Goal: Task Accomplishment & Management: Use online tool/utility

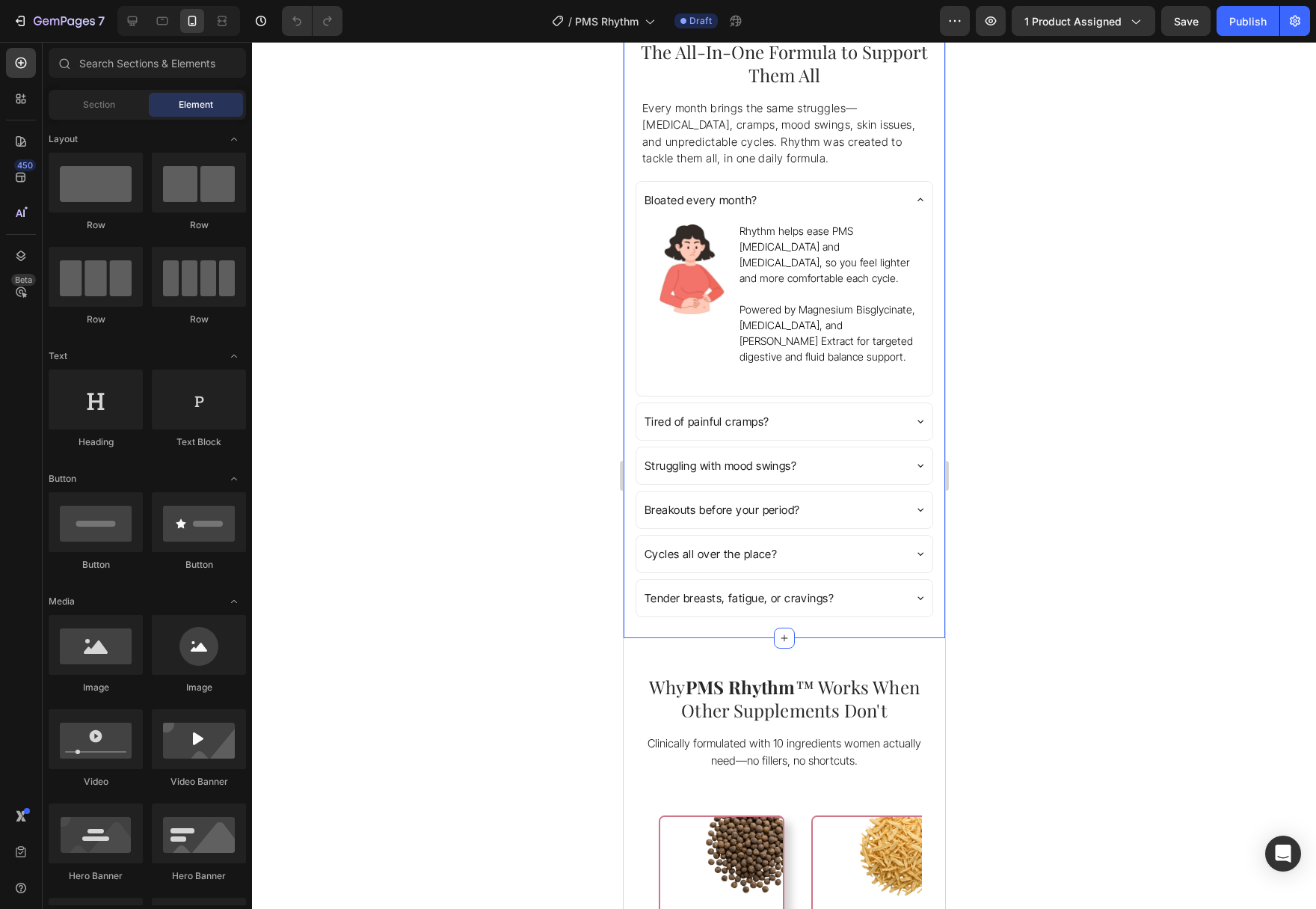
scroll to position [915, 0]
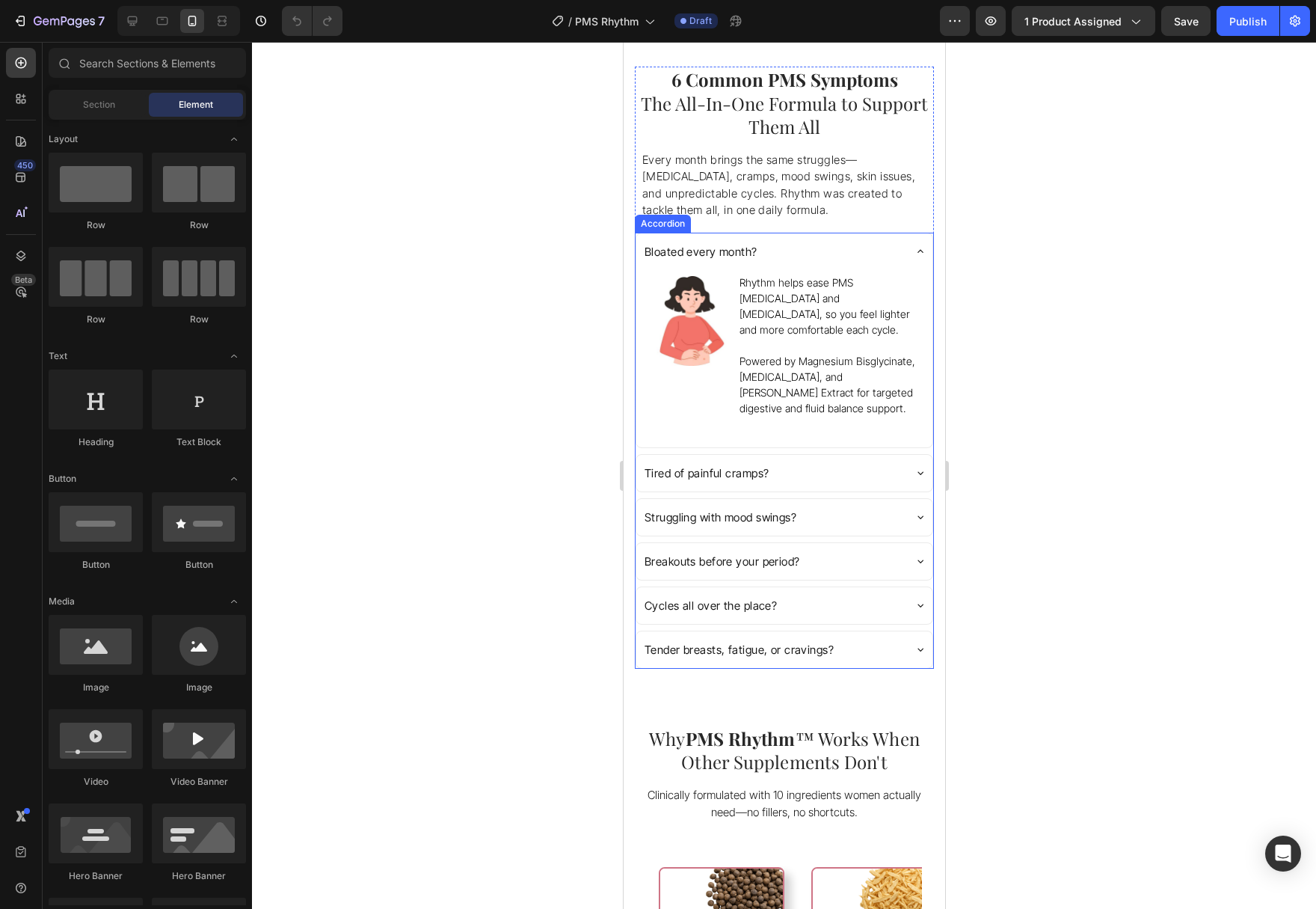
click at [844, 461] on div "Tired of painful cramps?" at bounding box center [771, 473] width 260 height 24
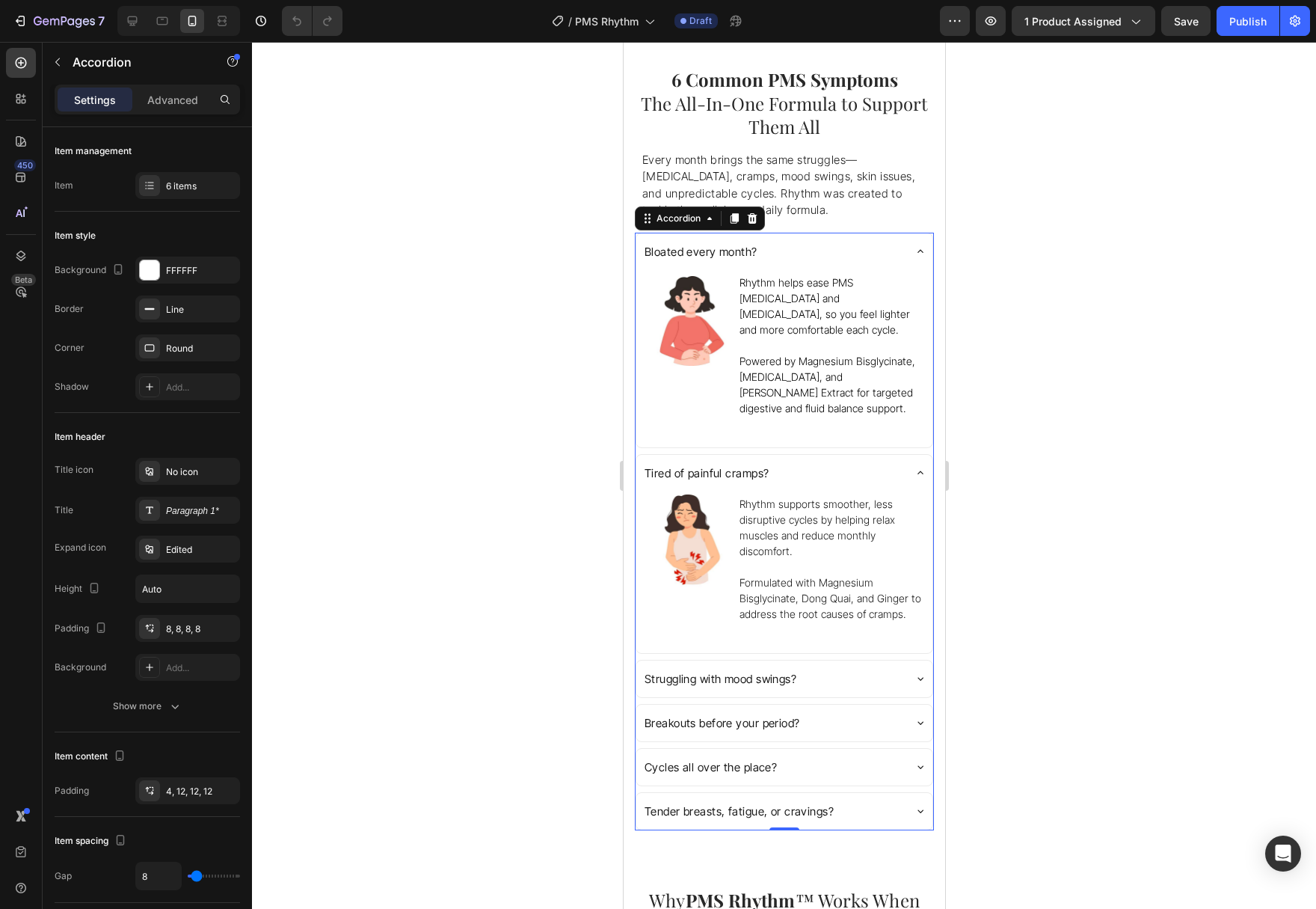
click at [843, 461] on div "Tired of painful cramps?" at bounding box center [771, 473] width 260 height 24
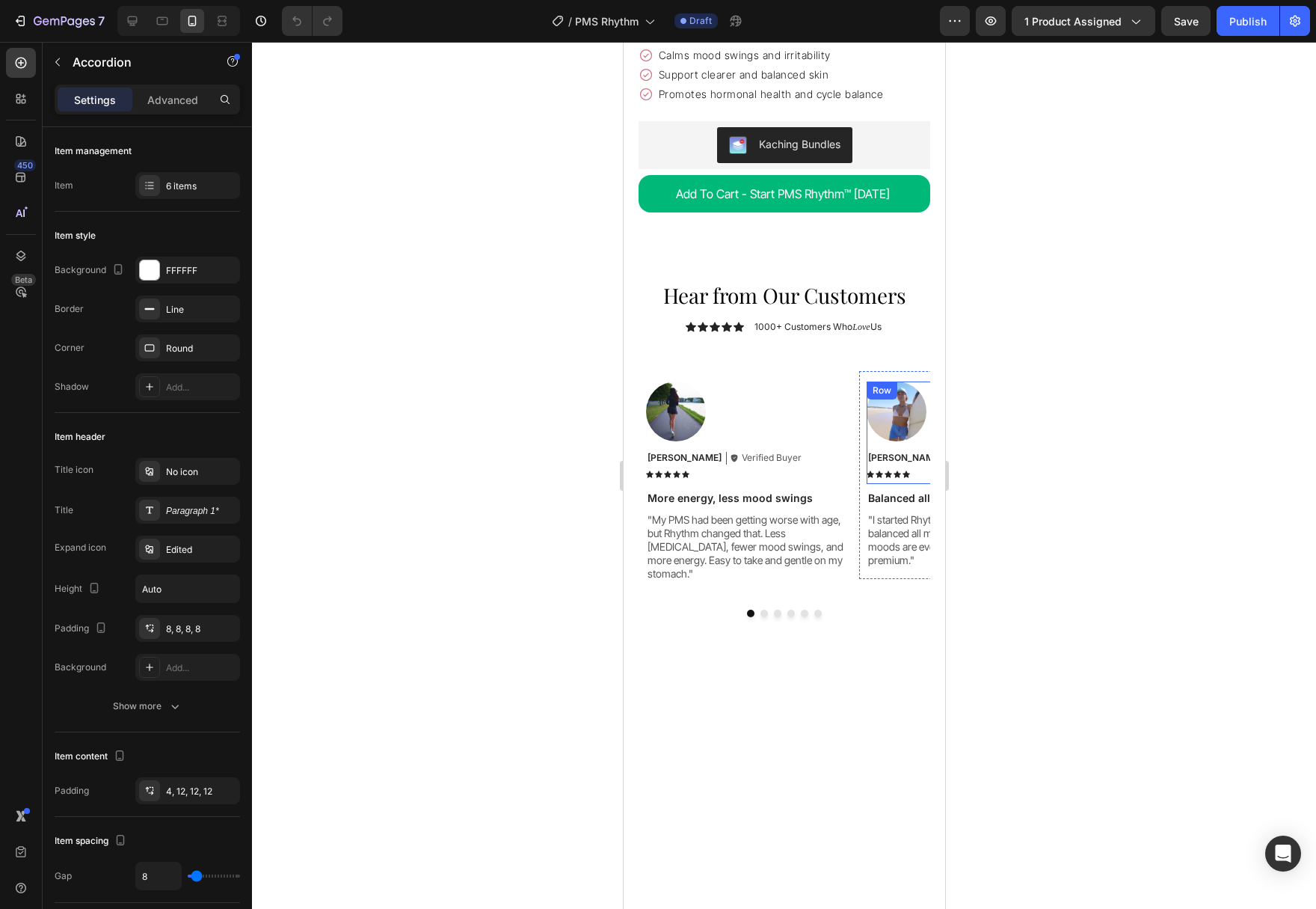
scroll to position [5417, 0]
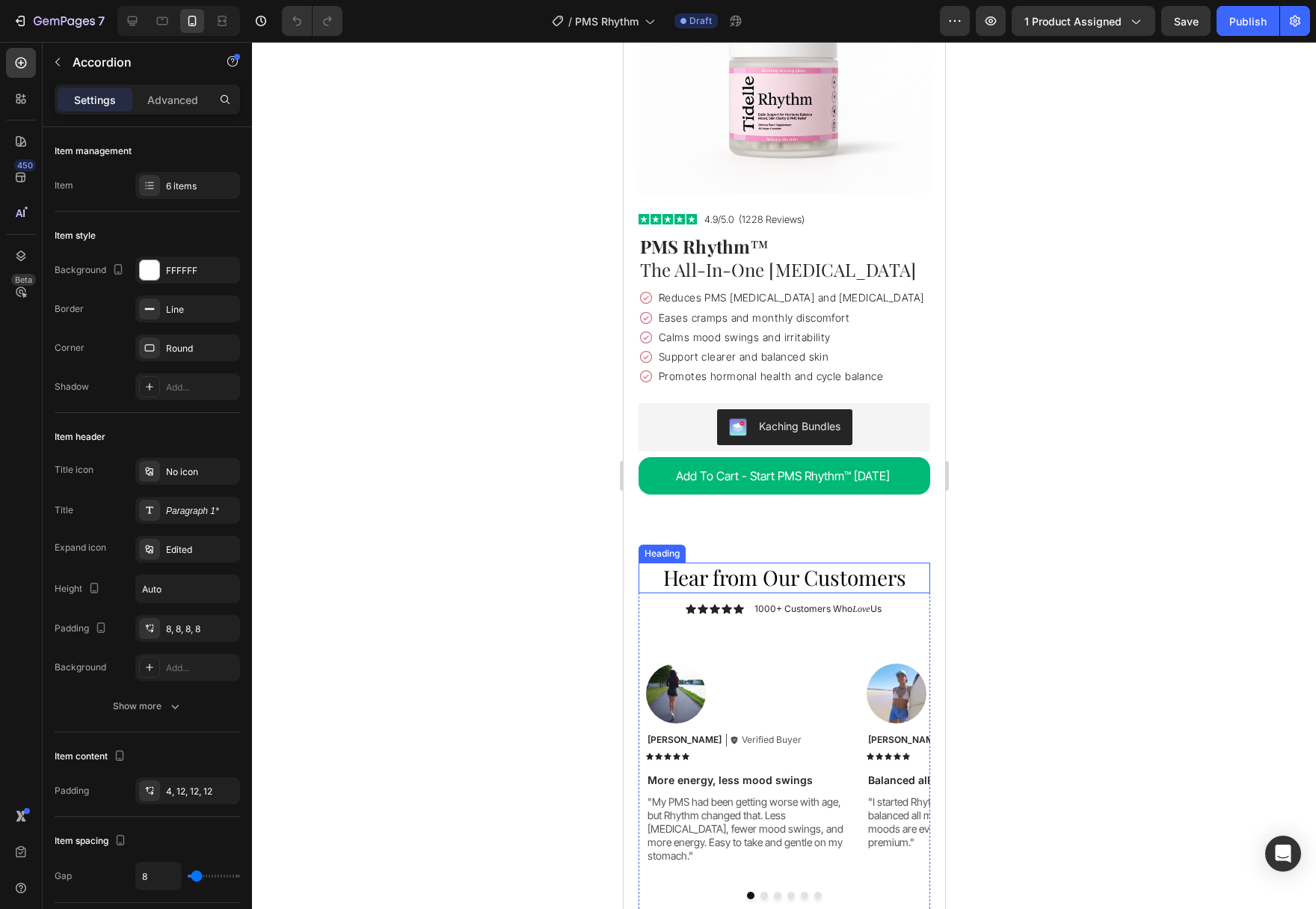
click at [729, 562] on h2 "Hear from Our Customers" at bounding box center [783, 577] width 292 height 30
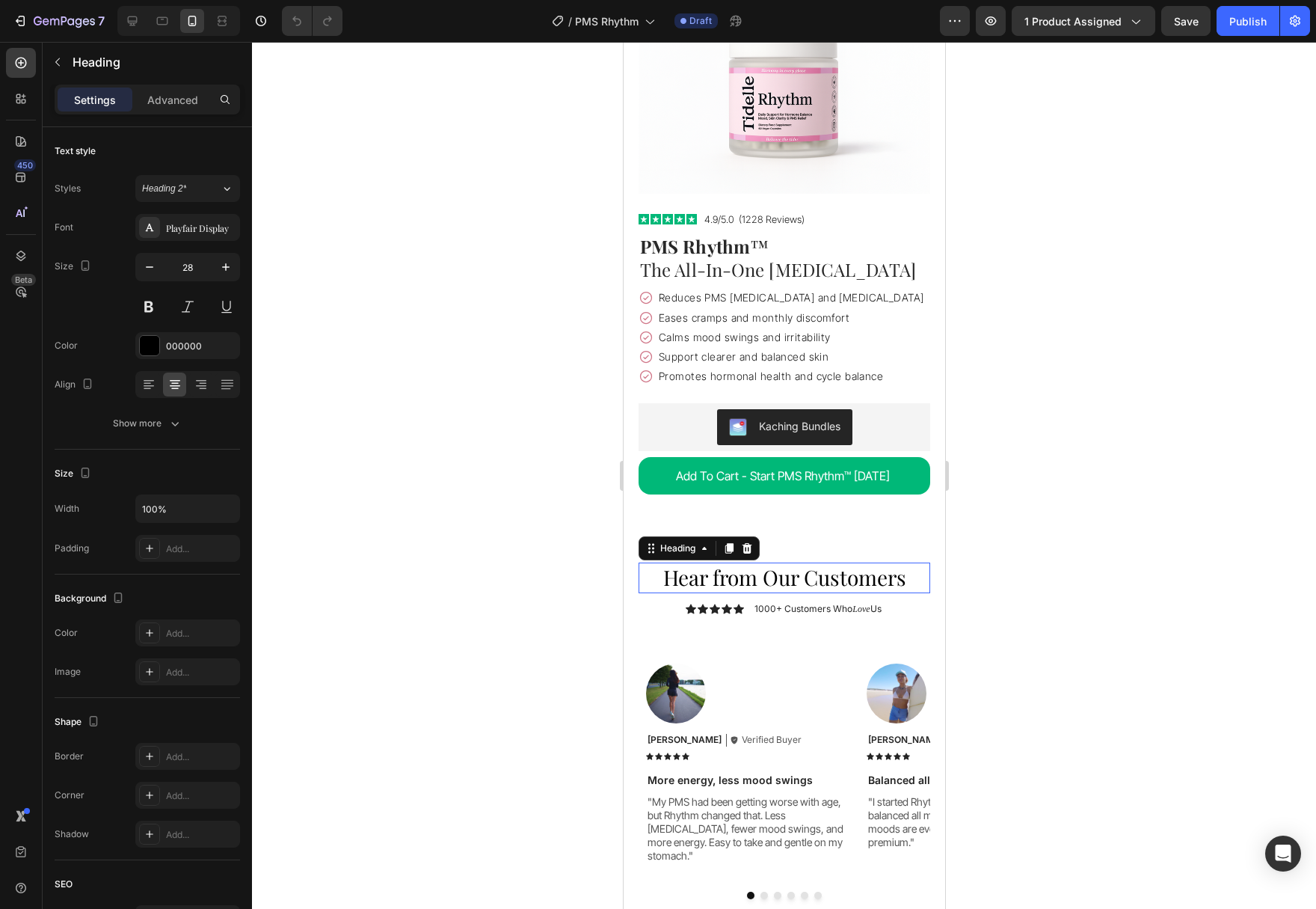
click at [729, 562] on h2 "Hear from Our Customers" at bounding box center [783, 577] width 292 height 30
click at [729, 564] on p "Hear from Our Customers" at bounding box center [783, 577] width 289 height 27
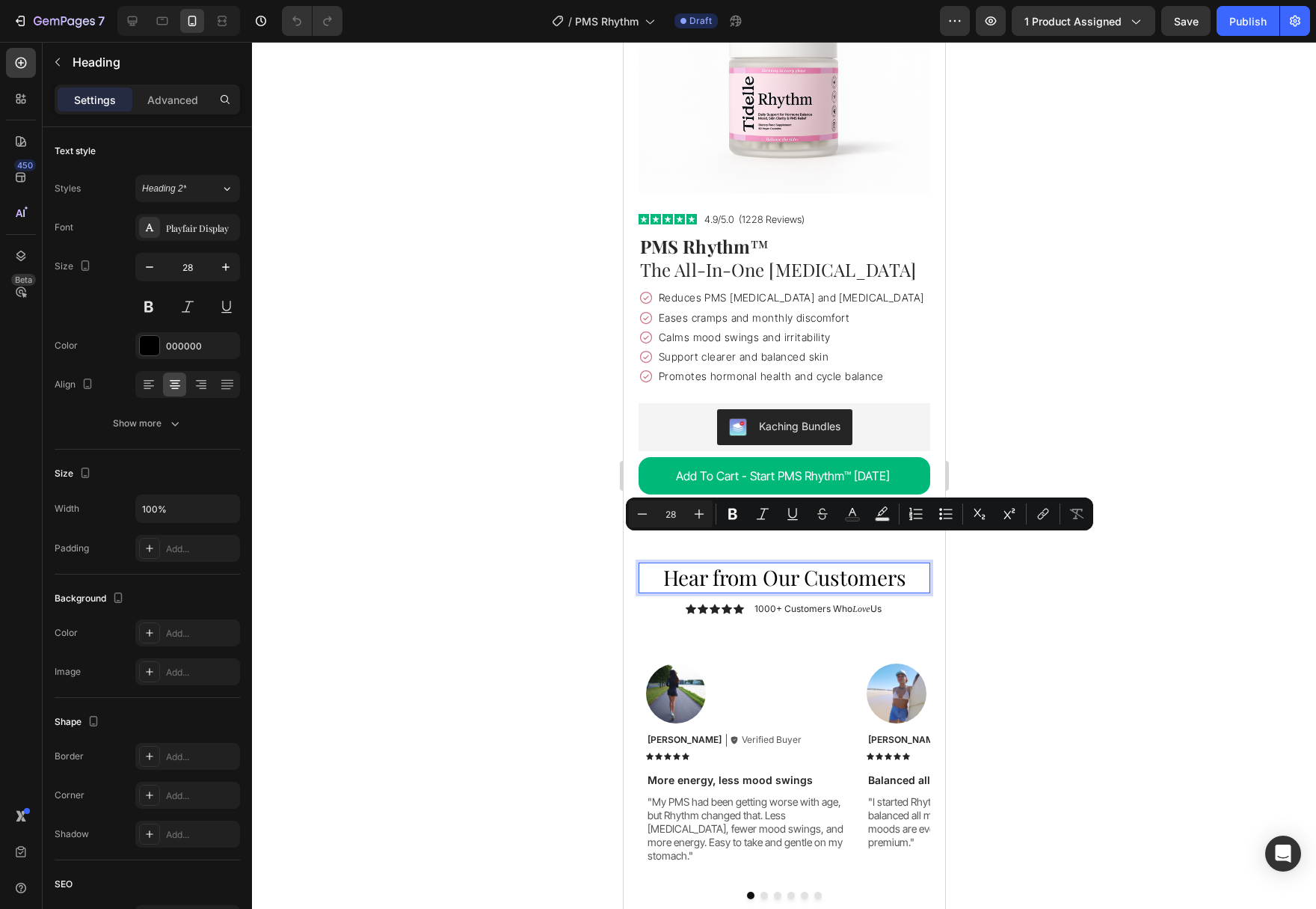
click at [693, 564] on p "Hear from Our Customers" at bounding box center [783, 577] width 289 height 27
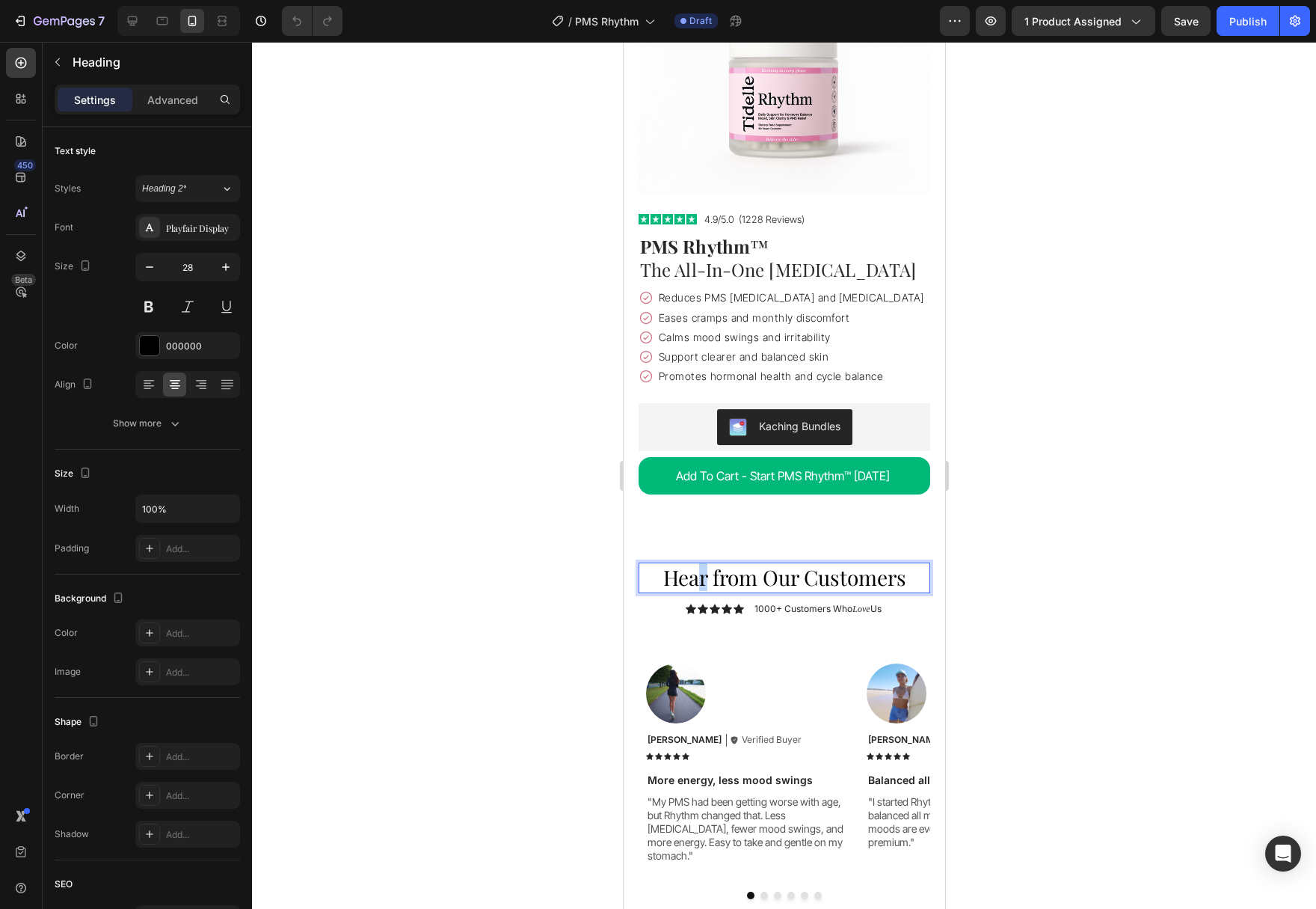
click at [702, 564] on p "Hear from Our Customers" at bounding box center [783, 577] width 289 height 27
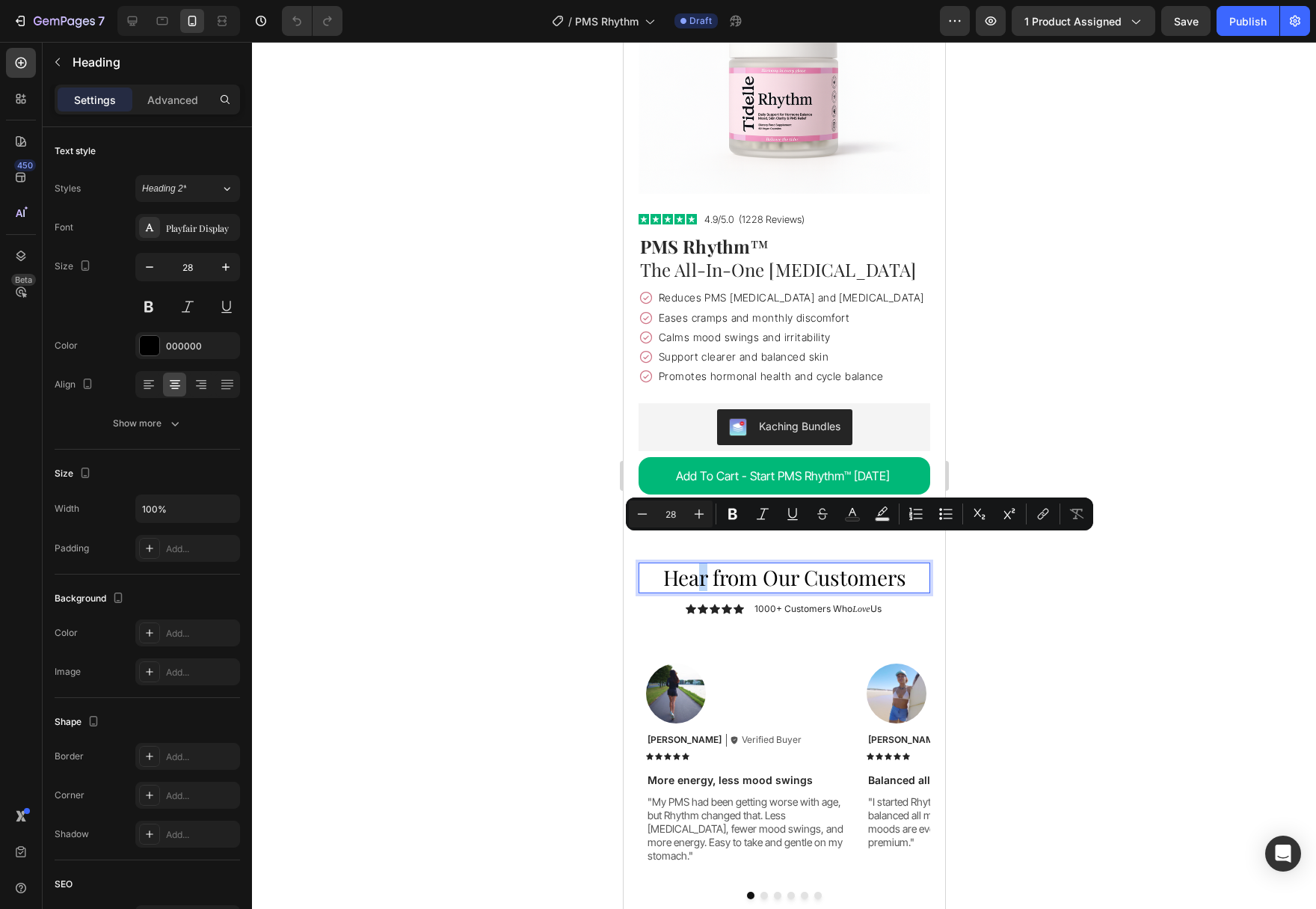
click at [704, 564] on p "Hear from Our Customers" at bounding box center [783, 577] width 289 height 27
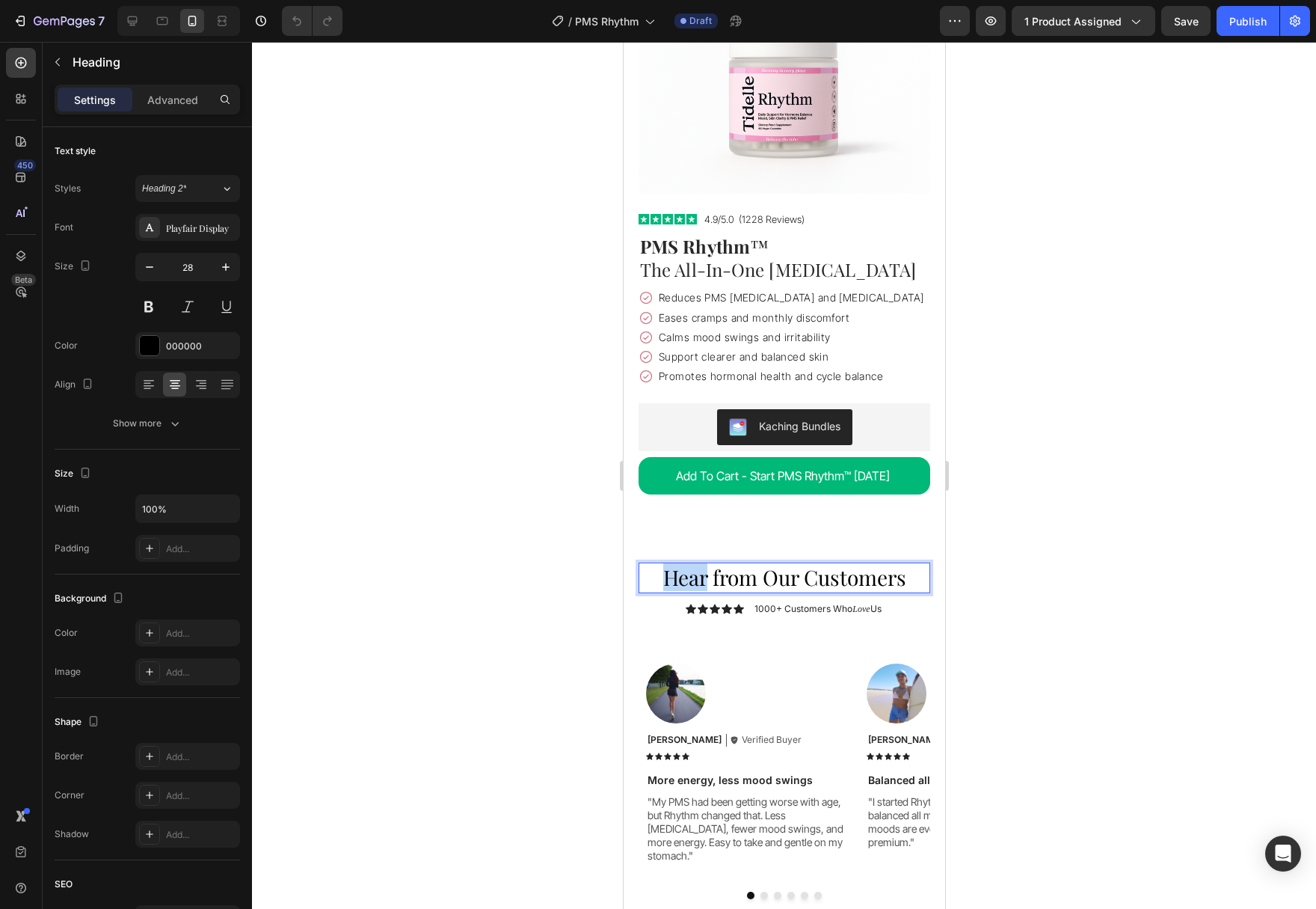
drag, startPoint x: 682, startPoint y: 554, endPoint x: 655, endPoint y: 555, distance: 27.0
click at [655, 564] on p "Hear from Our Customers" at bounding box center [783, 577] width 289 height 27
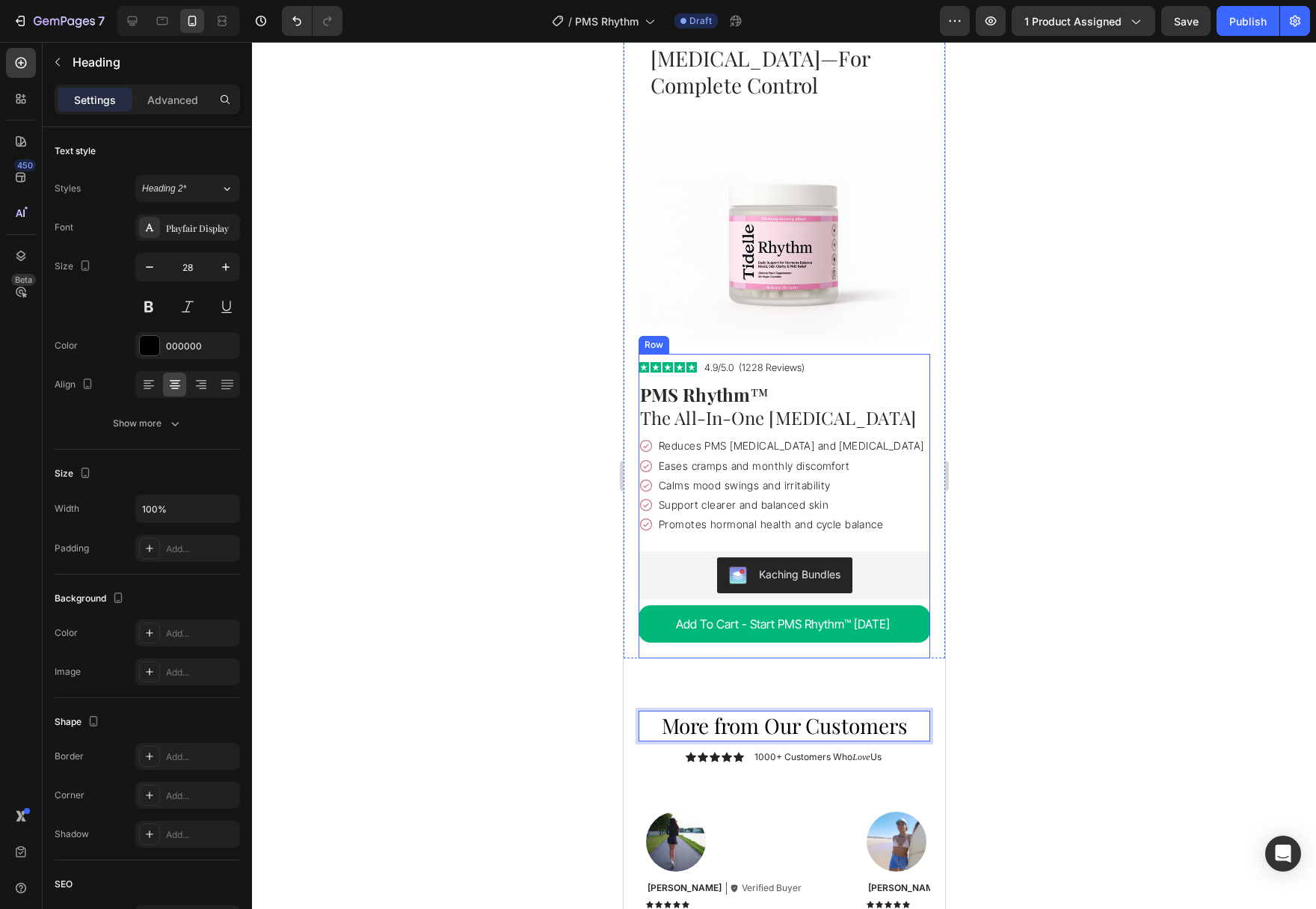
scroll to position [5264, 0]
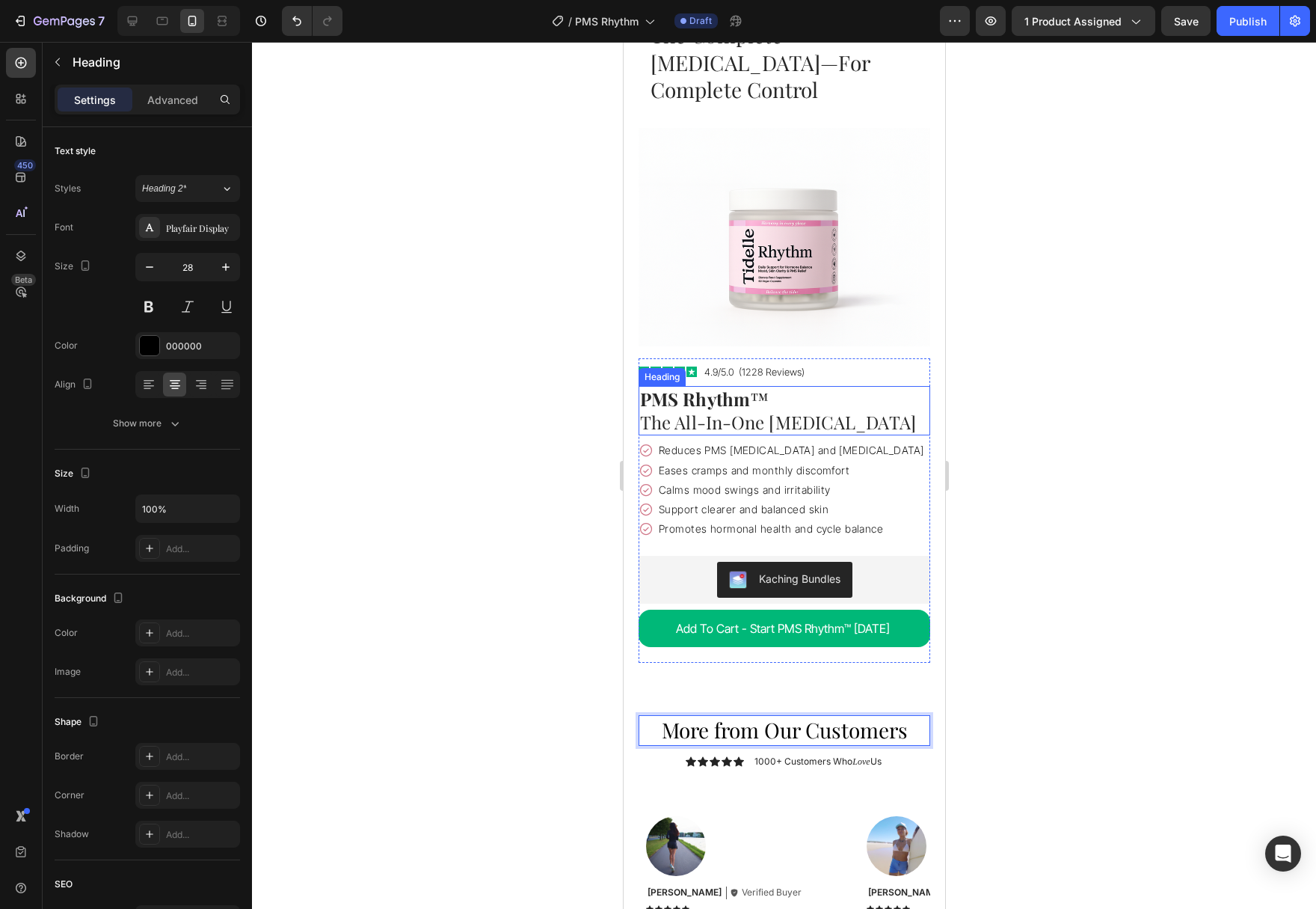
click at [895, 386] on h1 "PMS Rhythm ™ The All-In-One [MEDICAL_DATA]" at bounding box center [783, 410] width 292 height 50
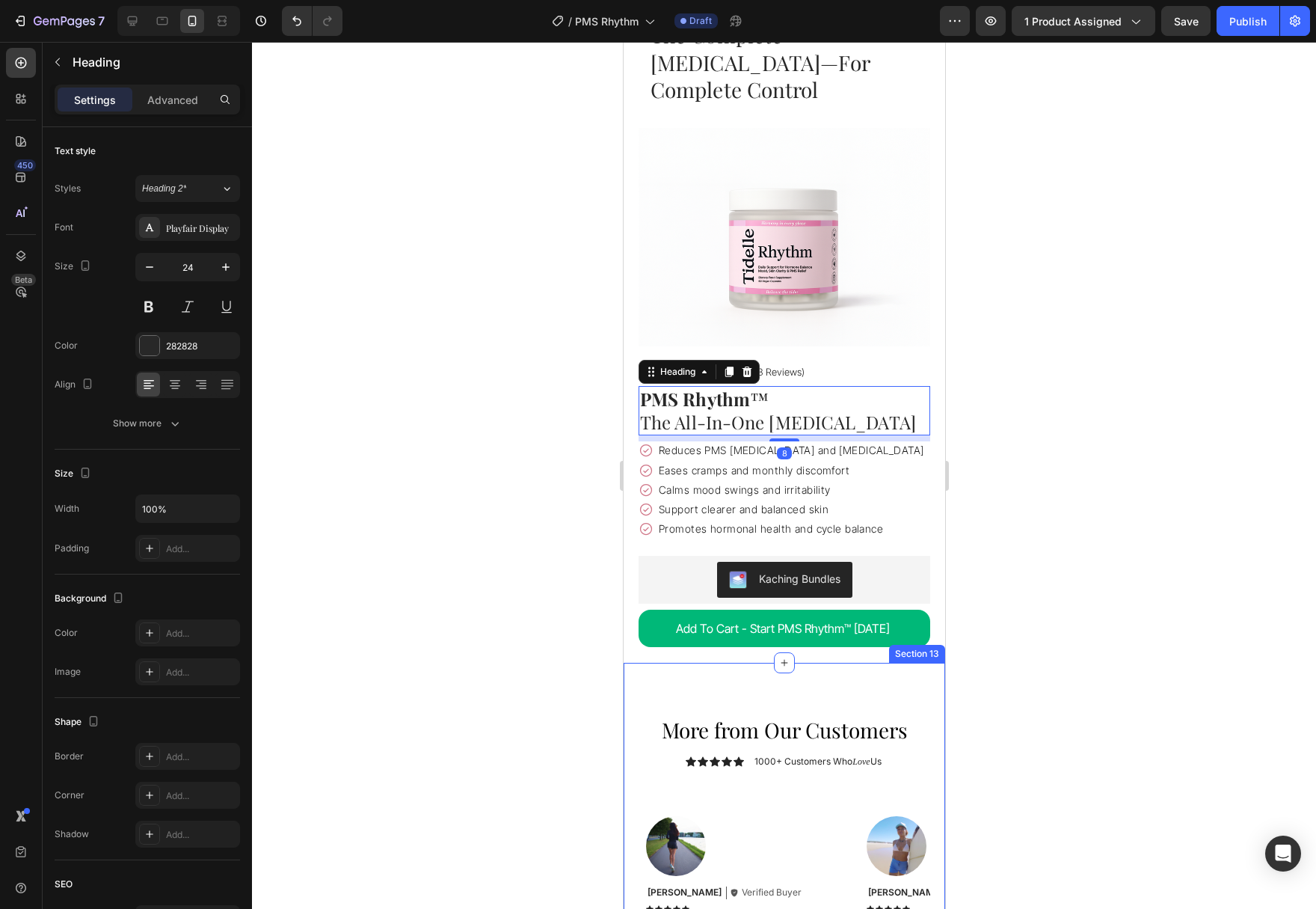
click at [896, 717] on p "More from Our Customers" at bounding box center [783, 730] width 289 height 27
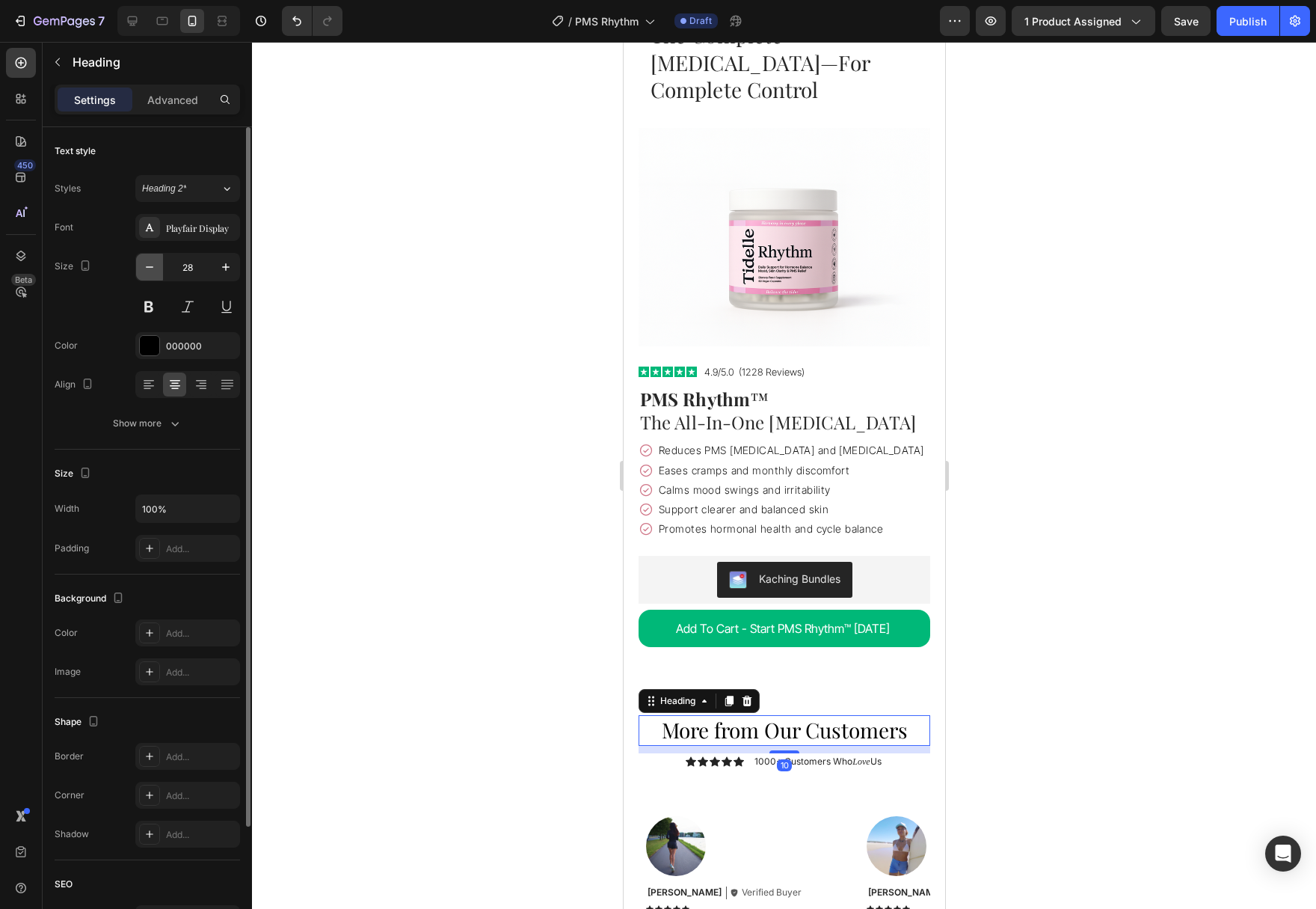
click at [139, 268] on button "button" at bounding box center [149, 266] width 27 height 27
click at [142, 268] on icon "button" at bounding box center [149, 266] width 15 height 15
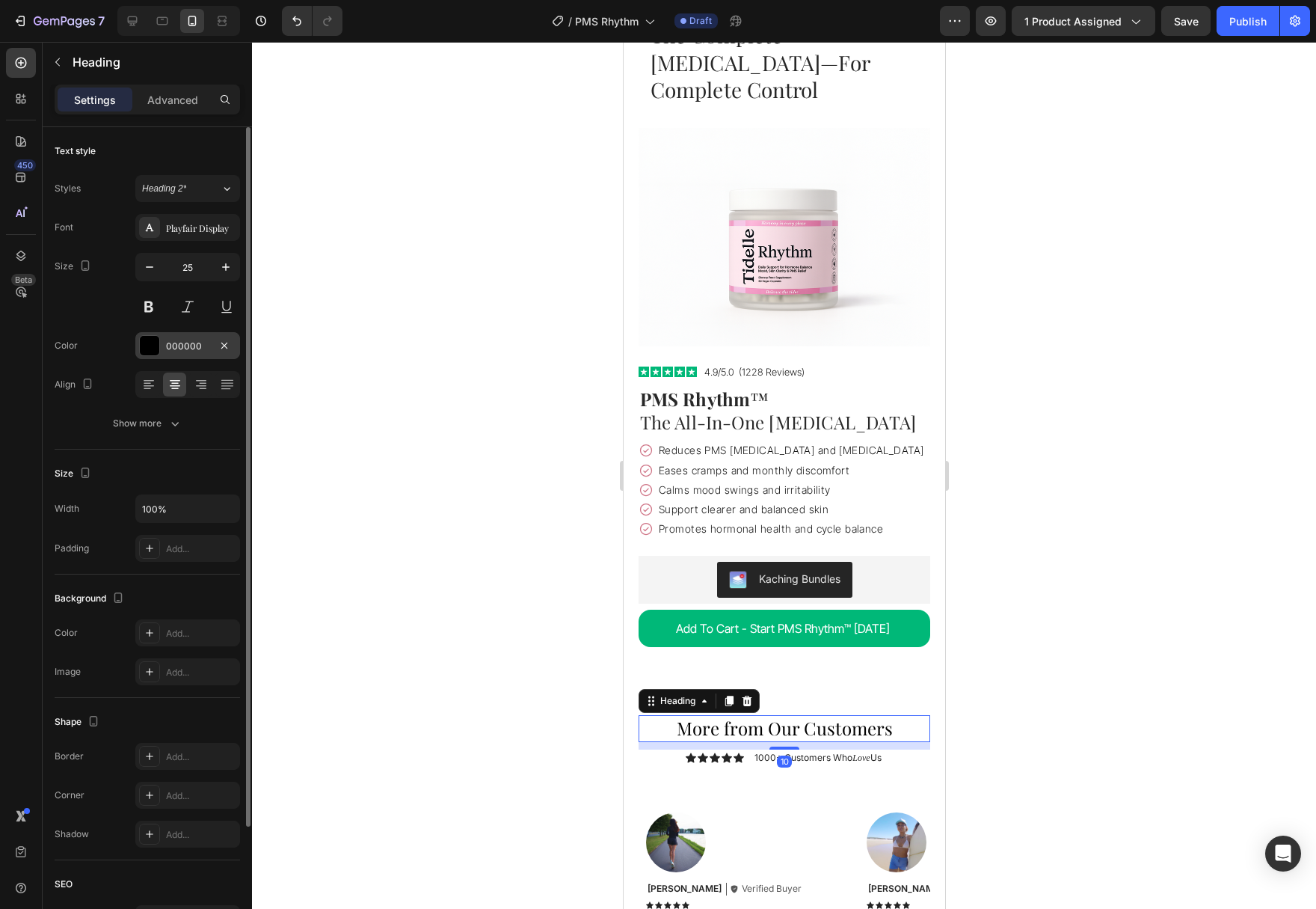
type input "24"
click at [144, 343] on div at bounding box center [150, 346] width 19 height 19
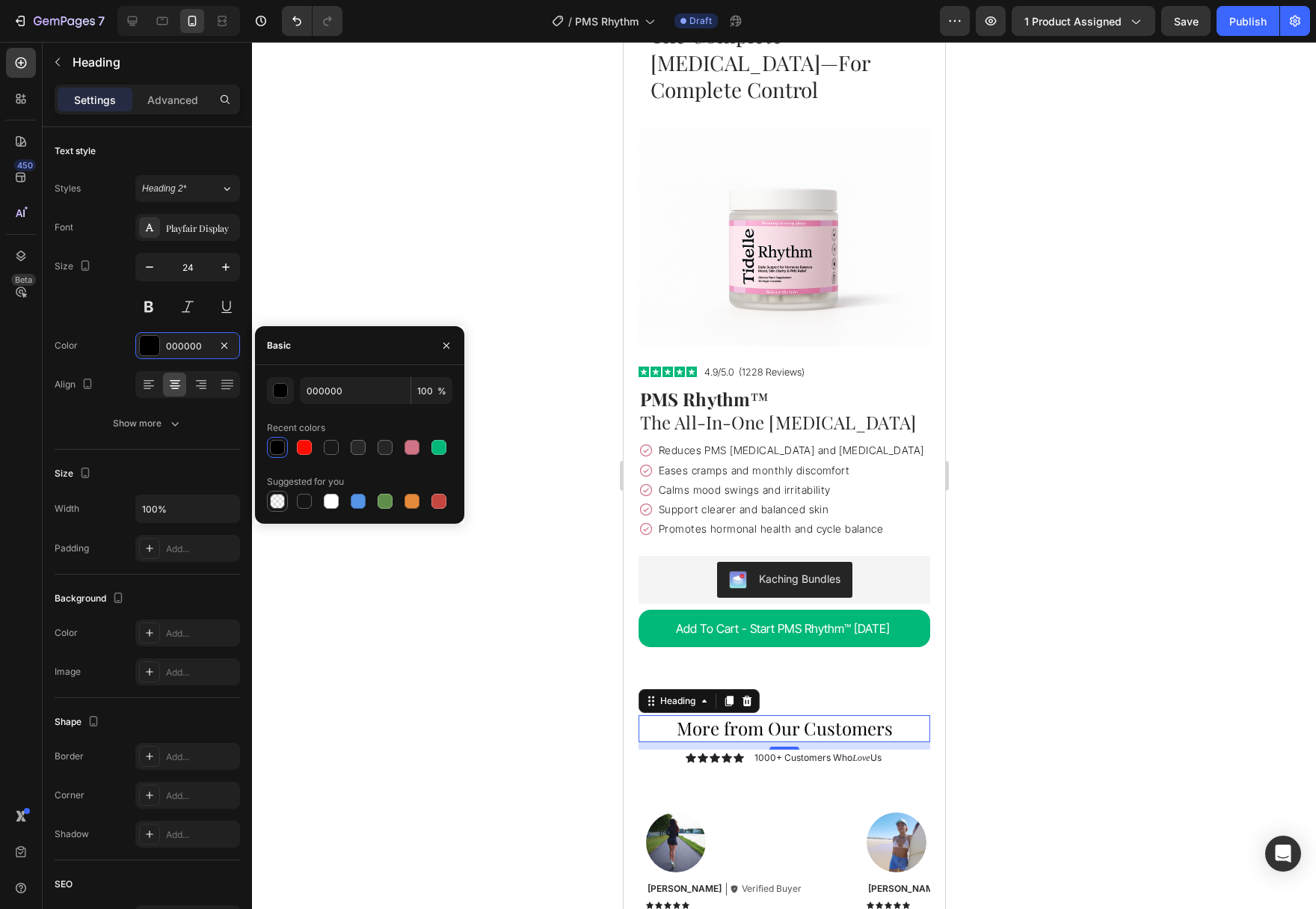
click at [277, 505] on div at bounding box center [277, 501] width 15 height 15
type input "0"
click at [337, 448] on div at bounding box center [331, 447] width 15 height 15
type input "181818"
type input "100"
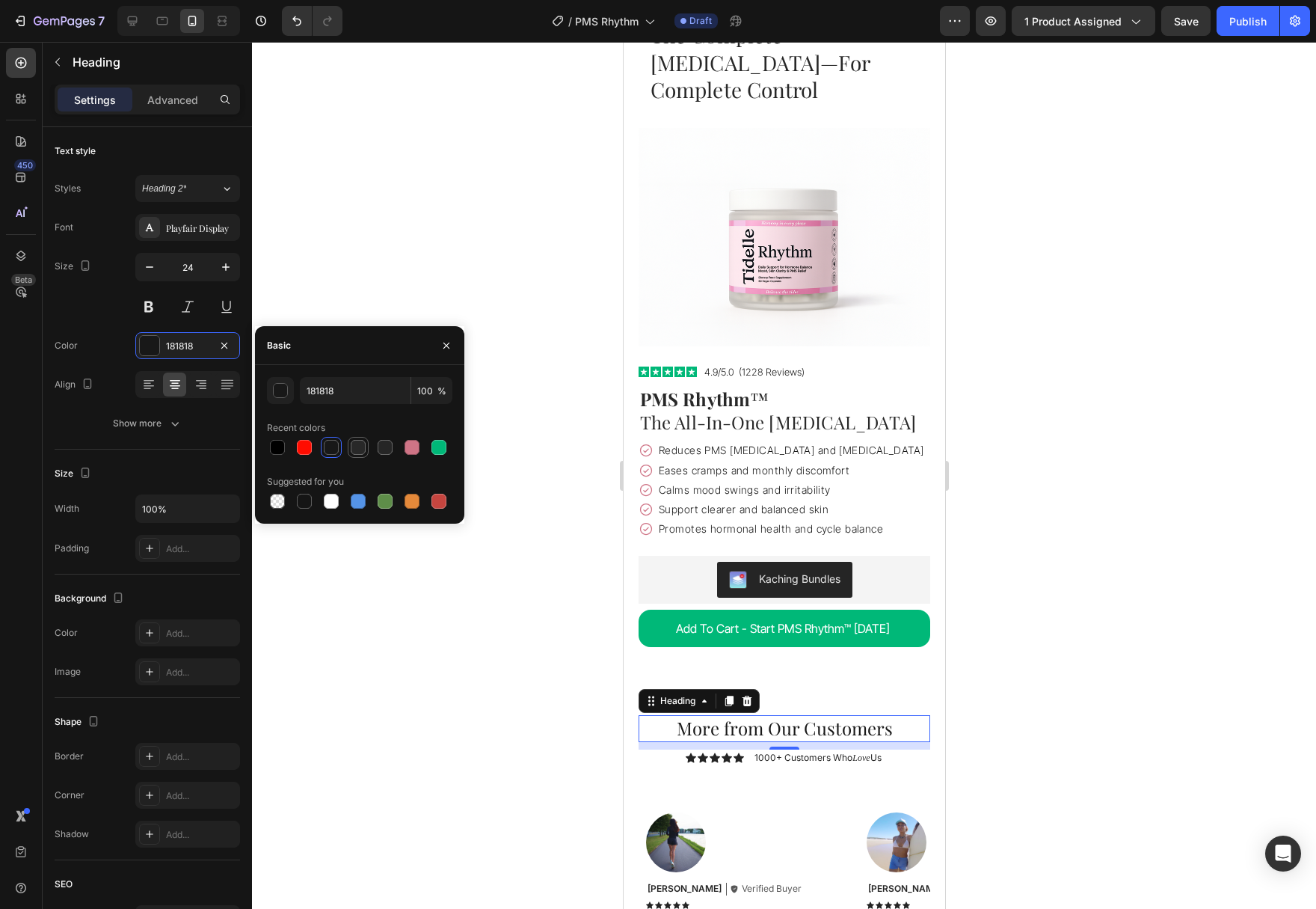
click at [349, 448] on div at bounding box center [358, 447] width 18 height 18
click at [335, 449] on div at bounding box center [331, 447] width 15 height 15
click at [357, 451] on div at bounding box center [358, 447] width 15 height 15
type input "282828"
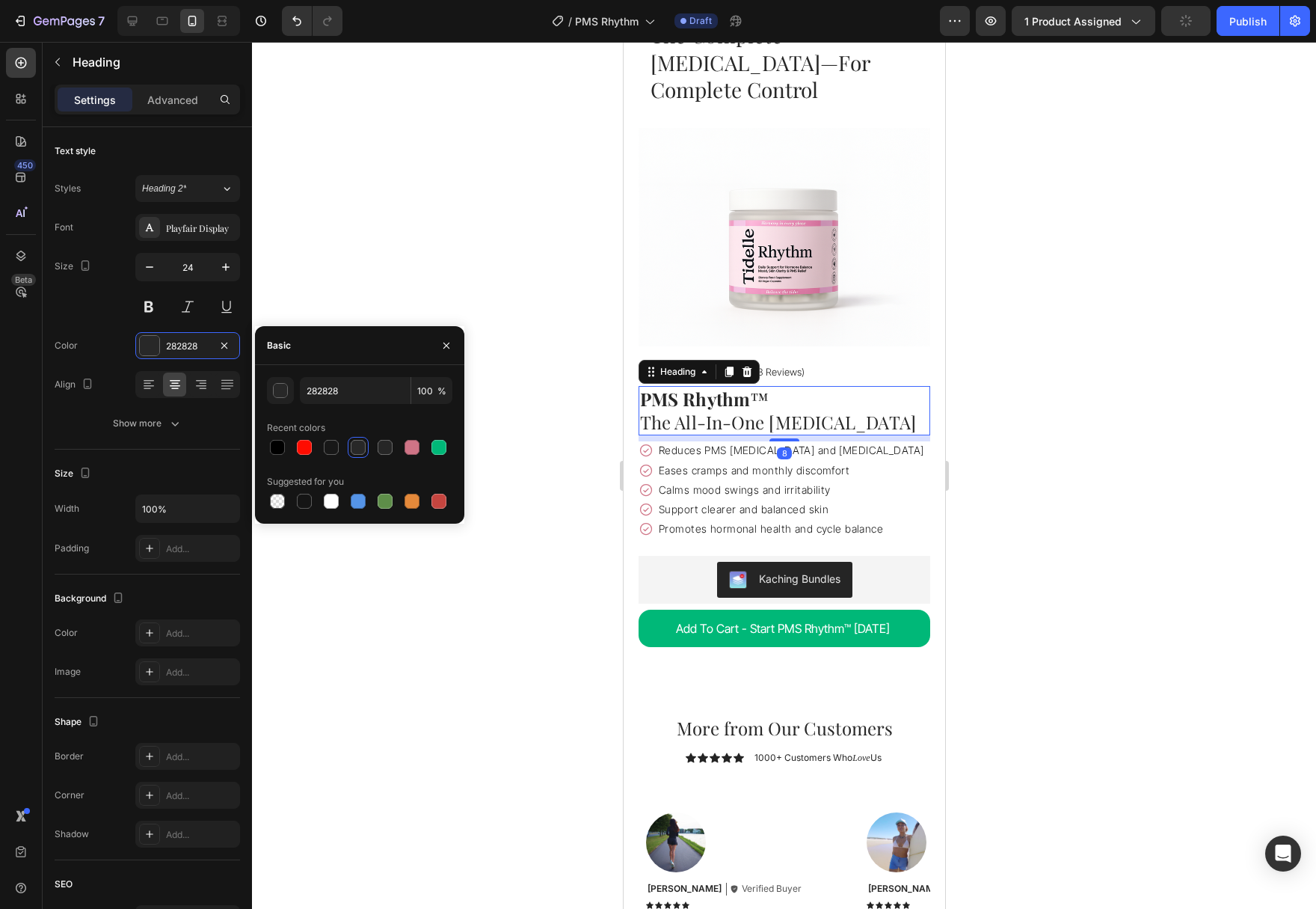
click at [819, 397] on h1 "PMS Rhythm ™ The All-In-One [MEDICAL_DATA]" at bounding box center [783, 410] width 292 height 50
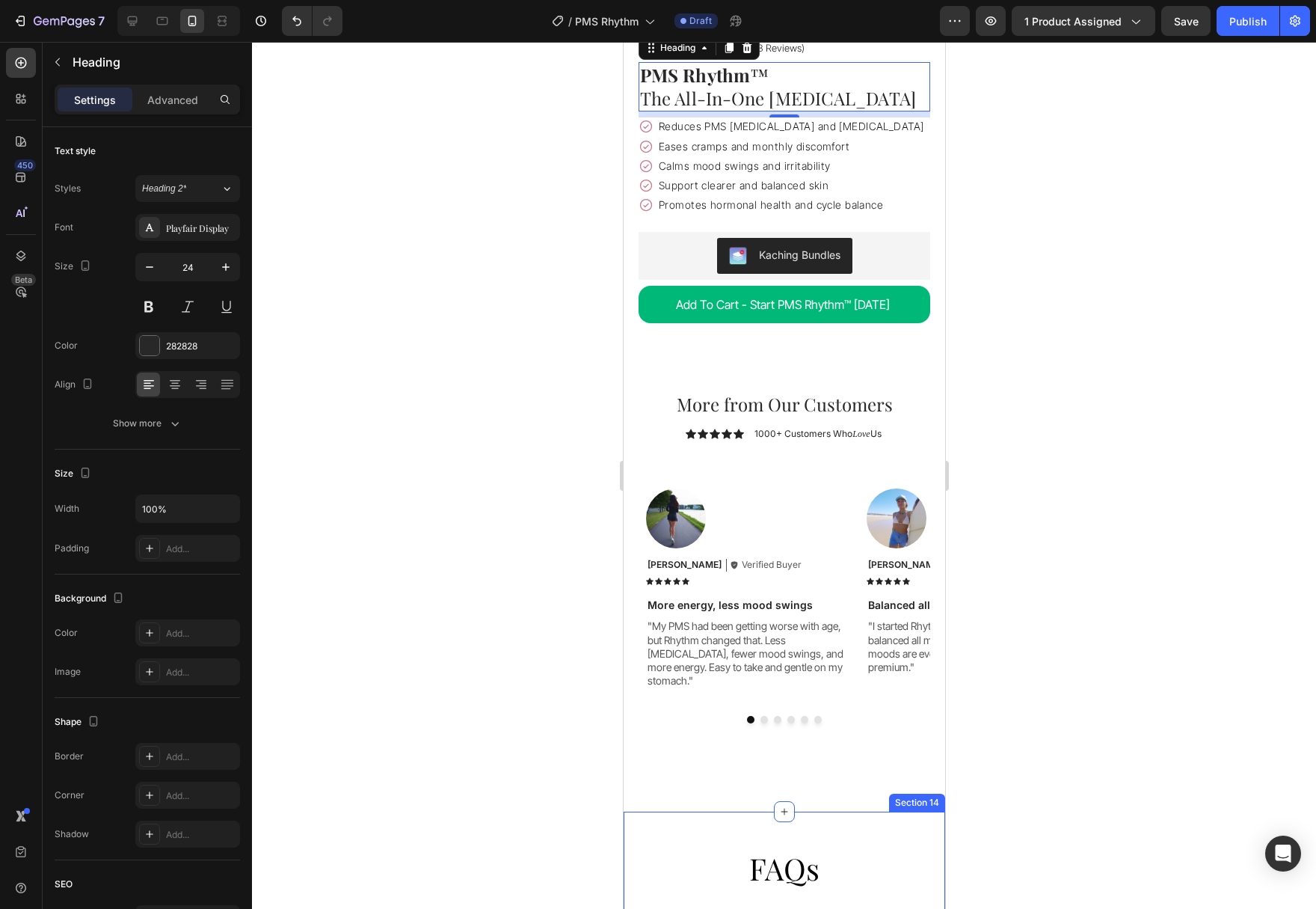
scroll to position [5646, 0]
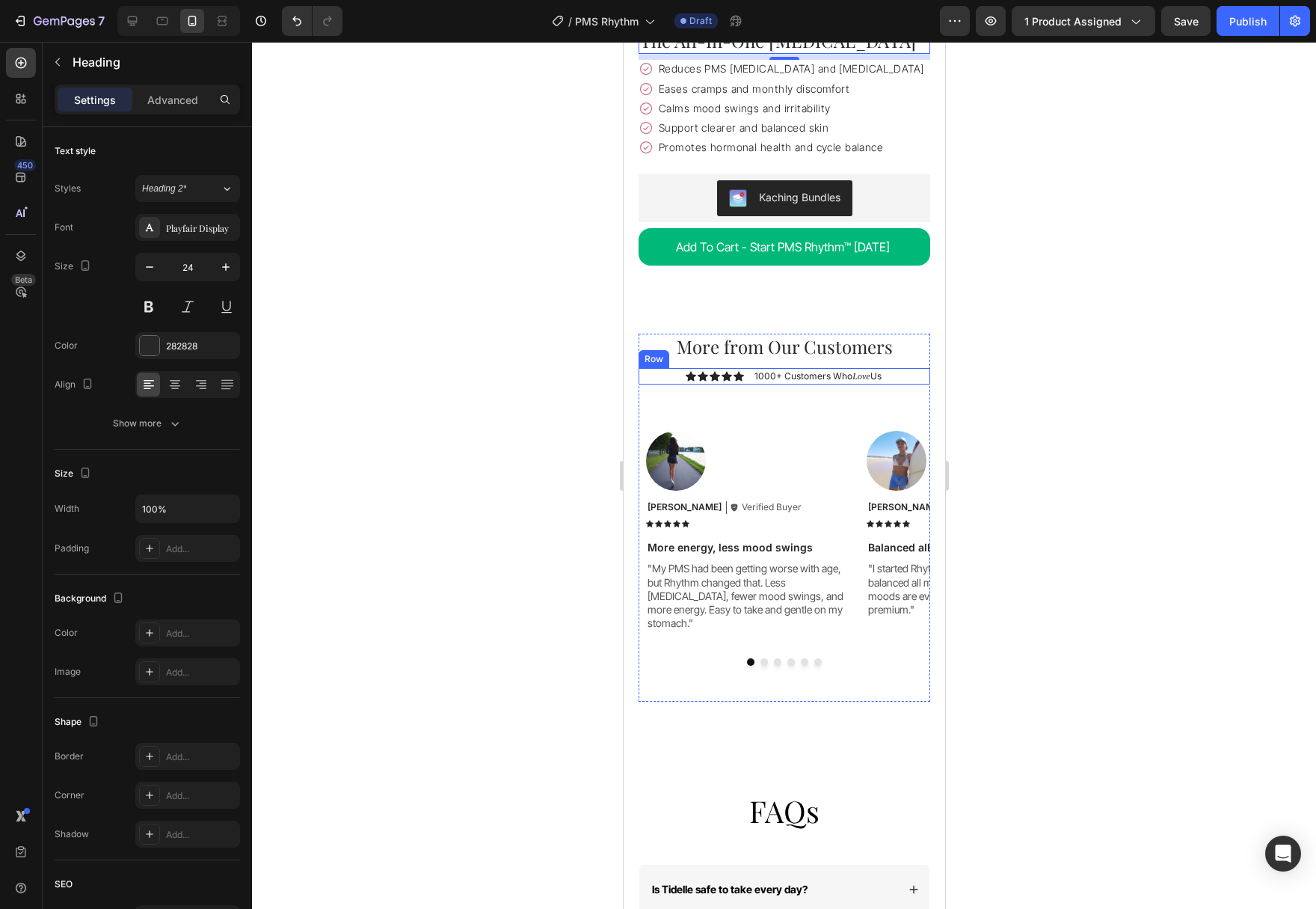
click at [899, 368] on div "Icon Icon Icon Icon Icon Icon List 1000+ Customers Who Love Us Text Block Row" at bounding box center [783, 376] width 292 height 17
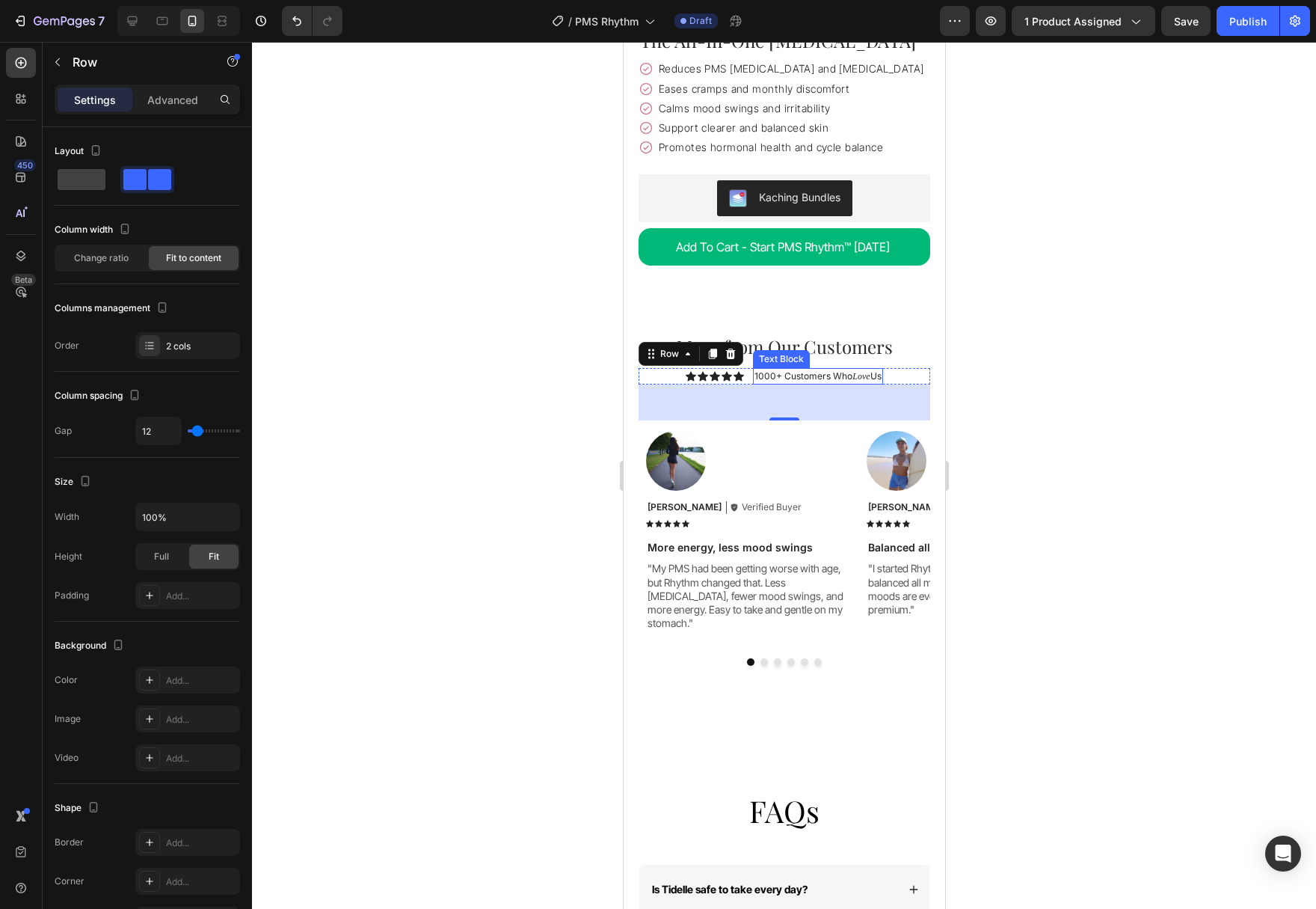
click at [848, 369] on p "1000+ Customers Who Love Us" at bounding box center [816, 375] width 126 height 13
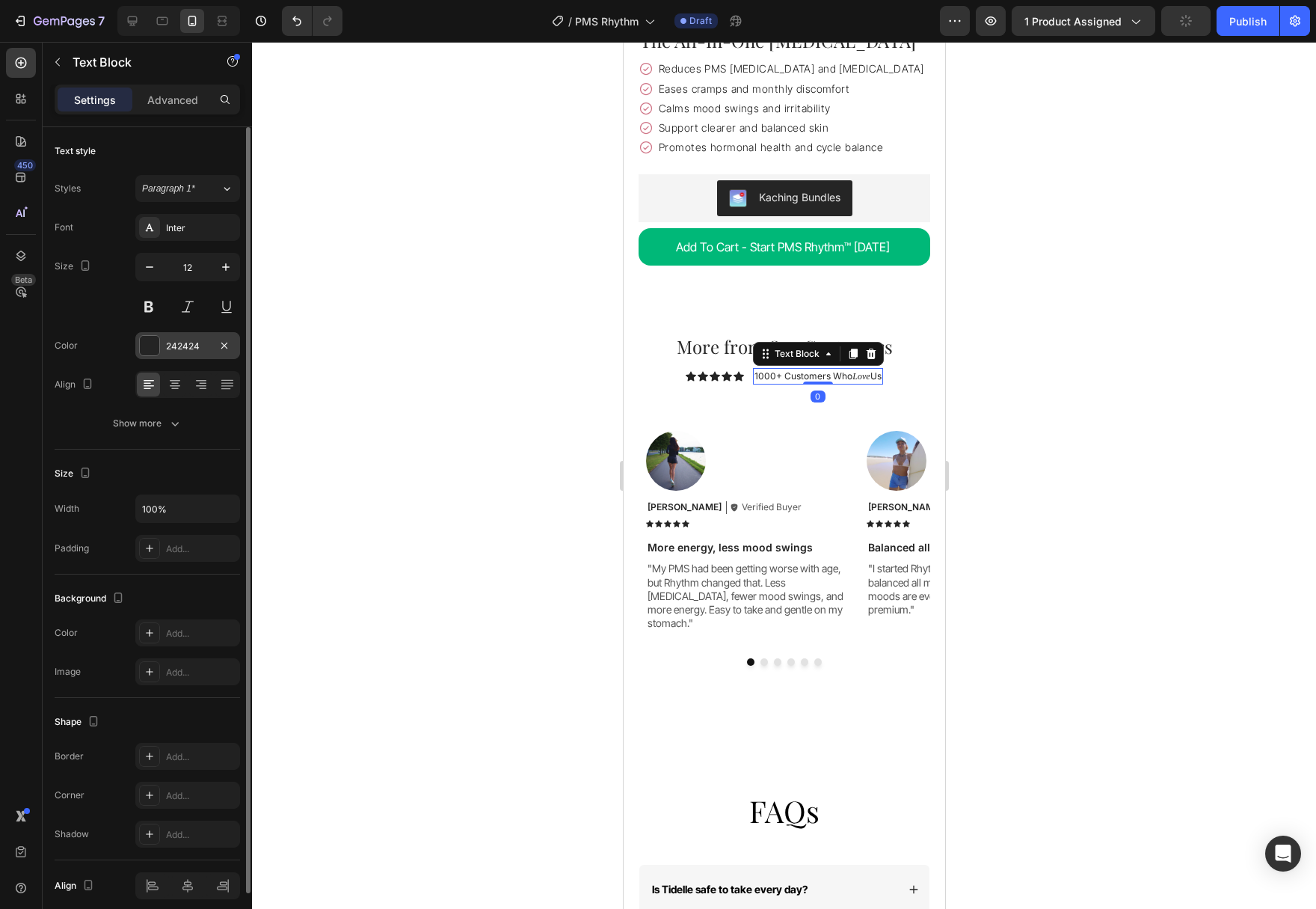
click at [147, 342] on div at bounding box center [150, 346] width 19 height 19
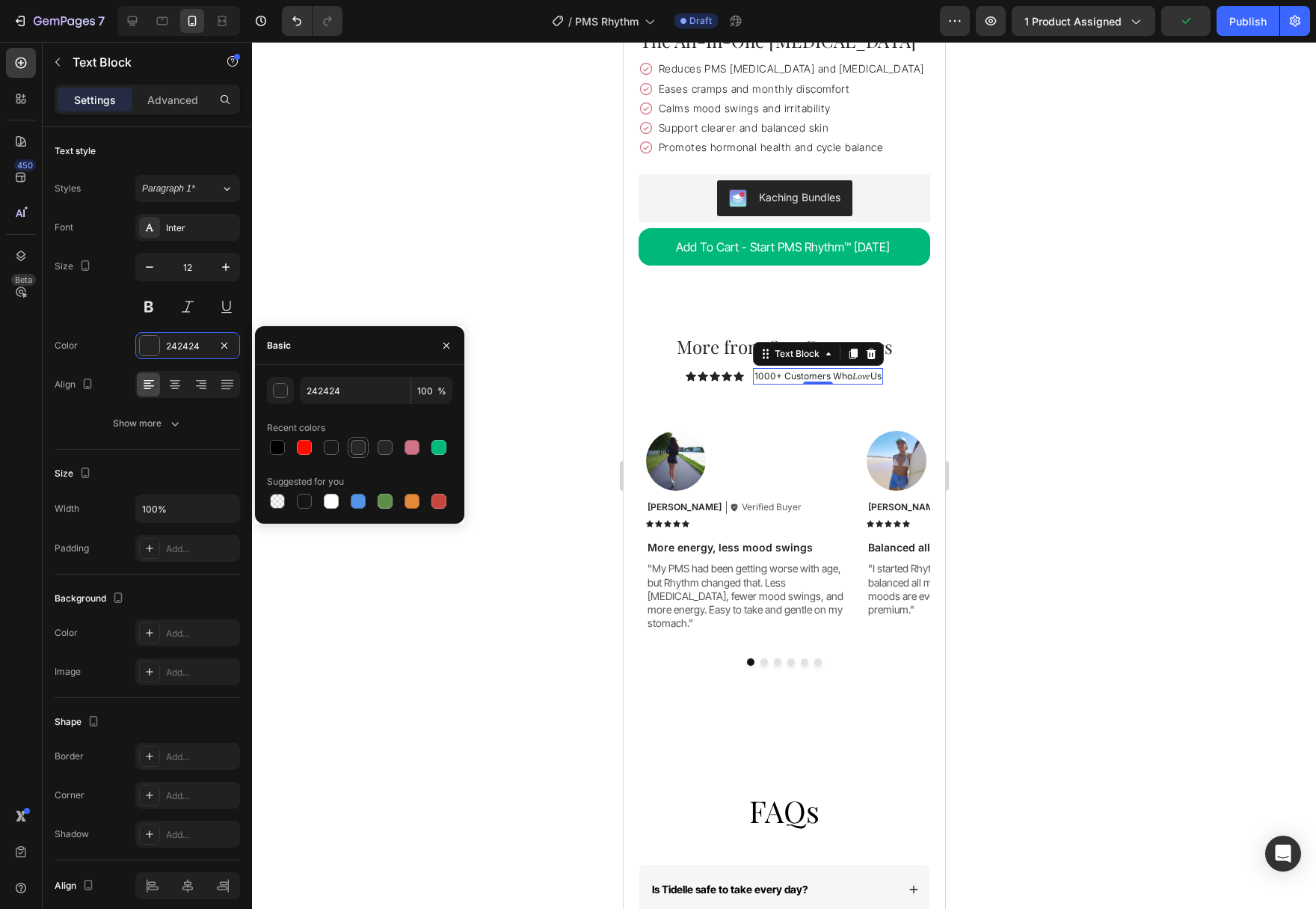
click at [359, 452] on div at bounding box center [358, 447] width 15 height 15
click at [389, 451] on div at bounding box center [385, 447] width 15 height 15
click at [363, 450] on div at bounding box center [358, 447] width 15 height 15
type input "282828"
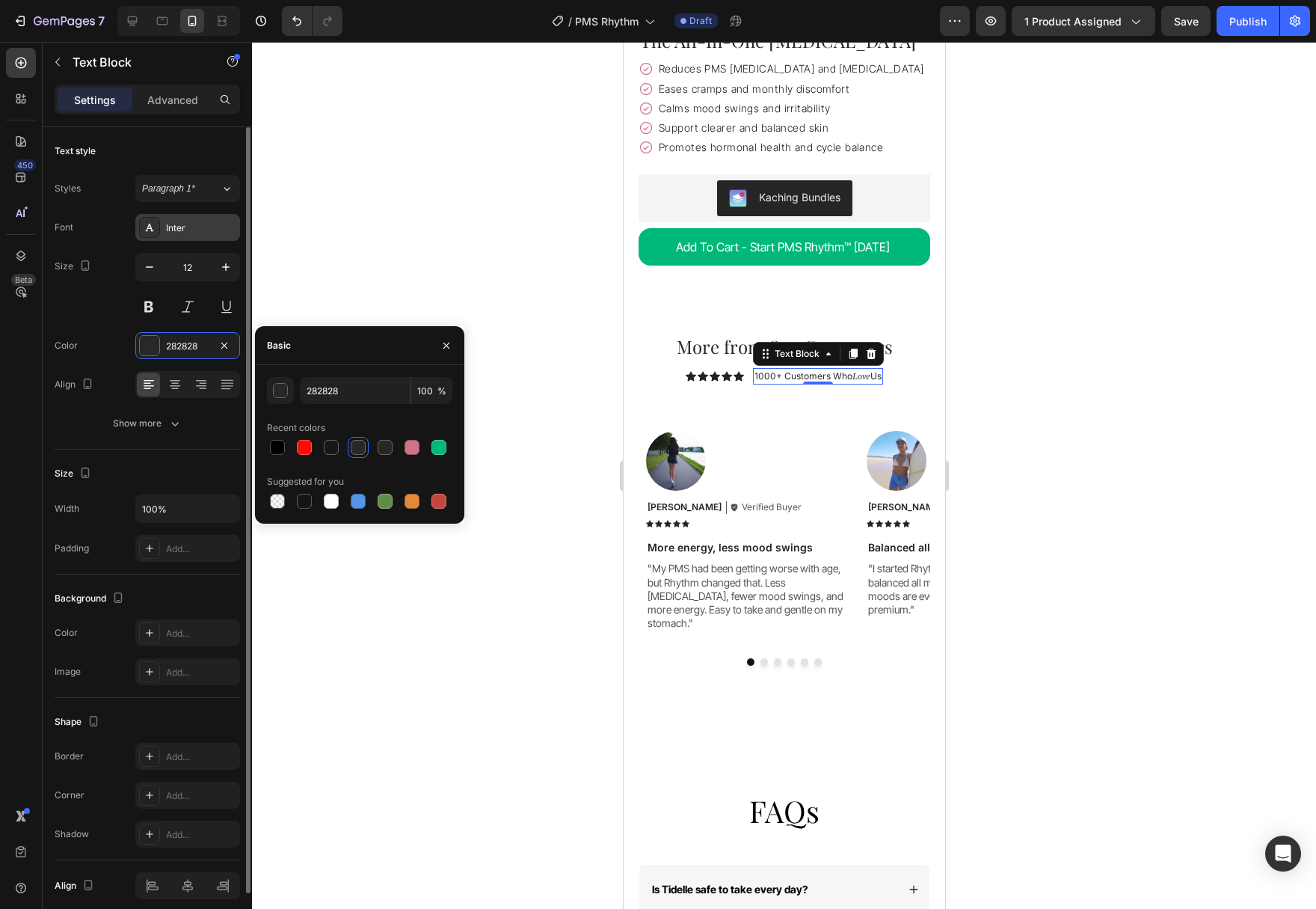
click at [214, 232] on div "Inter" at bounding box center [201, 227] width 70 height 13
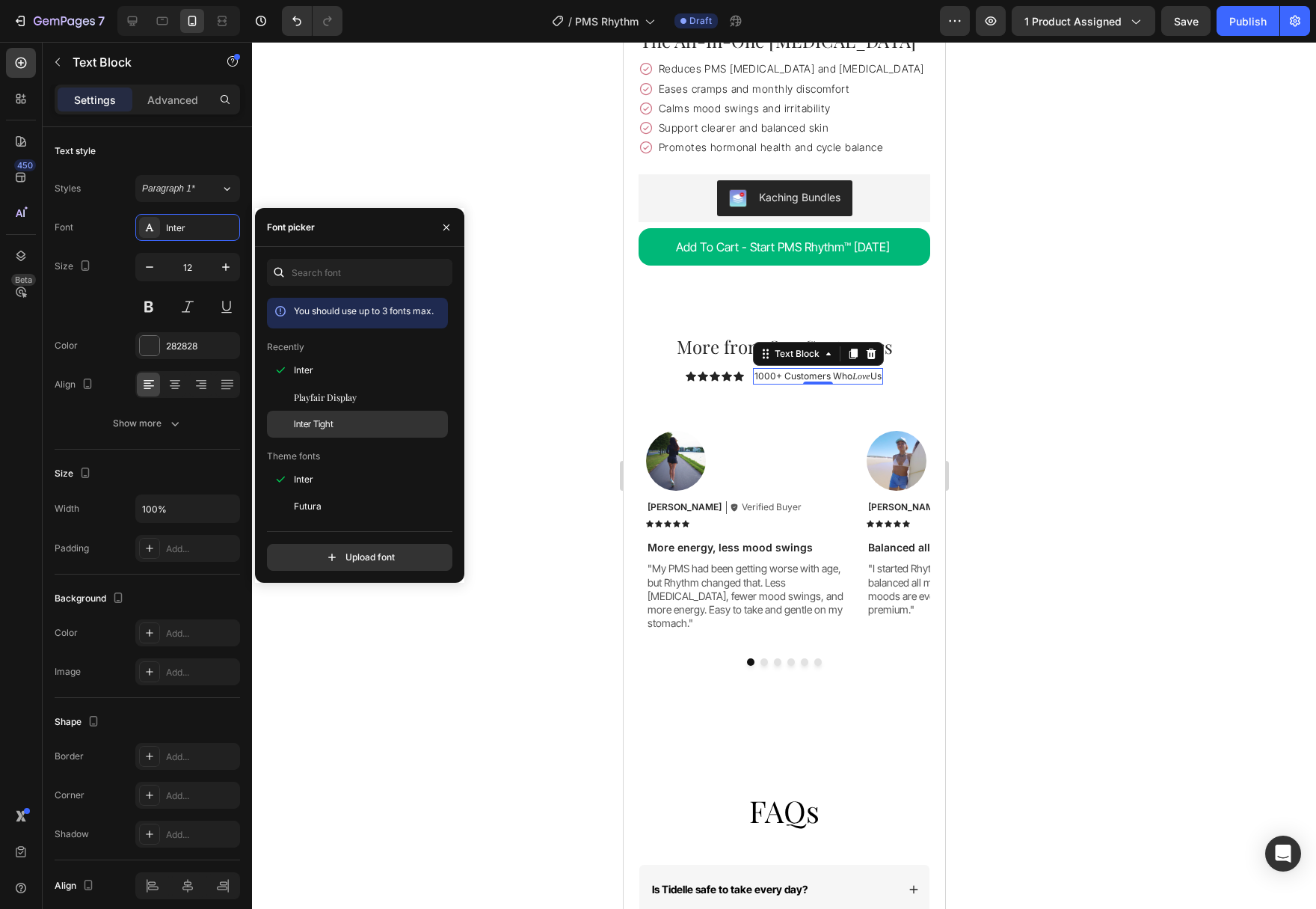
click at [320, 428] on span "Inter Tight" at bounding box center [314, 423] width 40 height 13
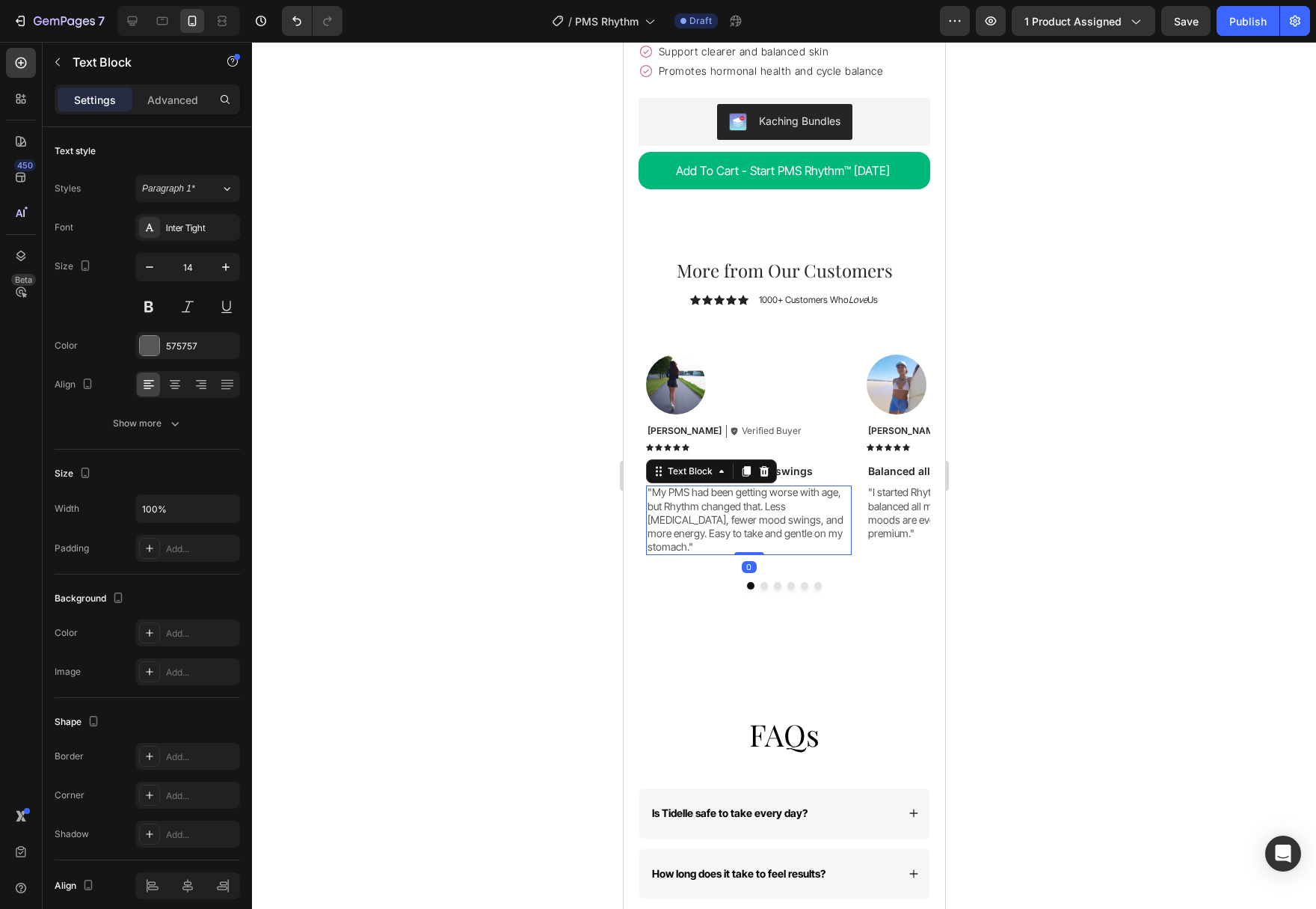
click at [752, 485] on p ""My PMS had been getting worse with age, but Rhythm changed that. Less [MEDICAL…" at bounding box center [748, 519] width 203 height 68
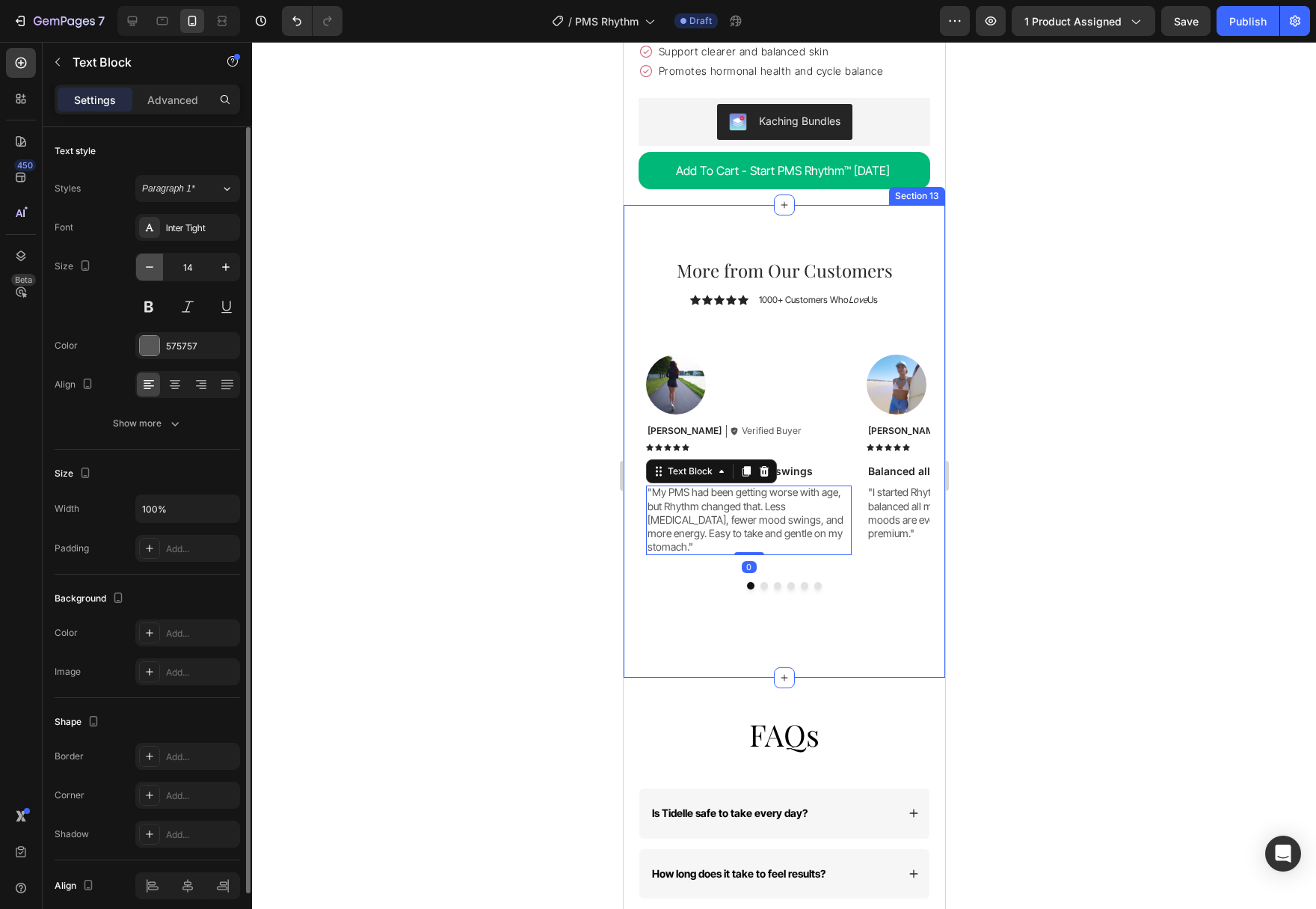
click at [156, 270] on icon "button" at bounding box center [149, 266] width 15 height 15
type input "13"
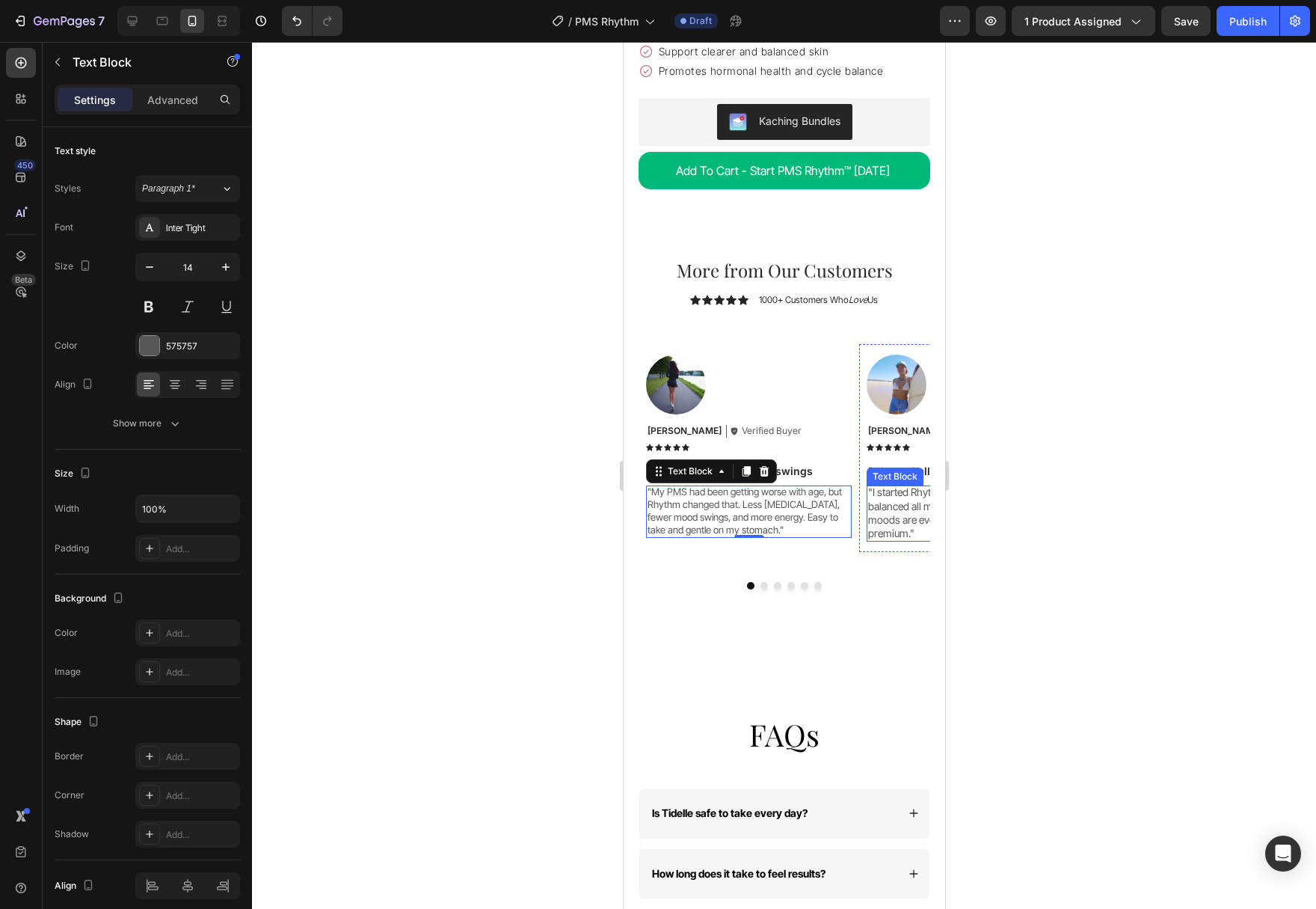
click at [880, 498] on p ""I started Rhythm for PMS, but I feel more balanced all month. My focus is bett…" at bounding box center [968, 512] width 203 height 55
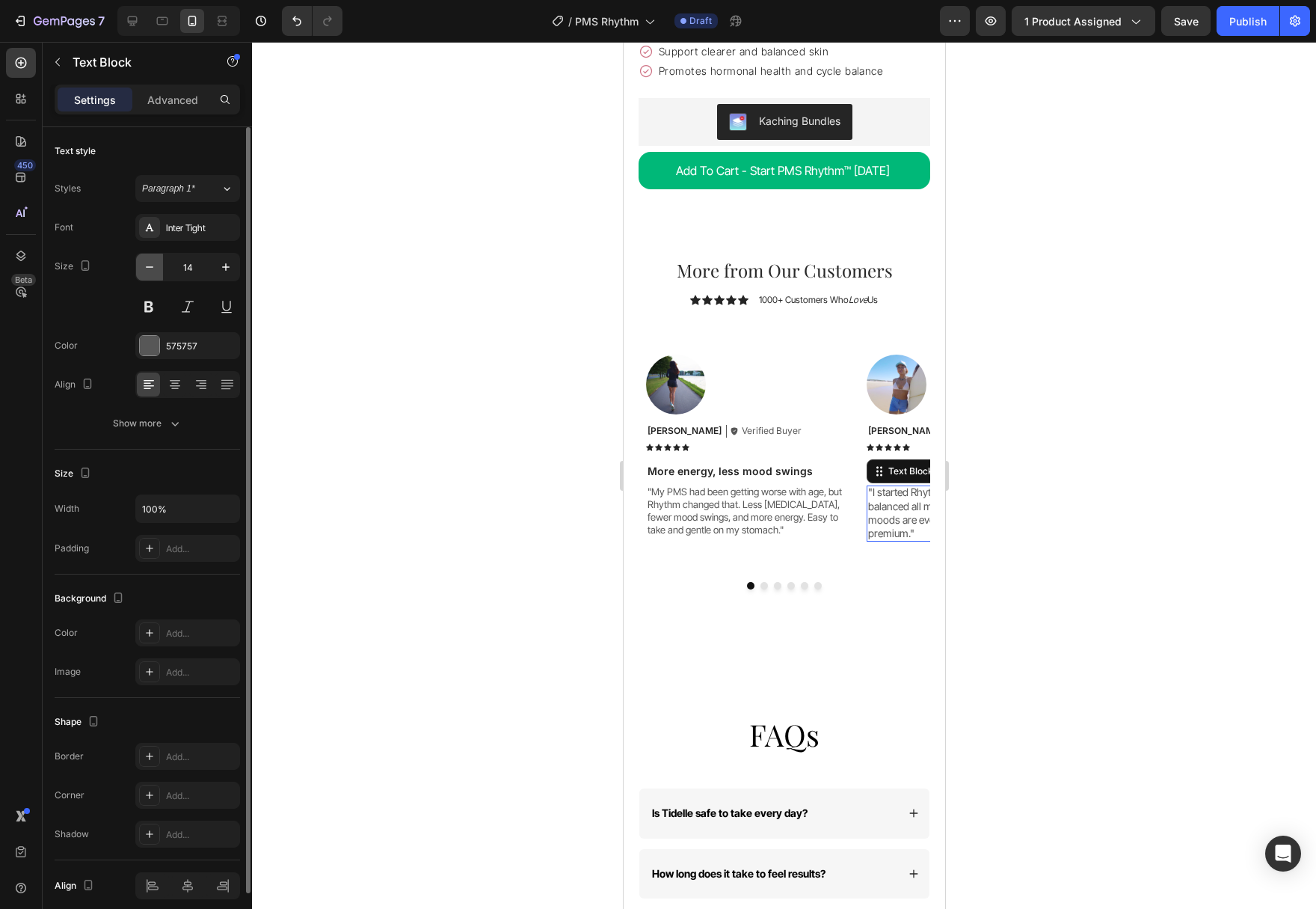
click at [151, 268] on icon "button" at bounding box center [149, 266] width 15 height 15
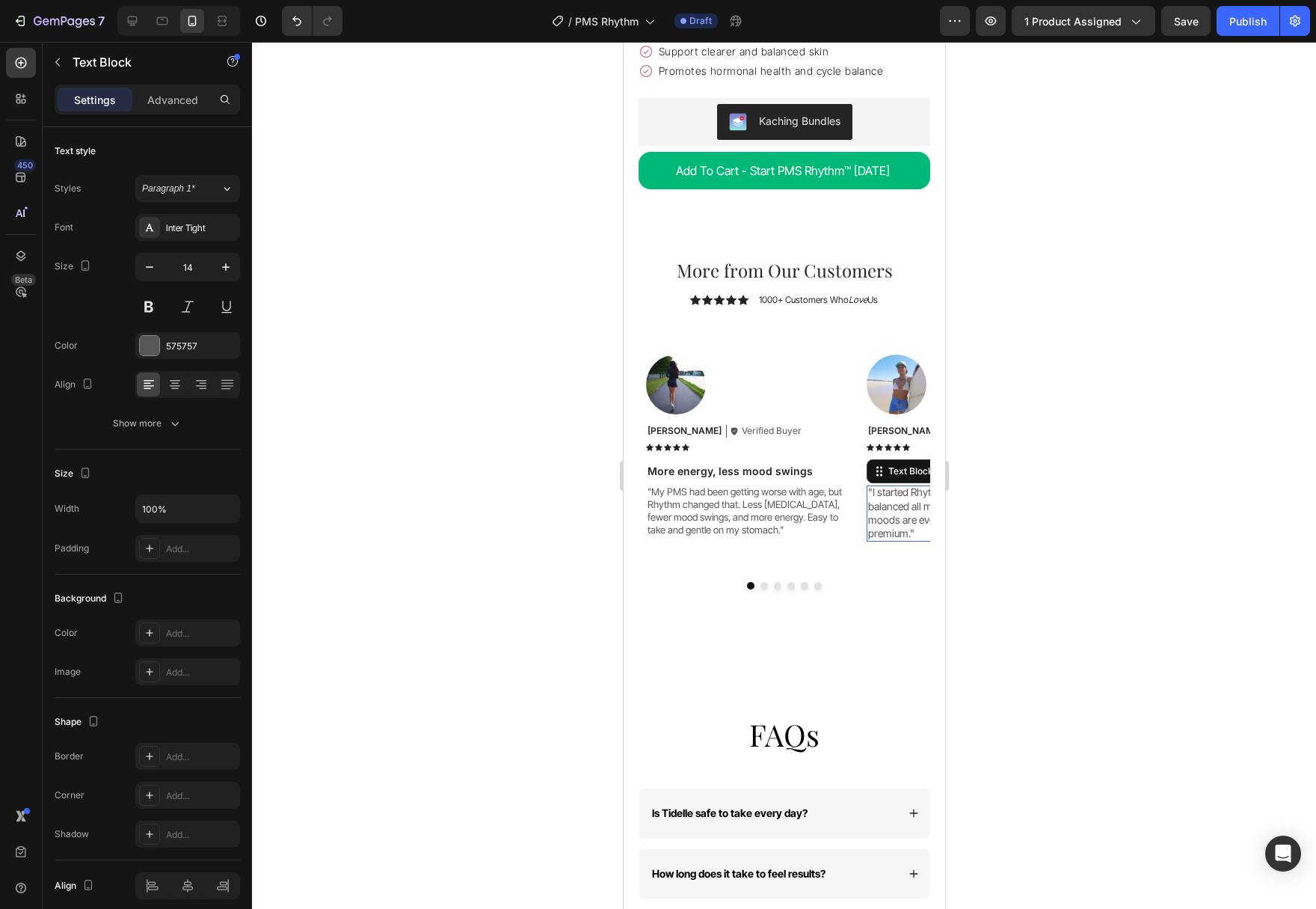
type input "13"
click at [765, 582] on button "Dot" at bounding box center [763, 585] width 8 height 8
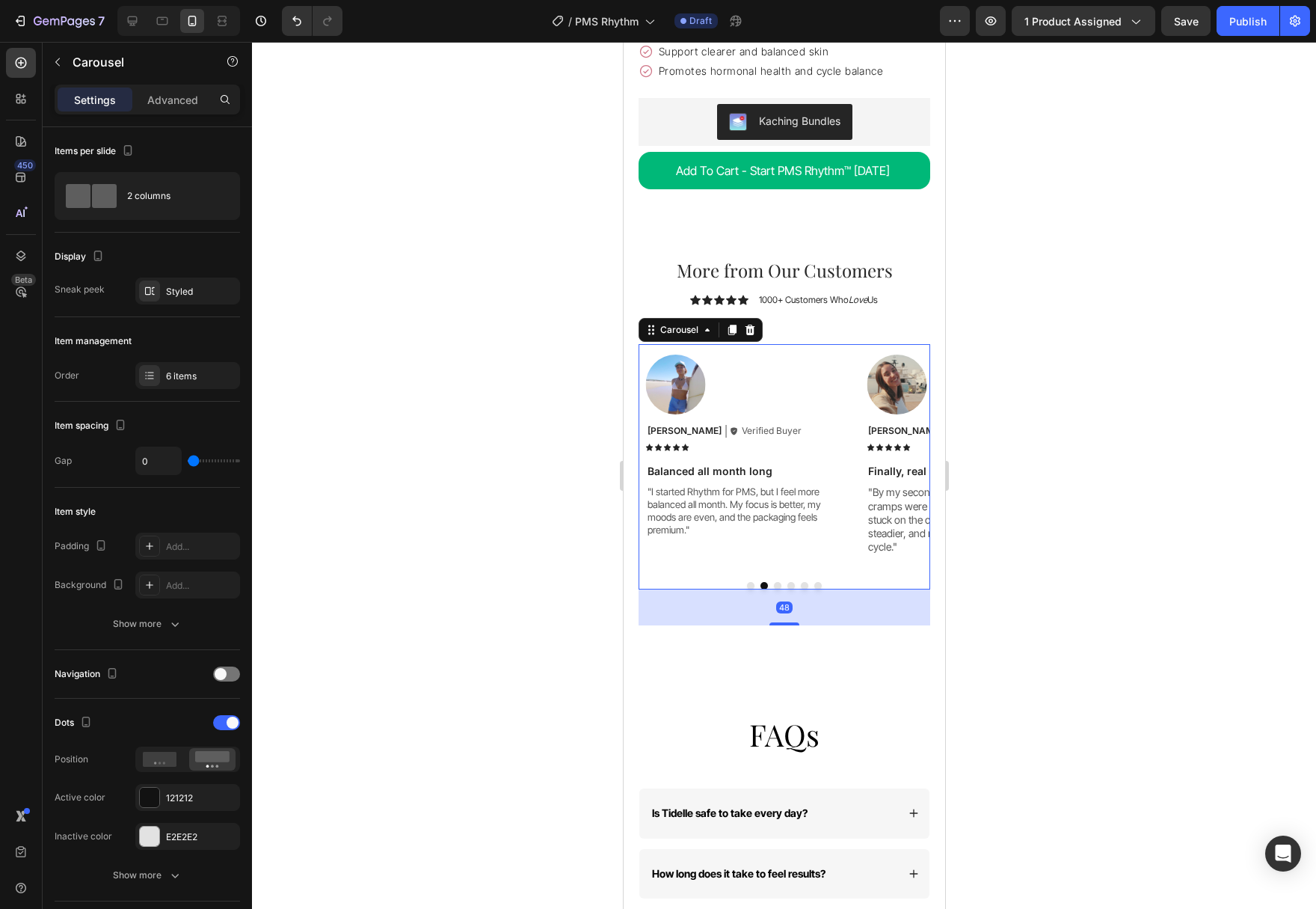
click at [874, 485] on p ""By my second month on Rhythm, my cramps were so much lighter and I wasn’t stuc…" at bounding box center [968, 519] width 203 height 68
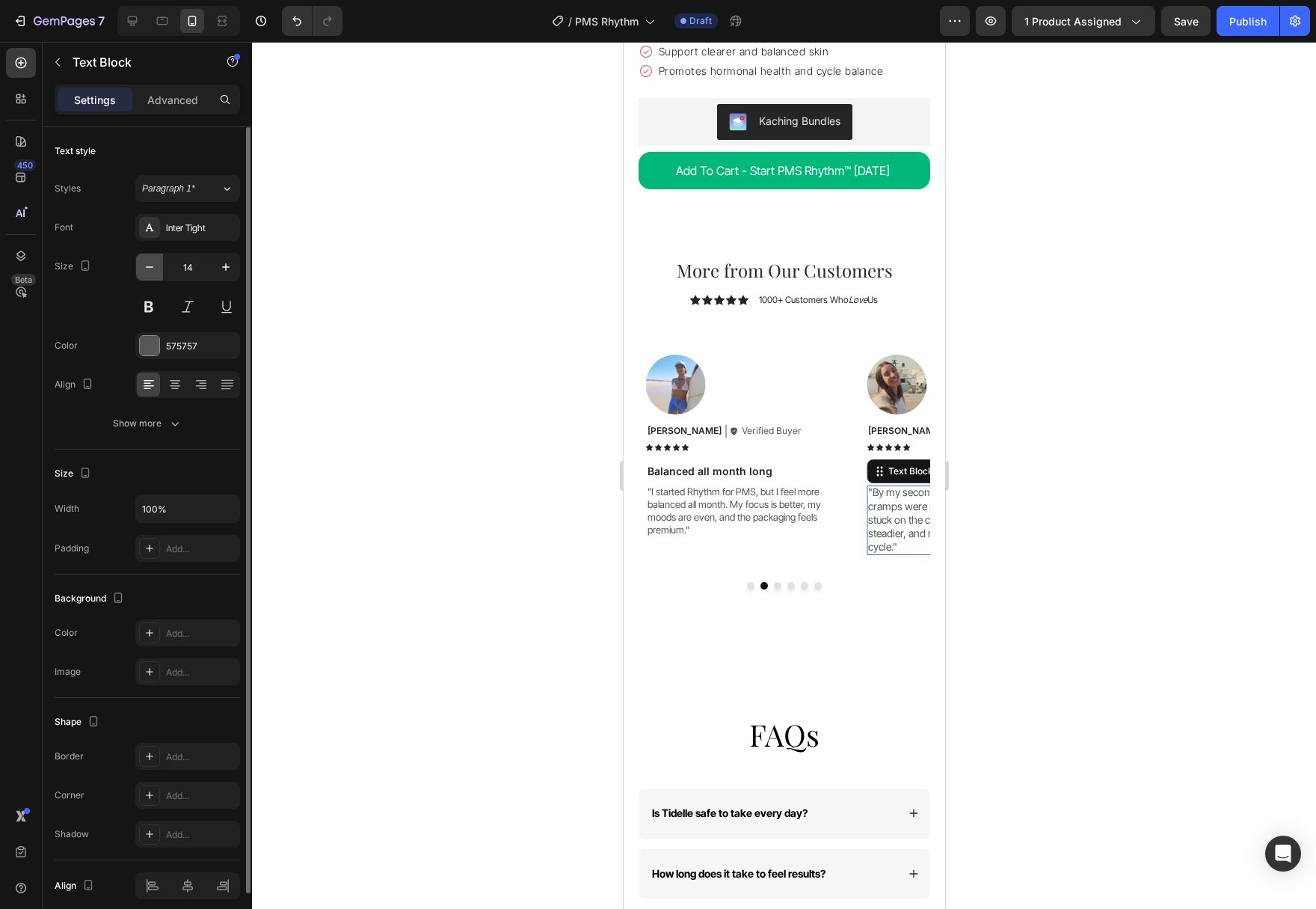
click at [140, 268] on button "button" at bounding box center [149, 266] width 27 height 27
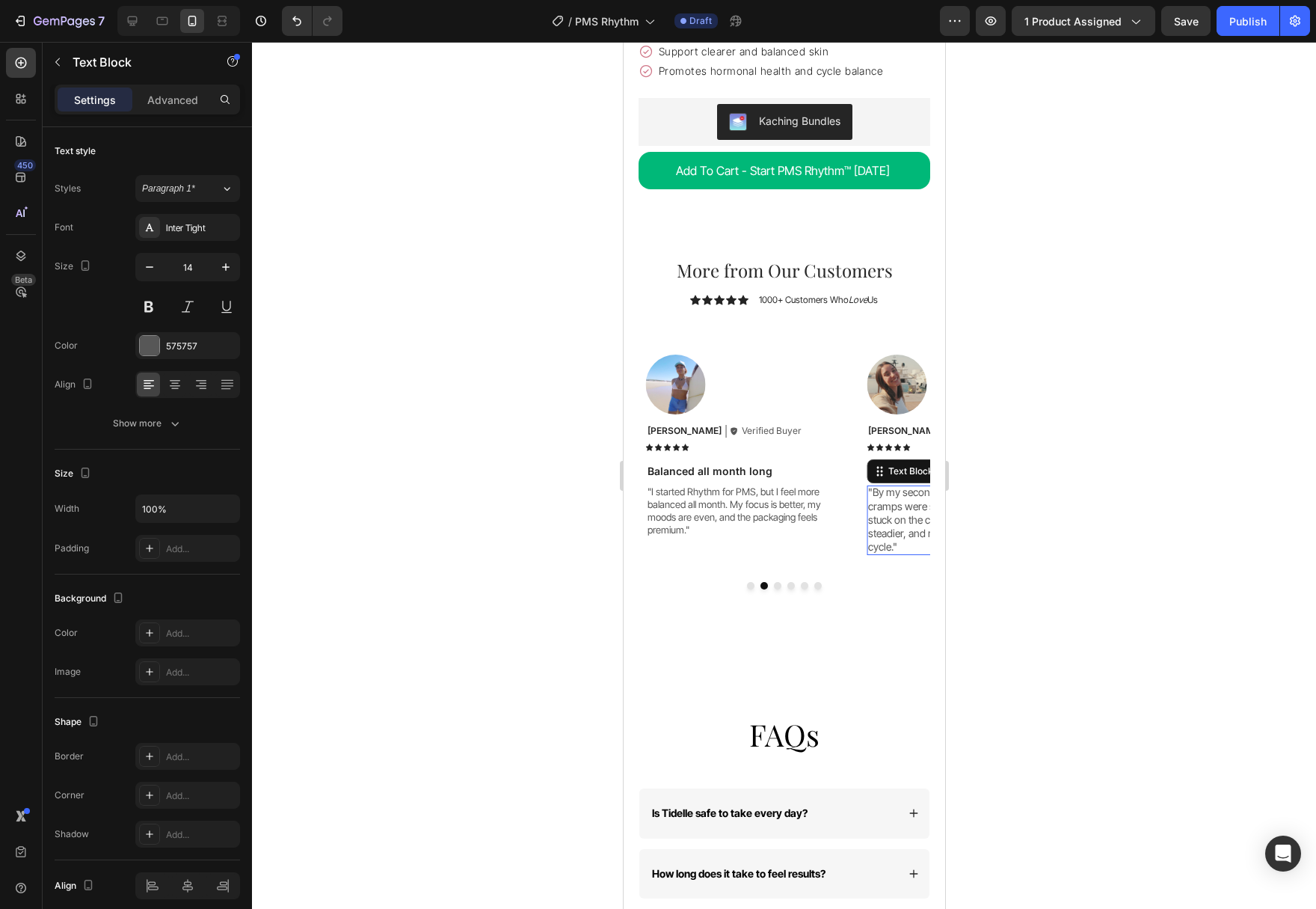
type input "13"
click at [779, 582] on button "Dot" at bounding box center [776, 585] width 8 height 8
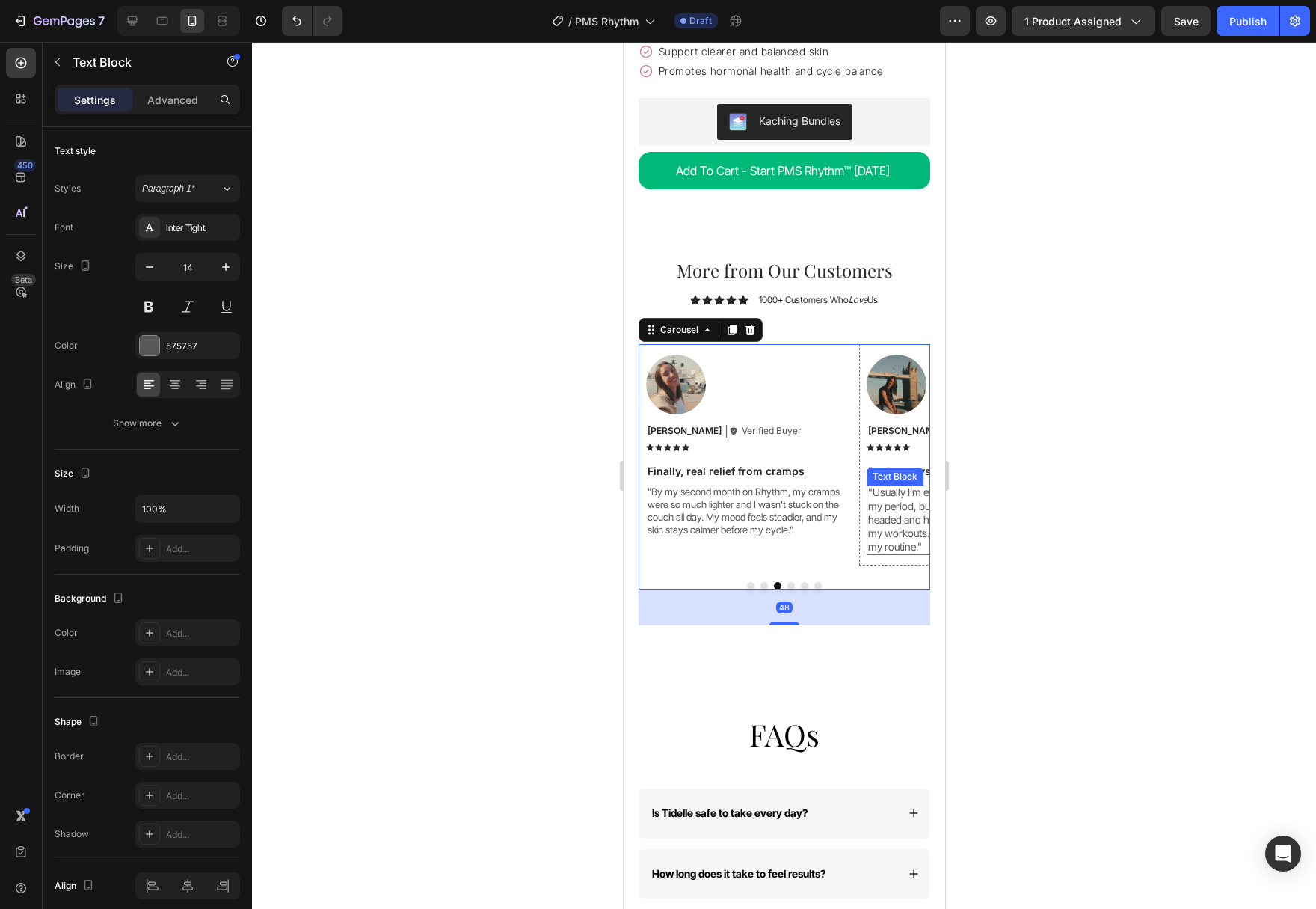
click at [900, 501] on p ""Usually I’m exhausted and irritable before my period, but with Rhythm I feel m…" at bounding box center [968, 519] width 203 height 68
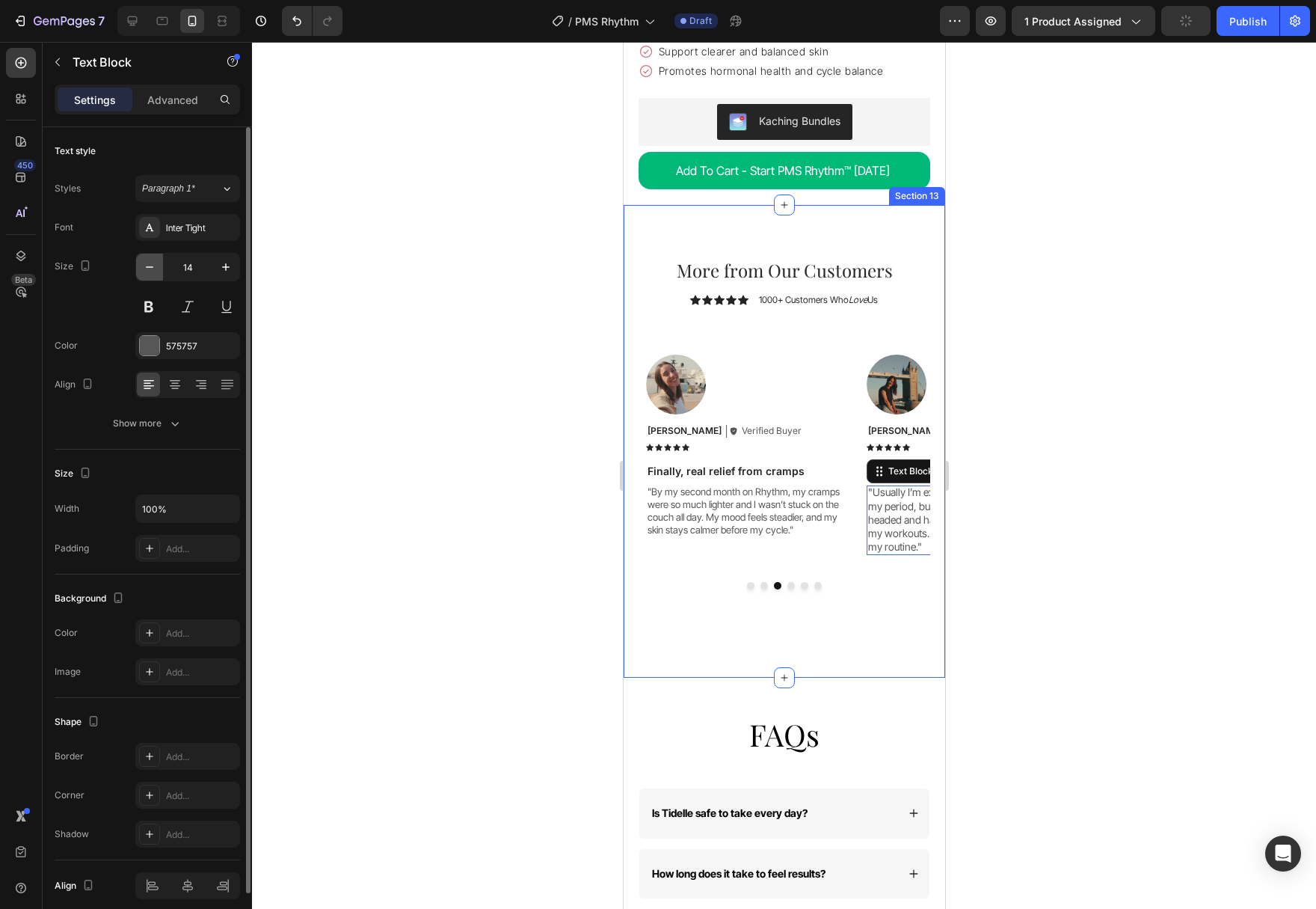
click at [140, 273] on button "button" at bounding box center [149, 266] width 27 height 27
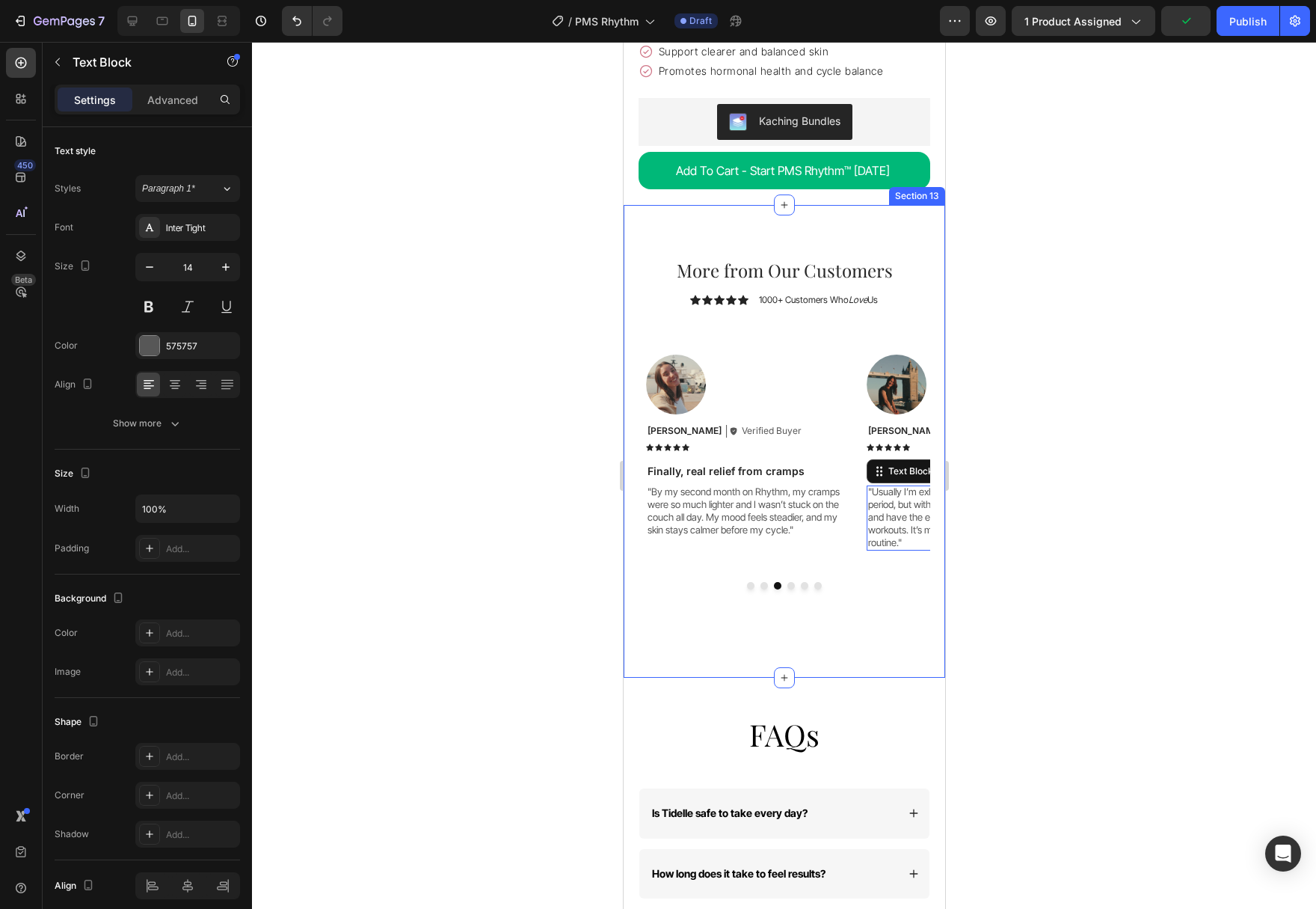
type input "13"
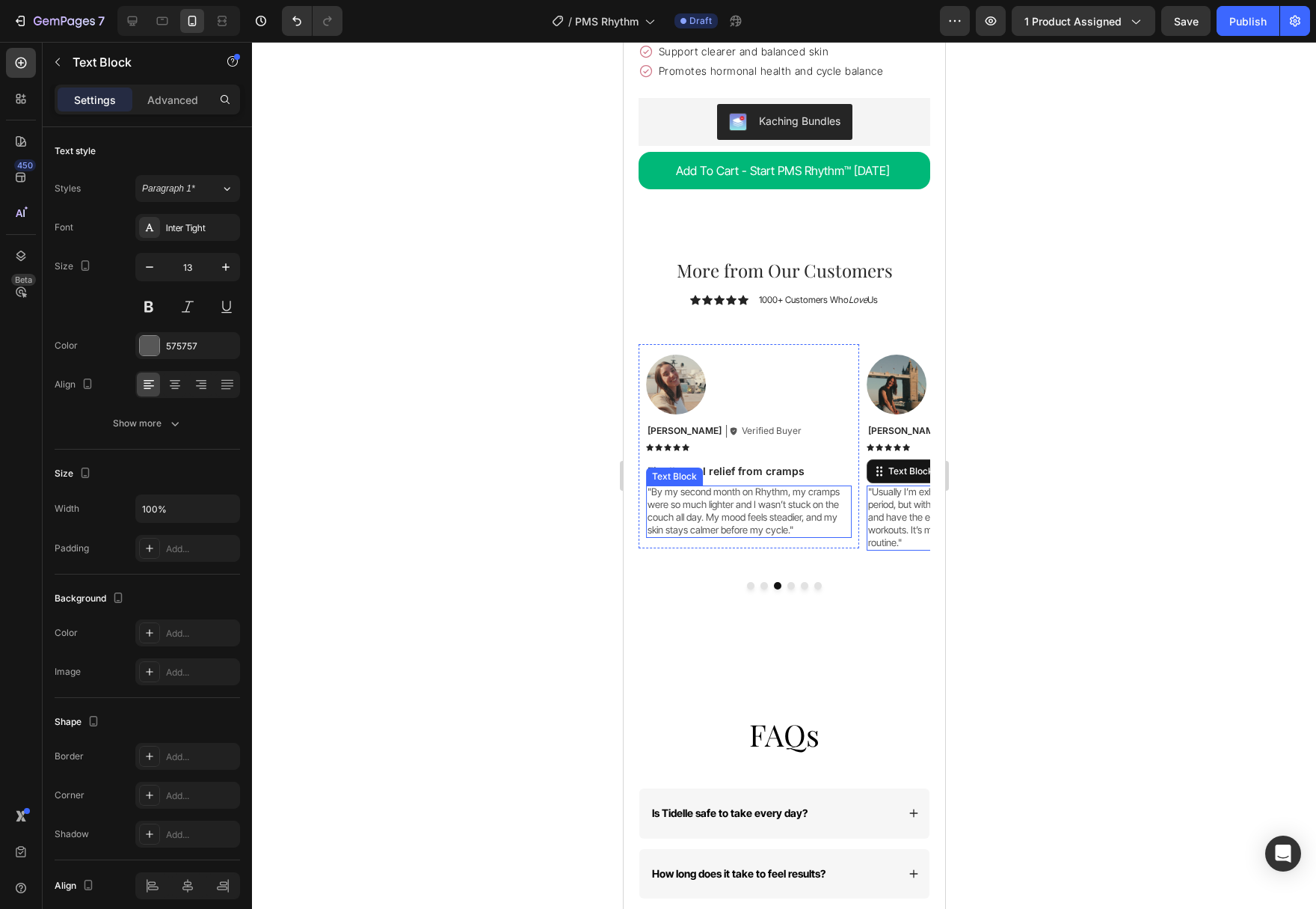
click at [753, 485] on p ""By my second month on Rhythm, my cramps were so much lighter and I wasn’t stuc…" at bounding box center [748, 510] width 203 height 50
click at [906, 495] on p ""Usually I’m exhausted and irritable before my period, but with Rhythm I feel m…" at bounding box center [968, 516] width 203 height 64
click at [789, 582] on button "Dot" at bounding box center [790, 585] width 8 height 8
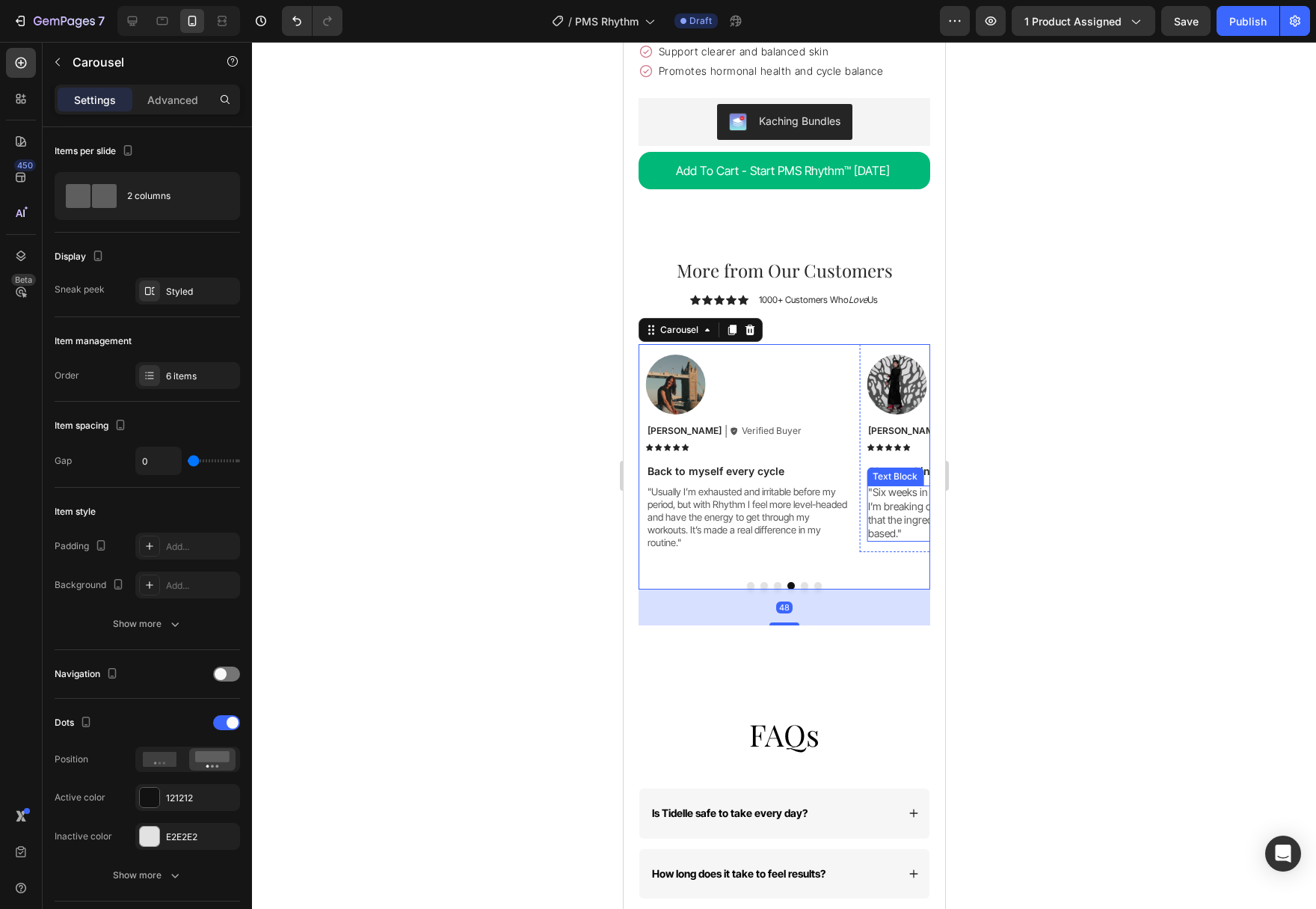
click at [894, 499] on p ""Six weeks in and my cramps are milder, plus I’m breaking out less before my pe…" at bounding box center [968, 512] width 203 height 55
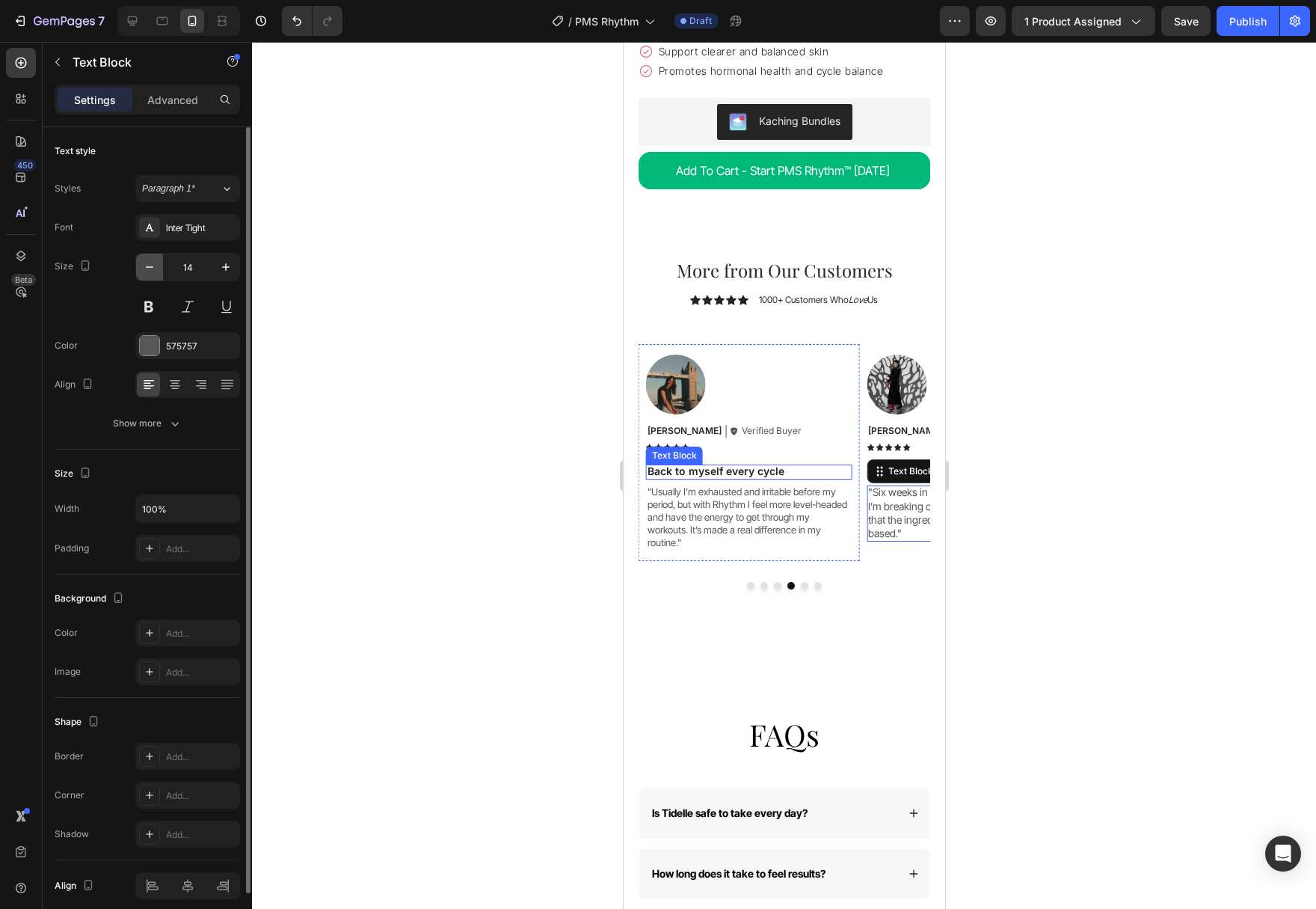
click at [141, 272] on button "button" at bounding box center [149, 266] width 27 height 27
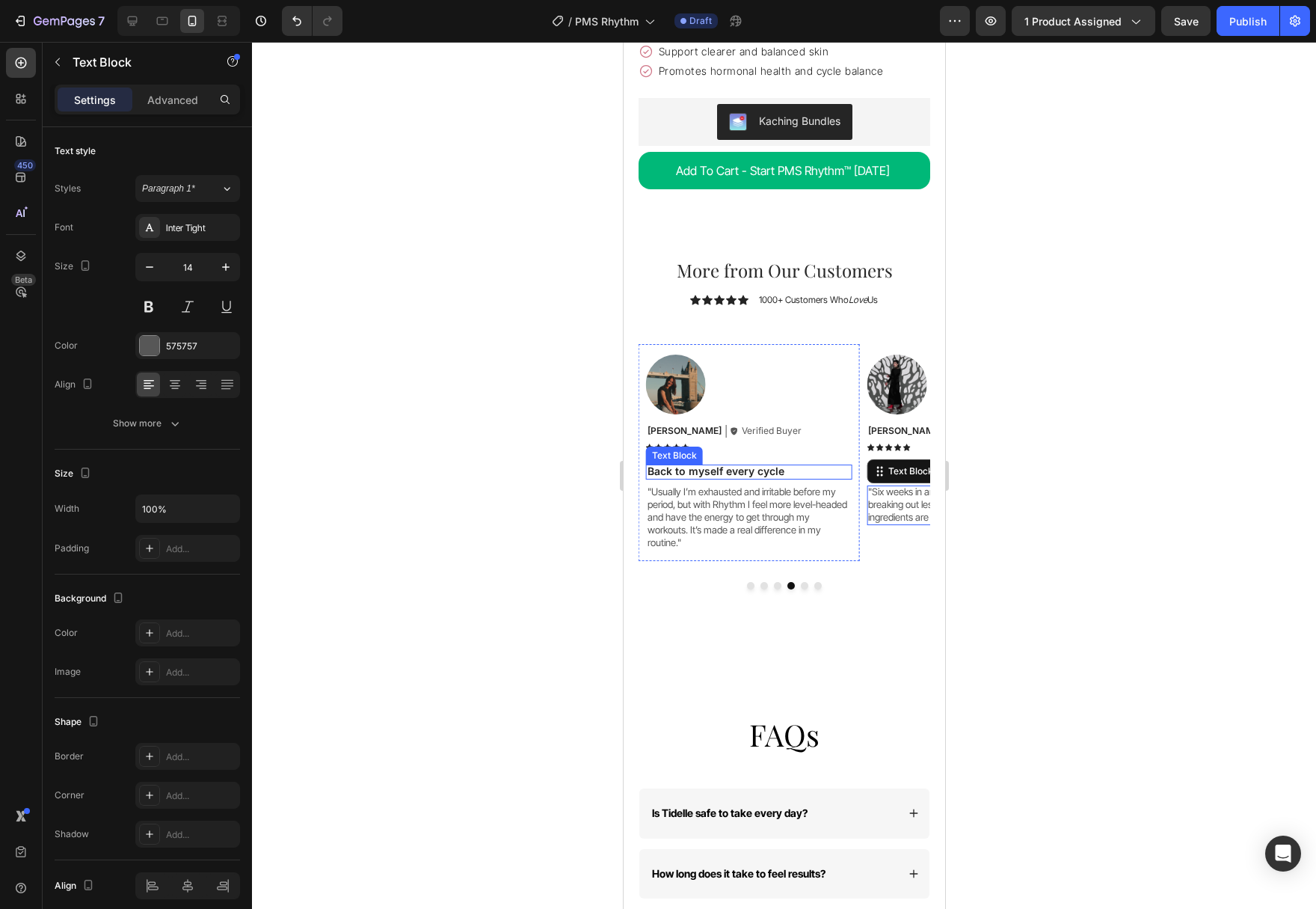
type input "13"
click at [803, 582] on button "Dot" at bounding box center [803, 585] width 8 height 8
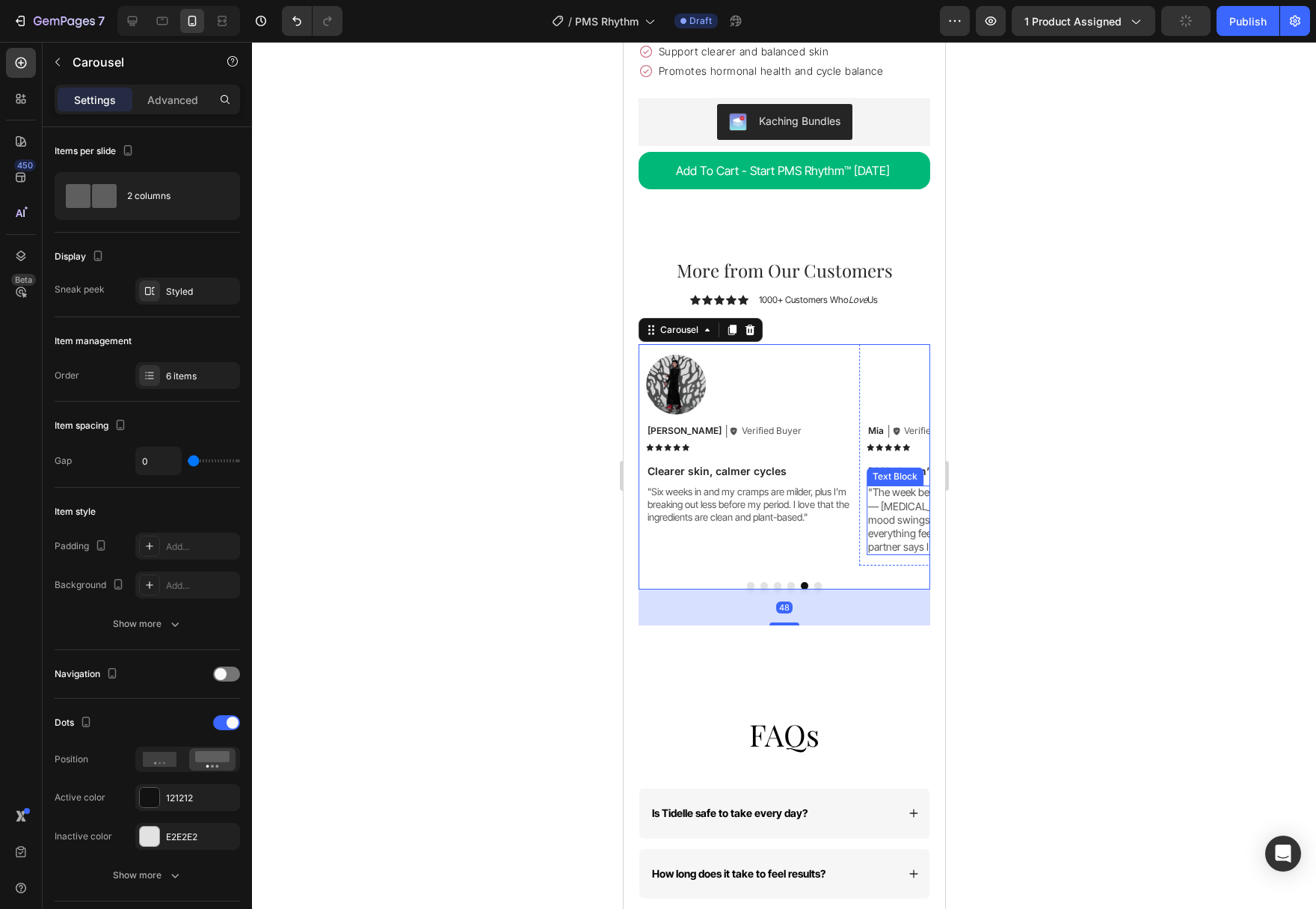
click at [887, 496] on p ""The week before my period used to be awful — [MEDICAL_DATA], [MEDICAL_DATA], m…" at bounding box center [968, 519] width 203 height 68
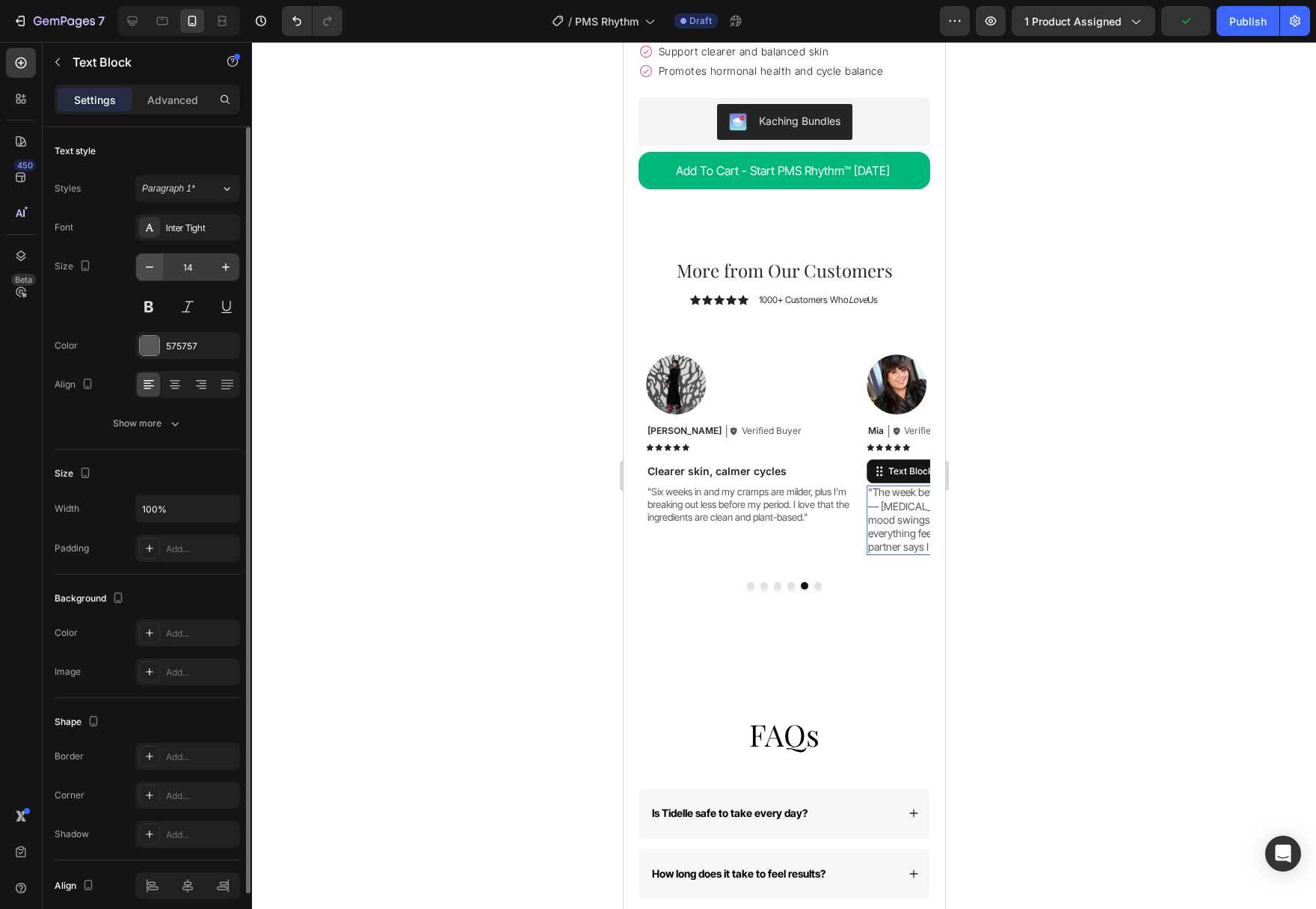
click at [151, 274] on button "button" at bounding box center [149, 266] width 27 height 27
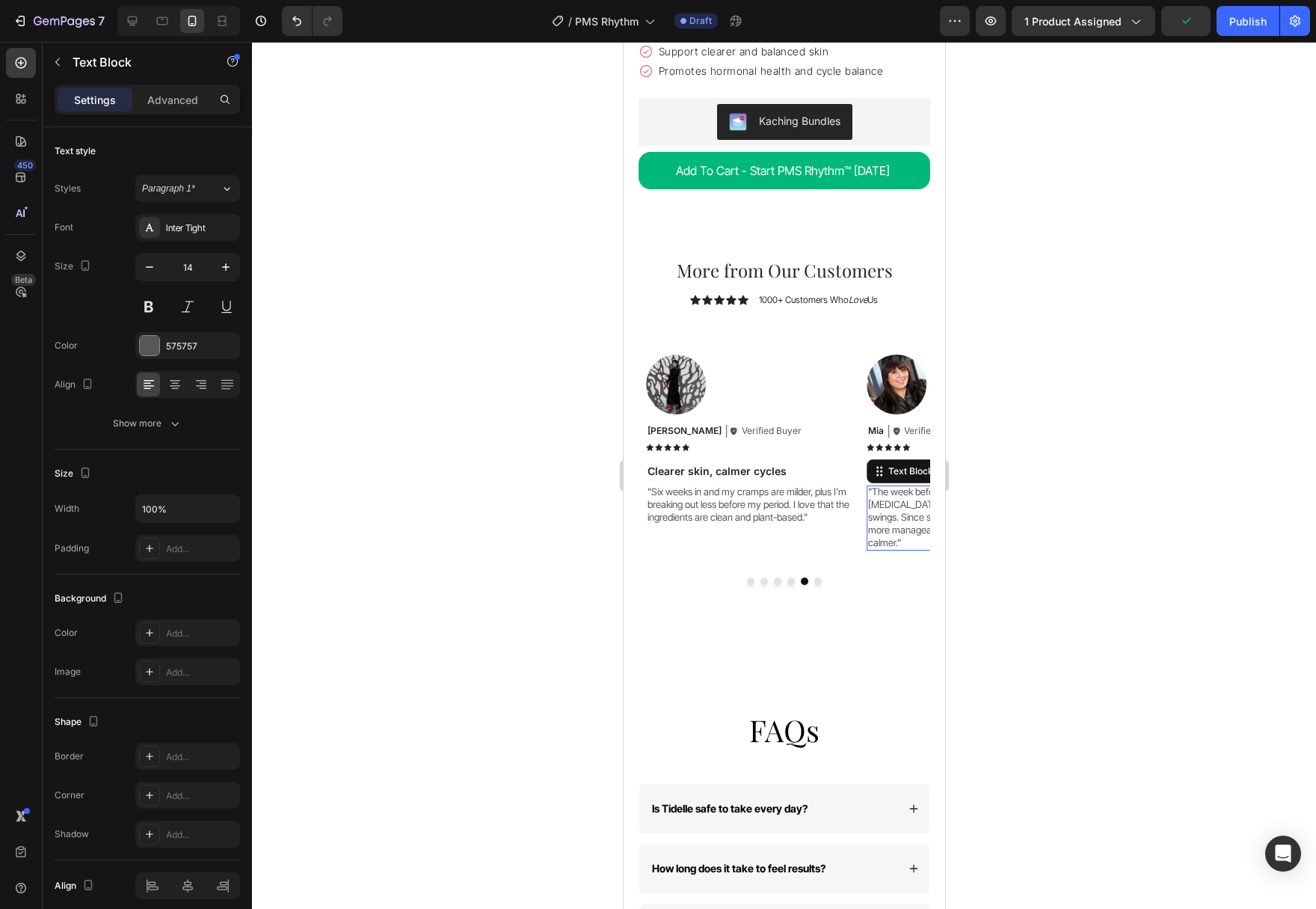
type input "13"
click at [818, 539] on div "Image Hannah Text Block Icon Verified Buyer Text Block Row Row Icon Icon Icon I…" at bounding box center [783, 464] width 292 height 241
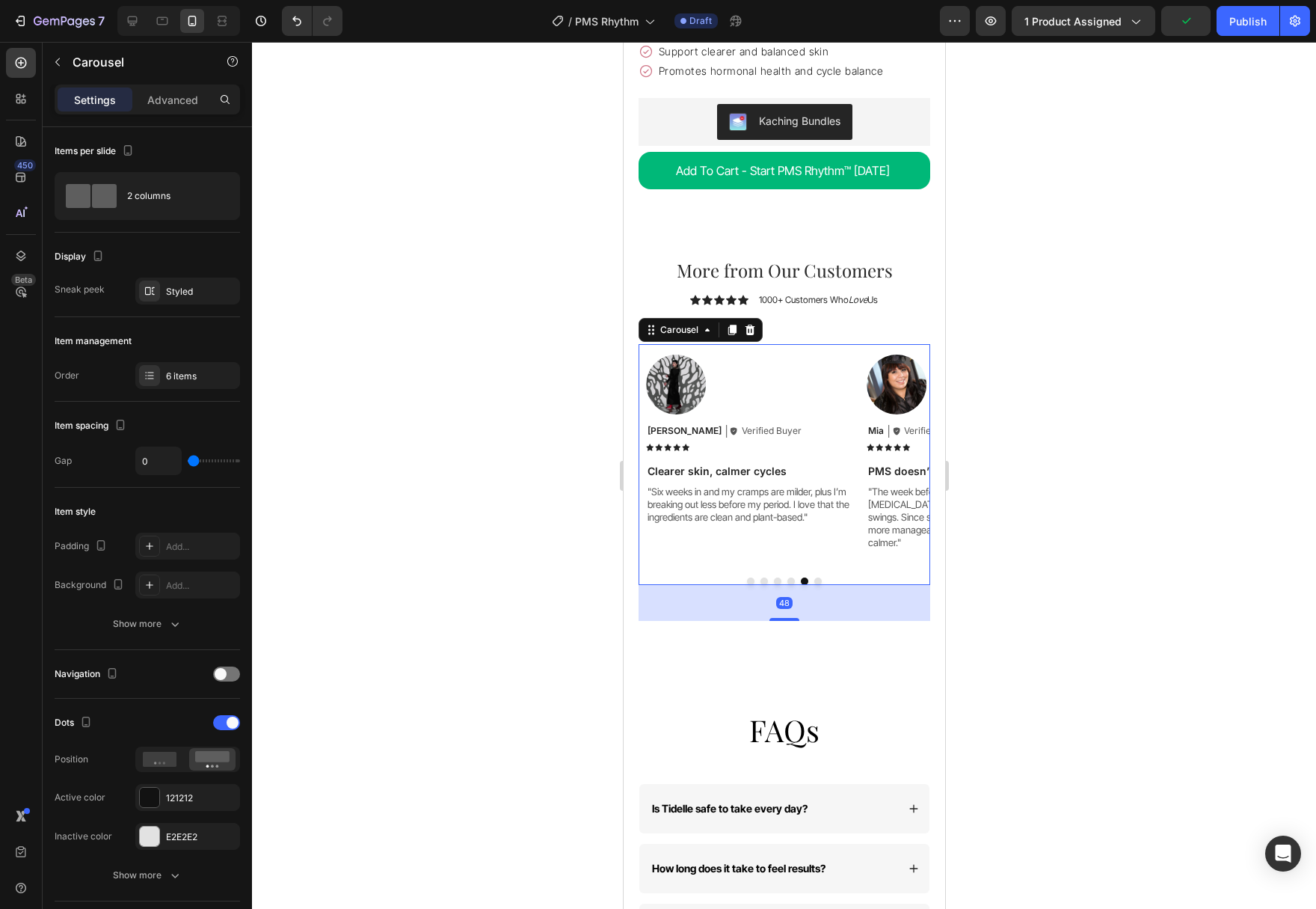
click at [820, 577] on button "Dot" at bounding box center [817, 581] width 8 height 8
click at [876, 489] on p ""My PMS had been getting worse with age, but Rhythm changed that. Less [MEDICAL…" at bounding box center [968, 510] width 203 height 50
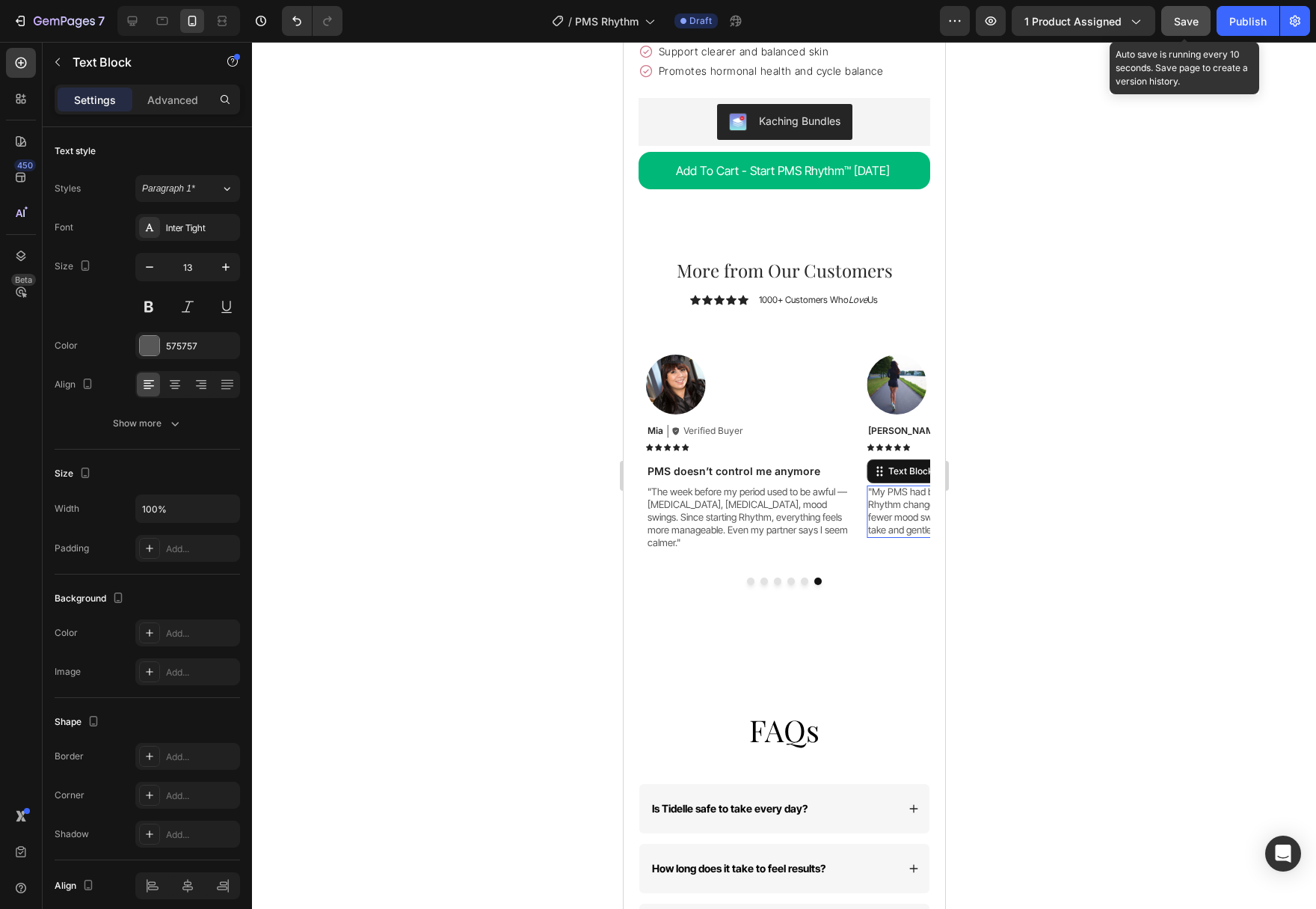
click at [1185, 24] on span "Save" at bounding box center [1186, 21] width 24 height 13
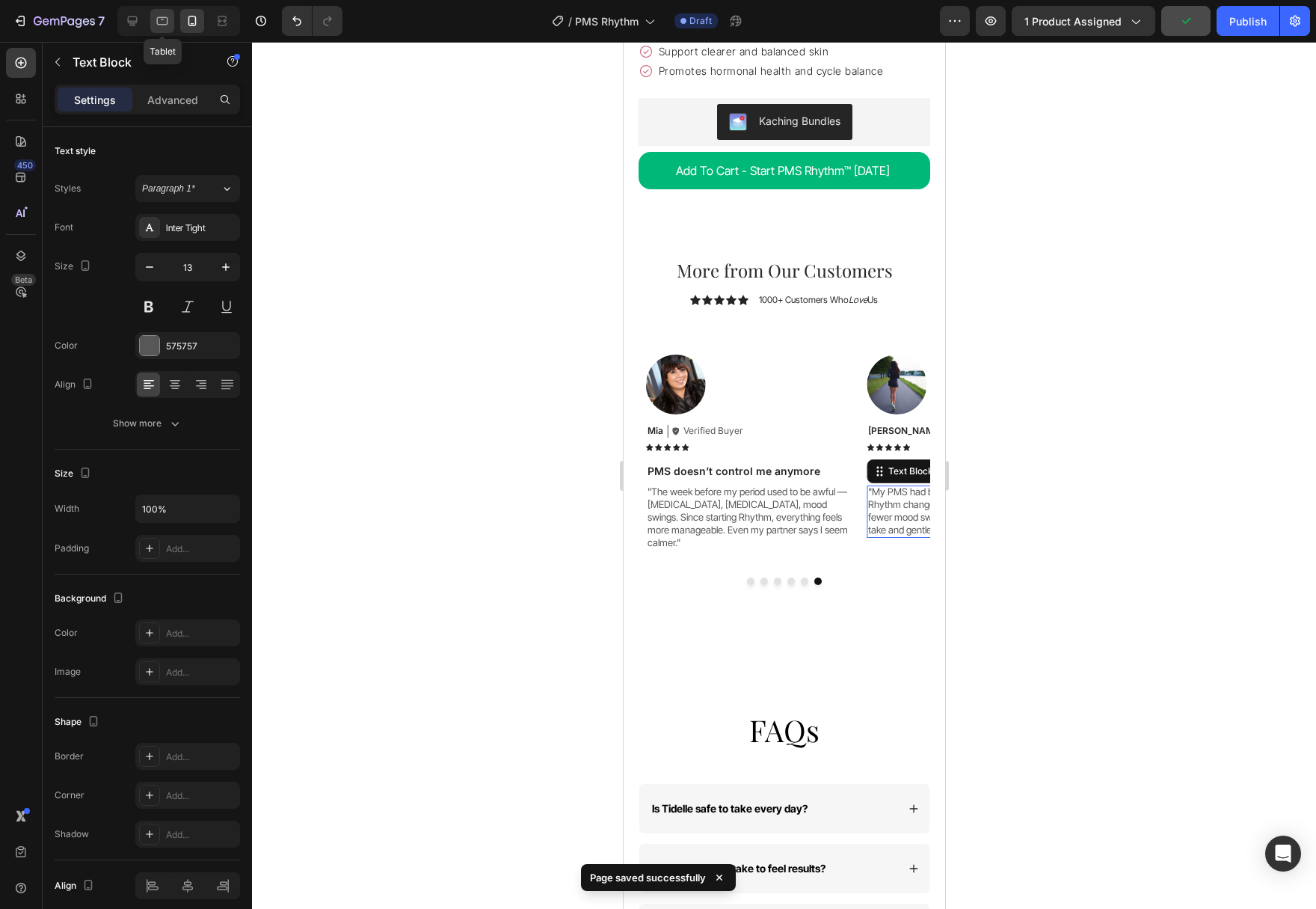
click at [174, 17] on div at bounding box center [162, 20] width 24 height 24
type input "16"
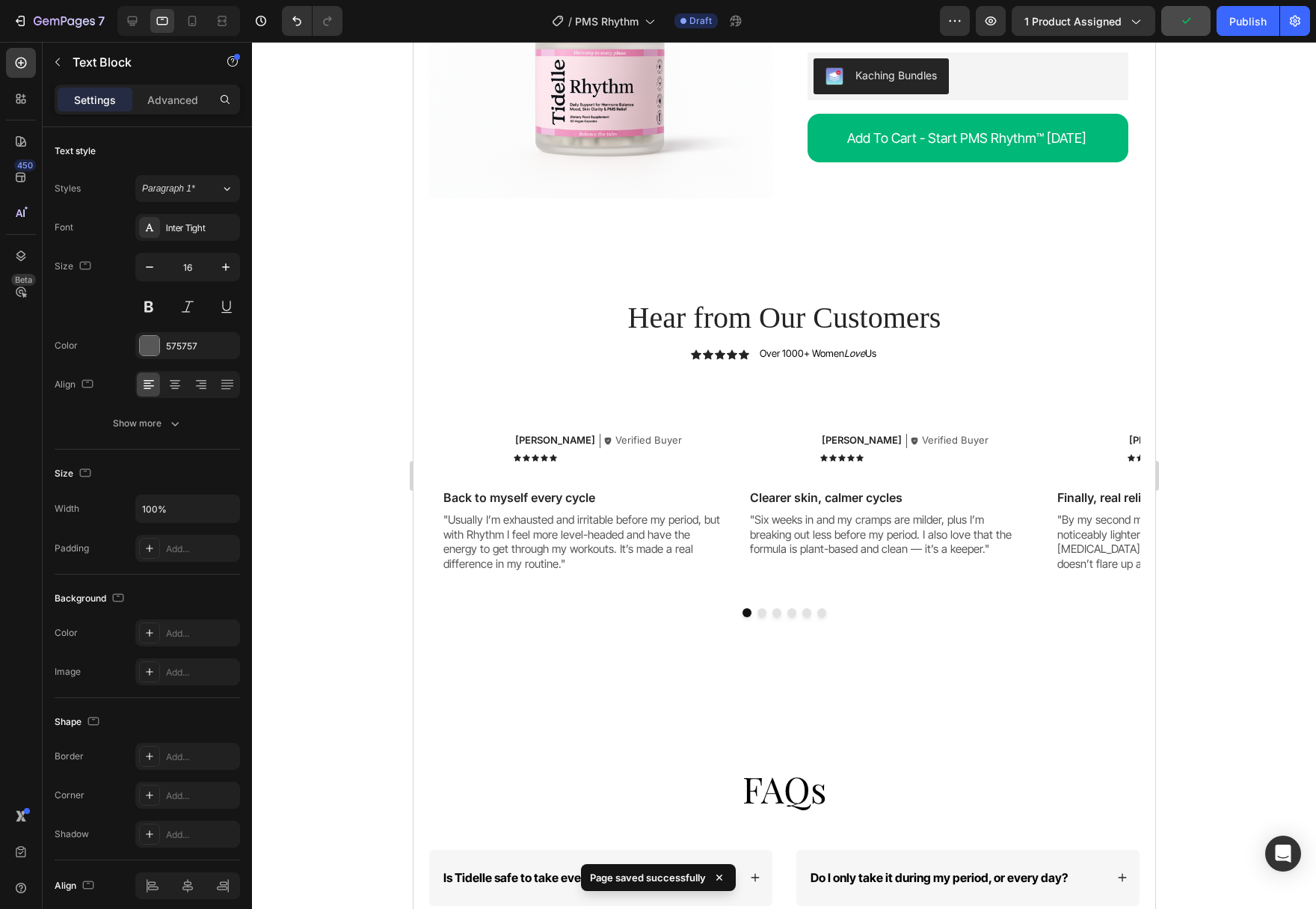
scroll to position [5749, 0]
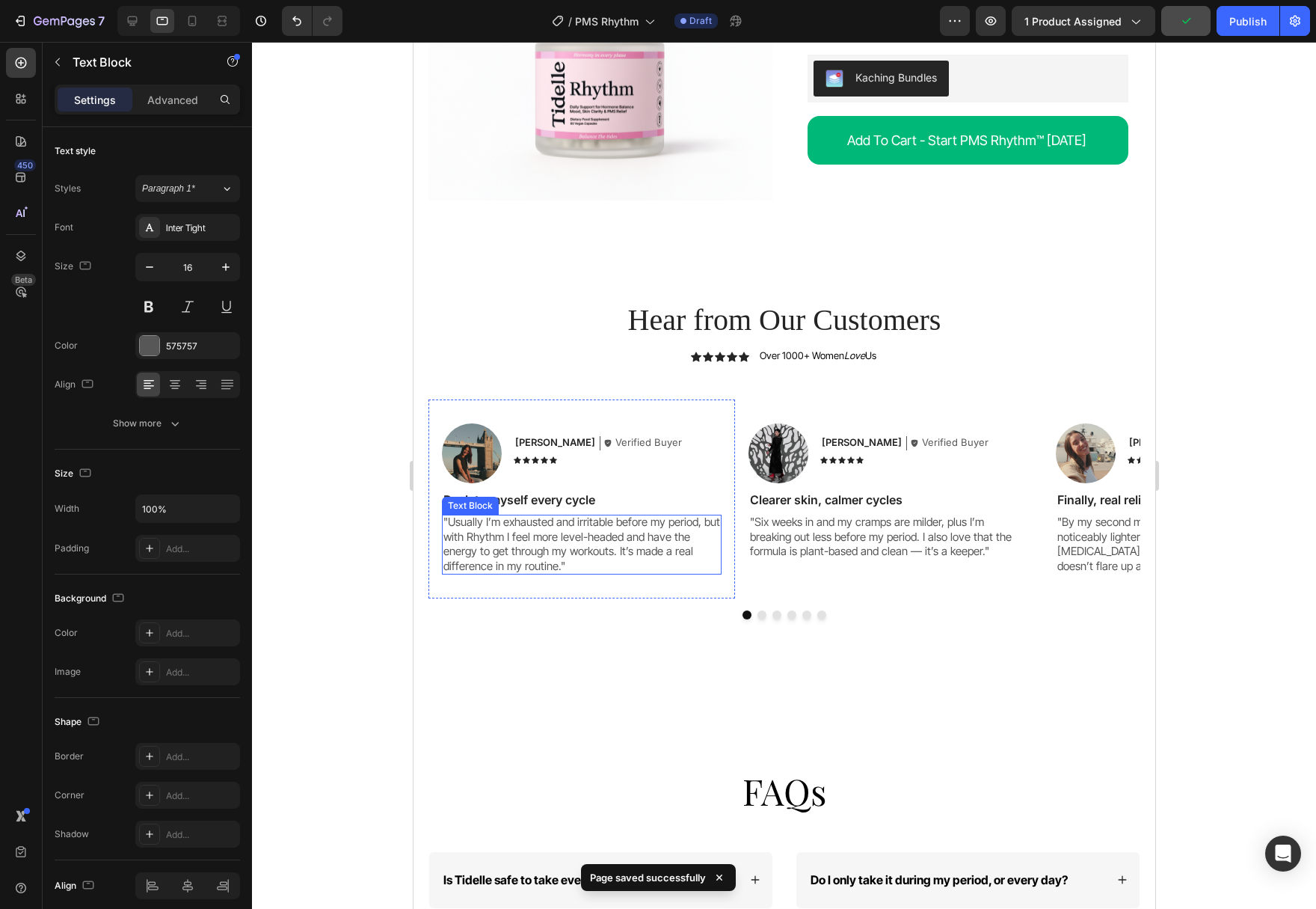
click at [539, 521] on p ""Usually I’m exhausted and irritable before my period, but with Rhythm I feel m…" at bounding box center [581, 543] width 277 height 58
click at [787, 515] on p ""Six weeks in and my cramps are milder, plus I’m breaking out less before my pe…" at bounding box center [888, 536] width 277 height 44
click at [608, 515] on p ""Usually I’m exhausted and irritable before my period, but with Rhythm I feel m…" at bounding box center [581, 543] width 277 height 58
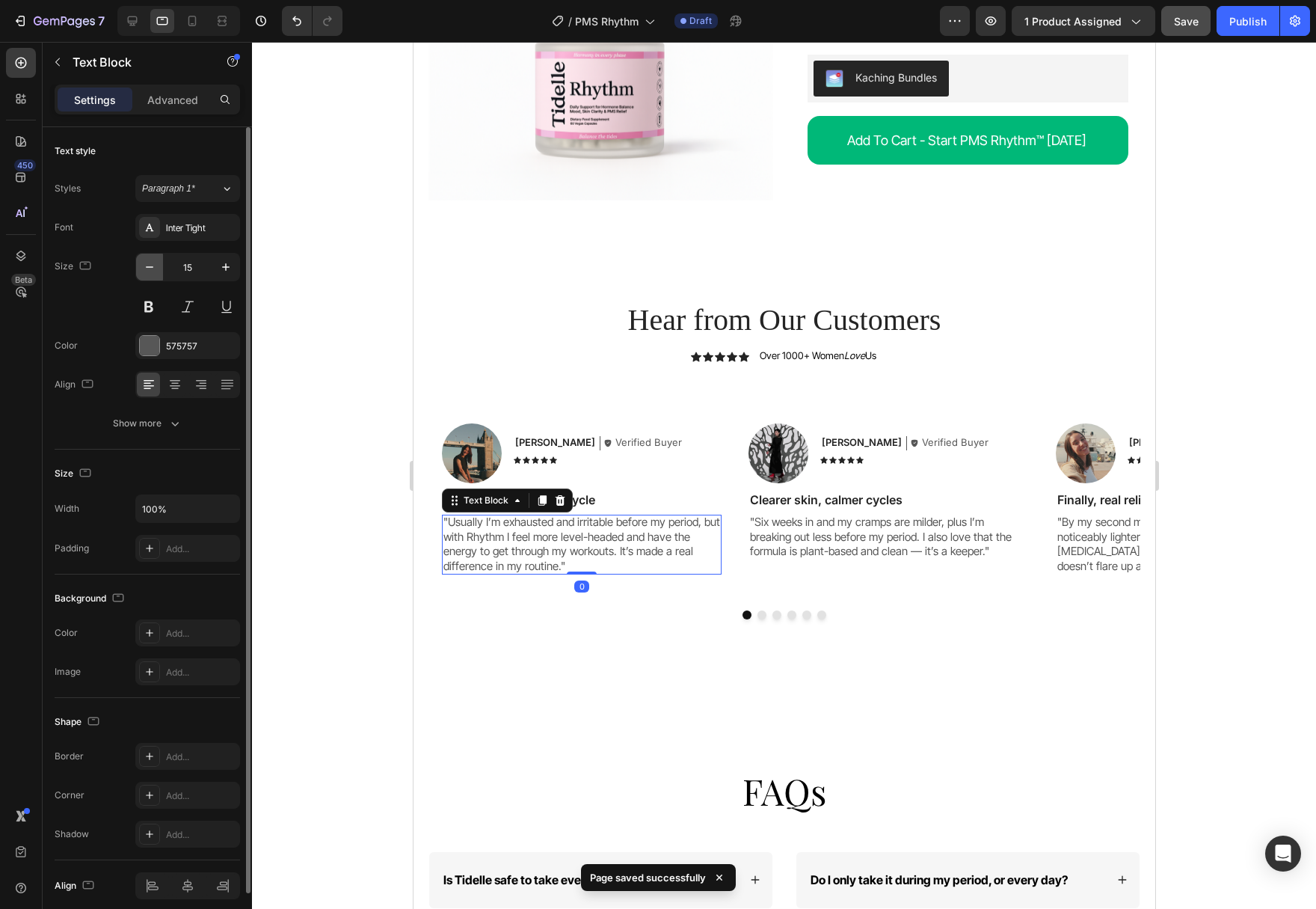
click at [151, 275] on button "button" at bounding box center [149, 266] width 27 height 27
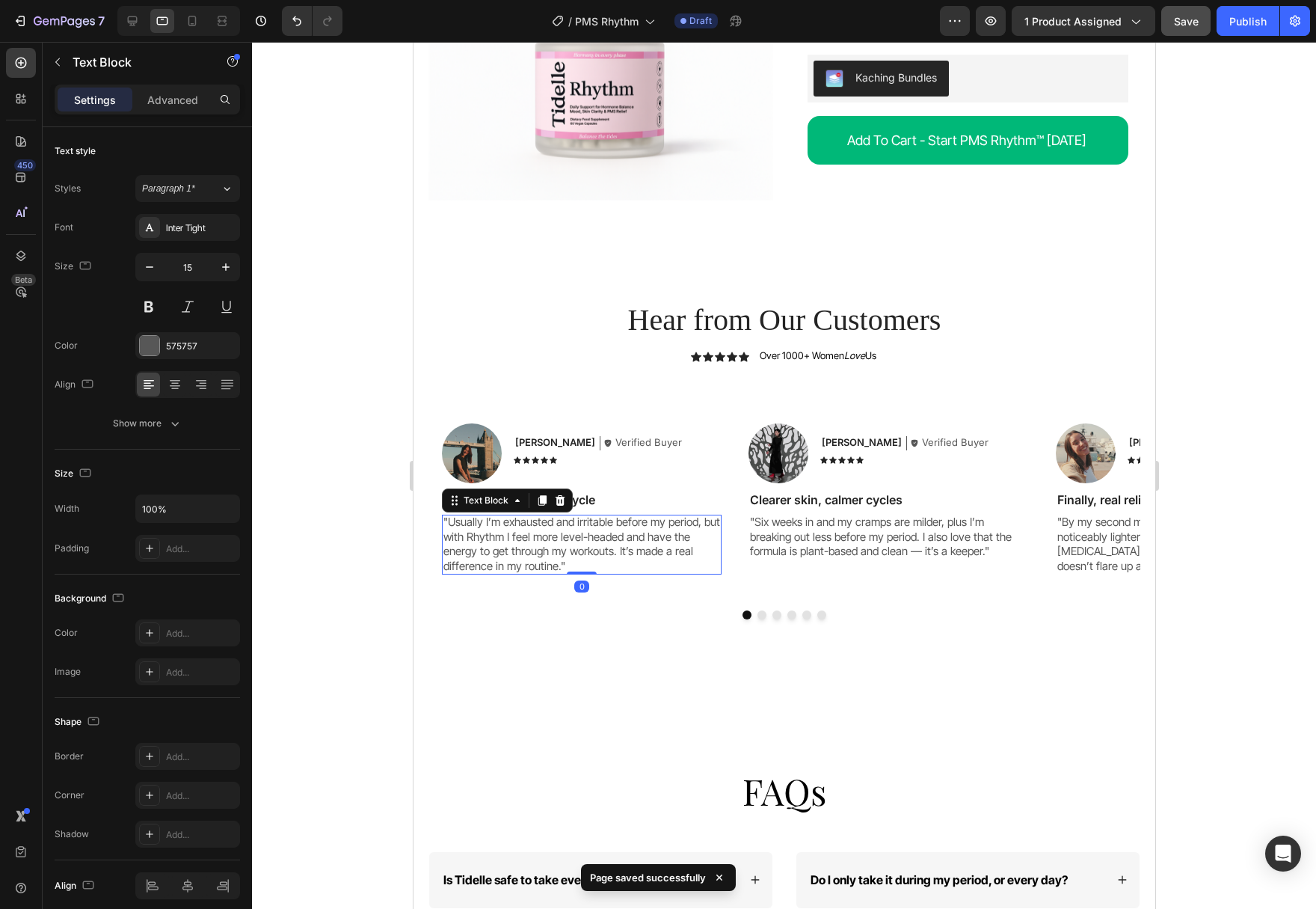
type input "14"
drag, startPoint x: 789, startPoint y: 502, endPoint x: 769, endPoint y: 495, distance: 21.2
click at [789, 515] on p ""Six weeks in and my cramps are milder, plus I’m breaking out less before my pe…" at bounding box center [888, 536] width 277 height 44
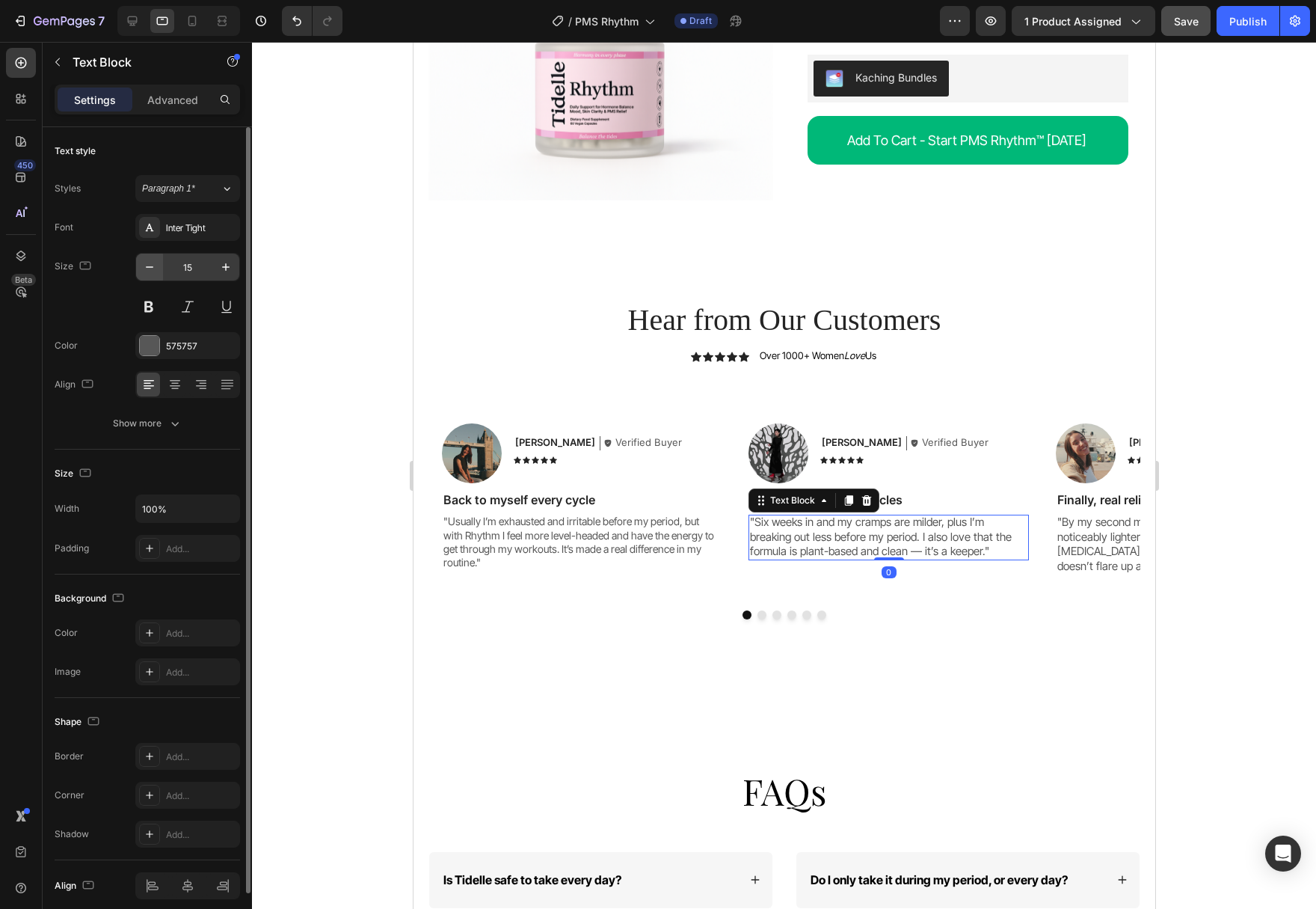
click at [146, 268] on icon "button" at bounding box center [149, 266] width 15 height 15
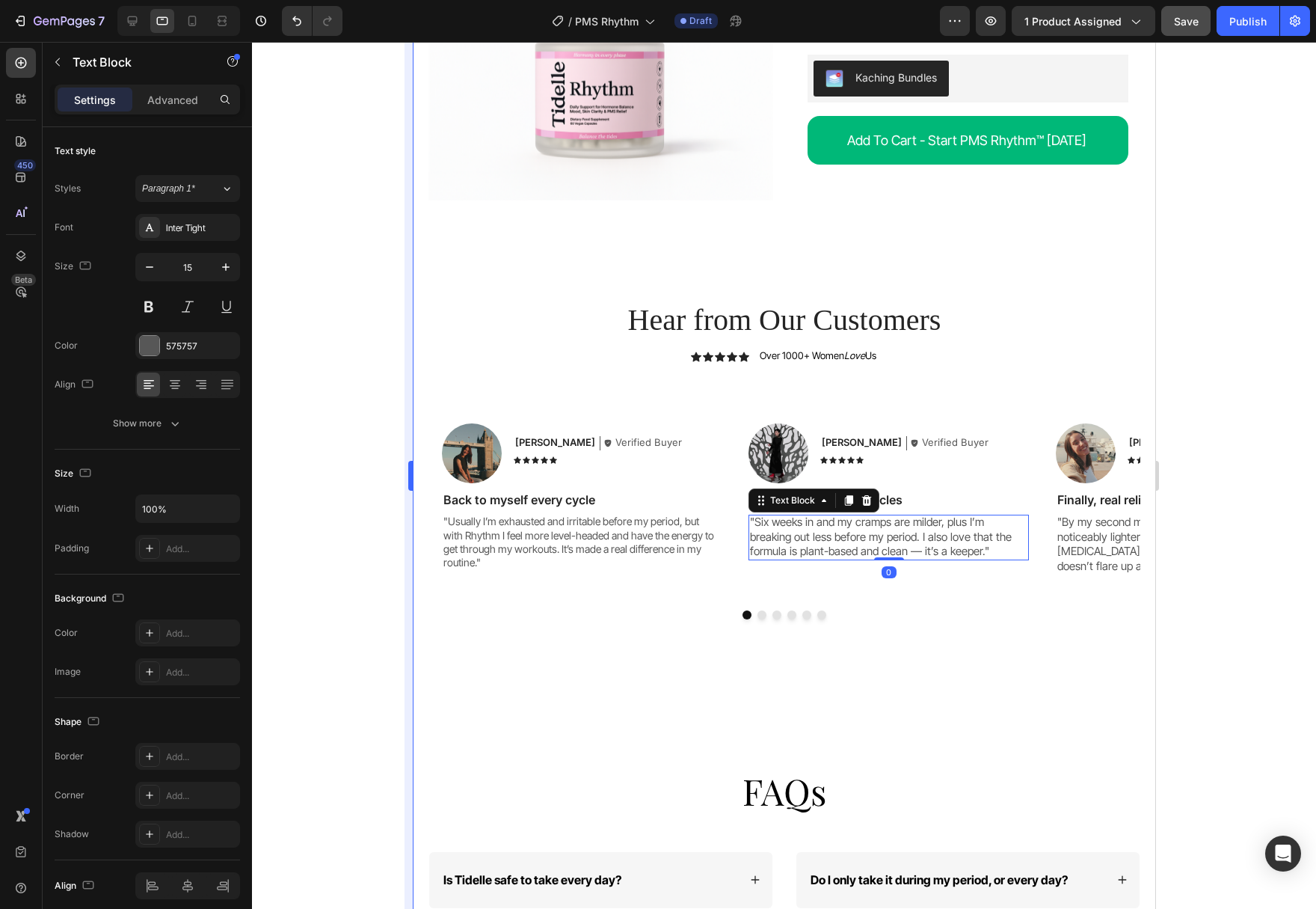
type input "14"
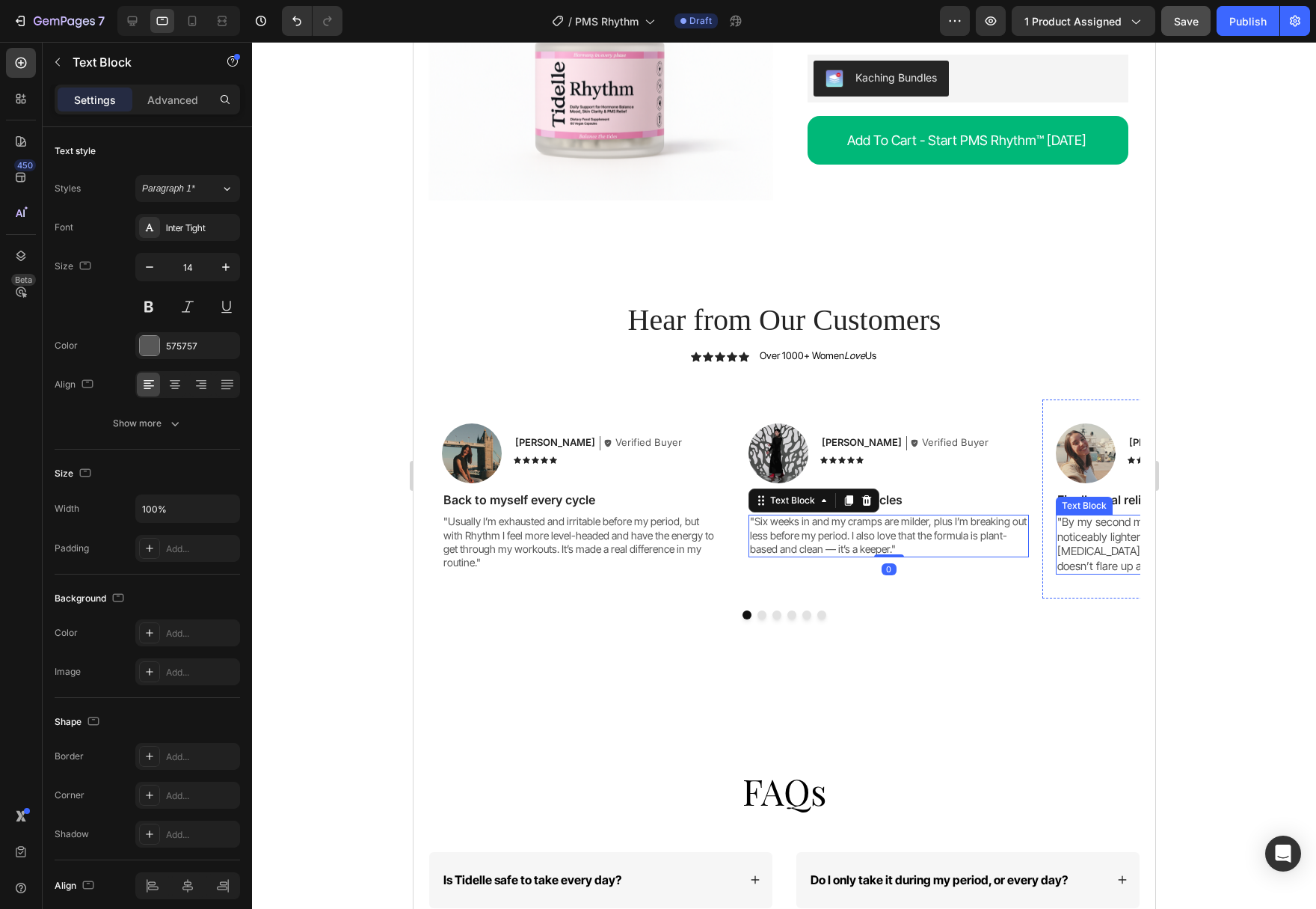
click at [1105, 515] on p ""By my second month on Rhythm, my cramps were noticeably lighter and I wasn’t g…" at bounding box center [1195, 543] width 277 height 58
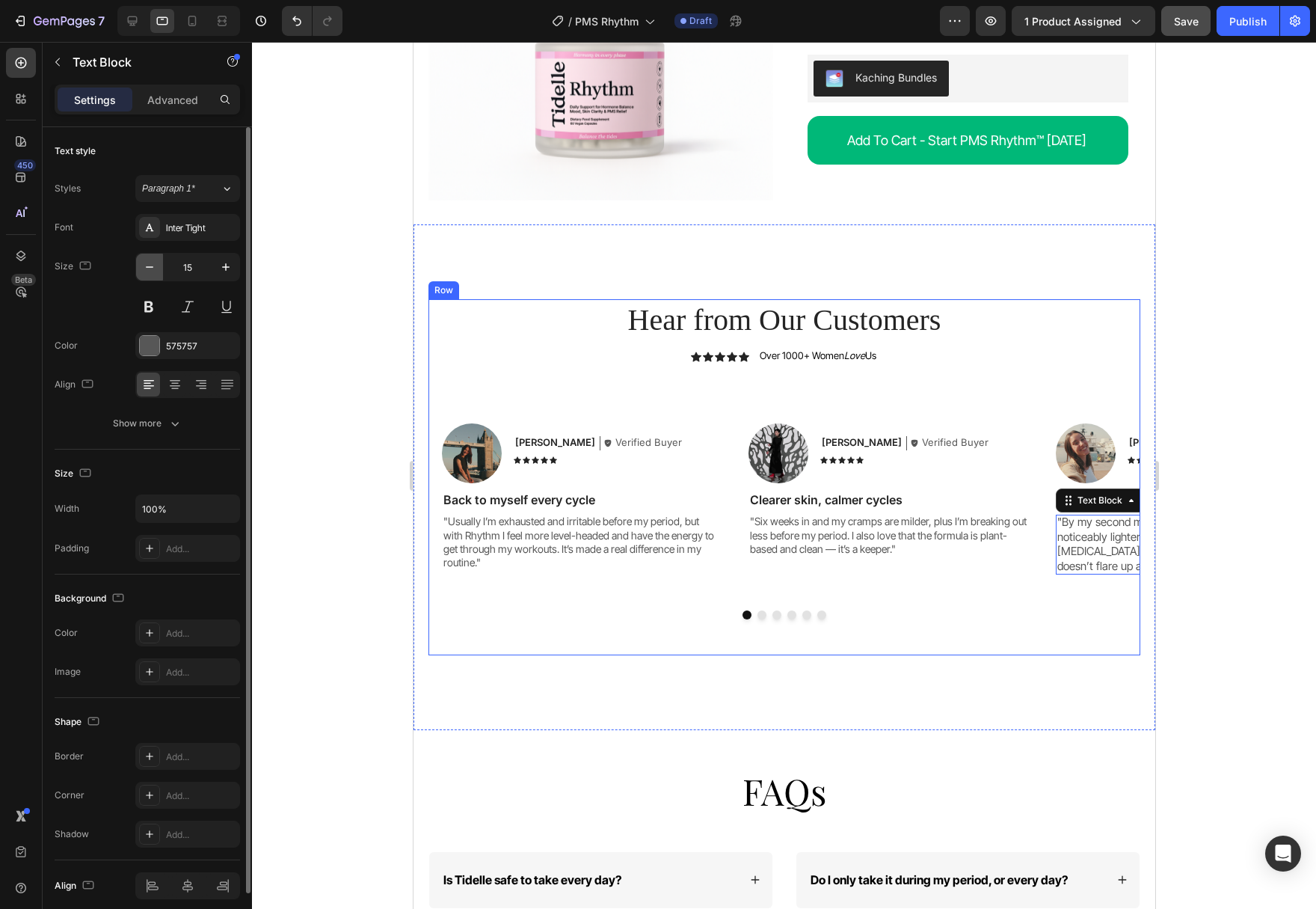
click at [145, 273] on icon "button" at bounding box center [149, 266] width 15 height 15
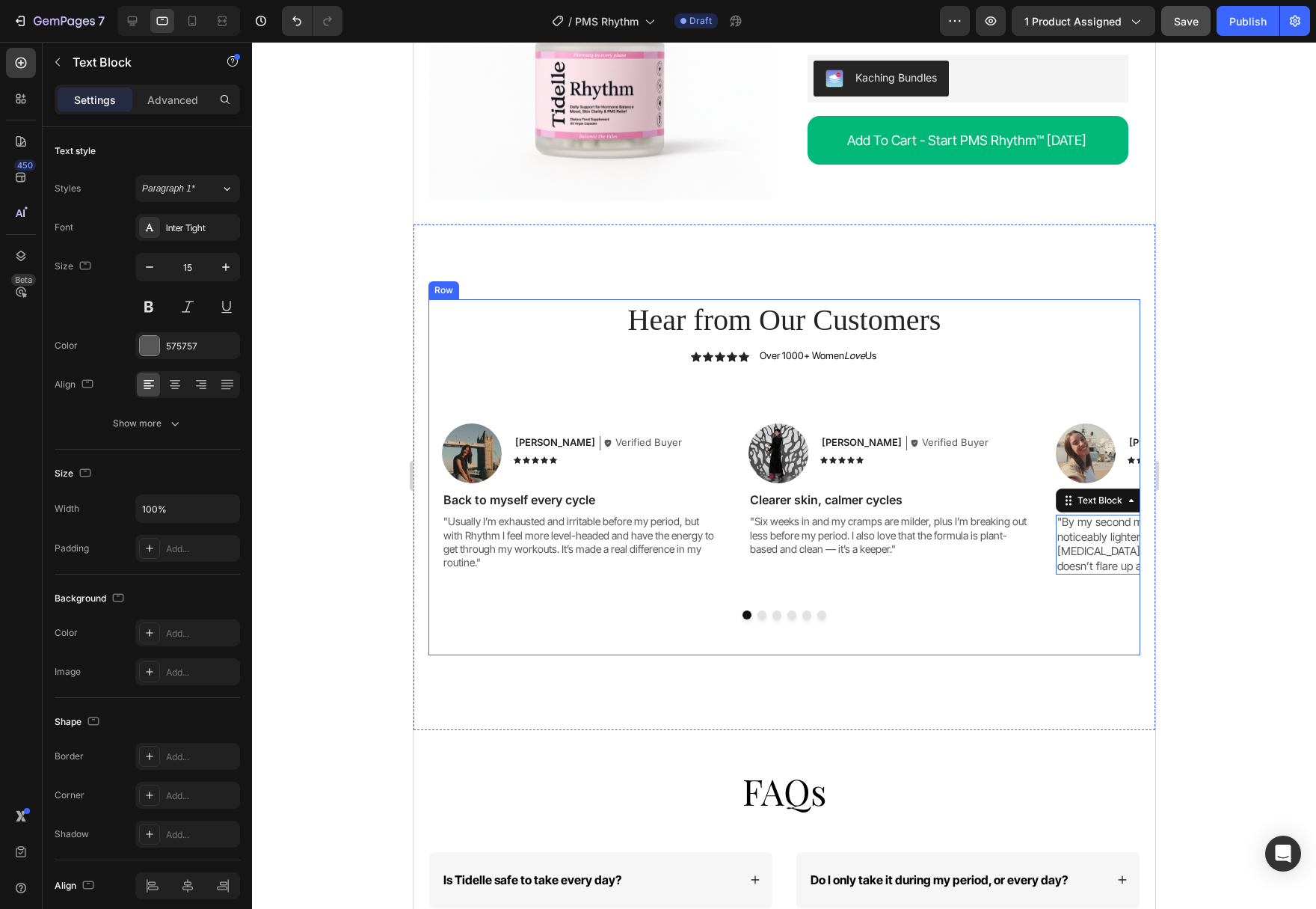
type input "14"
click at [761, 610] on button "Dot" at bounding box center [761, 615] width 9 height 9
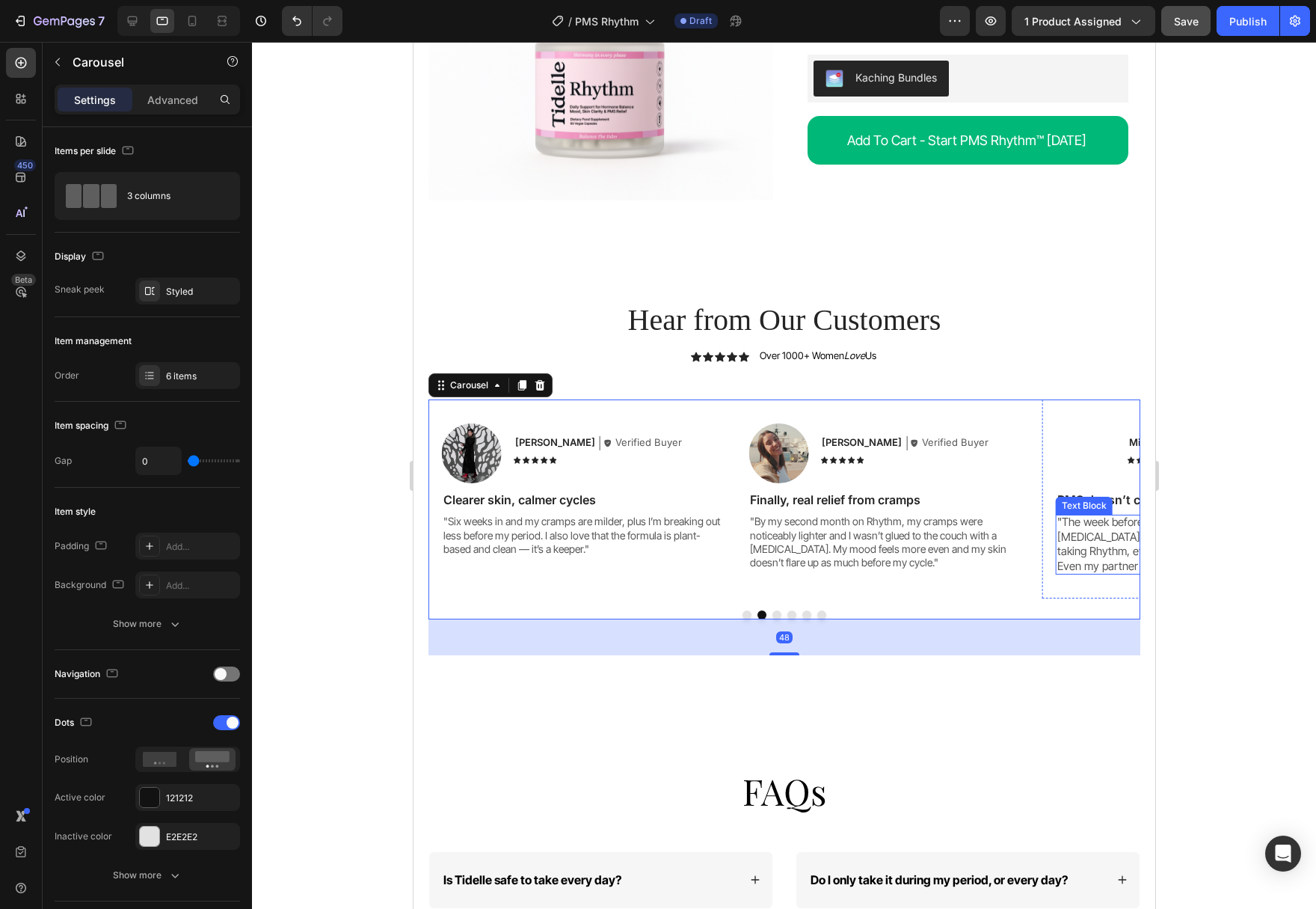
click at [1105, 515] on p ""The week before my period used to be a nightmare — [MEDICAL_DATA], [MEDICAL_DA…" at bounding box center [1195, 543] width 277 height 58
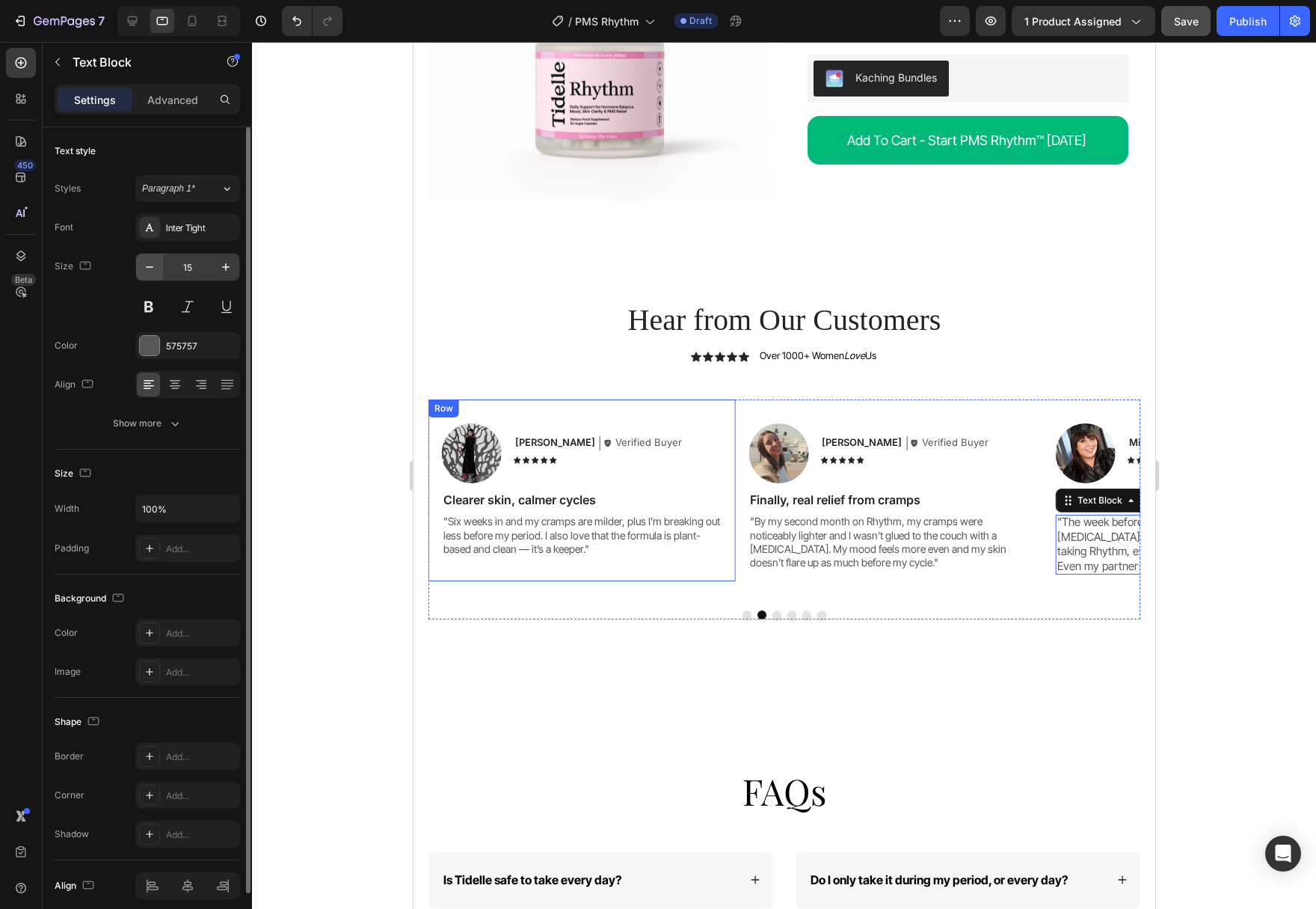
click at [149, 272] on icon "button" at bounding box center [149, 266] width 15 height 15
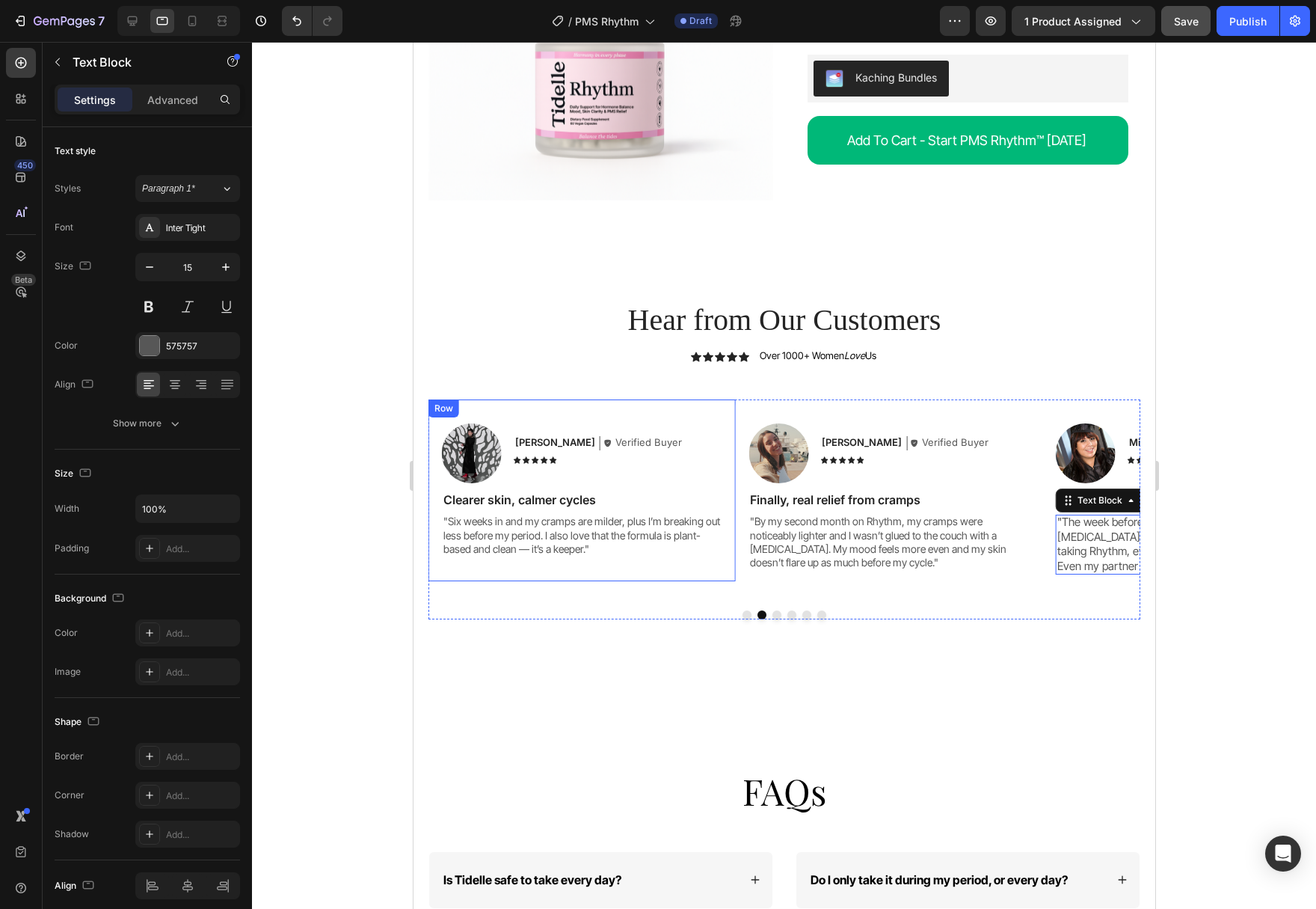
type input "14"
click at [780, 610] on button "Dot" at bounding box center [776, 615] width 9 height 9
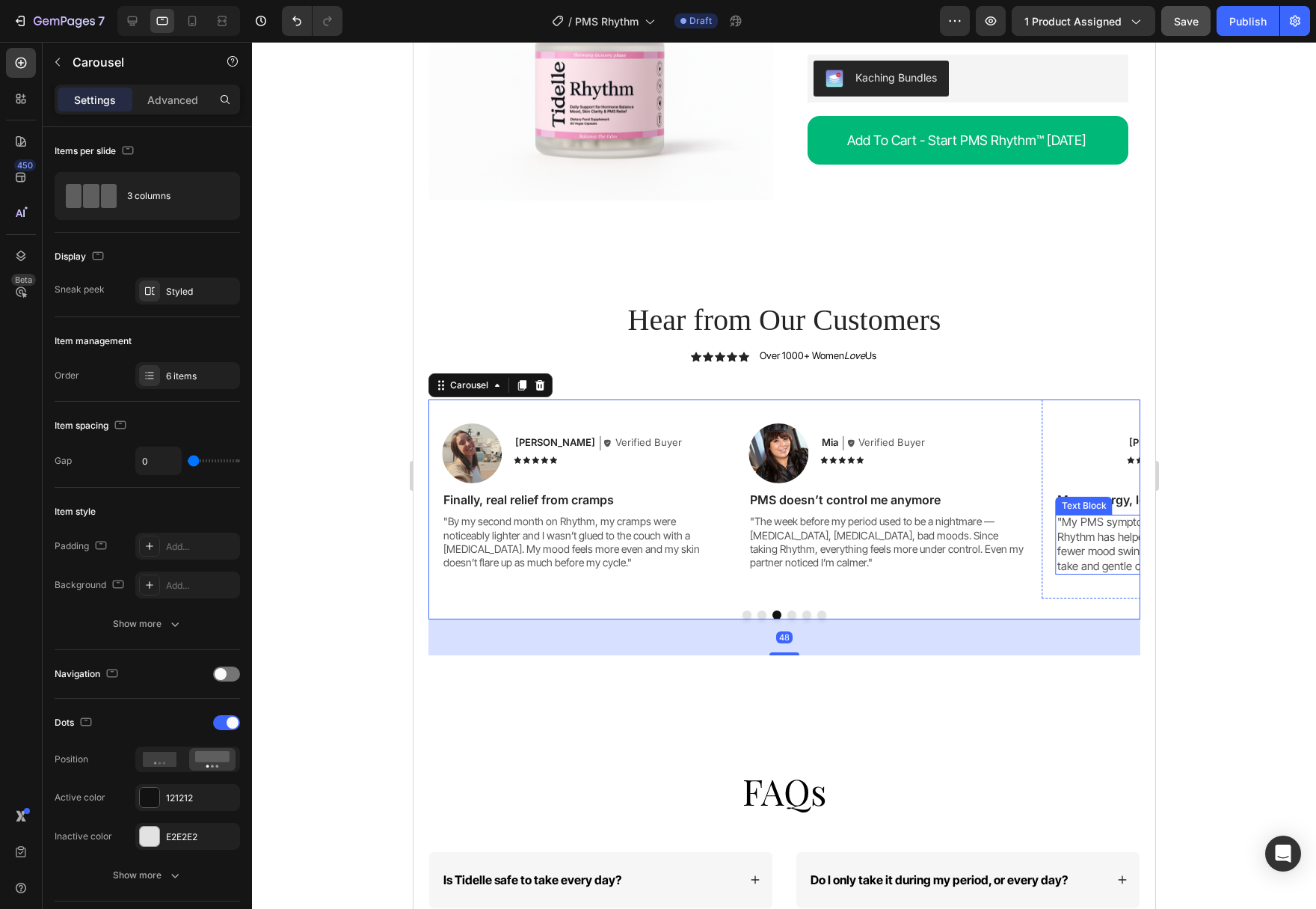
click at [1072, 522] on p ""My PMS symptoms were getting worse with age, but Rhythm has helped so much. Le…" at bounding box center [1195, 543] width 277 height 58
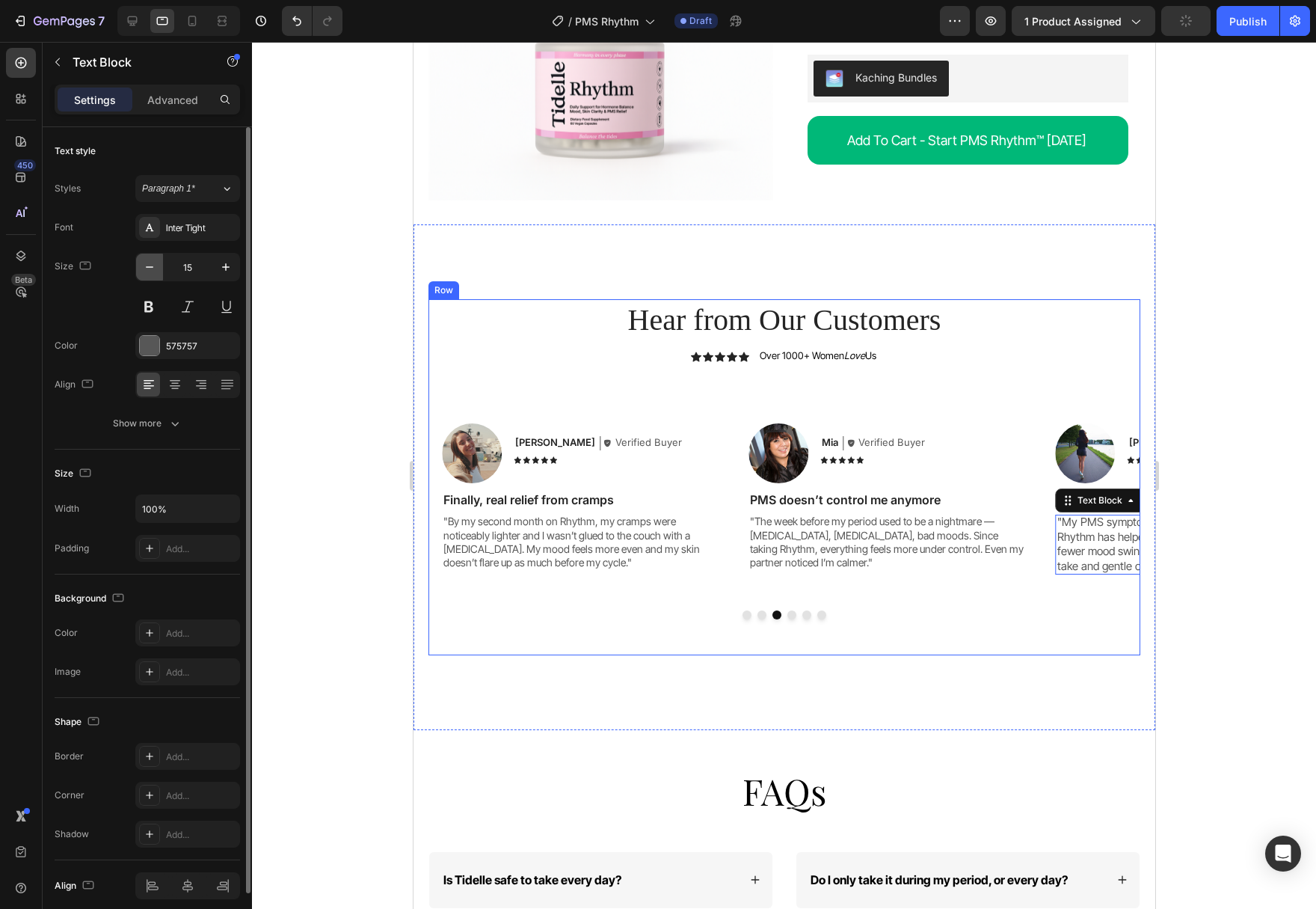
drag, startPoint x: 151, startPoint y: 267, endPoint x: 200, endPoint y: 436, distance: 176.0
click at [151, 267] on icon "button" at bounding box center [150, 267] width 8 height 2
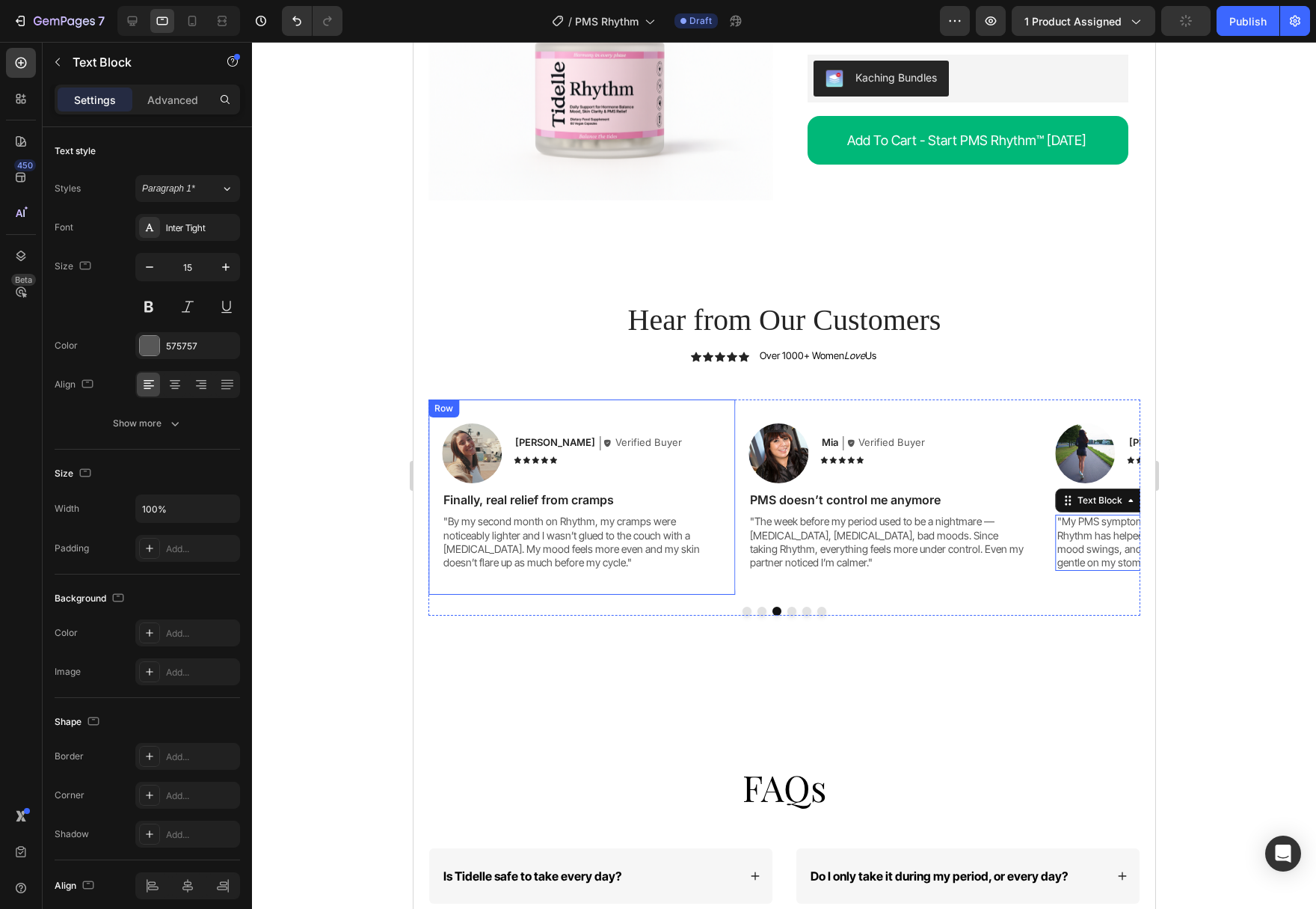
type input "14"
click at [795, 607] on button "Dot" at bounding box center [791, 611] width 9 height 9
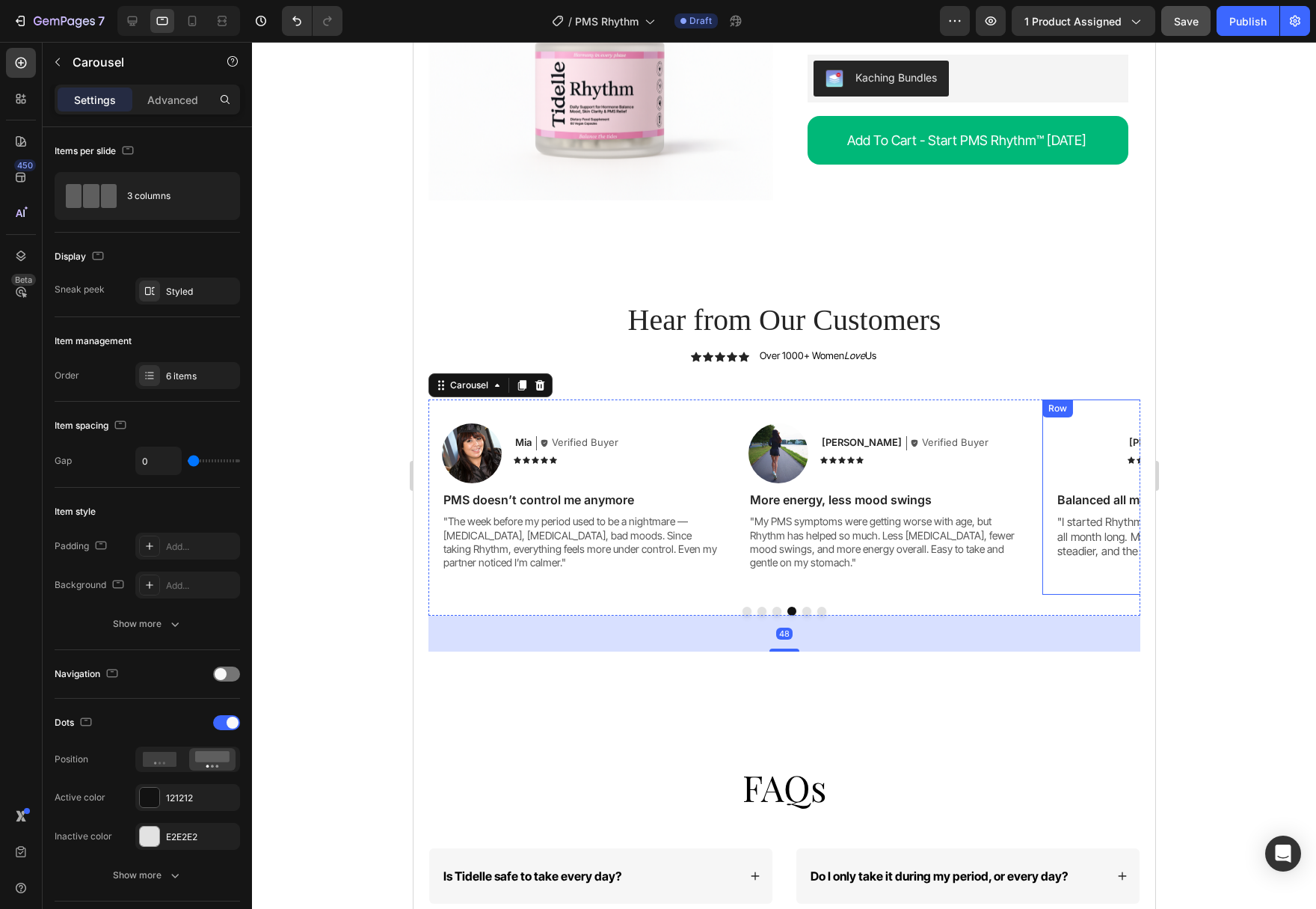
click at [1065, 515] on p ""I started Rhythm for PMS relief, but I feel more balanced all month long. My f…" at bounding box center [1195, 536] width 277 height 44
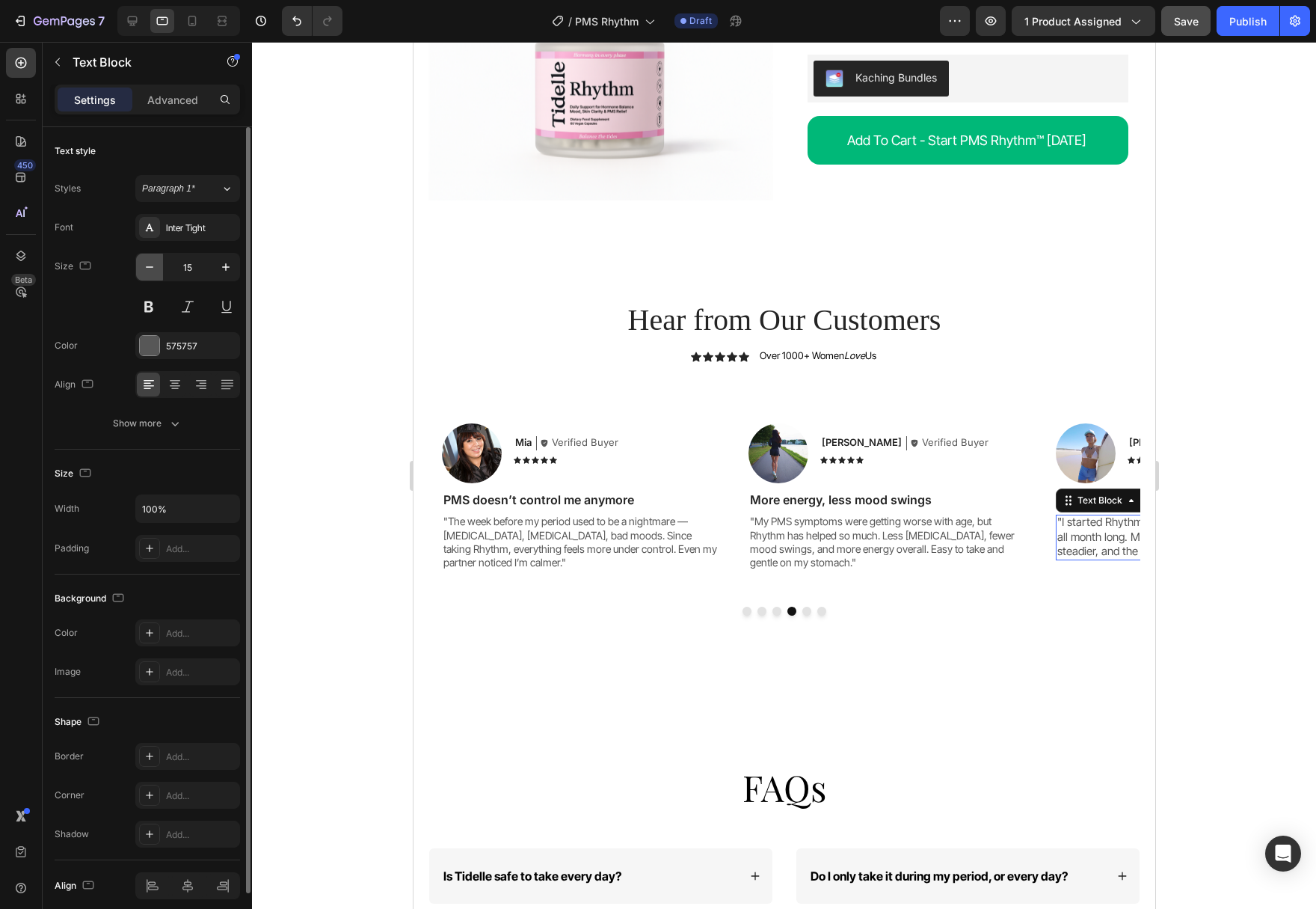
click at [158, 273] on button "button" at bounding box center [149, 266] width 27 height 27
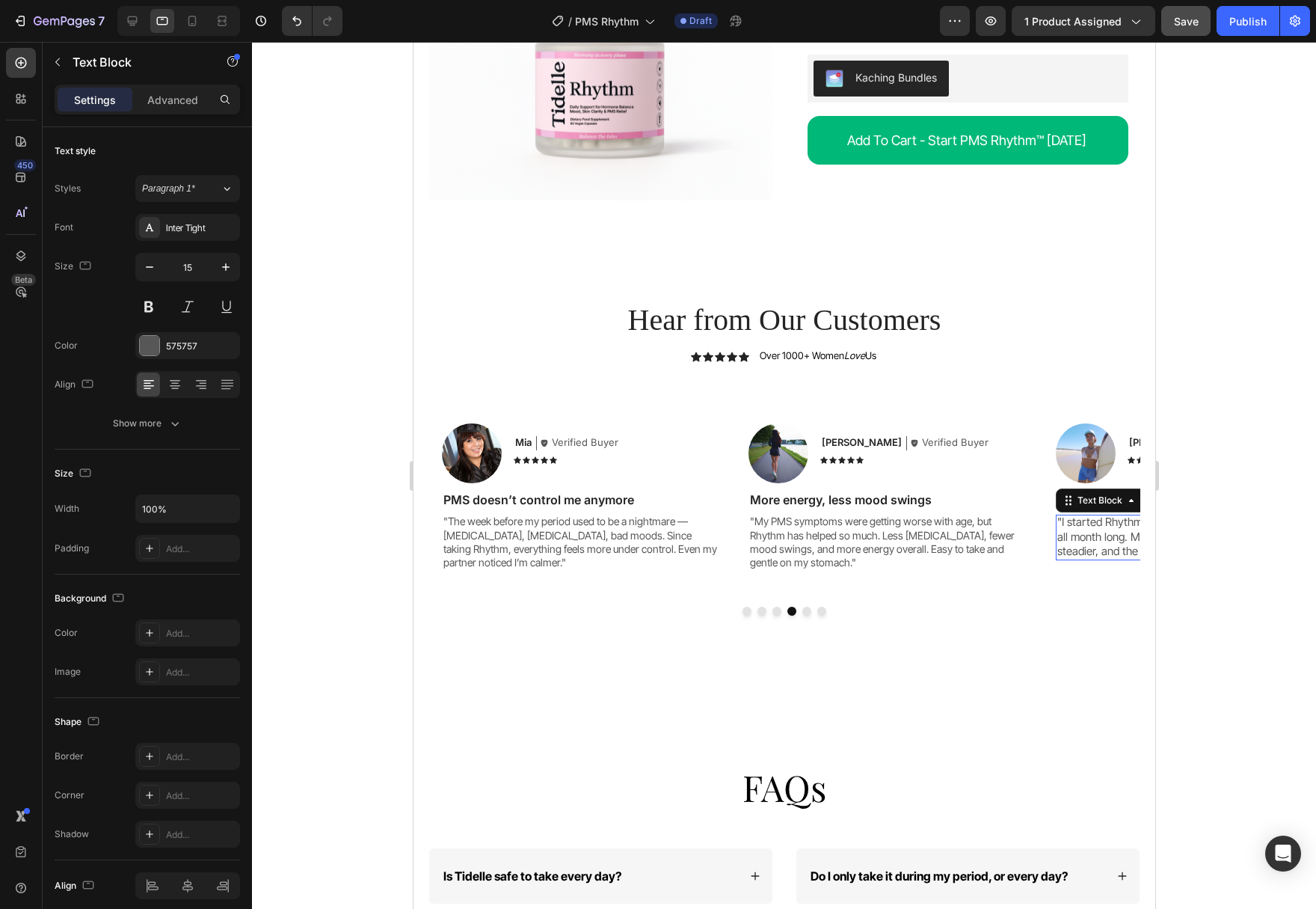
type input "14"
click at [809, 607] on button "Dot" at bounding box center [806, 611] width 9 height 9
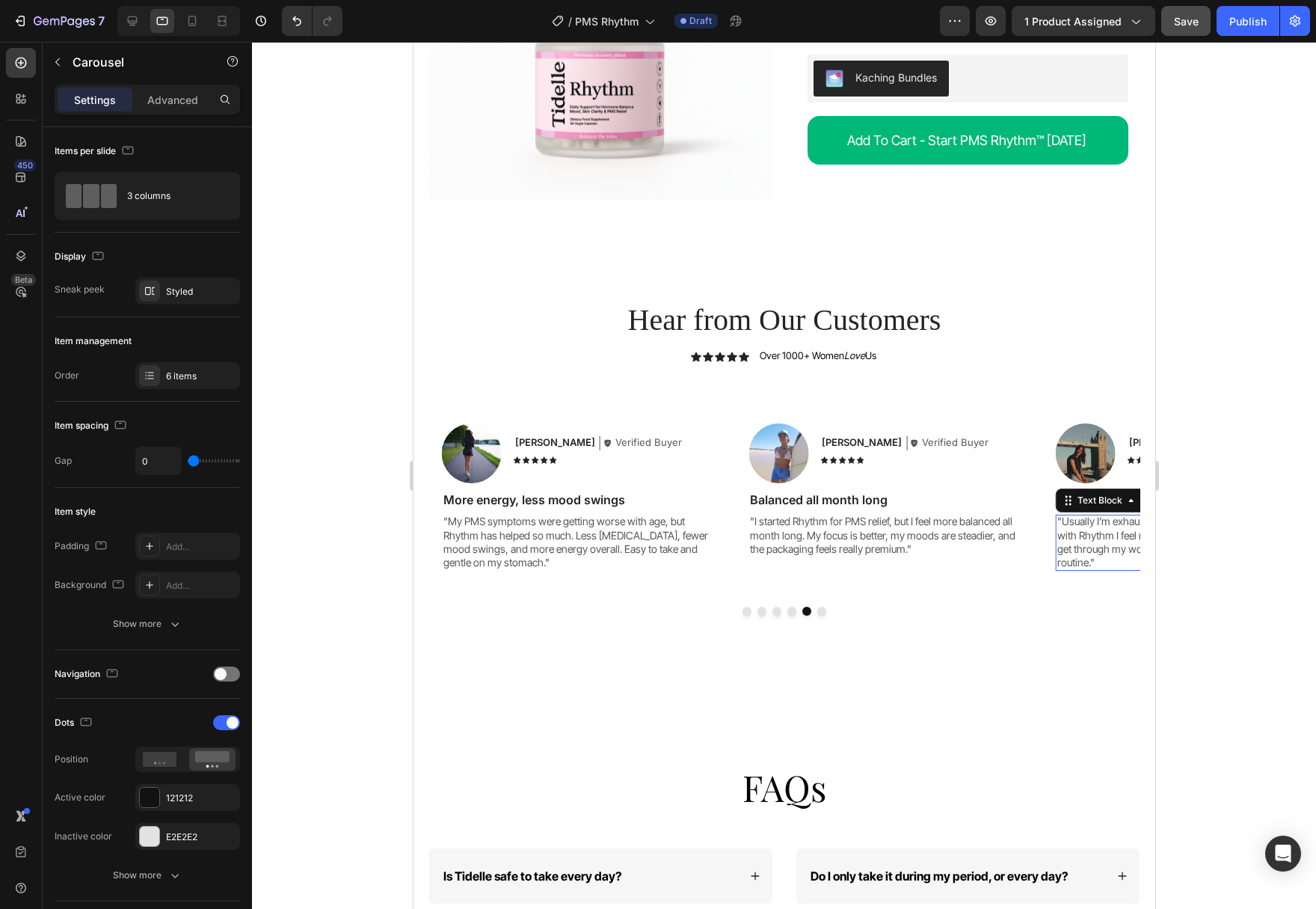
click at [1100, 515] on p ""Usually I’m exhausted and irritable before my period, but with Rhythm I feel m…" at bounding box center [1195, 542] width 277 height 55
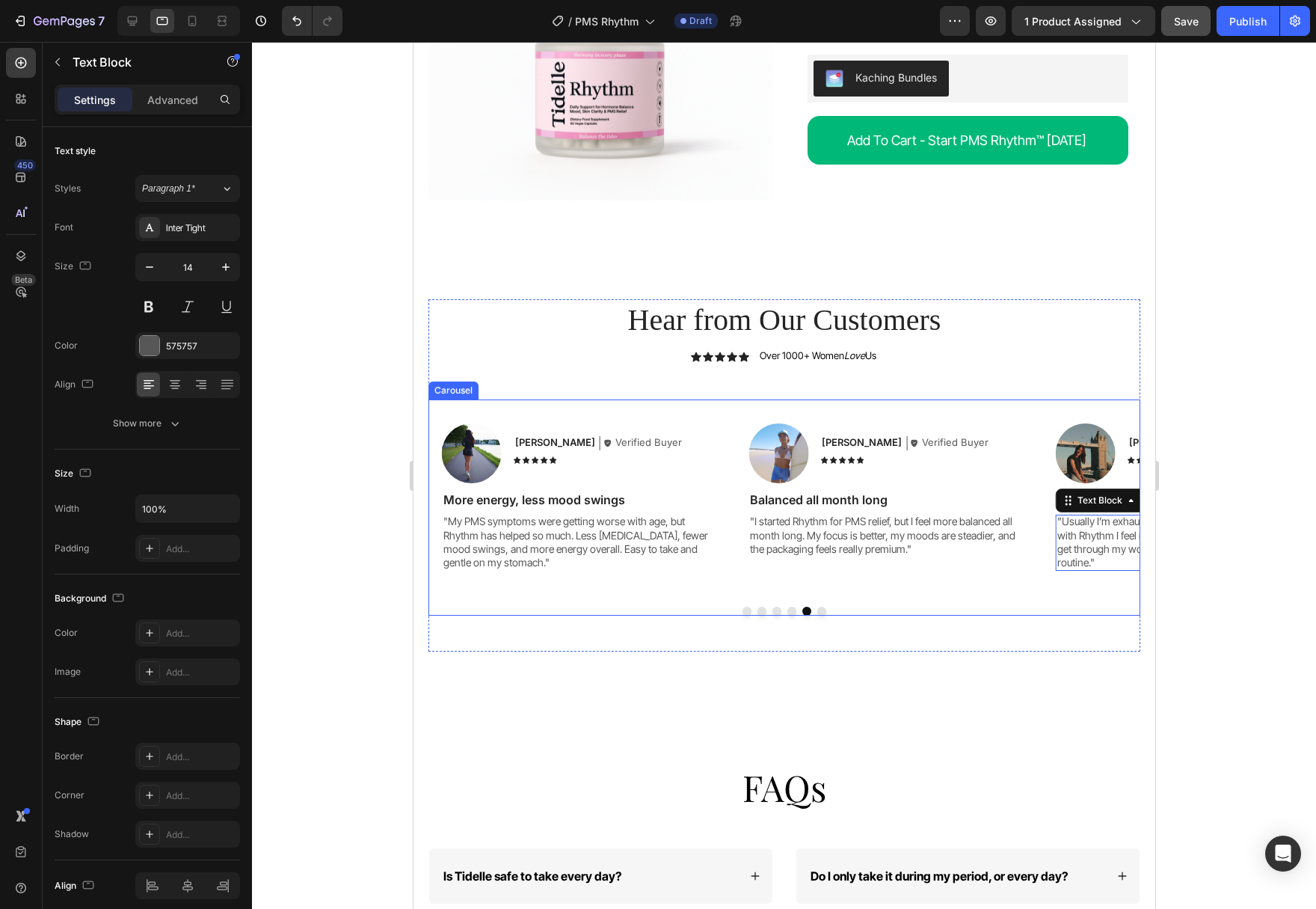
click at [824, 607] on button "Dot" at bounding box center [821, 611] width 9 height 9
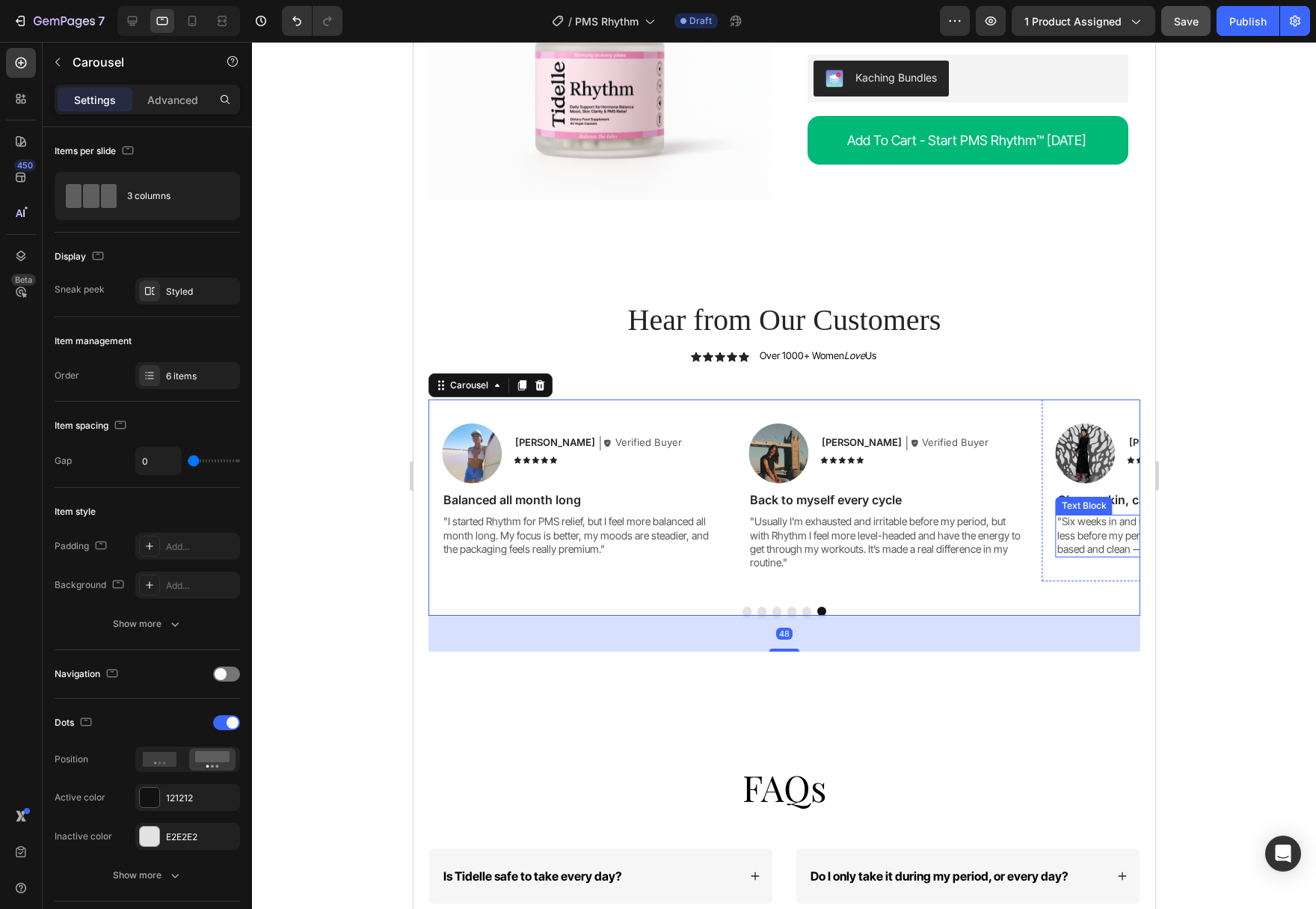
click at [1096, 515] on p ""Six weeks in and my cramps are milder, plus I’m breaking out less before my pe…" at bounding box center [1195, 535] width 277 height 41
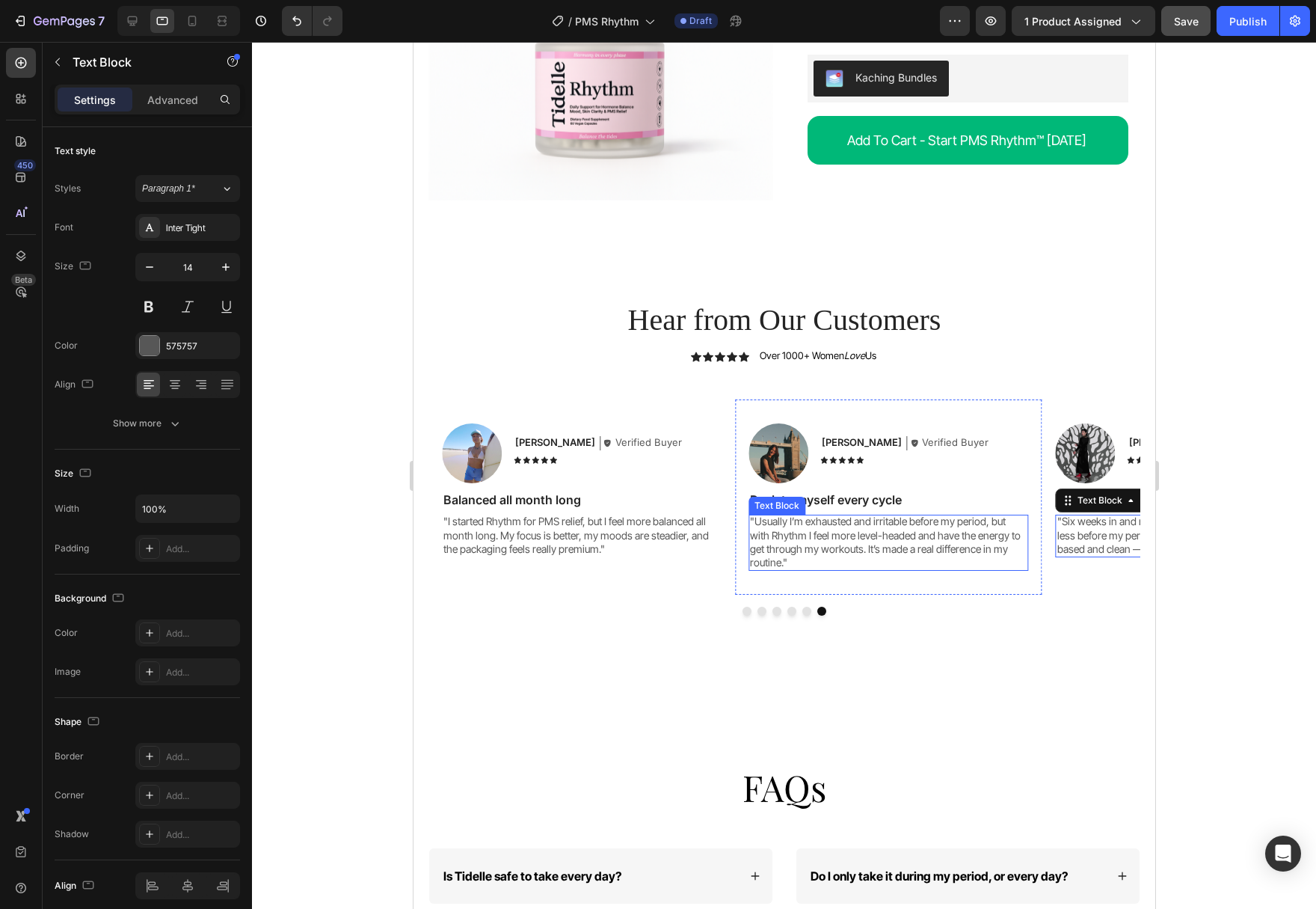
click at [859, 515] on p ""Usually I’m exhausted and irritable before my period, but with Rhythm I feel m…" at bounding box center [888, 542] width 277 height 55
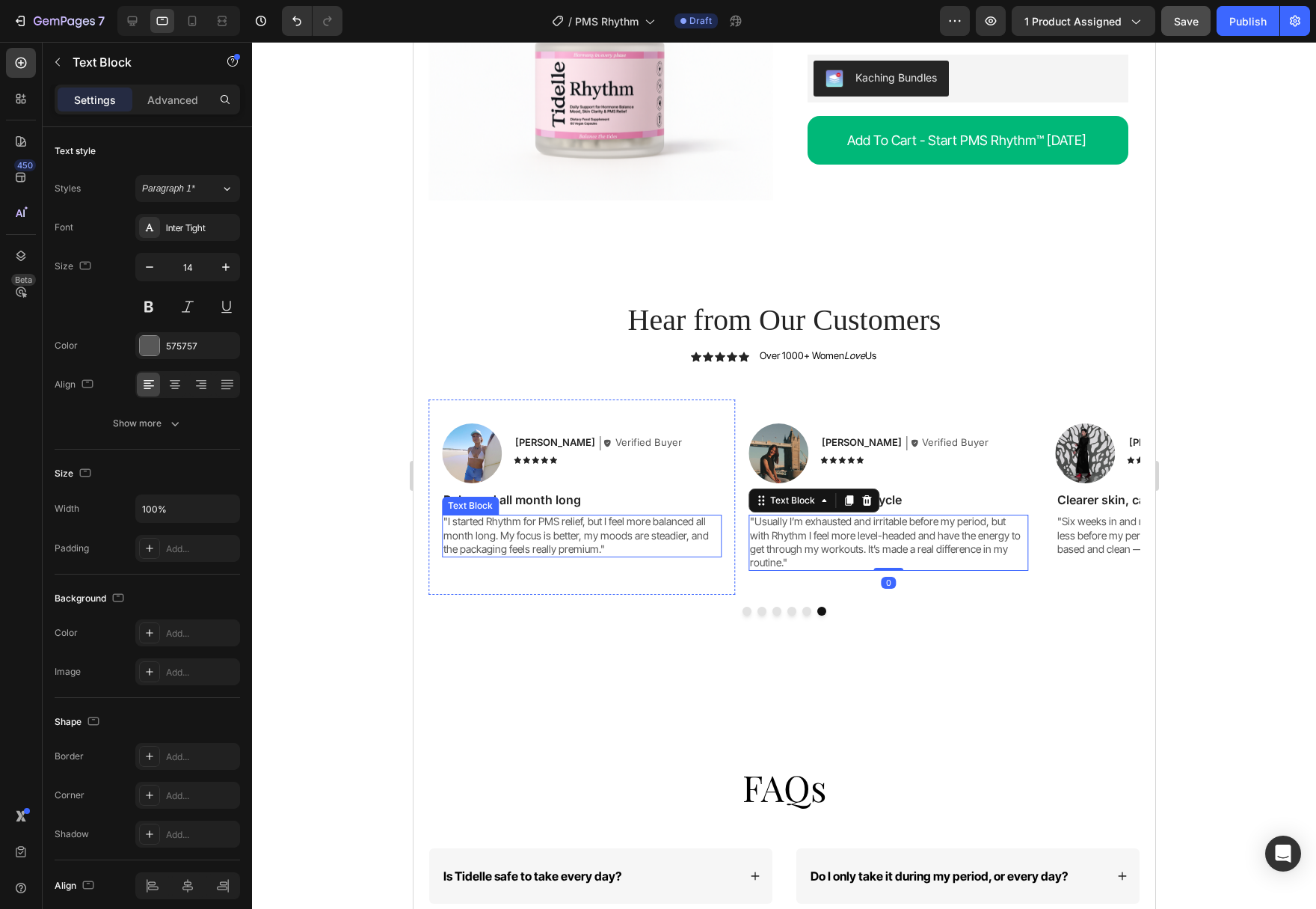
click at [575, 515] on p ""I started Rhythm for PMS relief, but I feel more balanced all month long. My f…" at bounding box center [581, 535] width 277 height 41
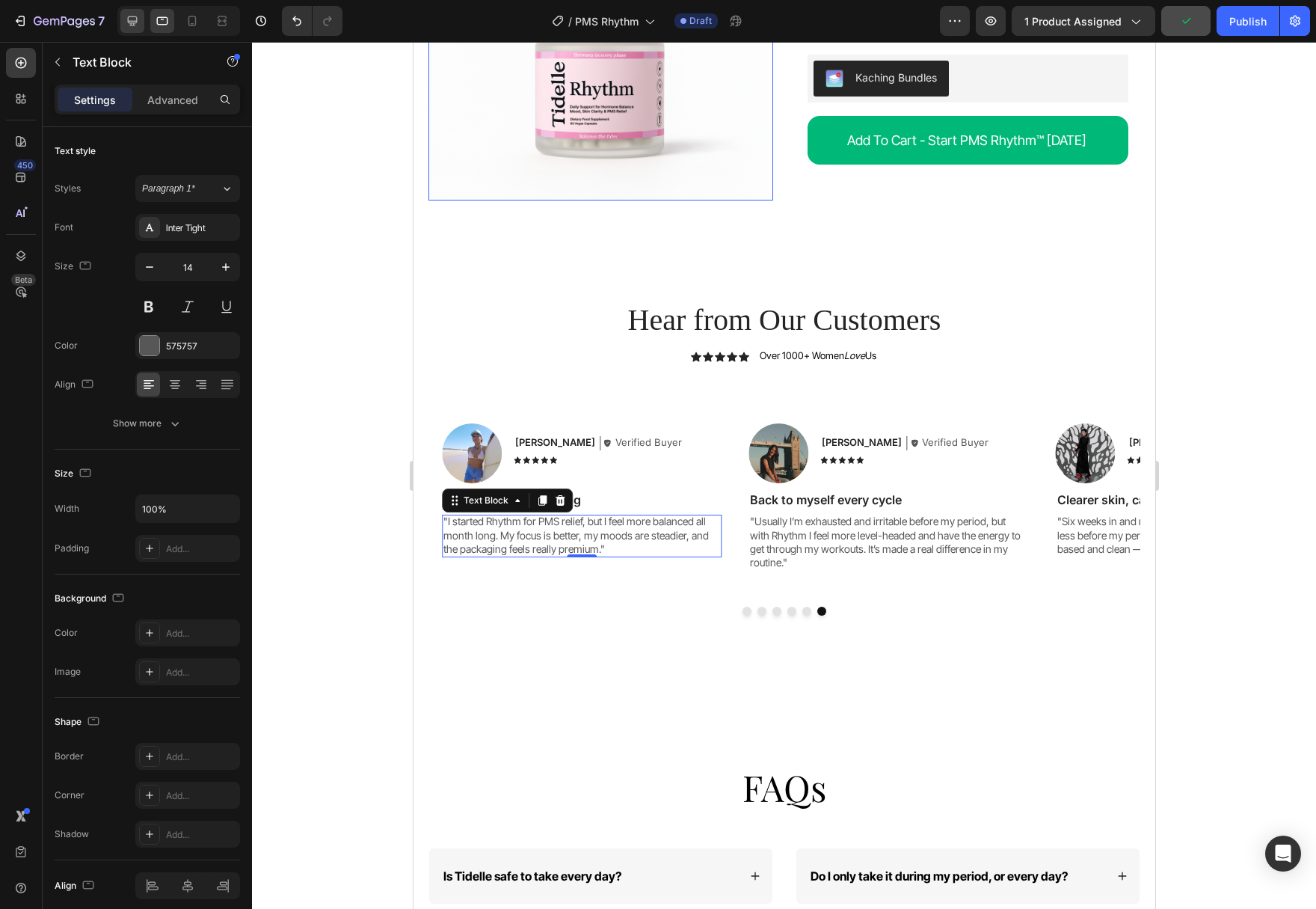
click at [131, 13] on div at bounding box center [131, 20] width 24 height 24
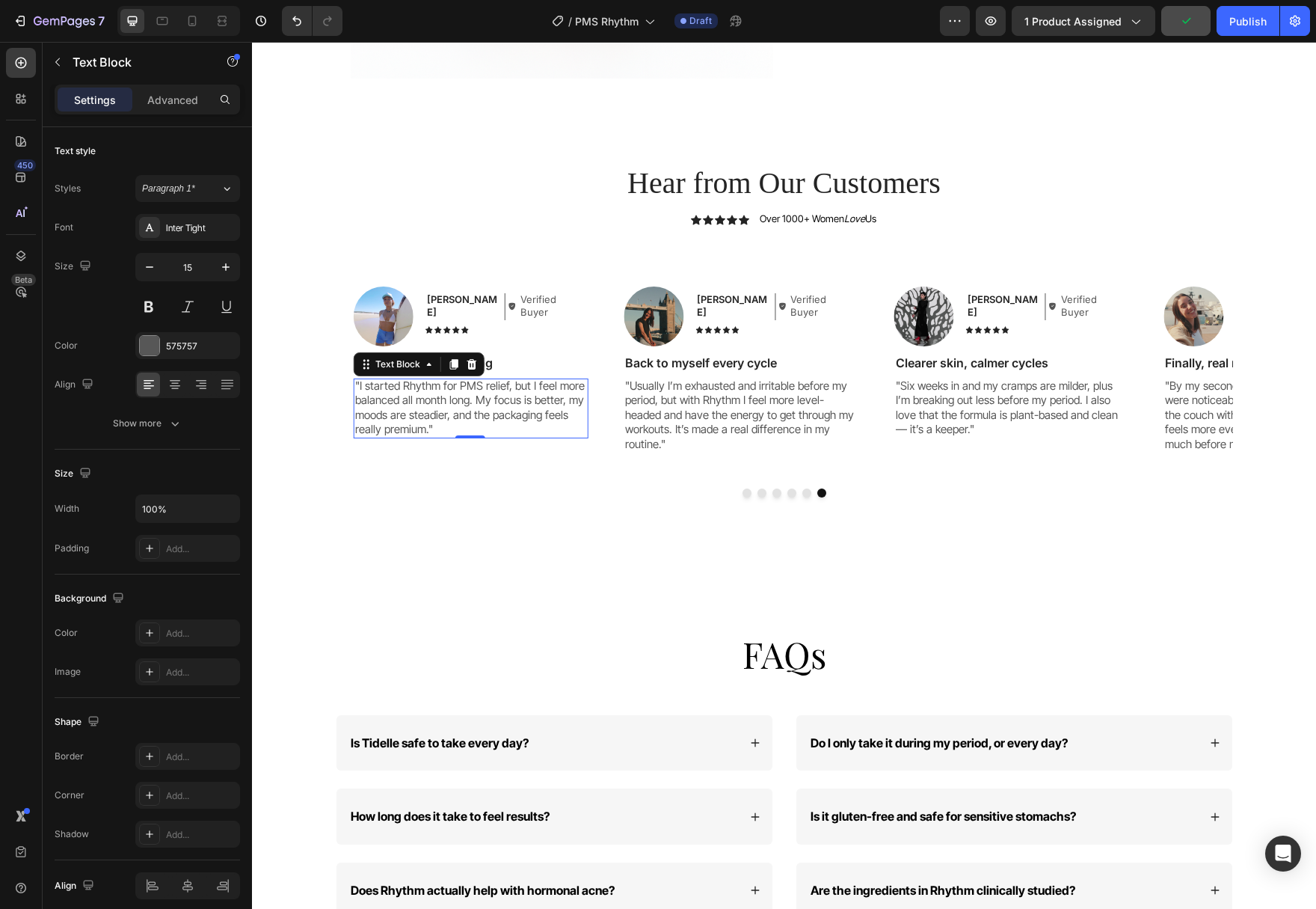
scroll to position [5774, 0]
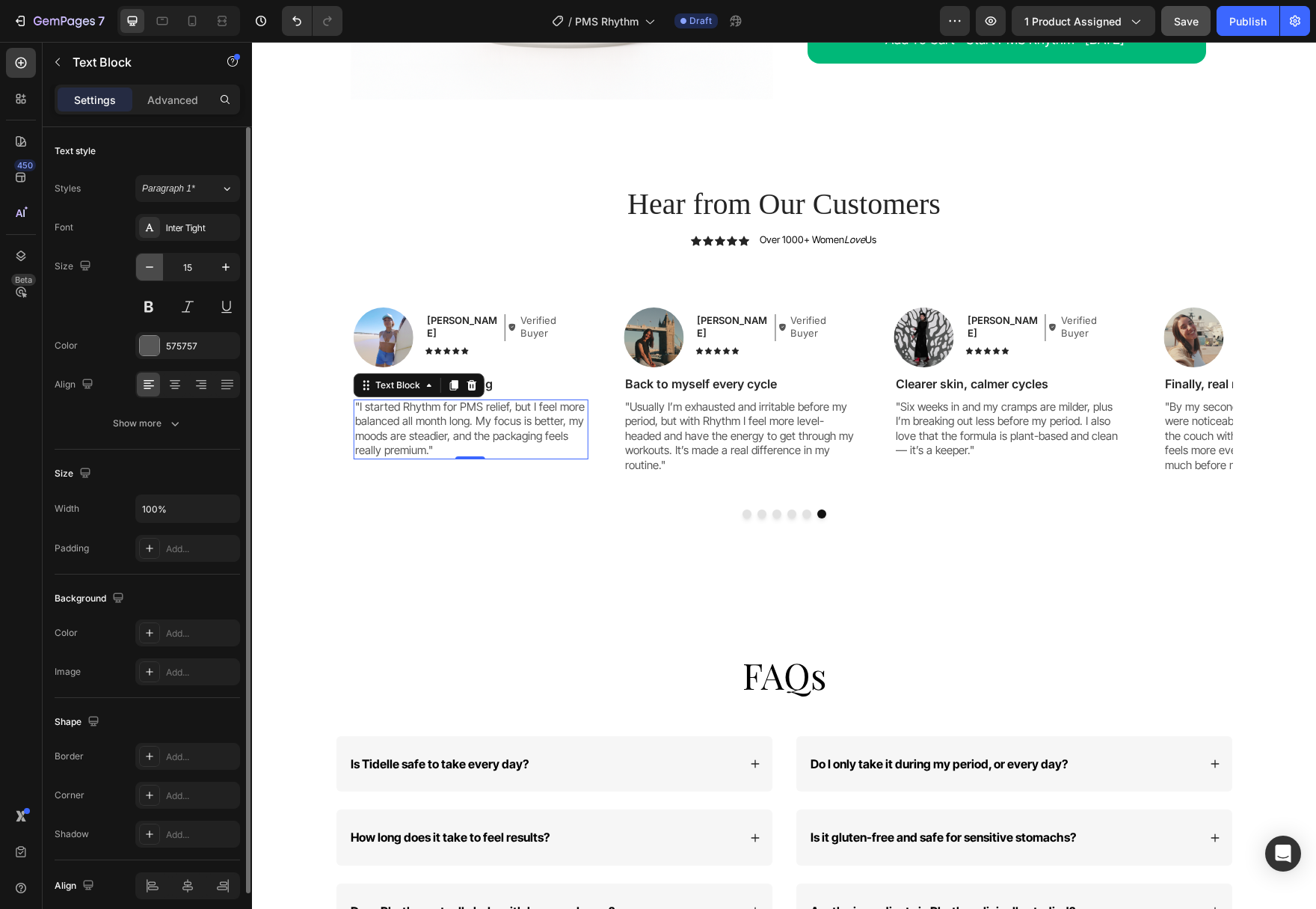
click at [145, 266] on icon "button" at bounding box center [149, 266] width 15 height 15
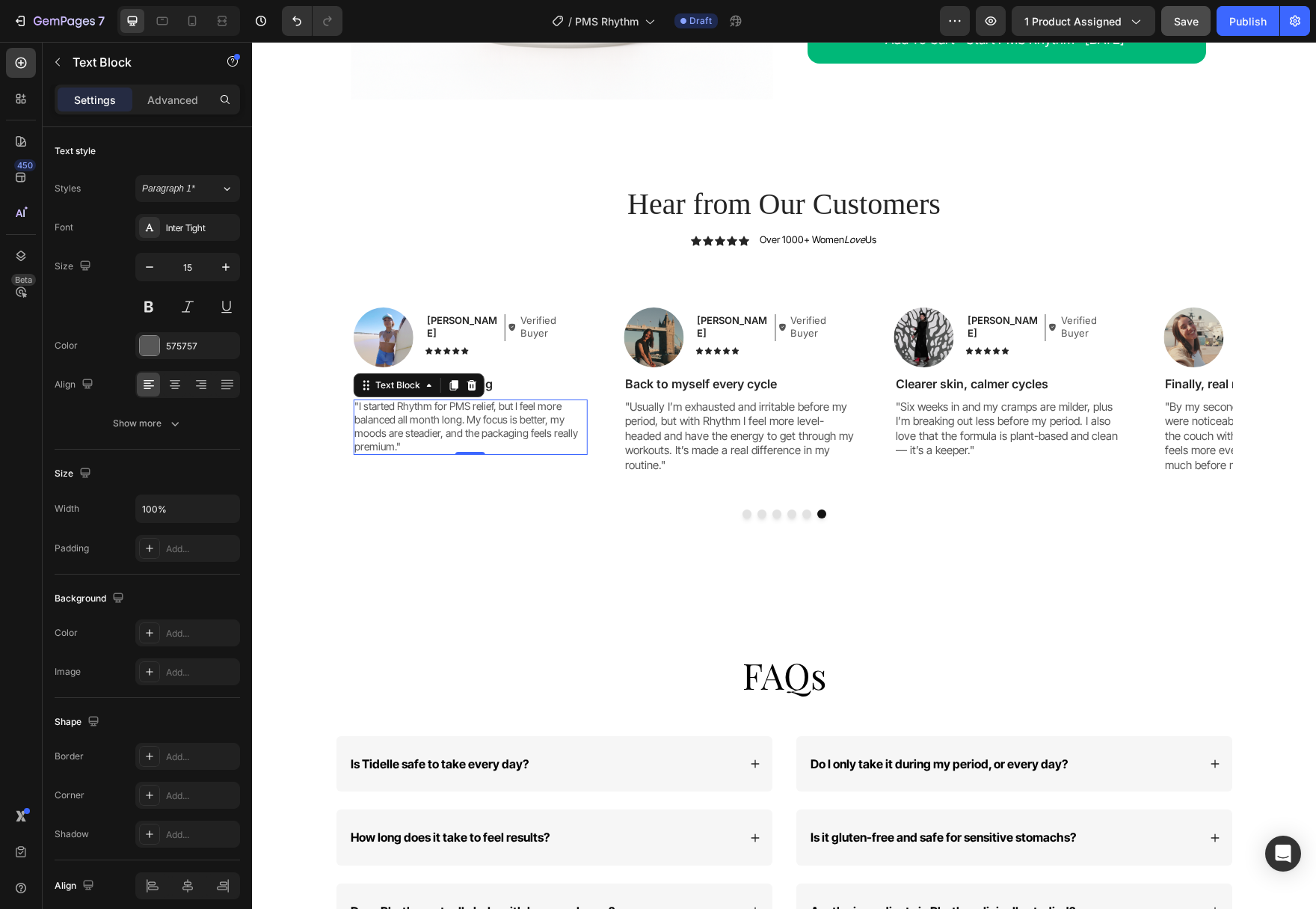
type input "14"
click at [694, 454] on p ""Usually I’m exhausted and irritable before my period, but with Rhythm I feel m…" at bounding box center [740, 436] width 231 height 73
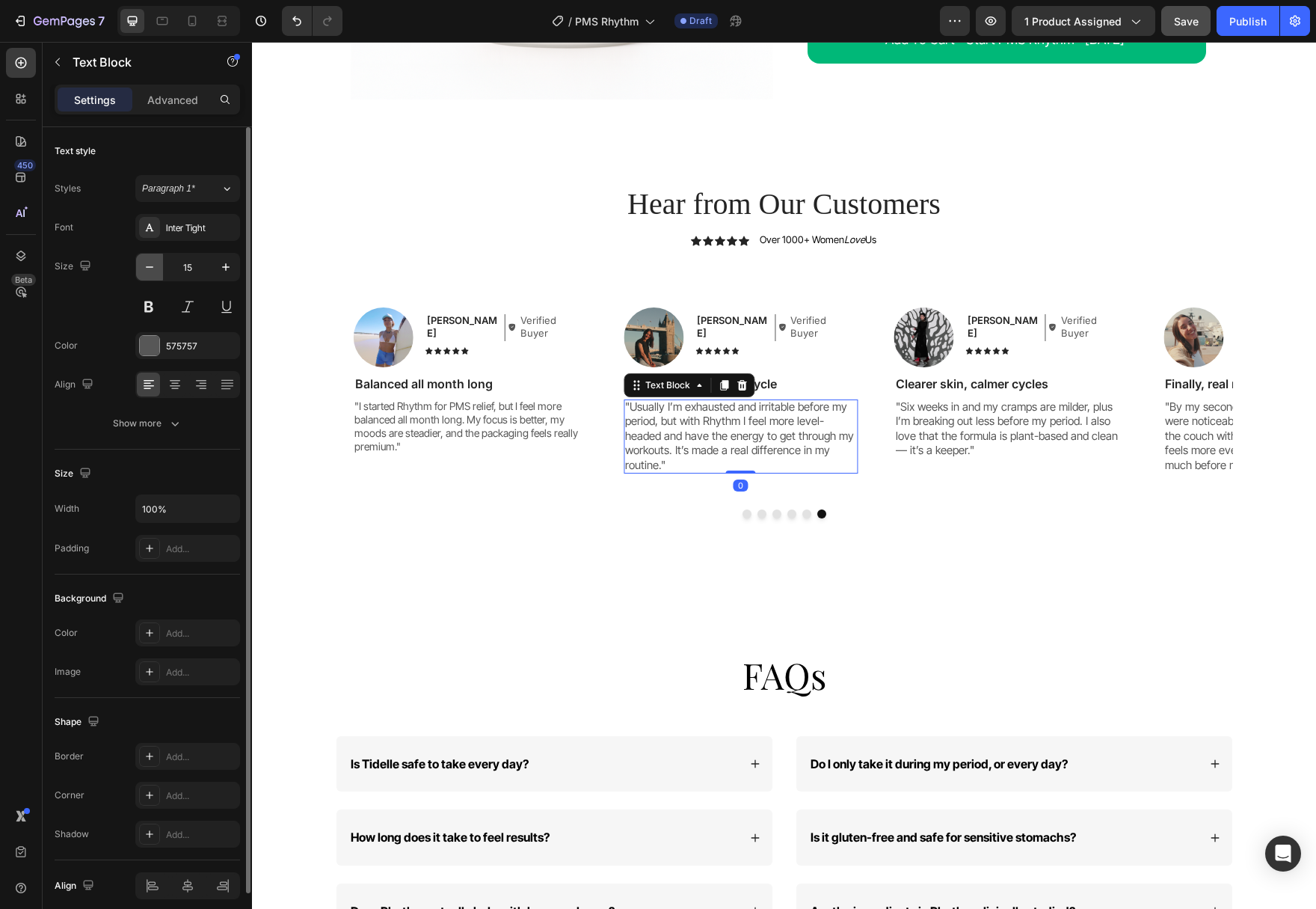
click at [138, 263] on button "button" at bounding box center [149, 266] width 27 height 27
type input "14"
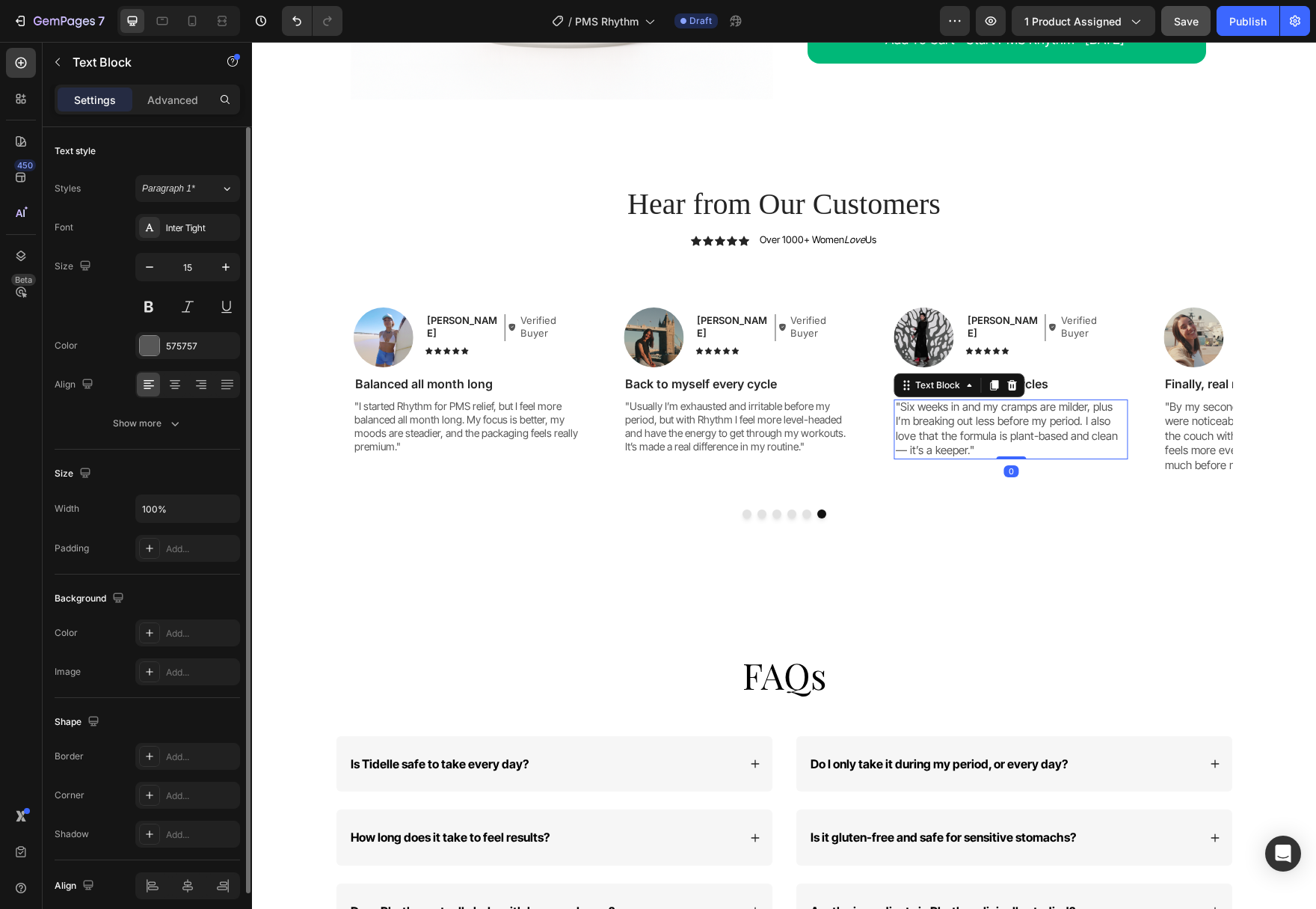
click at [925, 408] on p ""Six weeks in and my cramps are milder, plus I’m breaking out less before my pe…" at bounding box center [1010, 428] width 231 height 58
click at [146, 264] on icon "button" at bounding box center [149, 266] width 15 height 15
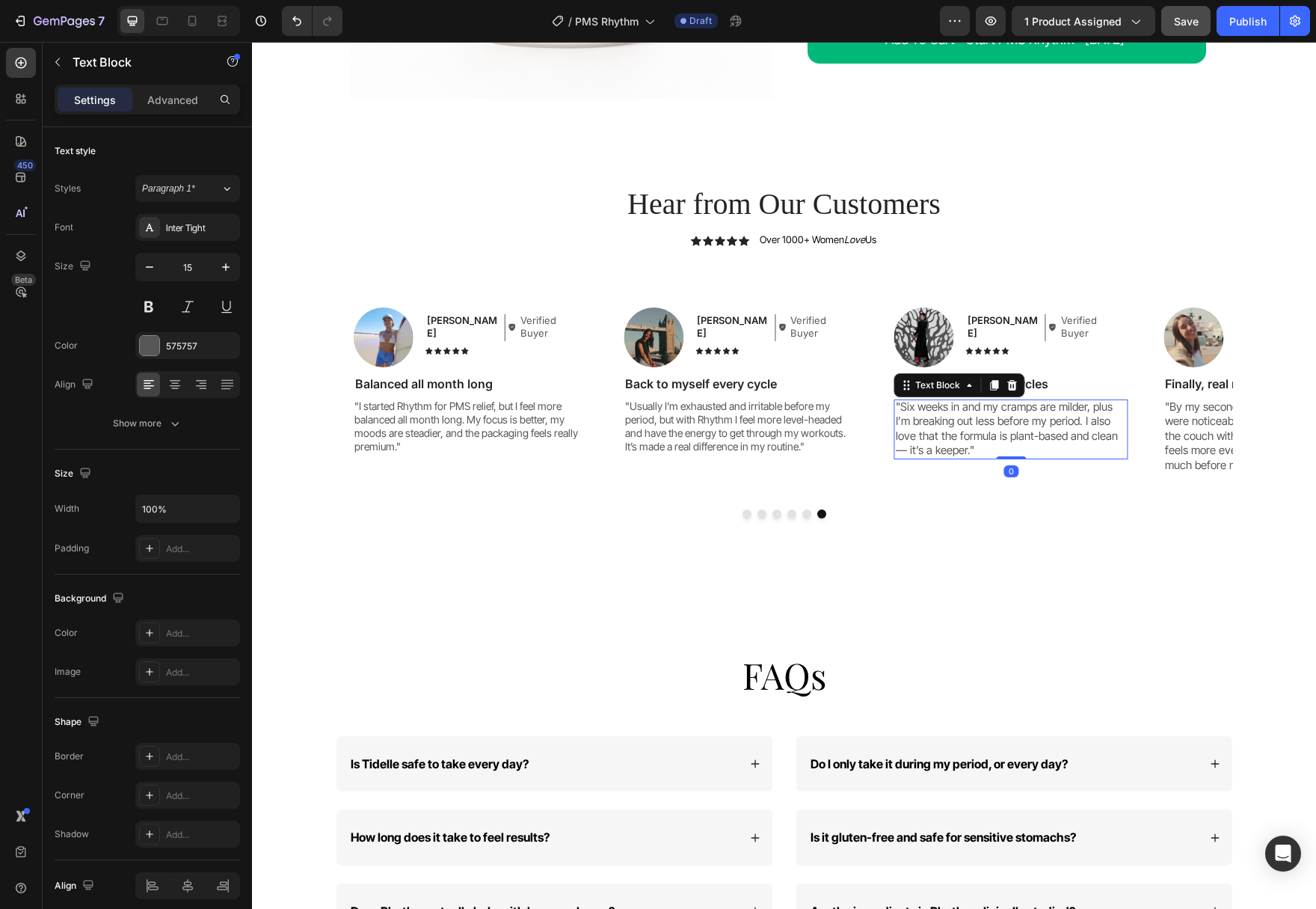
type input "14"
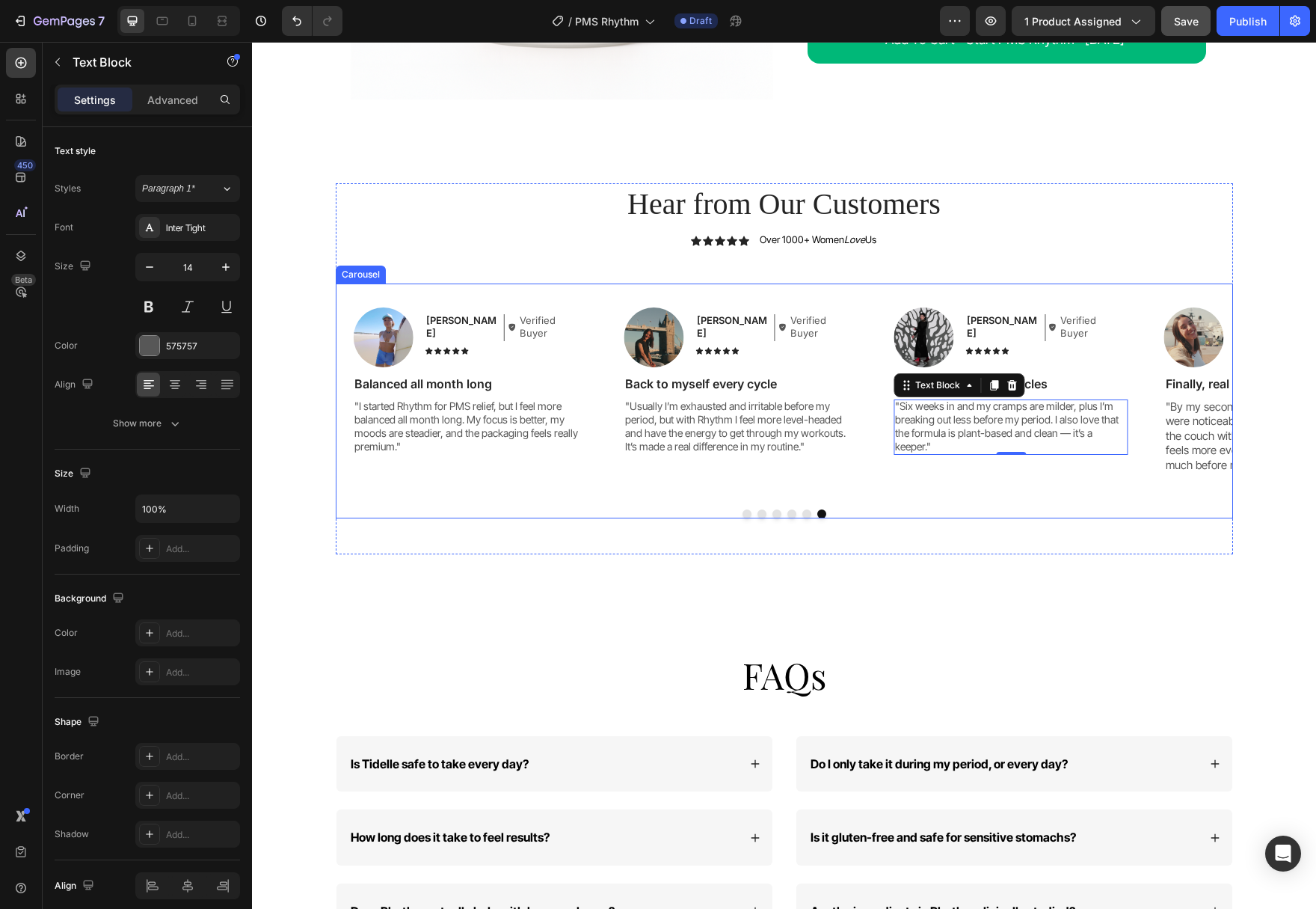
click at [748, 517] on button "Dot" at bounding box center [747, 514] width 9 height 9
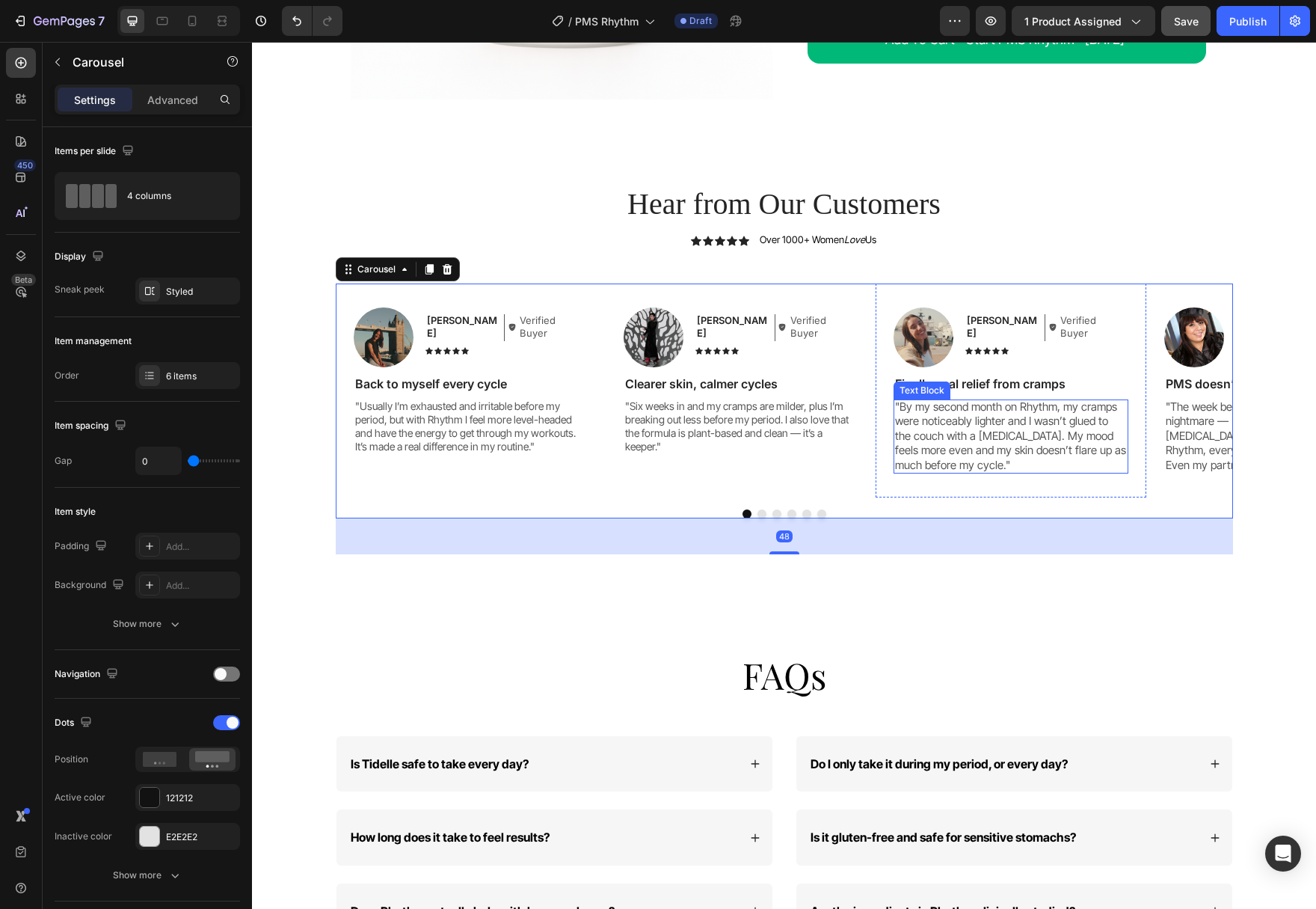
click at [929, 424] on p ""By my second month on Rhythm, my cramps were noticeably lighter and I wasn’t g…" at bounding box center [1010, 436] width 231 height 73
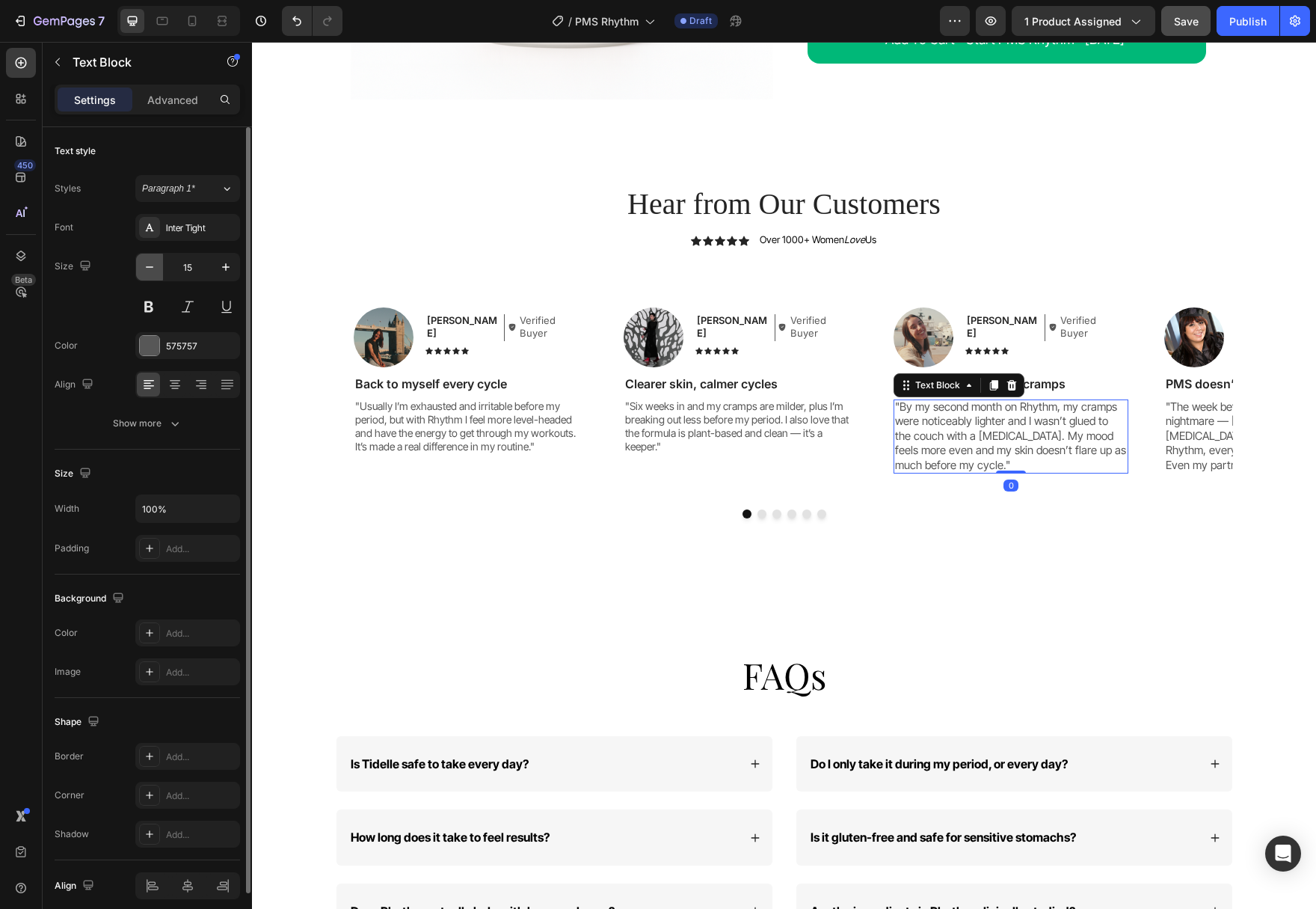
click at [149, 262] on icon "button" at bounding box center [149, 266] width 15 height 15
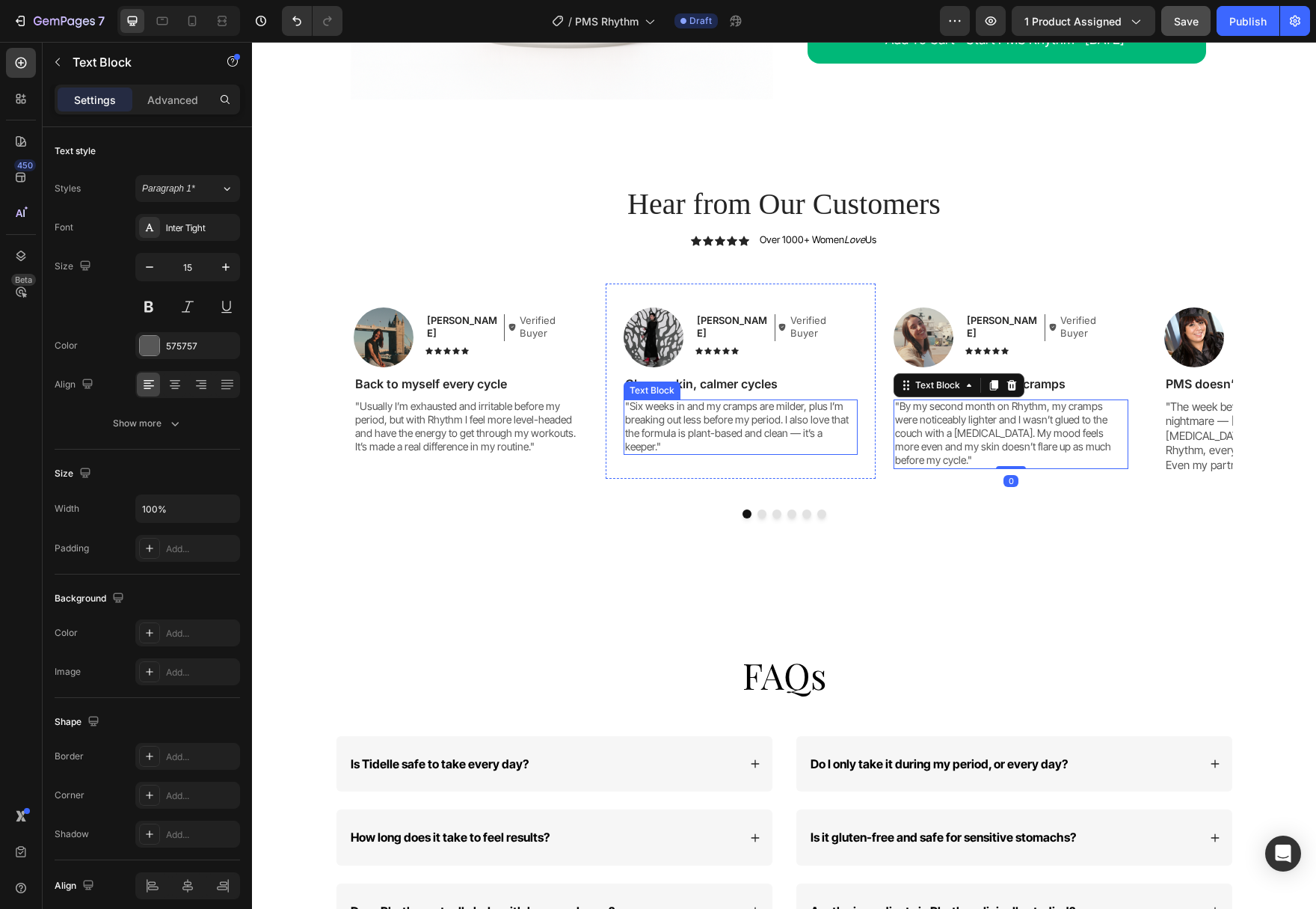
type input "14"
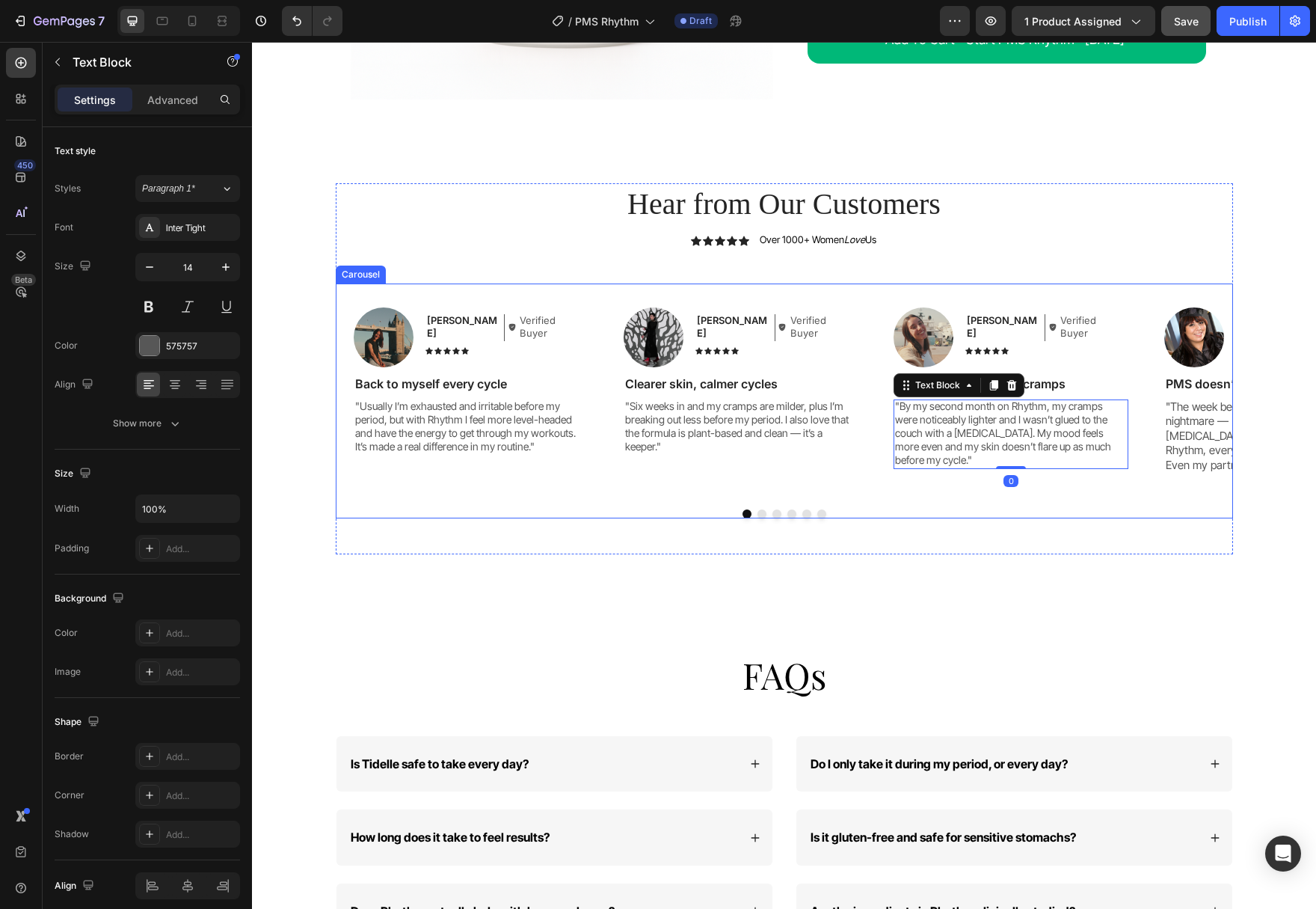
click at [762, 512] on button "Dot" at bounding box center [762, 514] width 9 height 9
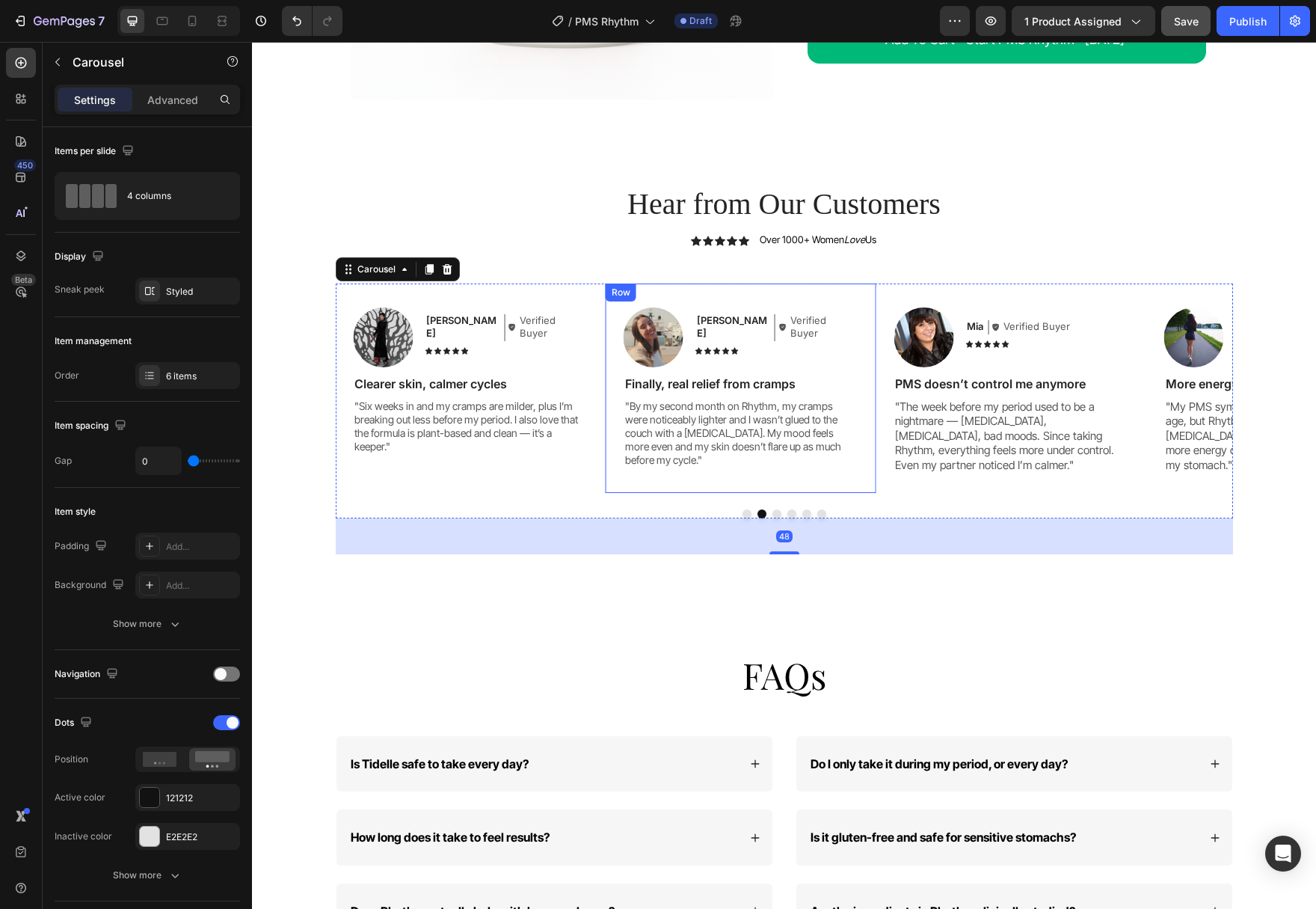
click at [946, 454] on p ""The week before my period used to be a nightmare — [MEDICAL_DATA], [MEDICAL_DA…" at bounding box center [1010, 436] width 231 height 73
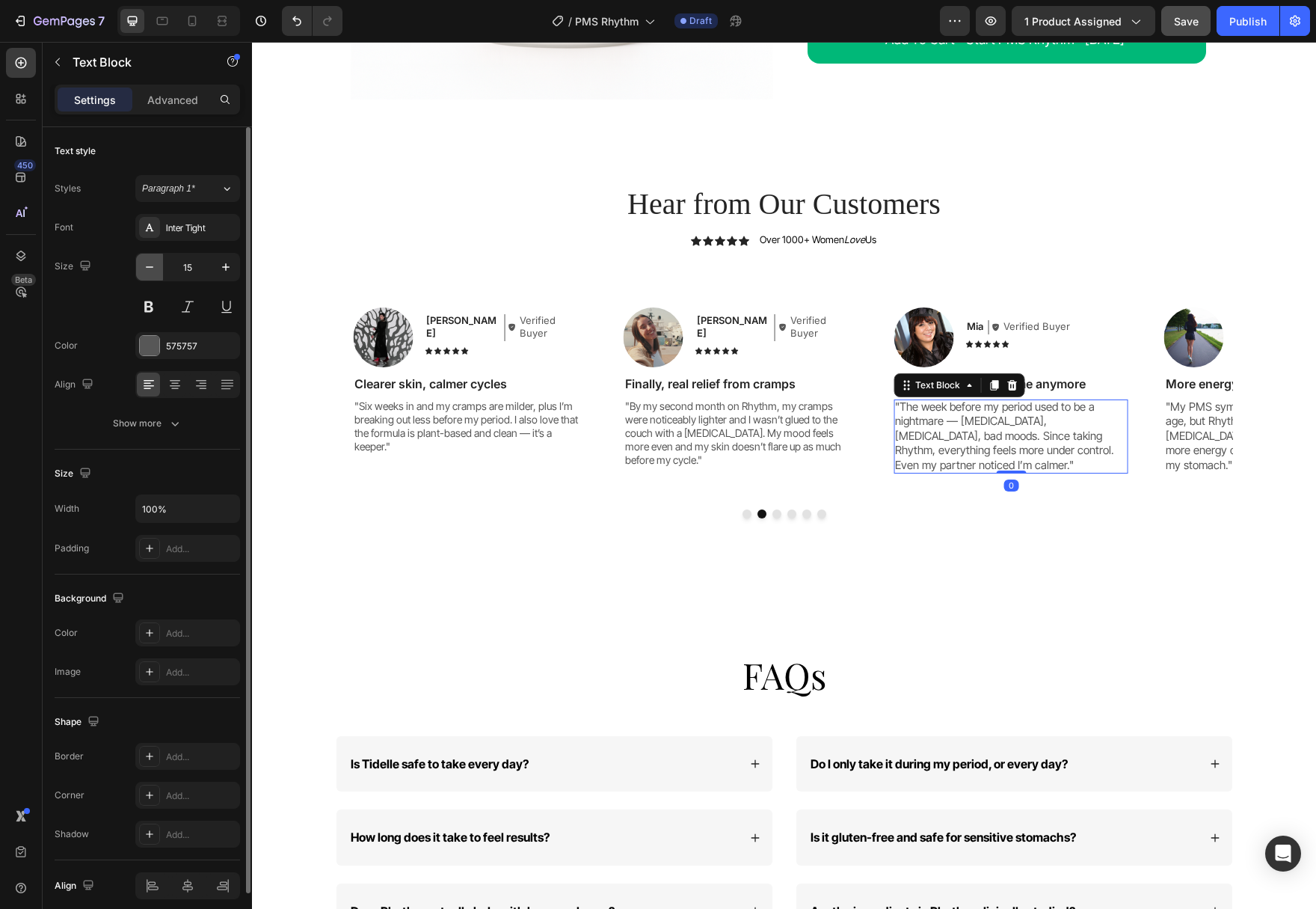
click at [136, 268] on button "button" at bounding box center [149, 266] width 27 height 27
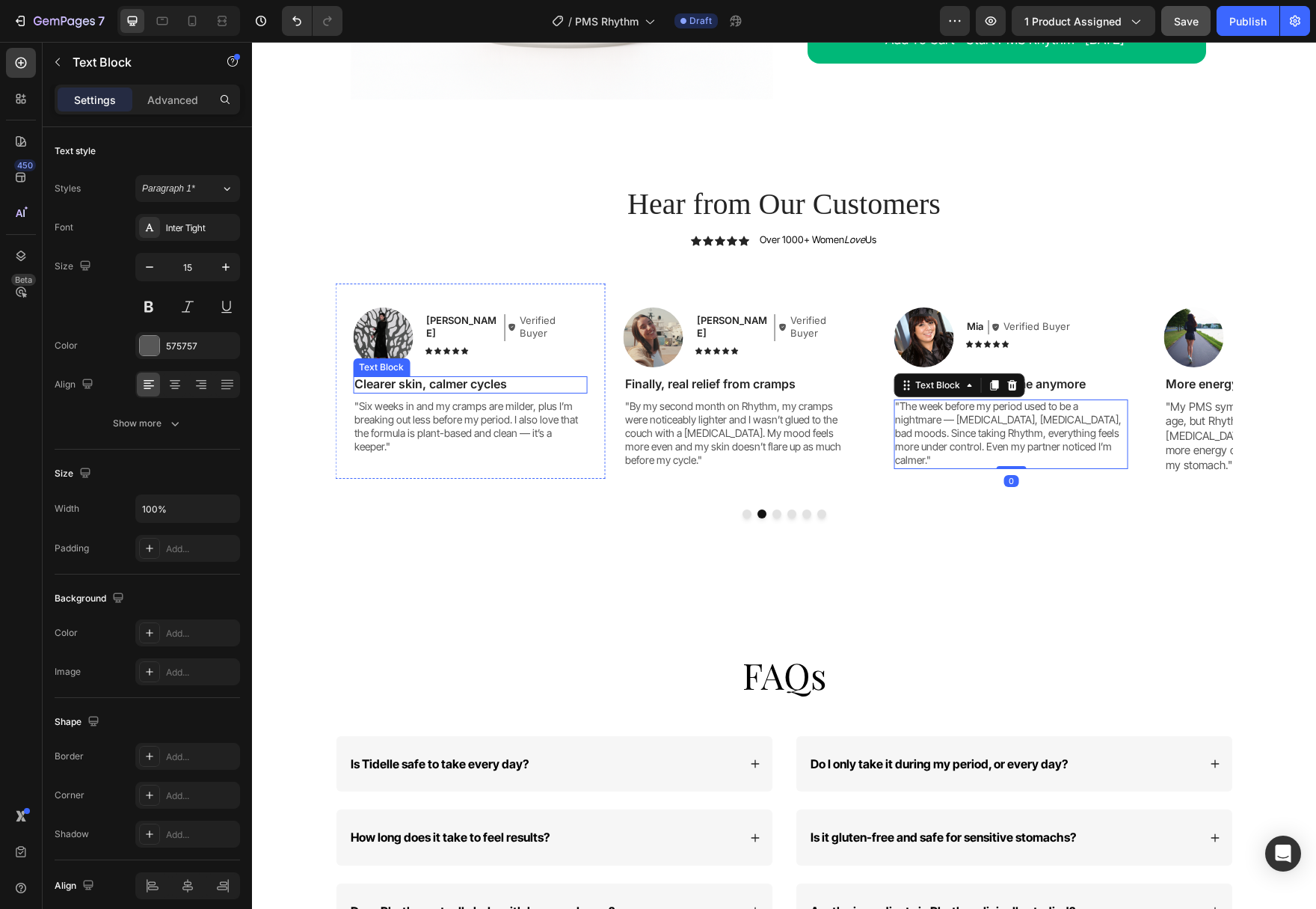
type input "14"
click at [1222, 440] on p ""My PMS symptoms were getting worse with age, but Rhythm has helped so much. Le…" at bounding box center [1280, 436] width 231 height 73
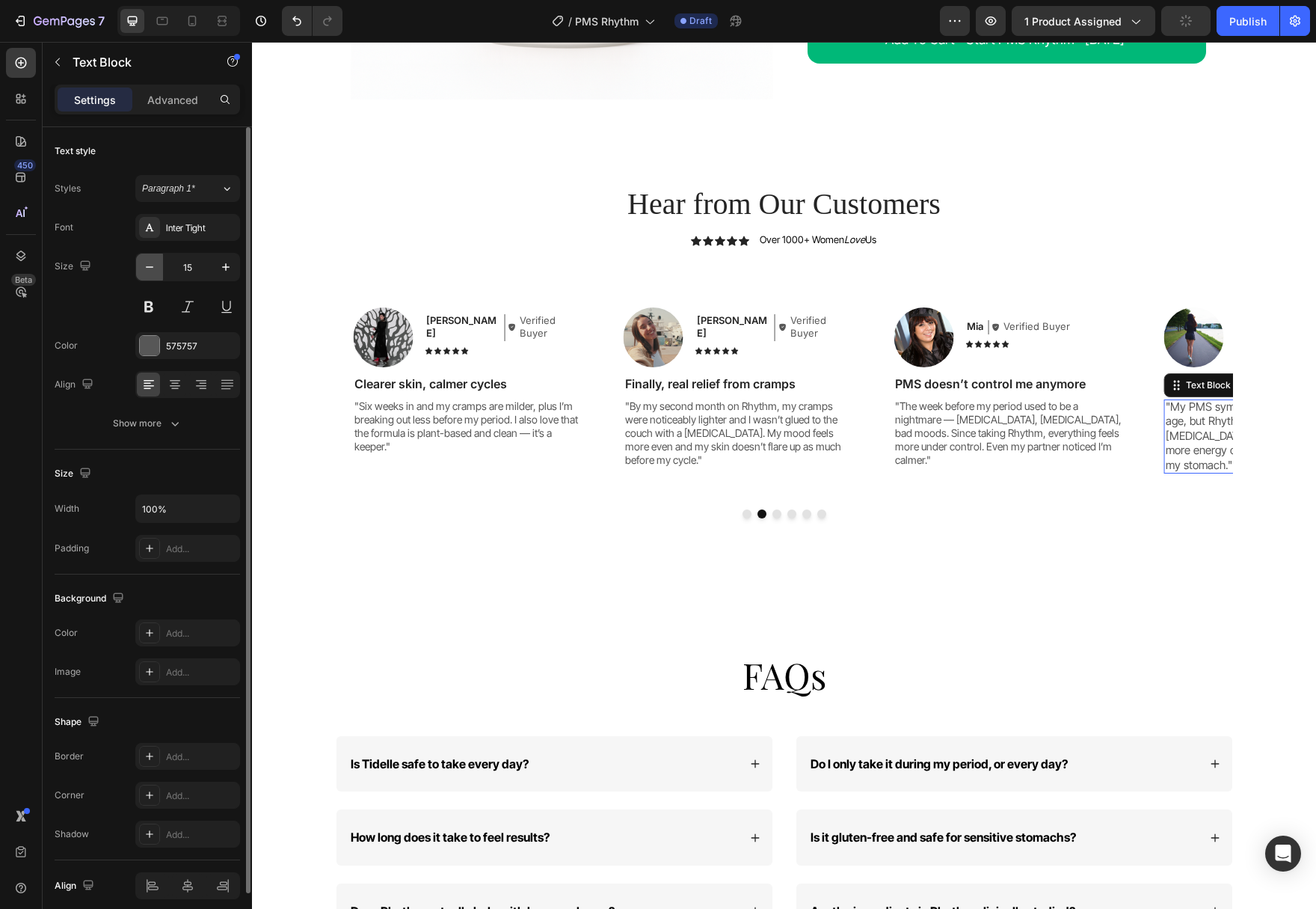
click at [147, 266] on icon "button" at bounding box center [149, 266] width 15 height 15
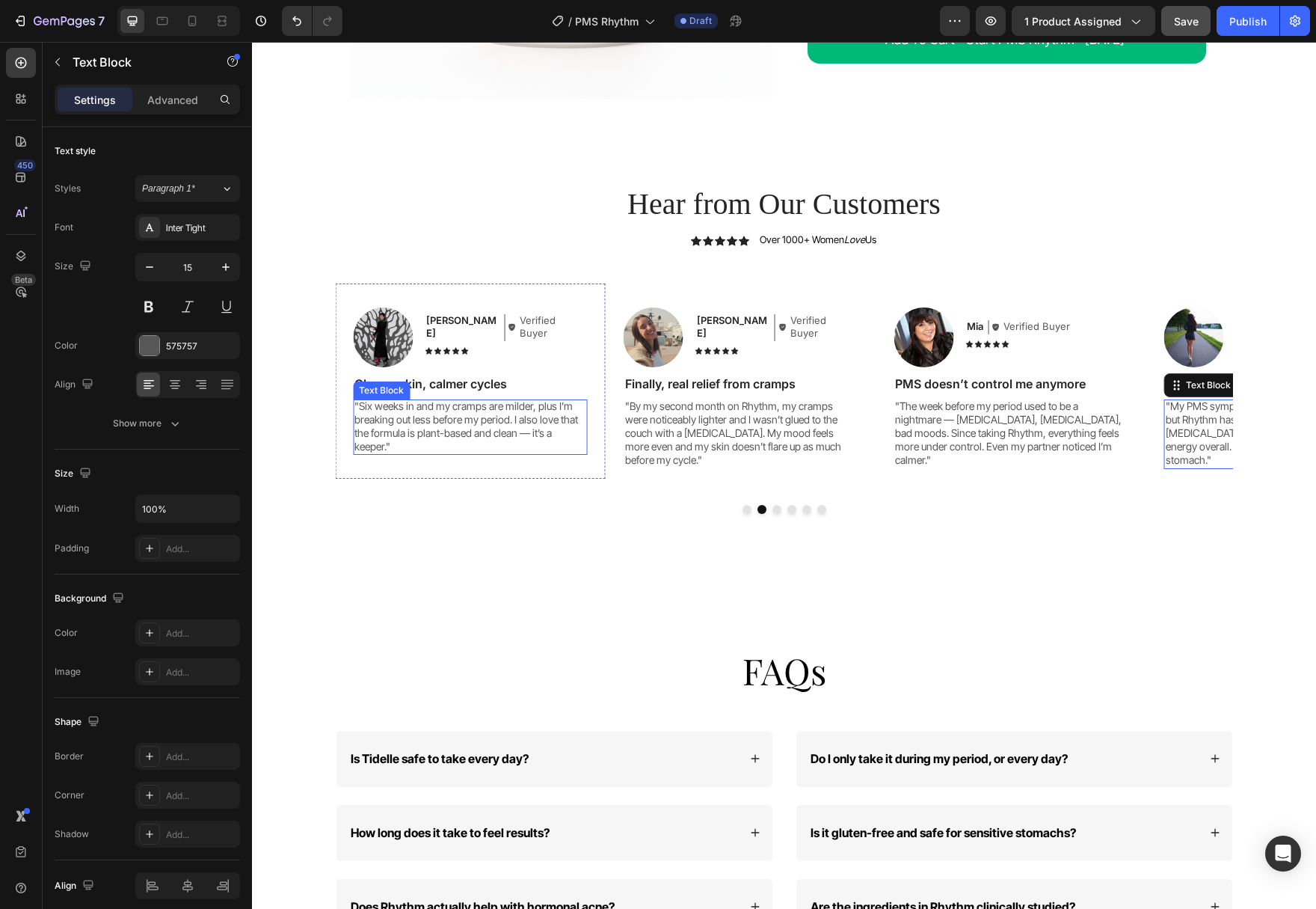
type input "14"
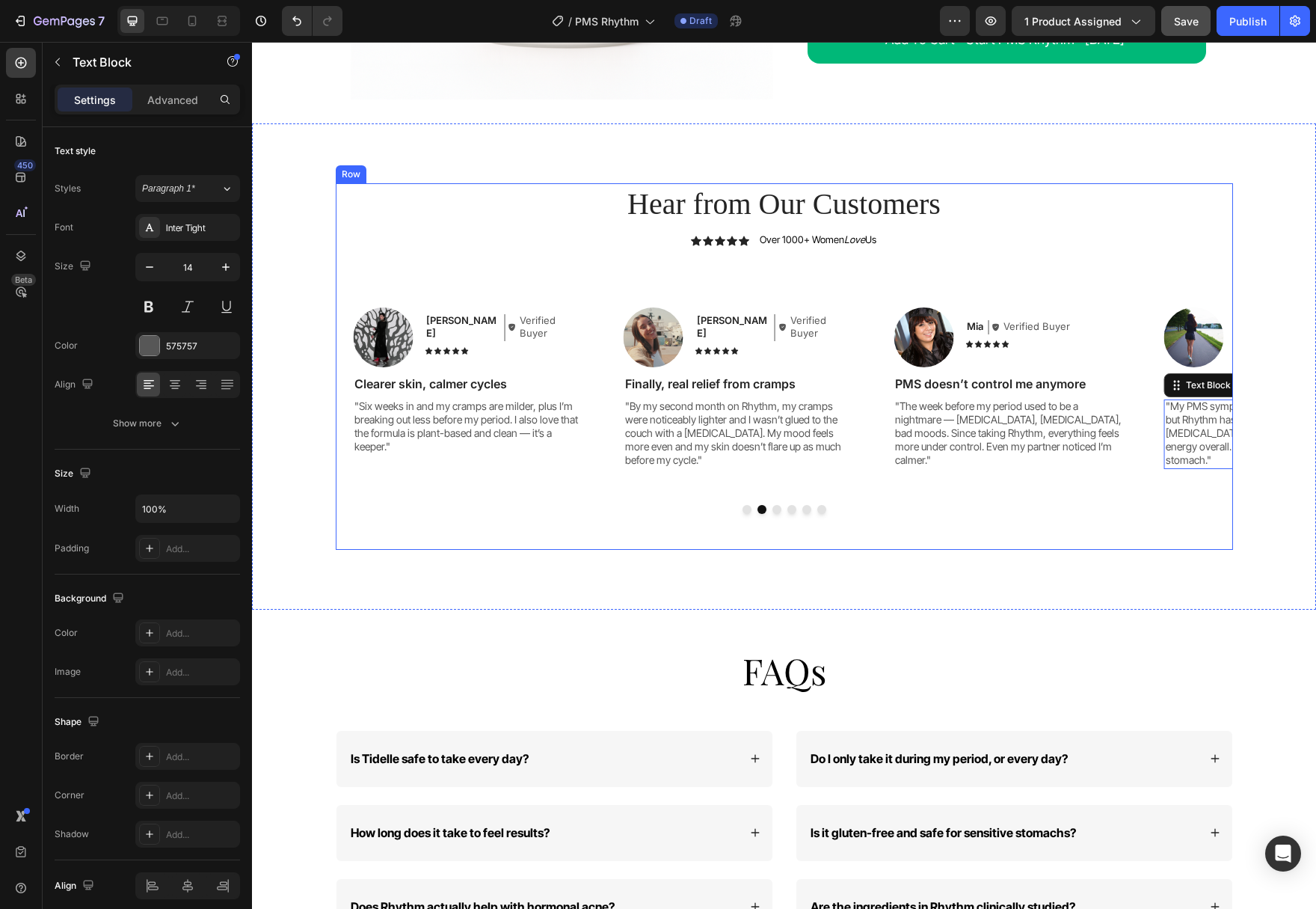
click at [777, 505] on button "Dot" at bounding box center [776, 509] width 9 height 9
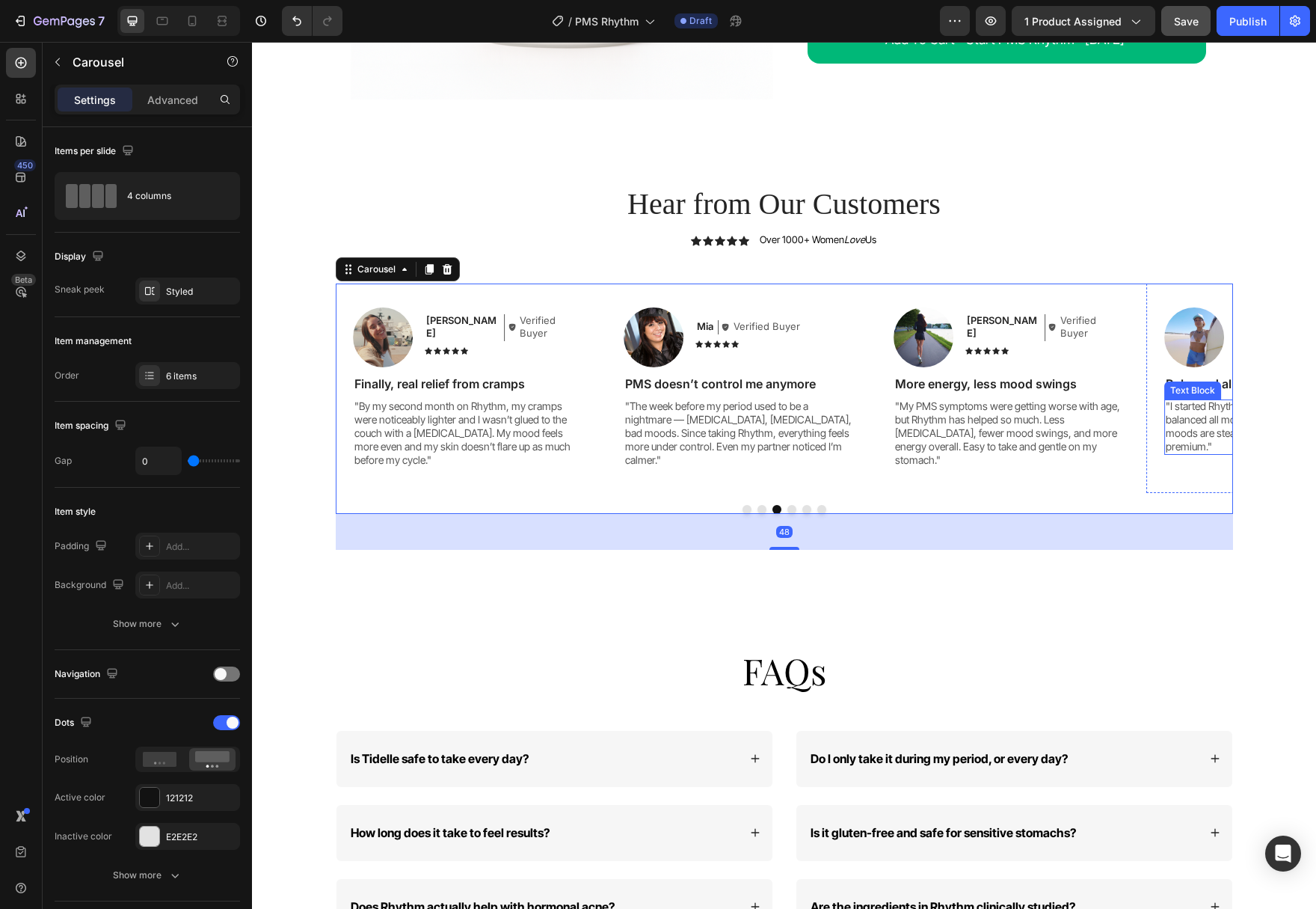
click at [1187, 428] on p ""I started Rhythm for PMS relief, but I feel more balanced all month long. My f…" at bounding box center [1280, 427] width 231 height 55
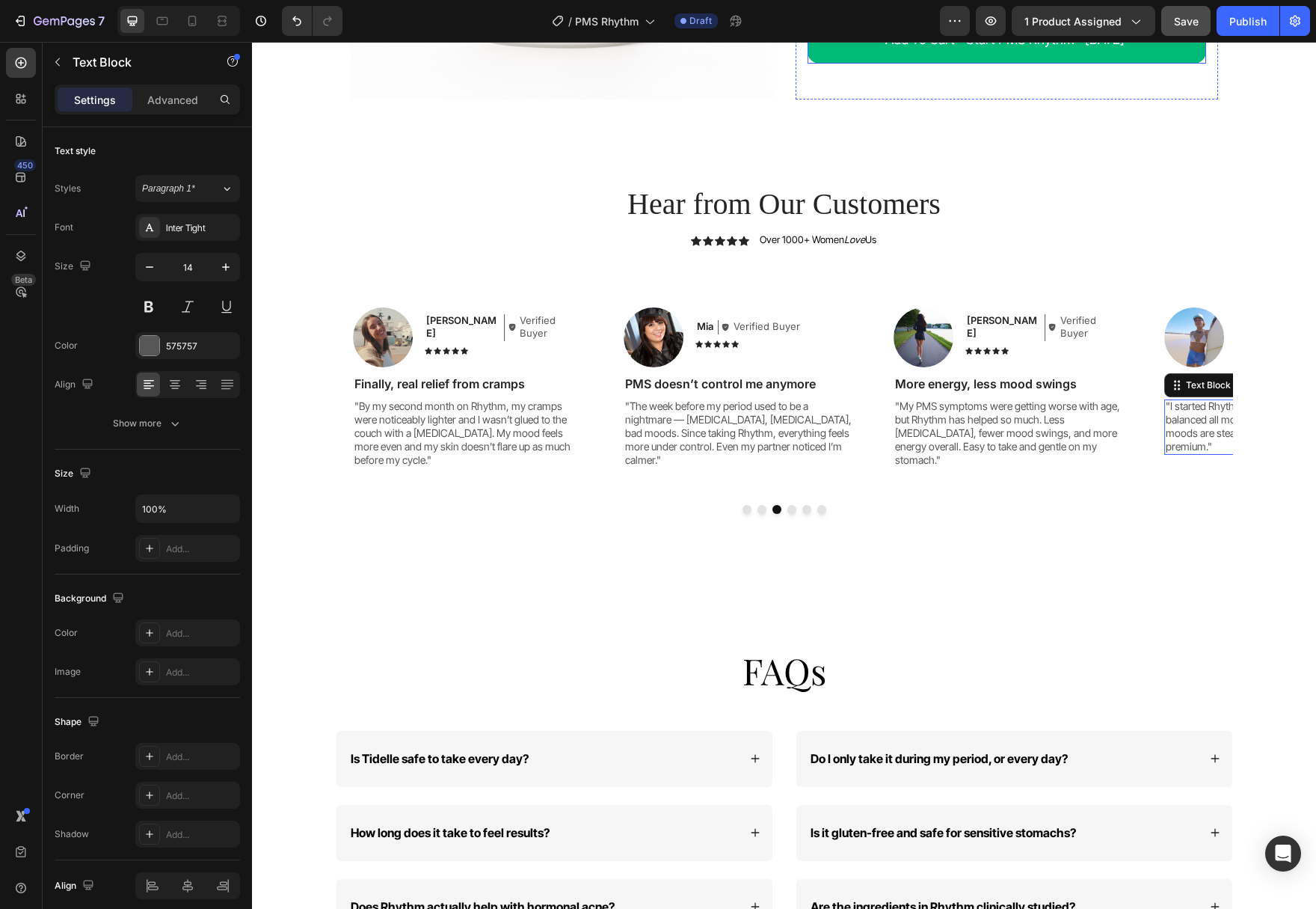
click at [1180, 24] on span "Save" at bounding box center [1186, 21] width 24 height 13
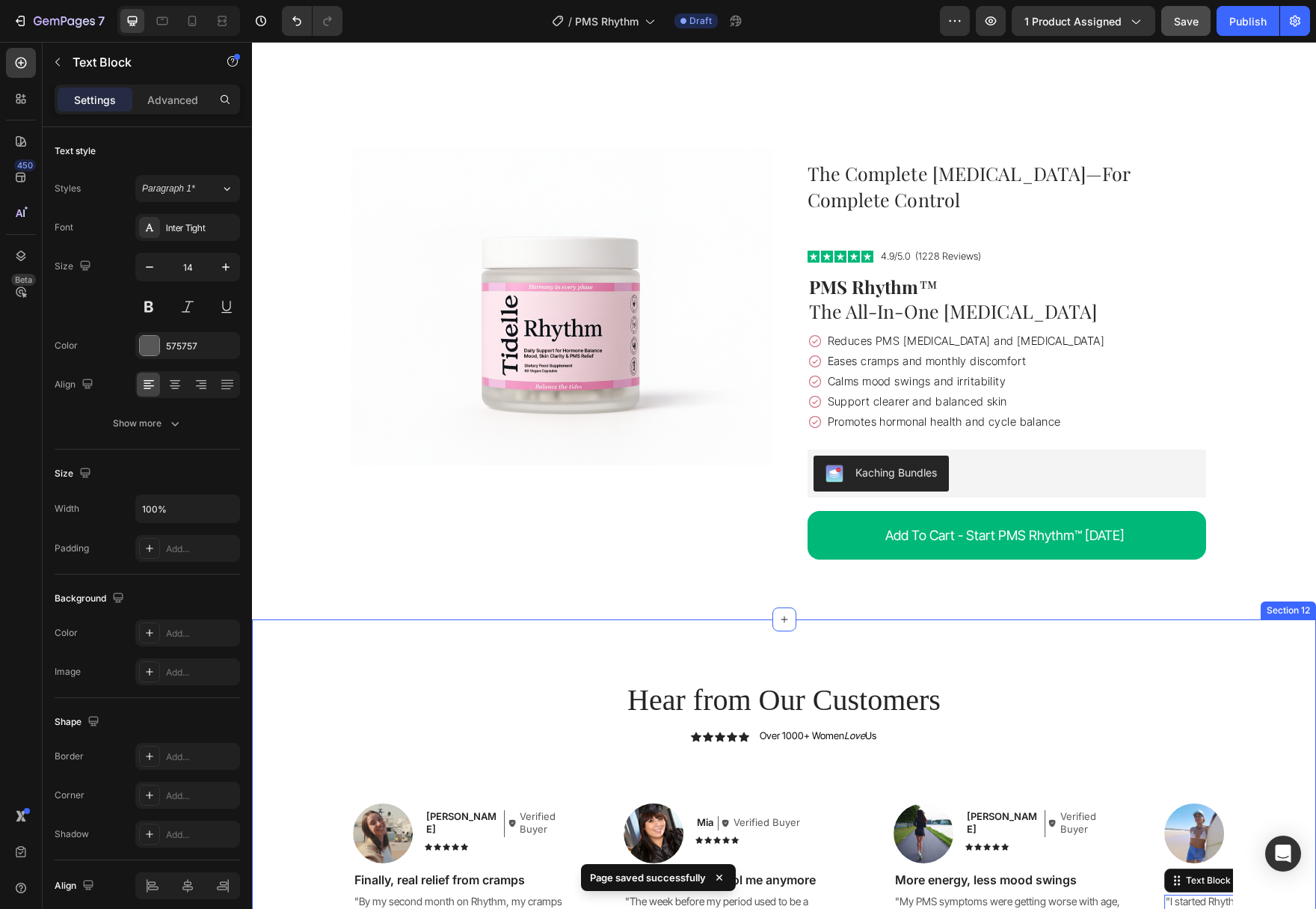
scroll to position [4935, 0]
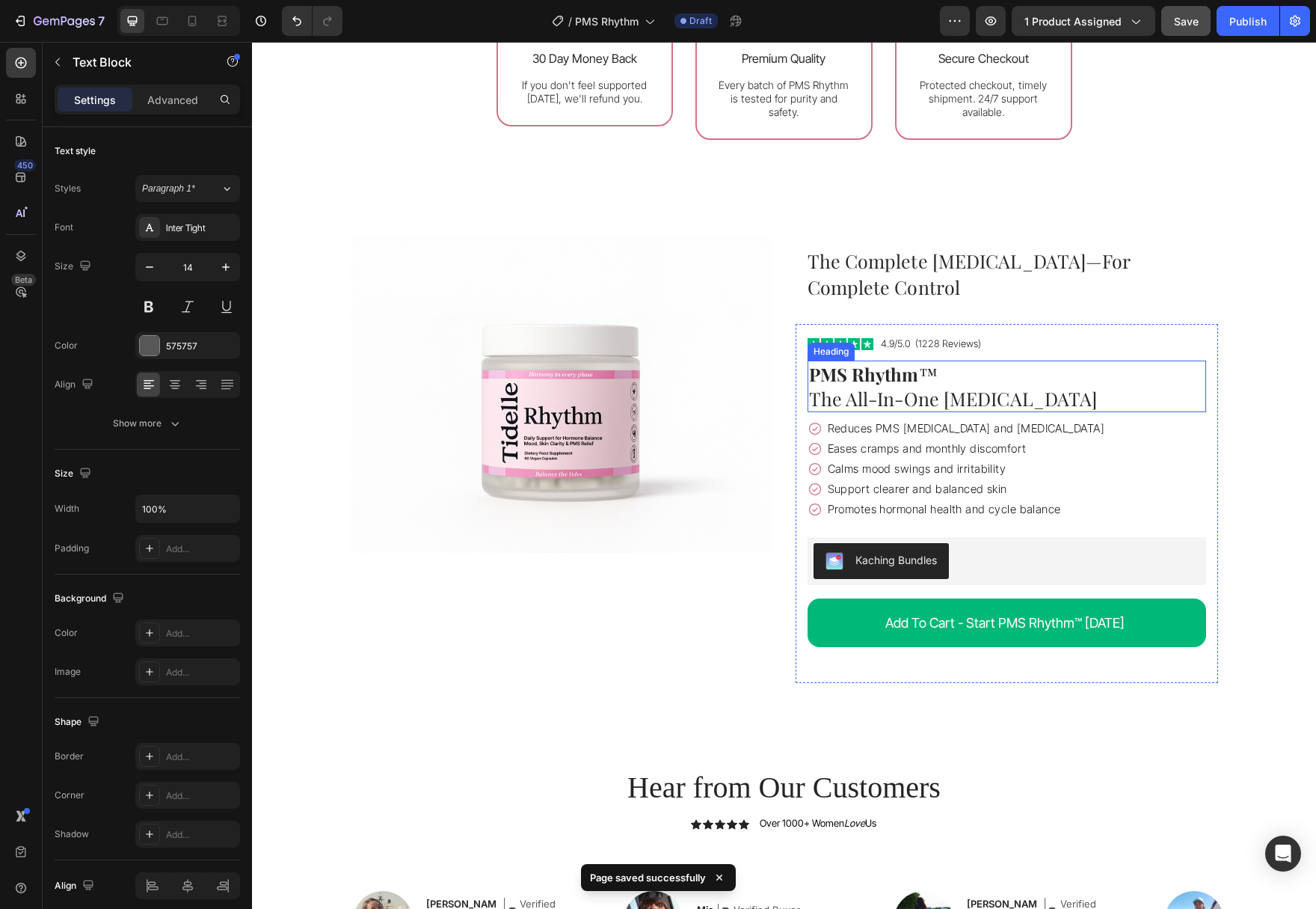
click at [1065, 387] on h1 "PMS Rhythm ™ The All-In-One [MEDICAL_DATA]" at bounding box center [1007, 386] width 399 height 51
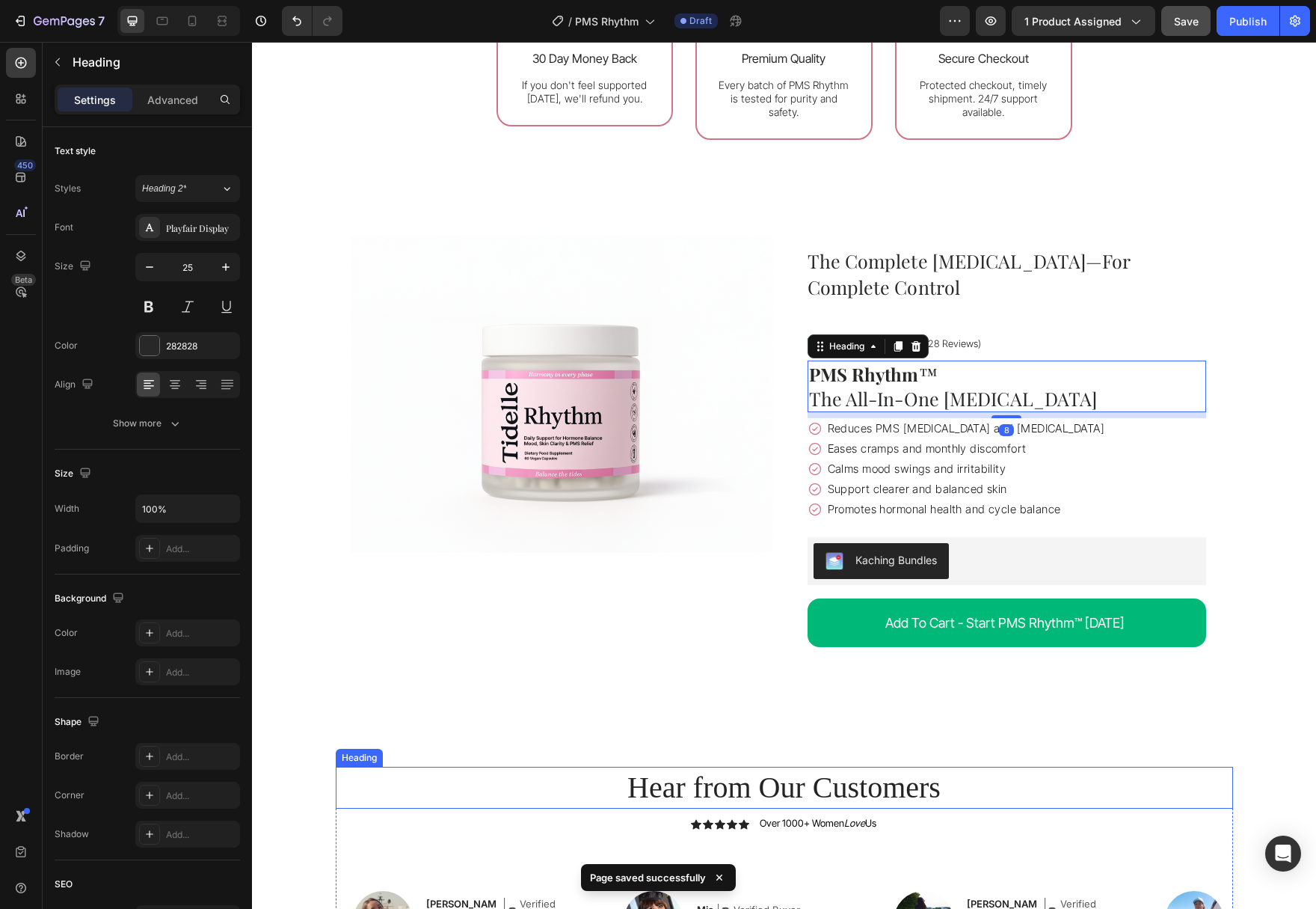
click at [968, 789] on h2 "Hear from Our Customers" at bounding box center [784, 787] width 897 height 42
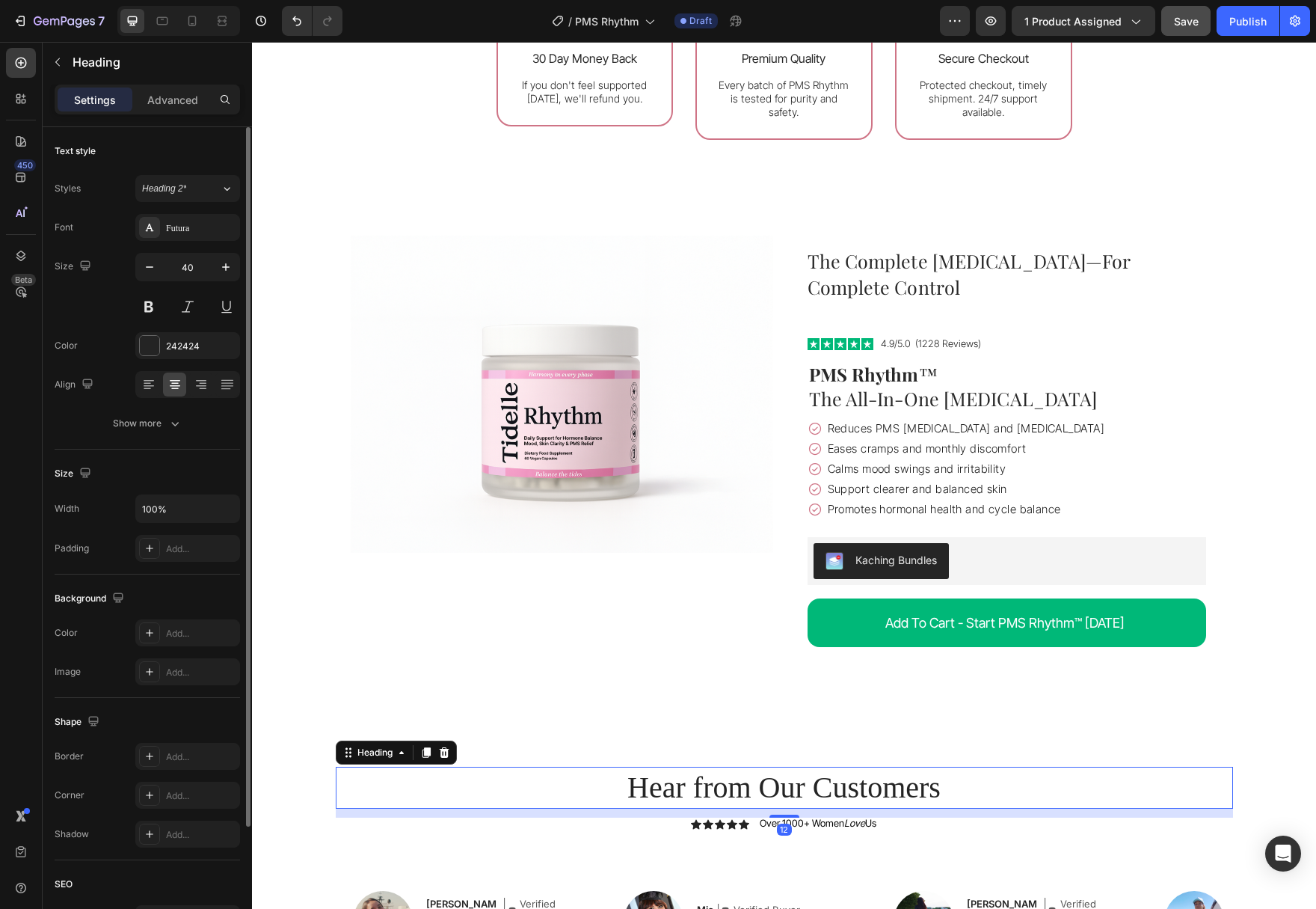
click at [170, 245] on div "Font Futura Size 40 Color 242424 Align Show more" at bounding box center [147, 326] width 185 height 223
click at [170, 227] on div "Futura" at bounding box center [201, 227] width 70 height 13
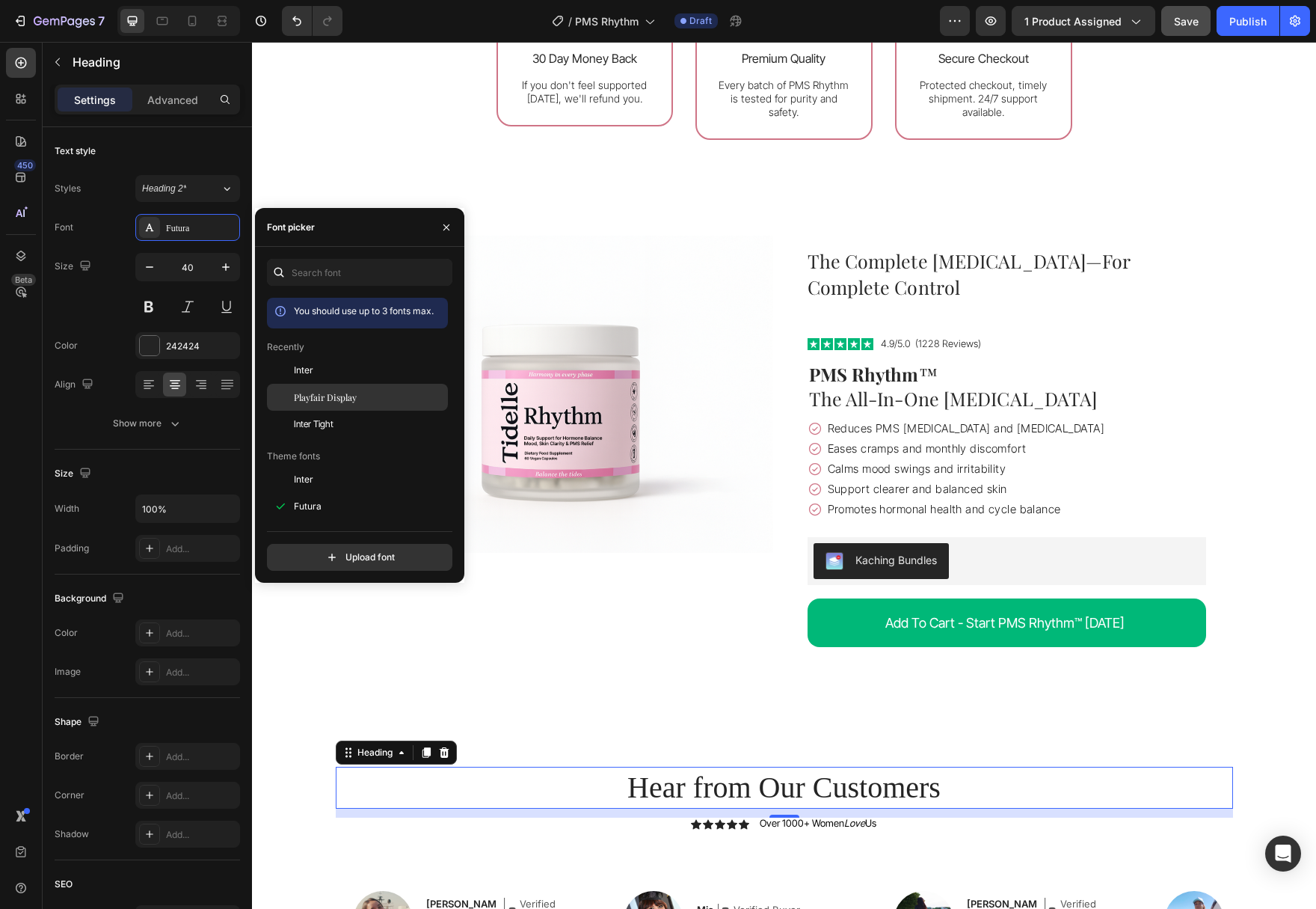
click at [332, 553] on div "Playfair Display" at bounding box center [358, 566] width 181 height 27
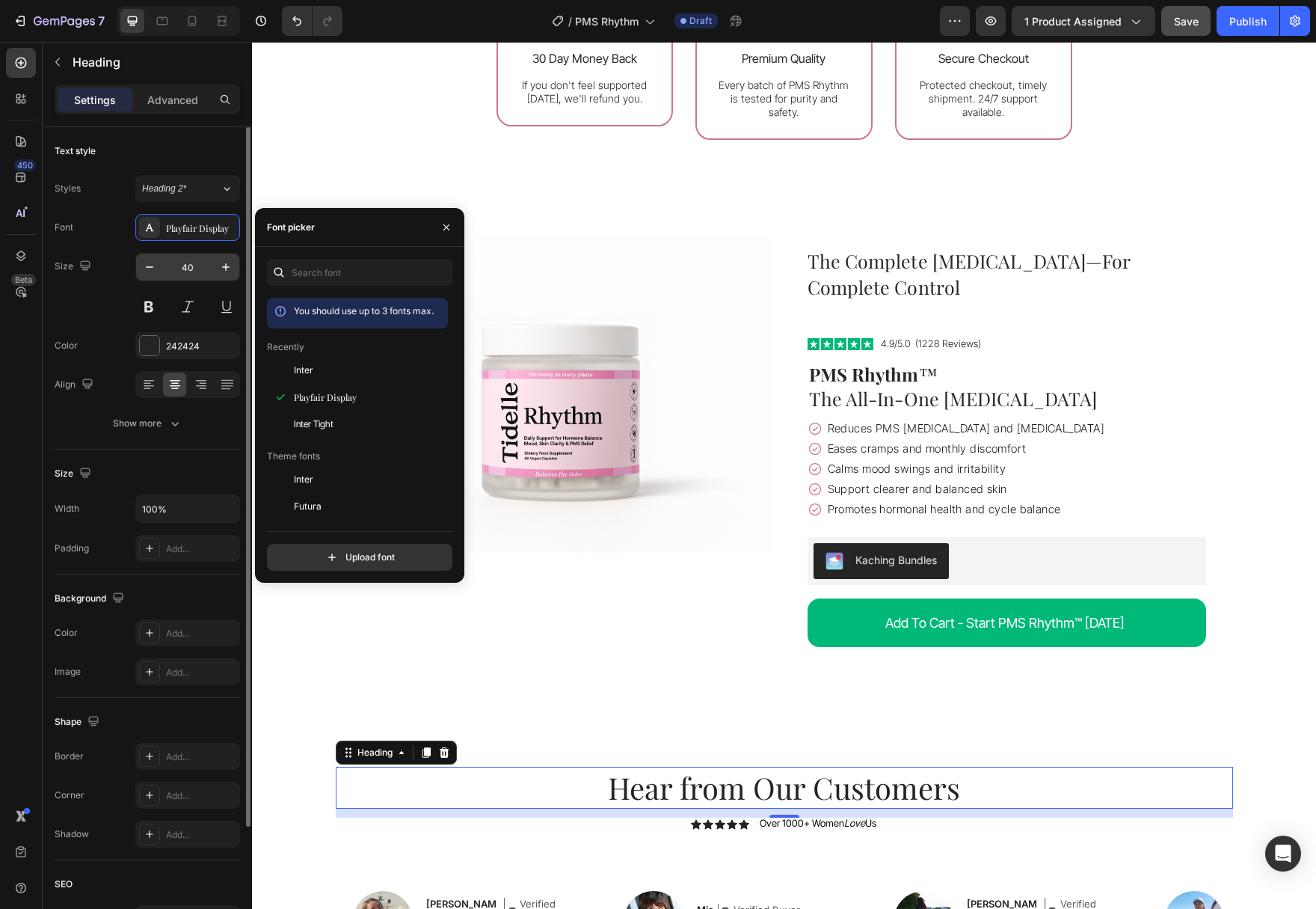
click at [196, 266] on input "40" at bounding box center [187, 266] width 50 height 27
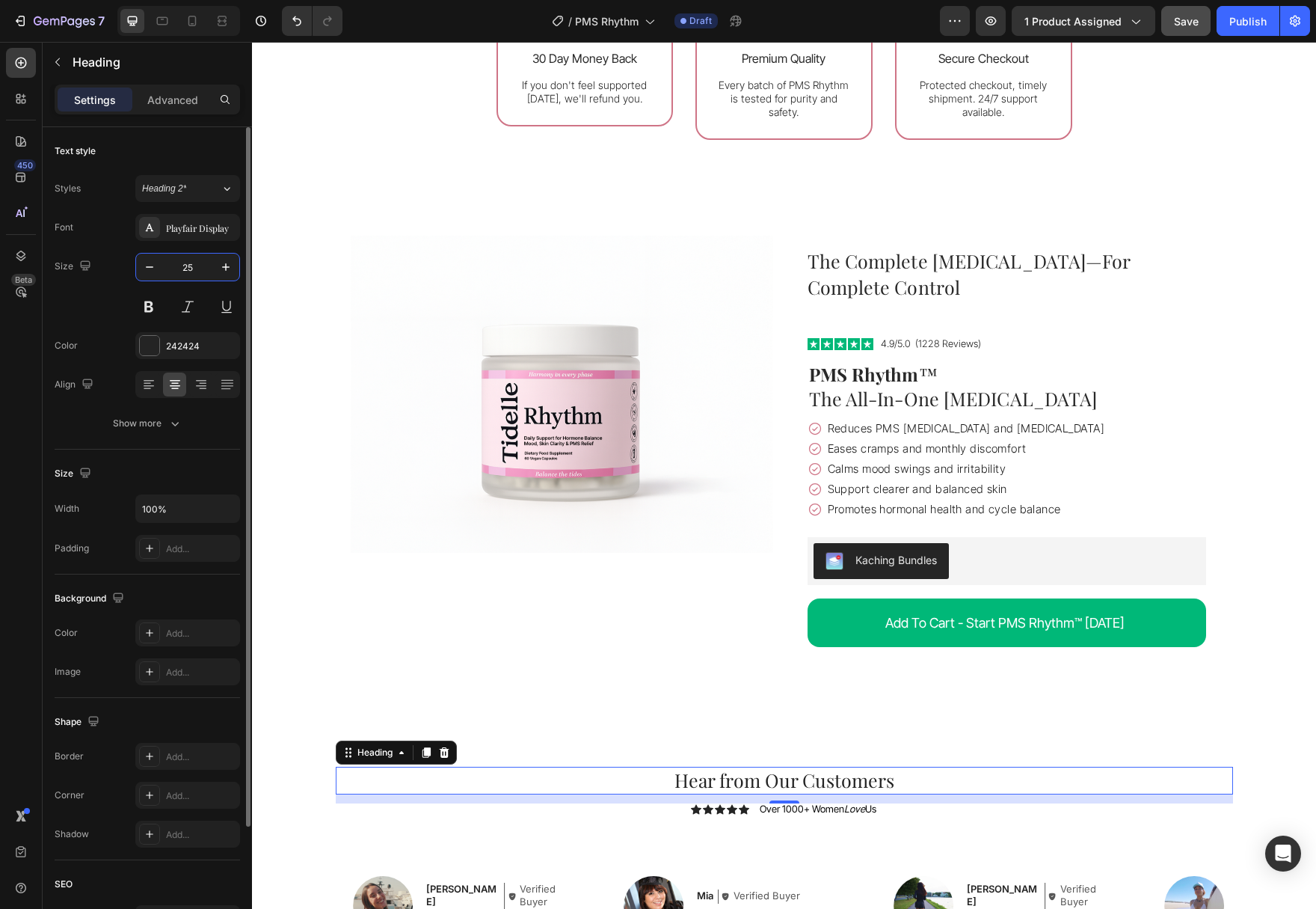
type input "25"
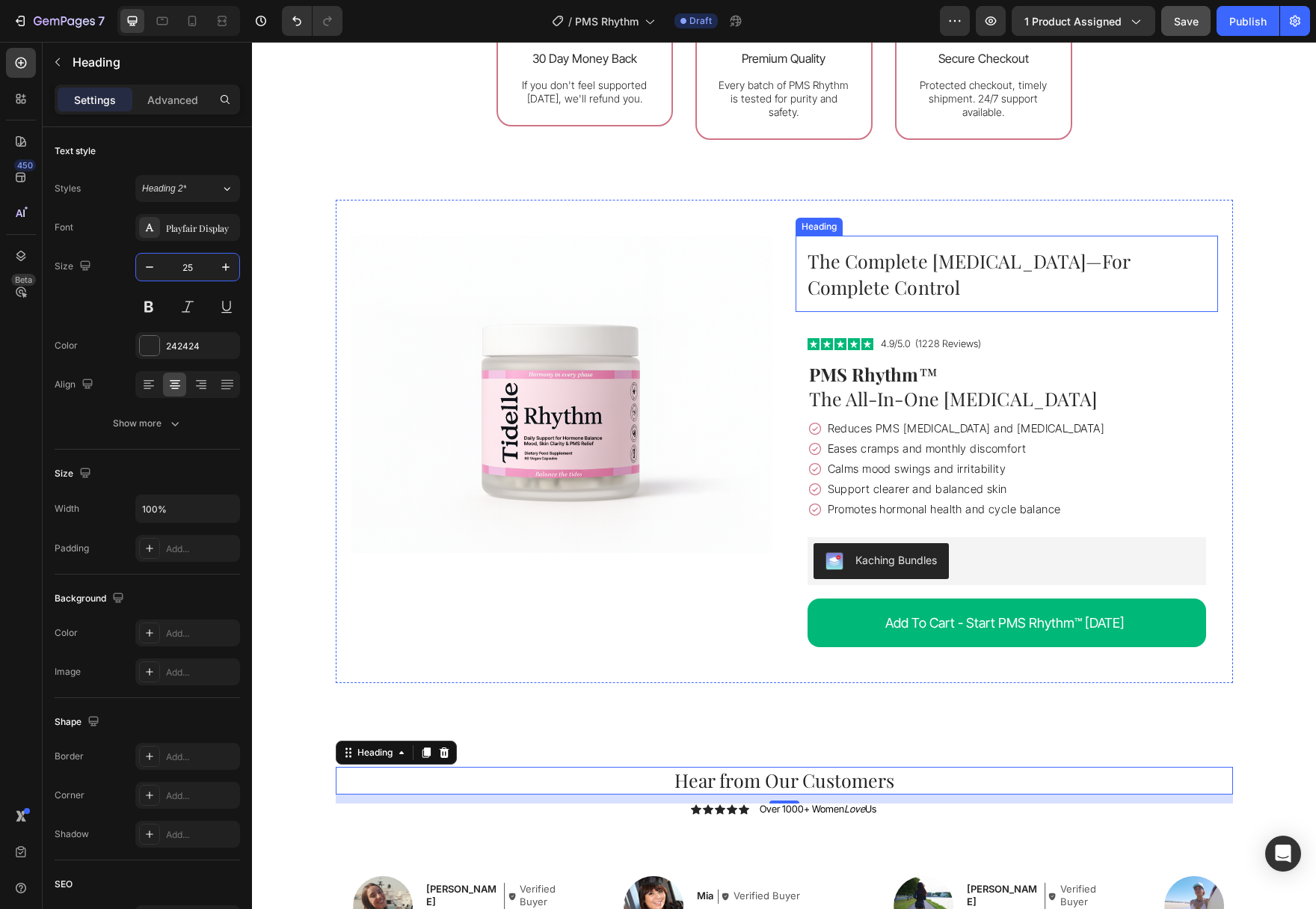
click at [1052, 297] on h2 "The Complete [MEDICAL_DATA]—For Complete Control" at bounding box center [1006, 274] width 422 height 77
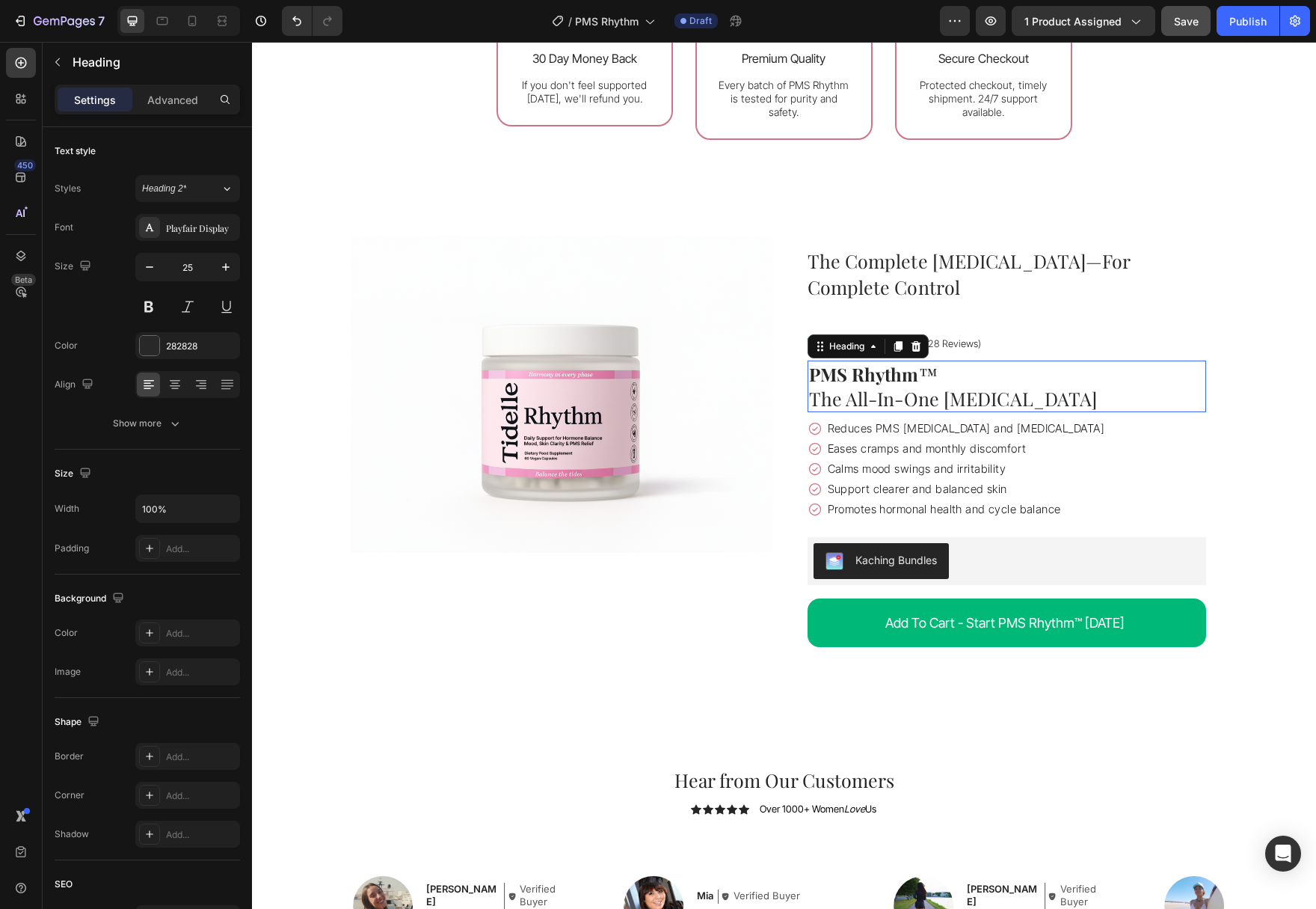
click at [1094, 397] on h1 "PMS Rhythm ™ The All-In-One [MEDICAL_DATA]" at bounding box center [1007, 386] width 399 height 51
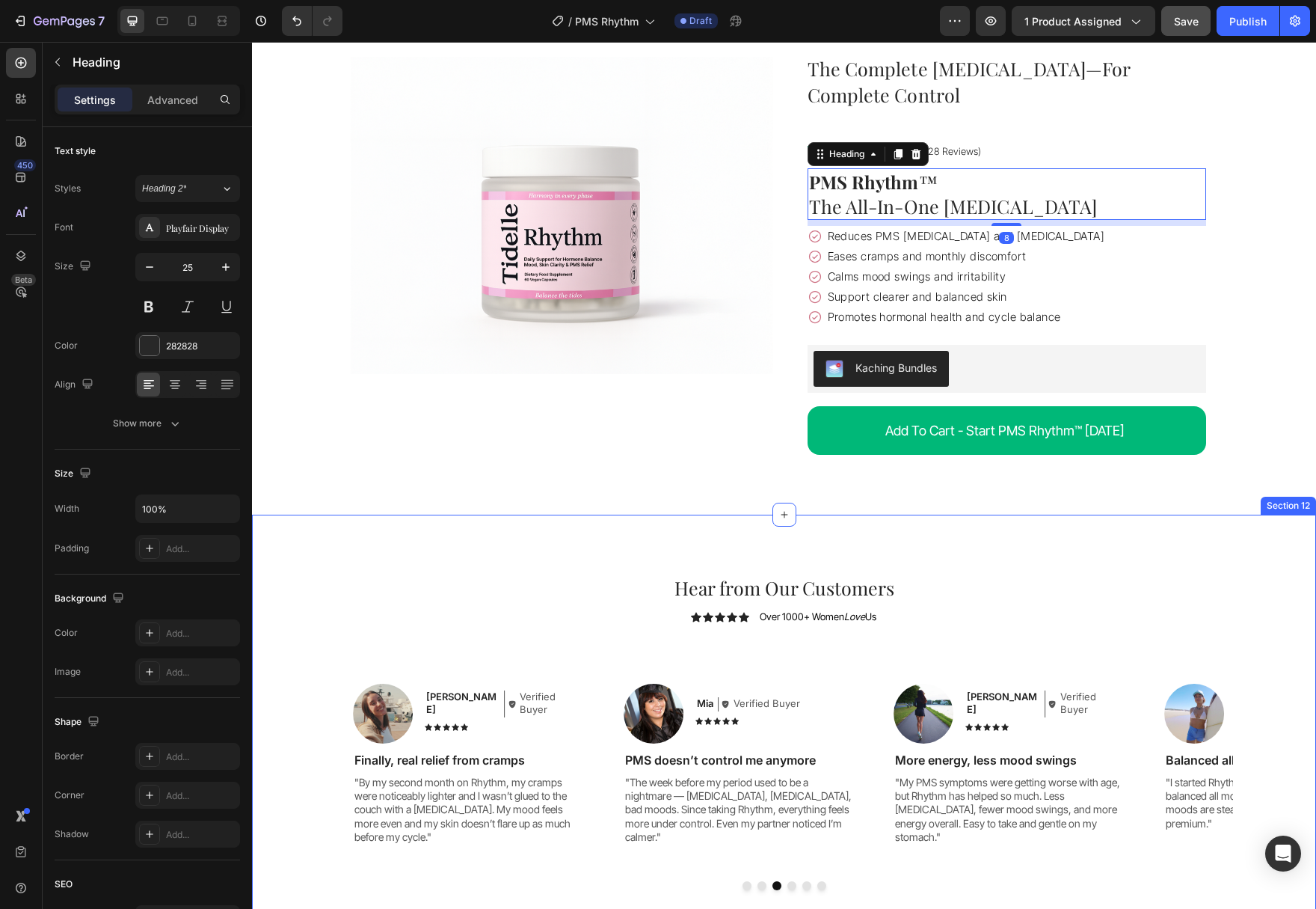
scroll to position [5240, 0]
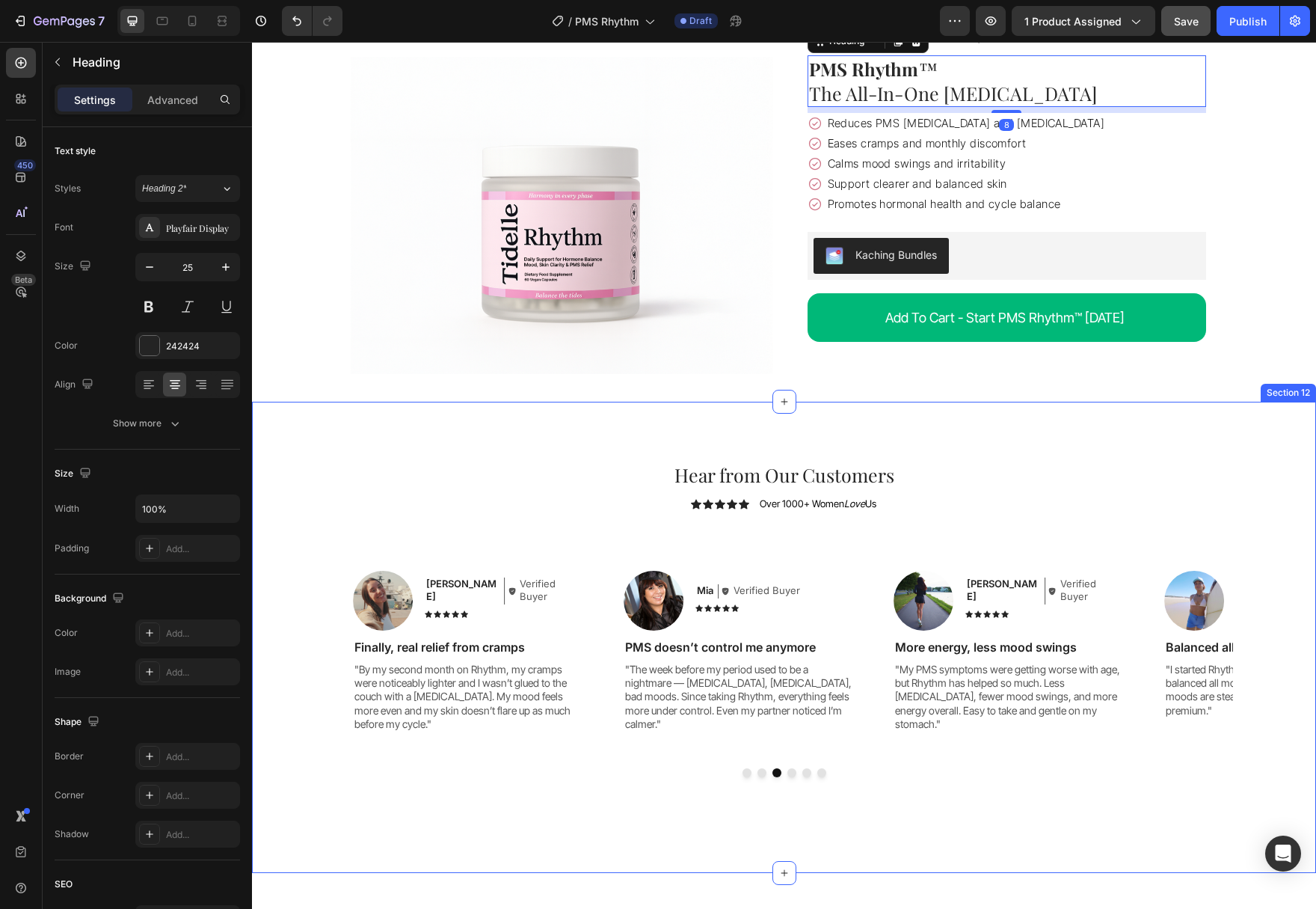
click at [939, 473] on h2 "Hear from Our Customers" at bounding box center [784, 475] width 897 height 28
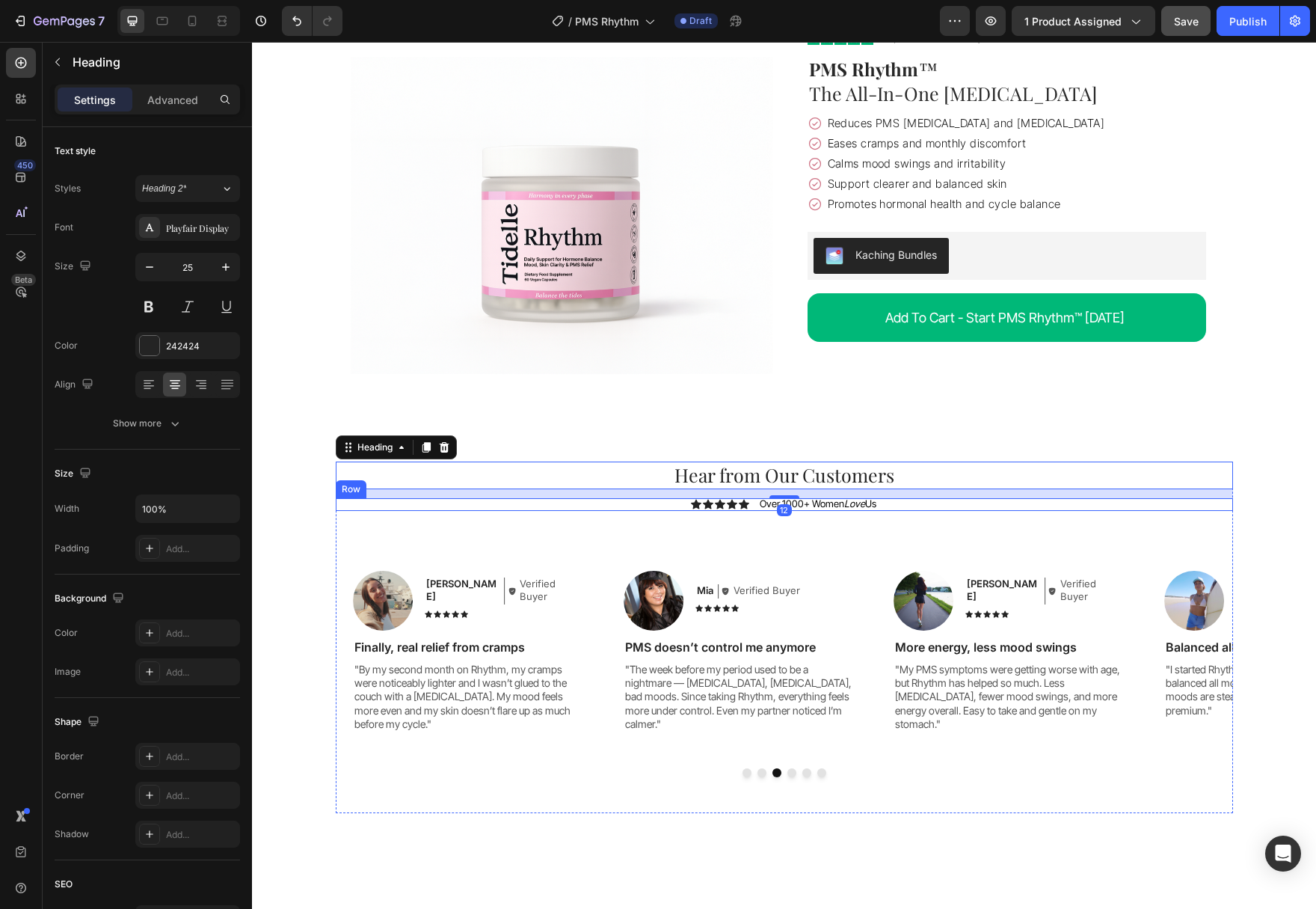
click at [883, 504] on div "Icon Icon Icon Icon Icon Icon List Over 1000+ Women Love Us Text Block Row" at bounding box center [784, 504] width 897 height 13
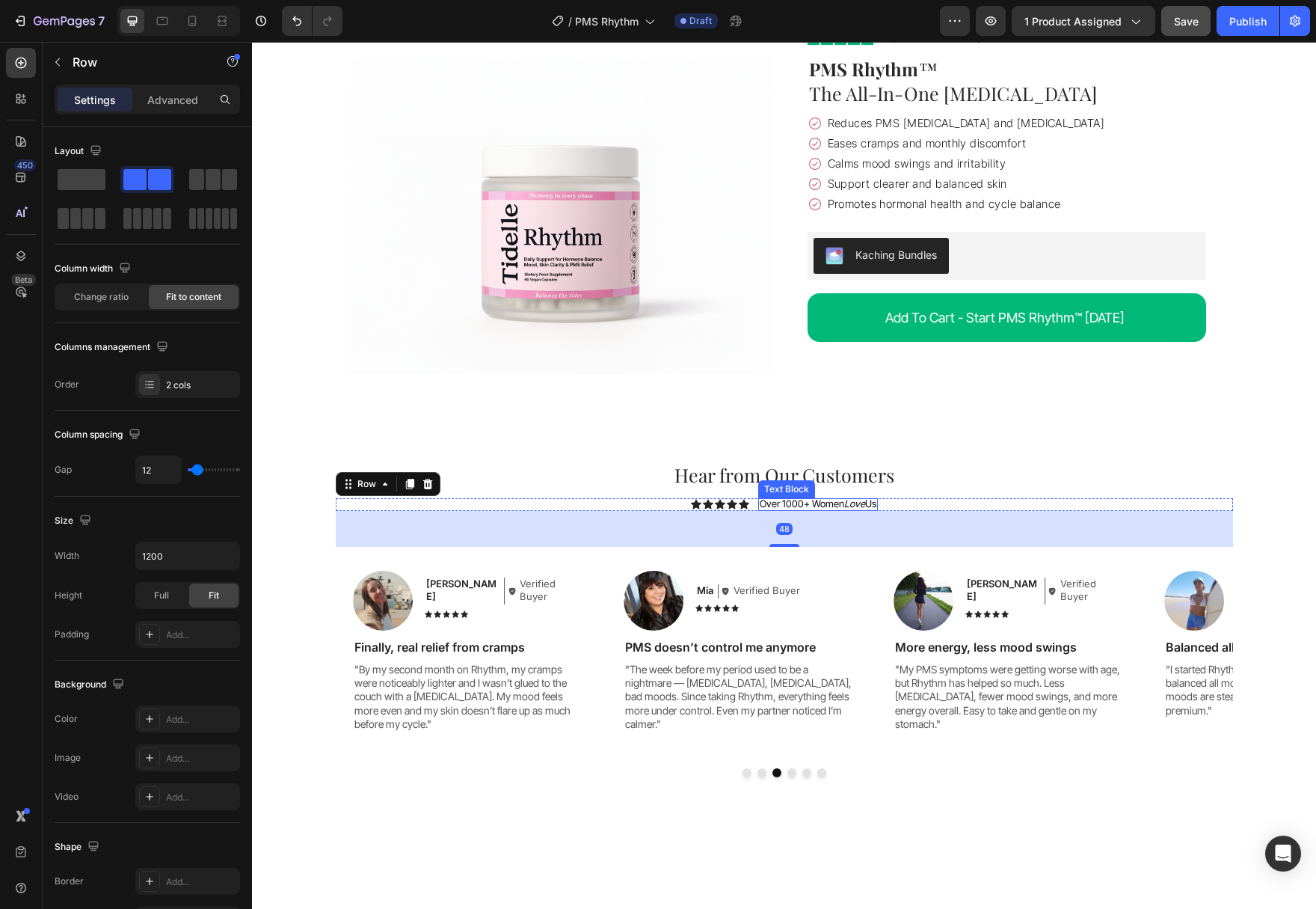
click at [813, 504] on p "Over 1000+ Women Love Us" at bounding box center [818, 504] width 117 height 12
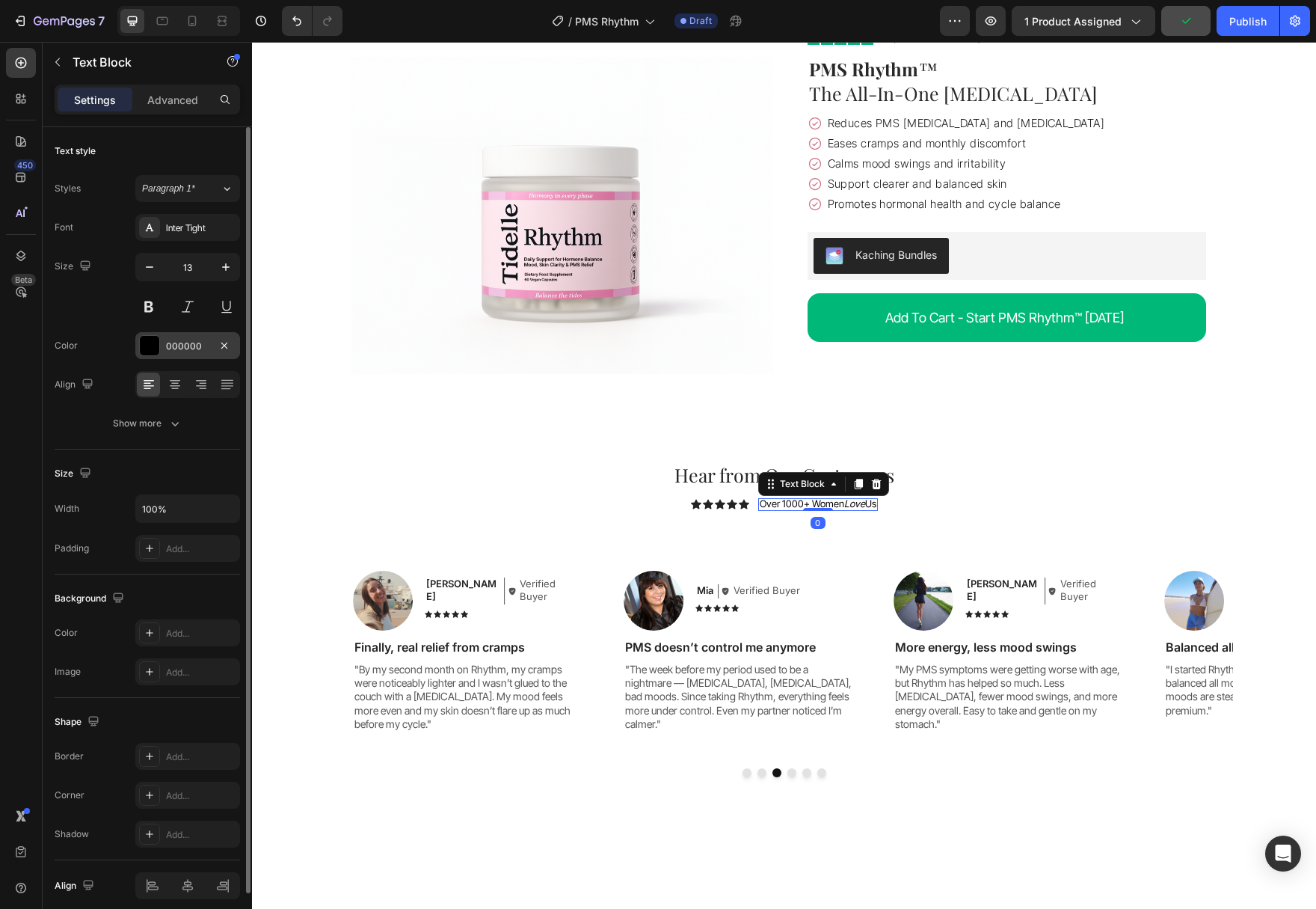
click at [146, 347] on div at bounding box center [150, 346] width 19 height 19
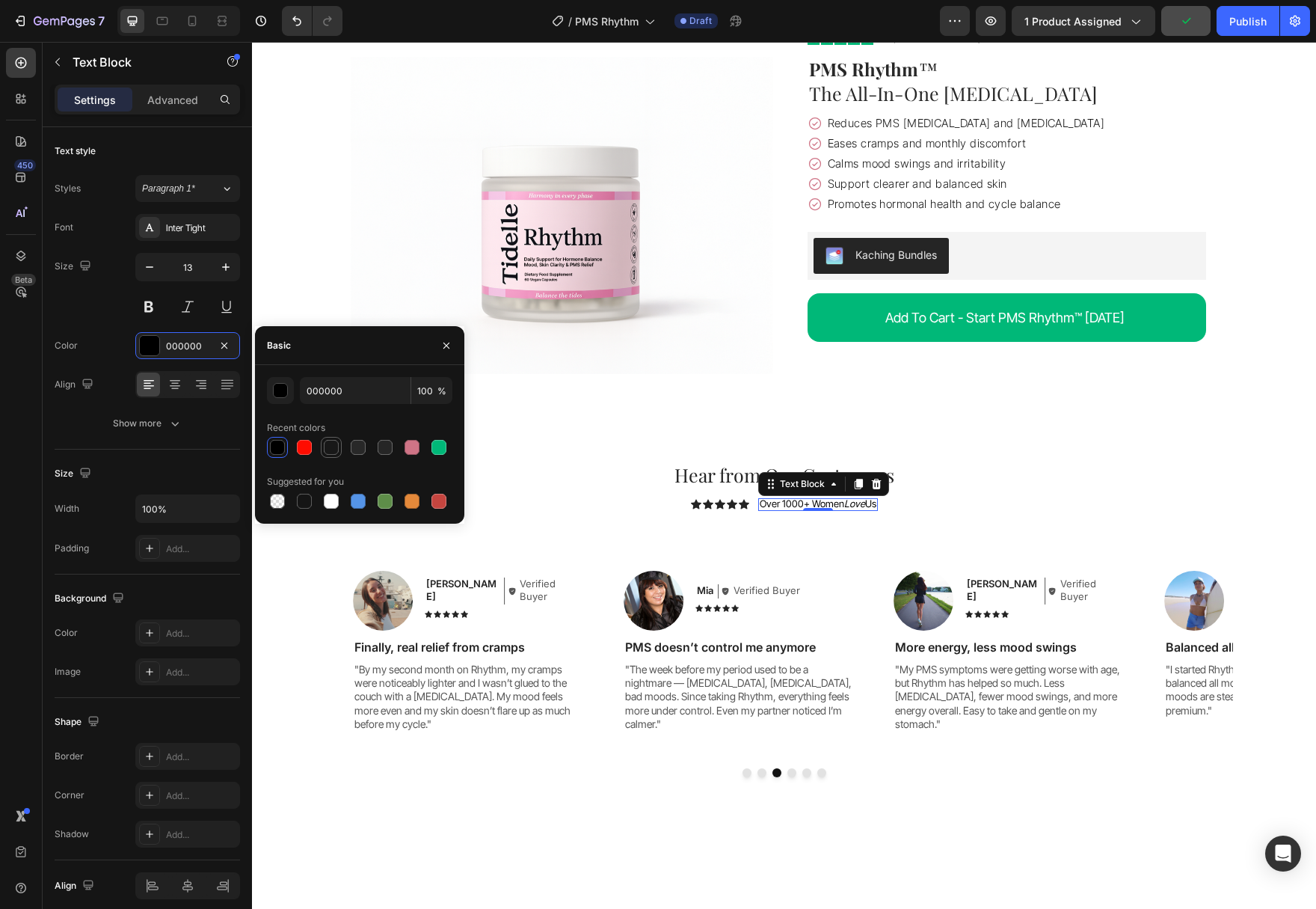
click at [332, 446] on div at bounding box center [331, 447] width 15 height 15
type input "181818"
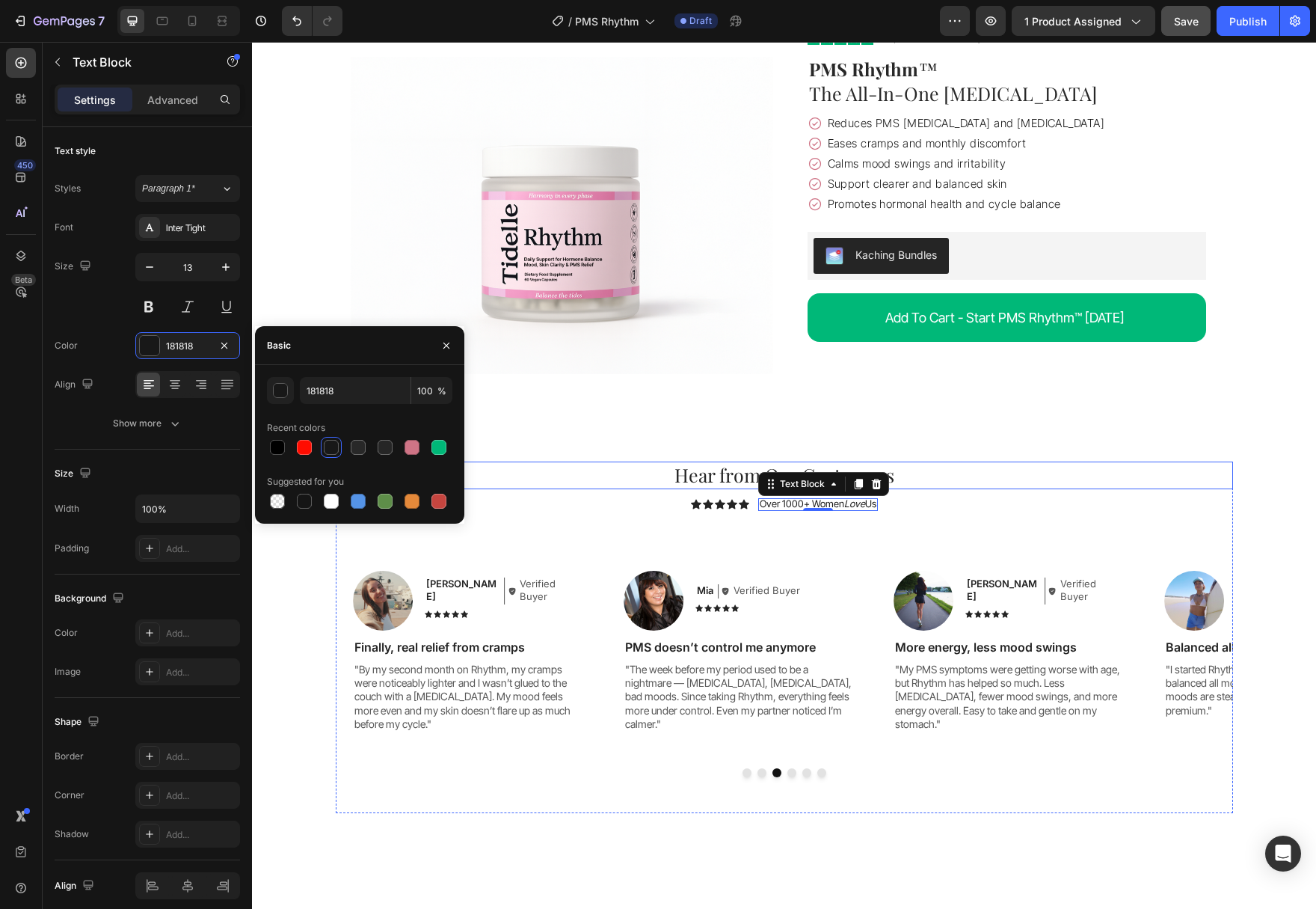
click at [899, 479] on h2 "Hear from Our Customers" at bounding box center [784, 475] width 897 height 28
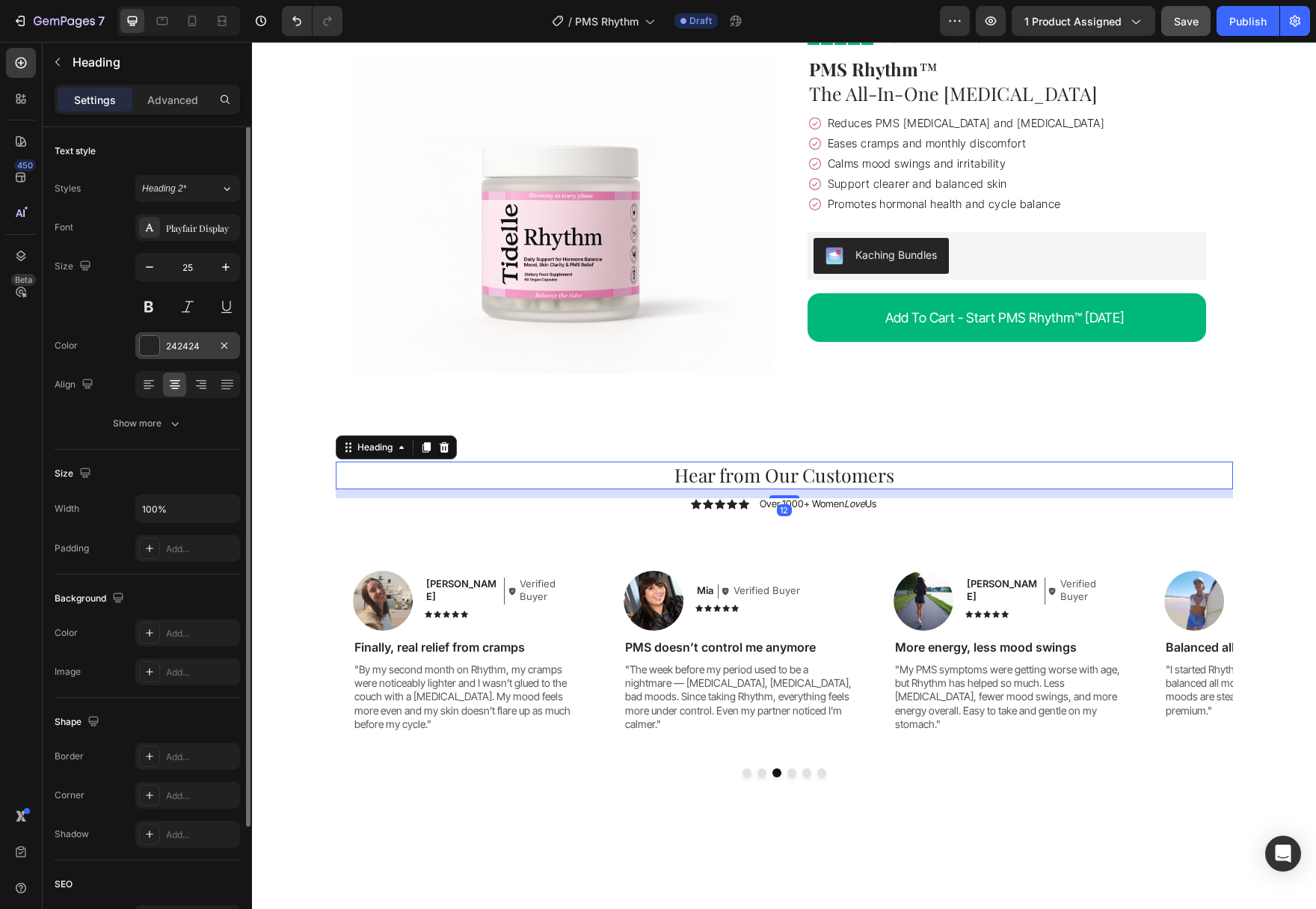
click at [151, 346] on div at bounding box center [150, 346] width 19 height 19
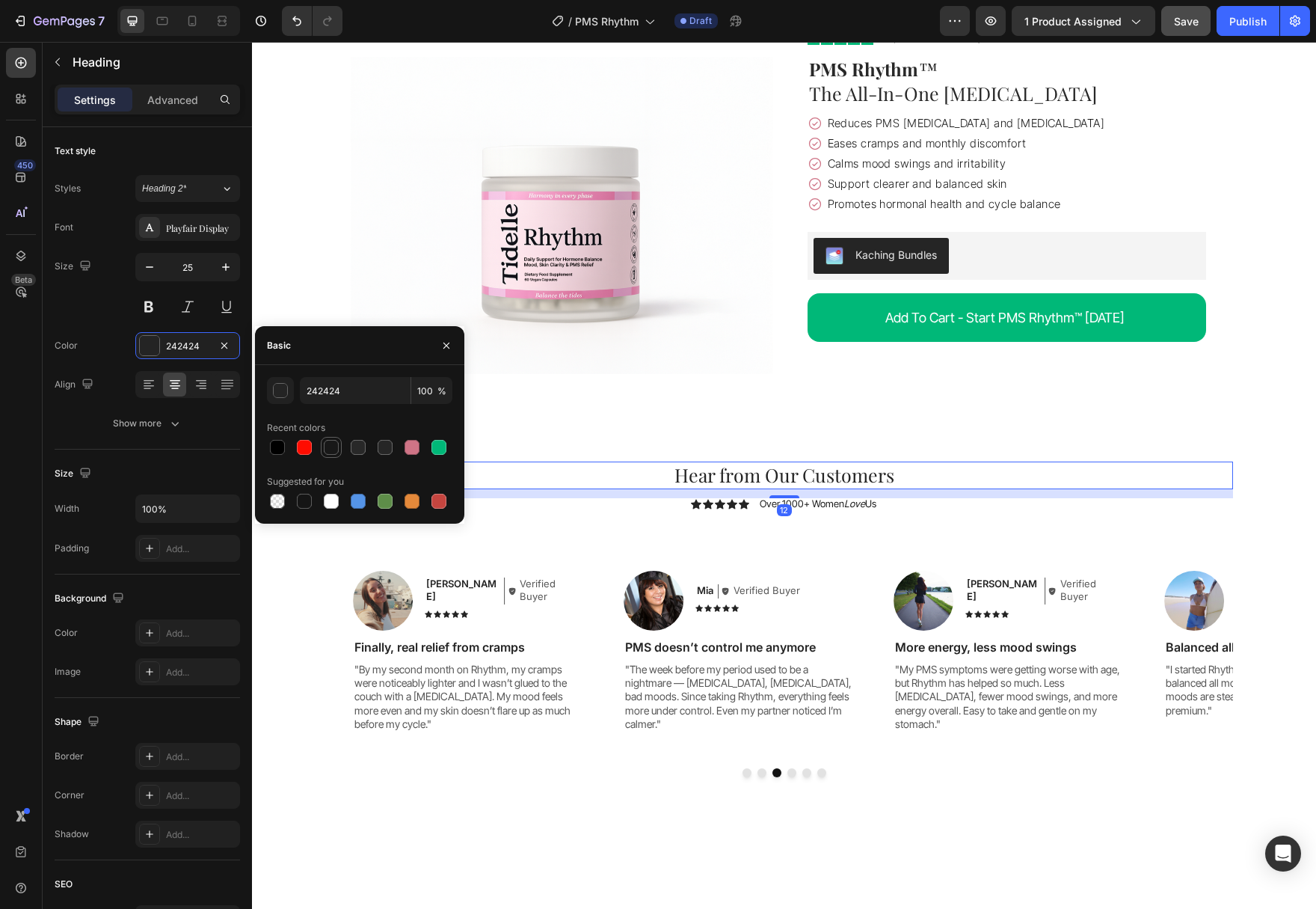
click at [326, 445] on div at bounding box center [331, 447] width 15 height 15
click at [363, 448] on div at bounding box center [358, 447] width 15 height 15
click at [330, 444] on div at bounding box center [331, 447] width 15 height 15
type input "181818"
click at [1084, 76] on h1 "PMS Rhythm ™ The All-In-One [MEDICAL_DATA]" at bounding box center [1007, 81] width 399 height 51
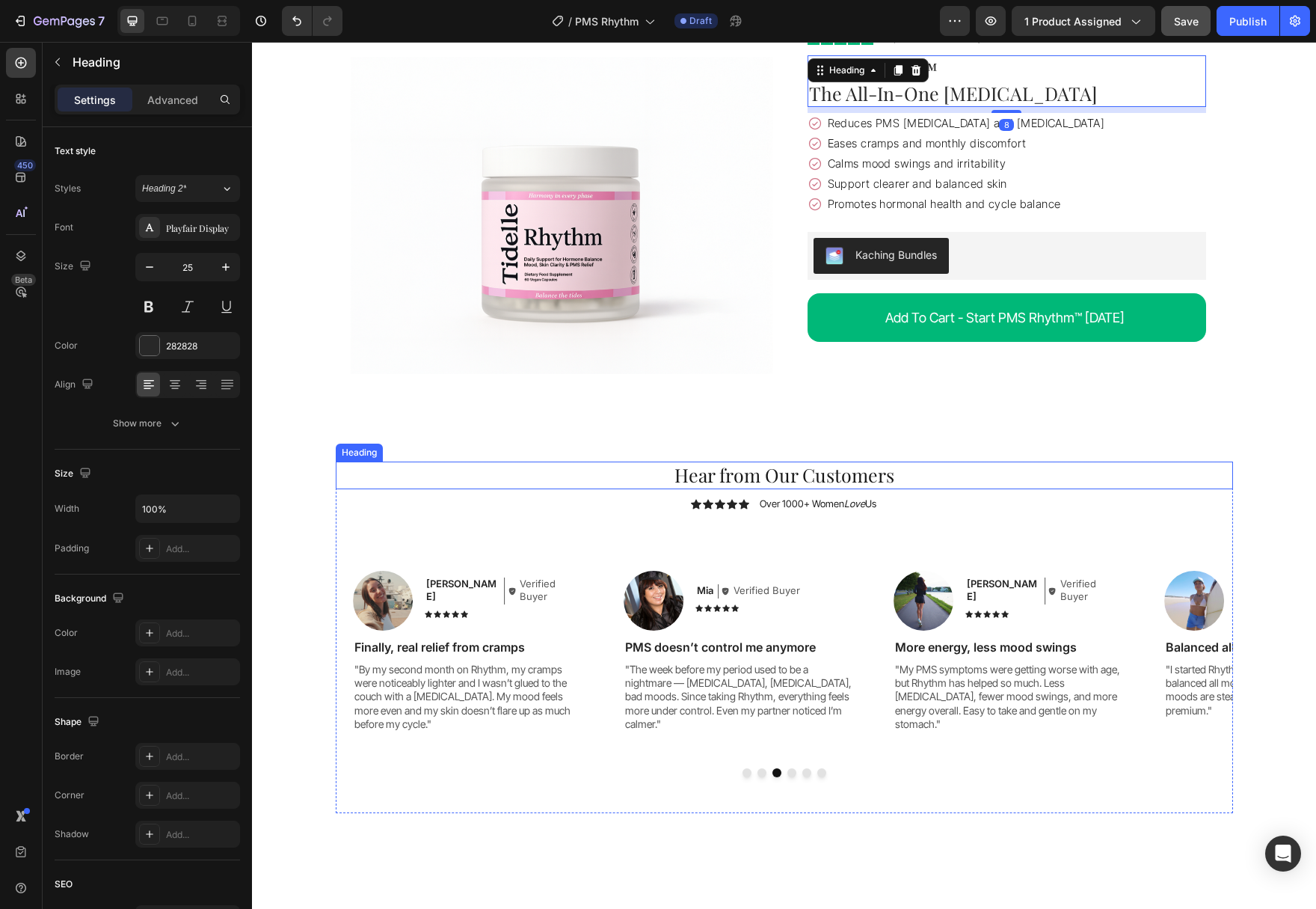
click at [928, 481] on h2 "Hear from Our Customers" at bounding box center [784, 475] width 897 height 28
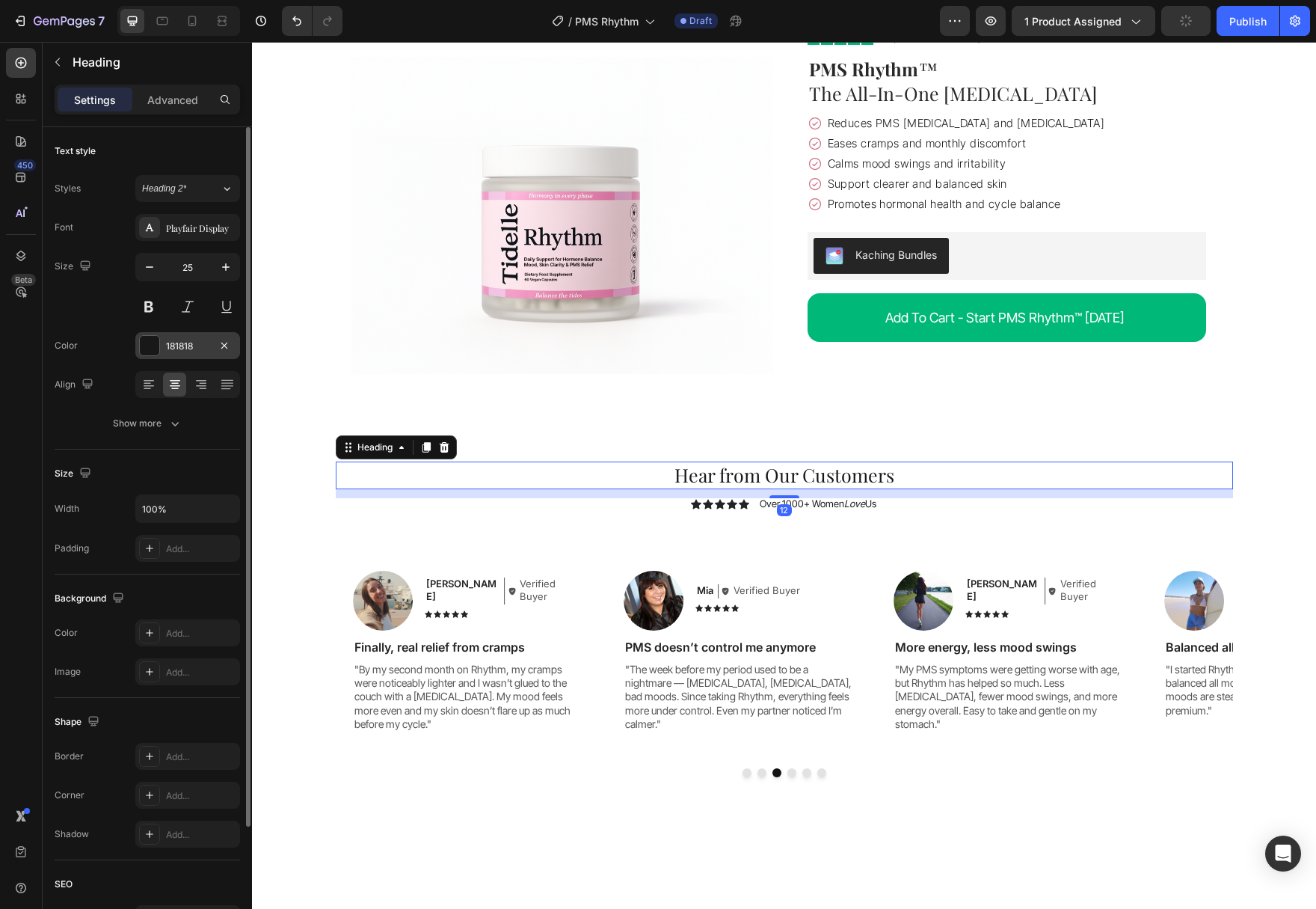
click at [141, 349] on div at bounding box center [150, 346] width 19 height 19
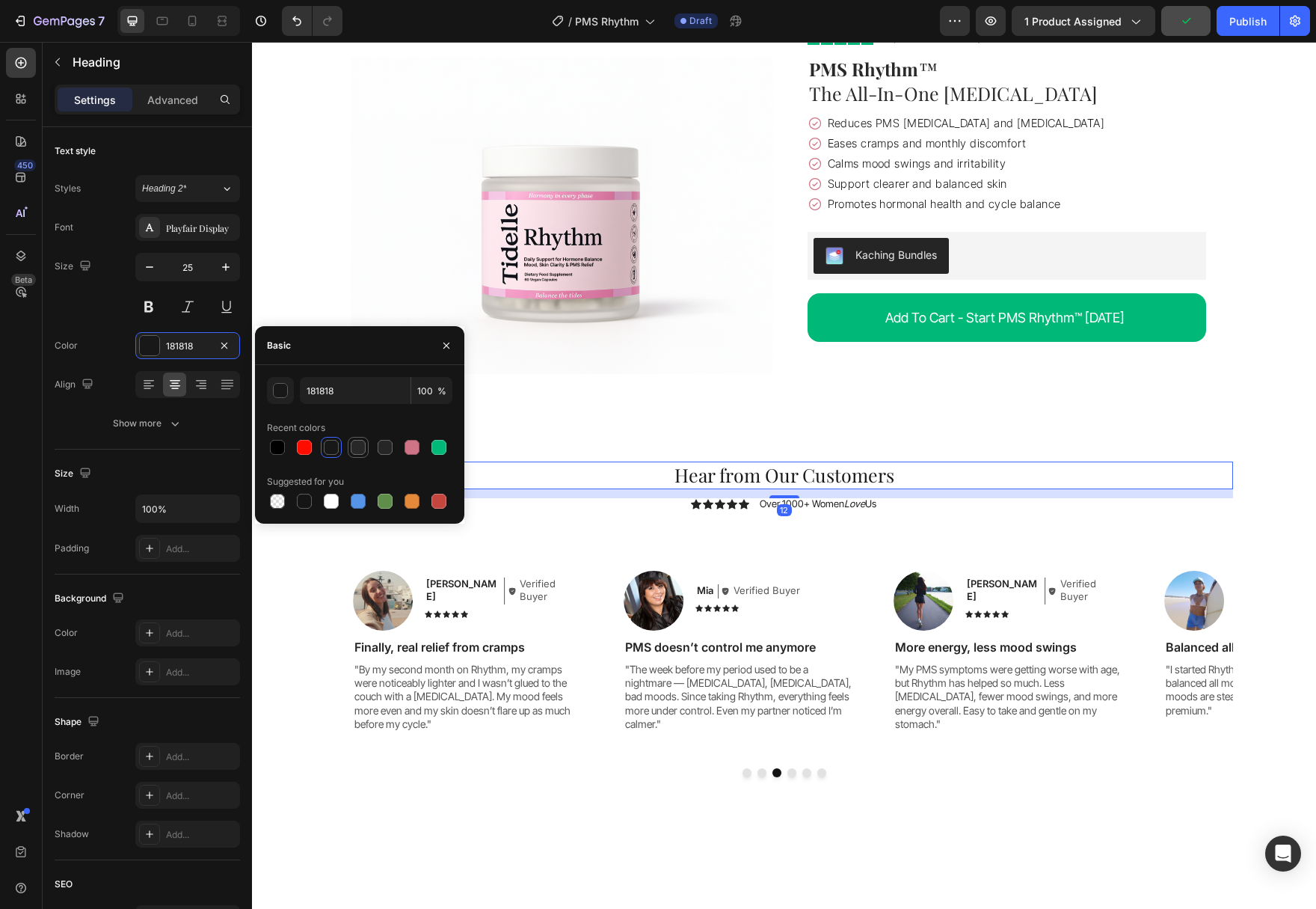
click at [361, 448] on div at bounding box center [358, 447] width 15 height 15
type input "282828"
click at [866, 502] on p "Over 1000+ Women Love Us" at bounding box center [818, 504] width 117 height 12
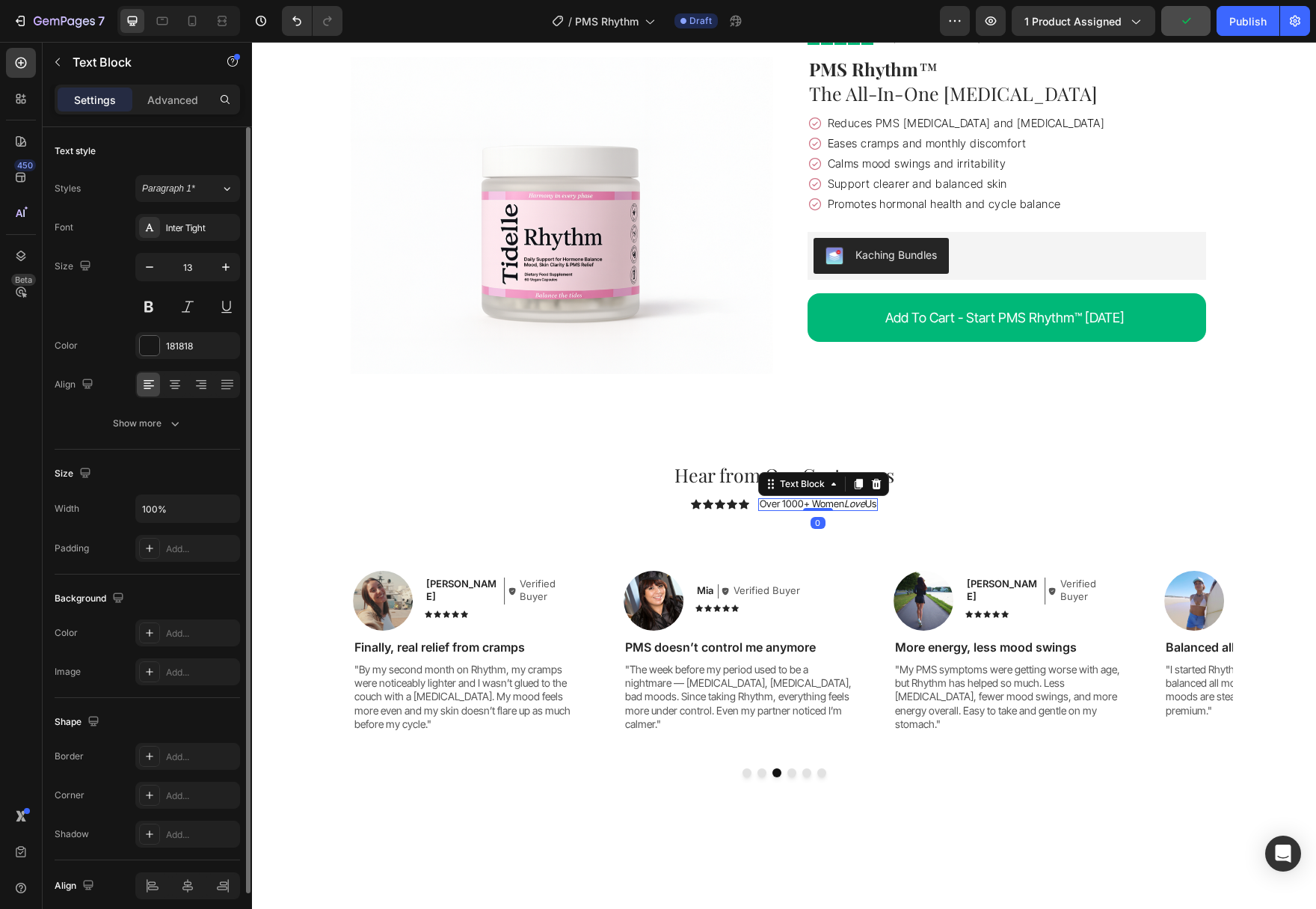
drag, startPoint x: 160, startPoint y: 347, endPoint x: 169, endPoint y: 365, distance: 20.1
click at [158, 347] on div "181818" at bounding box center [187, 345] width 104 height 27
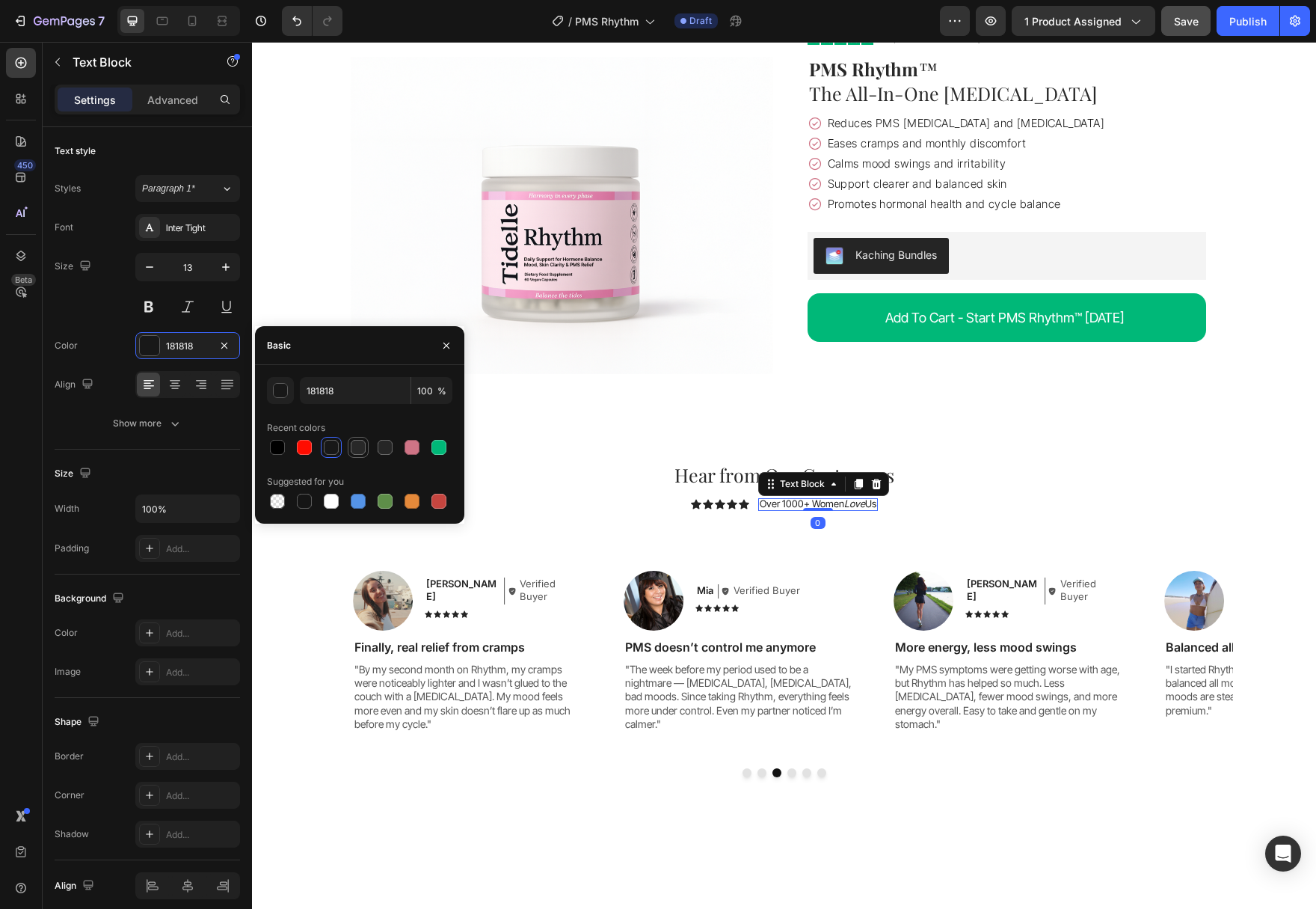
click at [363, 448] on div at bounding box center [358, 447] width 15 height 15
type input "282828"
click at [650, 510] on div "Icon Icon Icon Icon Icon Icon List Over 1000+ Women Love Us Text Block 0 Row" at bounding box center [784, 504] width 897 height 13
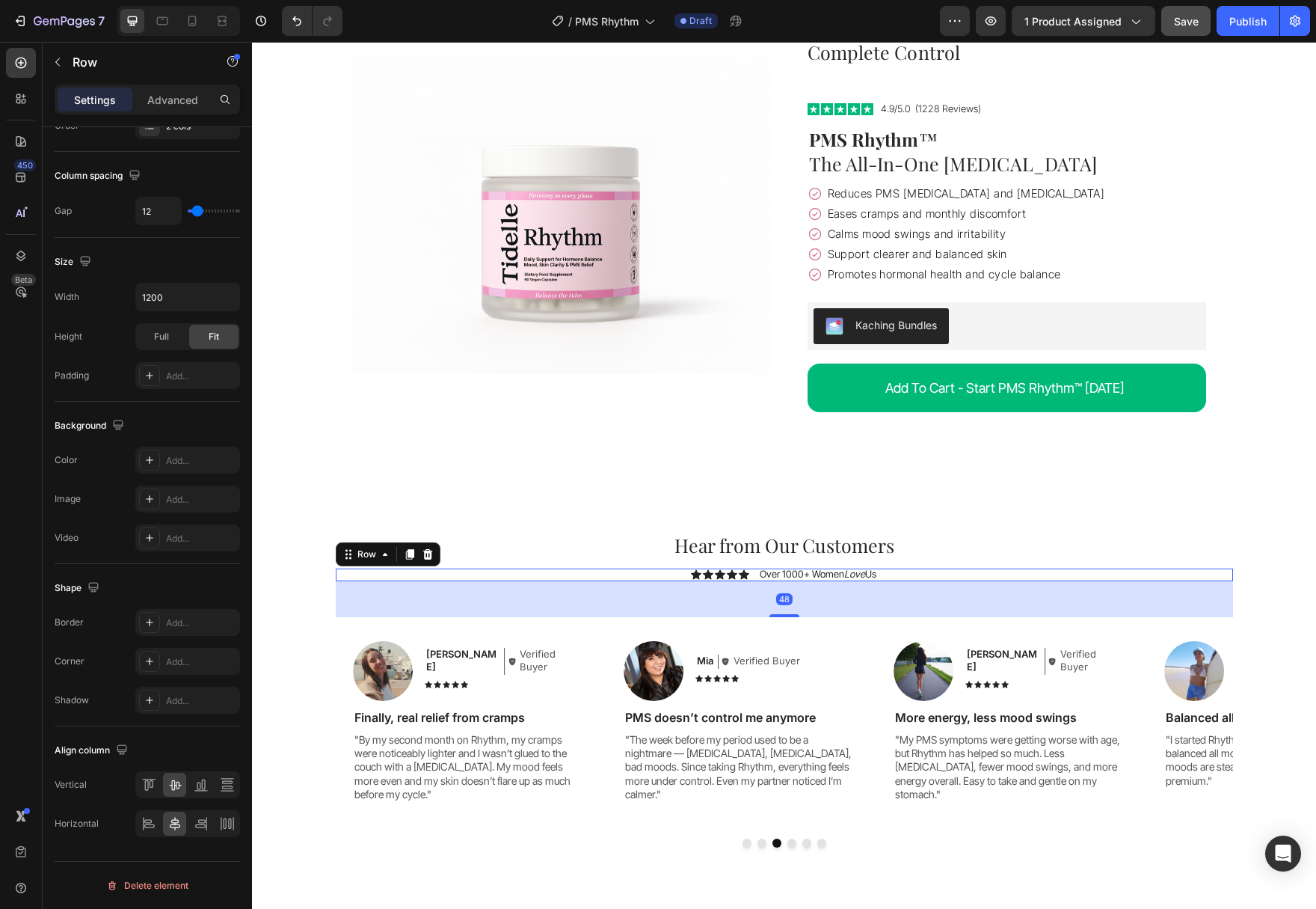
scroll to position [5164, 0]
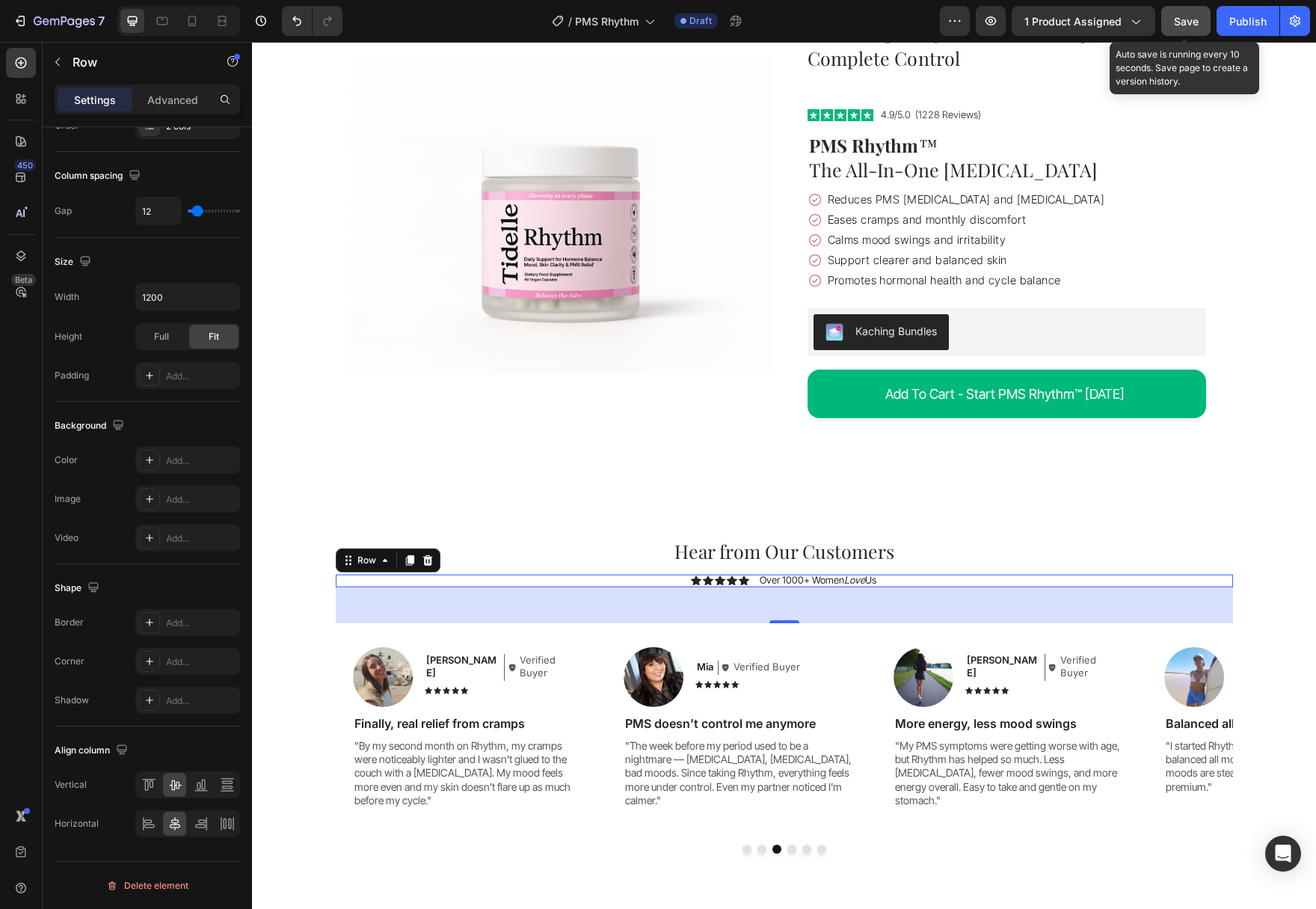
click at [1188, 30] on button "Save" at bounding box center [1185, 21] width 50 height 30
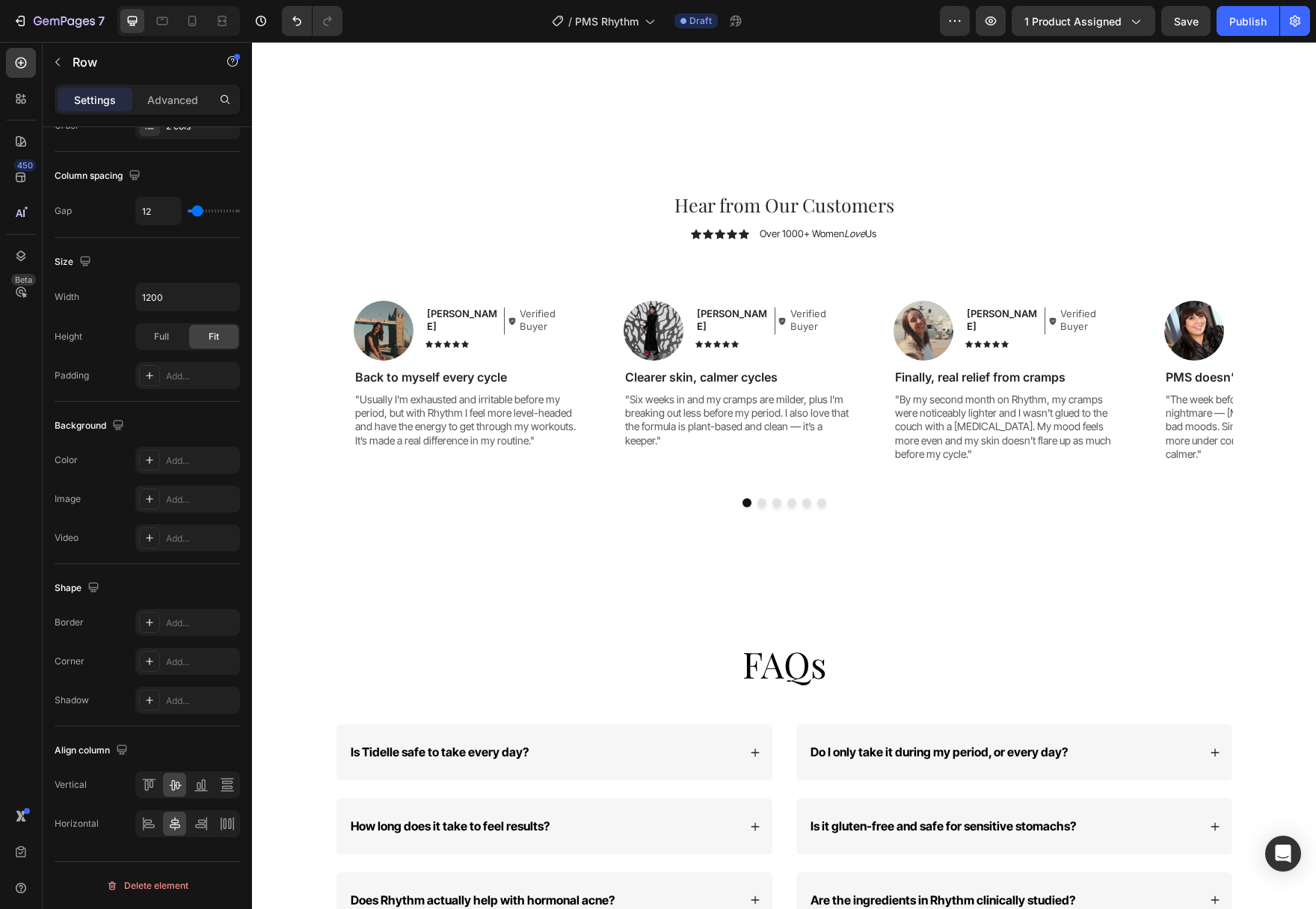
scroll to position [4730, 0]
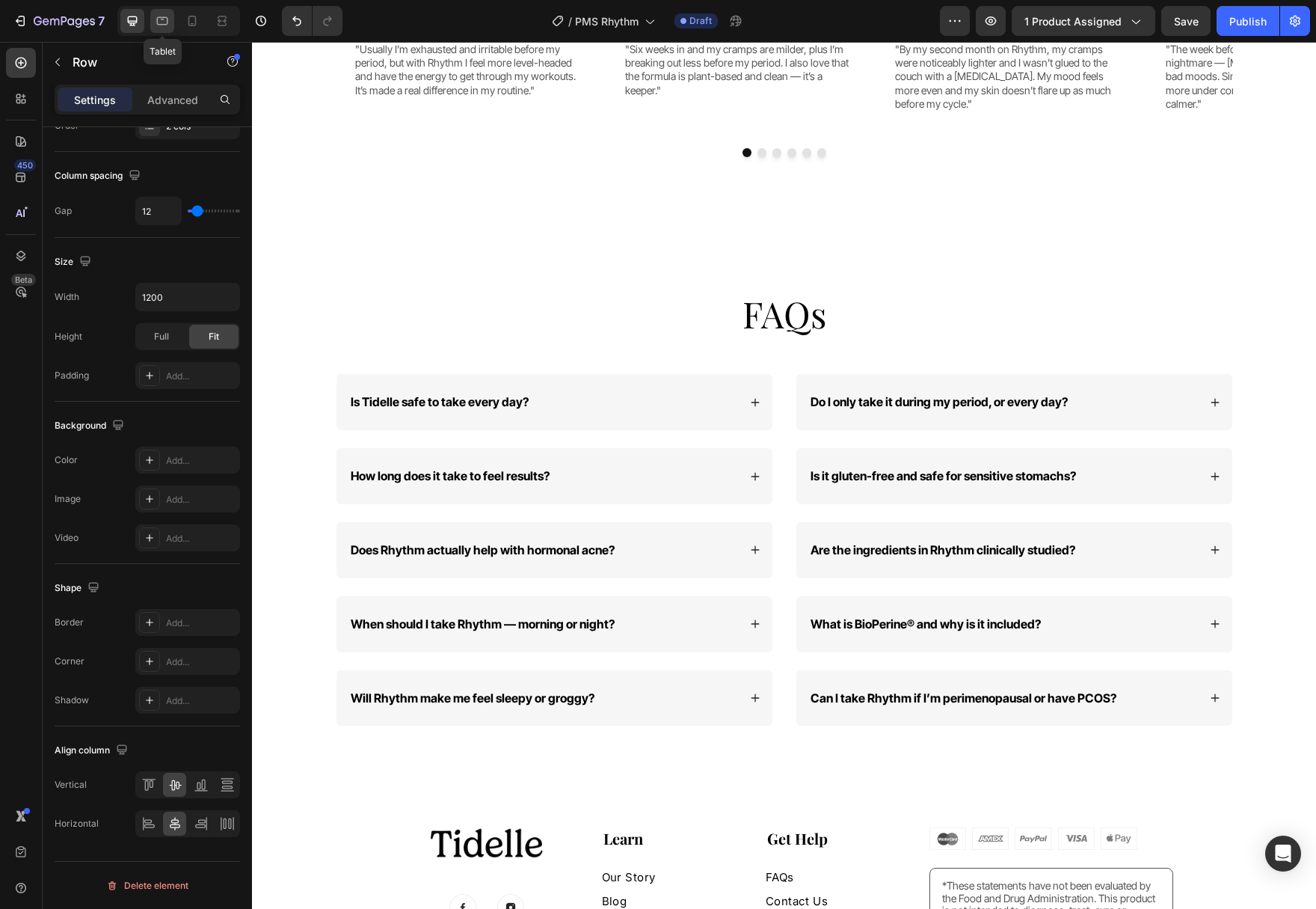
click at [167, 19] on icon at bounding box center [162, 21] width 11 height 8
type input "100%"
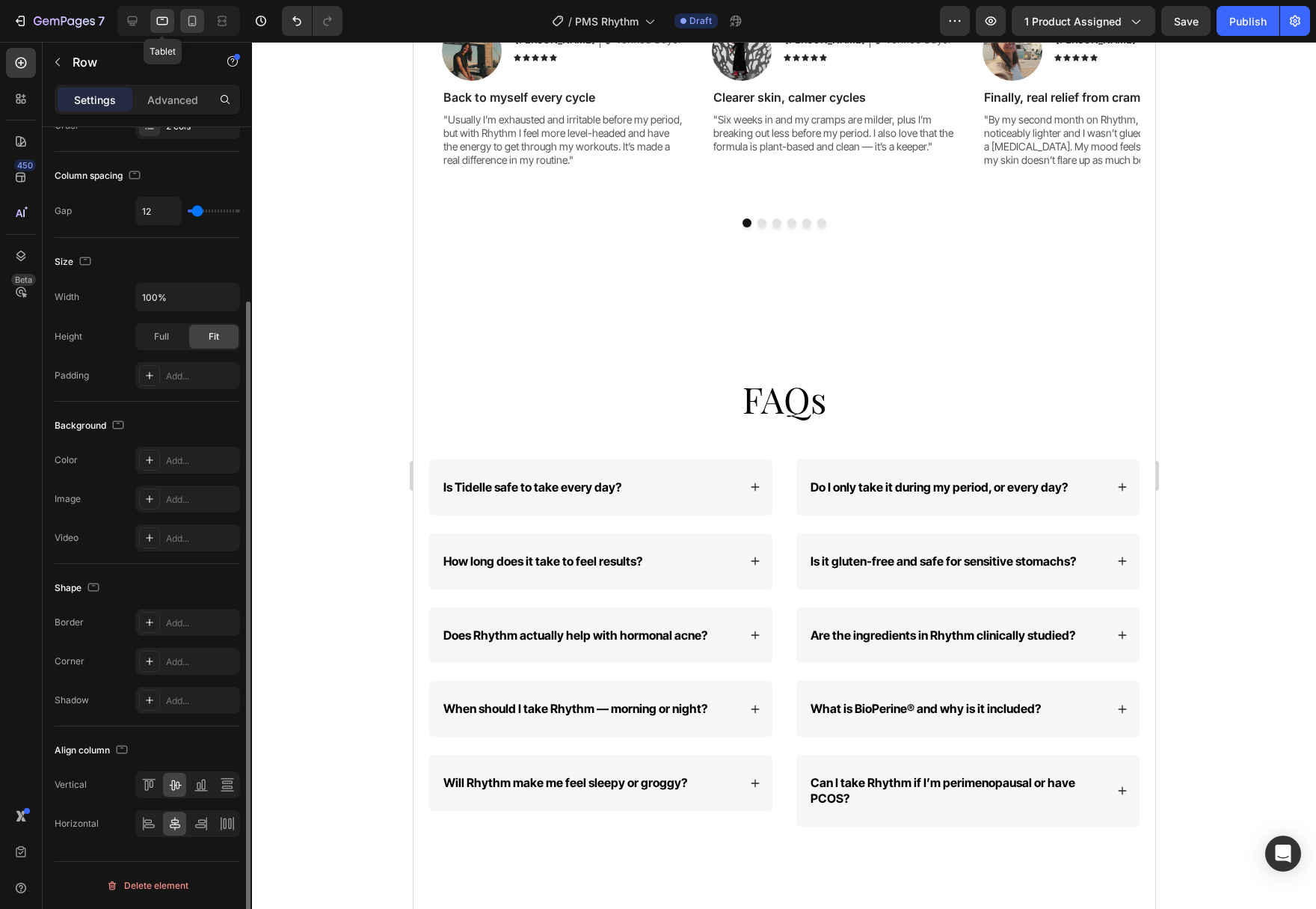
scroll to position [220, 0]
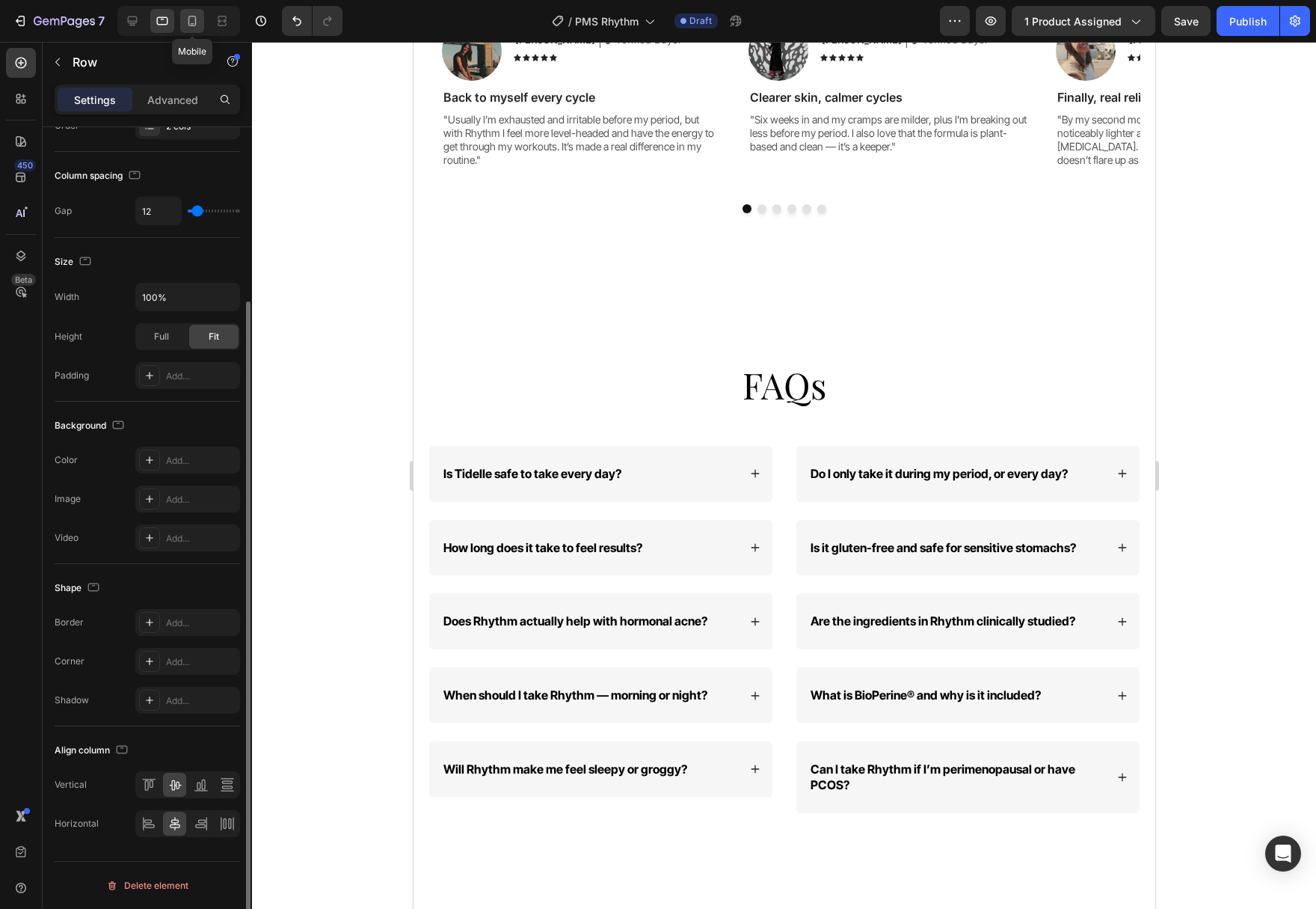
click at [189, 24] on icon at bounding box center [191, 21] width 8 height 10
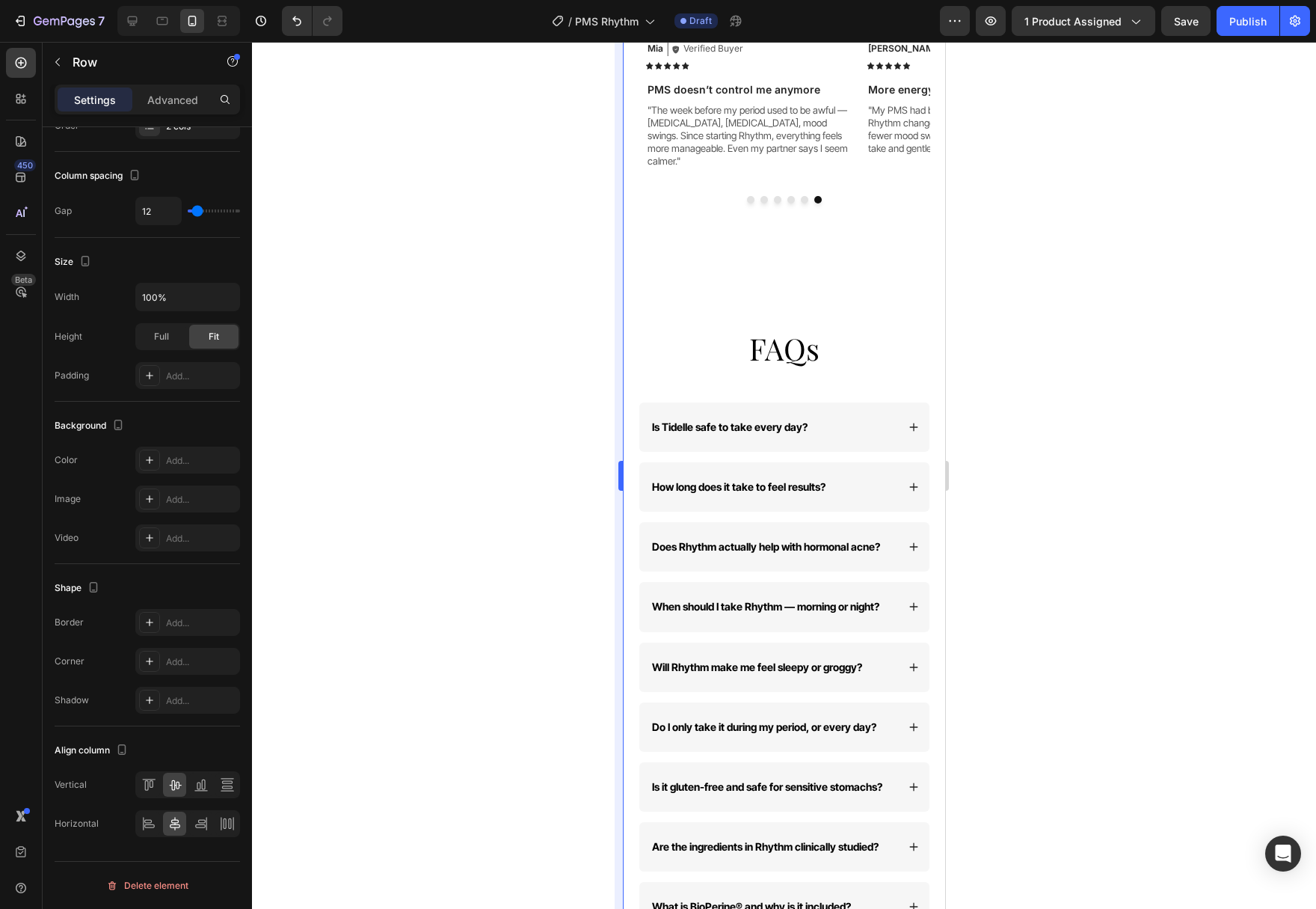
scroll to position [4531, 0]
click at [843, 240] on div "More from Our Customers Heading Icon Icon Icon Icon Icon Icon List 1000+ Custom…" at bounding box center [783, 59] width 321 height 468
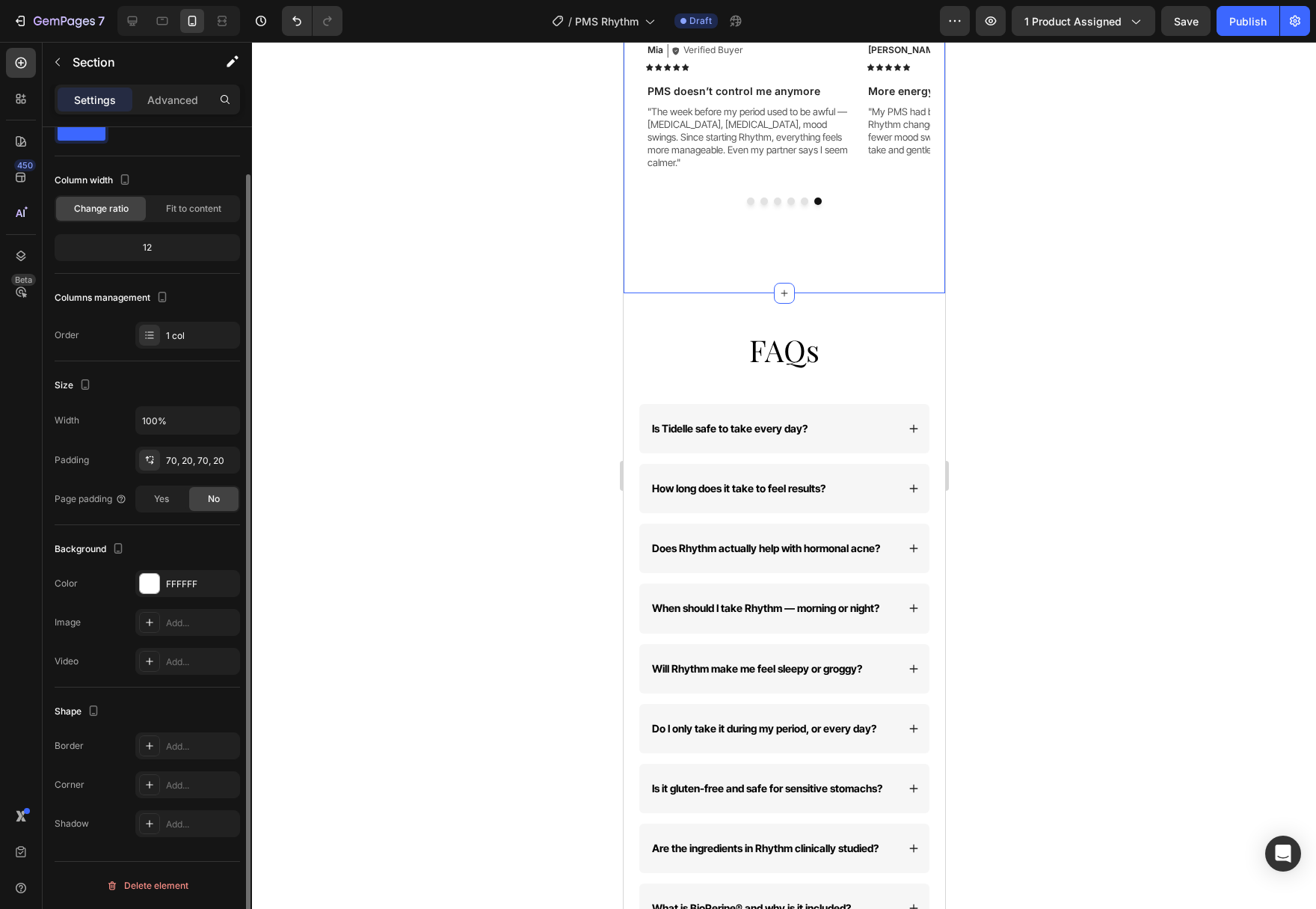
scroll to position [0, 0]
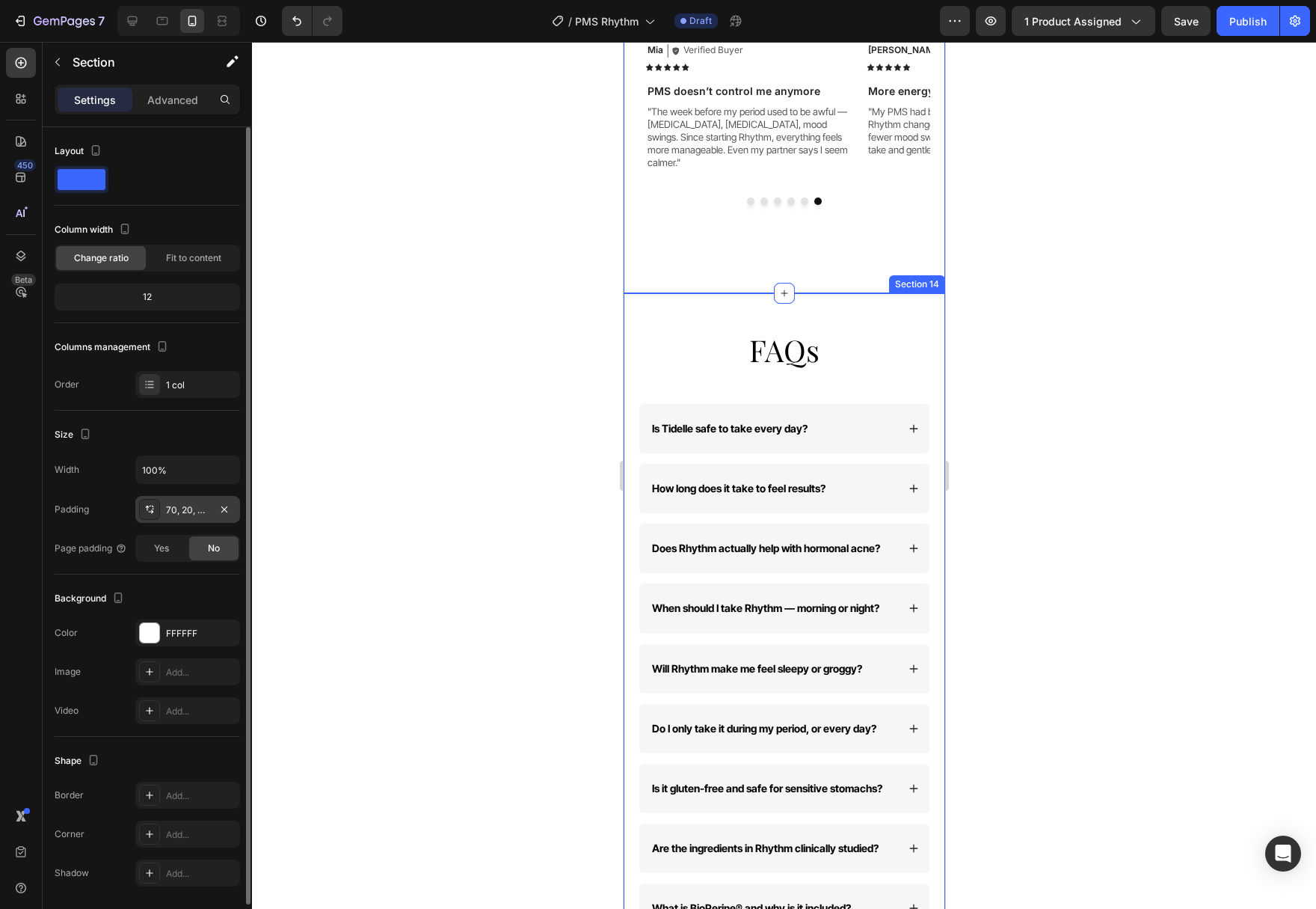
click at [198, 507] on div "70, 20, 70, 20" at bounding box center [188, 509] width 44 height 13
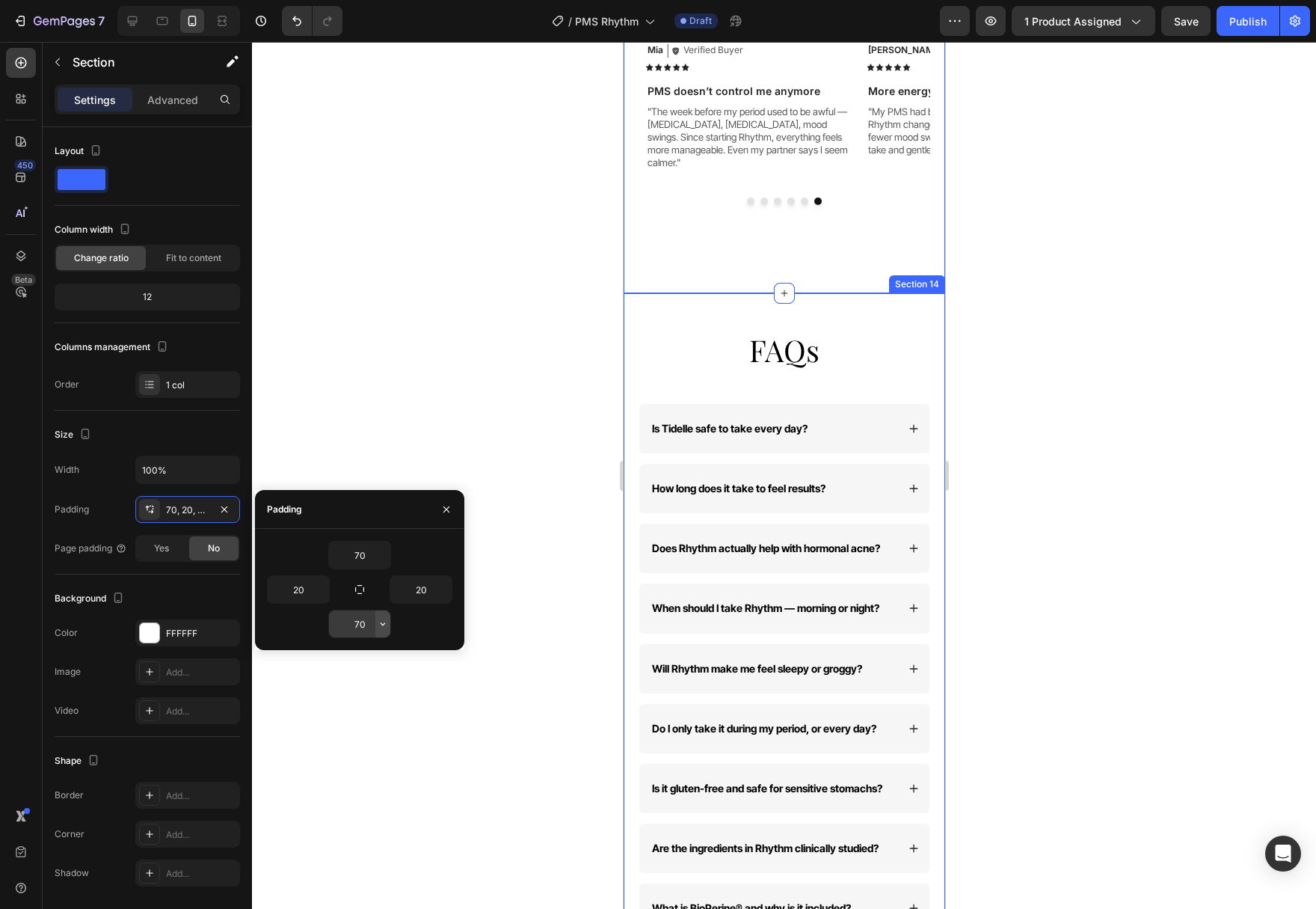
click at [386, 630] on button "button" at bounding box center [382, 623] width 15 height 27
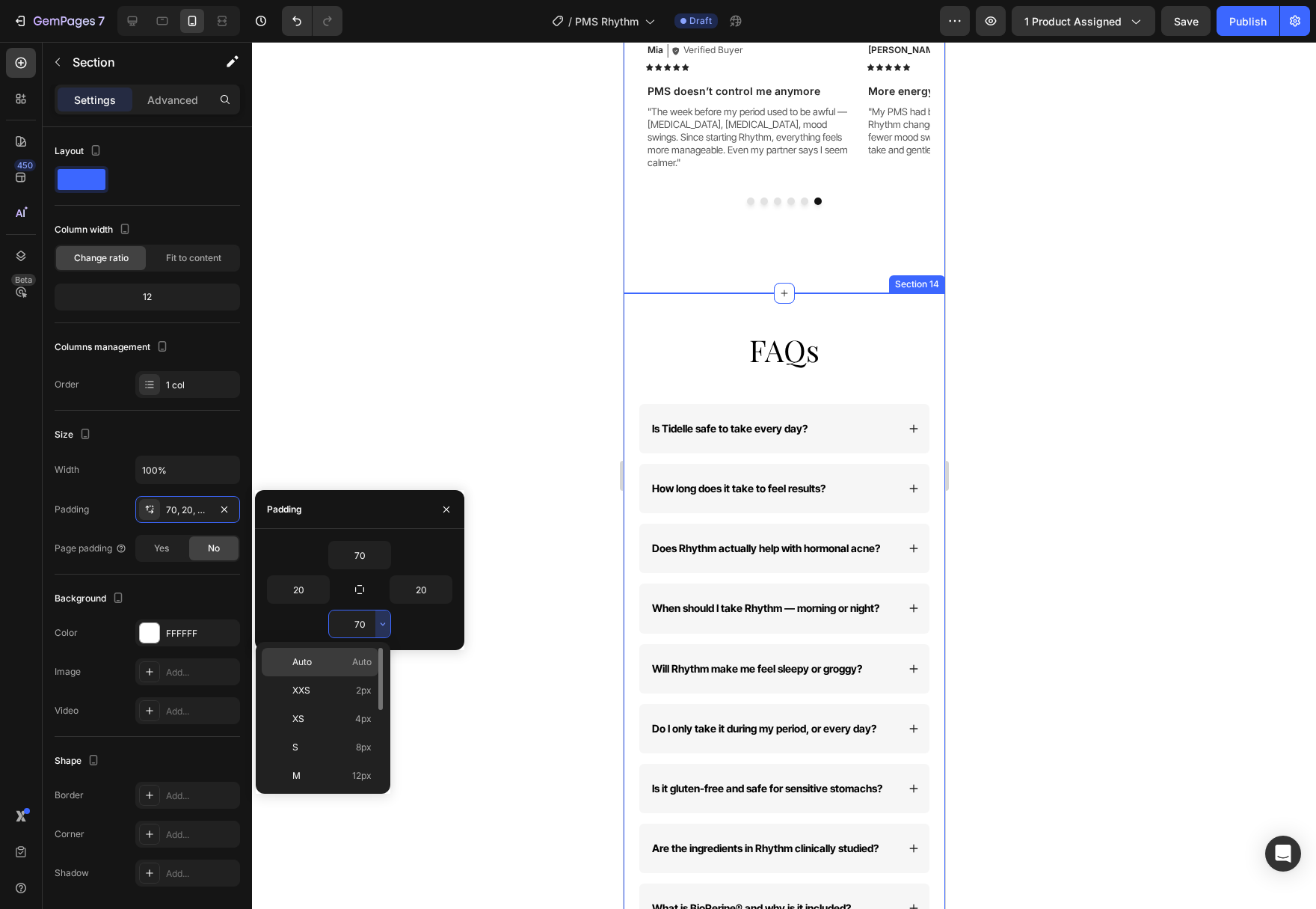
click at [360, 657] on span "Auto" at bounding box center [362, 661] width 19 height 13
type input "Auto"
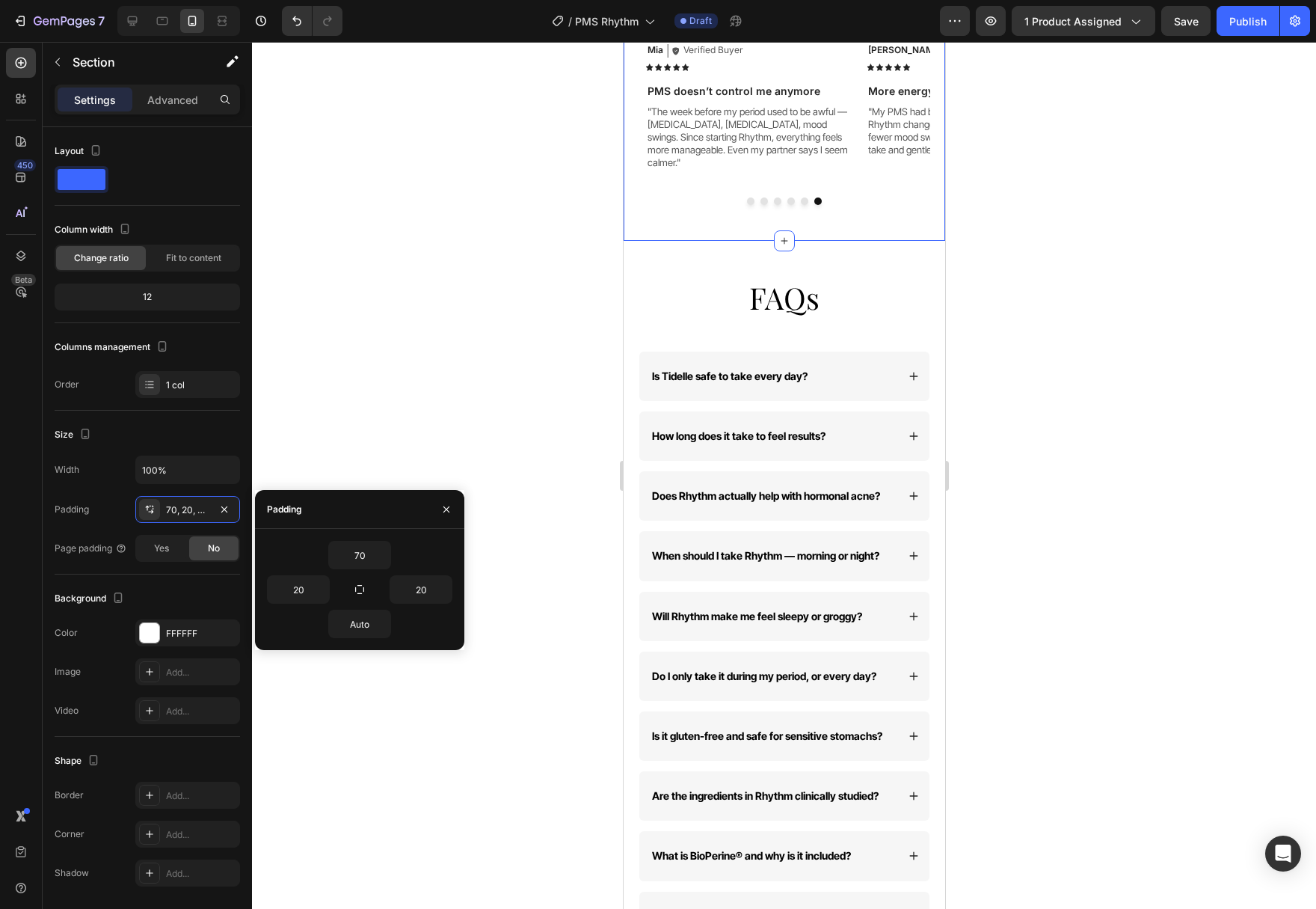
scroll to position [4073, 0]
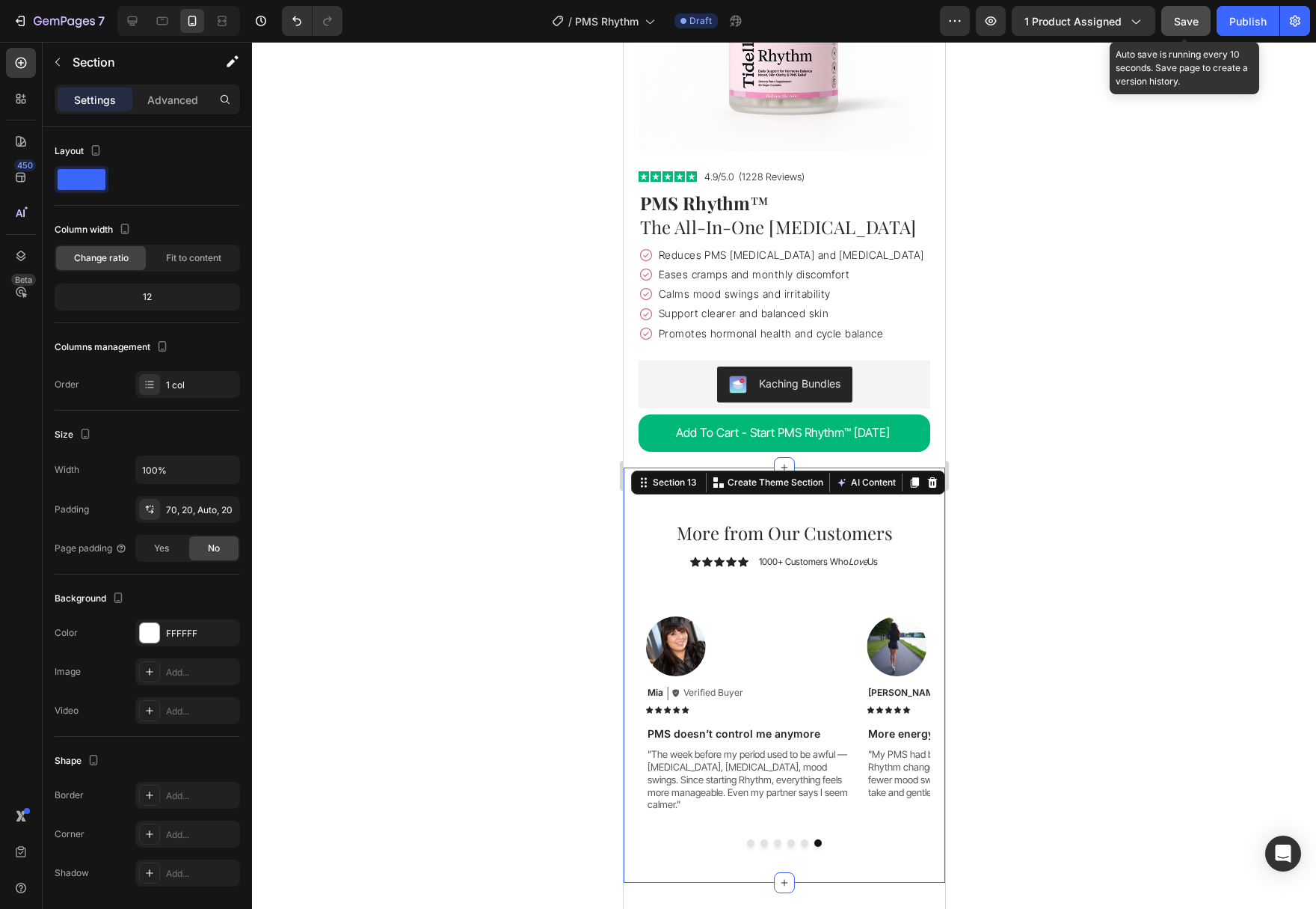
click at [1192, 35] on button "Save" at bounding box center [1185, 21] width 50 height 30
click at [163, 10] on div at bounding box center [162, 20] width 24 height 24
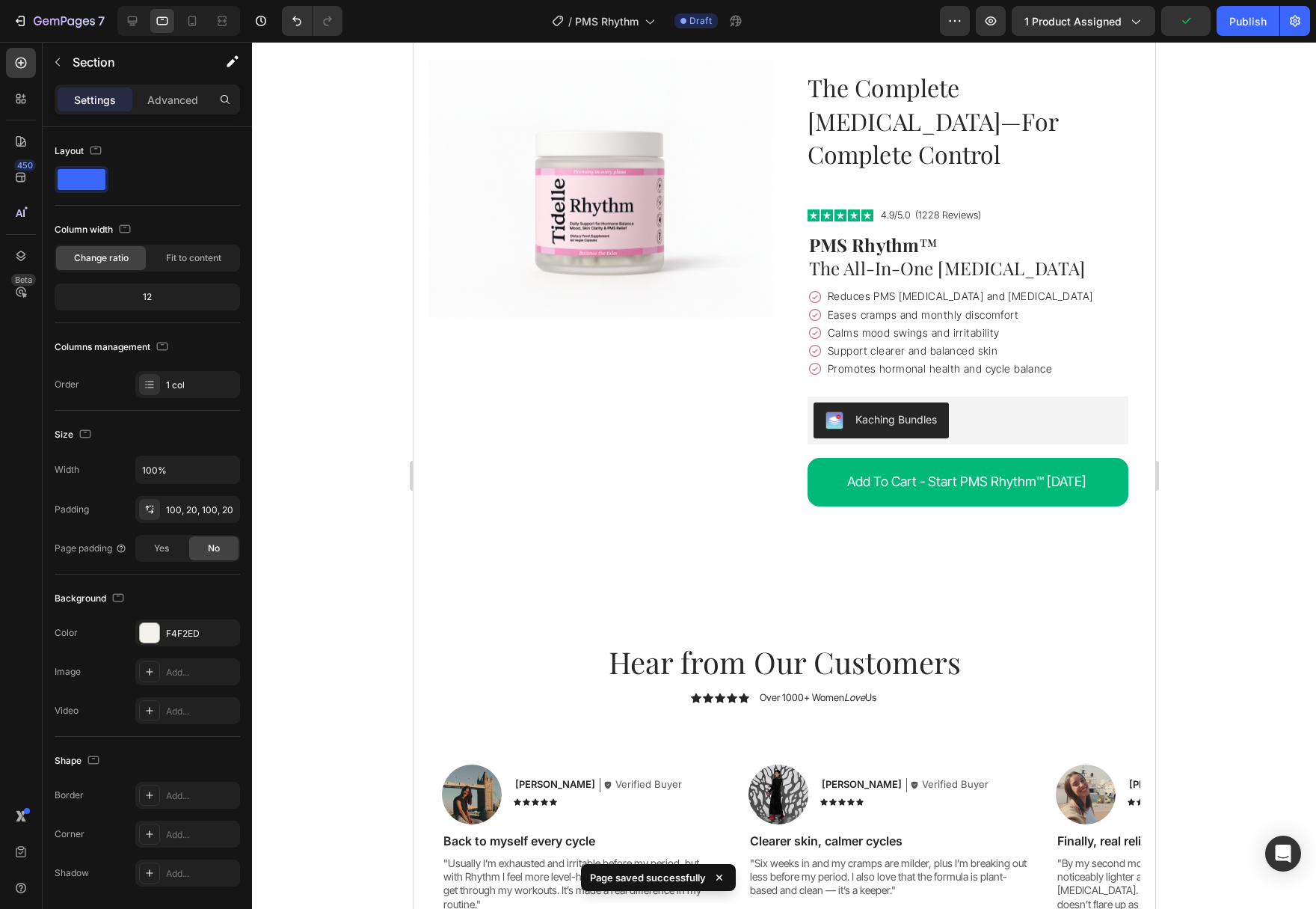
scroll to position [4021, 0]
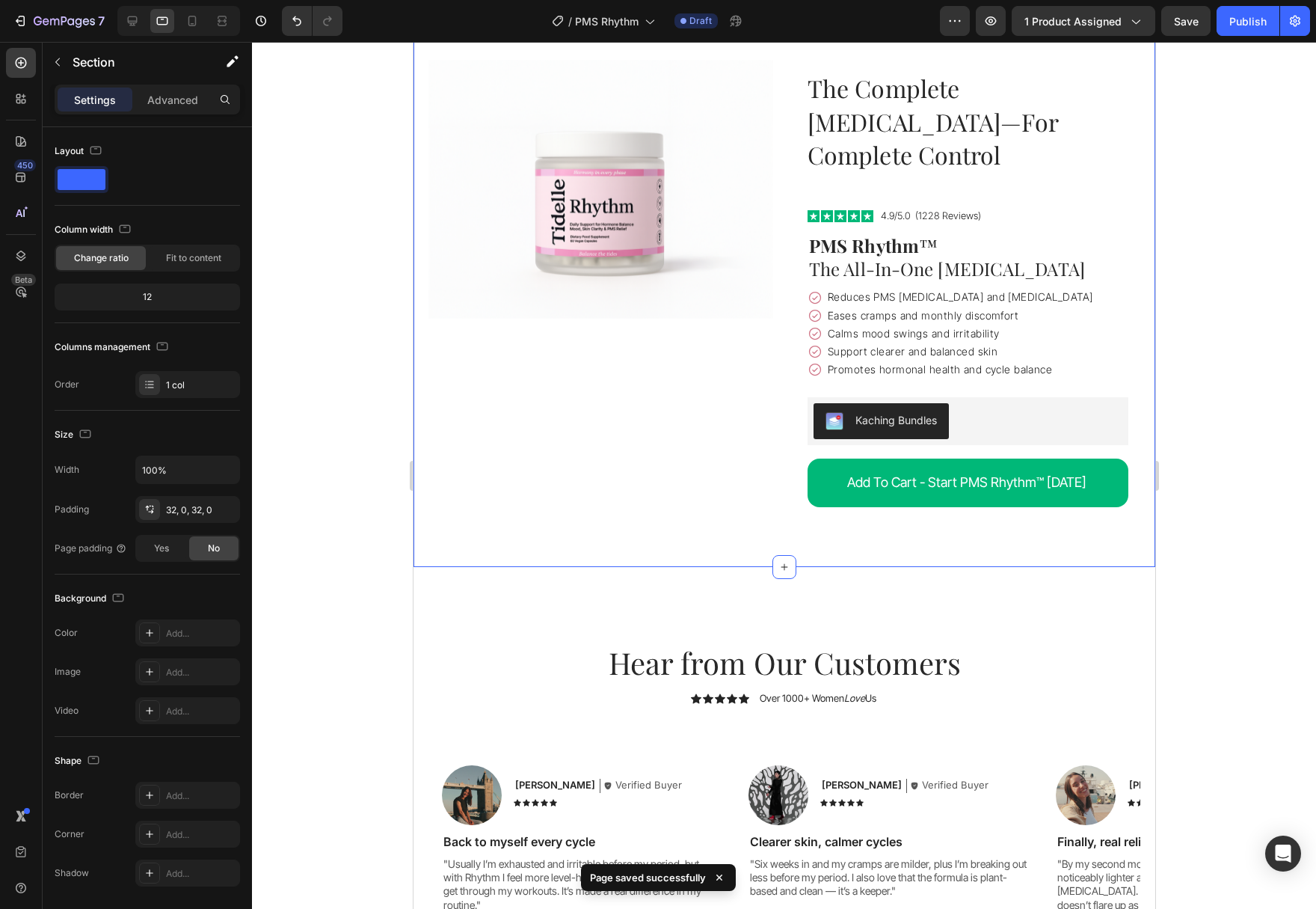
click at [895, 521] on div "Image Row The Complete PMS Formula—For Complete Control Heading Image Icon Icon…" at bounding box center [783, 283] width 742 height 567
click at [564, 567] on div "Hear from Our Customers Heading Icon Icon Icon Icon Icon Icon List Over 1000+ W…" at bounding box center [783, 818] width 742 height 502
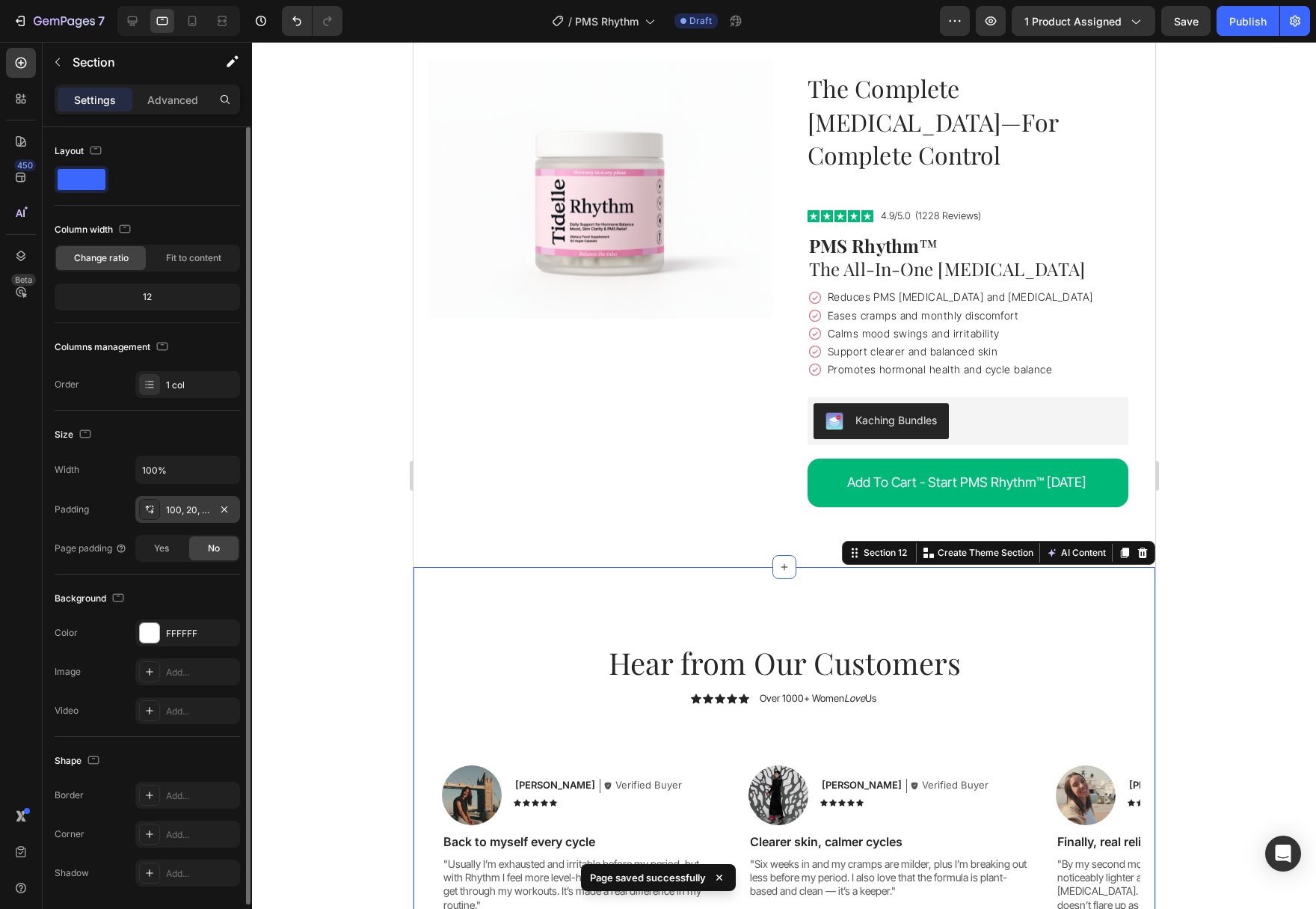
click at [193, 512] on div "100, 20, 100, 20" at bounding box center [188, 509] width 44 height 13
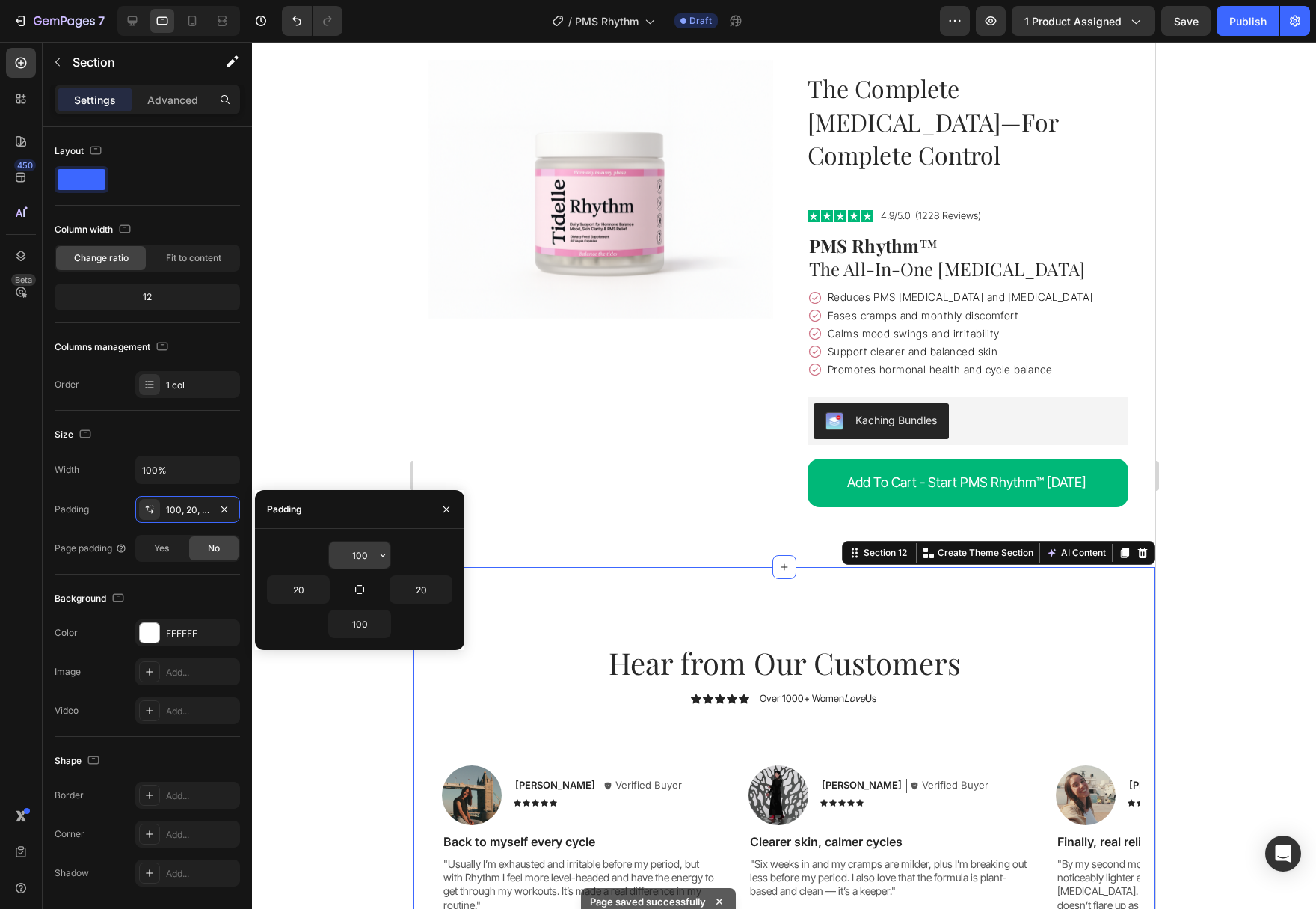
click at [368, 562] on input "100" at bounding box center [359, 555] width 61 height 27
click at [390, 557] on div "100" at bounding box center [359, 555] width 63 height 29
click at [386, 564] on button "button" at bounding box center [382, 555] width 15 height 27
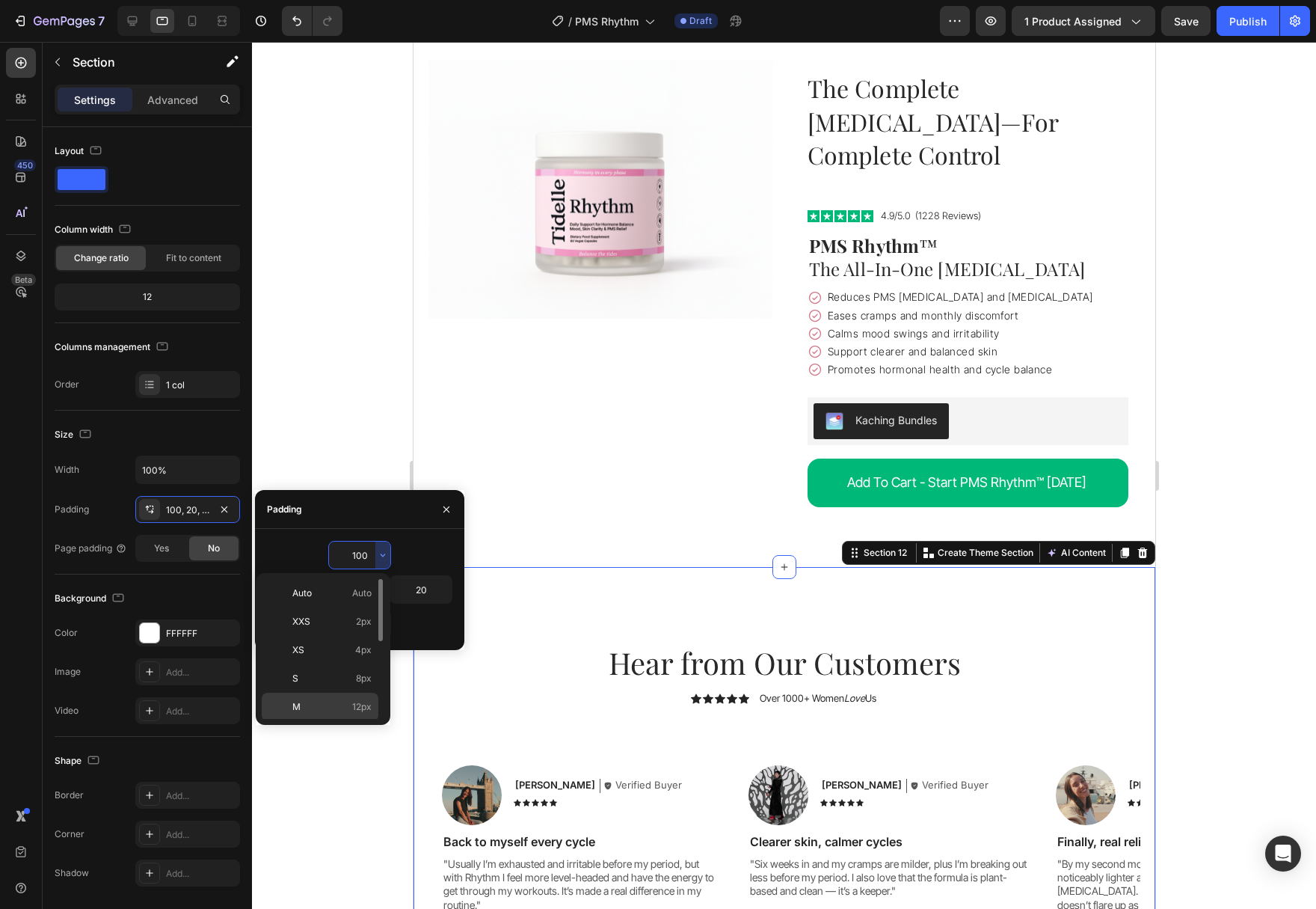
scroll to position [152, 0]
click at [355, 654] on div "2XL 32px" at bounding box center [320, 668] width 117 height 29
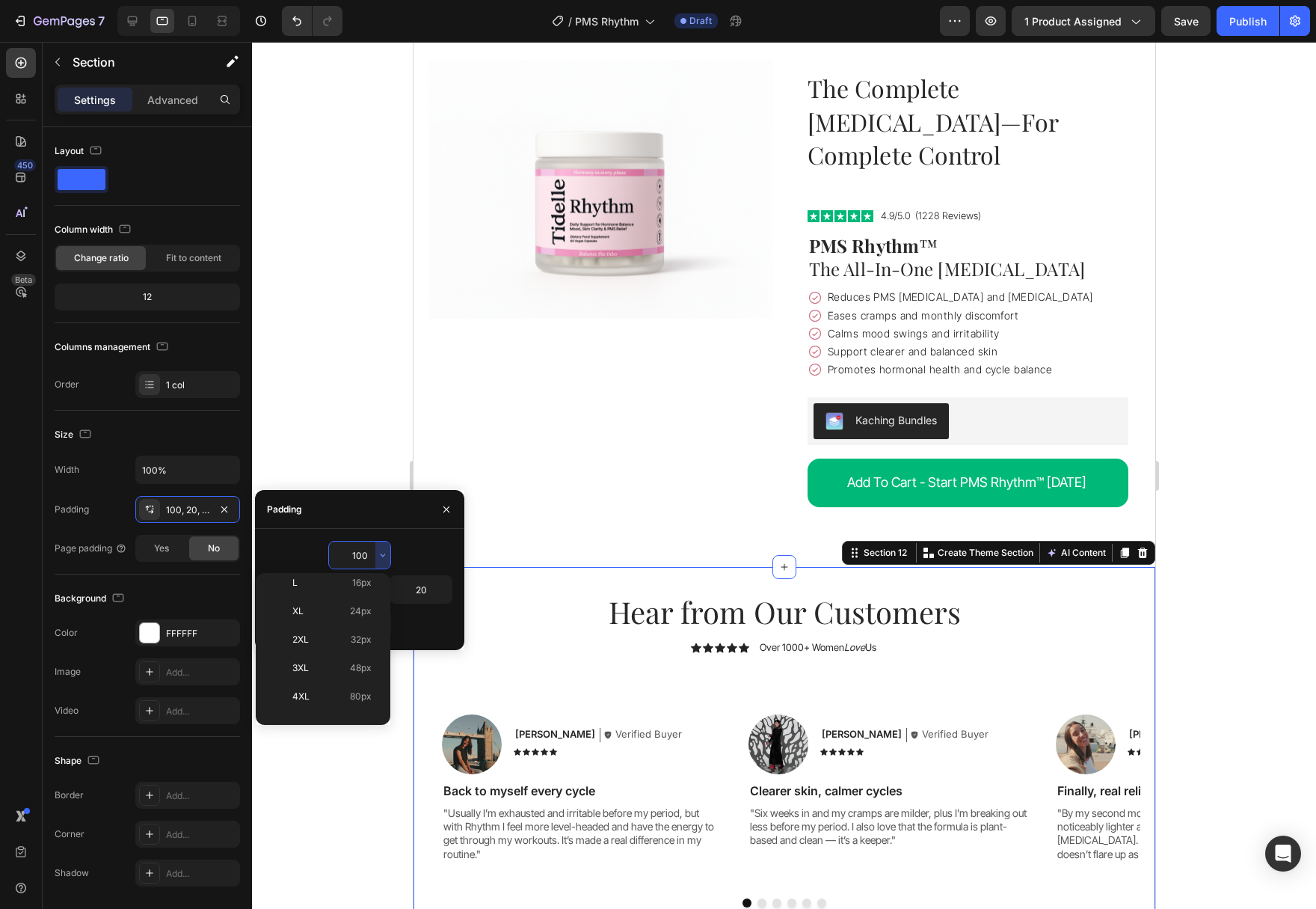
type input "32"
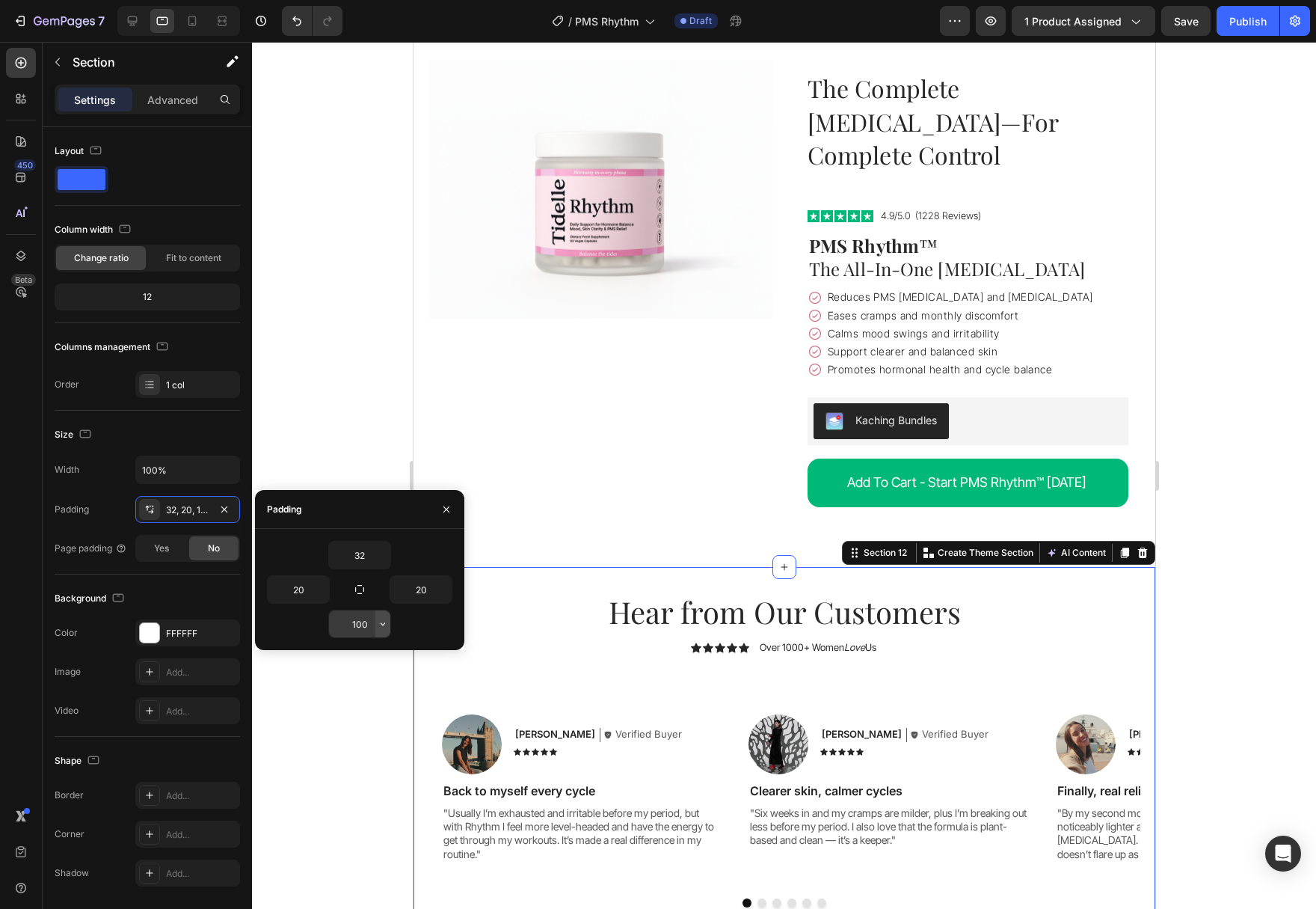
click at [384, 623] on icon "button" at bounding box center [382, 623] width 4 height 3
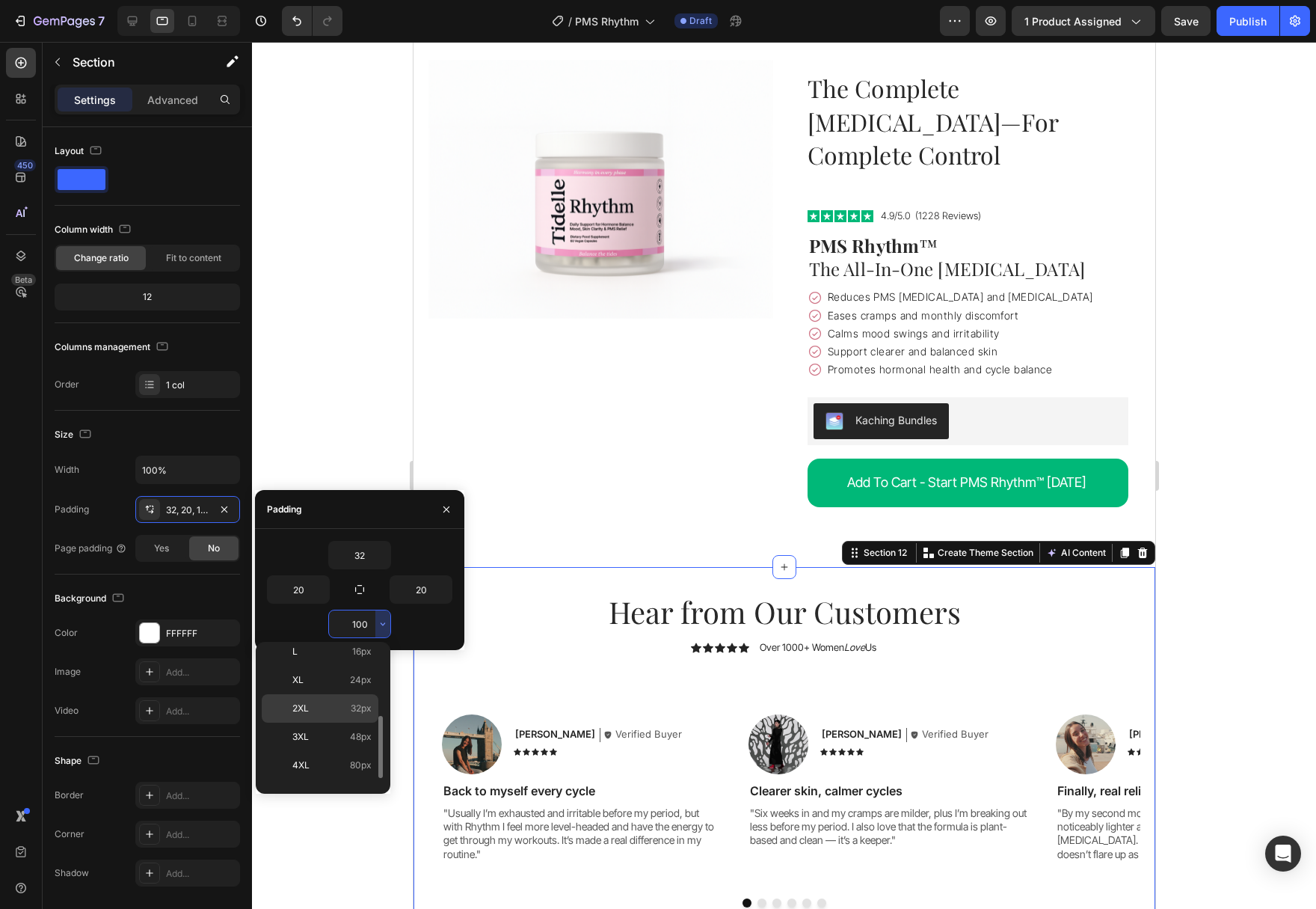
click at [351, 712] on span "32px" at bounding box center [361, 708] width 21 height 13
type input "32"
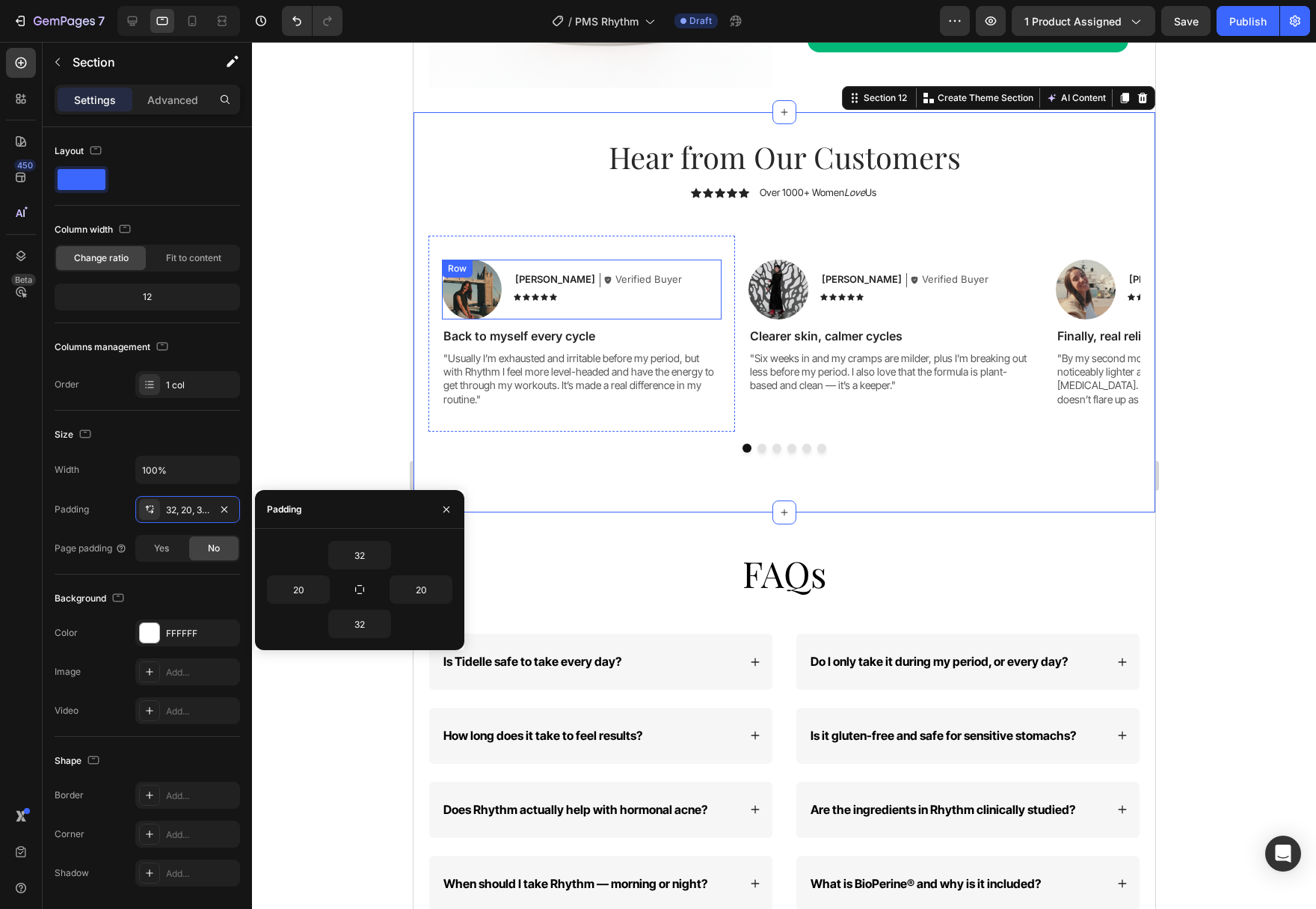
scroll to position [4479, 0]
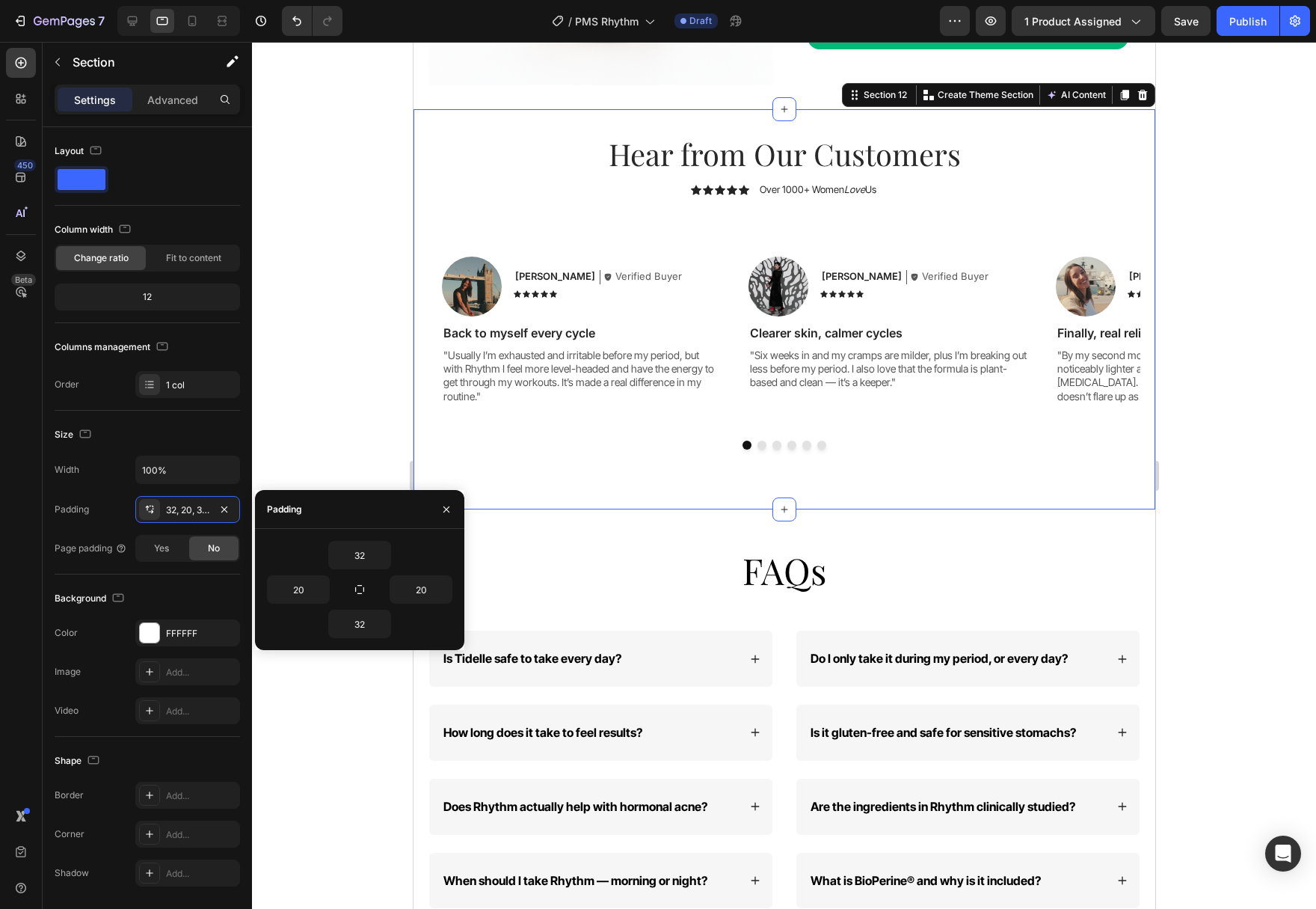
click at [1196, 28] on div "Save" at bounding box center [1186, 21] width 24 height 16
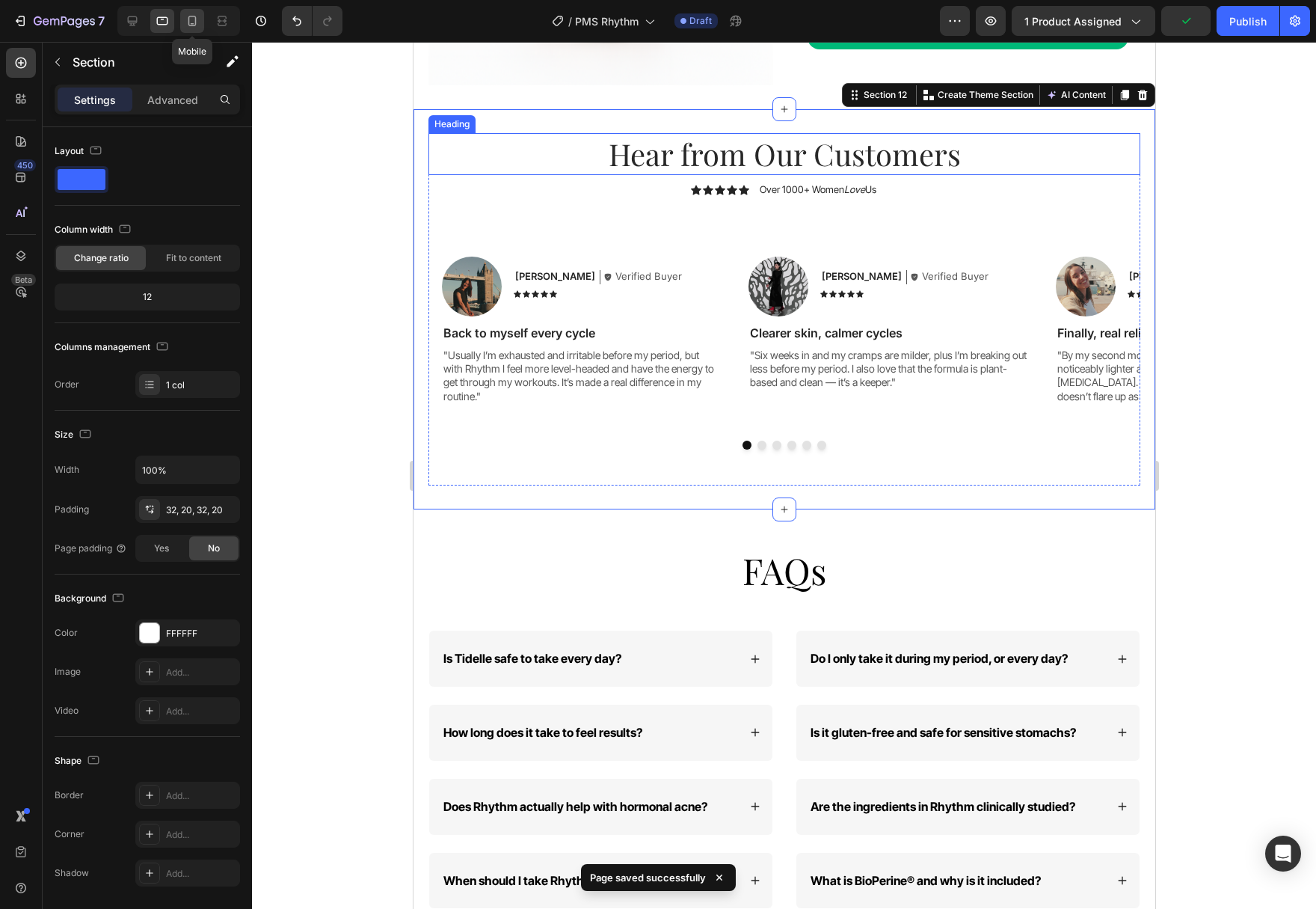
click at [185, 18] on div at bounding box center [191, 20] width 24 height 24
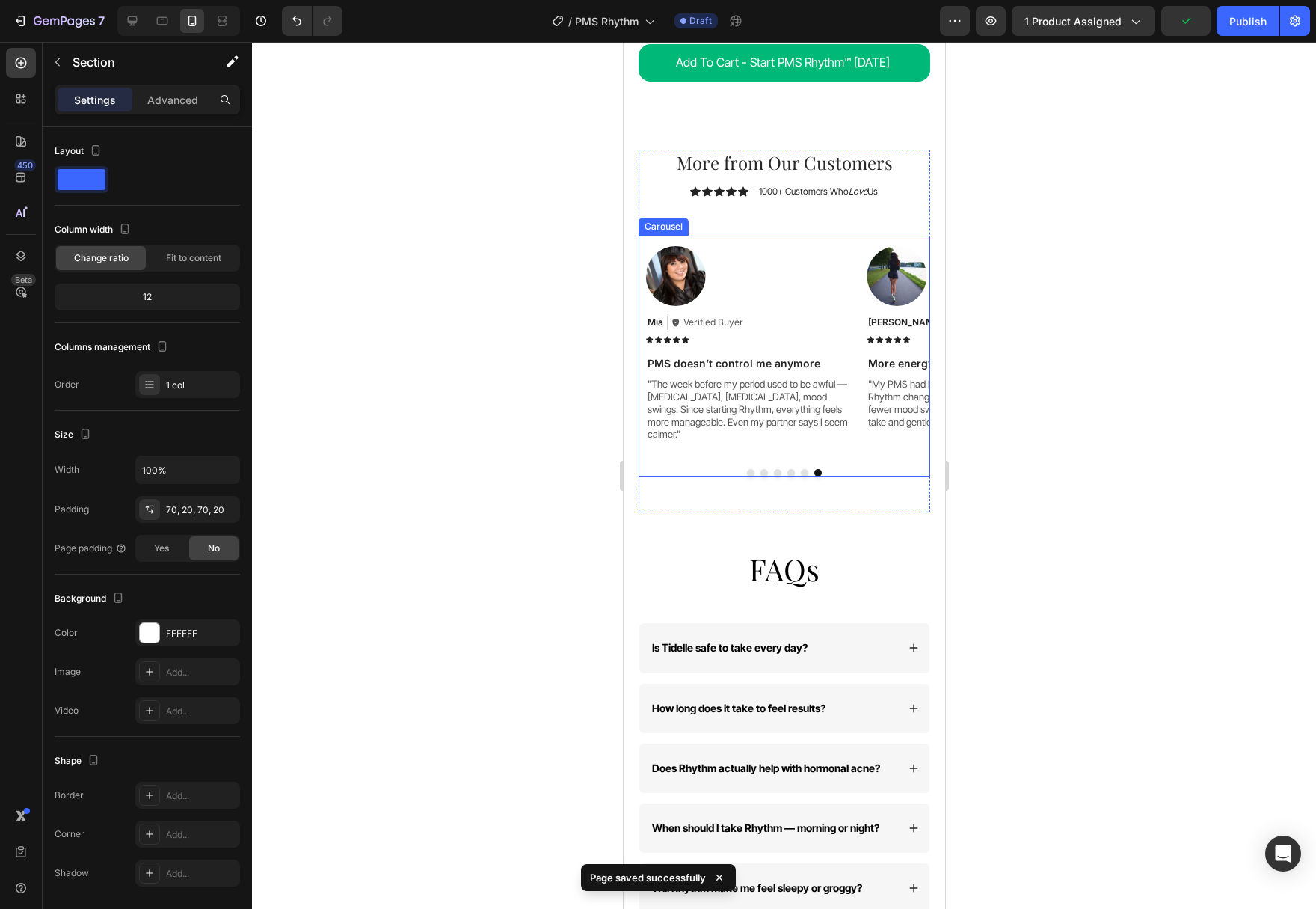
scroll to position [4118, 0]
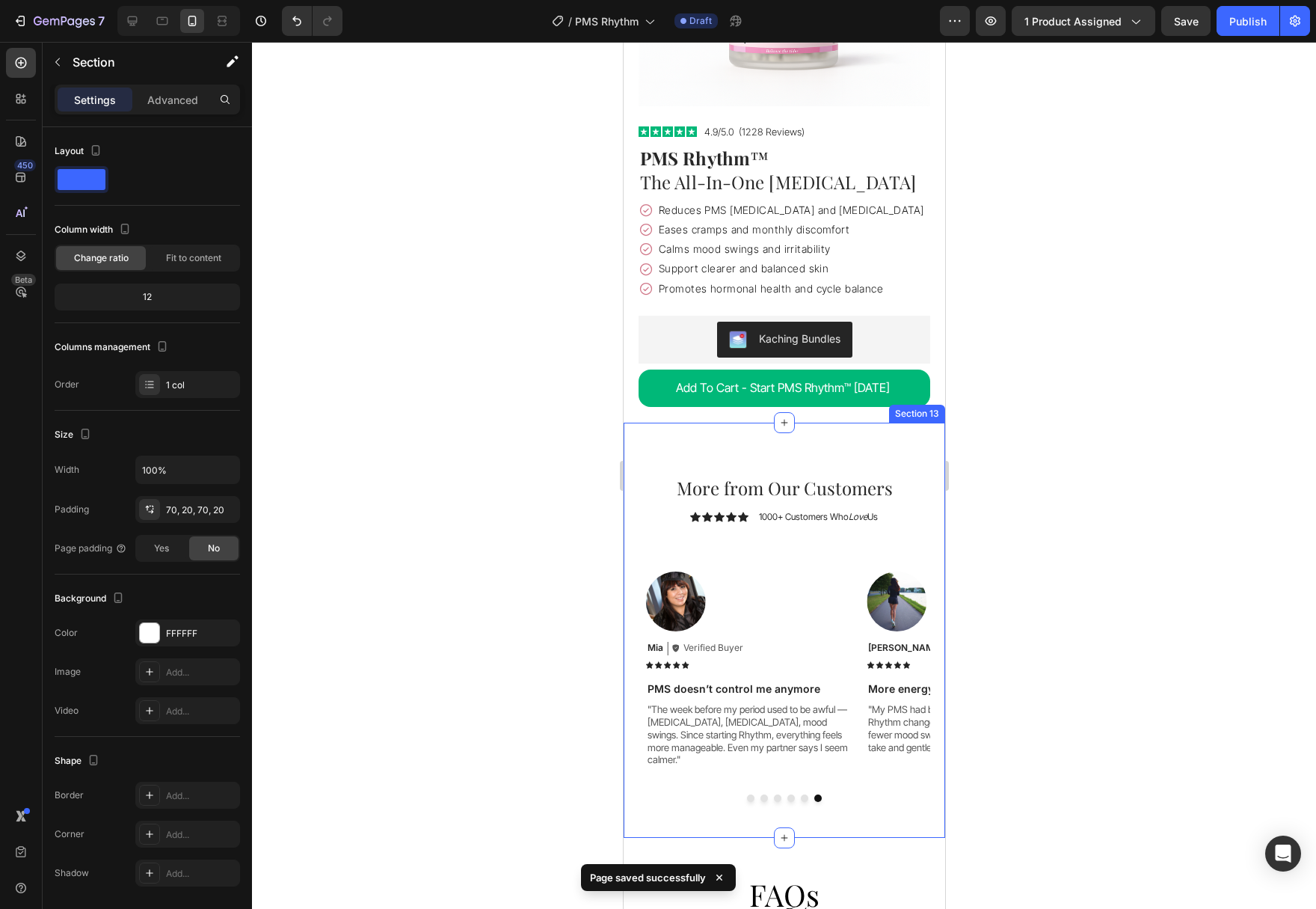
click at [846, 434] on div "More from Our Customers Heading Icon Icon Icon Icon Icon Icon List 1000+ Custom…" at bounding box center [783, 630] width 321 height 416
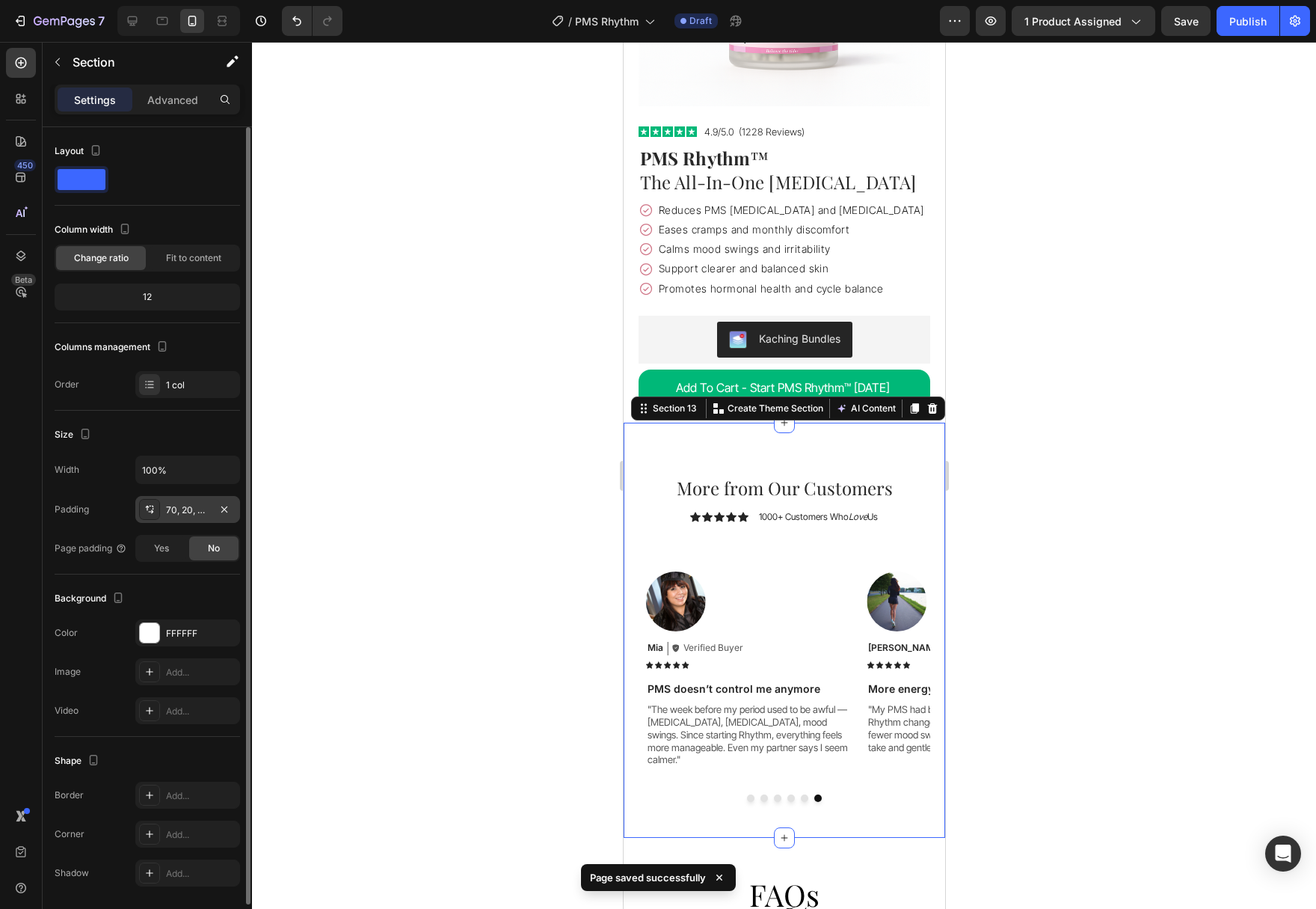
click at [197, 511] on div "70, 20, Auto, 20" at bounding box center [188, 509] width 44 height 13
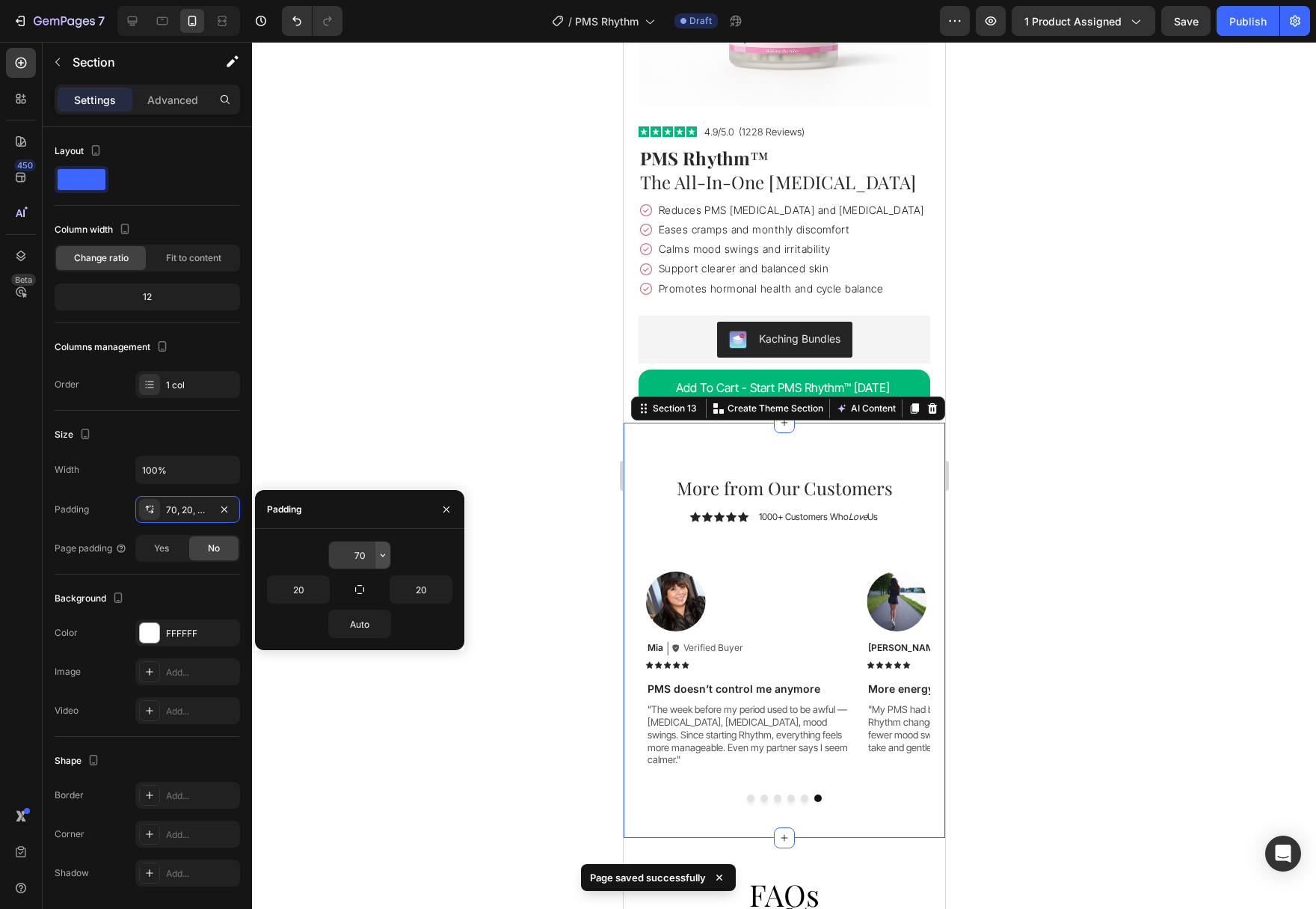
click at [381, 558] on icon "button" at bounding box center [383, 556] width 12 height 12
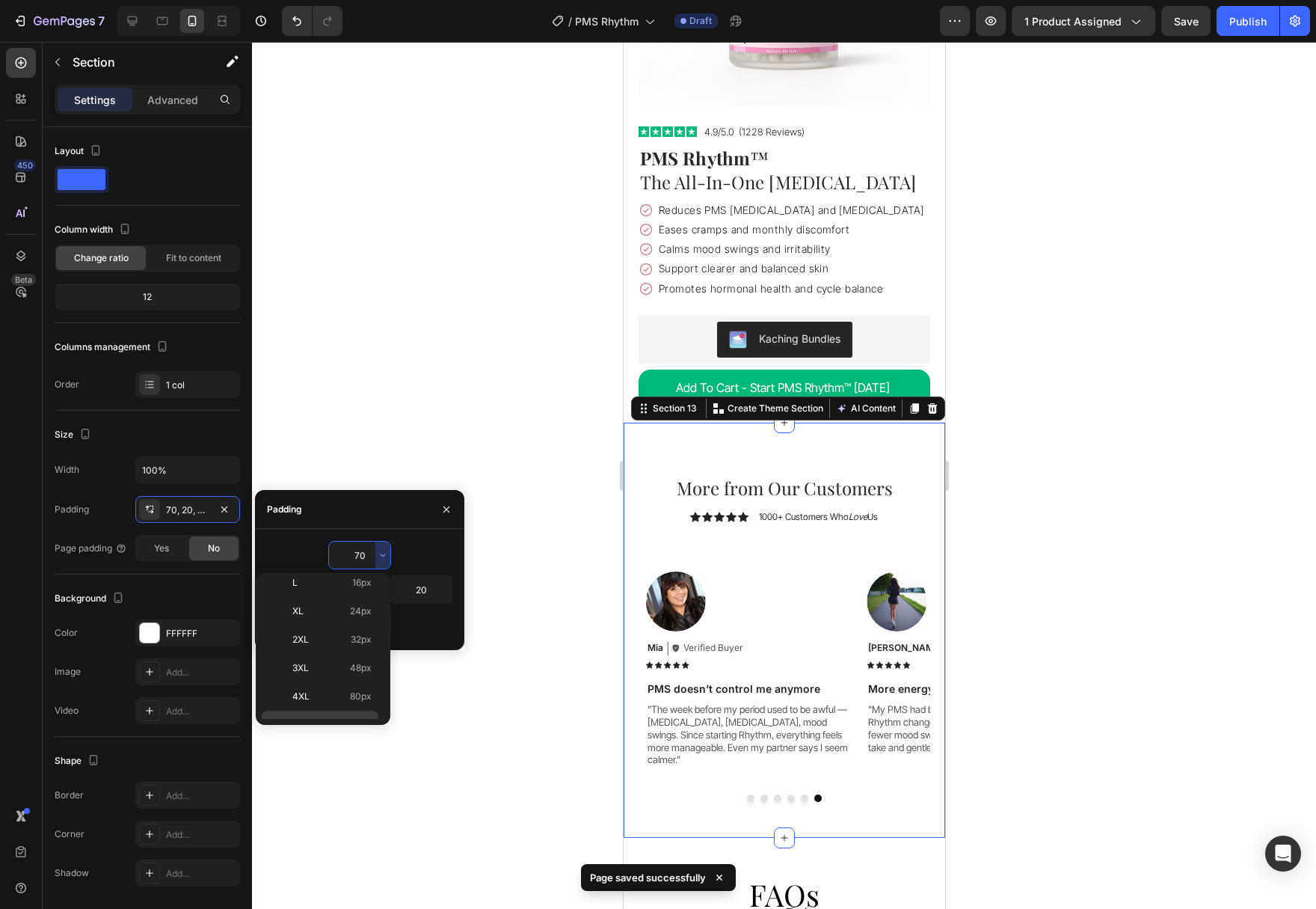
scroll to position [172, 0]
click at [347, 634] on div "2XL 32px" at bounding box center [320, 648] width 117 height 29
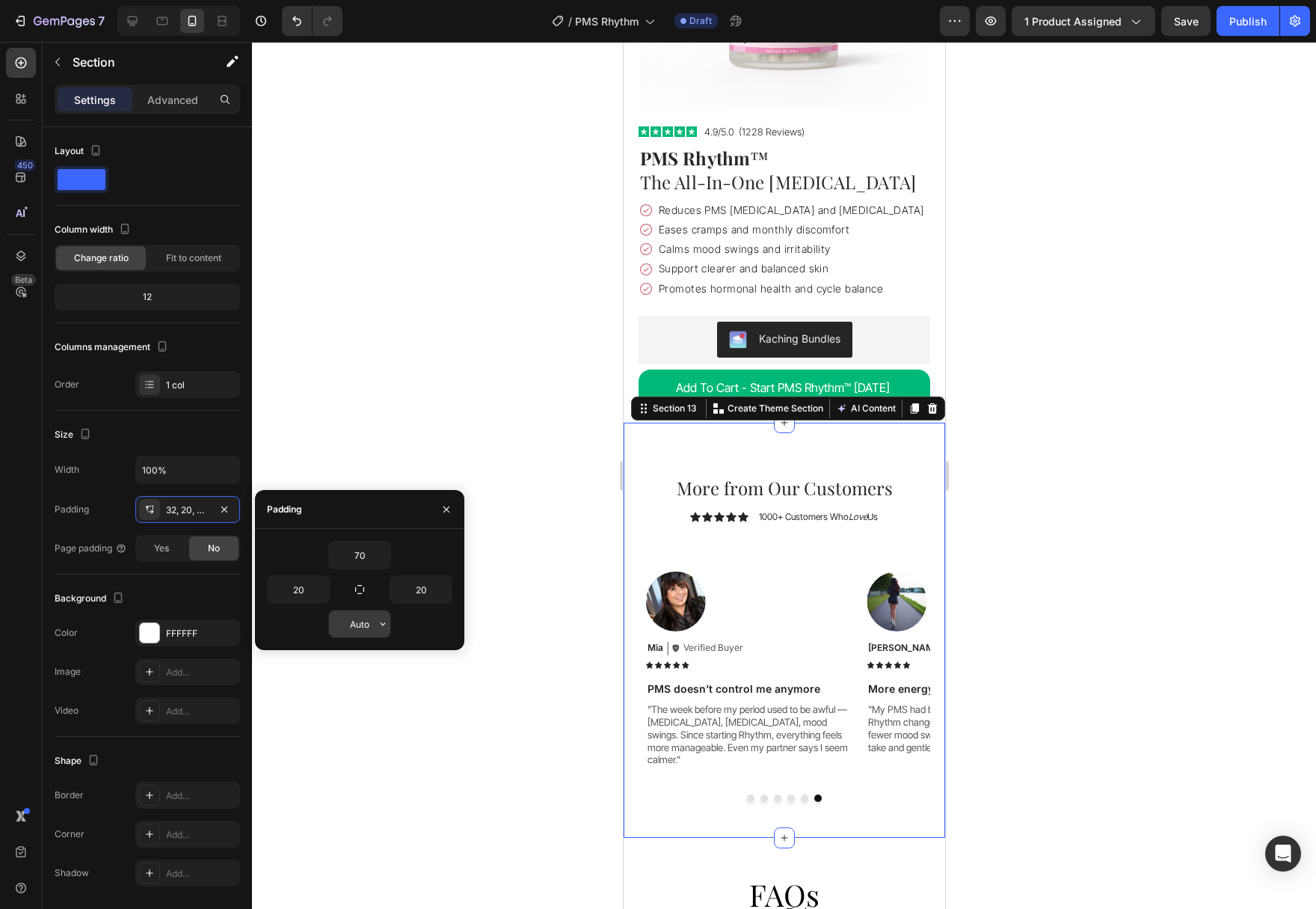
type input "32"
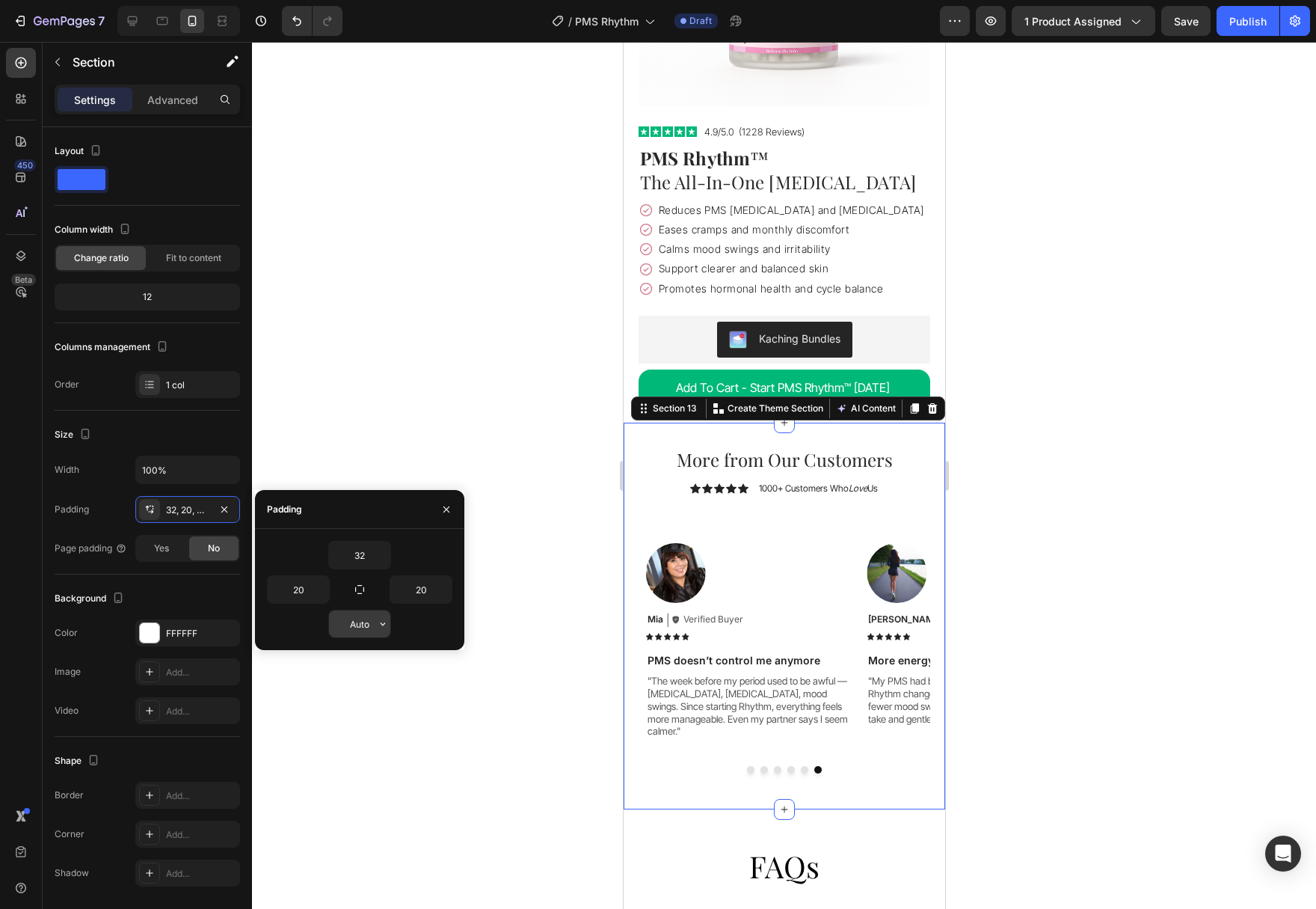
click at [379, 632] on button "button" at bounding box center [382, 623] width 15 height 27
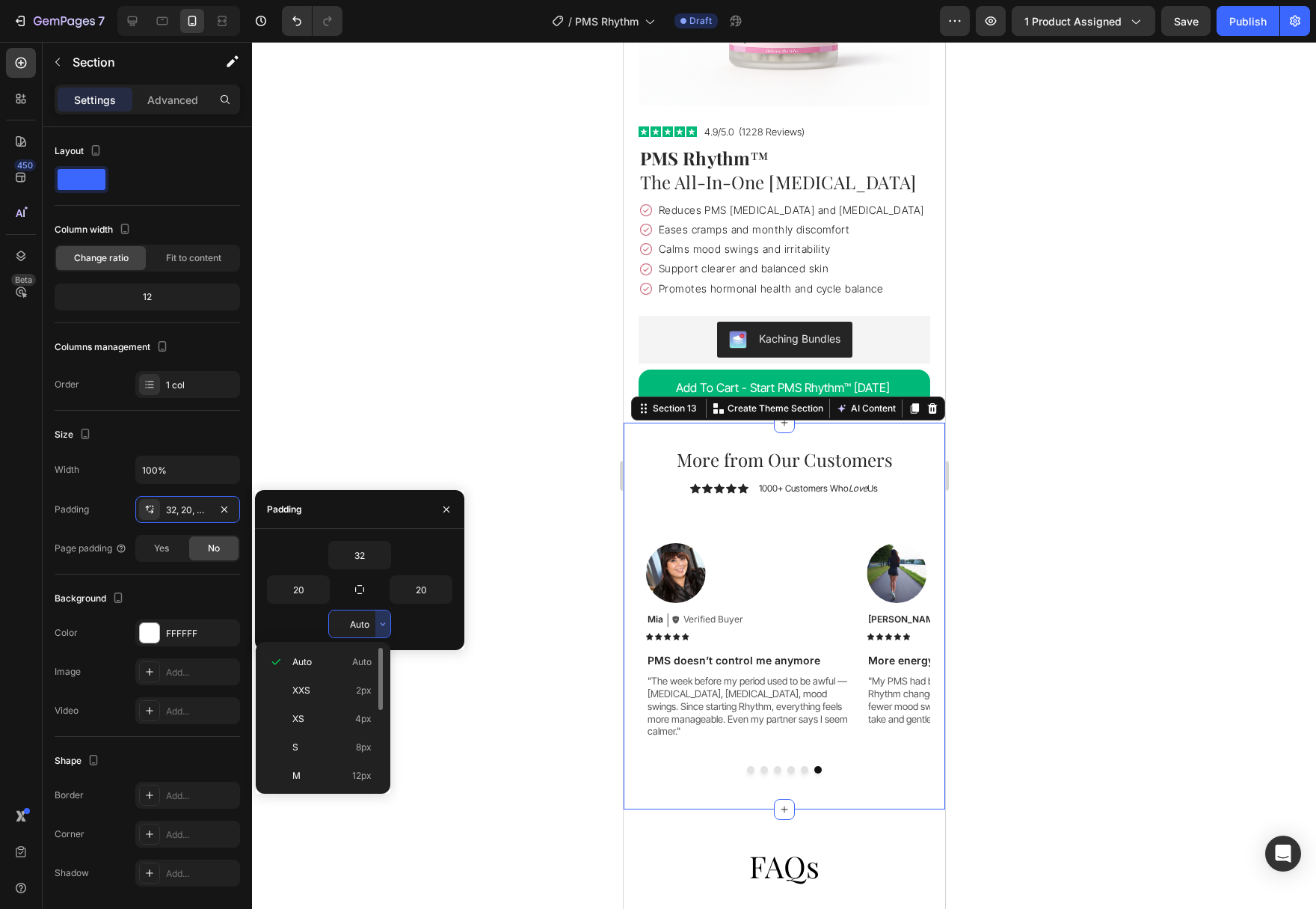
scroll to position [152, 0]
click at [347, 712] on p "2XL 32px" at bounding box center [332, 708] width 79 height 13
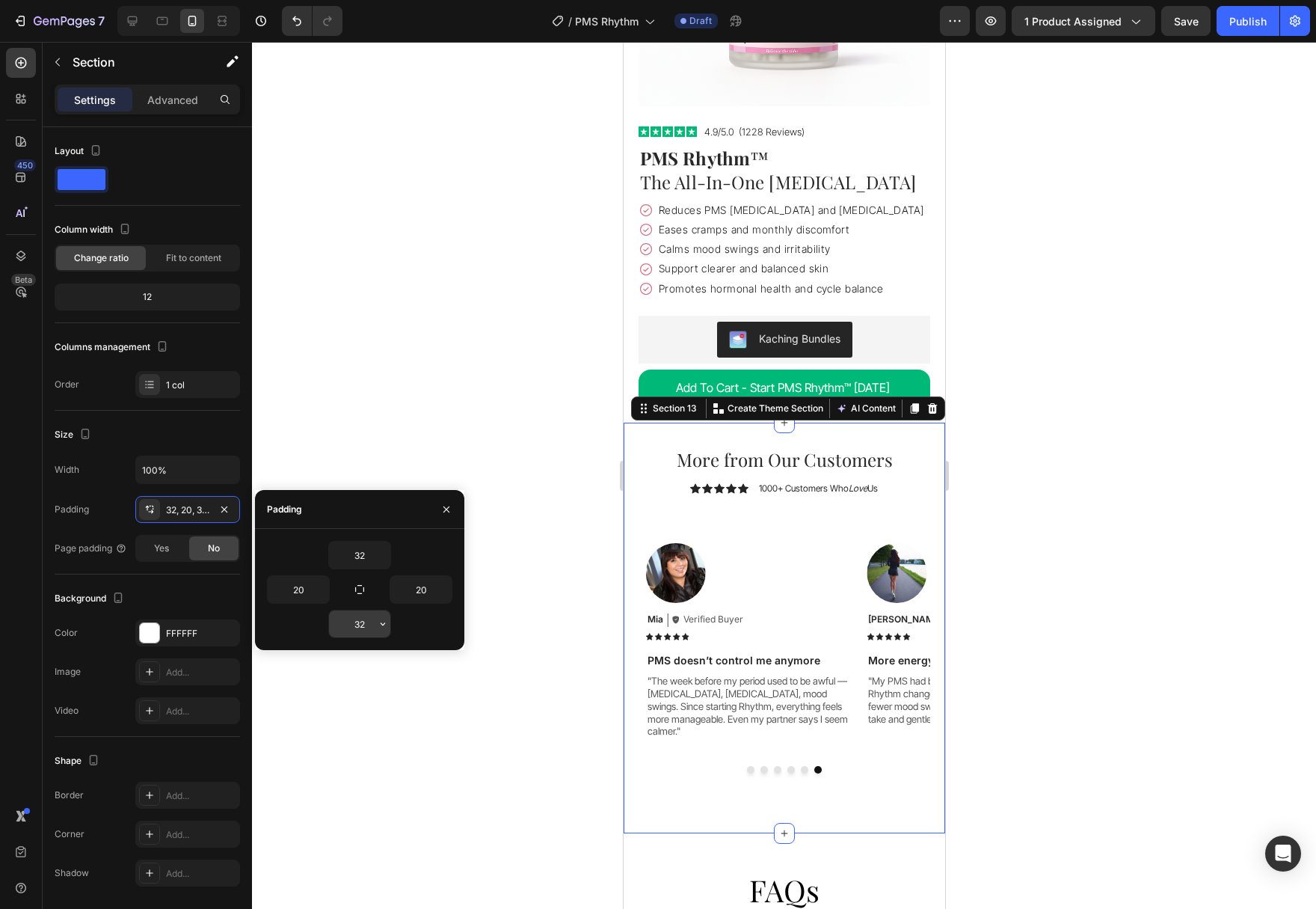
click at [376, 628] on button "button" at bounding box center [382, 623] width 15 height 27
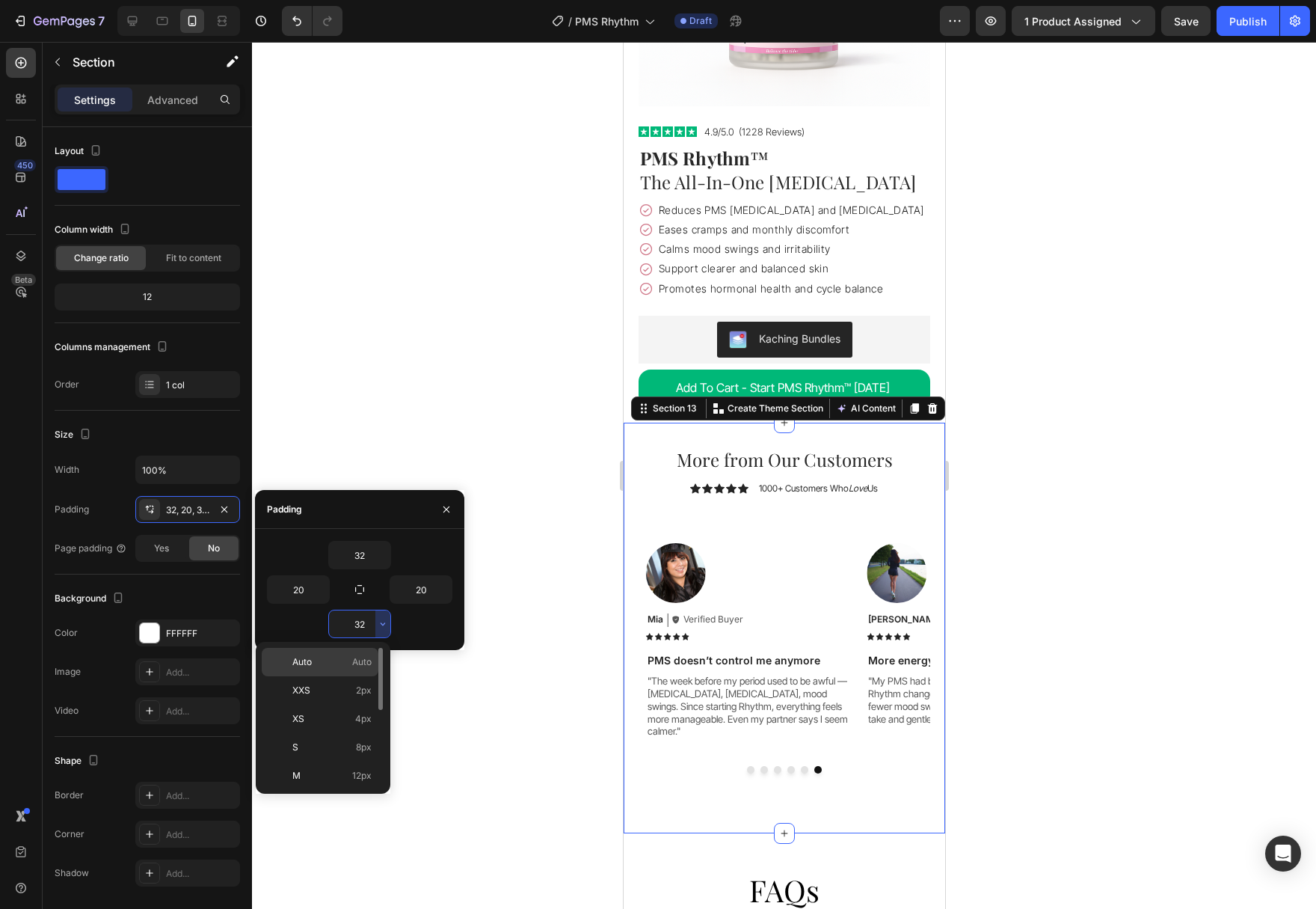
click at [352, 659] on span "Auto" at bounding box center [362, 661] width 19 height 13
type input "Auto"
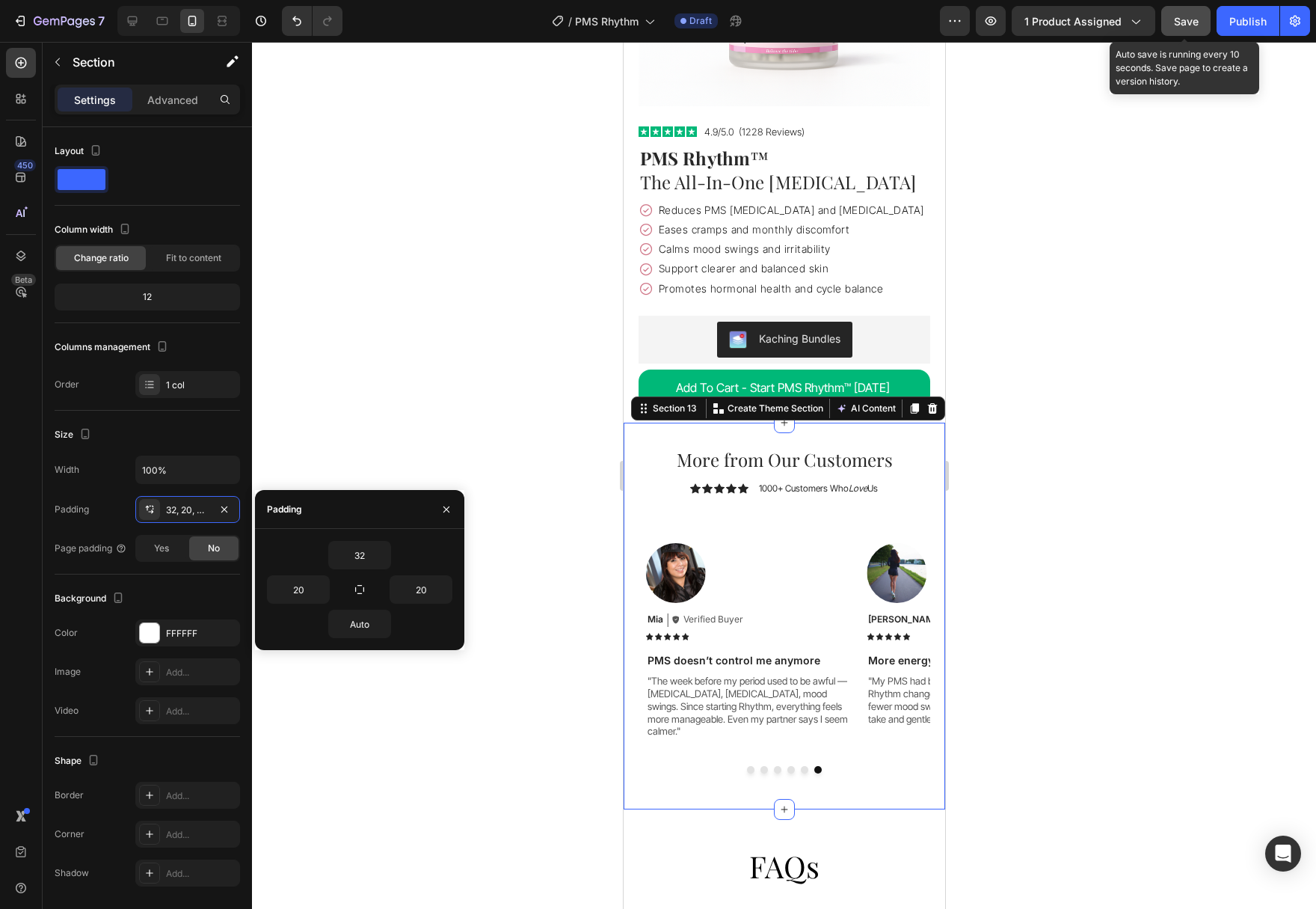
click at [1198, 30] on button "Save" at bounding box center [1185, 21] width 50 height 30
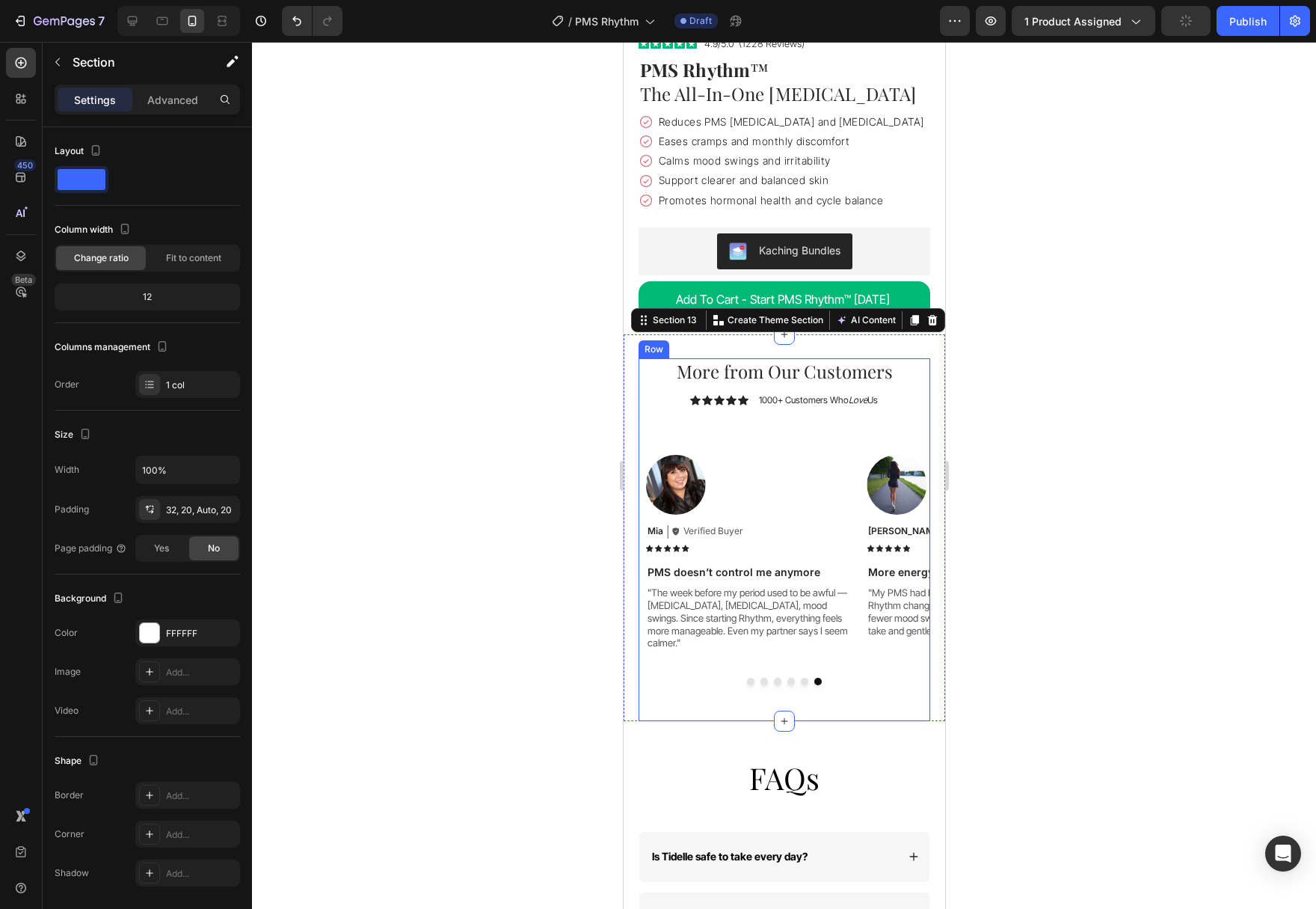
scroll to position [4346, 0]
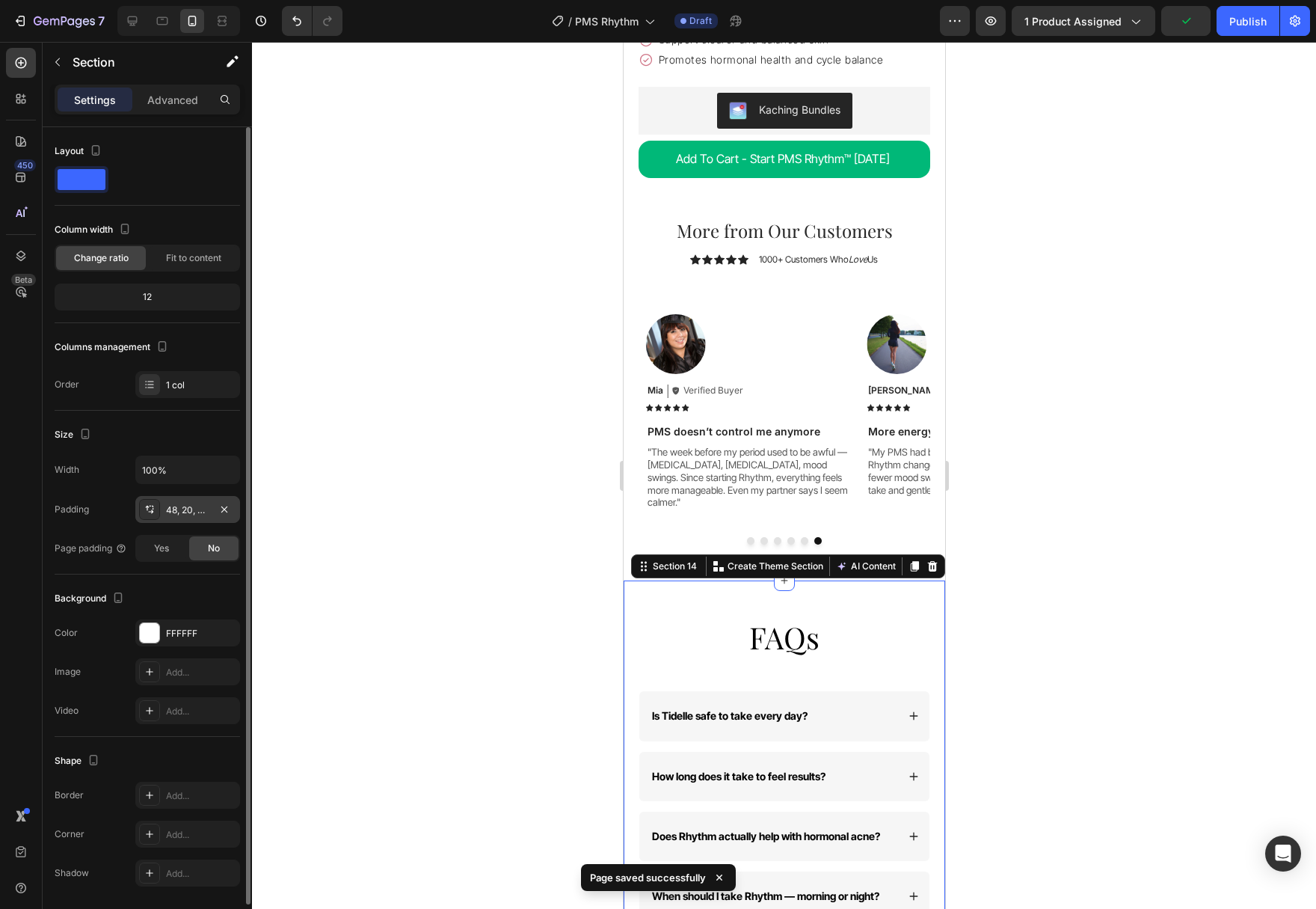
click at [175, 517] on div "48, 20, 48, 20" at bounding box center [187, 509] width 104 height 27
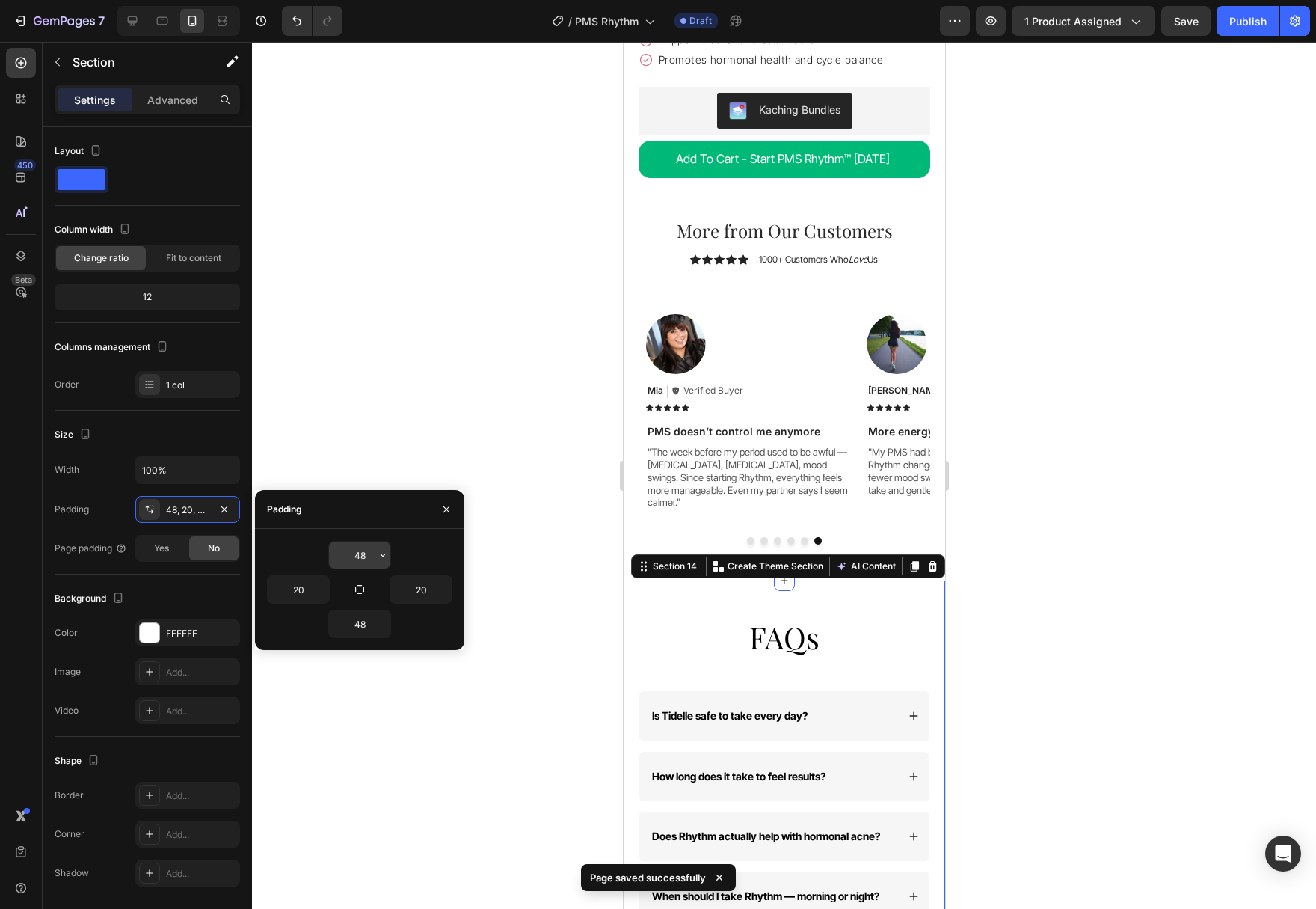
click at [387, 559] on icon "button" at bounding box center [383, 556] width 12 height 12
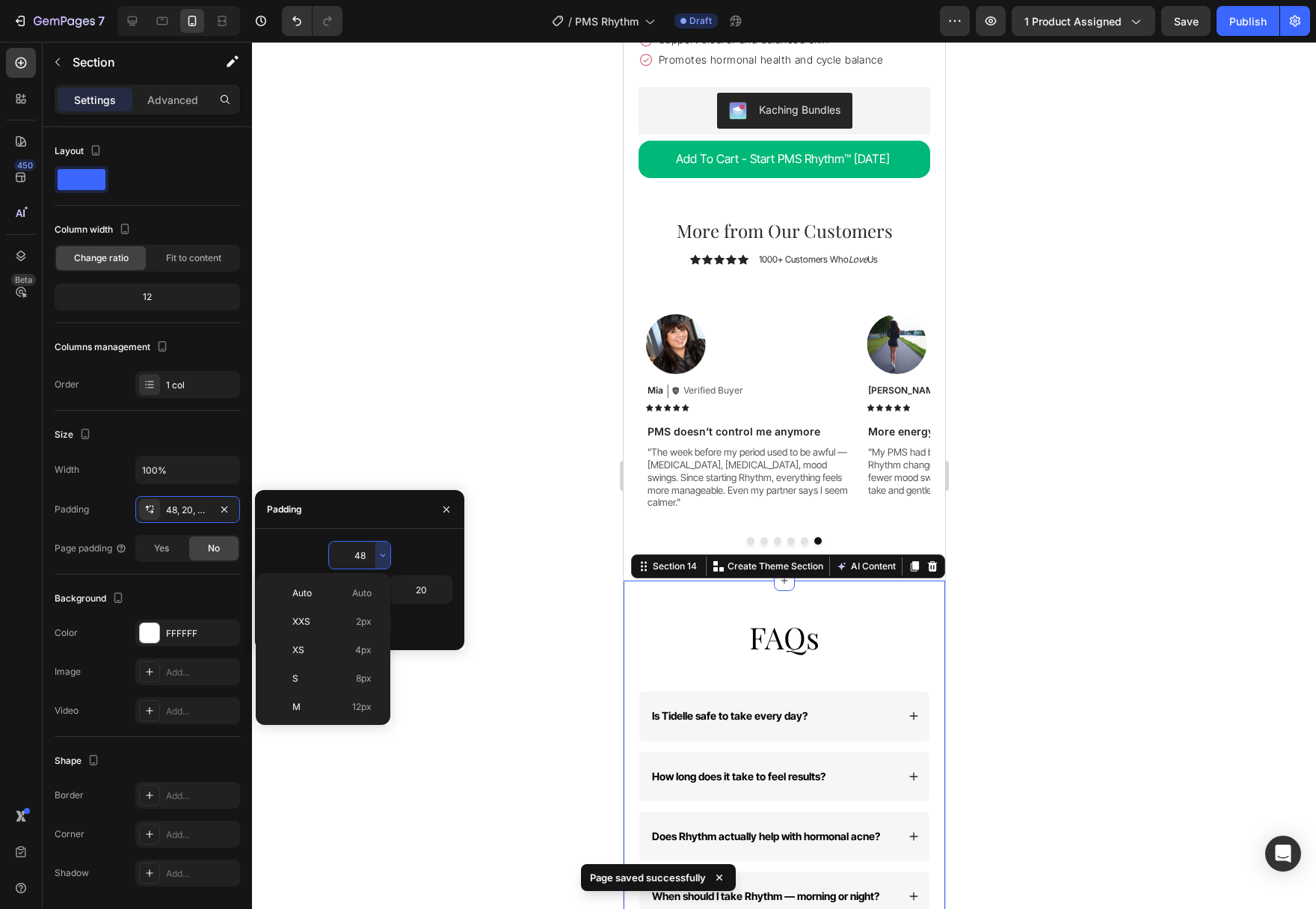
scroll to position [152, 0]
click at [352, 642] on span "32px" at bounding box center [361, 639] width 21 height 13
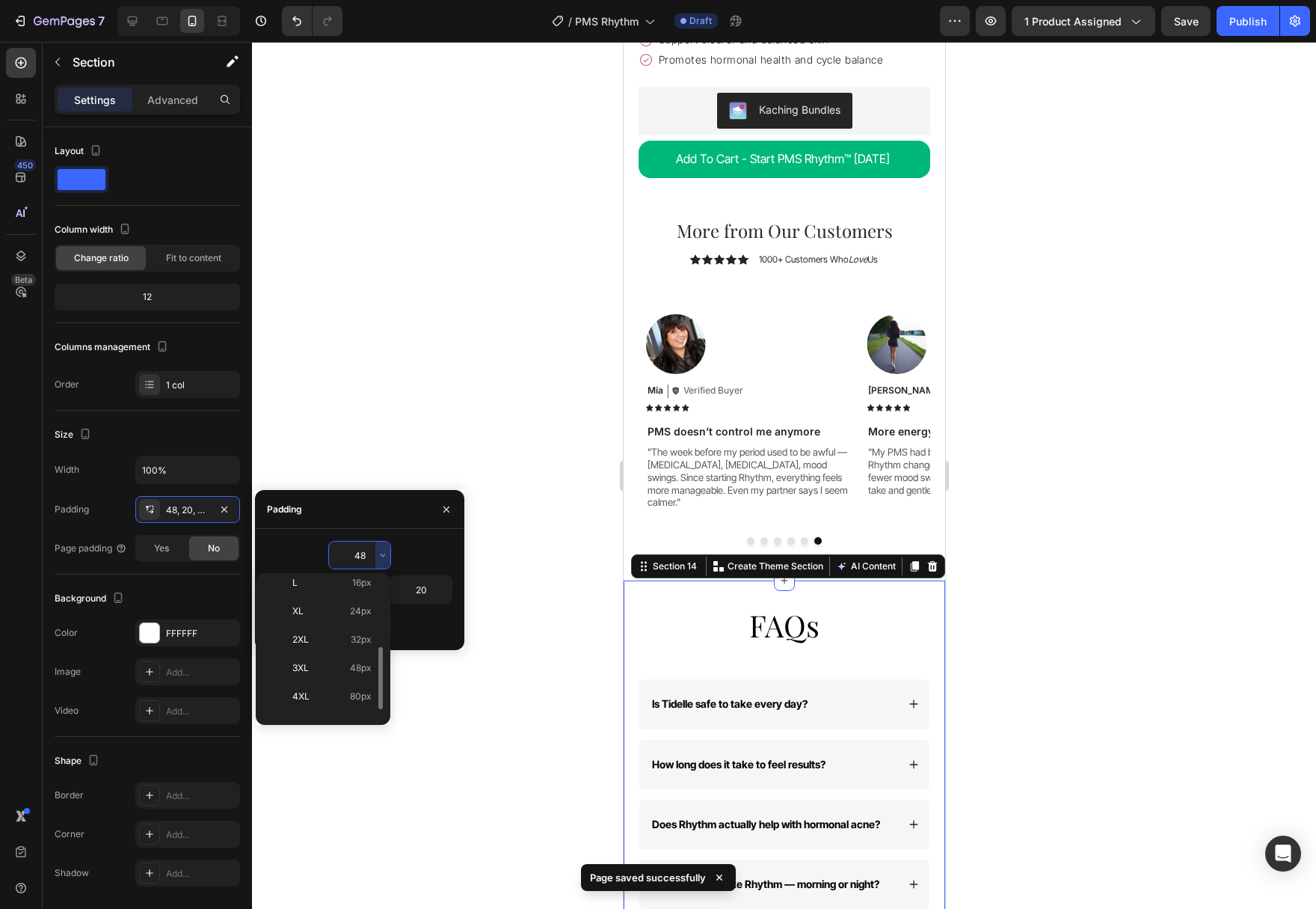
type input "32"
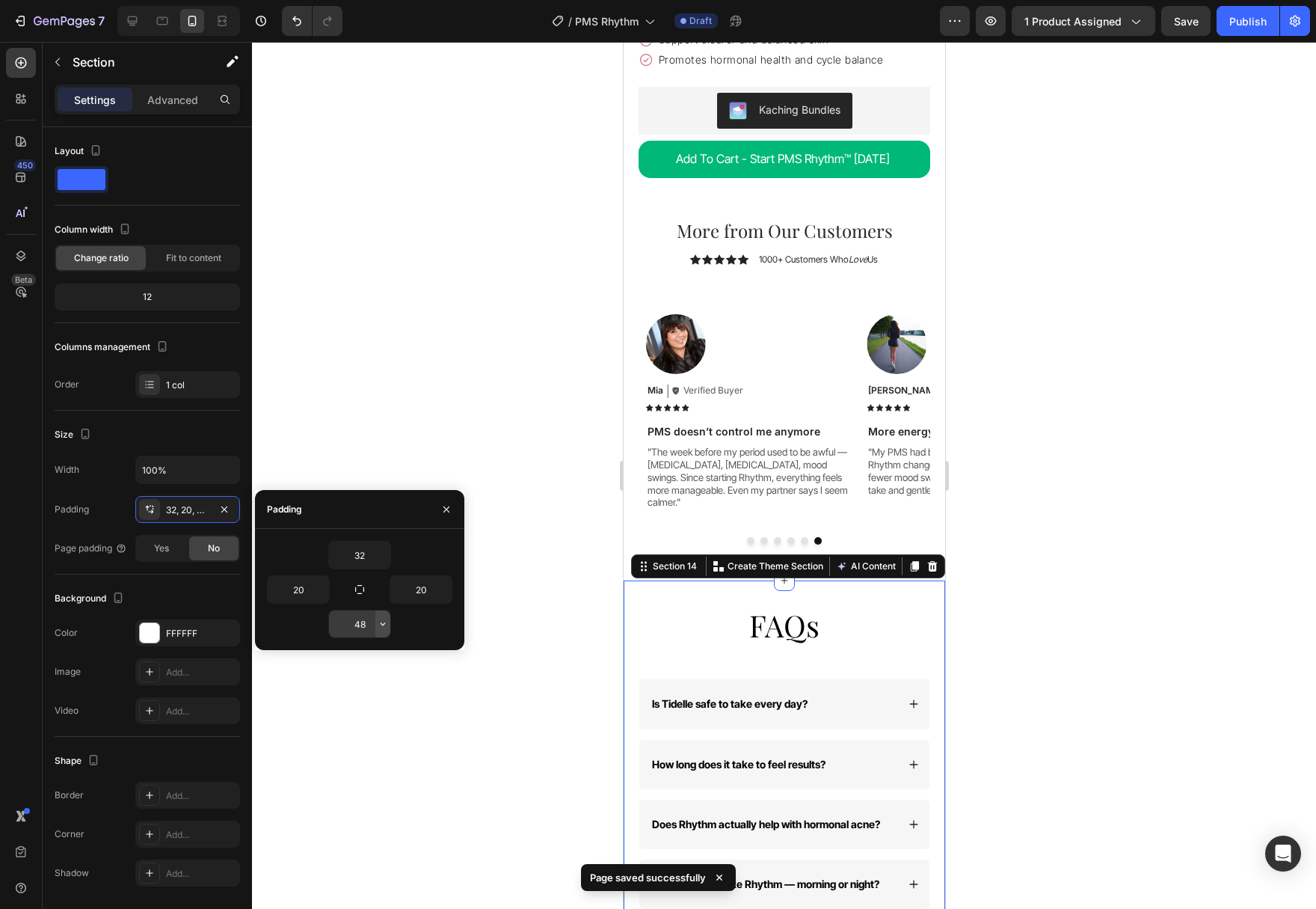
click at [379, 629] on icon "button" at bounding box center [383, 624] width 12 height 12
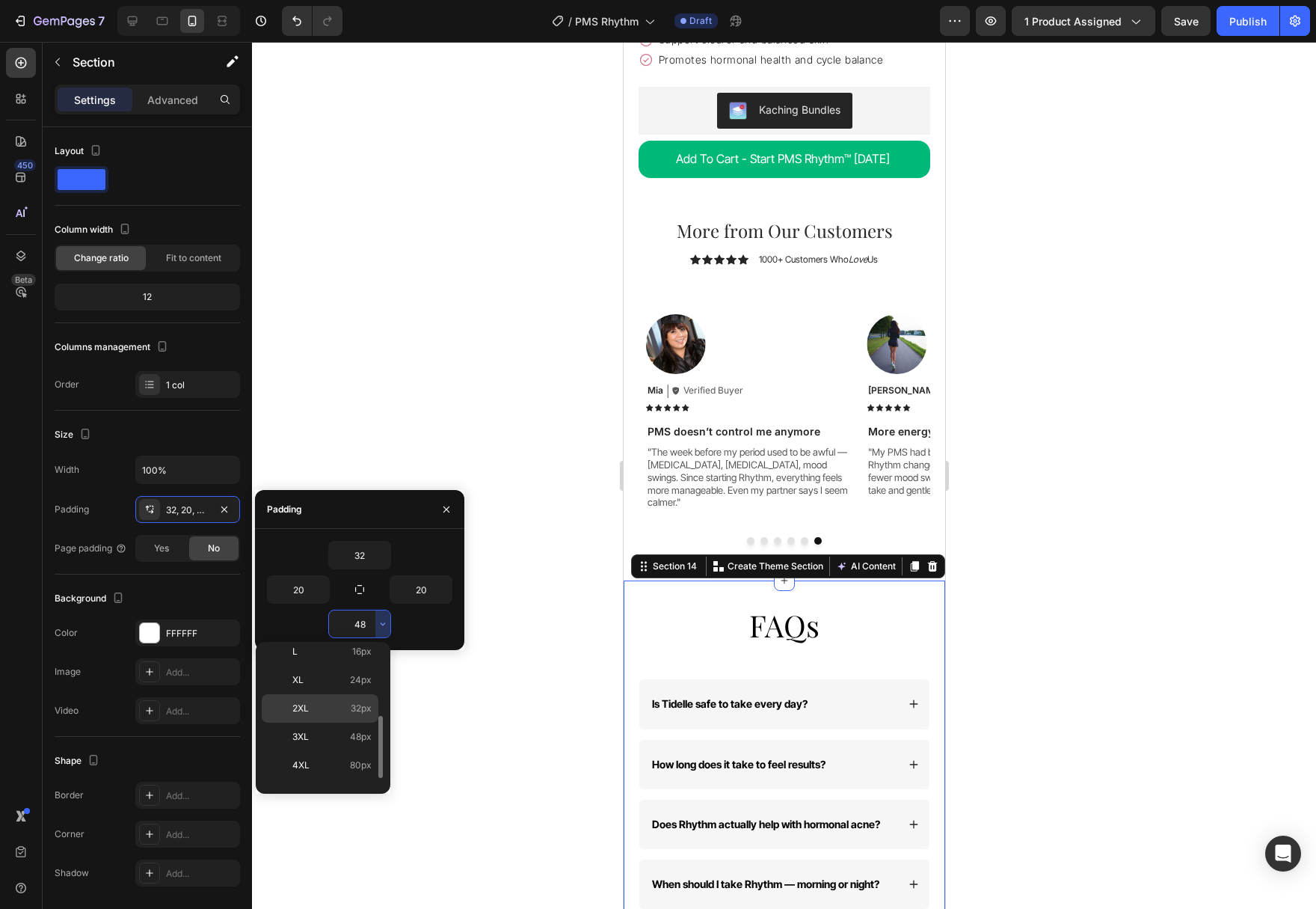
click at [343, 710] on p "2XL 32px" at bounding box center [332, 708] width 79 height 13
type input "32"
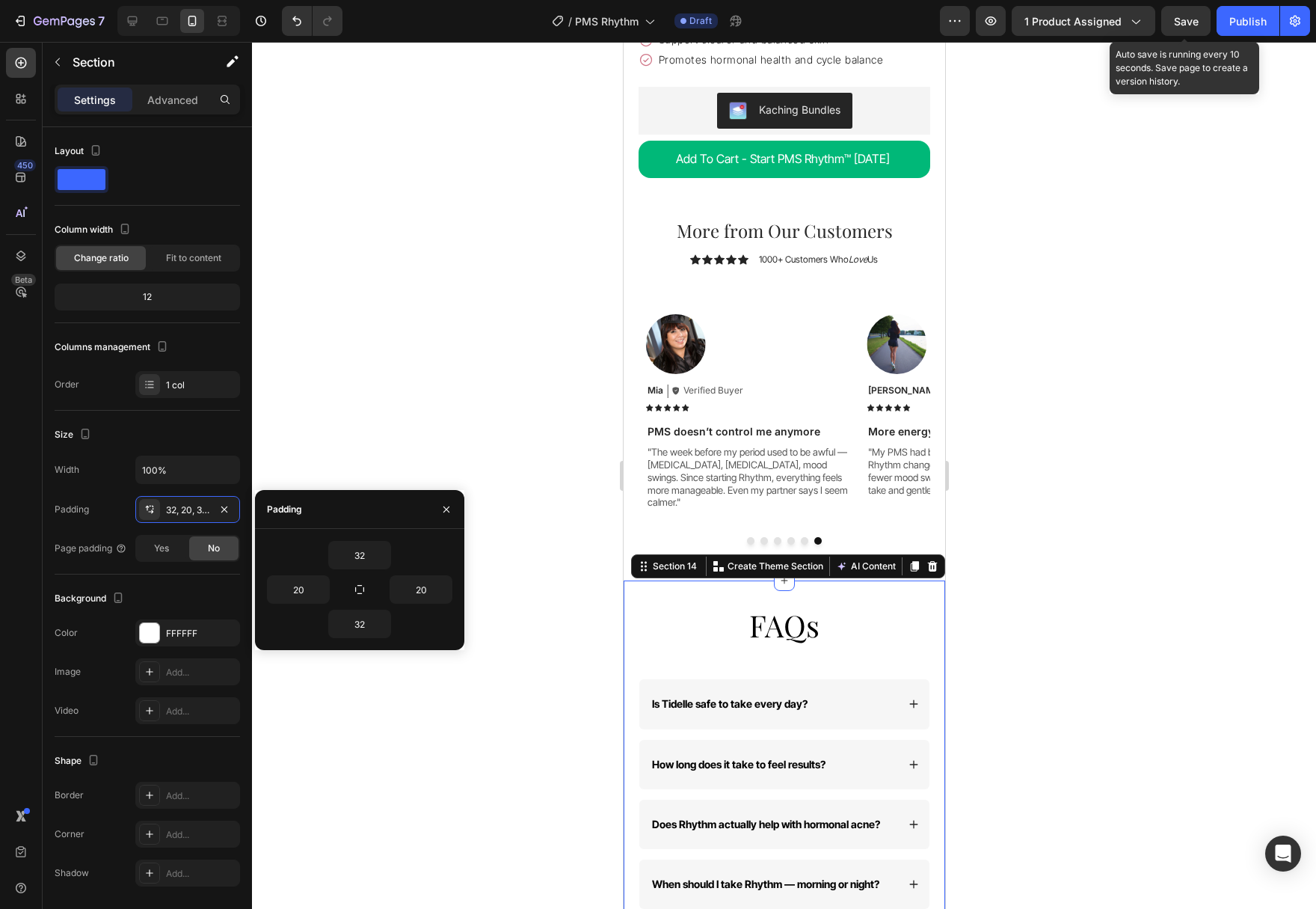
drag, startPoint x: 1185, startPoint y: 25, endPoint x: 1185, endPoint y: 35, distance: 10.0
click at [1185, 24] on span "Save" at bounding box center [1186, 21] width 24 height 13
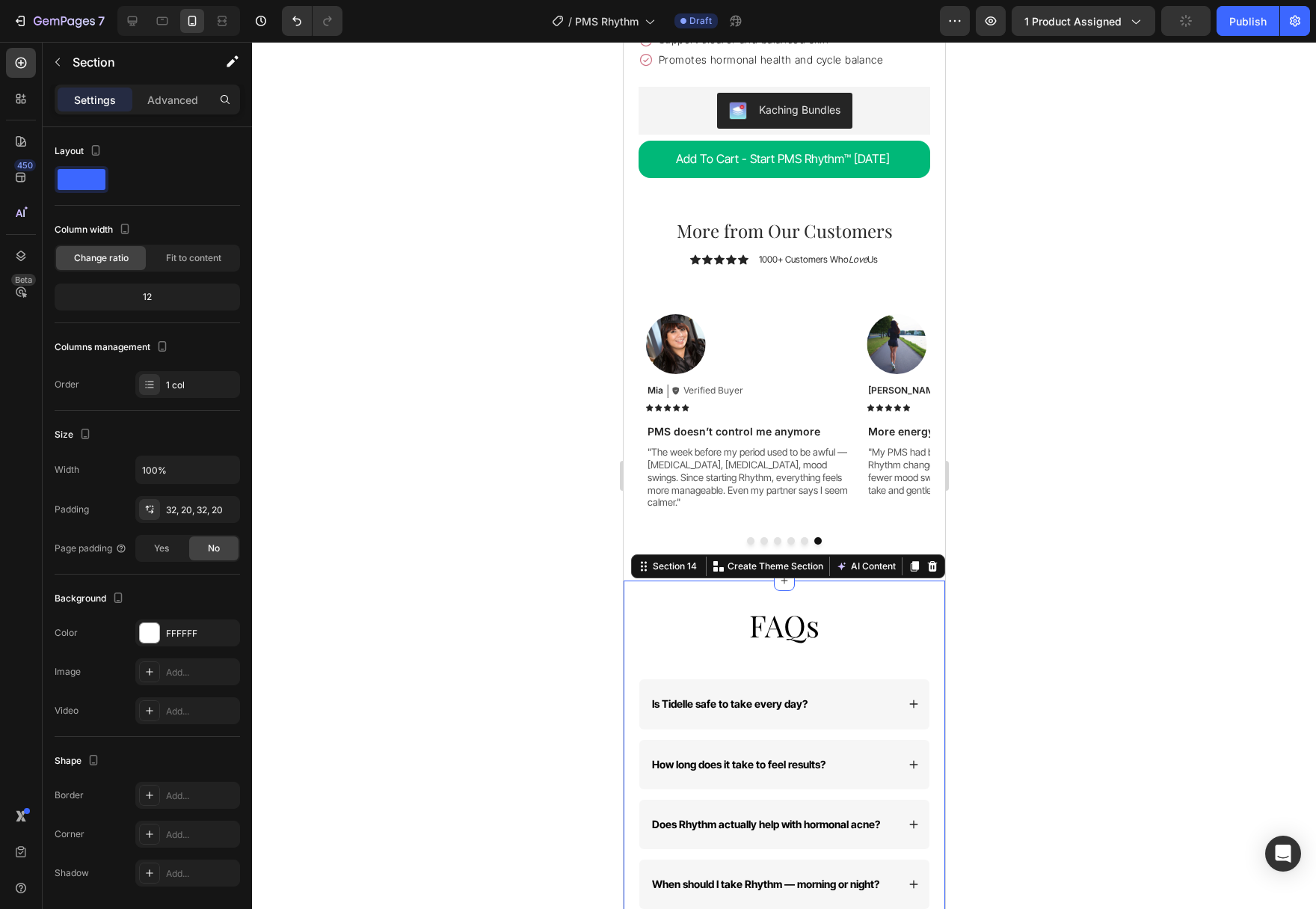
click at [1111, 475] on div at bounding box center [783, 475] width 1064 height 867
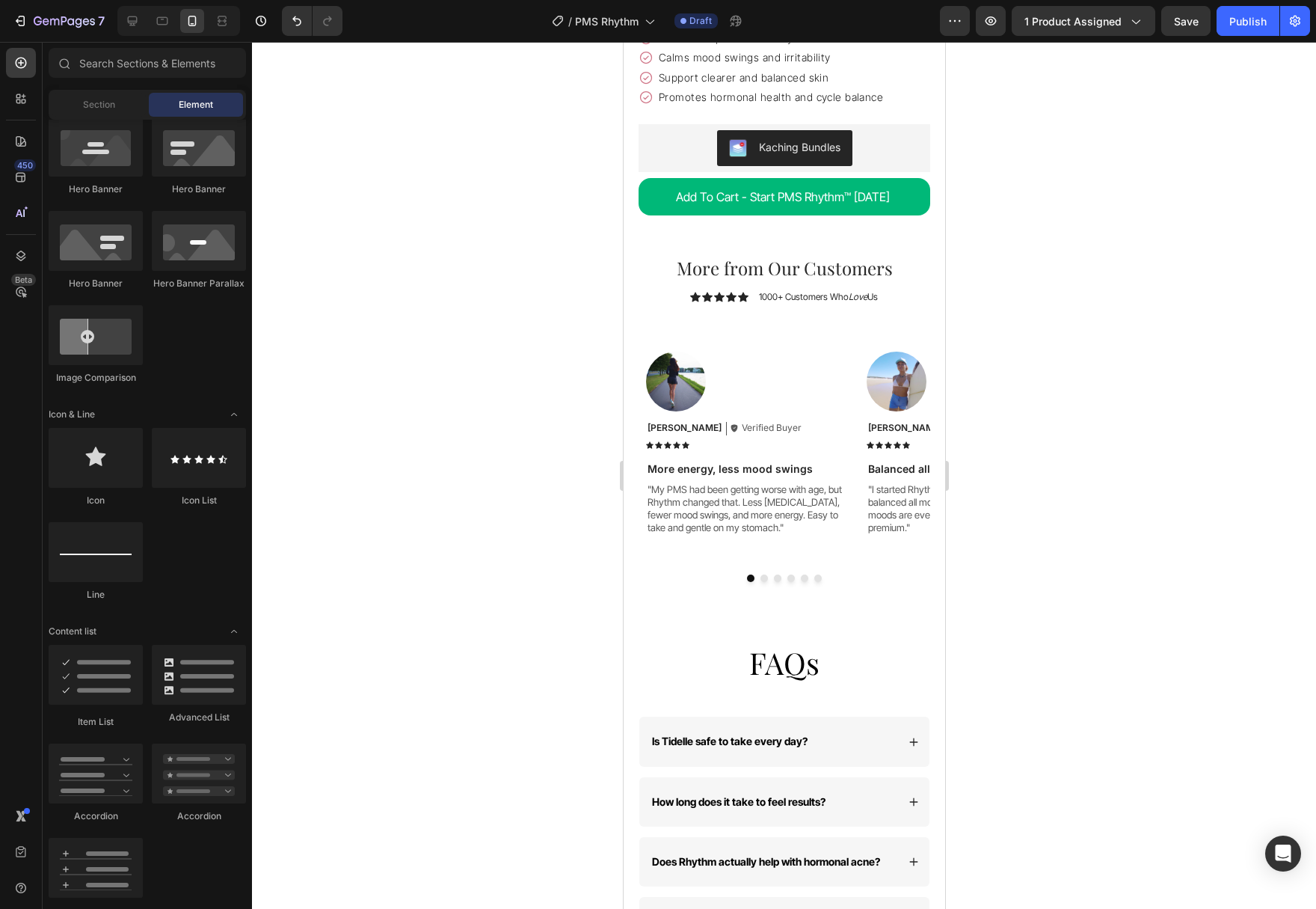
scroll to position [4881, 0]
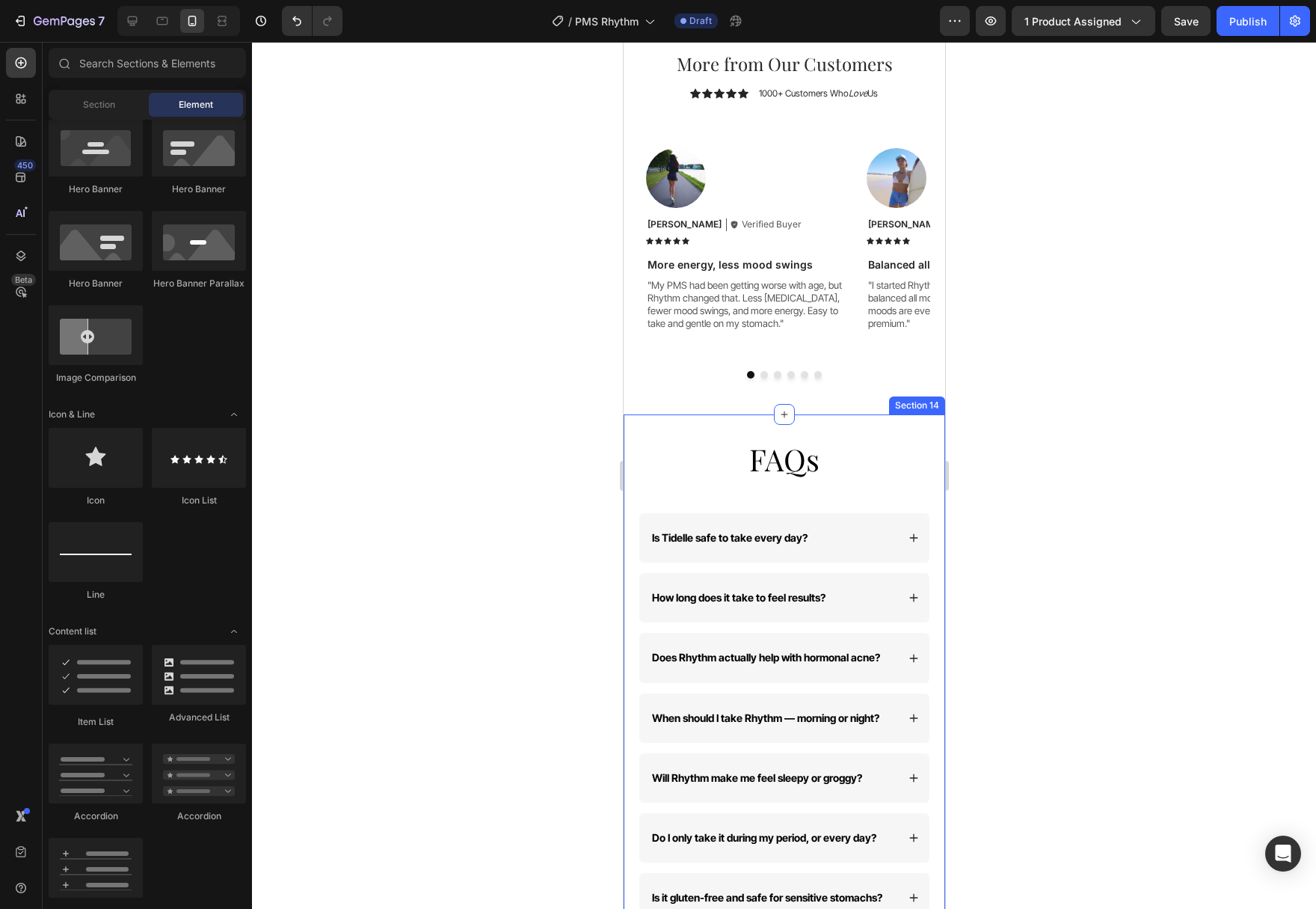
click at [916, 533] on icon at bounding box center [913, 538] width 10 height 10
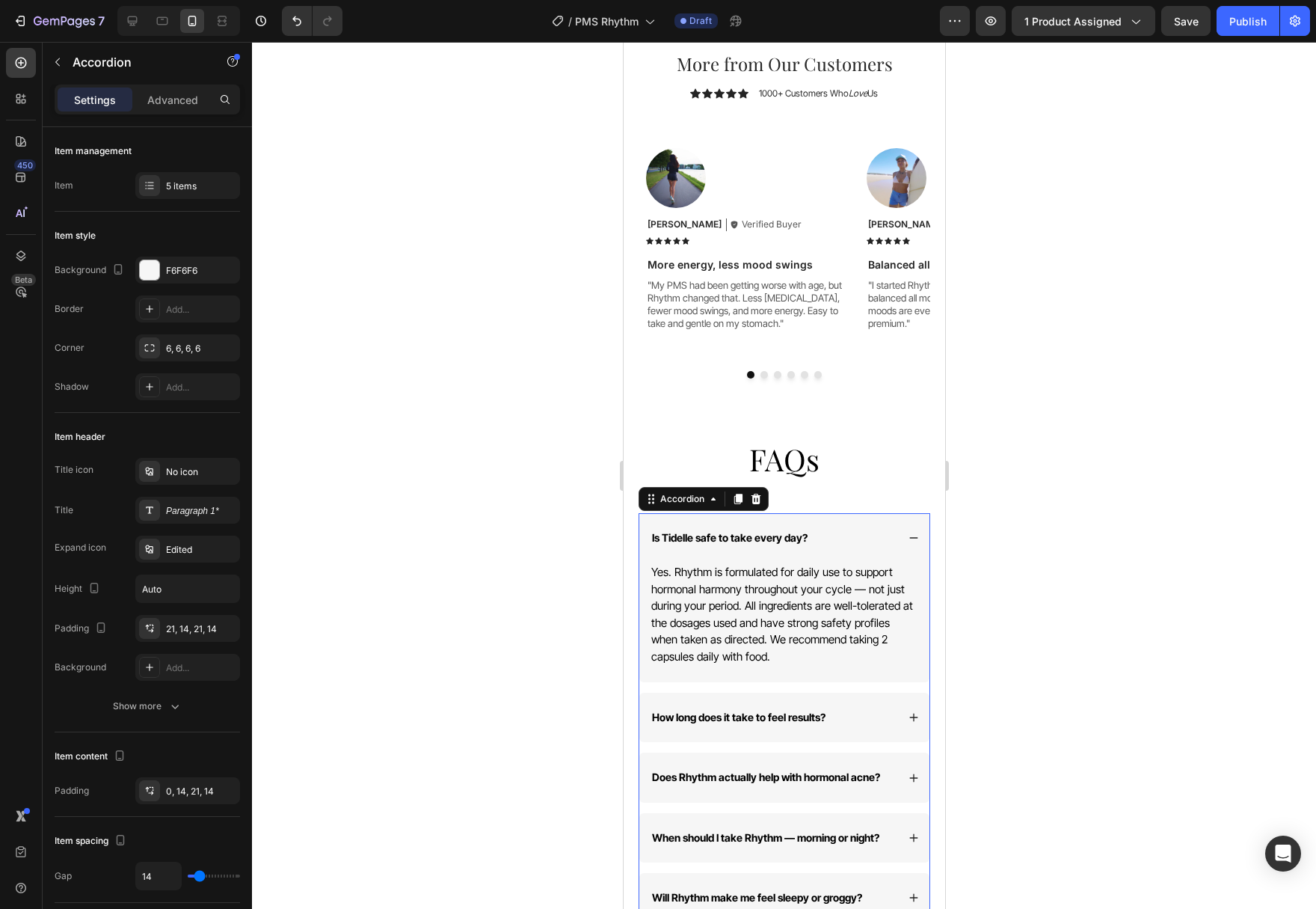
click at [907, 525] on div "Is Tidelle safe to take every day?" at bounding box center [783, 537] width 290 height 50
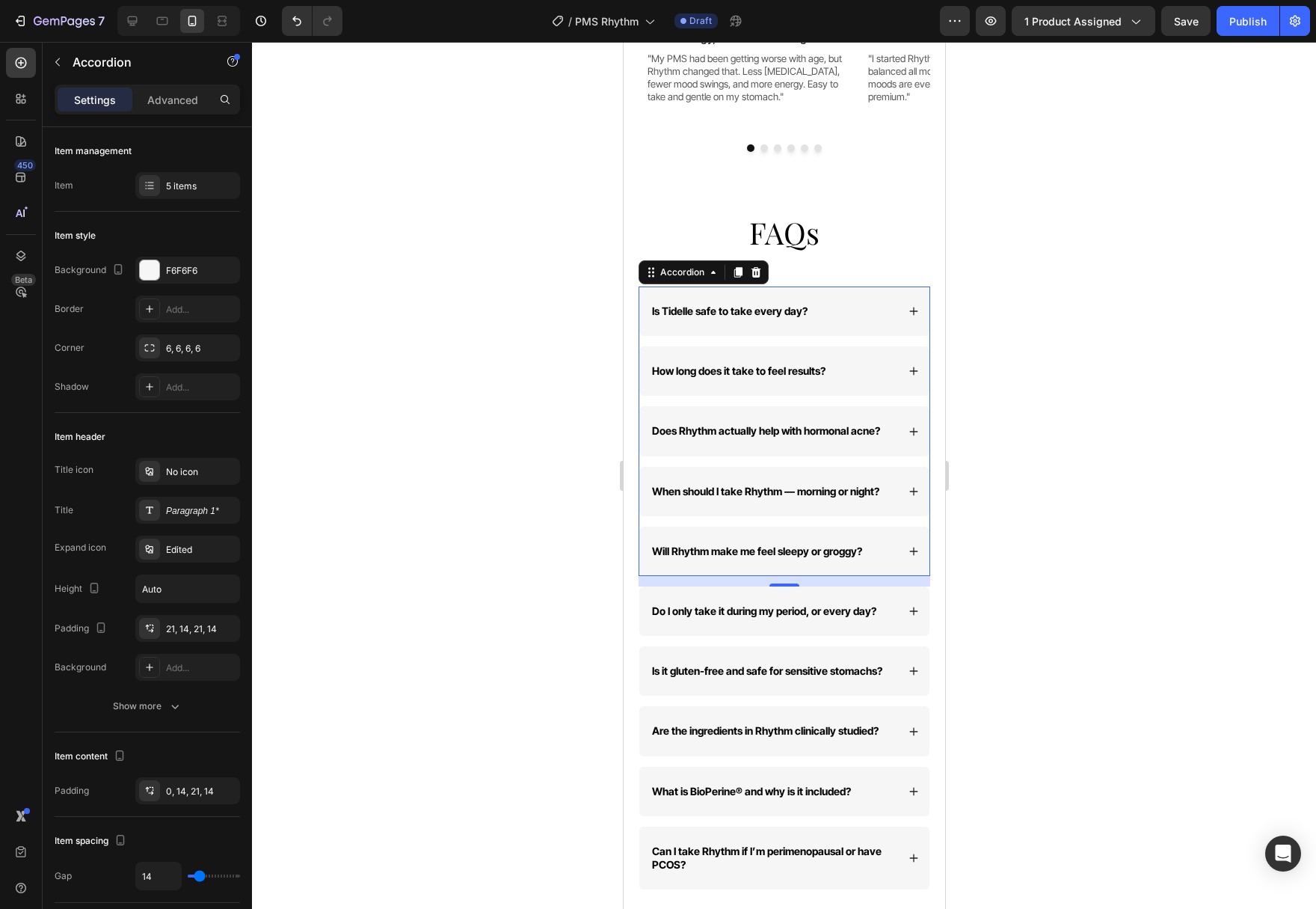
scroll to position [5110, 0]
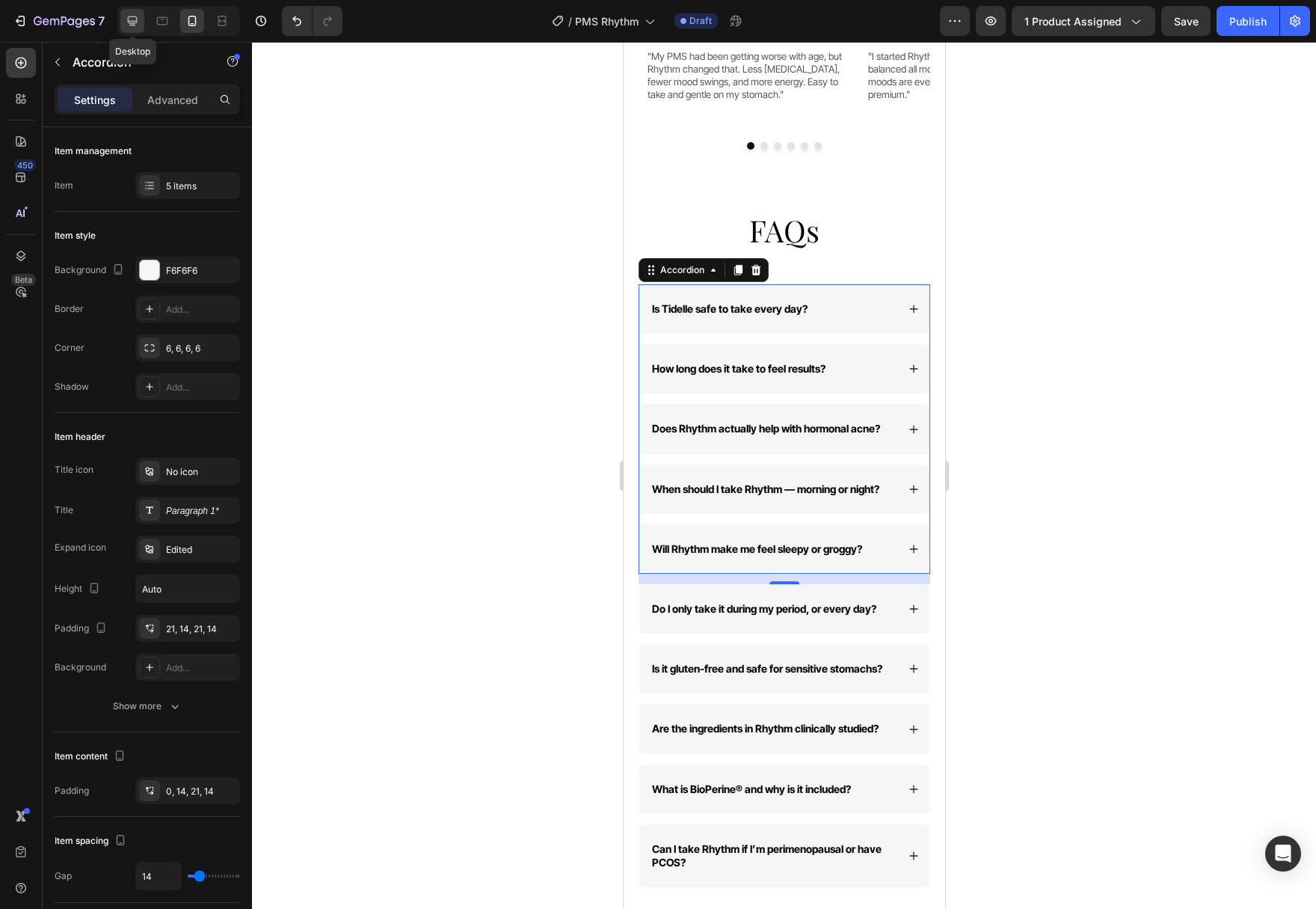
click at [131, 17] on icon at bounding box center [132, 21] width 10 height 10
type input "24"
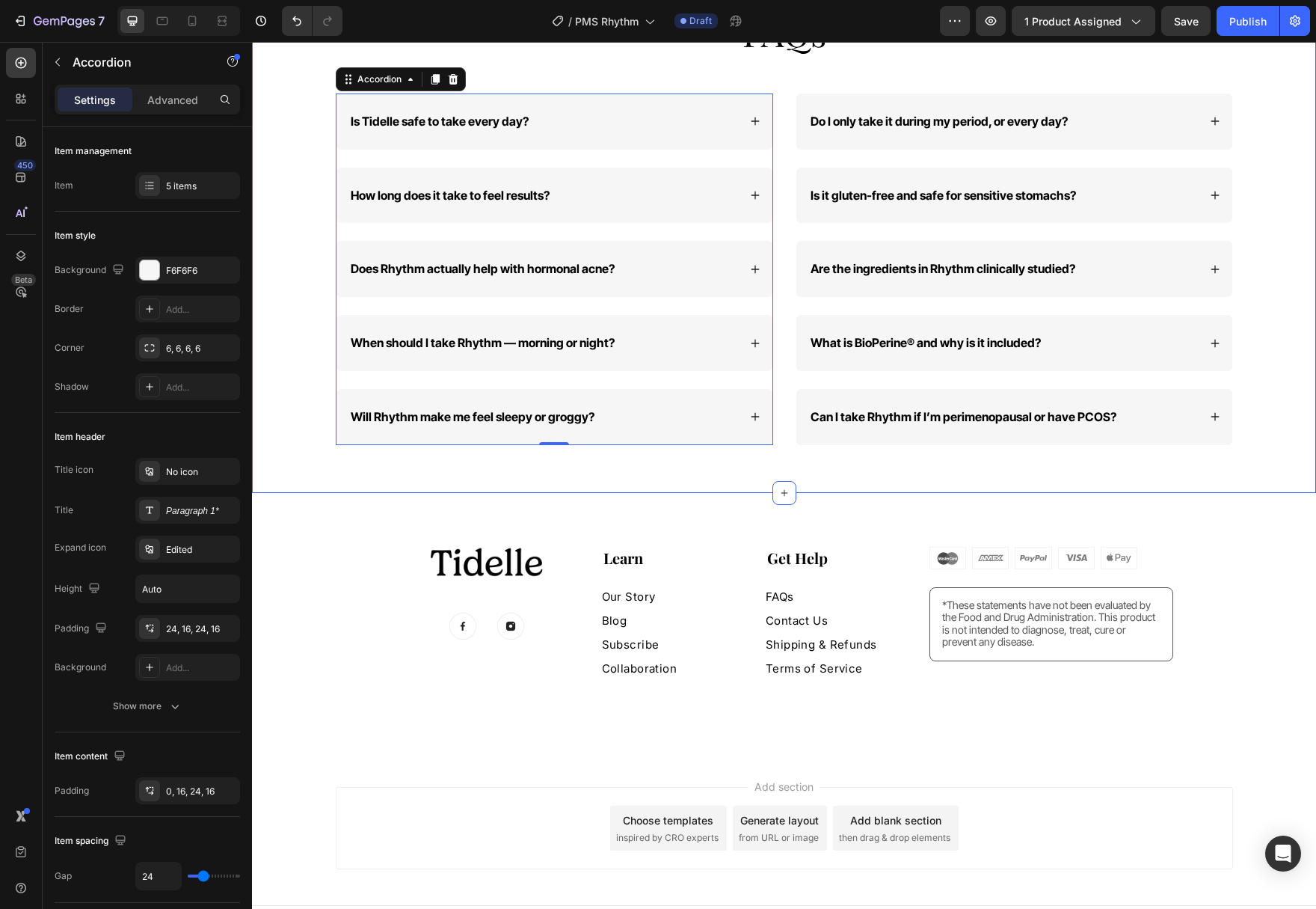
scroll to position [5562, 0]
click at [172, 19] on div at bounding box center [162, 20] width 24 height 24
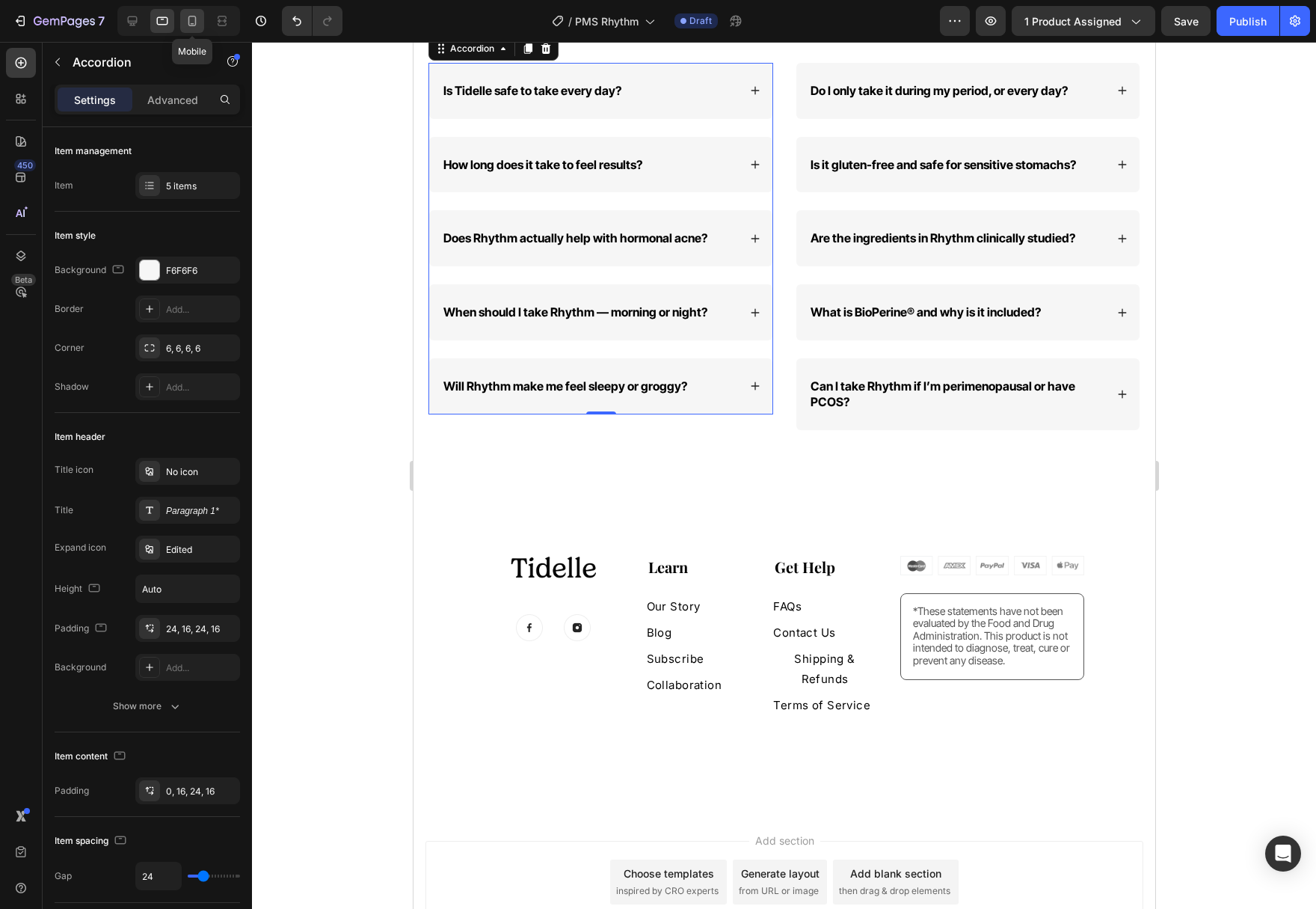
click at [198, 20] on icon at bounding box center [191, 20] width 15 height 15
type input "14"
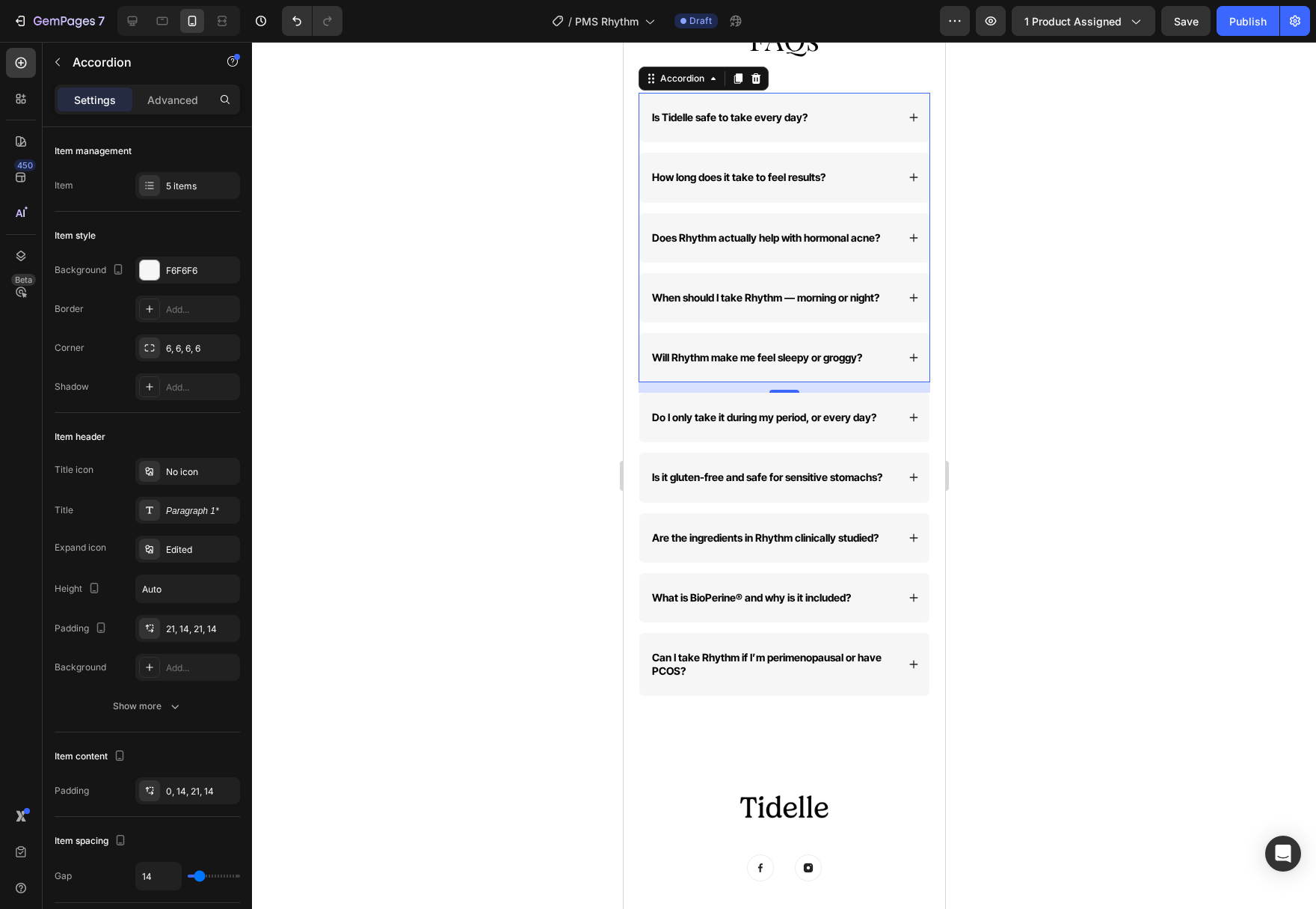
scroll to position [5275, 0]
click at [915, 114] on icon at bounding box center [913, 119] width 10 height 10
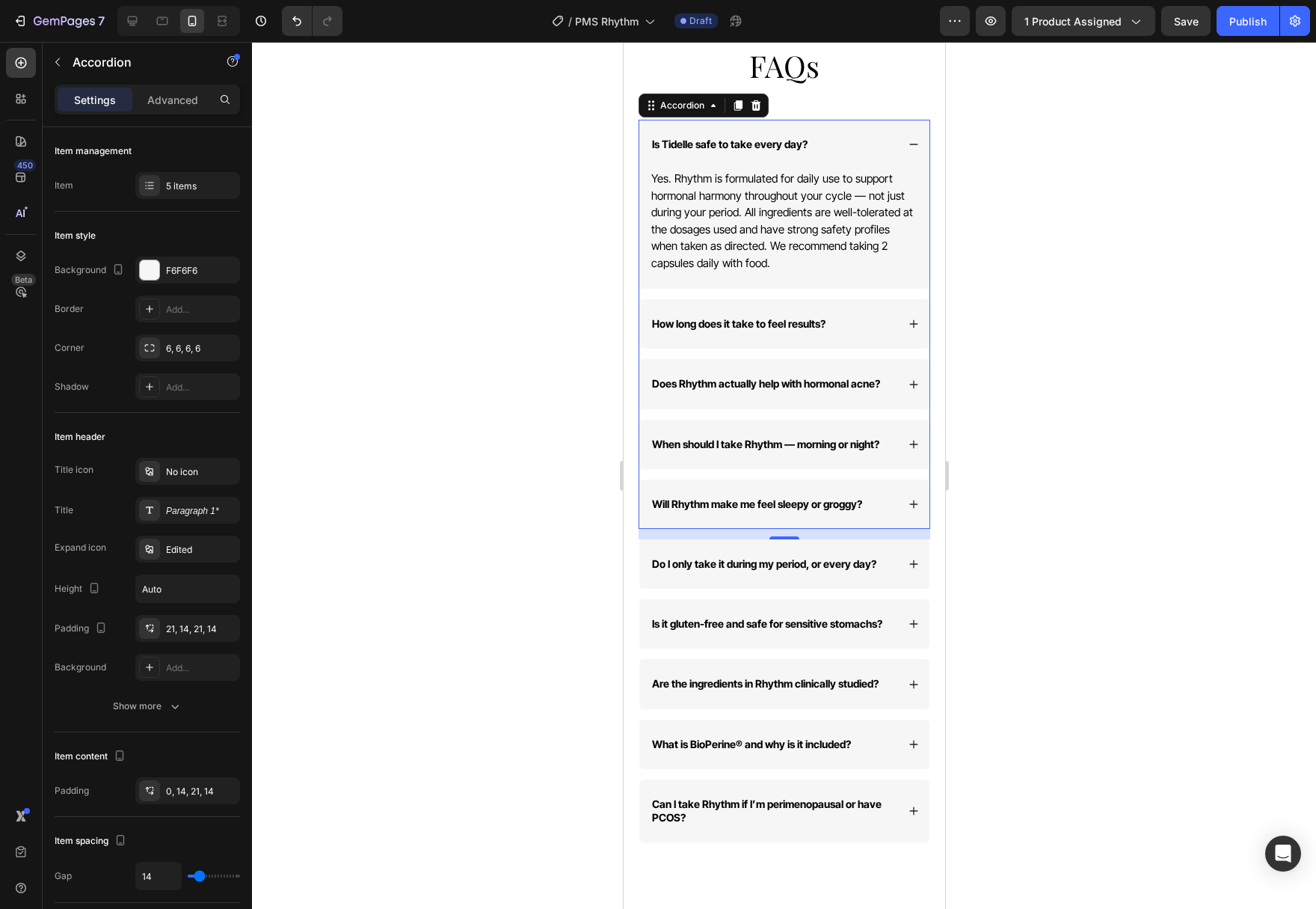
scroll to position [4969, 0]
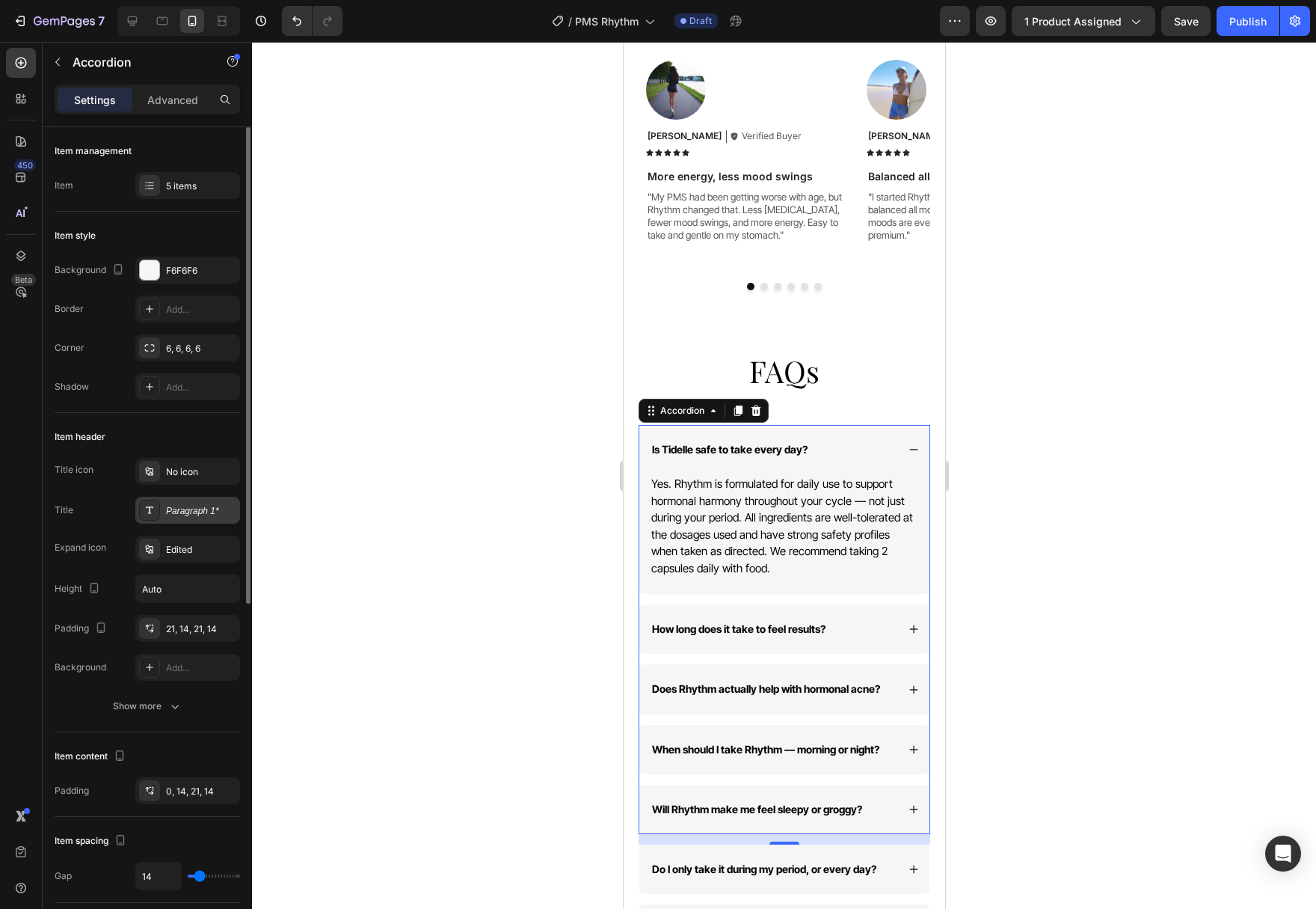
click at [182, 517] on div "Paragraph 1*" at bounding box center [187, 509] width 104 height 27
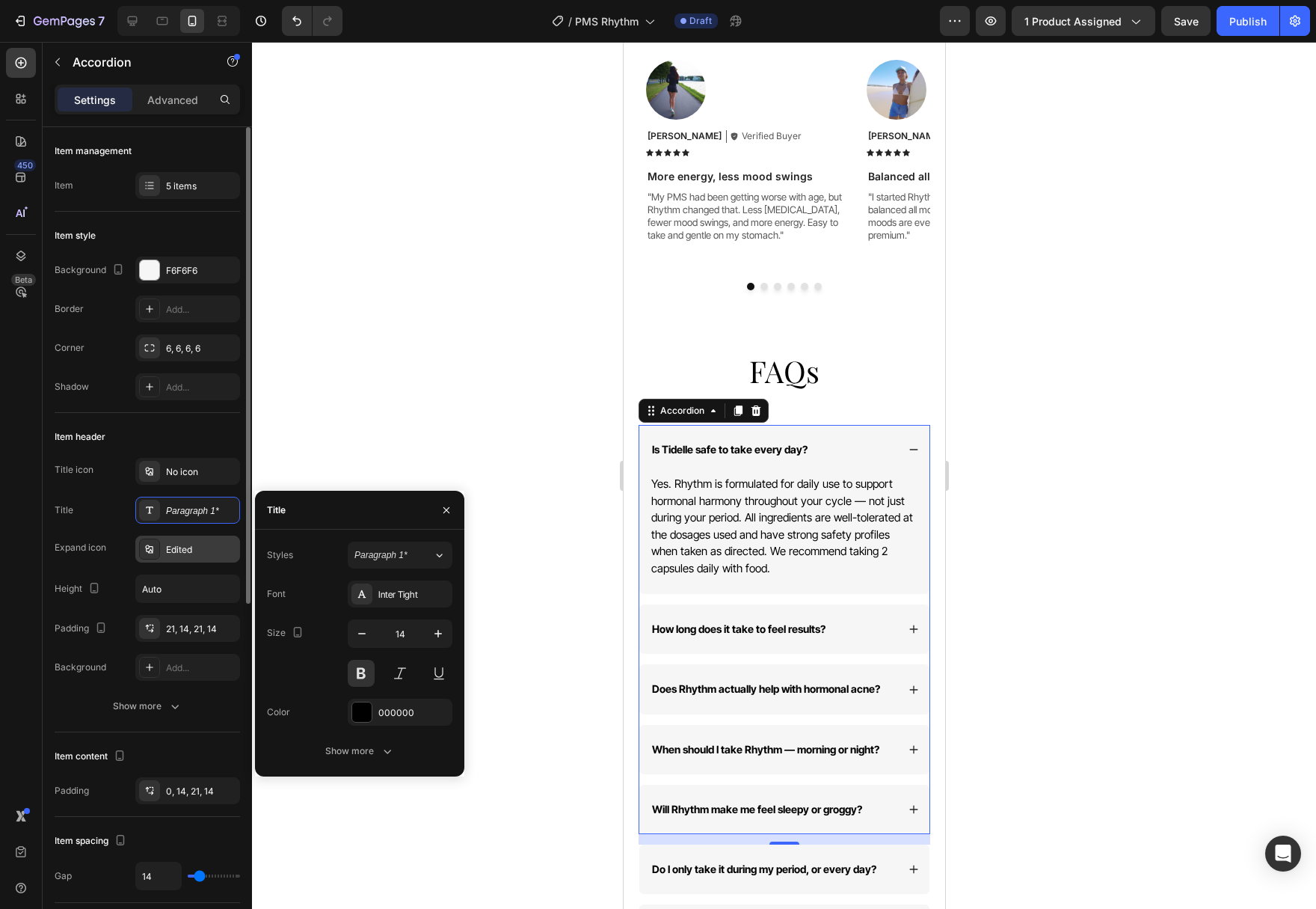
click at [178, 549] on div "Edited" at bounding box center [201, 549] width 70 height 13
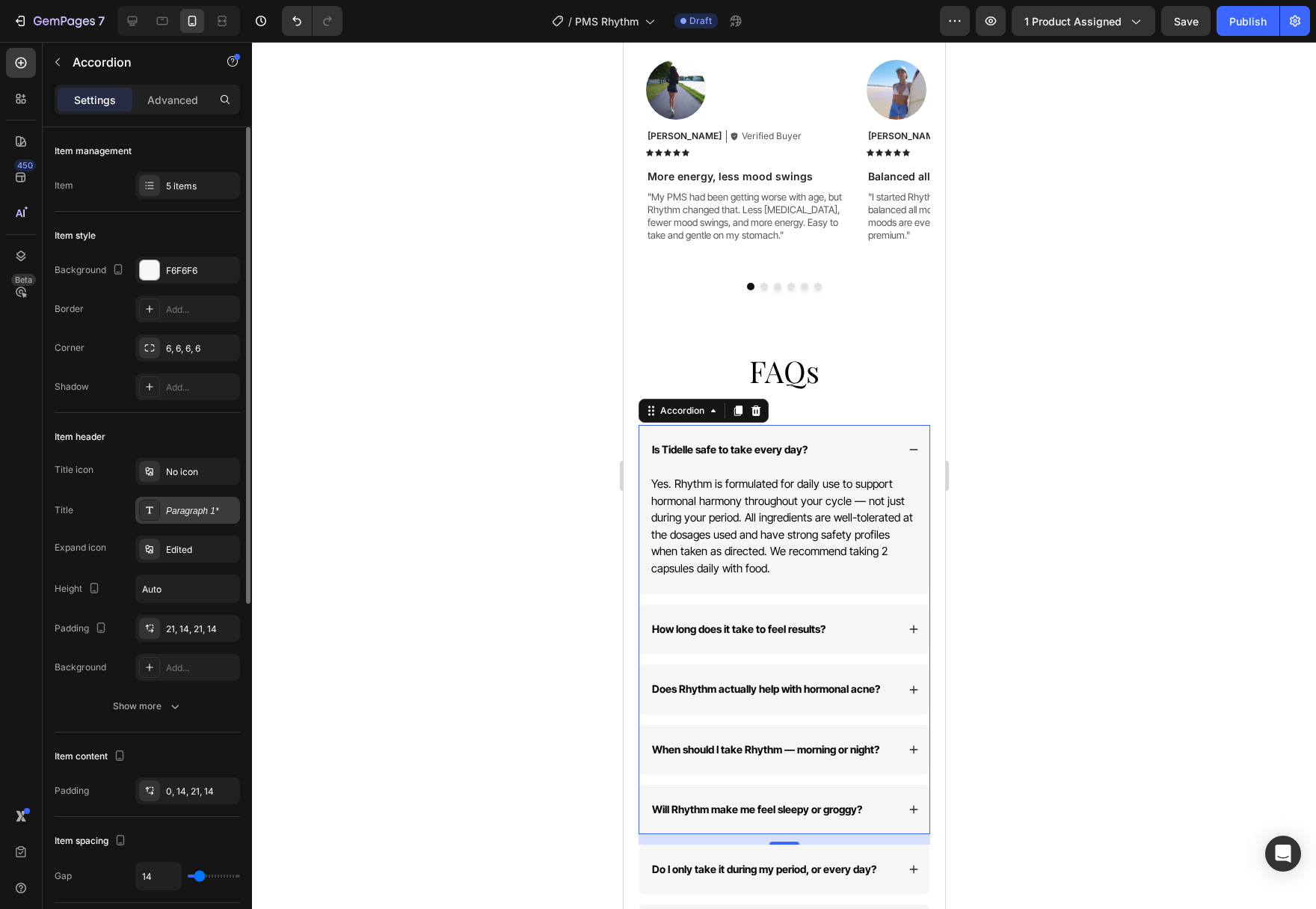
click at [172, 512] on div "Paragraph 1*" at bounding box center [201, 510] width 70 height 13
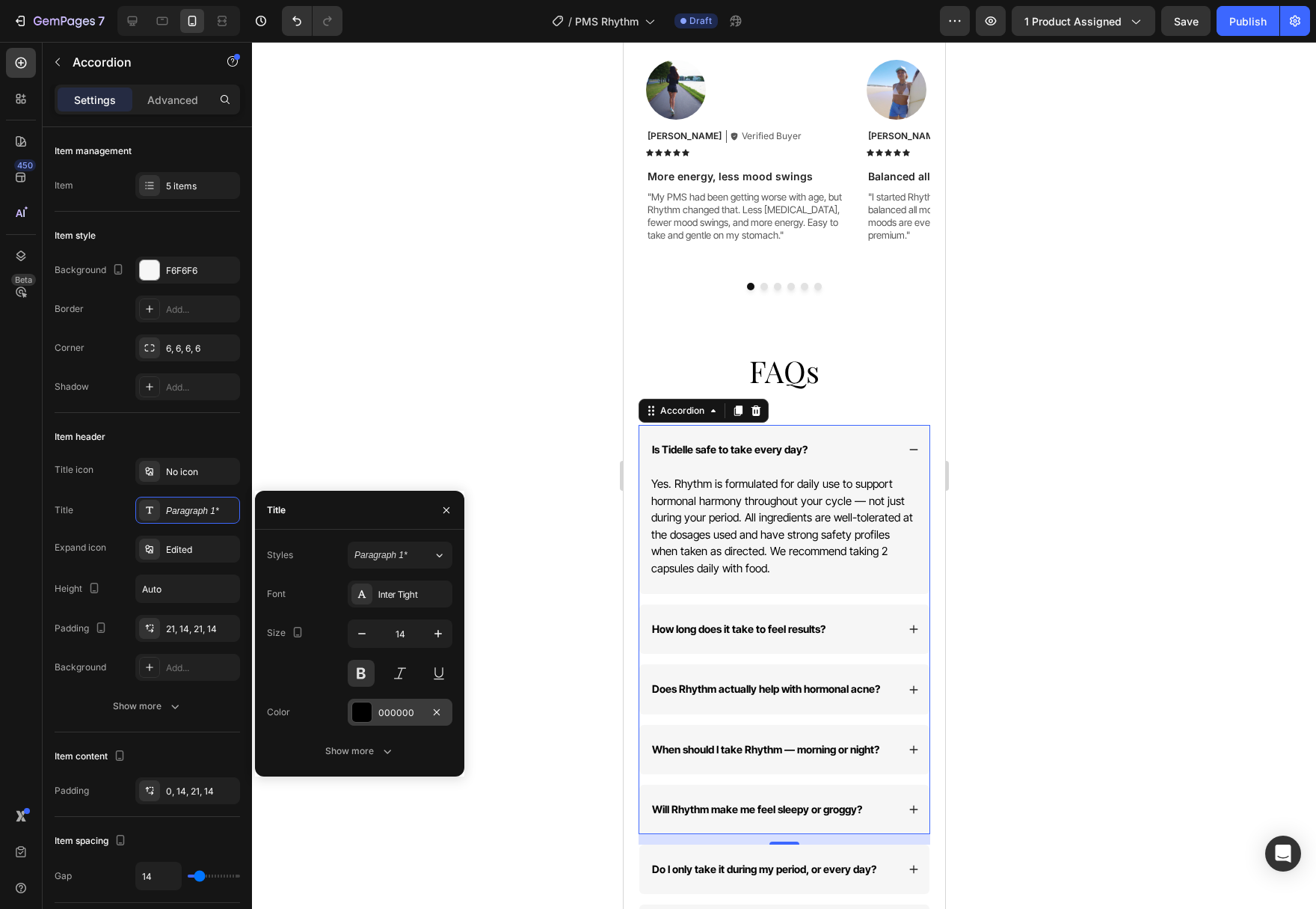
click at [361, 705] on div at bounding box center [362, 712] width 19 height 19
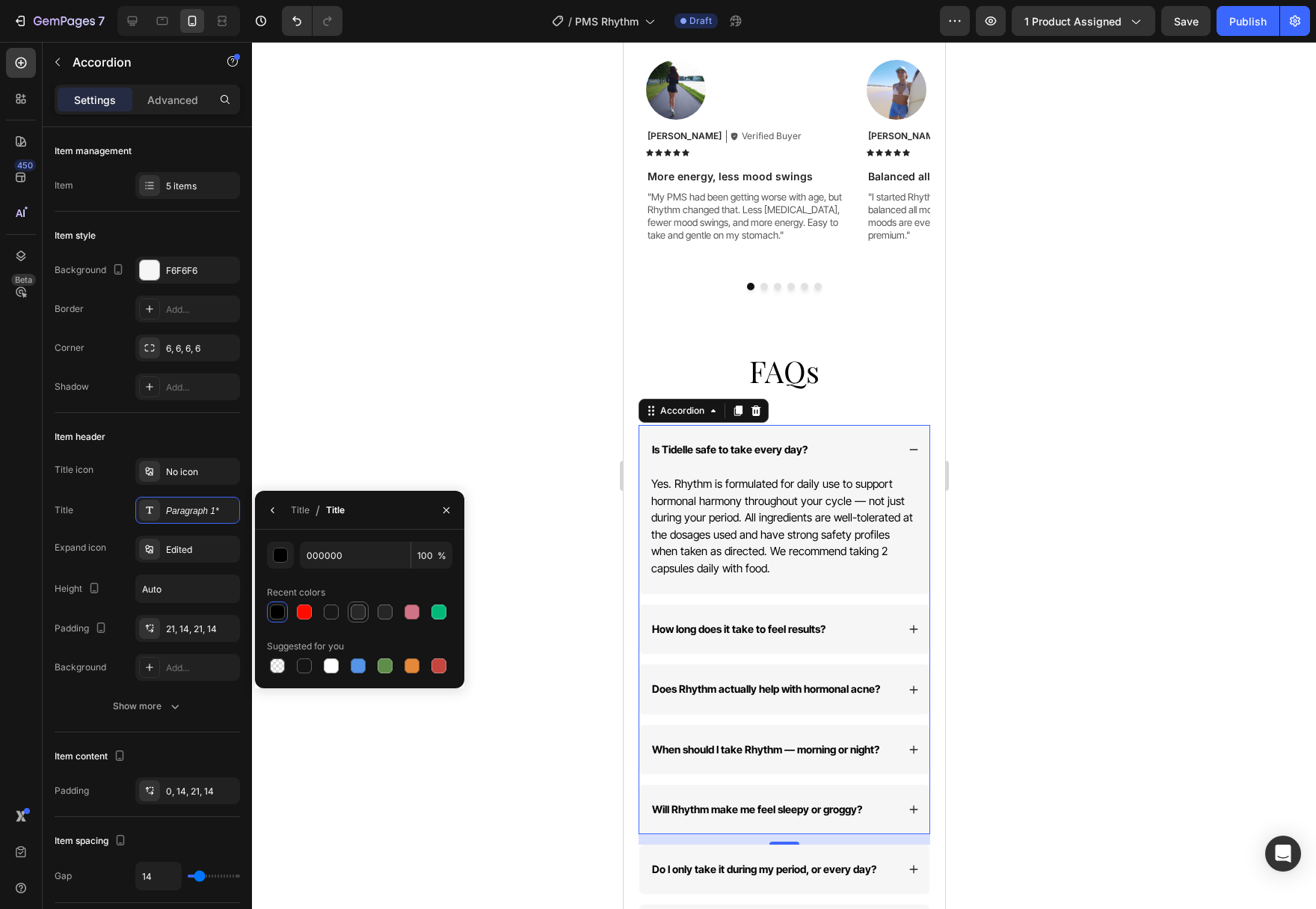
click at [361, 613] on div at bounding box center [358, 611] width 15 height 15
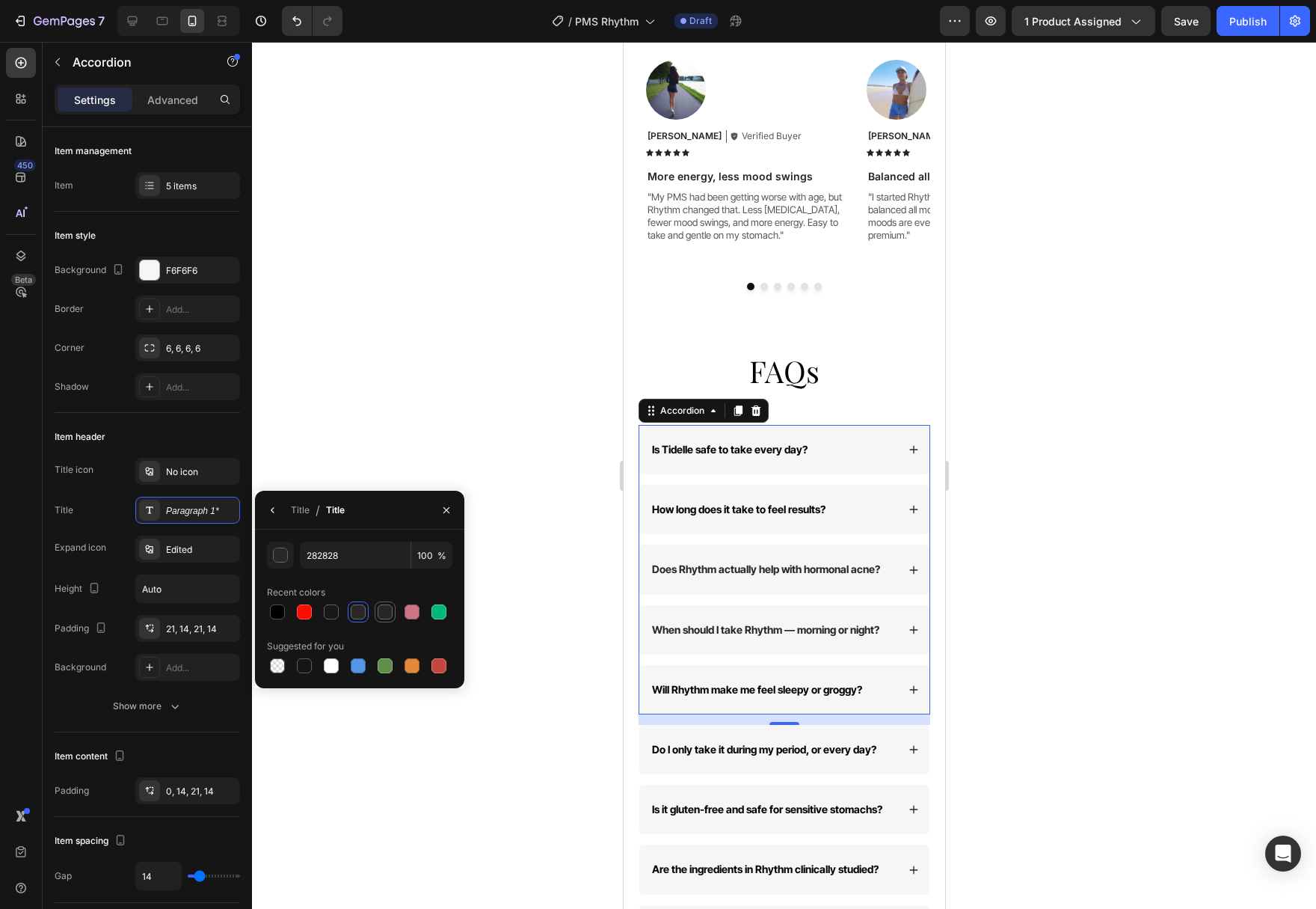
click at [386, 613] on div at bounding box center [385, 611] width 15 height 15
click at [411, 614] on div at bounding box center [412, 611] width 15 height 15
click at [379, 613] on div at bounding box center [385, 611] width 15 height 15
click at [878, 441] on div "Is Tidelle safe to take every day?" at bounding box center [772, 449] width 246 height 18
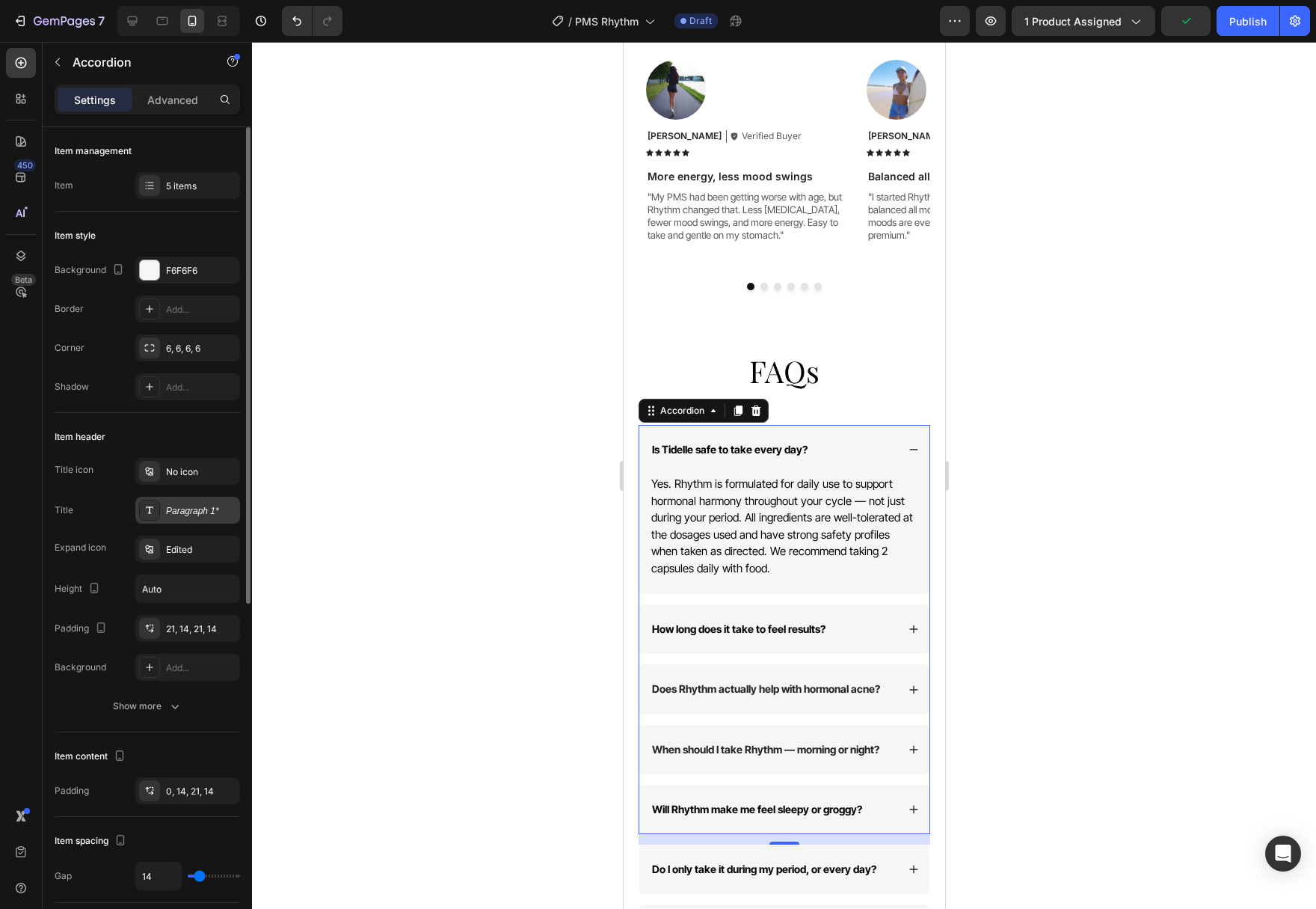
click at [185, 509] on div "Paragraph 1*" at bounding box center [201, 510] width 70 height 13
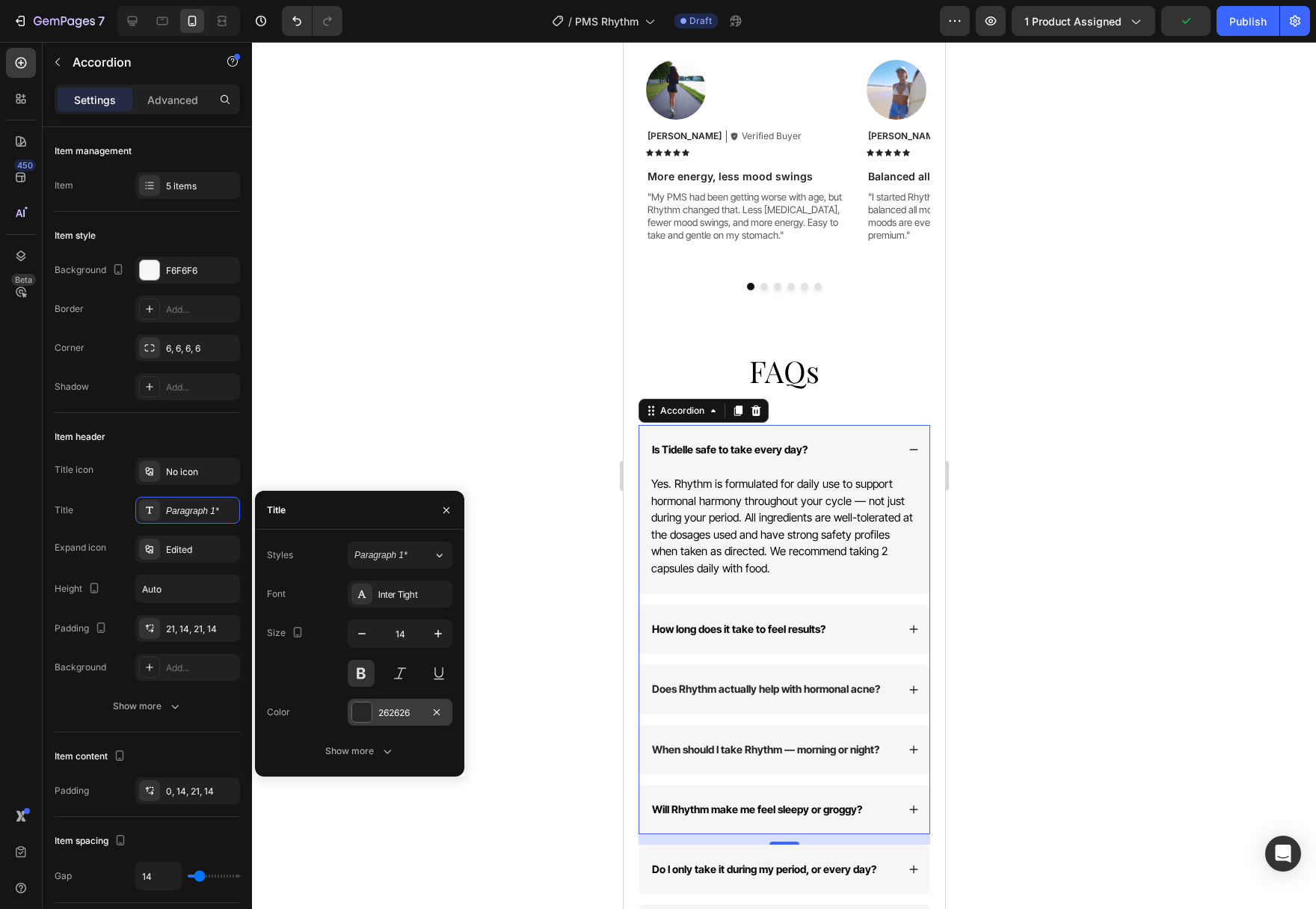
click at [374, 708] on div "262626" at bounding box center [400, 711] width 104 height 27
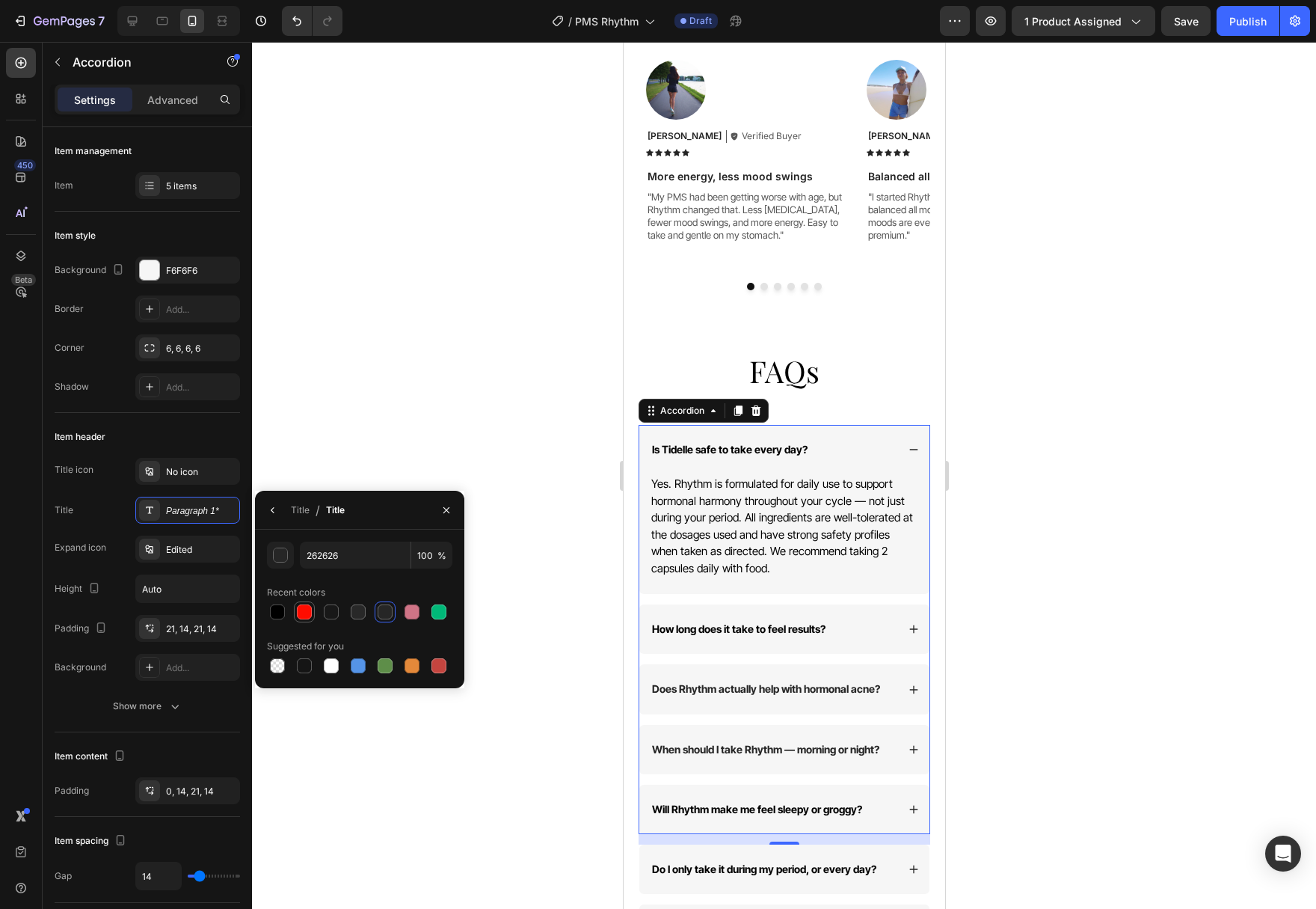
click at [310, 609] on div at bounding box center [304, 611] width 15 height 15
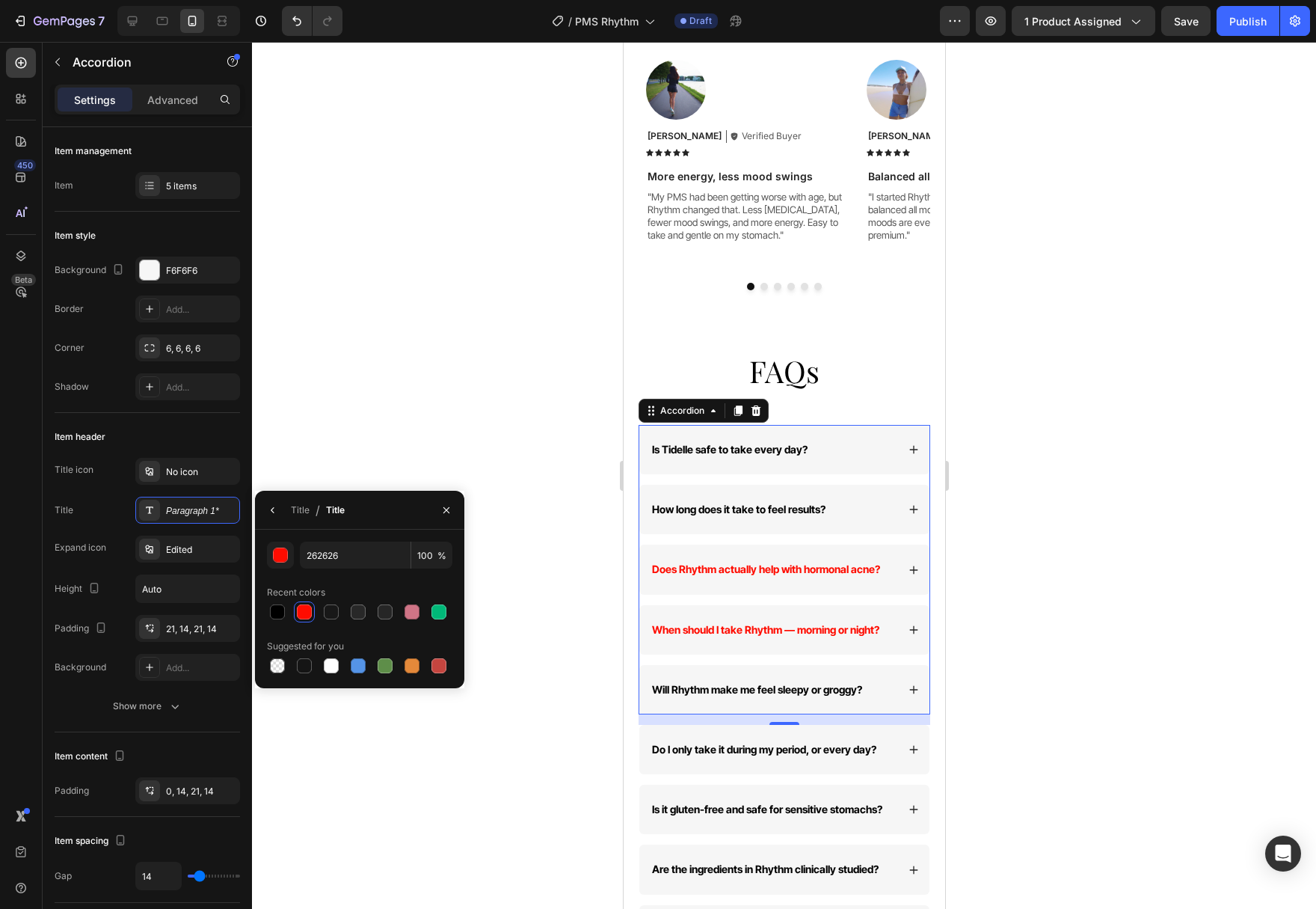
type input "FF0C00"
click at [765, 443] on span "Is Tidelle safe to take every day?" at bounding box center [728, 449] width 156 height 13
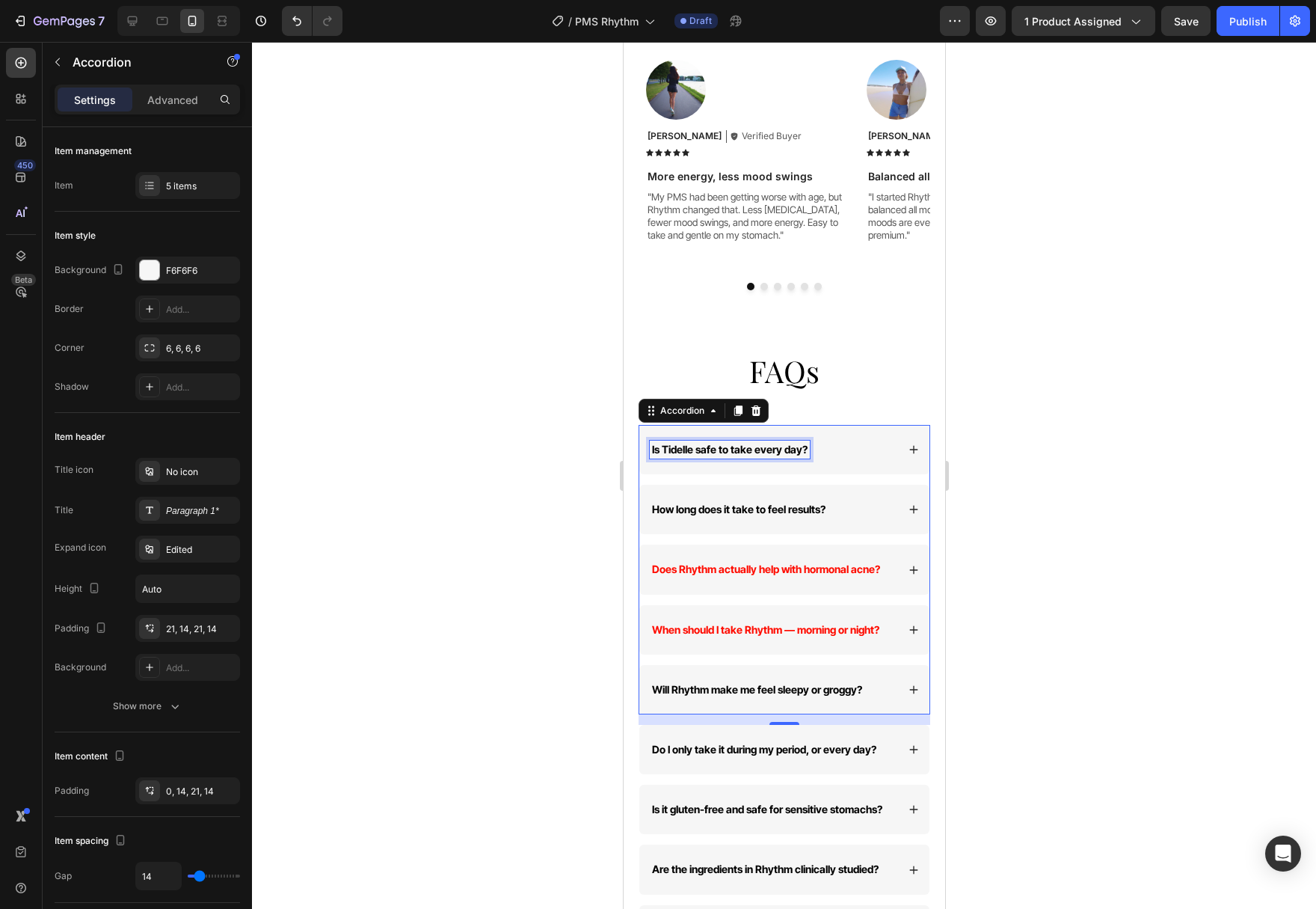
click at [765, 443] on span "Is Tidelle safe to take every day?" at bounding box center [728, 449] width 156 height 13
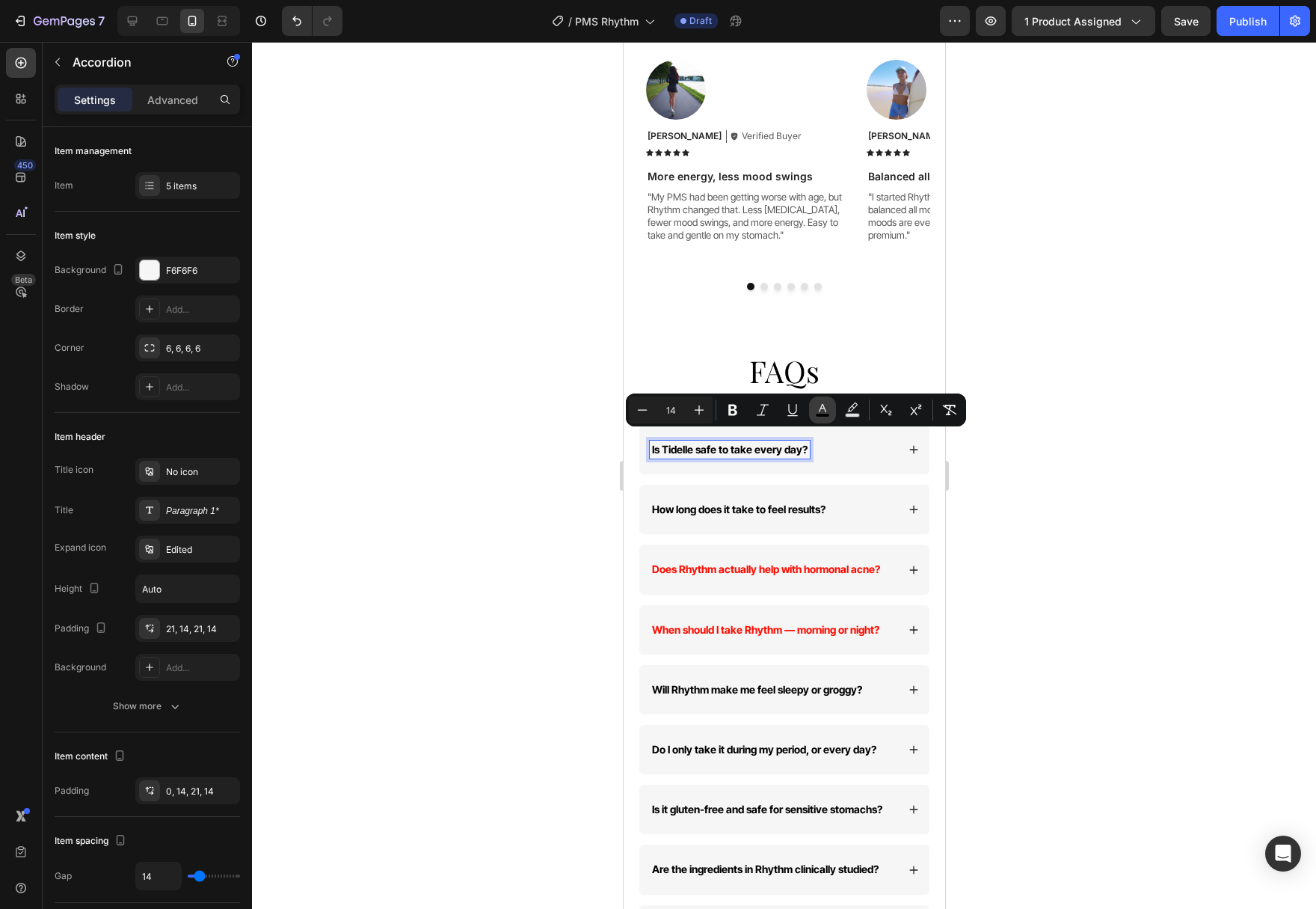
click at [828, 414] on rect "Editor contextual toolbar" at bounding box center [822, 415] width 14 height 3
type input "000000"
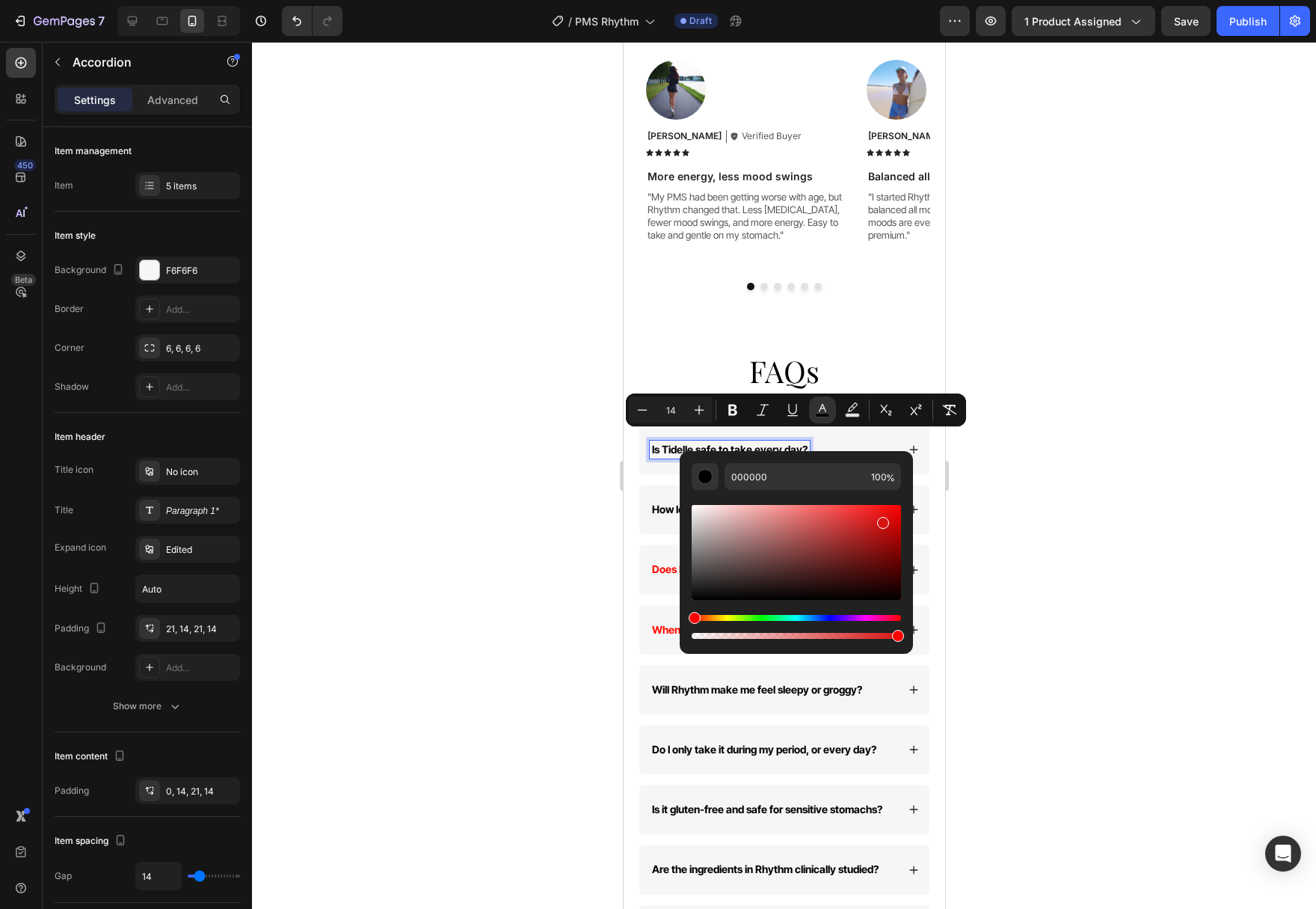
drag, startPoint x: 877, startPoint y: 526, endPoint x: 903, endPoint y: 479, distance: 53.7
click at [903, 479] on div "000000 100 %" at bounding box center [796, 546] width 233 height 191
type input "FF0000"
click at [1017, 492] on div at bounding box center [783, 475] width 1064 height 867
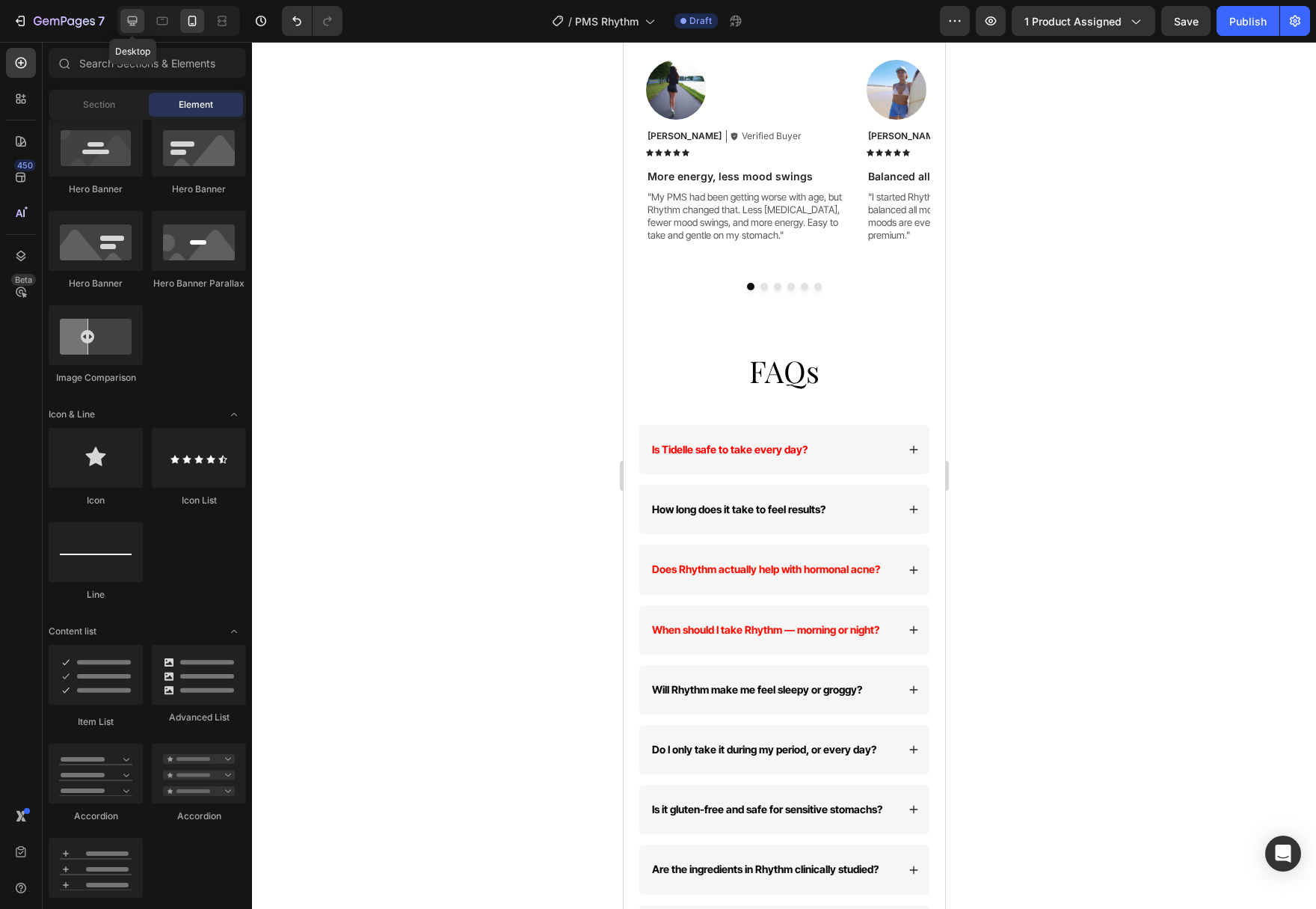
click at [132, 18] on icon at bounding box center [131, 20] width 15 height 15
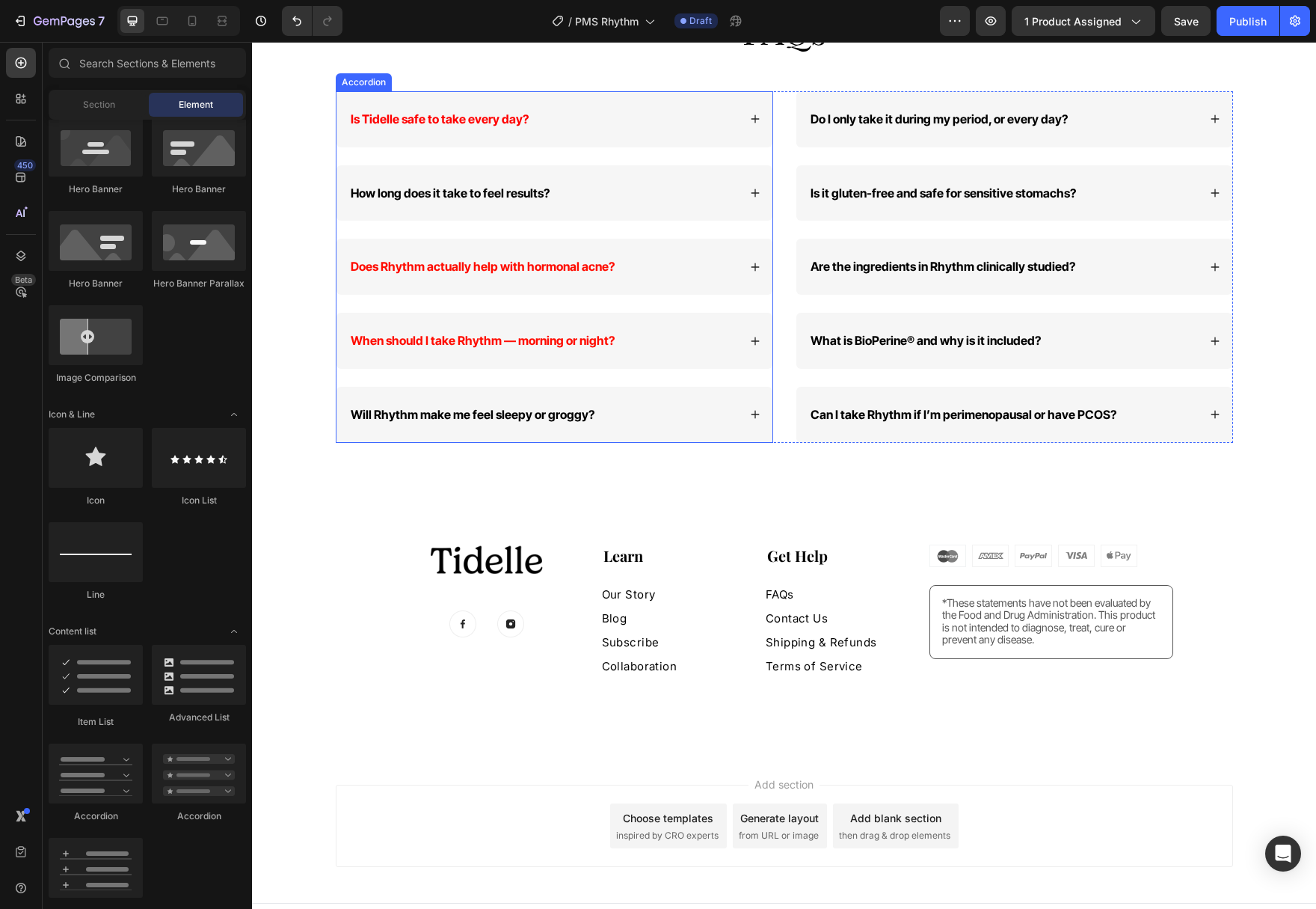
scroll to position [5336, 0]
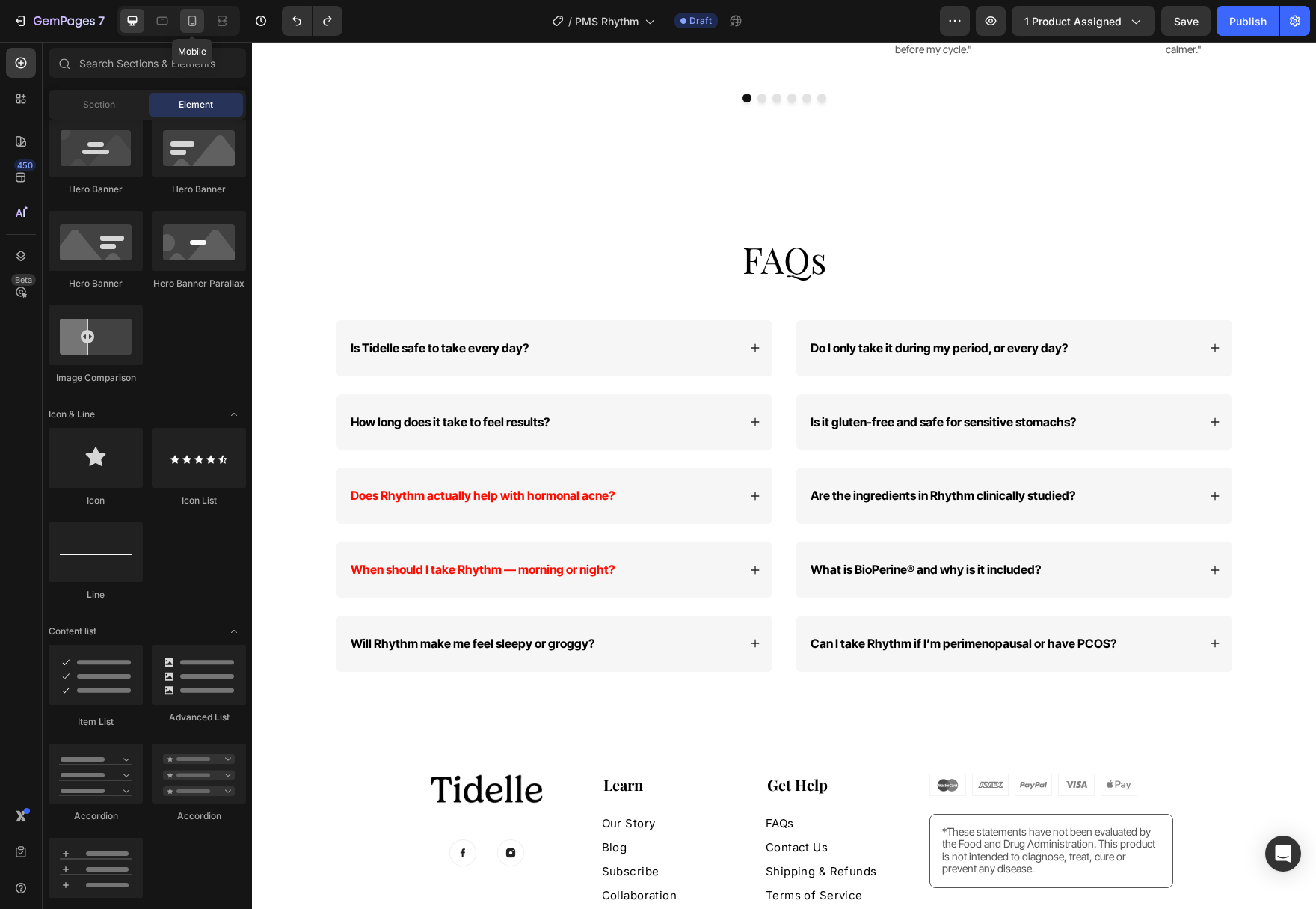
click at [185, 25] on icon at bounding box center [191, 20] width 15 height 15
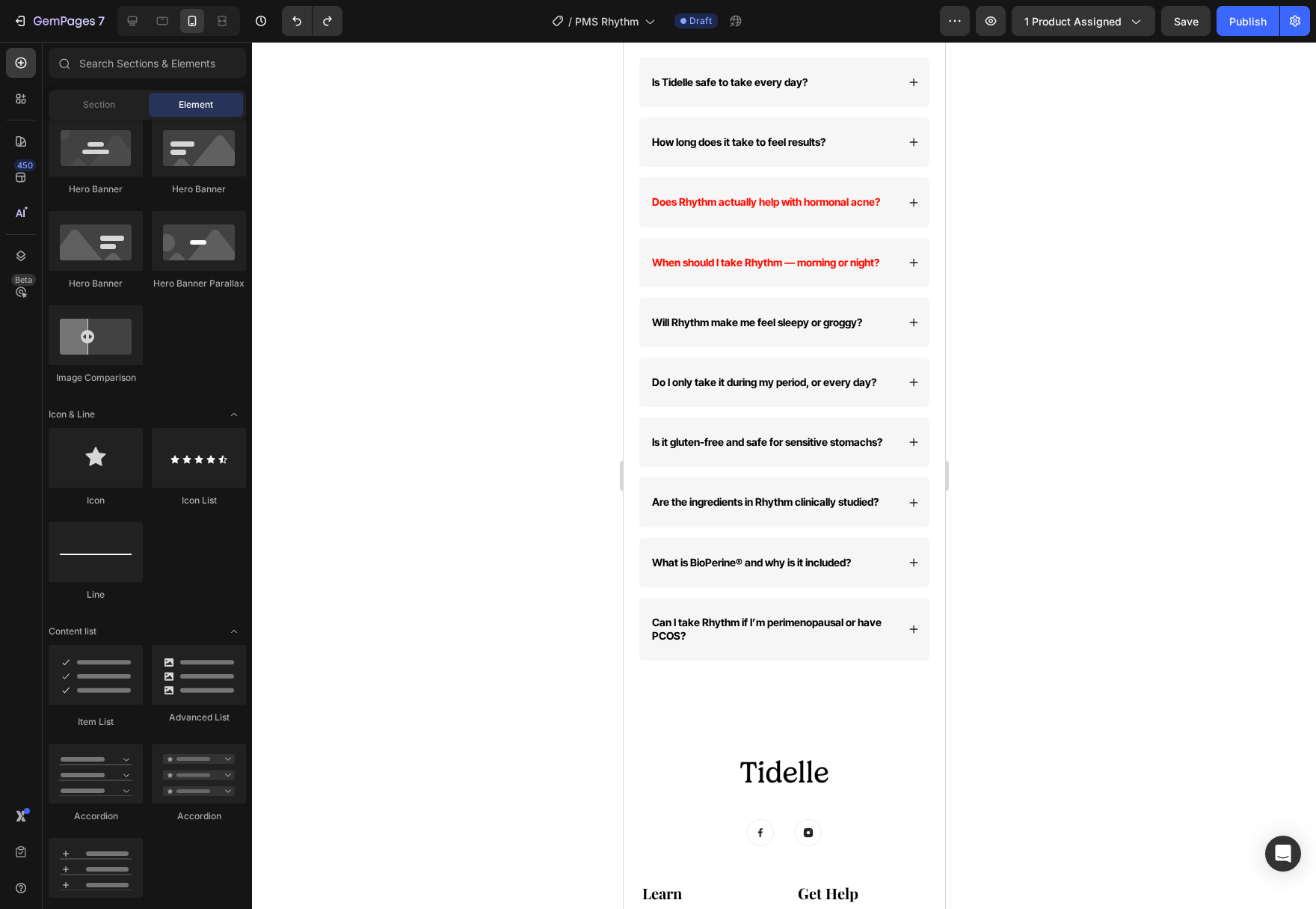
scroll to position [5141, 0]
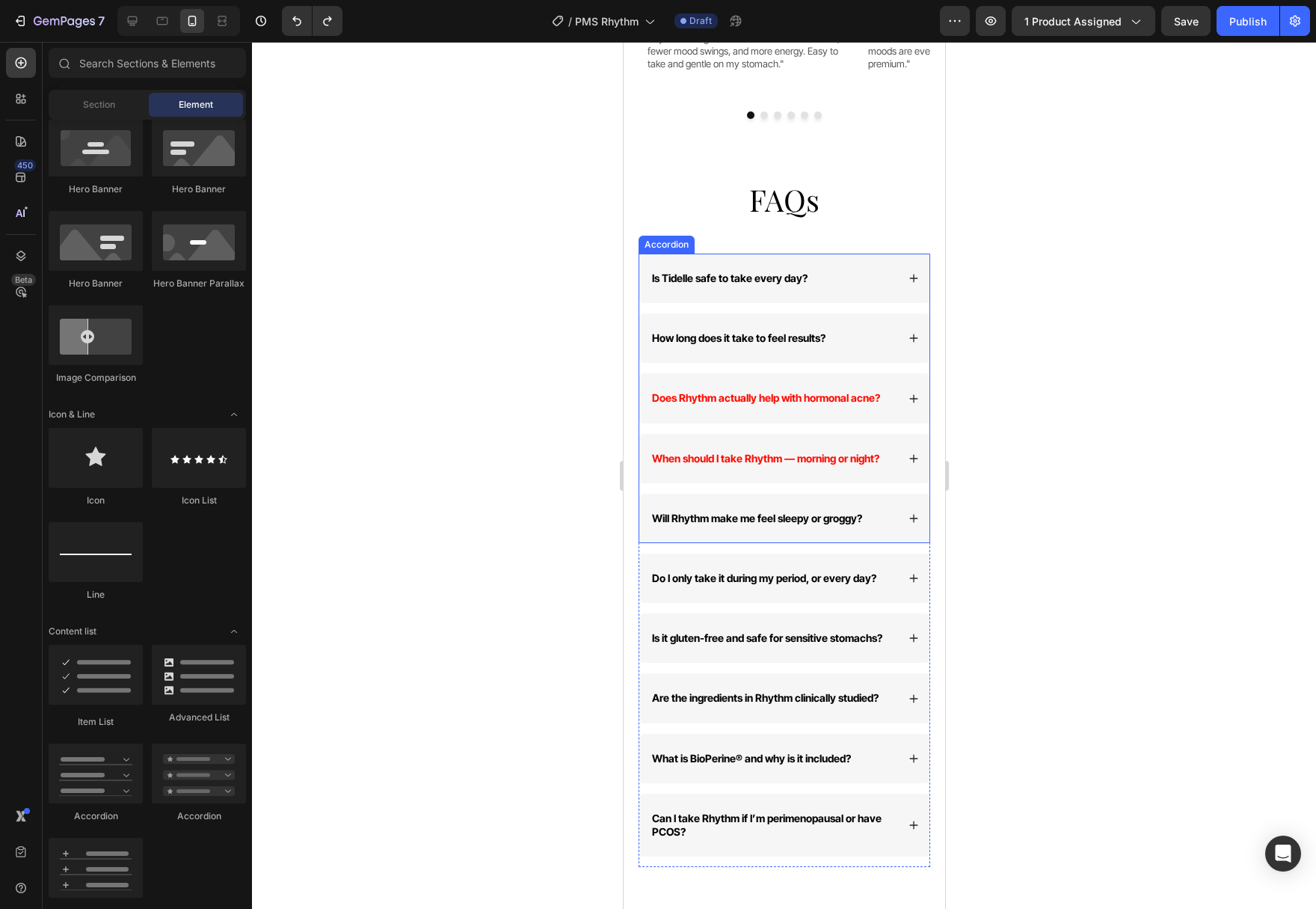
click at [805, 273] on span "Is Tidelle safe to take every day?" at bounding box center [728, 278] width 156 height 13
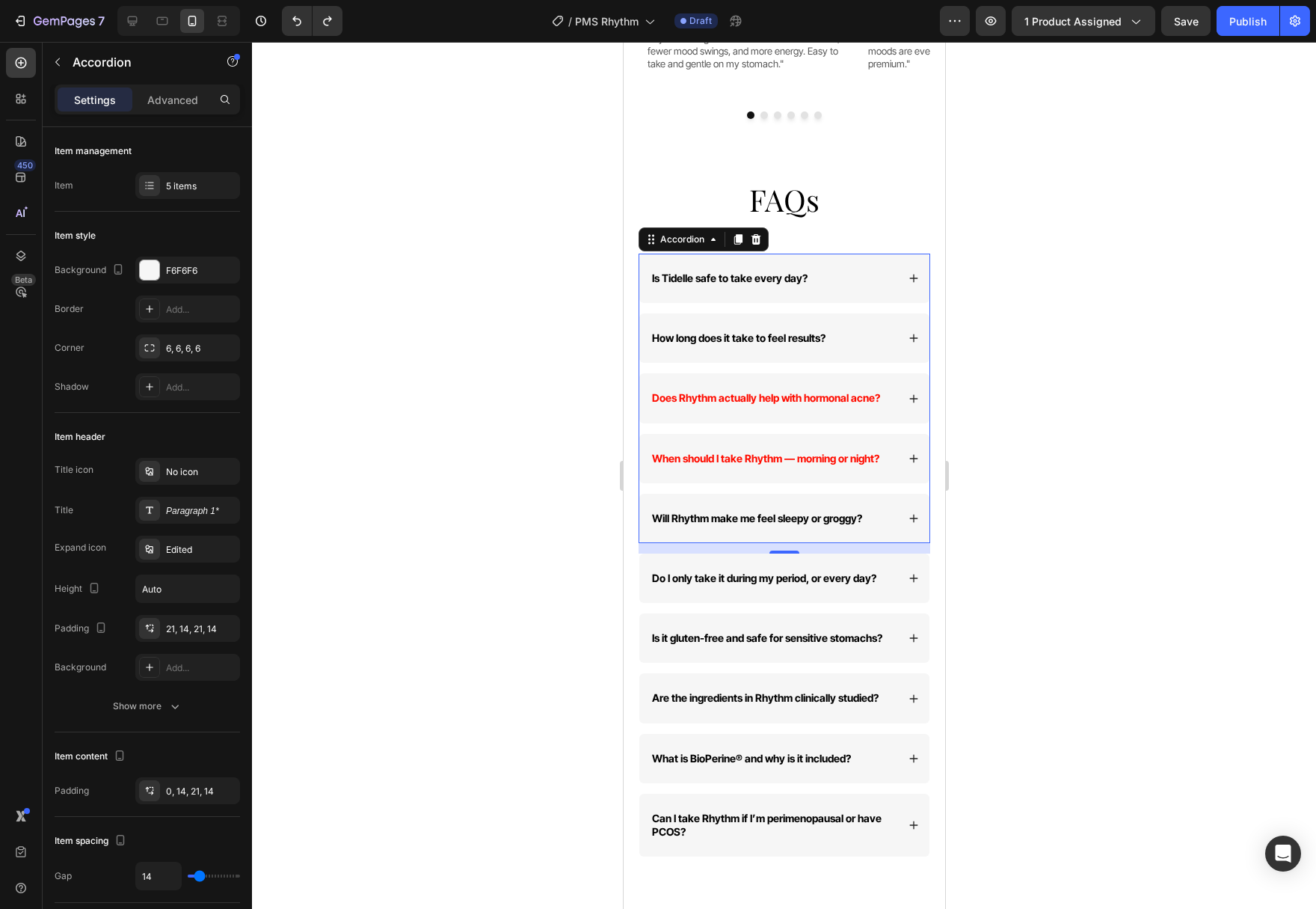
click at [907, 266] on div "Is Tidelle safe to take every day?" at bounding box center [783, 278] width 290 height 50
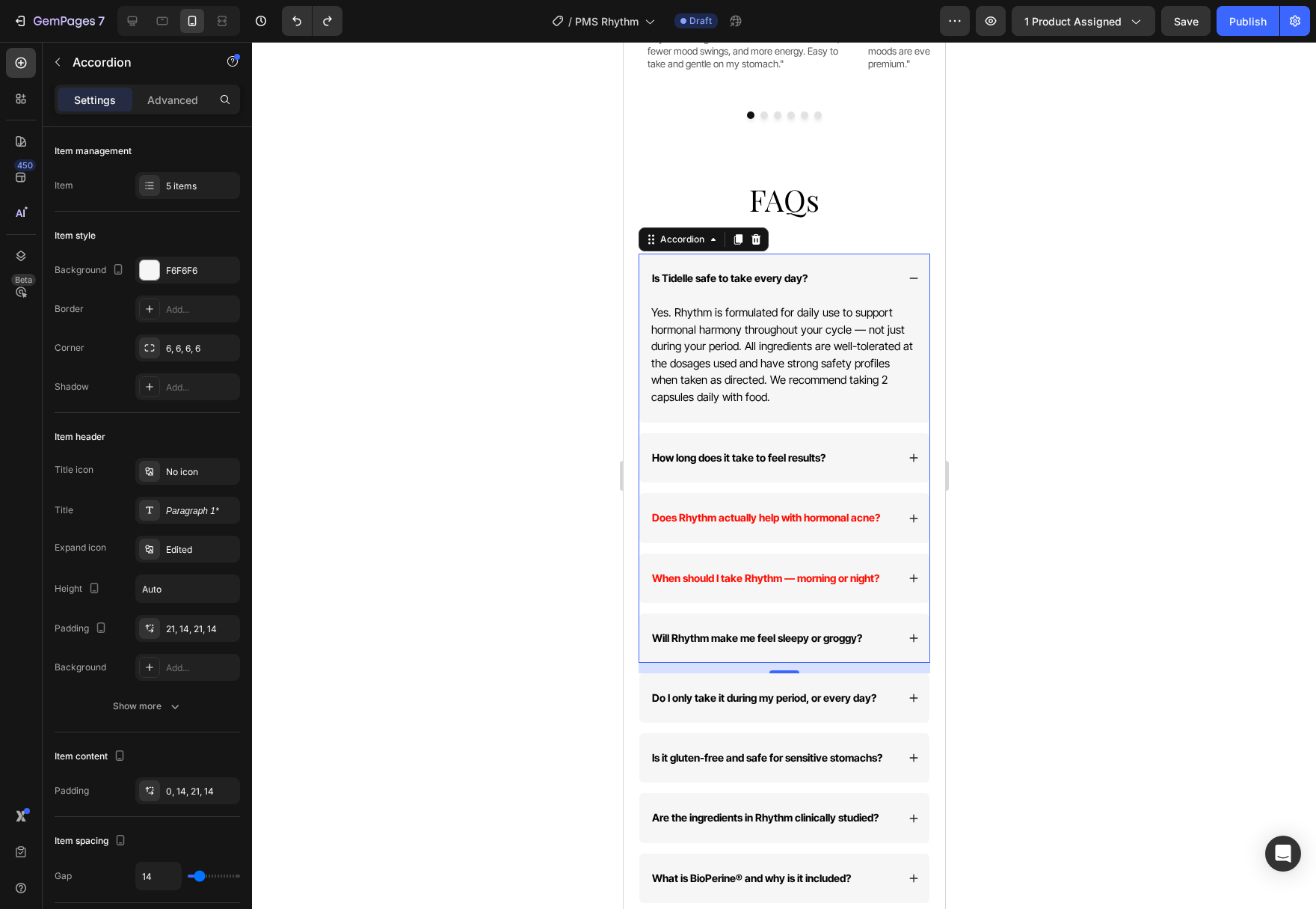
click at [907, 266] on div "Is Tidelle safe to take every day?" at bounding box center [783, 278] width 290 height 50
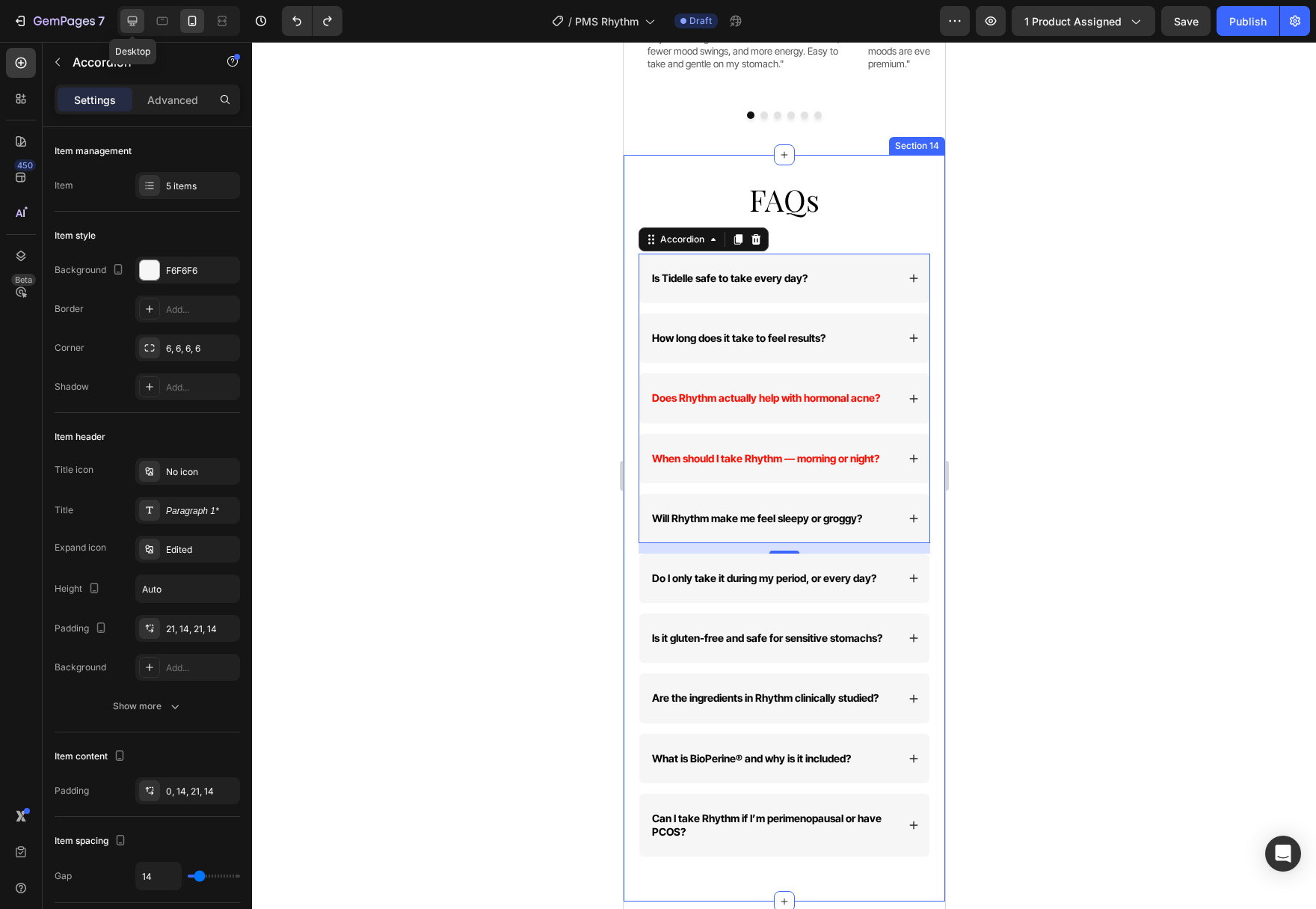
click at [134, 17] on icon at bounding box center [132, 21] width 10 height 10
type input "24"
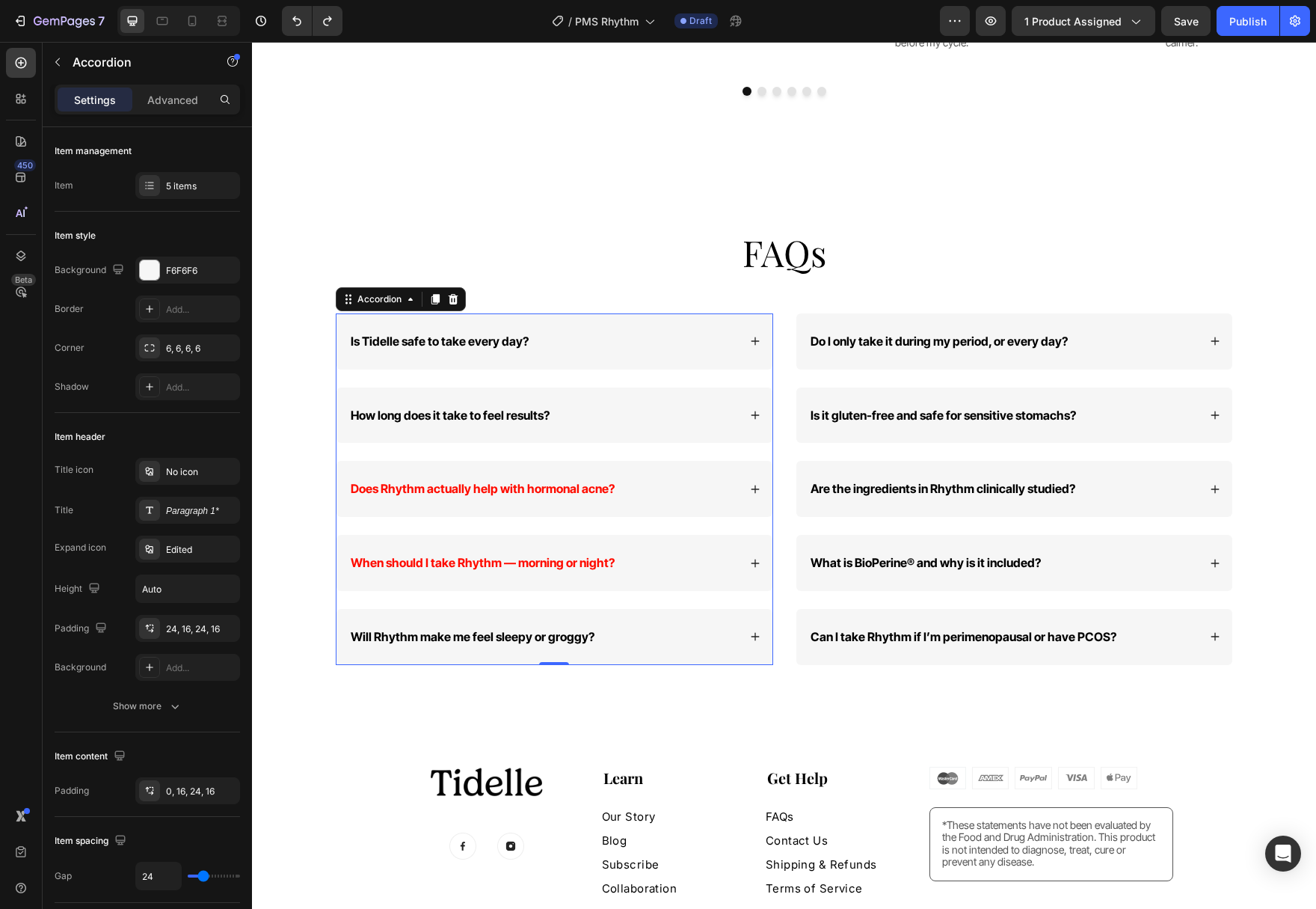
scroll to position [5321, 0]
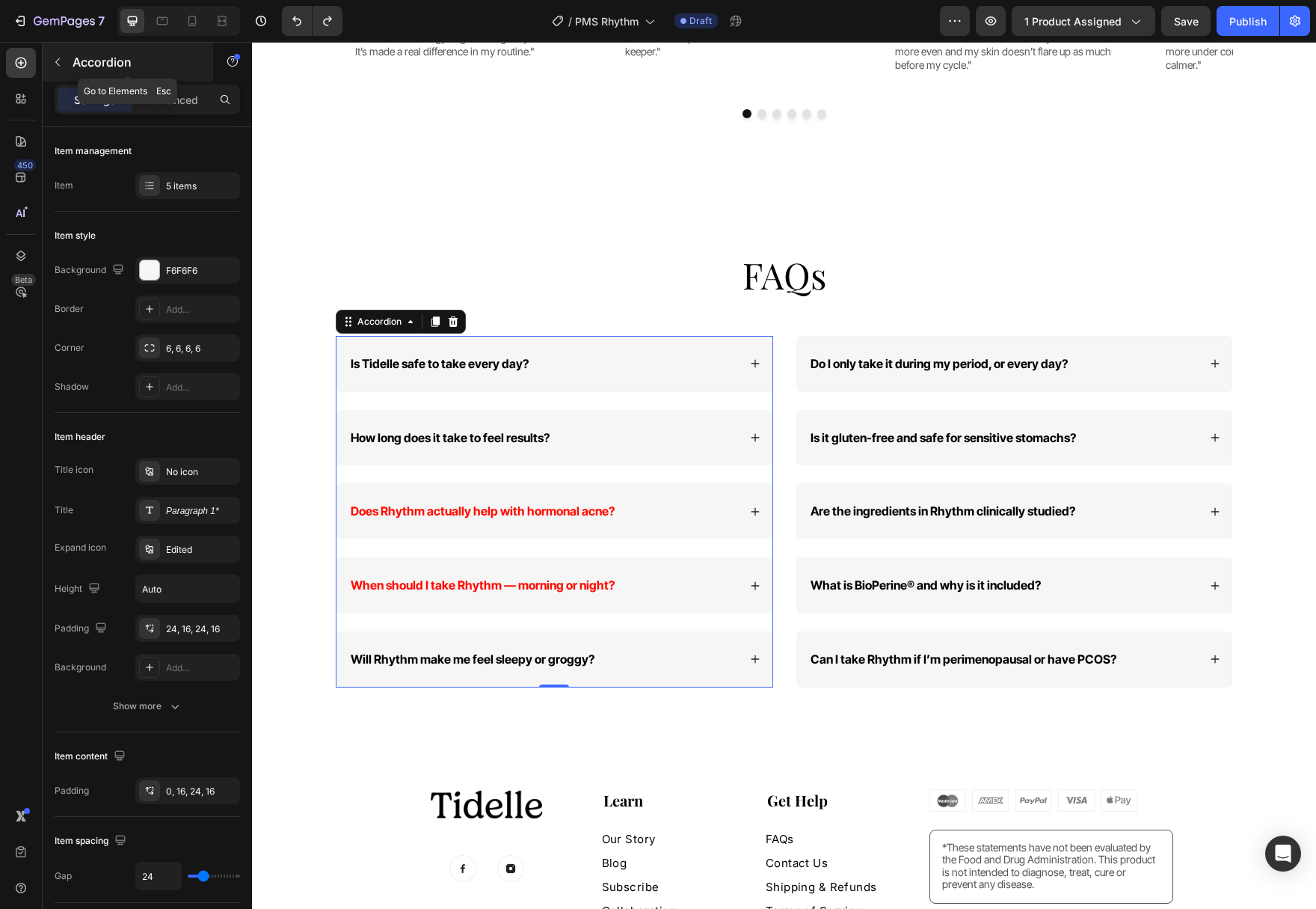
click at [64, 53] on button "button" at bounding box center [57, 62] width 24 height 24
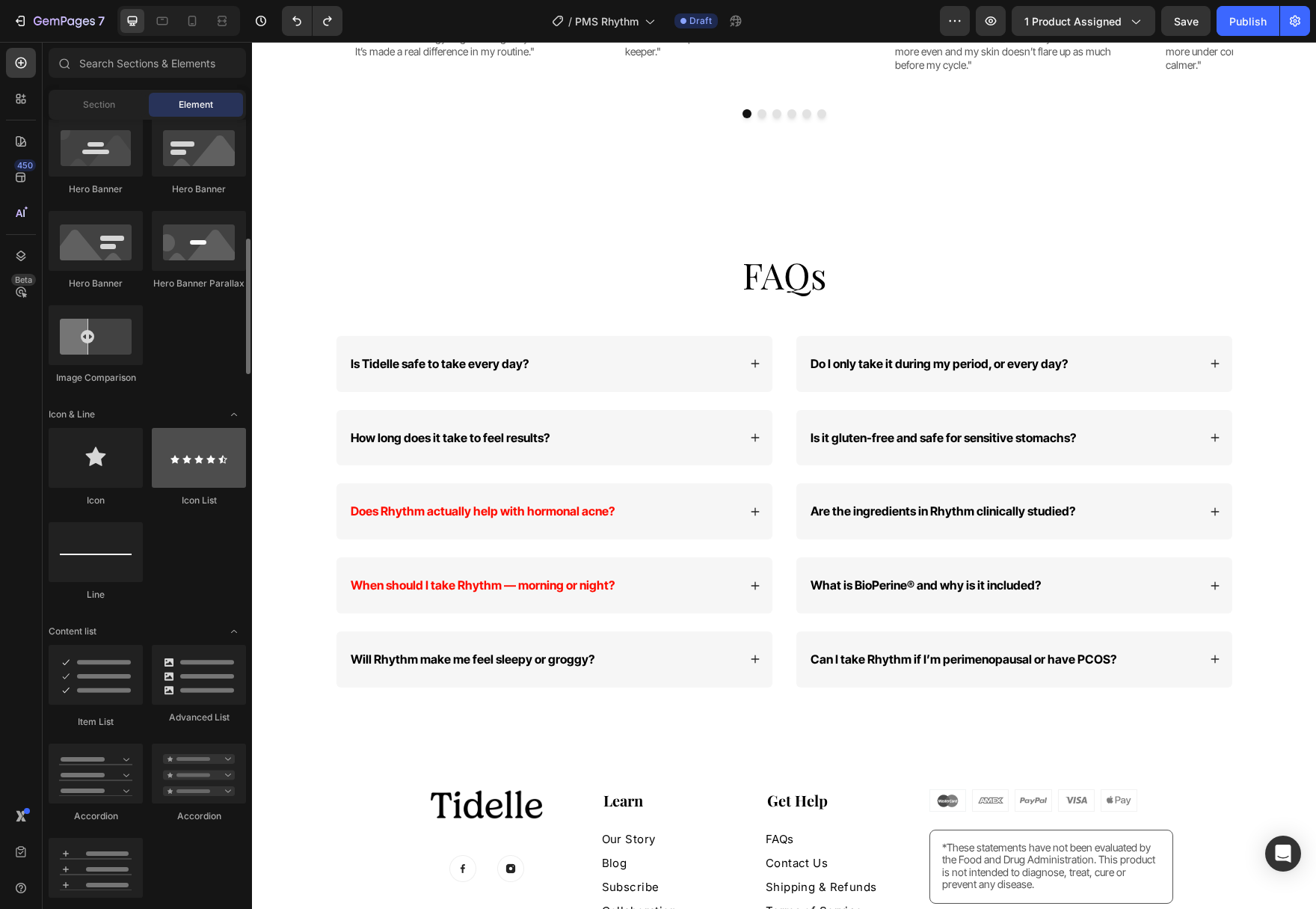
scroll to position [992, 0]
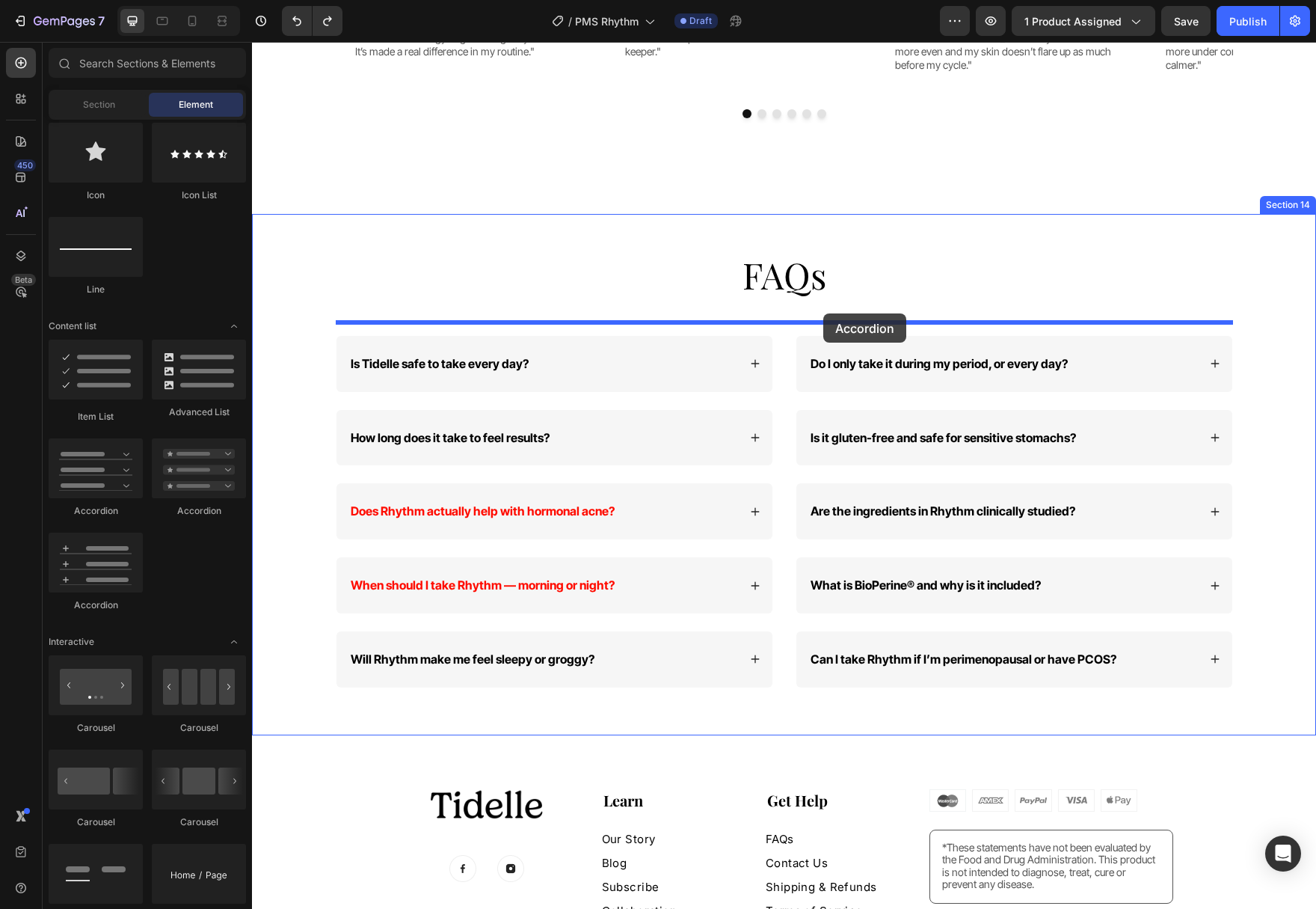
drag, startPoint x: 344, startPoint y: 618, endPoint x: 823, endPoint y: 313, distance: 567.9
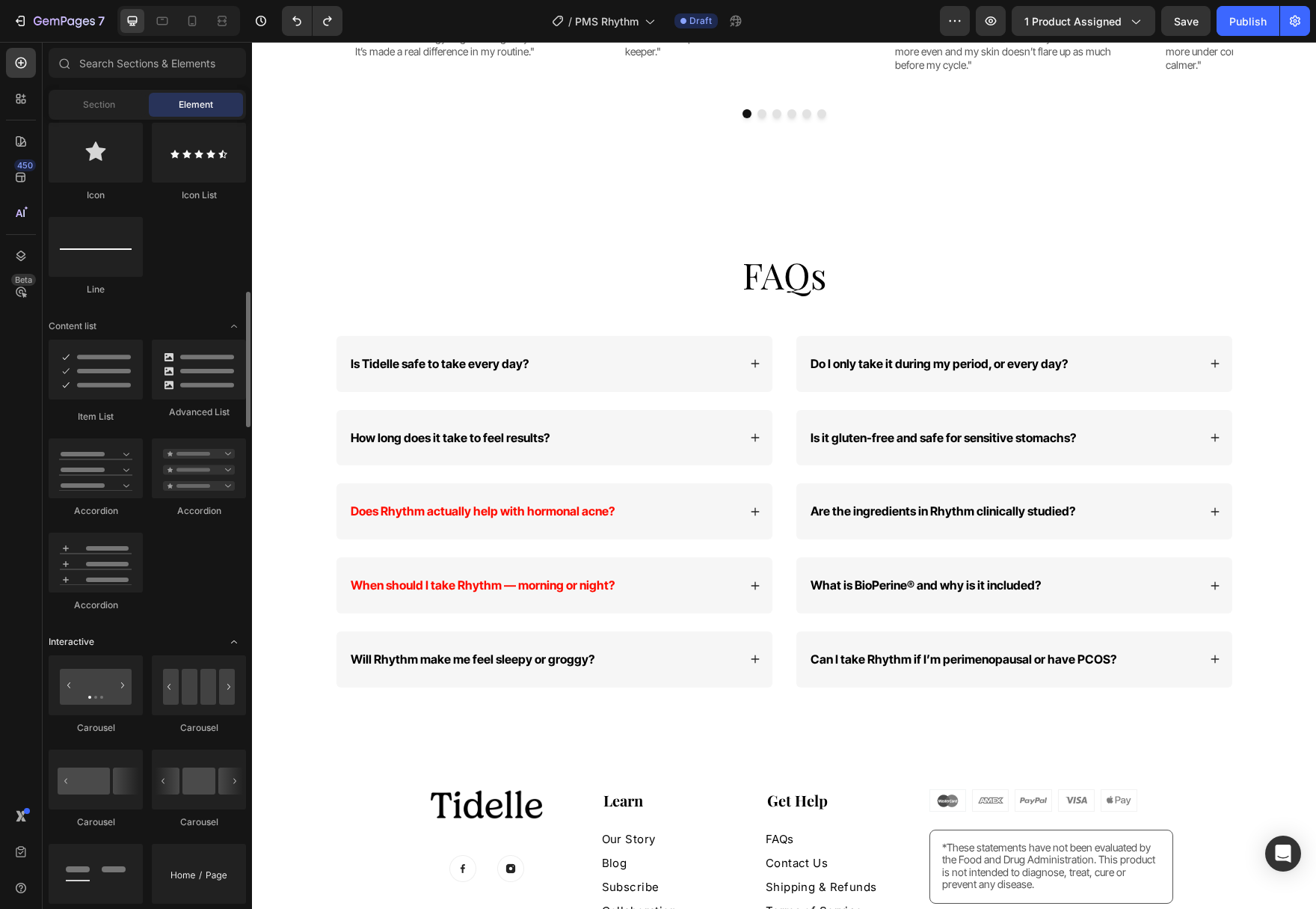
scroll to position [1068, 0]
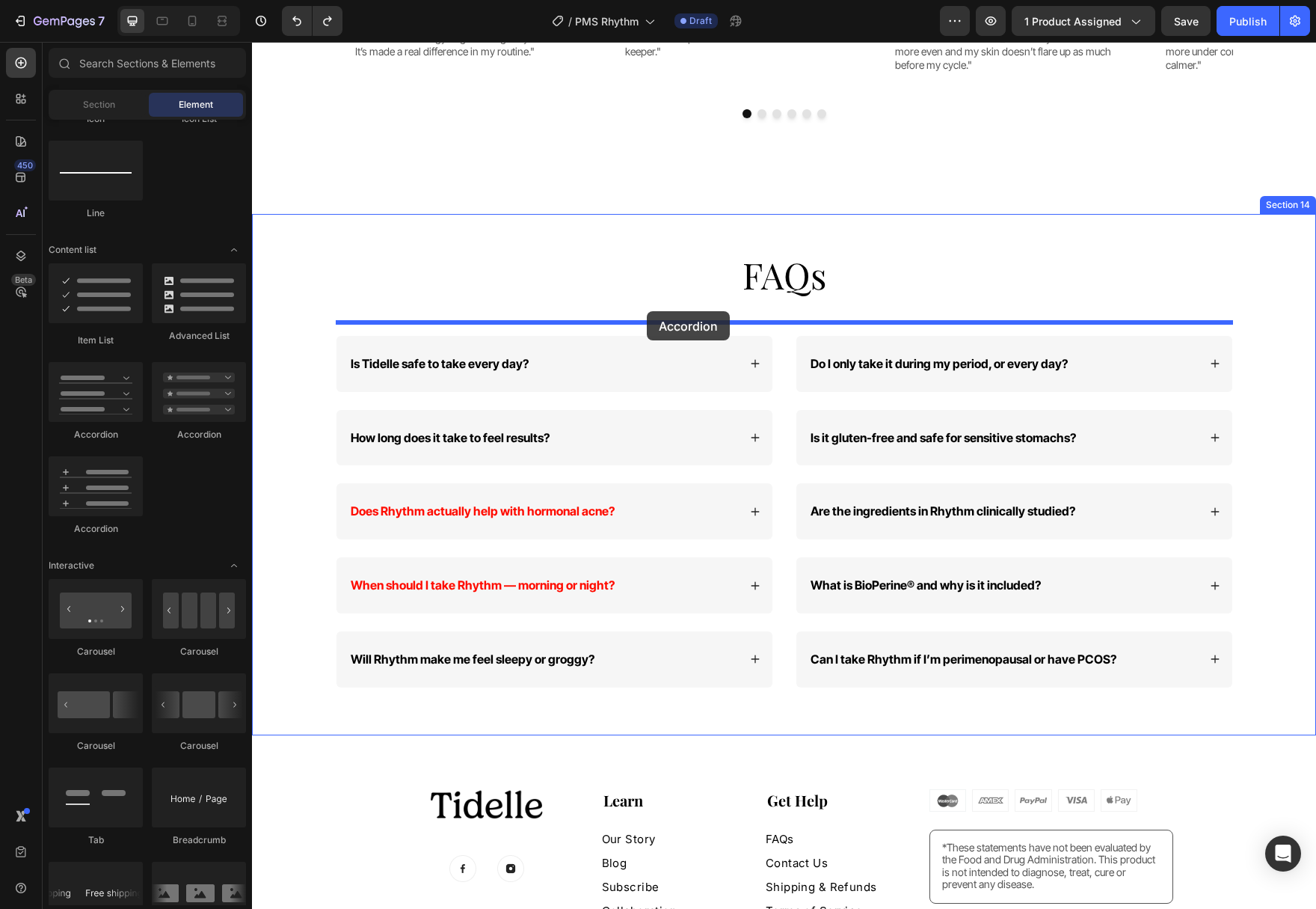
drag, startPoint x: 364, startPoint y: 450, endPoint x: 647, endPoint y: 311, distance: 315.3
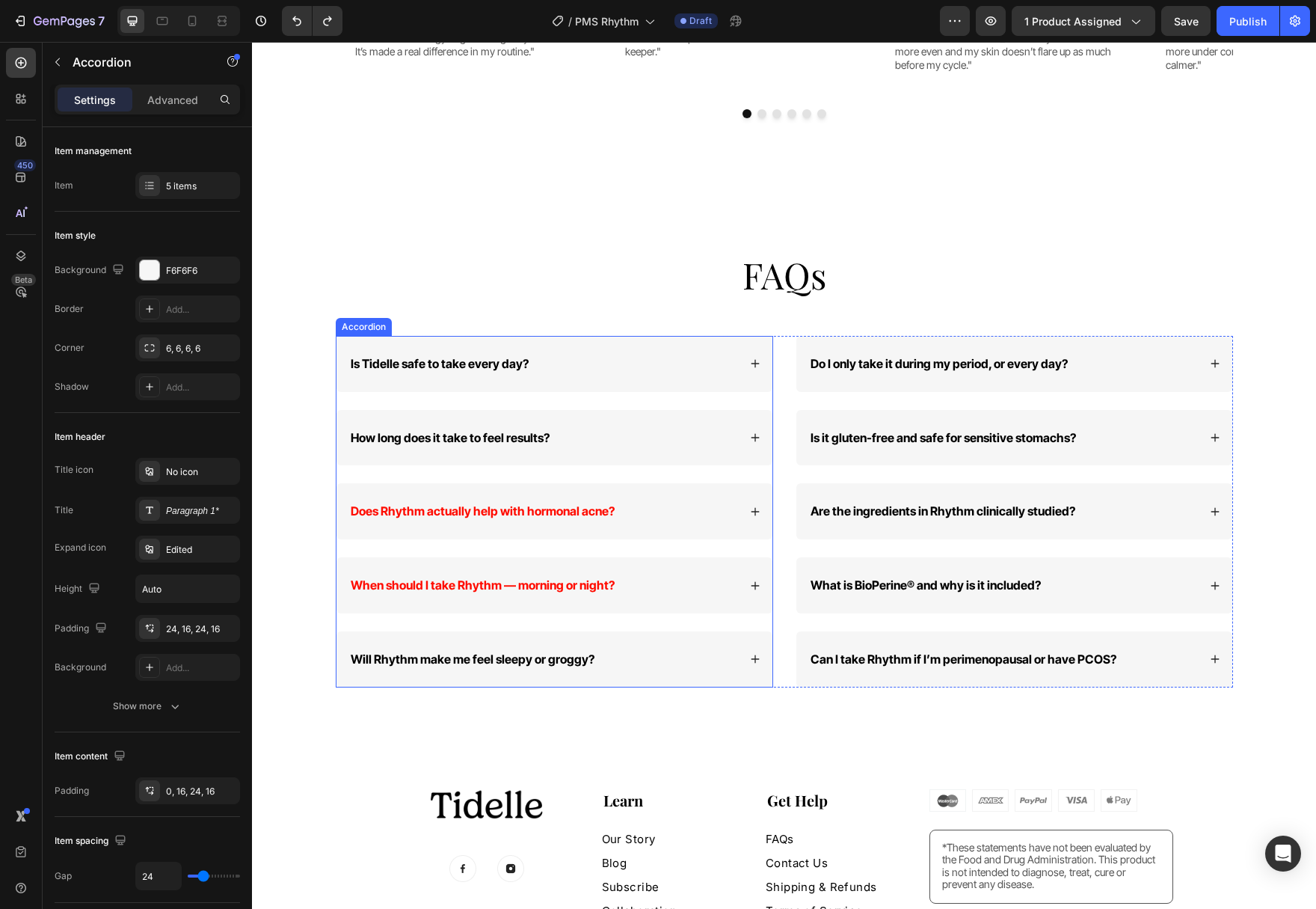
click at [370, 318] on div "Accordion" at bounding box center [364, 327] width 56 height 18
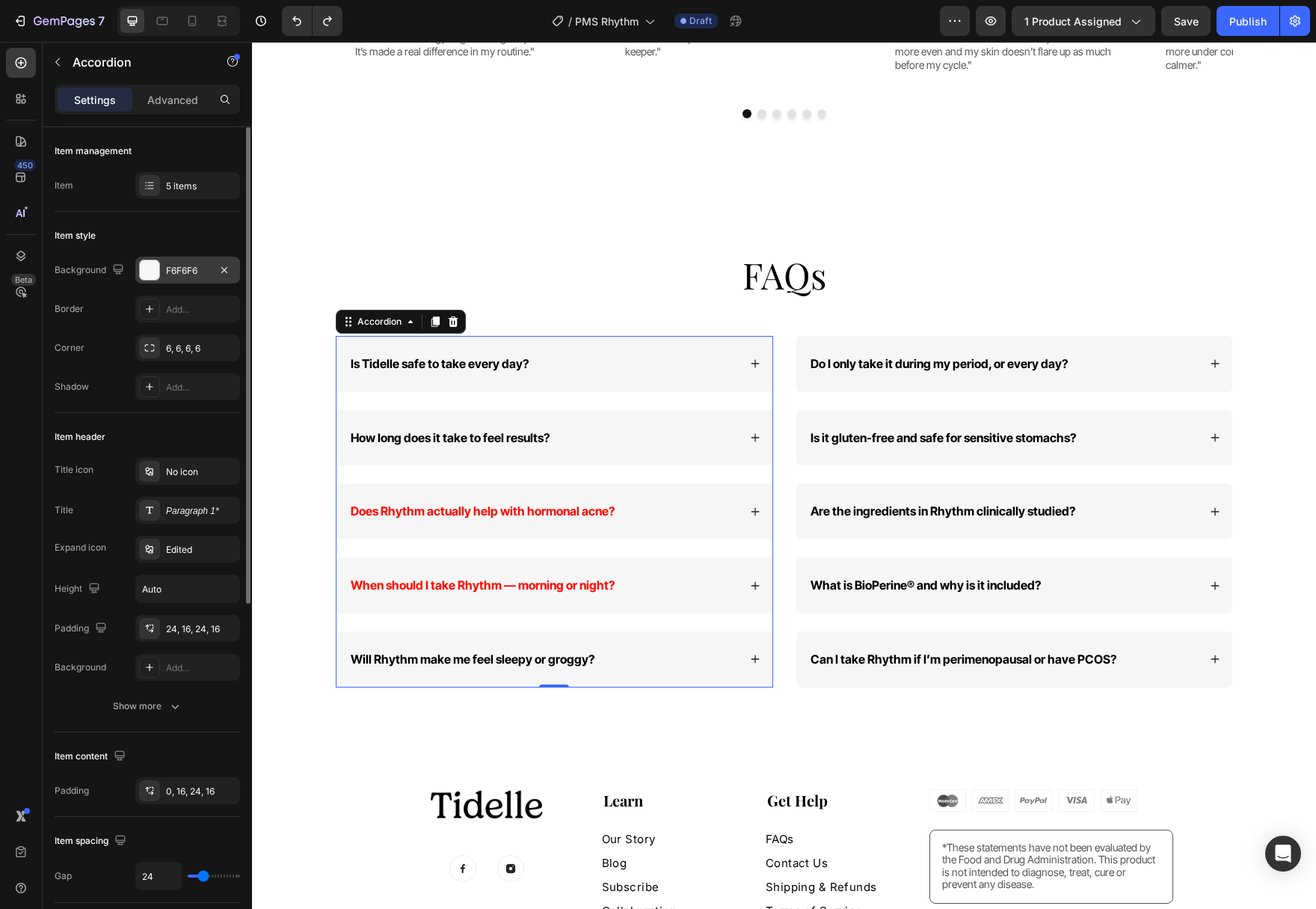
click at [146, 273] on div at bounding box center [150, 270] width 19 height 19
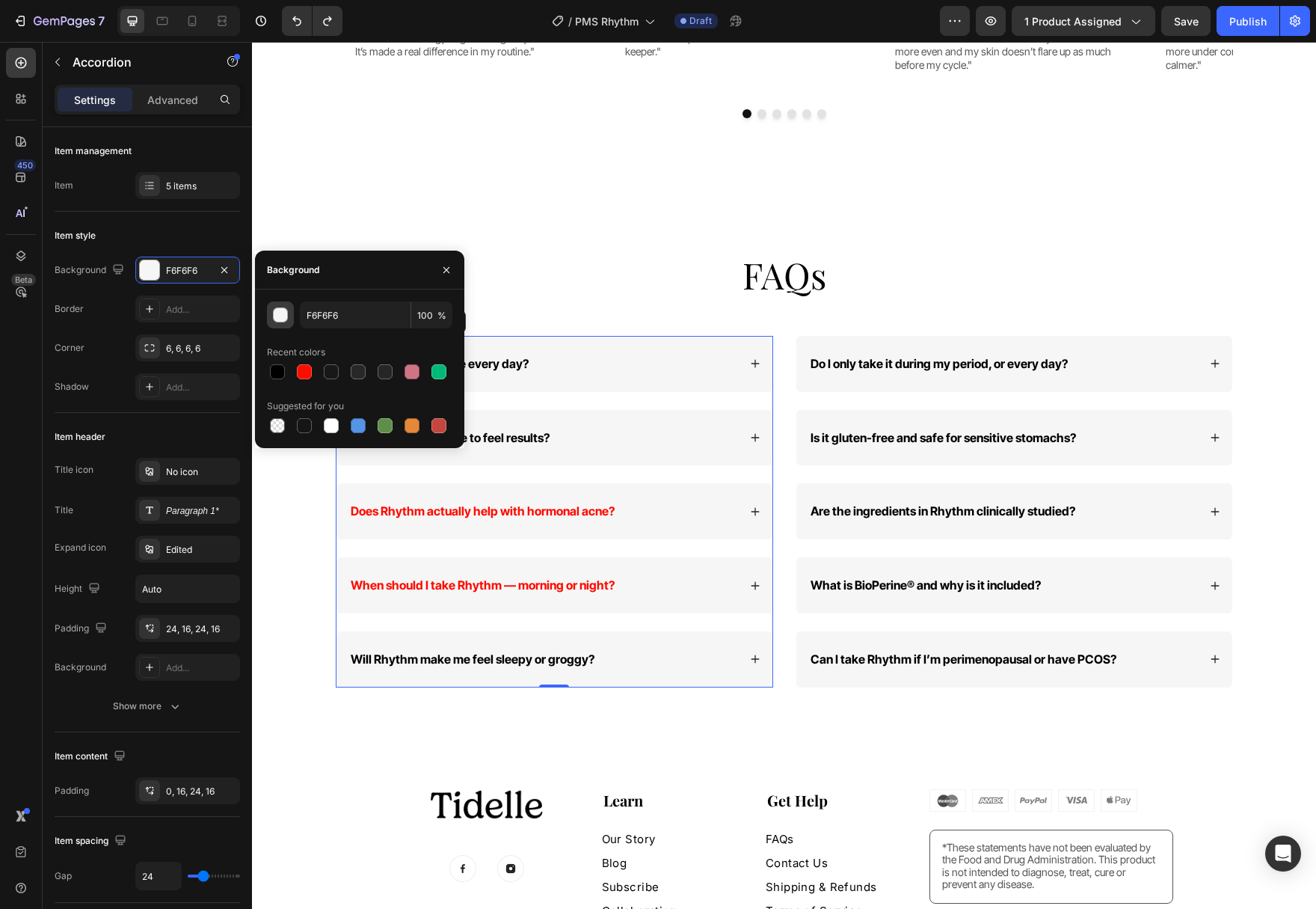
click at [272, 321] on button "button" at bounding box center [280, 314] width 27 height 27
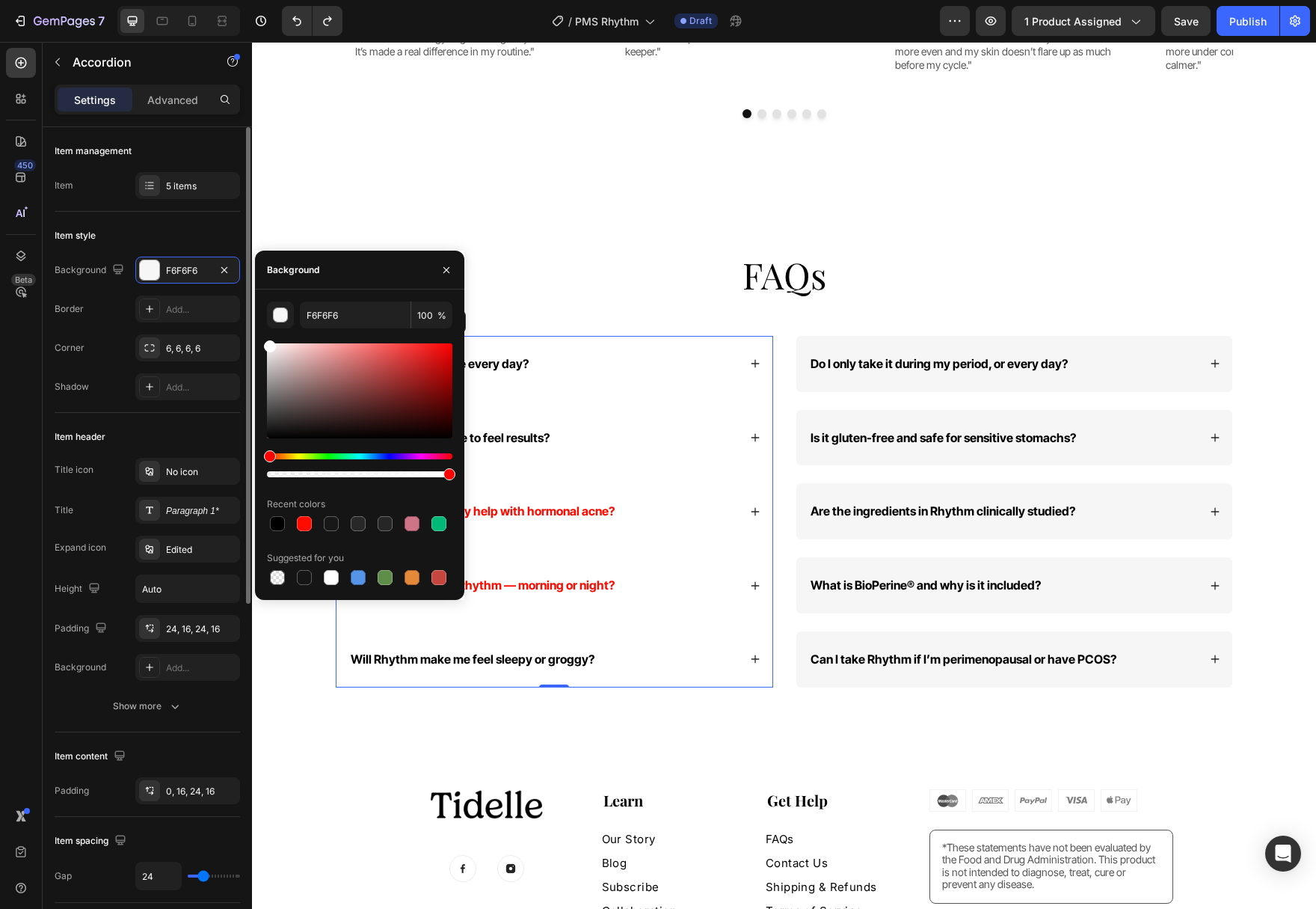
drag, startPoint x: 293, startPoint y: 380, endPoint x: 162, endPoint y: 205, distance: 218.6
click at [167, 212] on div "450 Beta Sections(18) Elements(84) Section Element Hero Section Product Detail …" at bounding box center [125, 475] width 252 height 867
type input "FFFFFF"
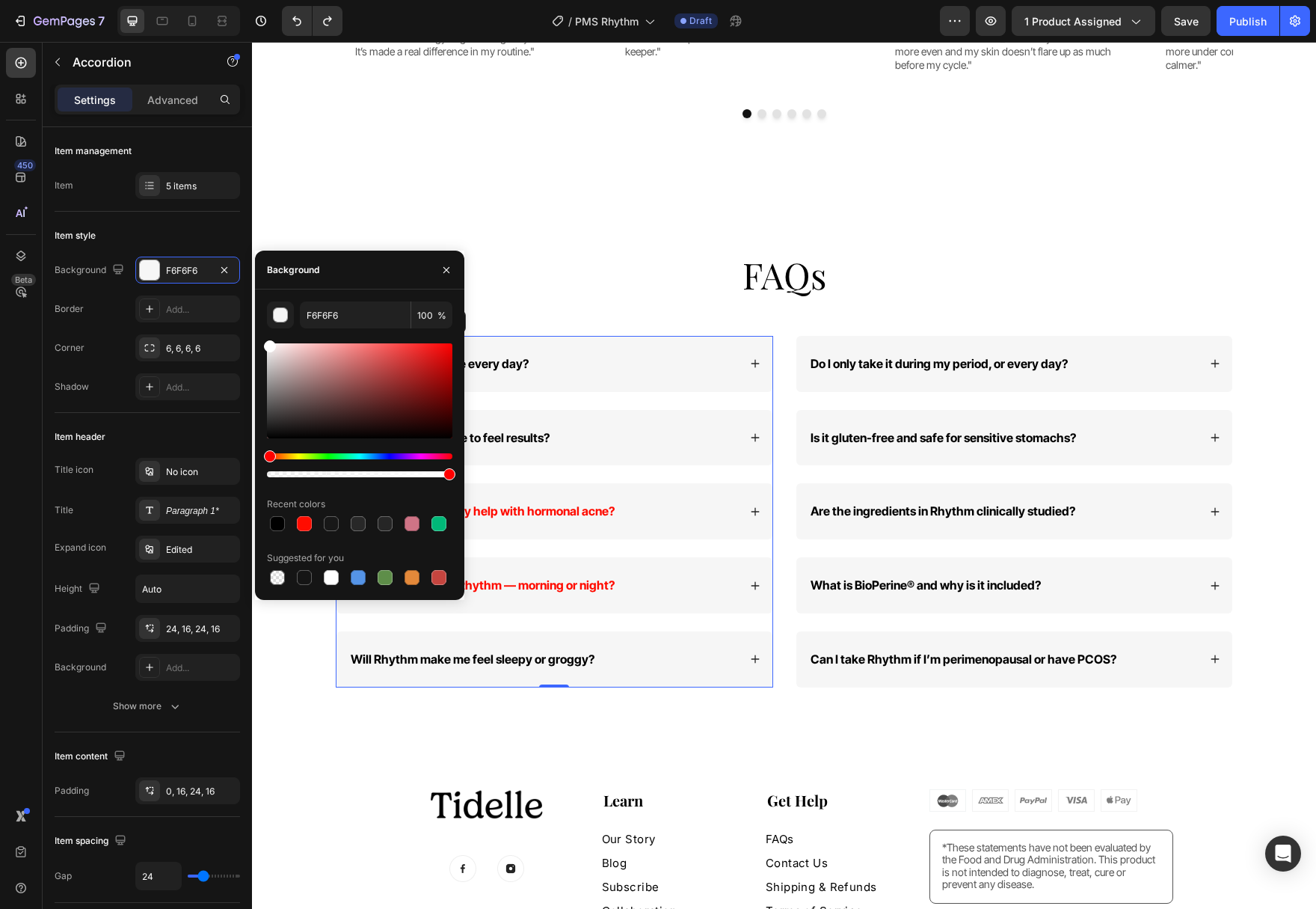
scroll to position [4863, 0]
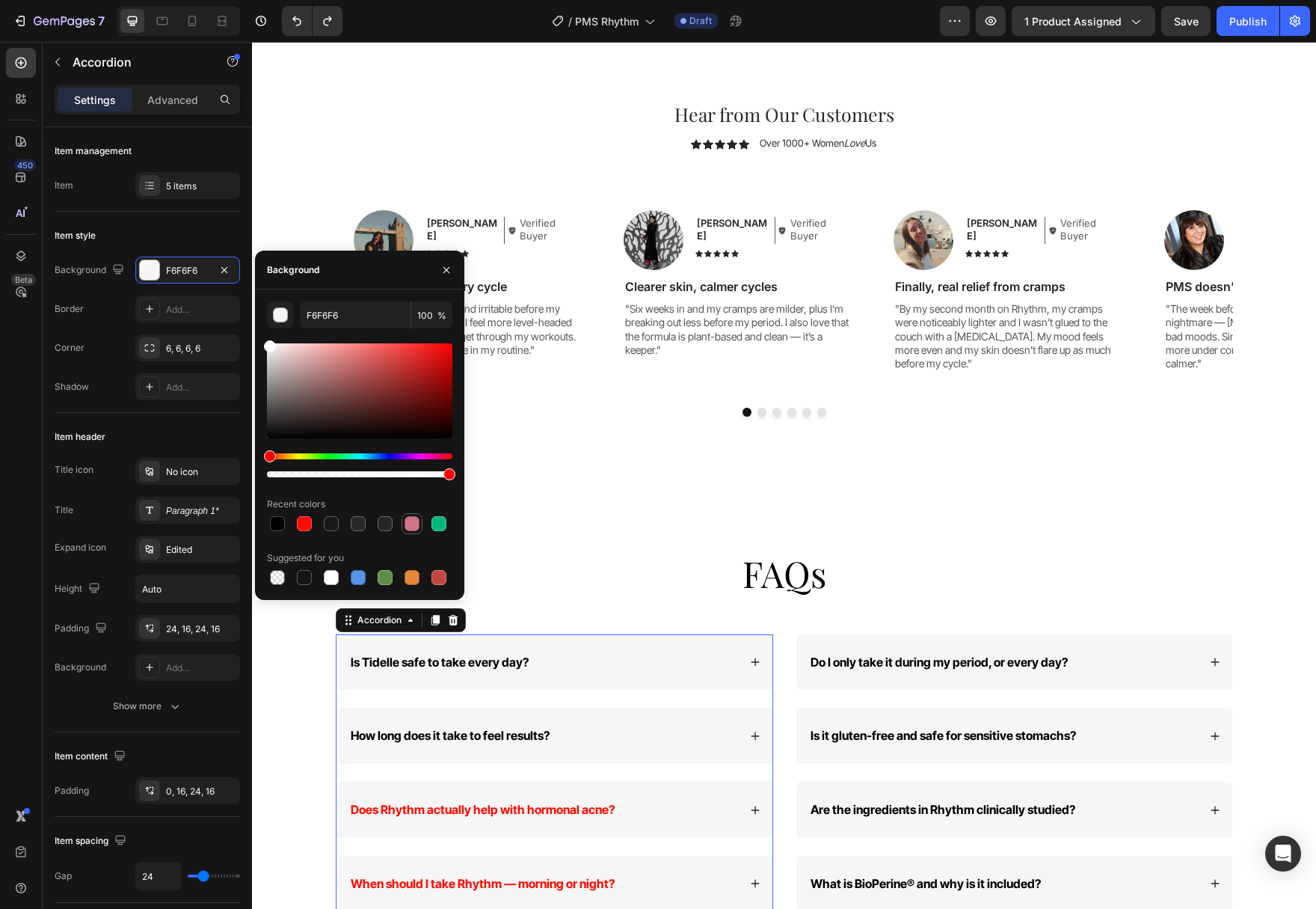
click at [408, 519] on div at bounding box center [412, 523] width 15 height 15
type input "CF7486"
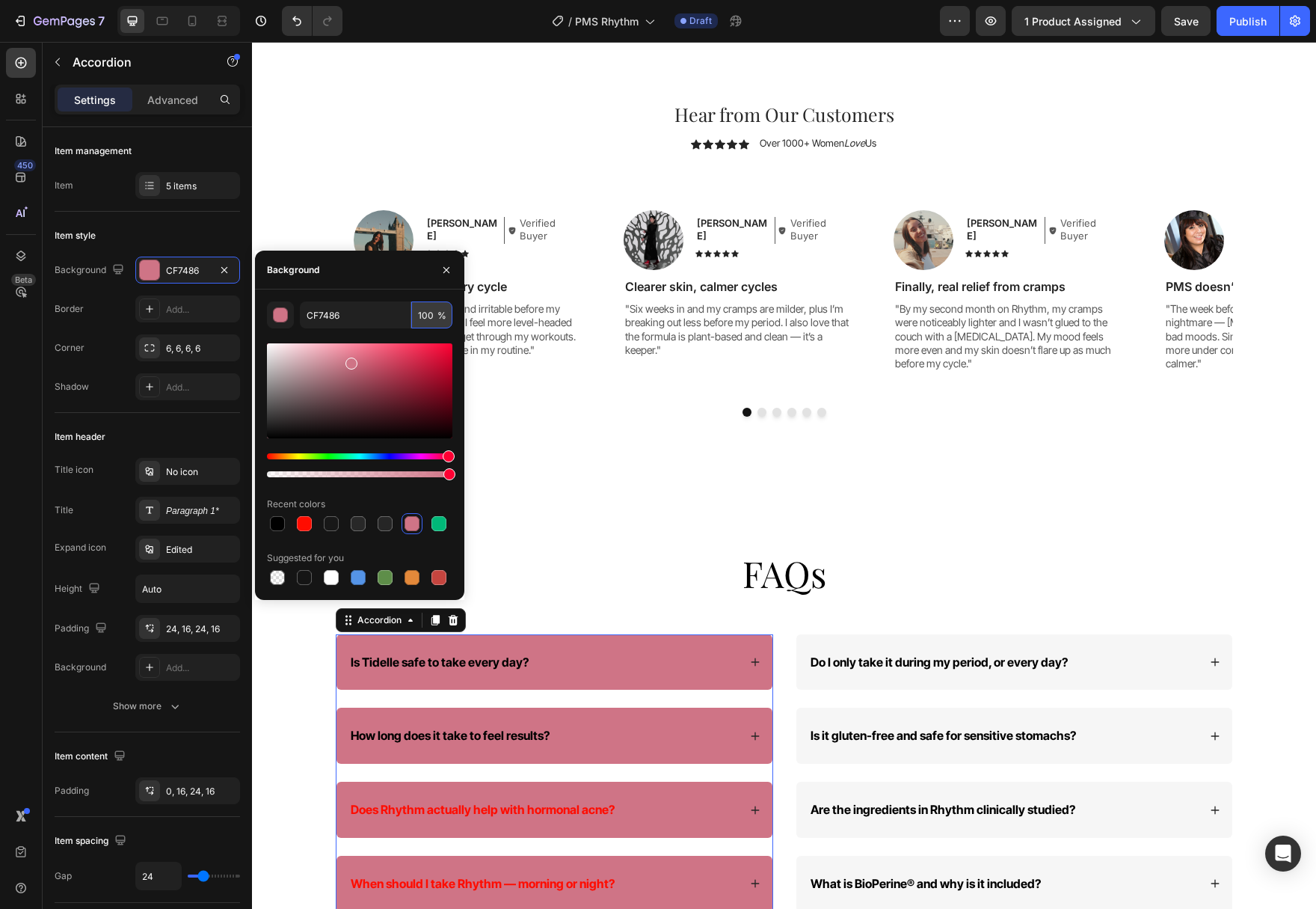
click at [426, 319] on input "100" at bounding box center [431, 314] width 41 height 27
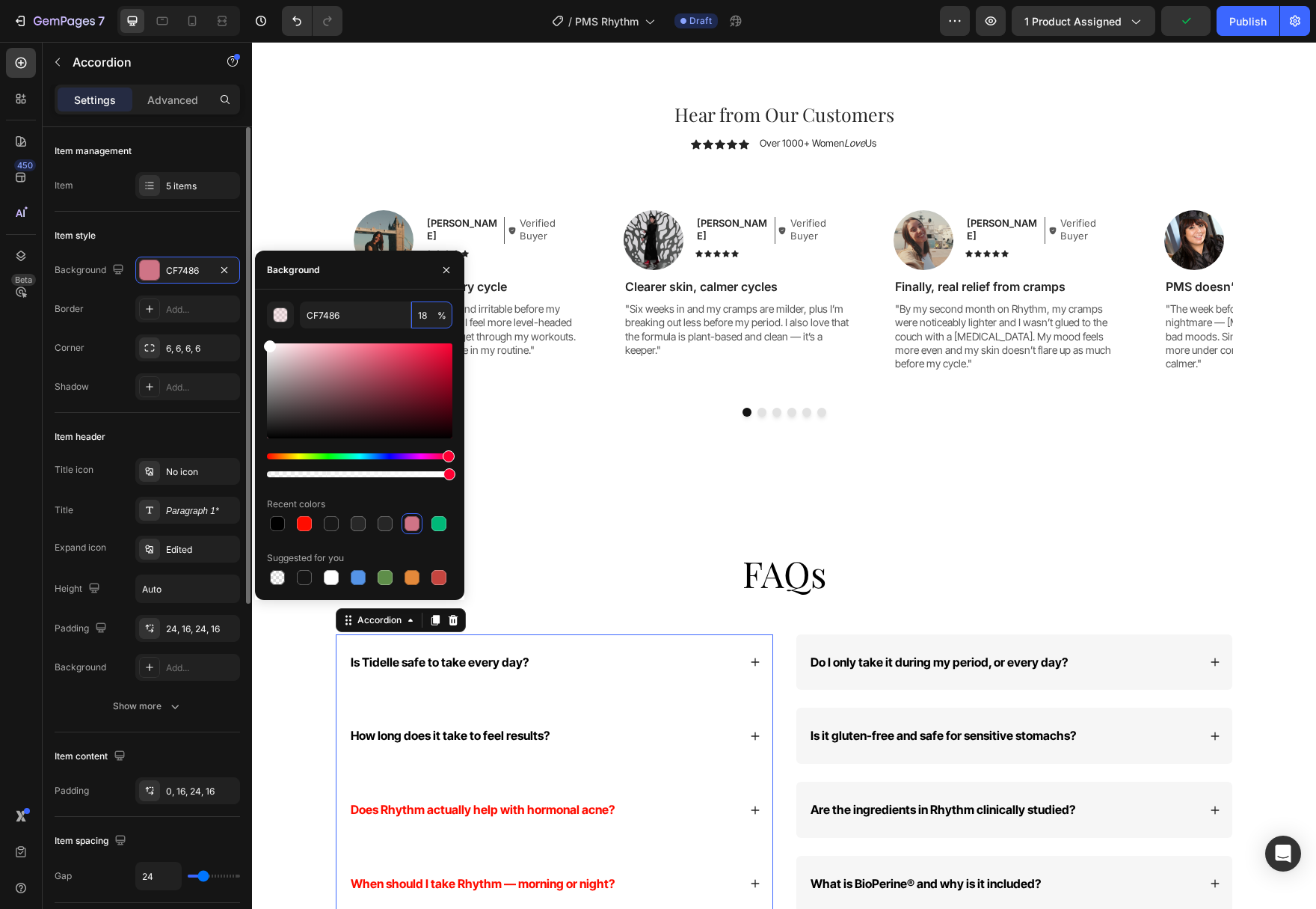
drag, startPoint x: 331, startPoint y: 381, endPoint x: 210, endPoint y: 284, distance: 155.1
click at [210, 284] on div "450 Beta Sections(18) Elements(84) Section Element Hero Section Product Detail …" at bounding box center [125, 475] width 252 height 867
type input "100"
type input "F6F6F6"
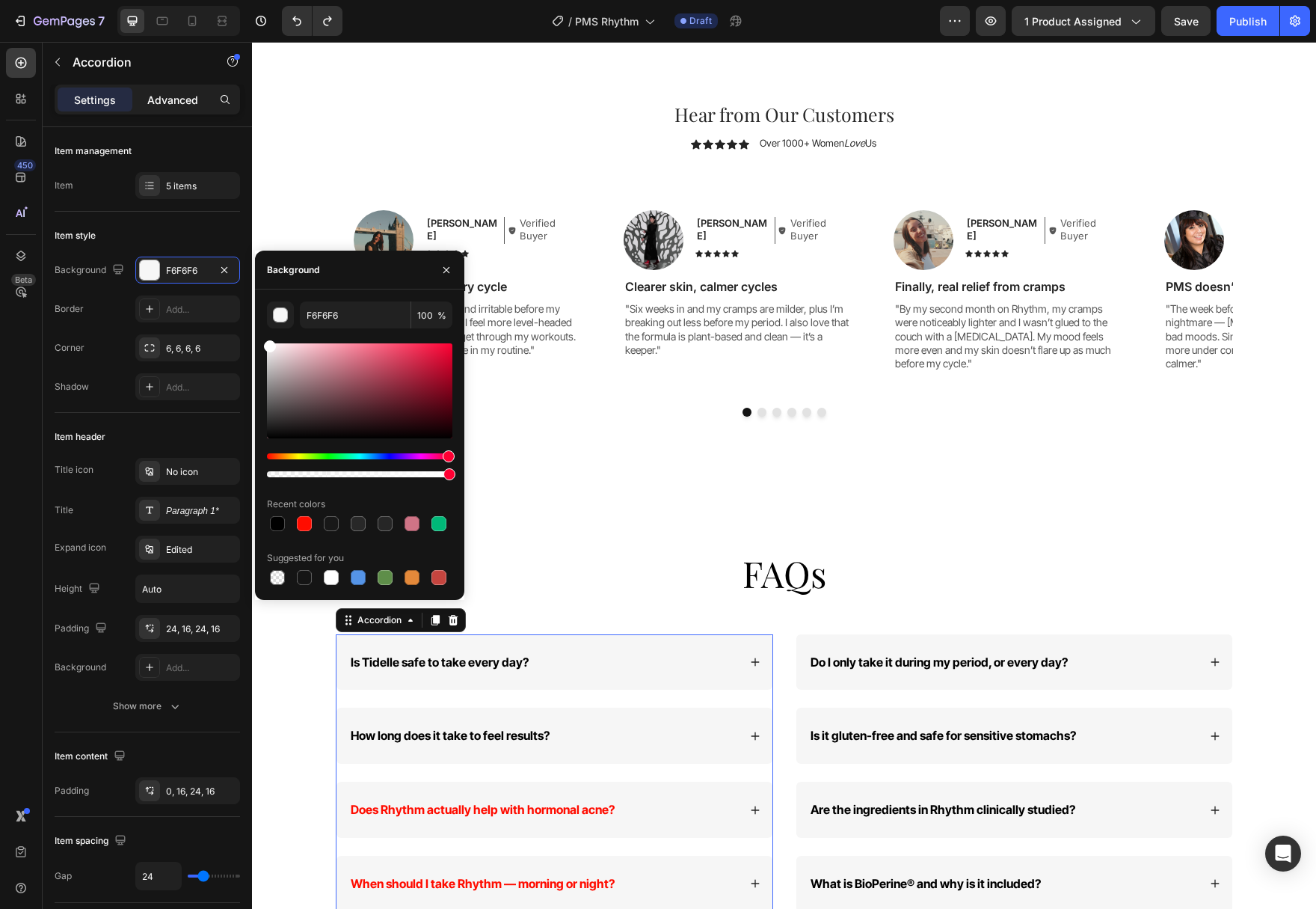
click at [153, 96] on p "Advanced" at bounding box center [172, 100] width 50 height 16
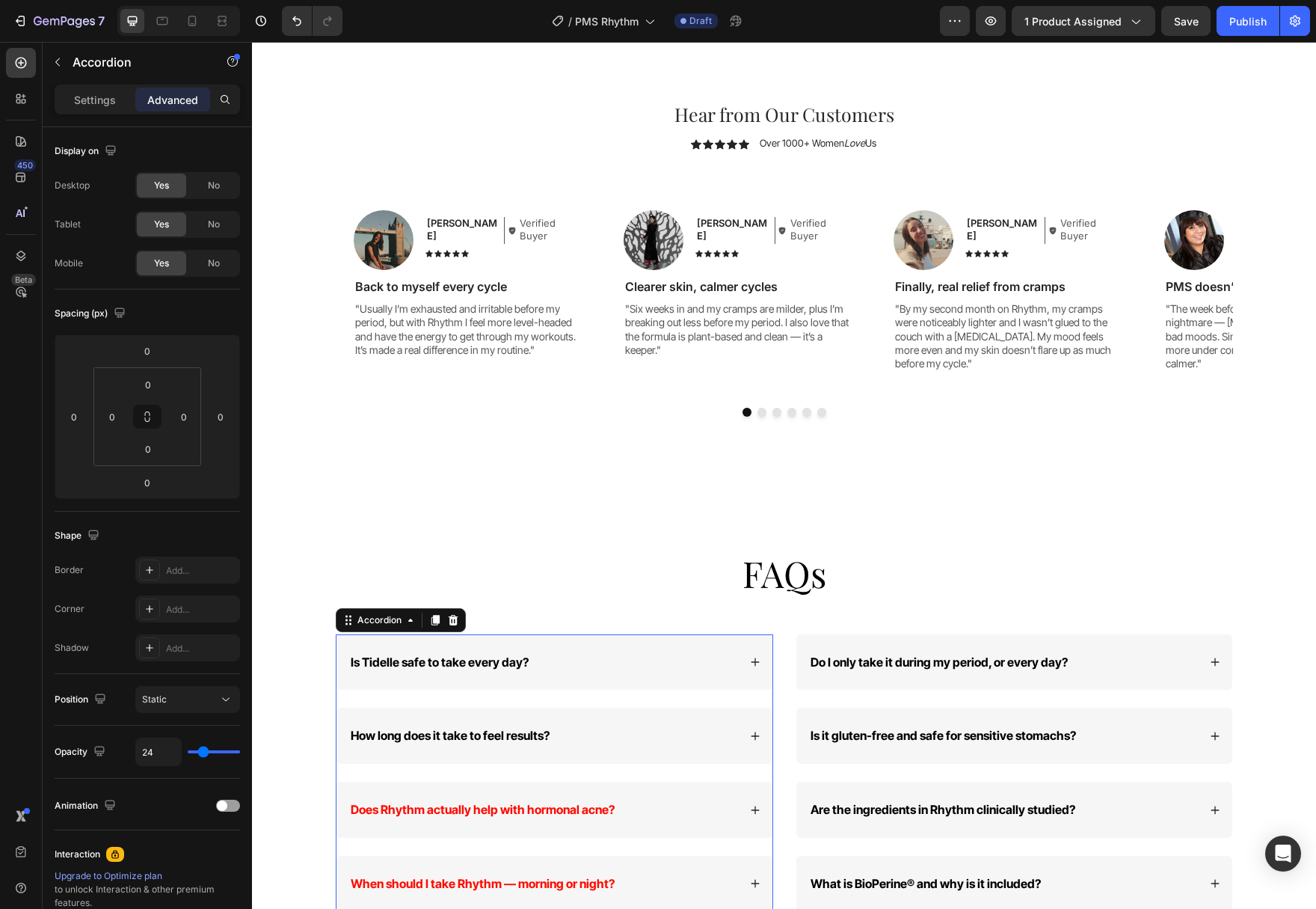
type input "100%"
type input "100"
click at [95, 98] on p "Settings" at bounding box center [95, 100] width 42 height 16
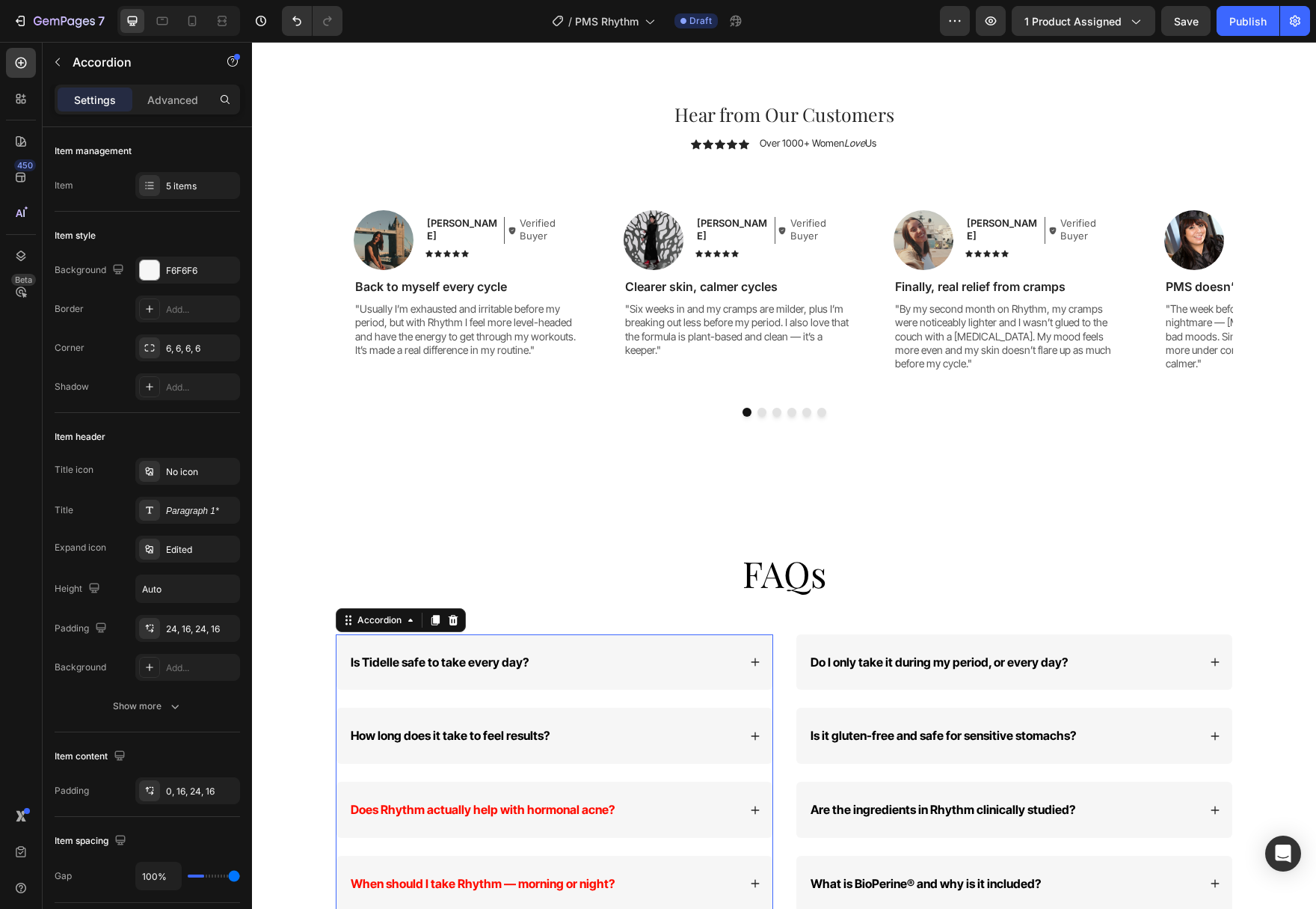
type input "24"
click at [184, 549] on div "Edited" at bounding box center [201, 549] width 70 height 13
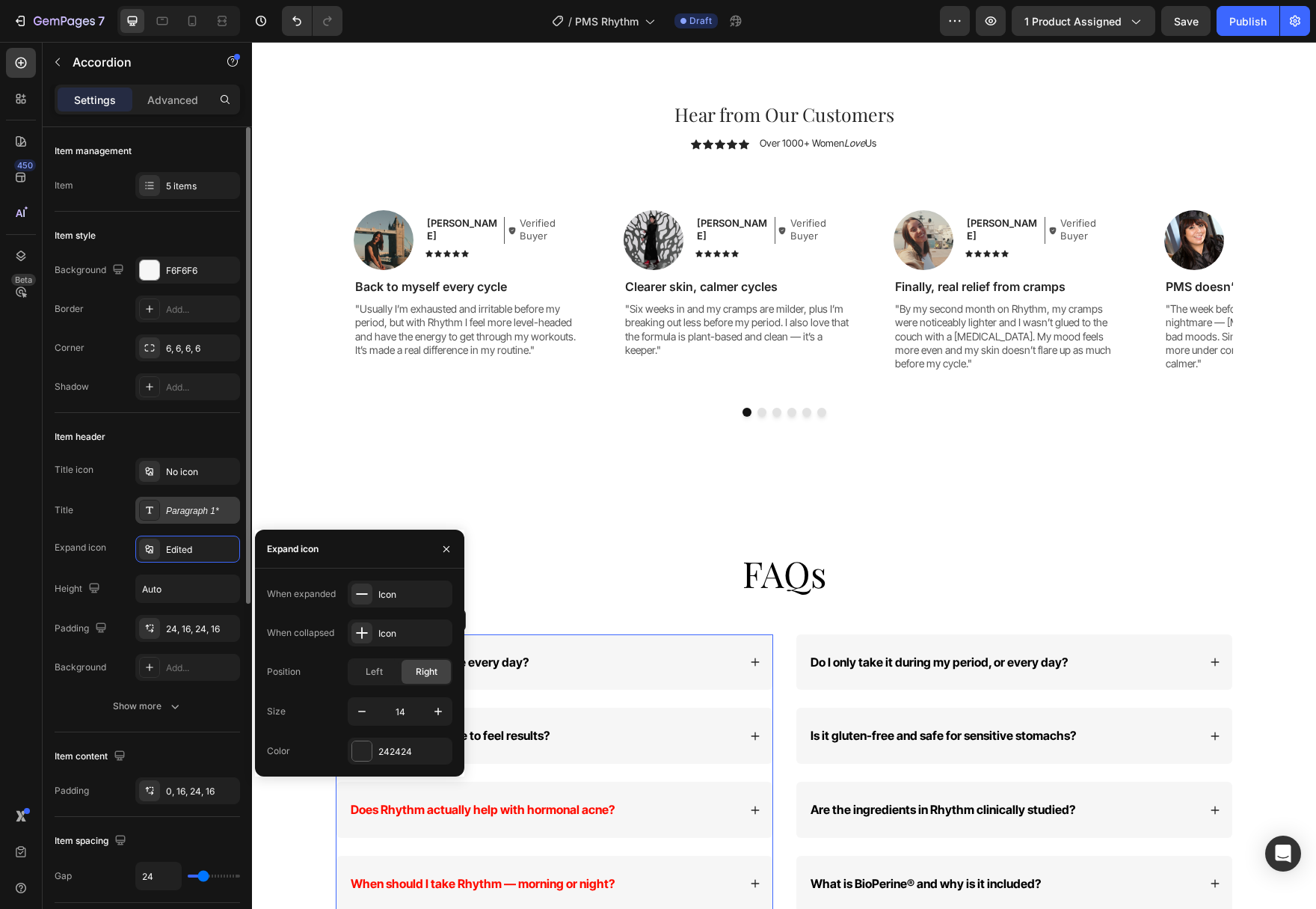
click at [171, 514] on div "Paragraph 1*" at bounding box center [201, 510] width 70 height 13
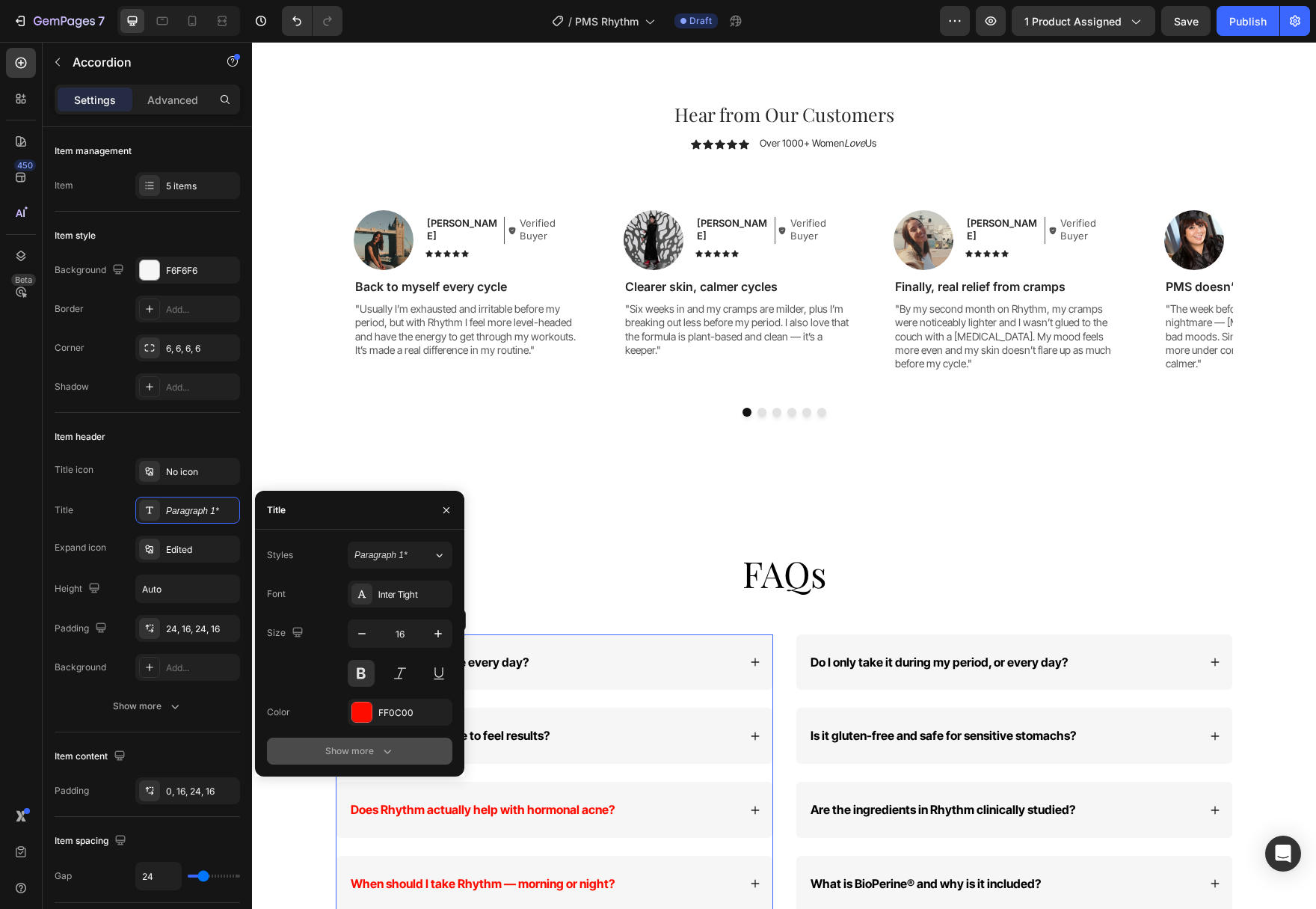
click at [367, 758] on div "Show more" at bounding box center [360, 751] width 70 height 15
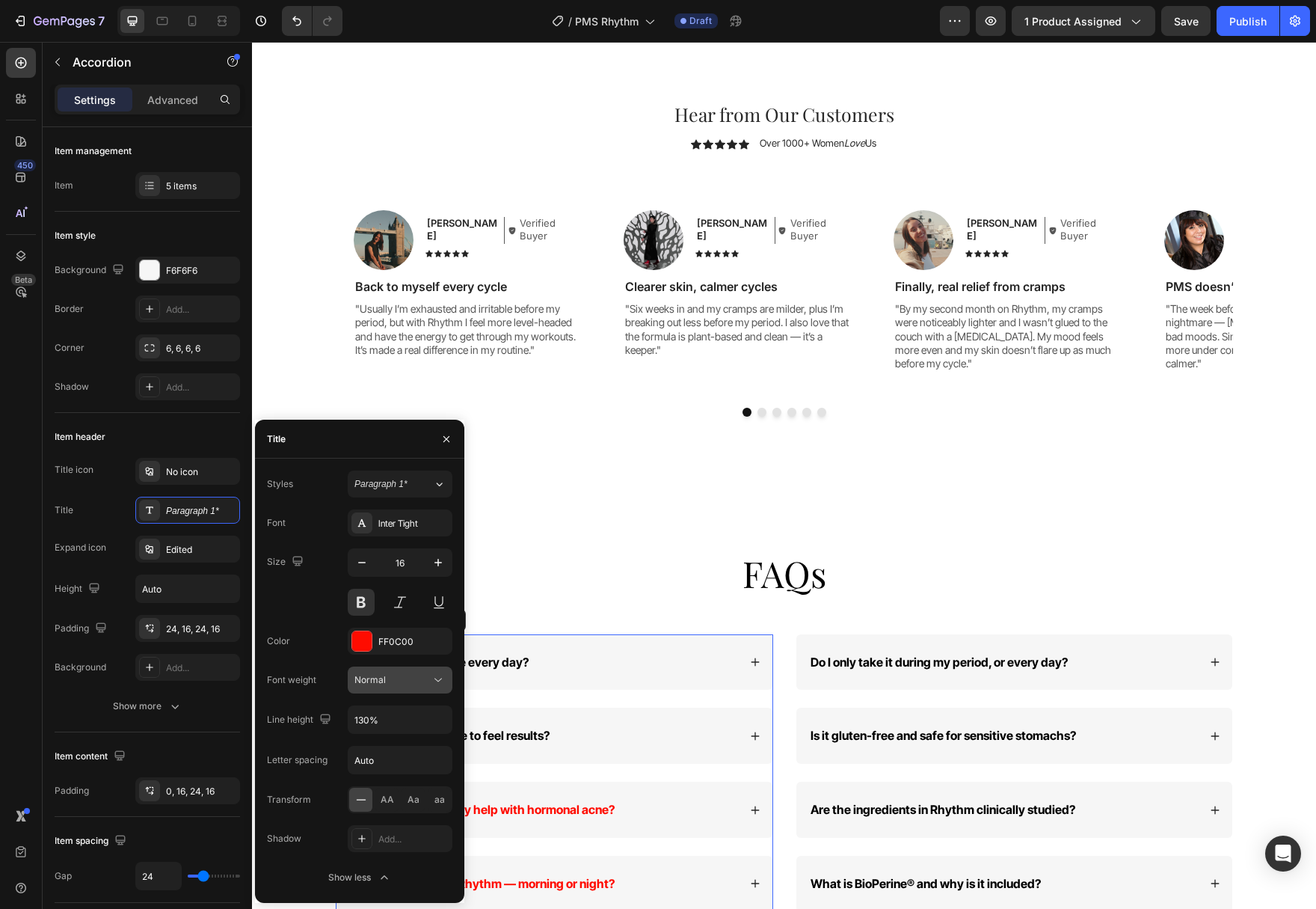
click at [443, 681] on icon at bounding box center [438, 679] width 15 height 15
drag, startPoint x: 397, startPoint y: 758, endPoint x: 389, endPoint y: 771, distance: 15.3
click at [389, 771] on div "Thin Extra Light Light Normal Medium Semi Bold Bold Extra Bold Black" at bounding box center [385, 772] width 123 height 140
click at [388, 768] on p "Light" at bounding box center [393, 772] width 79 height 13
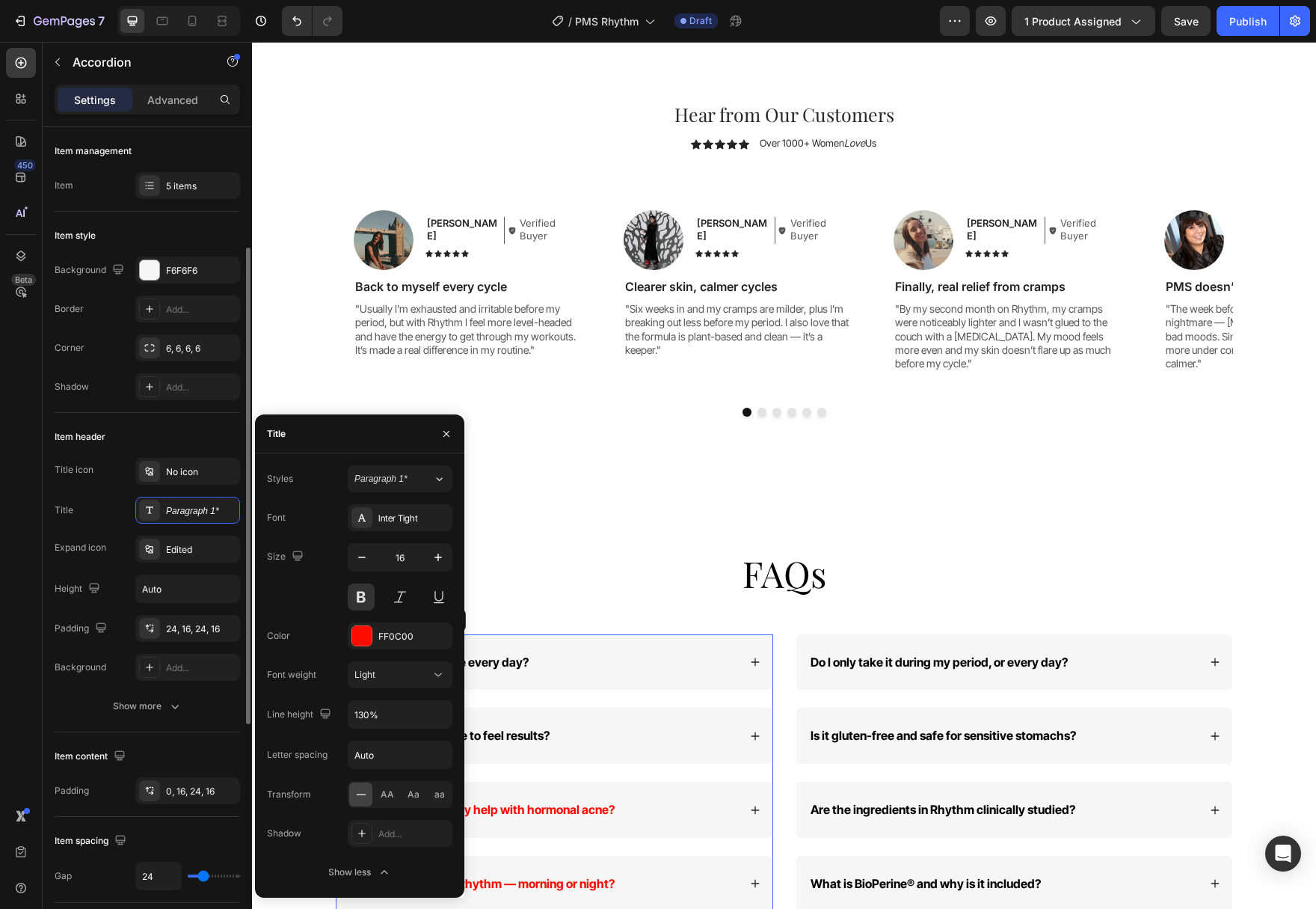
scroll to position [77, 0]
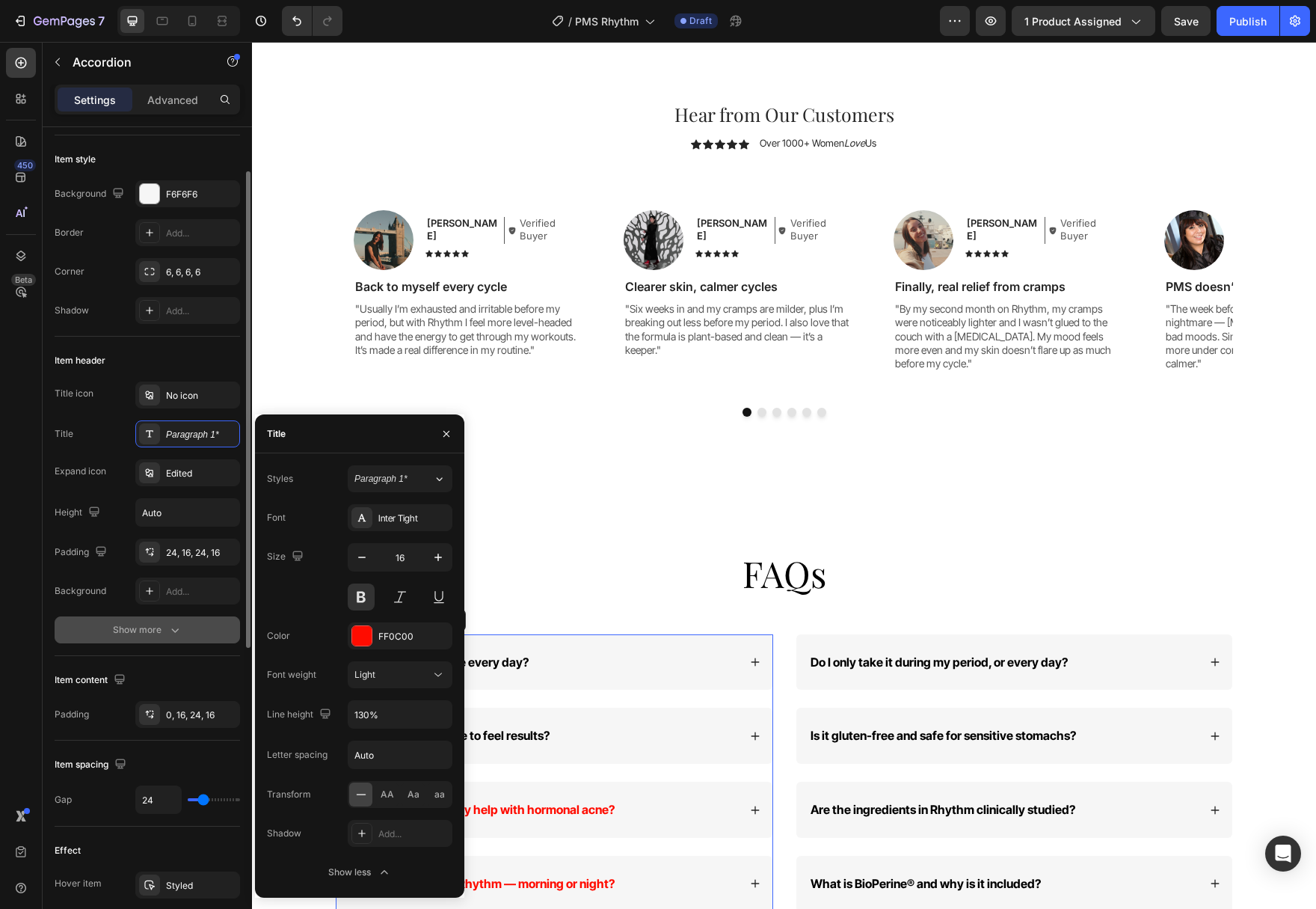
click at [167, 634] on div "Show more" at bounding box center [148, 630] width 70 height 15
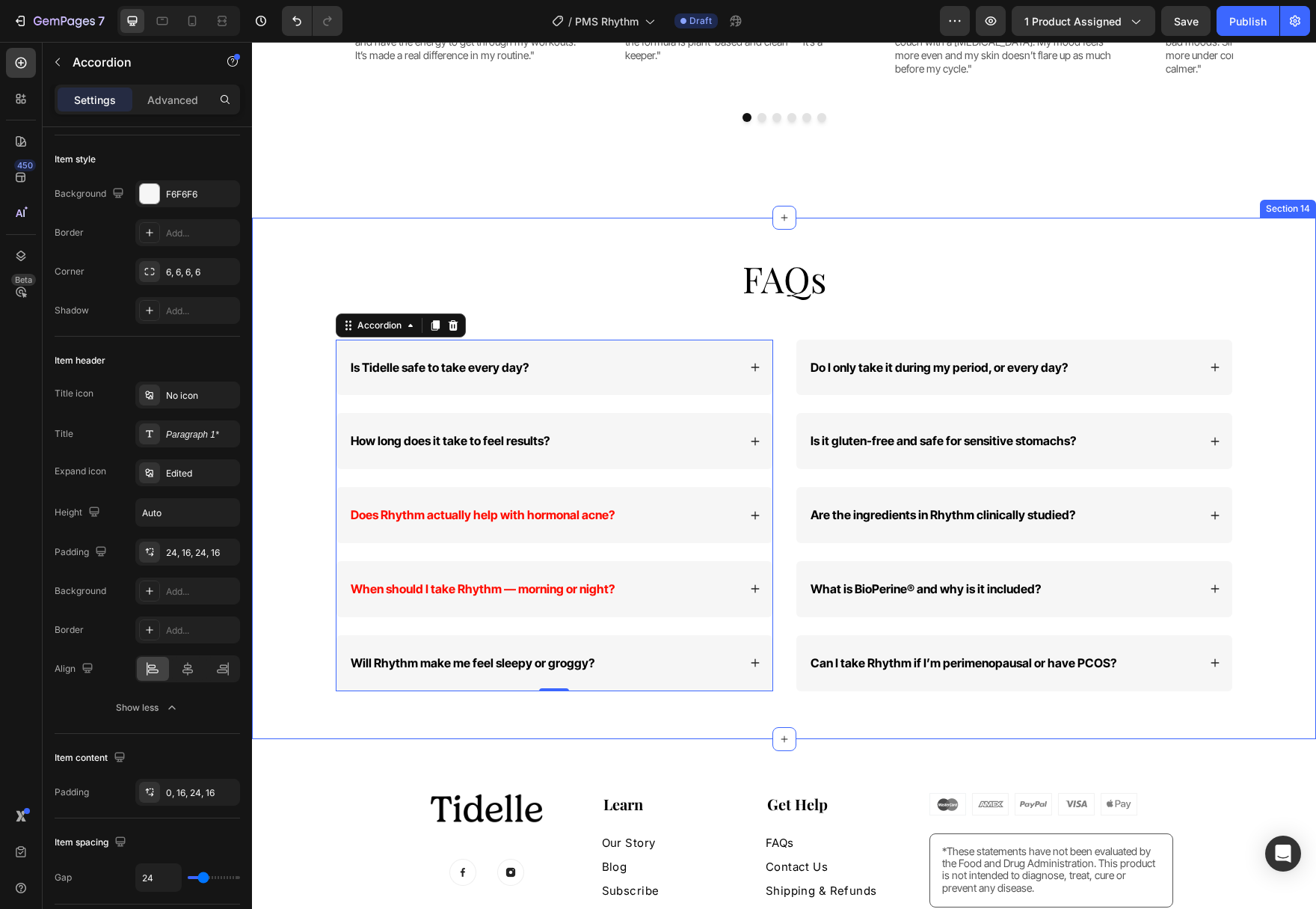
scroll to position [5168, 0]
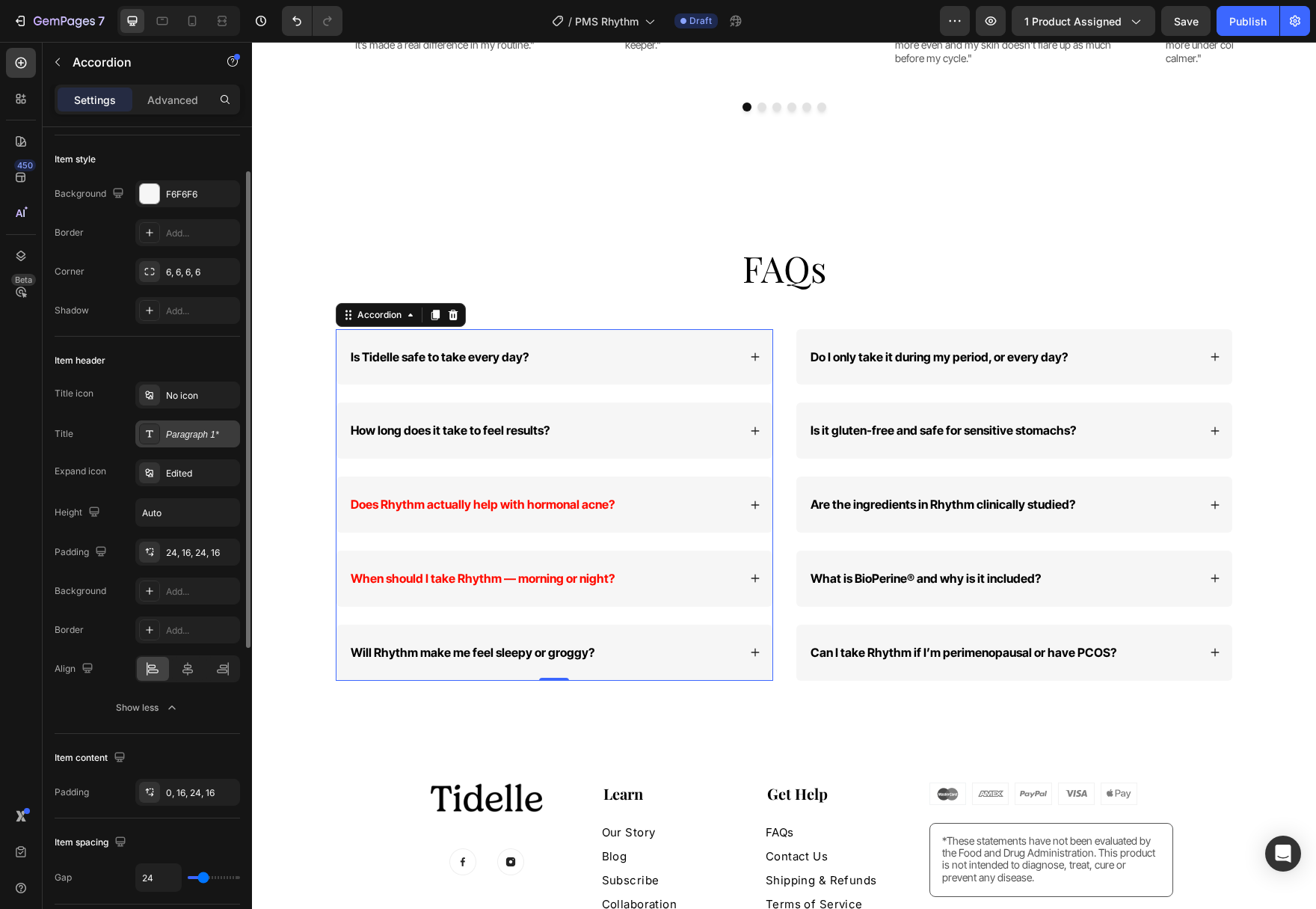
click at [190, 435] on div "Paragraph 1*" at bounding box center [201, 434] width 70 height 13
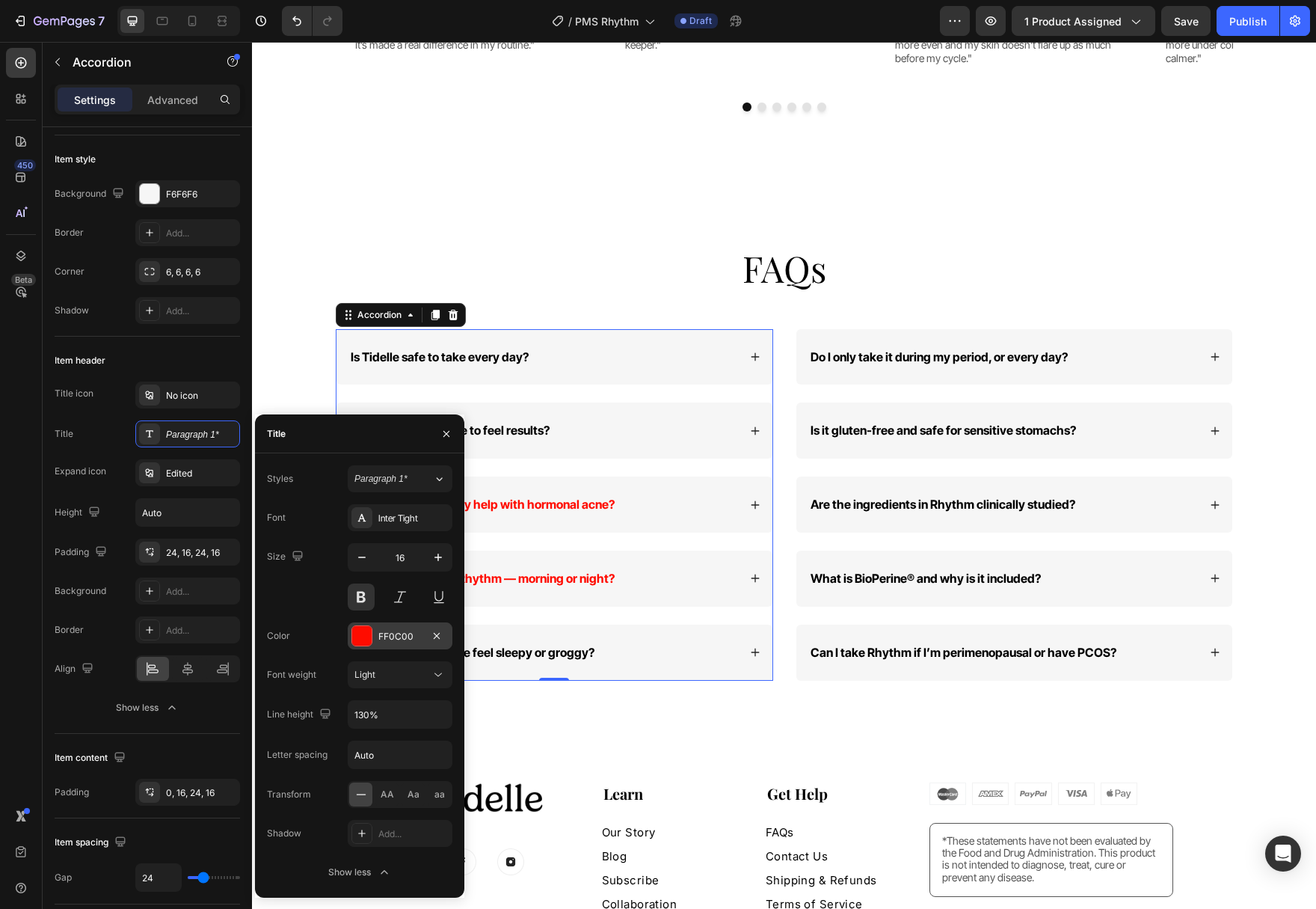
drag, startPoint x: 362, startPoint y: 641, endPoint x: 108, endPoint y: 602, distance: 257.0
click at [362, 641] on div at bounding box center [362, 636] width 19 height 19
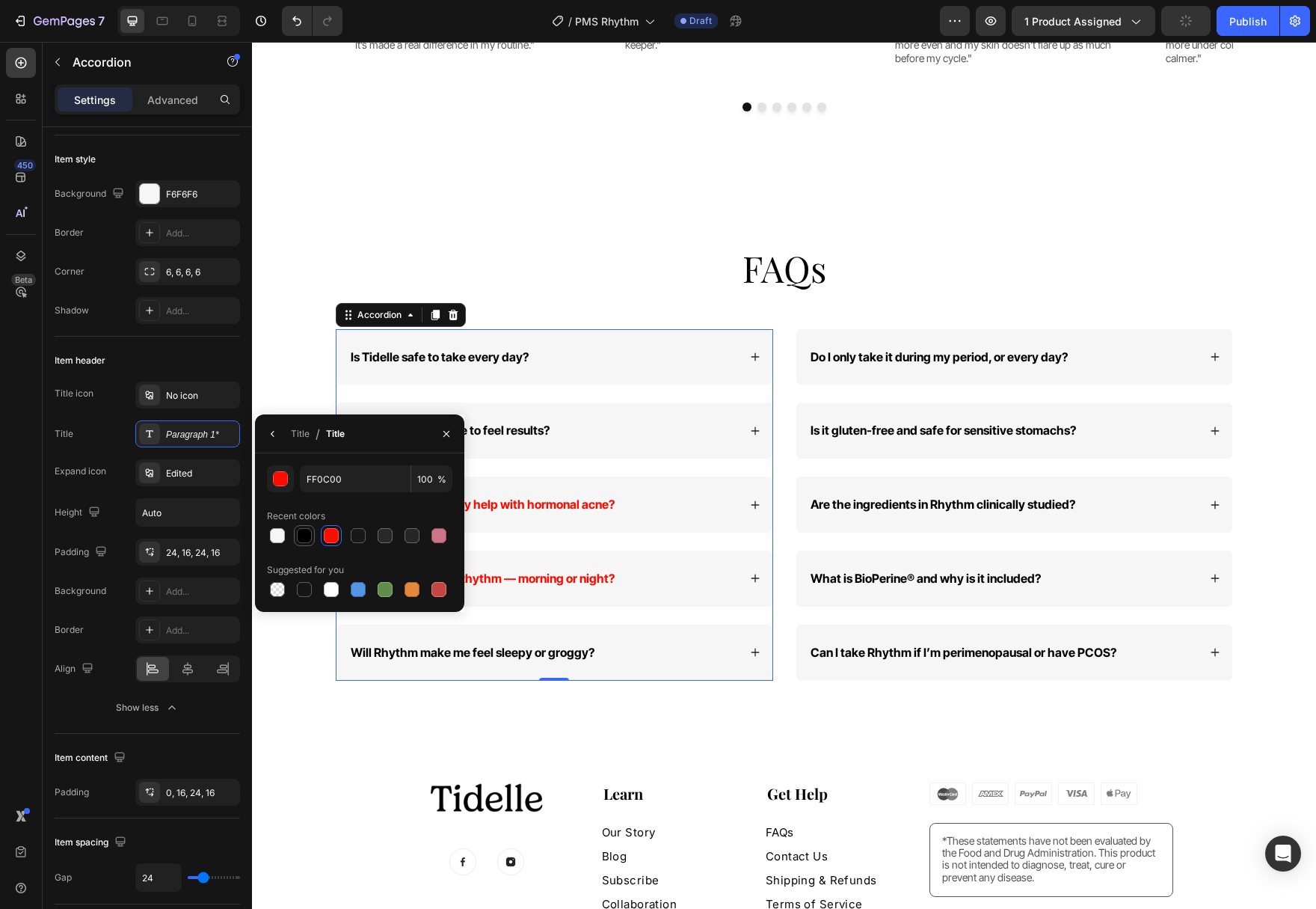
click at [304, 532] on div at bounding box center [304, 535] width 15 height 15
click at [281, 480] on div "button" at bounding box center [280, 479] width 15 height 15
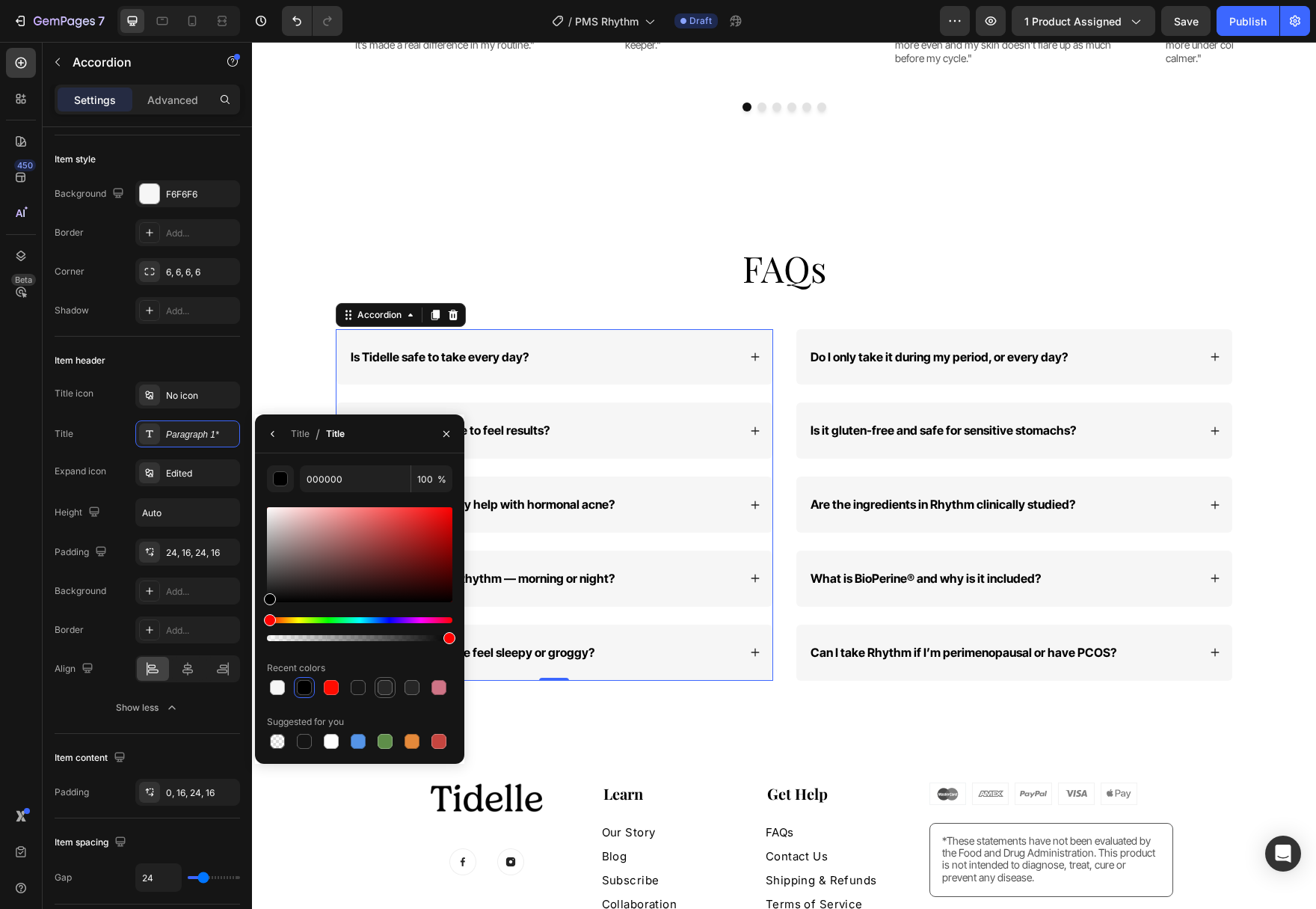
click at [390, 686] on div at bounding box center [385, 687] width 15 height 15
click at [361, 687] on div at bounding box center [358, 687] width 15 height 15
type input "181818"
click at [275, 434] on icon "button" at bounding box center [273, 434] width 12 height 12
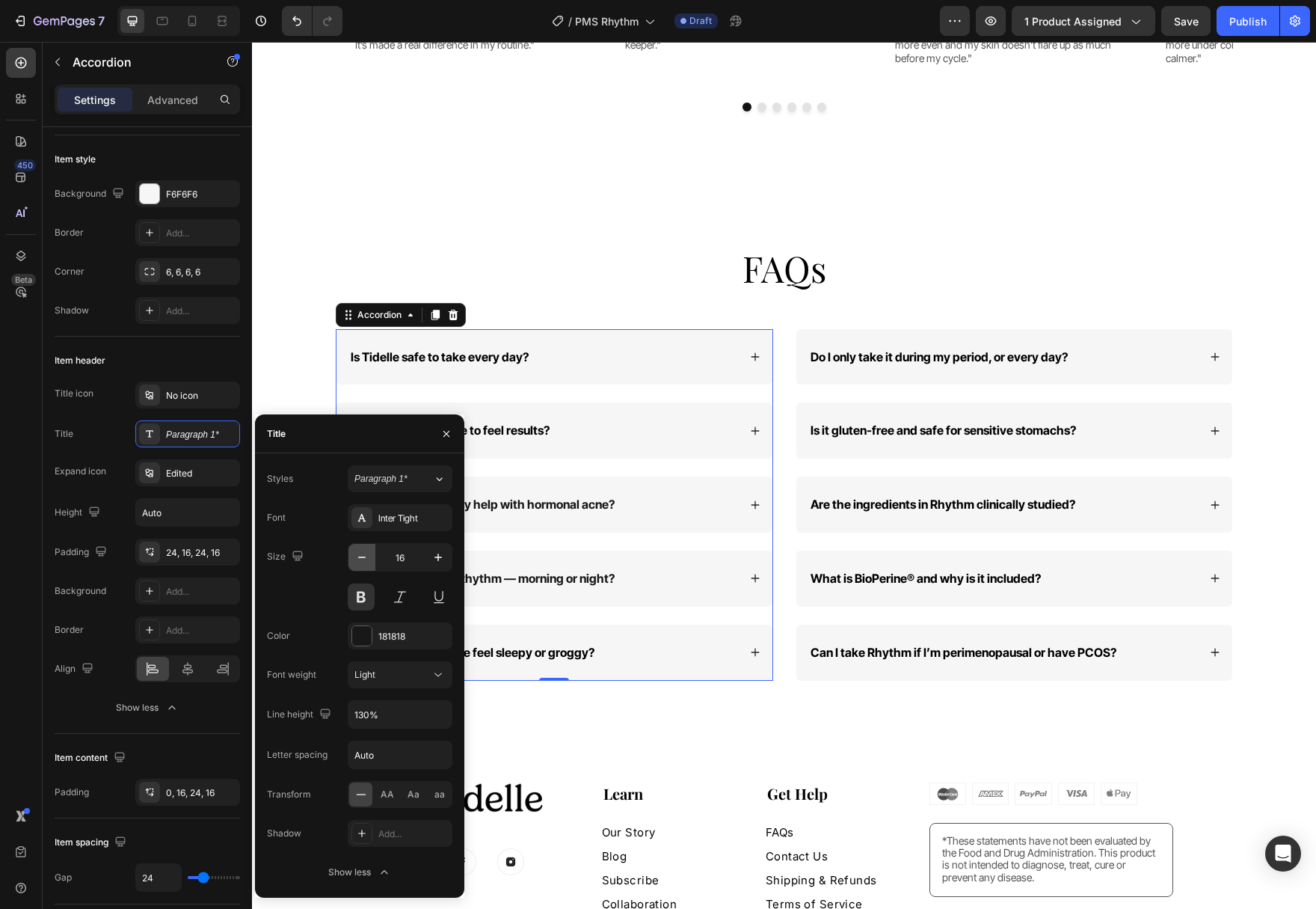
click at [360, 551] on icon "button" at bounding box center [361, 556] width 15 height 15
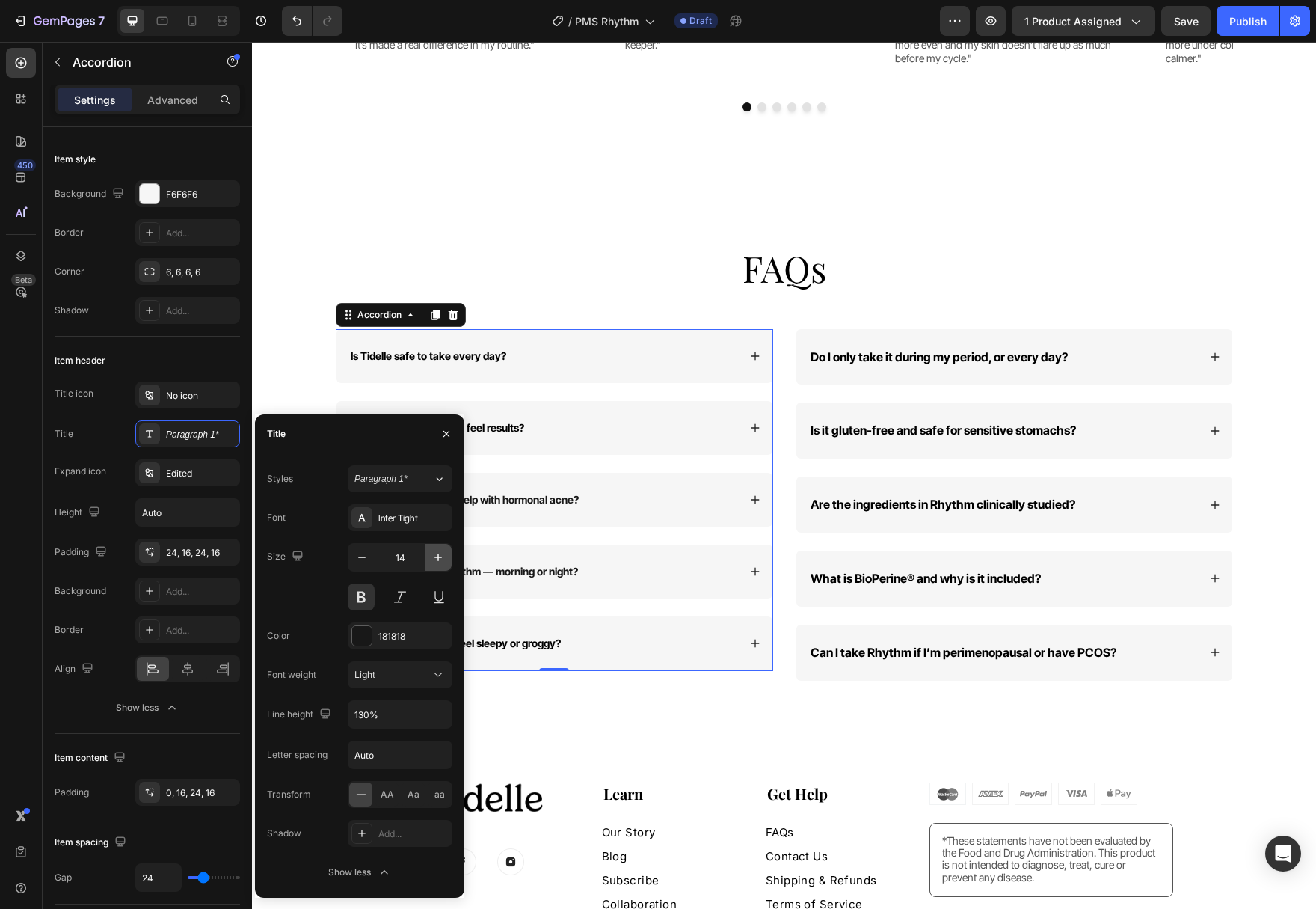
click at [433, 562] on icon "button" at bounding box center [438, 556] width 15 height 15
type input "15"
click at [359, 600] on button at bounding box center [360, 596] width 27 height 27
click at [426, 678] on div "Light" at bounding box center [393, 674] width 77 height 13
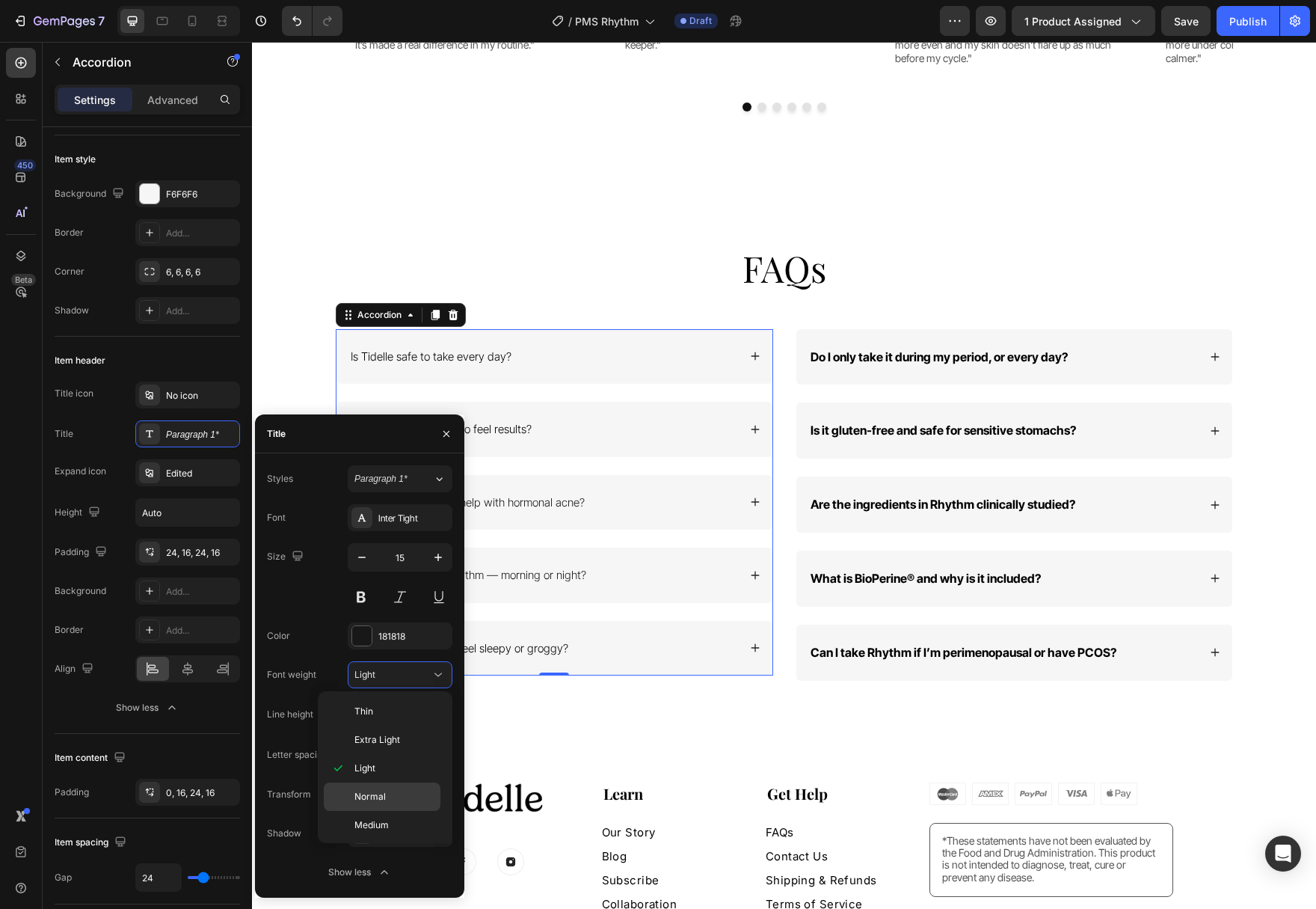
click at [382, 791] on span "Normal" at bounding box center [370, 796] width 31 height 13
click at [436, 670] on icon at bounding box center [438, 674] width 15 height 15
click at [402, 839] on div "Medium" at bounding box center [382, 853] width 117 height 29
click at [755, 351] on icon at bounding box center [755, 356] width 10 height 10
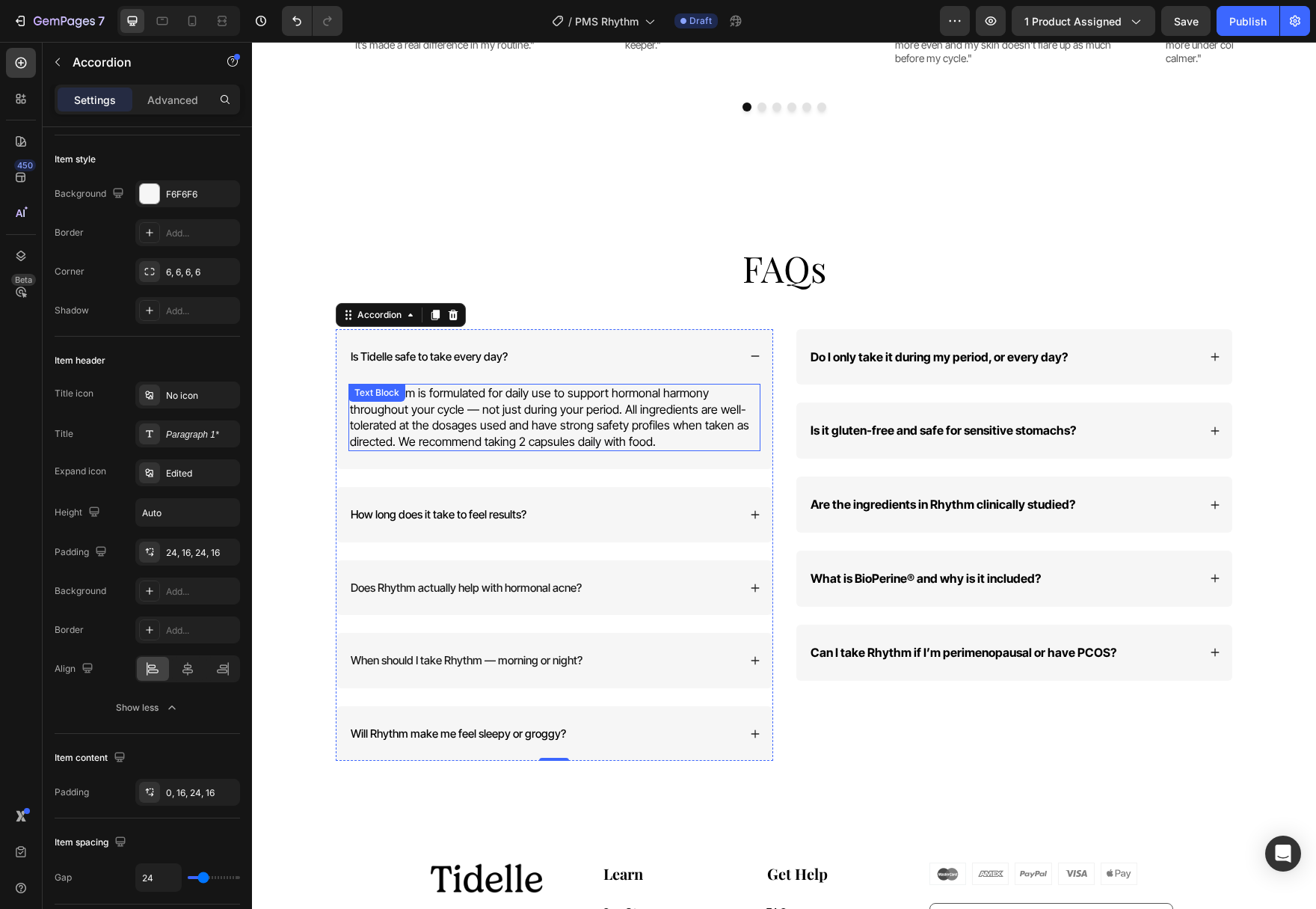
click at [644, 394] on p "Yes. Rhythm is formulated for daily use to support hormonal harmony throughout …" at bounding box center [554, 417] width 409 height 64
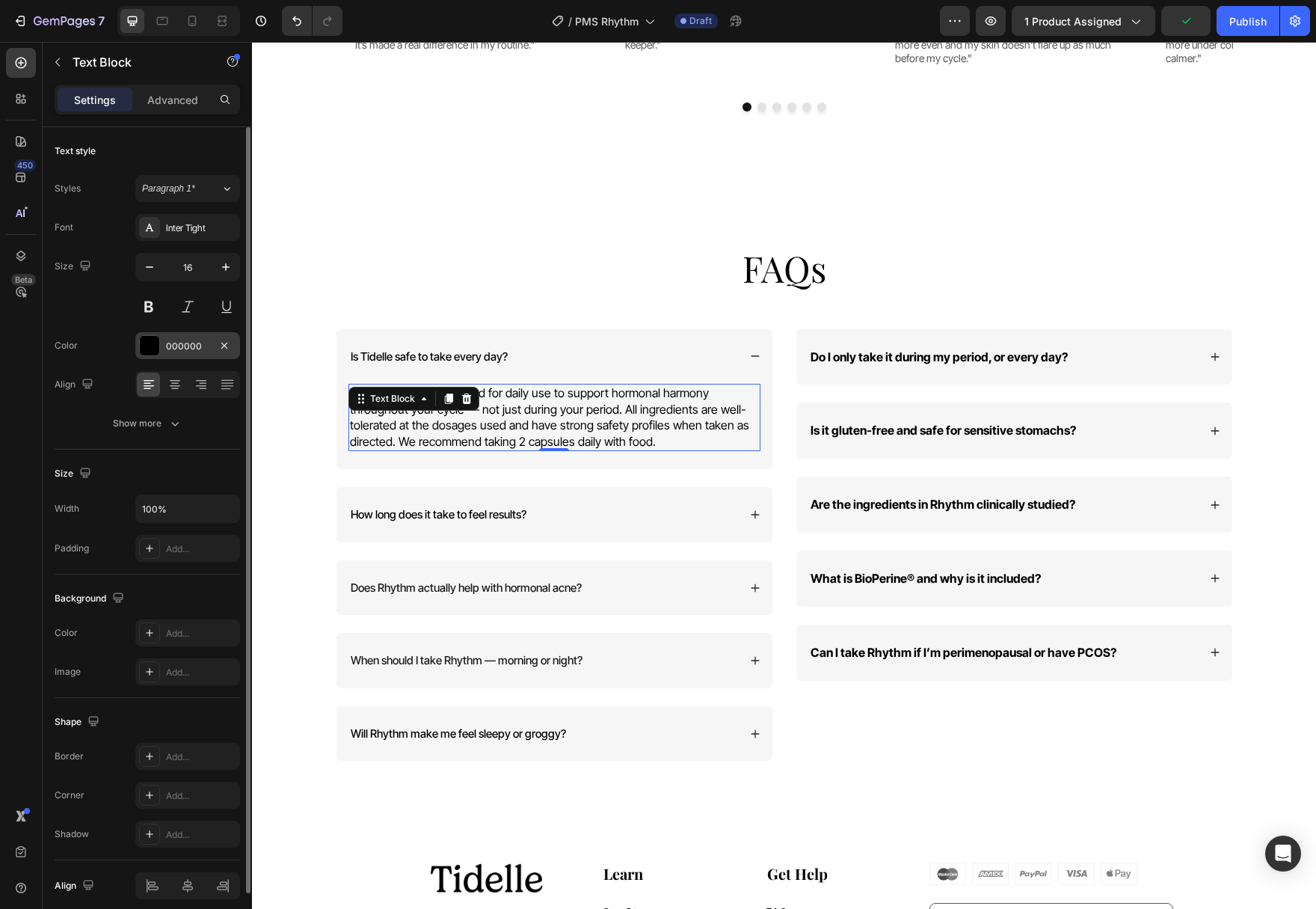
click at [151, 353] on div at bounding box center [150, 346] width 19 height 19
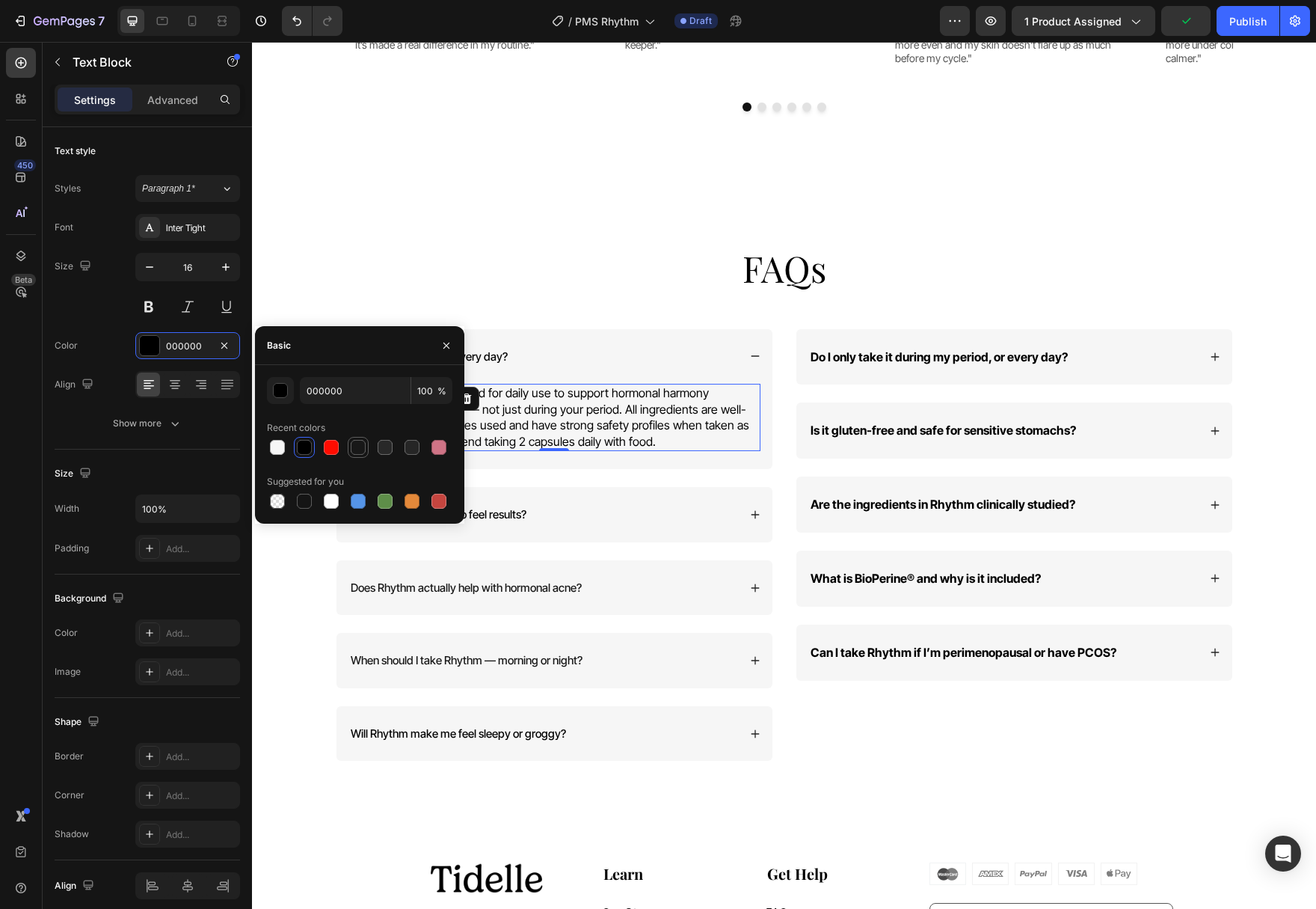
click at [359, 447] on div at bounding box center [358, 447] width 15 height 15
type input "181818"
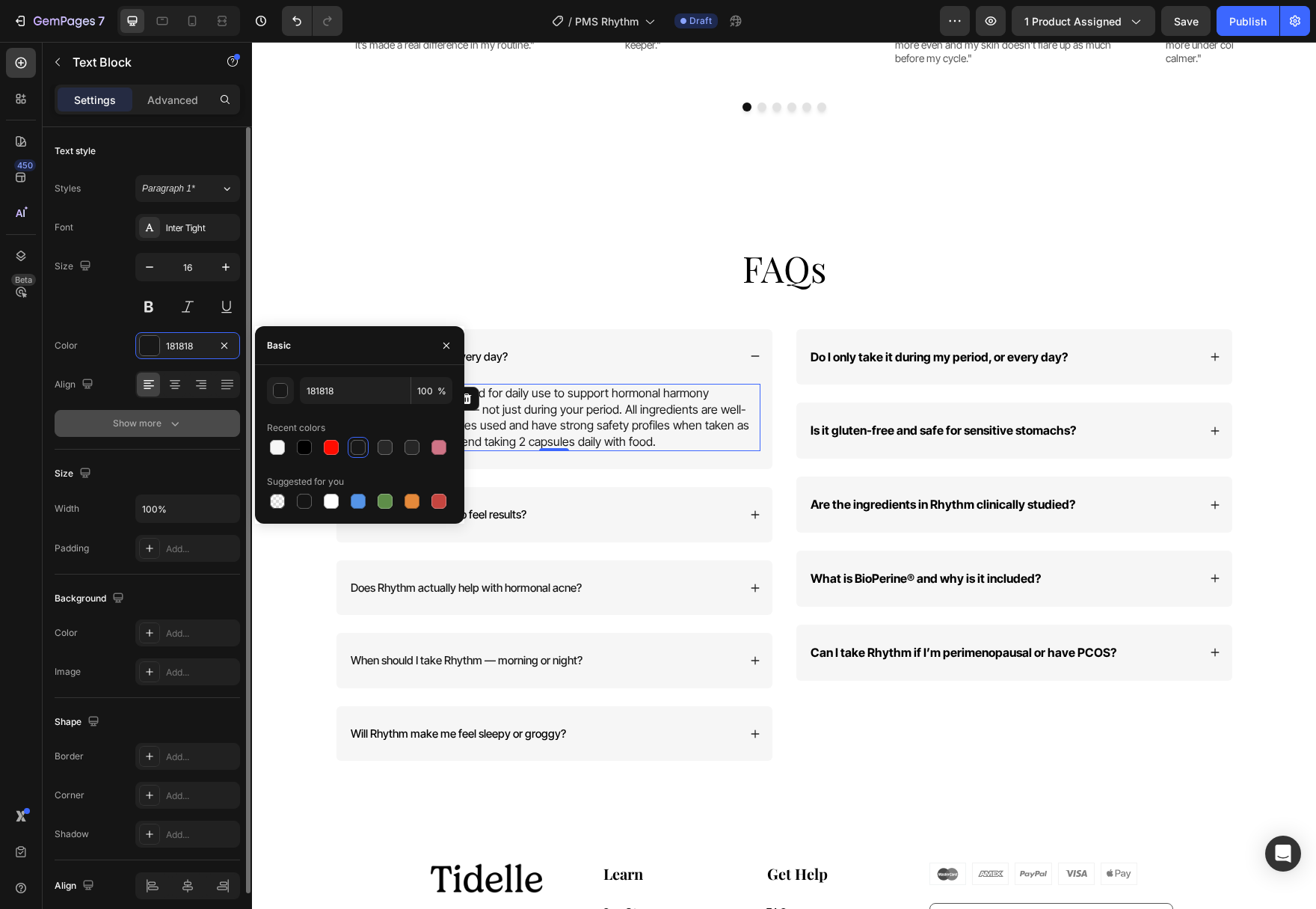
click at [178, 421] on icon "button" at bounding box center [174, 423] width 15 height 15
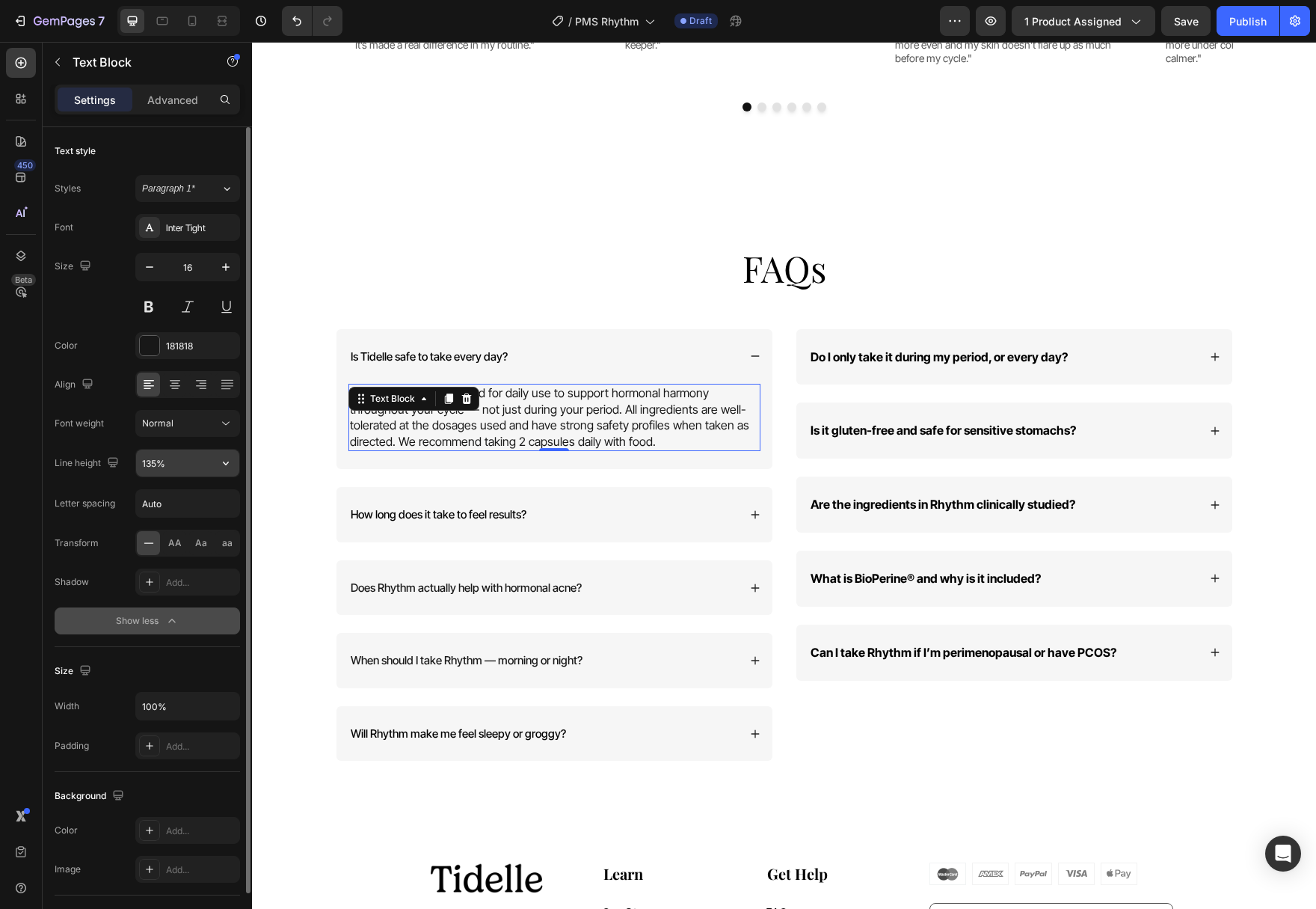
click at [208, 460] on input "135%" at bounding box center [187, 462] width 104 height 27
click at [221, 459] on icon "button" at bounding box center [225, 462] width 15 height 15
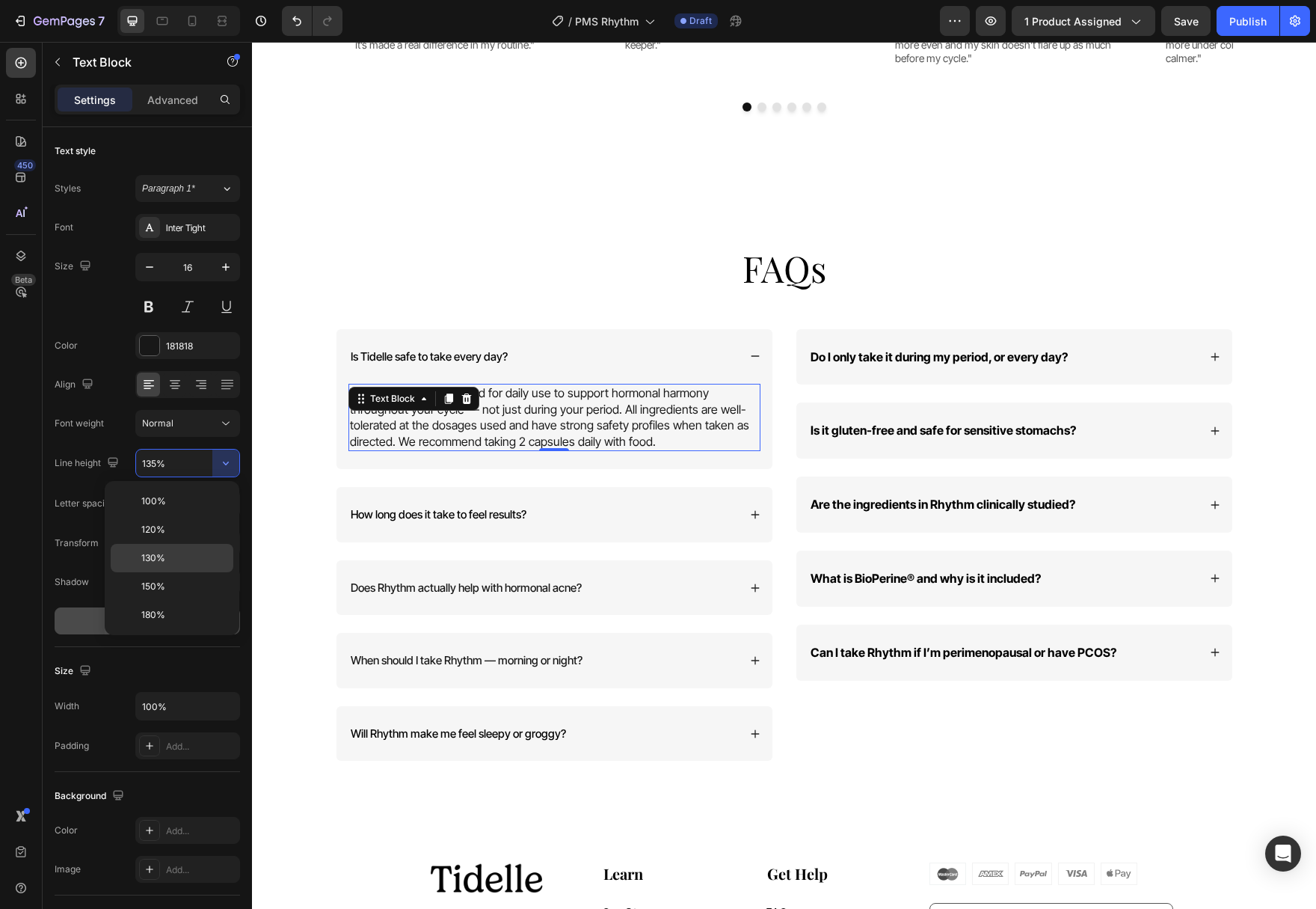
click at [181, 558] on p "130%" at bounding box center [184, 557] width 85 height 13
type input "130%"
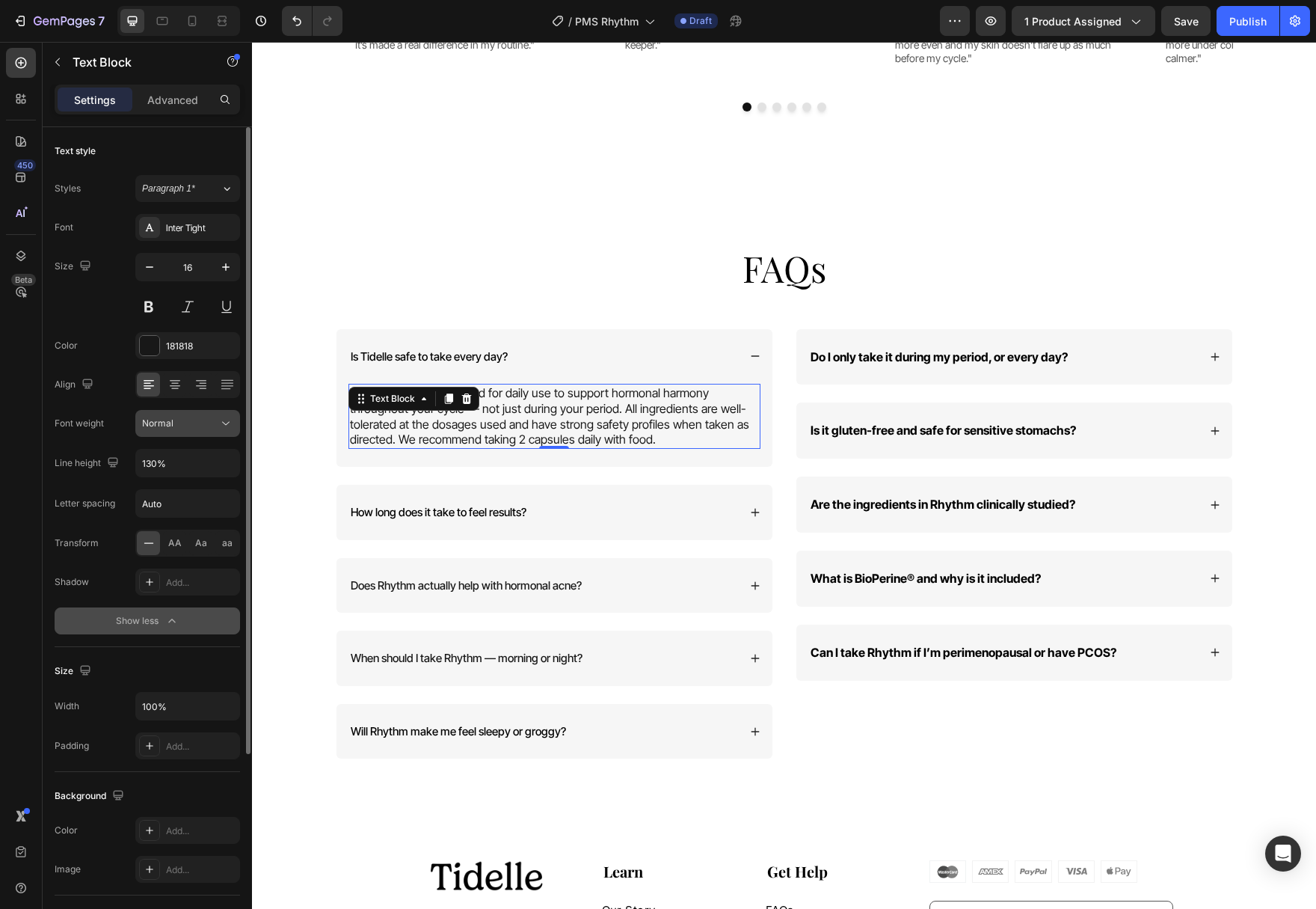
click at [225, 428] on icon at bounding box center [225, 423] width 15 height 15
click at [196, 519] on p "Light" at bounding box center [181, 516] width 79 height 13
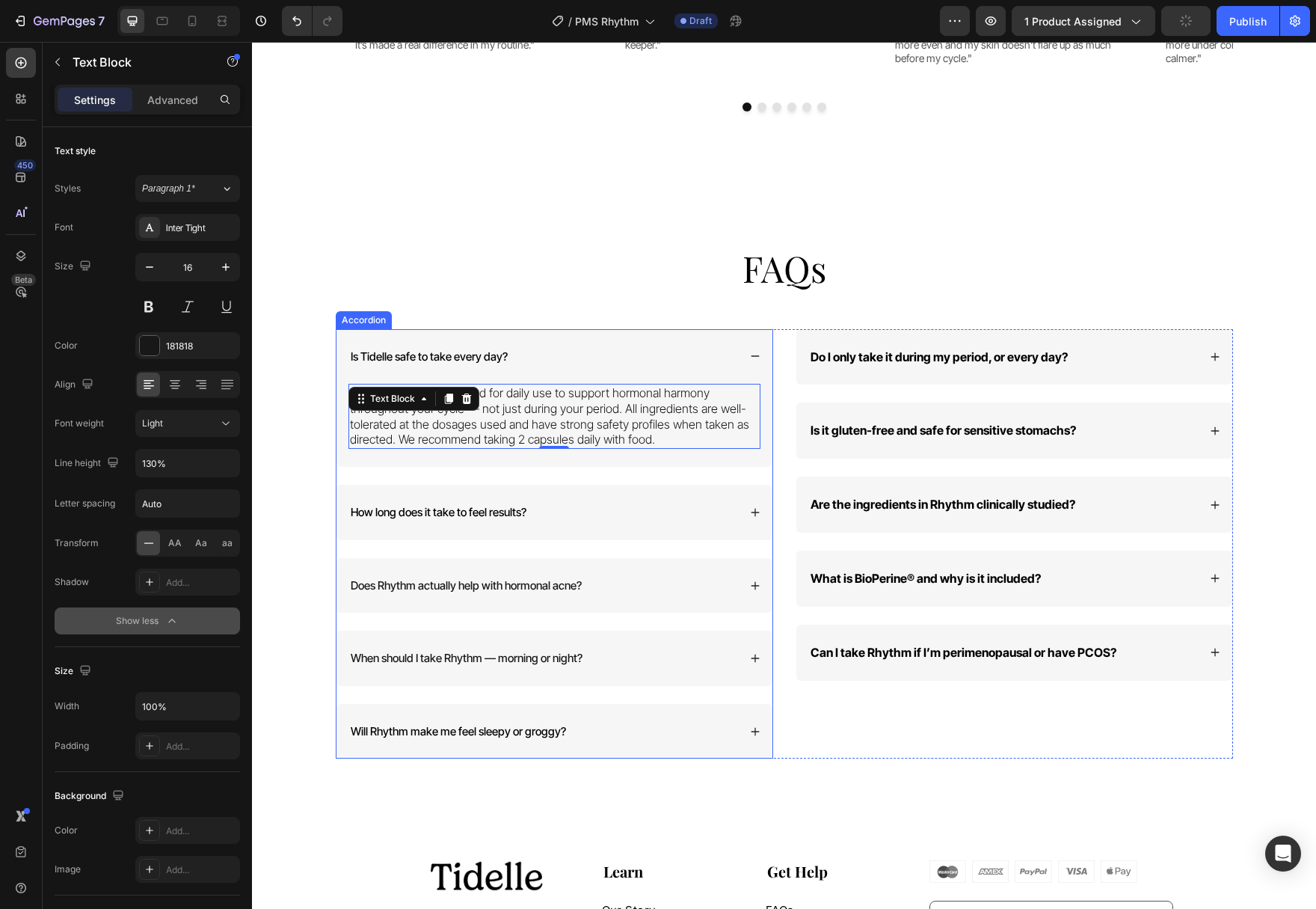
click at [477, 349] on span "Is Tidelle safe to take every day?" at bounding box center [429, 356] width 157 height 14
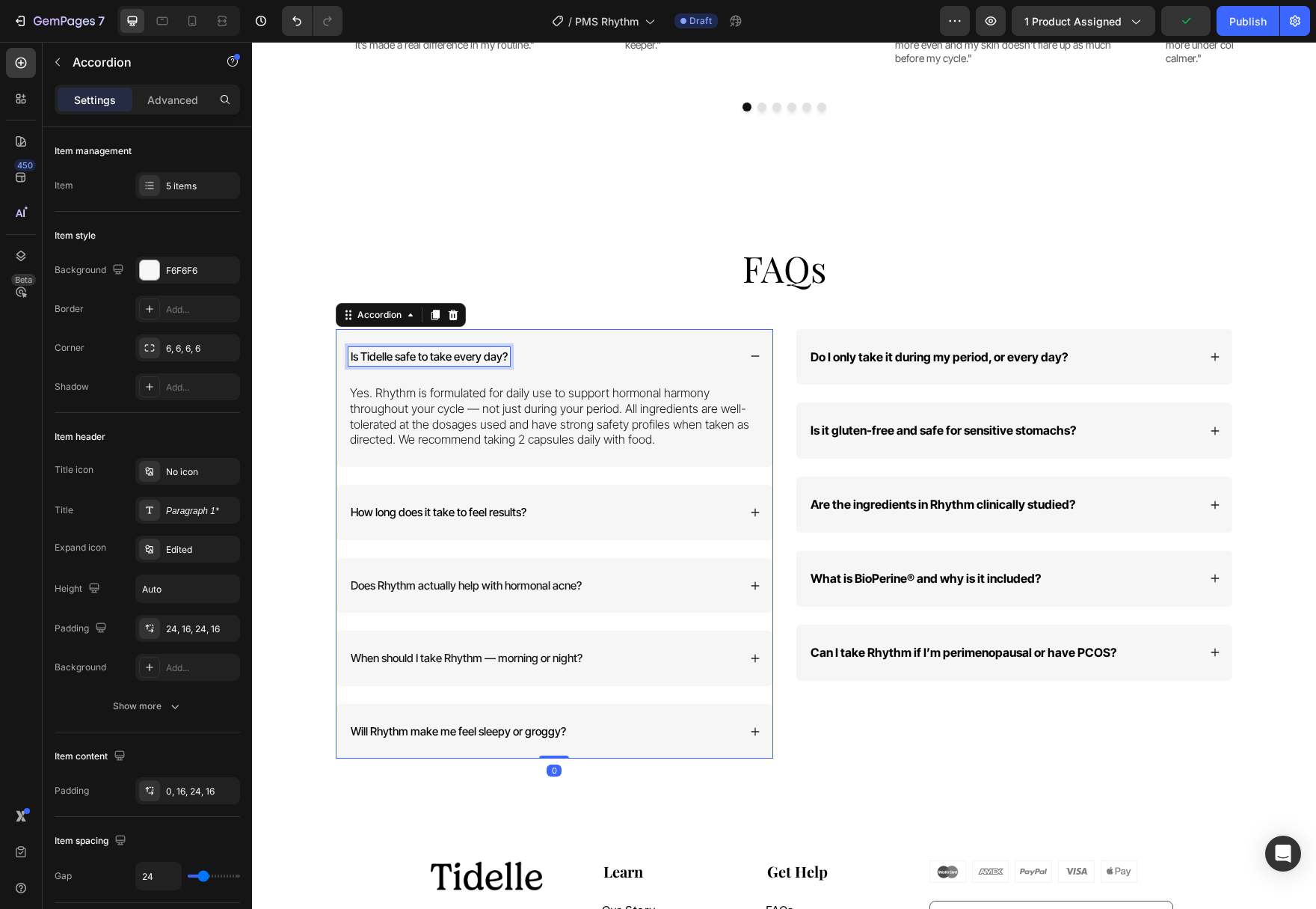
click at [477, 349] on span "Is Tidelle safe to take every day?" at bounding box center [429, 356] width 157 height 14
click at [453, 349] on span "Is Tidelle safe to take every day?" at bounding box center [429, 356] width 157 height 14
click at [453, 349] on span "Is Tidelle safe to take every day?" at bounding box center [429, 356] width 157 height 14
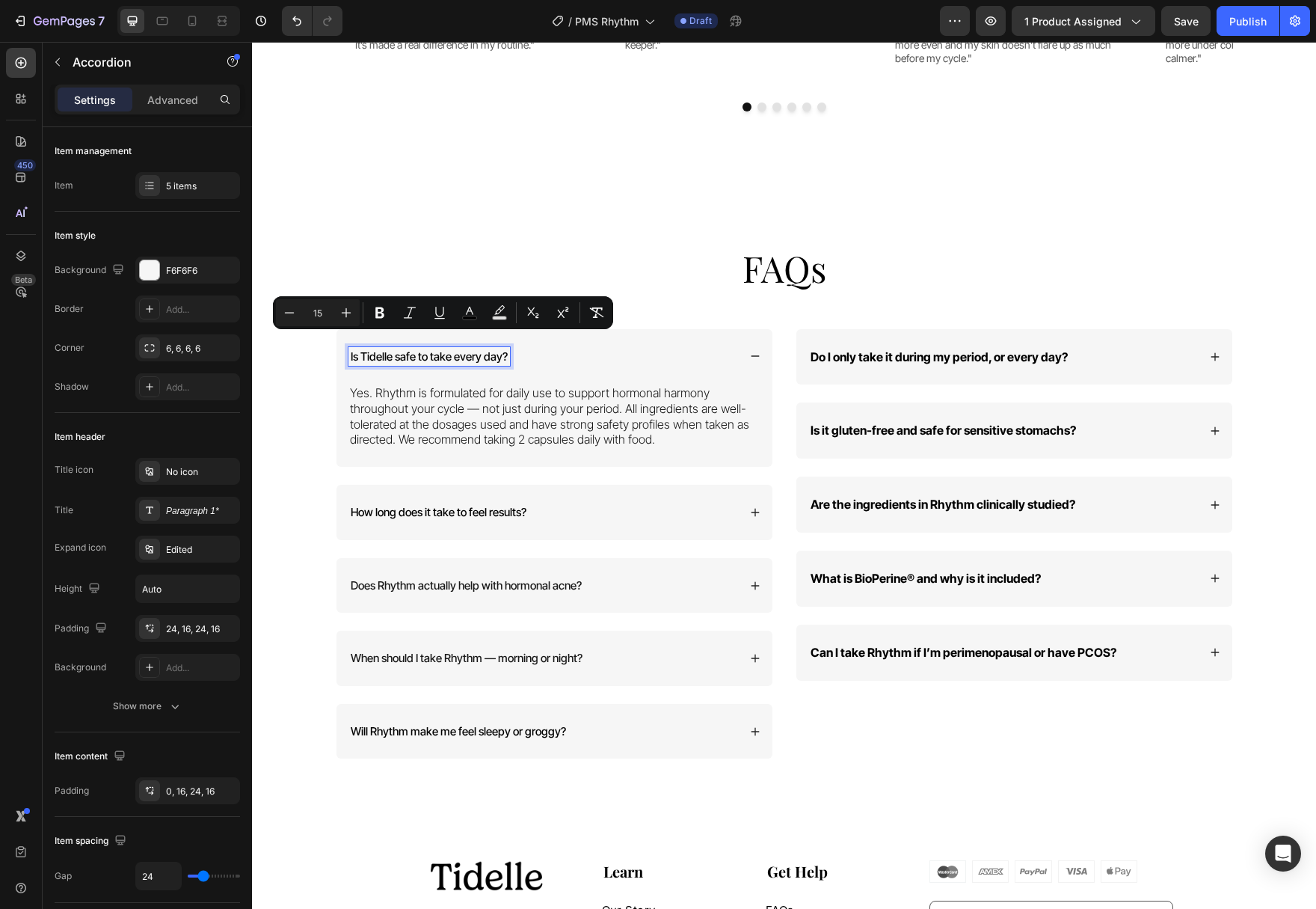
click at [452, 349] on span "Is Tidelle safe to take every day?" at bounding box center [429, 356] width 157 height 14
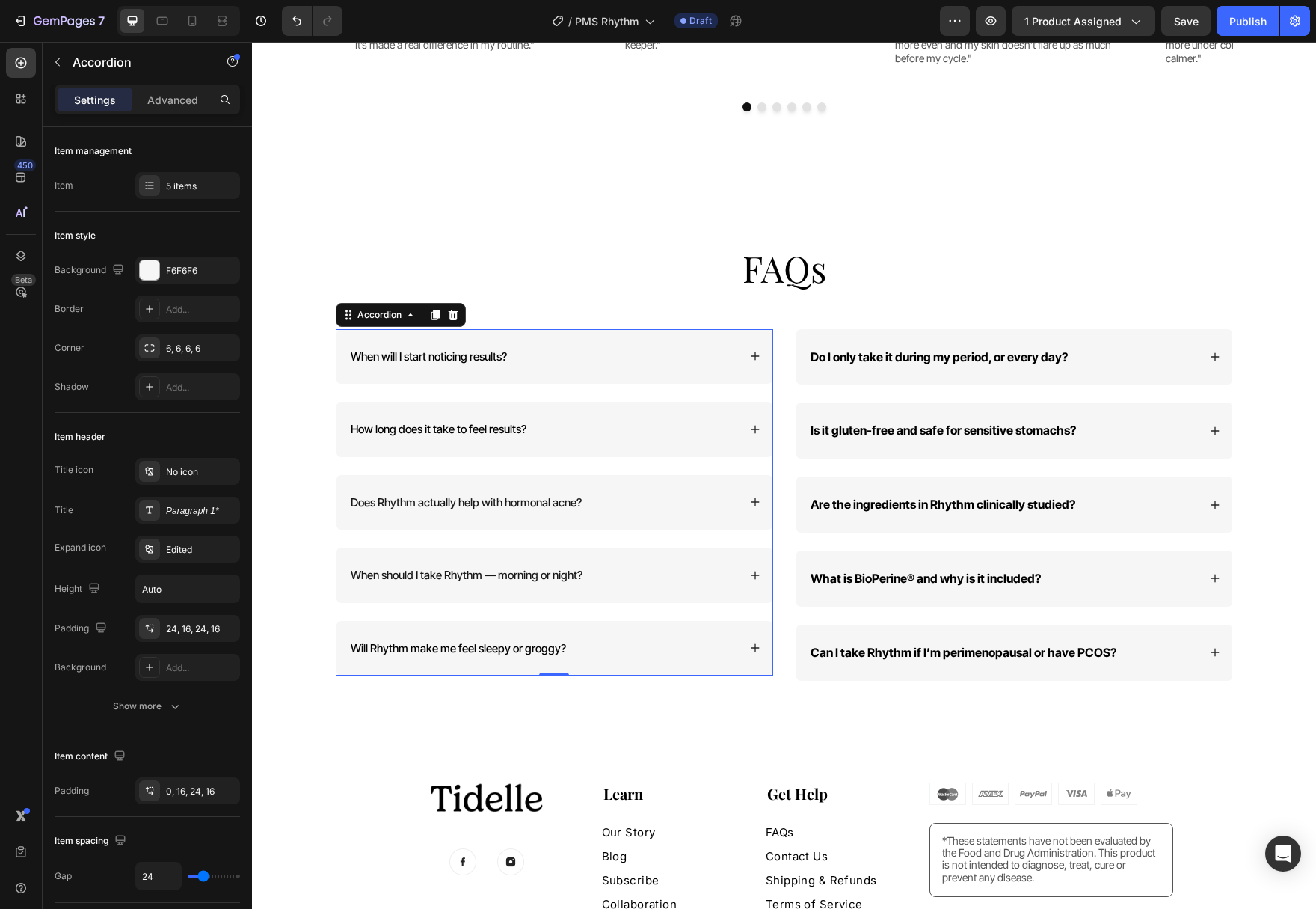
click at [753, 353] on icon at bounding box center [754, 356] width 8 height 8
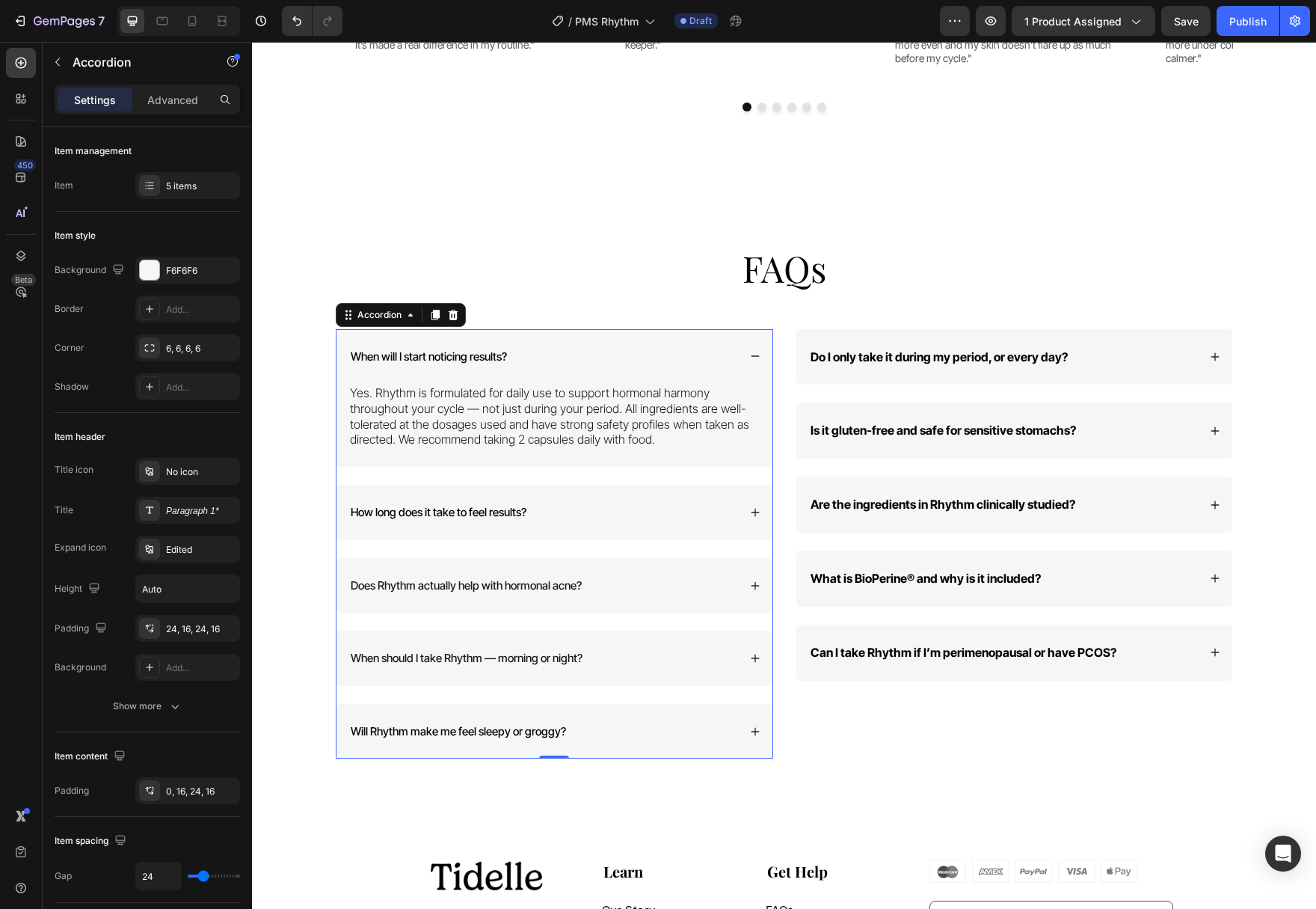
click at [589, 413] on p "Yes. Rhythm is formulated for daily use to support hormonal harmony throughout …" at bounding box center [554, 415] width 409 height 62
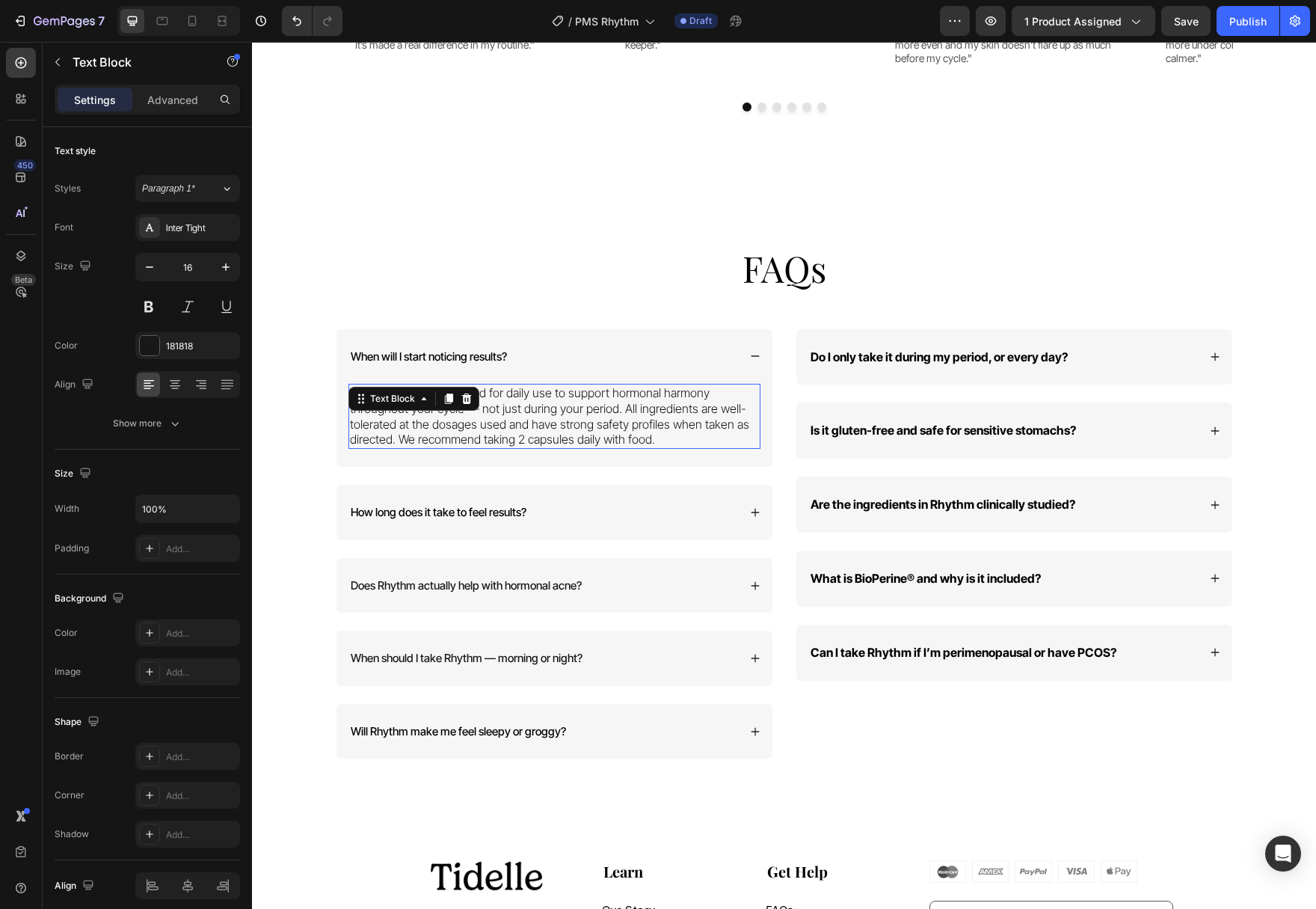
click at [589, 413] on p "Yes. Rhythm is formulated for daily use to support hormonal harmony throughout …" at bounding box center [554, 415] width 409 height 62
click at [395, 427] on p "Most women begin noticing lighter bloating and steadier moods in the first cycl…" at bounding box center [554, 415] width 409 height 62
click at [387, 428] on p "Most women begin noticing lighter bloating and steadier moods in the first cycl…" at bounding box center [554, 415] width 409 height 62
click at [392, 432] on p "Most women begin noticing lighter bloating and steadier moods in the first cycl…" at bounding box center [554, 415] width 409 height 62
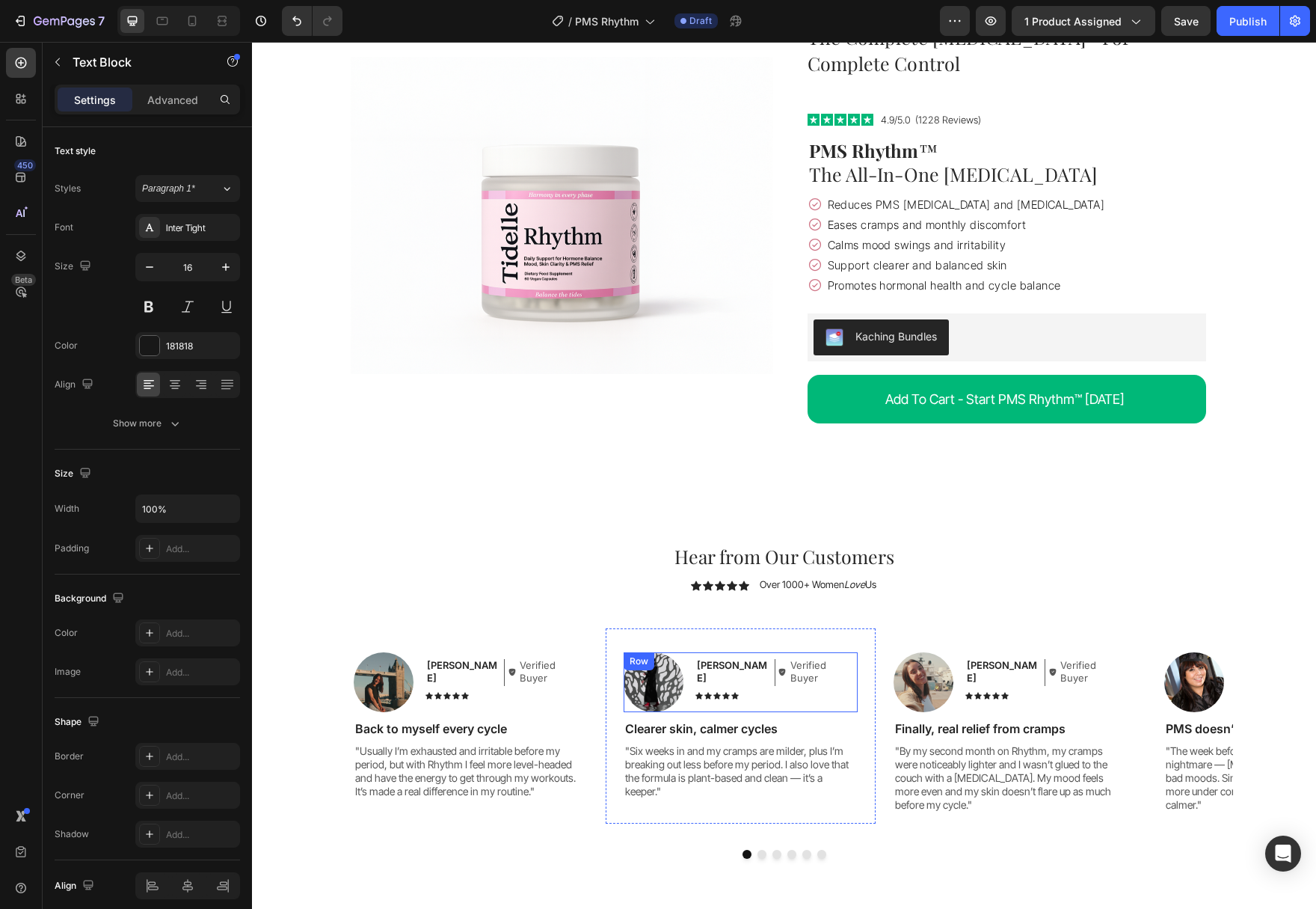
scroll to position [4252, 0]
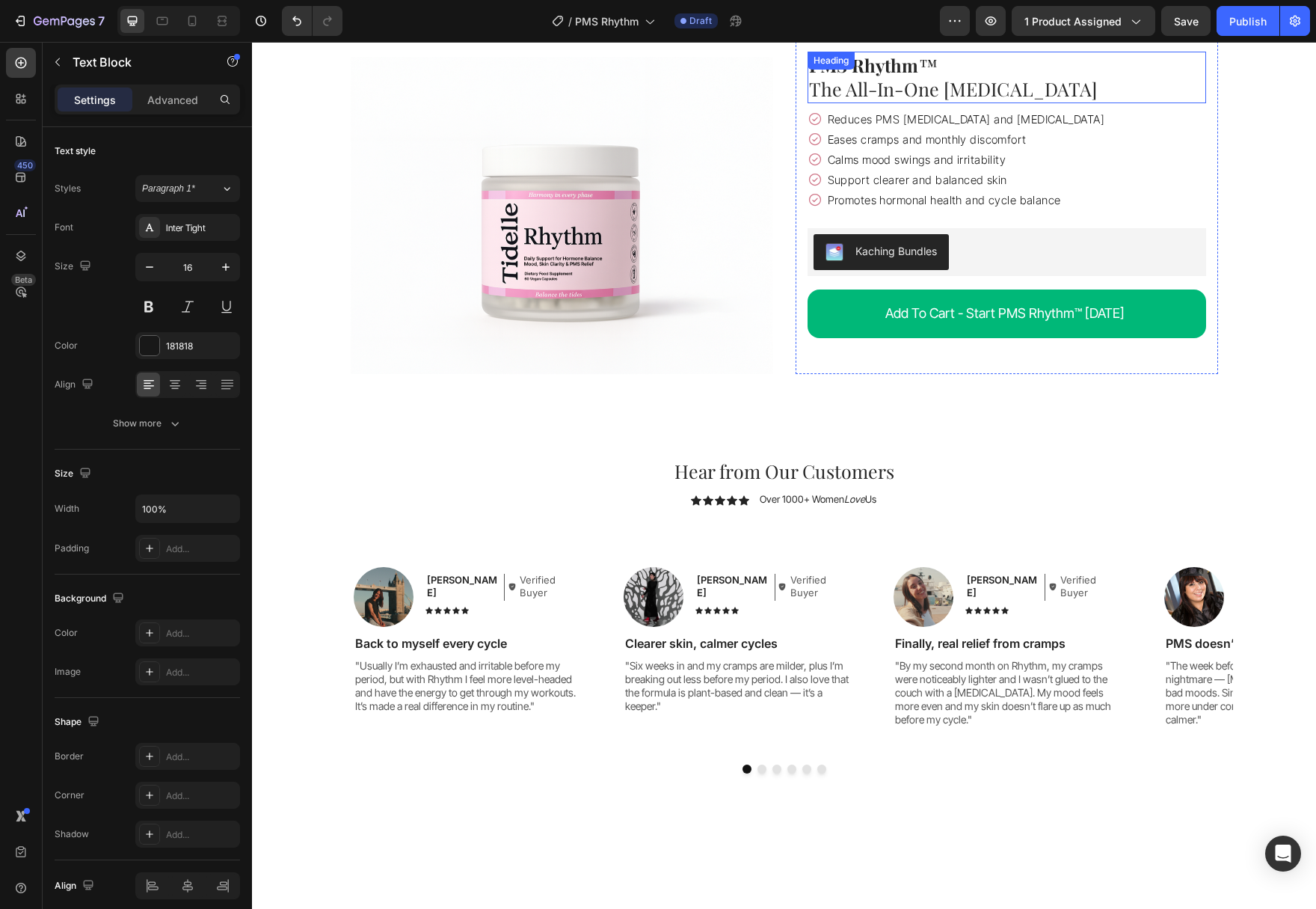
click at [918, 66] on span "PMS Rhythm ™" at bounding box center [873, 64] width 129 height 24
click at [941, 64] on h1 "PMS Rhythm ™ The All-In-One [MEDICAL_DATA]" at bounding box center [1007, 77] width 399 height 51
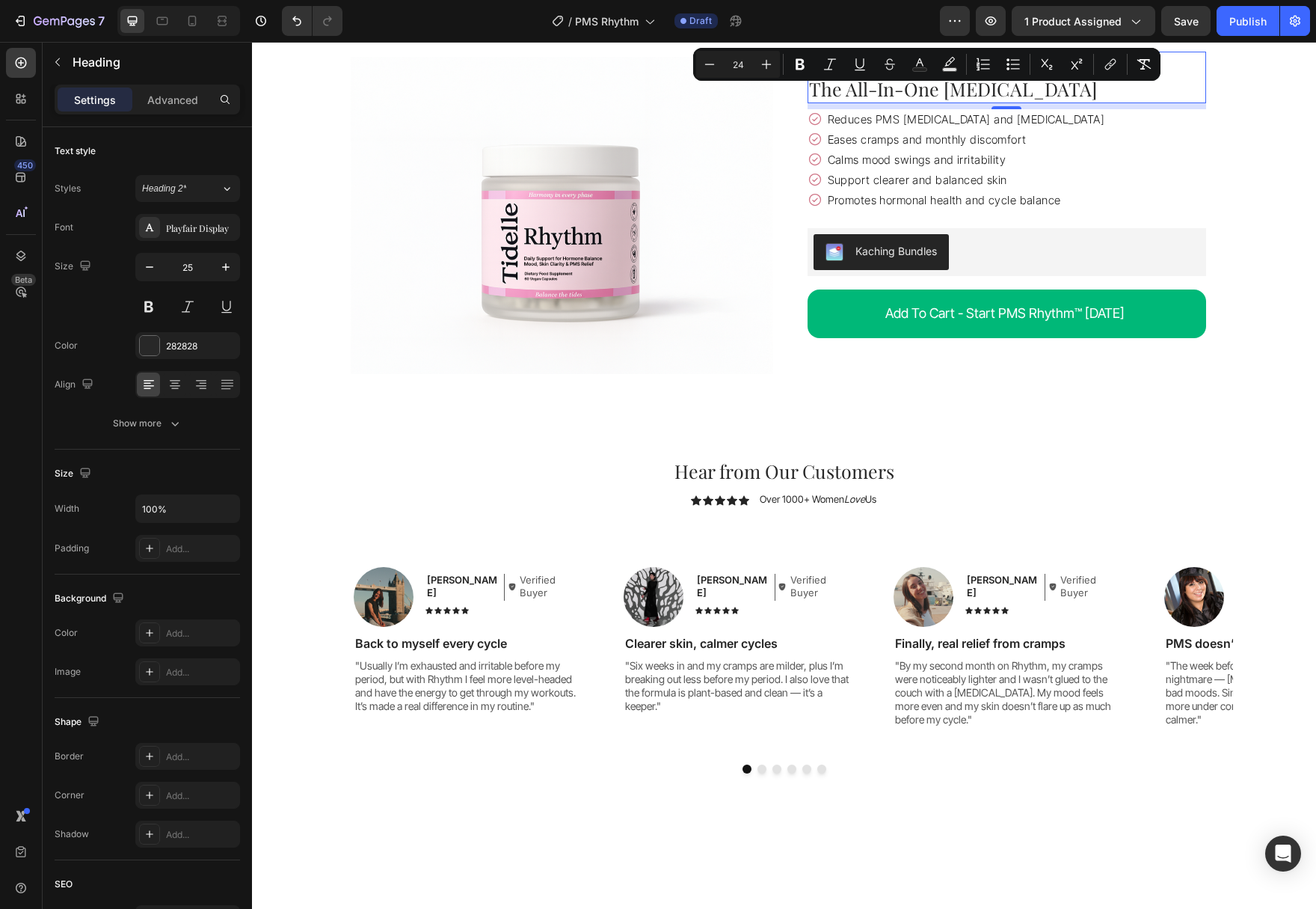
drag, startPoint x: 936, startPoint y: 66, endPoint x: 1173, endPoint y: 108, distance: 240.7
click at [922, 66] on span "PMS Rhythm ™" at bounding box center [873, 64] width 129 height 24
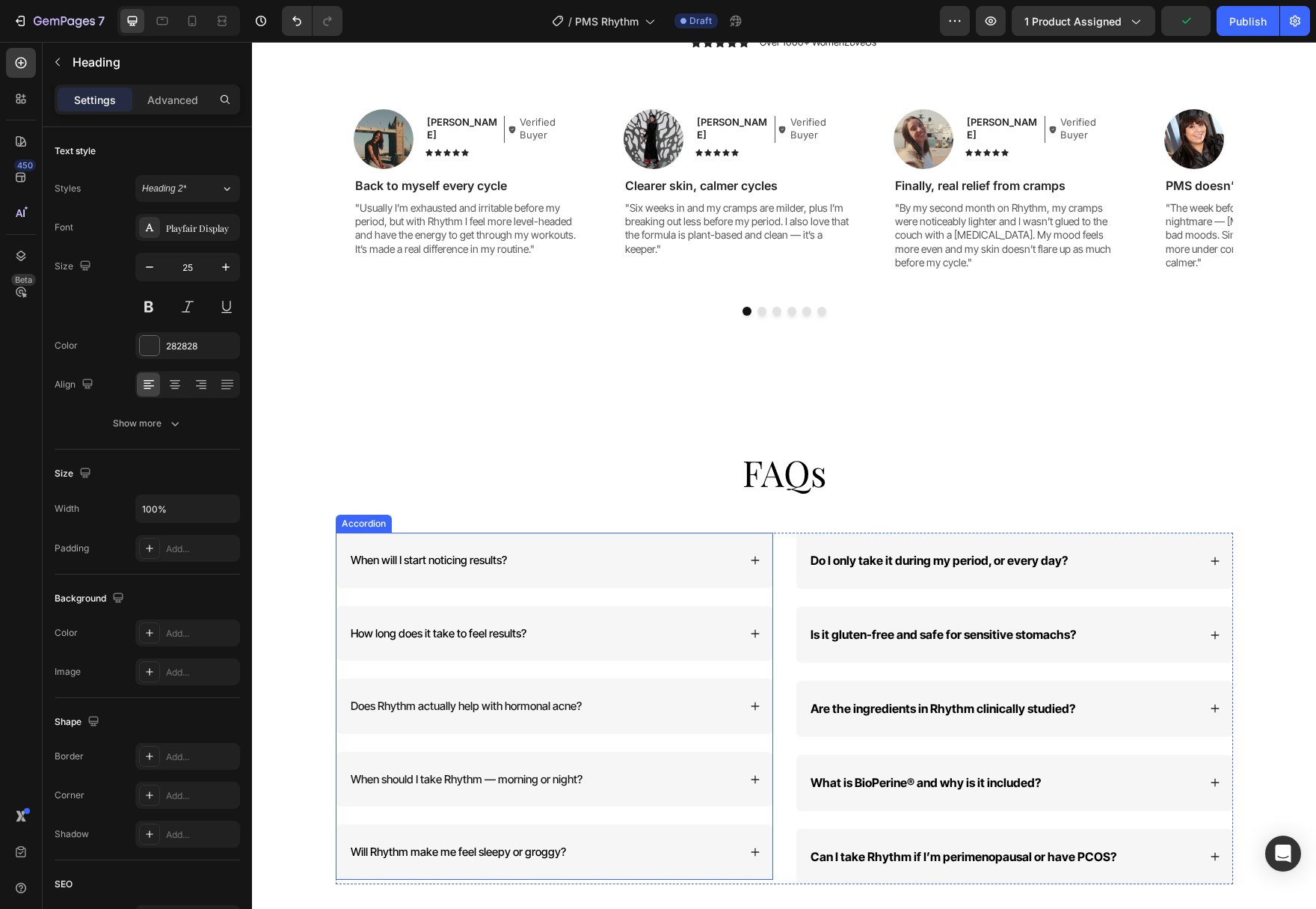
click at [726, 550] on div "When will I start noticing results?" at bounding box center [543, 560] width 390 height 19
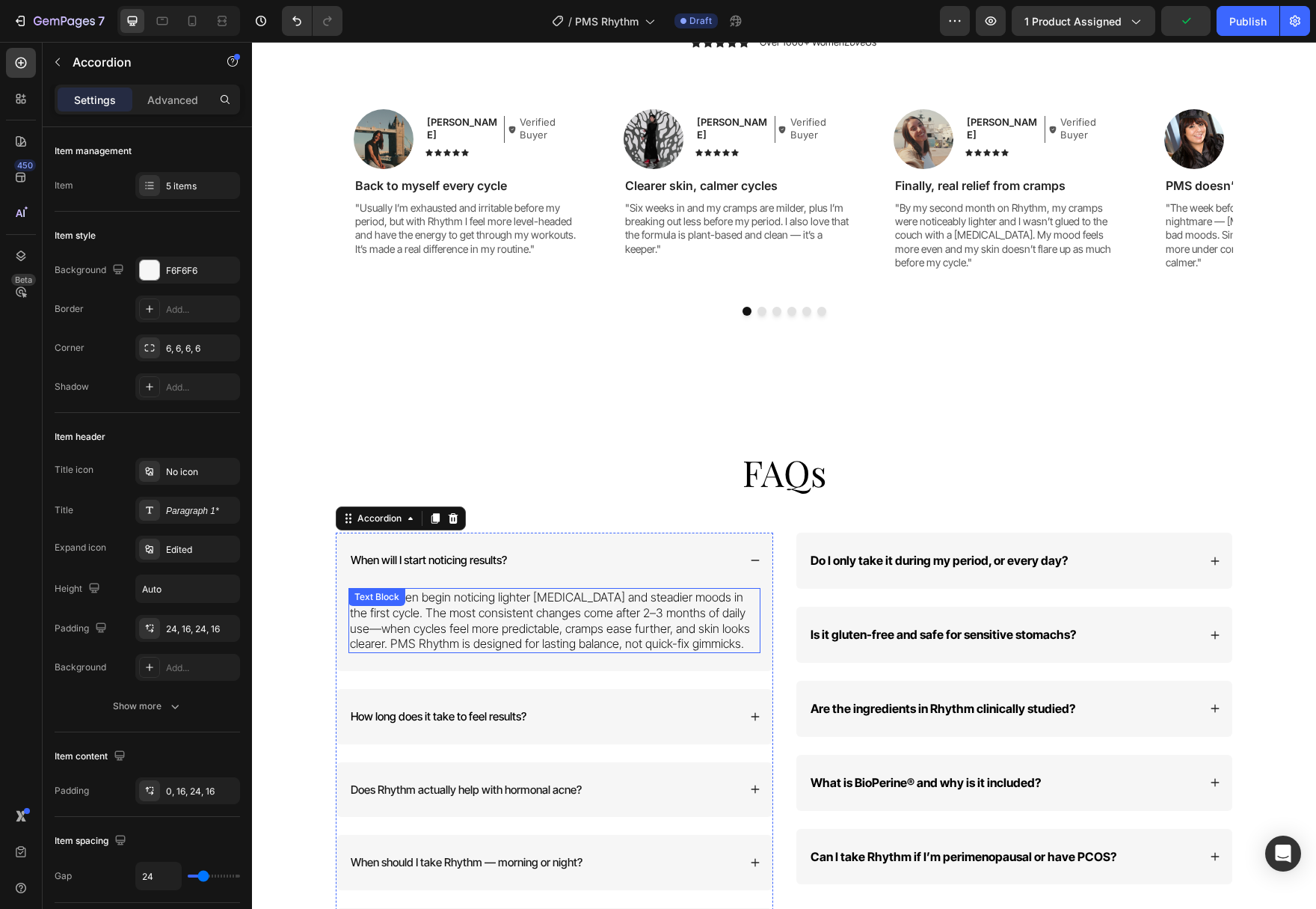
click at [448, 618] on p "Most women begin noticing lighter bloating and steadier moods in the first cycl…" at bounding box center [554, 620] width 409 height 62
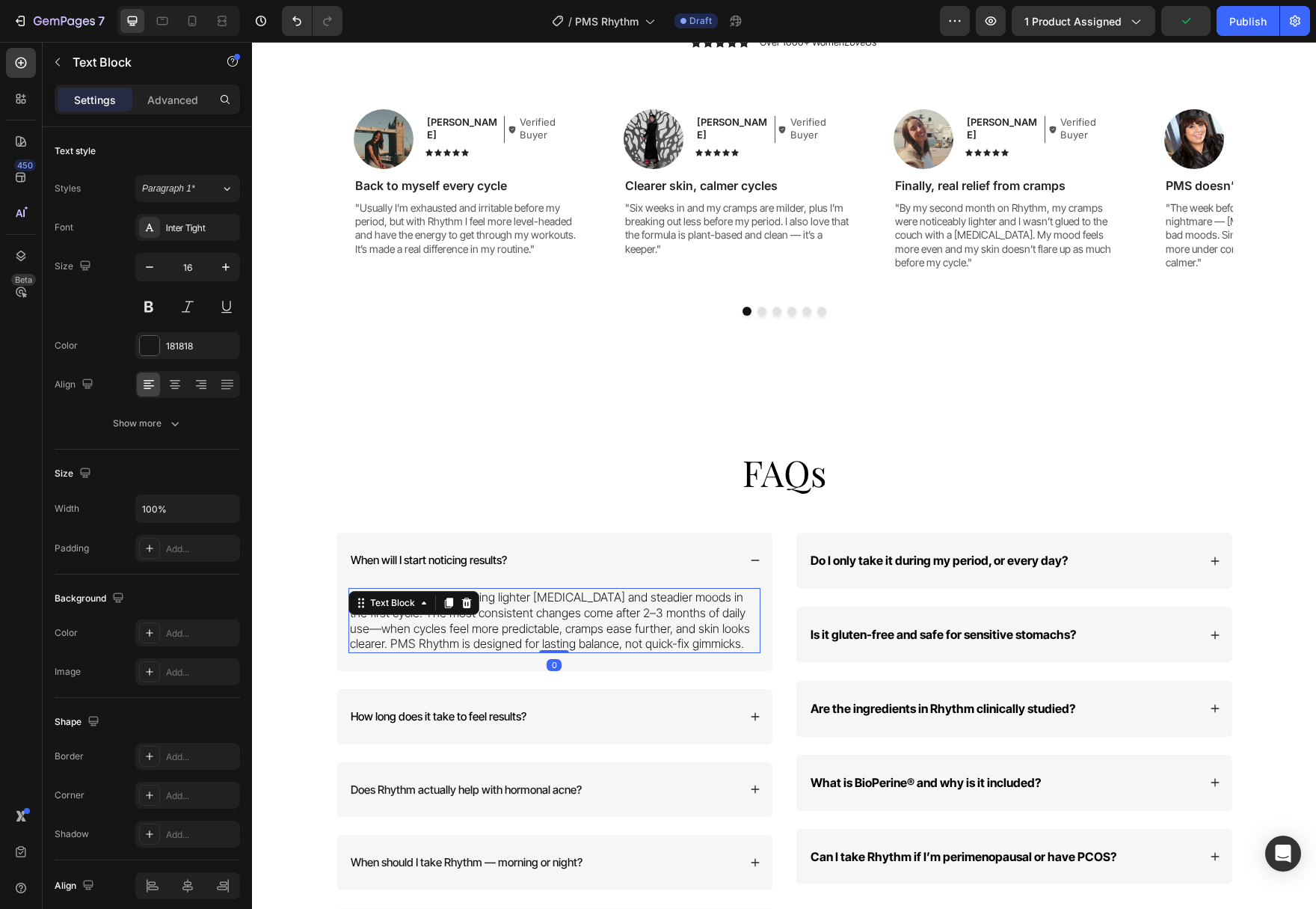
click at [454, 631] on p "Most women begin noticing lighter bloating and steadier moods in the first cycl…" at bounding box center [554, 620] width 409 height 62
click at [587, 630] on p "Most women begin noticing lighter [MEDICAL_DATA] and steadier moods in the firs…" at bounding box center [554, 621] width 409 height 64
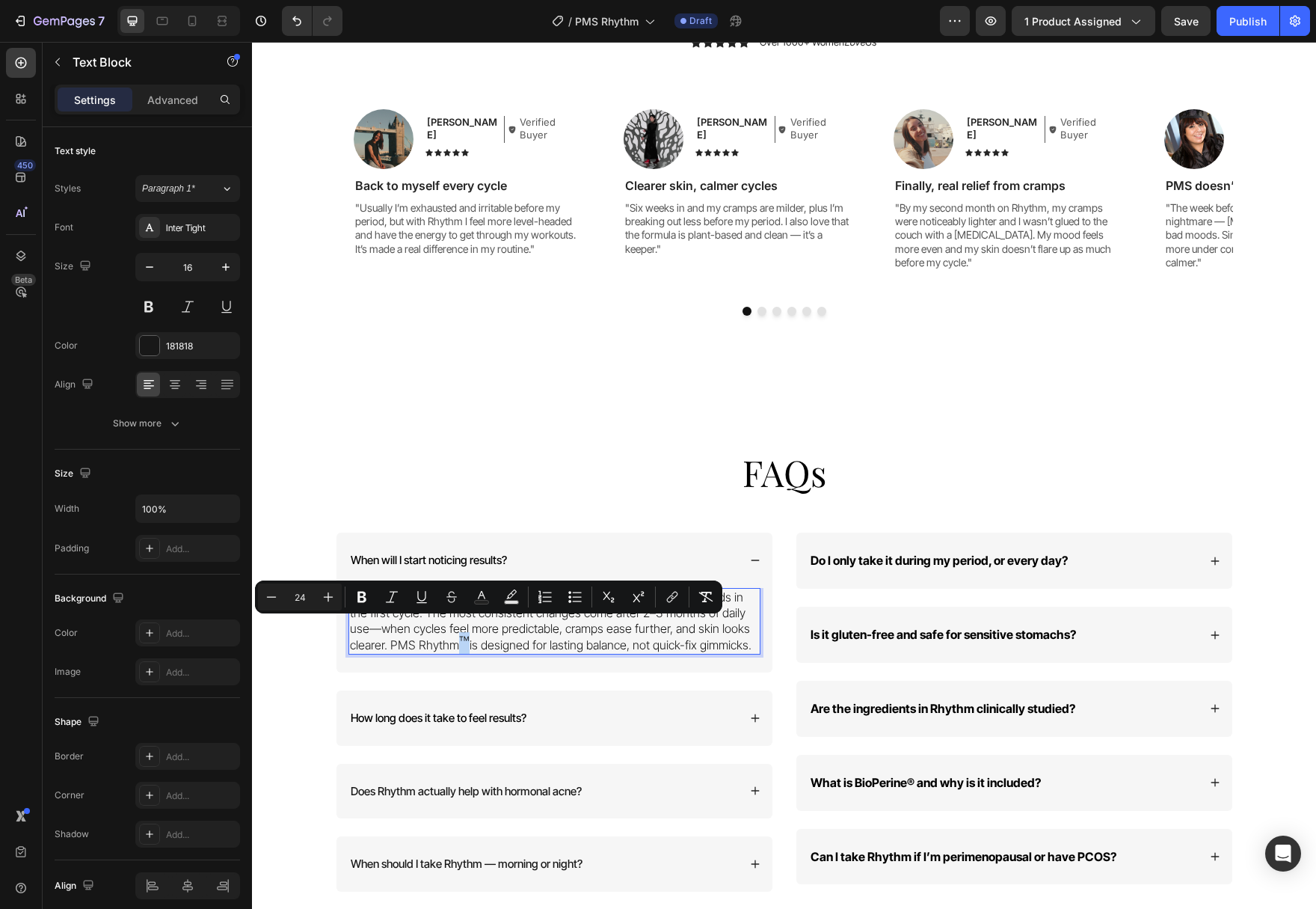
click at [462, 632] on span "™" at bounding box center [464, 643] width 10 height 22
click at [272, 599] on icon "Editor contextual toolbar" at bounding box center [271, 596] width 15 height 15
click at [271, 600] on icon "Editor contextual toolbar" at bounding box center [271, 596] width 15 height 15
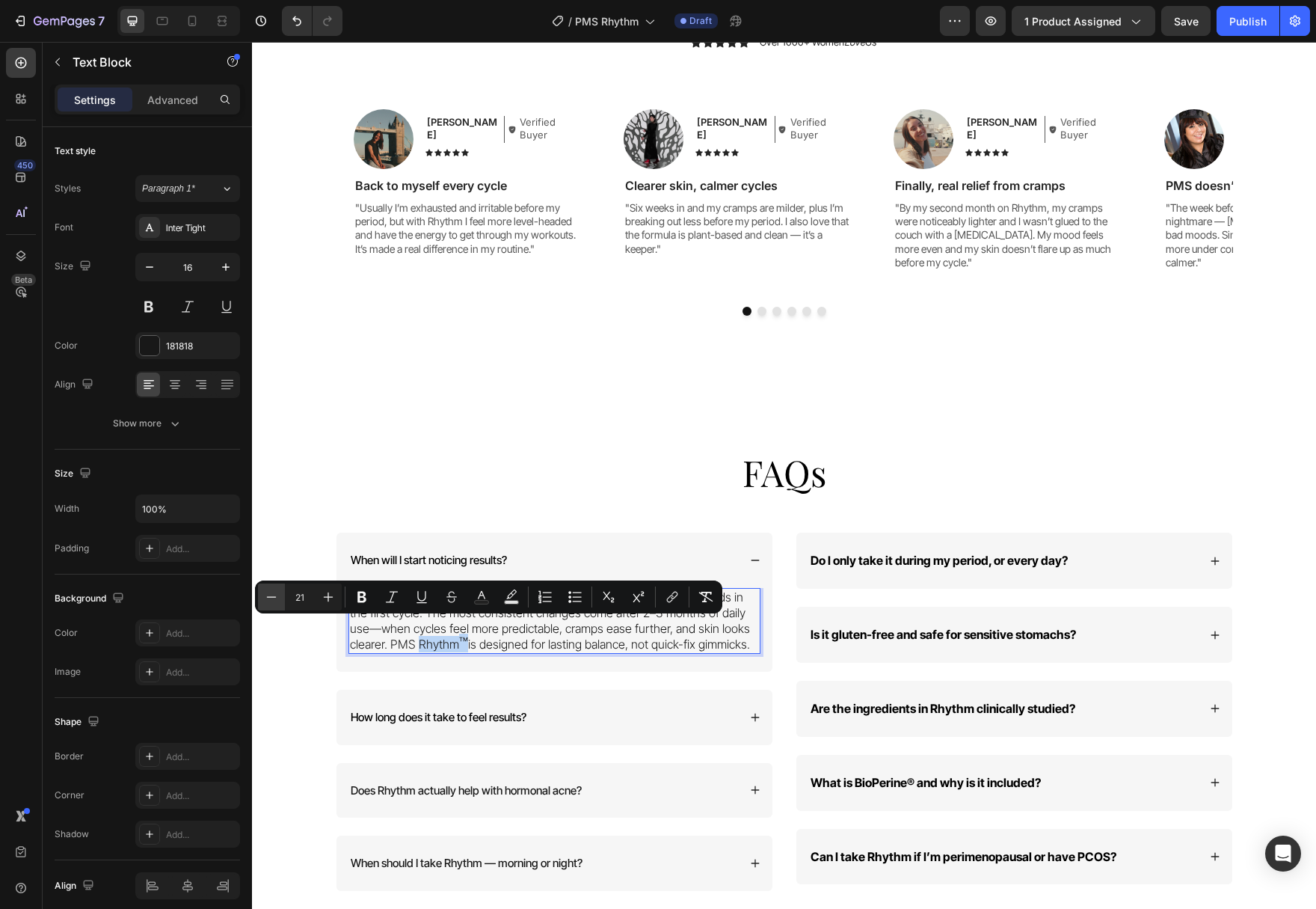
type input "20"
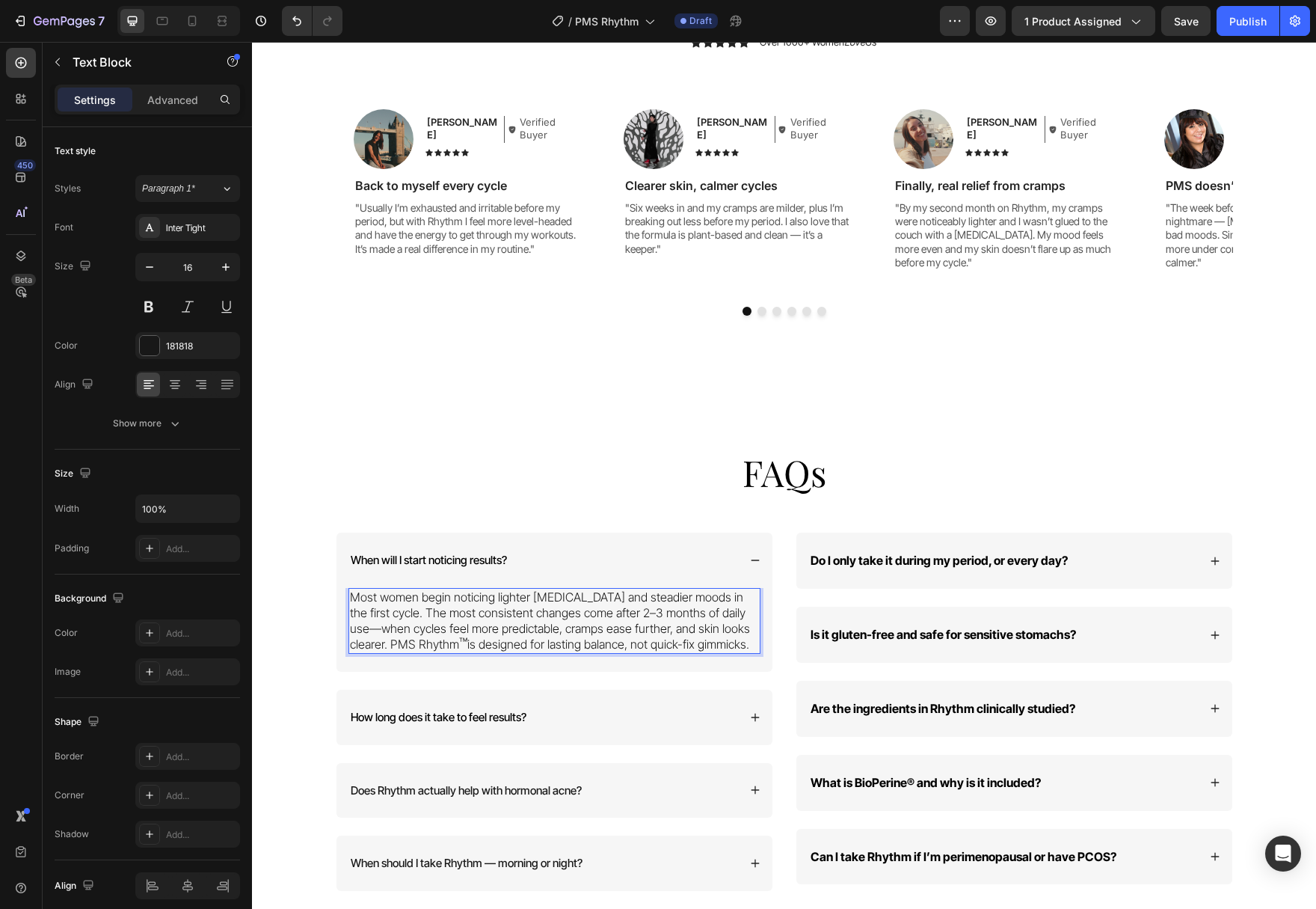
click at [513, 632] on p "Most women begin noticing lighter [MEDICAL_DATA] and steadier moods in the firs…" at bounding box center [554, 621] width 409 height 63
click at [509, 613] on p "Most women begin noticing lighter [MEDICAL_DATA] and steadier moods in the firs…" at bounding box center [554, 621] width 409 height 63
click at [459, 634] on span "™" at bounding box center [462, 643] width 8 height 18
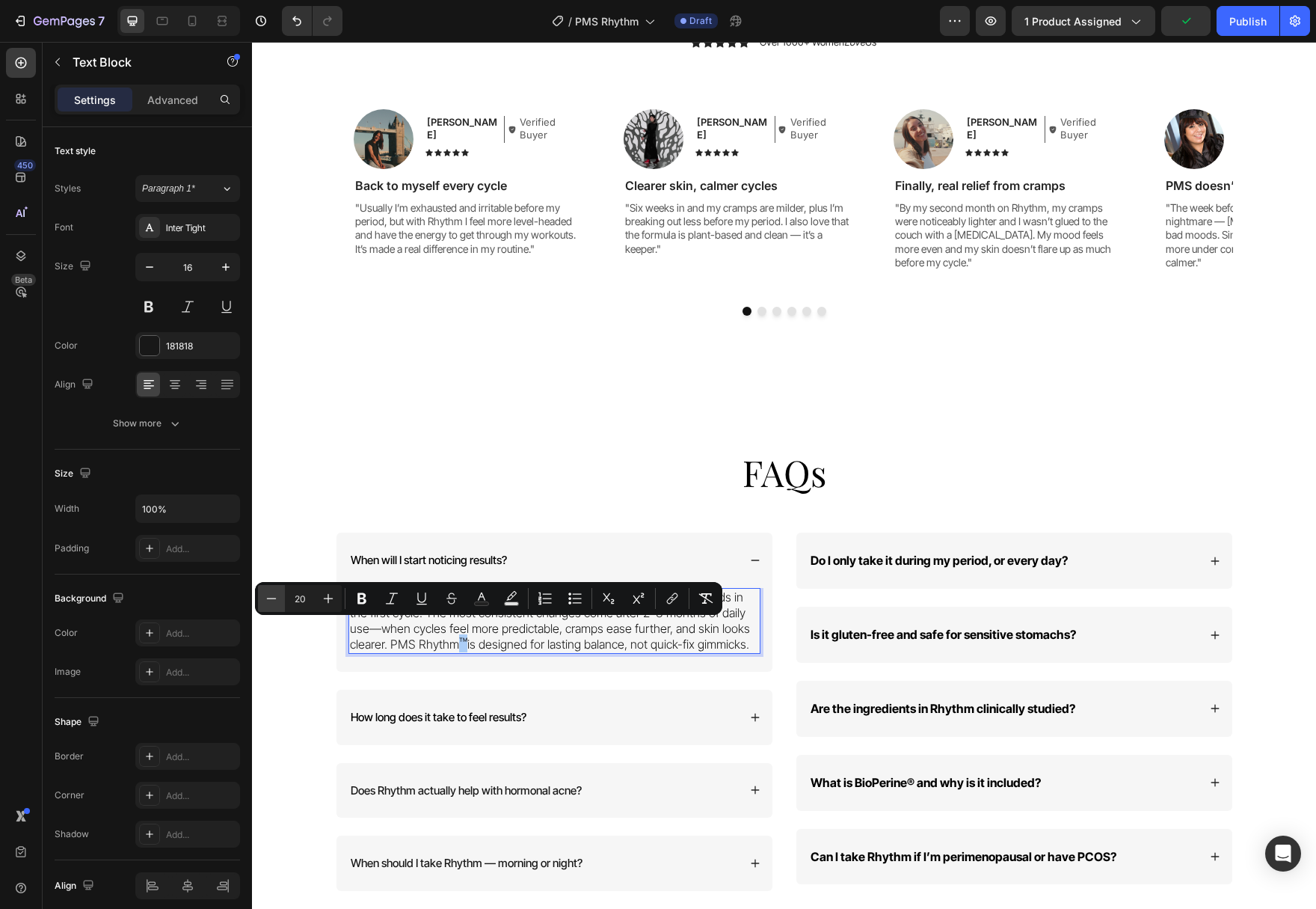
click at [278, 597] on icon "Editor contextual toolbar" at bounding box center [271, 598] width 15 height 15
type input "16"
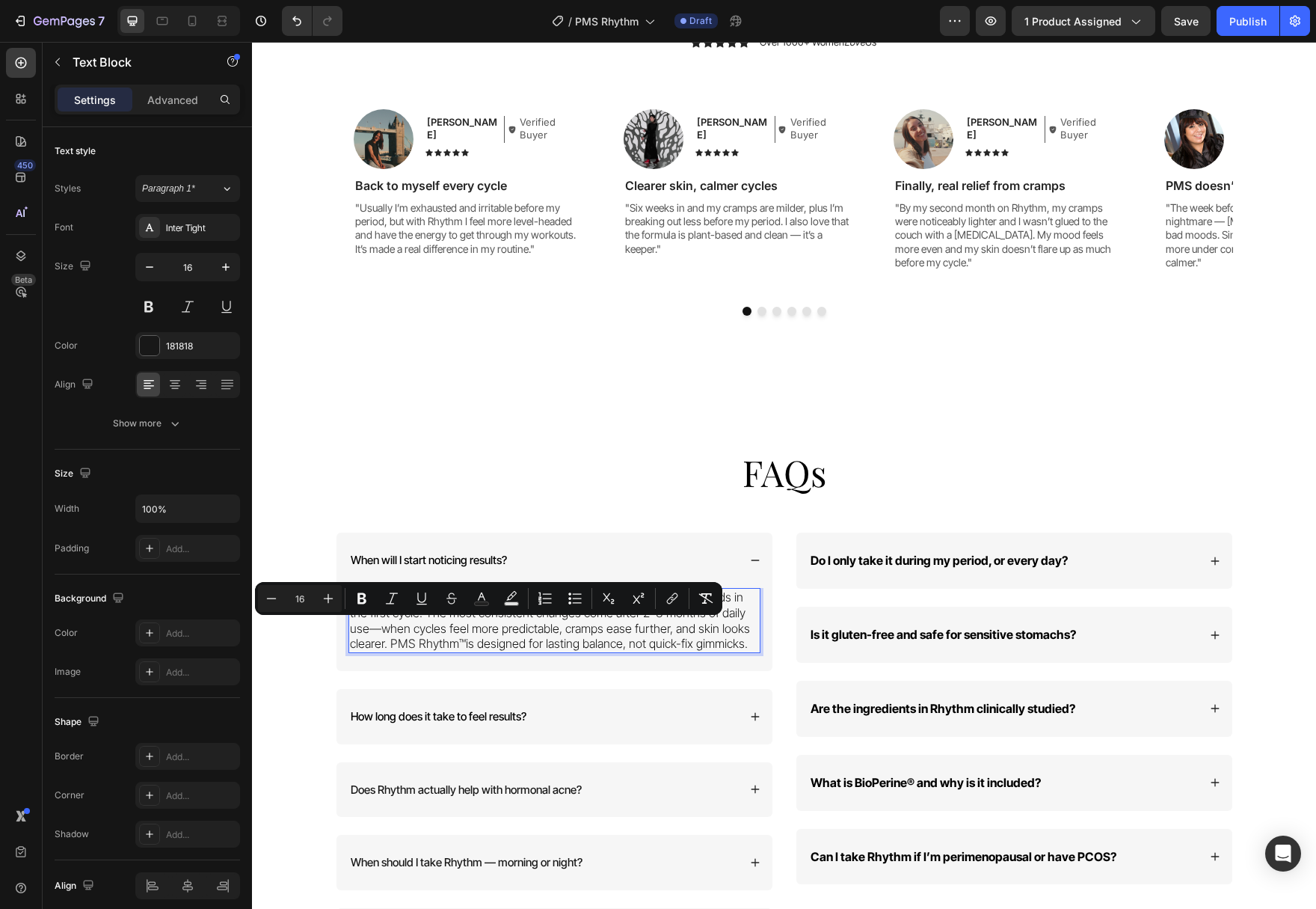
click at [755, 613] on p "Most women begin noticing lighter [MEDICAL_DATA] and steadier moods in the firs…" at bounding box center [554, 620] width 409 height 62
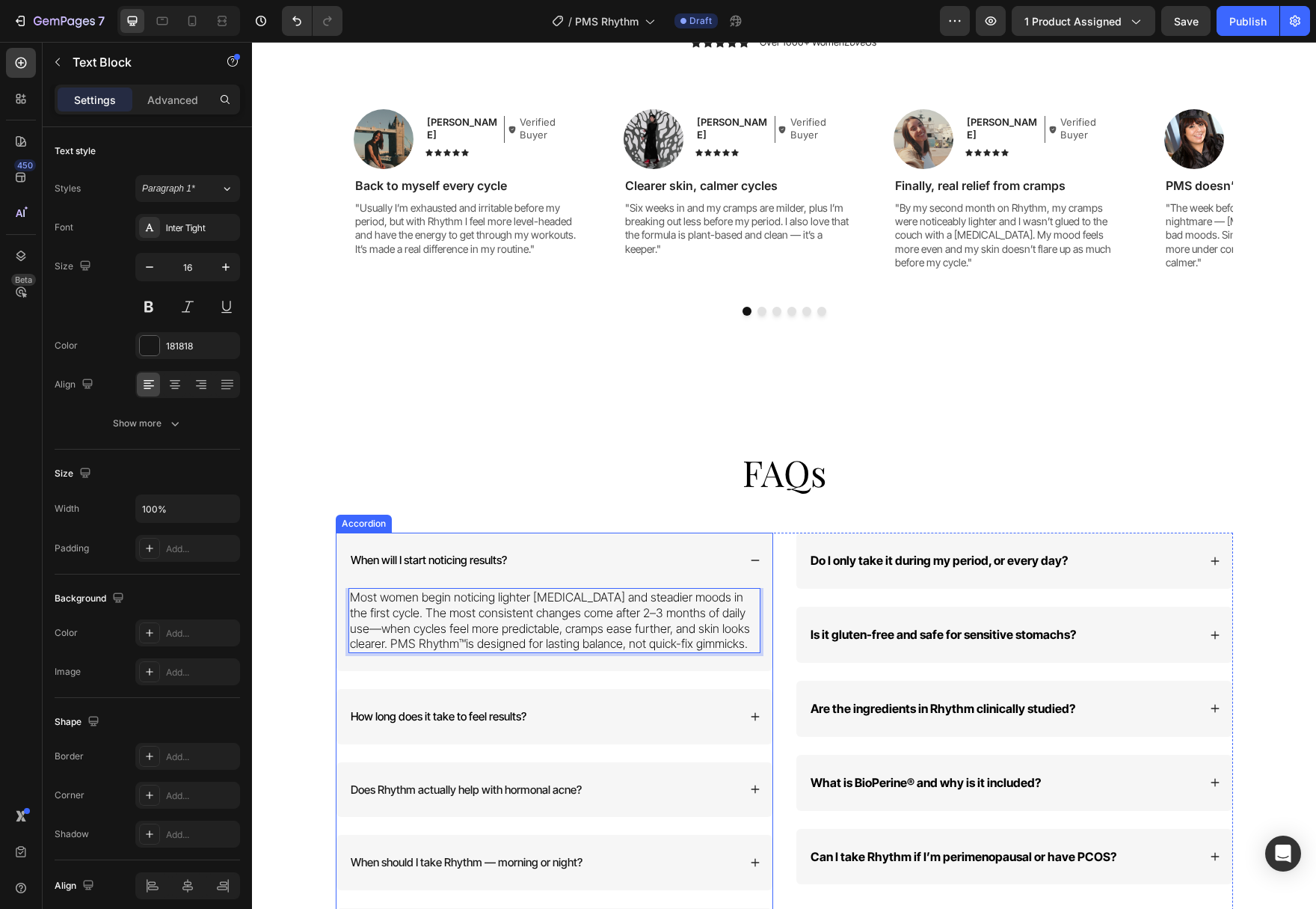
click at [750, 555] on icon at bounding box center [755, 560] width 10 height 10
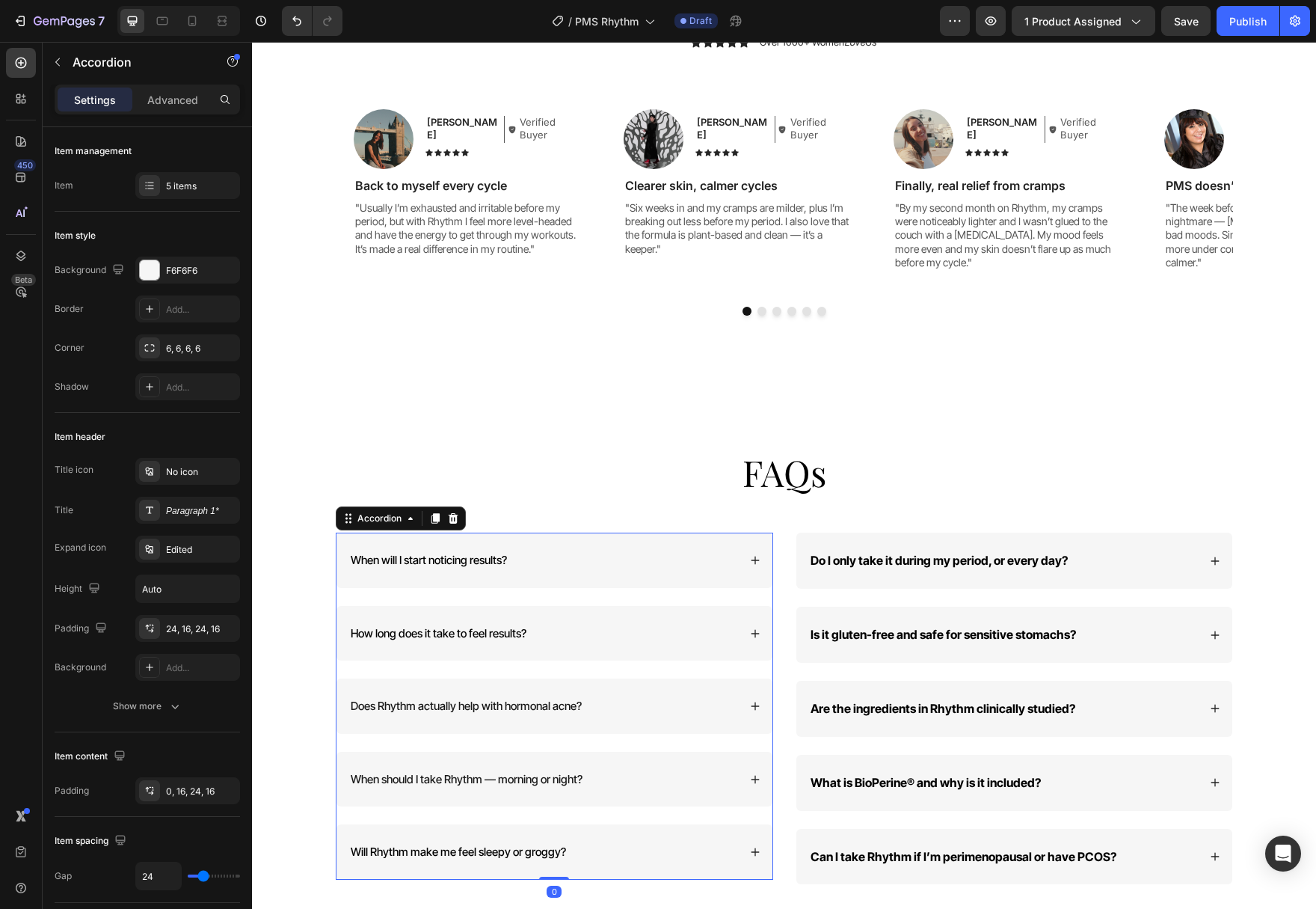
click at [735, 623] on div "How long does it take to feel results?" at bounding box center [543, 633] width 390 height 19
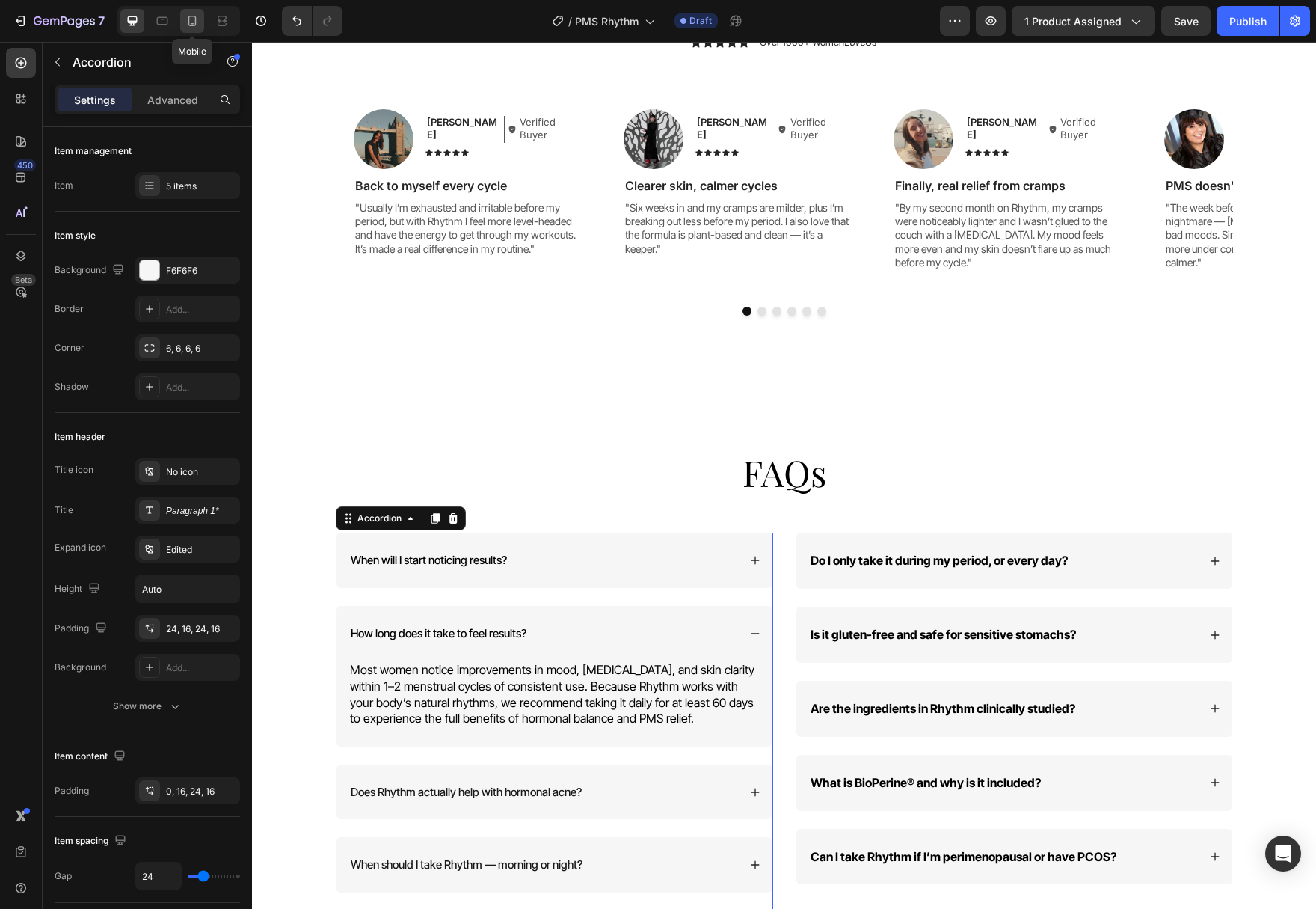
click at [189, 23] on icon at bounding box center [191, 21] width 8 height 10
type input "14"
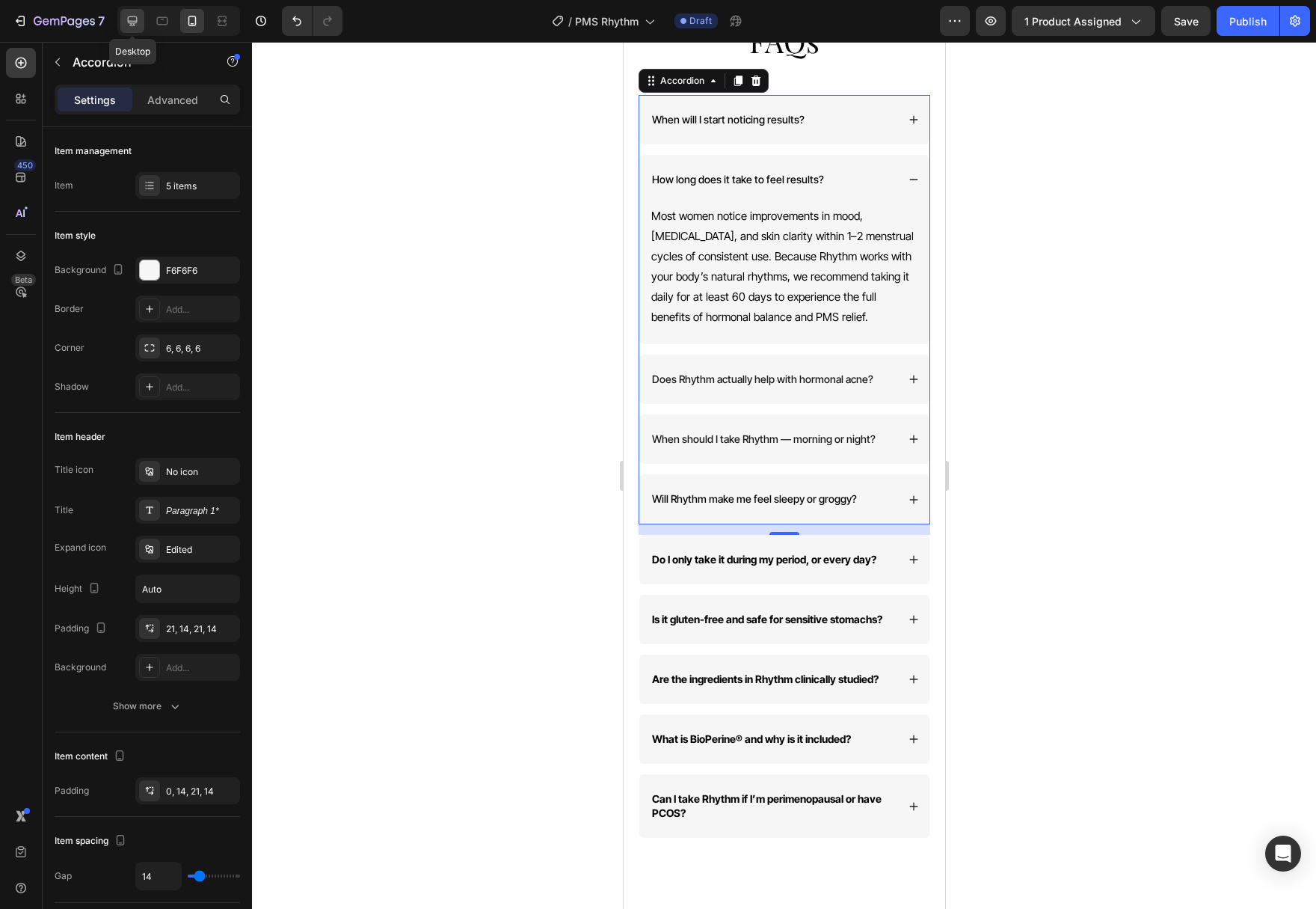
scroll to position [4877, 0]
click at [135, 19] on icon at bounding box center [131, 20] width 15 height 15
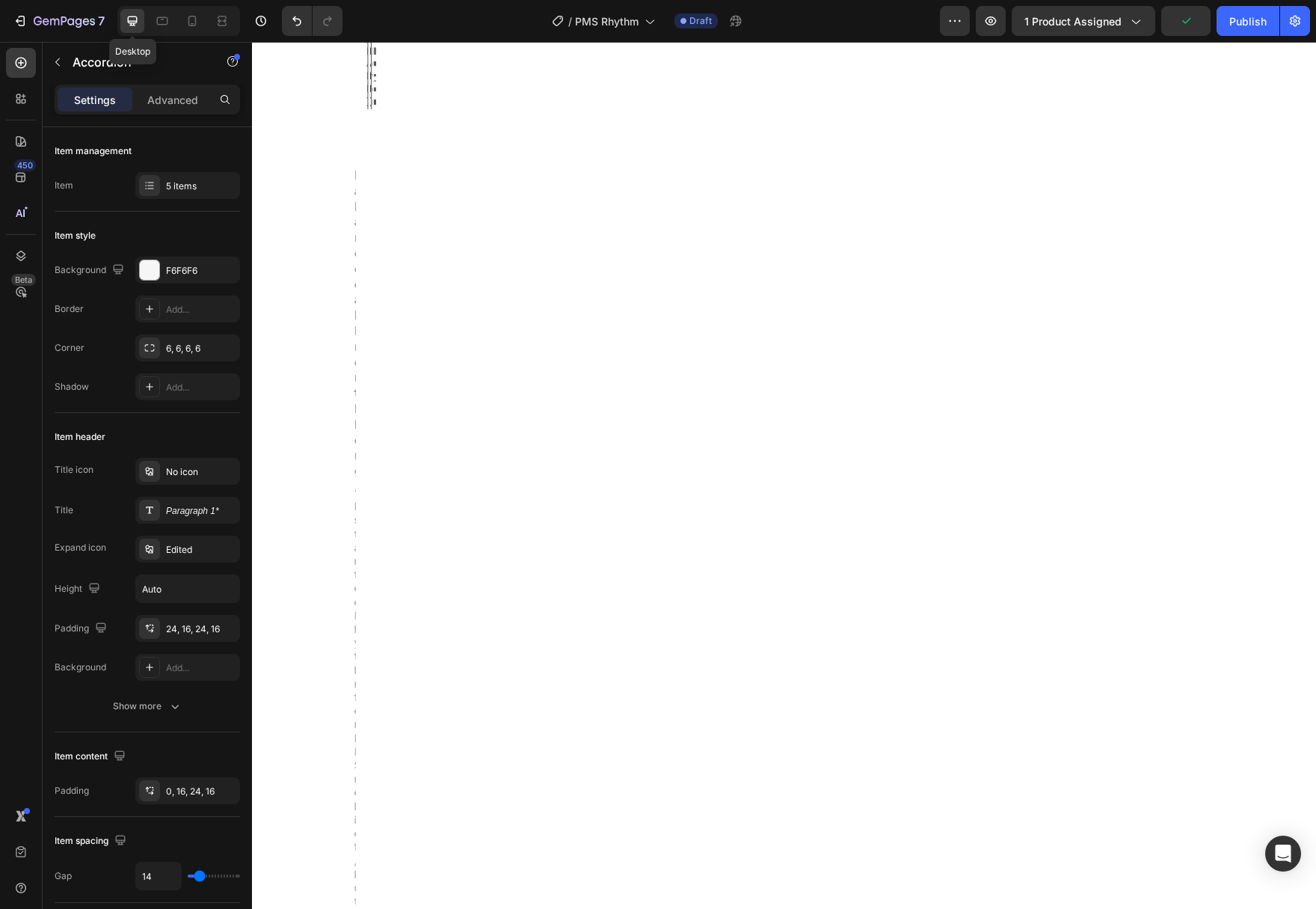
type input "24"
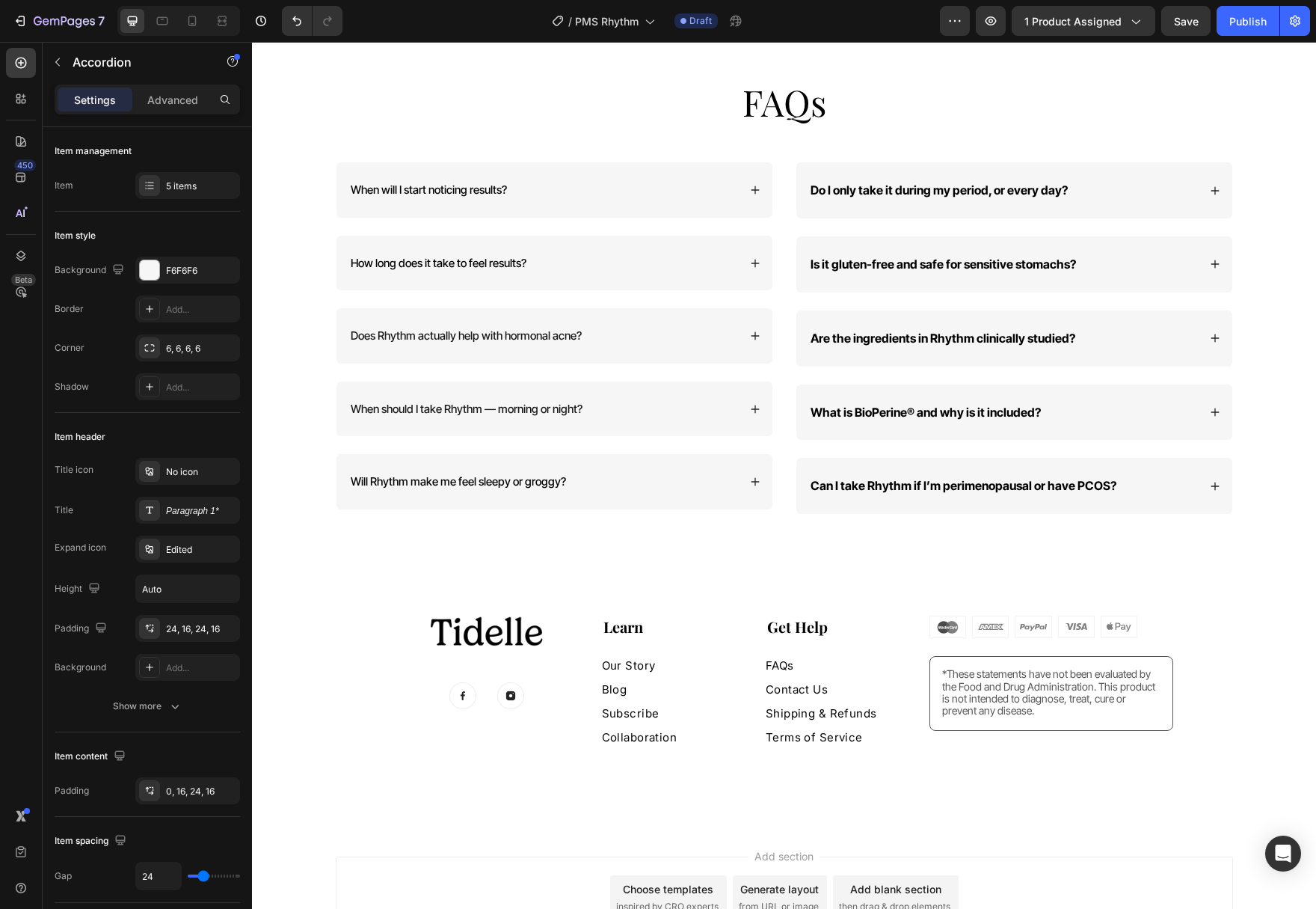
scroll to position [4983, 0]
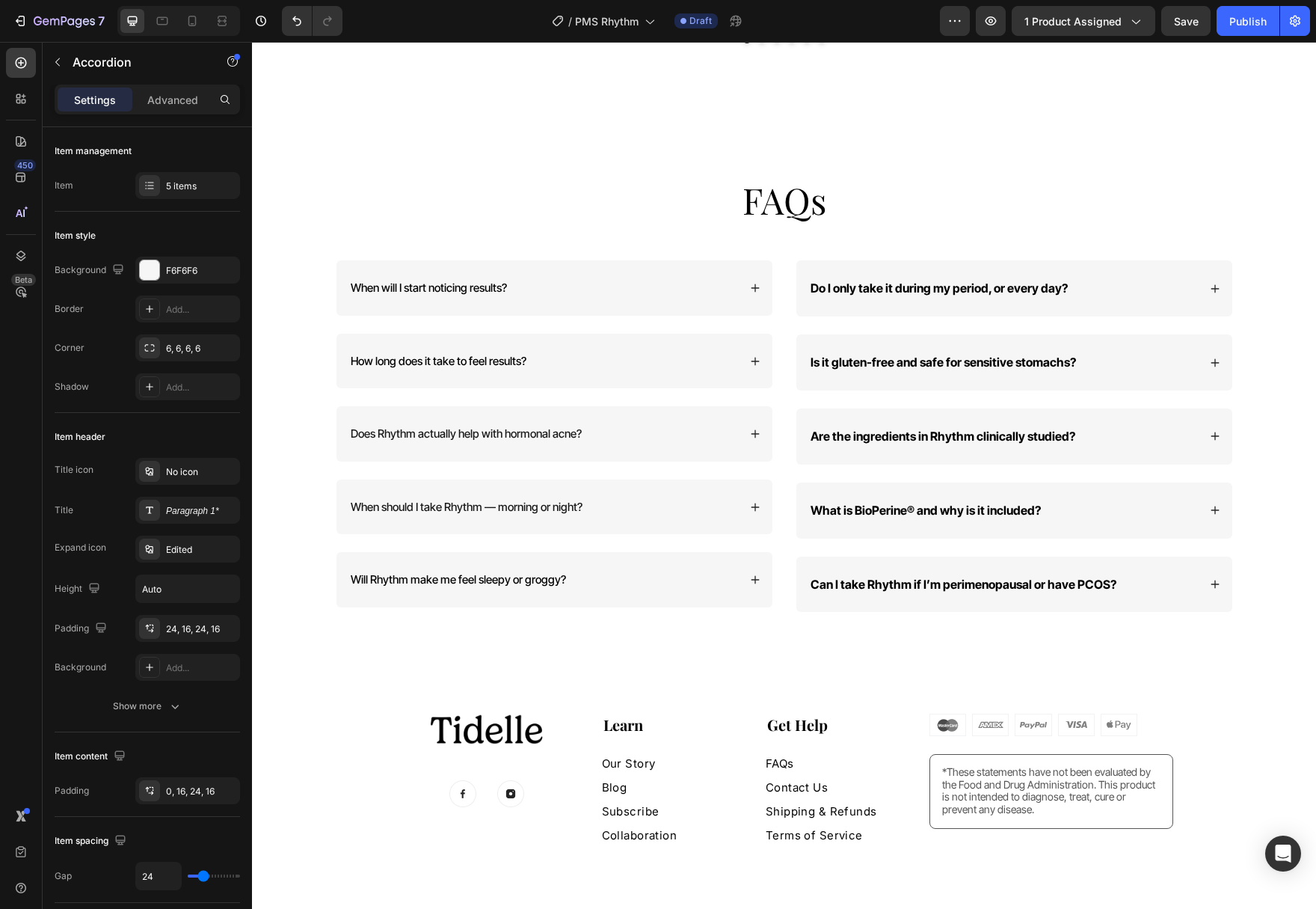
click at [496, 354] on span "How long does it take to feel results?" at bounding box center [439, 360] width 176 height 14
click at [763, 352] on div "How is Rhythm different from other PMS supplements?" at bounding box center [554, 361] width 436 height 56
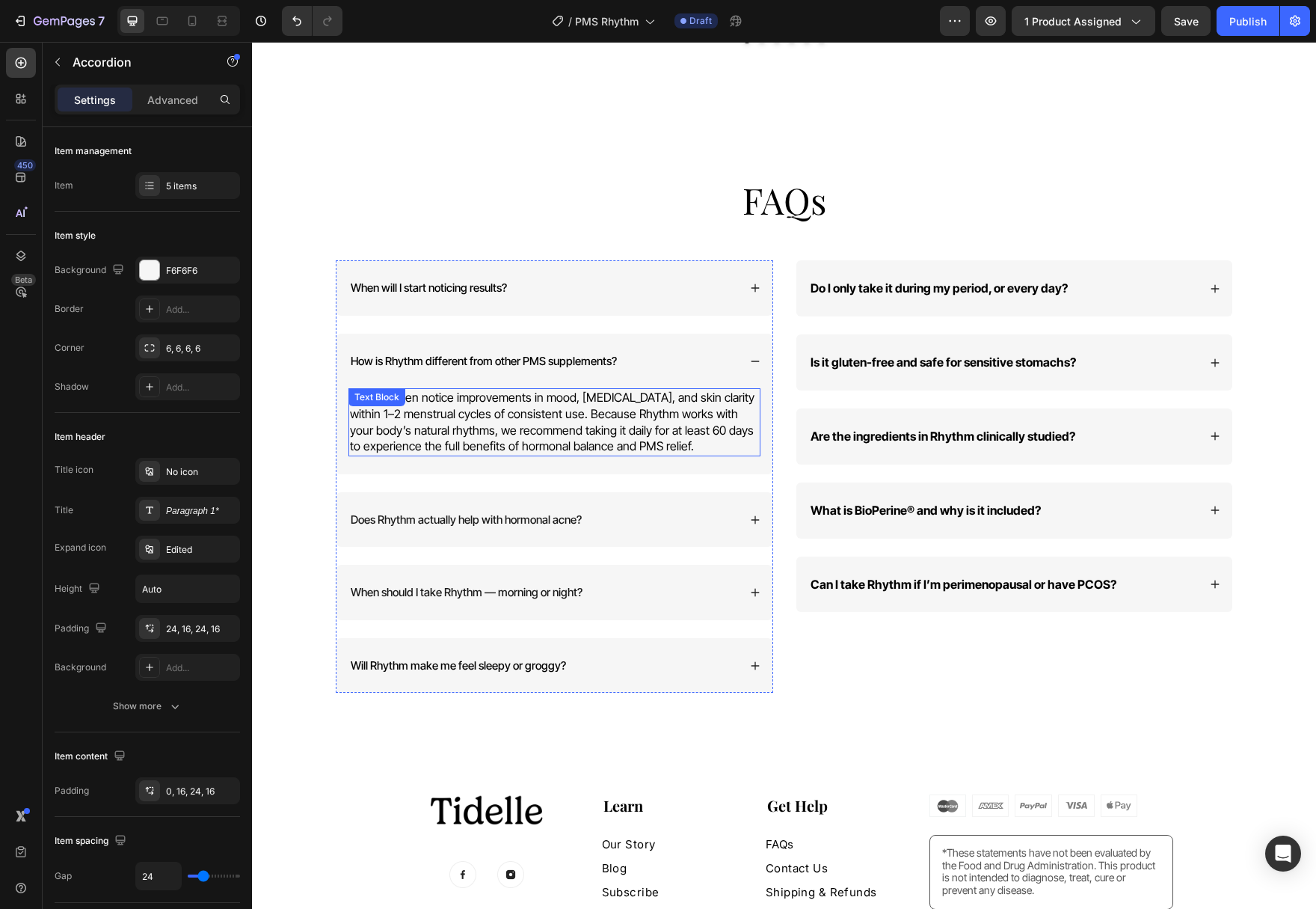
click at [595, 406] on p "Most women notice improvements in mood, bloating, and skin clarity within 1–2 m…" at bounding box center [554, 422] width 409 height 64
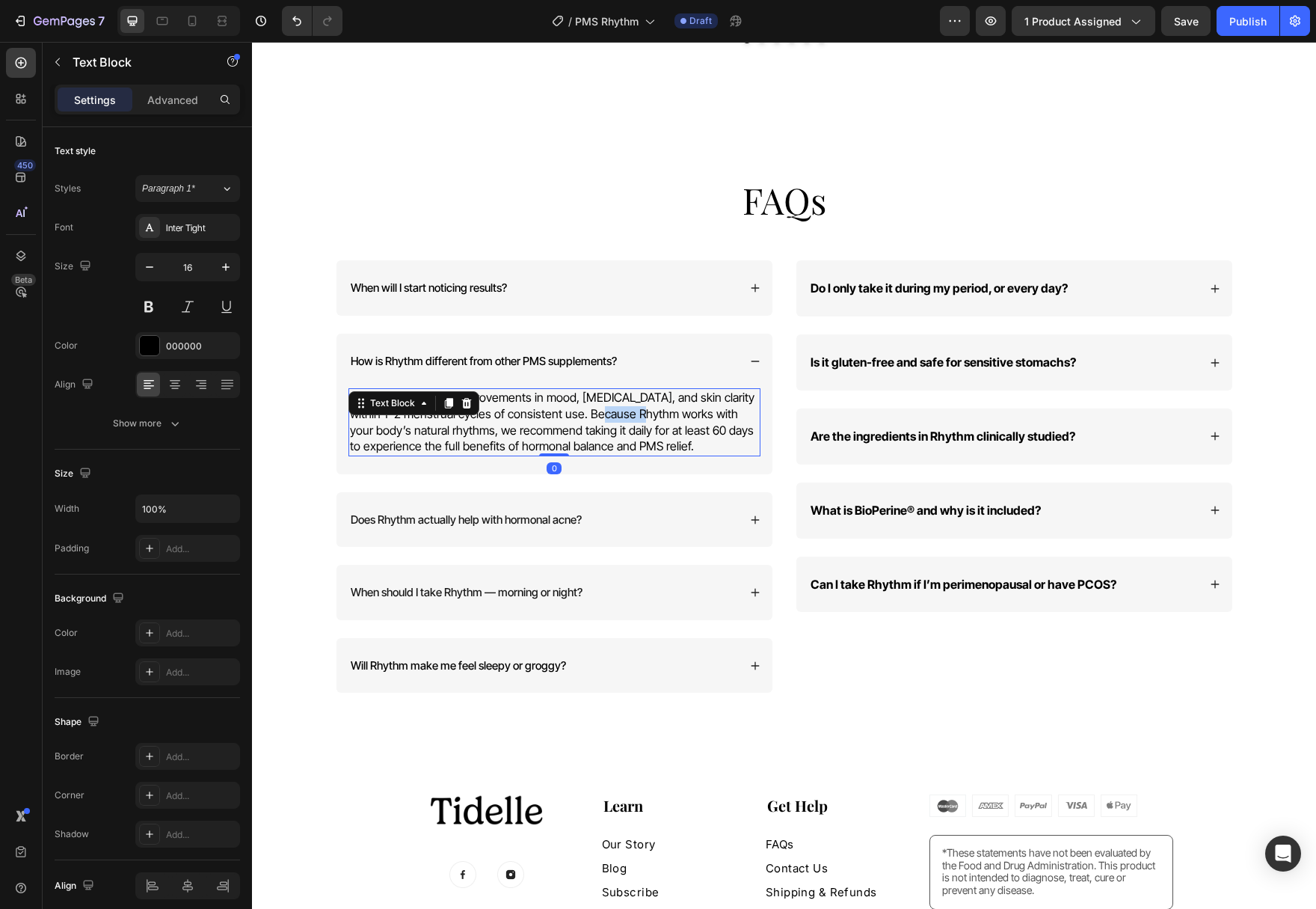
click at [595, 406] on p "Most women notice improvements in mood, bloating, and skin clarity within 1–2 m…" at bounding box center [554, 422] width 409 height 64
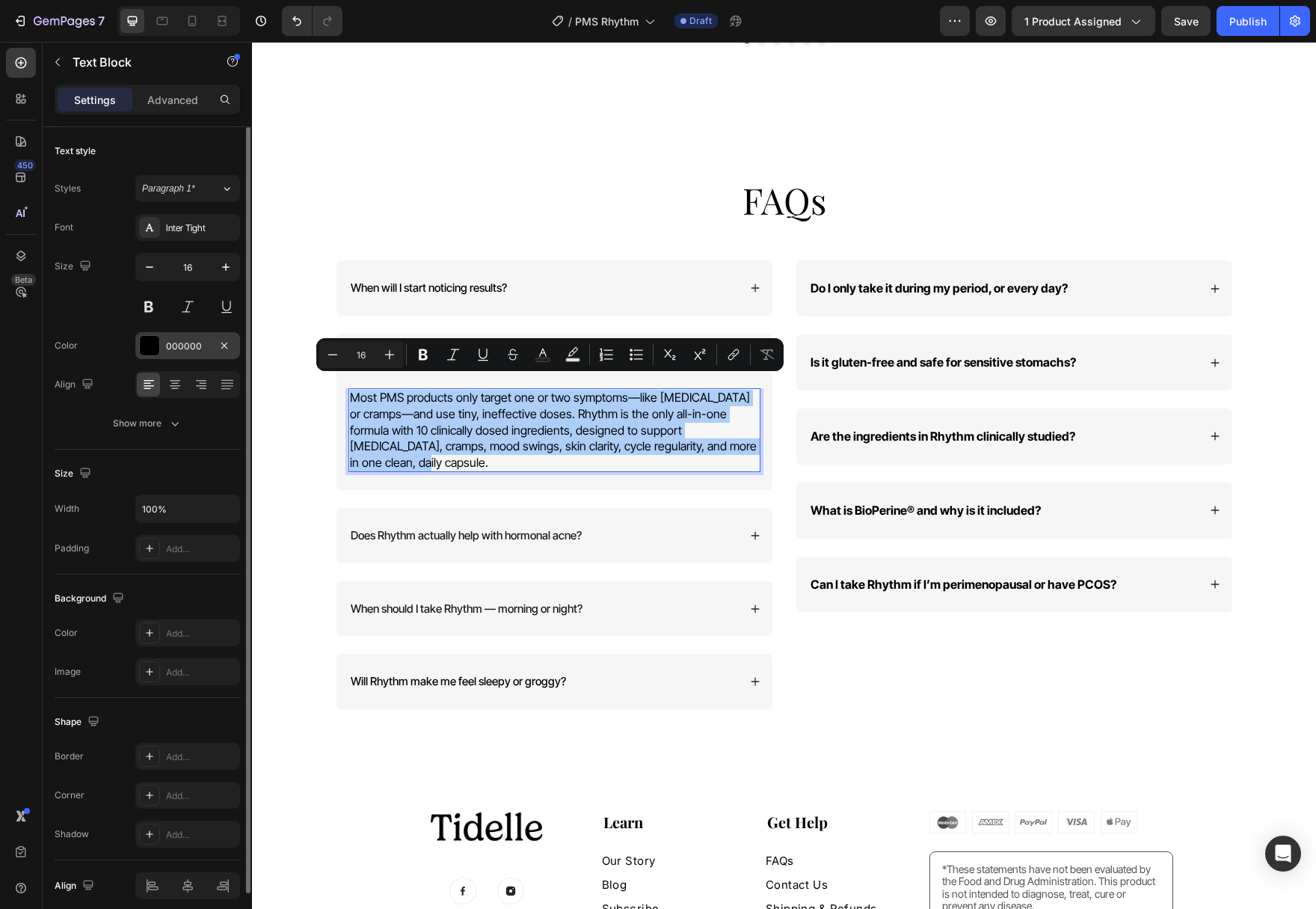
click at [143, 347] on div at bounding box center [150, 346] width 19 height 19
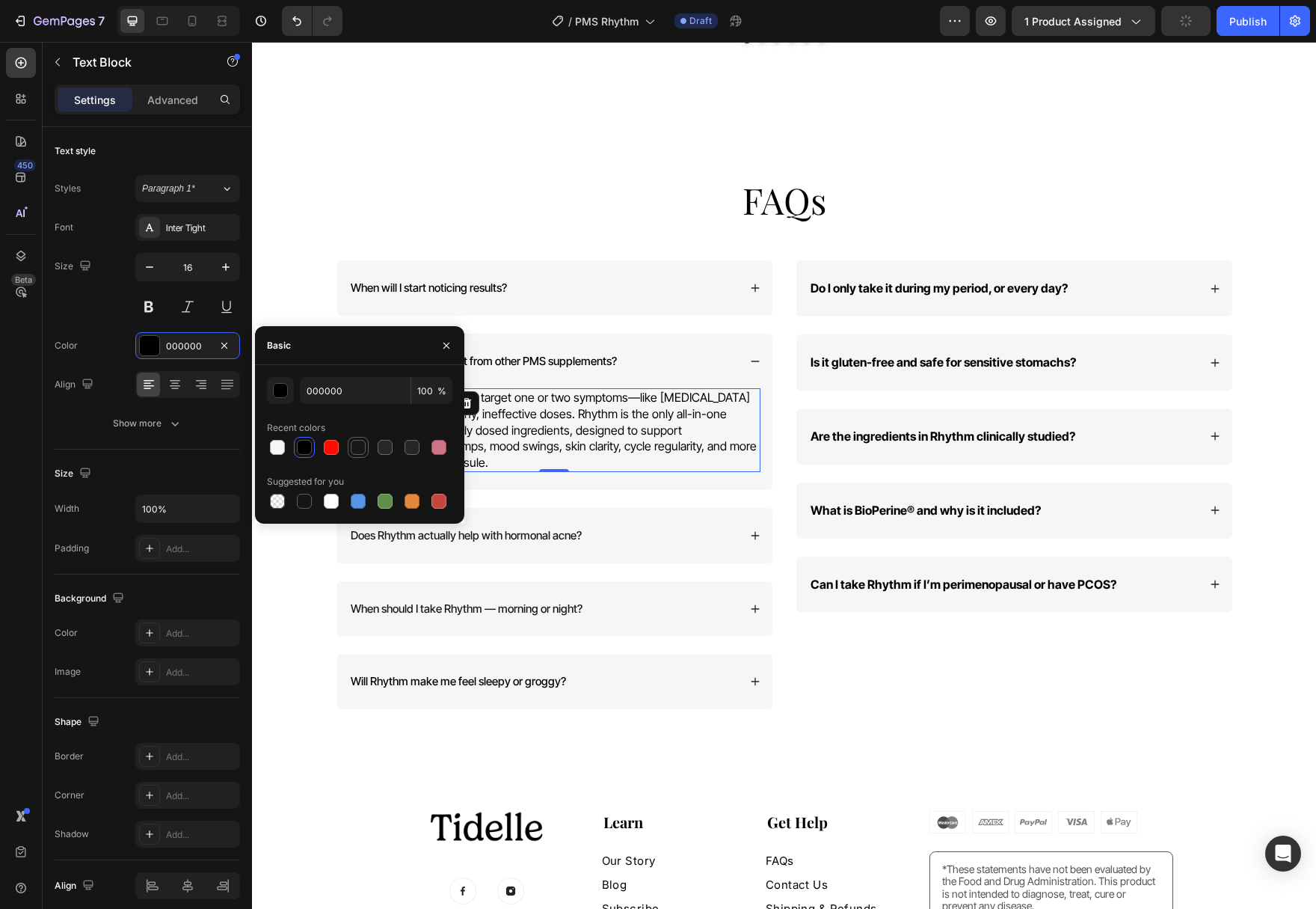
click at [361, 448] on div at bounding box center [358, 447] width 15 height 15
type input "181818"
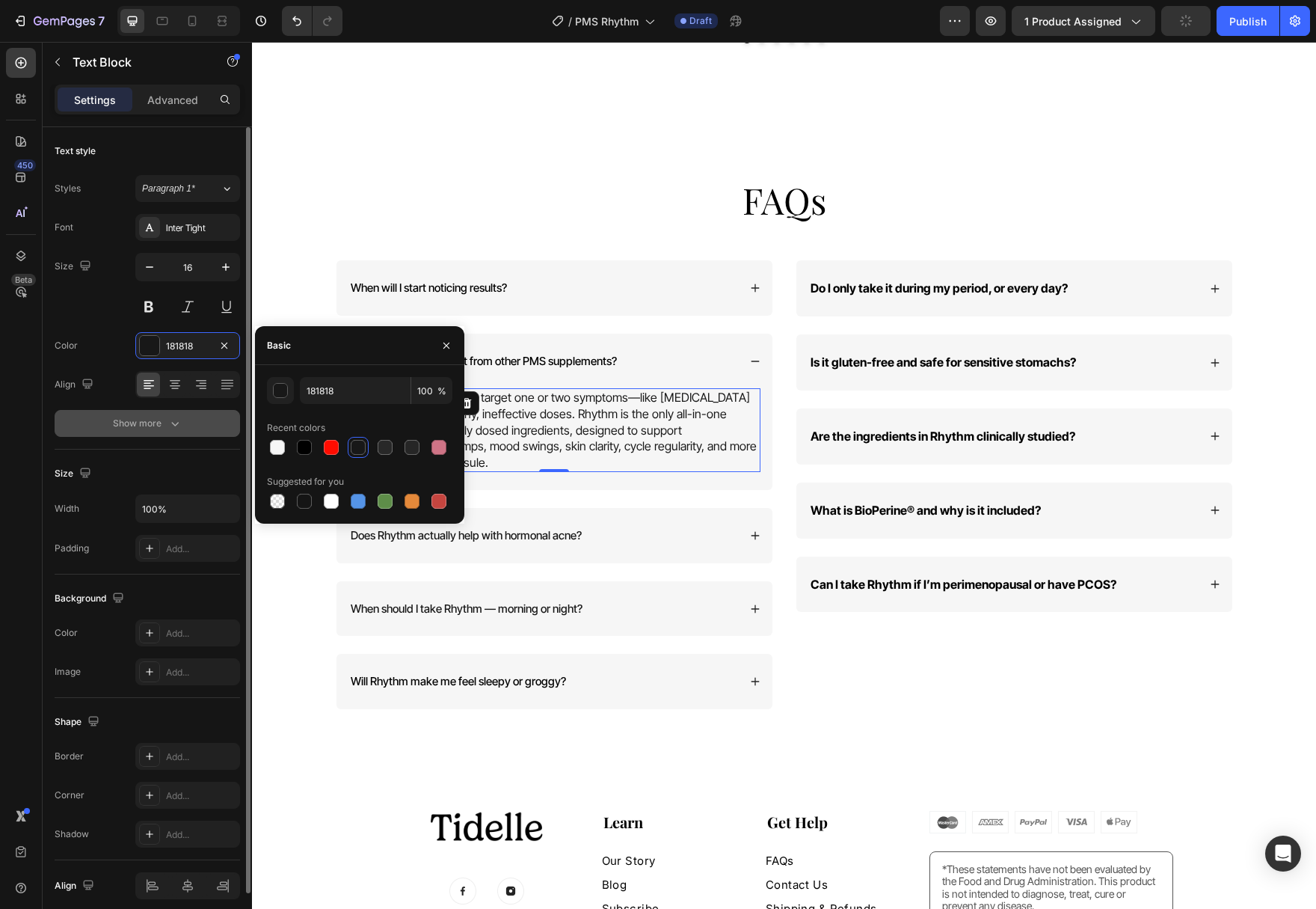
click at [178, 427] on icon "button" at bounding box center [174, 423] width 15 height 15
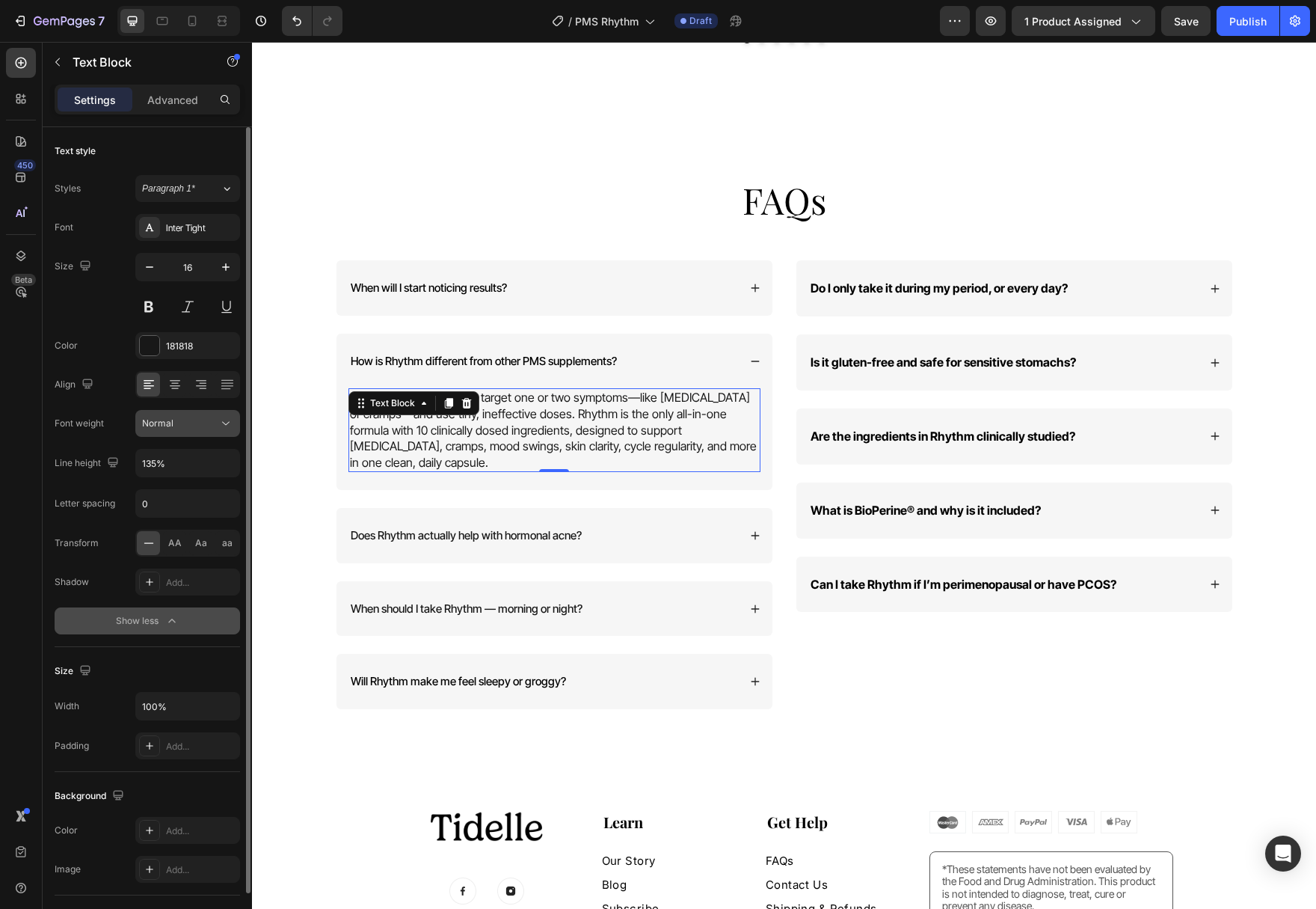
click at [224, 428] on icon at bounding box center [225, 423] width 15 height 15
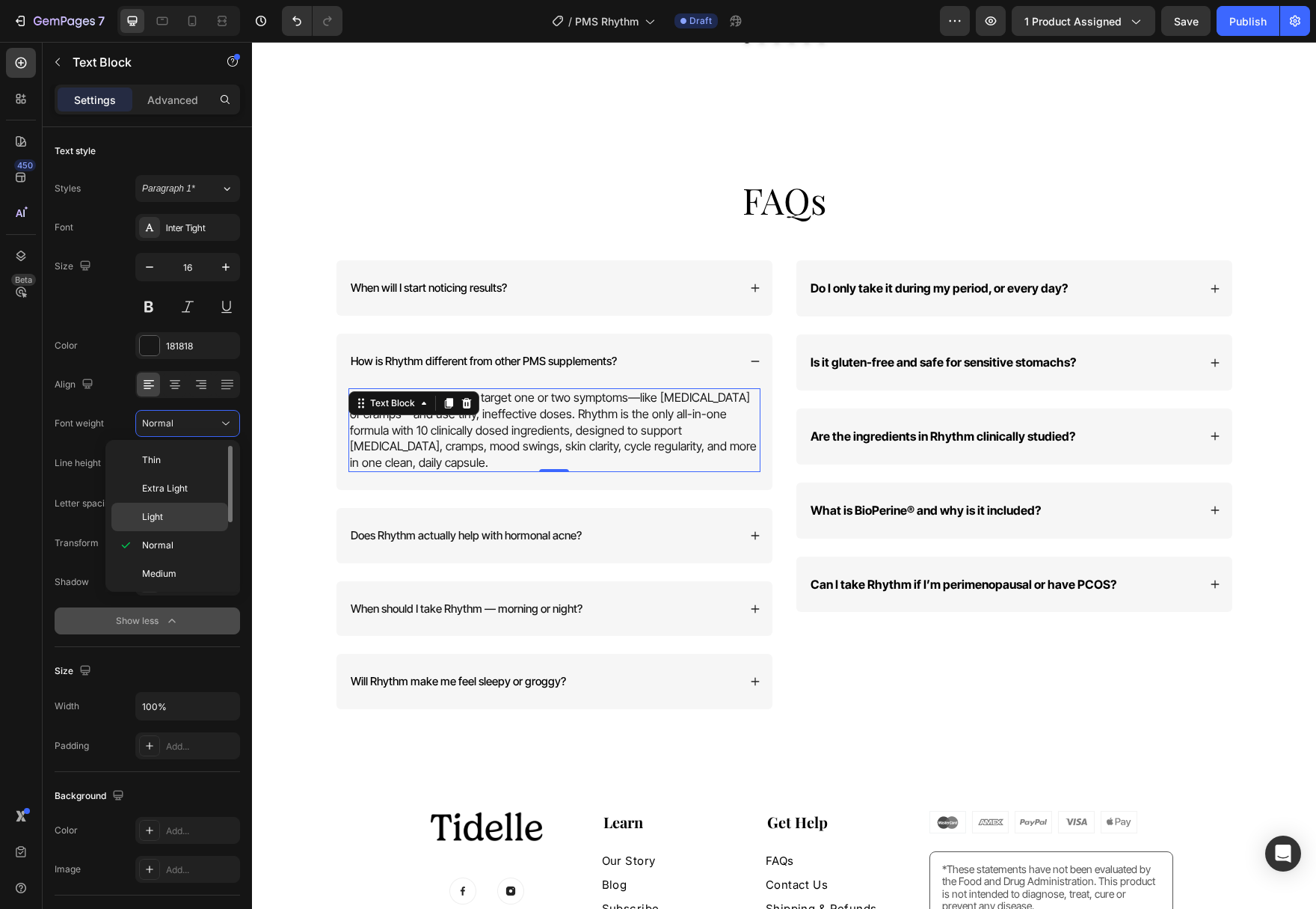
click at [189, 520] on p "Light" at bounding box center [181, 516] width 79 height 13
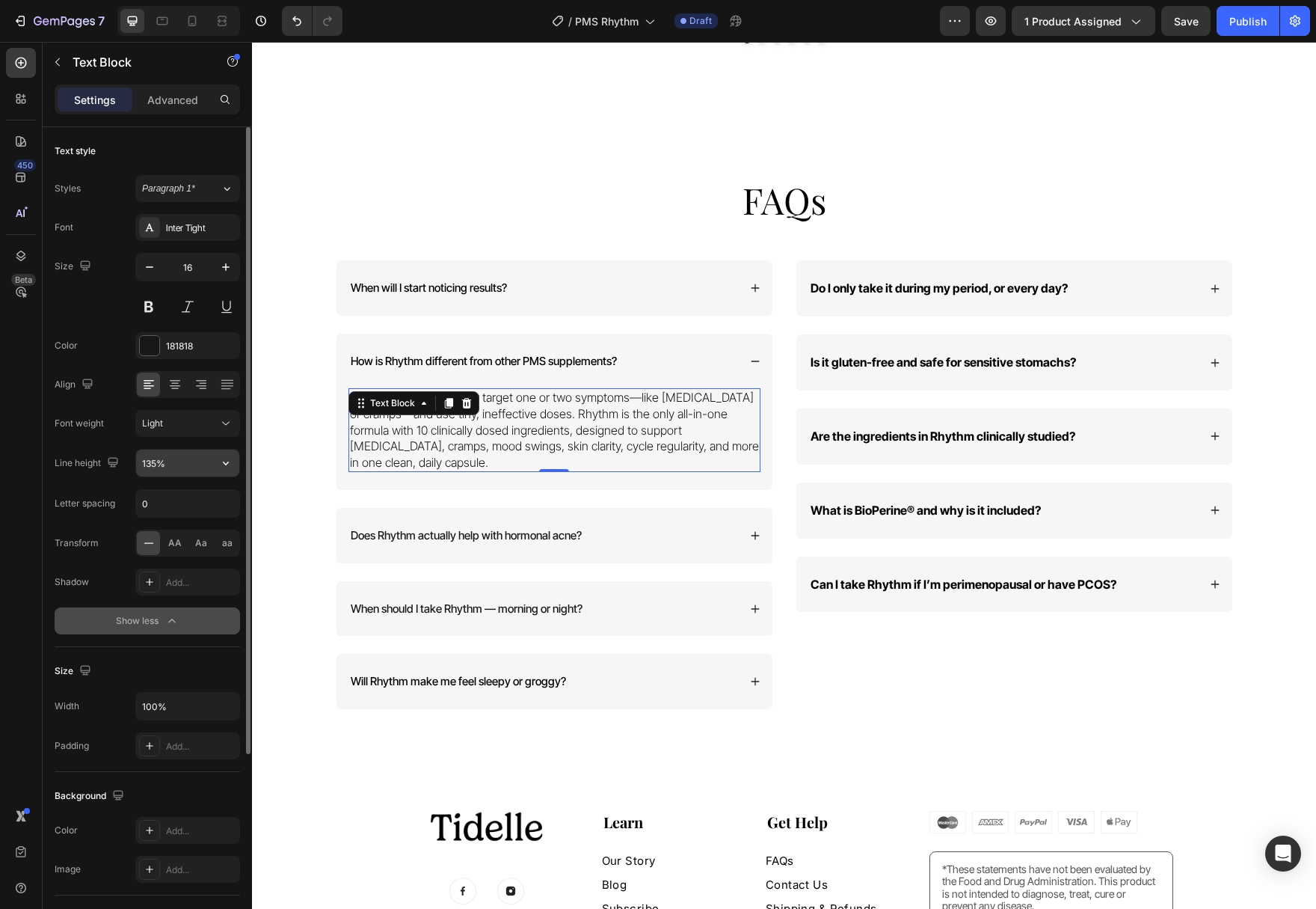
click at [206, 470] on input "135%" at bounding box center [187, 462] width 104 height 27
click at [225, 468] on icon "button" at bounding box center [225, 462] width 15 height 15
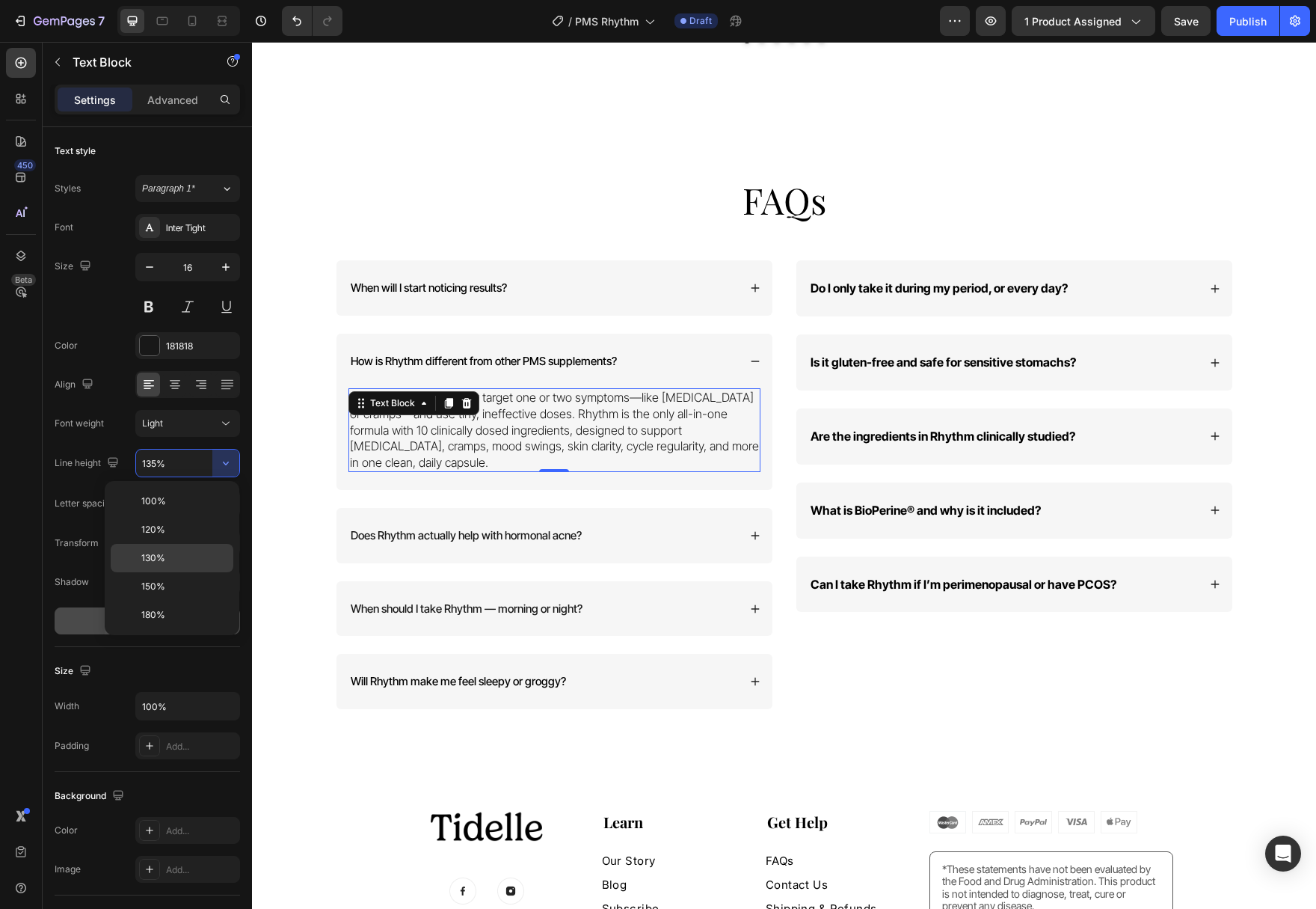
click at [192, 560] on p "130%" at bounding box center [184, 557] width 85 height 13
type input "130%"
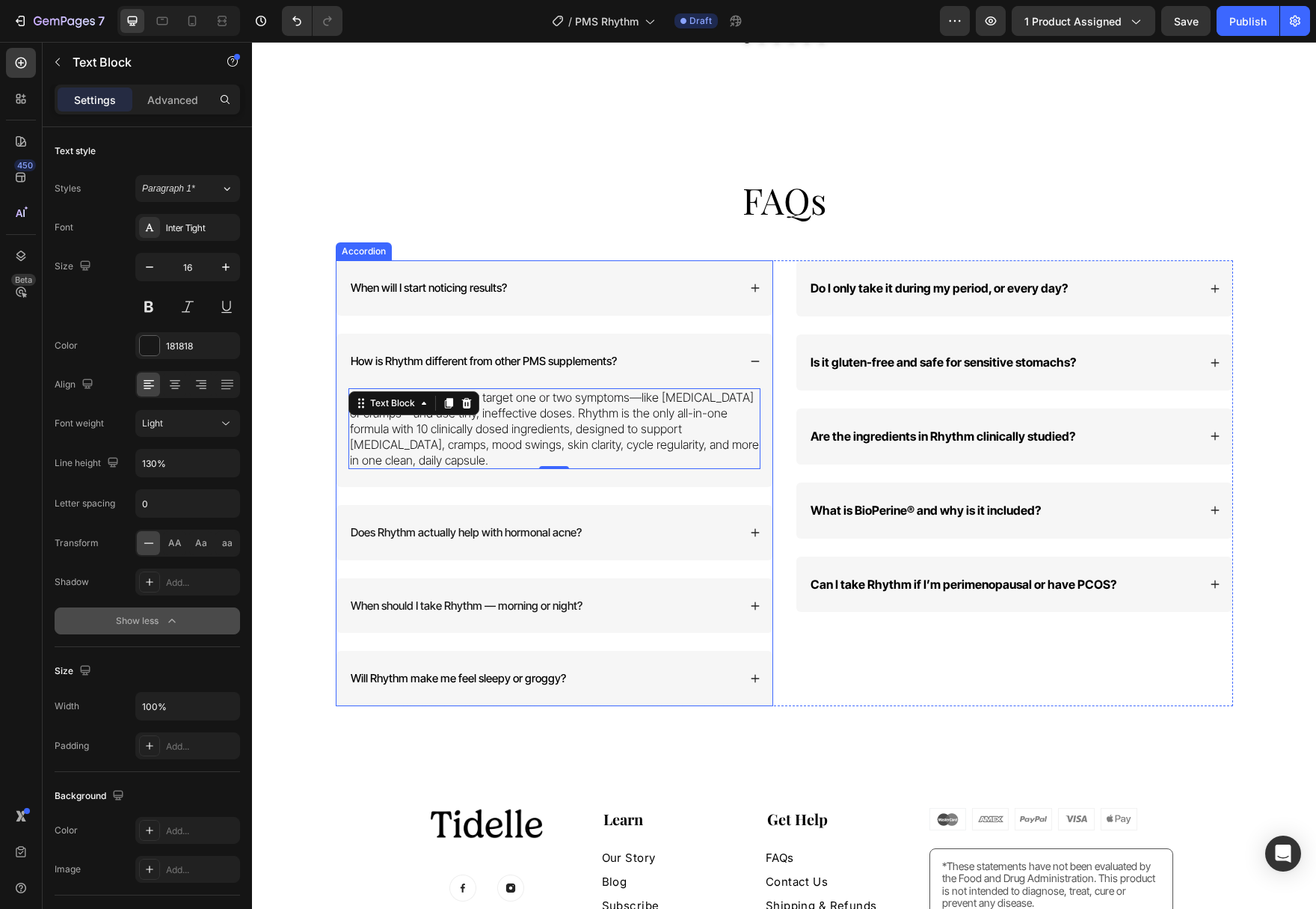
click at [753, 283] on icon at bounding box center [755, 288] width 10 height 10
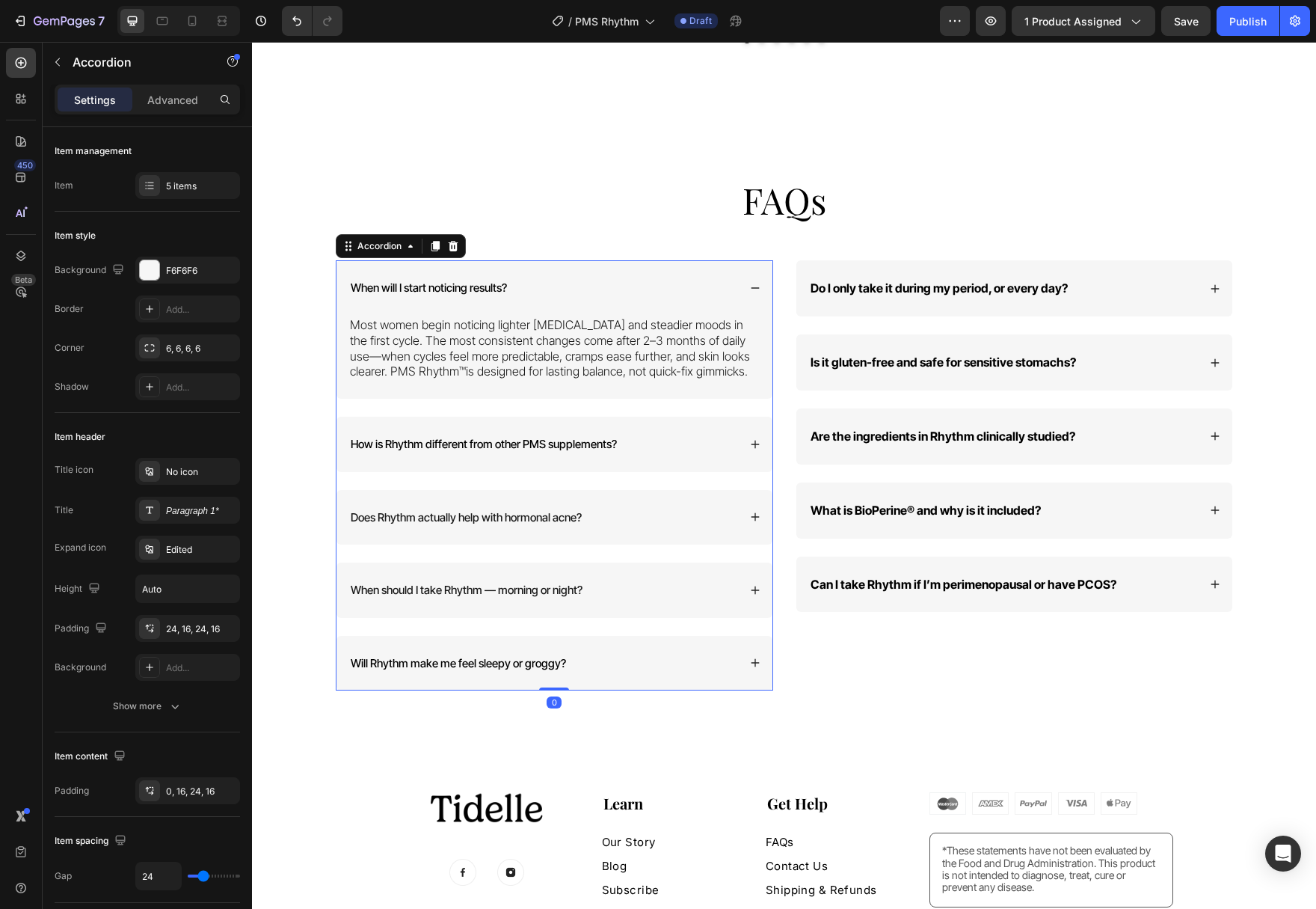
click at [747, 428] on div "How is Rhythm different from other PMS supplements?" at bounding box center [554, 444] width 436 height 56
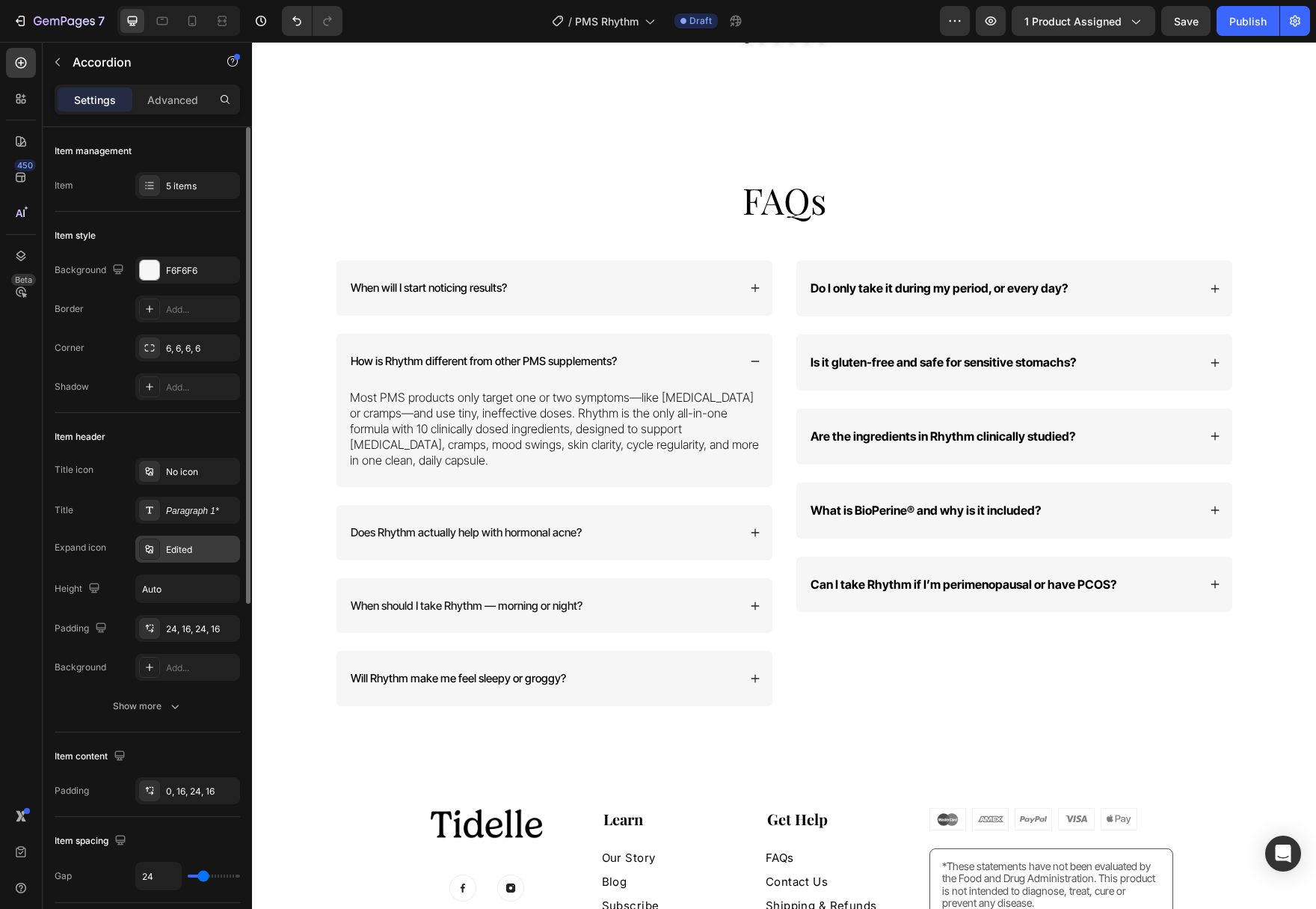
click at [167, 553] on div "Edited" at bounding box center [201, 549] width 70 height 13
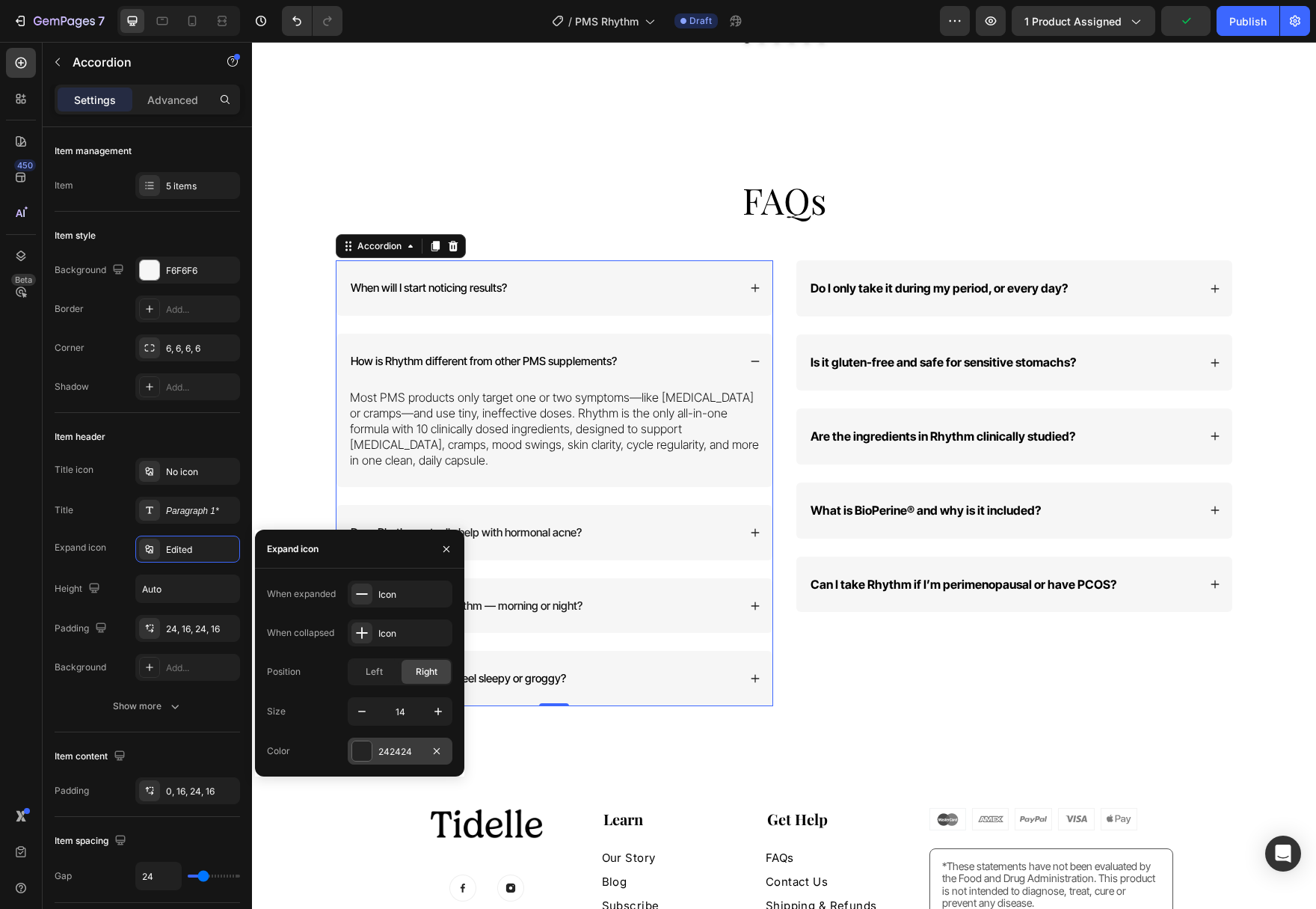
click at [363, 758] on div at bounding box center [362, 751] width 19 height 19
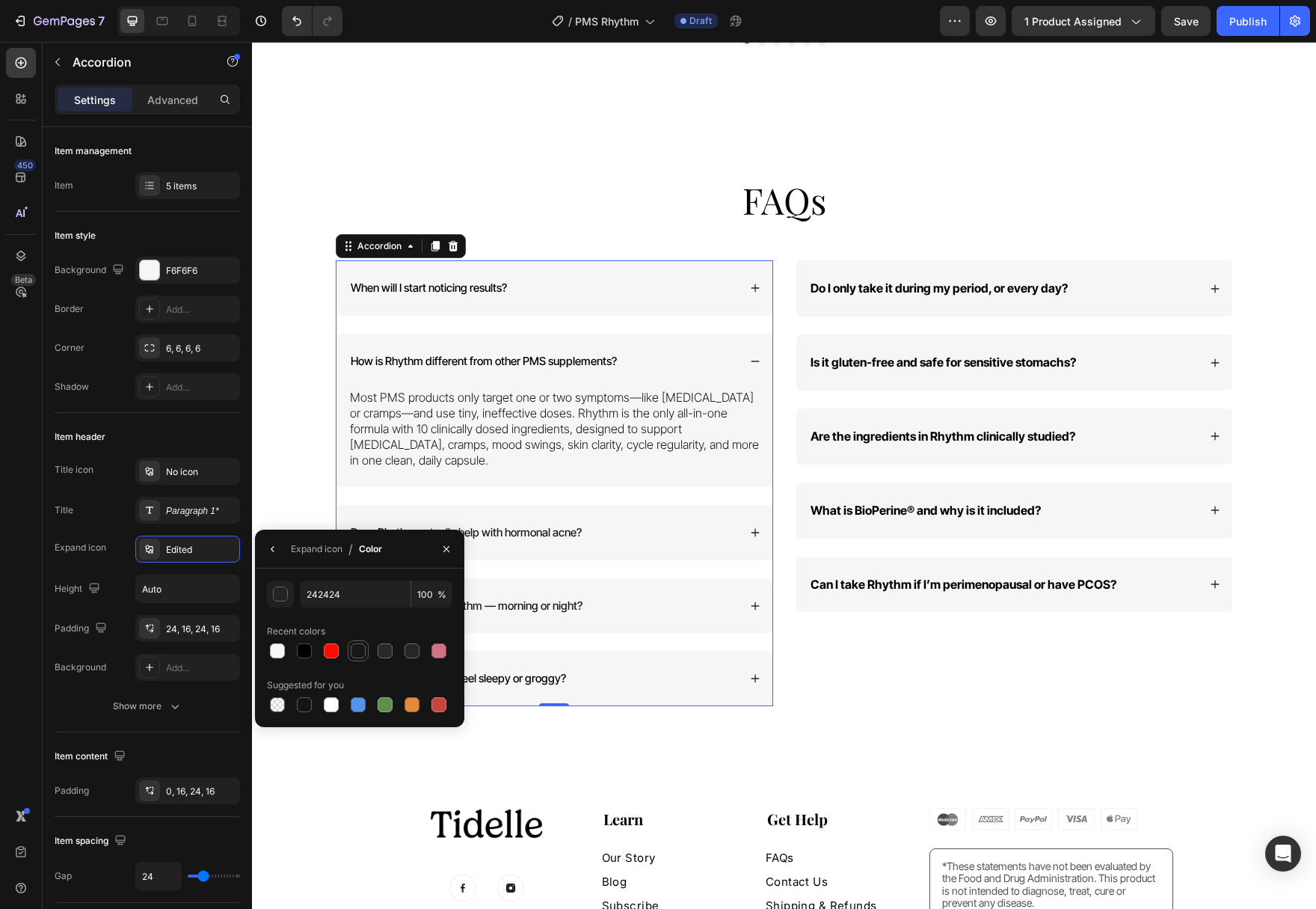
click at [358, 645] on div at bounding box center [358, 650] width 15 height 15
type input "181818"
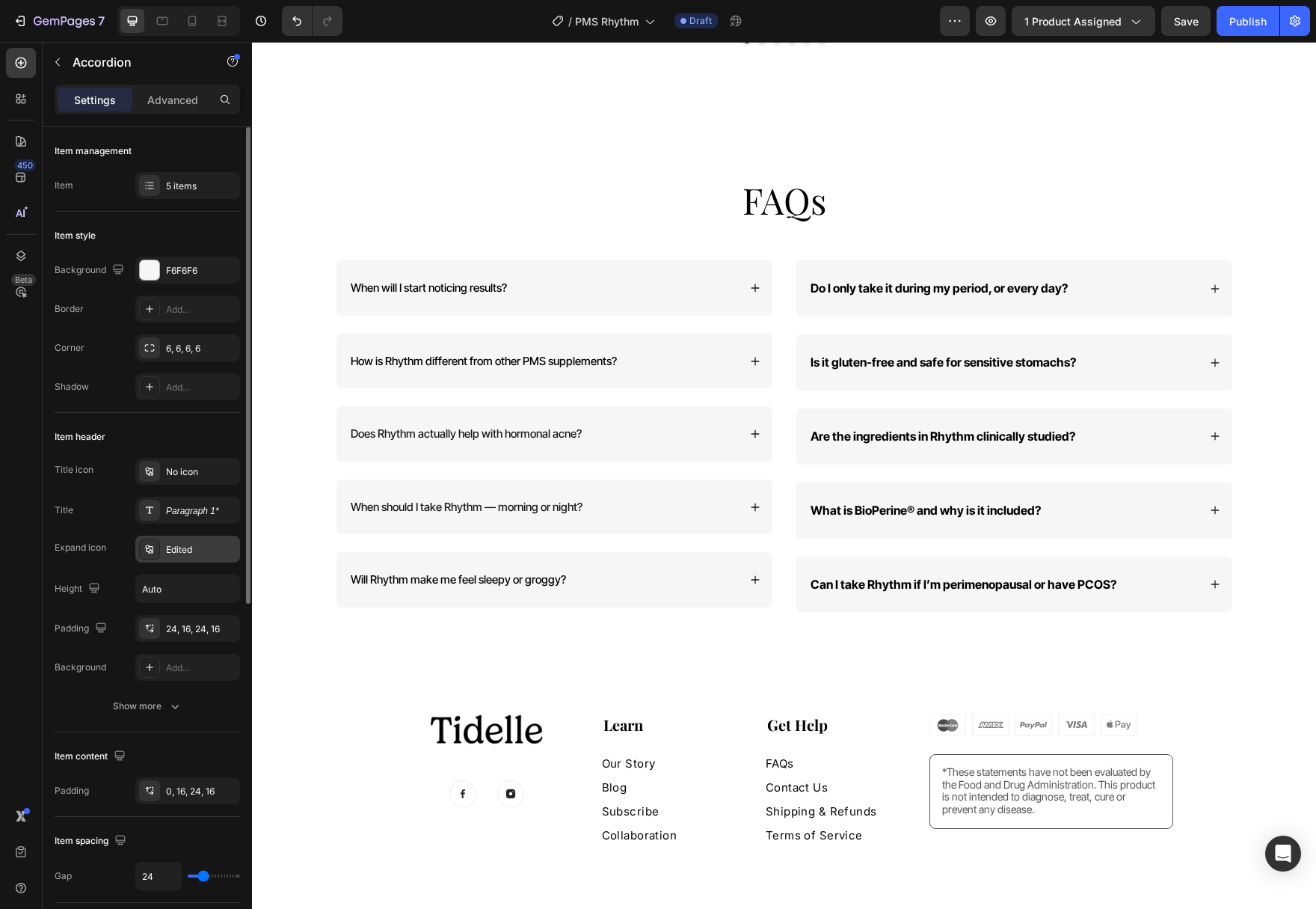
click at [195, 554] on div "Edited" at bounding box center [201, 549] width 70 height 13
click at [169, 556] on div "Edited" at bounding box center [201, 549] width 70 height 13
click at [158, 549] on div at bounding box center [150, 549] width 21 height 21
click at [181, 511] on div "Paragraph 1*" at bounding box center [201, 510] width 70 height 13
click at [171, 506] on div "Paragraph 1*" at bounding box center [201, 510] width 70 height 13
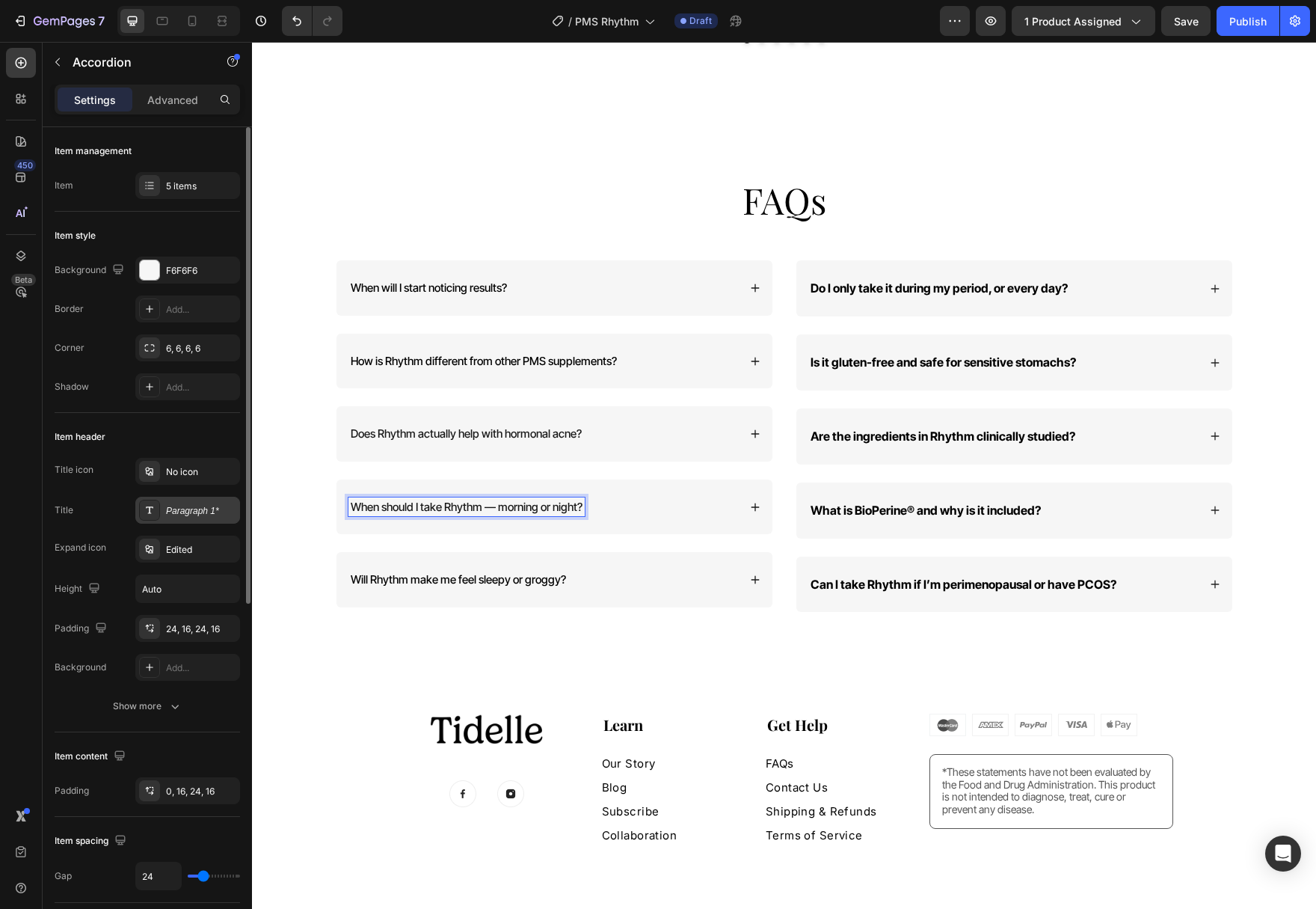
click at [195, 521] on div "Paragraph 1*" at bounding box center [187, 509] width 104 height 27
click at [174, 512] on div "Paragraph 1*" at bounding box center [201, 510] width 70 height 13
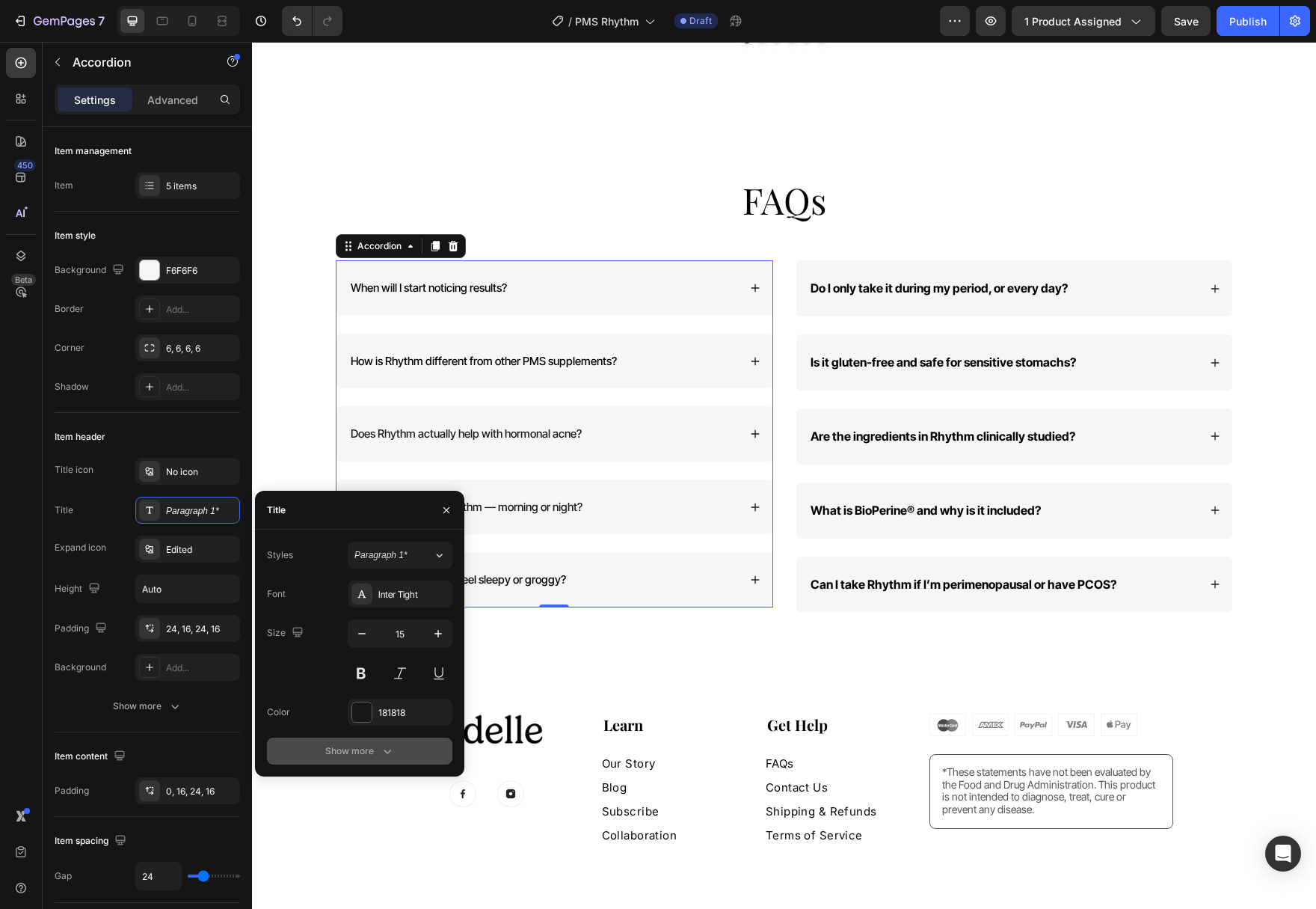
click at [318, 751] on button "Show more" at bounding box center [359, 751] width 185 height 27
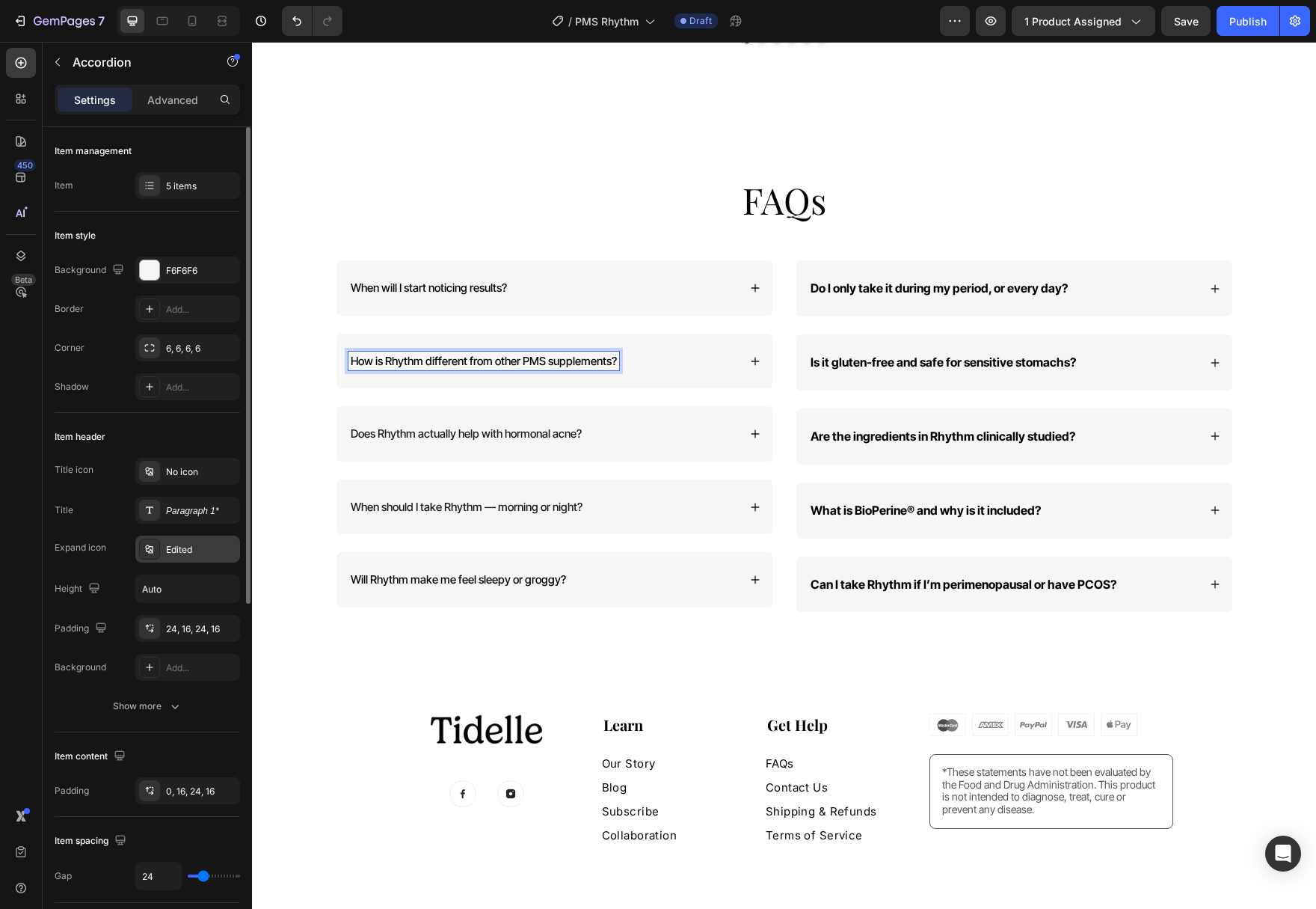
click at [178, 543] on div "Edited" at bounding box center [201, 549] width 70 height 13
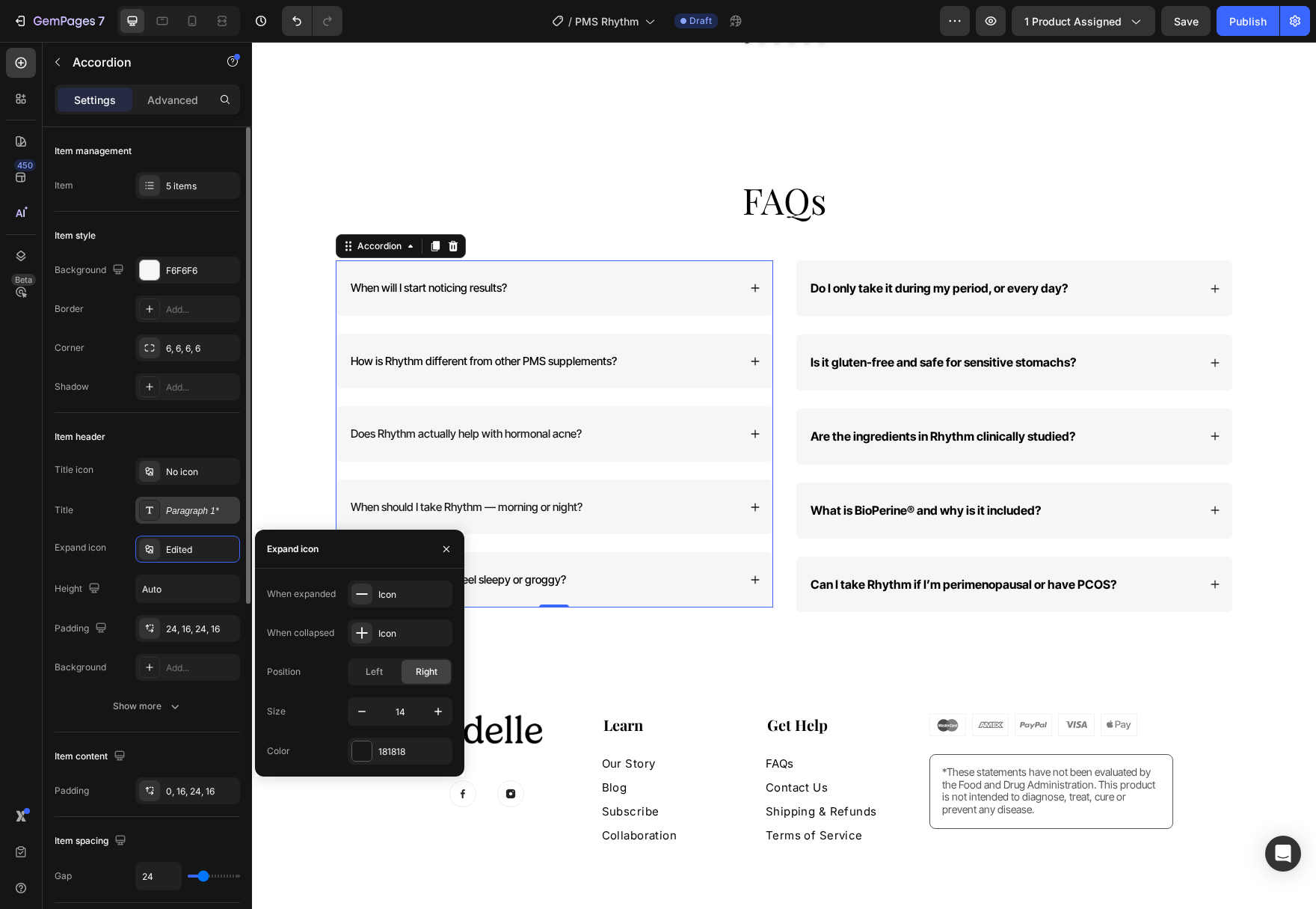
click at [193, 516] on div "Paragraph 1*" at bounding box center [201, 510] width 70 height 13
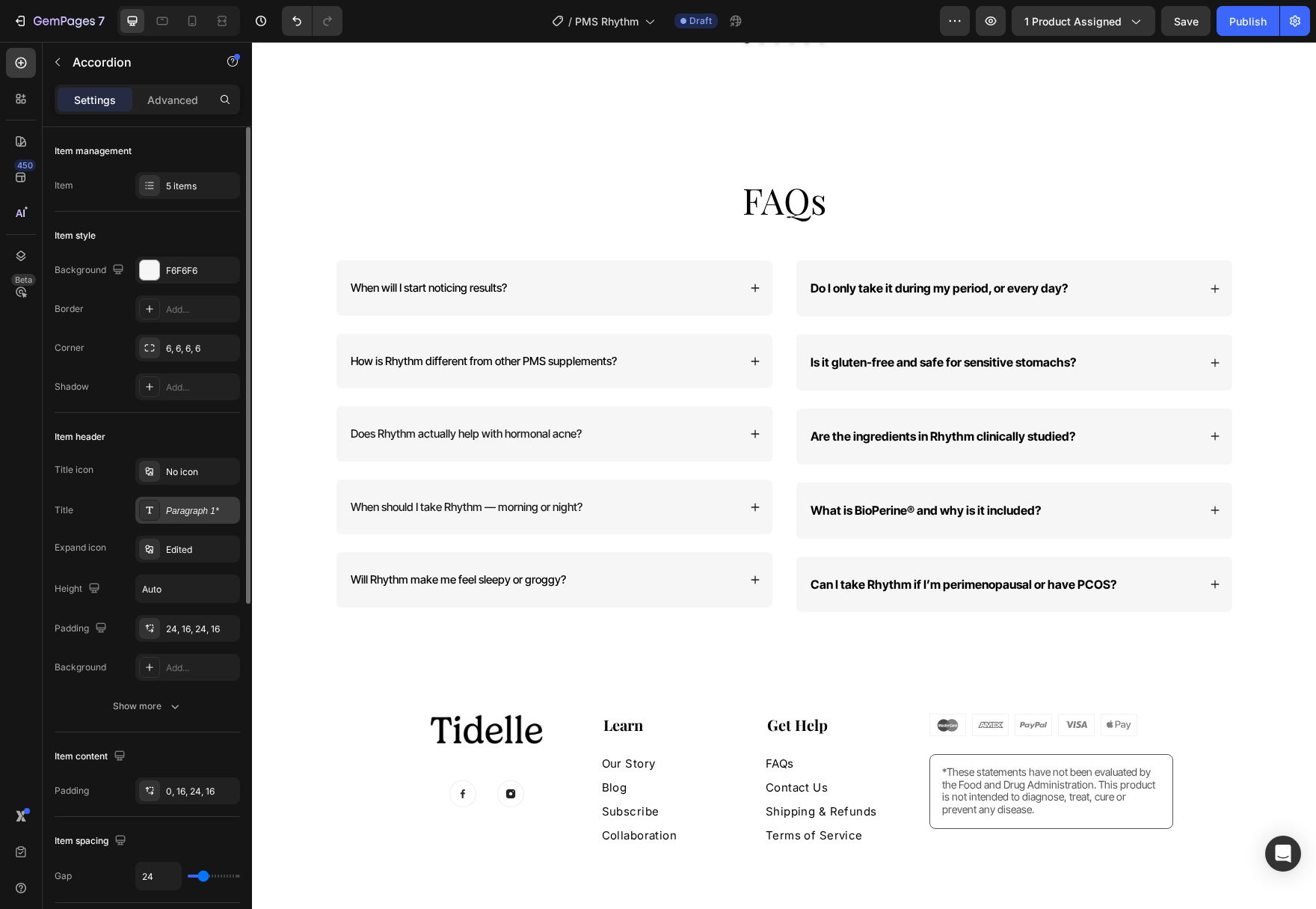
click at [190, 502] on div "Paragraph 1*" at bounding box center [187, 509] width 104 height 27
click at [185, 516] on div "Paragraph 1*" at bounding box center [201, 510] width 70 height 13
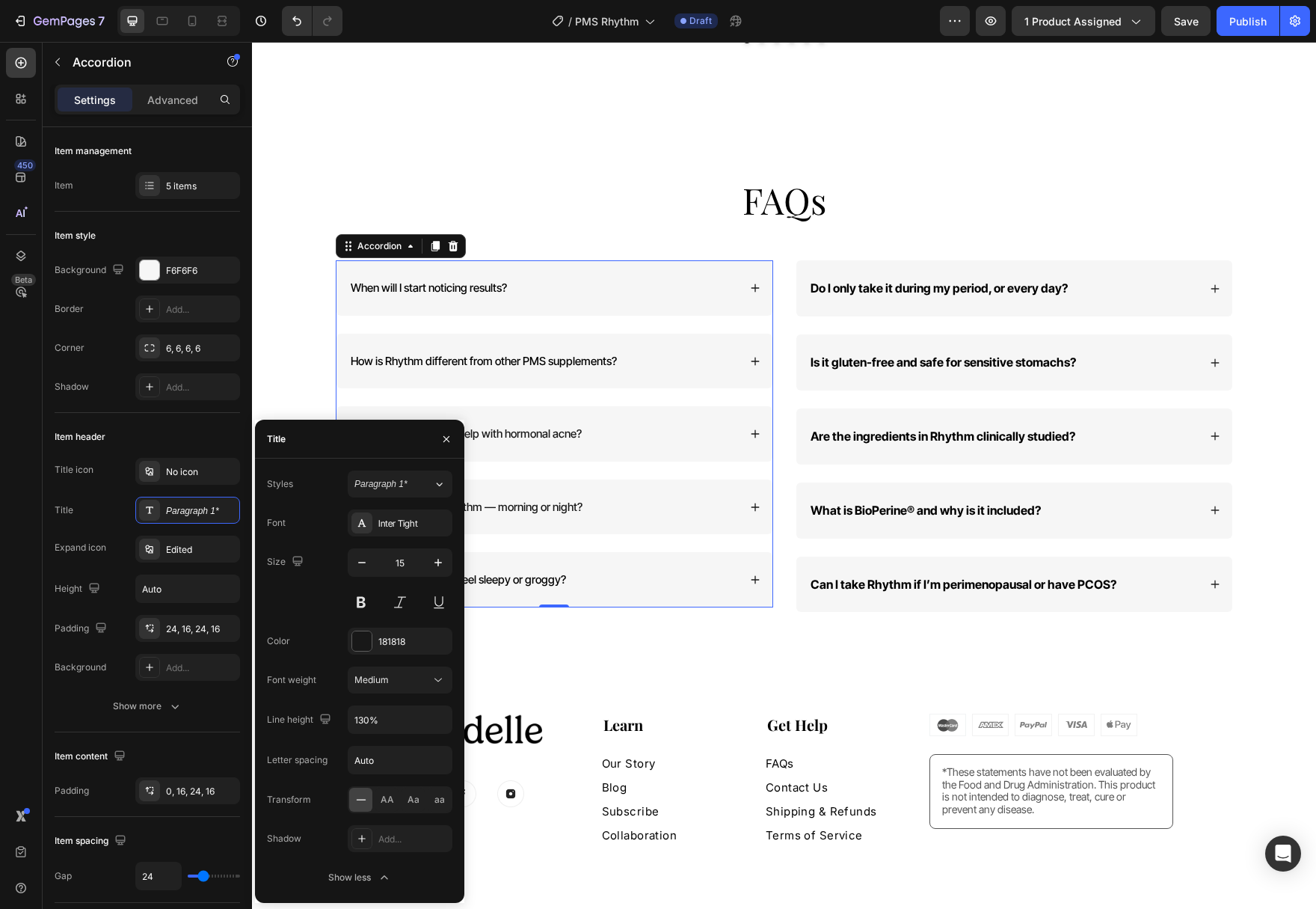
click at [760, 356] on icon at bounding box center [755, 361] width 10 height 10
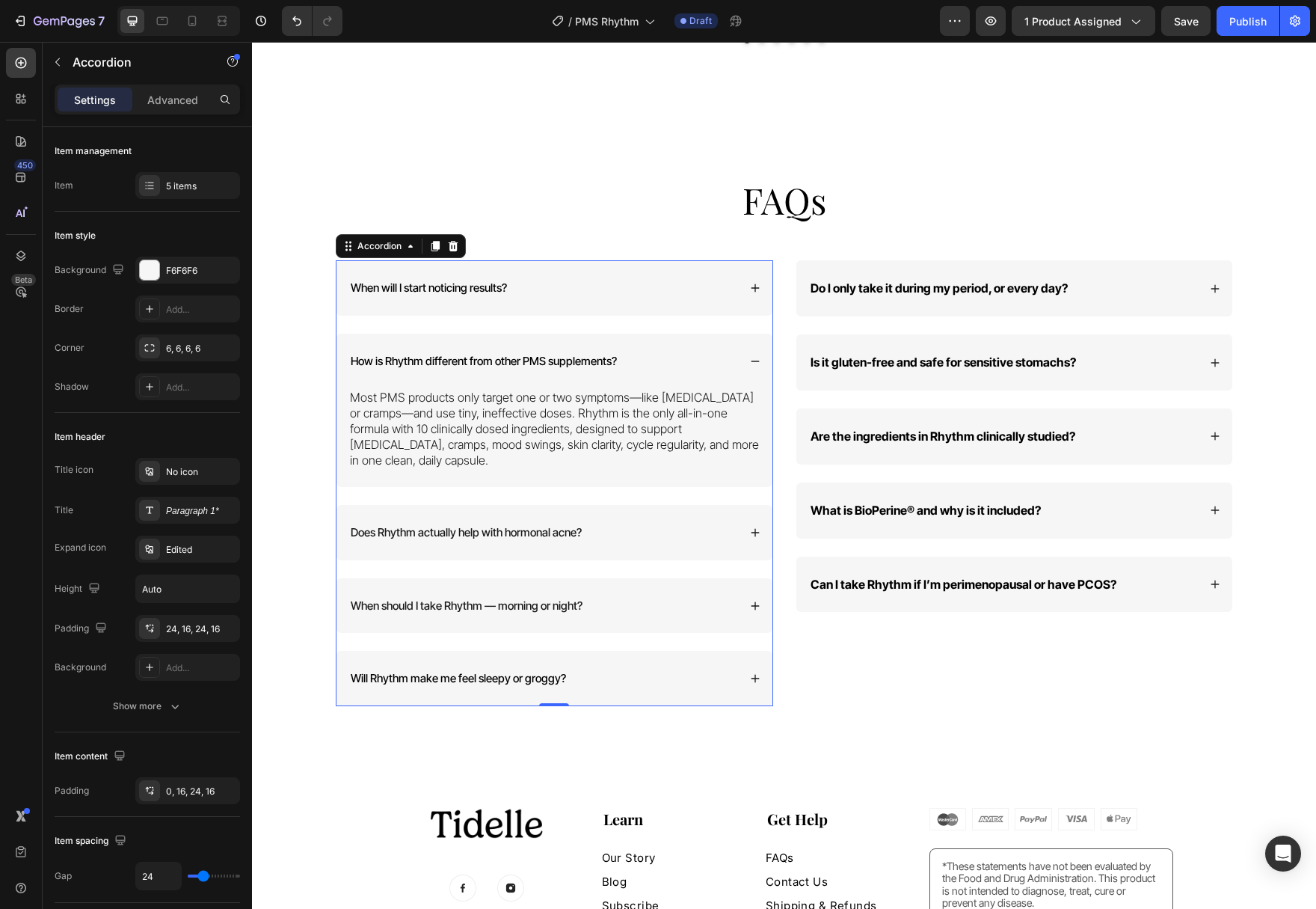
click at [695, 421] on p "Most PMS products only target one or two symptoms—like [MEDICAL_DATA] or cramps…" at bounding box center [554, 428] width 409 height 77
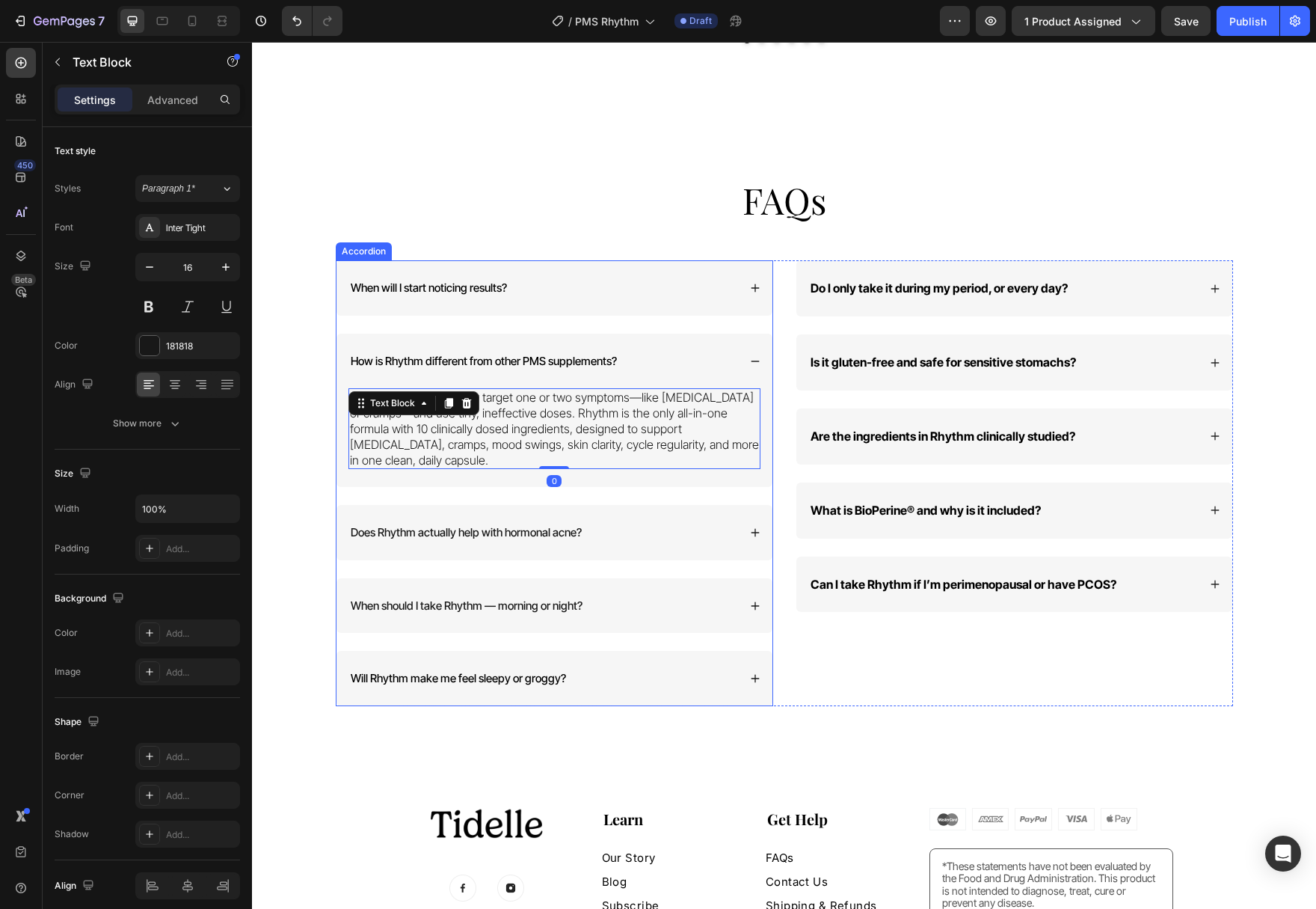
click at [539, 279] on div "When will I start noticing results?" at bounding box center [543, 288] width 390 height 19
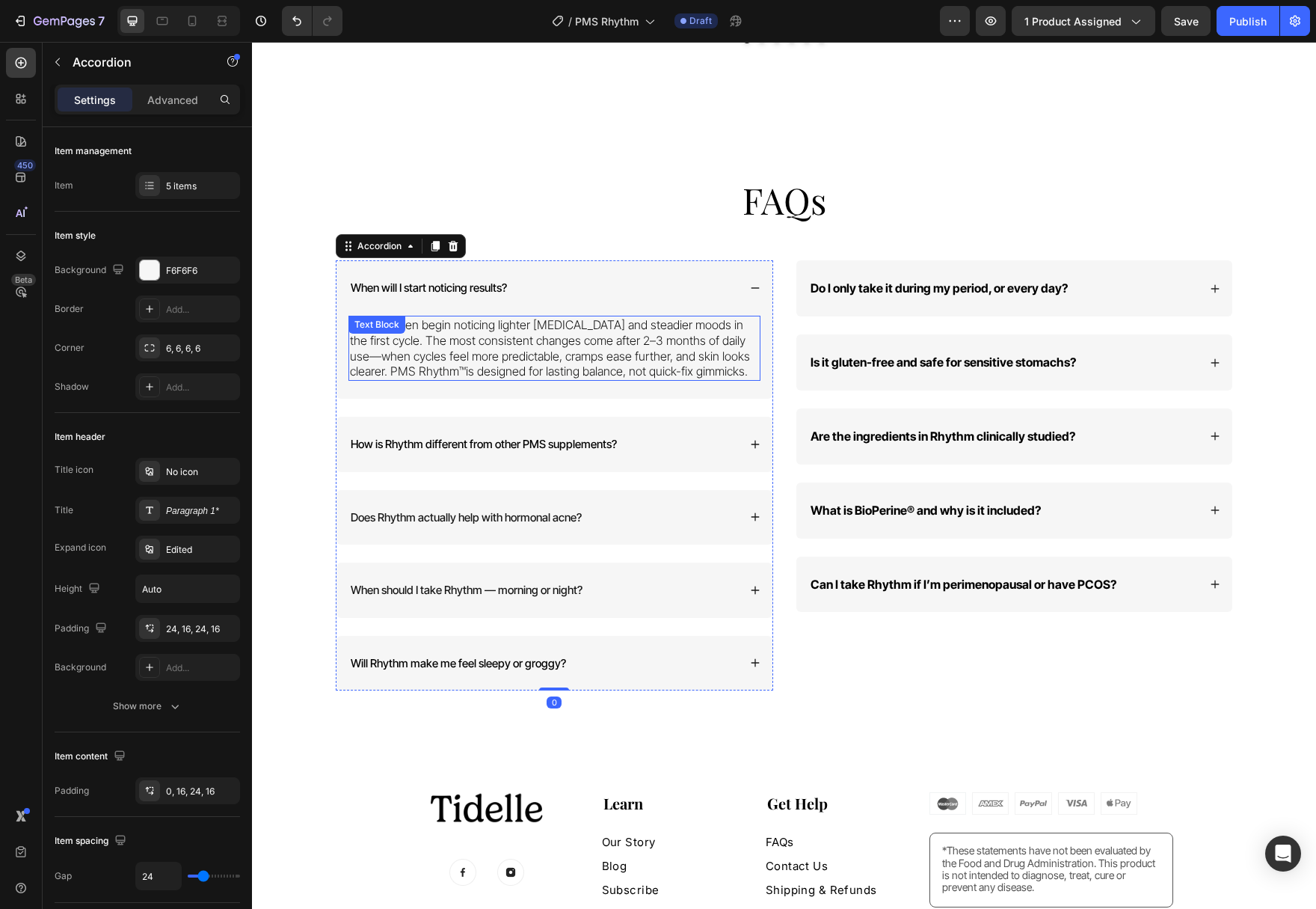
click at [525, 343] on p "Most women begin noticing lighter [MEDICAL_DATA] and steadier moods in the firs…" at bounding box center [554, 347] width 409 height 62
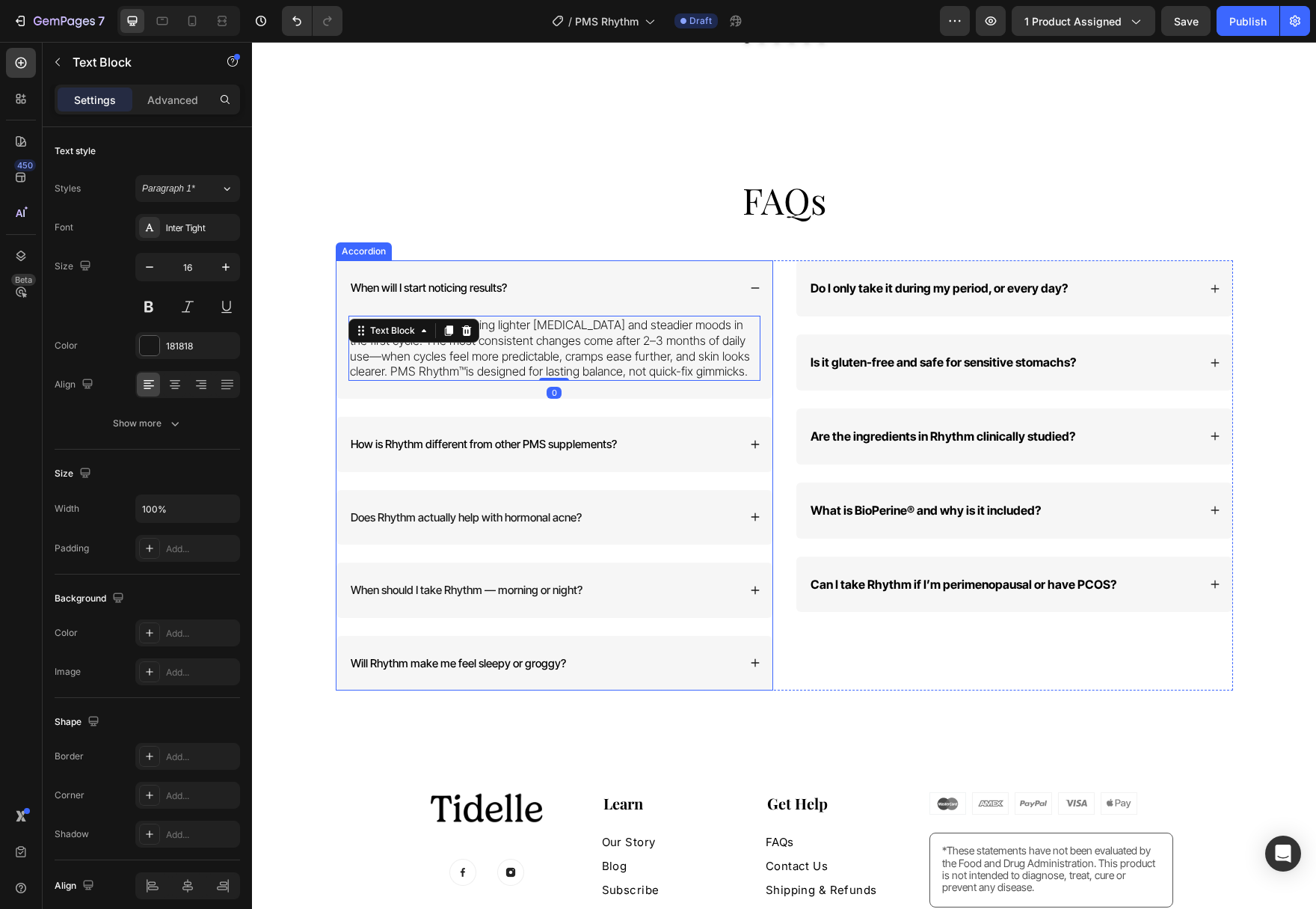
click at [453, 280] on span "When will I start noticing results?" at bounding box center [429, 287] width 157 height 14
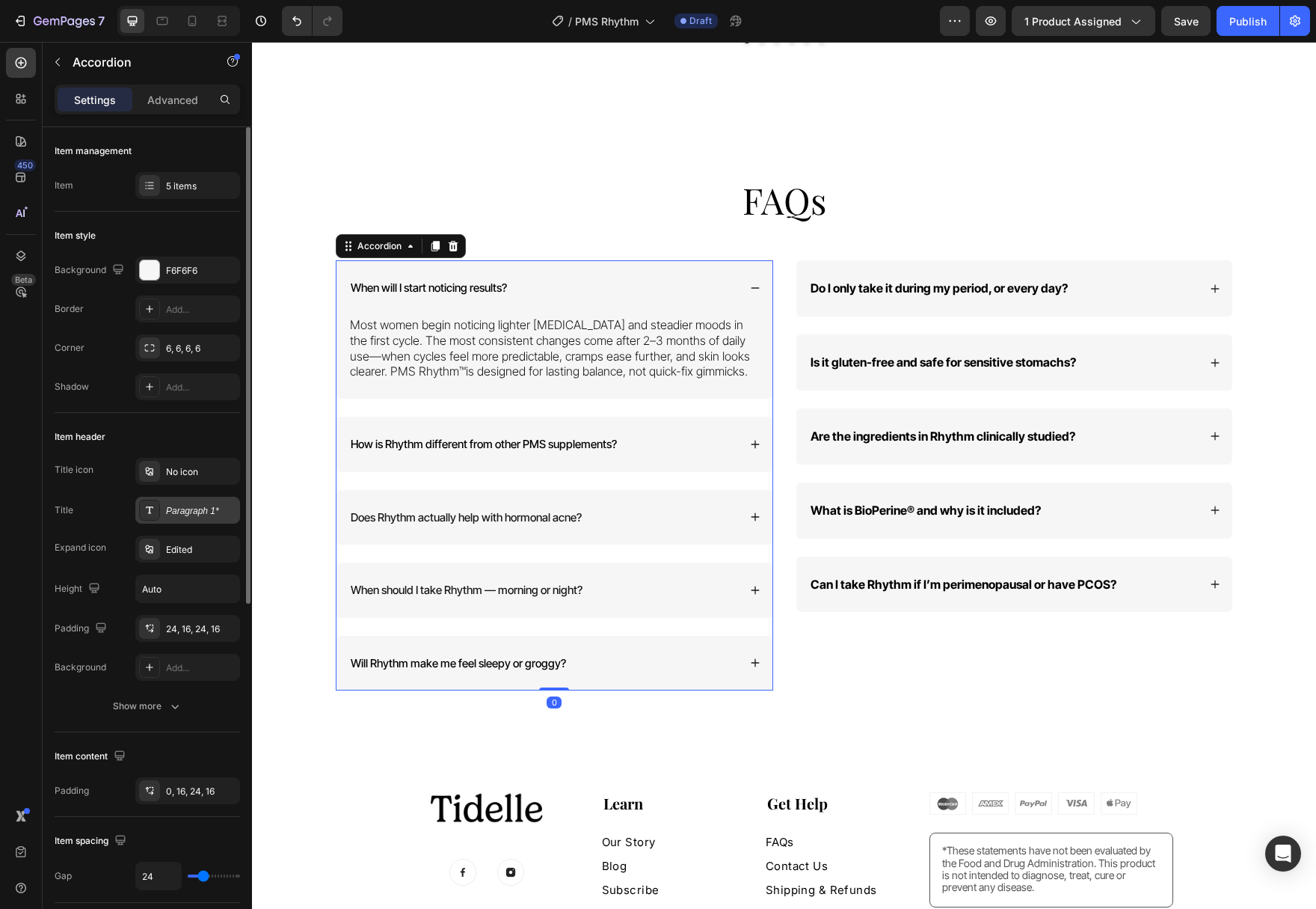
click at [165, 518] on div "Paragraph 1*" at bounding box center [187, 509] width 104 height 27
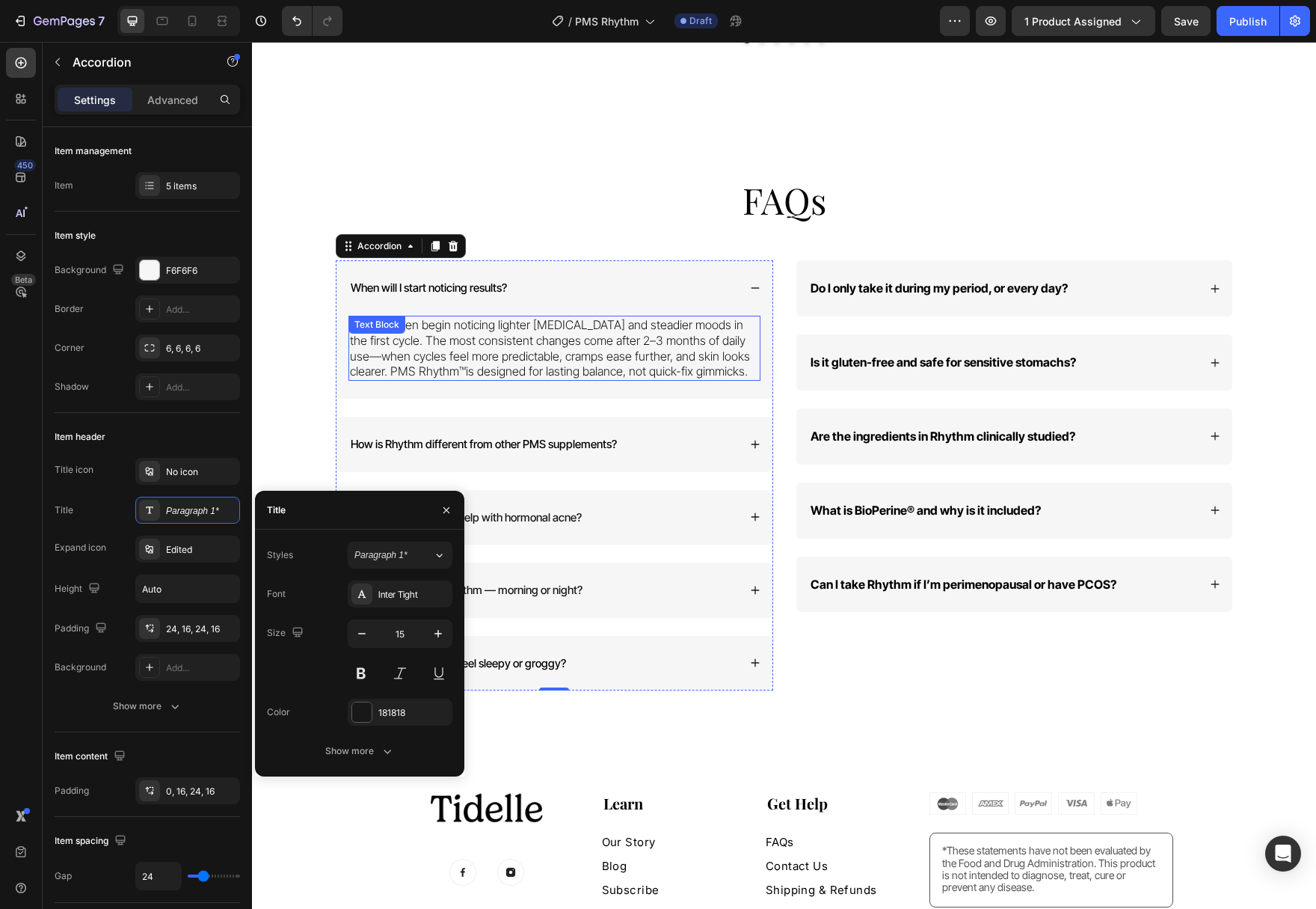
click at [505, 329] on p "Most women begin noticing lighter [MEDICAL_DATA] and steadier moods in the firs…" at bounding box center [554, 347] width 409 height 62
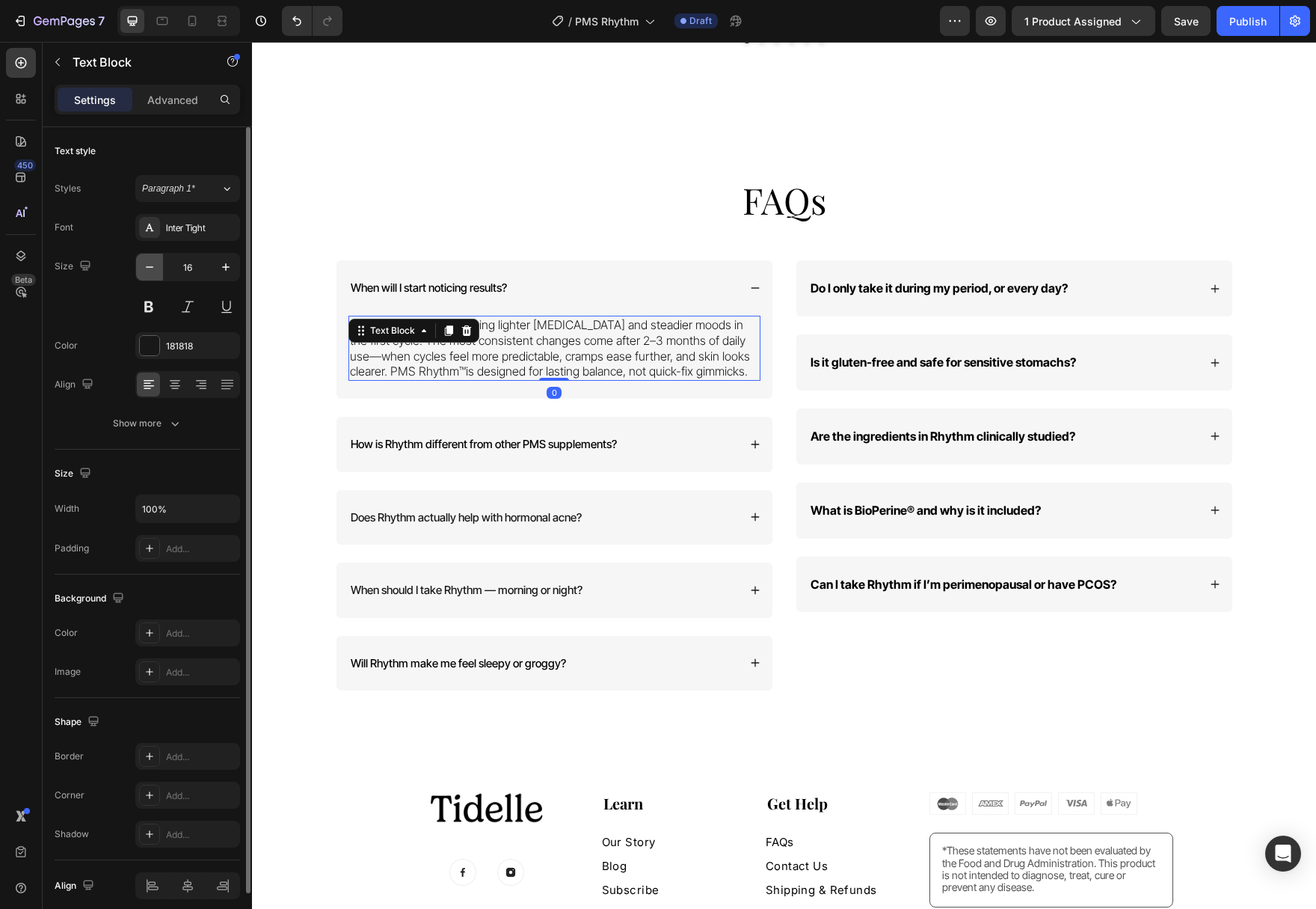
click at [148, 266] on icon "button" at bounding box center [149, 266] width 15 height 15
type input "15"
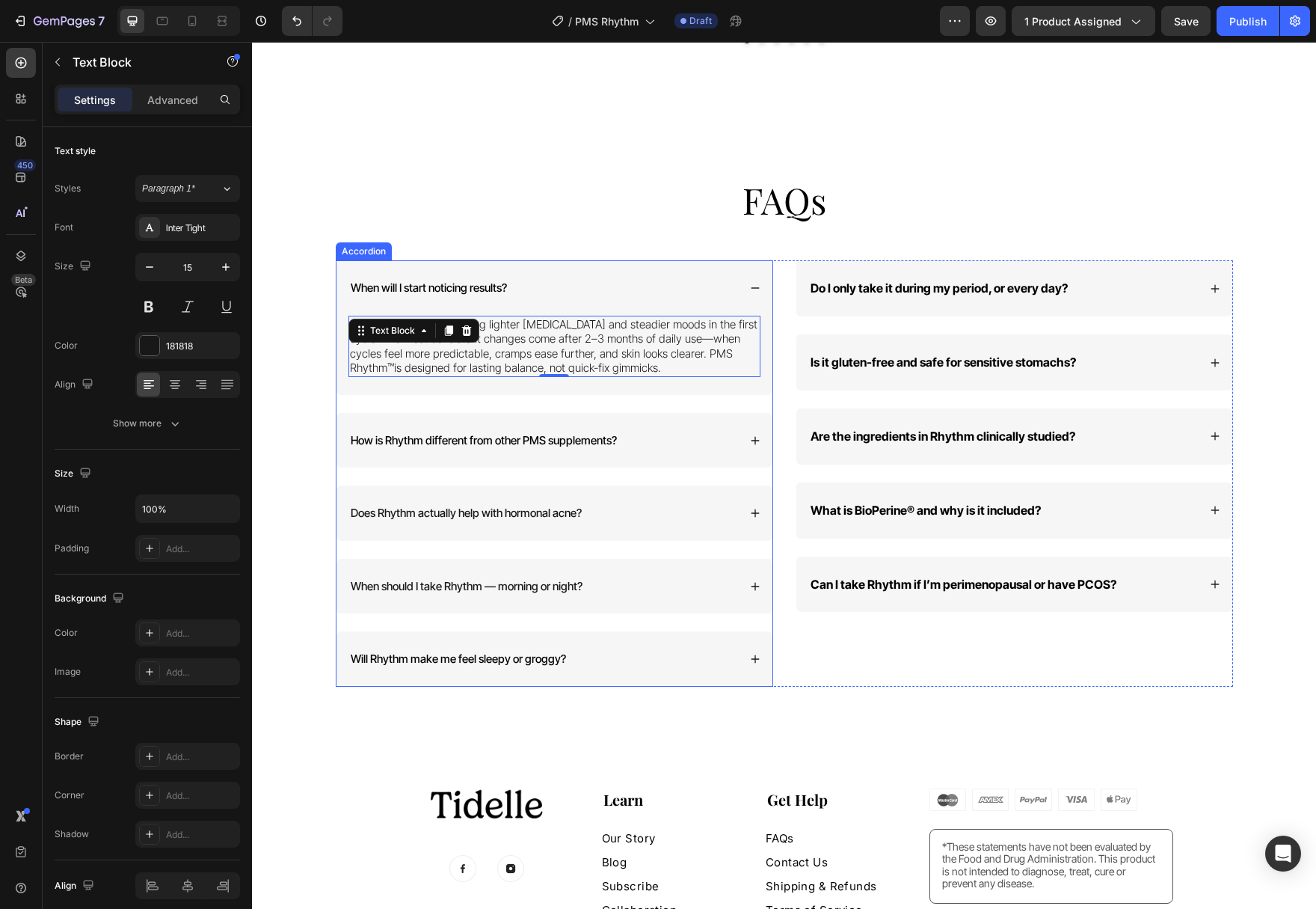
click at [705, 431] on div "How is Rhythm different from other PMS supplements?" at bounding box center [543, 441] width 390 height 19
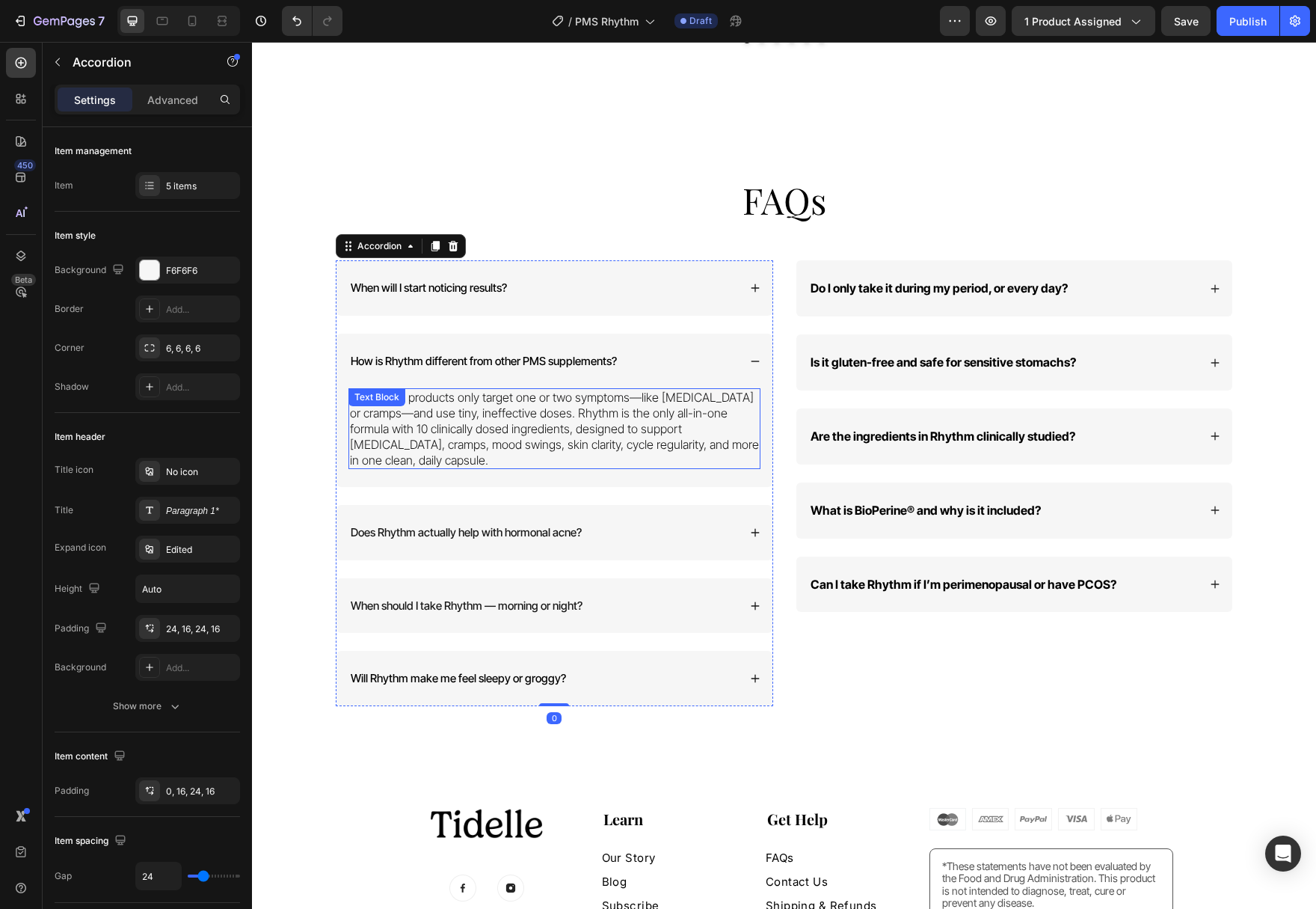
click at [538, 416] on p "Most PMS products only target one or two symptoms—like [MEDICAL_DATA] or cramps…" at bounding box center [554, 428] width 409 height 77
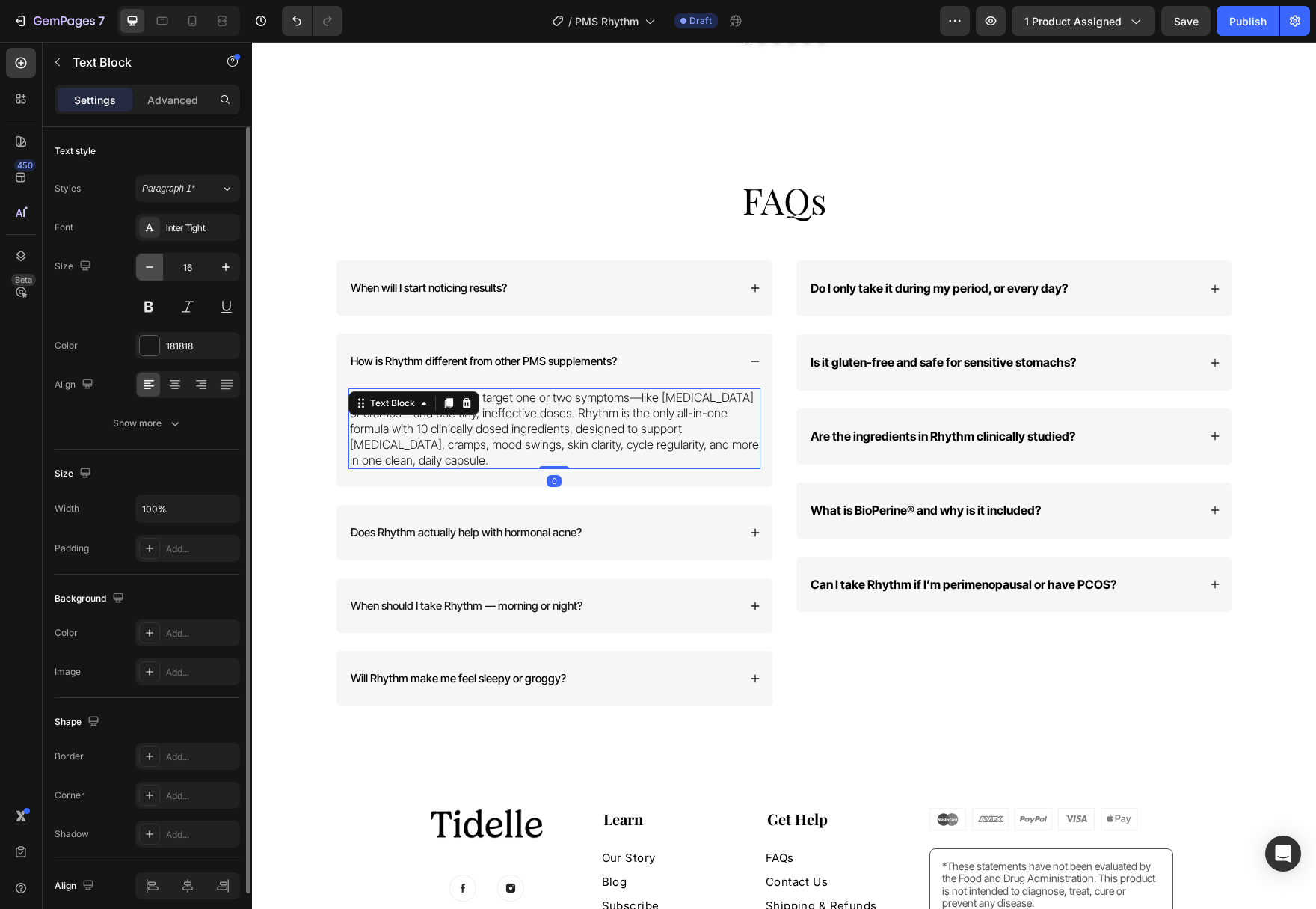
click at [152, 274] on button "button" at bounding box center [149, 266] width 27 height 27
type input "15"
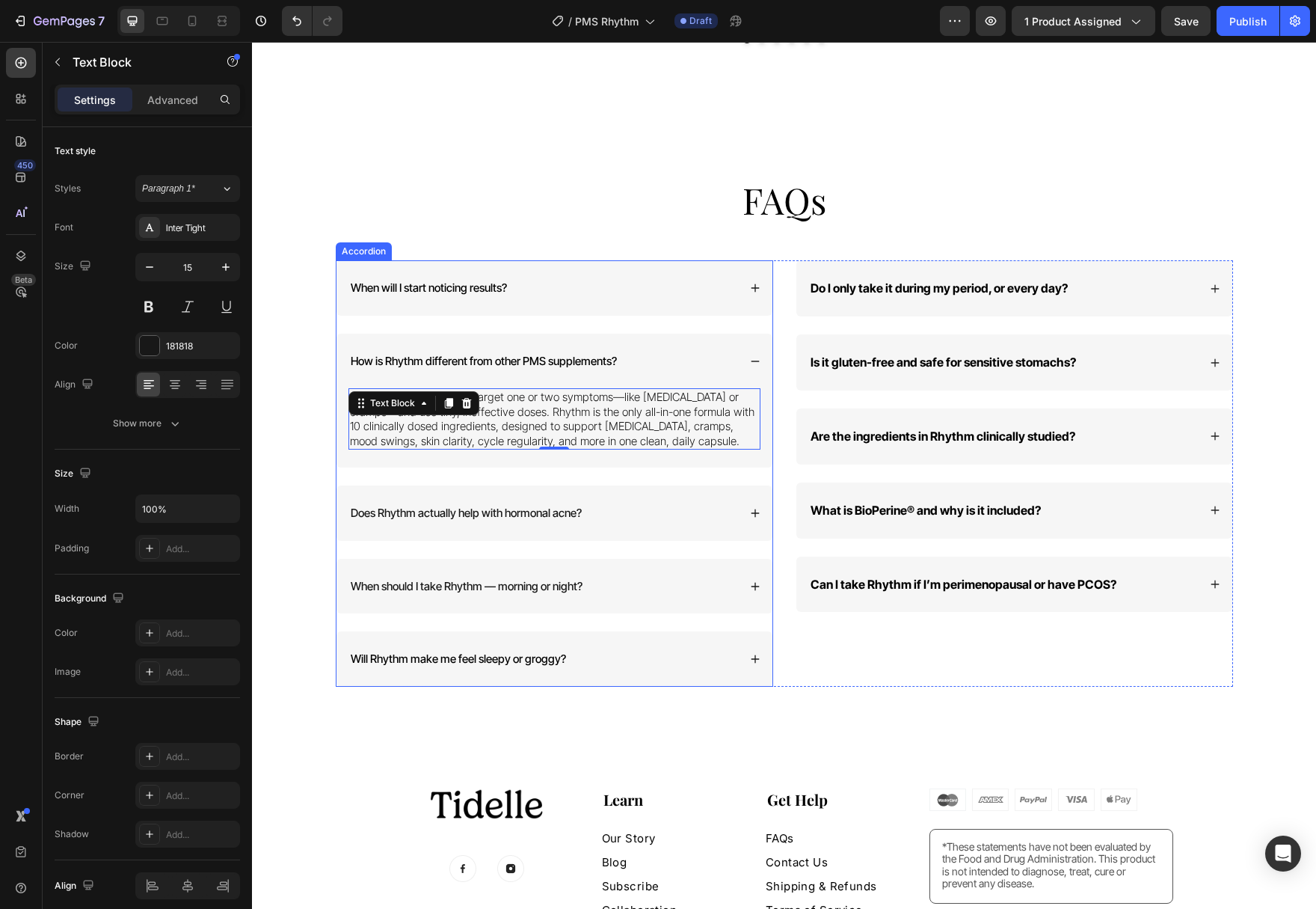
click at [742, 507] on div "Does Rhythm actually help with hormonal acne?" at bounding box center [554, 513] width 436 height 56
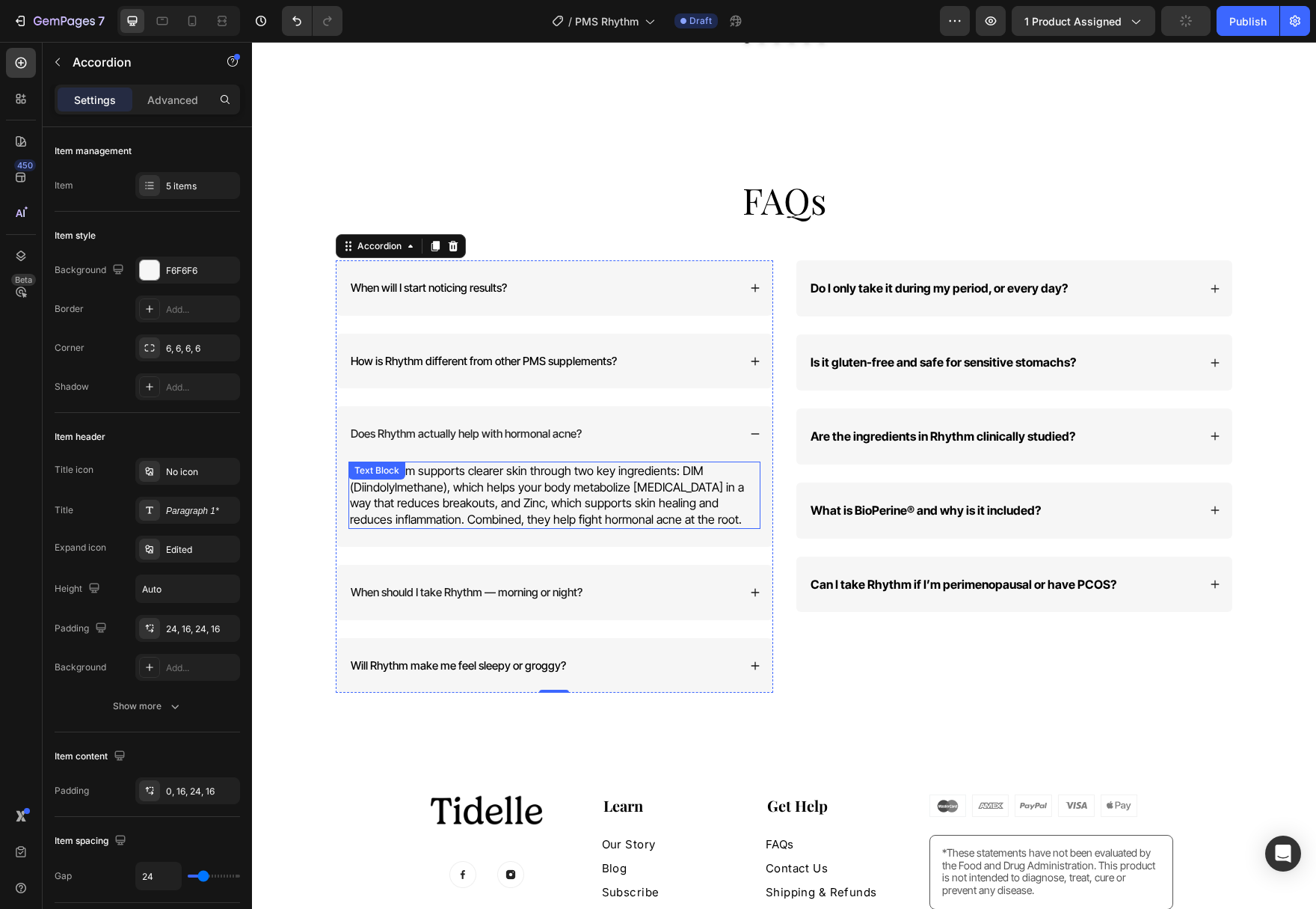
click at [649, 495] on p "Yes. Rhythm supports clearer skin through two key ingredients: DIM (Diindolylme…" at bounding box center [554, 495] width 409 height 64
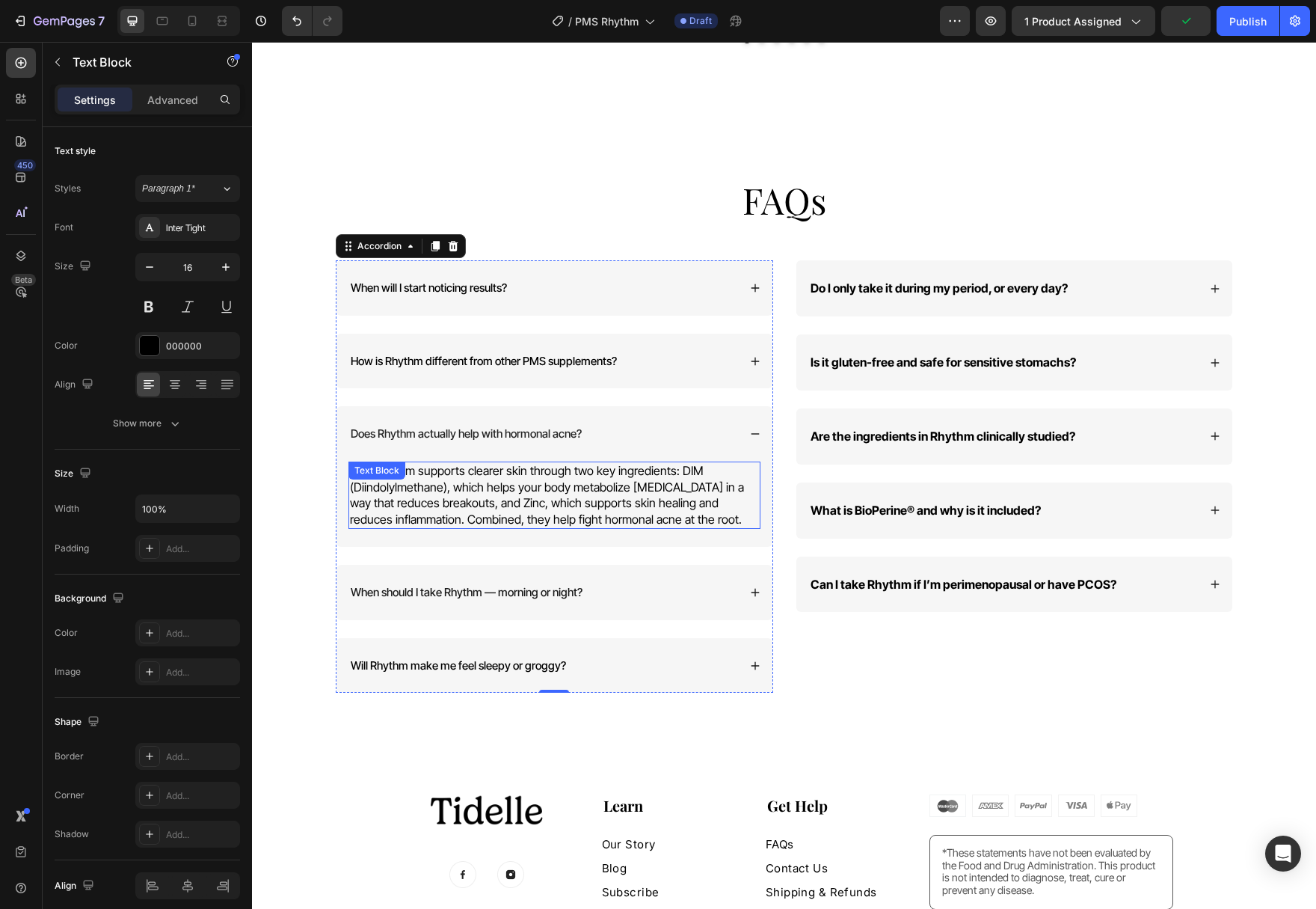
click at [649, 495] on p "Yes. Rhythm supports clearer skin through two key ingredients: DIM (Diindolylme…" at bounding box center [554, 495] width 409 height 64
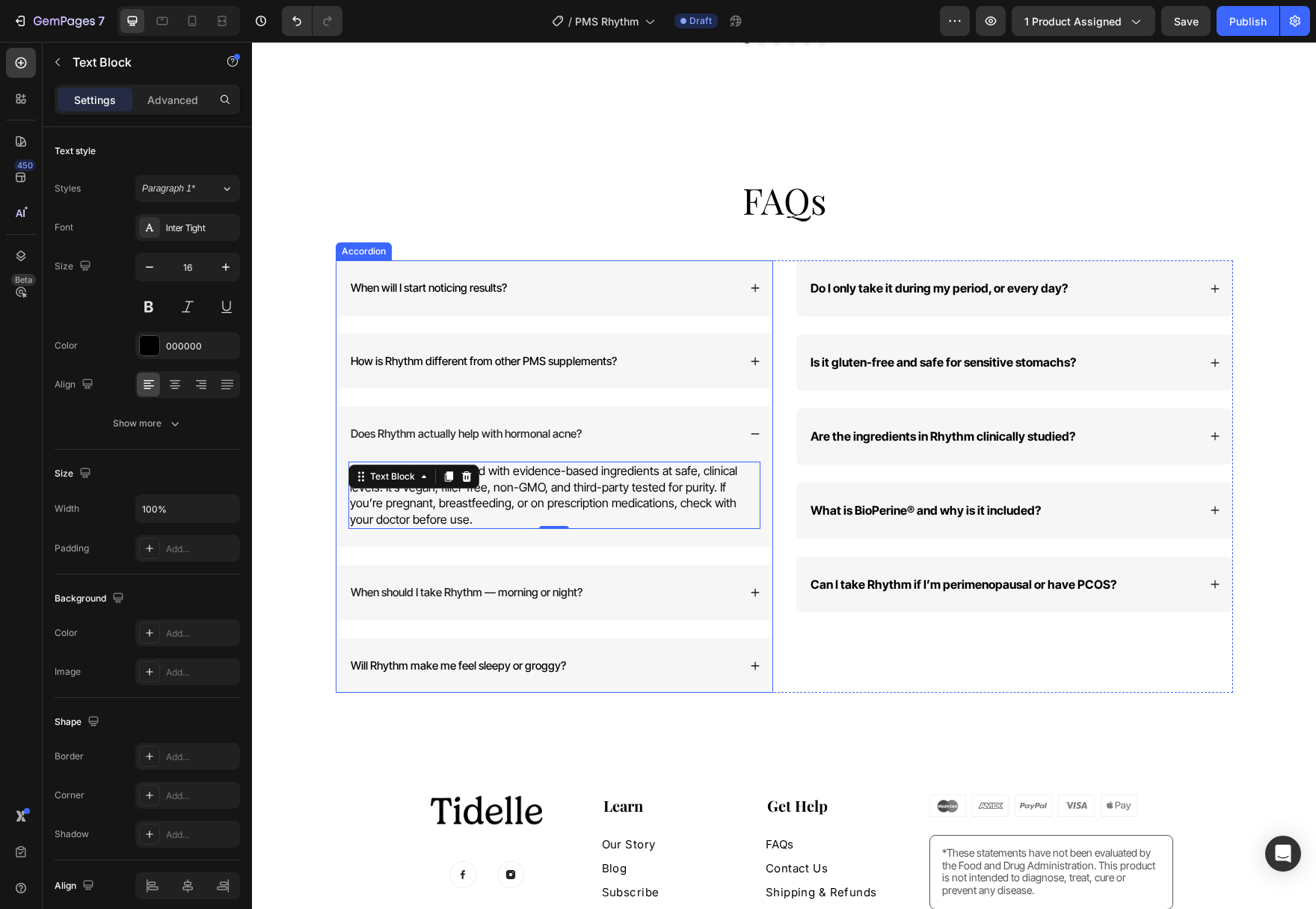
click at [561, 427] on p "Does Rhythm actually help with hormonal acne?" at bounding box center [466, 434] width 231 height 15
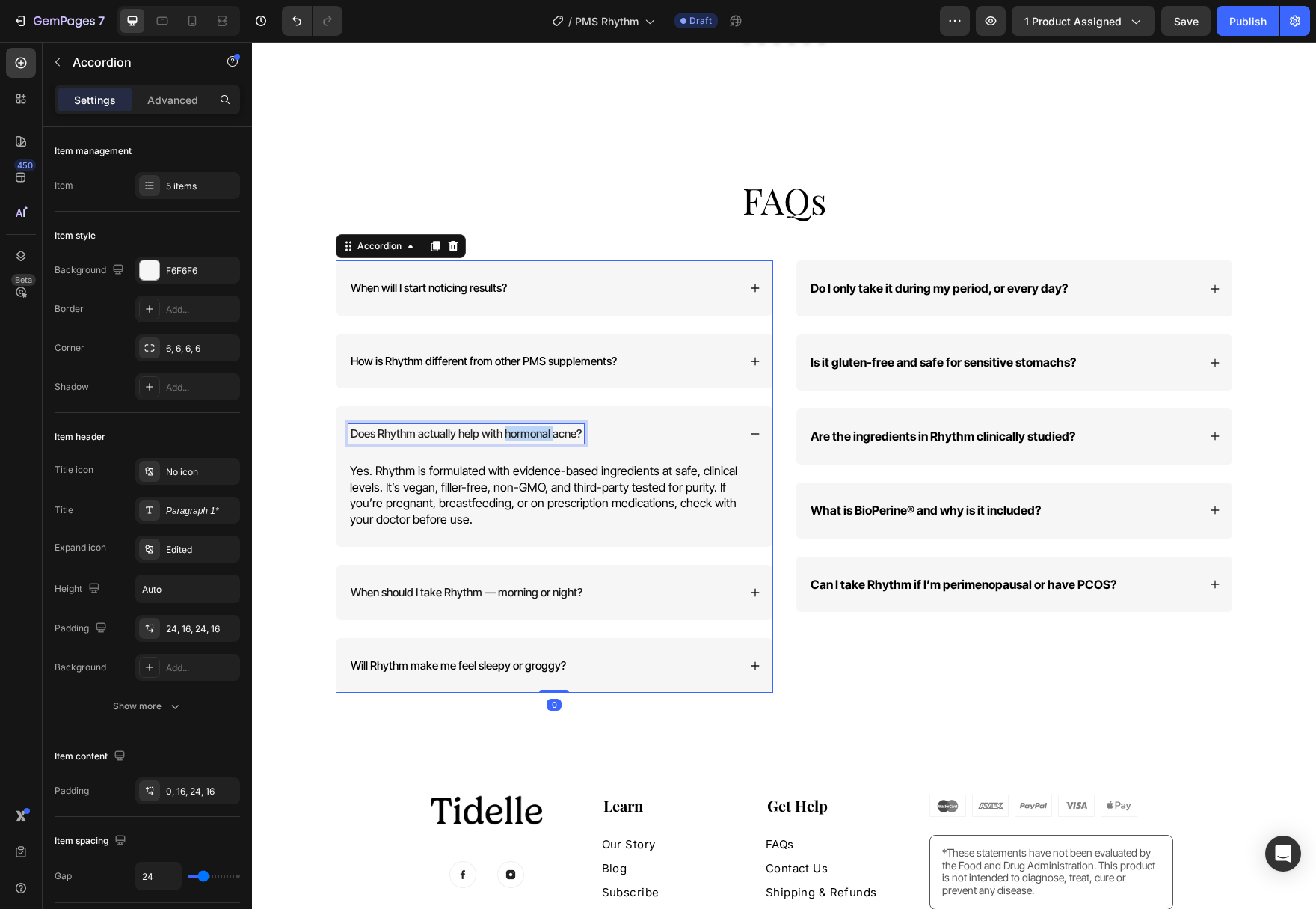
click at [542, 427] on p "Does Rhythm actually help with hormonal acne?" at bounding box center [466, 434] width 231 height 15
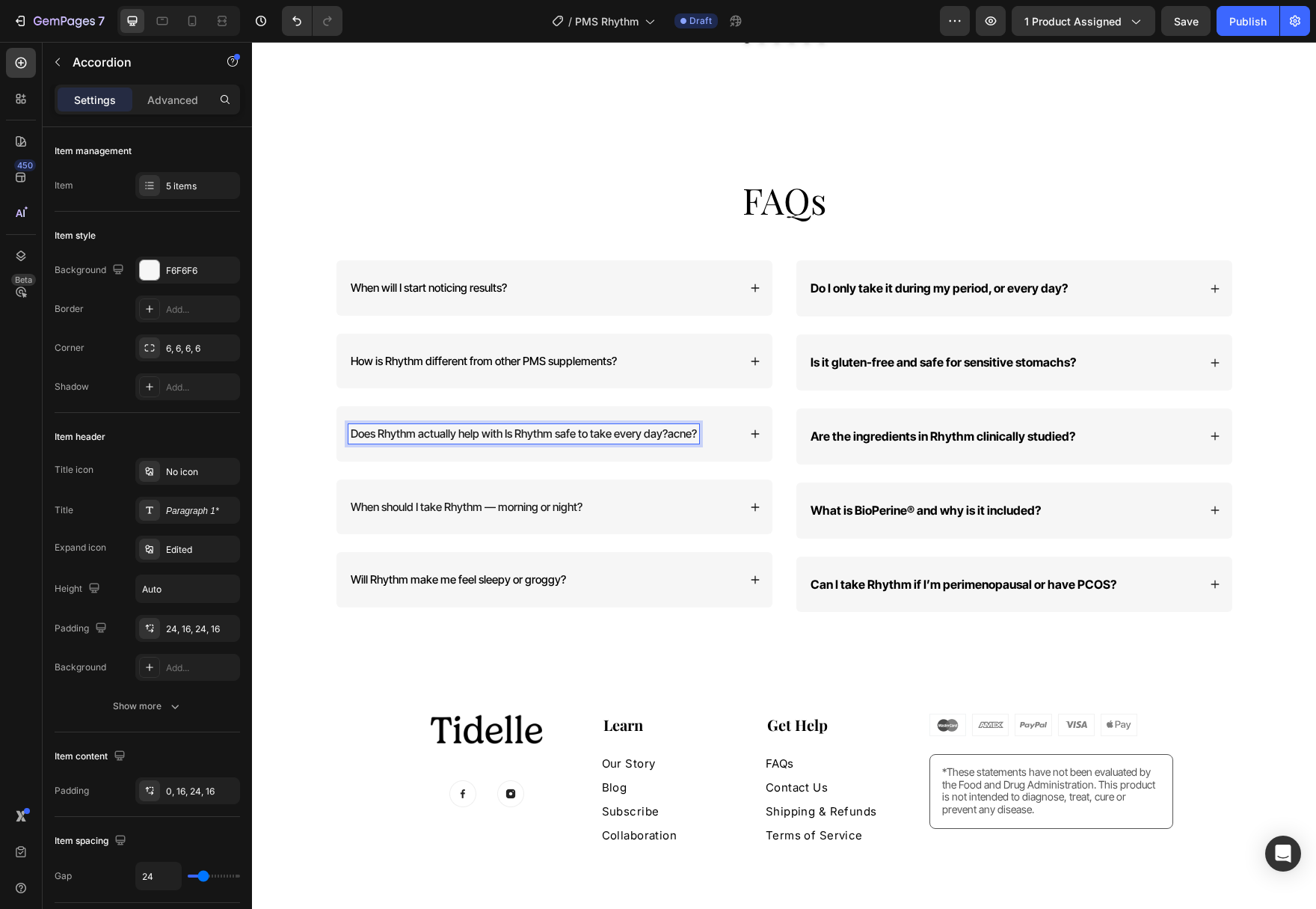
click at [538, 427] on p "Does Rhythm actually help with Is Rhythm safe to take every day?acne?" at bounding box center [524, 434] width 346 height 15
click at [760, 433] on div "Is Rhythm safe to take every day?" at bounding box center [554, 434] width 436 height 56
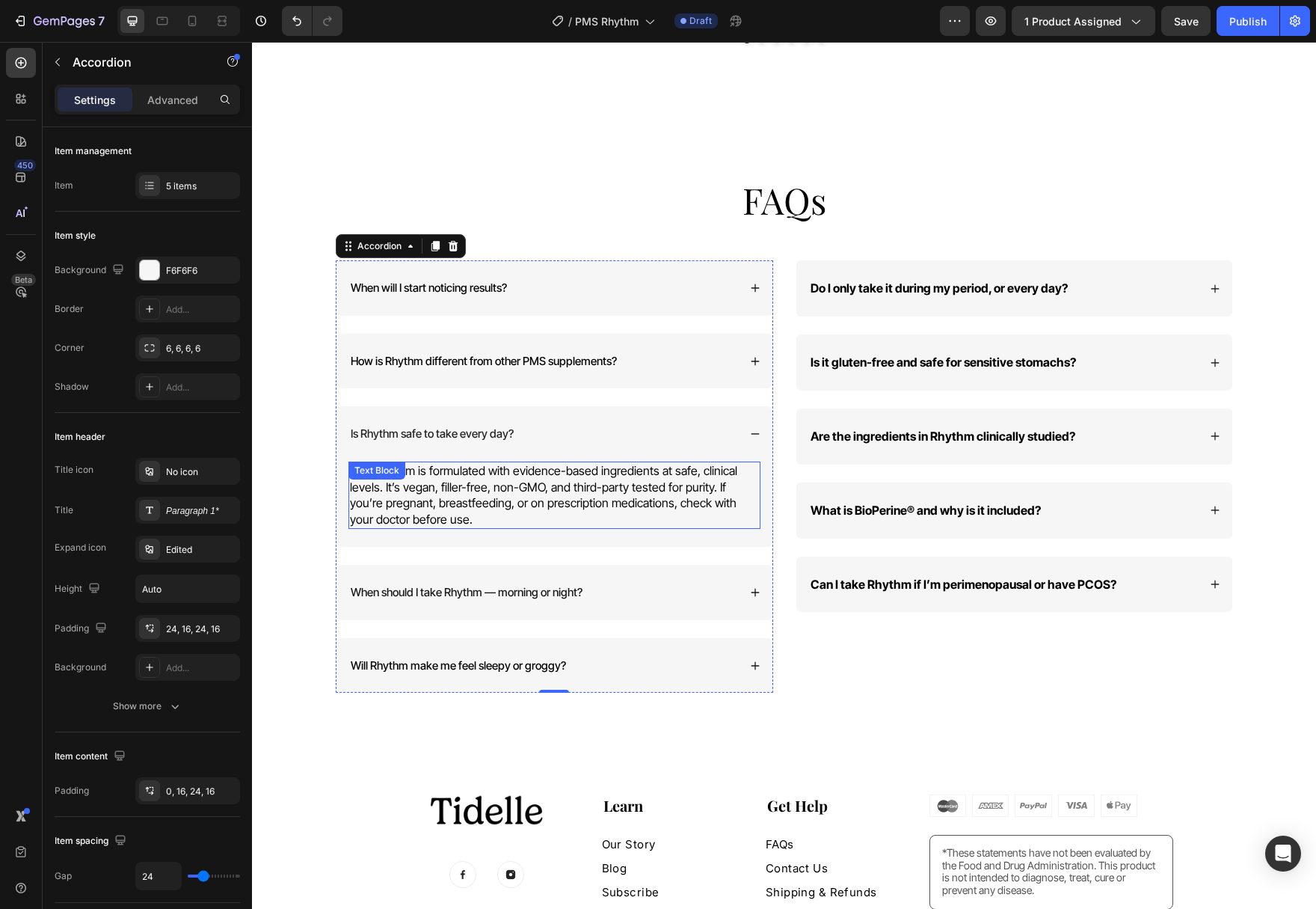
click at [510, 469] on p "Yes. Rhythm is formulated with evidence-based ingredients at safe, clinical lev…" at bounding box center [554, 495] width 409 height 64
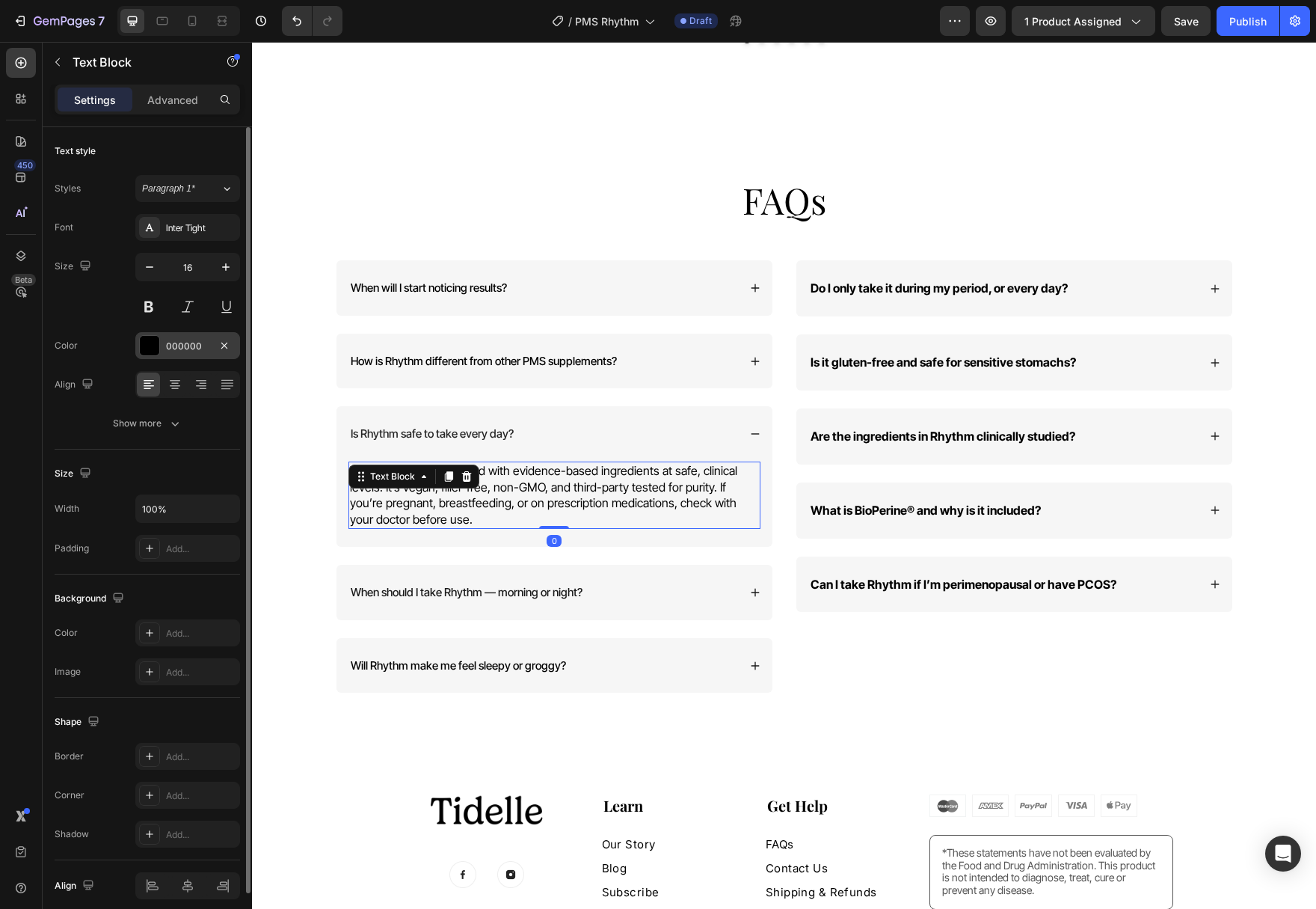
click at [146, 348] on div at bounding box center [150, 346] width 19 height 19
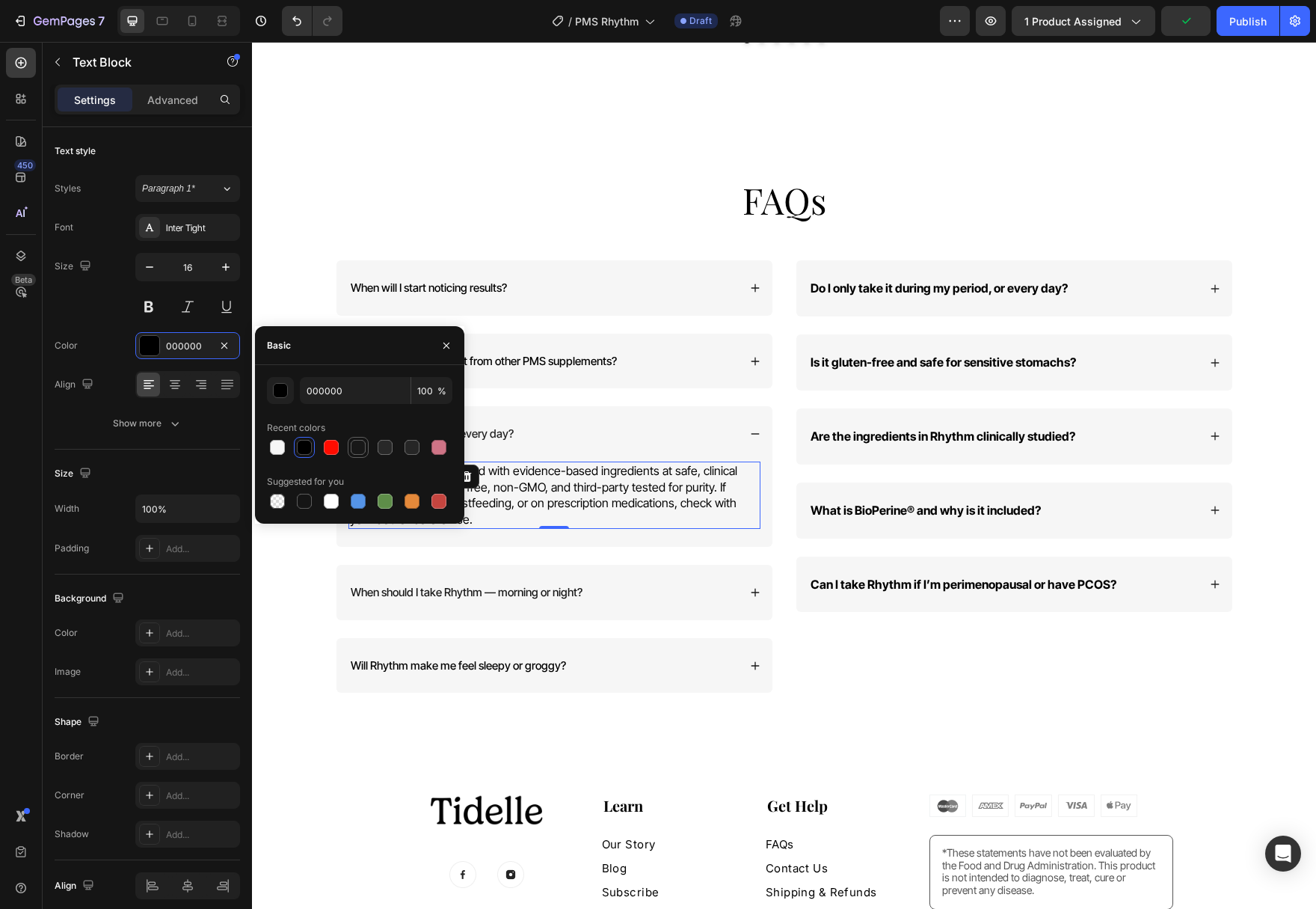
click at [363, 447] on div at bounding box center [358, 447] width 15 height 15
type input "181818"
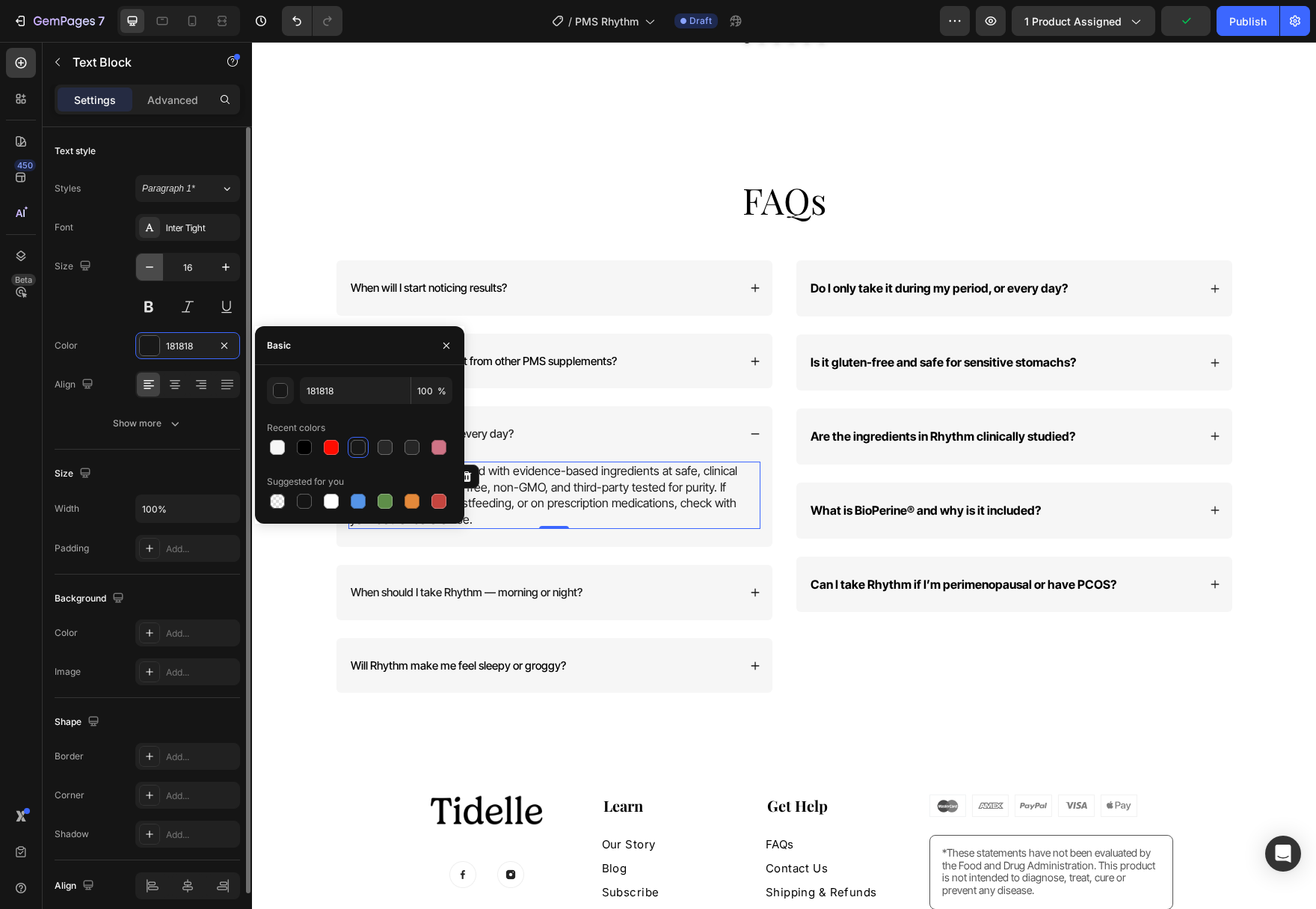
click at [140, 266] on button "button" at bounding box center [149, 266] width 27 height 27
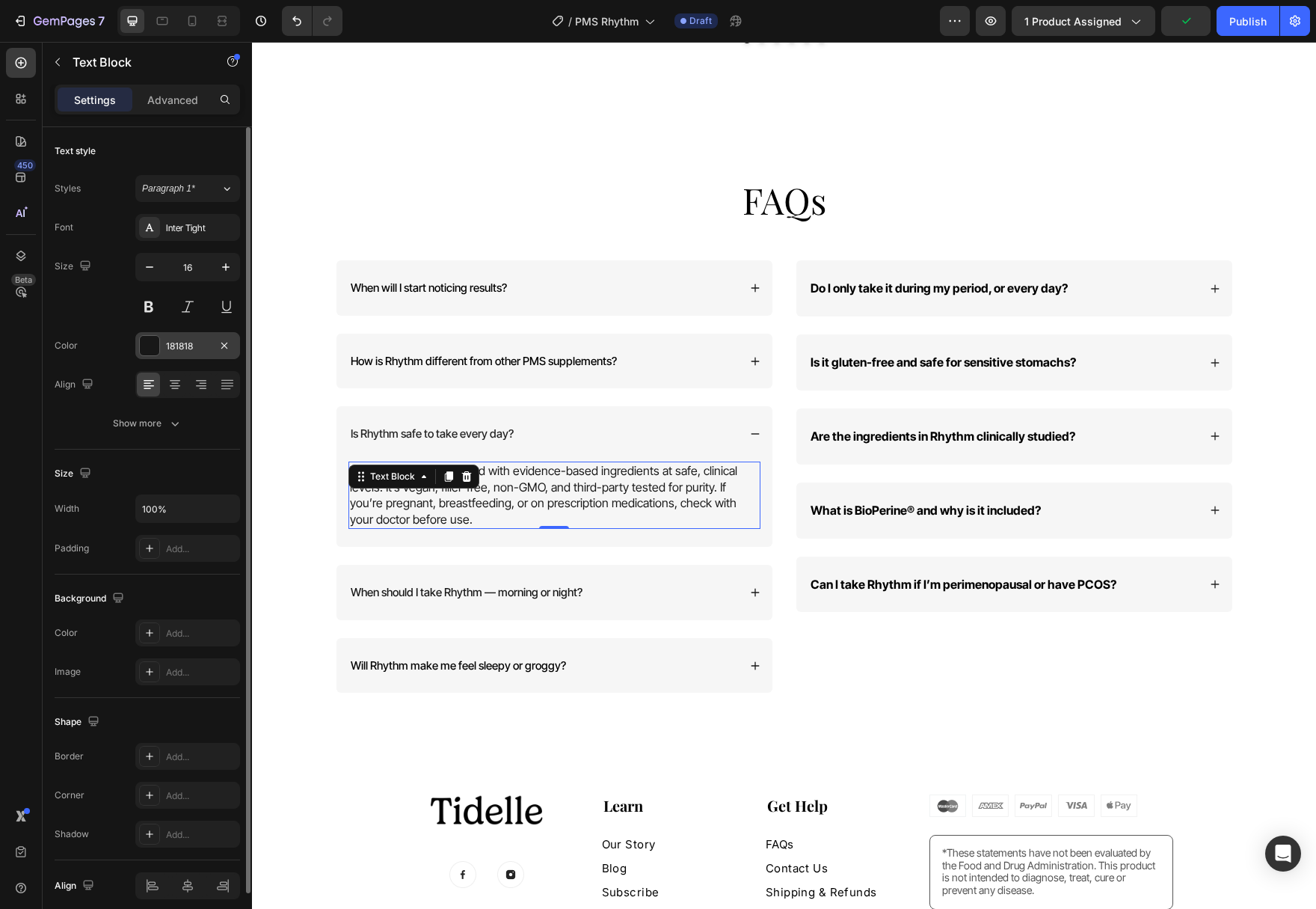
type input "15"
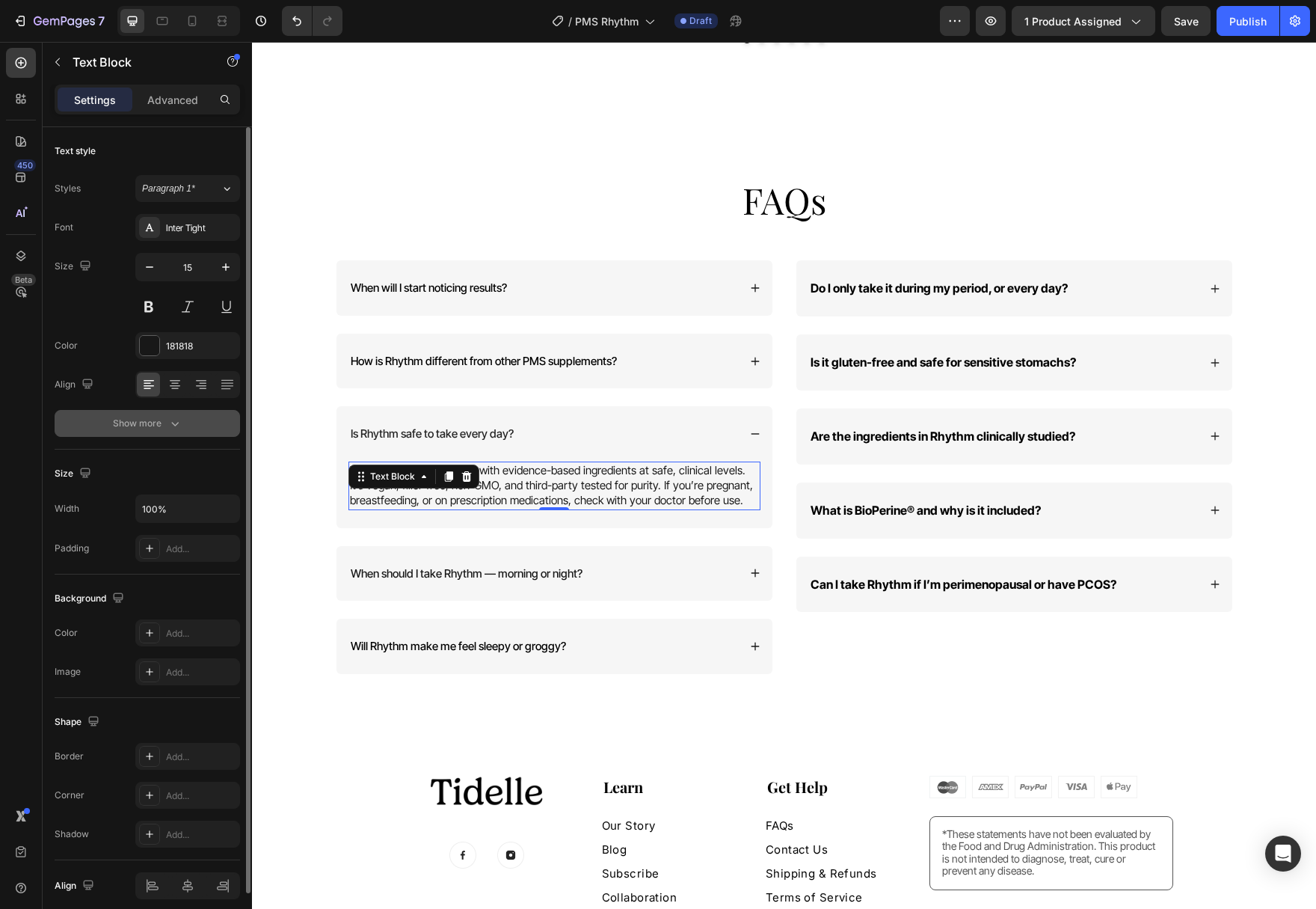
click at [151, 433] on button "Show more" at bounding box center [147, 423] width 185 height 27
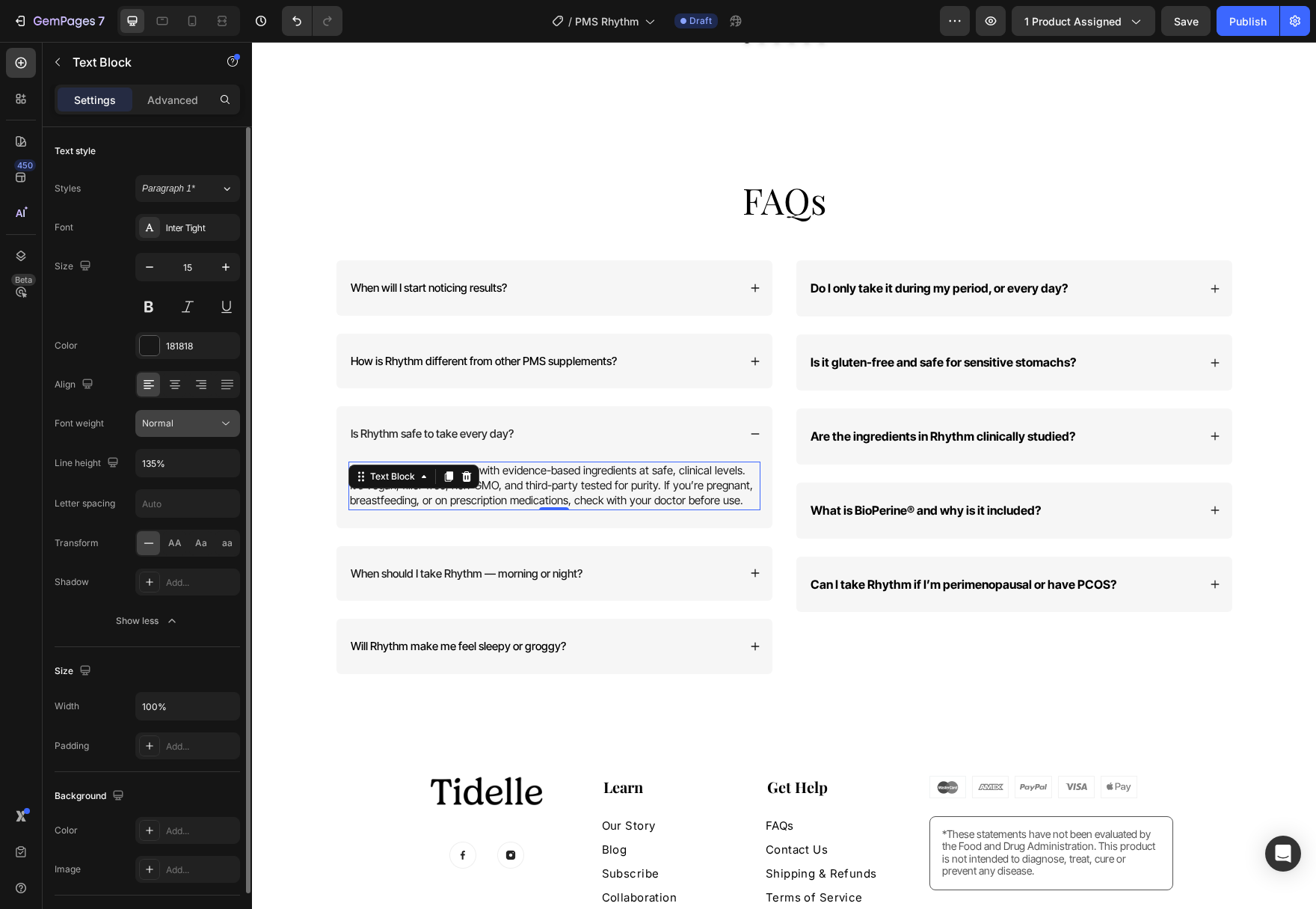
click at [226, 427] on icon at bounding box center [225, 423] width 15 height 15
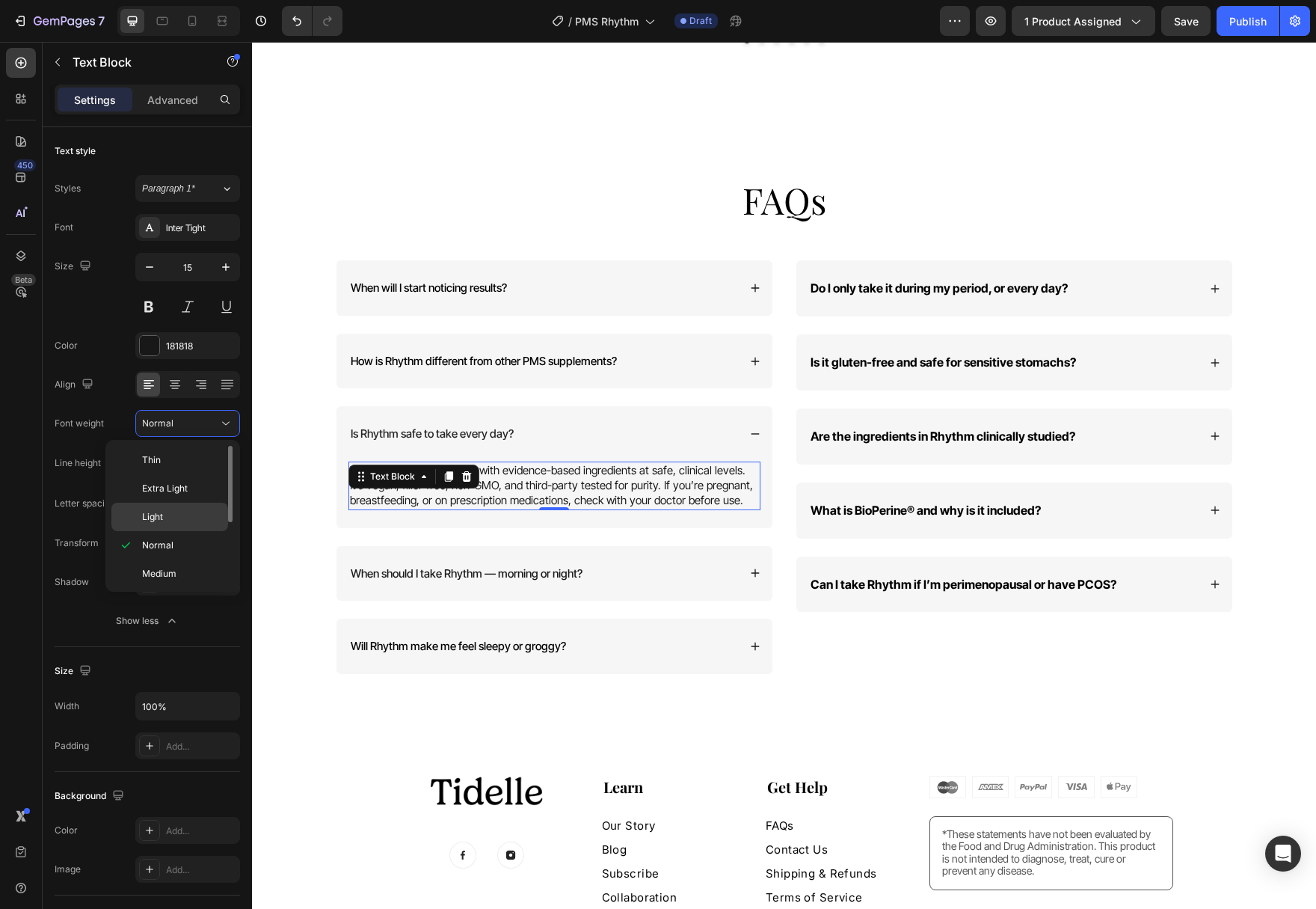
click at [198, 515] on p "Light" at bounding box center [181, 516] width 79 height 13
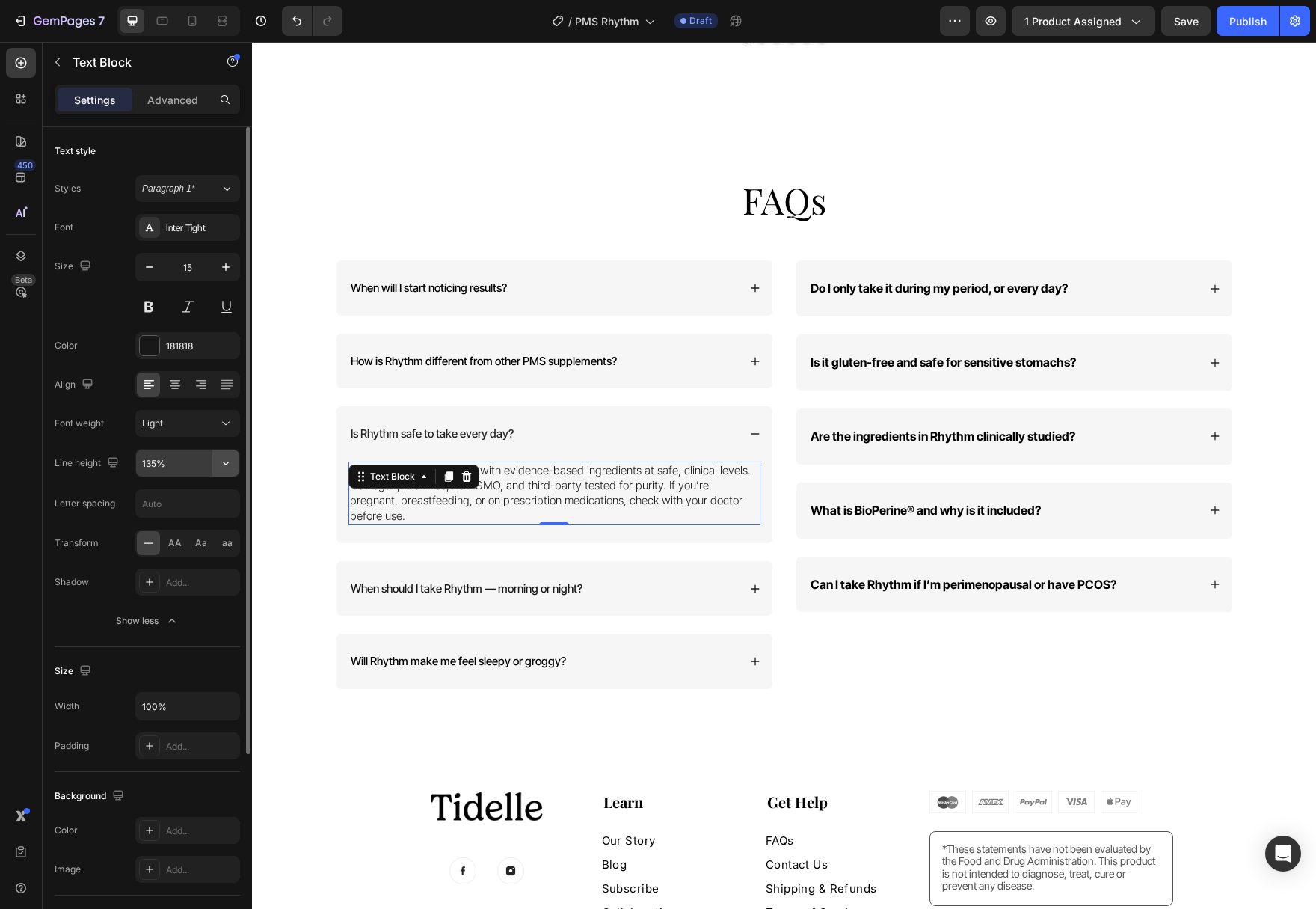
click at [225, 468] on icon "button" at bounding box center [225, 462] width 15 height 15
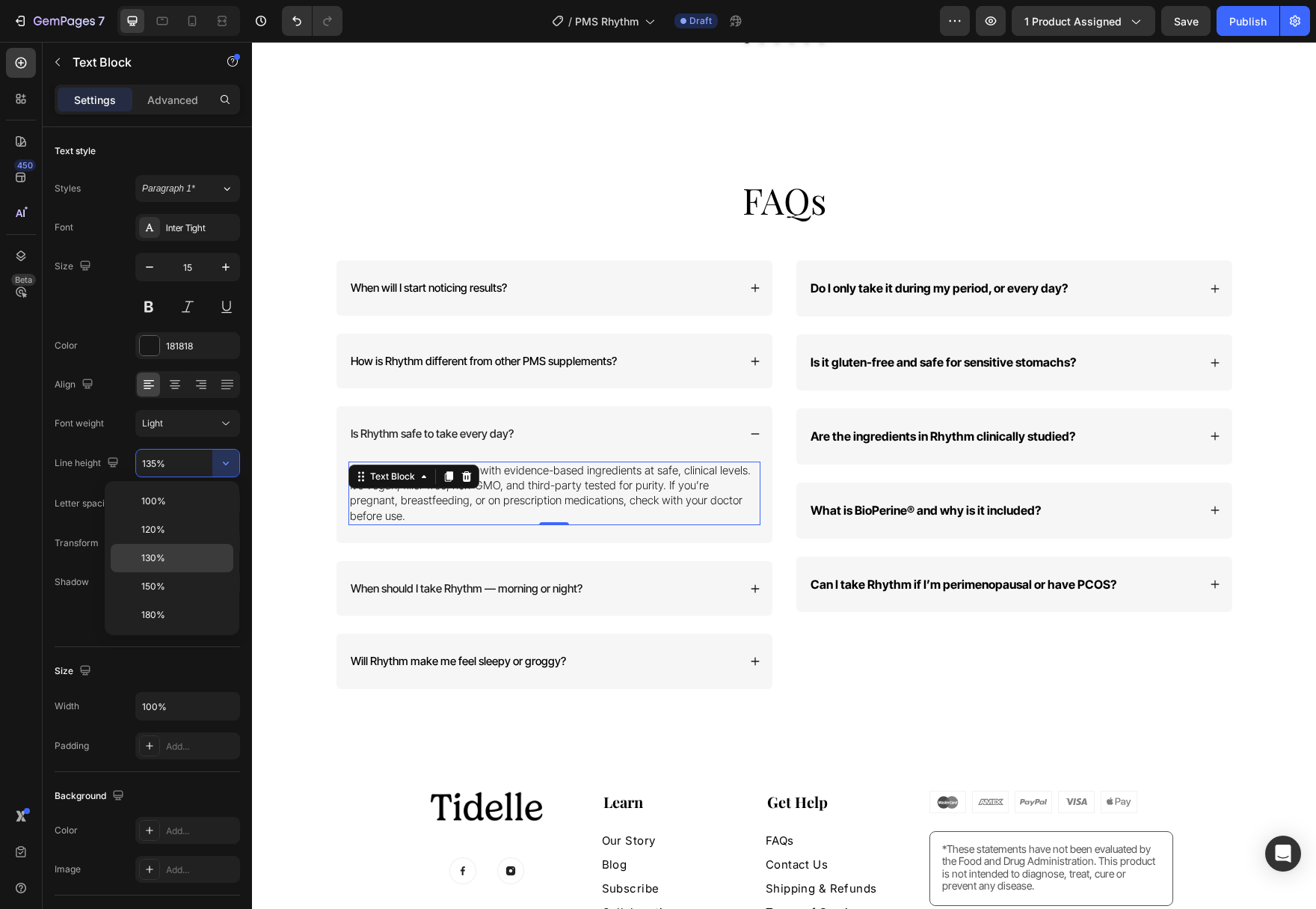
click at [196, 556] on p "130%" at bounding box center [184, 557] width 85 height 13
type input "130%"
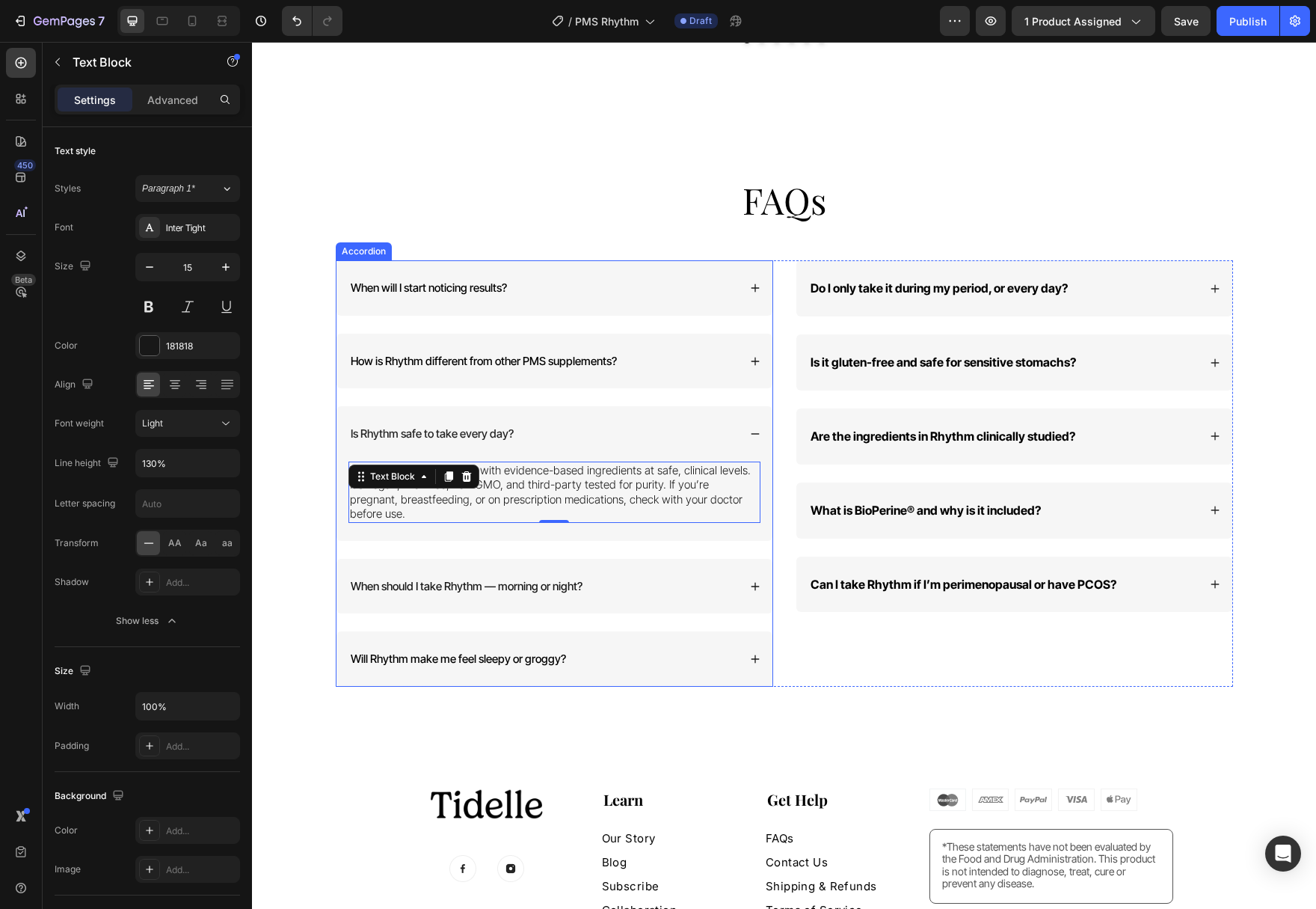
click at [749, 566] on div "When should I take Rhythm — morning or night?" at bounding box center [554, 587] width 436 height 56
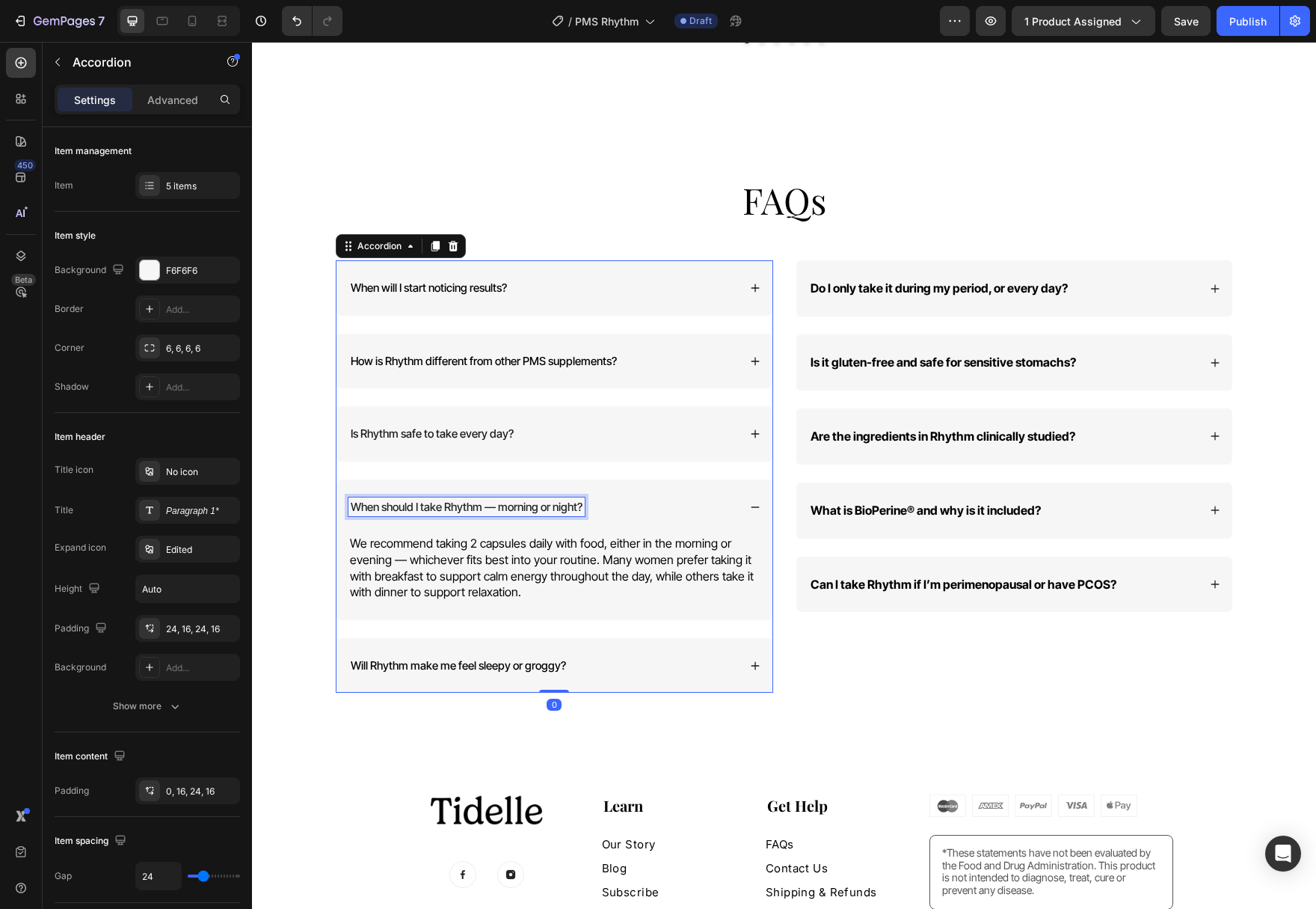
click at [551, 500] on p "When should I take Rhythm — morning or night?" at bounding box center [467, 507] width 232 height 15
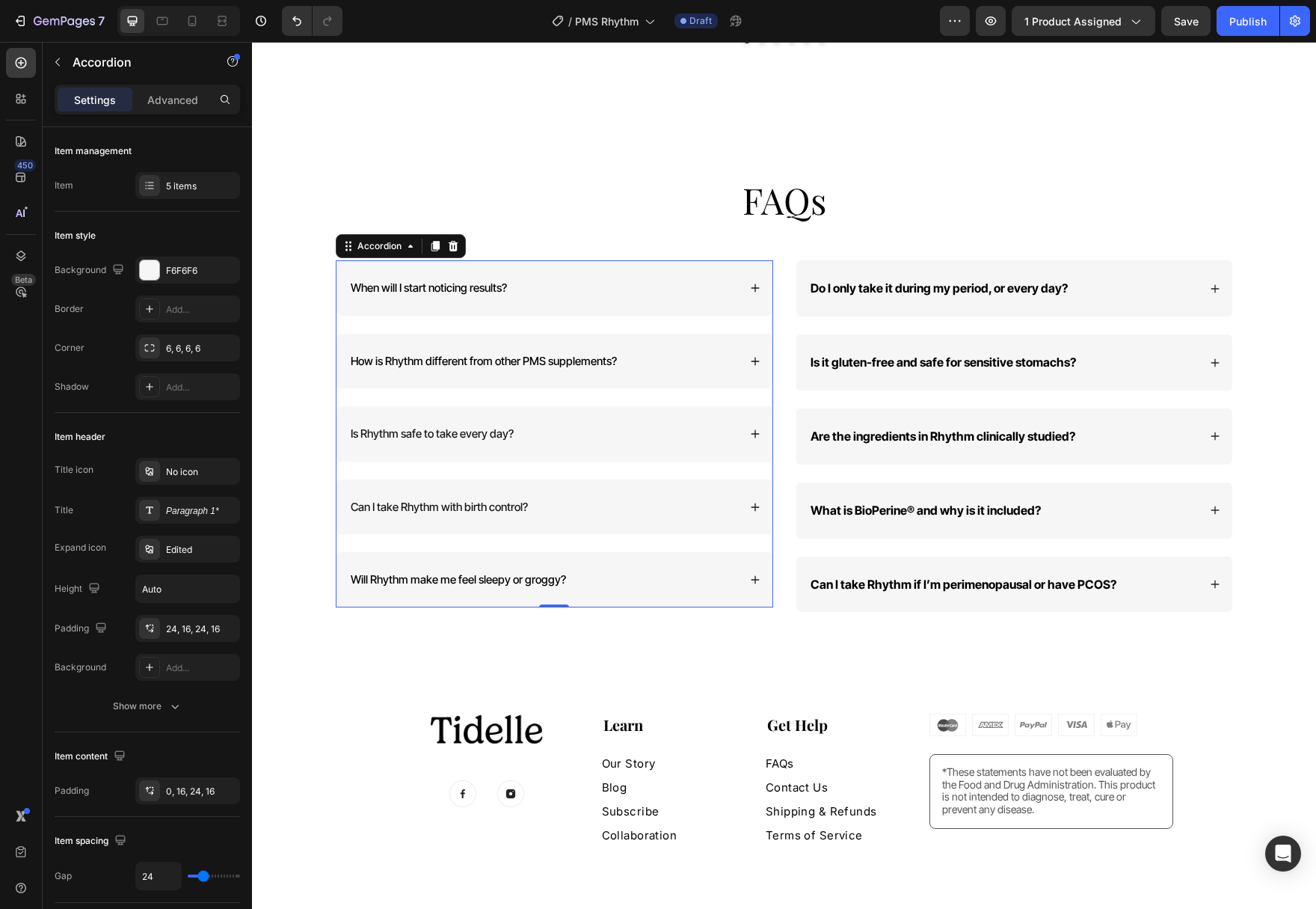
click at [761, 485] on div "Can I take Rhythm with birth control?" at bounding box center [554, 508] width 436 height 56
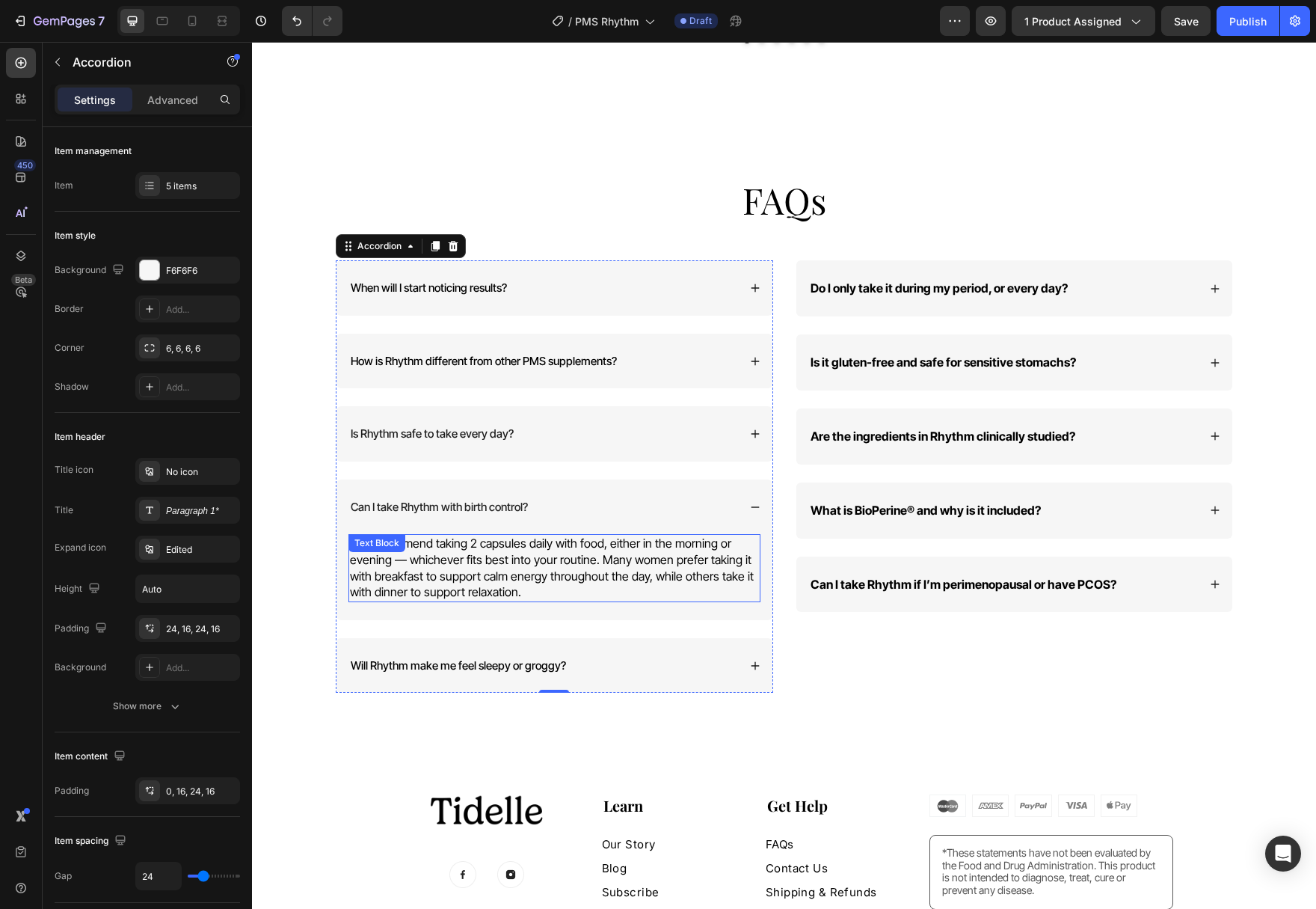
click at [548, 562] on span "We recommend taking 2 capsules daily with food, either in the morning or evenin…" at bounding box center [552, 567] width 404 height 64
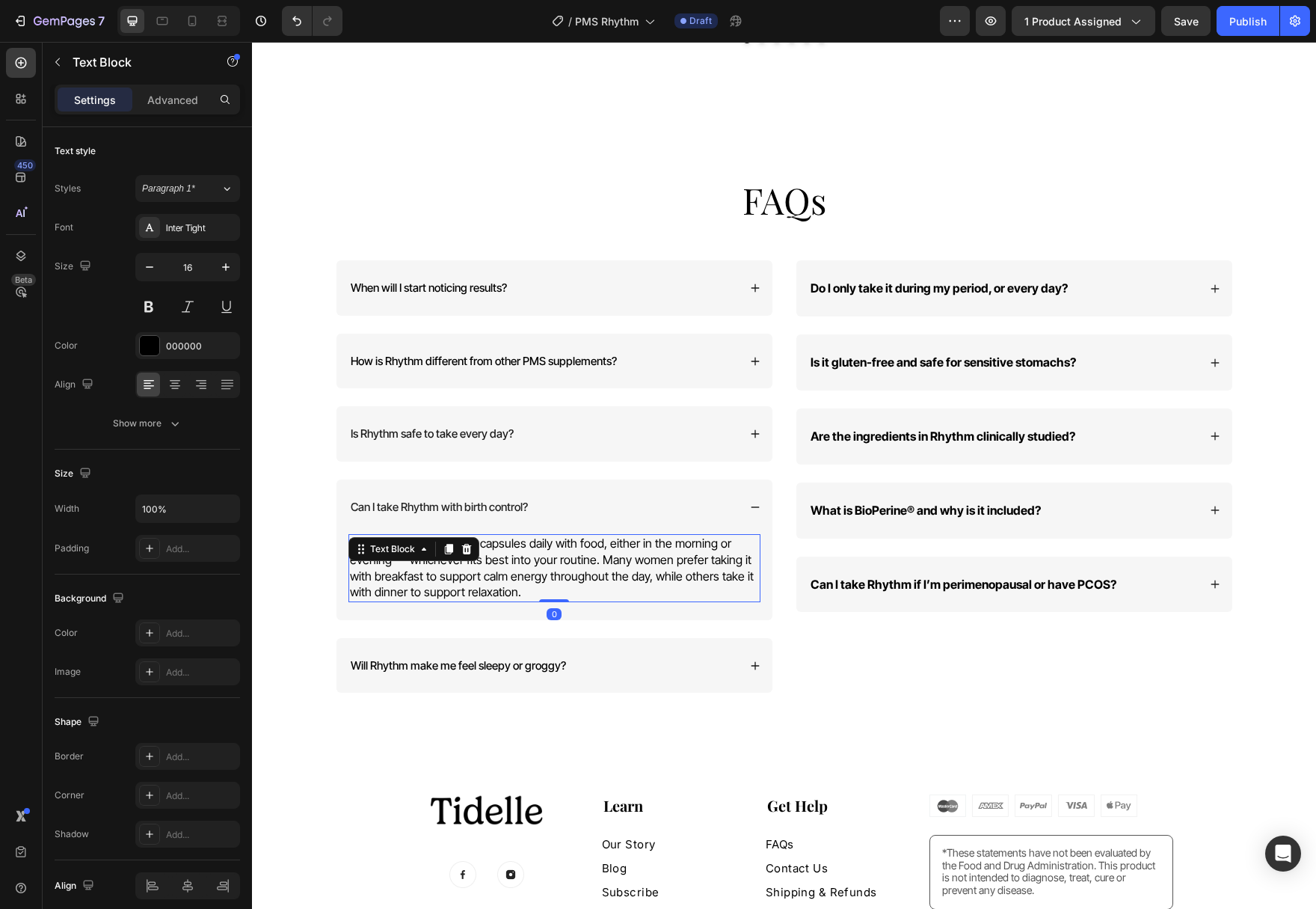
click at [548, 562] on span "We recommend taking 2 capsules daily with food, either in the morning or evenin…" at bounding box center [552, 567] width 404 height 64
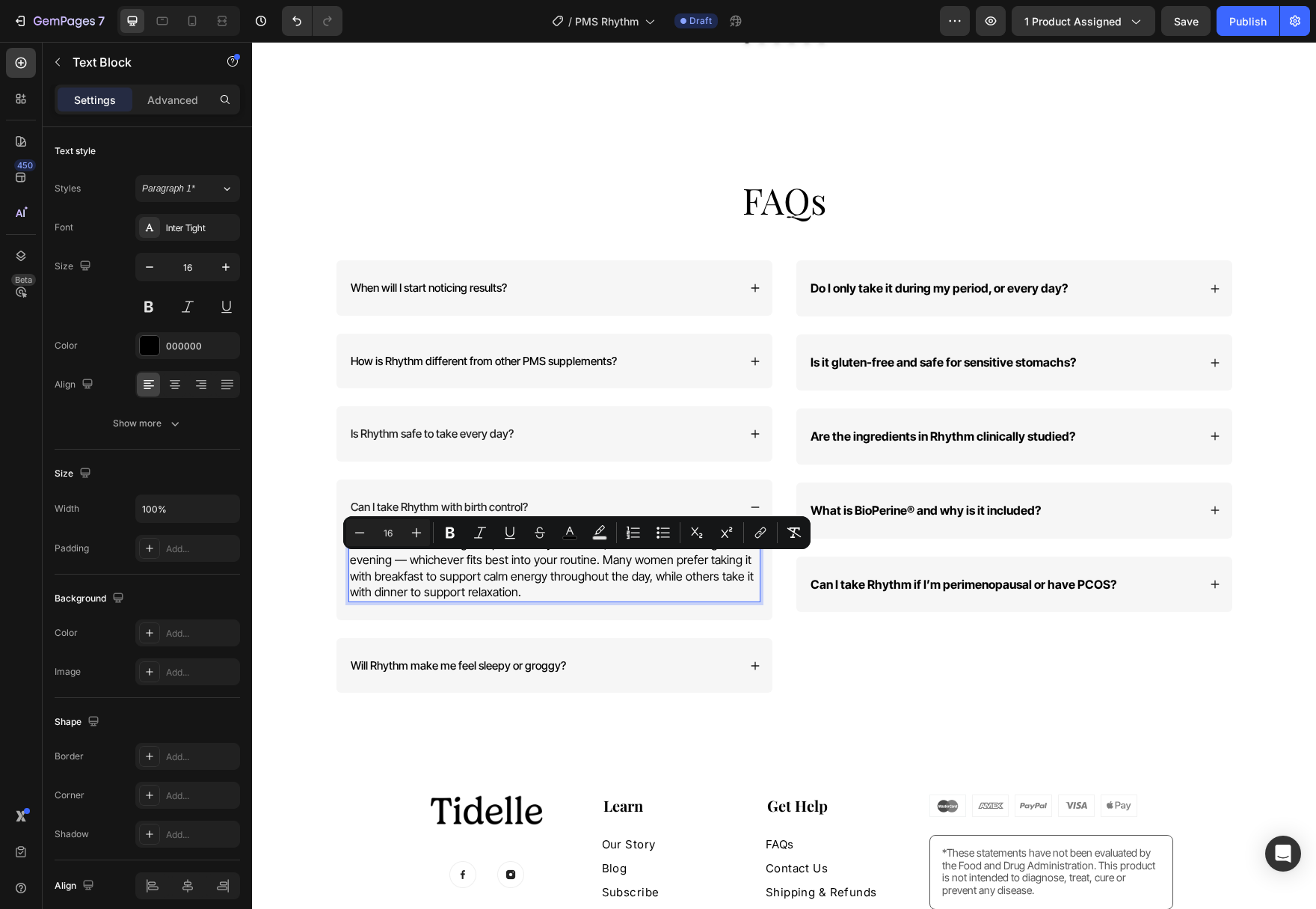
click at [548, 562] on span "We recommend taking 2 capsules daily with food, either in the morning or evenin…" at bounding box center [552, 567] width 404 height 64
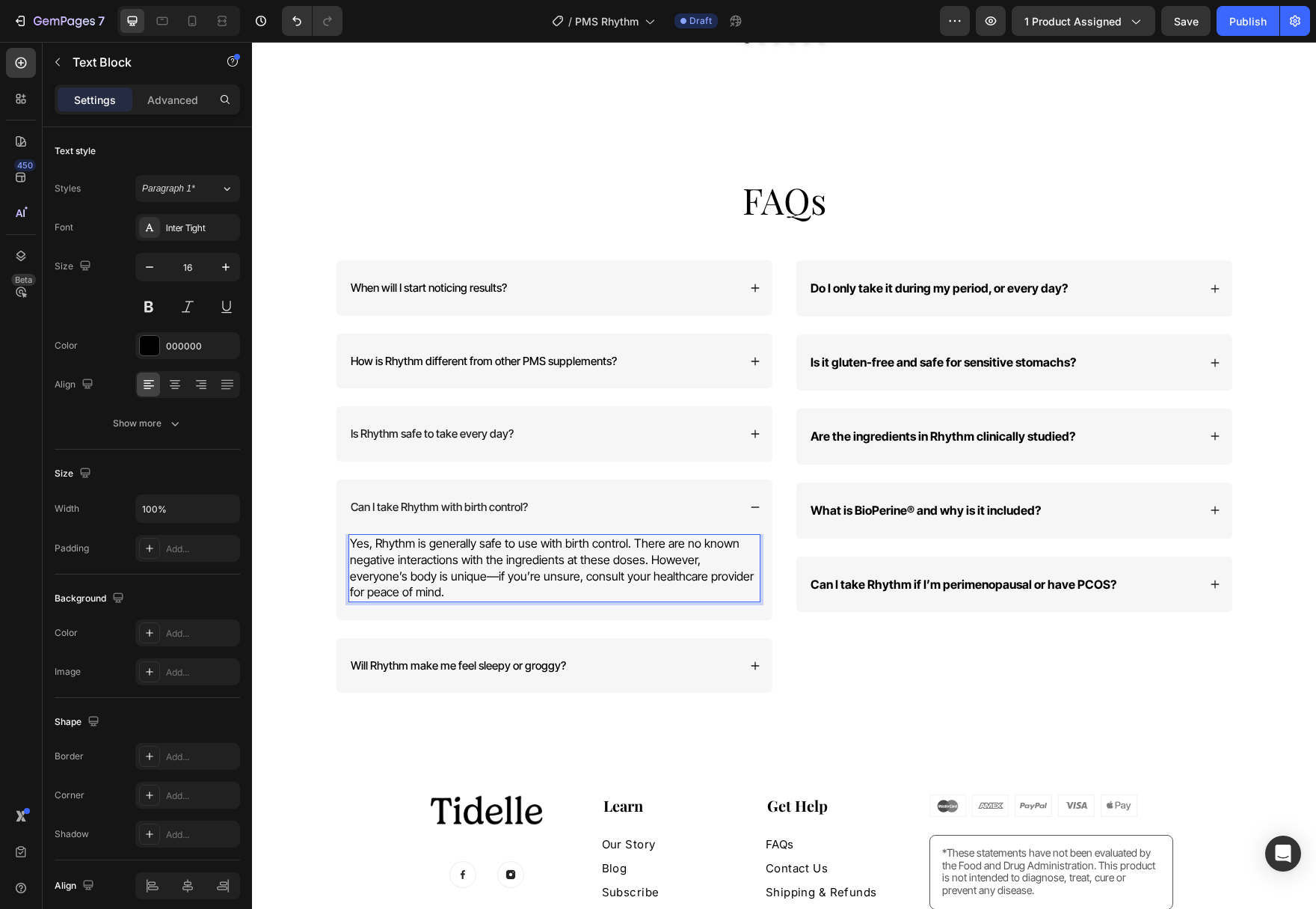
click at [496, 546] on span "Yes, Rhythm is generally safe to use with birth control. There are no known neg…" at bounding box center [552, 567] width 404 height 64
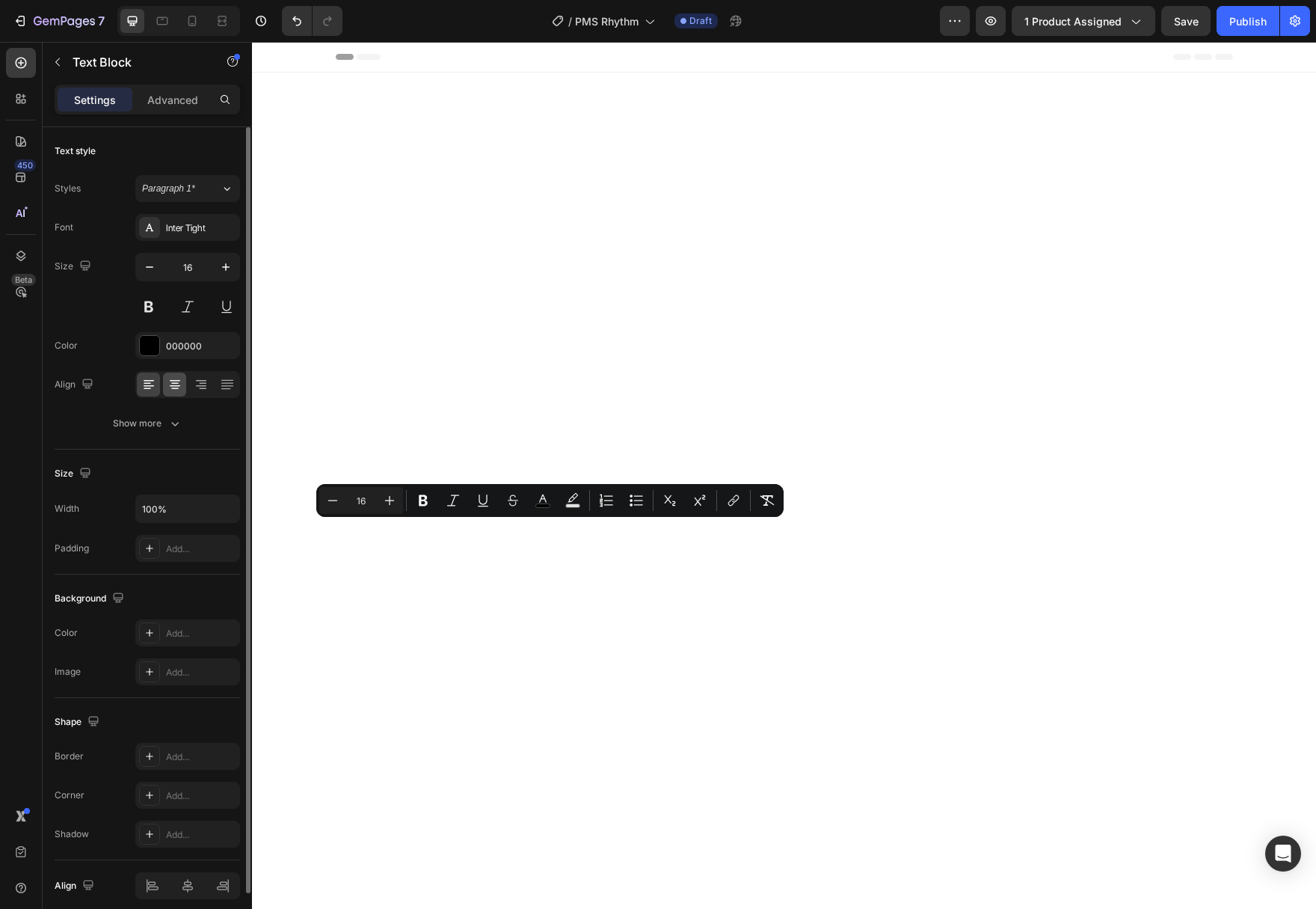
scroll to position [4983, 0]
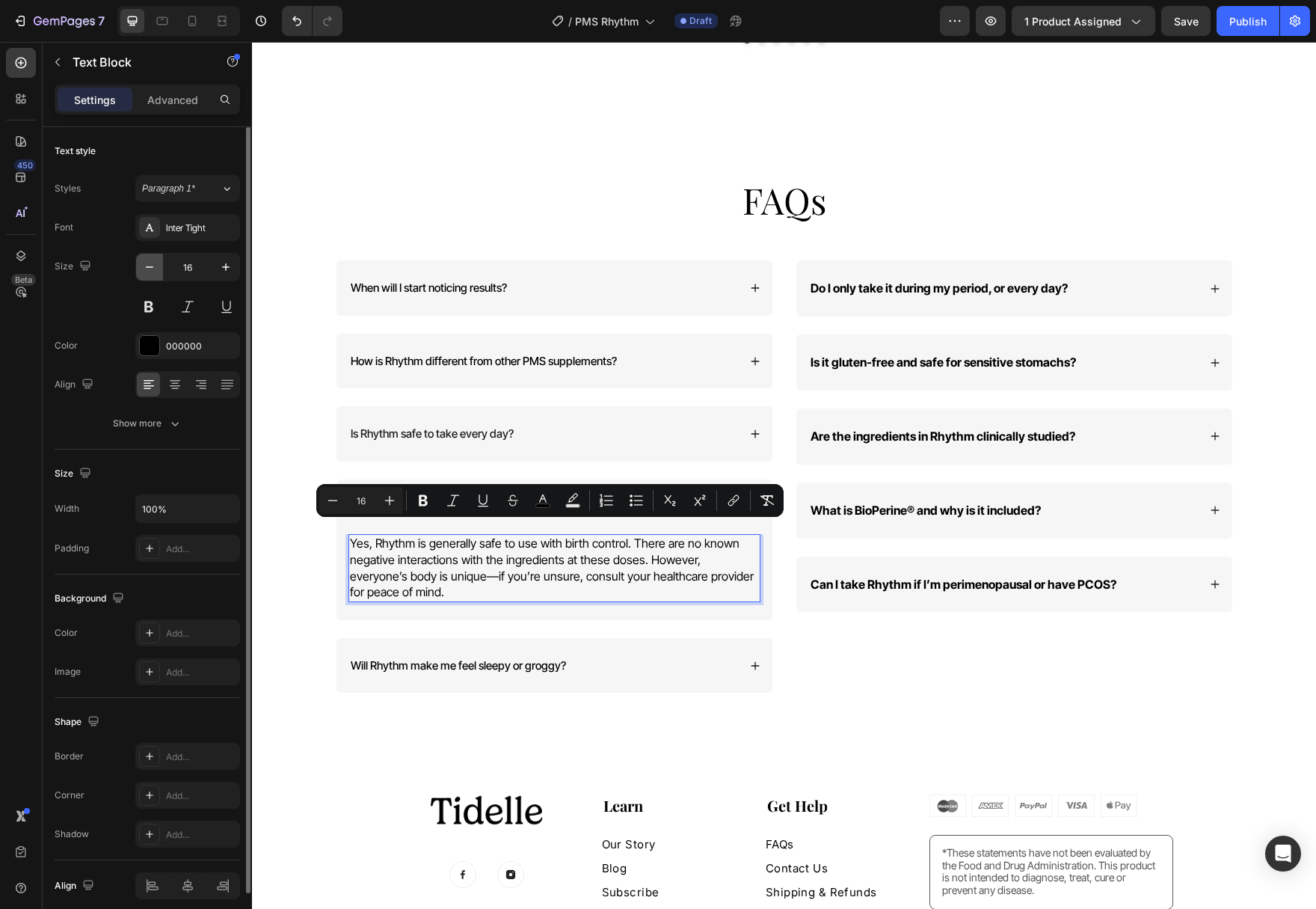
click at [151, 273] on icon "button" at bounding box center [149, 266] width 15 height 15
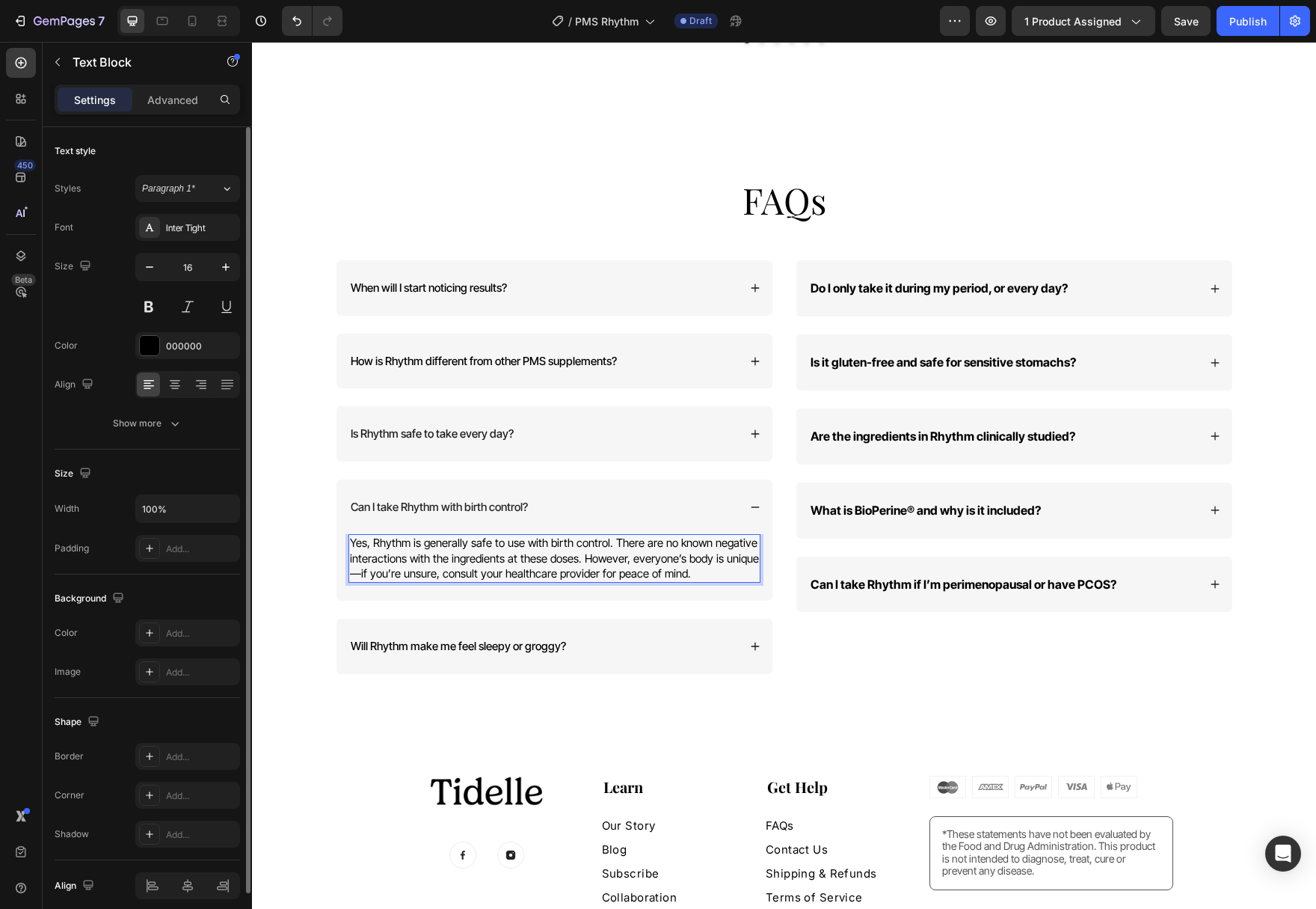
type input "15"
click at [160, 434] on button "Show more" at bounding box center [147, 423] width 185 height 27
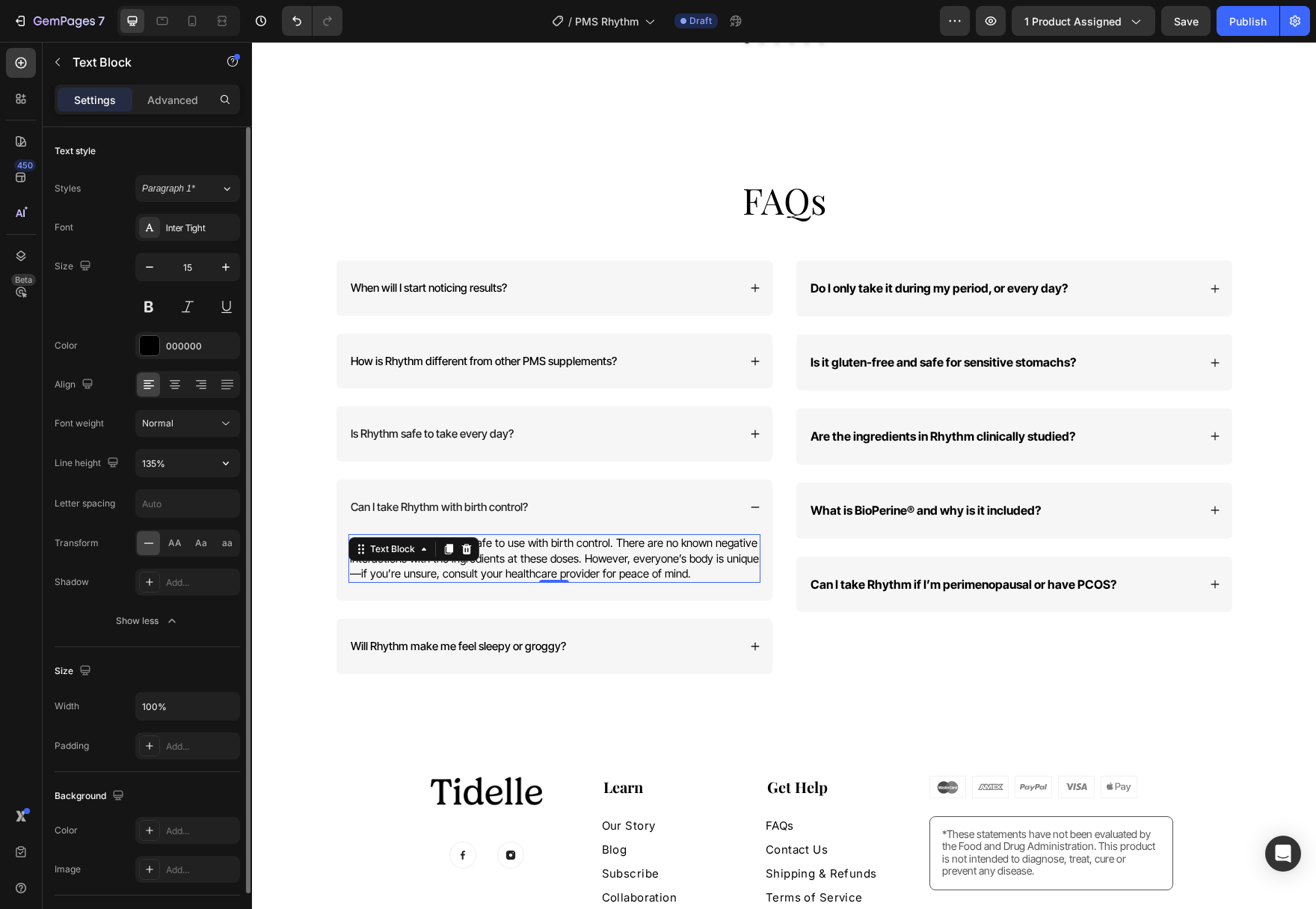
drag, startPoint x: 225, startPoint y: 467, endPoint x: 216, endPoint y: 480, distance: 15.8
click at [225, 467] on icon "button" at bounding box center [225, 462] width 15 height 15
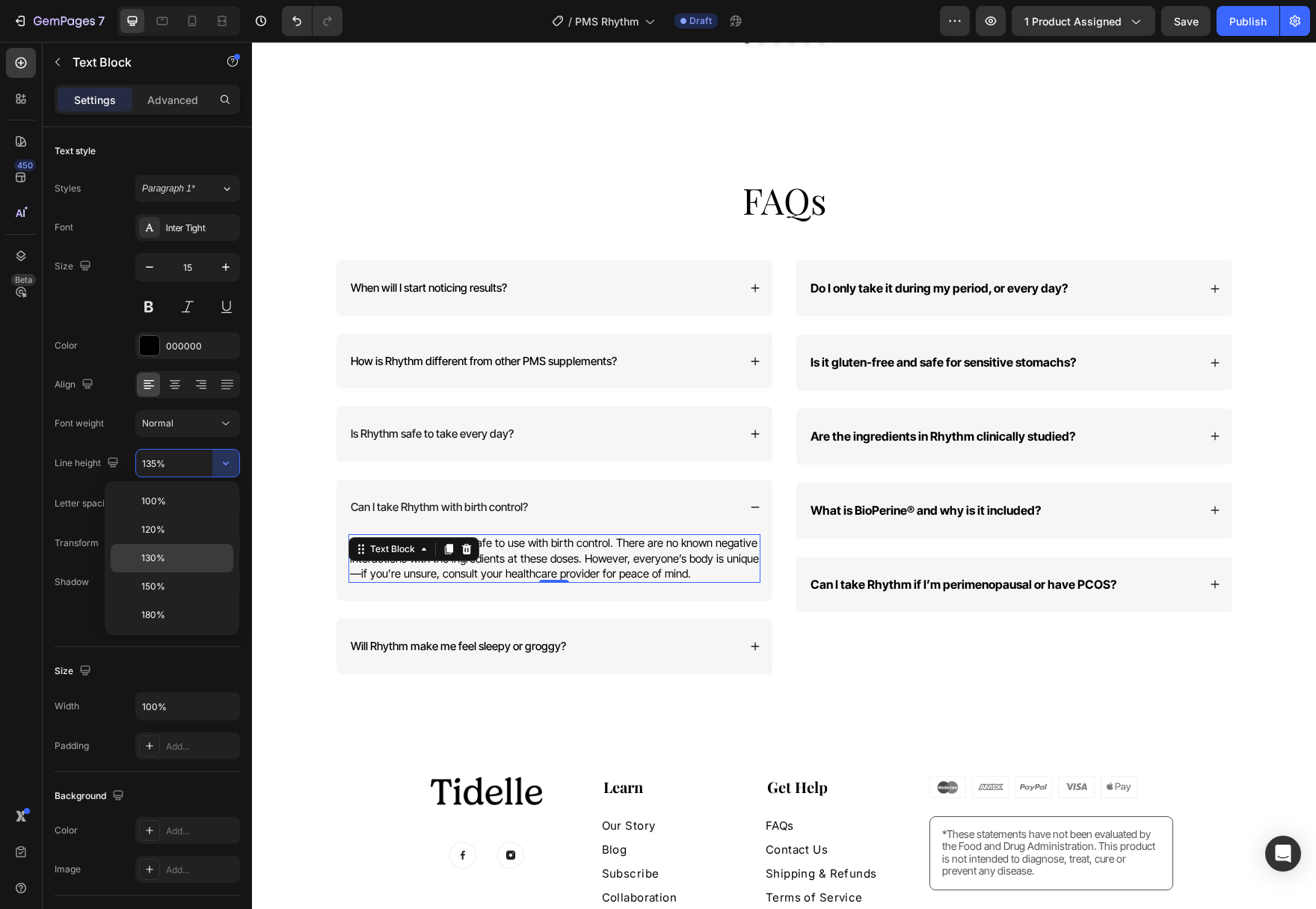
click at [201, 562] on p "130%" at bounding box center [184, 557] width 85 height 13
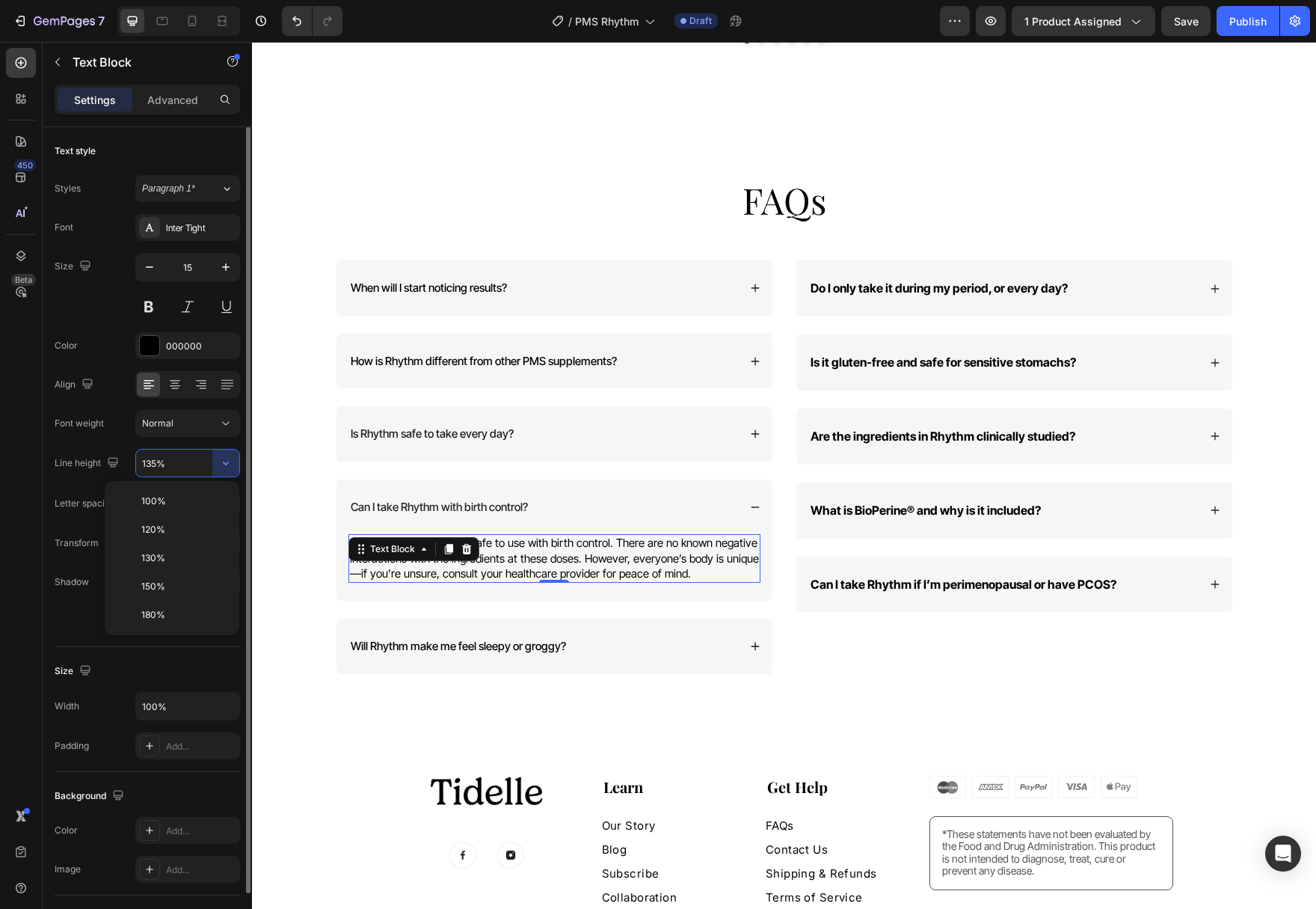
type input "130%"
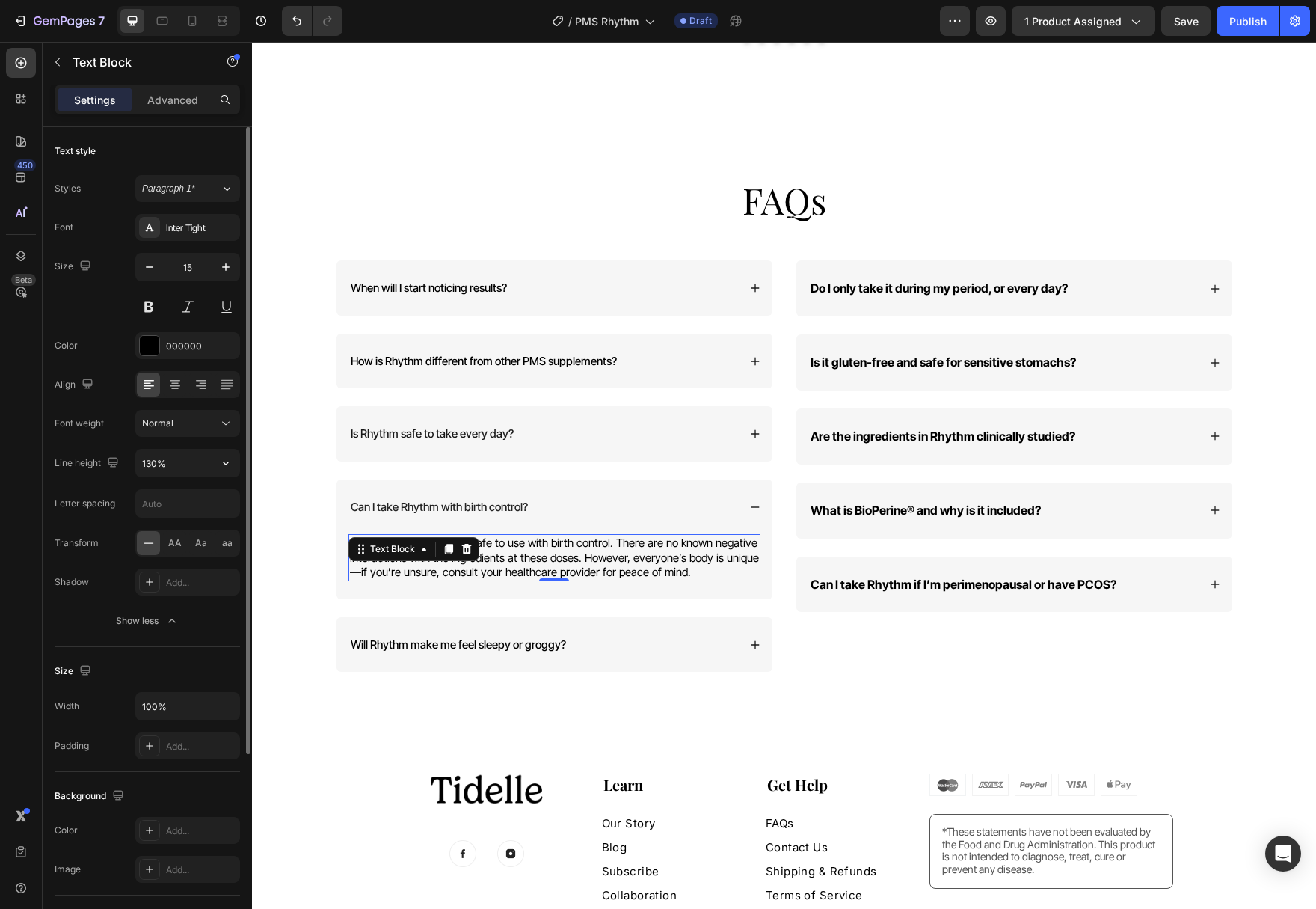
click at [232, 439] on div "Font Inter Tight Size 15 Color 000000 Align Font weight Normal Line height 130%…" at bounding box center [147, 424] width 185 height 421
click at [230, 432] on button "Normal" at bounding box center [187, 423] width 104 height 27
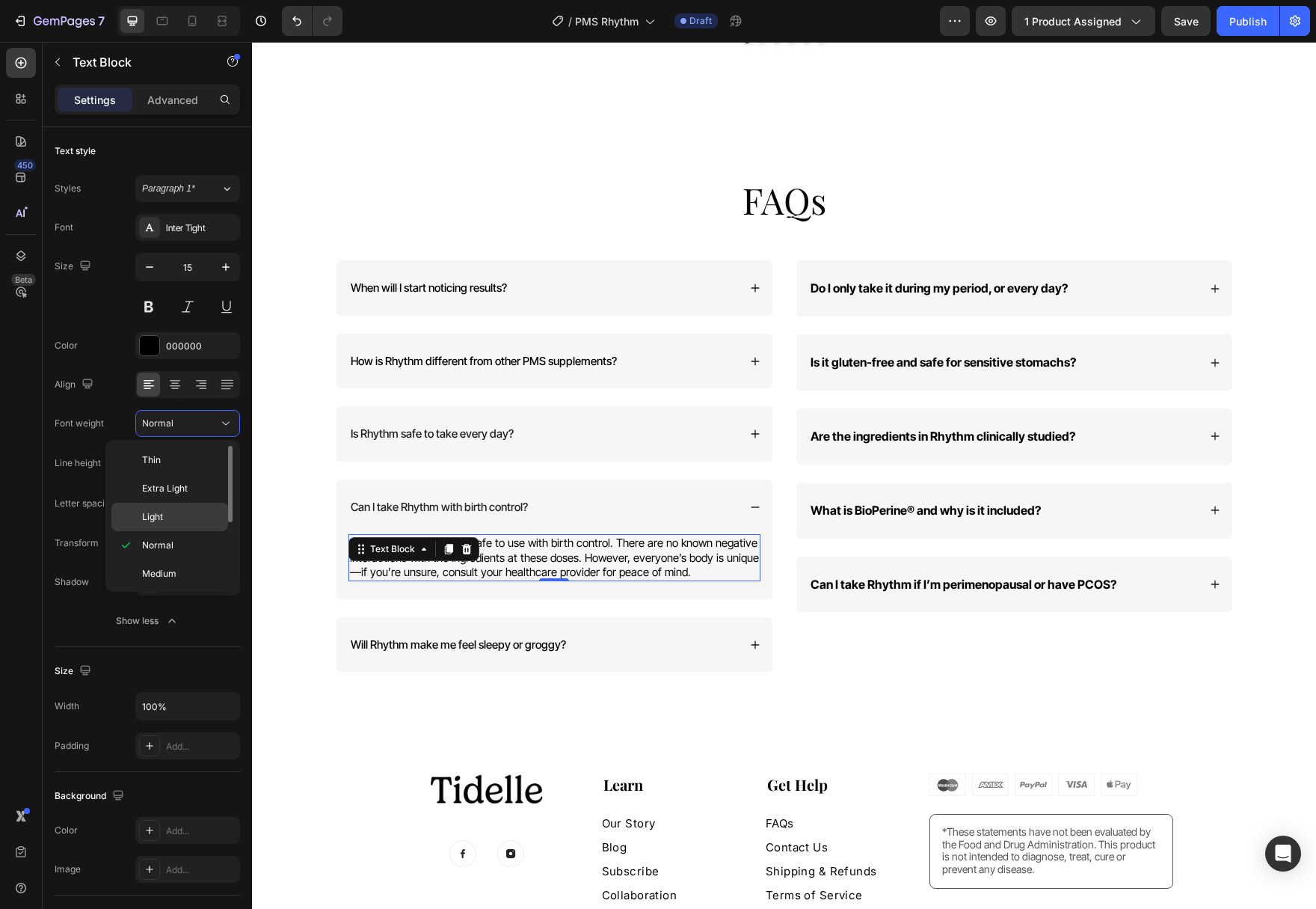
click at [184, 514] on p "Light" at bounding box center [181, 516] width 79 height 13
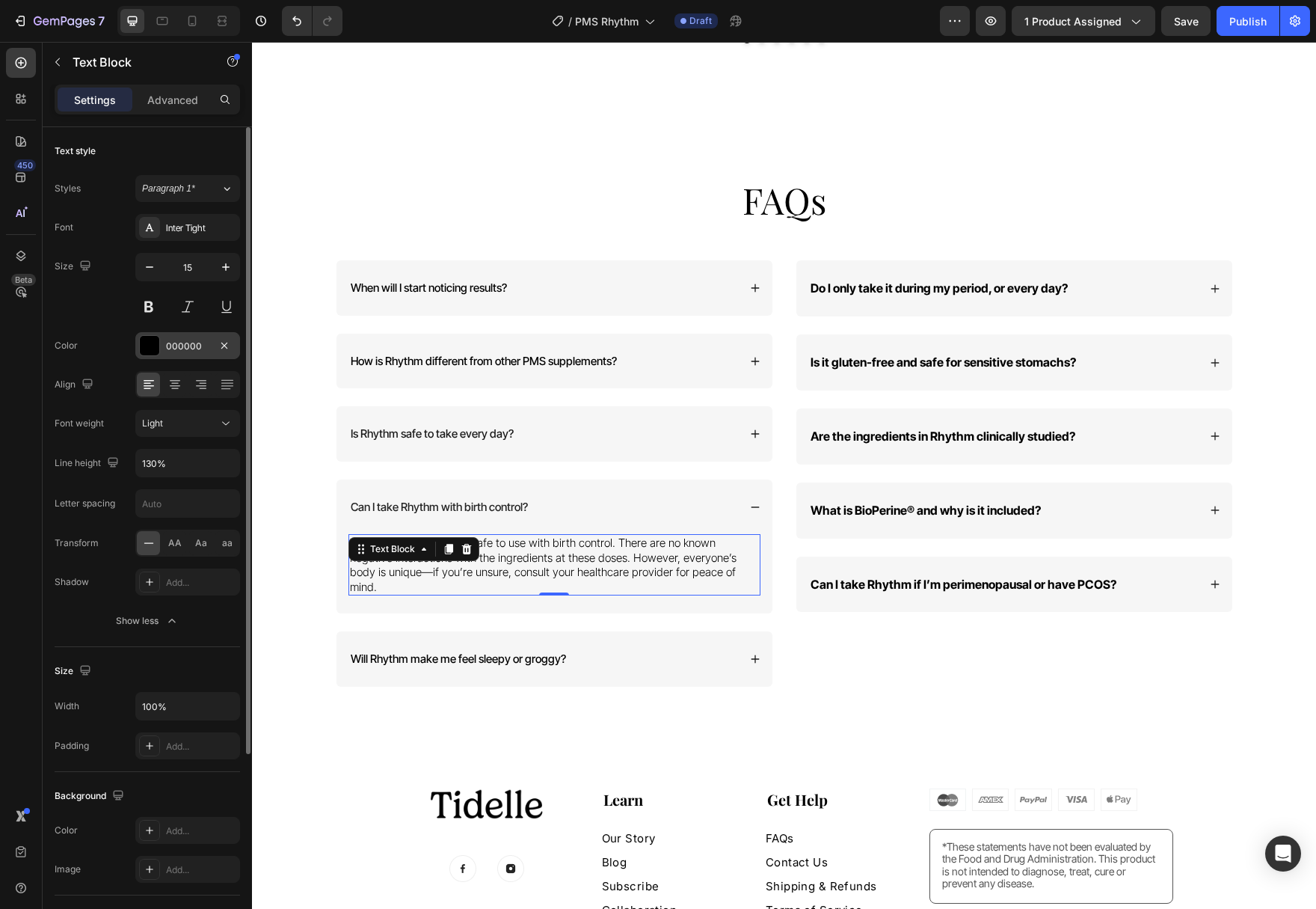
click at [155, 336] on div at bounding box center [150, 346] width 19 height 19
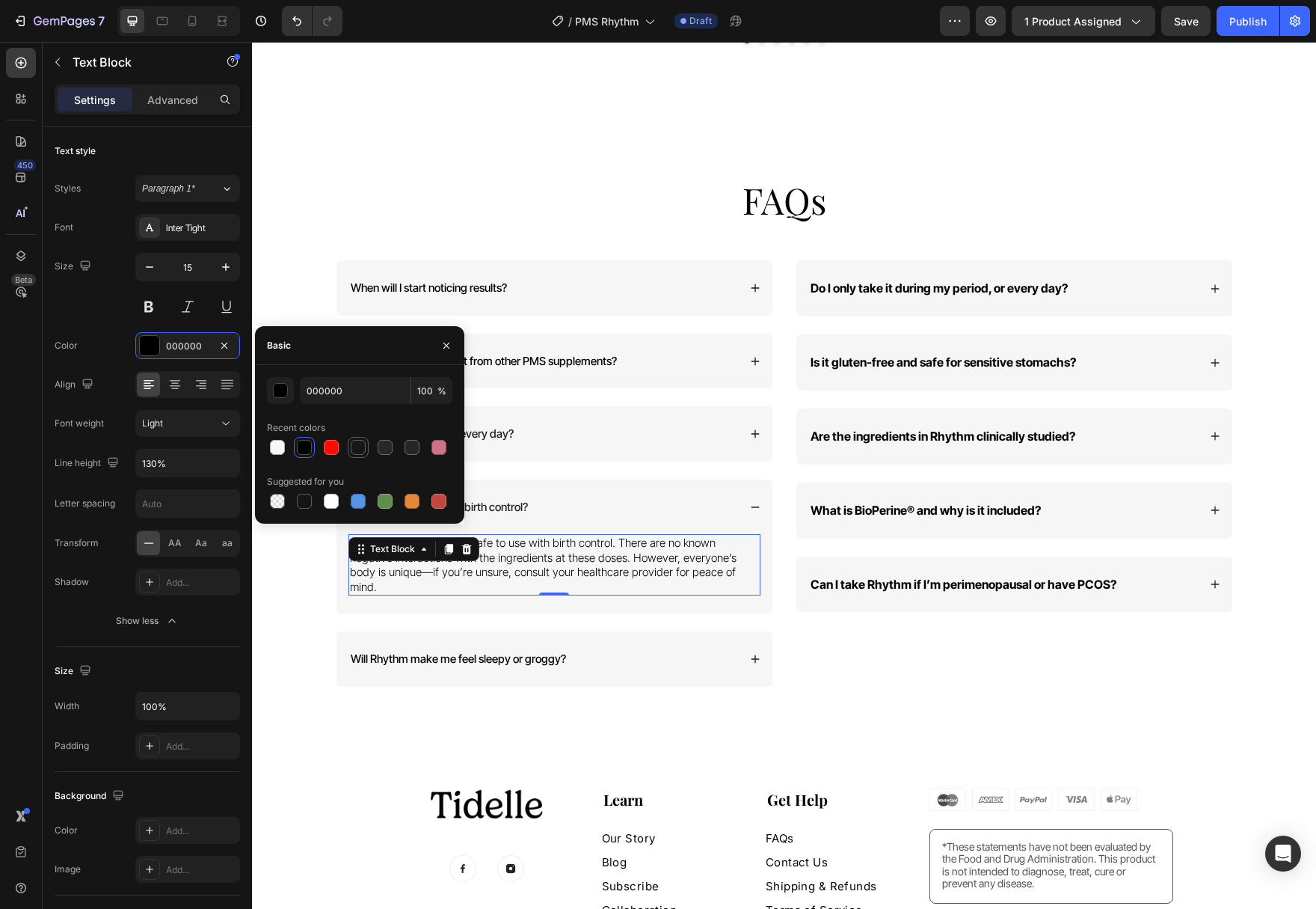
click at [350, 448] on div at bounding box center [358, 447] width 18 height 18
type input "181818"
click at [760, 428] on icon at bounding box center [755, 434] width 10 height 10
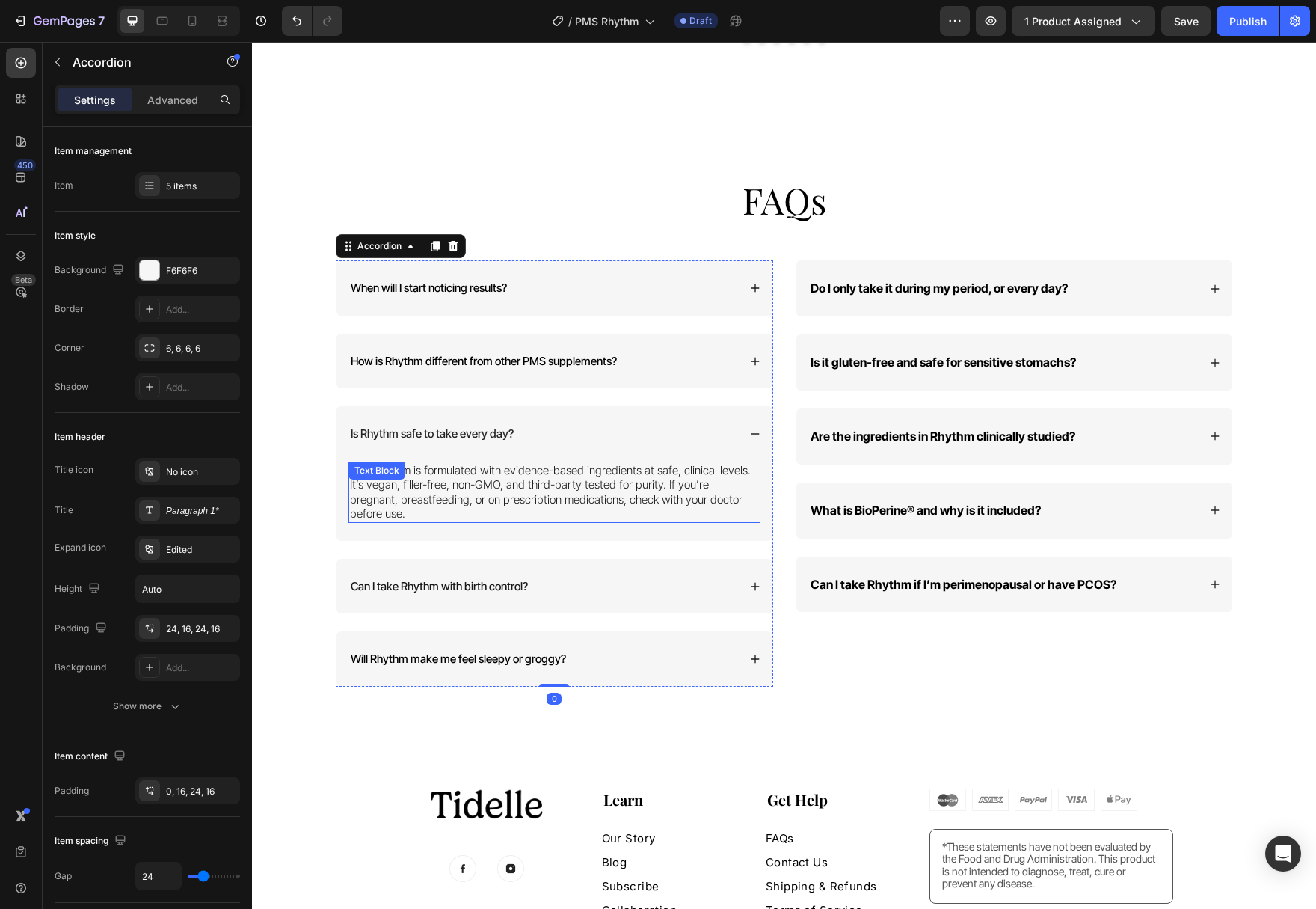
click at [637, 485] on p "Yes. Rhythm is formulated with evidence-based ingredients at safe, clinical lev…" at bounding box center [554, 492] width 409 height 58
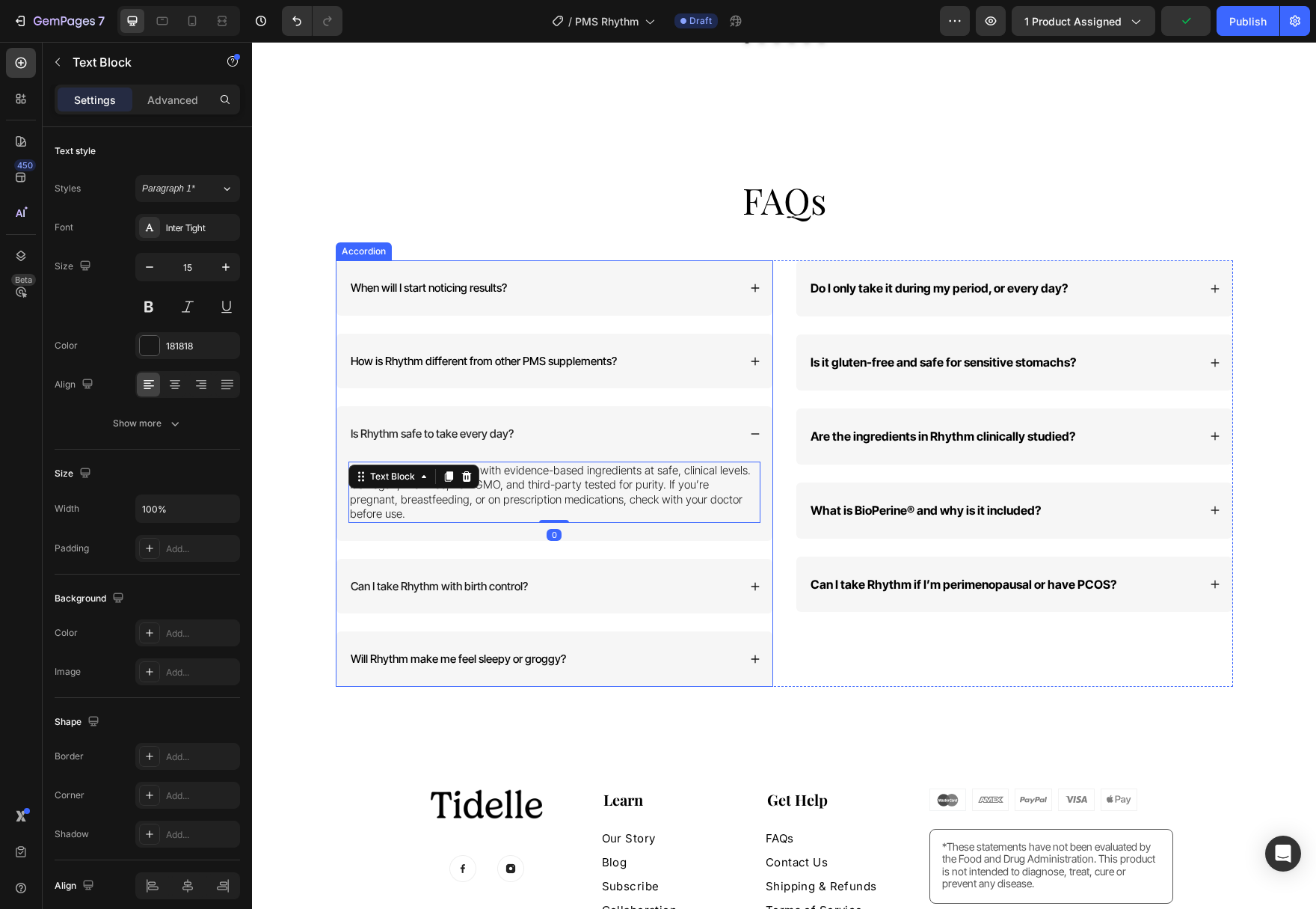
click at [758, 356] on icon at bounding box center [755, 361] width 10 height 10
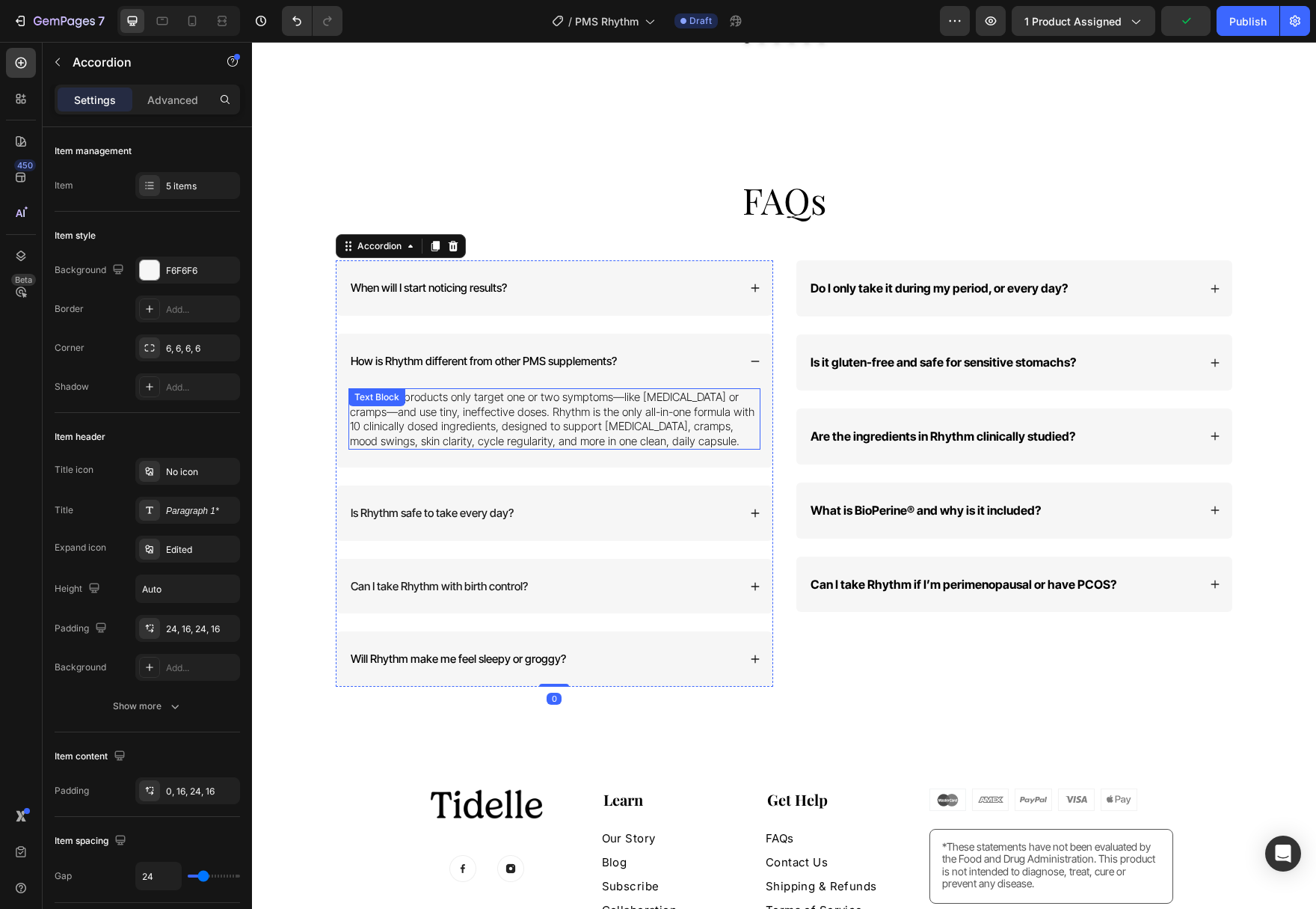
click at [660, 419] on p "Most PMS products only target one or two symptoms—like [MEDICAL_DATA] or cramps…" at bounding box center [554, 419] width 409 height 58
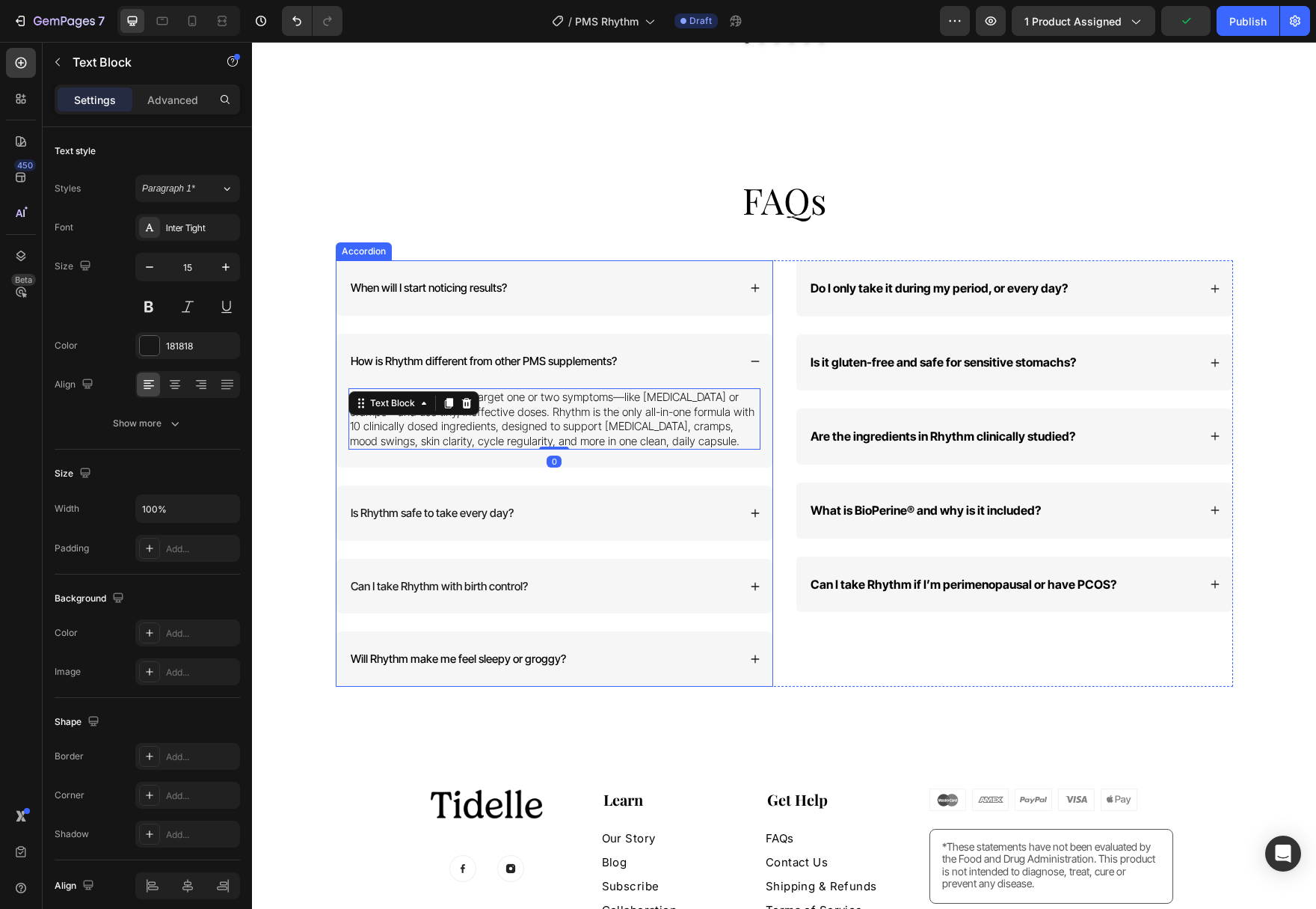
click at [755, 283] on icon at bounding box center [755, 288] width 10 height 10
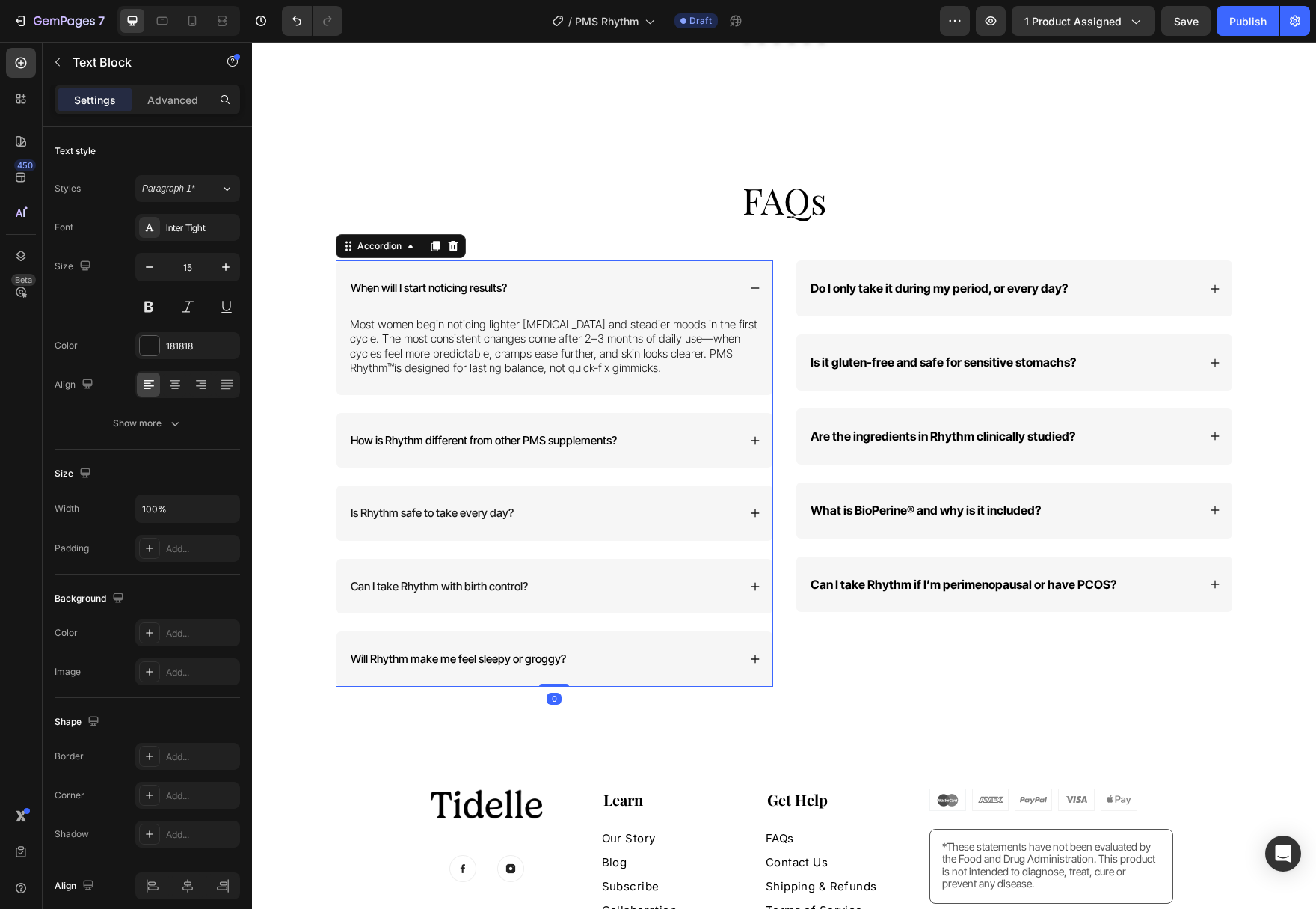
click at [608, 328] on p "Most women begin noticing lighter [MEDICAL_DATA] and steadier moods in the firs…" at bounding box center [554, 346] width 409 height 58
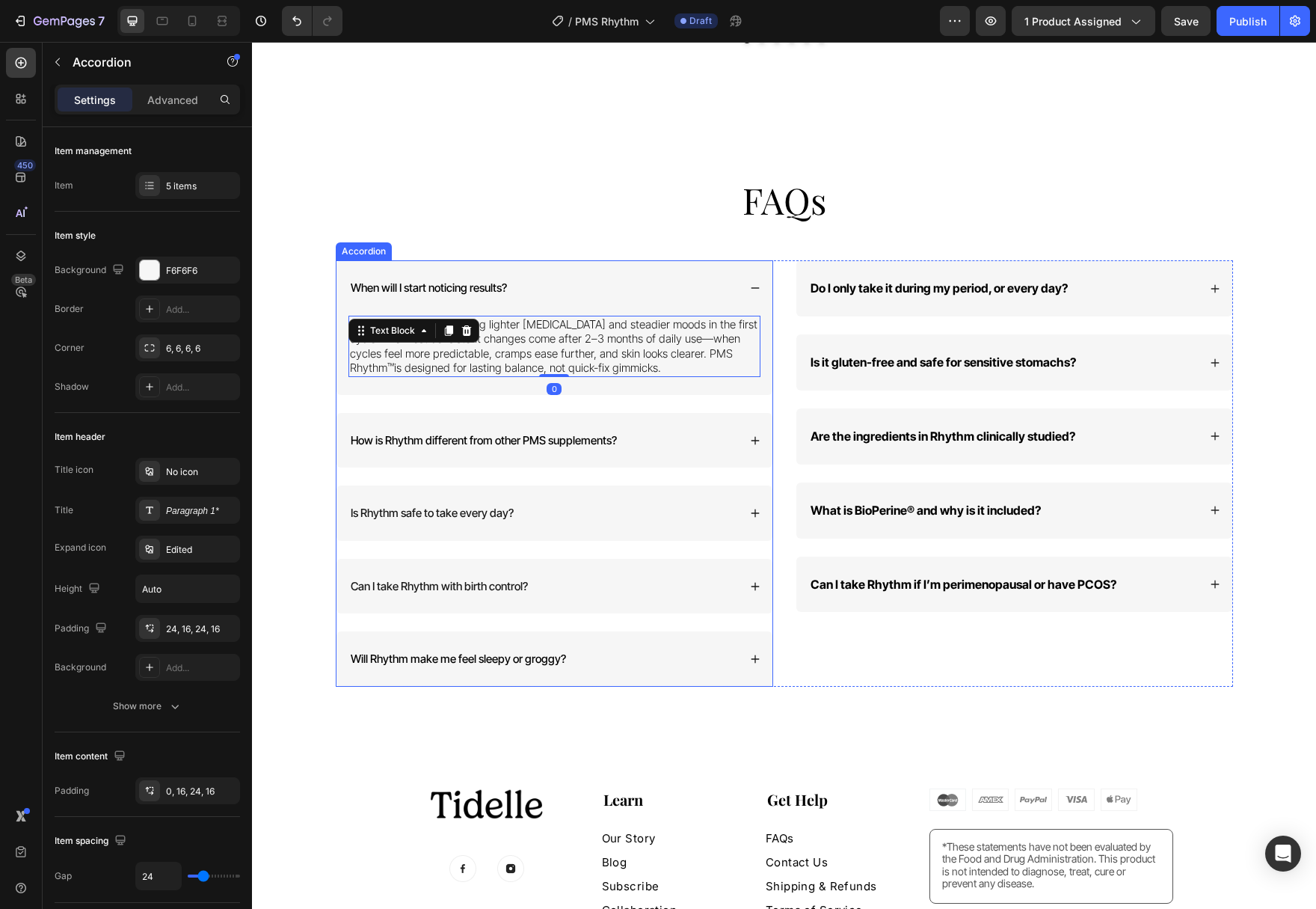
click at [488, 506] on p "Is Rhythm safe to take every day?" at bounding box center [432, 513] width 163 height 15
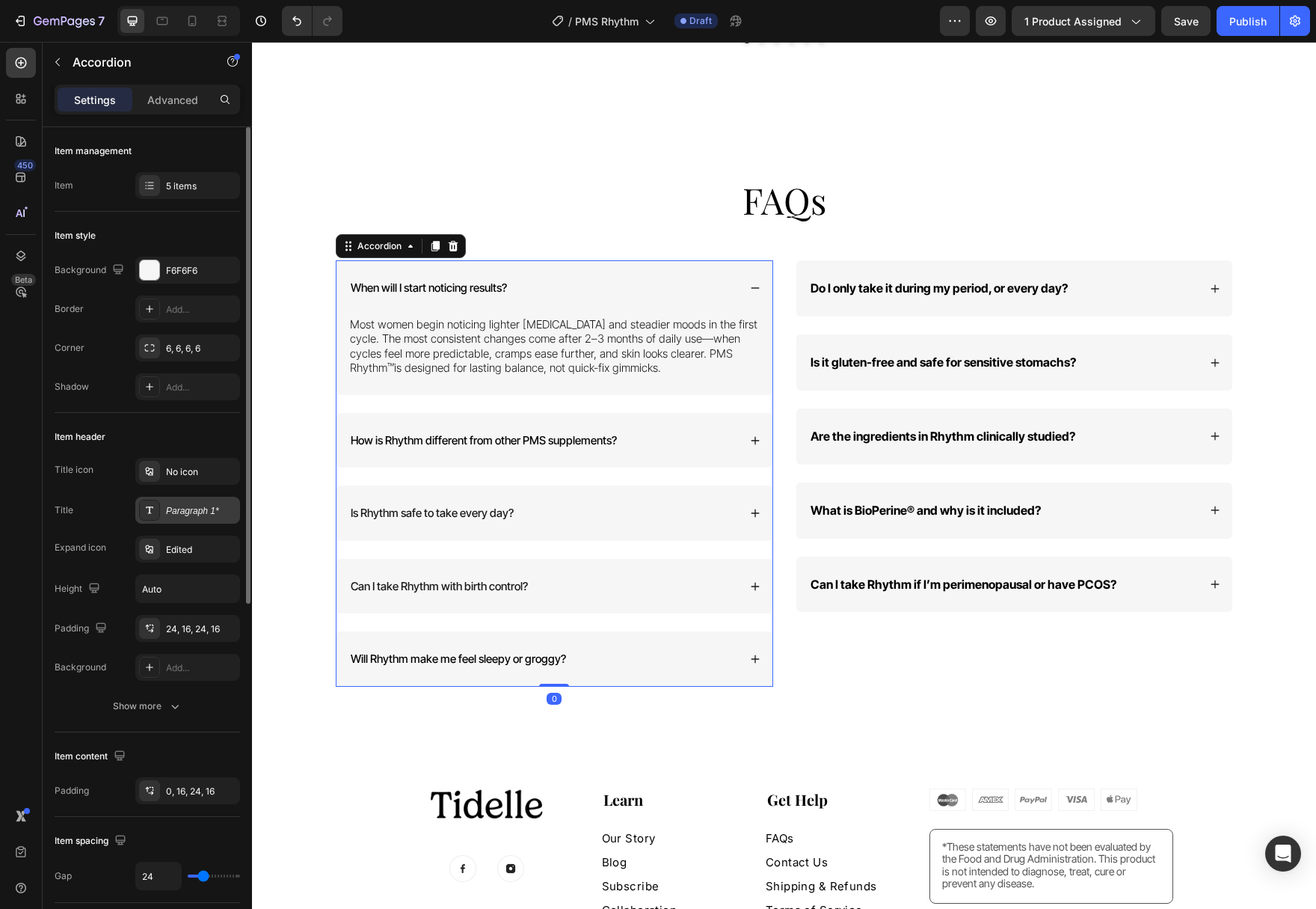
click at [180, 513] on div "Paragraph 1*" at bounding box center [201, 510] width 70 height 13
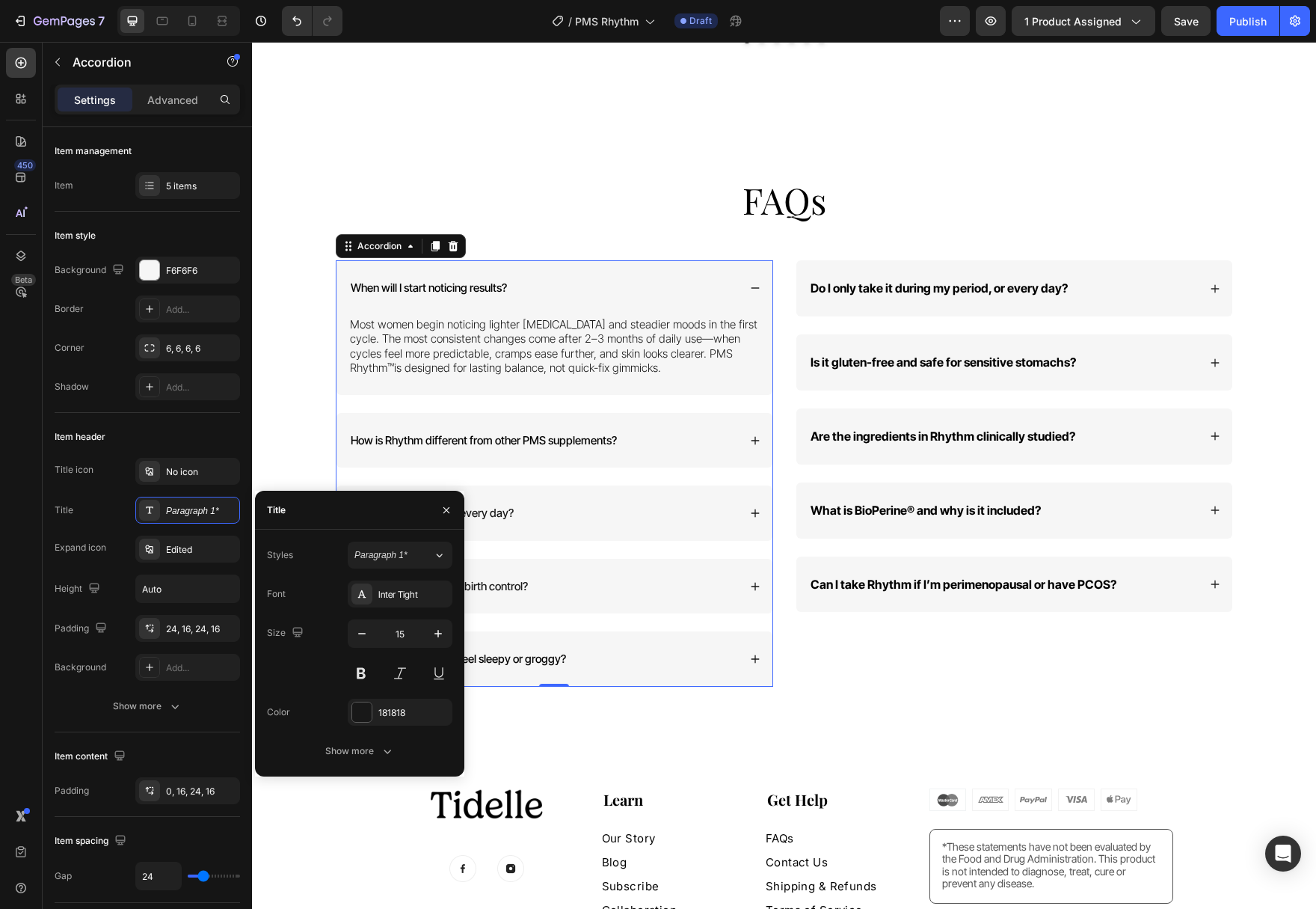
click at [684, 576] on div "Can I take Rhythm with birth control?" at bounding box center [543, 586] width 390 height 19
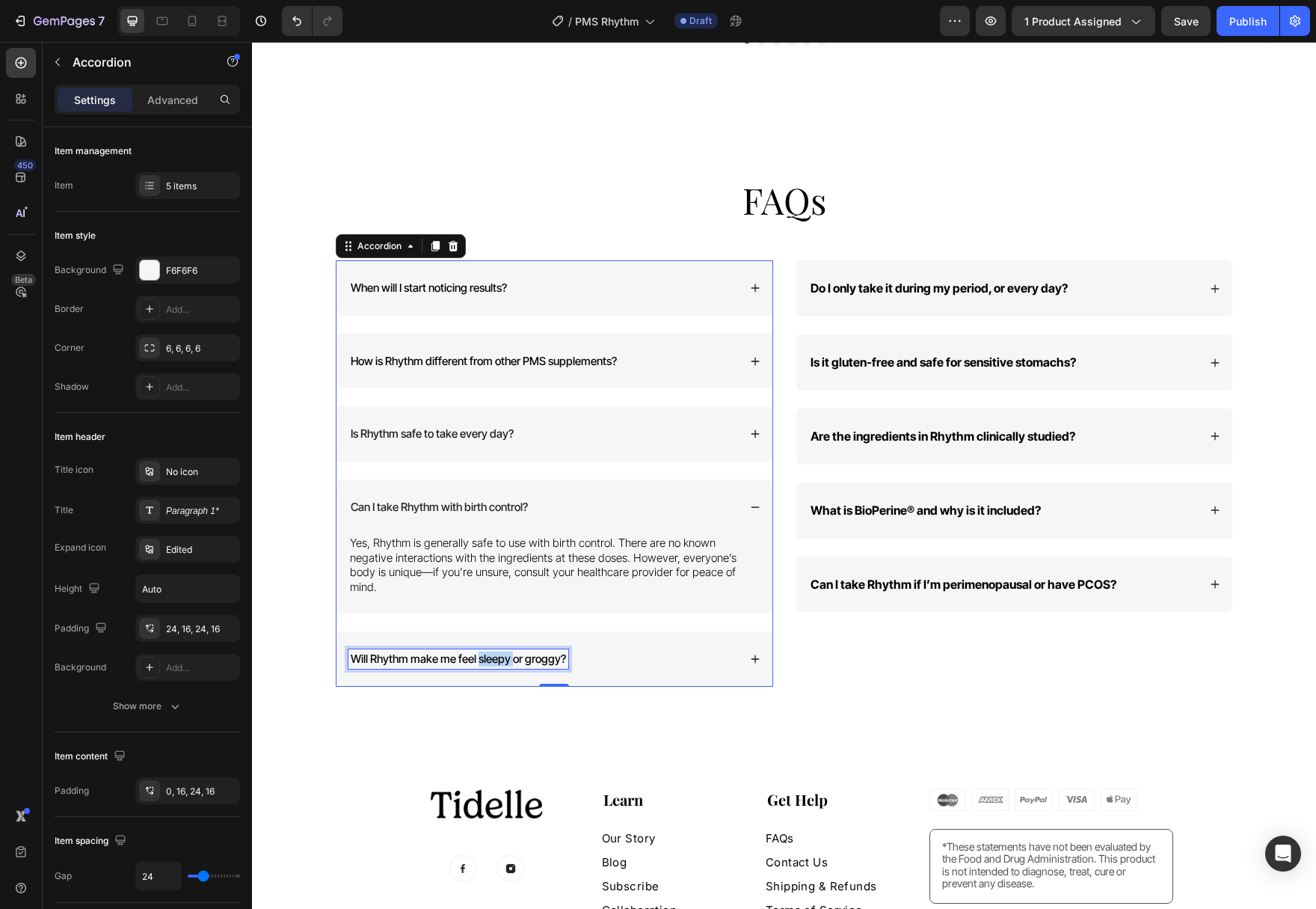
click at [500, 651] on span "Will Rhythm make me feel sleepy or groggy?" at bounding box center [458, 658] width 215 height 14
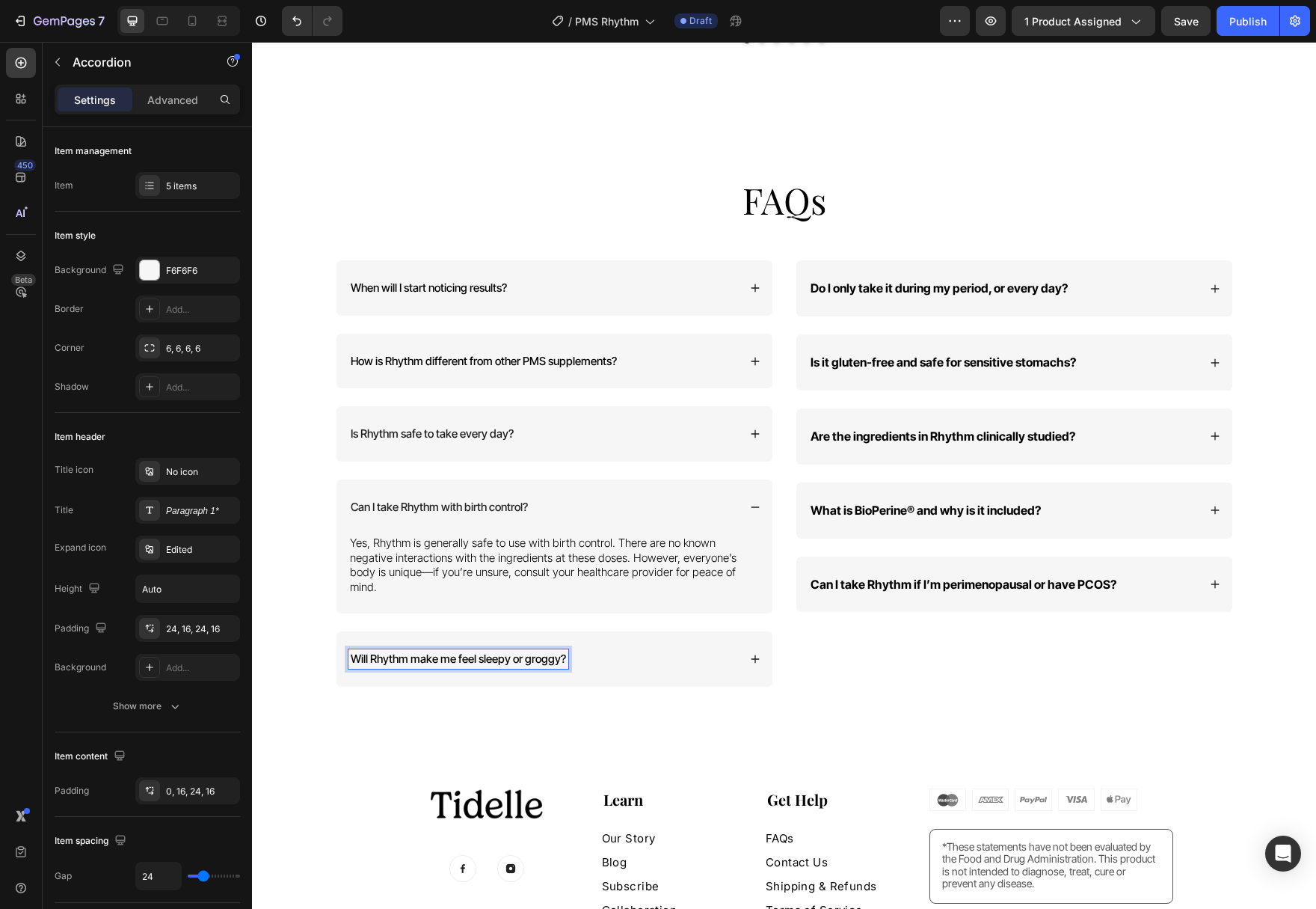
click at [500, 651] on span "Will Rhythm make me feel sleepy or groggy?" at bounding box center [458, 658] width 215 height 14
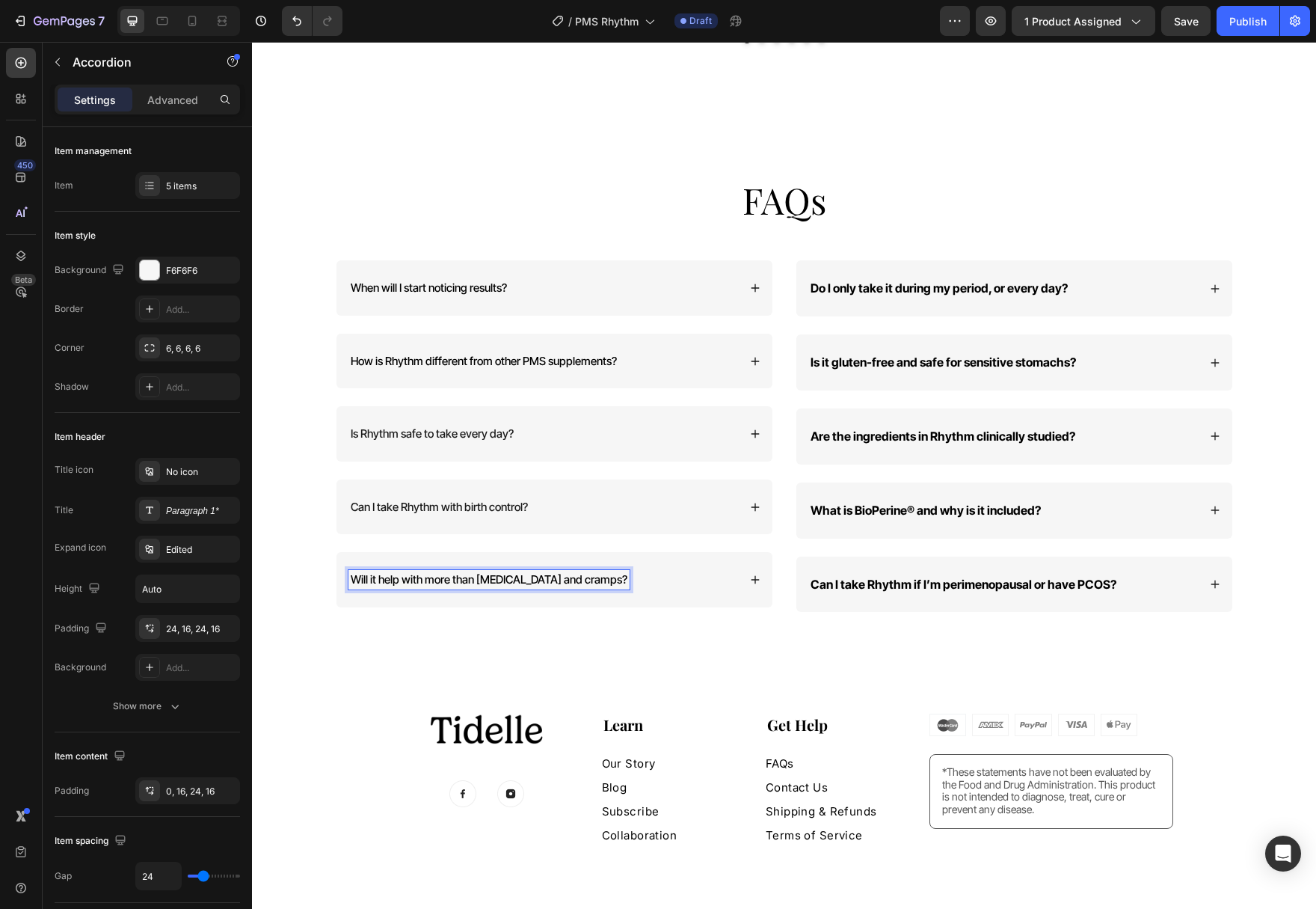
click at [755, 576] on icon at bounding box center [754, 579] width 8 height 8
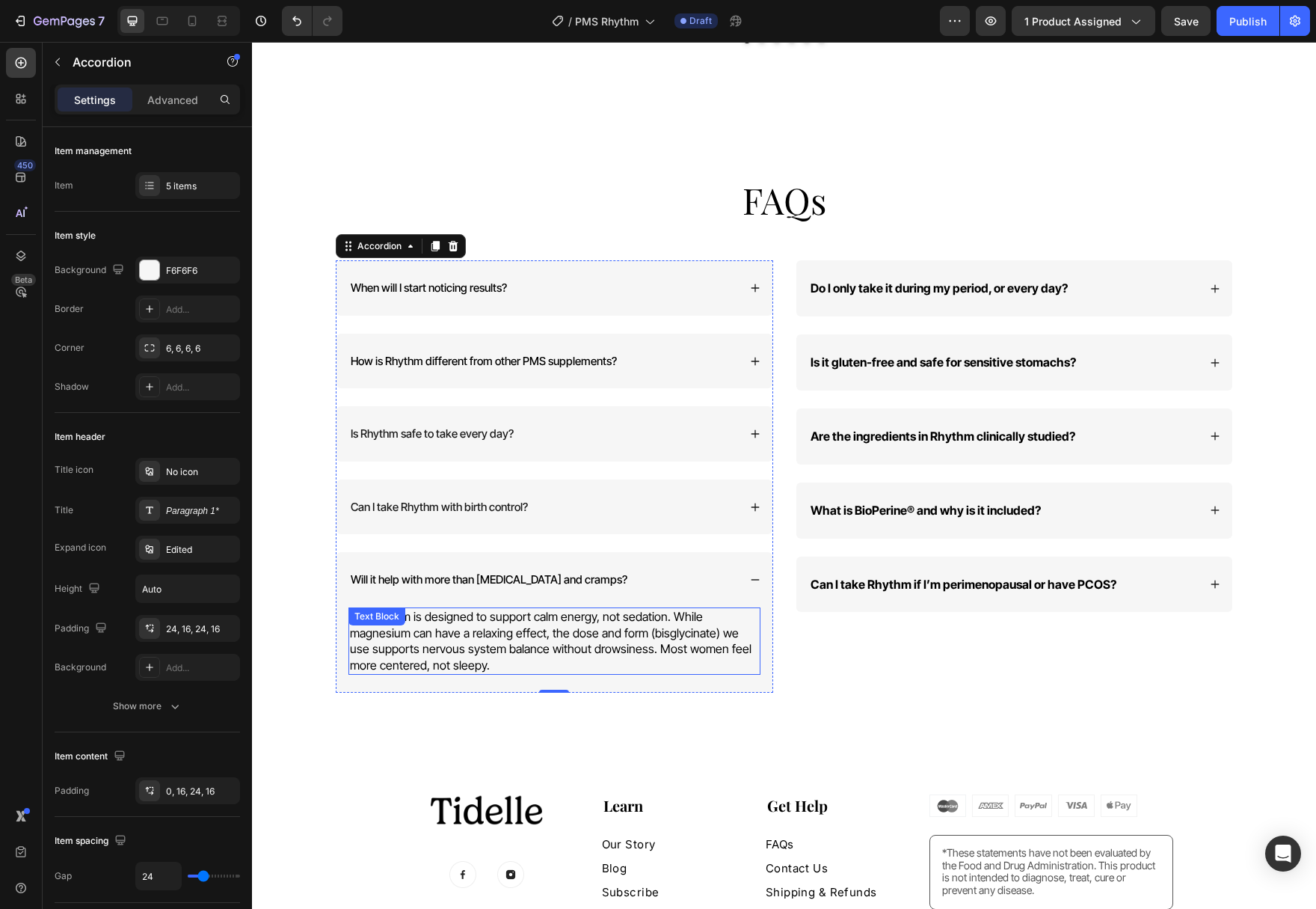
click at [497, 609] on p "No. Rhythm is designed to support calm energy, not sedation. While magnesium ca…" at bounding box center [554, 641] width 409 height 64
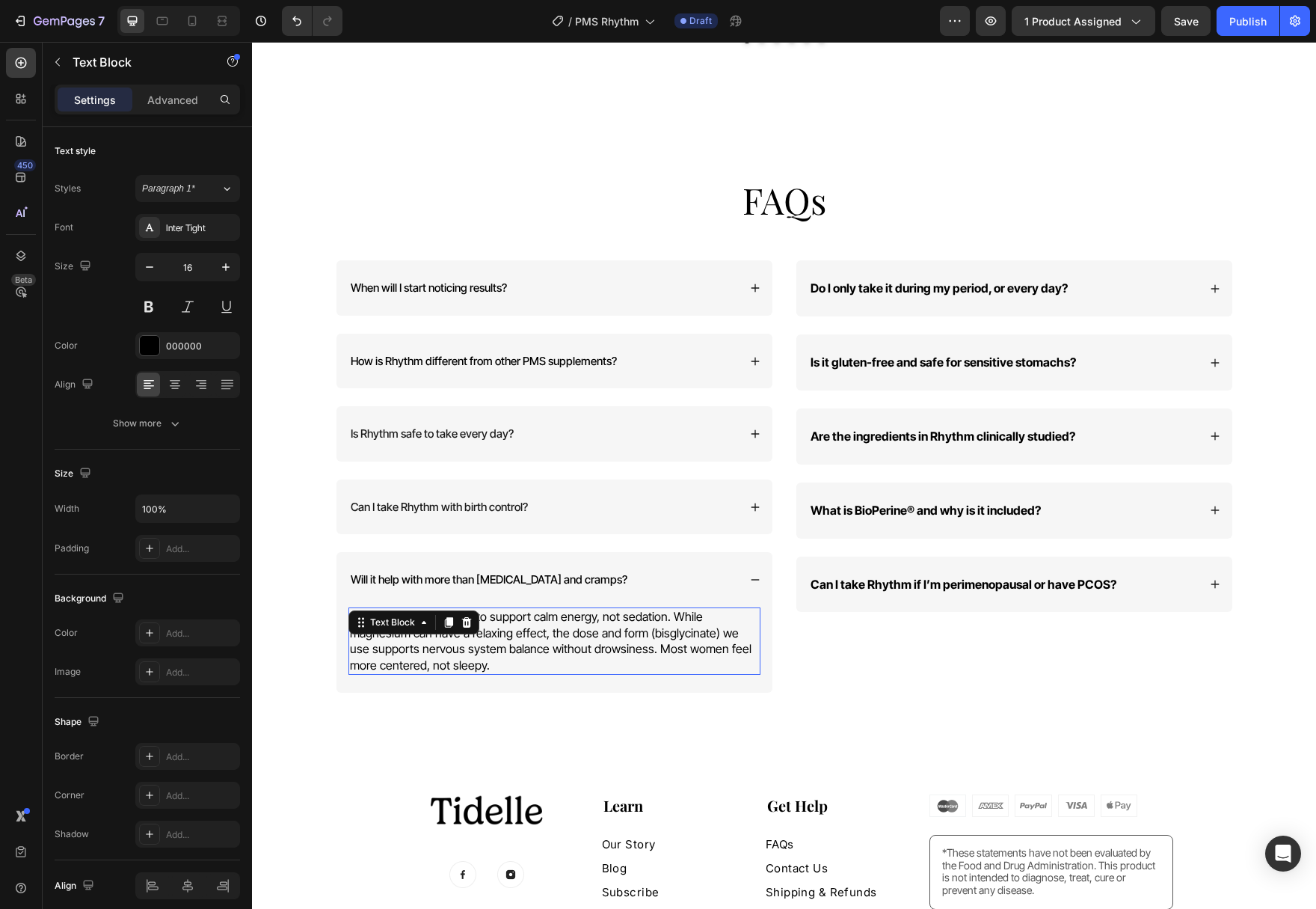
click at [497, 609] on p "No. Rhythm is designed to support calm energy, not sedation. While magnesium ca…" at bounding box center [554, 641] width 409 height 64
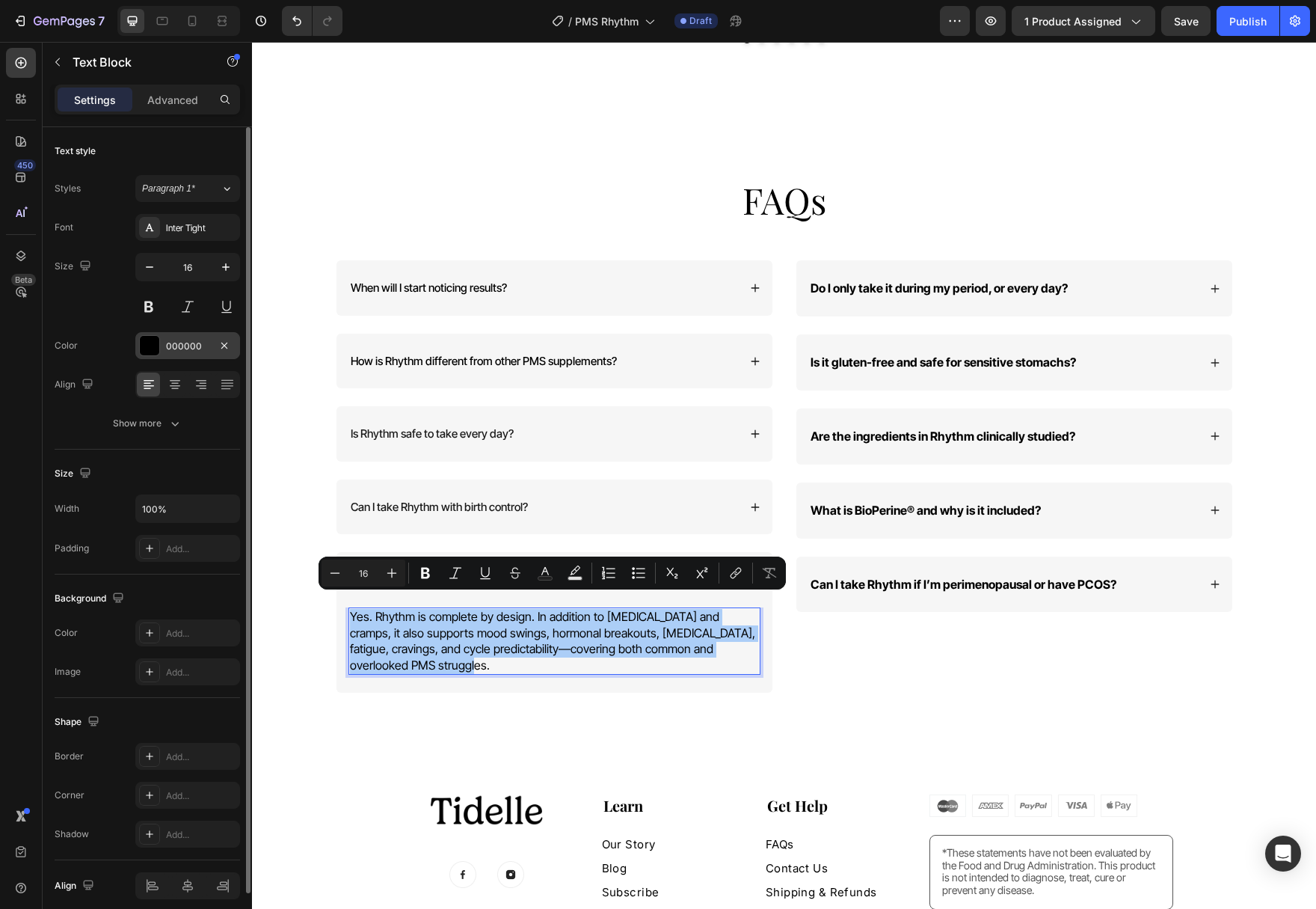
click at [151, 347] on div at bounding box center [150, 346] width 19 height 19
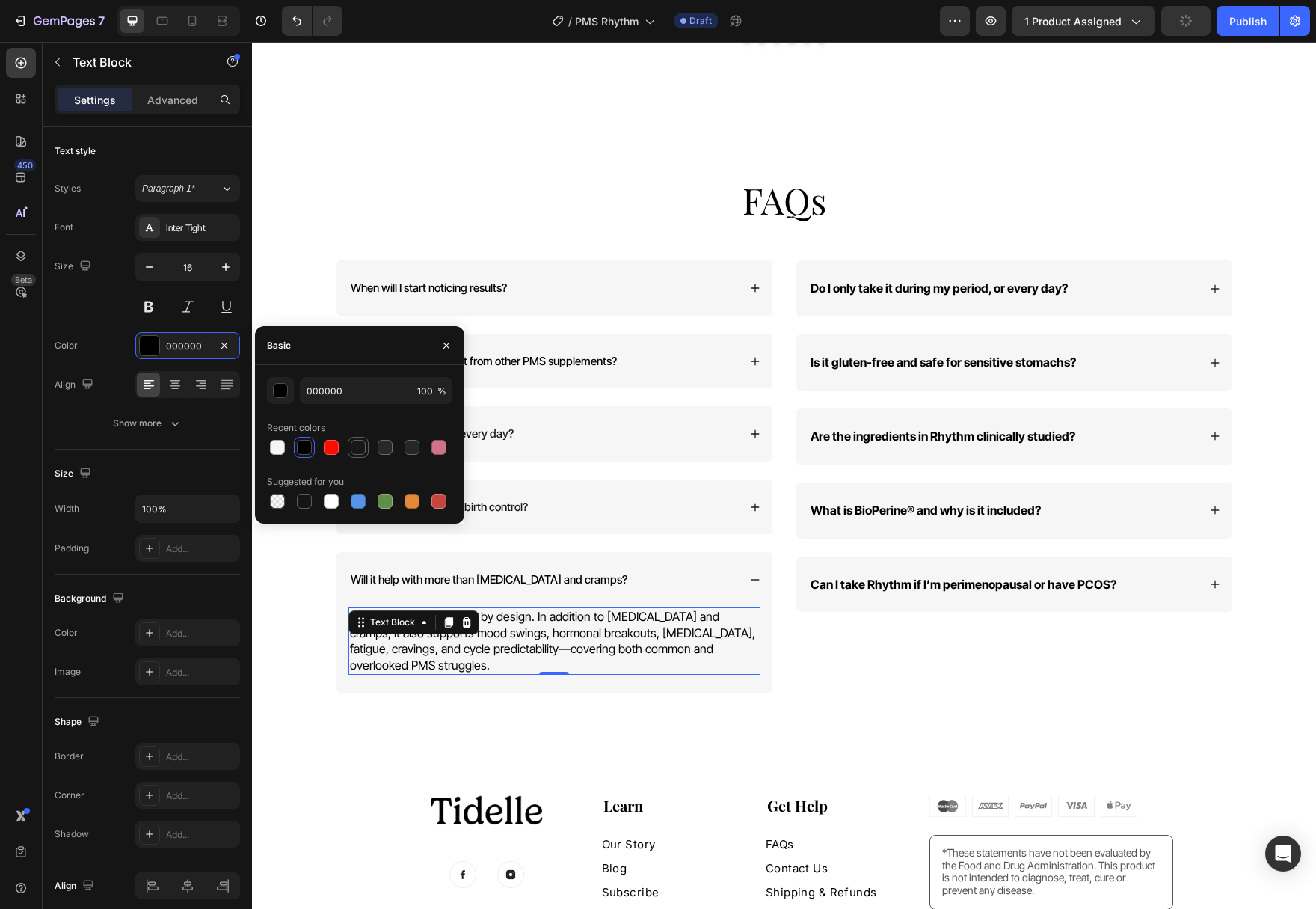
click at [357, 447] on div at bounding box center [358, 447] width 15 height 15
type input "181818"
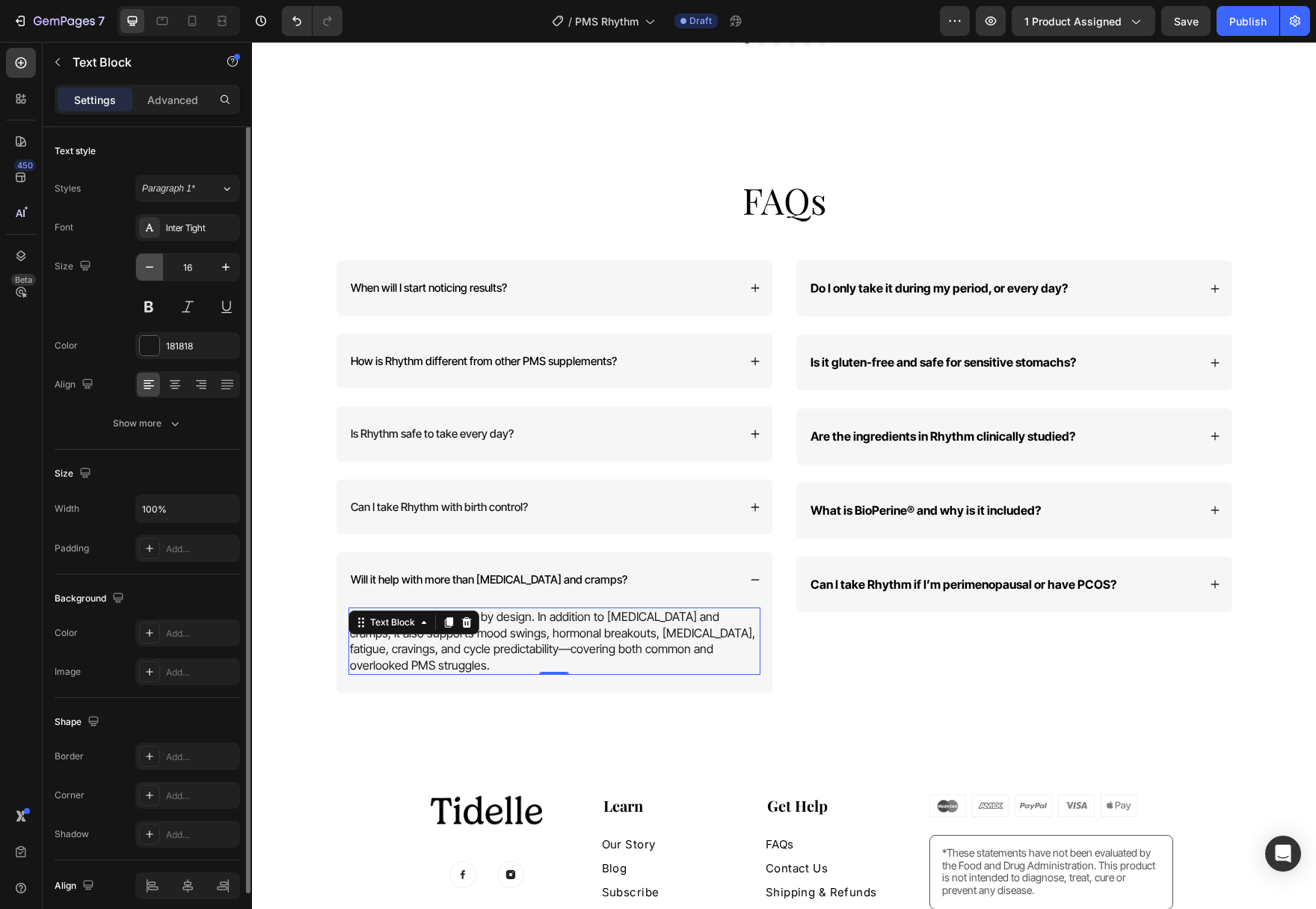
click at [151, 267] on icon "button" at bounding box center [150, 267] width 8 height 2
type input "15"
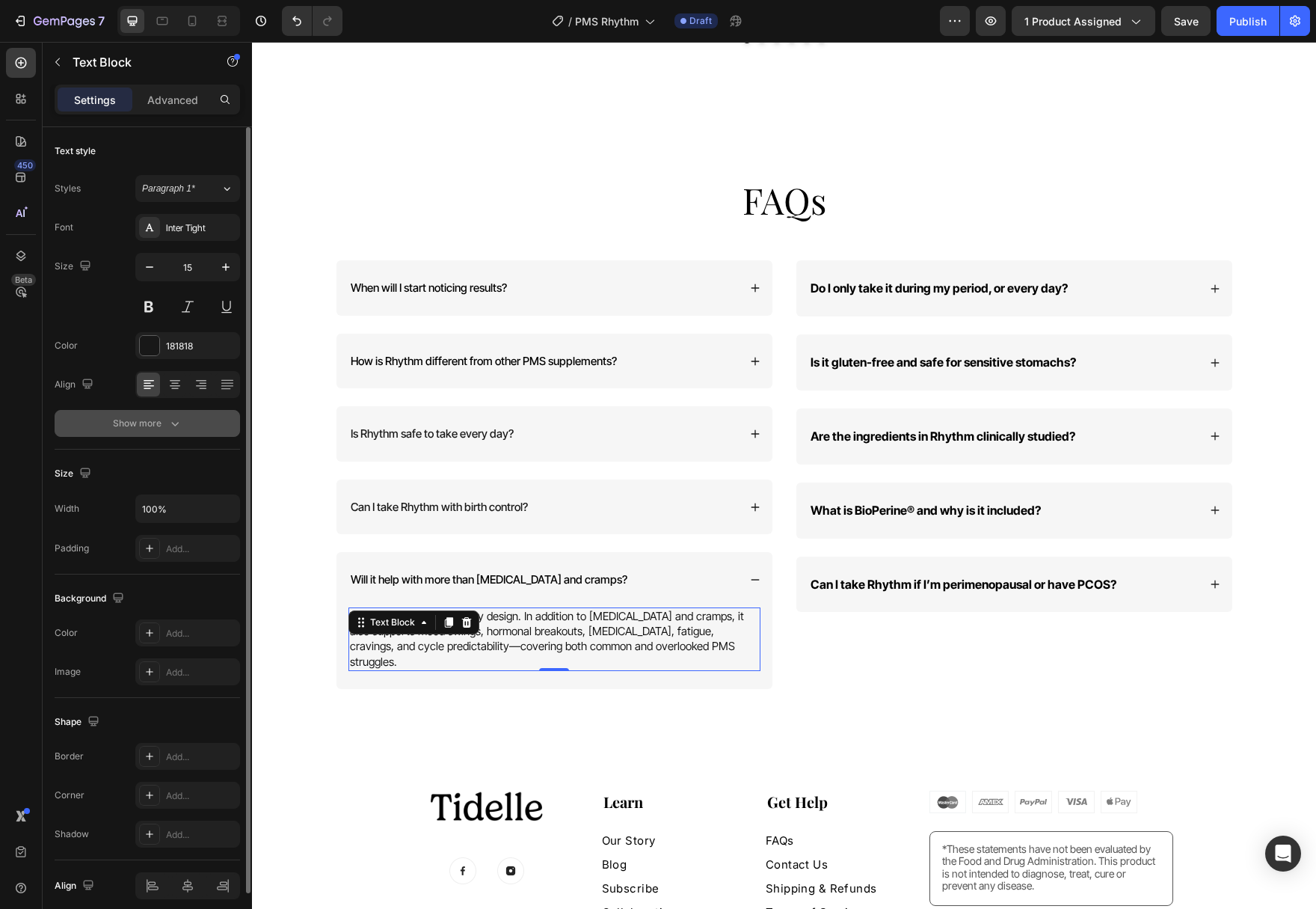
click at [166, 421] on div "Show more" at bounding box center [148, 423] width 70 height 15
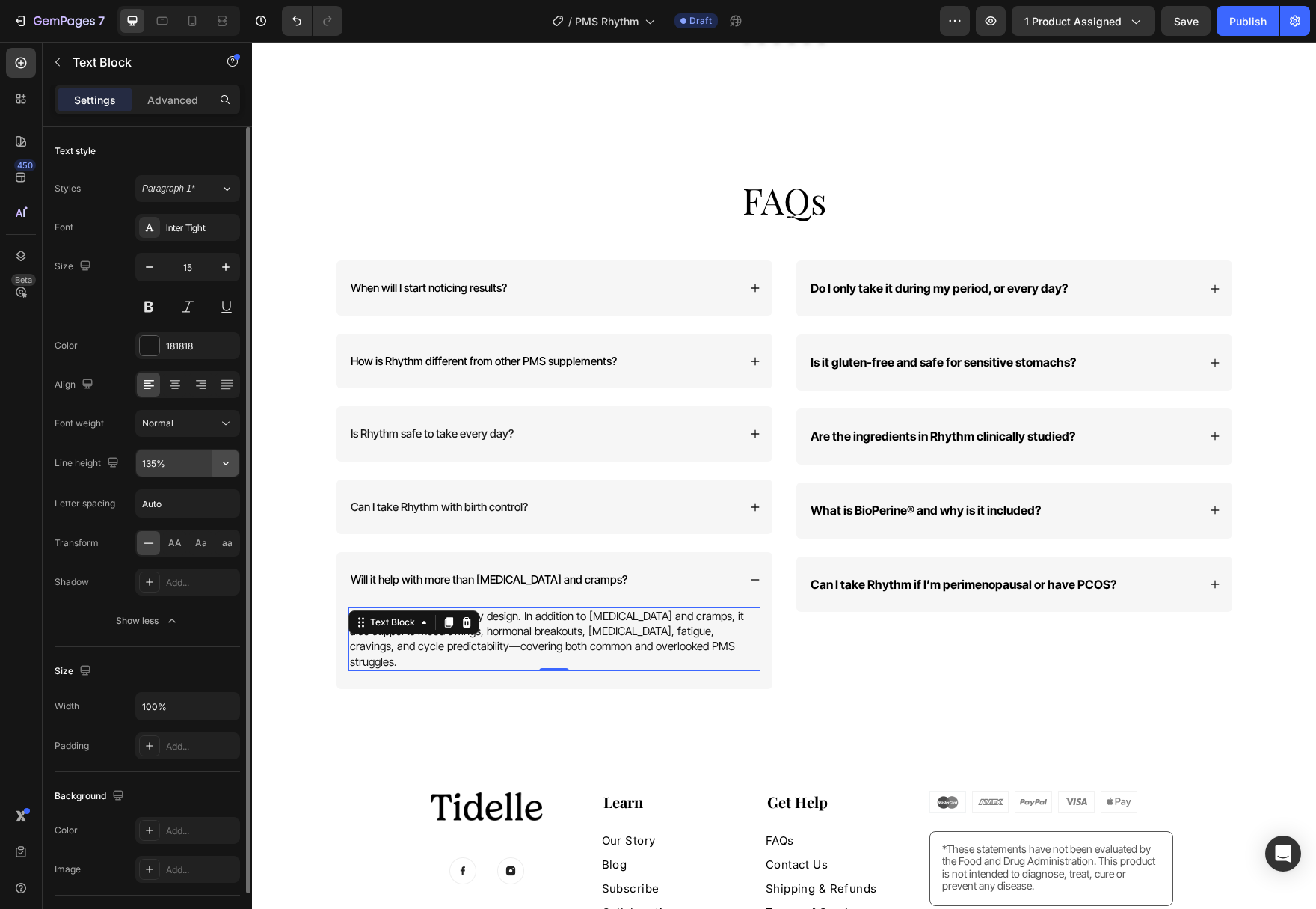
click at [231, 465] on icon "button" at bounding box center [225, 462] width 15 height 15
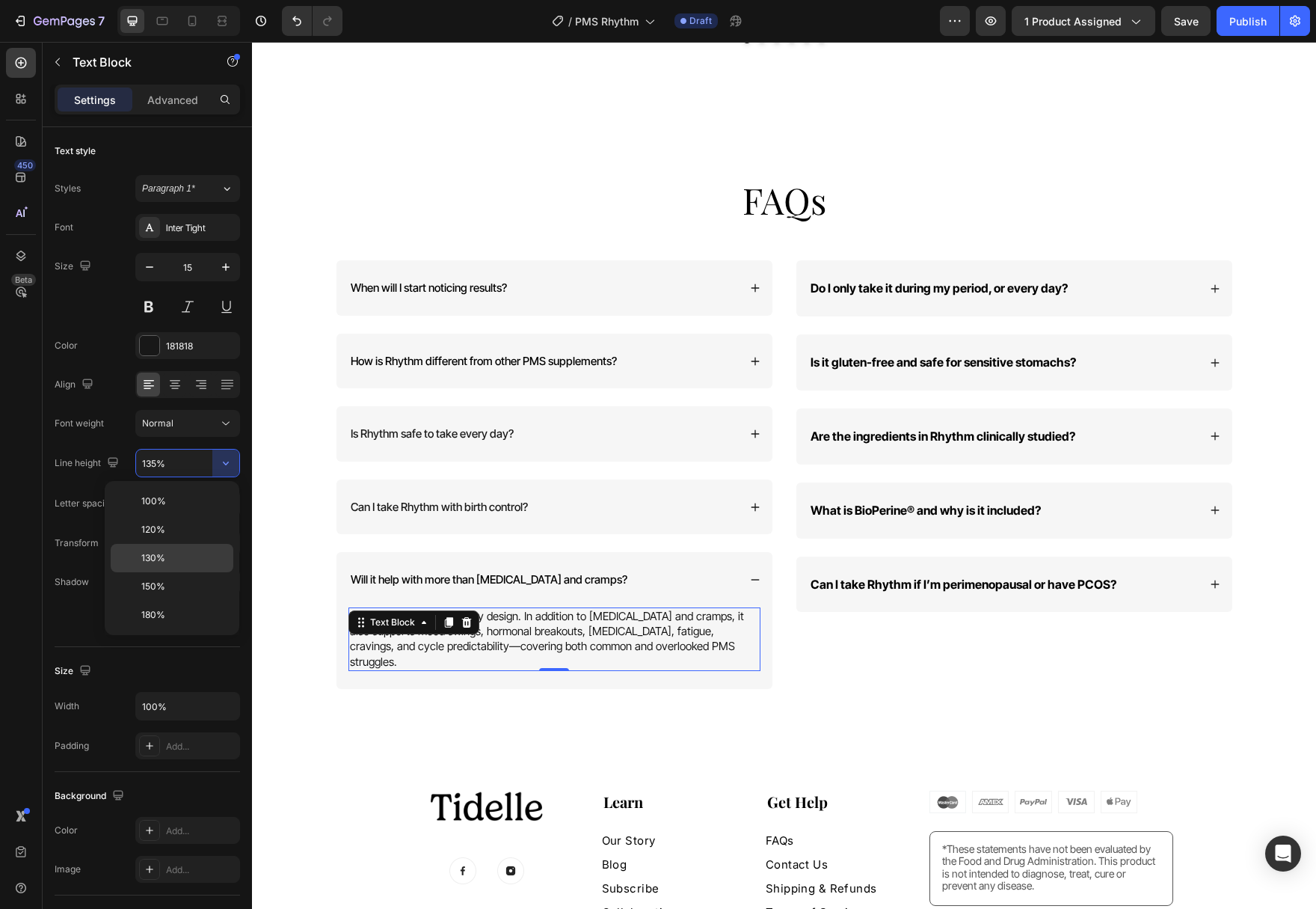
click at [198, 563] on p "130%" at bounding box center [184, 557] width 85 height 13
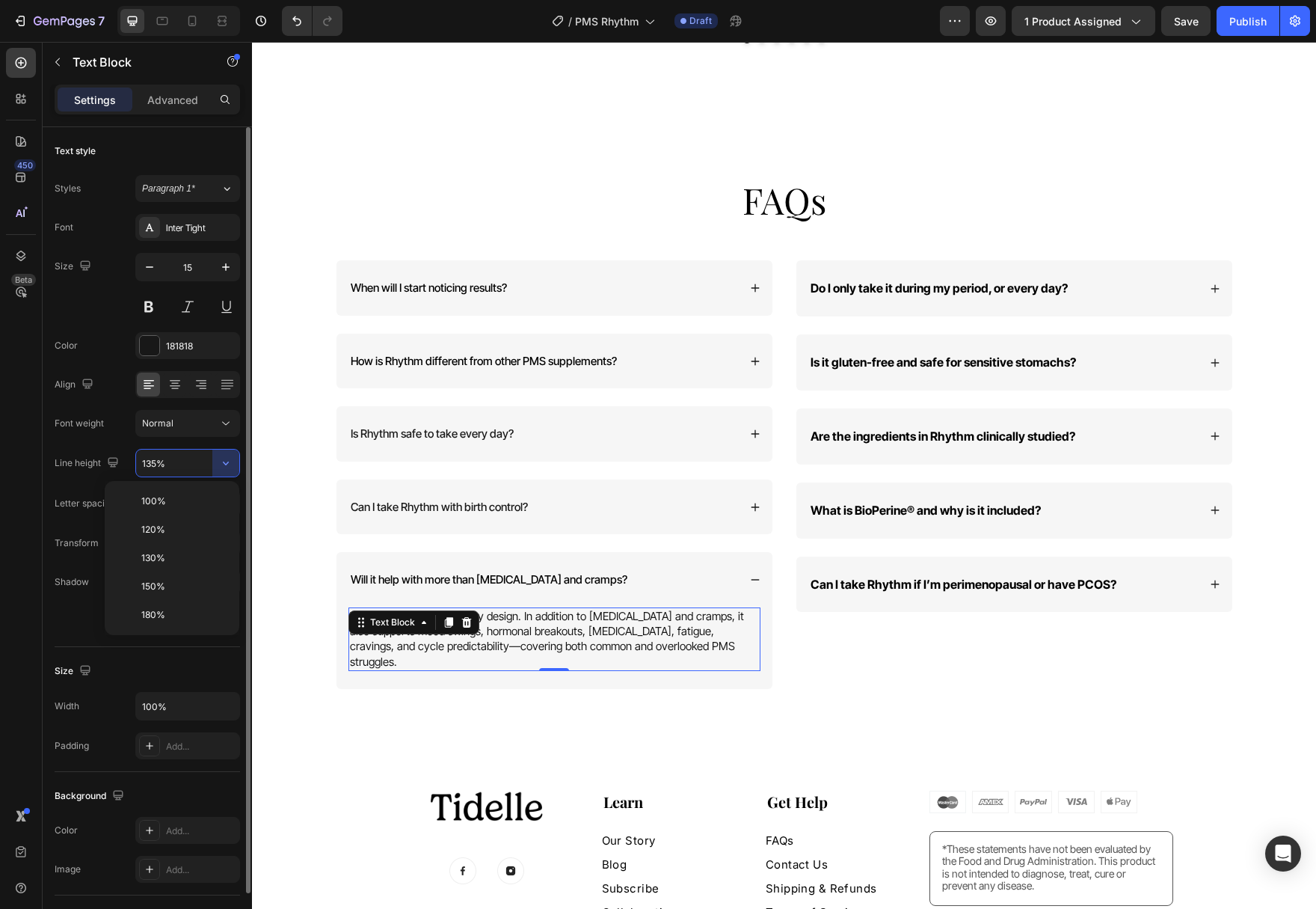
type input "130%"
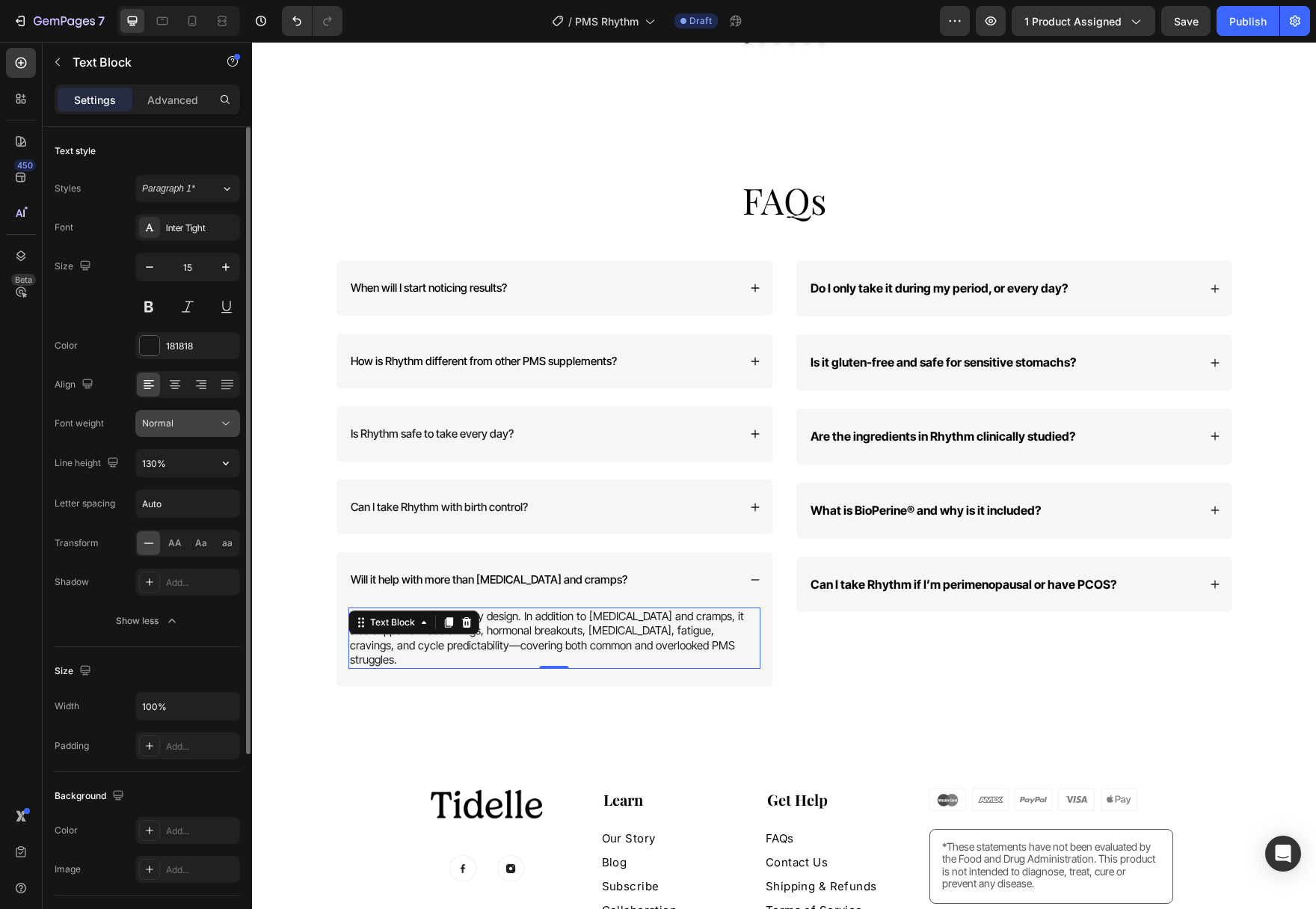
click at [232, 421] on icon at bounding box center [225, 423] width 15 height 15
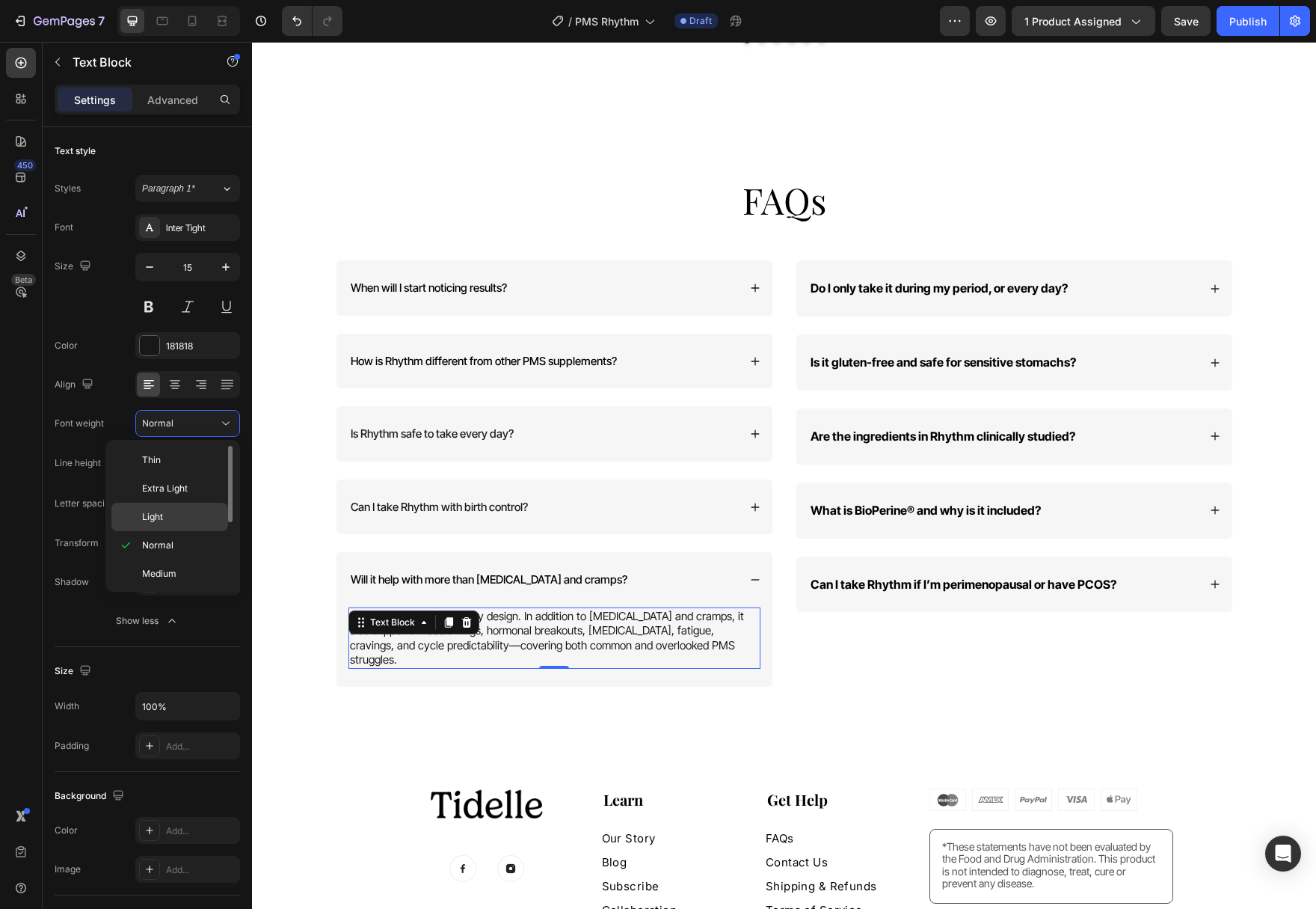
click at [185, 514] on p "Light" at bounding box center [181, 516] width 79 height 13
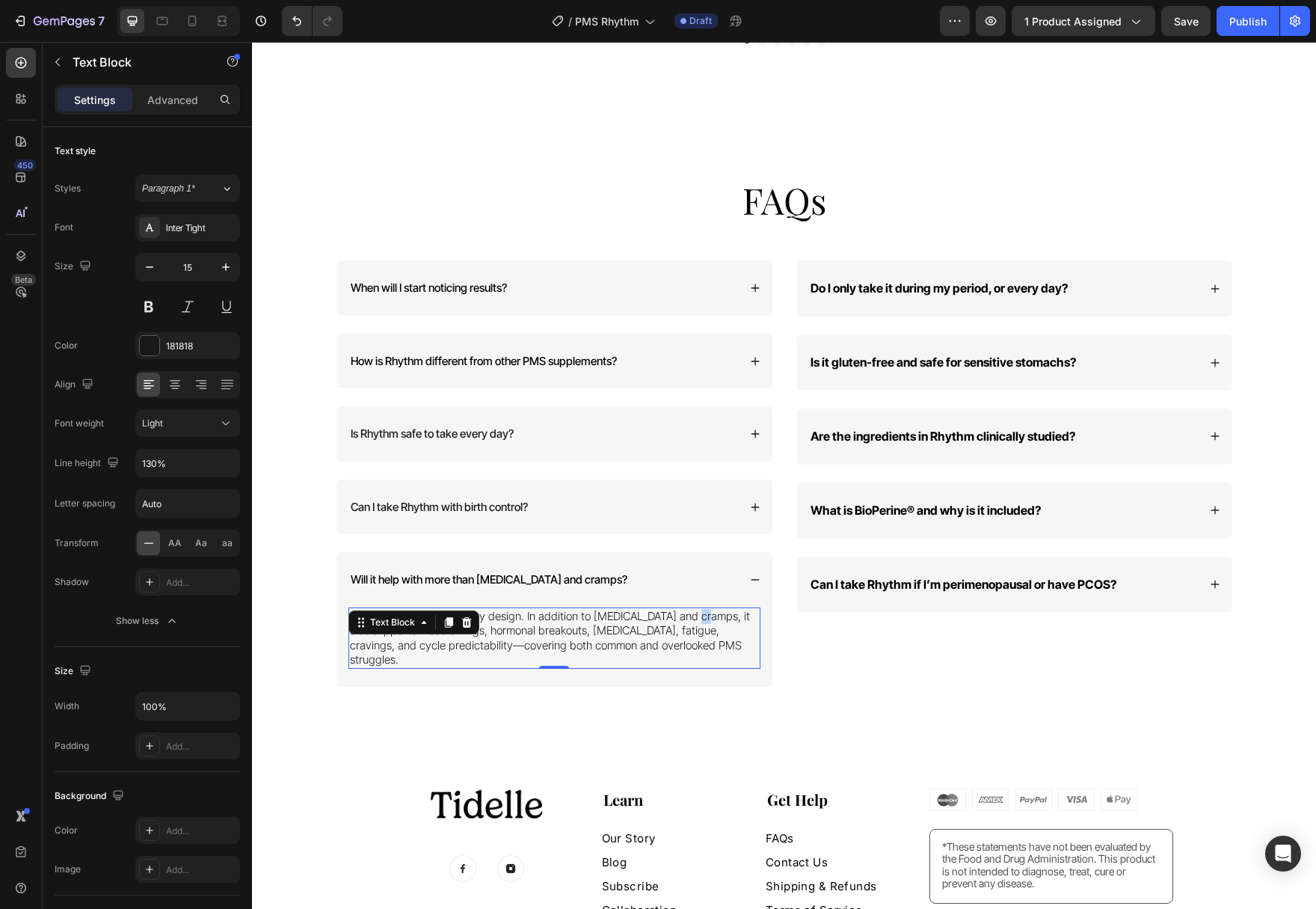
click at [692, 609] on p "Yes. Rhythm is complete by design. In addition to [MEDICAL_DATA] and cramps, it…" at bounding box center [554, 637] width 409 height 58
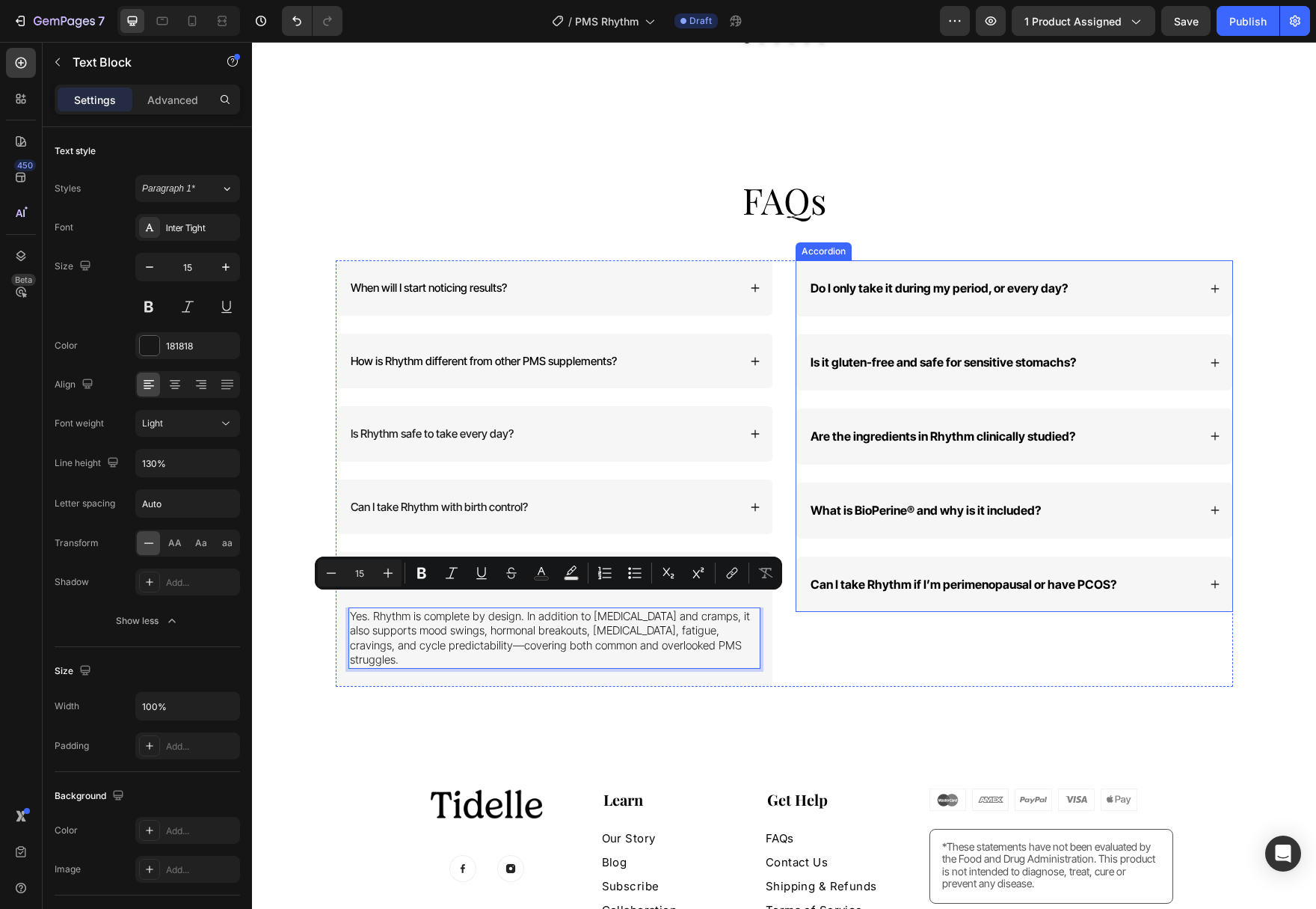
click at [1222, 280] on div "Do I only take it during my period, or every day?" at bounding box center [1014, 288] width 436 height 56
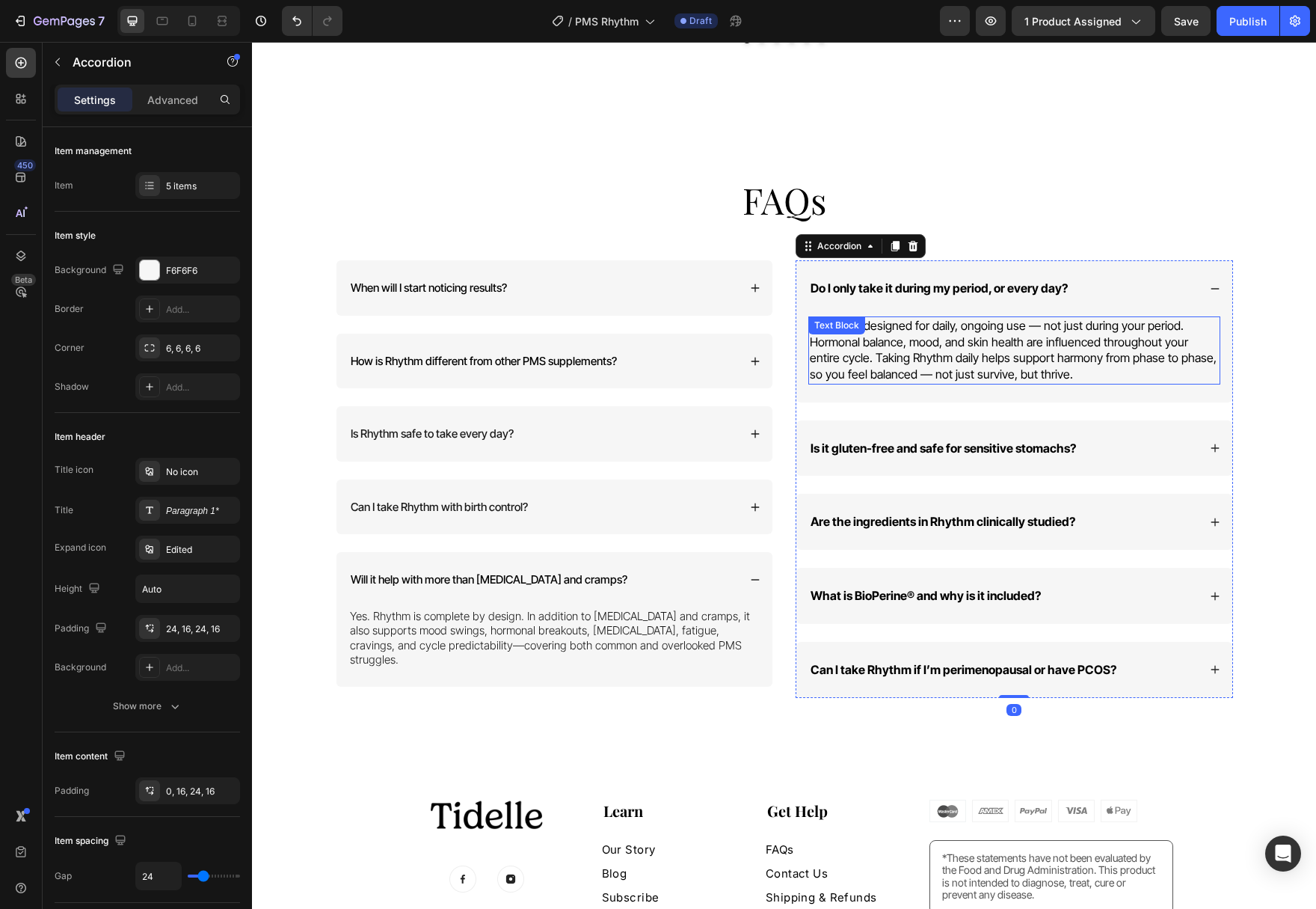
click at [1115, 321] on span "Rhythm is designed for daily, ongoing use — not just during your period. Hormon…" at bounding box center [1012, 349] width 406 height 64
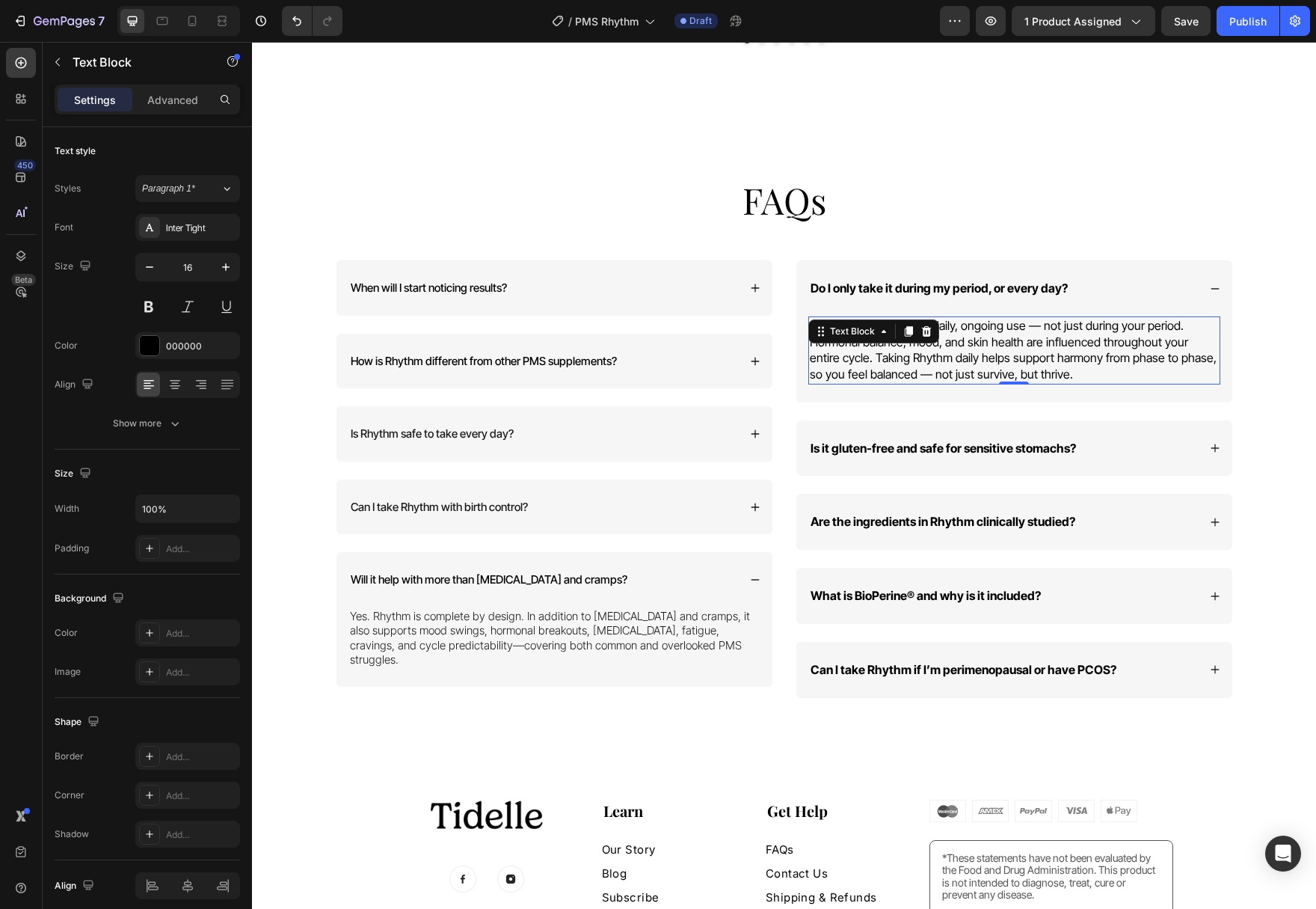
click at [1115, 321] on span "Rhythm is designed for daily, ongoing use — not just during your period. Hormon…" at bounding box center [1012, 349] width 406 height 64
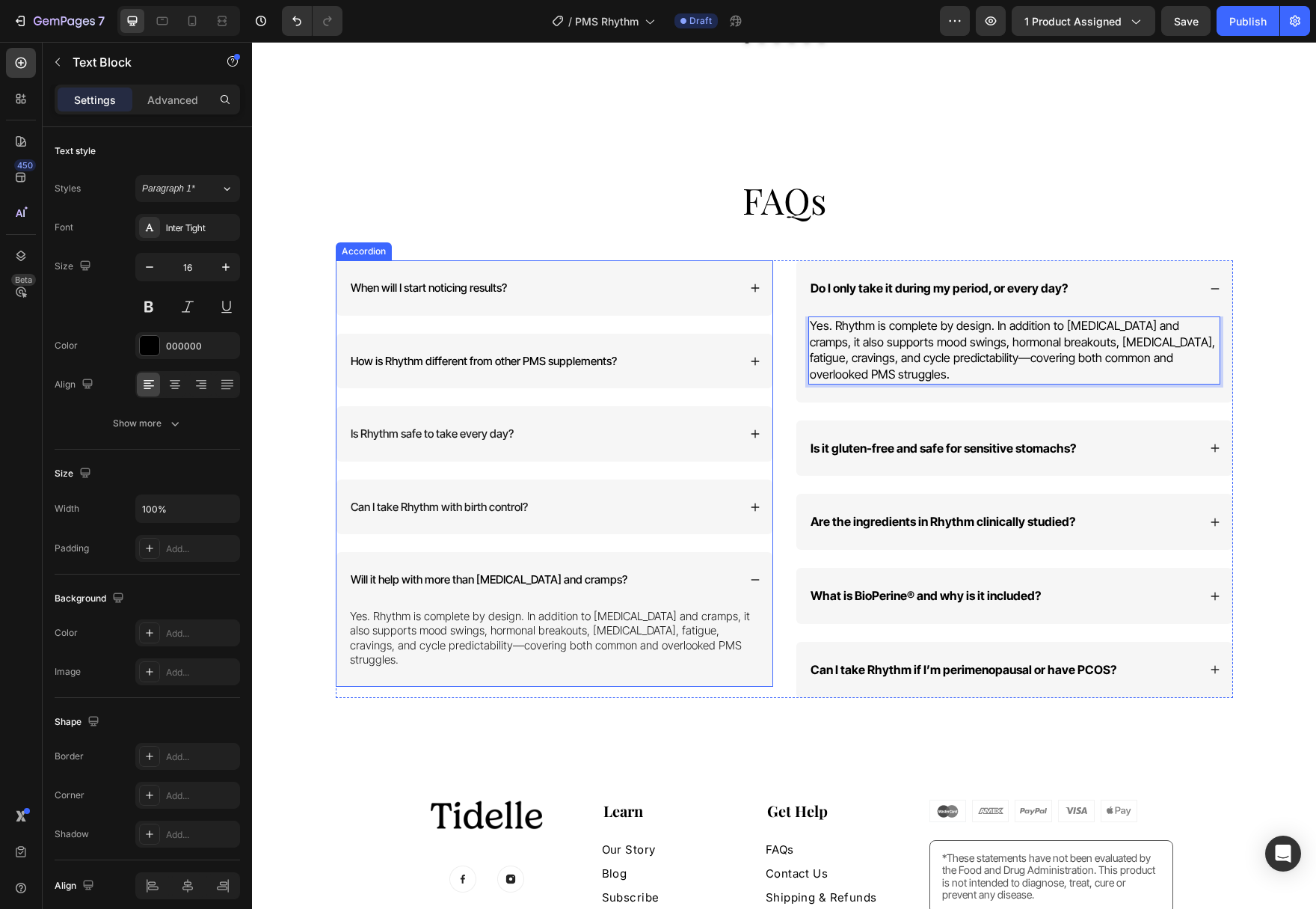
click at [565, 572] on span "Will it help with more than [MEDICAL_DATA] and cramps?" at bounding box center [489, 579] width 277 height 14
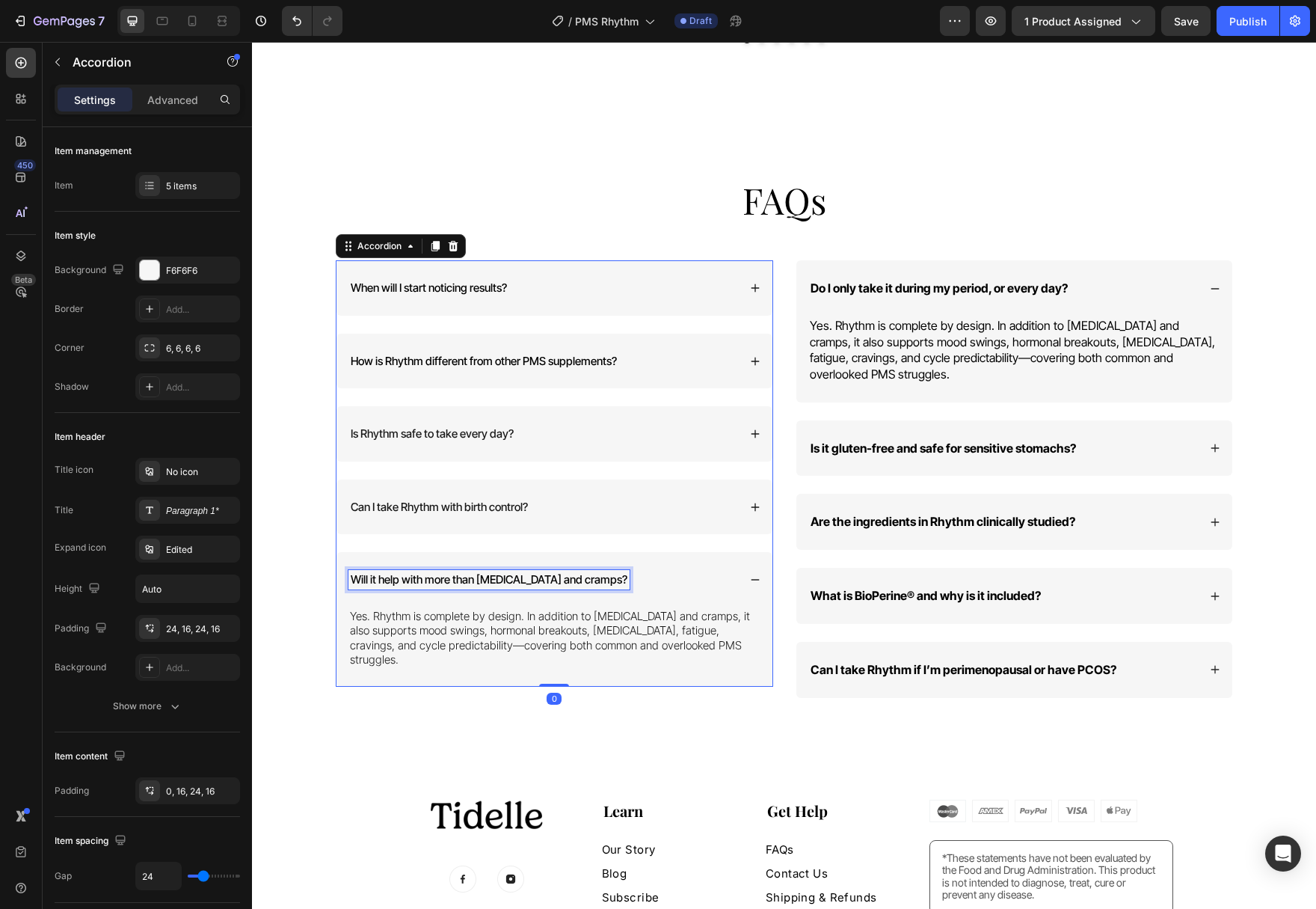
click at [565, 572] on span "Will it help with more than [MEDICAL_DATA] and cramps?" at bounding box center [489, 579] width 277 height 14
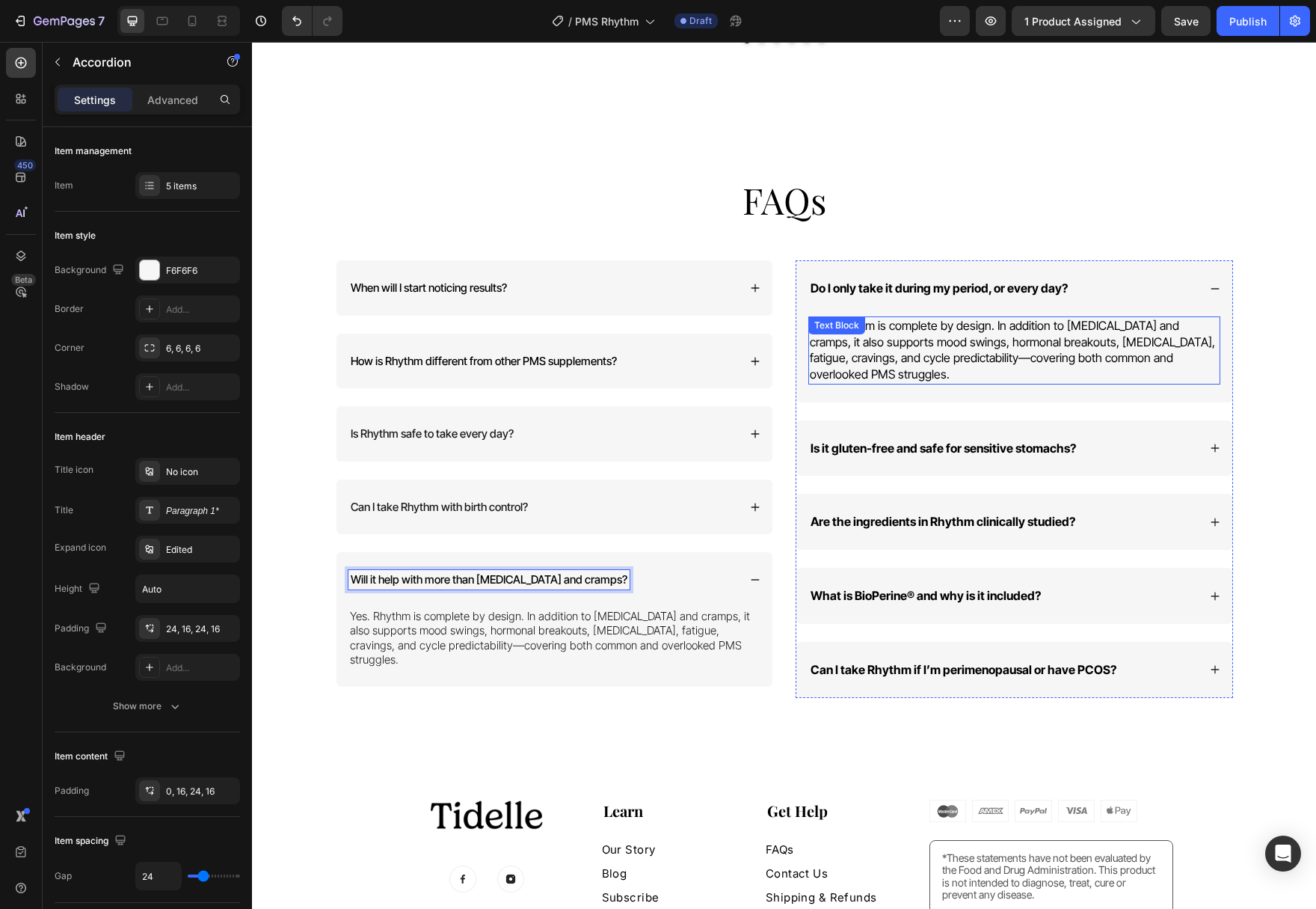
click at [975, 280] on strong "Do I only take it during my period, or every day?" at bounding box center [938, 287] width 257 height 15
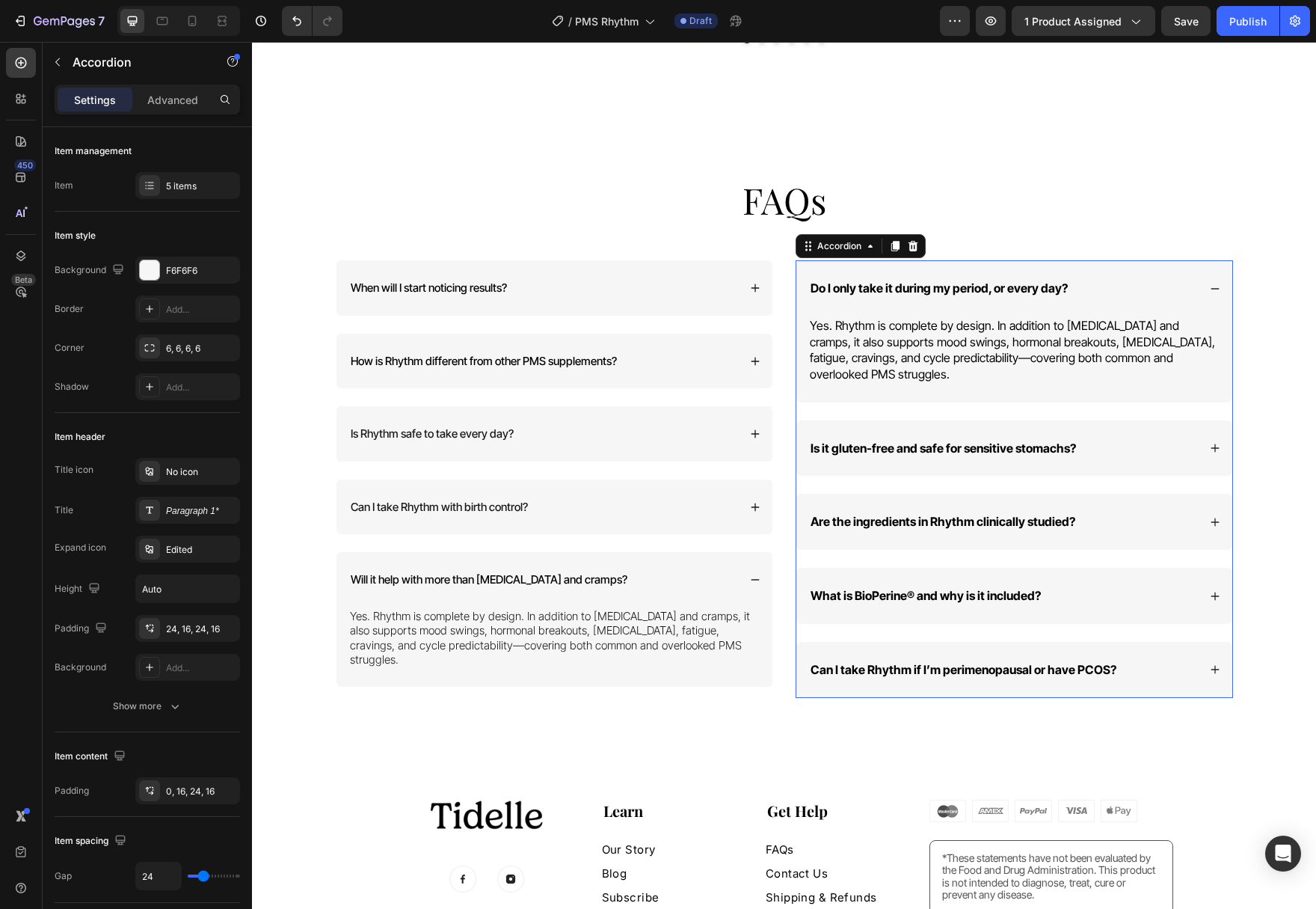
click at [975, 280] on strong "Do I only take it during my period, or every day?" at bounding box center [938, 287] width 257 height 15
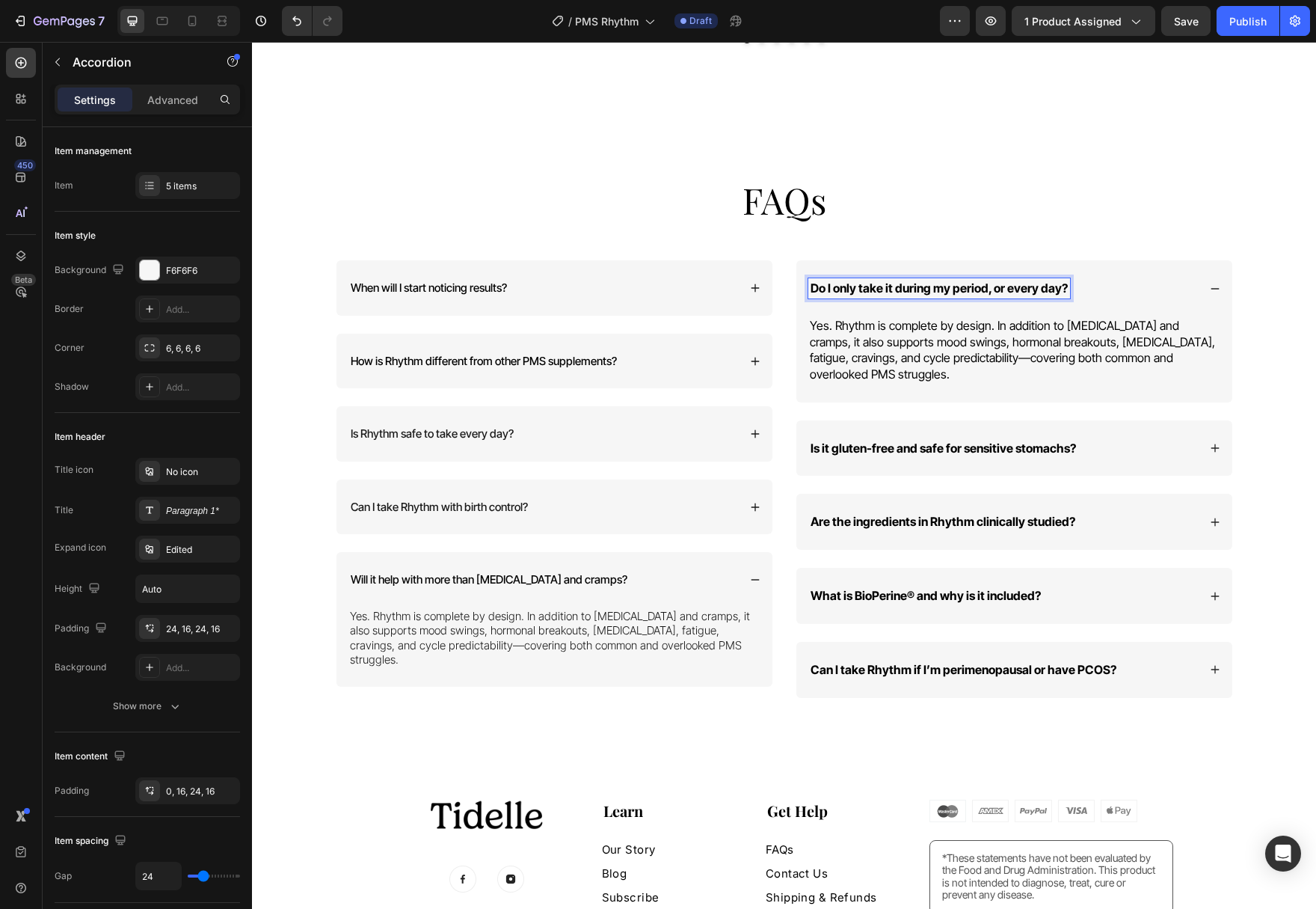
click at [975, 280] on strong "Do I only take it during my period, or every day?" at bounding box center [938, 287] width 257 height 15
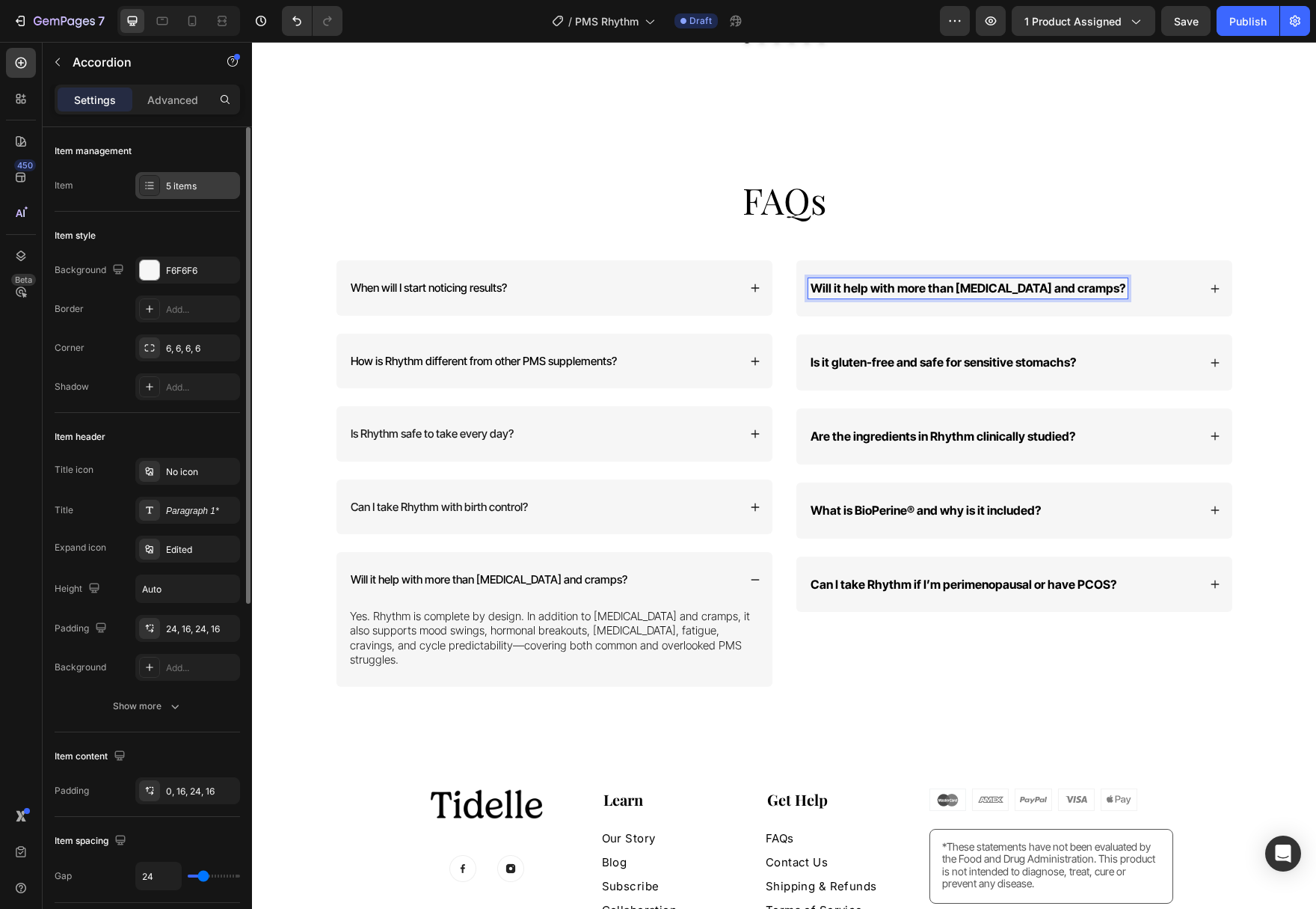
click at [198, 186] on div "5 items" at bounding box center [201, 185] width 70 height 13
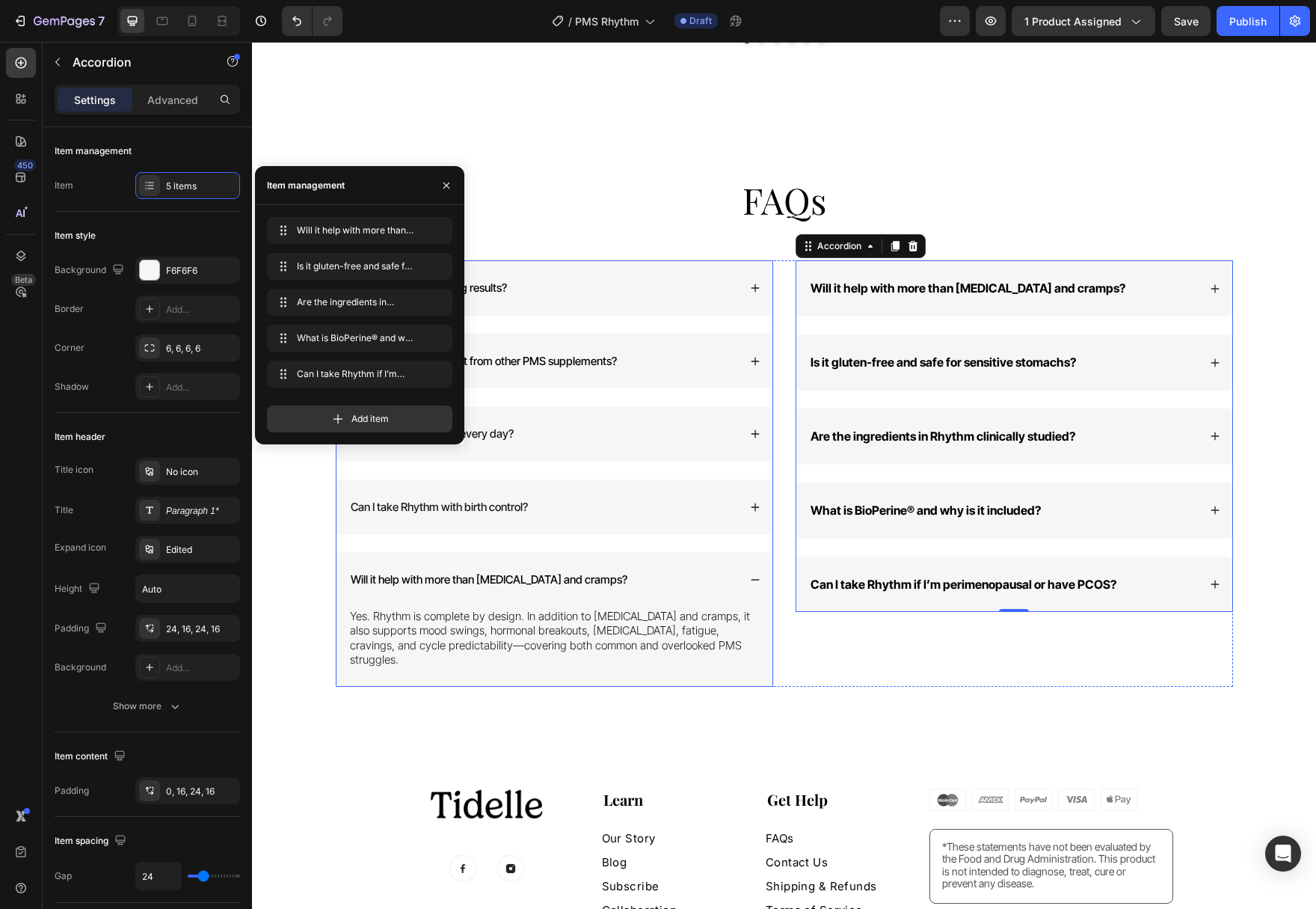
click at [728, 263] on div "When will I start noticing results?" at bounding box center [554, 288] width 436 height 56
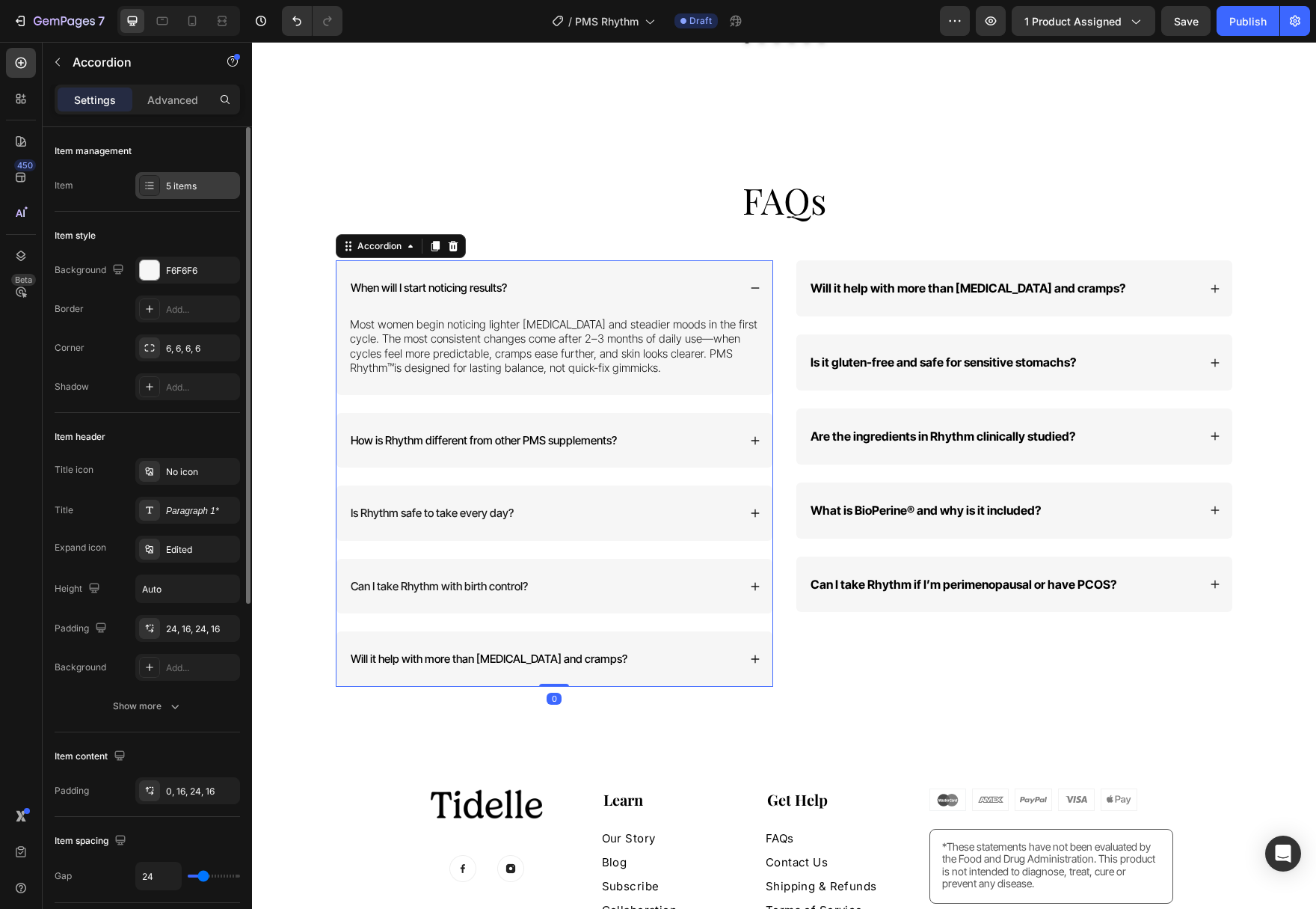
click at [172, 185] on div "5 items" at bounding box center [201, 185] width 70 height 13
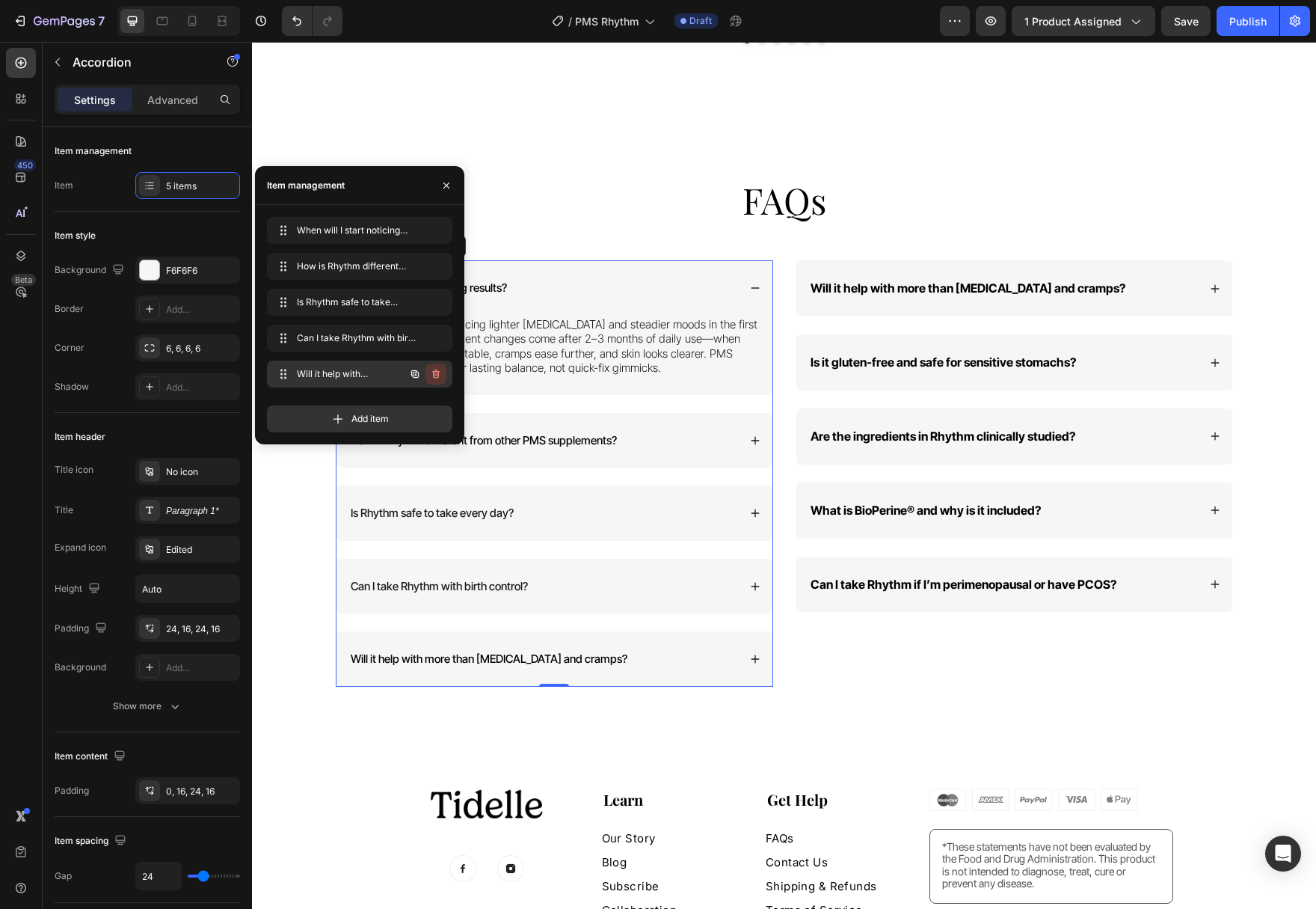
click at [434, 374] on icon "button" at bounding box center [436, 374] width 12 height 12
click at [430, 374] on div "Delete" at bounding box center [426, 374] width 28 height 13
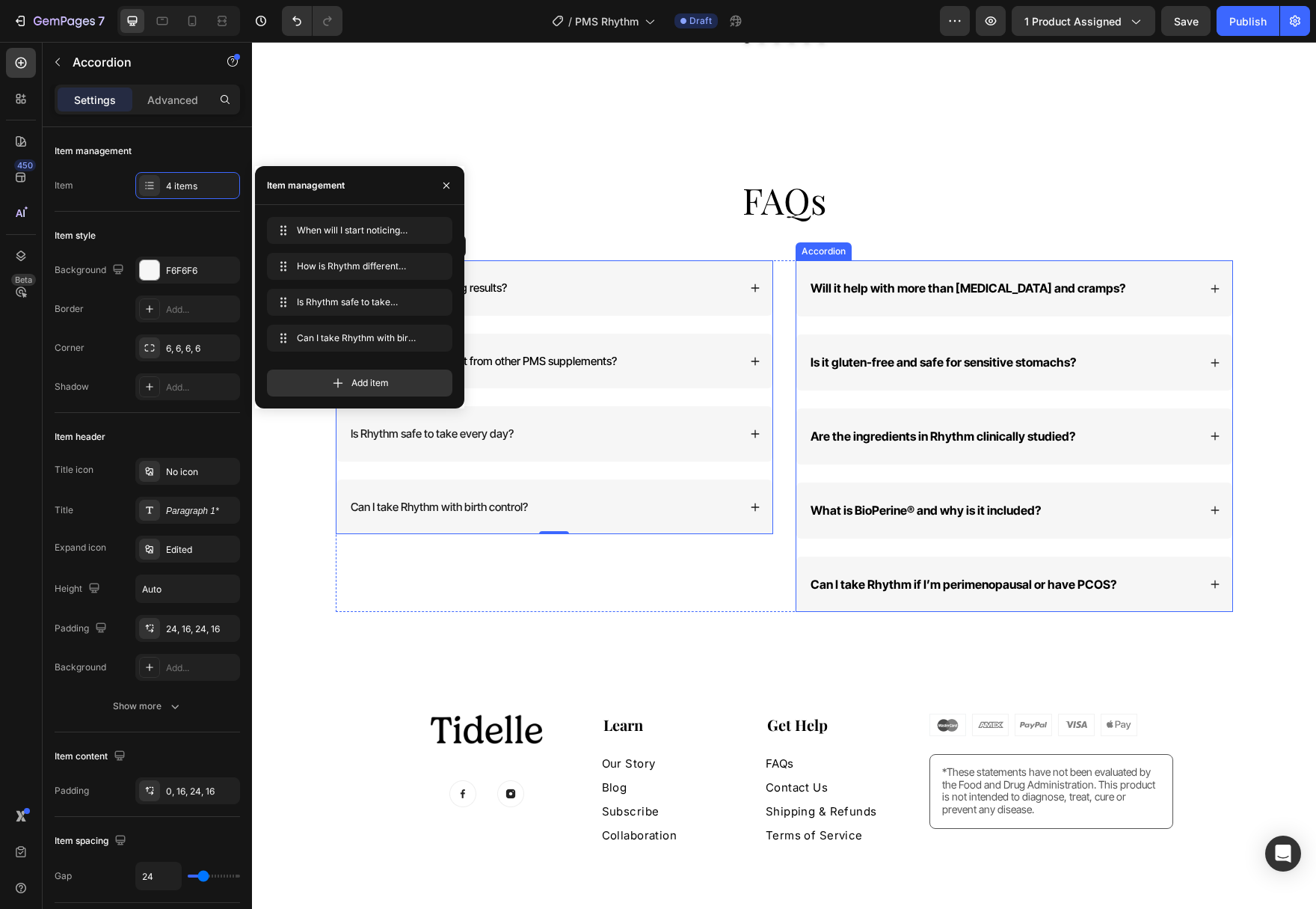
click at [1051, 280] on span "Will it help with more than [MEDICAL_DATA] and cramps?" at bounding box center [968, 287] width 315 height 15
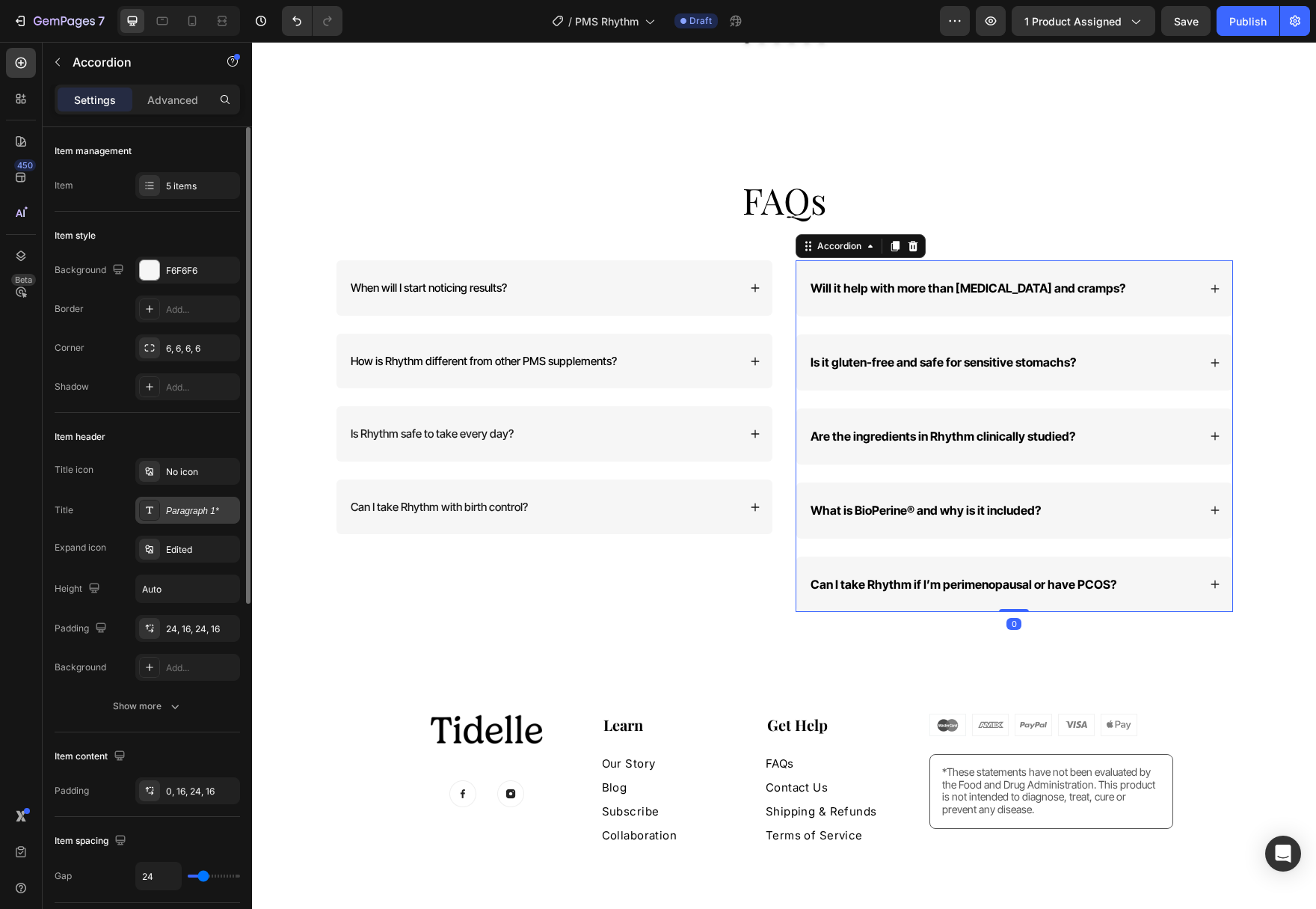
click at [179, 511] on div "Paragraph 1*" at bounding box center [201, 510] width 70 height 13
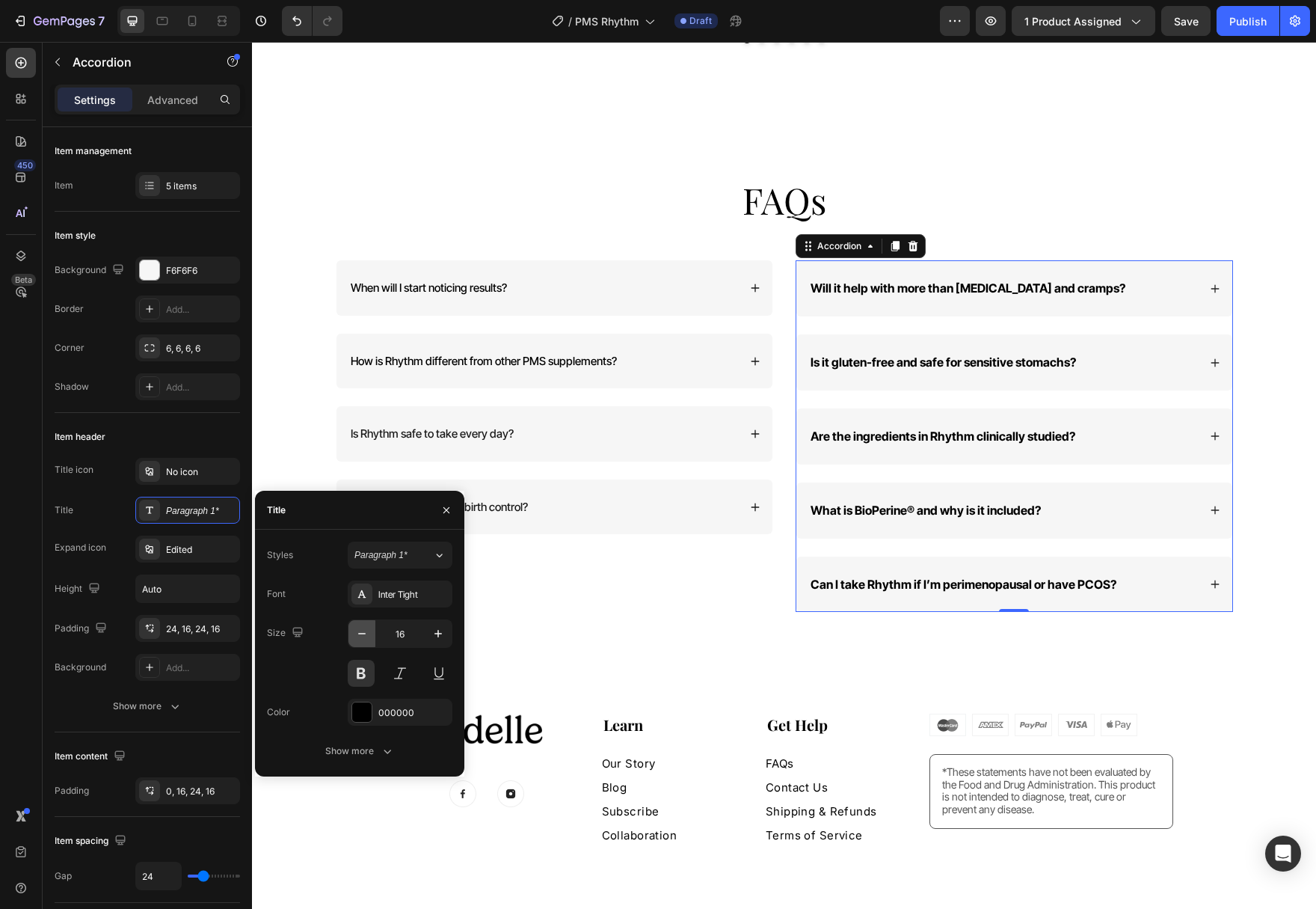
click at [354, 634] on icon "button" at bounding box center [361, 633] width 15 height 15
type input "15"
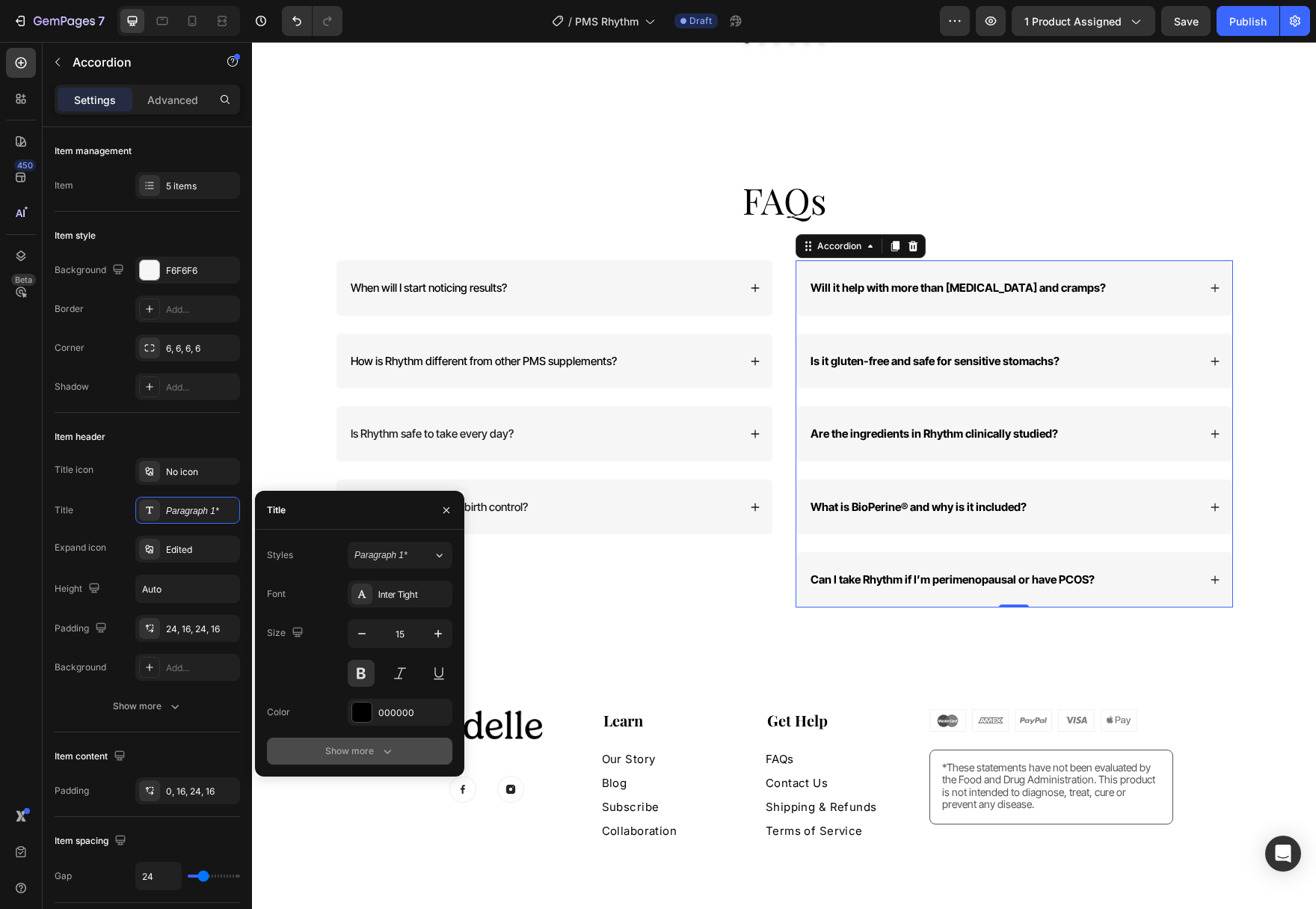
click at [356, 761] on button "Show more" at bounding box center [359, 751] width 185 height 27
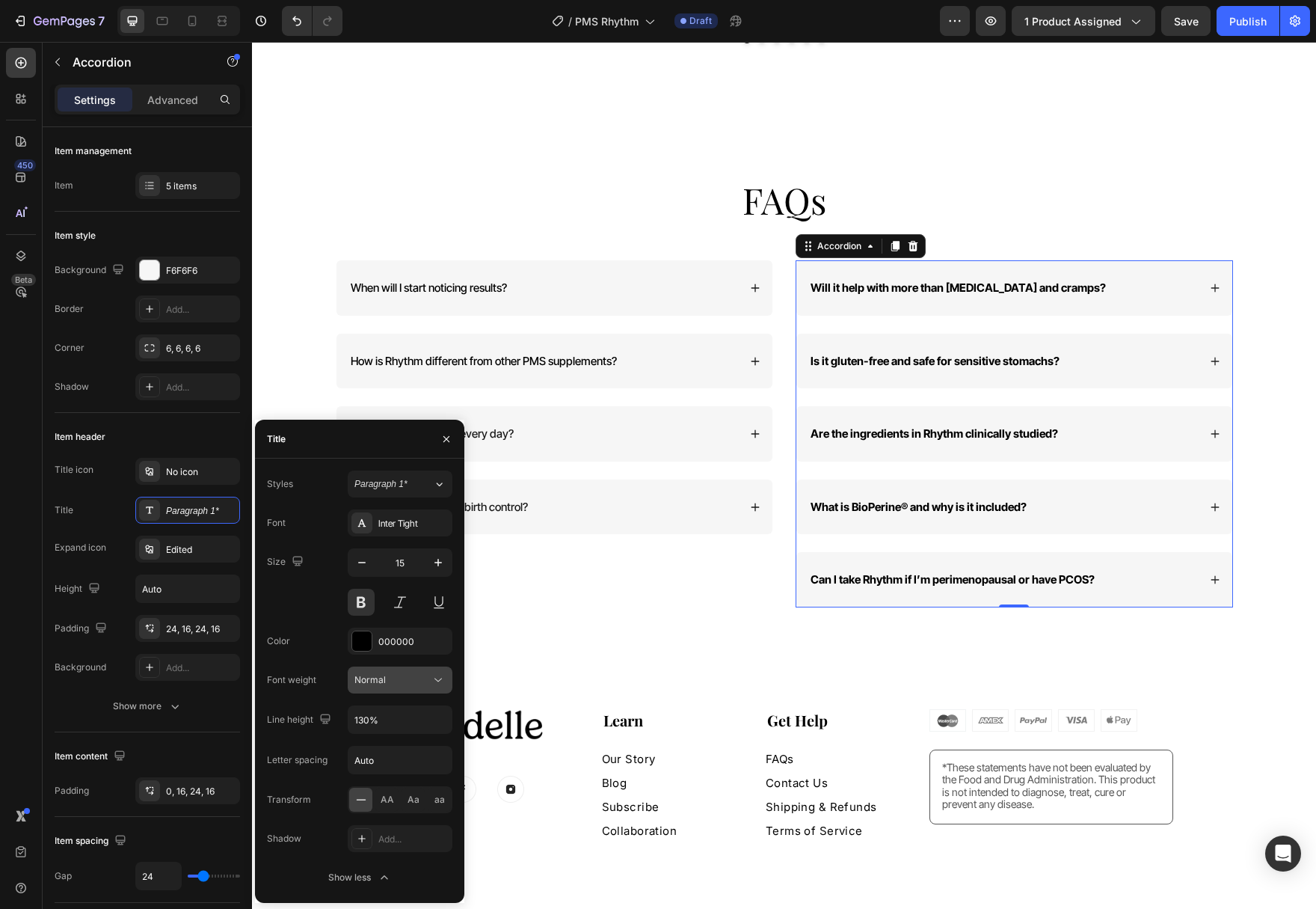
click at [440, 679] on icon at bounding box center [438, 679] width 15 height 15
click at [395, 772] on p "Light" at bounding box center [393, 772] width 79 height 13
click at [365, 596] on button at bounding box center [360, 602] width 27 height 27
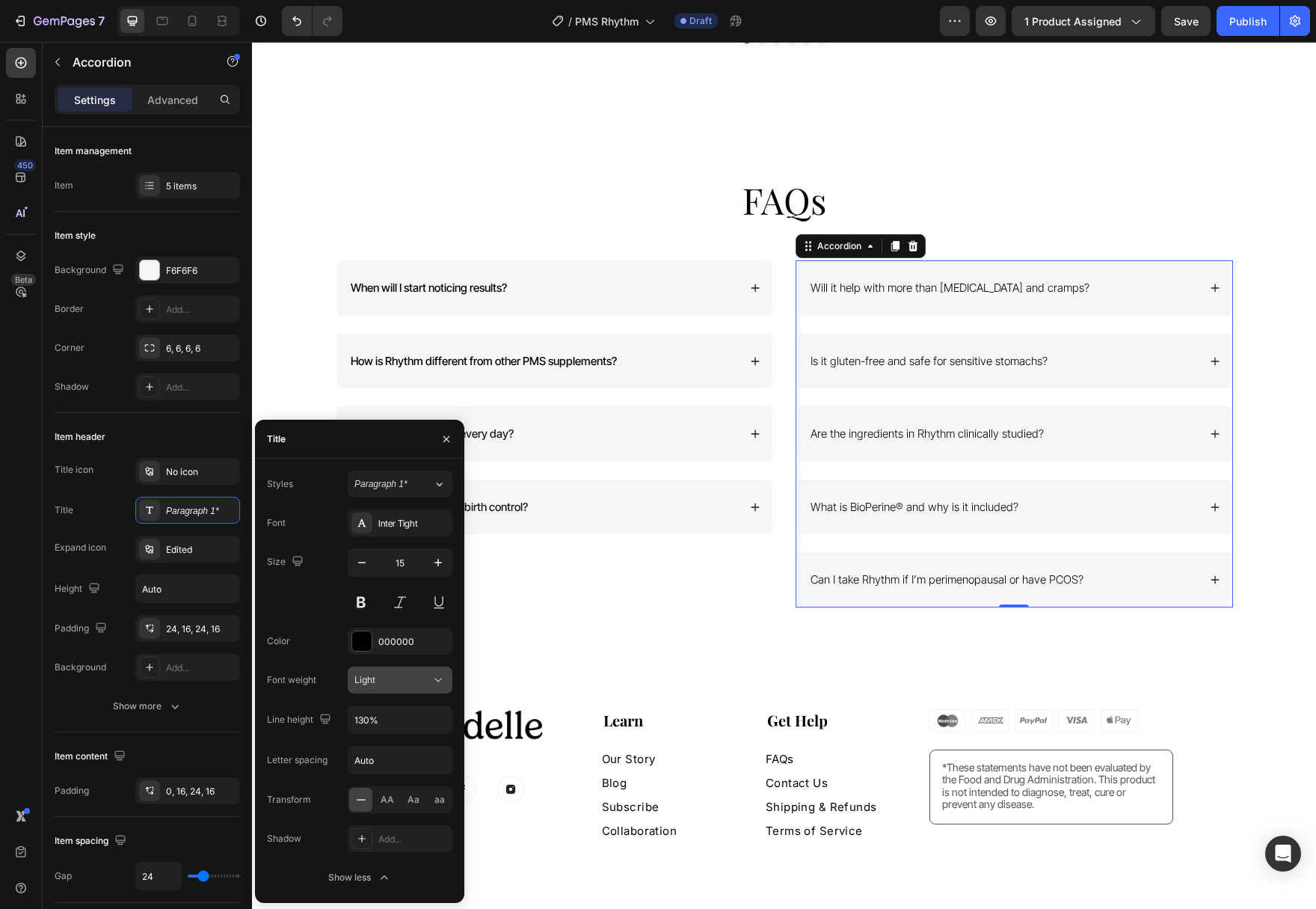
click at [446, 683] on button "Light" at bounding box center [400, 679] width 104 height 27
click at [404, 798] on p "Normal" at bounding box center [393, 801] width 79 height 13
click at [448, 677] on button "Normal" at bounding box center [400, 679] width 104 height 27
click at [412, 845] on div "Medium" at bounding box center [382, 858] width 117 height 29
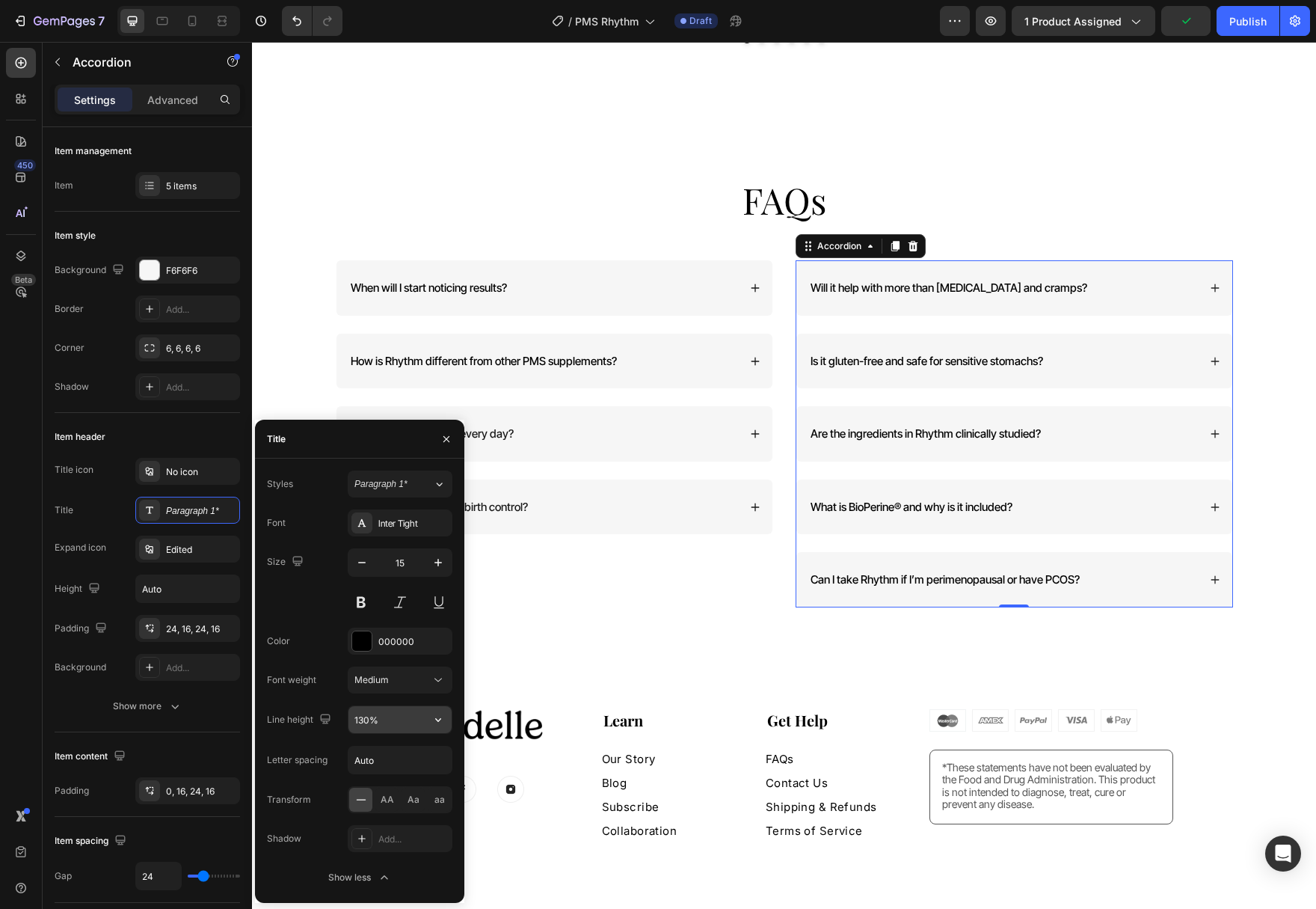
click at [438, 725] on icon "button" at bounding box center [438, 719] width 15 height 15
click at [400, 815] on p "130%" at bounding box center [396, 814] width 85 height 13
click at [507, 280] on span "When will I start noticing results?" at bounding box center [429, 287] width 157 height 14
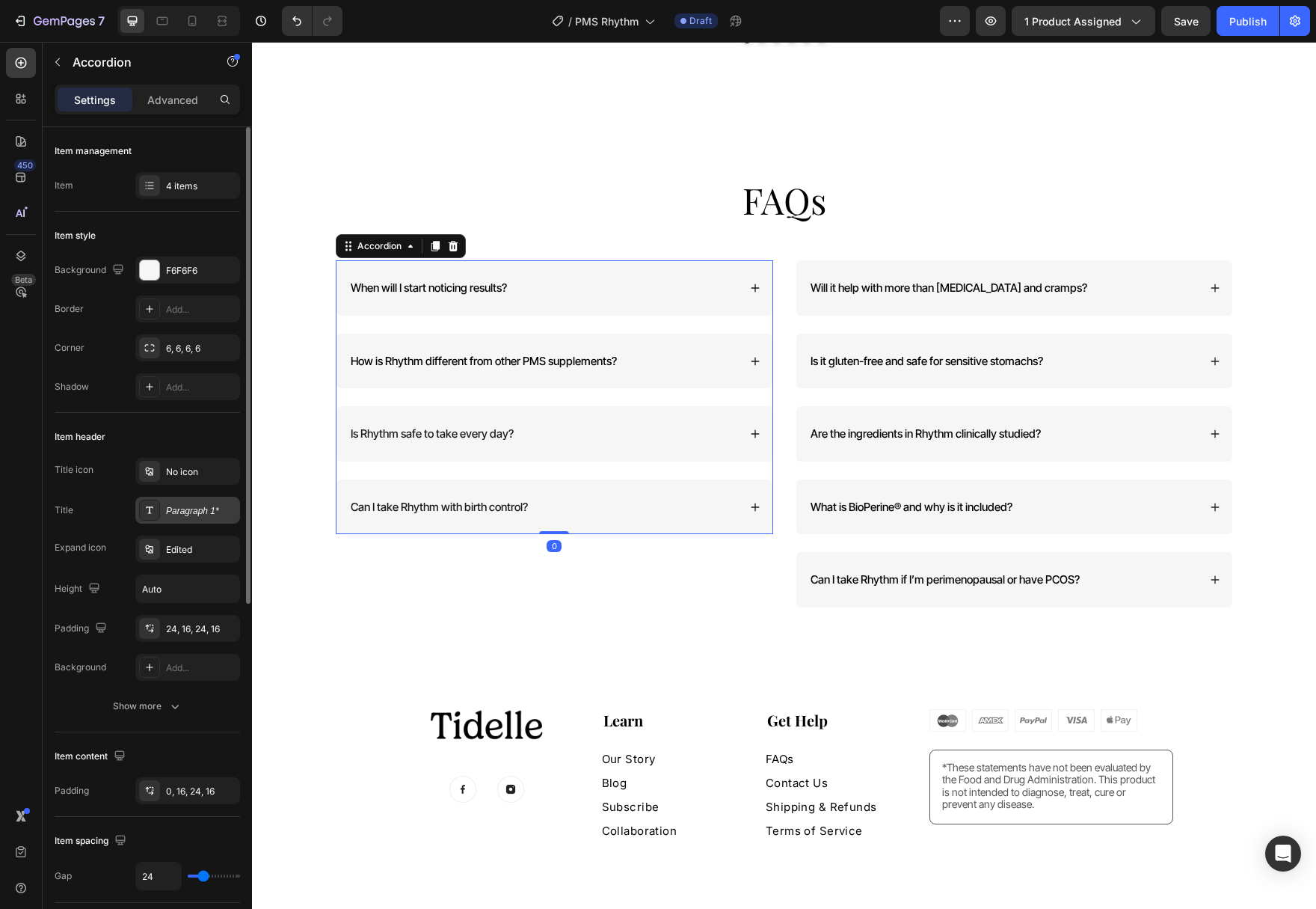
click at [217, 507] on div "Paragraph 1*" at bounding box center [201, 510] width 70 height 13
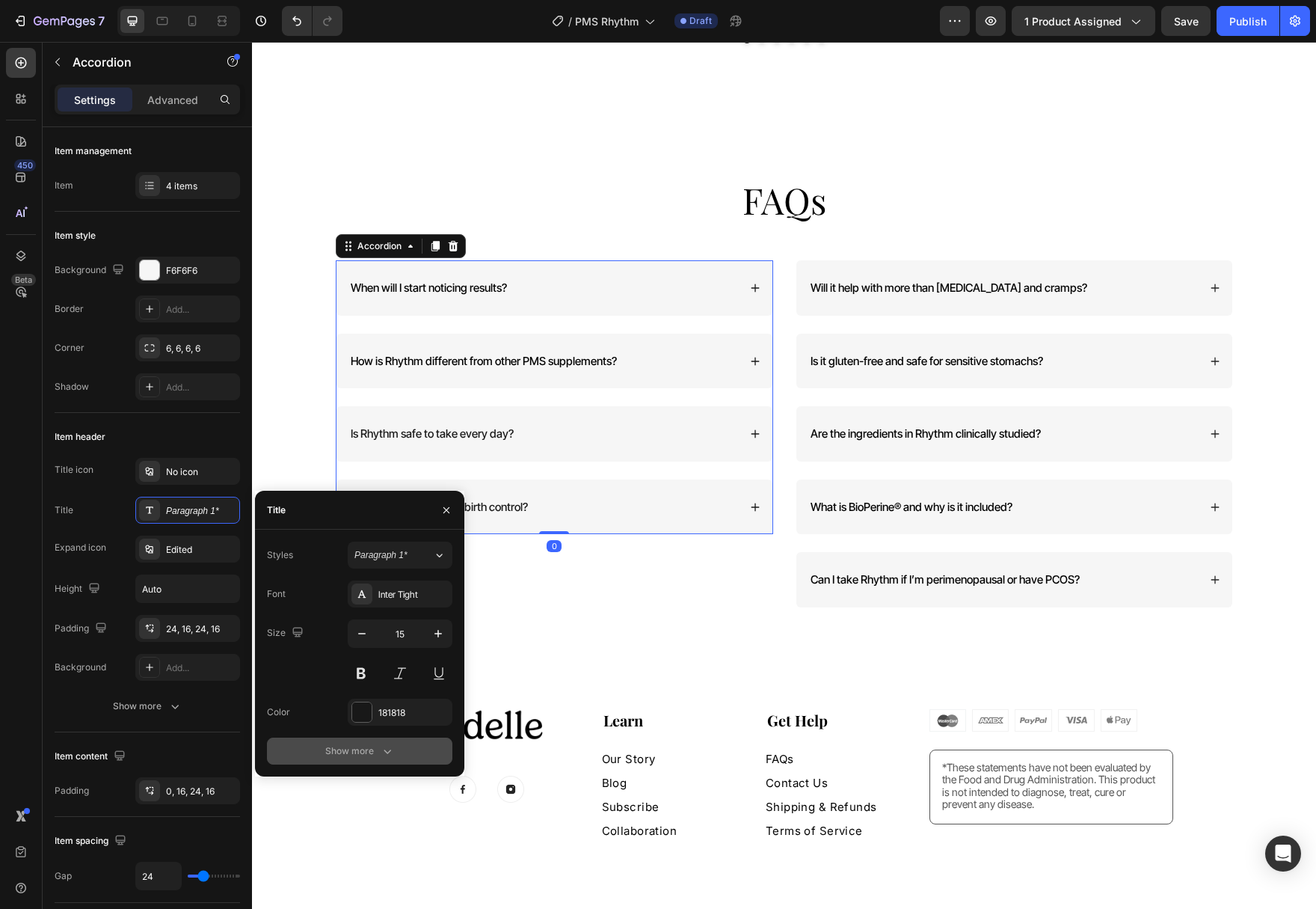
click at [378, 742] on button "Show more" at bounding box center [359, 751] width 185 height 27
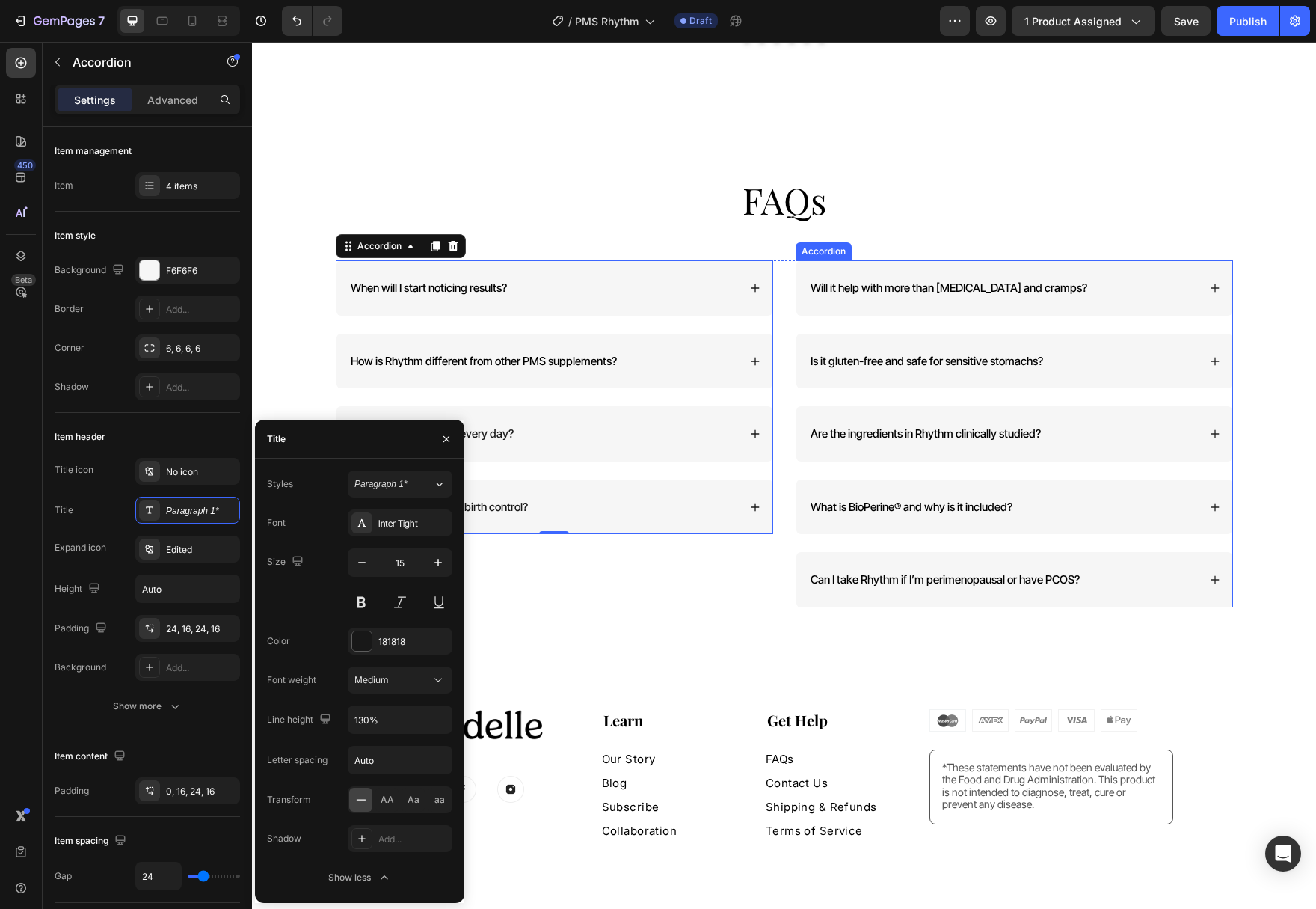
click at [922, 280] on div "Will it help with more than [MEDICAL_DATA] and cramps?" at bounding box center [949, 288] width 281 height 19
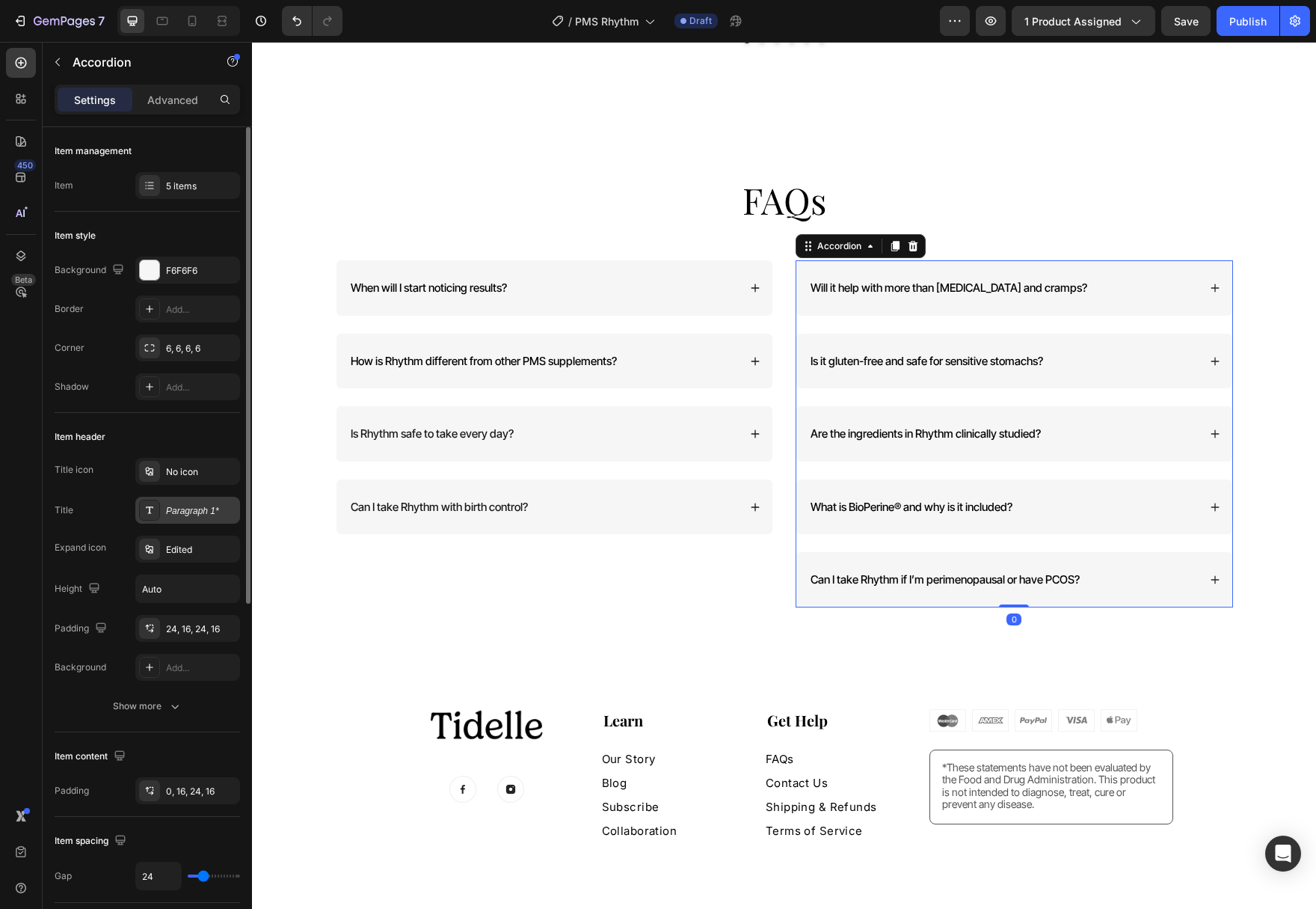
click at [181, 510] on div "Paragraph 1*" at bounding box center [201, 510] width 70 height 13
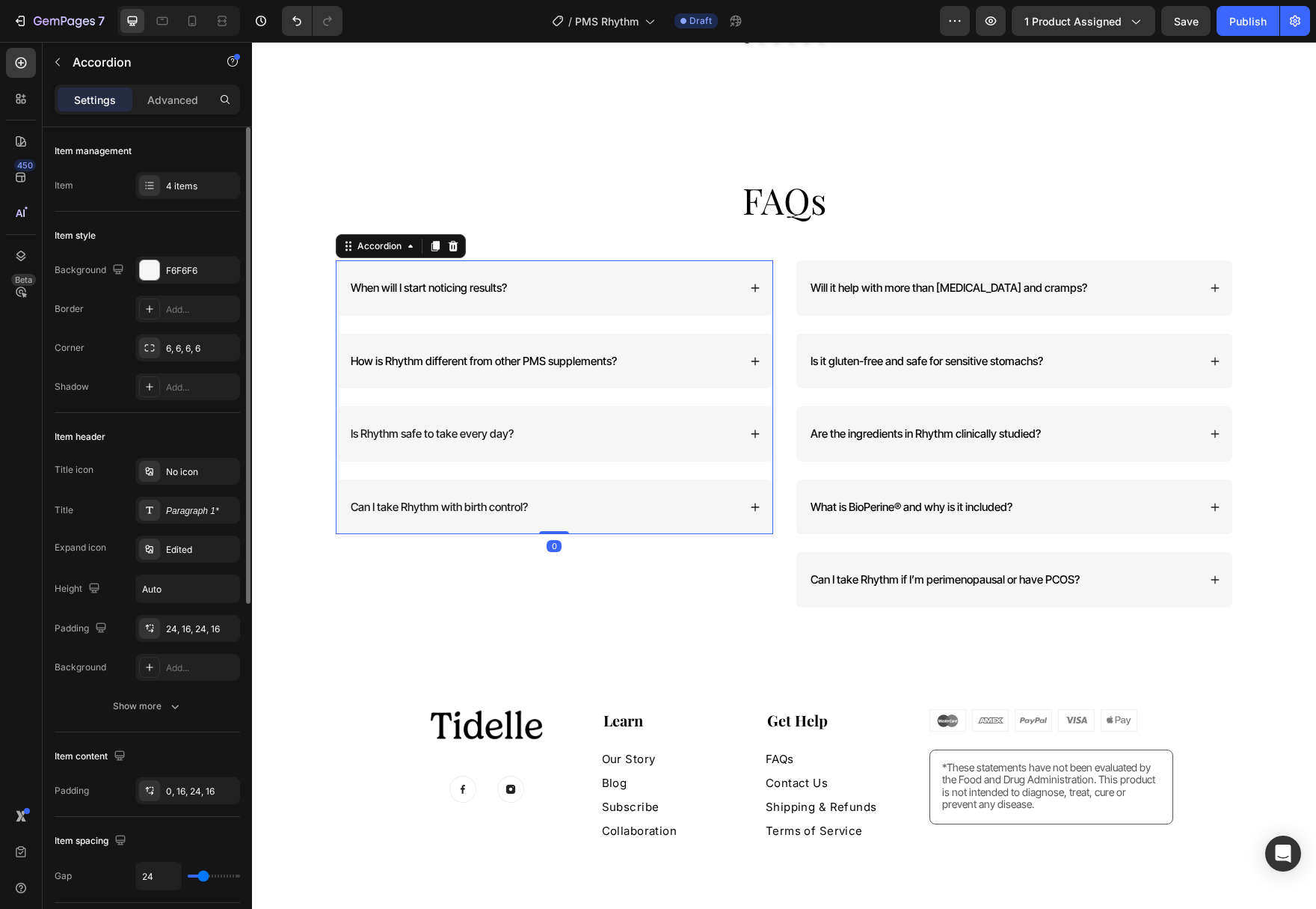
click at [448, 280] on span "When will I start noticing results?" at bounding box center [429, 287] width 157 height 14
click at [185, 509] on div "Paragraph 1*" at bounding box center [201, 510] width 70 height 13
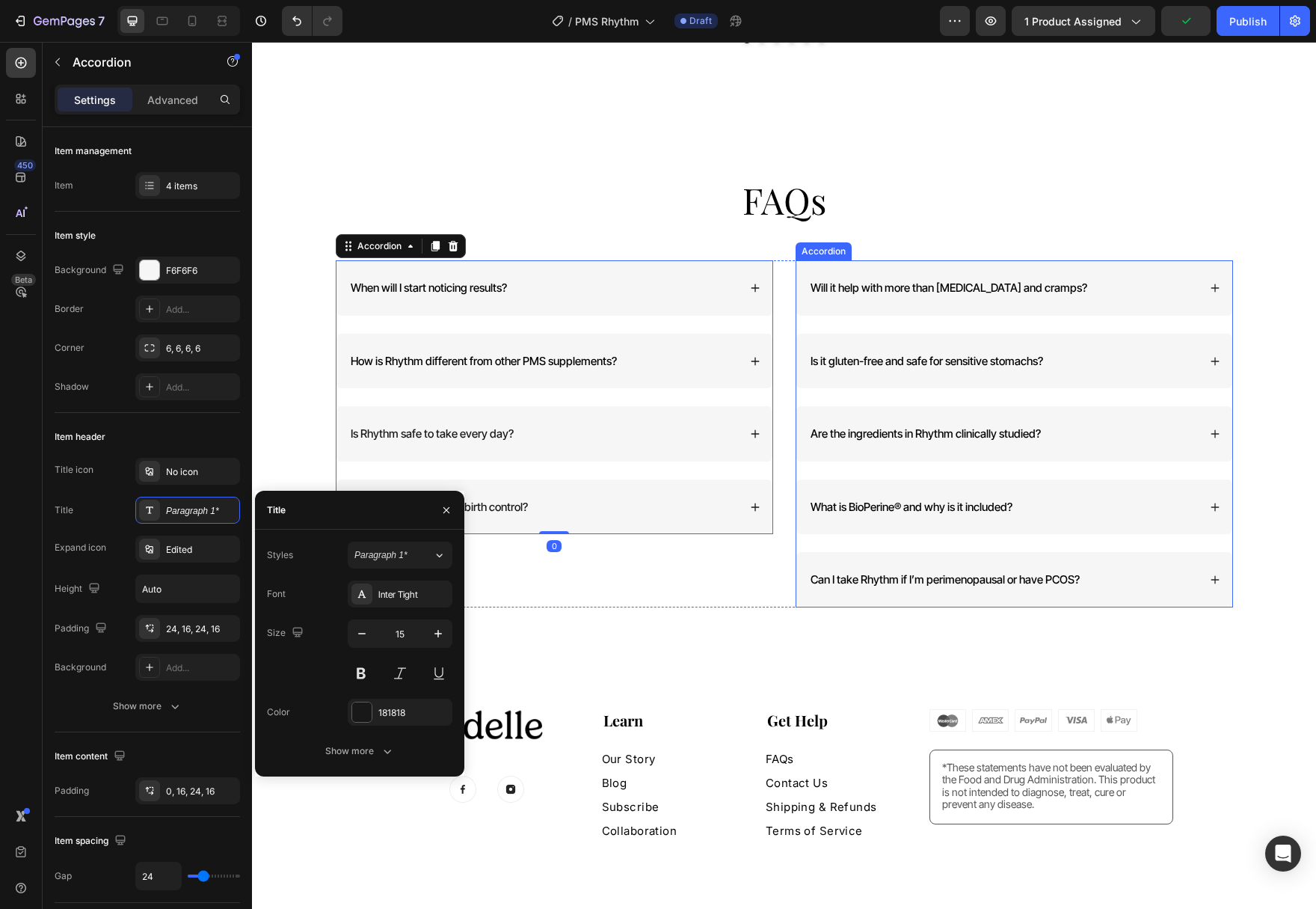
click at [904, 280] on span "Will it help with more than [MEDICAL_DATA] and cramps?" at bounding box center [949, 287] width 277 height 14
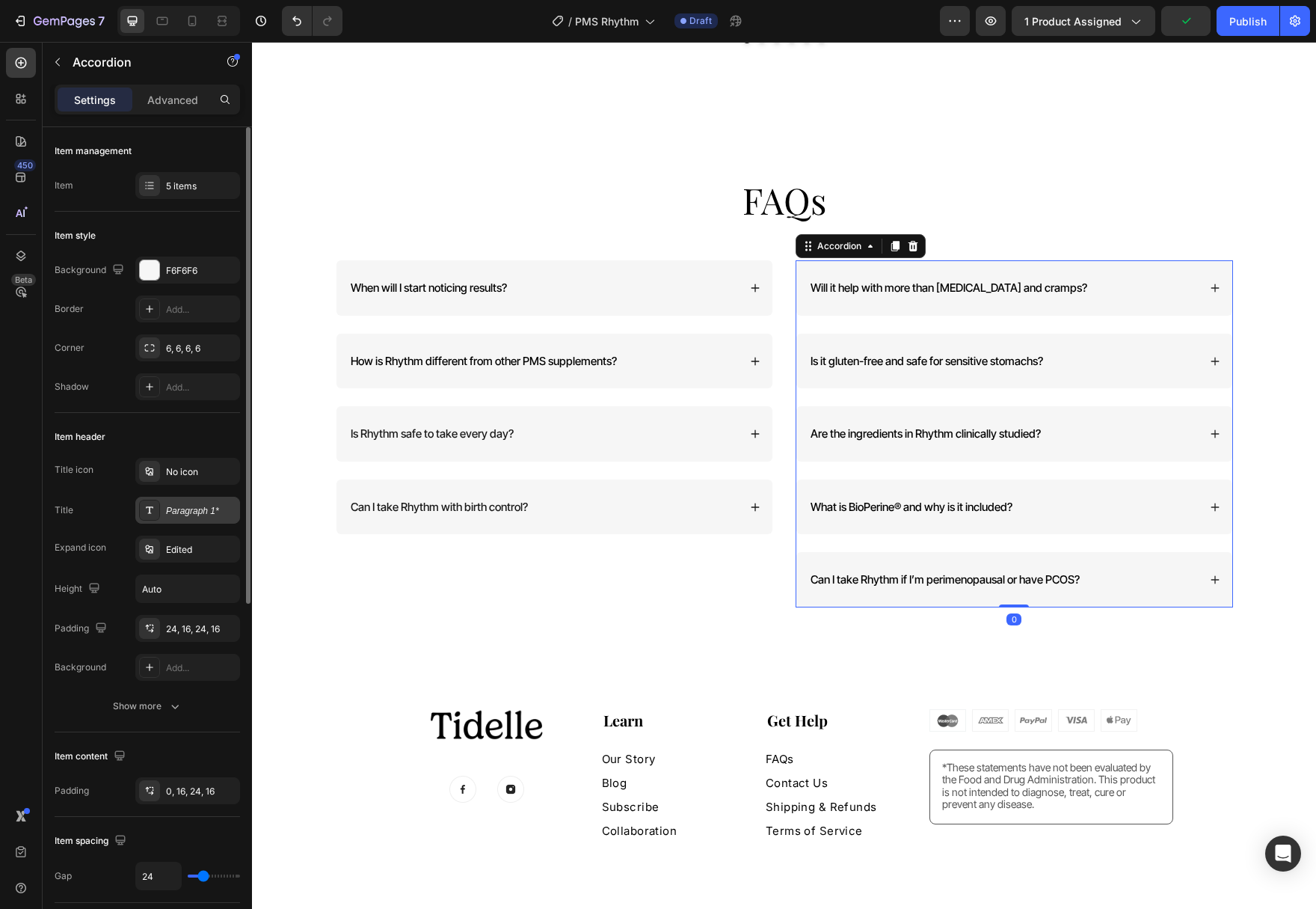
click at [164, 513] on div "Paragraph 1*" at bounding box center [187, 509] width 104 height 27
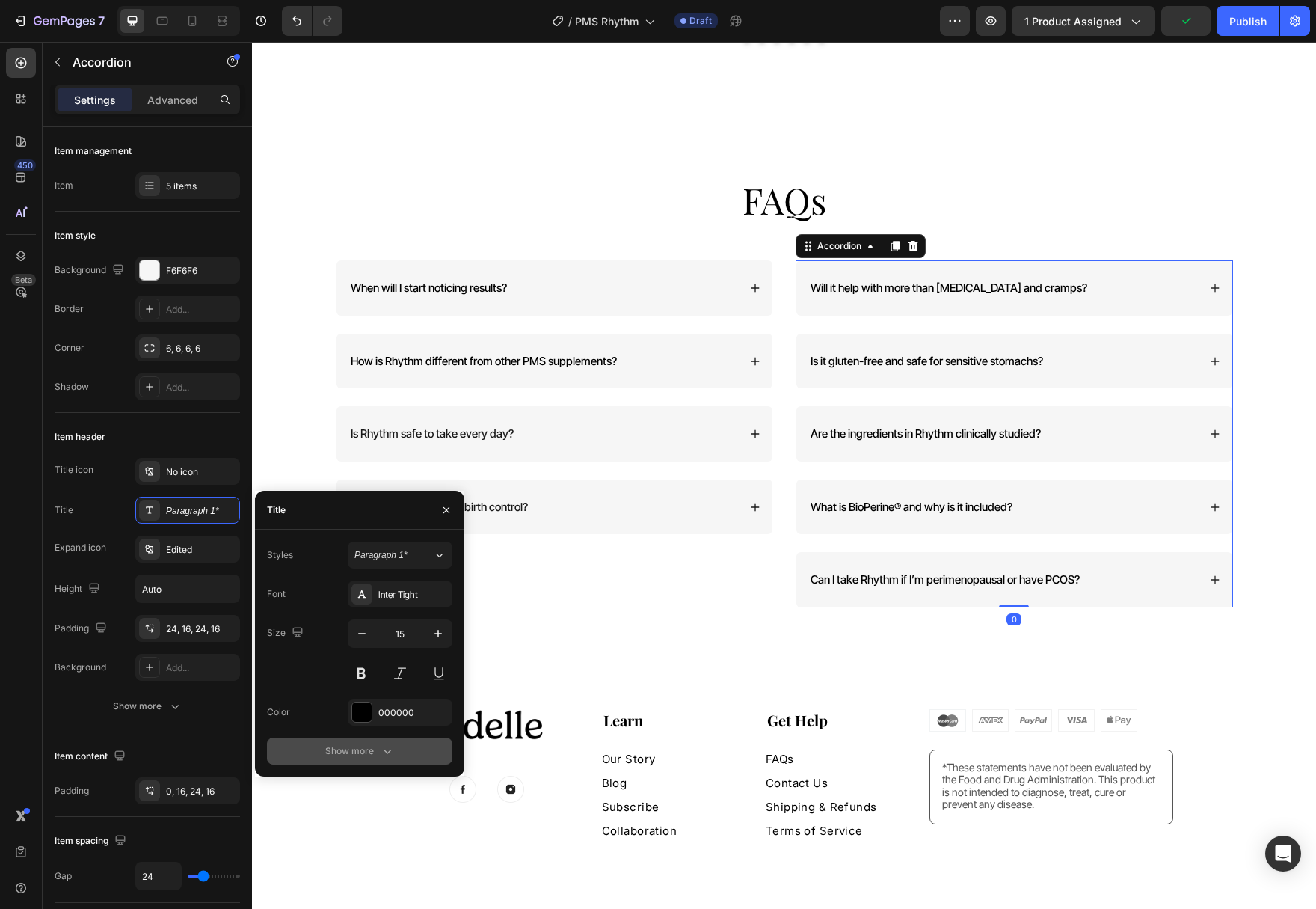
click at [360, 745] on div "Show more" at bounding box center [360, 751] width 70 height 15
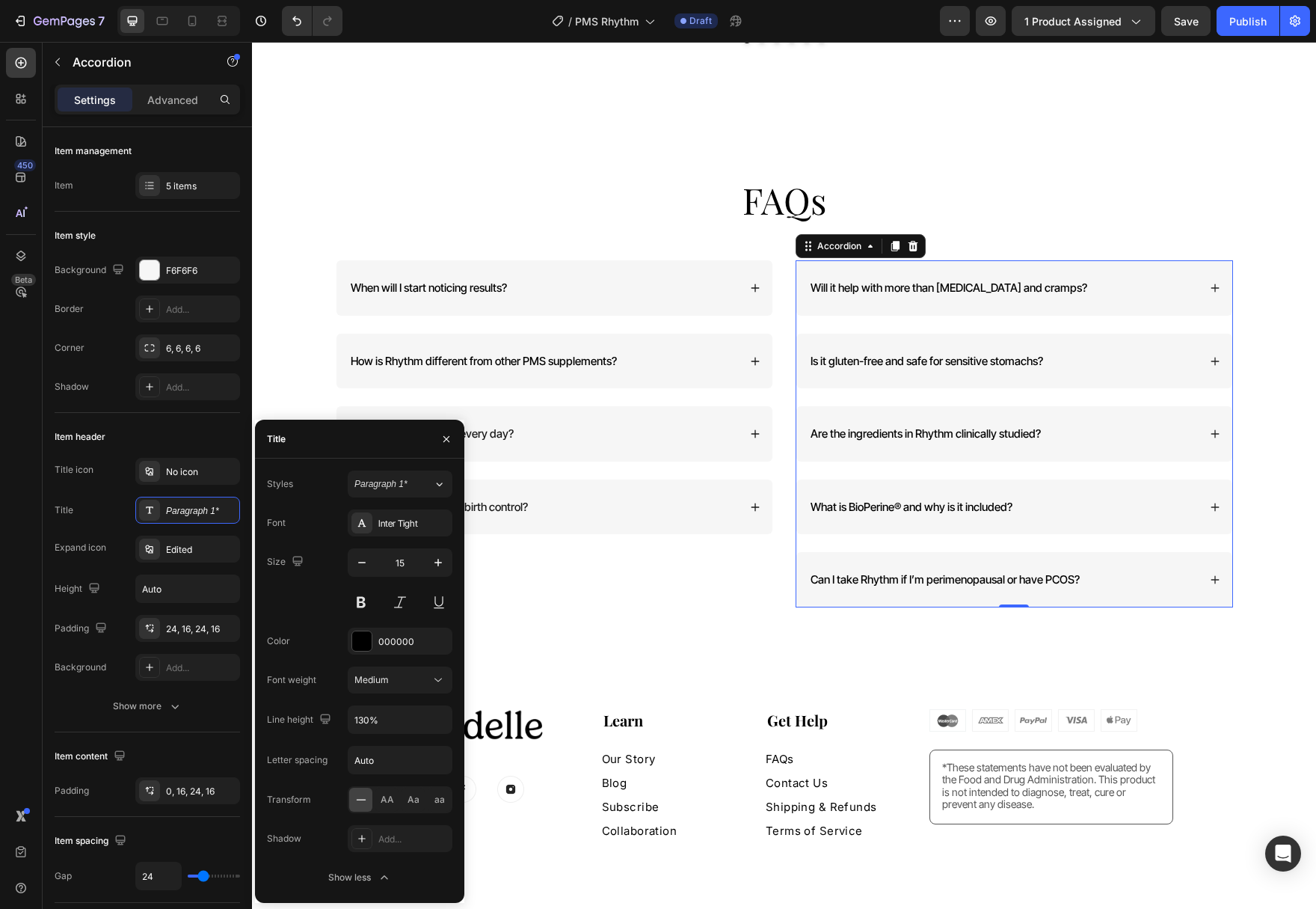
click at [1206, 273] on div "Will it help with more than [MEDICAL_DATA] and cramps?" at bounding box center [1014, 288] width 436 height 56
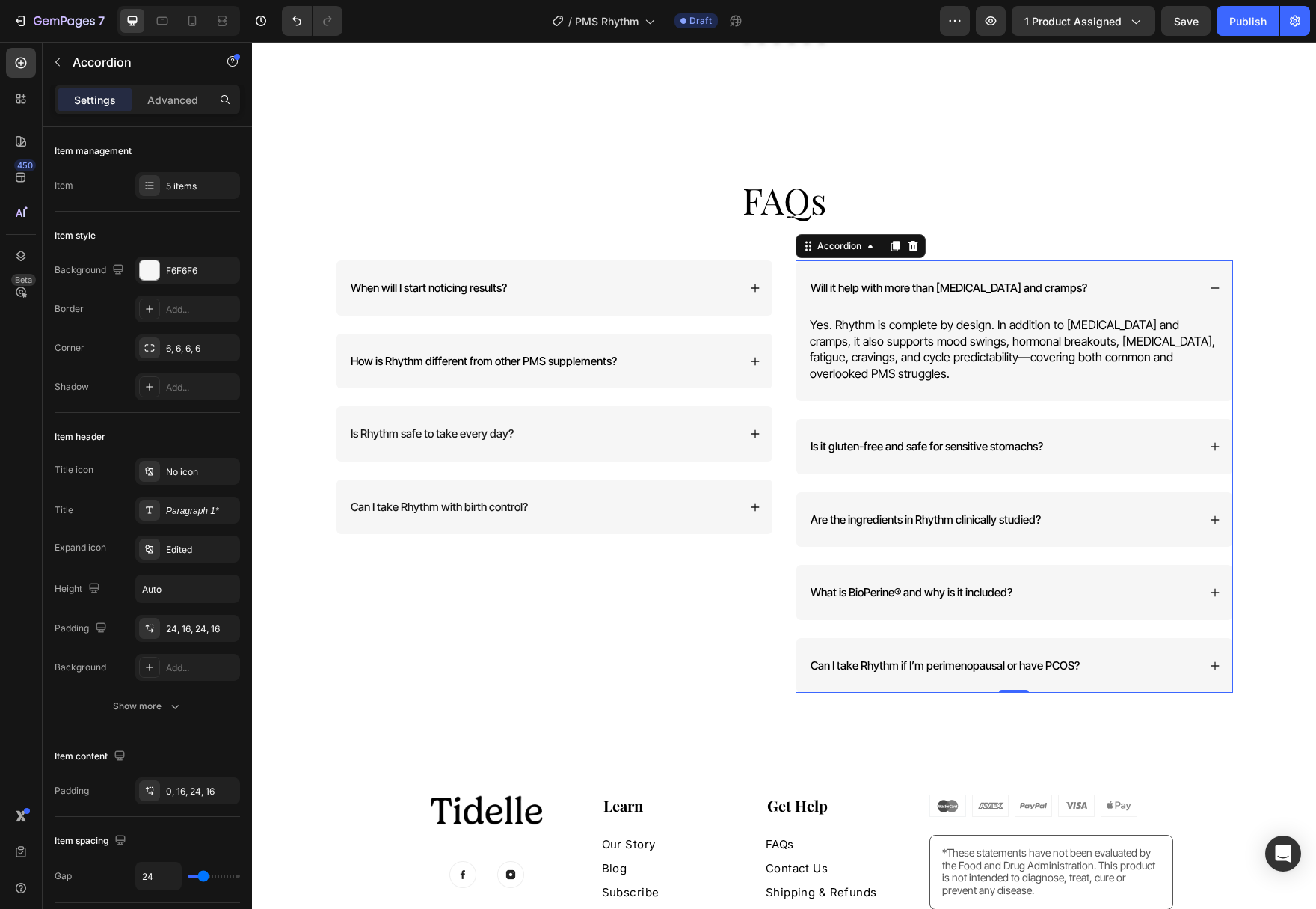
click at [1051, 324] on span "Yes. Rhythm is complete by design. In addition to [MEDICAL_DATA] and cramps, it…" at bounding box center [1012, 348] width 406 height 64
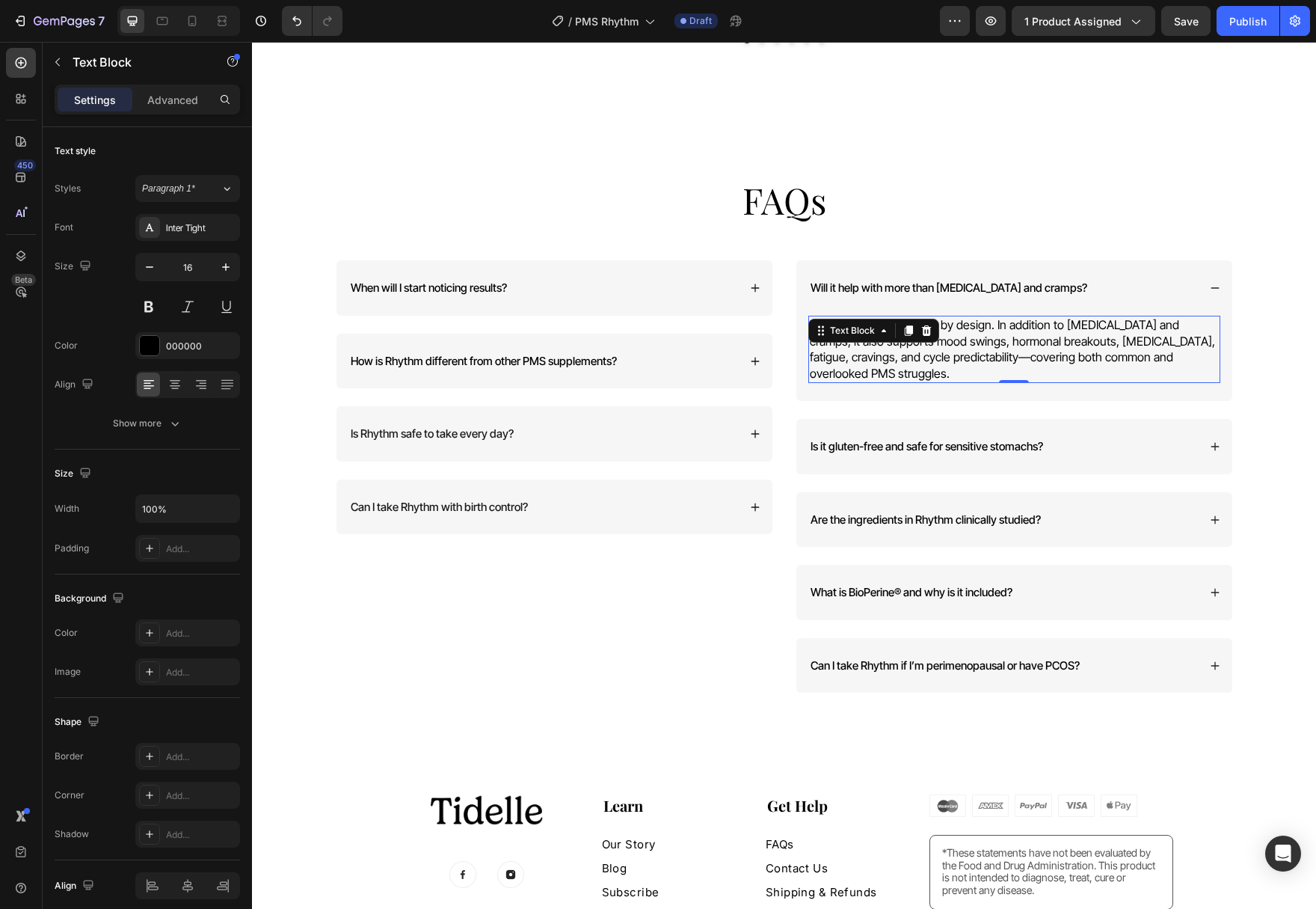
click at [1021, 344] on span "Yes. Rhythm is complete by design. In addition to [MEDICAL_DATA] and cramps, it…" at bounding box center [1012, 348] width 406 height 64
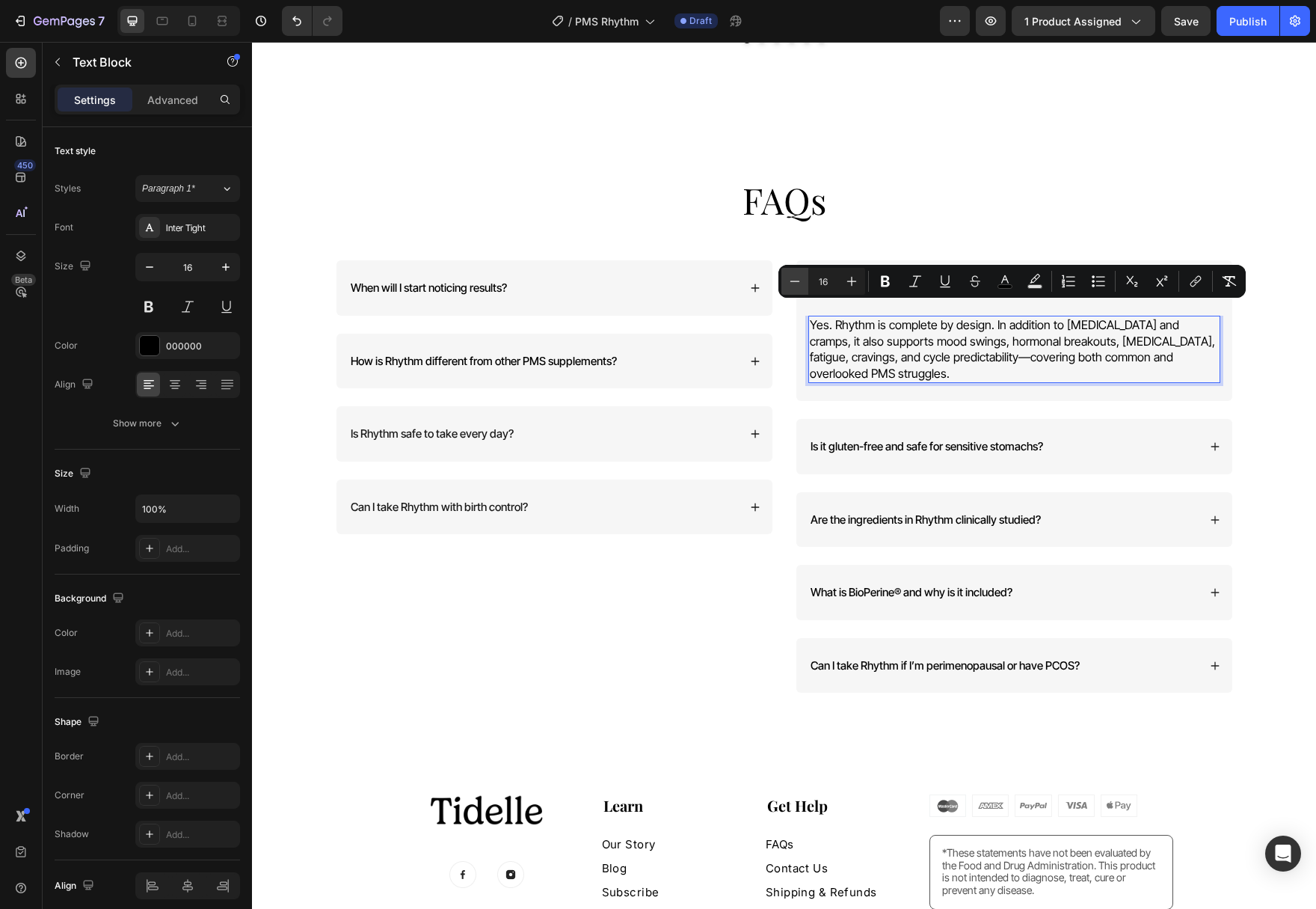
click at [796, 284] on icon "Editor contextual toolbar" at bounding box center [795, 280] width 15 height 15
type input "14"
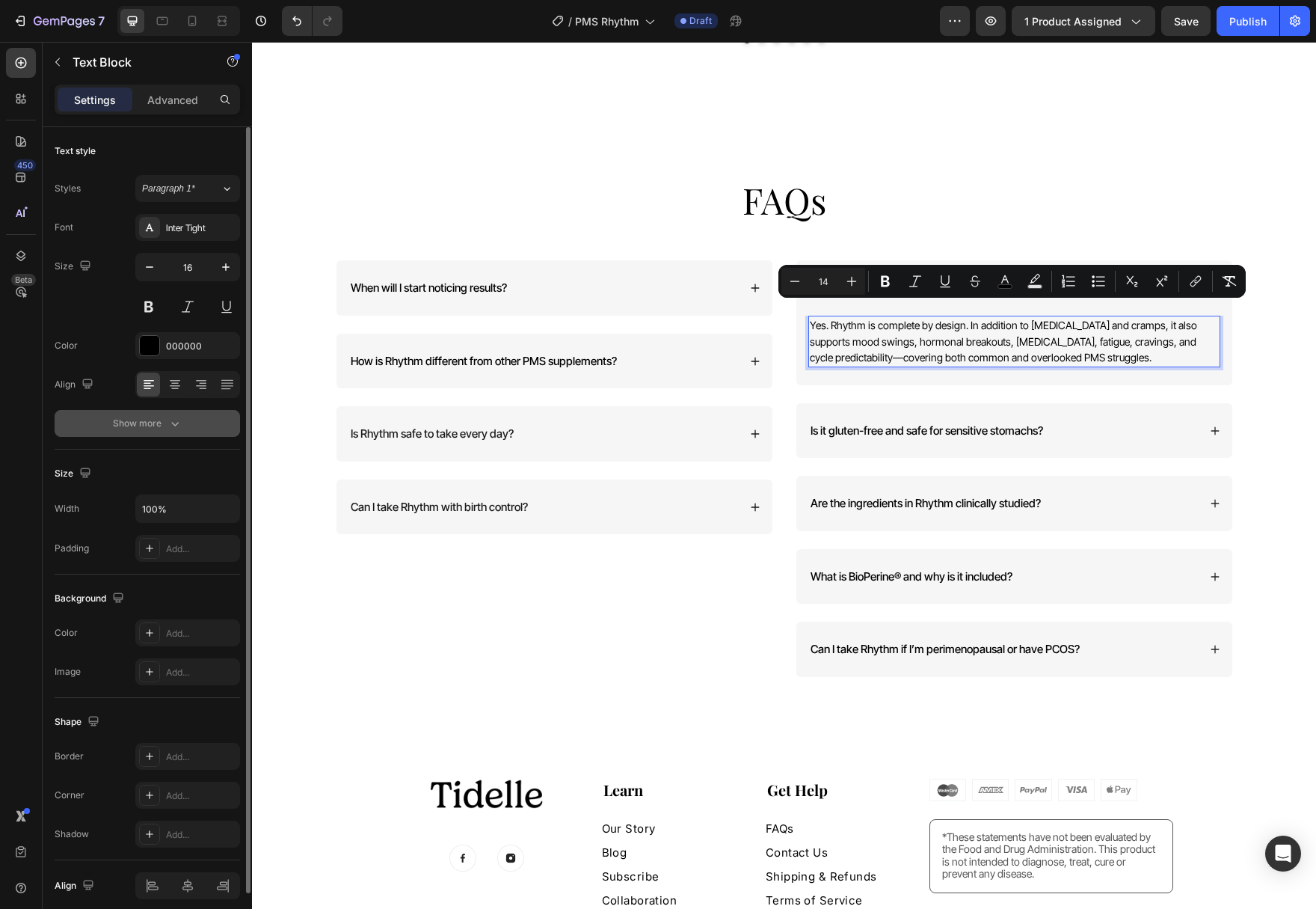
click at [177, 433] on button "Show more" at bounding box center [147, 423] width 185 height 27
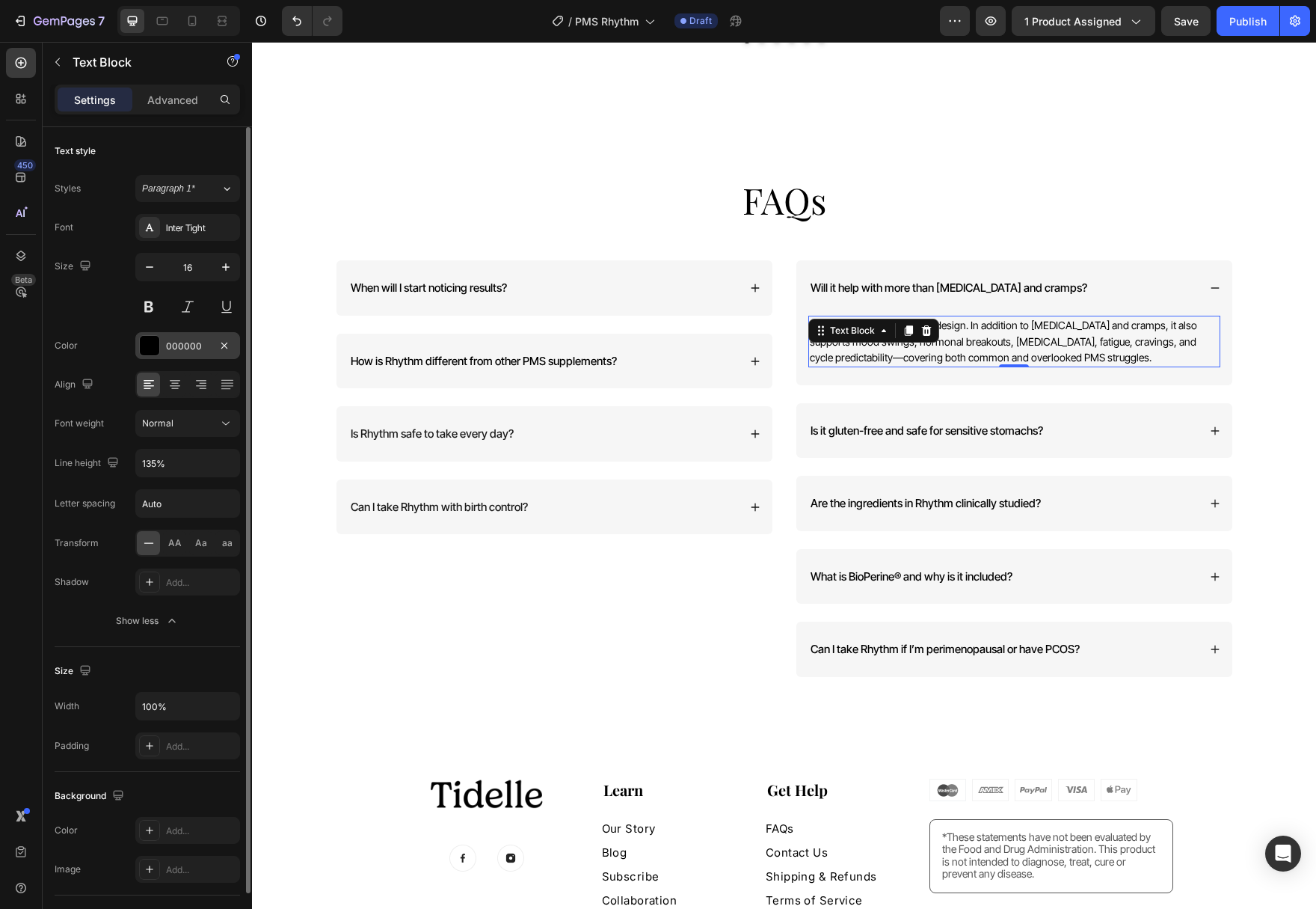
click at [157, 347] on div at bounding box center [150, 346] width 19 height 19
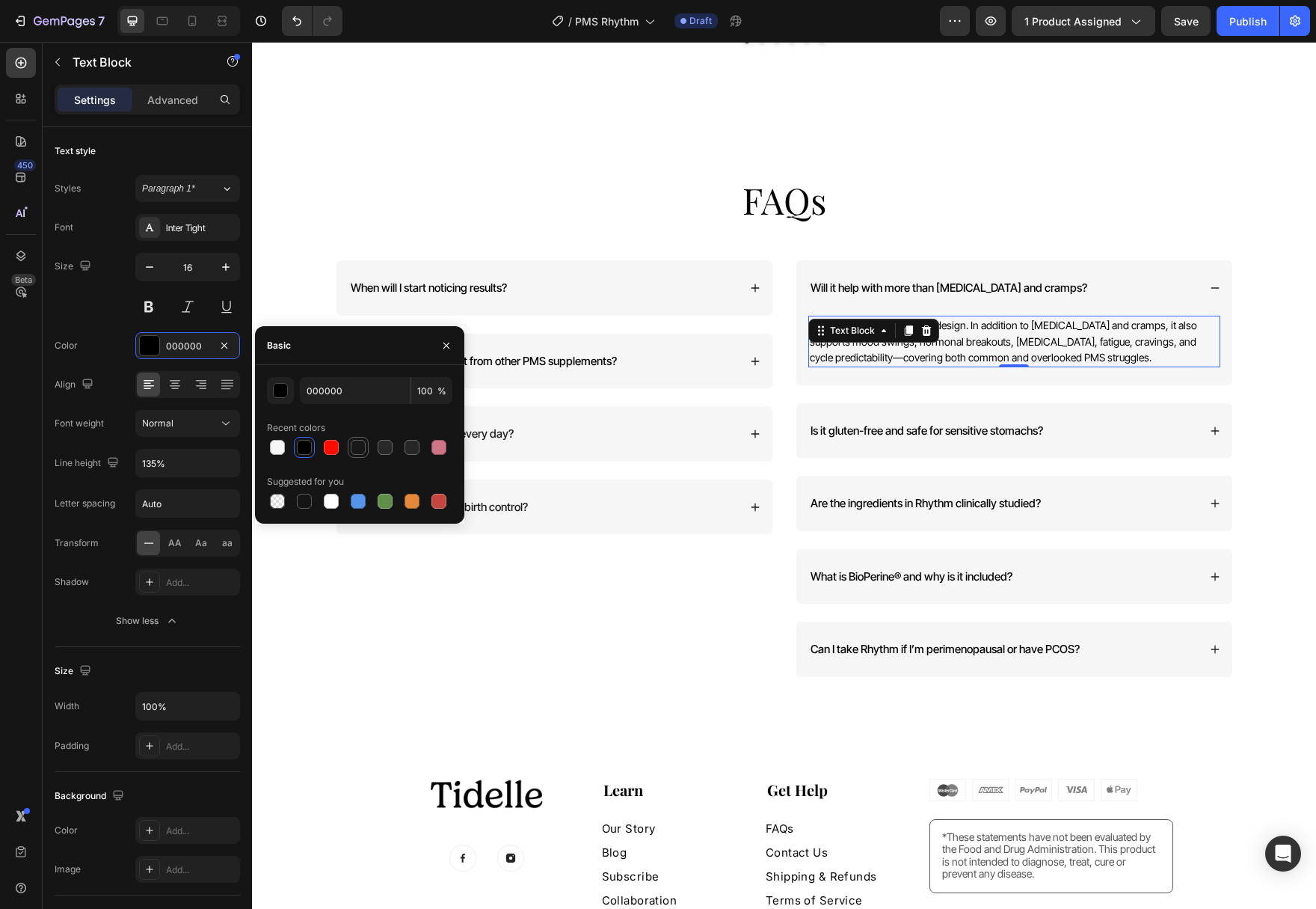
click at [352, 448] on div at bounding box center [358, 447] width 15 height 15
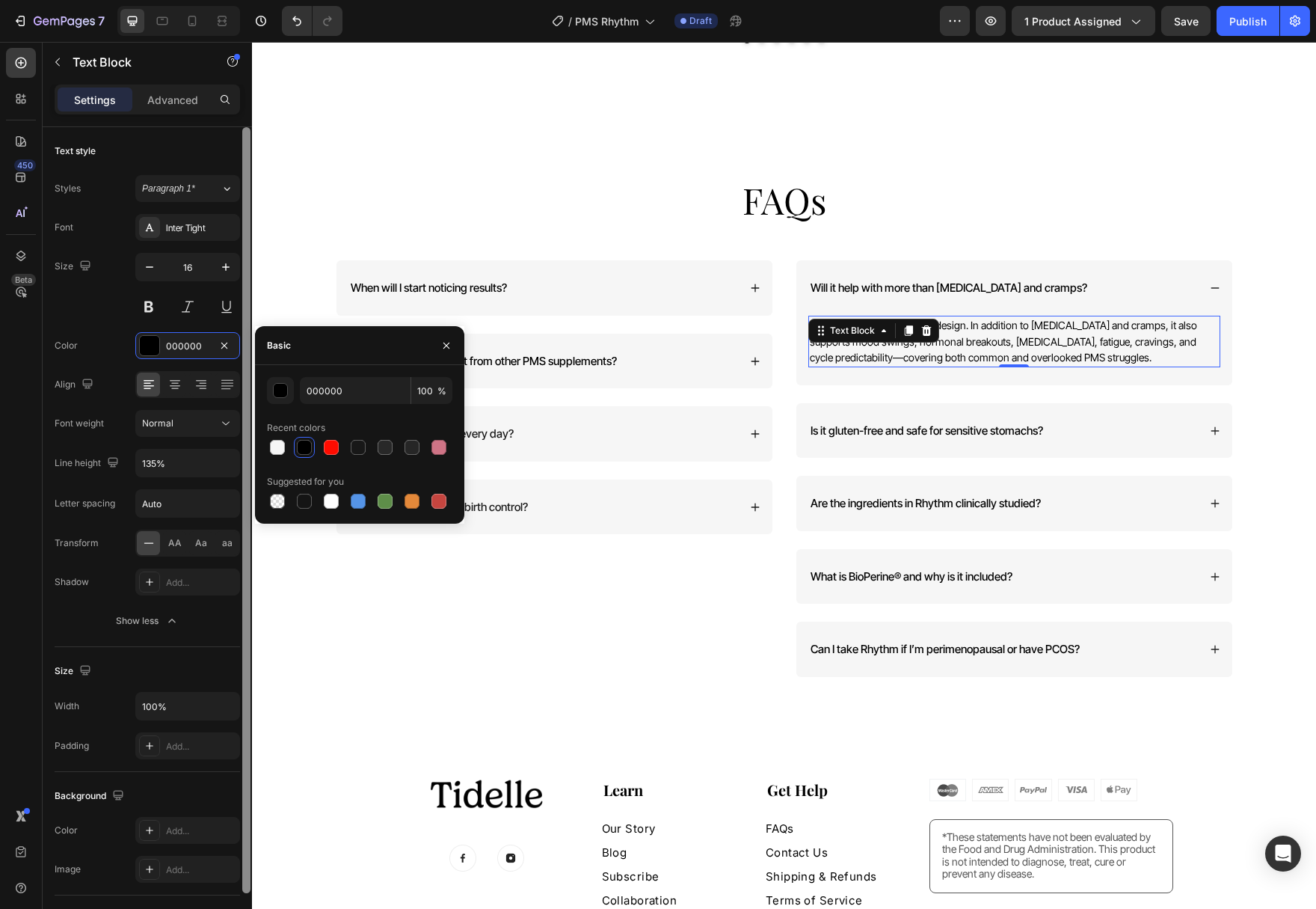
type input "181818"
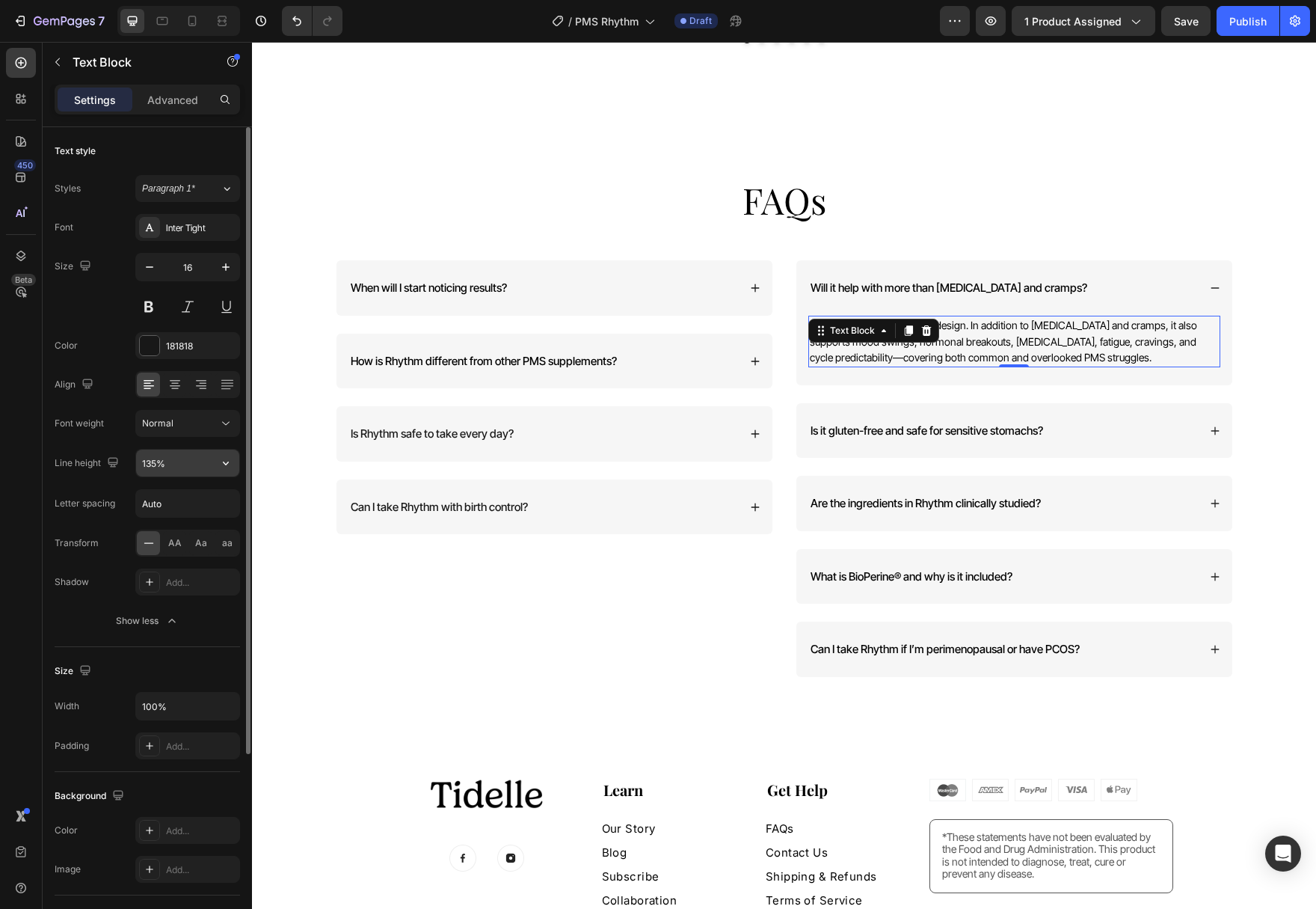
click at [231, 456] on icon "button" at bounding box center [225, 462] width 15 height 15
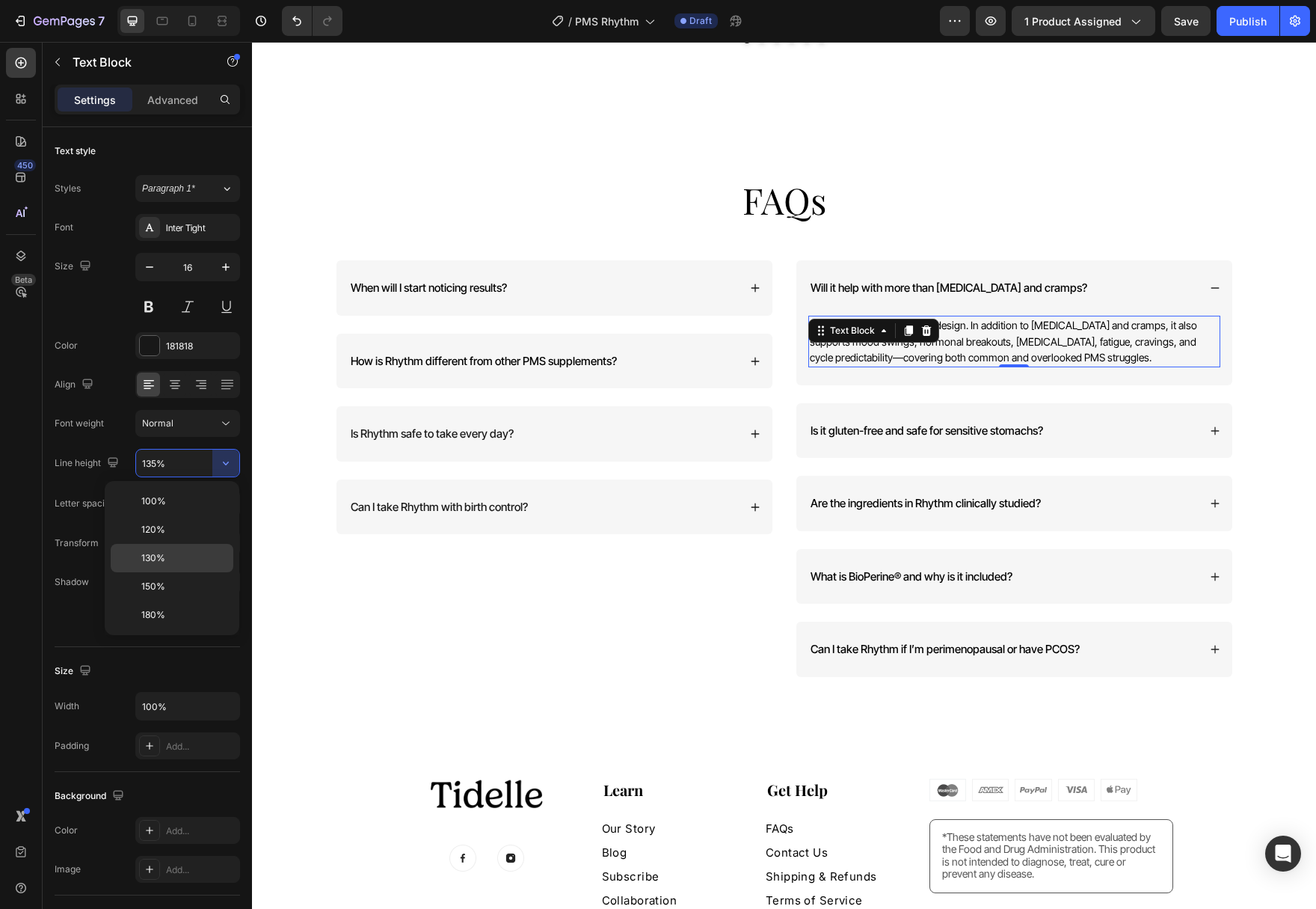
click at [202, 560] on p "130%" at bounding box center [184, 557] width 85 height 13
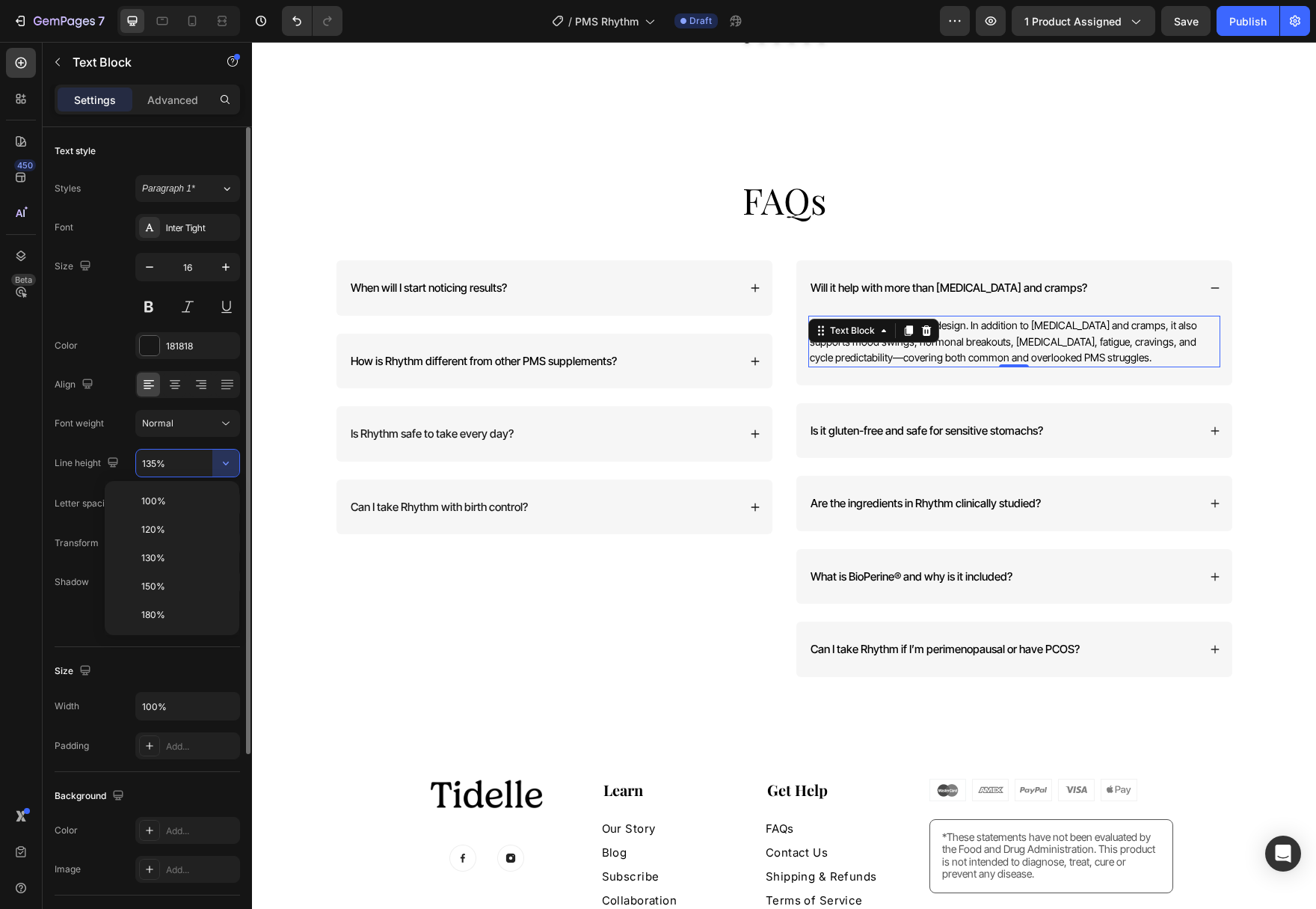
type input "130%"
click at [229, 433] on button "Normal" at bounding box center [187, 423] width 104 height 27
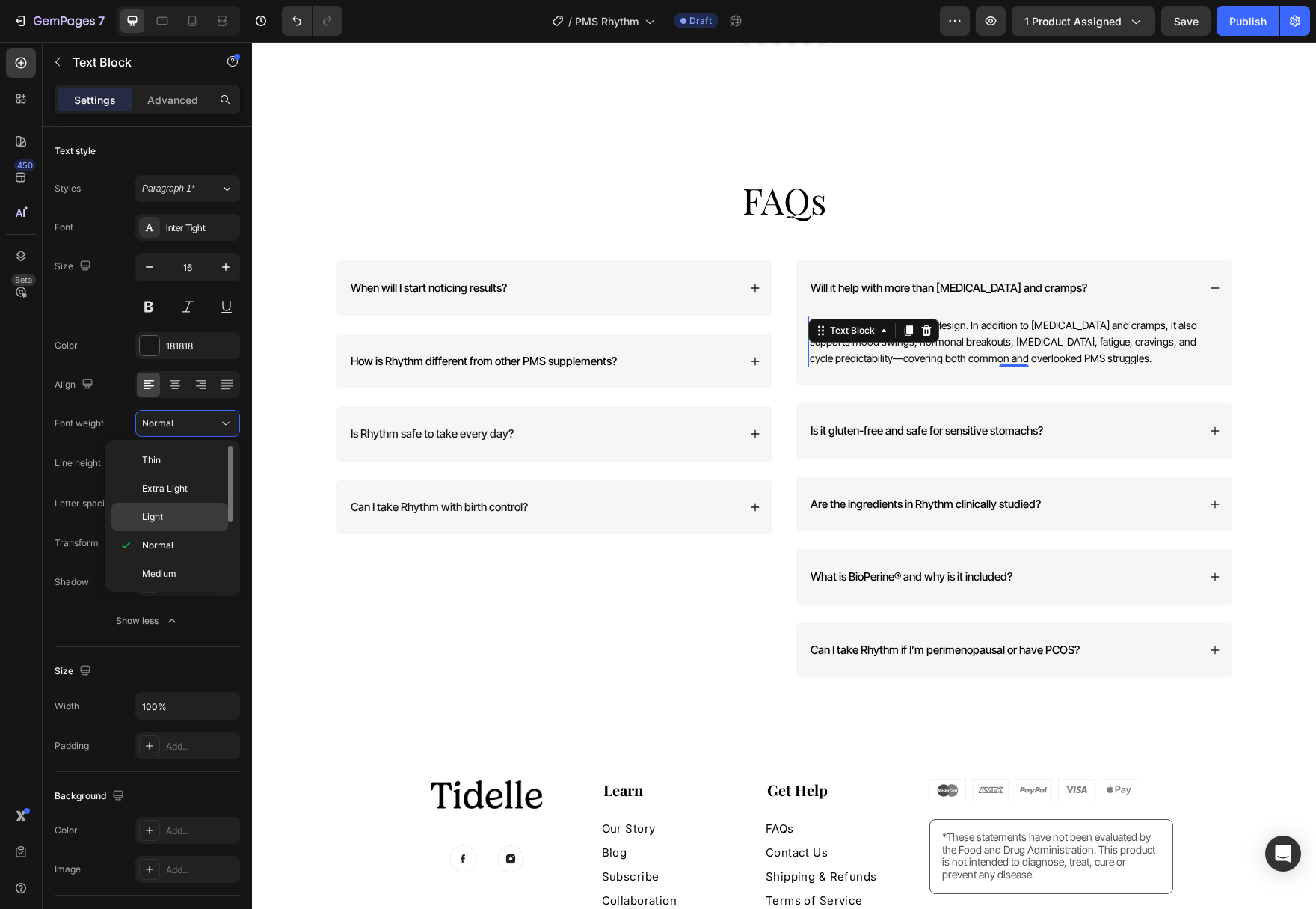
click at [201, 519] on p "Light" at bounding box center [181, 516] width 79 height 13
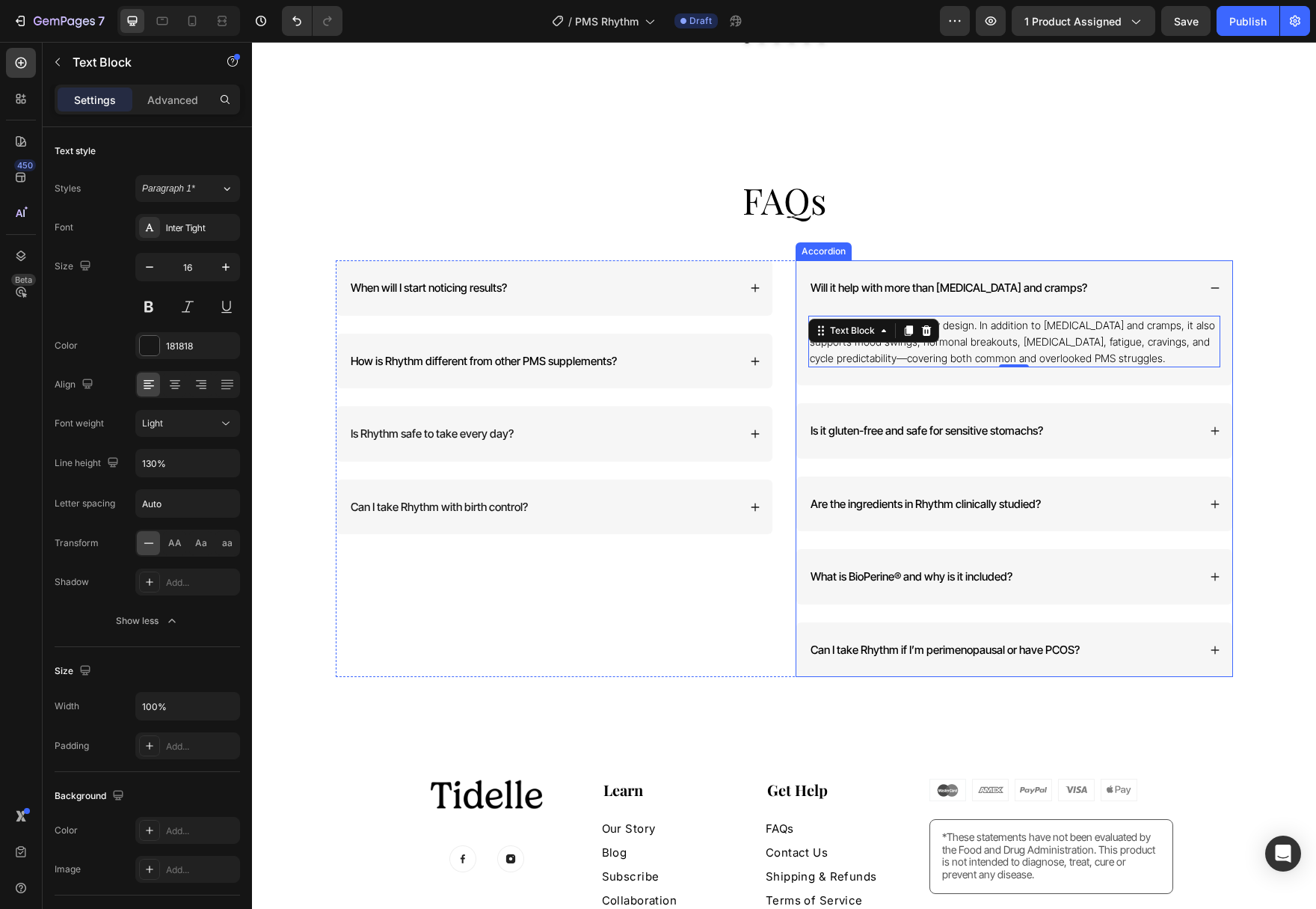
click at [856, 280] on span "Will it help with more than [MEDICAL_DATA] and cramps?" at bounding box center [949, 287] width 277 height 14
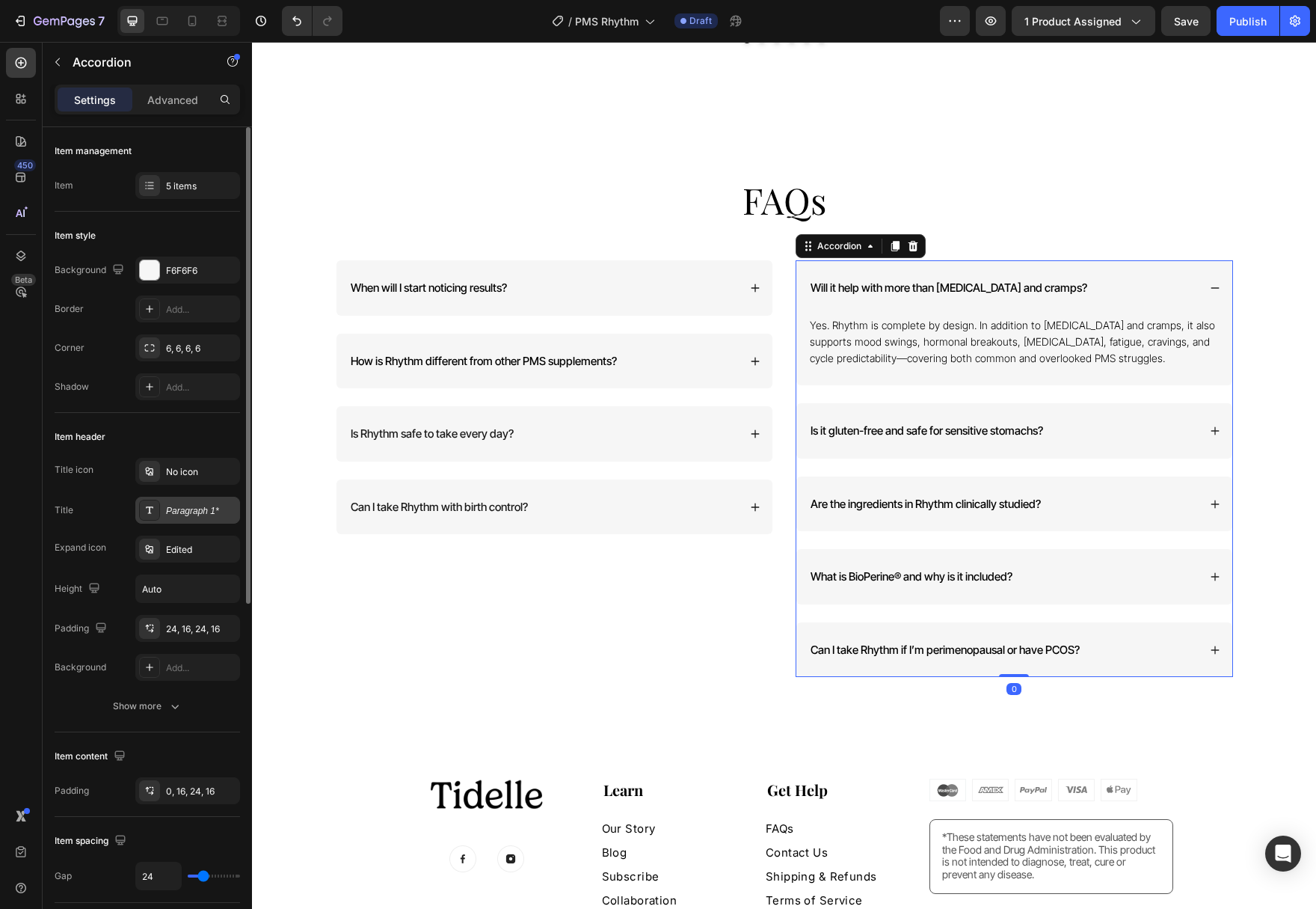
click at [178, 512] on div "Paragraph 1*" at bounding box center [201, 510] width 70 height 13
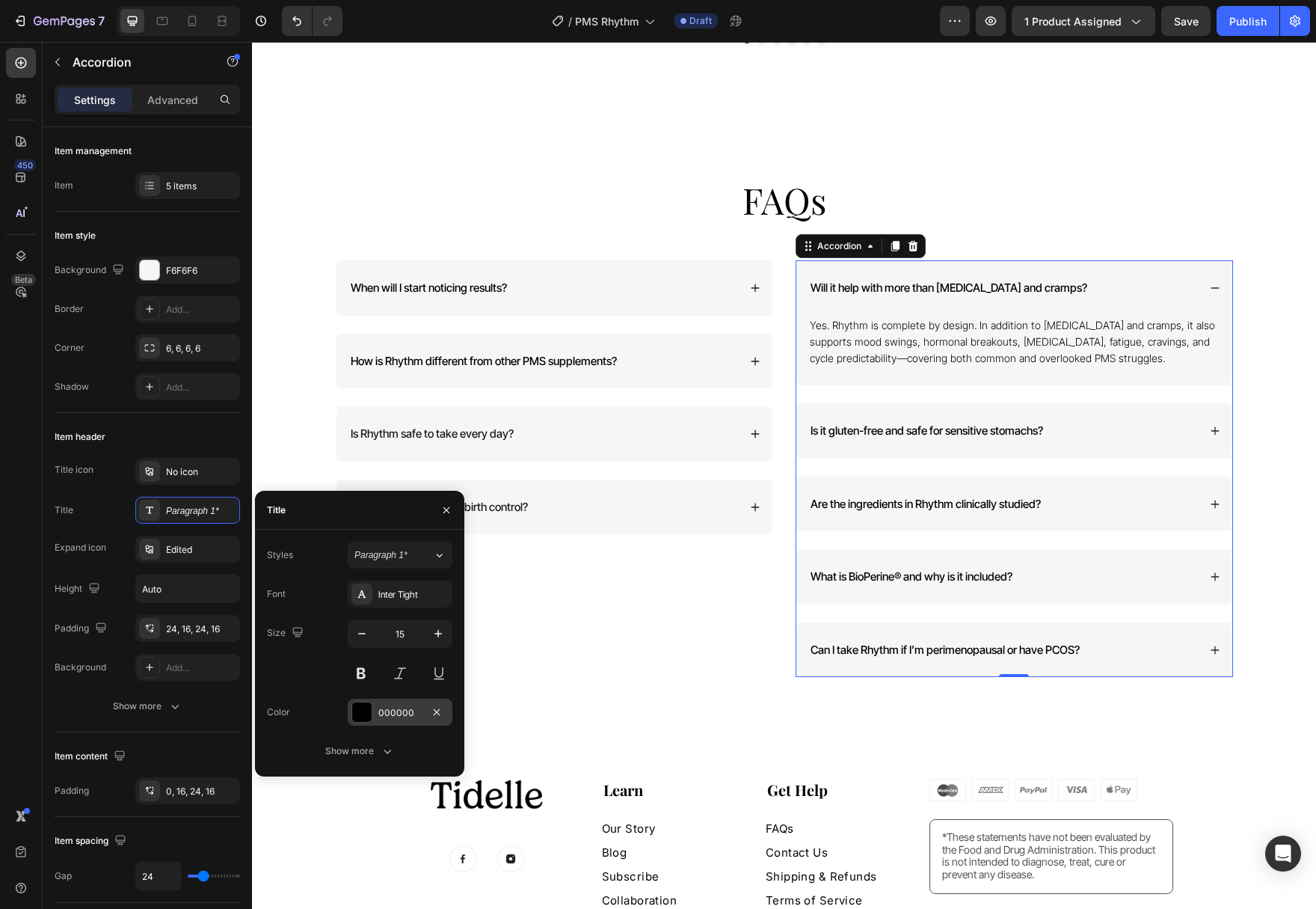
click at [358, 703] on div at bounding box center [362, 712] width 19 height 19
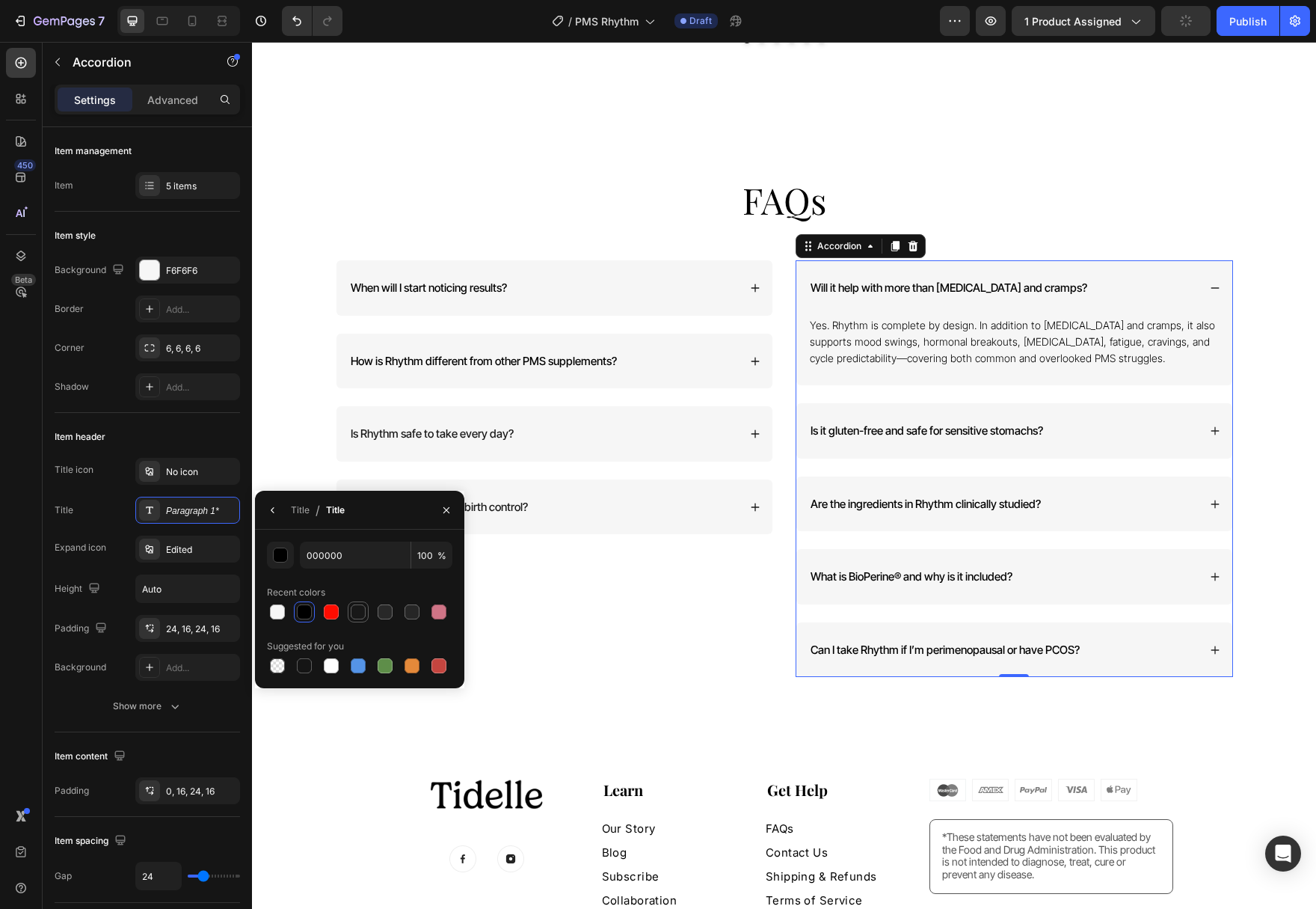
click at [359, 616] on div at bounding box center [358, 611] width 15 height 15
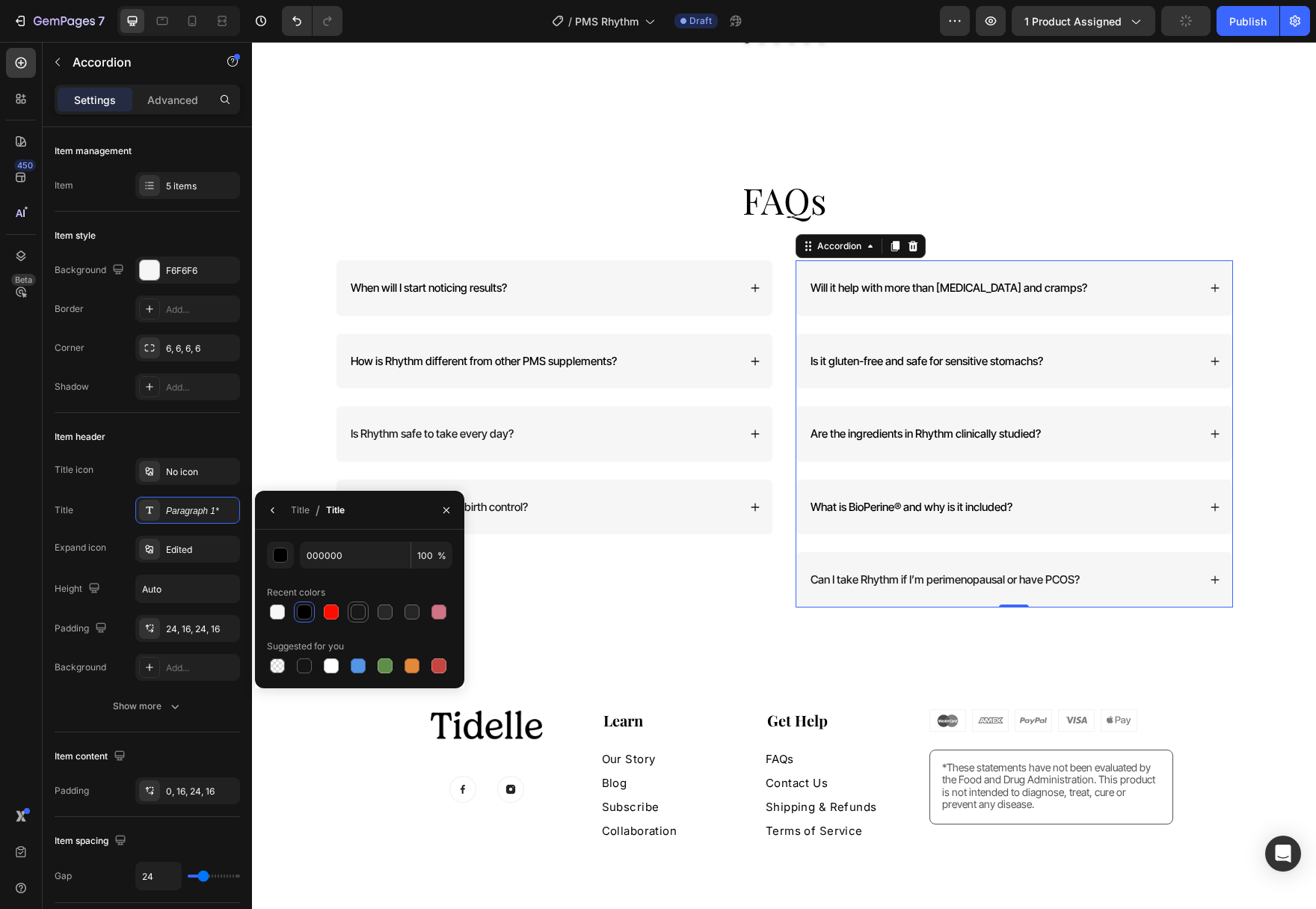
type input "181818"
click at [560, 337] on div "How is Rhythm different from other PMS supplements?" at bounding box center [554, 361] width 436 height 56
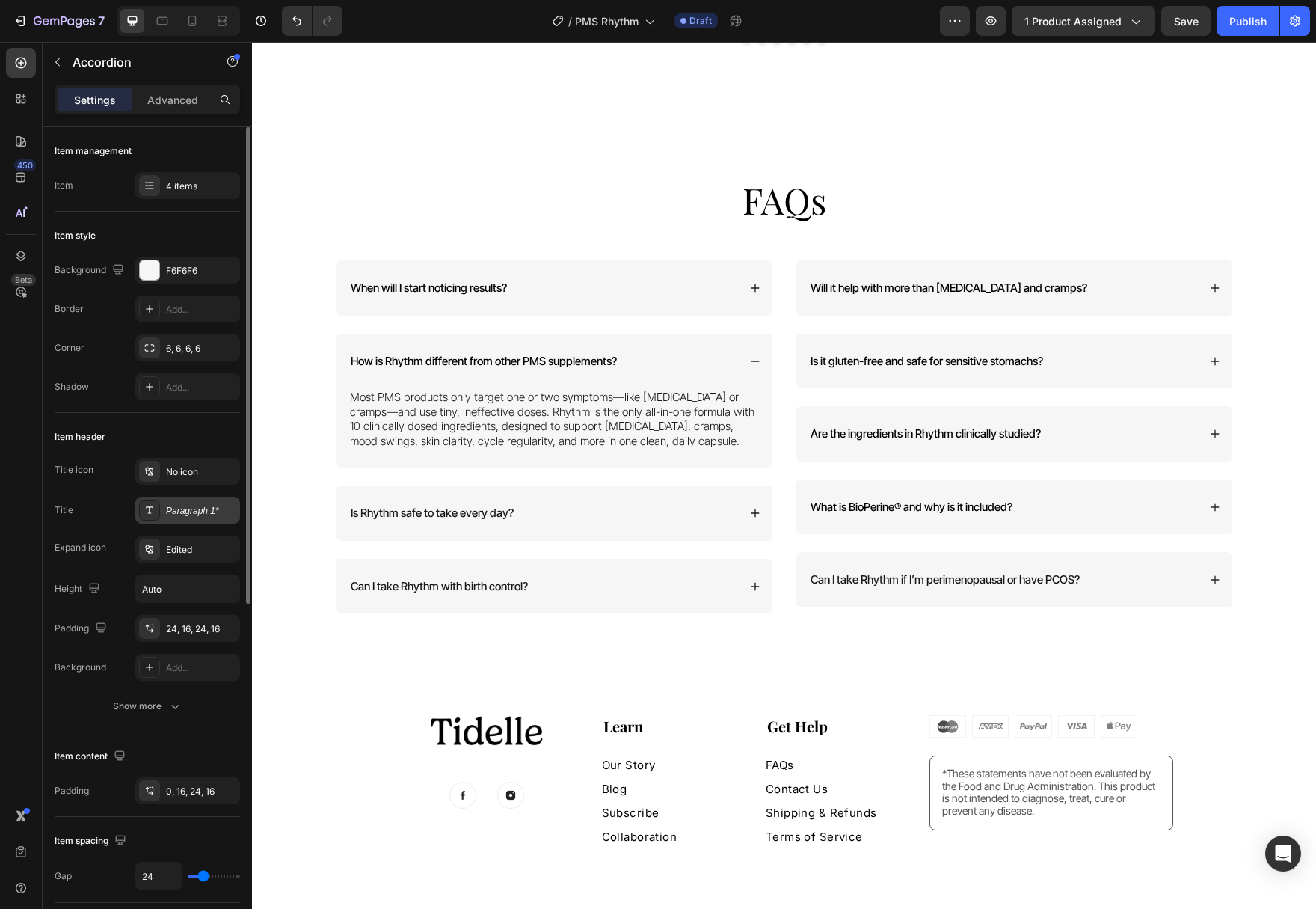
click at [178, 499] on div "Paragraph 1*" at bounding box center [187, 509] width 104 height 27
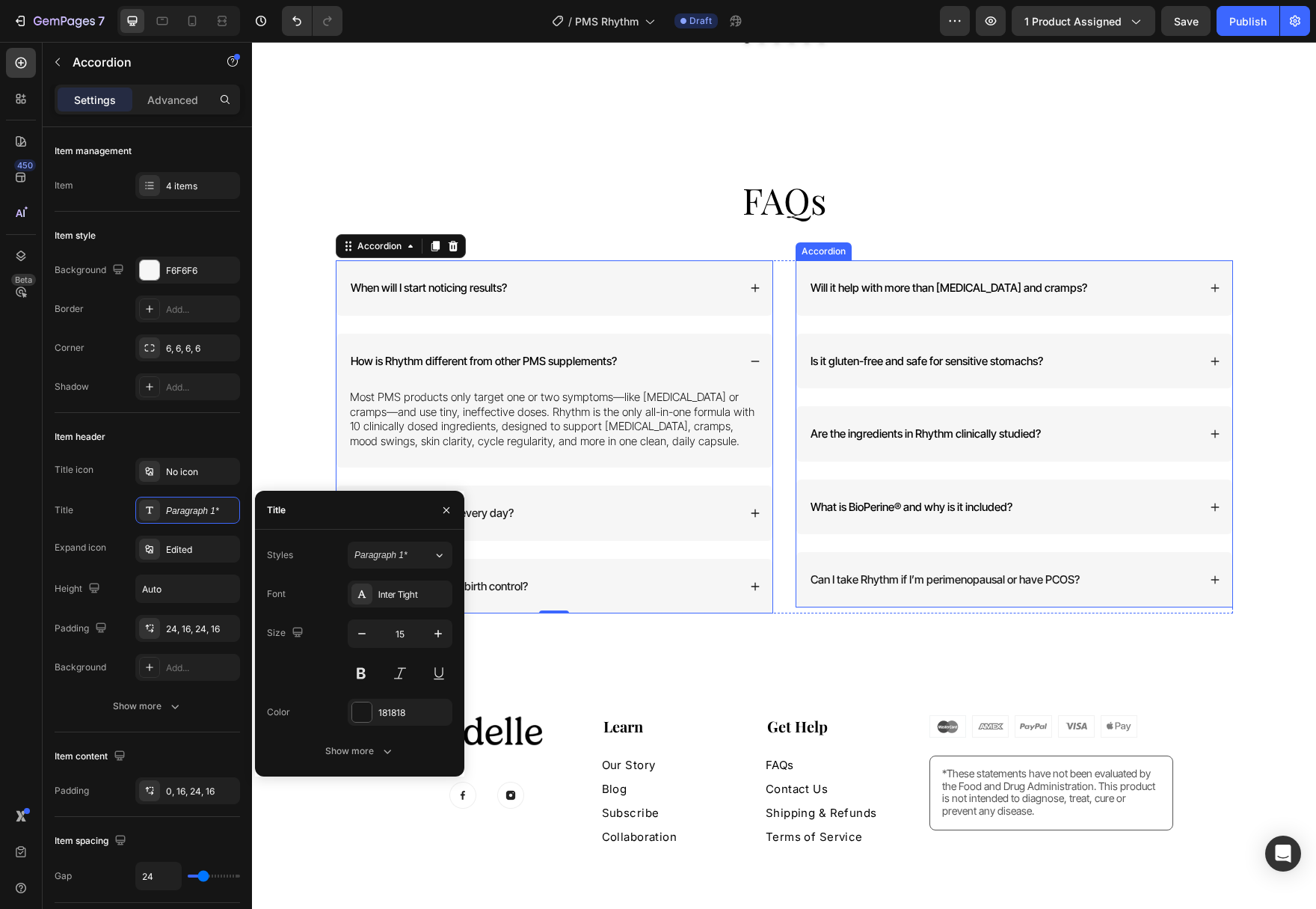
click at [900, 354] on span "Is it gluten-free and safe for sensitive stomachs?" at bounding box center [926, 360] width 232 height 14
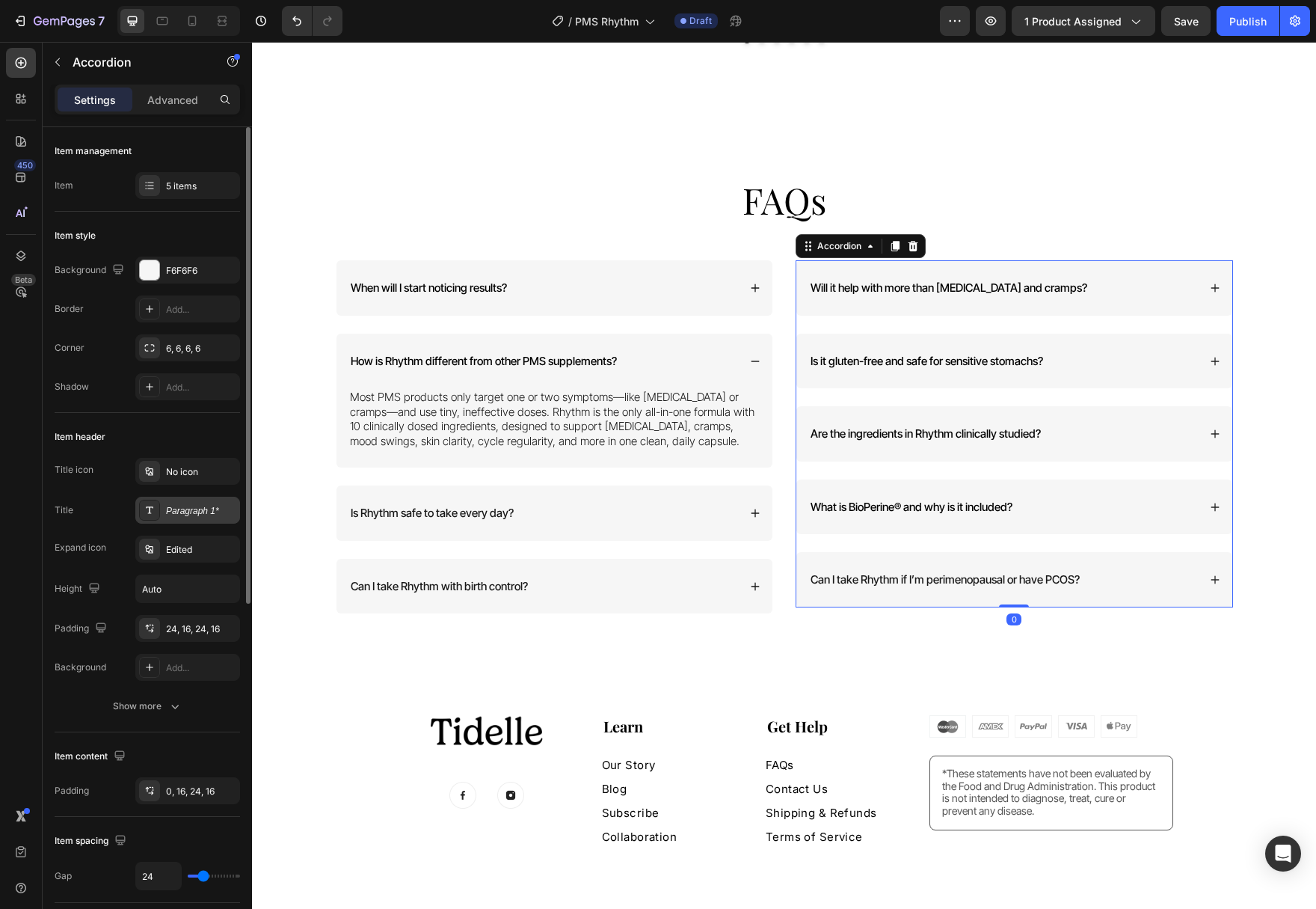
click at [195, 509] on div "Paragraph 1*" at bounding box center [201, 510] width 70 height 13
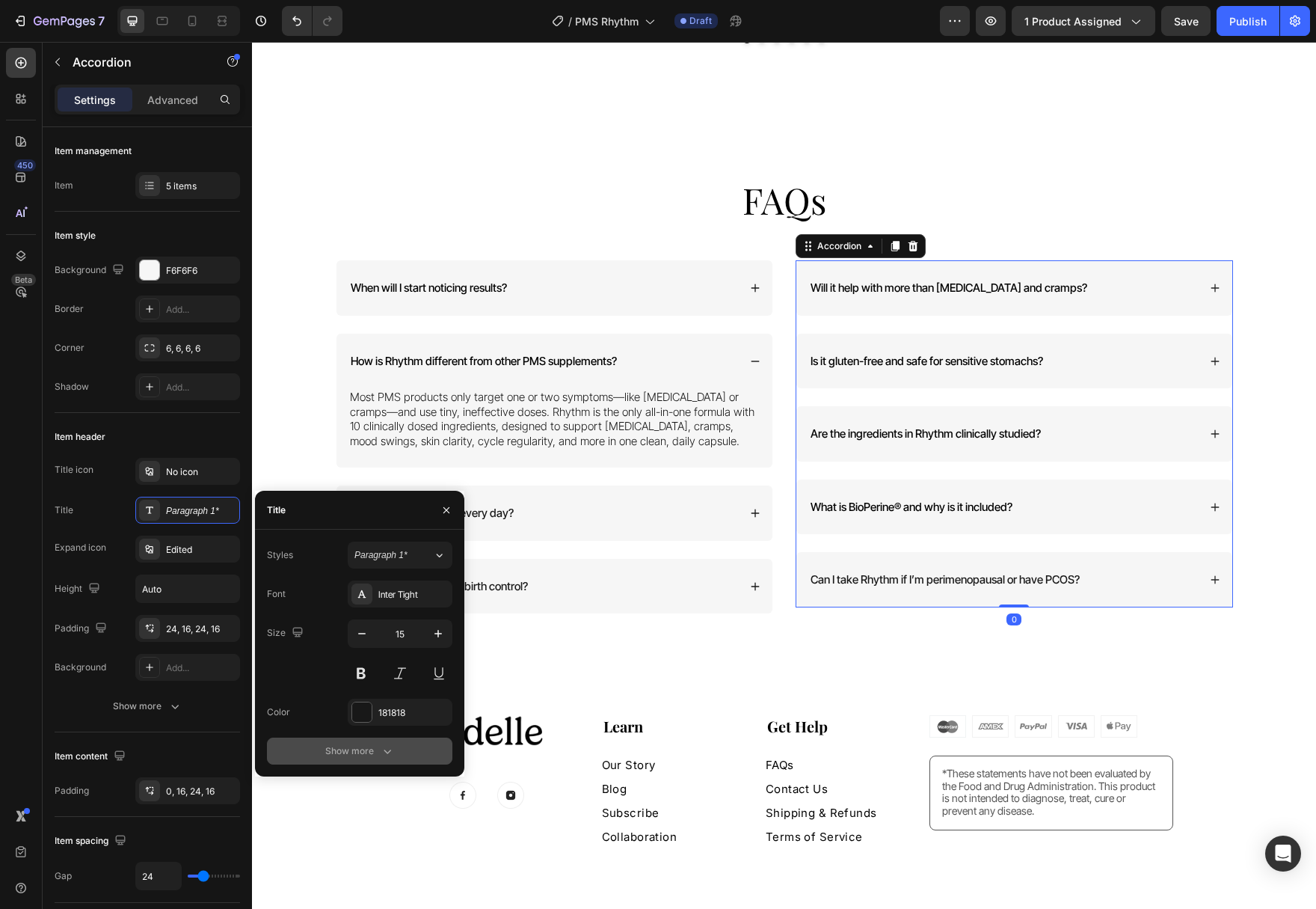
click at [384, 760] on button "Show more" at bounding box center [359, 751] width 185 height 27
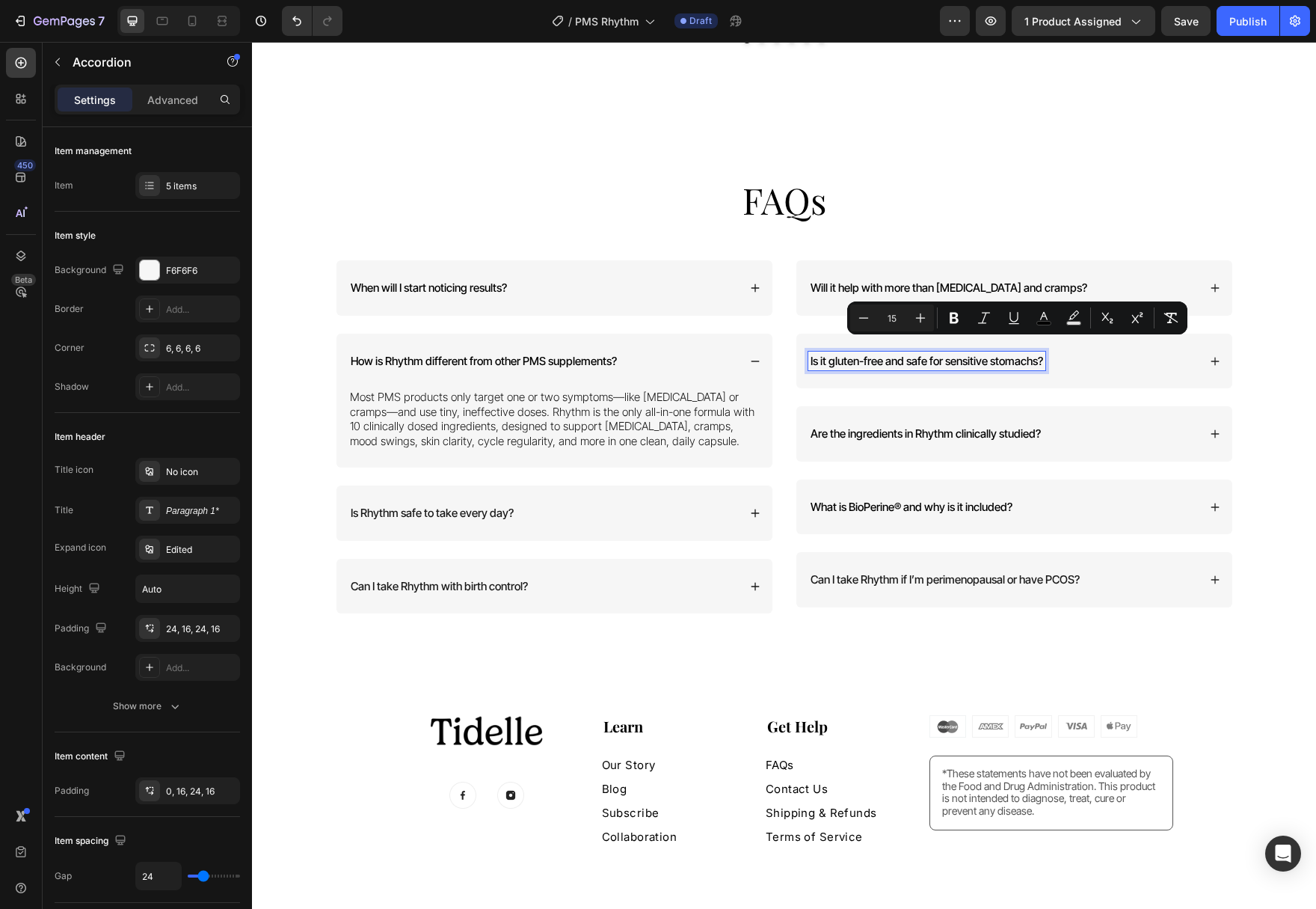
click at [1005, 354] on span "Is it gluten-free and safe for sensitive stomachs?" at bounding box center [926, 360] width 232 height 14
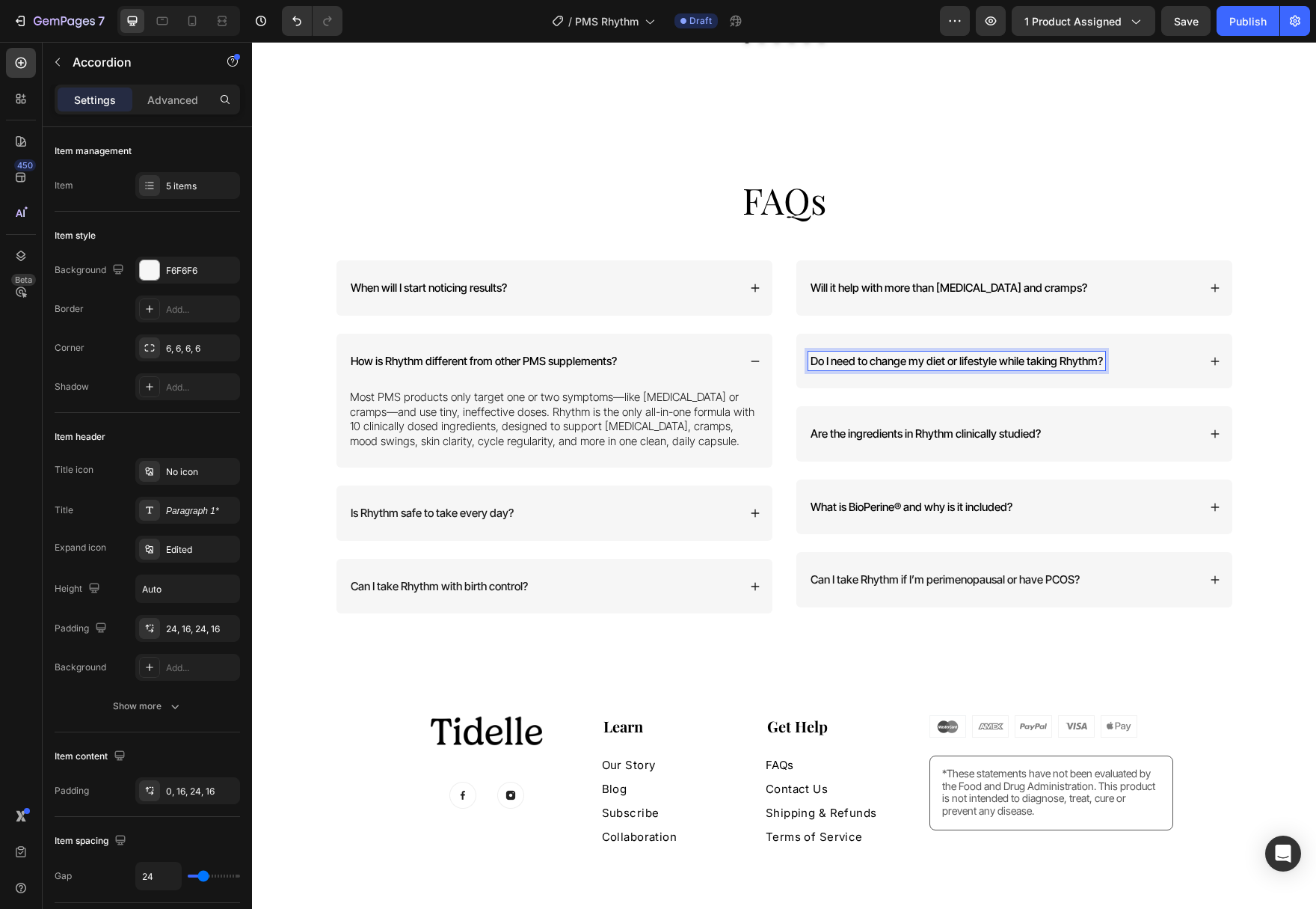
click at [1039, 354] on span "Do I need to change my diet or lifestyle while taking Rhythm?" at bounding box center [957, 360] width 292 height 14
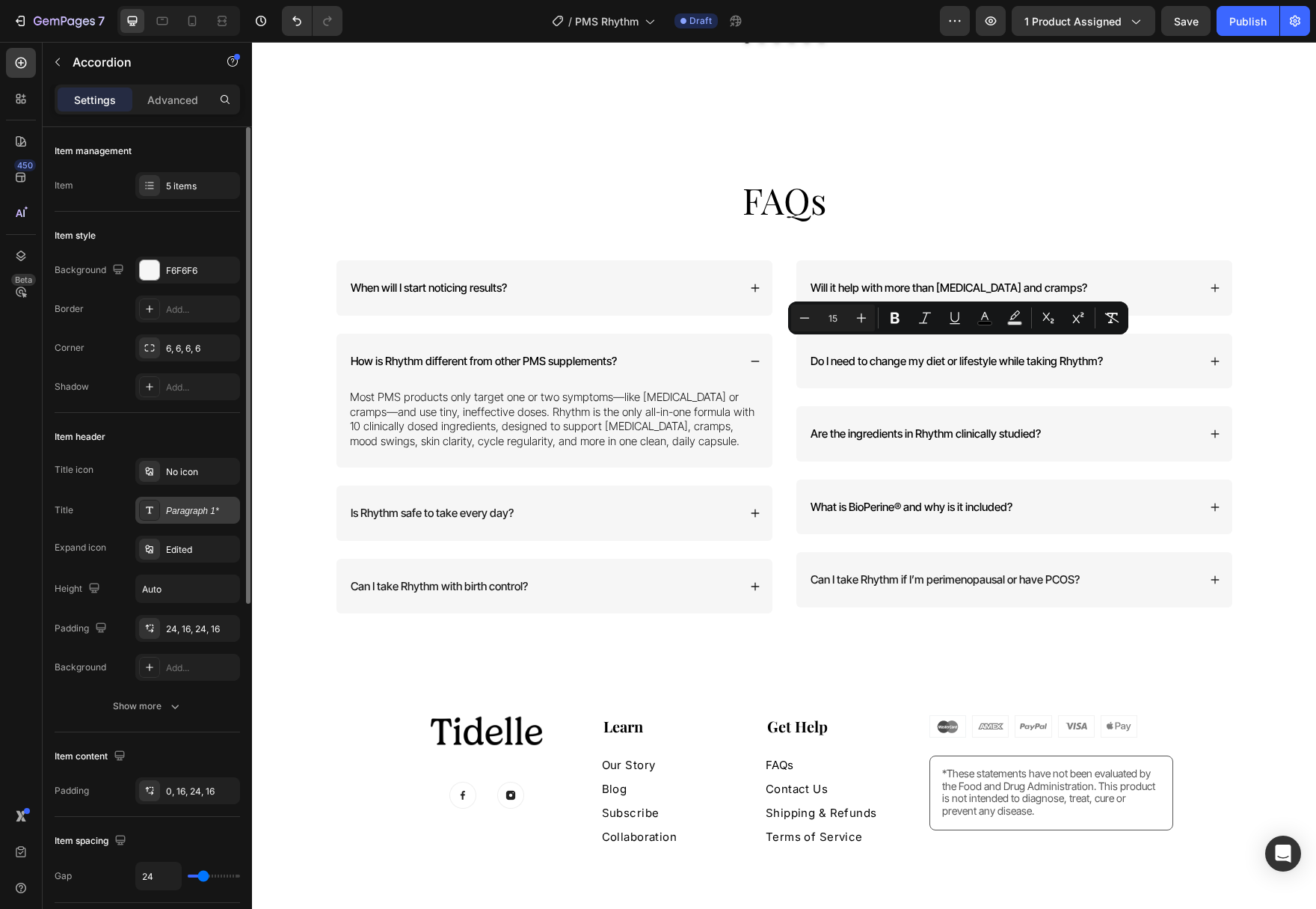
click at [178, 505] on div "Paragraph 1*" at bounding box center [201, 510] width 70 height 13
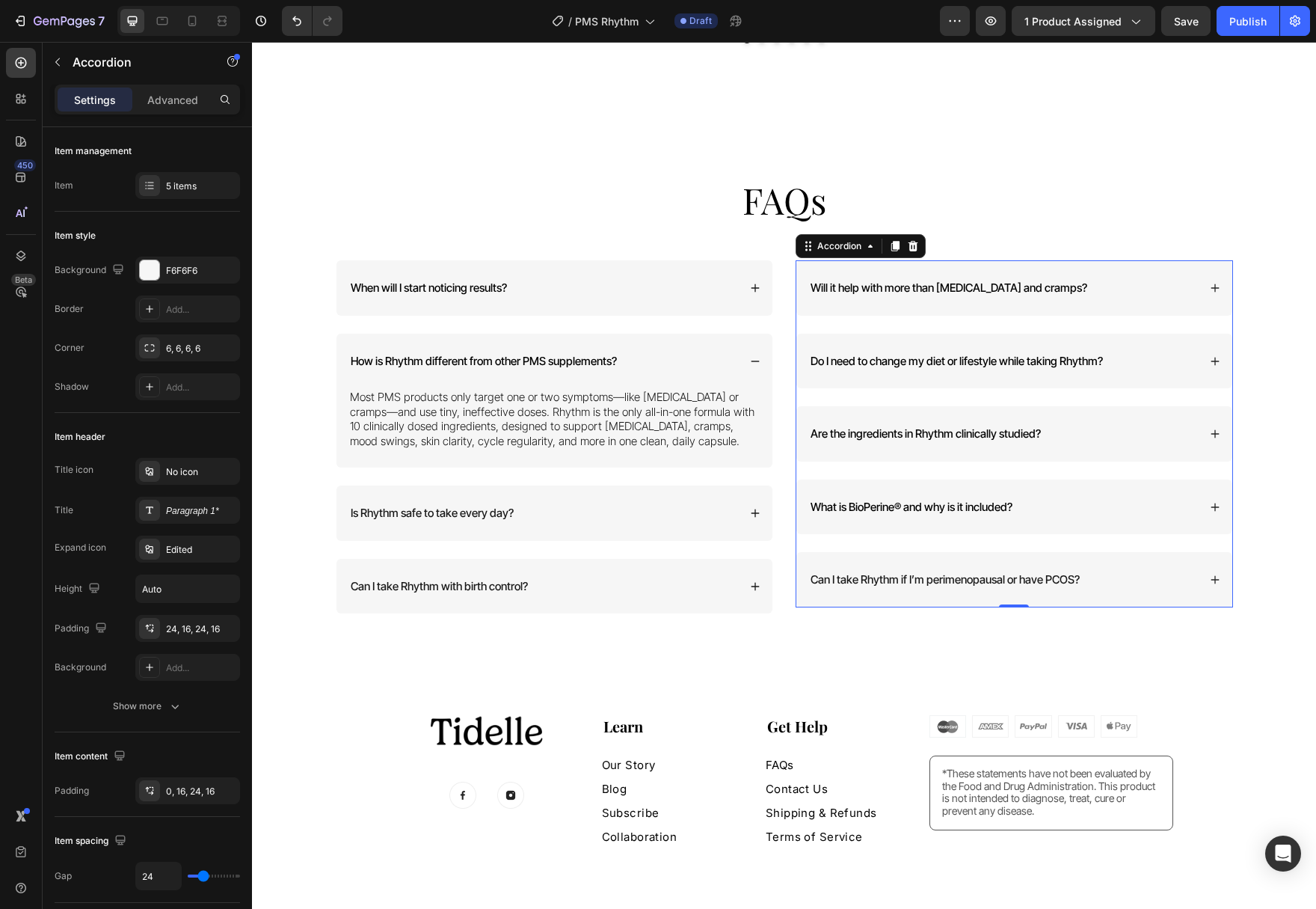
click at [1222, 350] on div "Do I need to change my diet or lifestyle while taking Rhythm?" at bounding box center [1014, 361] width 436 height 56
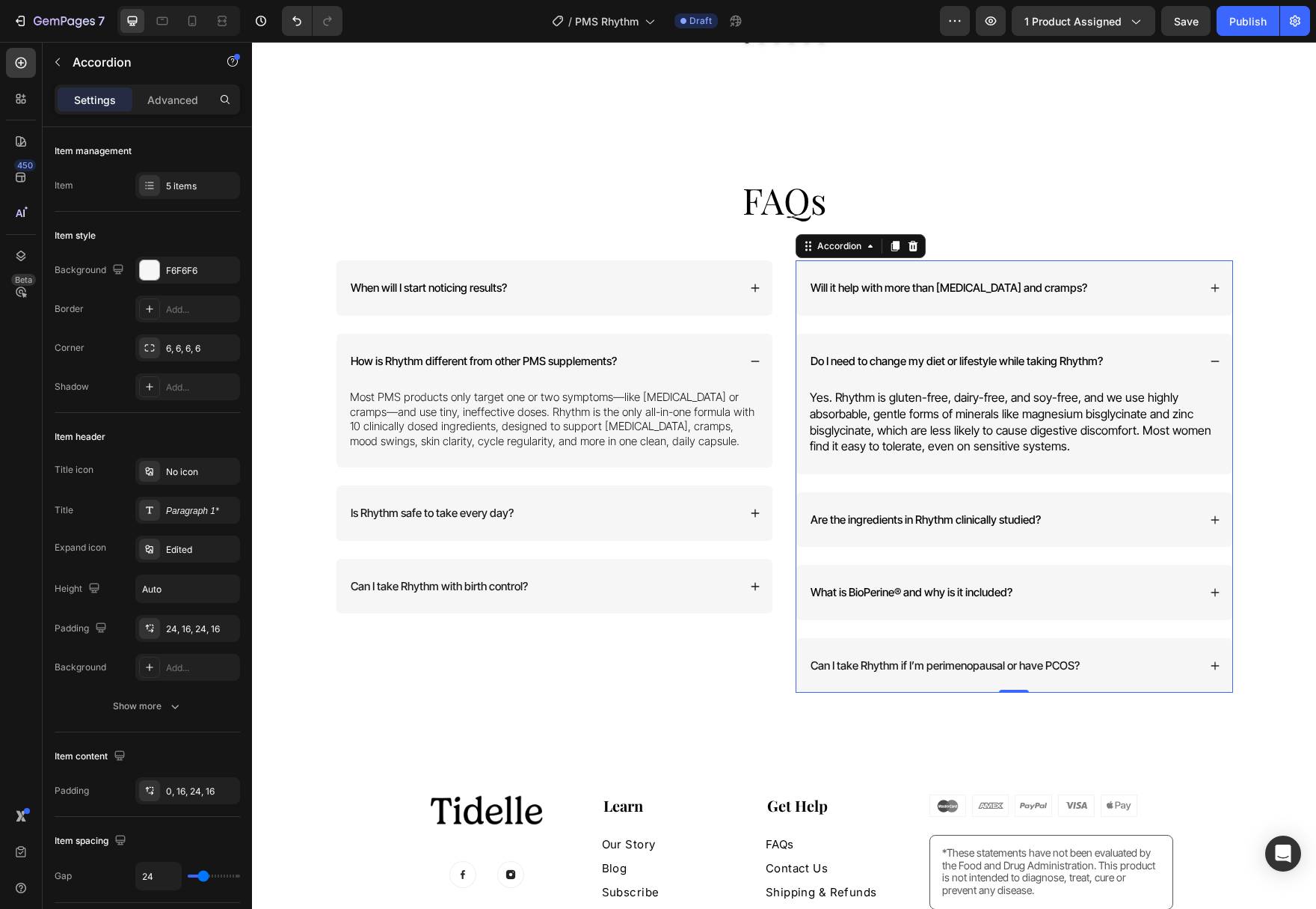
click at [1031, 424] on p "Yes. Rhythm is gluten-free, dairy-free, and soy-free, and we use highly absorba…" at bounding box center [1014, 422] width 409 height 64
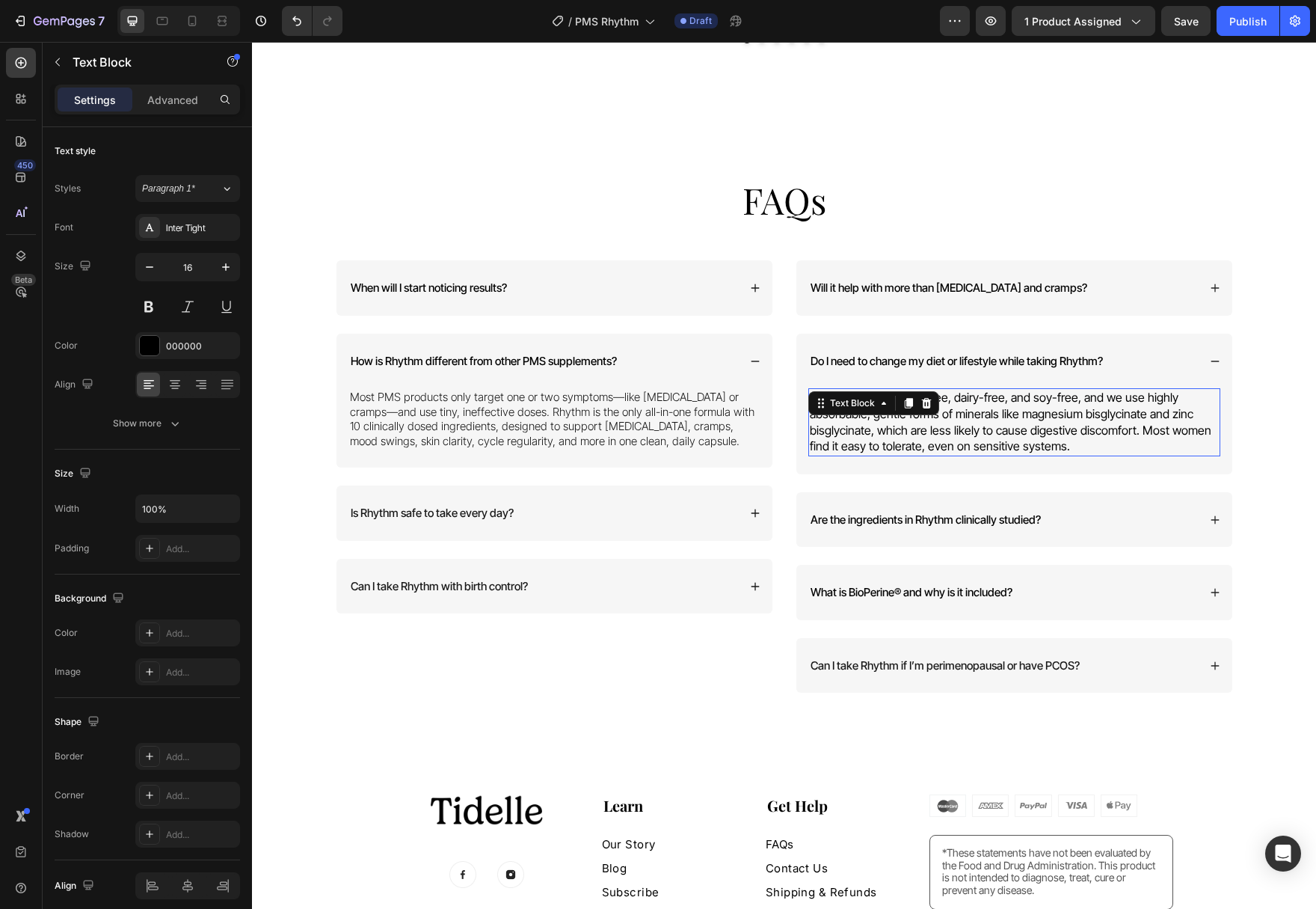
click at [1019, 424] on p "Yes. Rhythm is gluten-free, dairy-free, and soy-free, and we use highly absorba…" at bounding box center [1014, 422] width 409 height 64
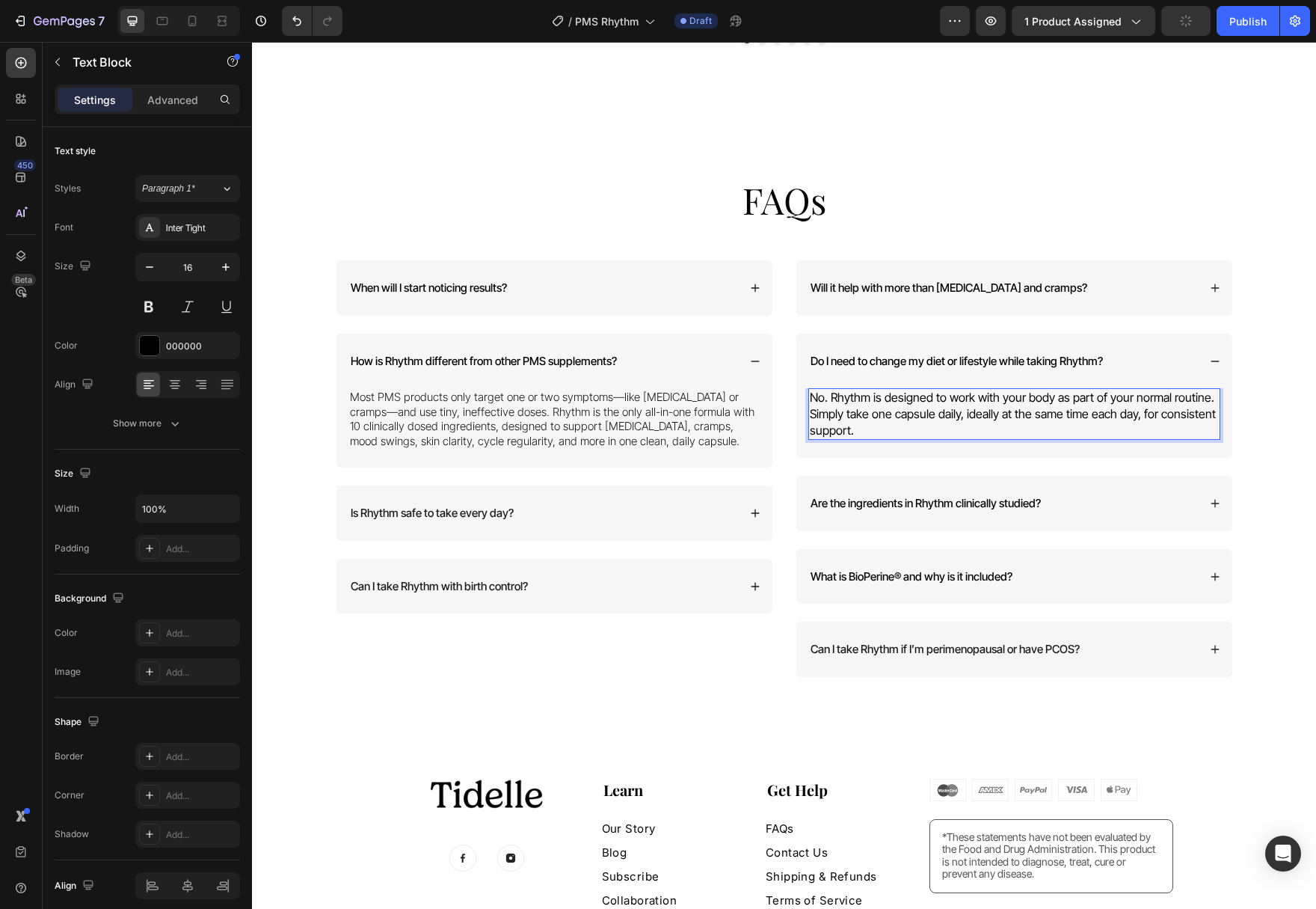
click at [910, 403] on p "No. Rhythm is designed to work with your body as part of your normal routine. S…" at bounding box center [1014, 414] width 409 height 49
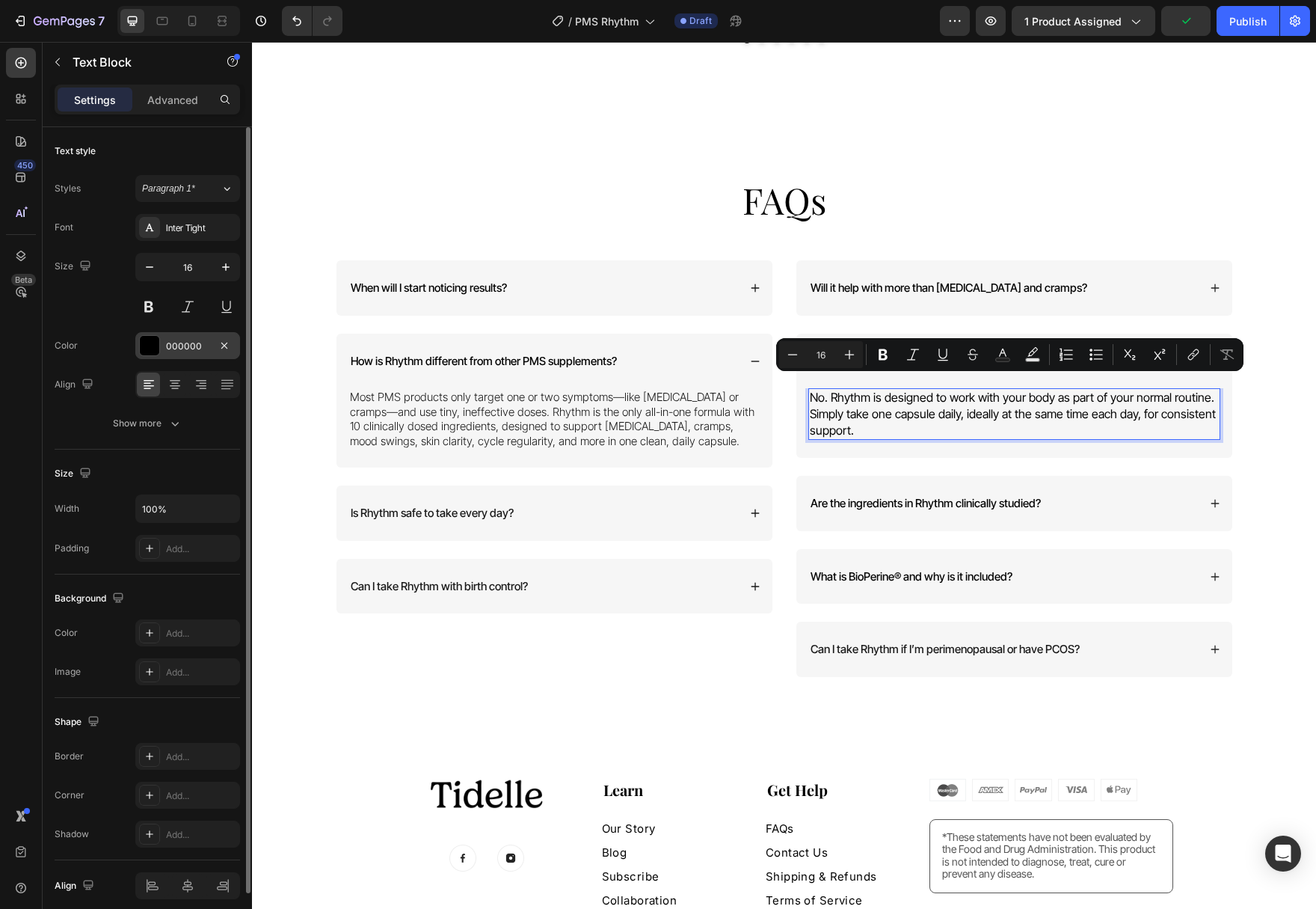
click at [150, 347] on div at bounding box center [150, 346] width 19 height 19
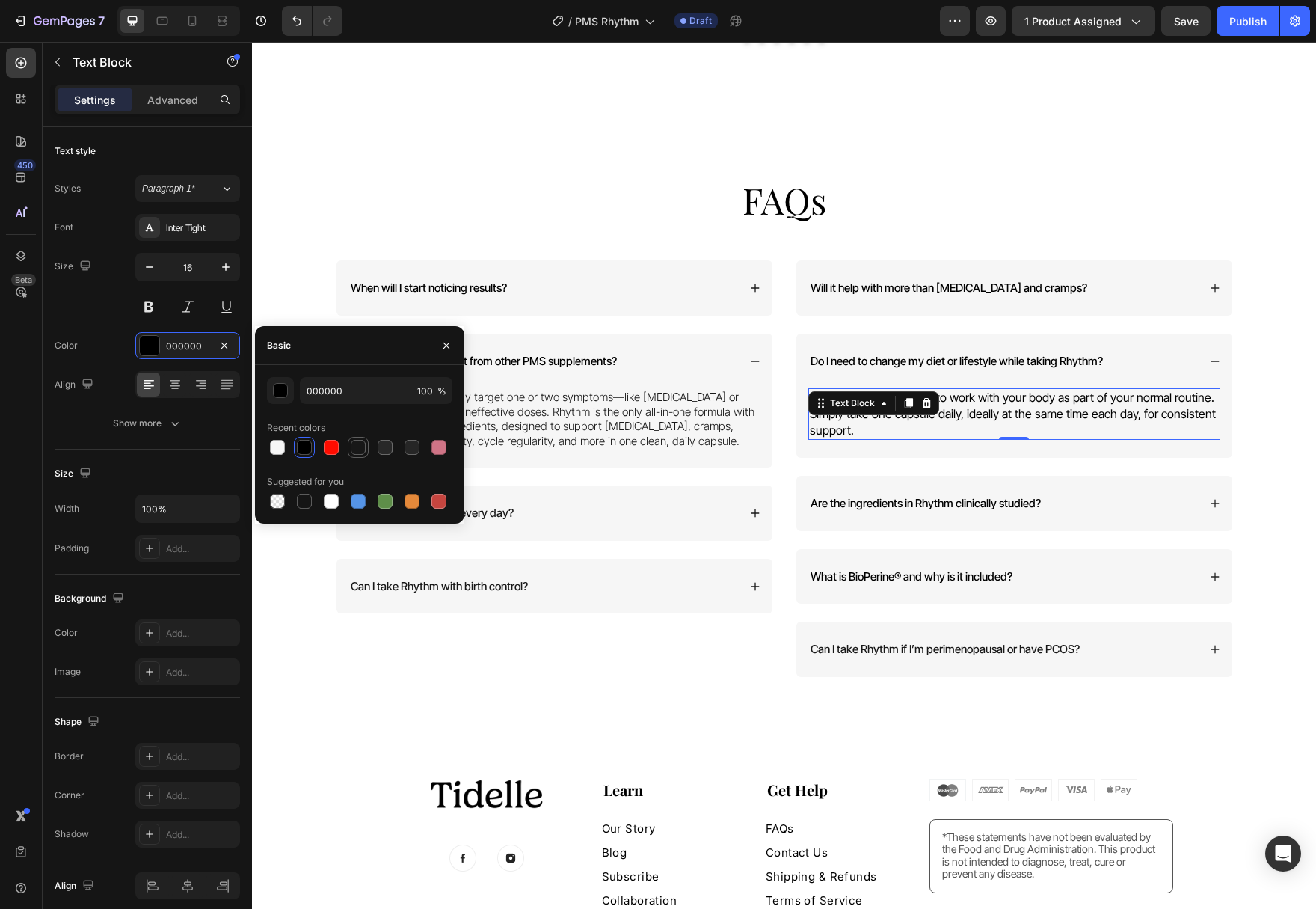
click at [355, 447] on div at bounding box center [358, 447] width 15 height 15
type input "181818"
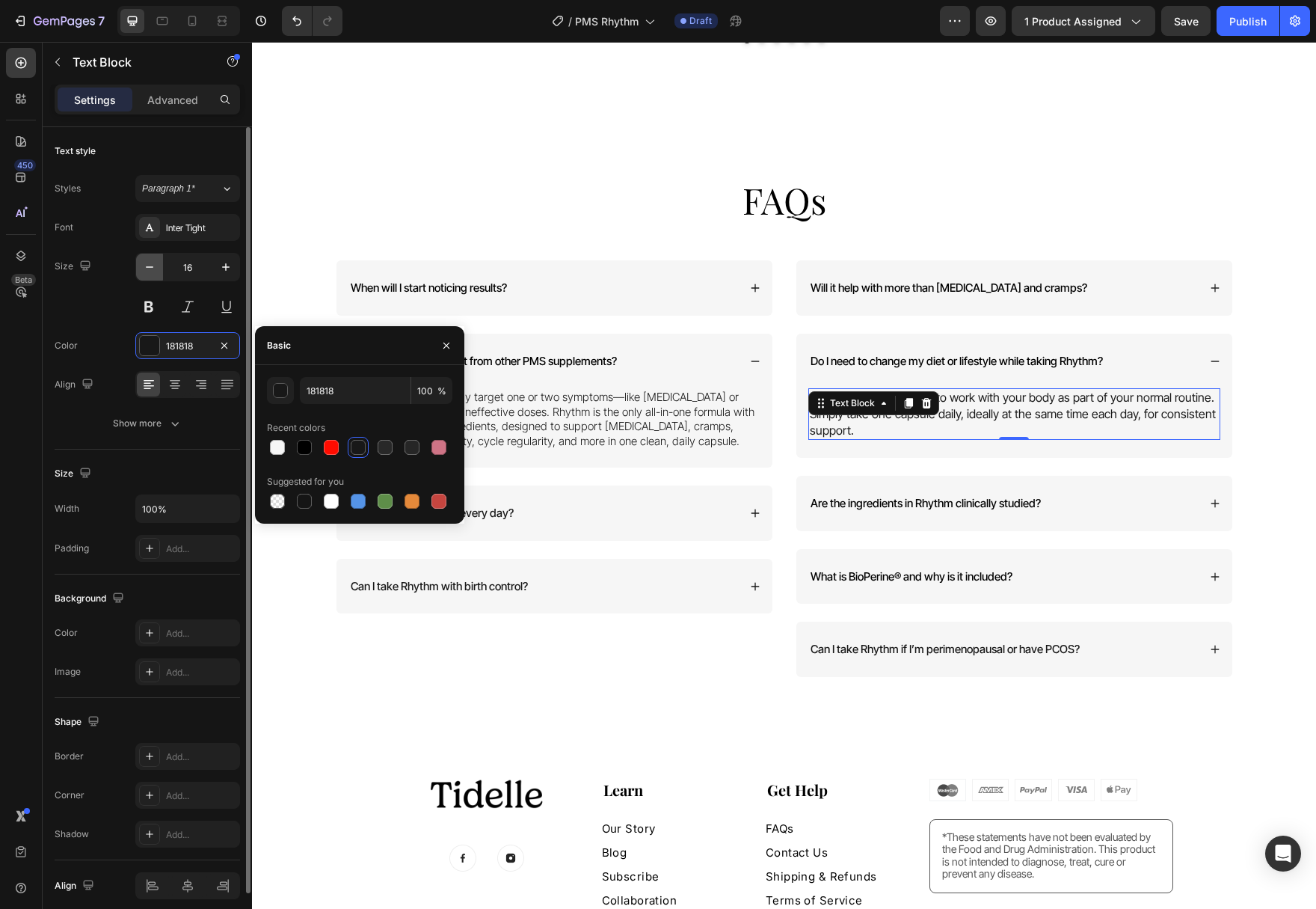
click at [148, 272] on icon "button" at bounding box center [149, 266] width 15 height 15
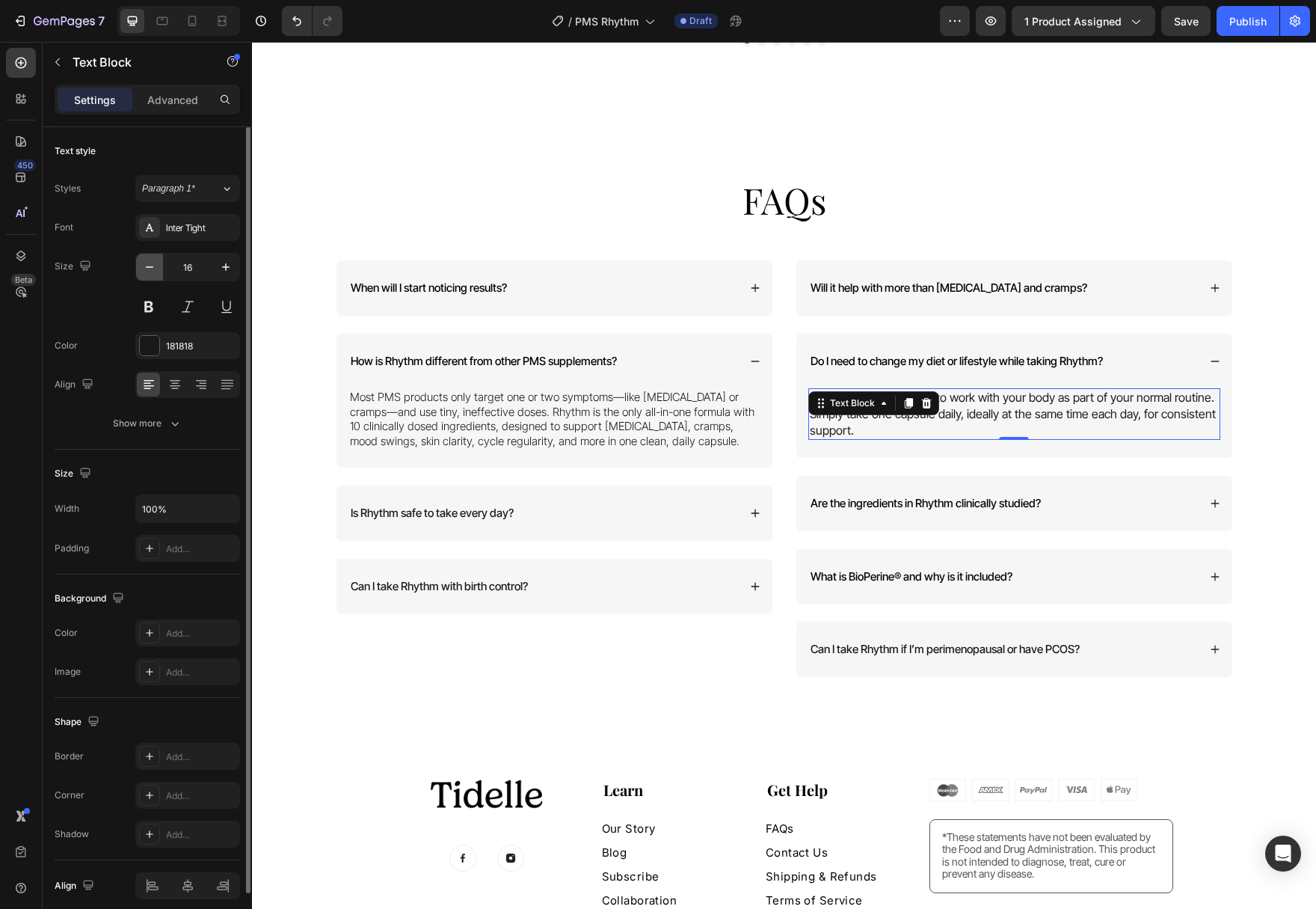
type input "15"
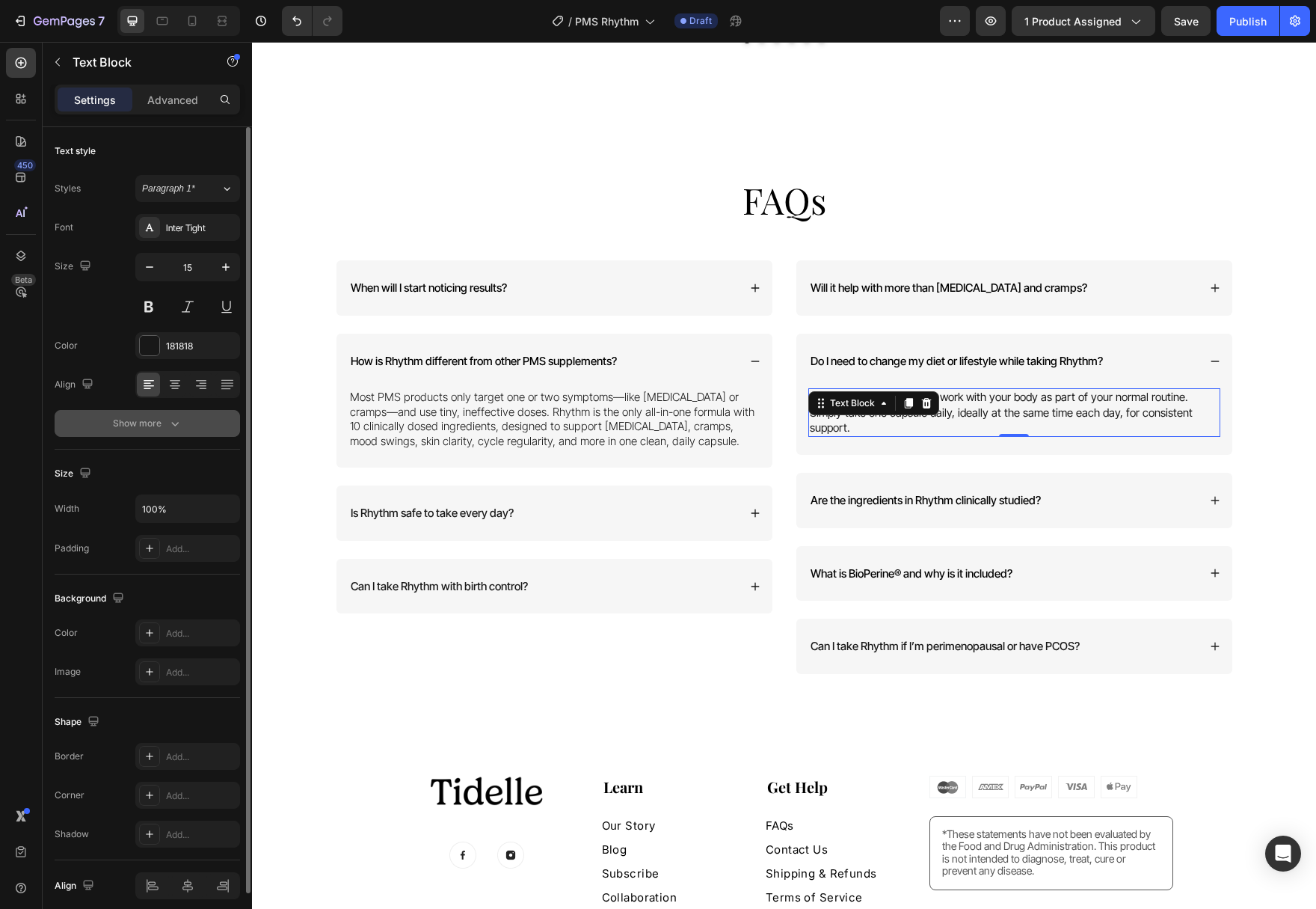
click at [183, 425] on button "Show more" at bounding box center [147, 423] width 185 height 27
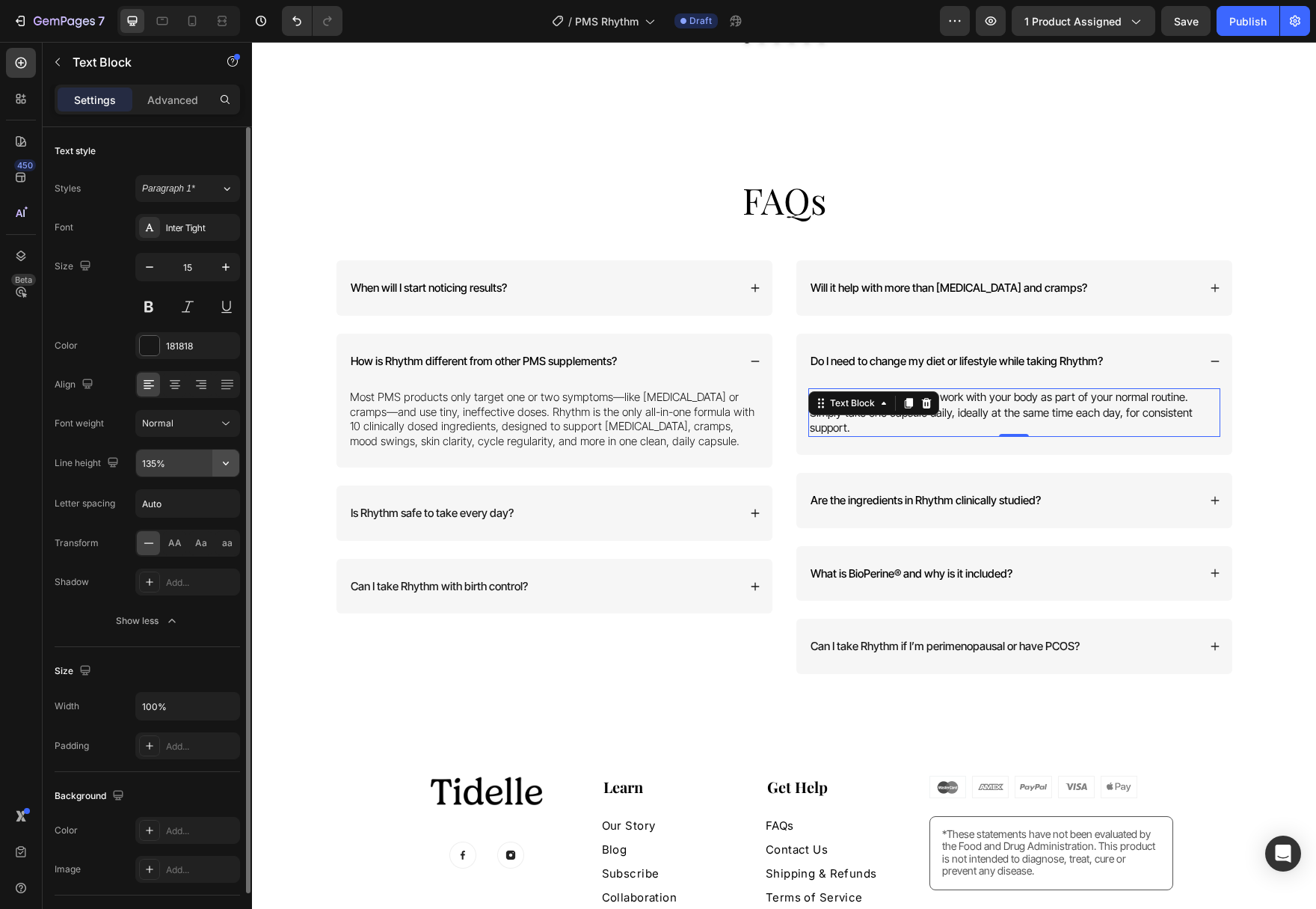
click at [231, 462] on icon "button" at bounding box center [225, 462] width 15 height 15
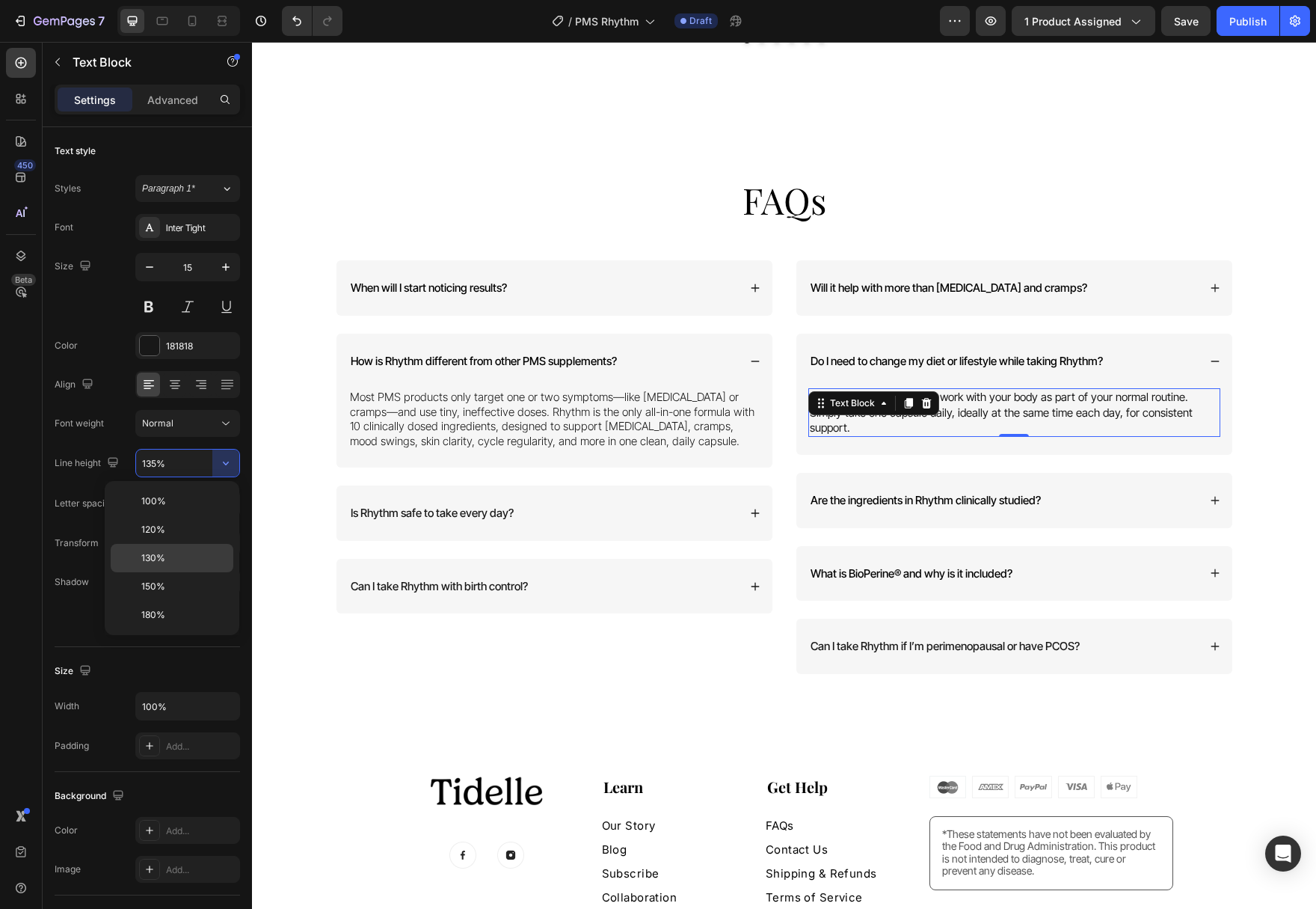
click at [198, 556] on p "130%" at bounding box center [184, 557] width 85 height 13
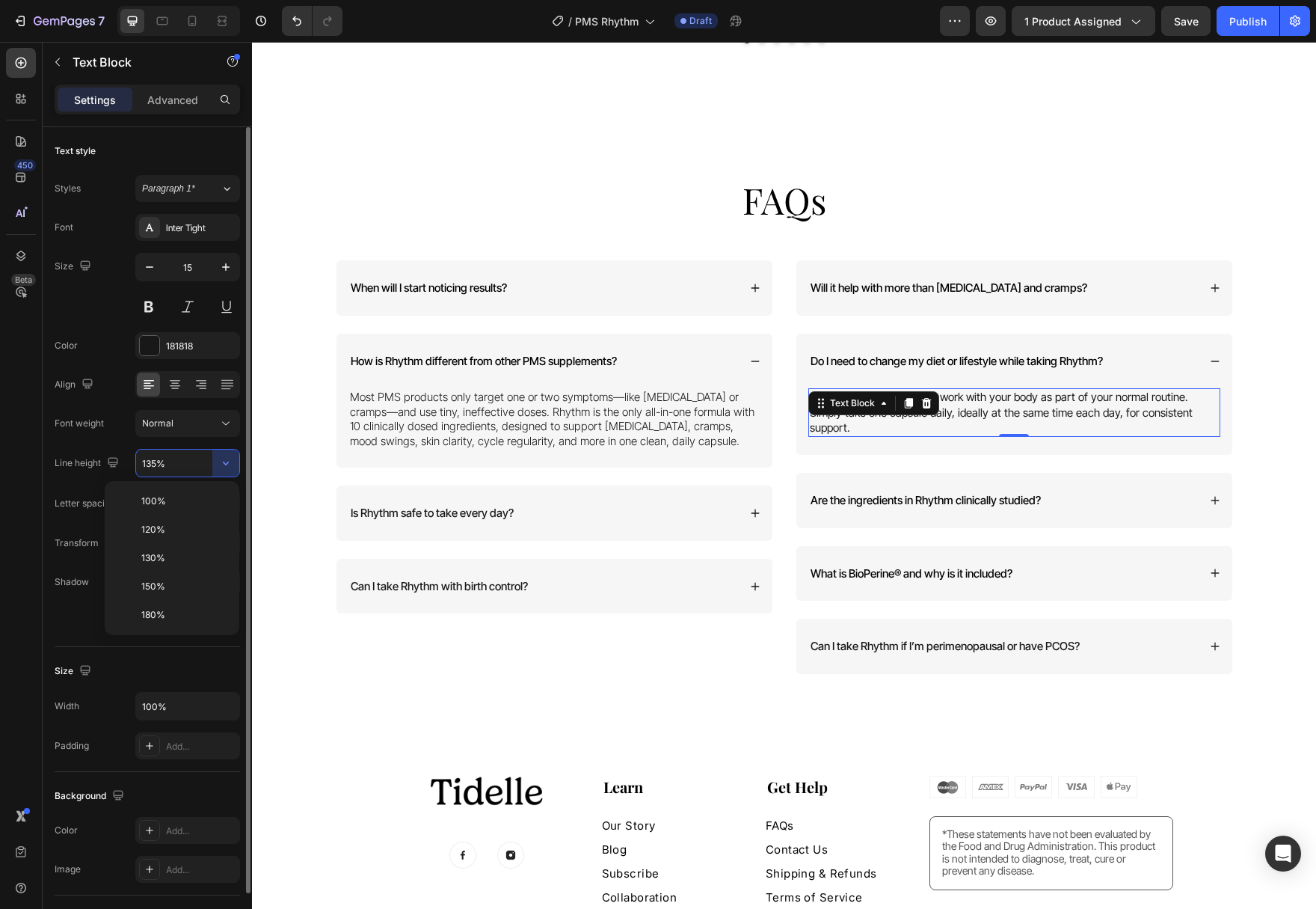
type input "130%"
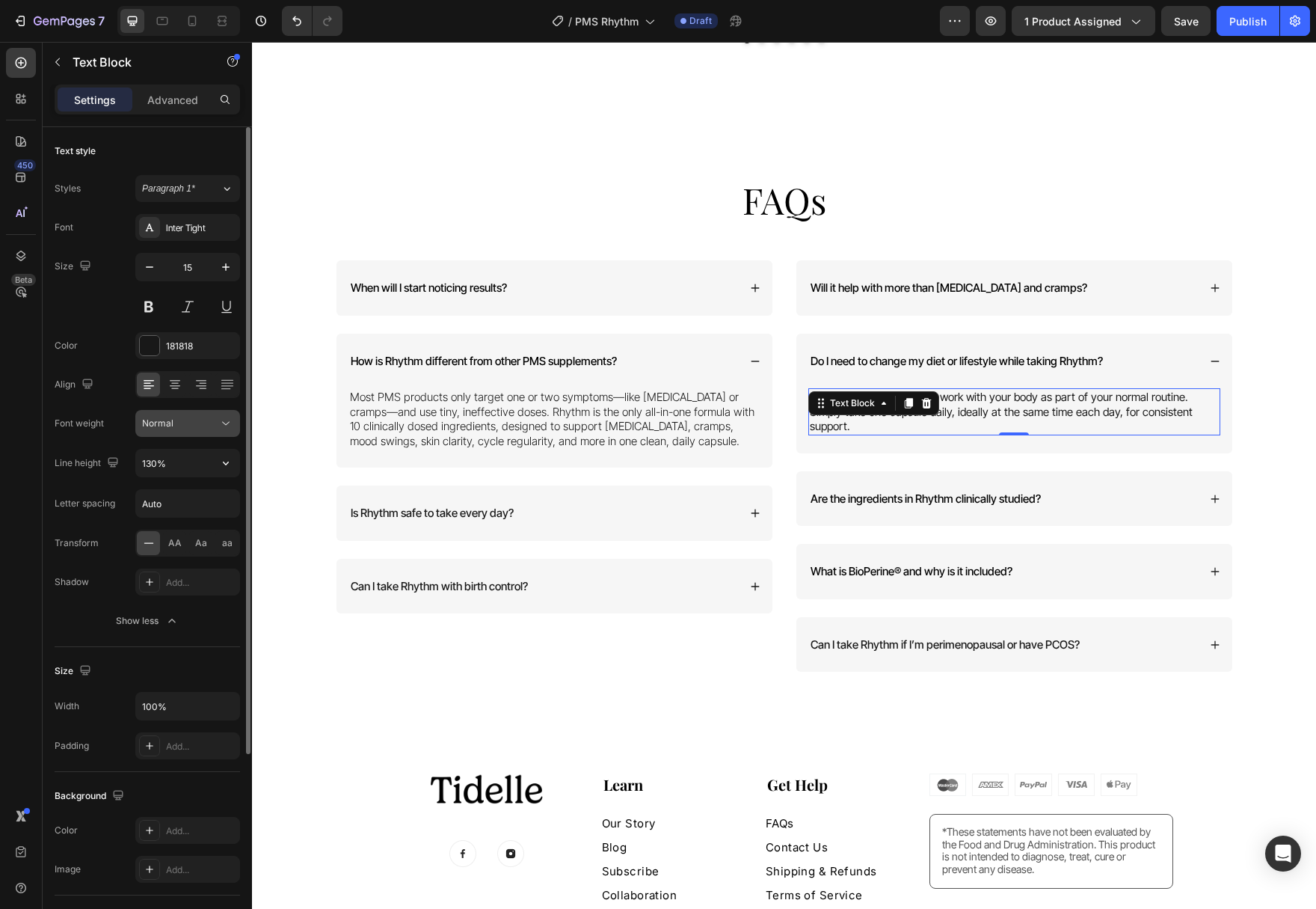
click at [229, 433] on button "Normal" at bounding box center [187, 423] width 104 height 27
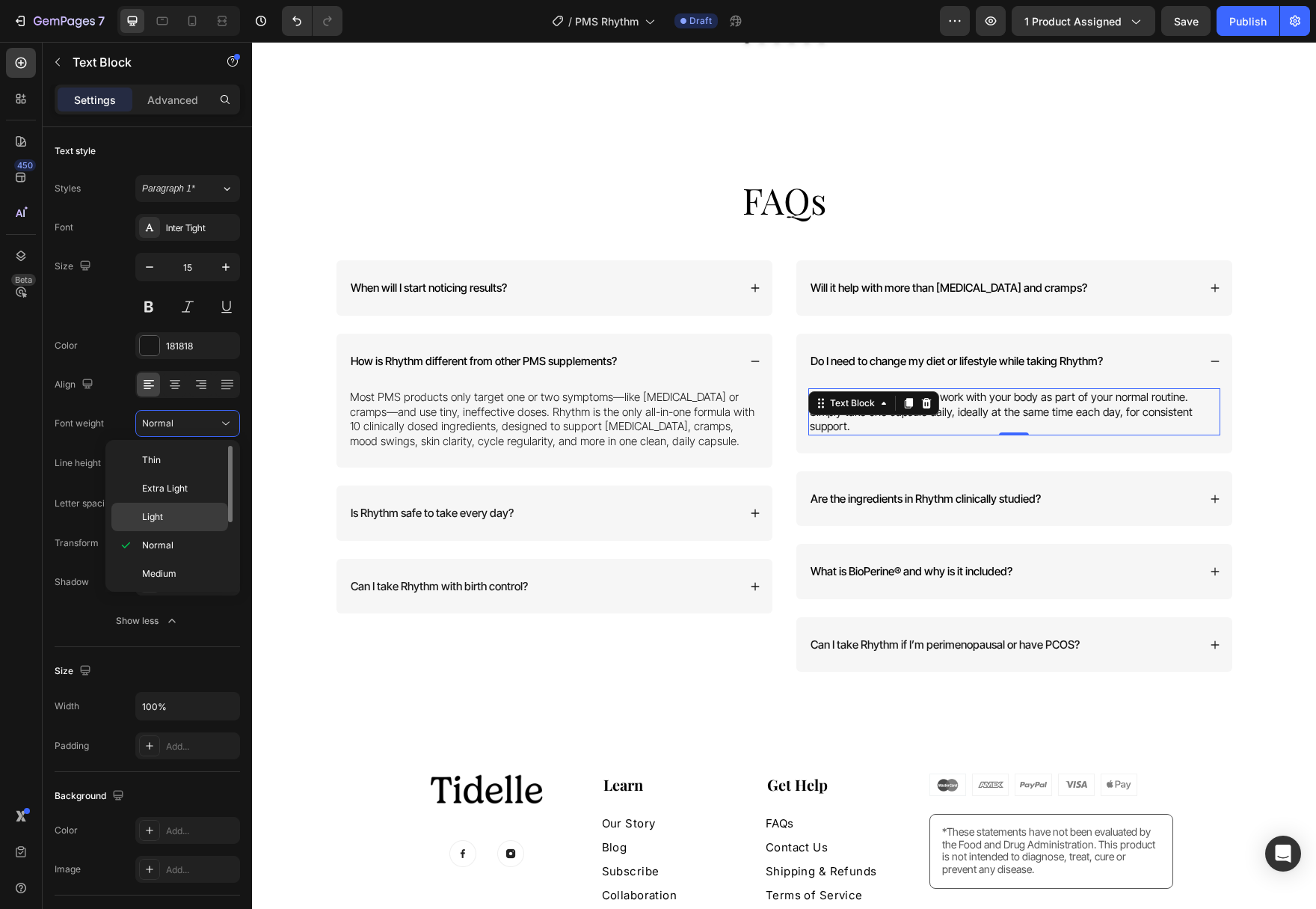
click at [214, 528] on div "Light" at bounding box center [170, 516] width 117 height 29
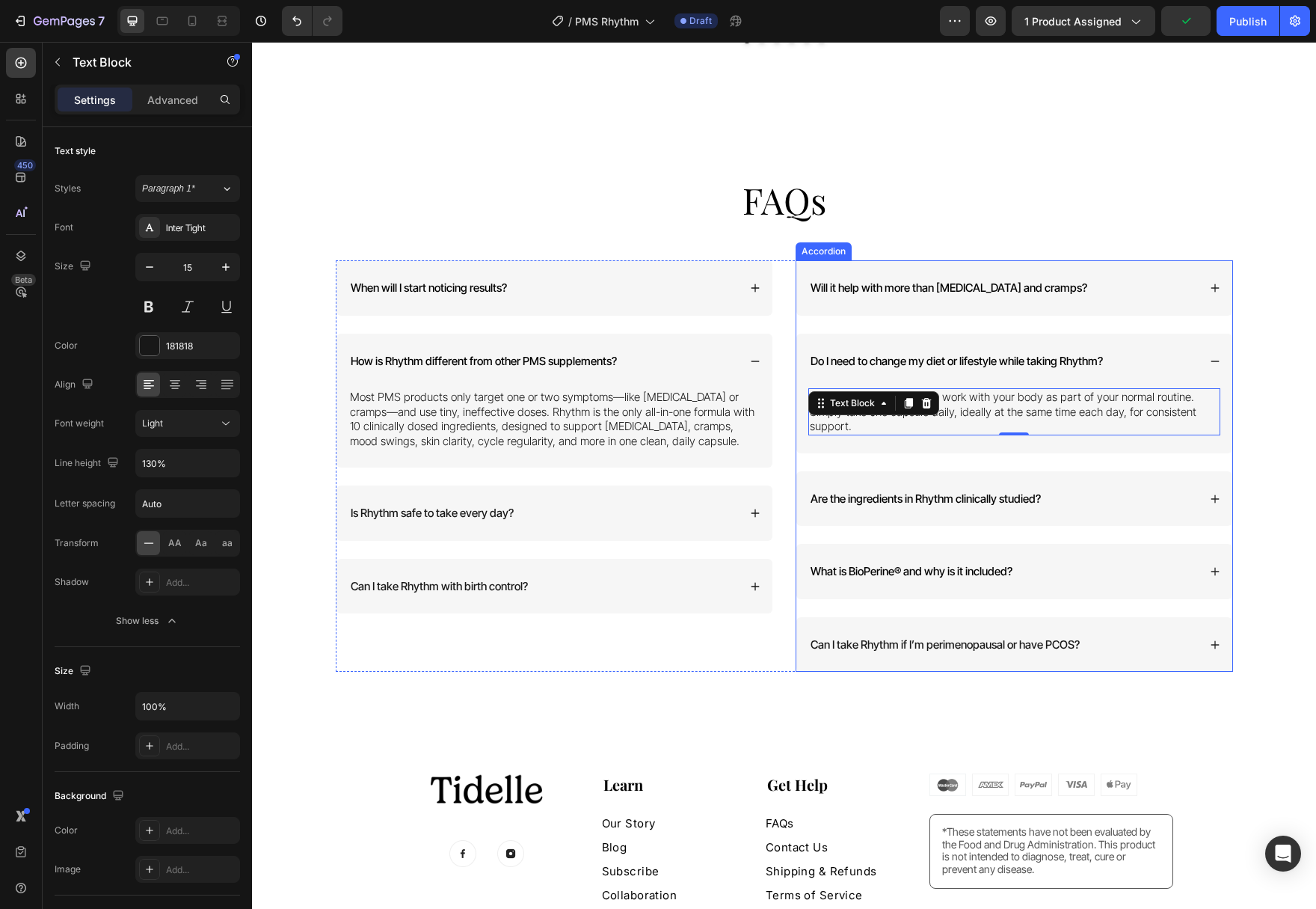
click at [1019, 491] on span "Are the ingredients in Rhythm clinically studied?" at bounding box center [925, 498] width 231 height 14
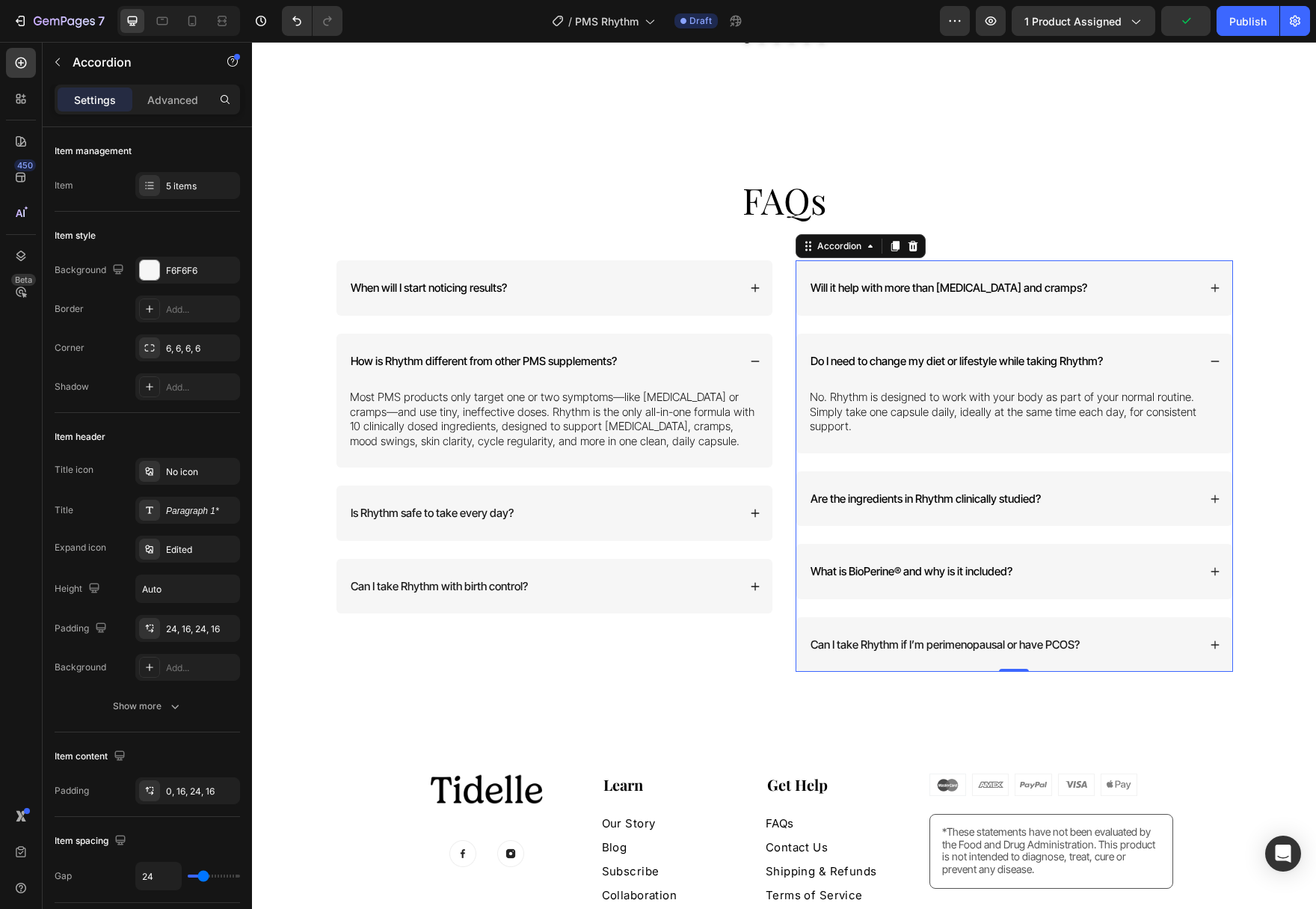
click at [1019, 491] on span "Are the ingredients in Rhythm clinically studied?" at bounding box center [925, 498] width 231 height 14
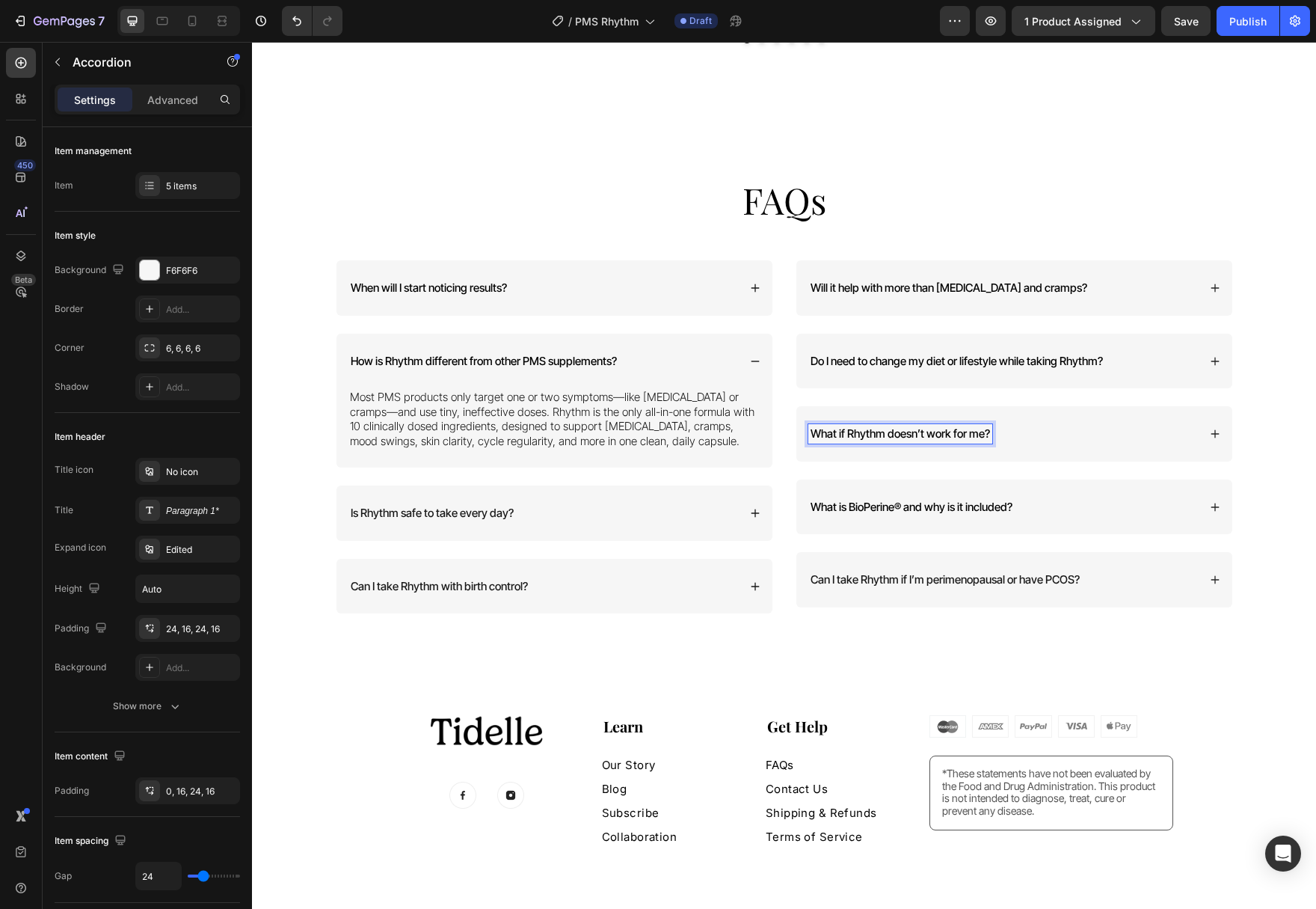
click at [1212, 428] on icon at bounding box center [1215, 434] width 10 height 10
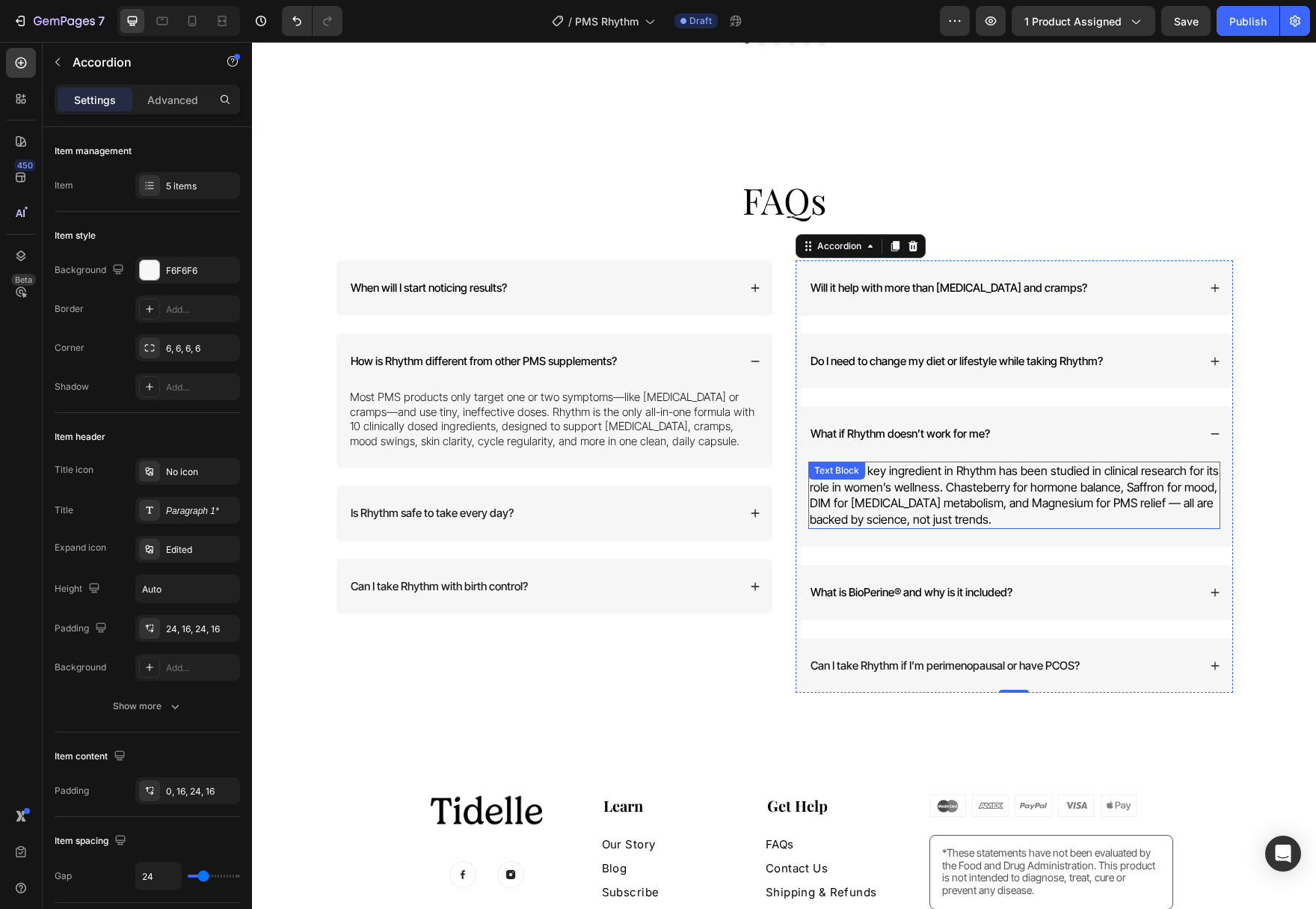
click at [957, 500] on p "Yes. Every key ingredient in Rhythm has been studied in clinical research for i…" at bounding box center [1014, 495] width 409 height 64
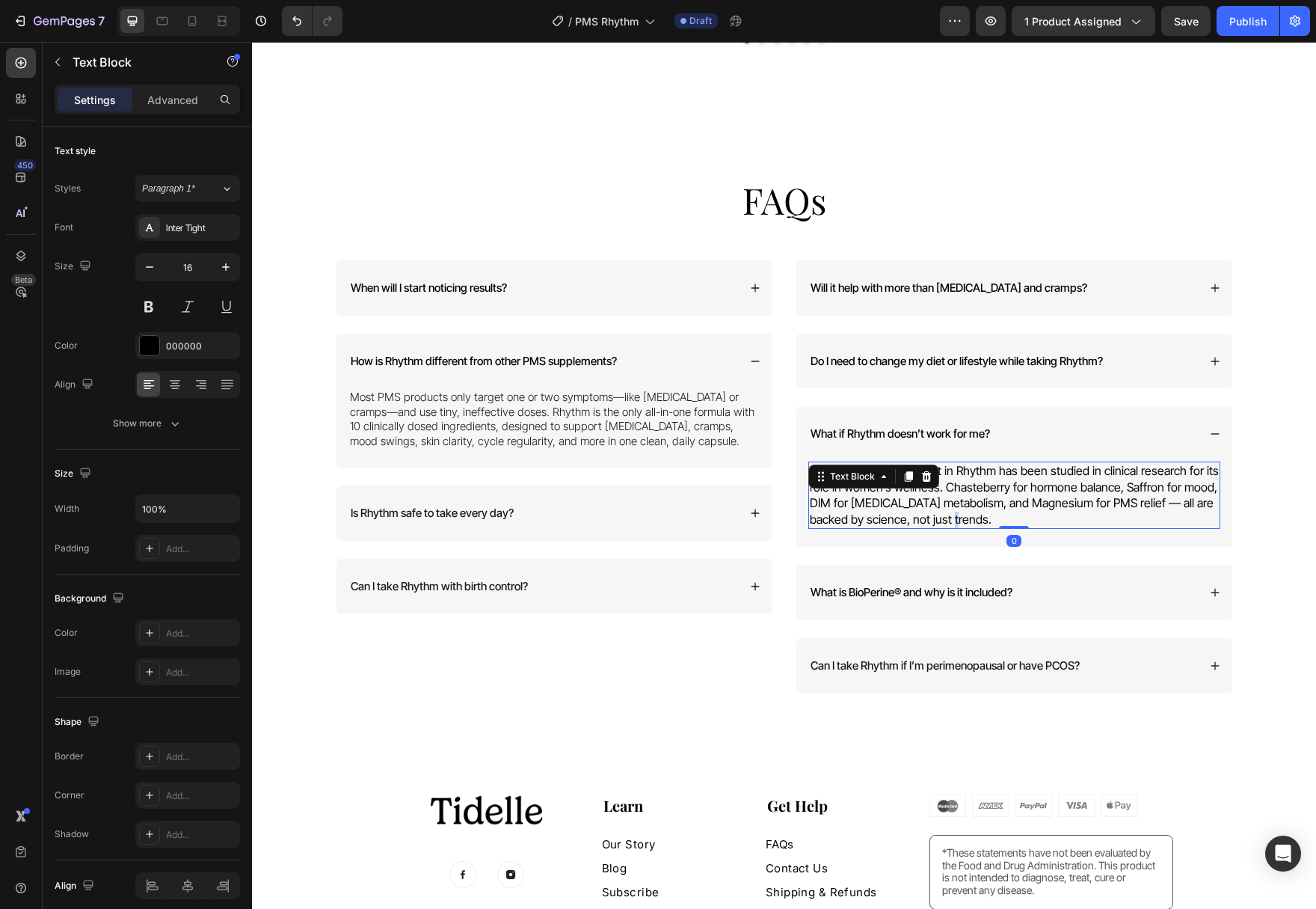
click at [957, 500] on p "Yes. Every key ingredient in Rhythm has been studied in clinical research for i…" at bounding box center [1014, 495] width 409 height 64
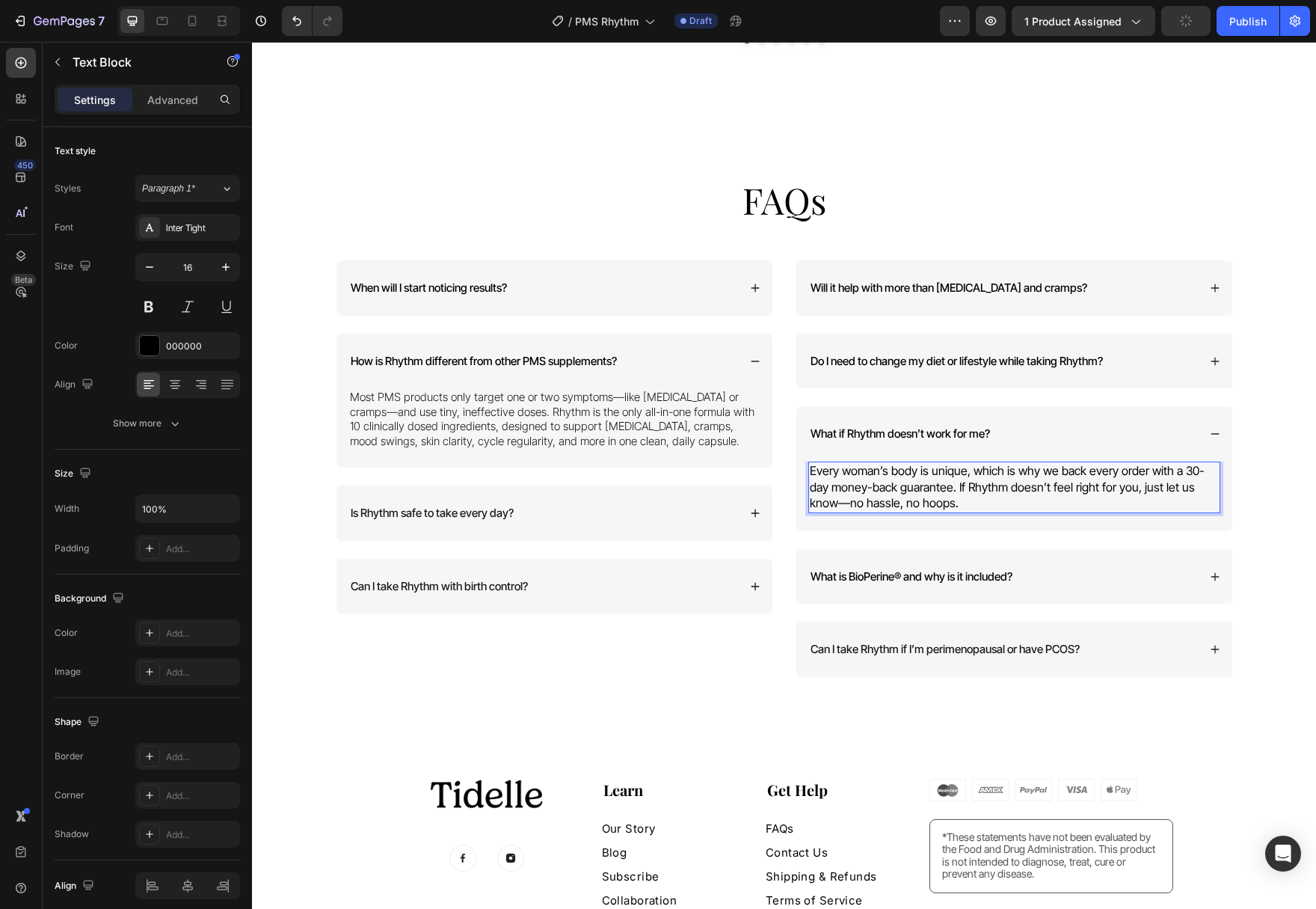
click at [999, 473] on p "Every woman’s body is unique, which is why we back every order with a 30-day mo…" at bounding box center [1014, 488] width 409 height 49
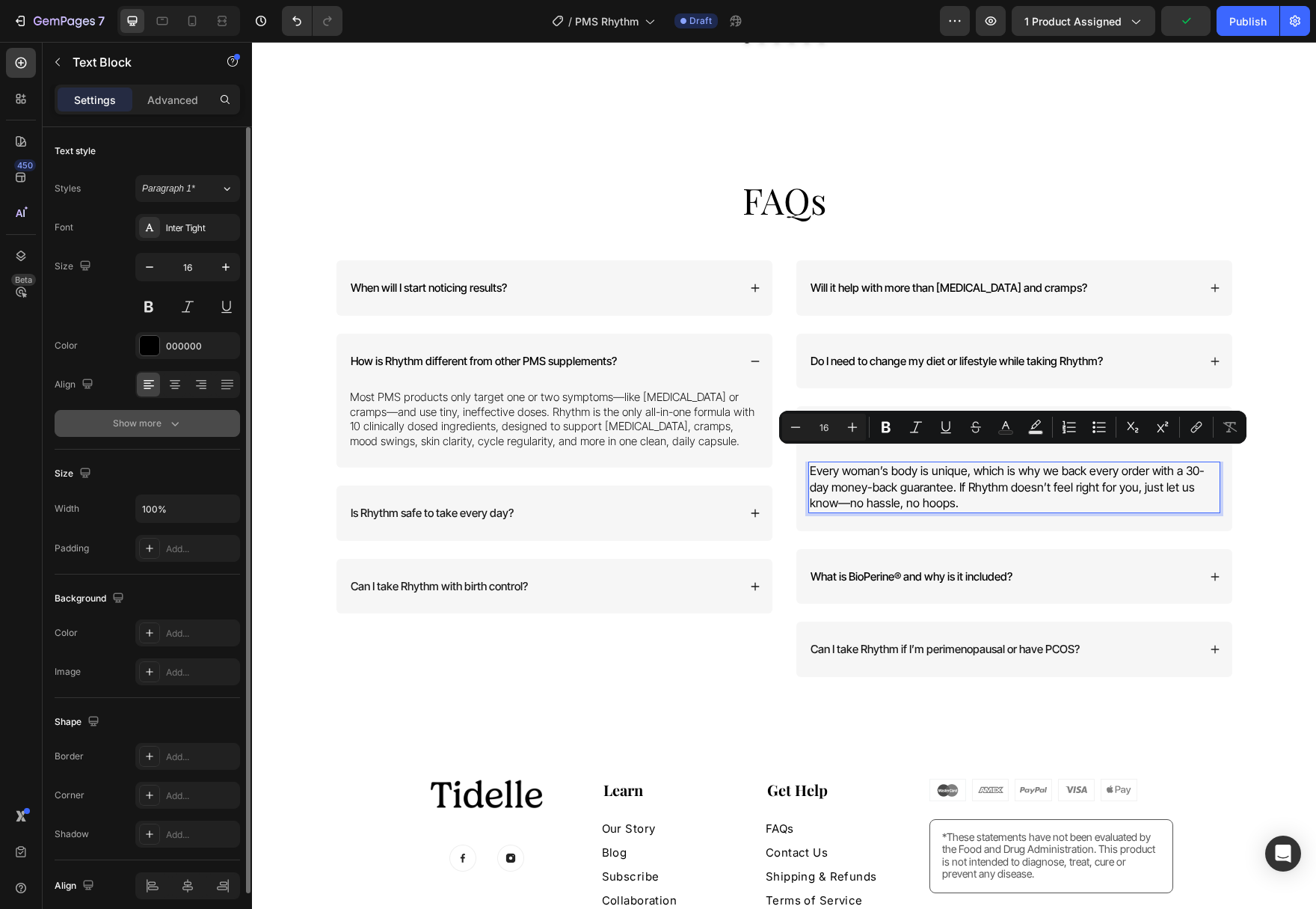
click at [172, 423] on icon "button" at bounding box center [175, 423] width 8 height 4
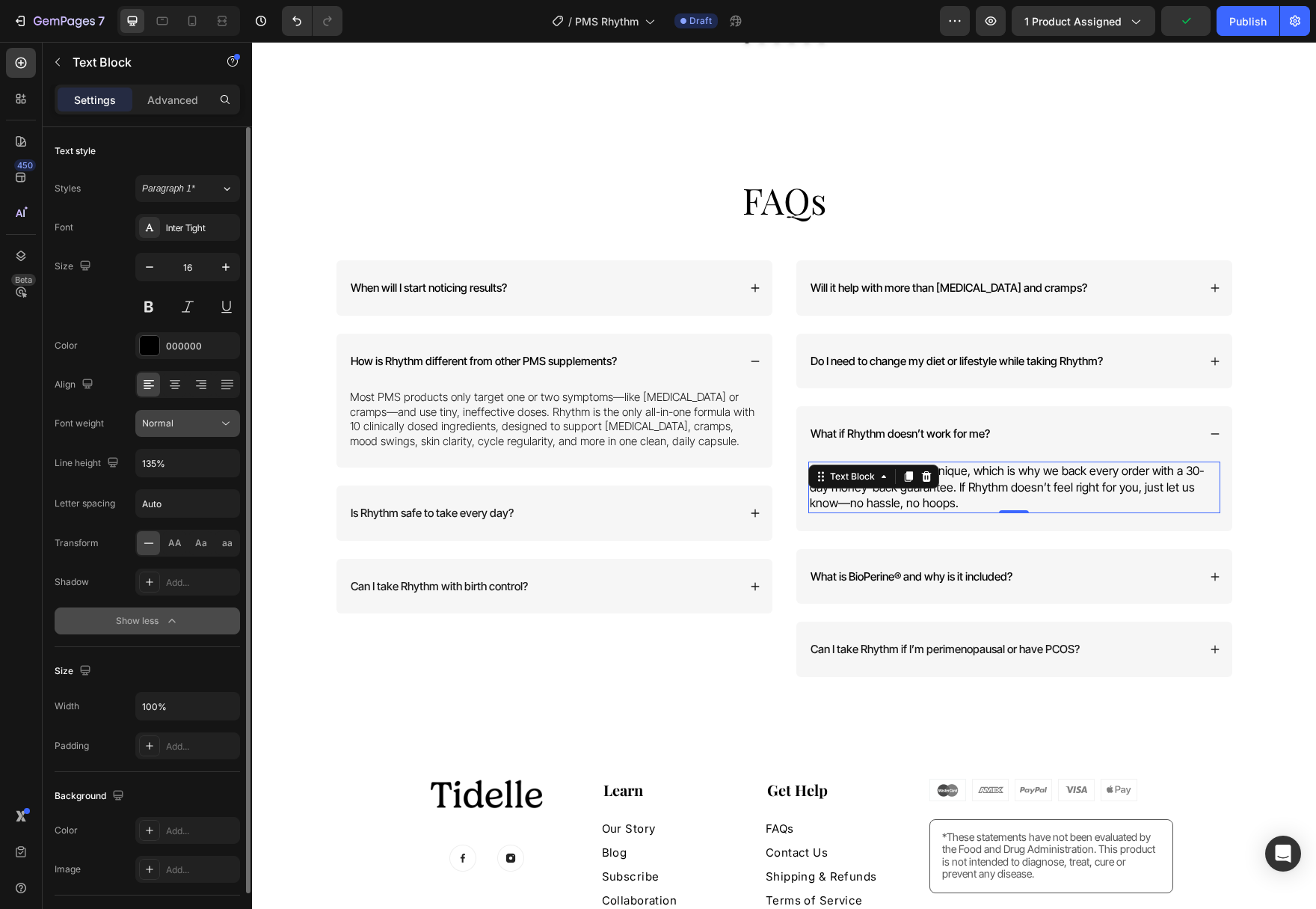
click at [231, 421] on icon at bounding box center [225, 423] width 15 height 15
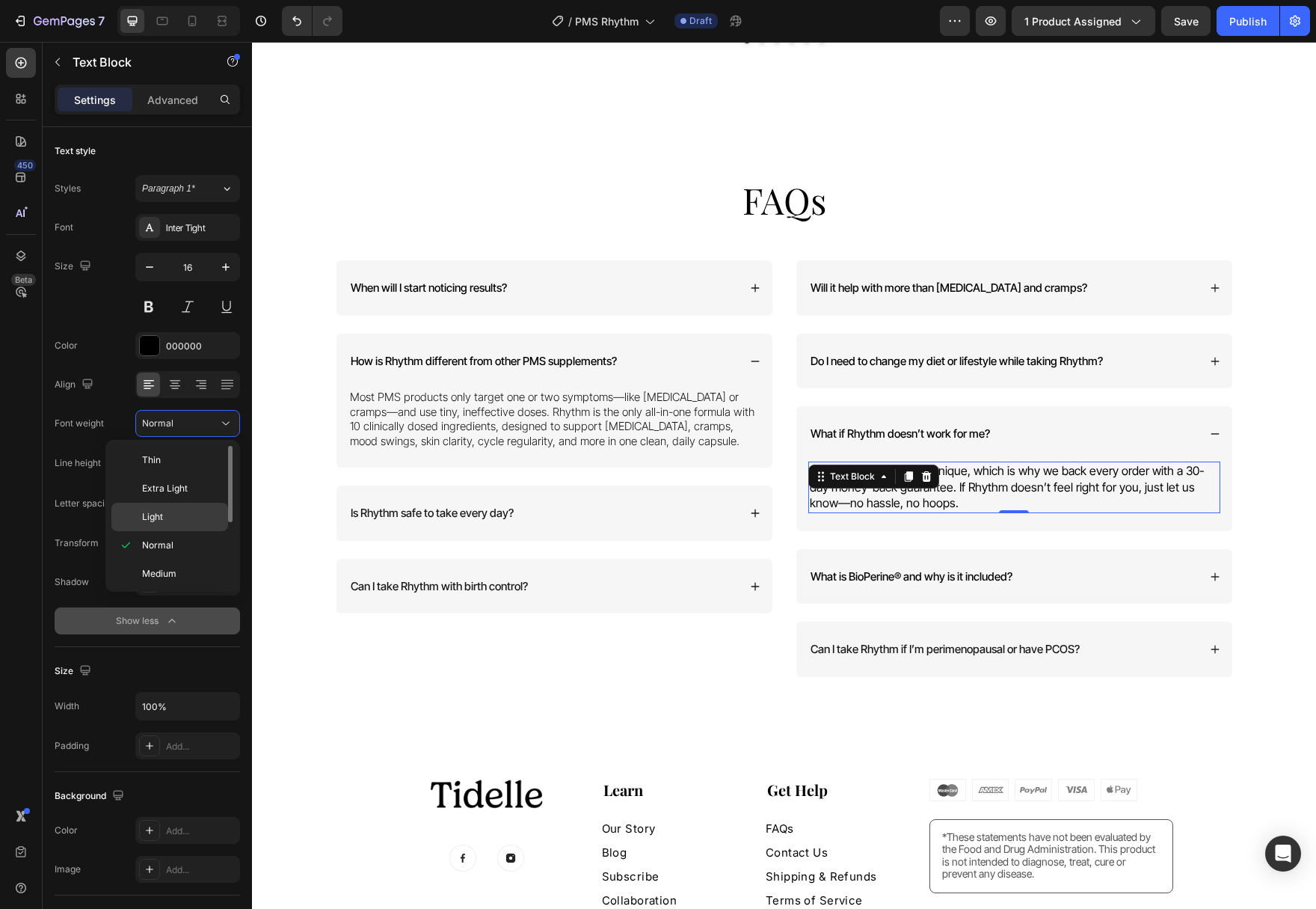
click at [203, 515] on p "Light" at bounding box center [181, 516] width 79 height 13
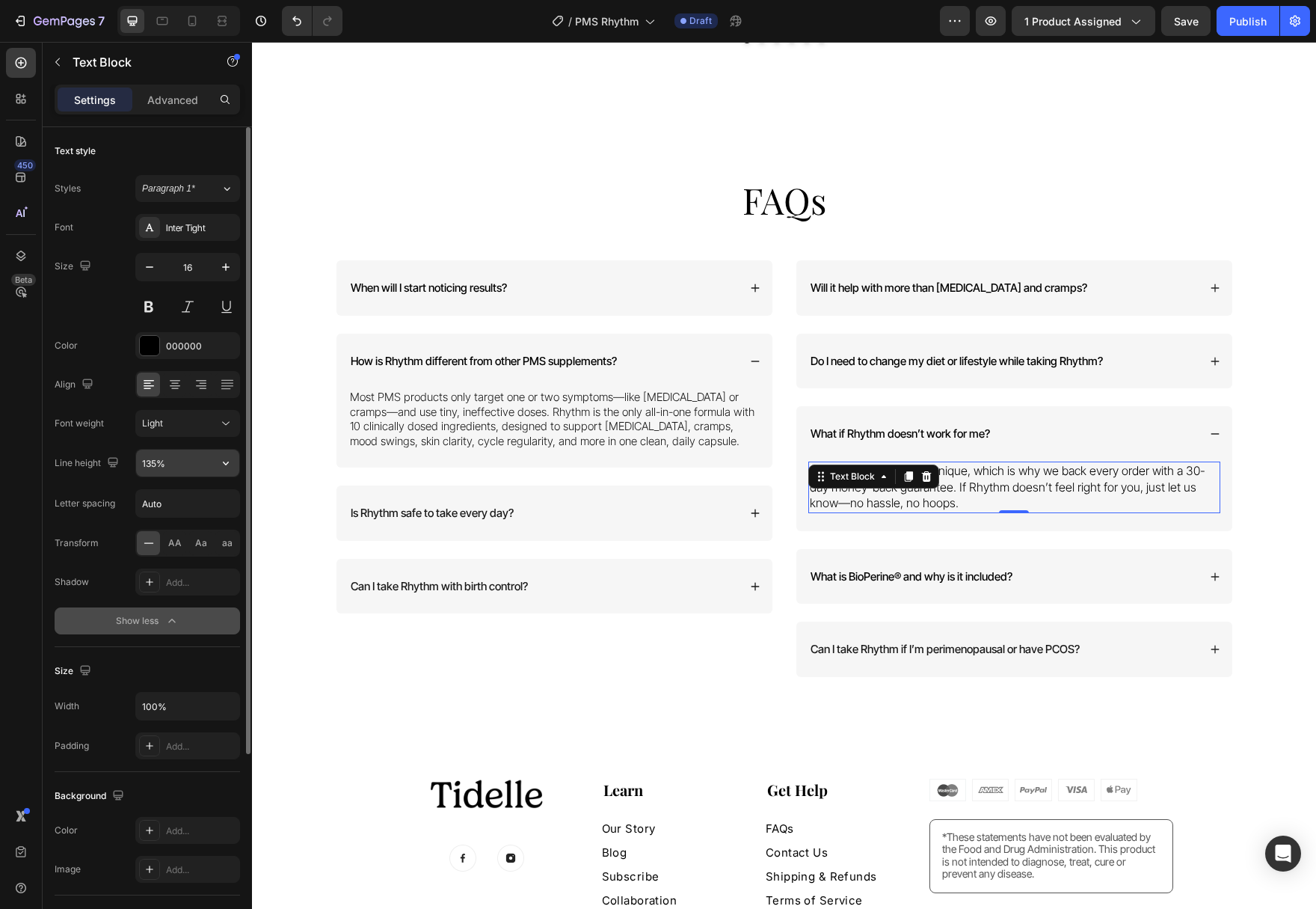
click at [215, 466] on button "button" at bounding box center [225, 462] width 27 height 27
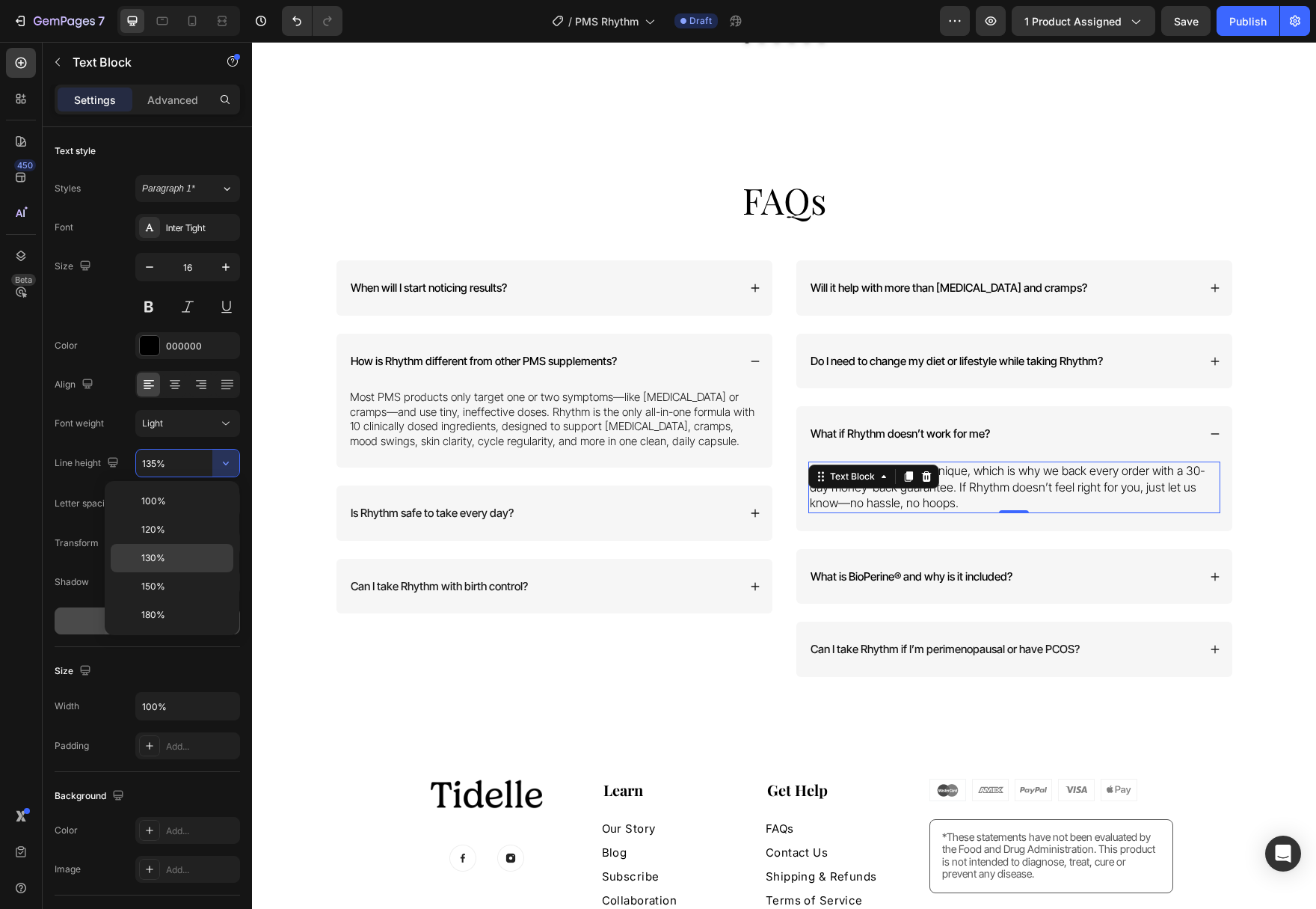
click at [206, 572] on div "130%" at bounding box center [171, 586] width 123 height 29
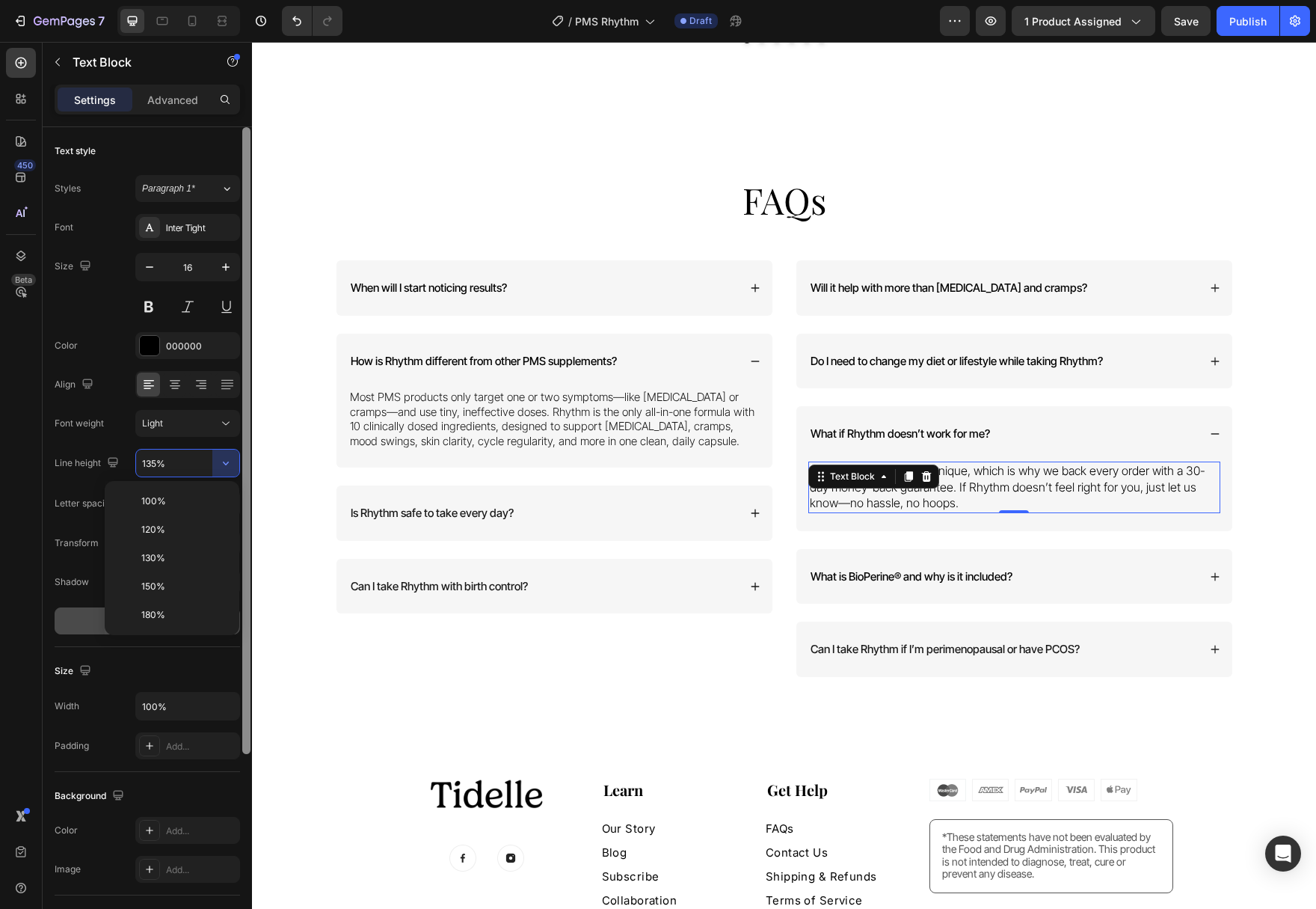
type input "130%"
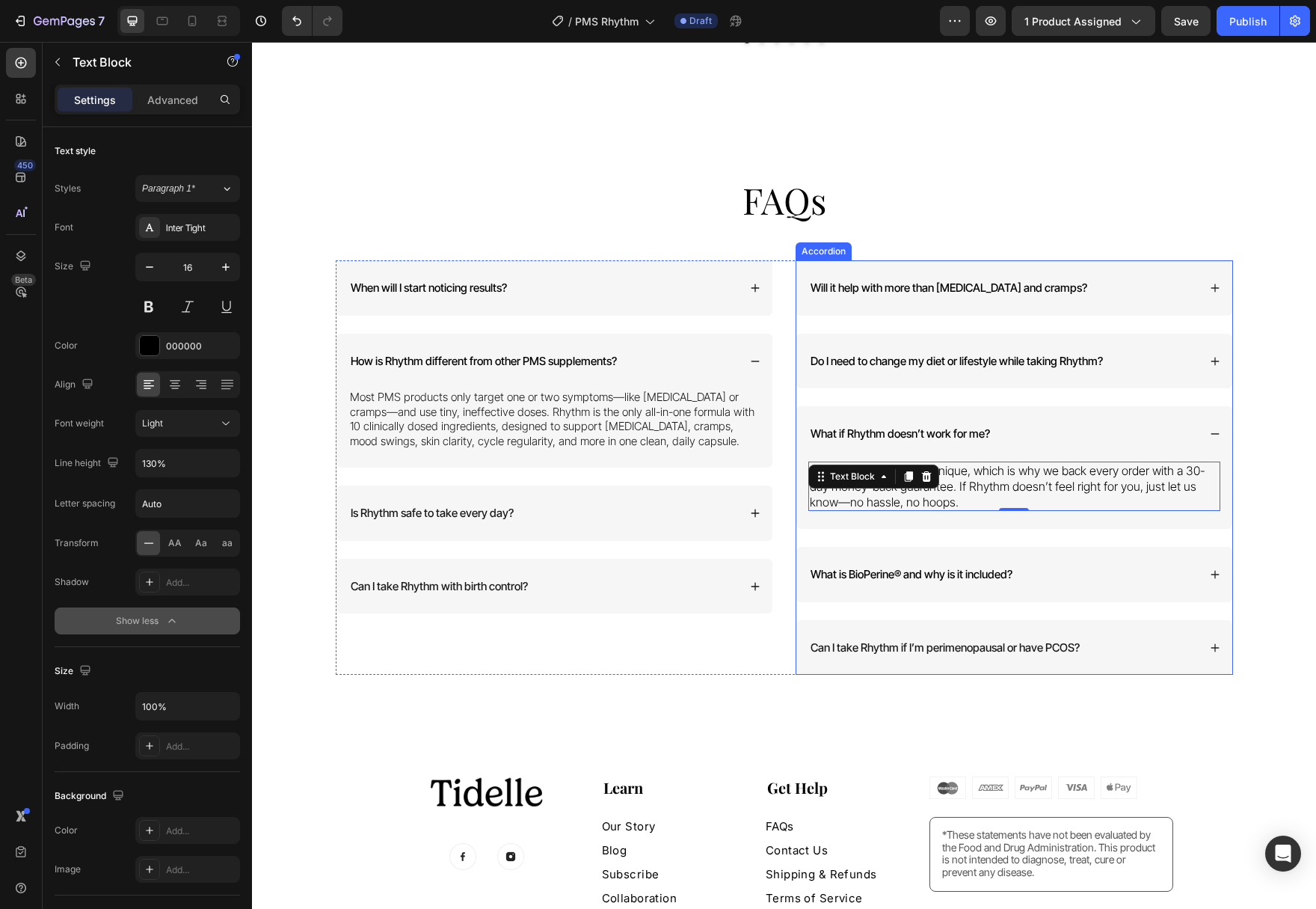
click at [973, 567] on span "What is BioPerine® and why is it included?" at bounding box center [911, 574] width 202 height 14
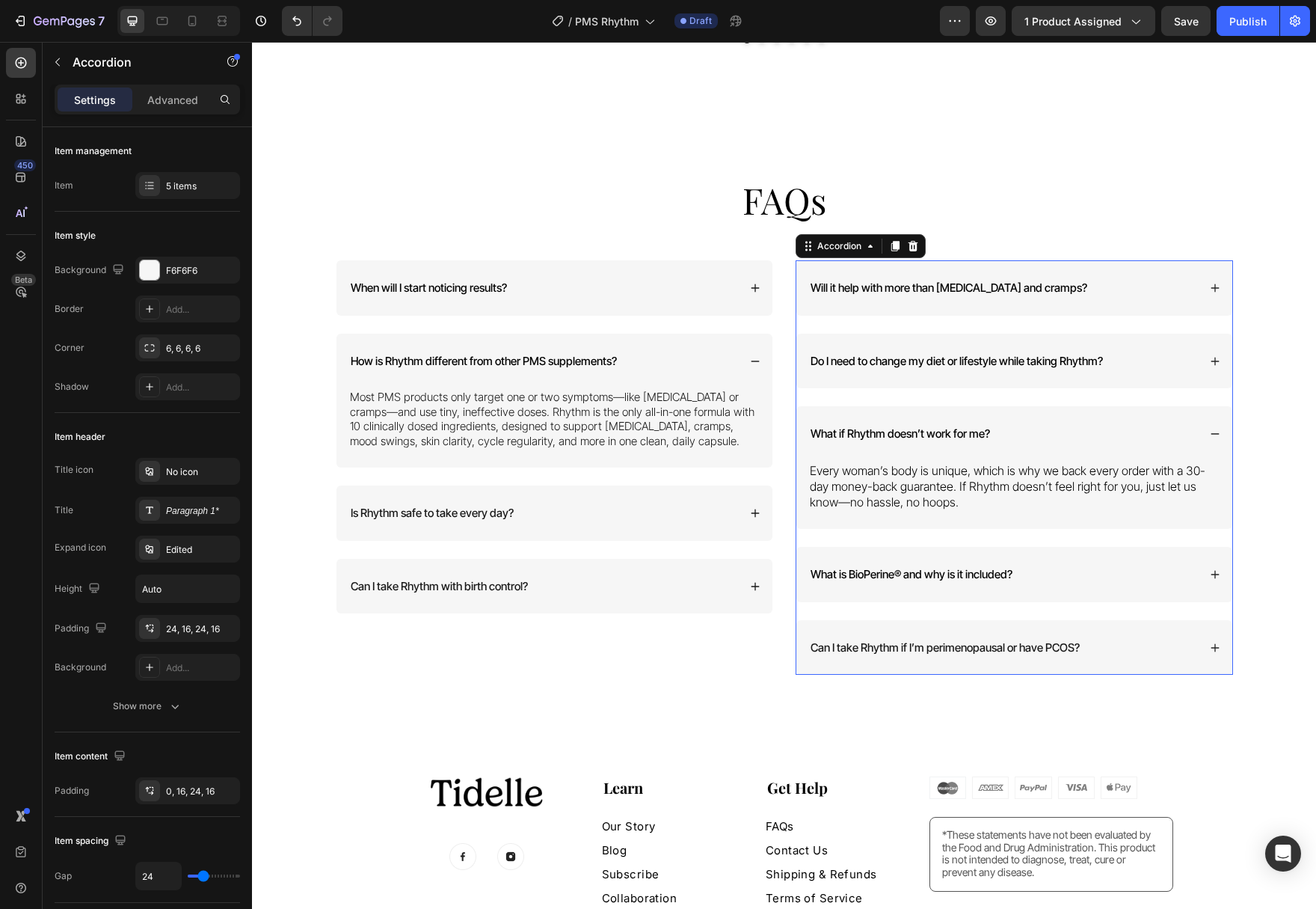
click at [973, 567] on span "What is BioPerine® and why is it included?" at bounding box center [911, 574] width 202 height 14
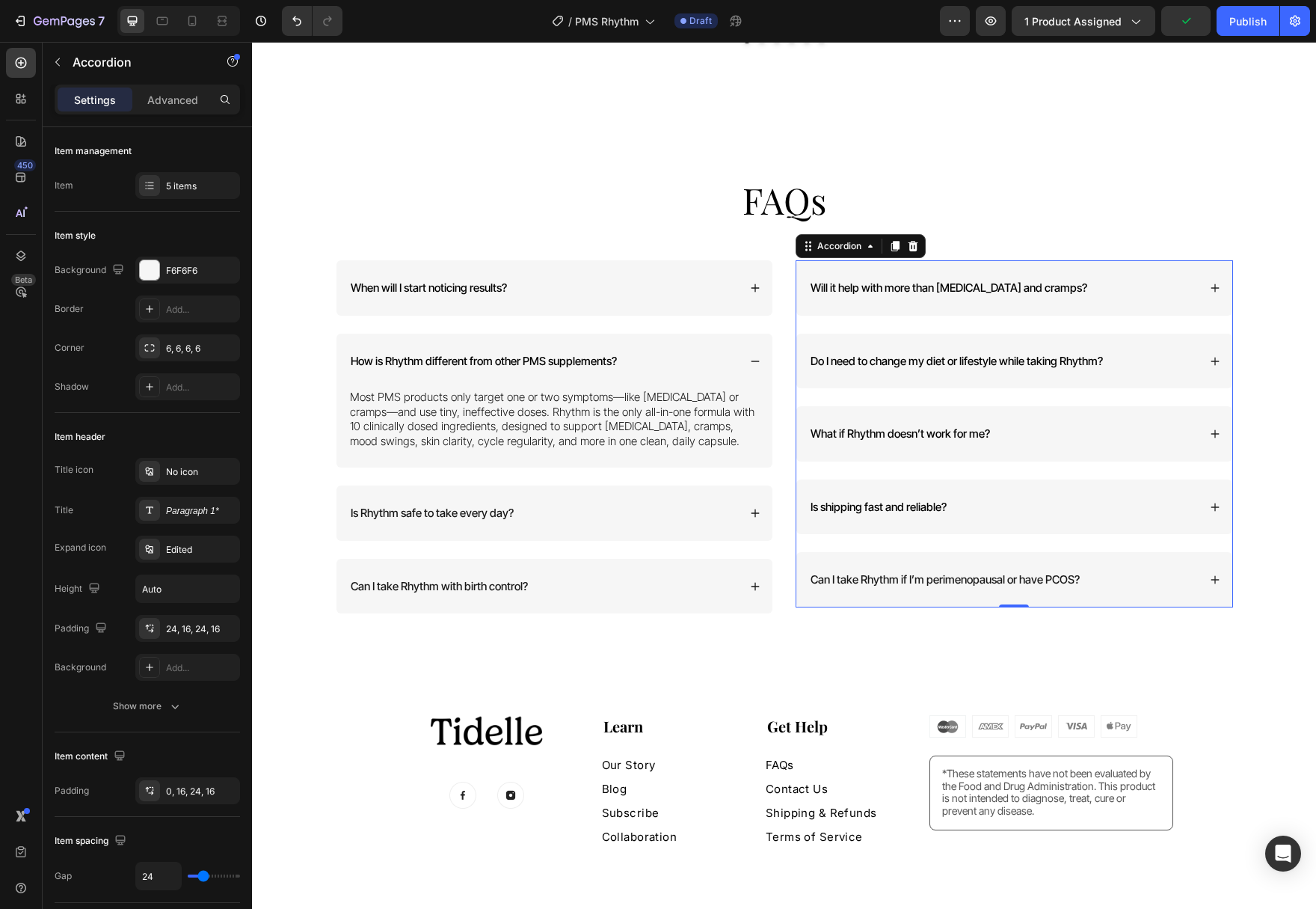
click at [1214, 502] on icon at bounding box center [1215, 507] width 10 height 10
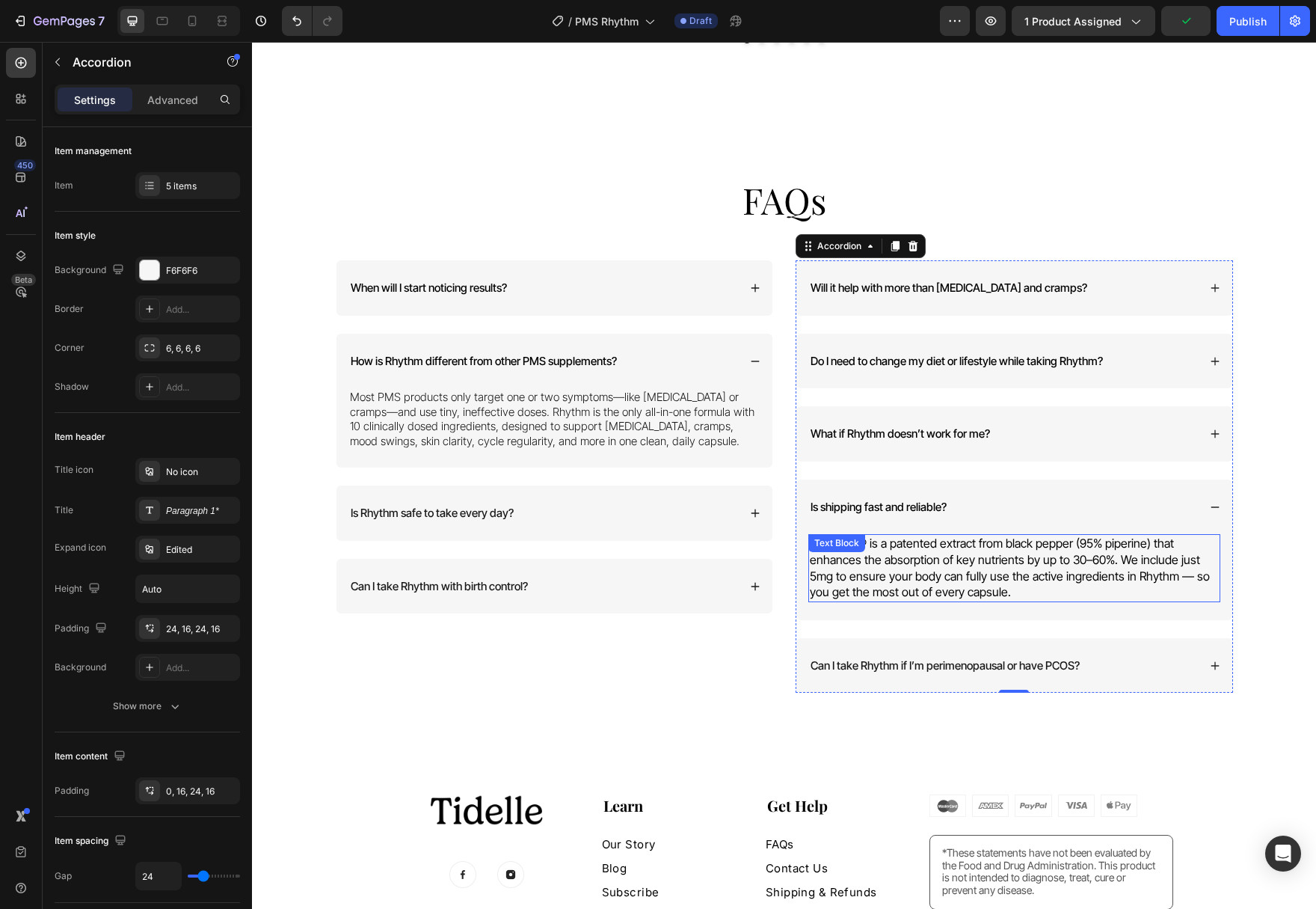
click at [978, 555] on p "BioPerine® is a patented extract from black pepper (95% piperine) that enhances…" at bounding box center [1014, 568] width 409 height 64
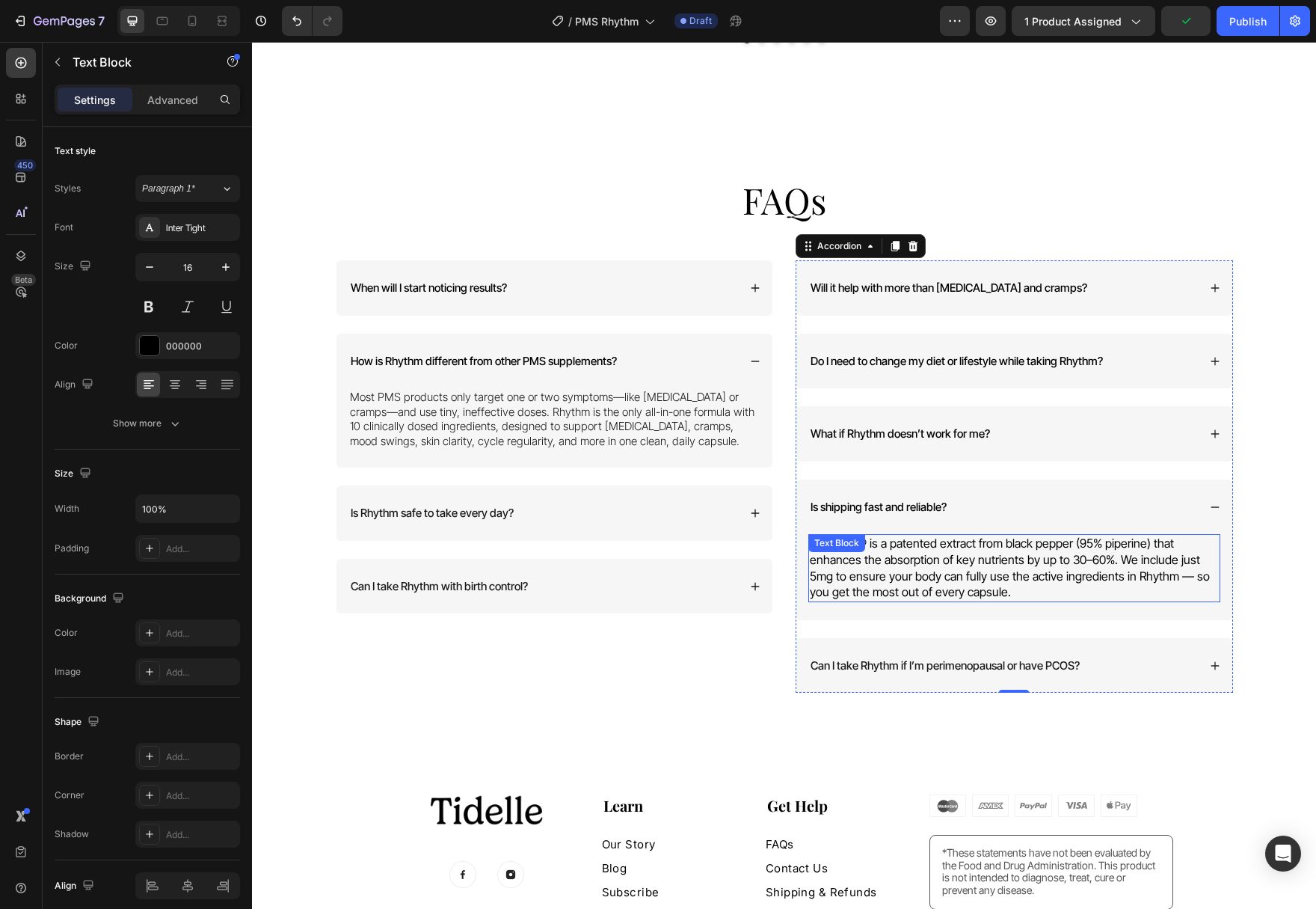
click at [978, 555] on p "BioPerine® is a patented extract from black pepper (95% piperine) that enhances…" at bounding box center [1014, 568] width 409 height 64
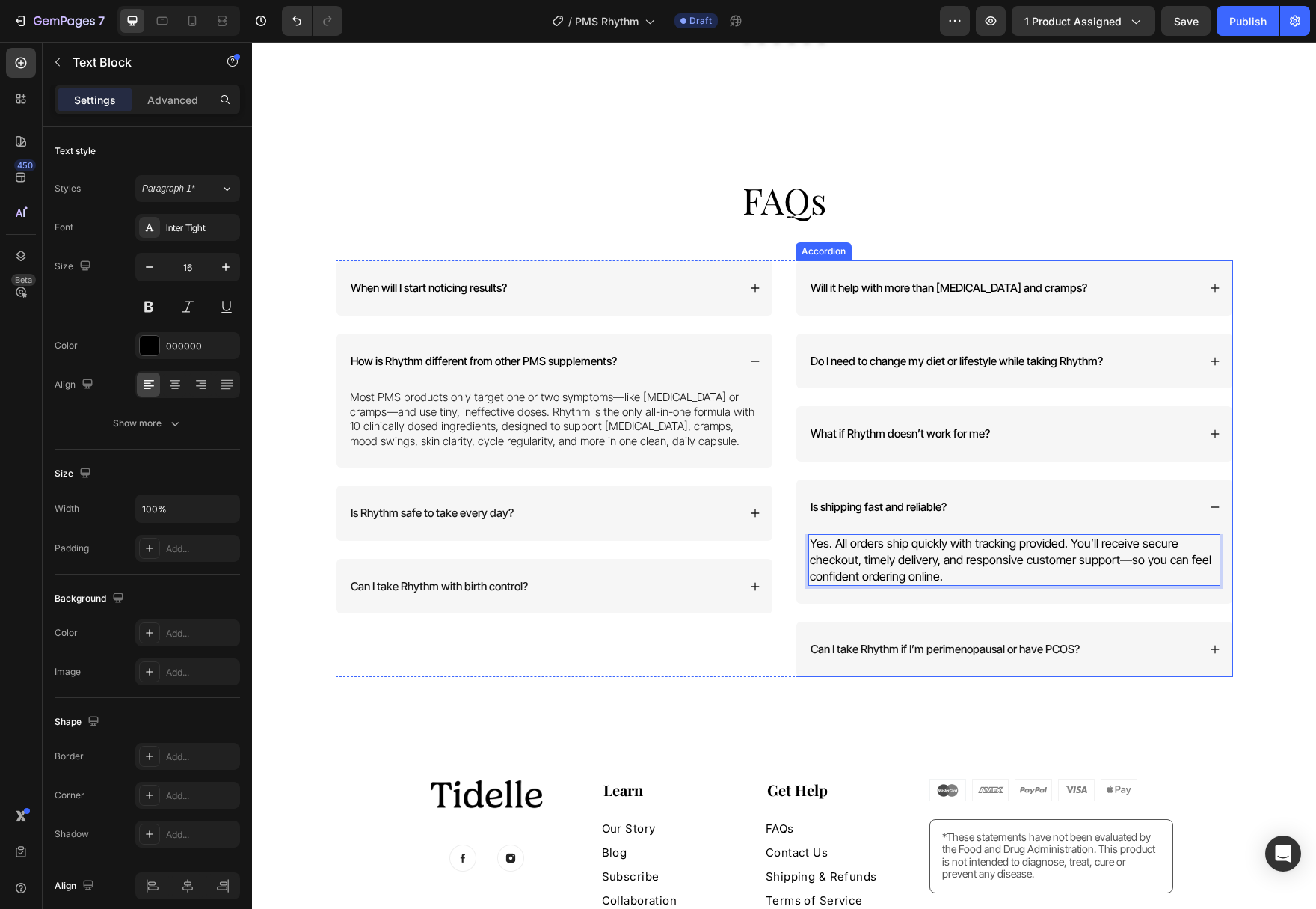
click at [930, 500] on span "Is shipping fast and reliable?" at bounding box center [878, 507] width 136 height 14
click at [933, 548] on div "Yes. All orders ship quickly with tracking provided. You’ll receive secure chec…" at bounding box center [1014, 559] width 412 height 51
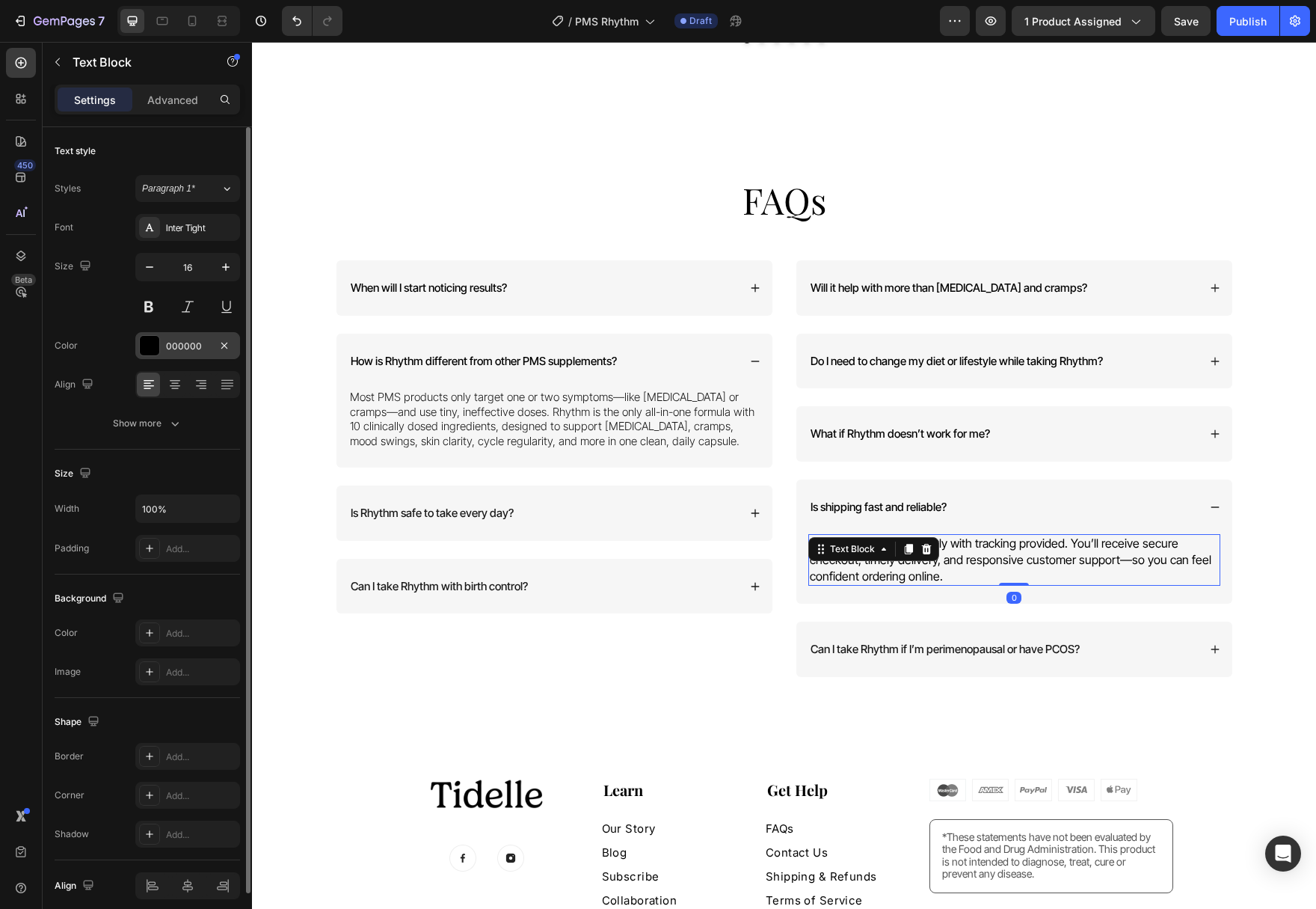
click at [150, 351] on div at bounding box center [150, 346] width 19 height 19
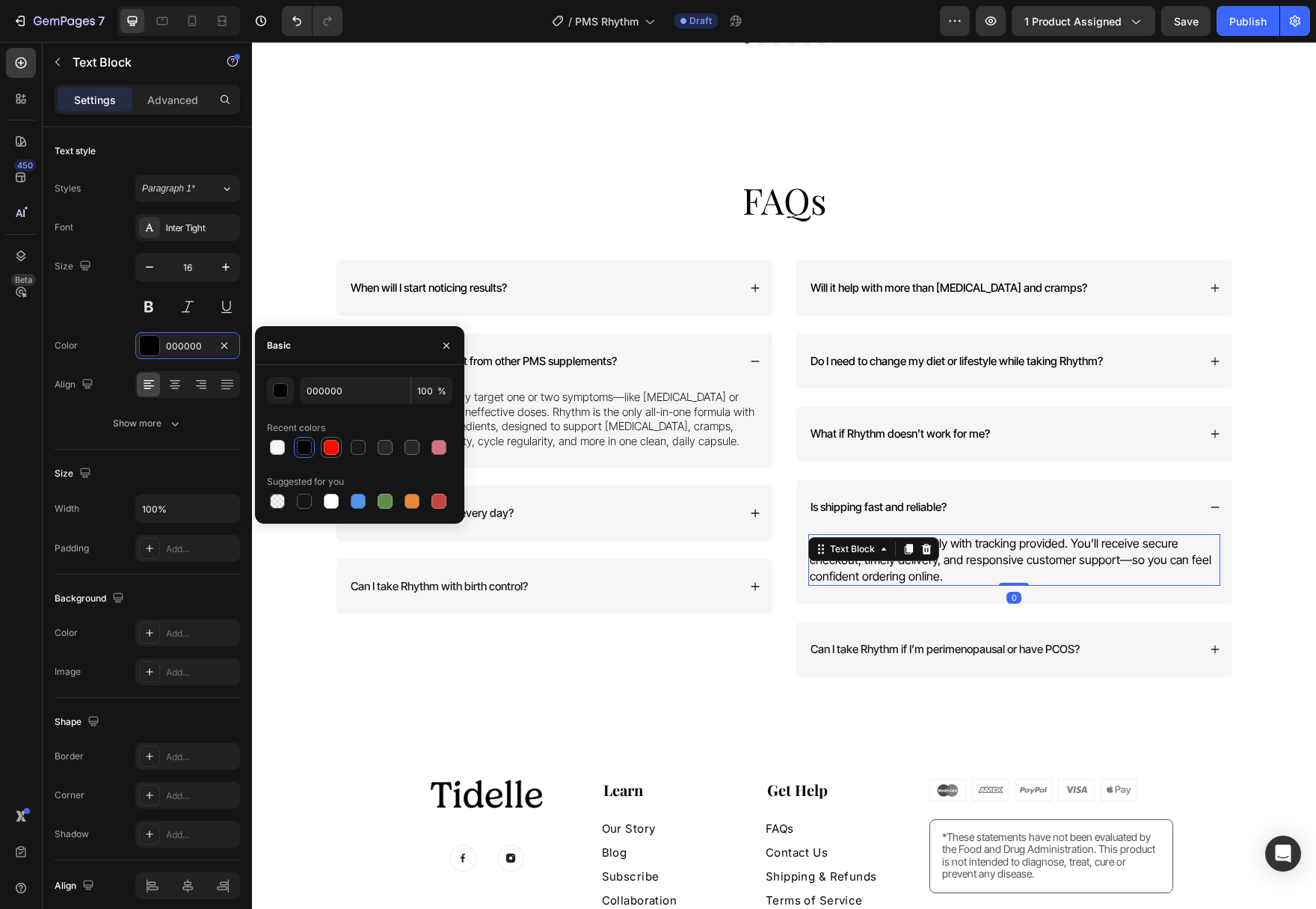
drag, startPoint x: 358, startPoint y: 443, endPoint x: 339, endPoint y: 441, distance: 19.1
click at [358, 443] on div at bounding box center [358, 447] width 15 height 15
type input "181818"
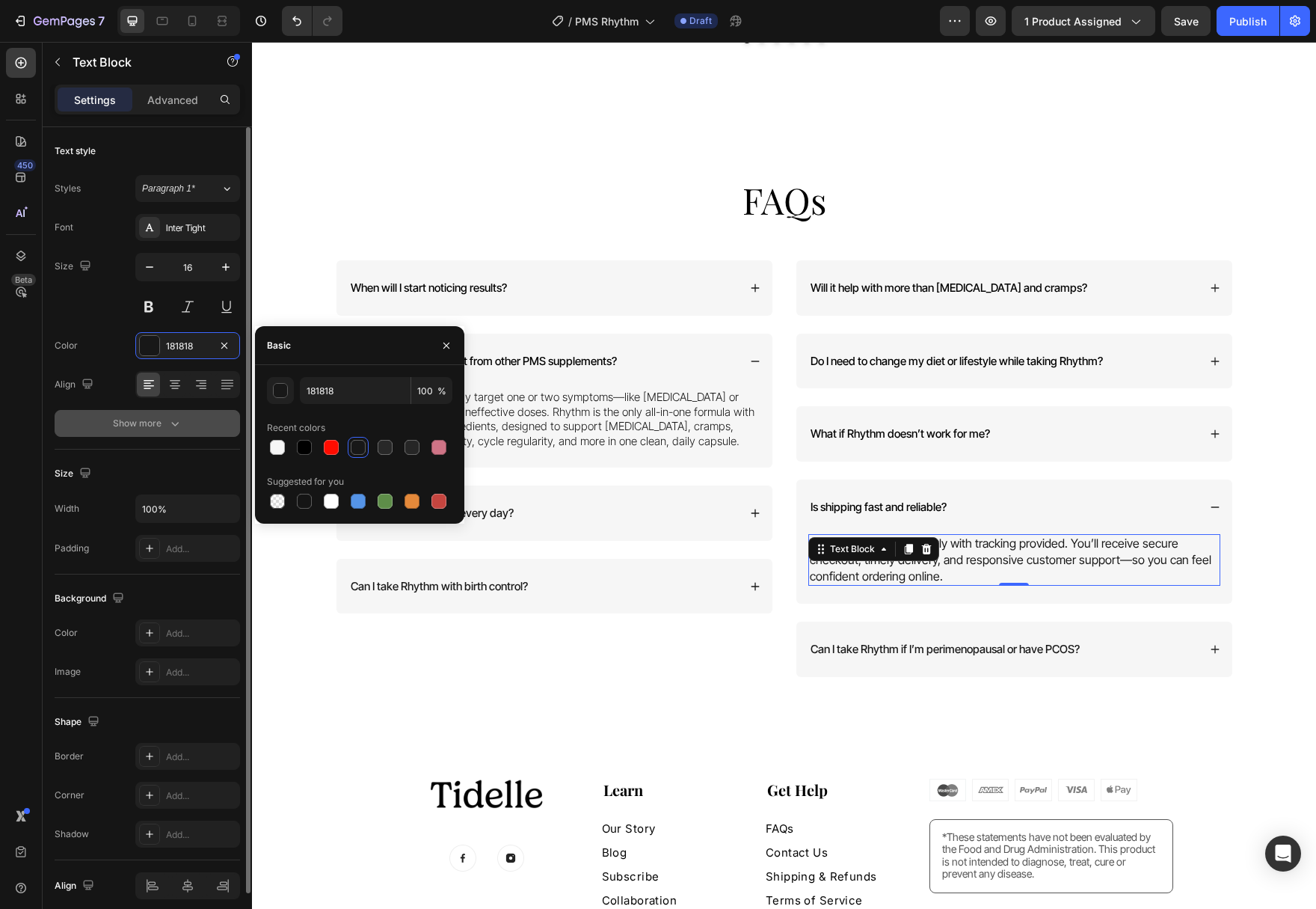
click at [170, 433] on button "Show more" at bounding box center [147, 423] width 185 height 27
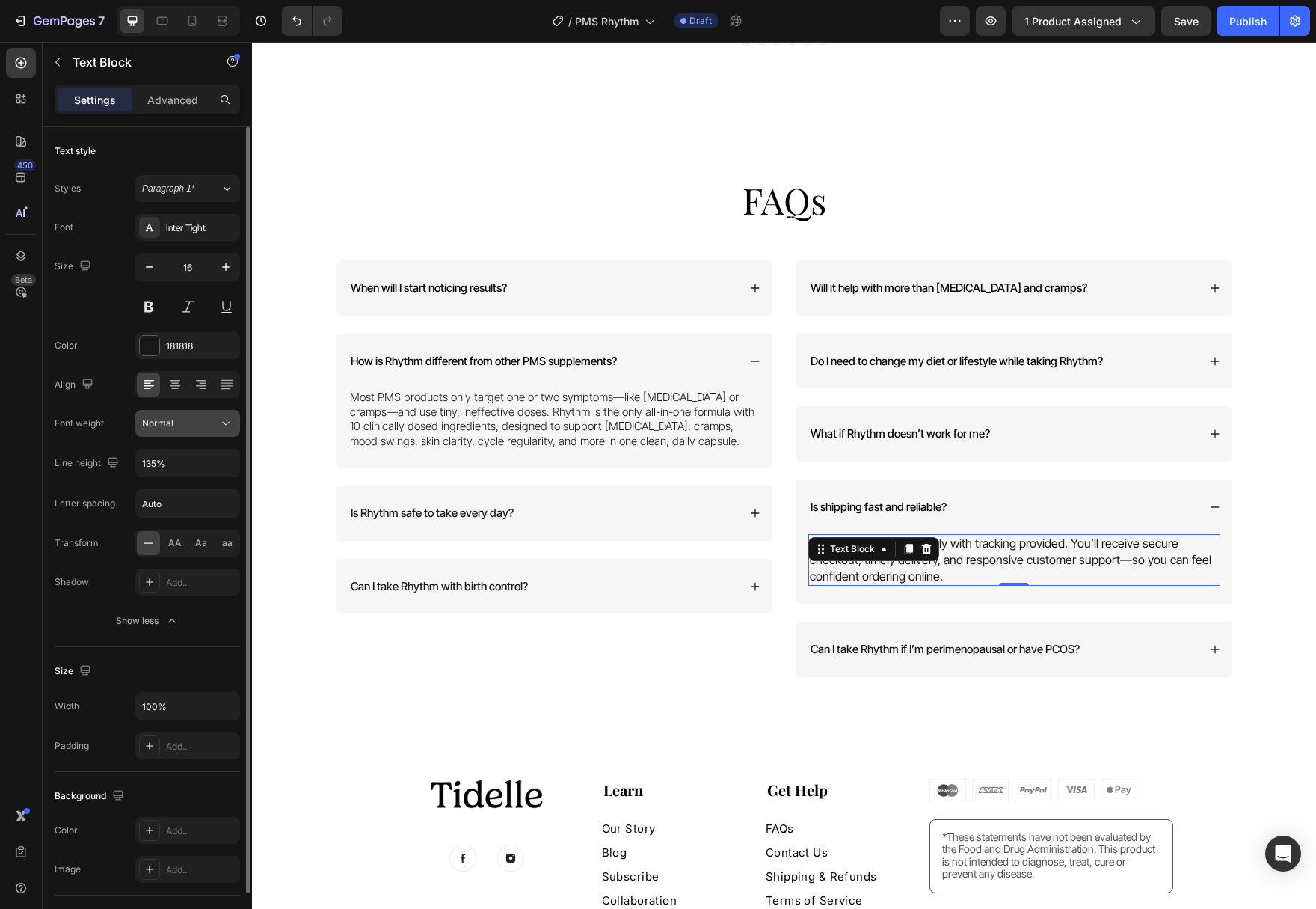
click at [225, 422] on icon at bounding box center [225, 423] width 15 height 15
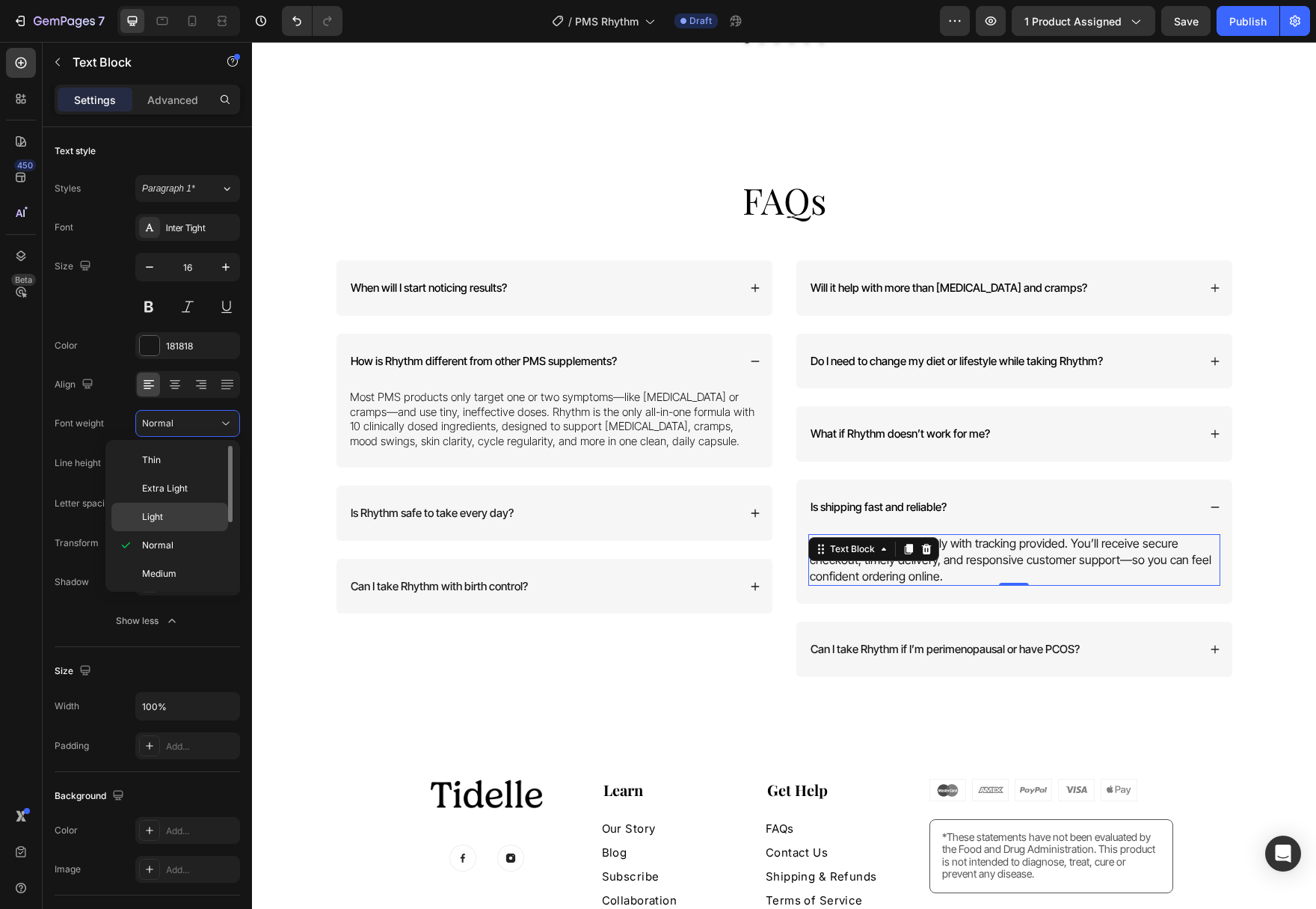
click at [200, 522] on p "Light" at bounding box center [181, 516] width 79 height 13
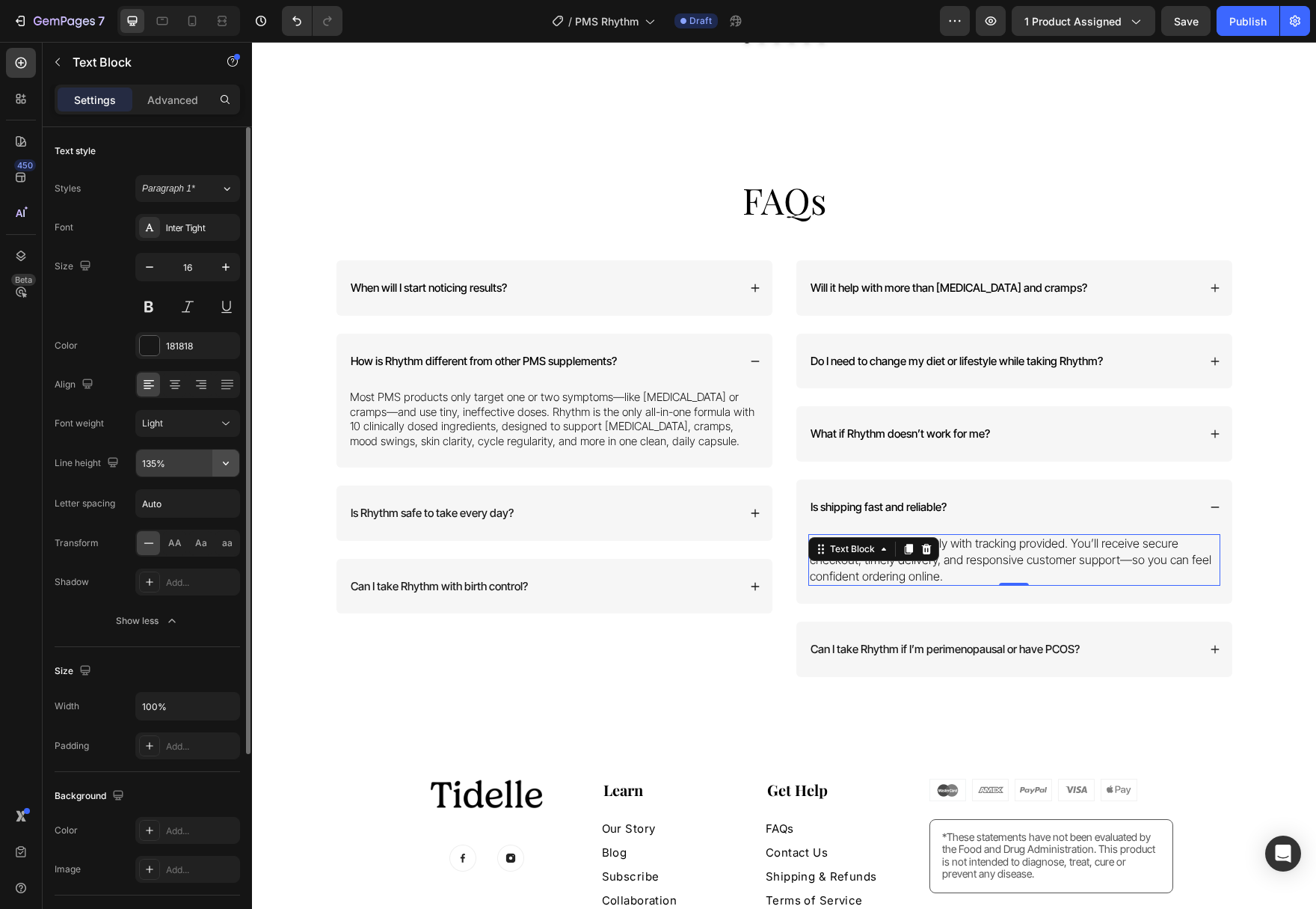
click at [225, 464] on icon "button" at bounding box center [225, 463] width 6 height 3
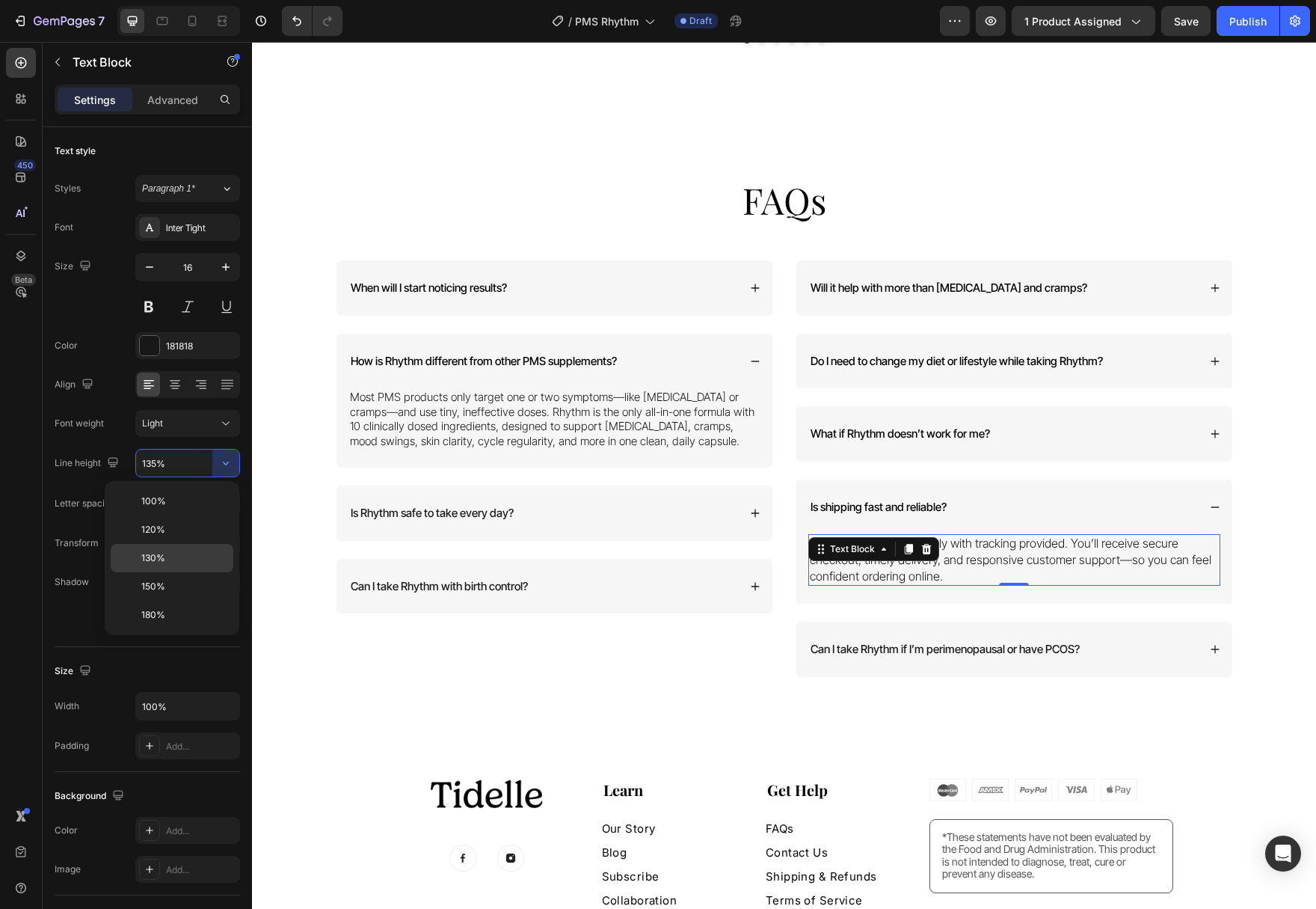
click at [203, 554] on p "130%" at bounding box center [184, 557] width 85 height 13
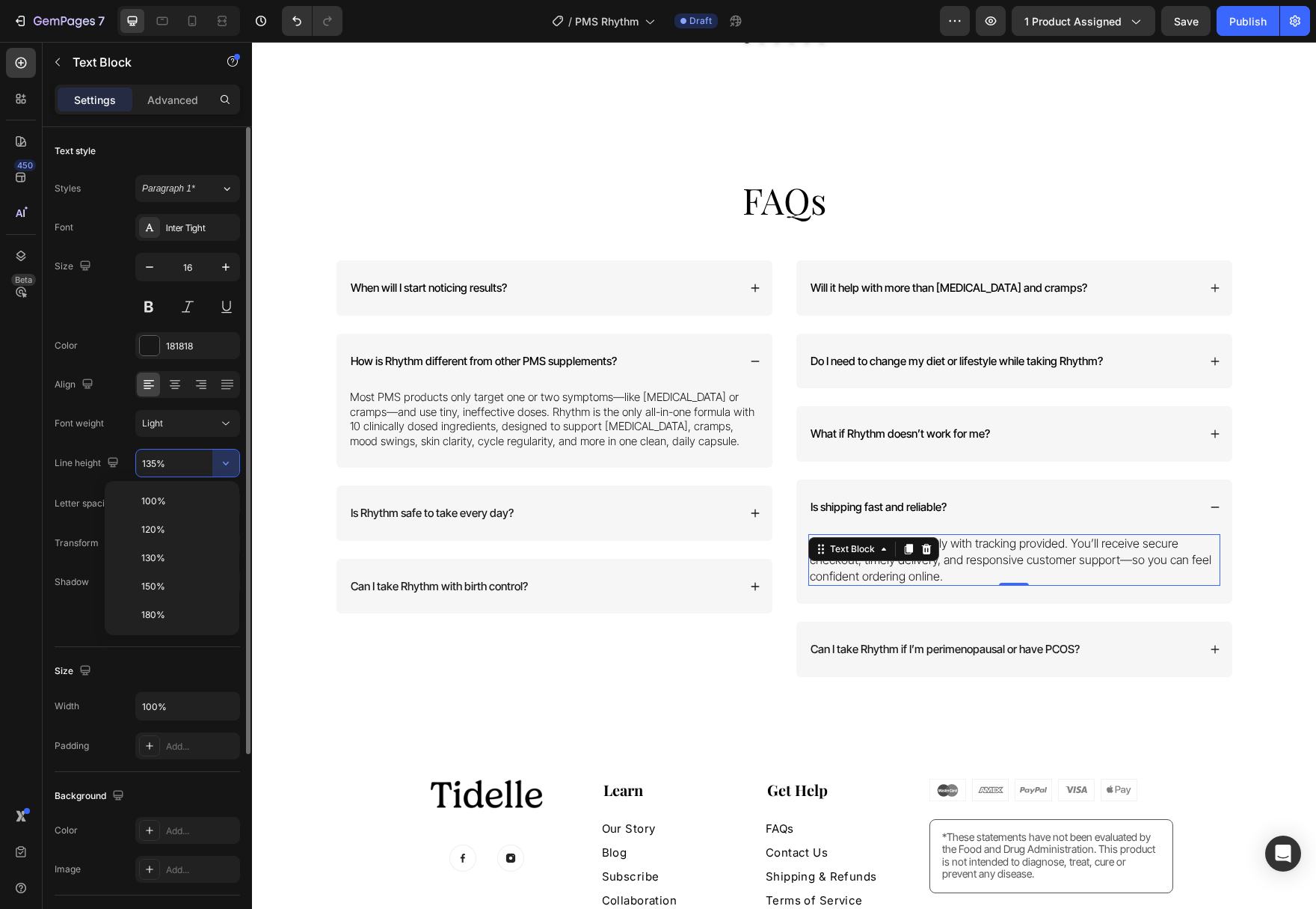
type input "130%"
click at [160, 271] on button "button" at bounding box center [149, 266] width 27 height 27
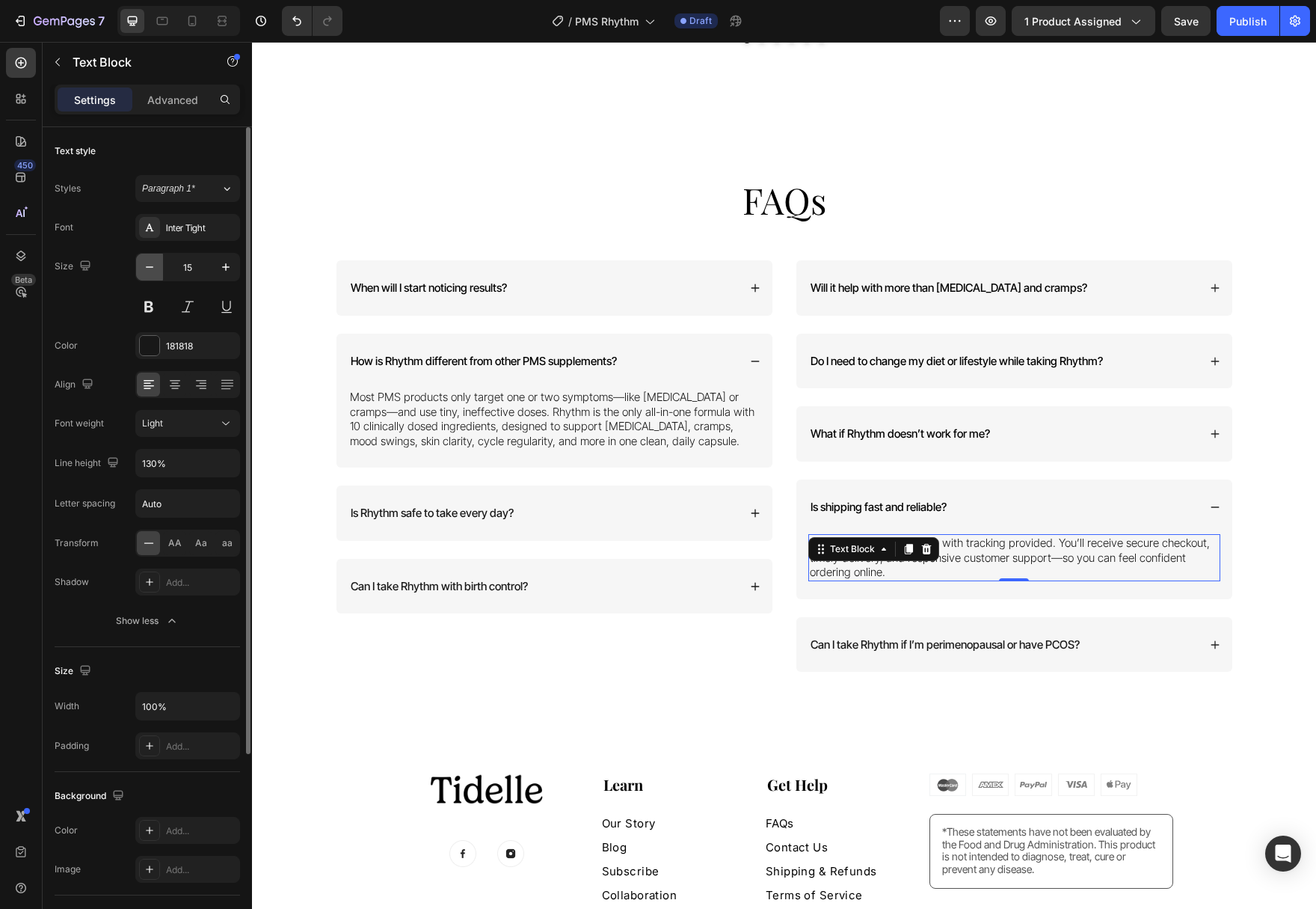
click at [160, 271] on button "button" at bounding box center [149, 266] width 27 height 27
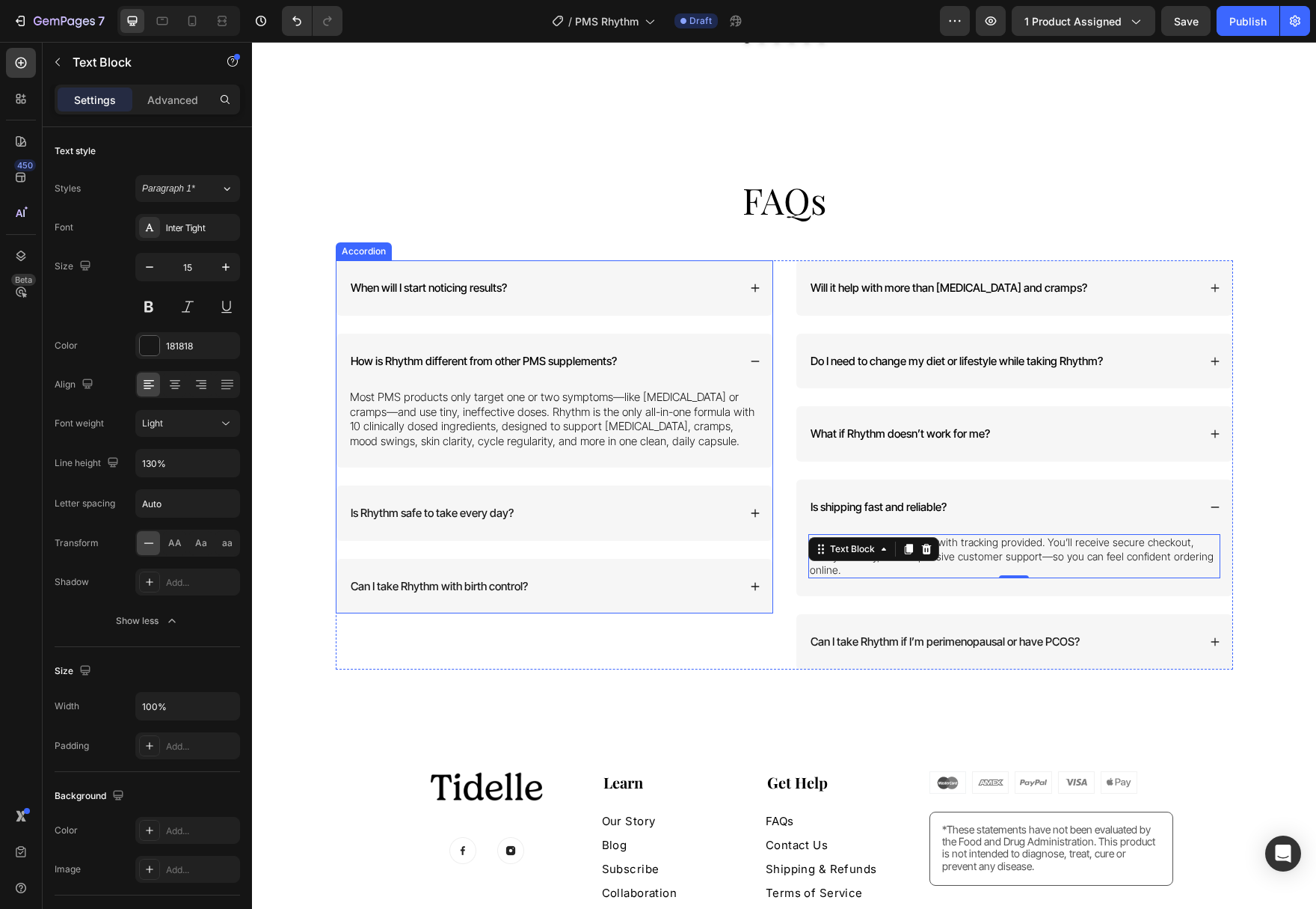
type input "14"
click at [1212, 502] on icon at bounding box center [1215, 507] width 10 height 10
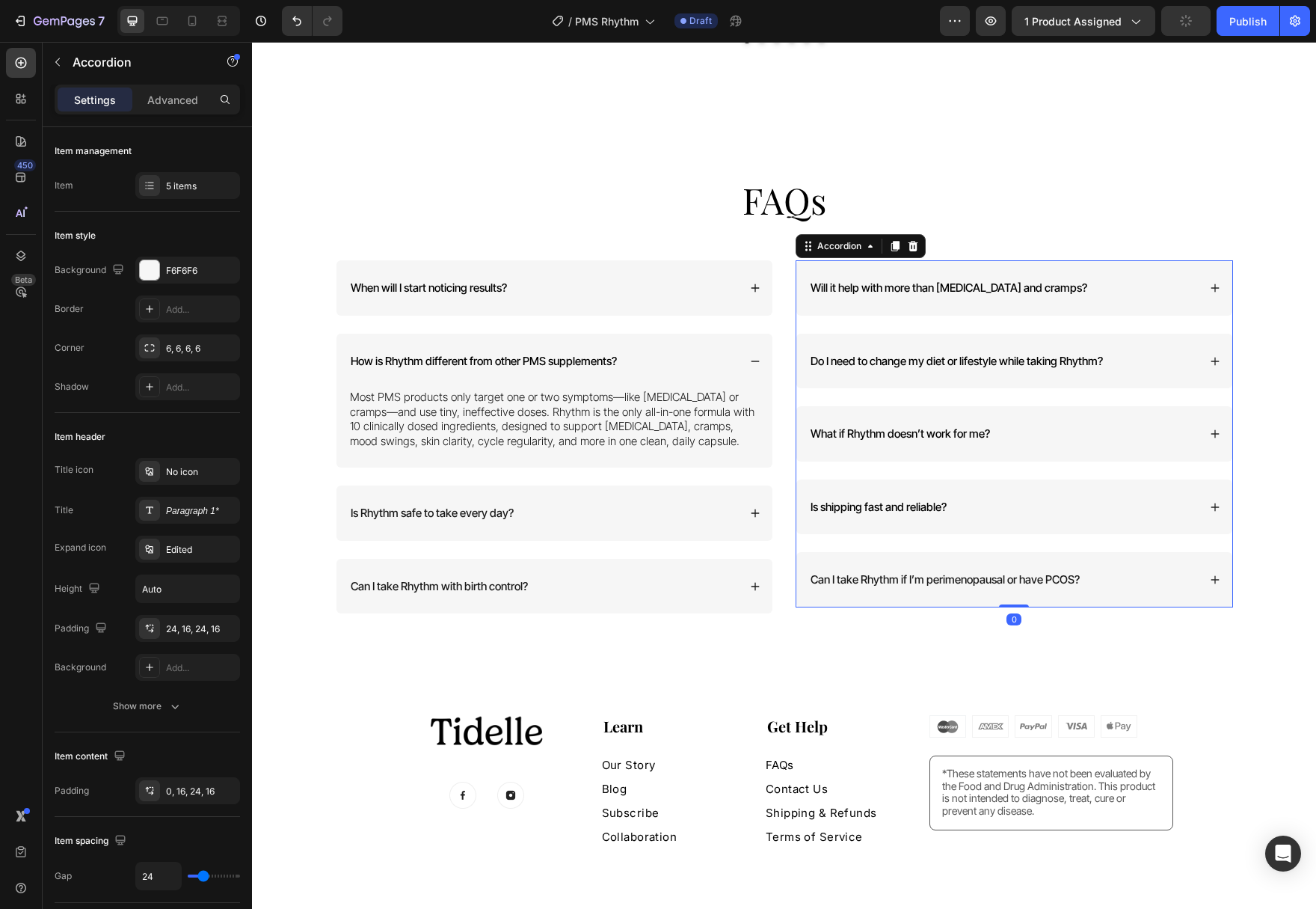
click at [1217, 430] on icon at bounding box center [1214, 434] width 8 height 8
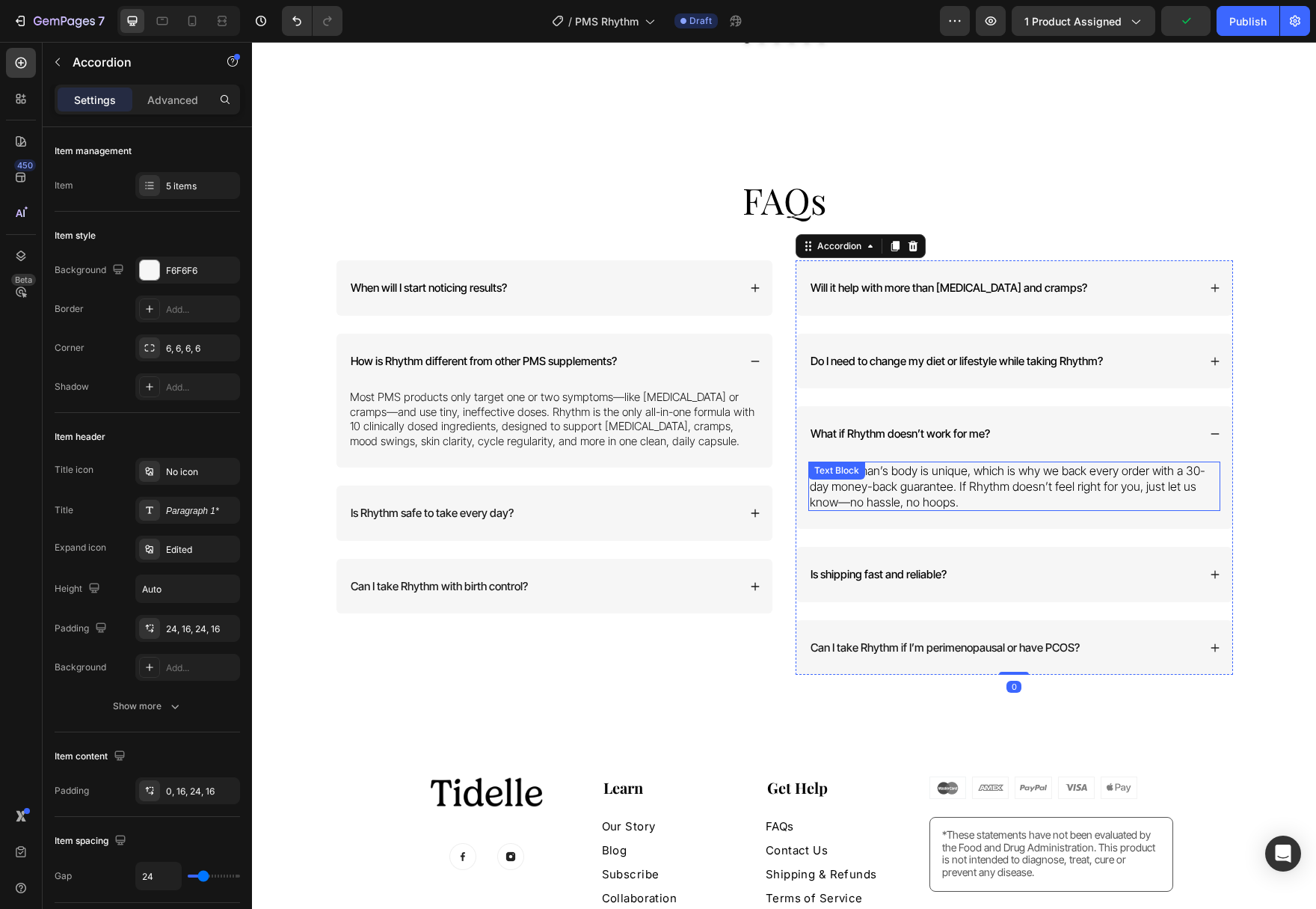
click at [1101, 468] on p "Every woman’s body is unique, which is why we back every order with a 30-day mo…" at bounding box center [1014, 486] width 409 height 46
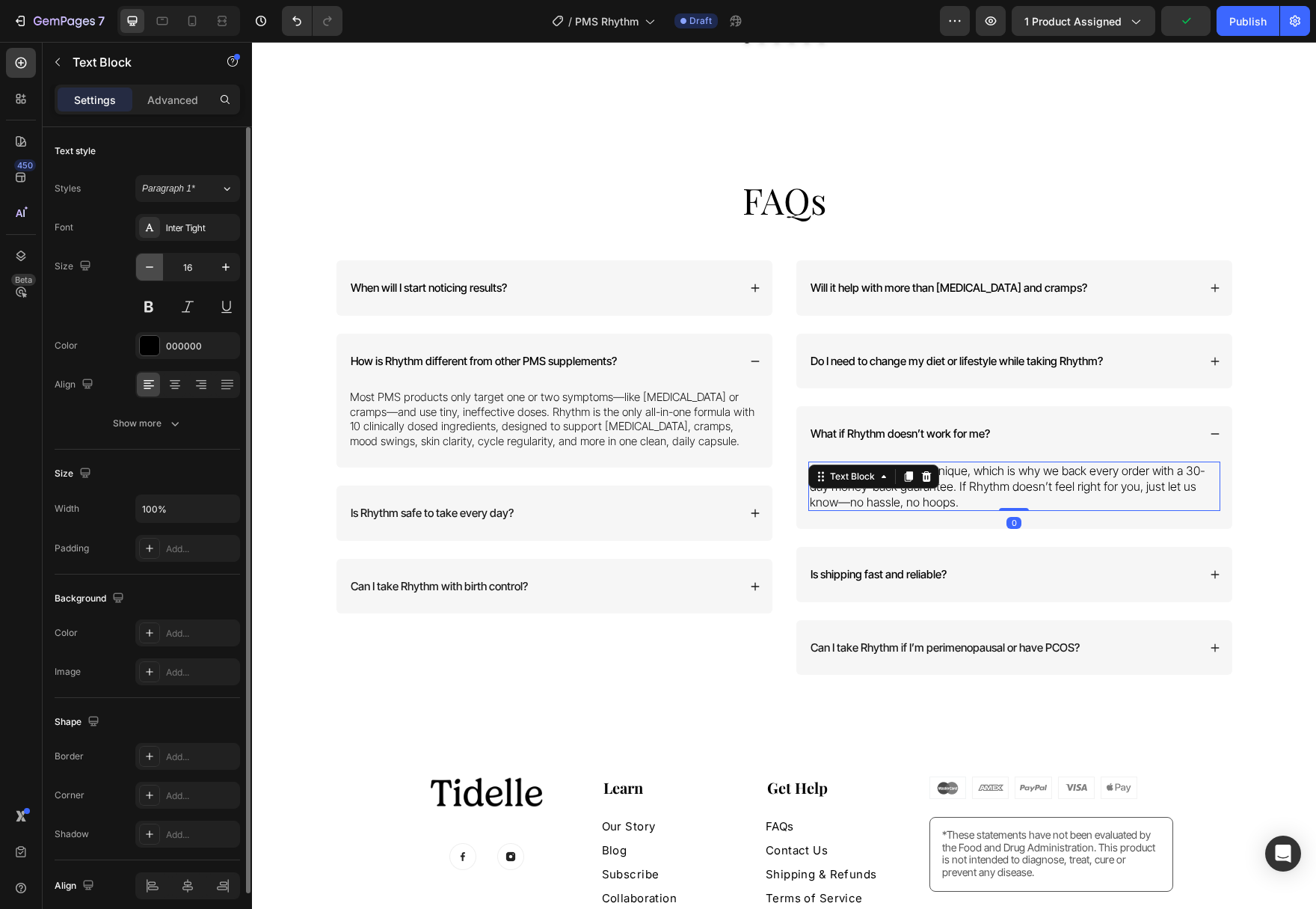
click at [151, 274] on button "button" at bounding box center [149, 266] width 27 height 27
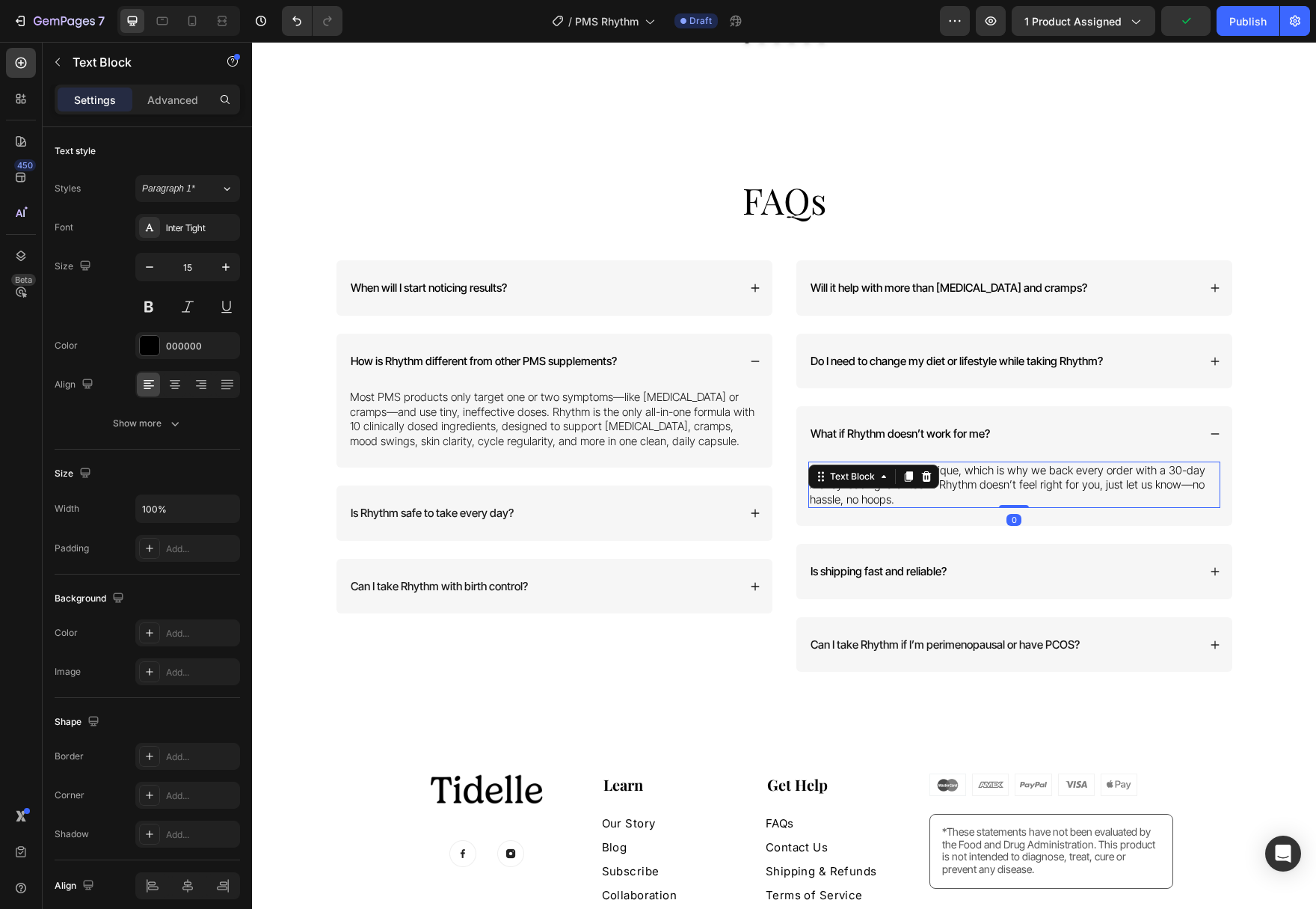
type input "14"
click at [826, 245] on div "Accordion" at bounding box center [823, 251] width 50 height 13
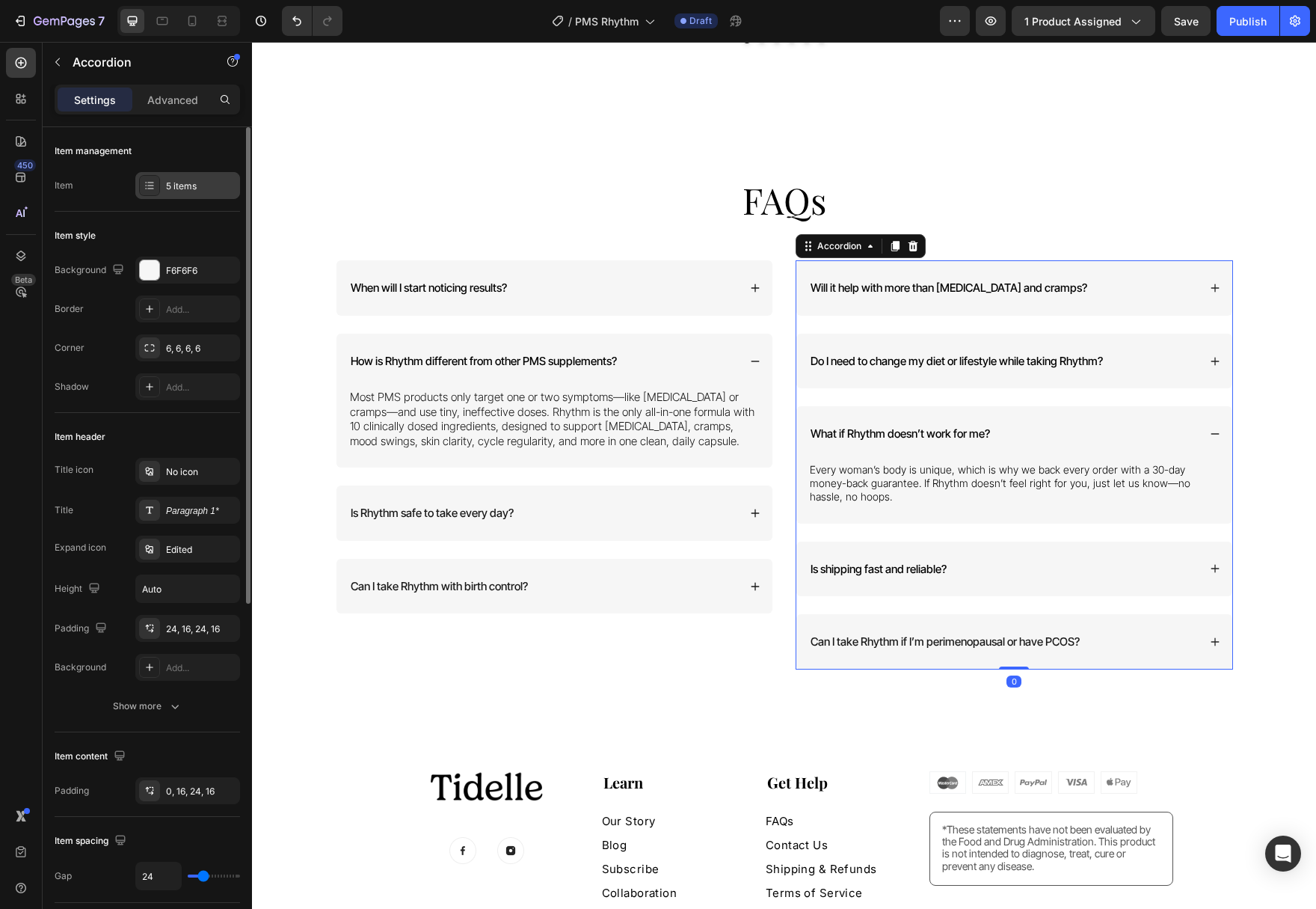
click at [188, 188] on div "5 items" at bounding box center [201, 185] width 70 height 13
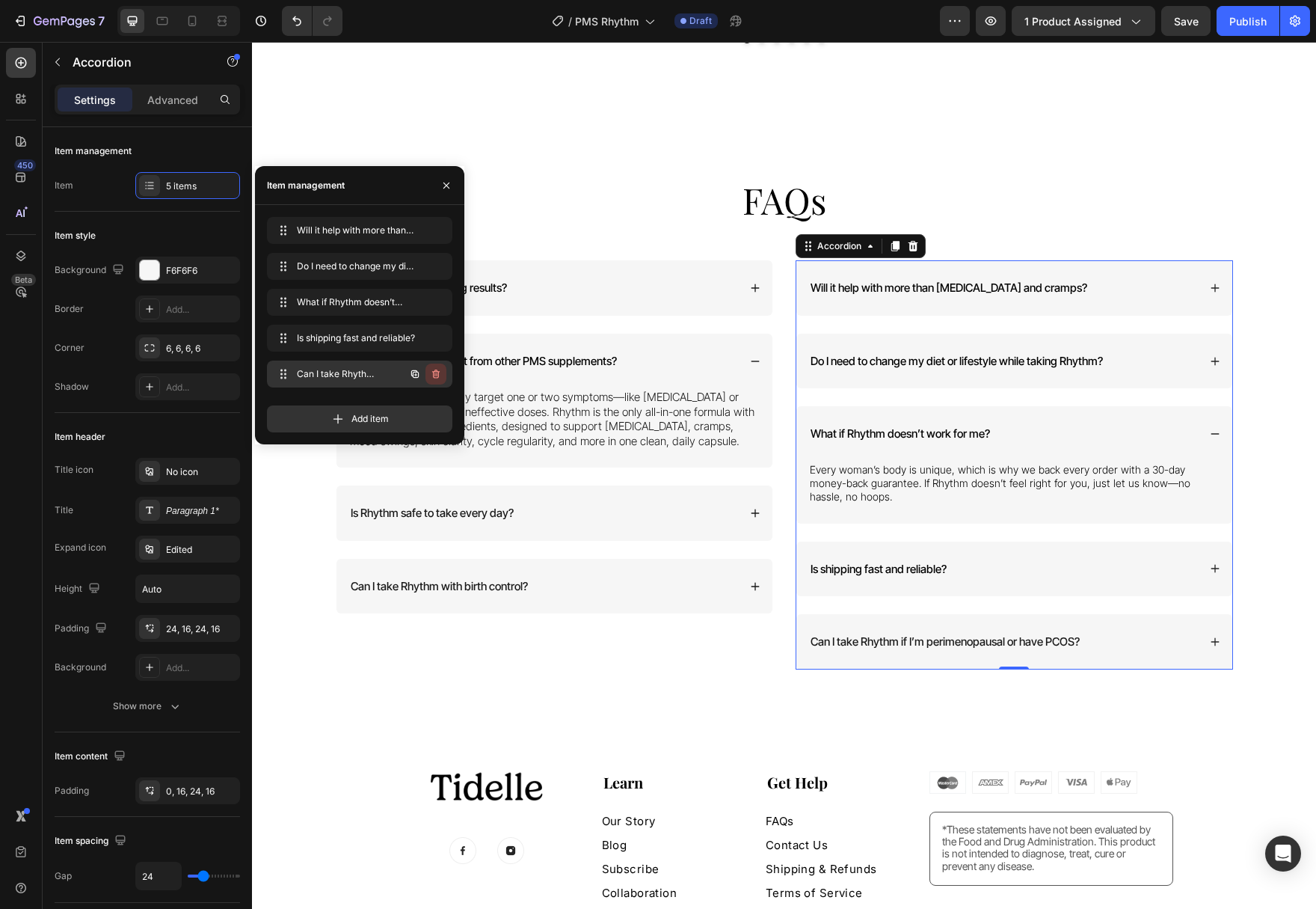
click at [438, 376] on icon "button" at bounding box center [436, 374] width 8 height 9
click at [438, 376] on div "Delete" at bounding box center [426, 374] width 28 height 13
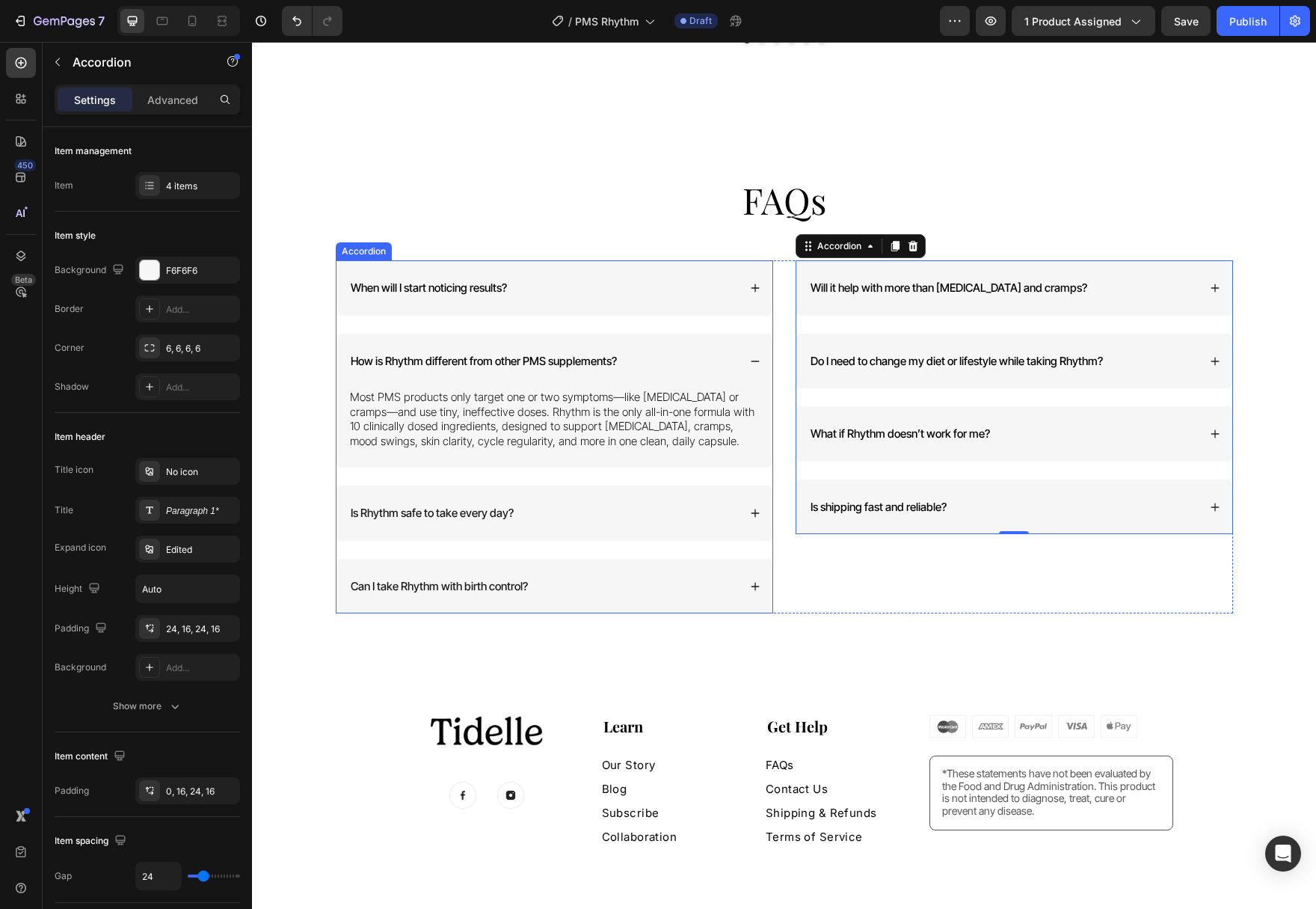
click at [756, 356] on icon at bounding box center [755, 361] width 10 height 10
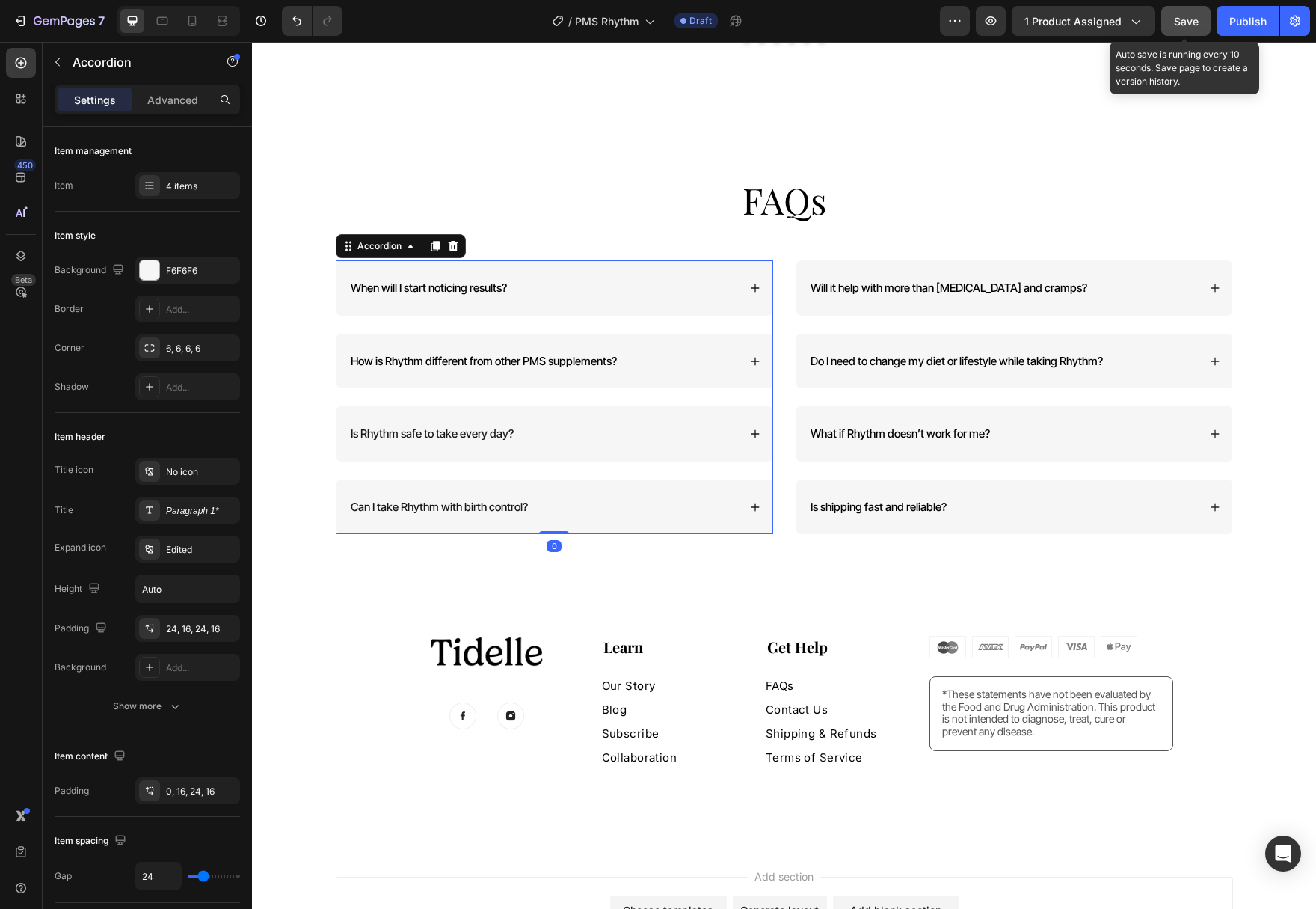
click at [1186, 26] on span "Save" at bounding box center [1186, 21] width 24 height 13
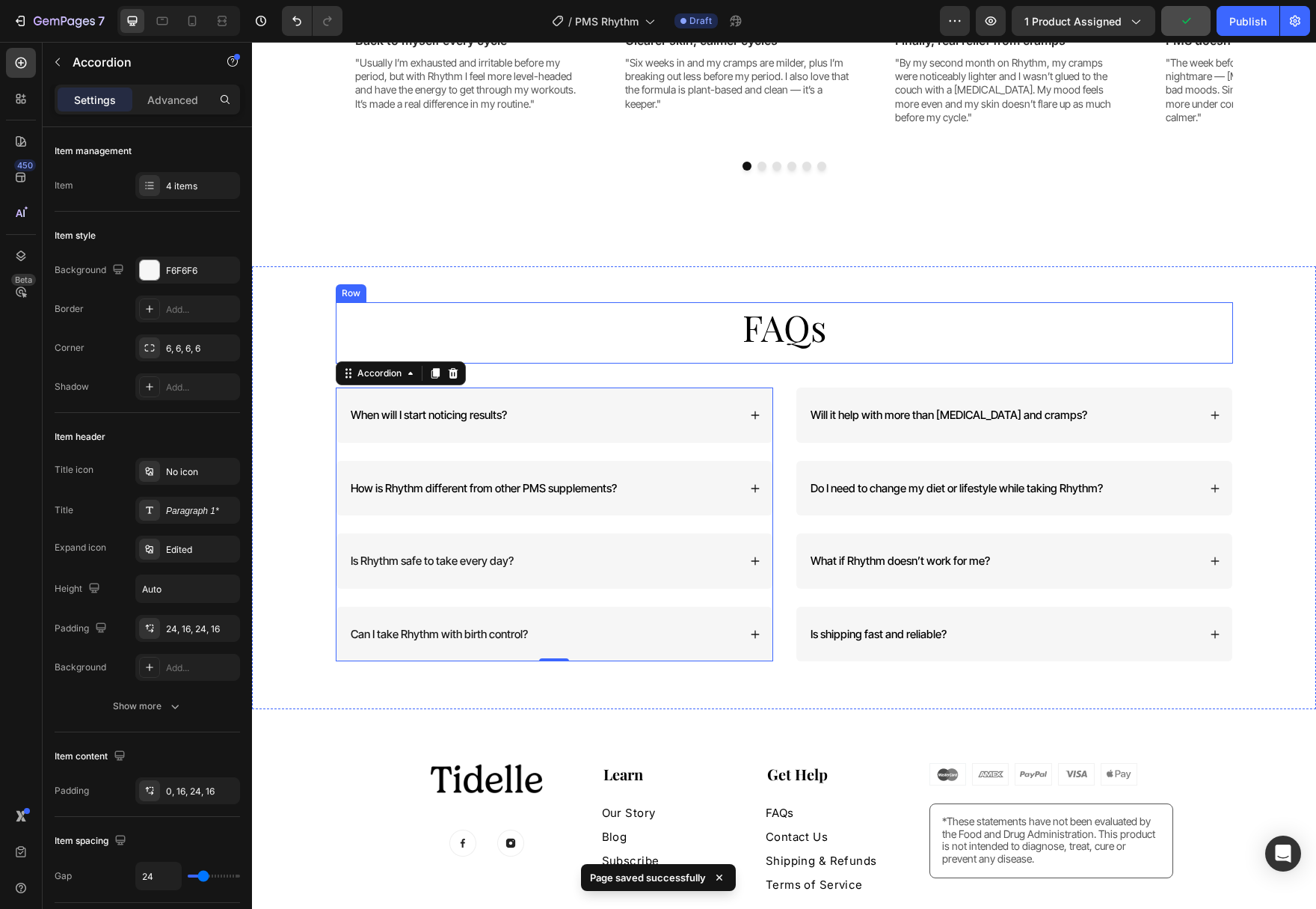
scroll to position [4830, 0]
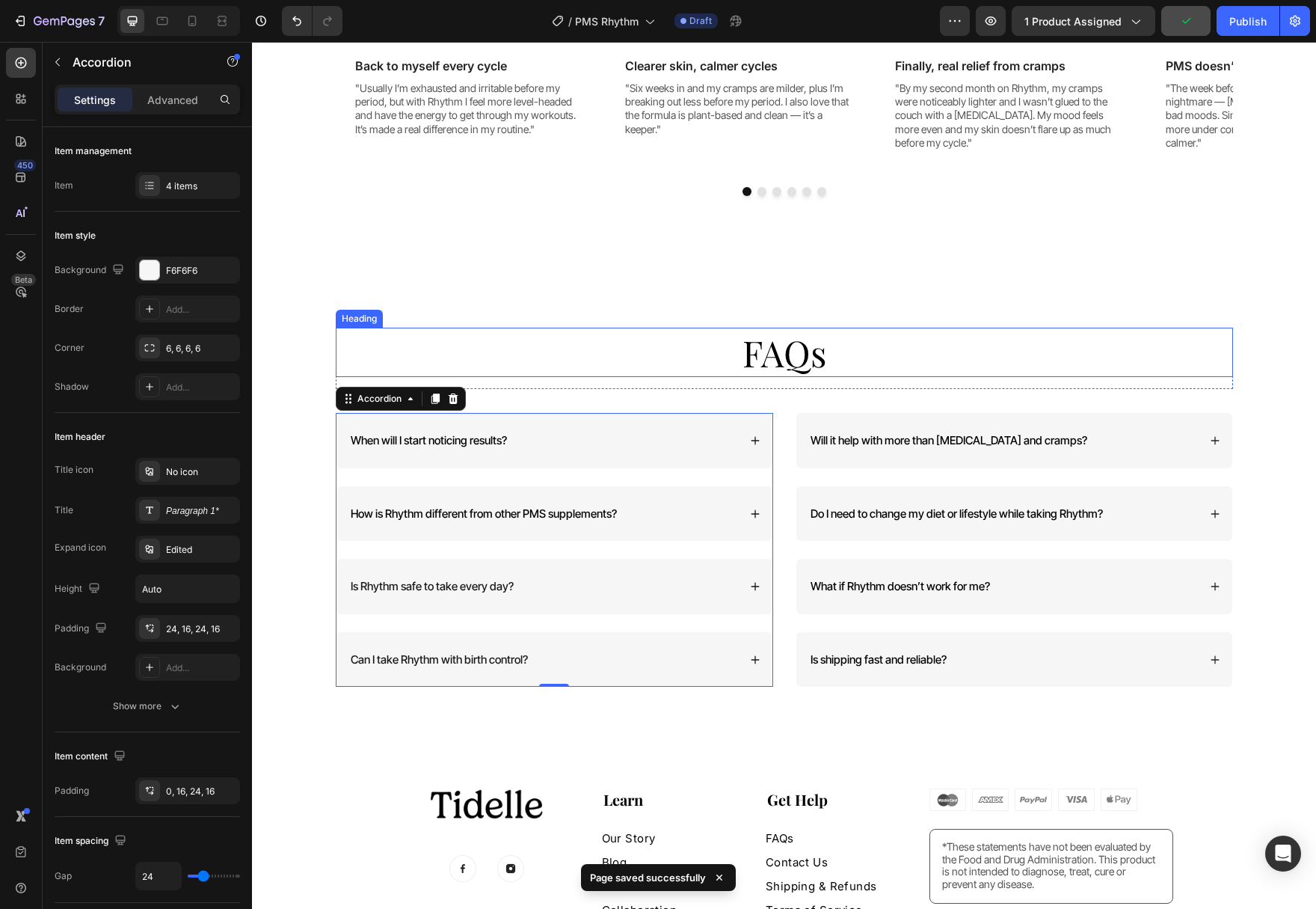
click at [796, 342] on h2 "FAQs" at bounding box center [784, 352] width 897 height 50
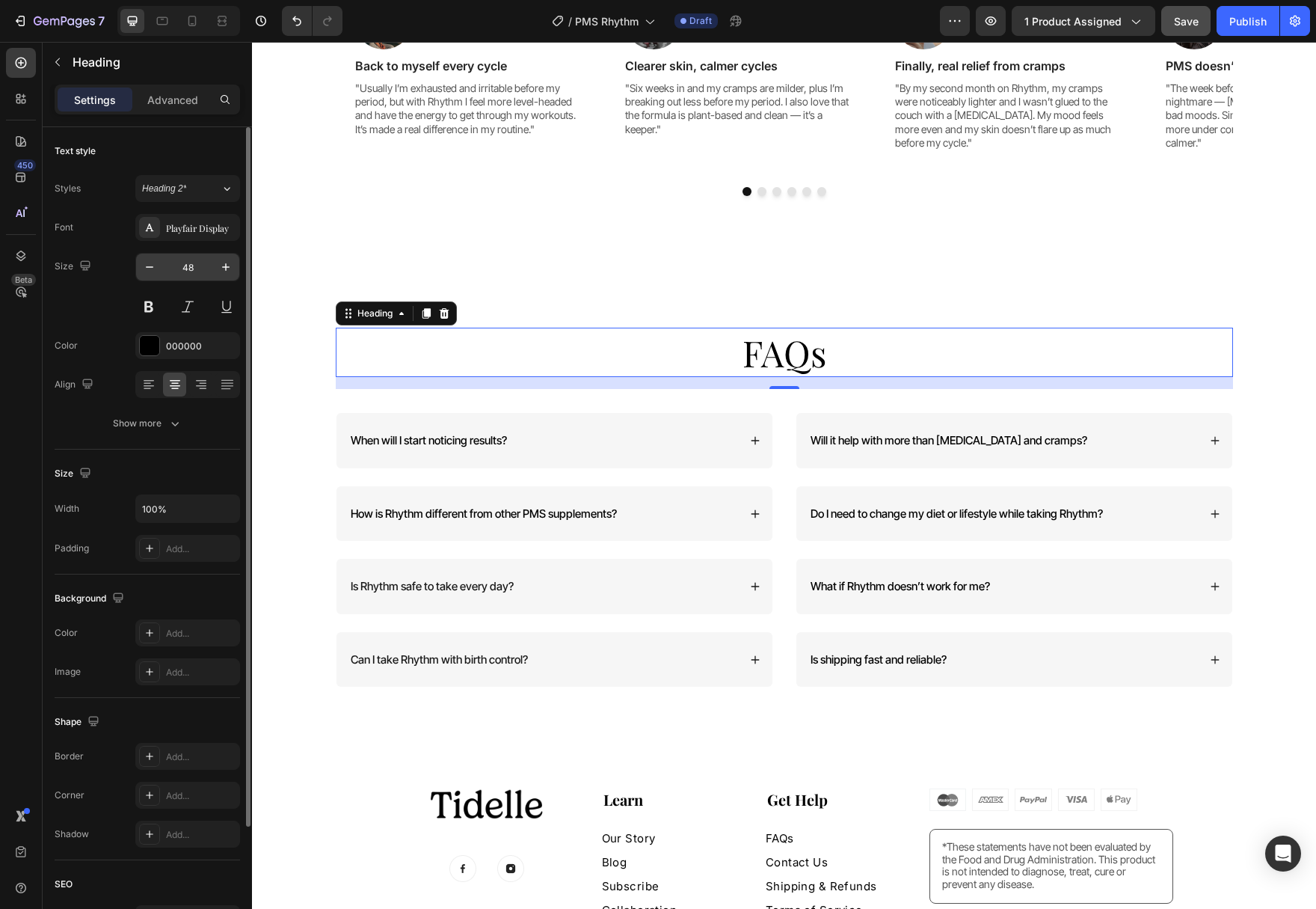
click at [191, 266] on input "48" at bounding box center [187, 266] width 50 height 27
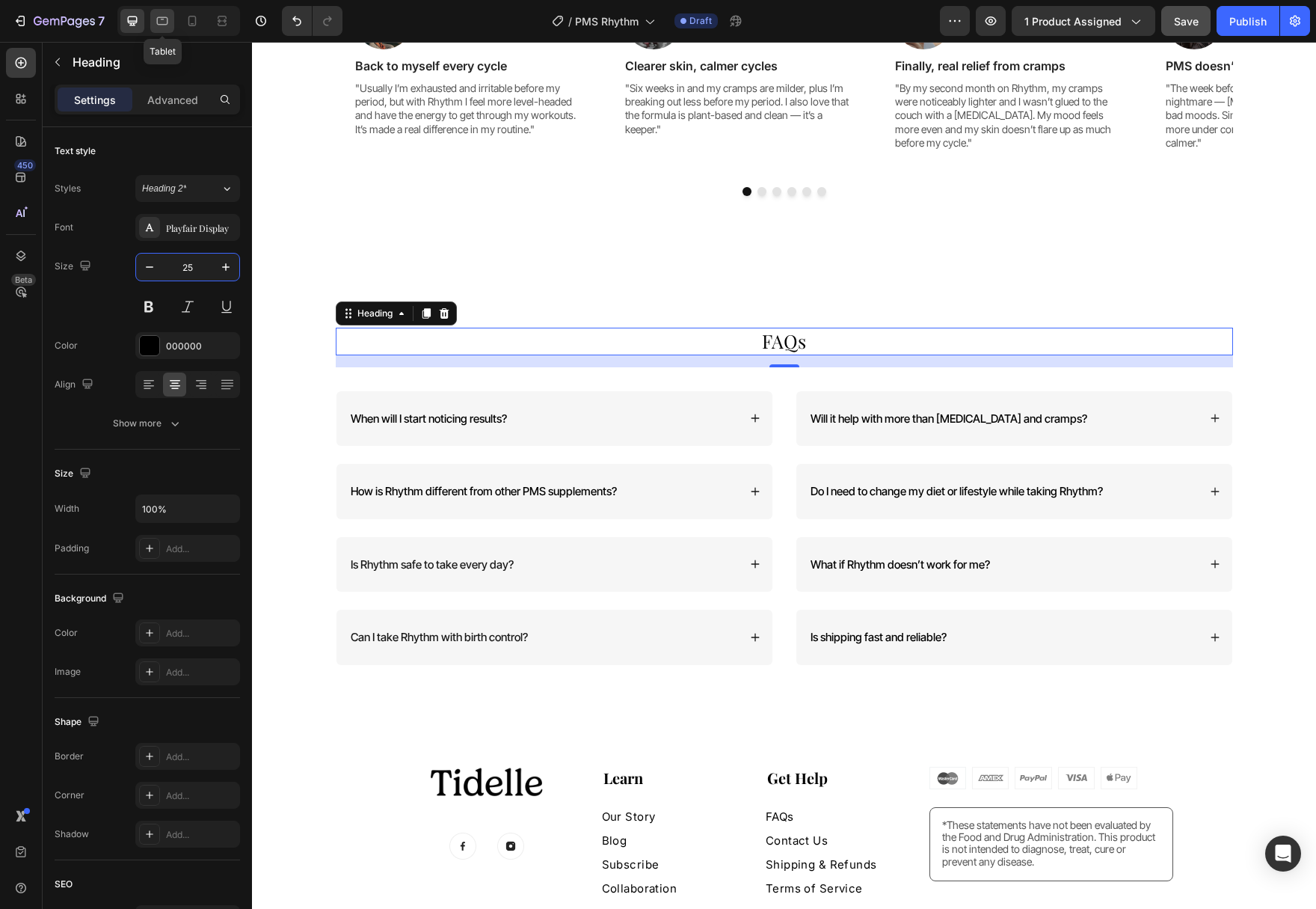
click at [169, 24] on icon at bounding box center [162, 20] width 15 height 15
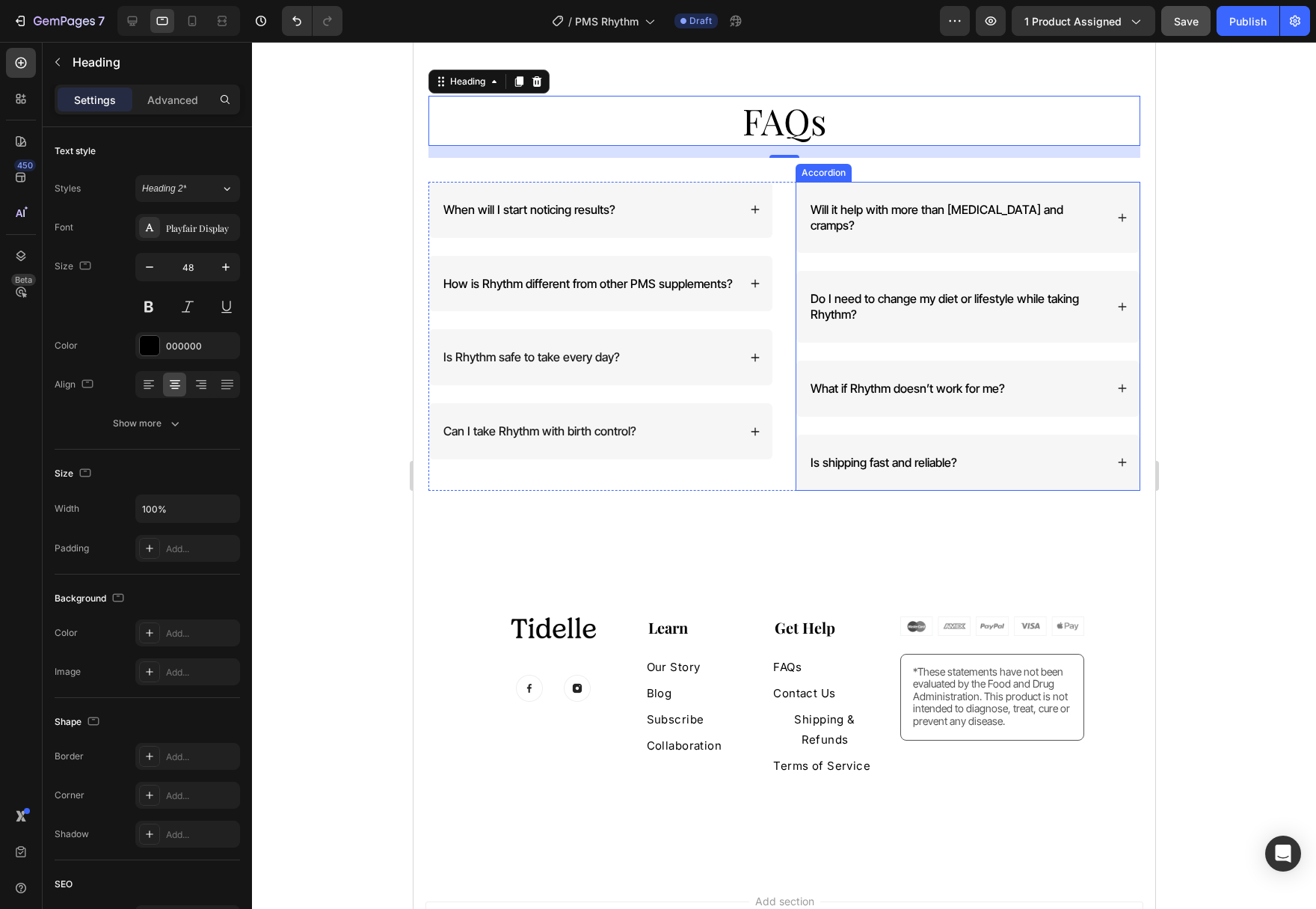
scroll to position [5033, 0]
click at [797, 131] on h2 "FAQs" at bounding box center [783, 118] width 712 height 50
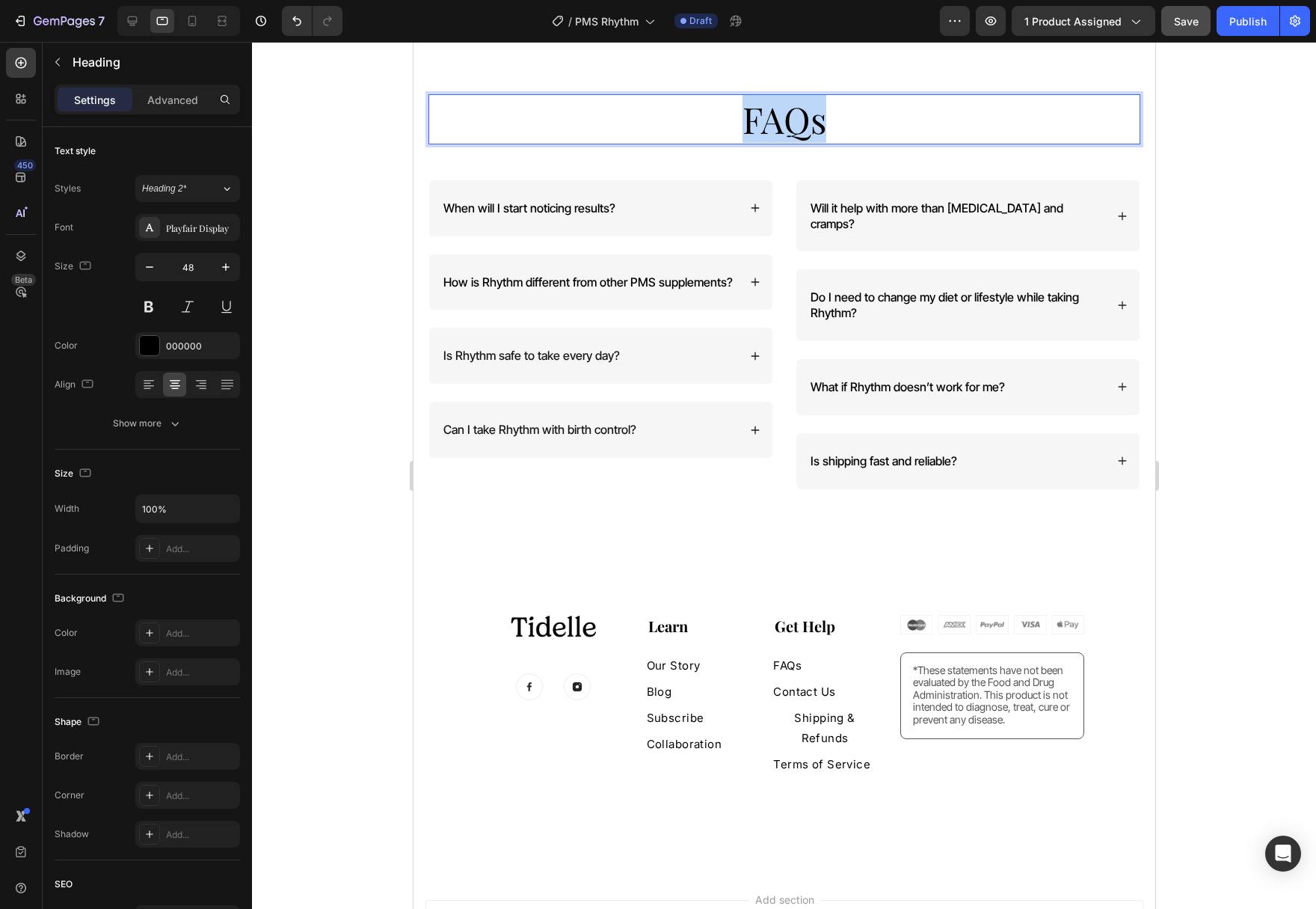
click at [797, 131] on p "FAQs" at bounding box center [783, 118] width 708 height 46
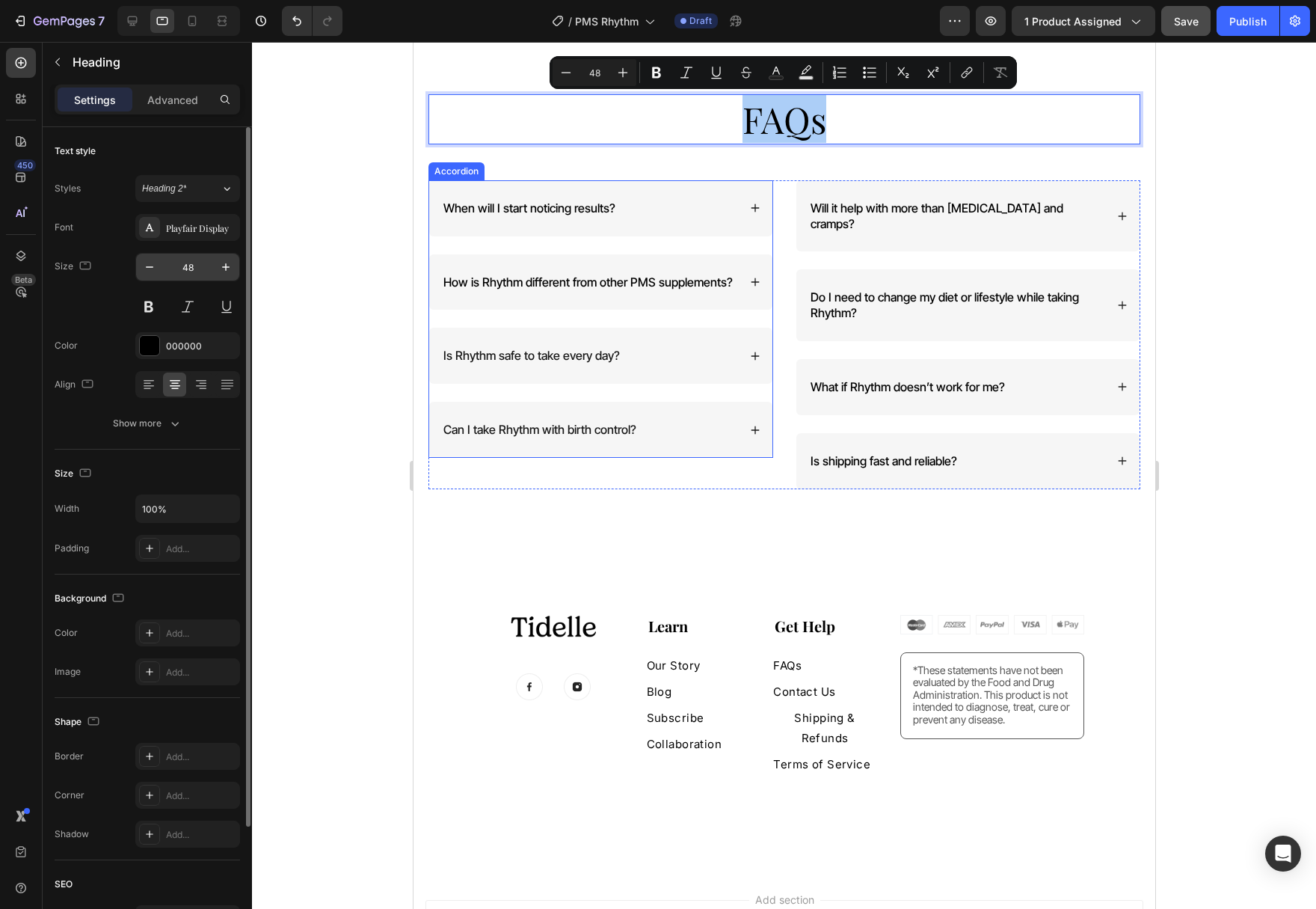
click at [193, 264] on input "48" at bounding box center [187, 266] width 50 height 27
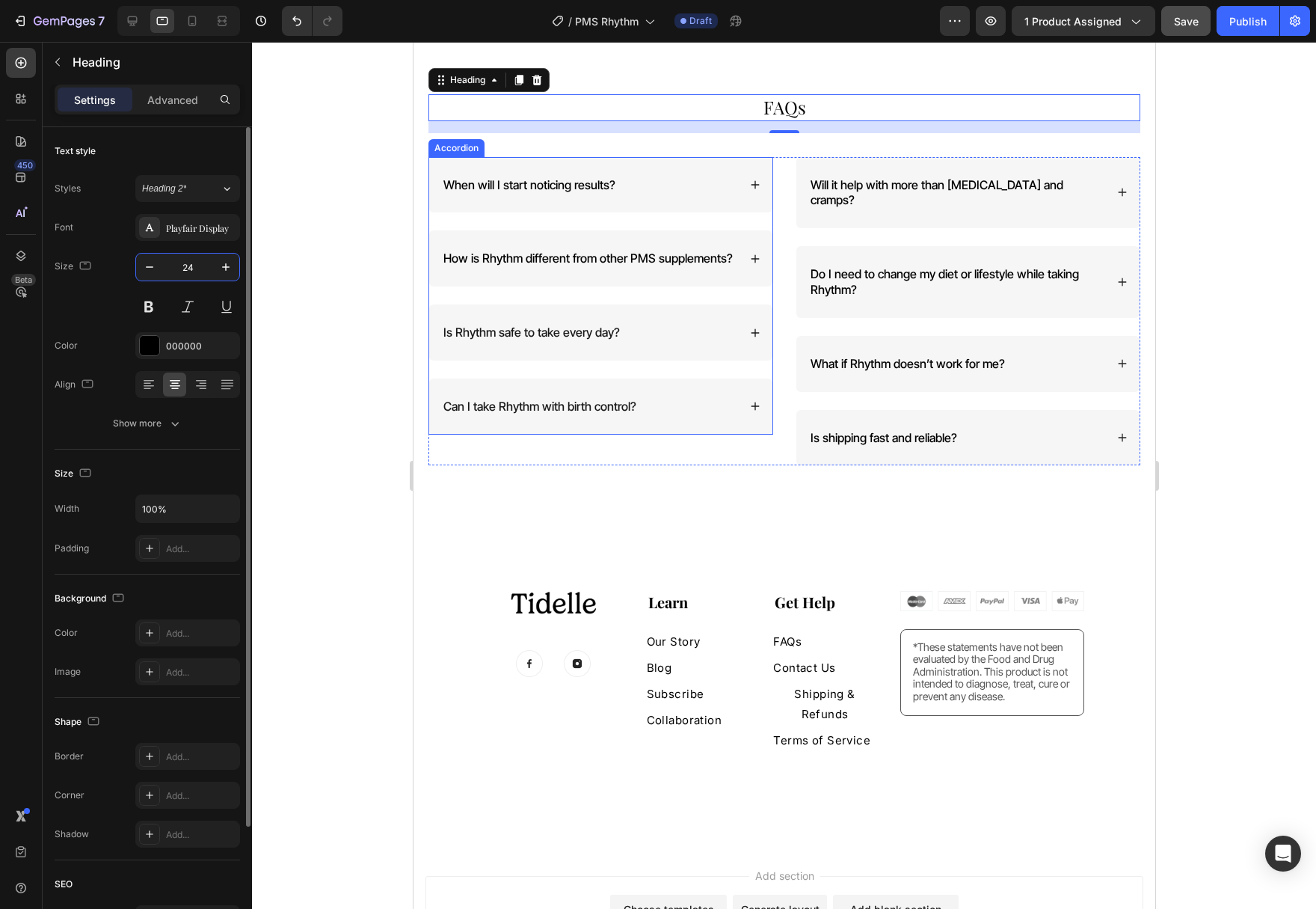
type input "24"
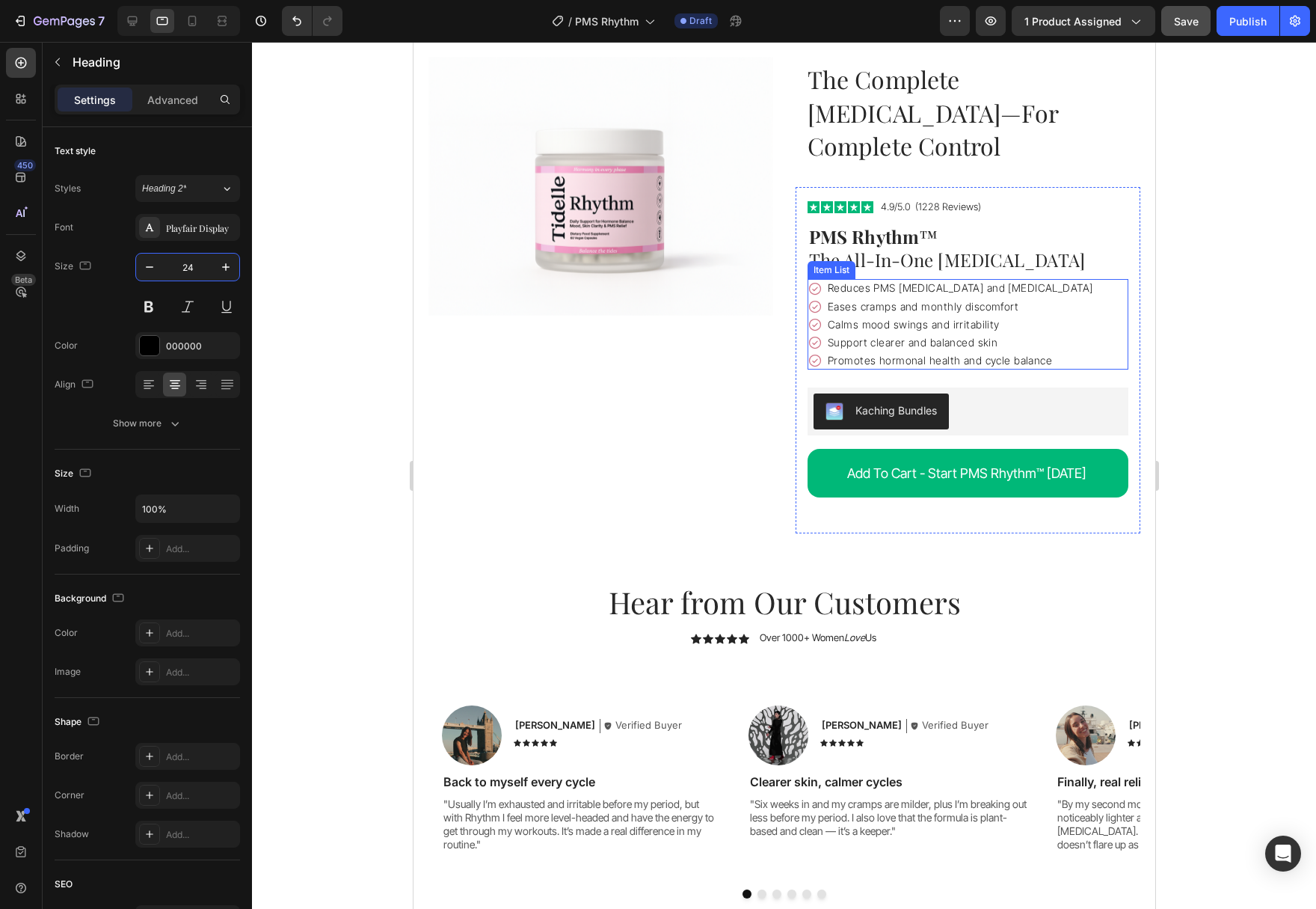
scroll to position [4117, 0]
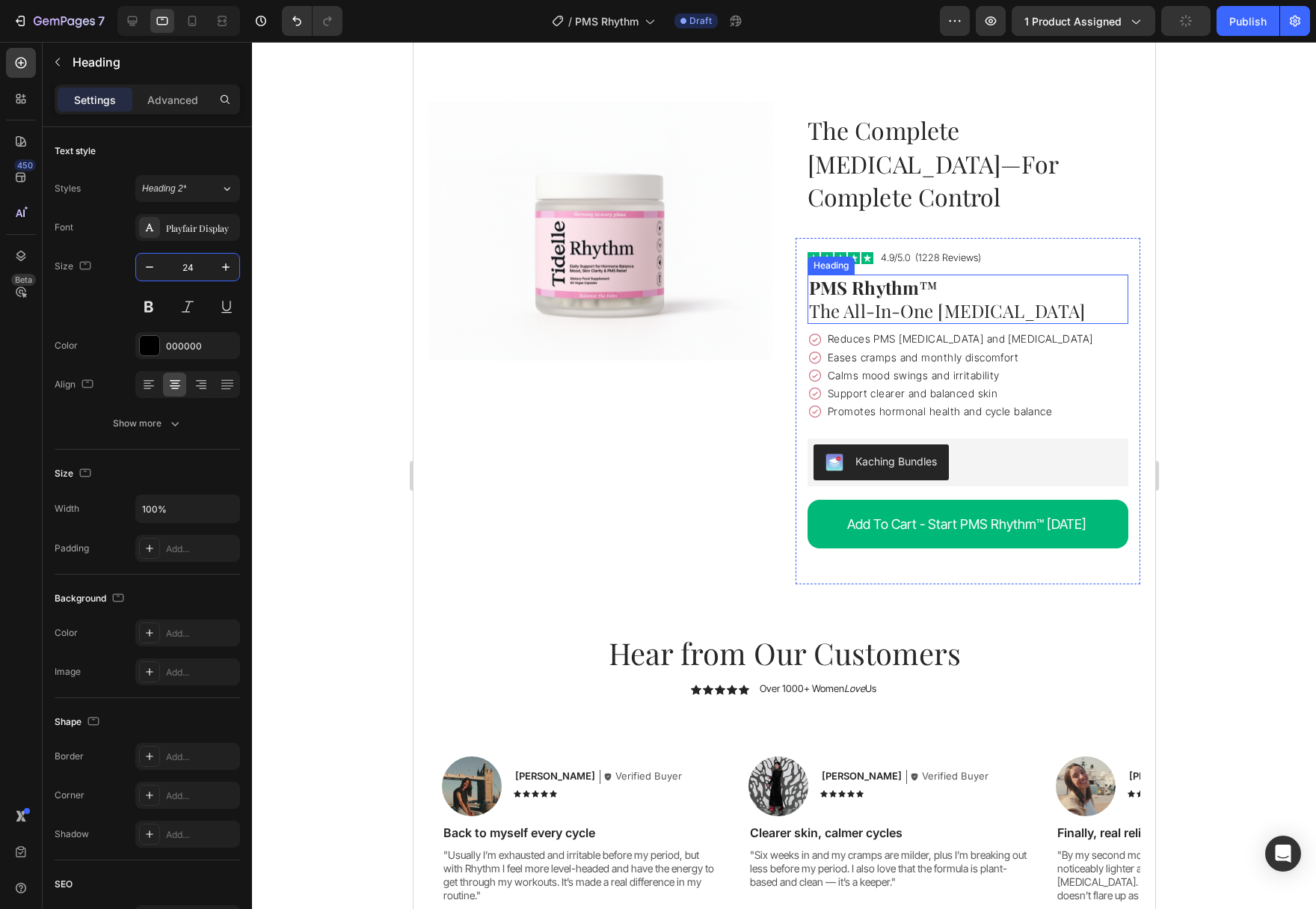
click at [973, 274] on h1 "PMS Rhythm ™ The All-In-One [MEDICAL_DATA]" at bounding box center [967, 299] width 321 height 50
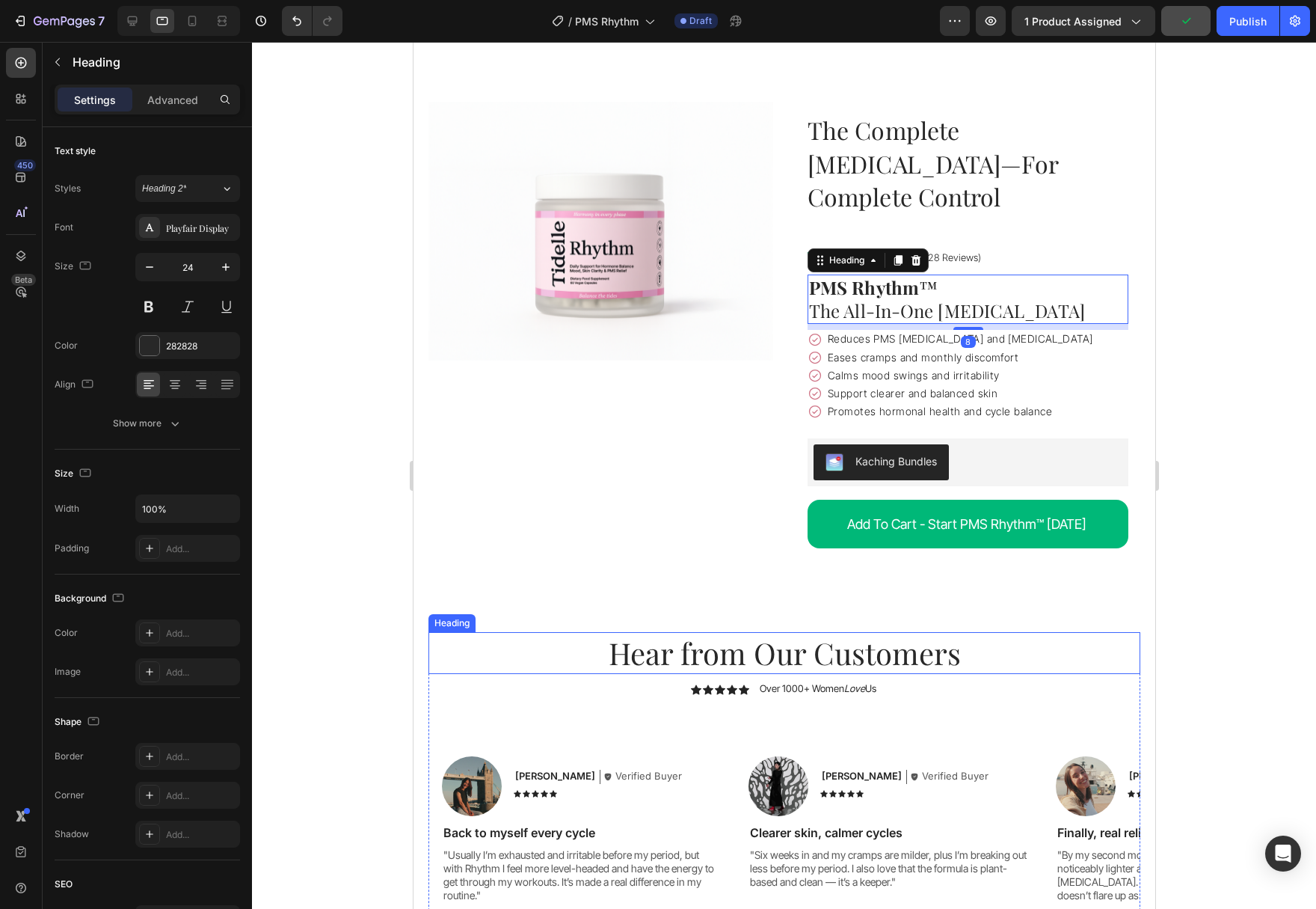
click at [831, 632] on h2 "Hear from Our Customers" at bounding box center [783, 653] width 712 height 42
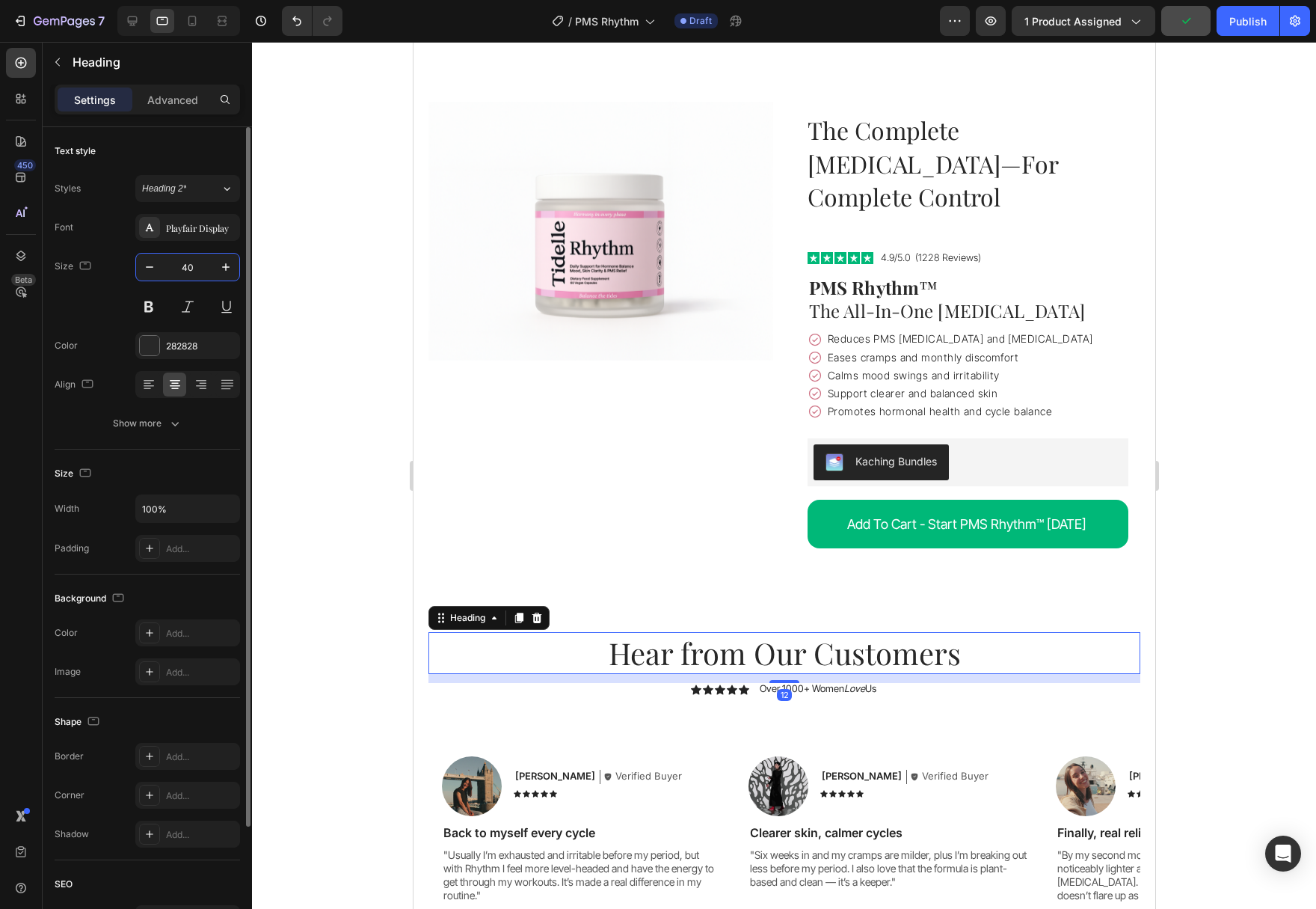
click at [188, 269] on input "40" at bounding box center [187, 266] width 50 height 27
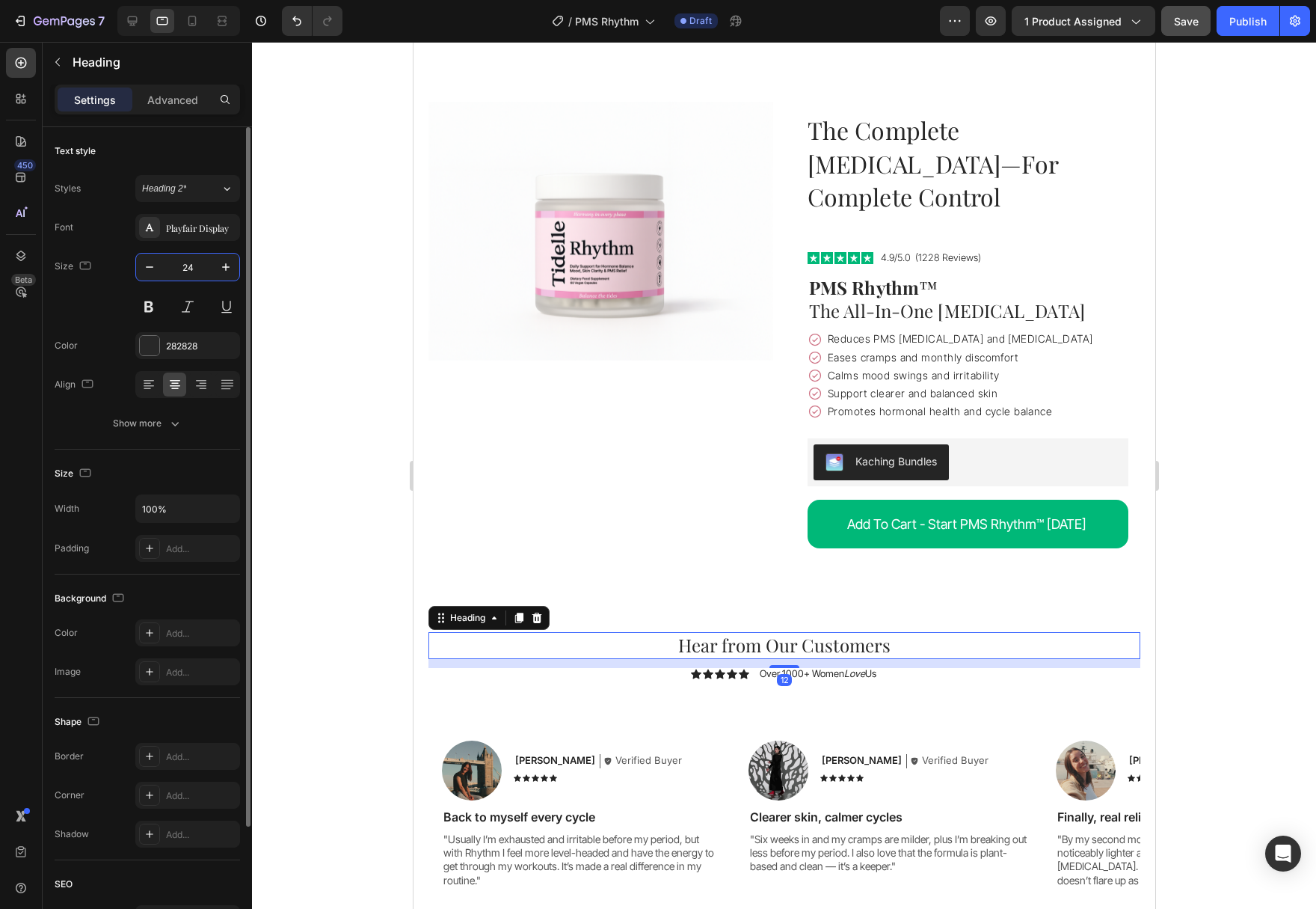
type input "24"
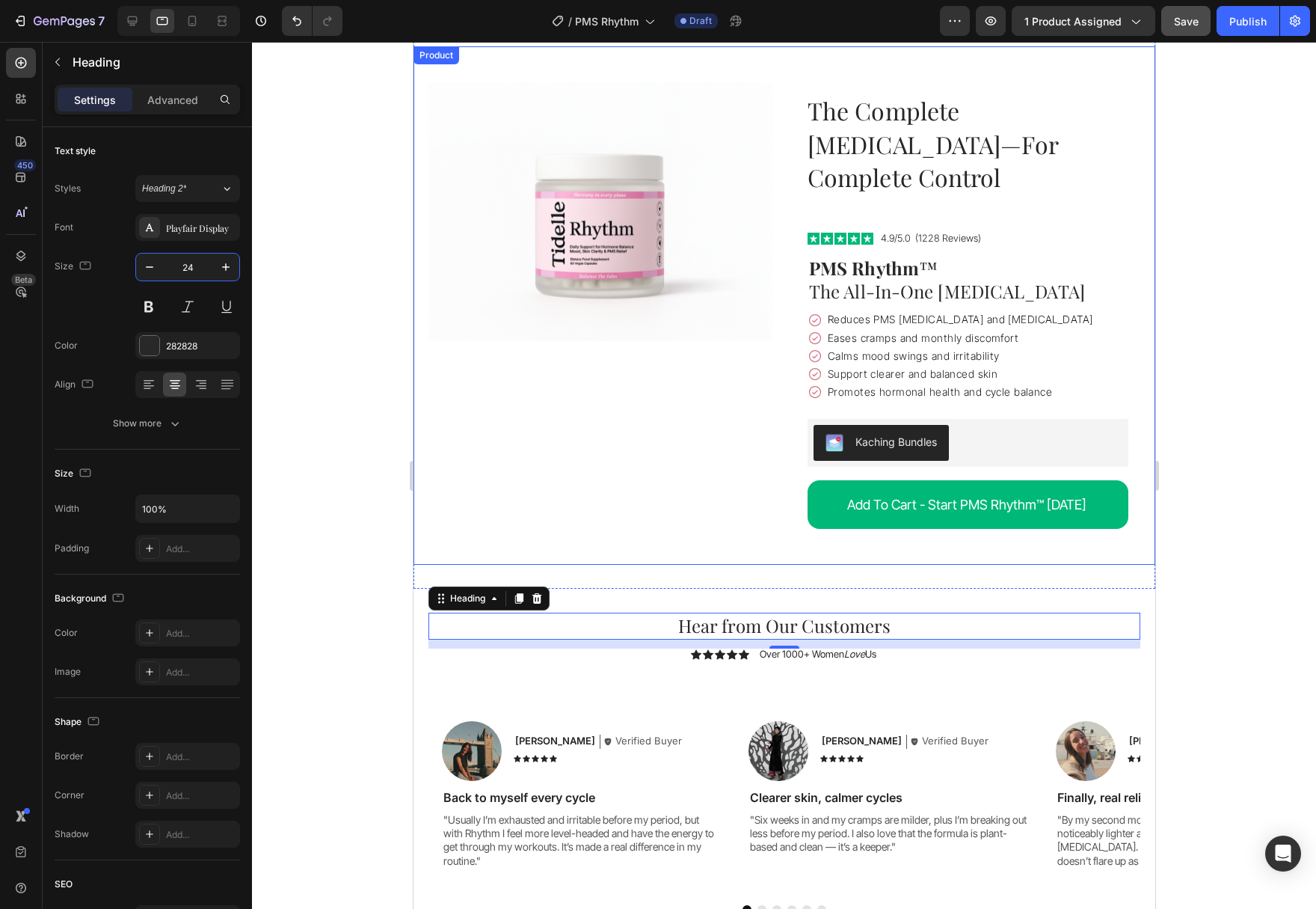
scroll to position [4499, 0]
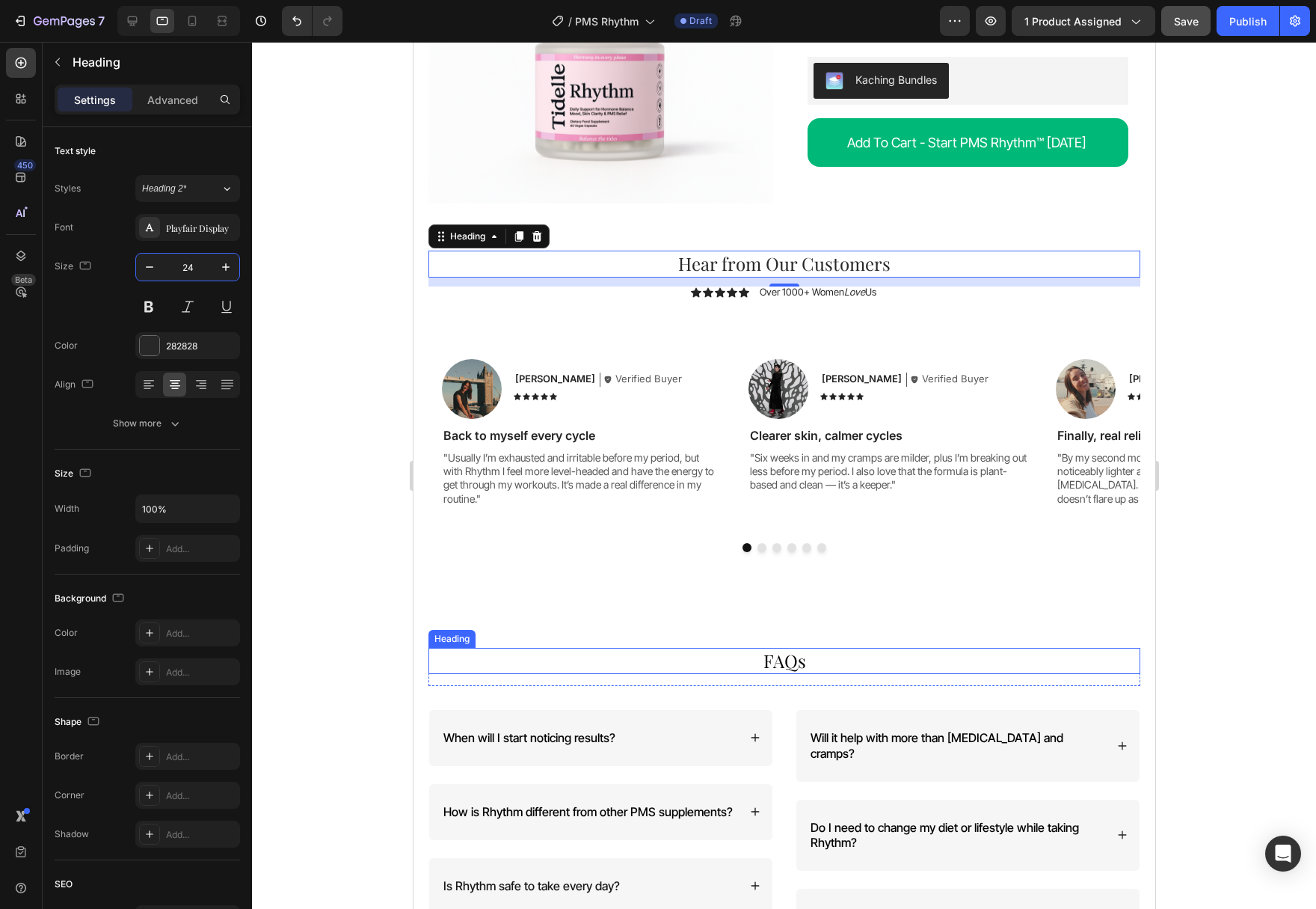
click at [782, 648] on h2 "FAQs" at bounding box center [783, 661] width 712 height 26
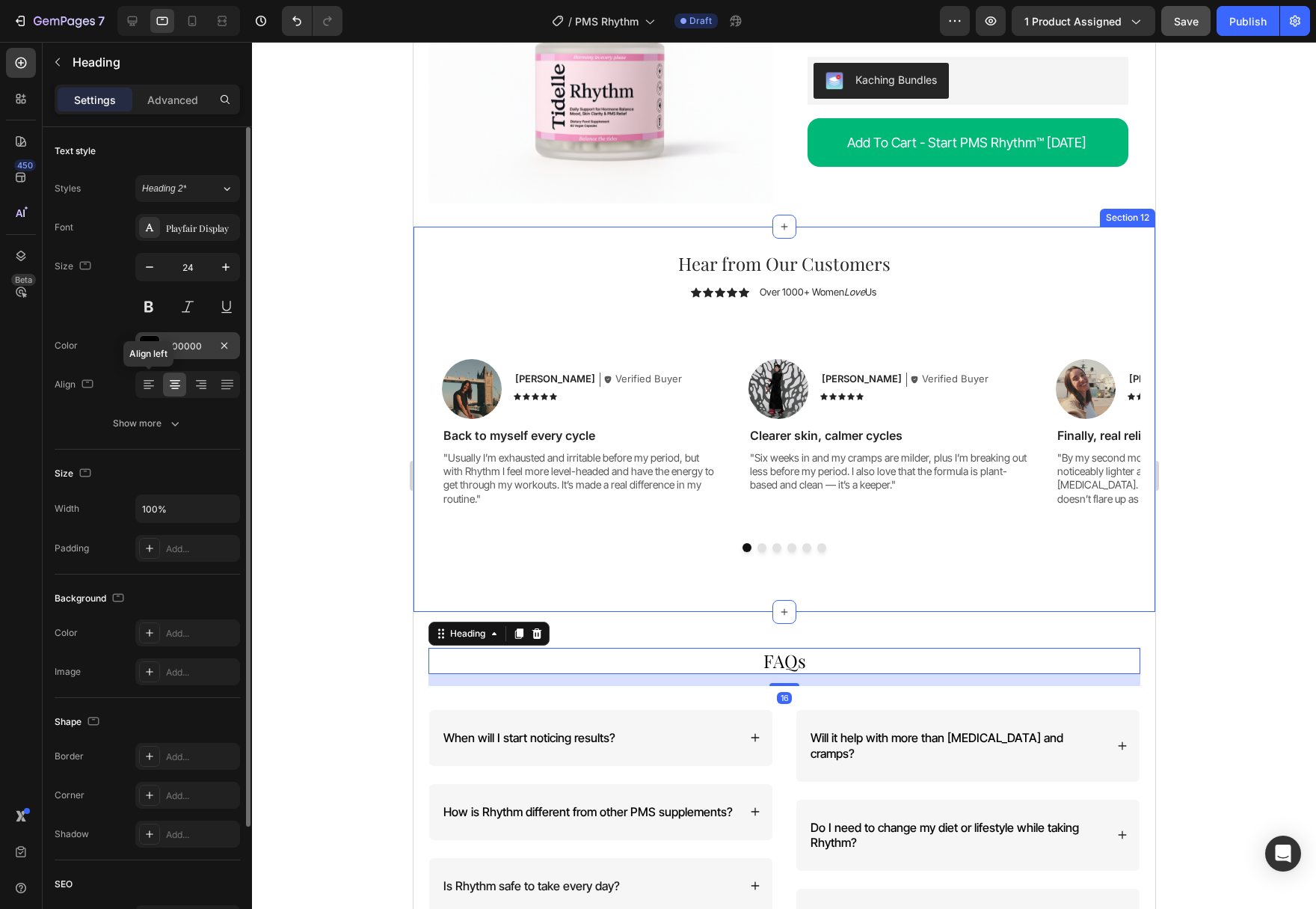
click at [151, 349] on div at bounding box center [150, 346] width 19 height 19
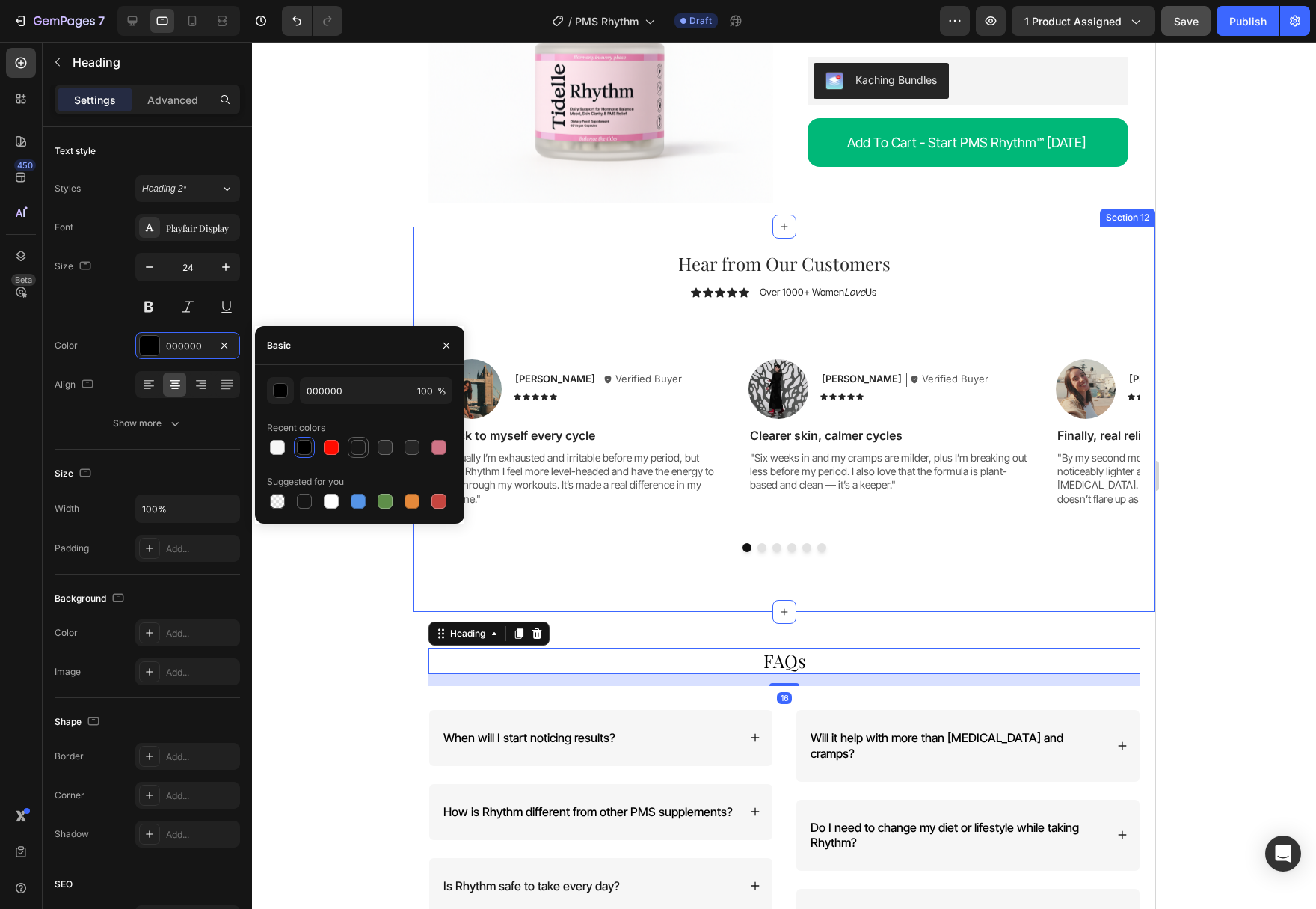
click at [358, 447] on div at bounding box center [358, 447] width 15 height 15
click at [379, 449] on div at bounding box center [385, 447] width 15 height 15
type input "282828"
click at [1248, 613] on div at bounding box center [783, 475] width 1064 height 867
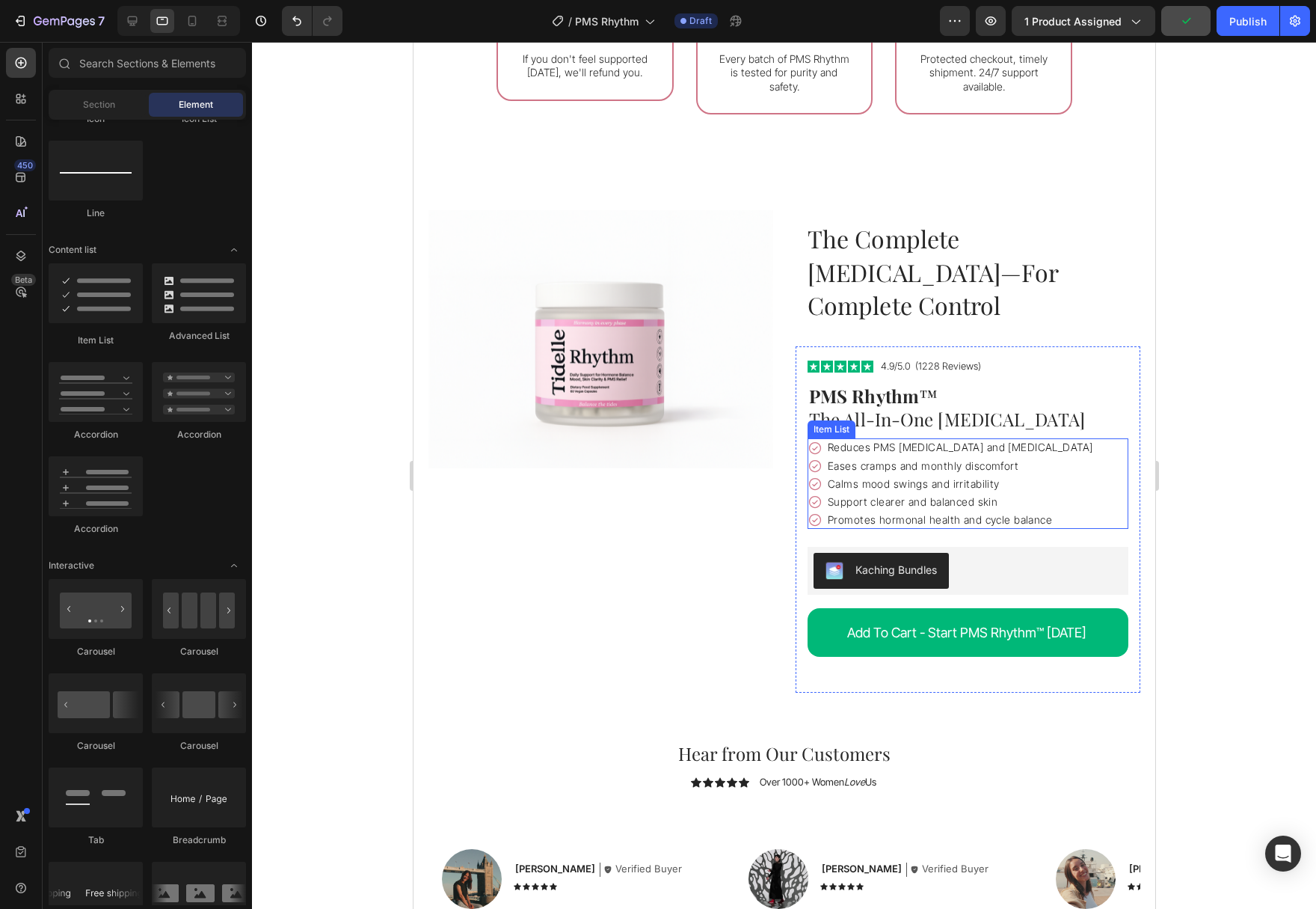
scroll to position [3431, 0]
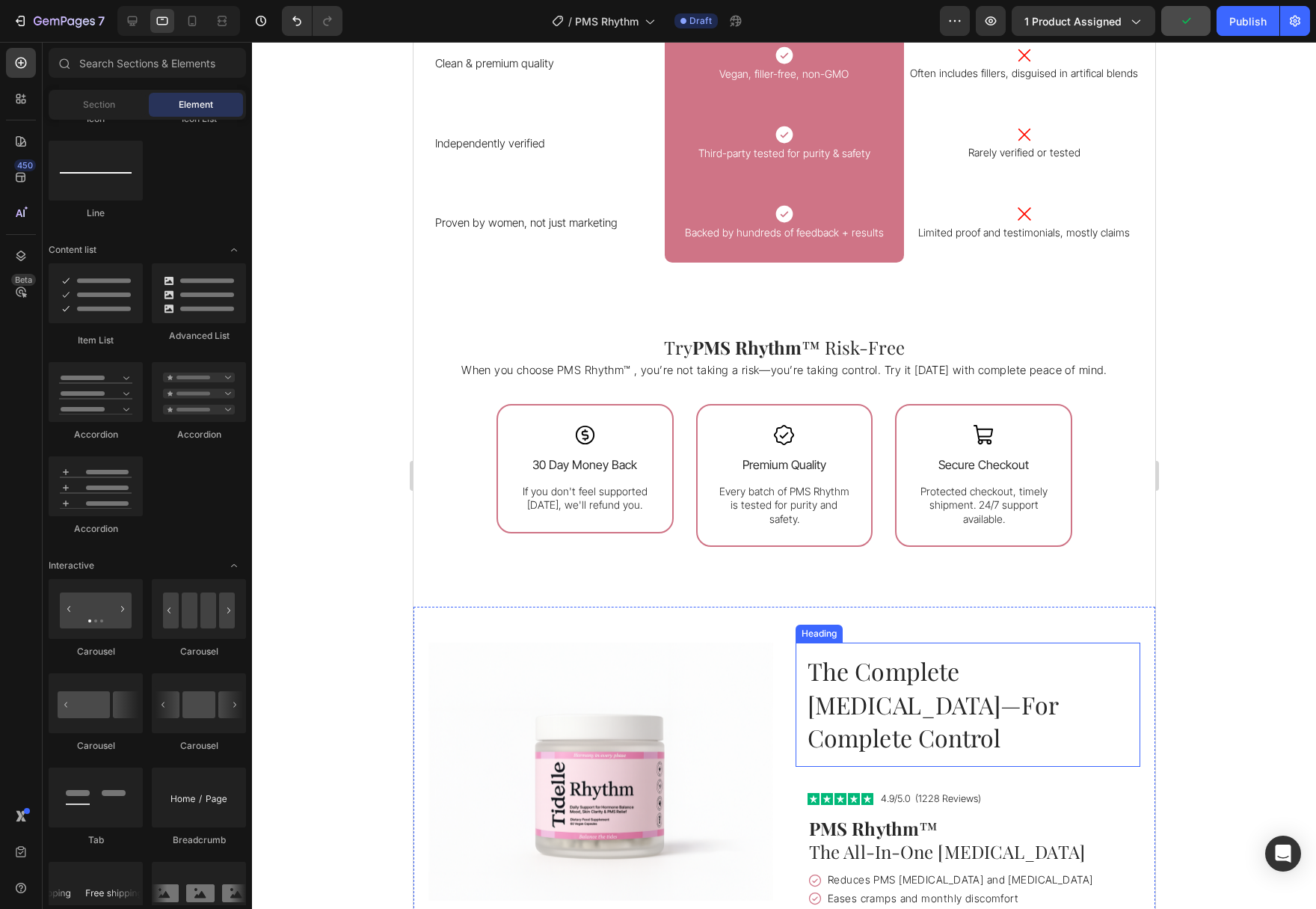
click at [1061, 697] on h2 "The Complete [MEDICAL_DATA]—For Complete Control" at bounding box center [967, 704] width 345 height 125
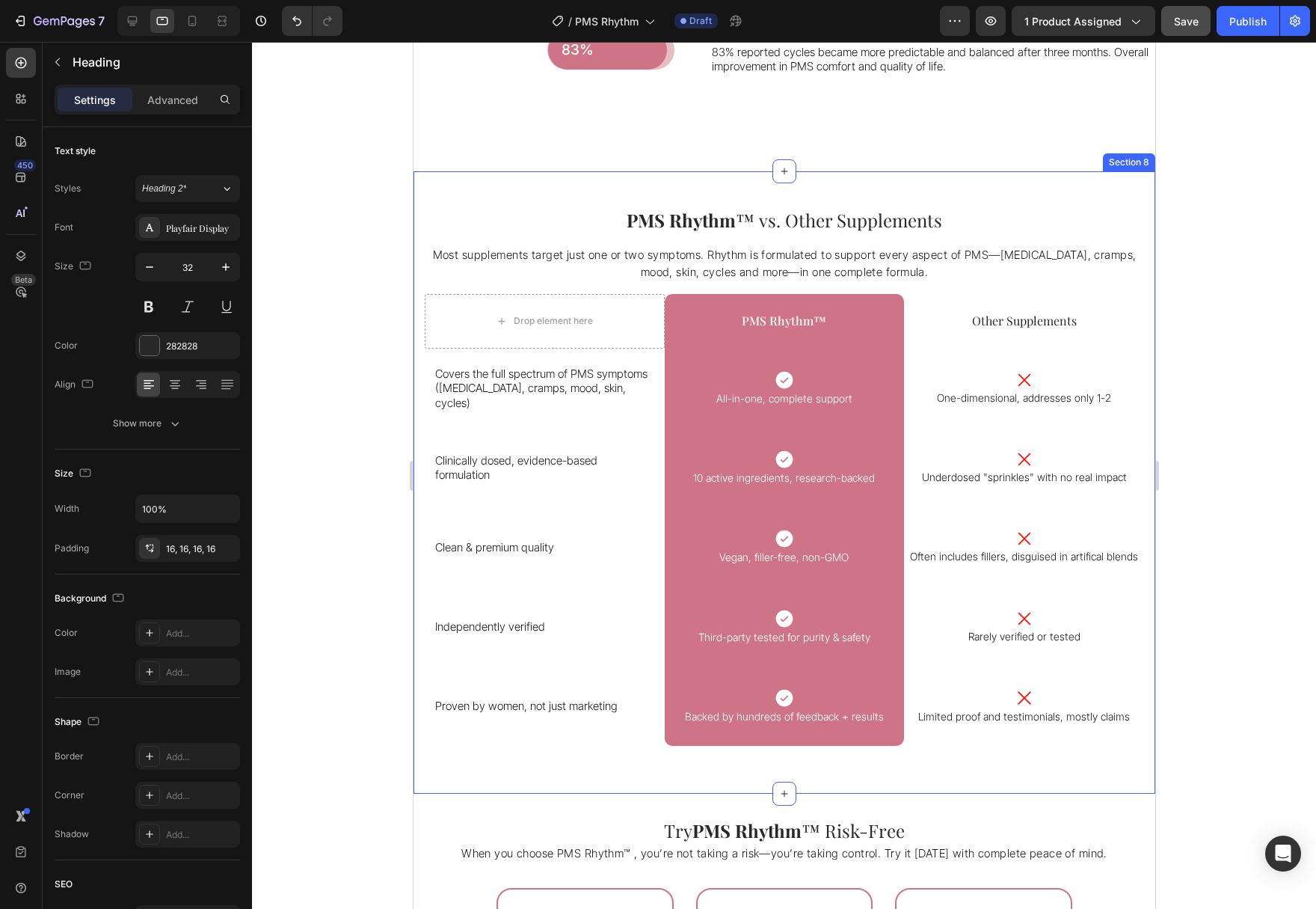
scroll to position [2591, 0]
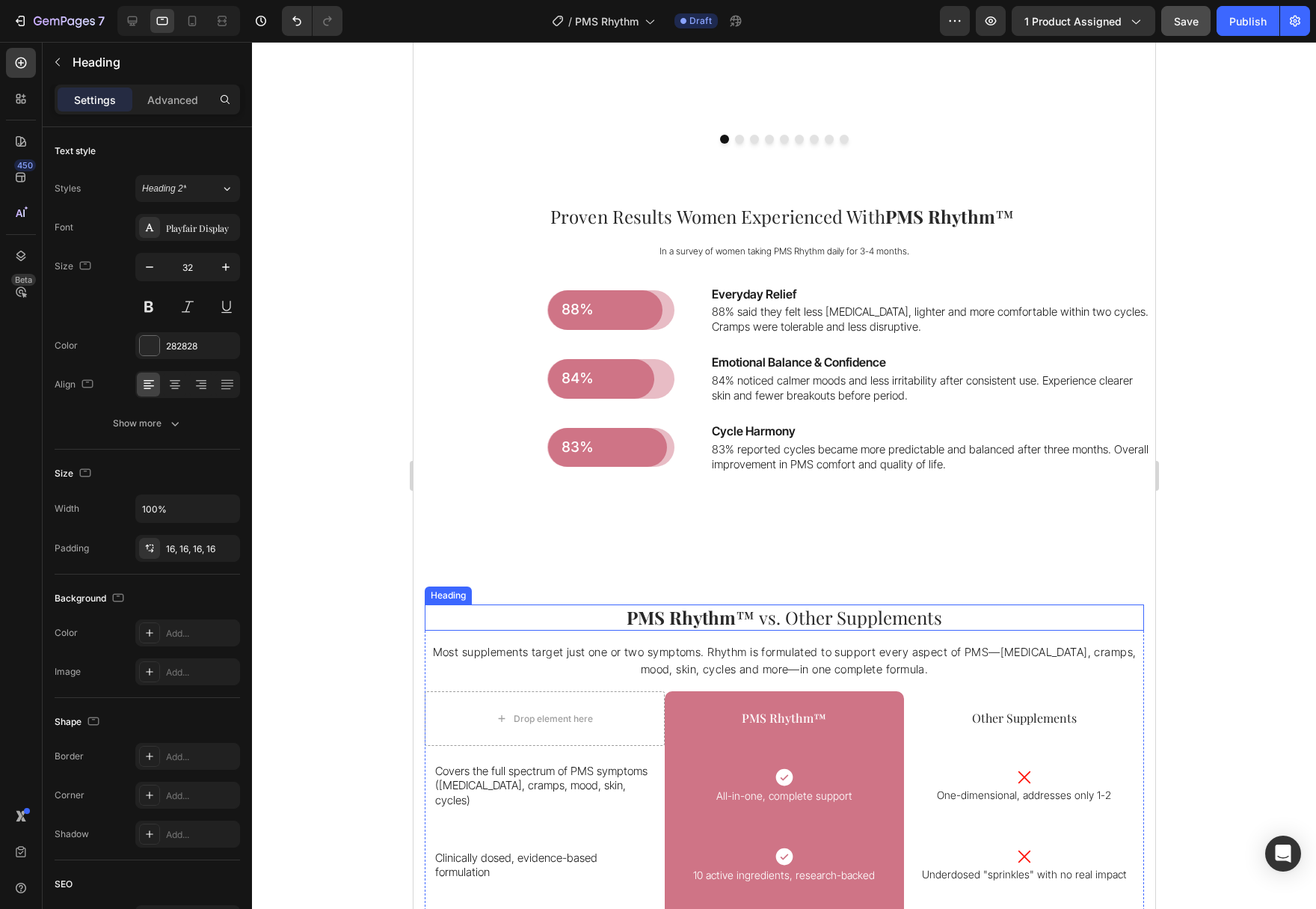
click at [963, 620] on h2 "PMS Rhythm ™ vs. Other Supplements" at bounding box center [783, 617] width 719 height 26
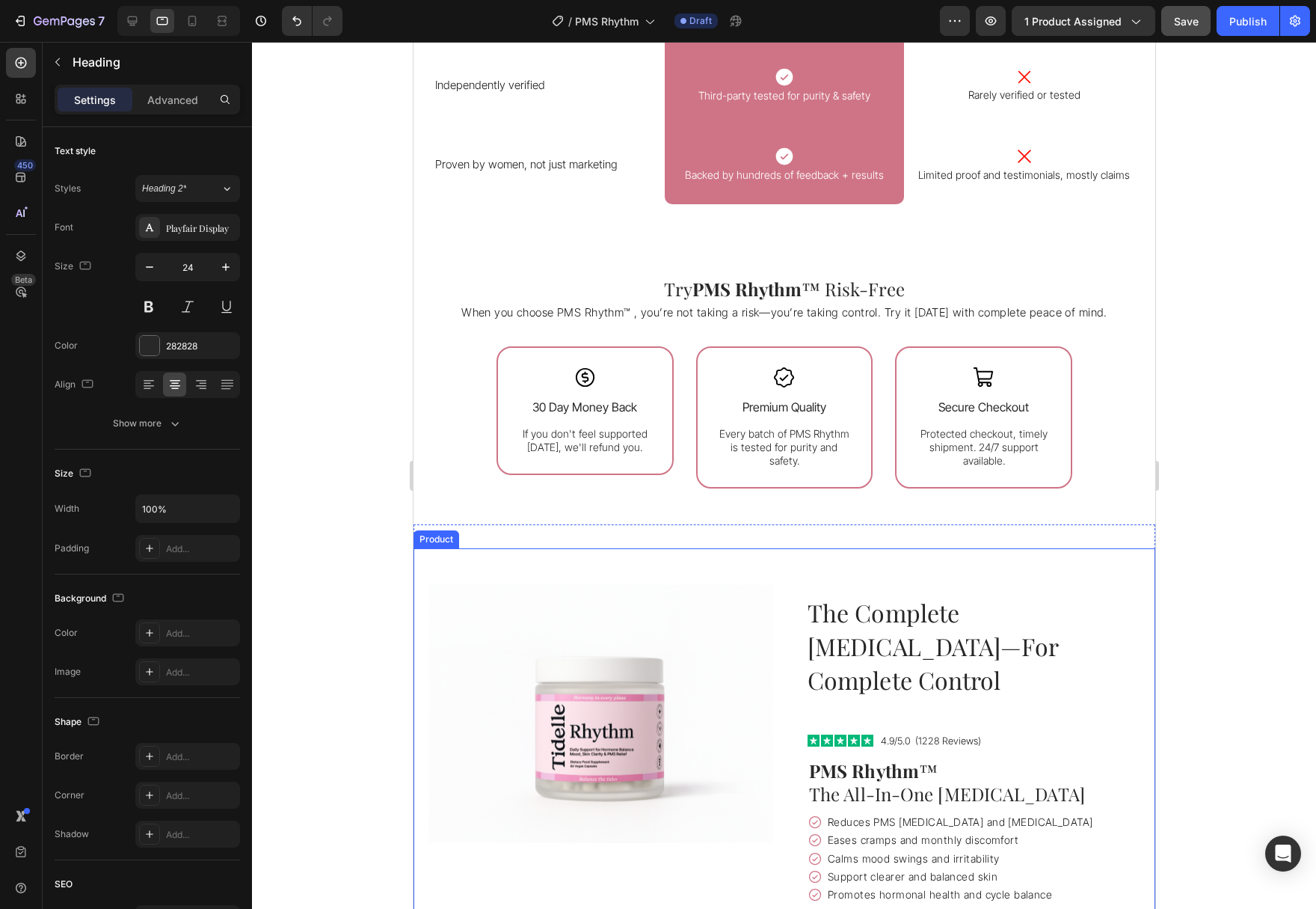
scroll to position [3736, 0]
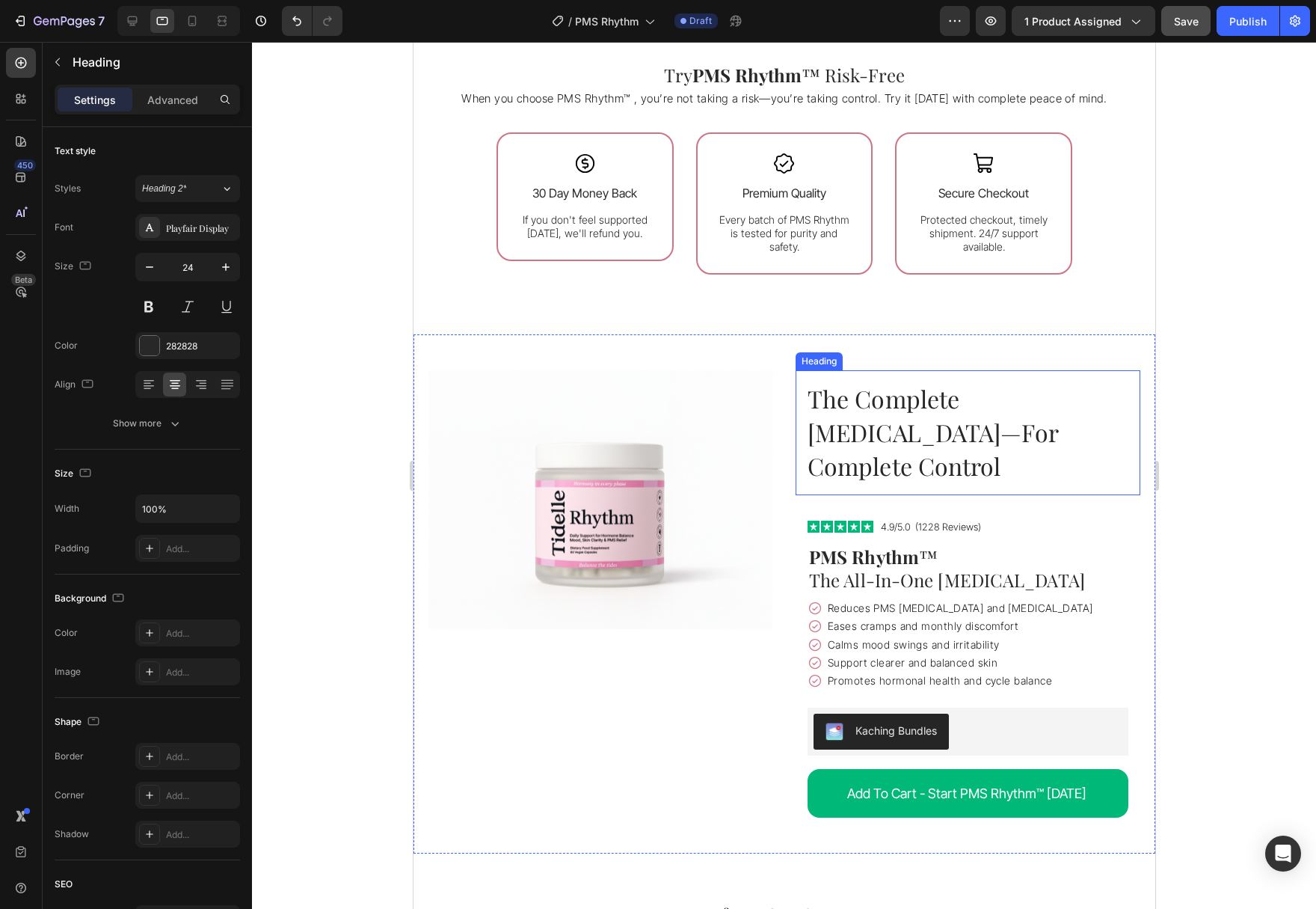
click at [1055, 423] on h2 "The Complete [MEDICAL_DATA]—For Complete Control" at bounding box center [967, 432] width 345 height 125
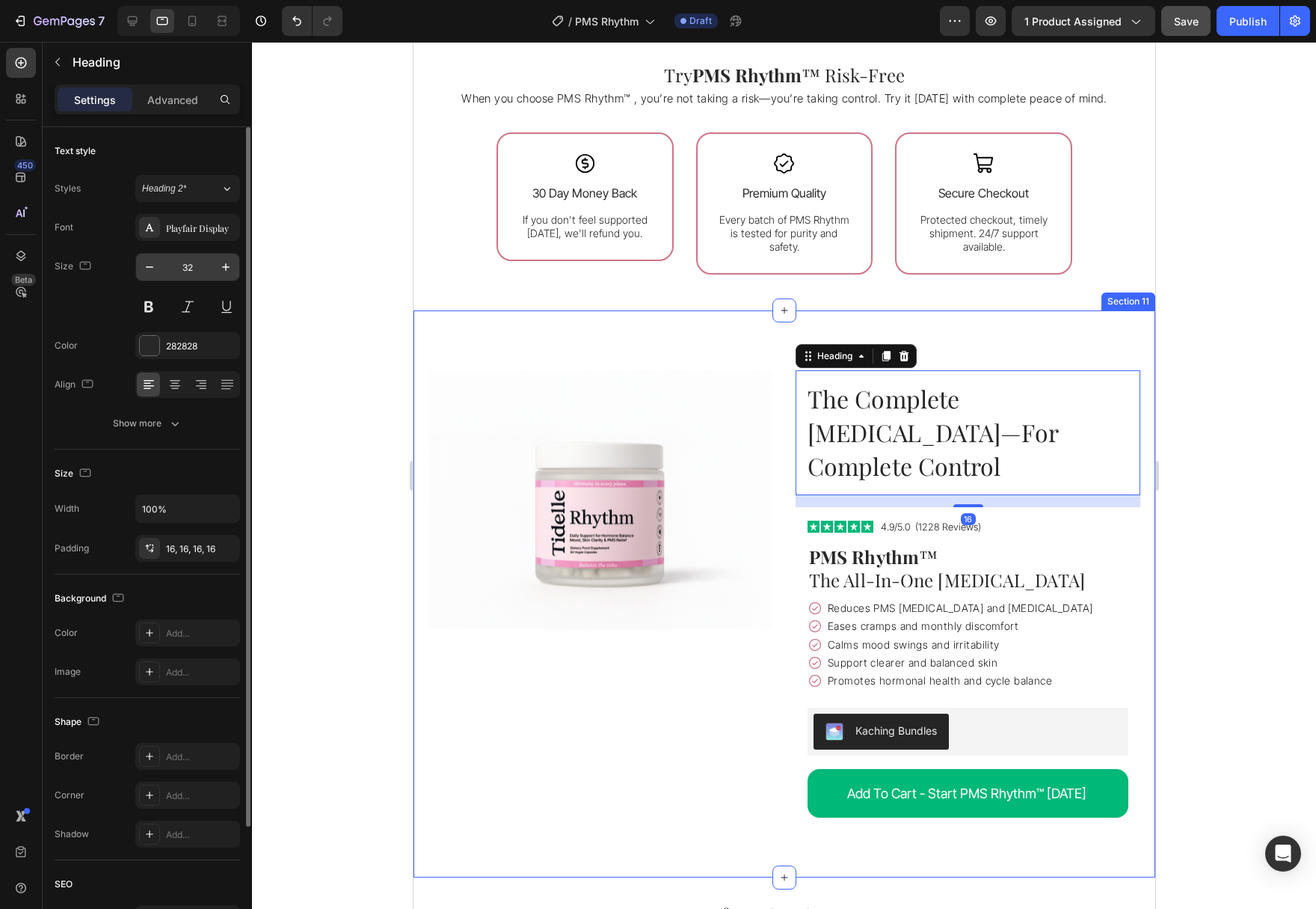
click at [195, 272] on input "32" at bounding box center [187, 266] width 50 height 27
type input "24"
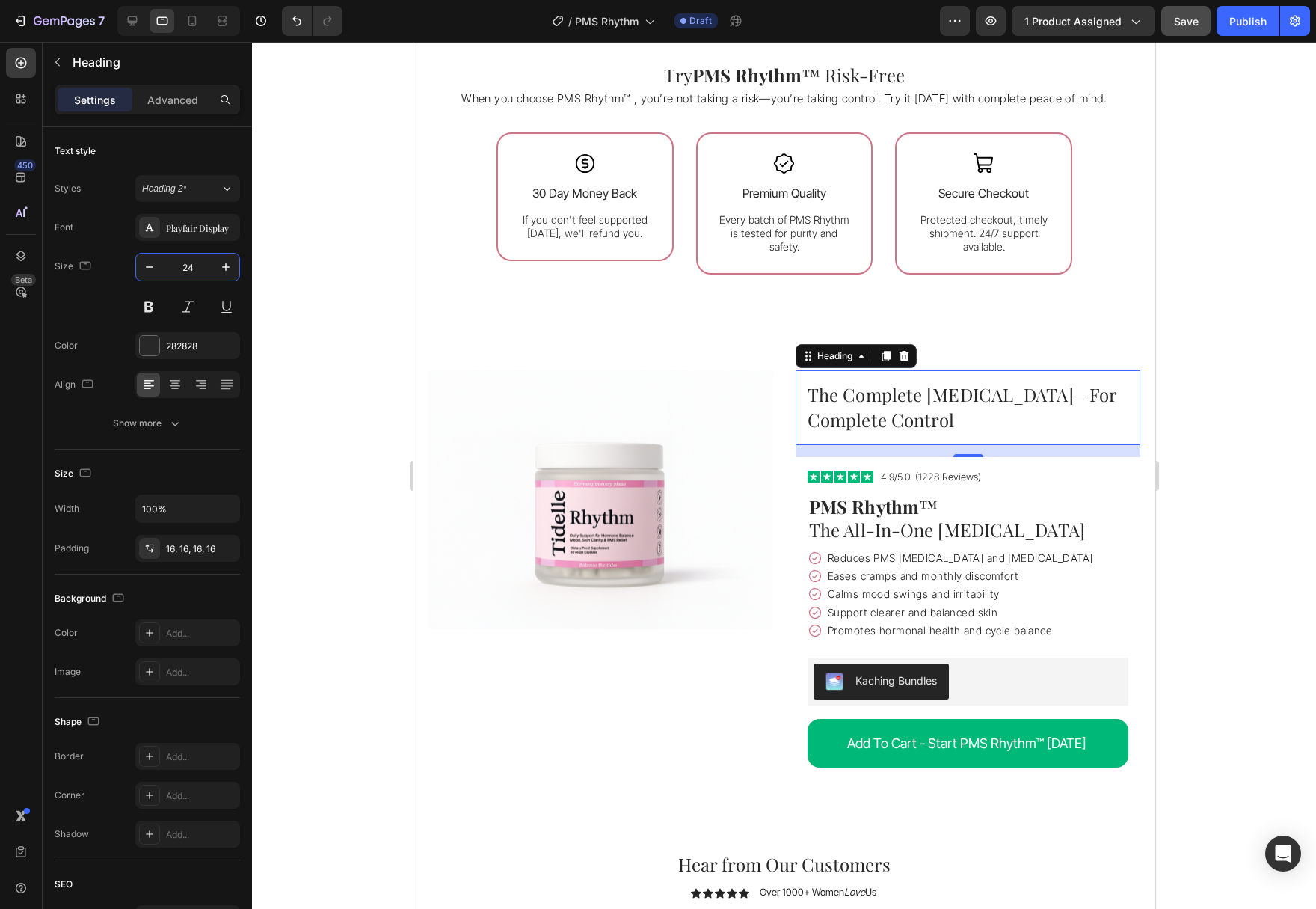
click at [1291, 459] on div at bounding box center [783, 475] width 1064 height 867
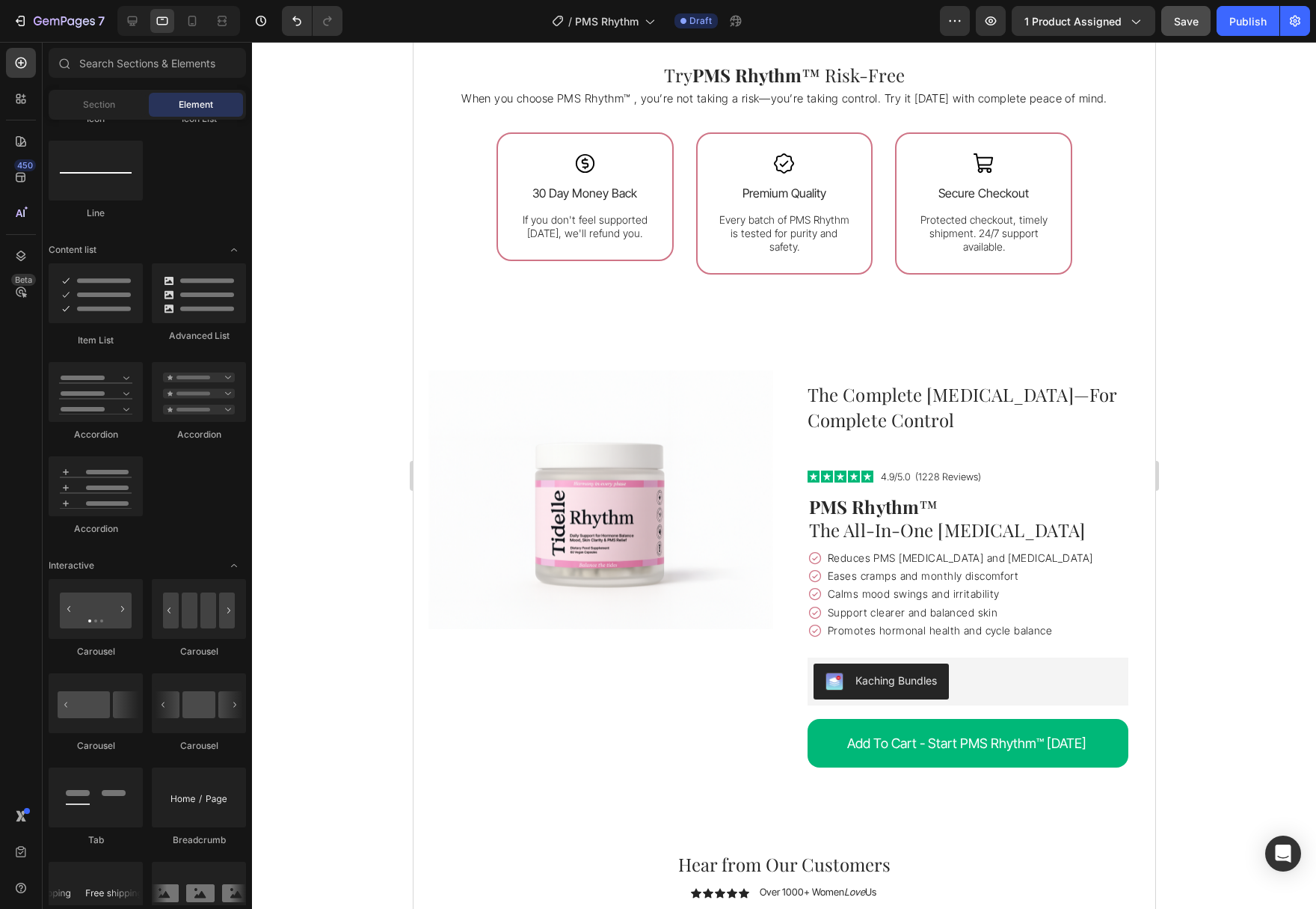
scroll to position [1068, 0]
click at [198, 22] on icon at bounding box center [191, 20] width 15 height 15
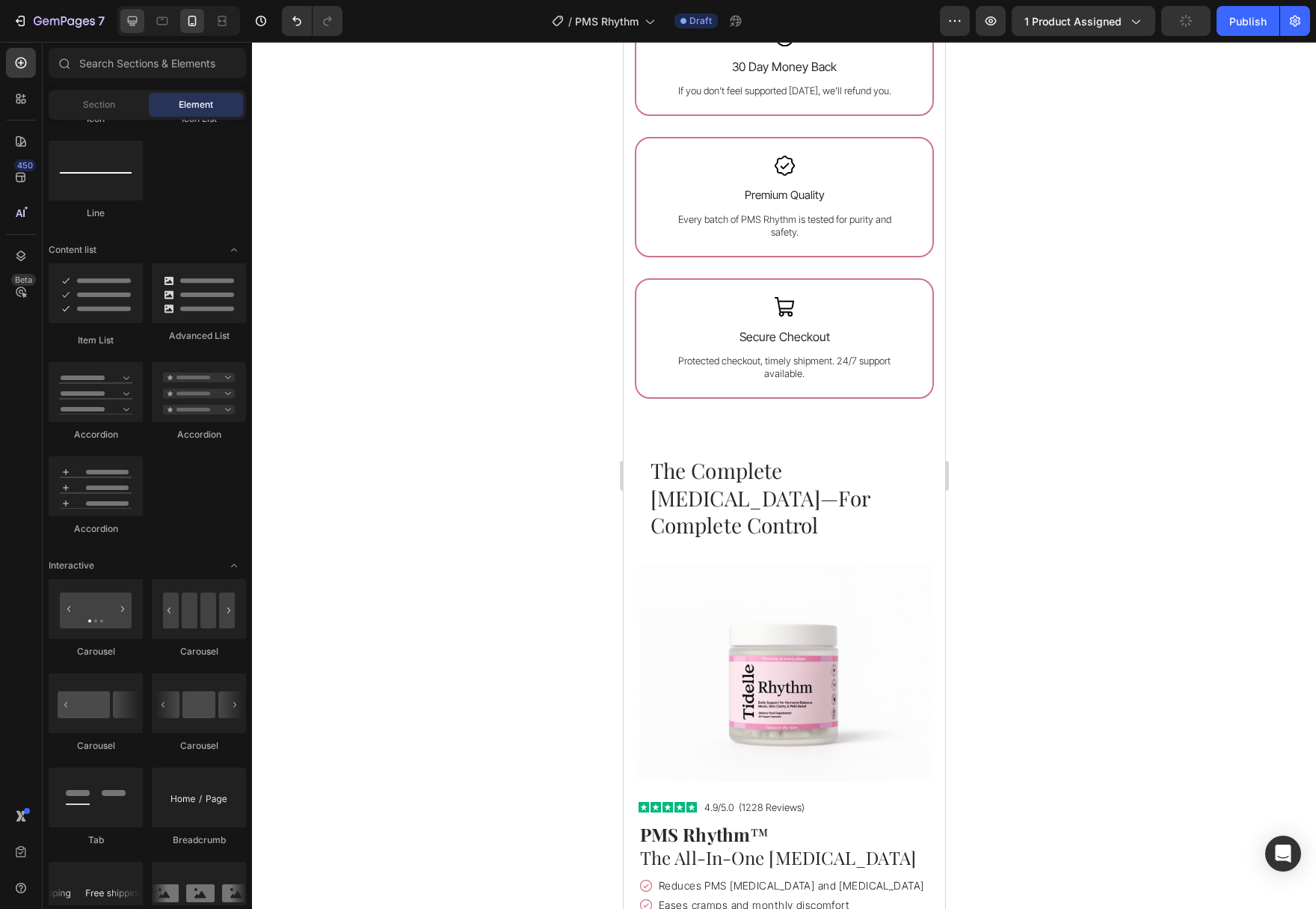
click at [137, 19] on icon at bounding box center [132, 21] width 10 height 10
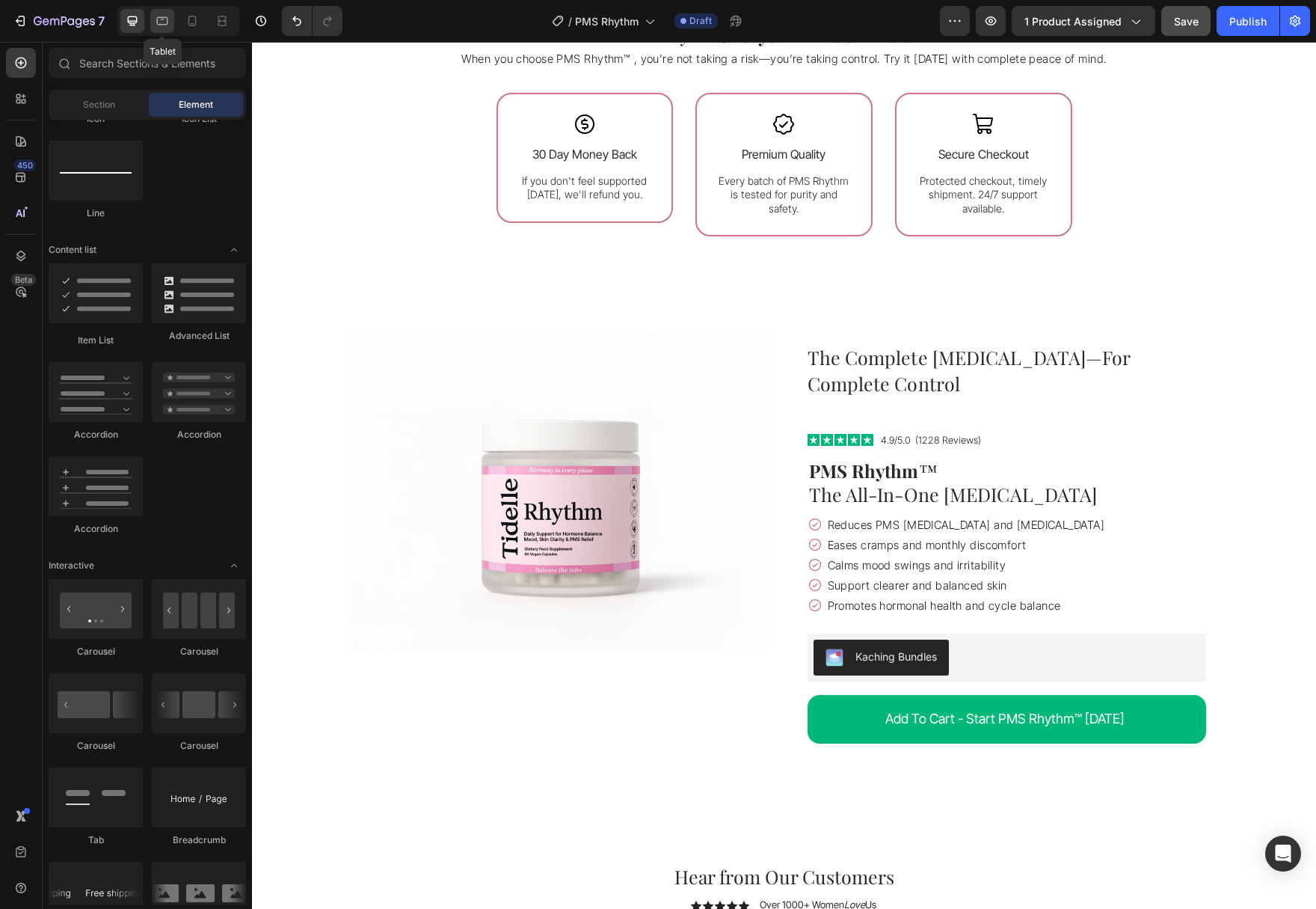
click at [159, 22] on icon at bounding box center [162, 20] width 15 height 15
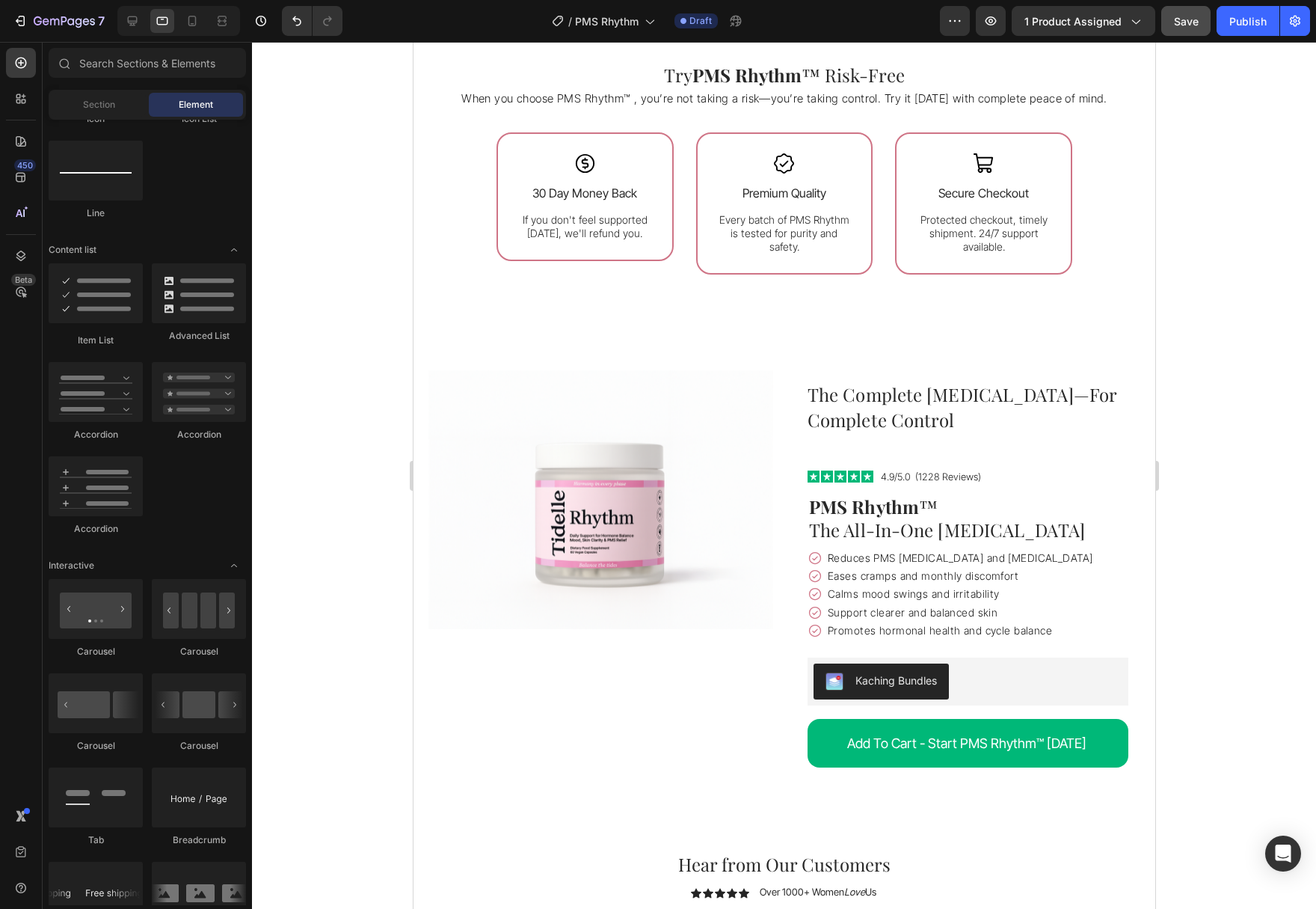
click at [179, 20] on div at bounding box center [178, 21] width 123 height 30
click at [185, 21] on div at bounding box center [191, 20] width 24 height 24
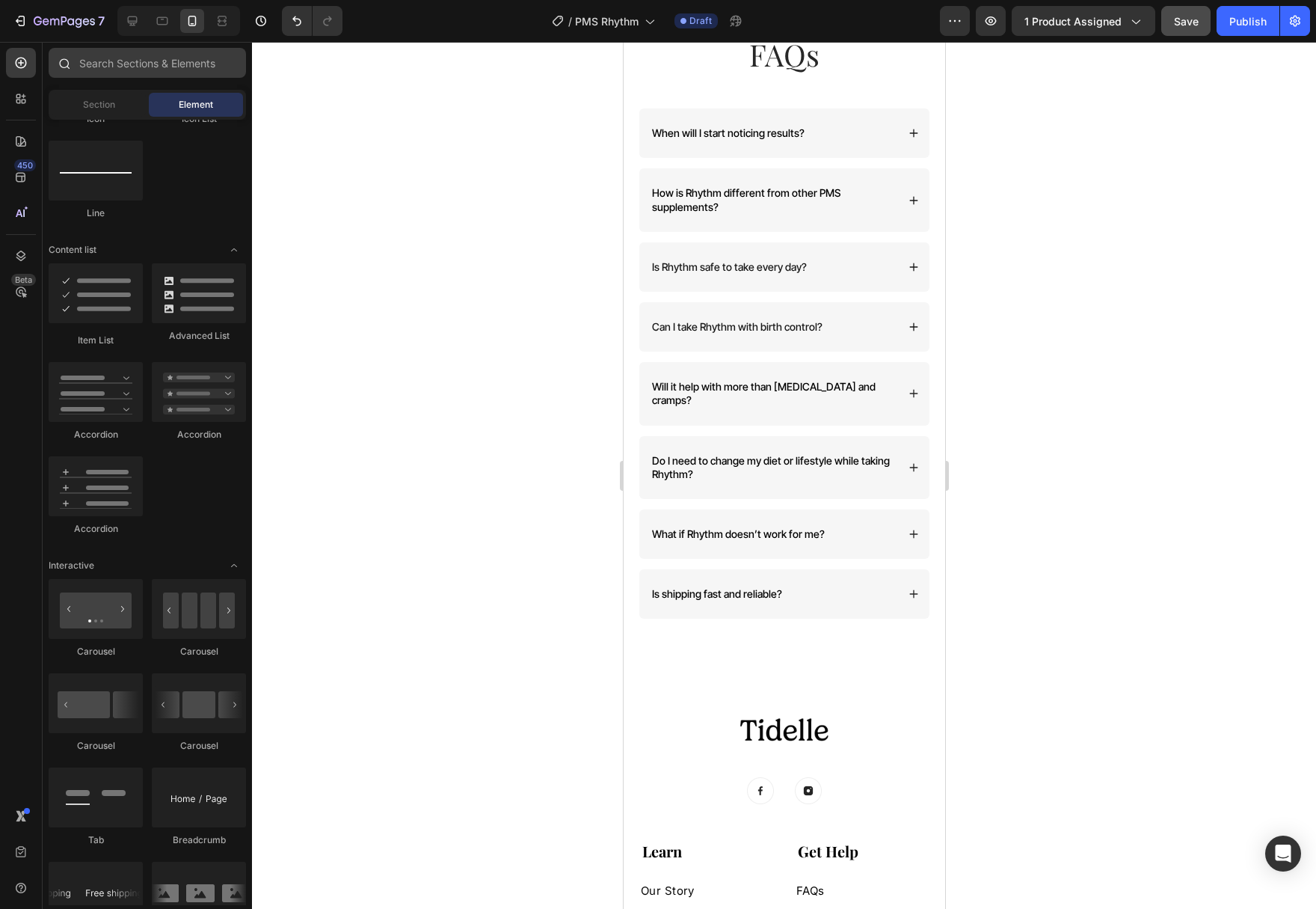
scroll to position [5185, 0]
click at [161, 20] on icon at bounding box center [162, 20] width 15 height 15
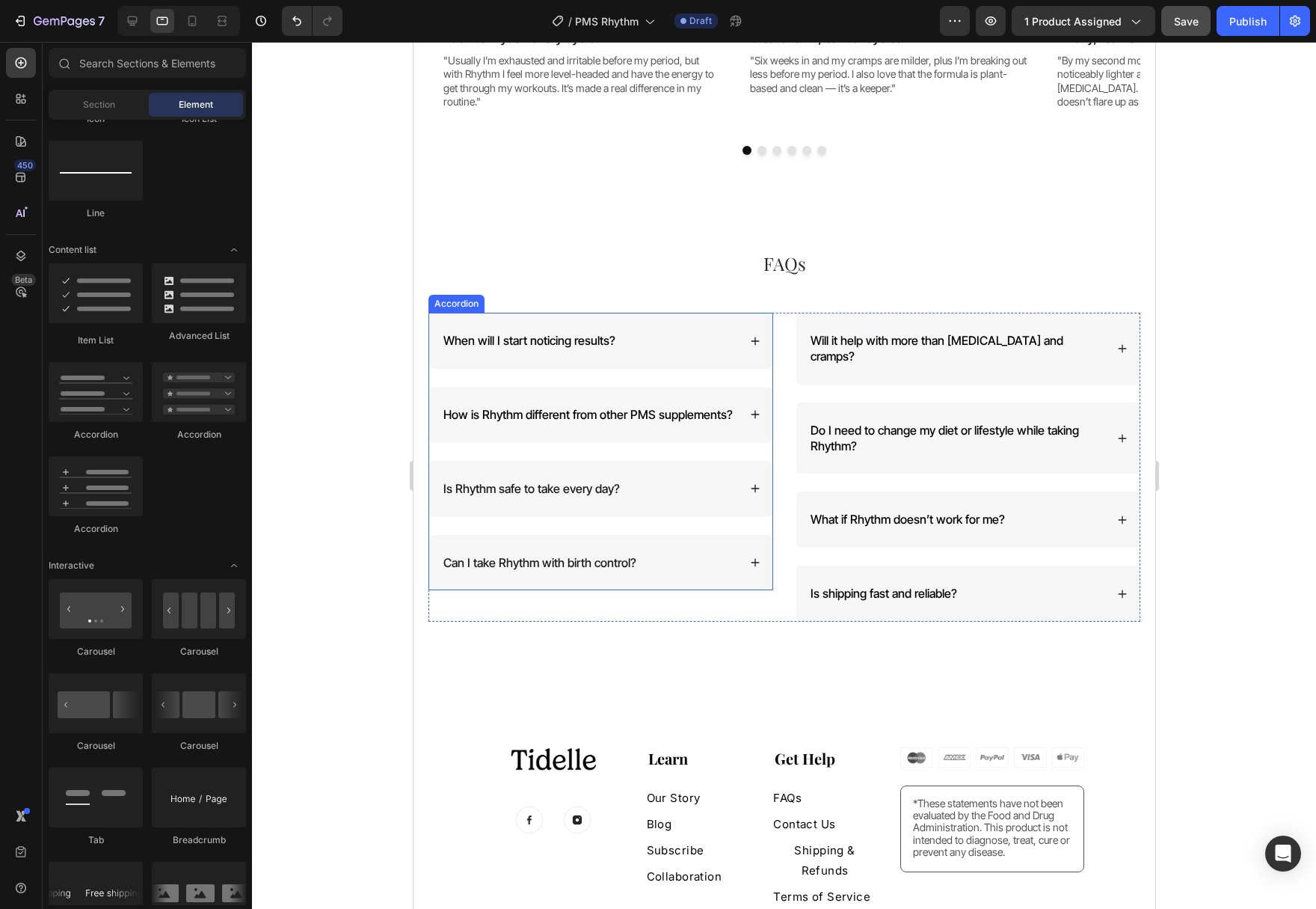
click at [553, 342] on span "When will I start noticing results?" at bounding box center [529, 340] width 172 height 15
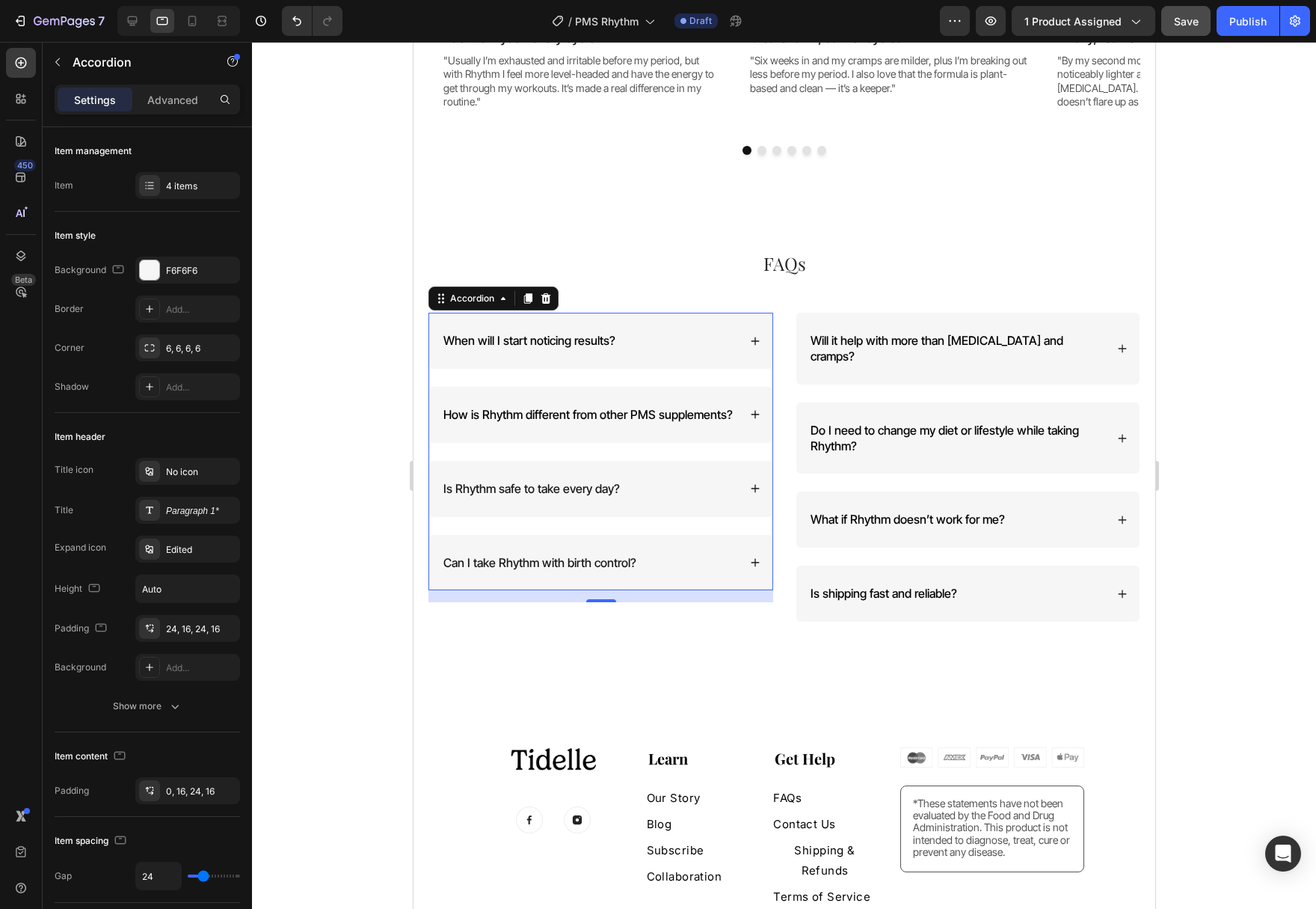
click at [600, 342] on span "When will I start noticing results?" at bounding box center [529, 340] width 172 height 15
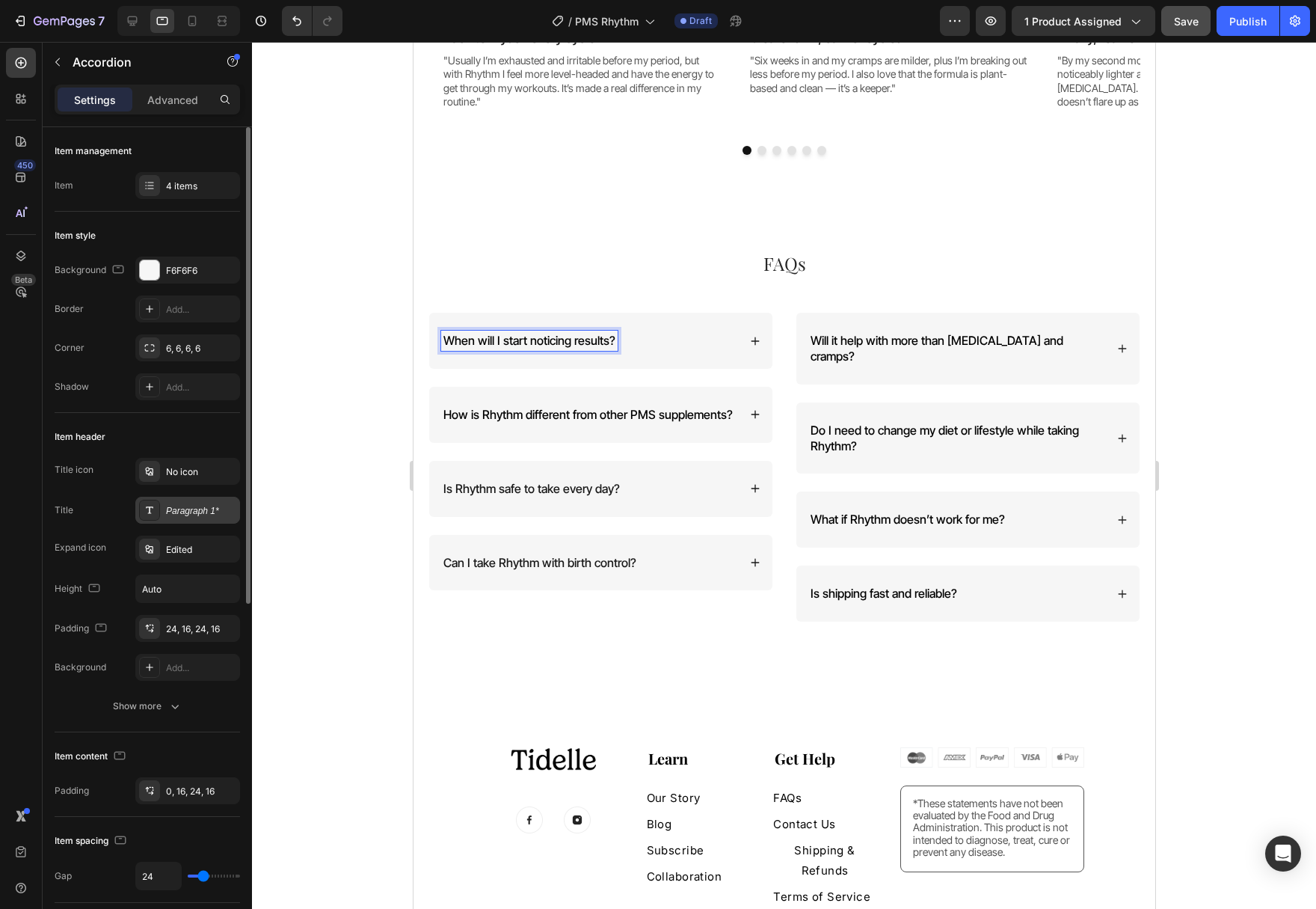
click at [179, 510] on div "Paragraph 1*" at bounding box center [201, 510] width 70 height 13
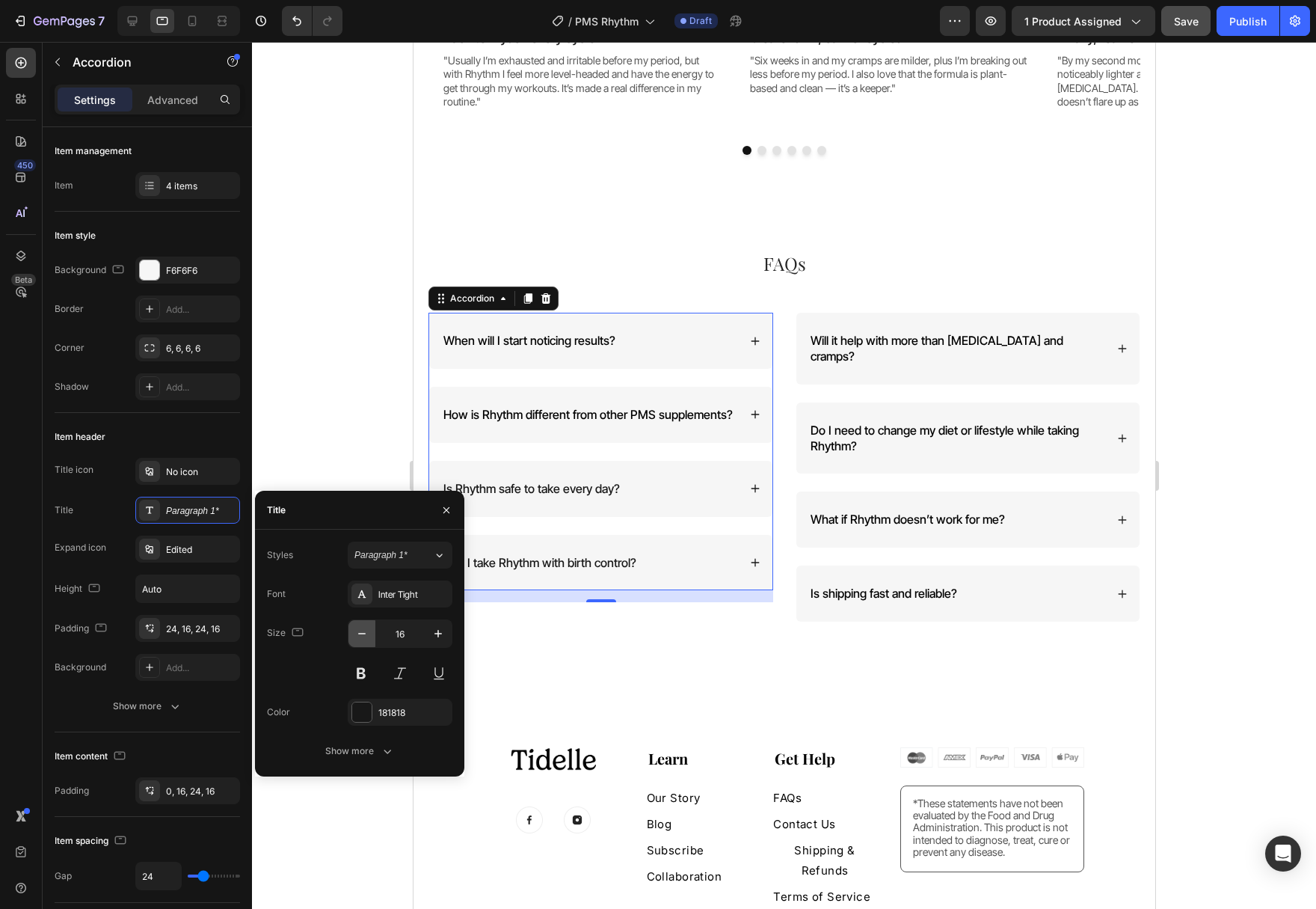
click at [357, 641] on button "button" at bounding box center [361, 633] width 27 height 27
type input "15"
click at [848, 345] on span "Will it help with more than [MEDICAL_DATA] and cramps?" at bounding box center [936, 347] width 252 height 30
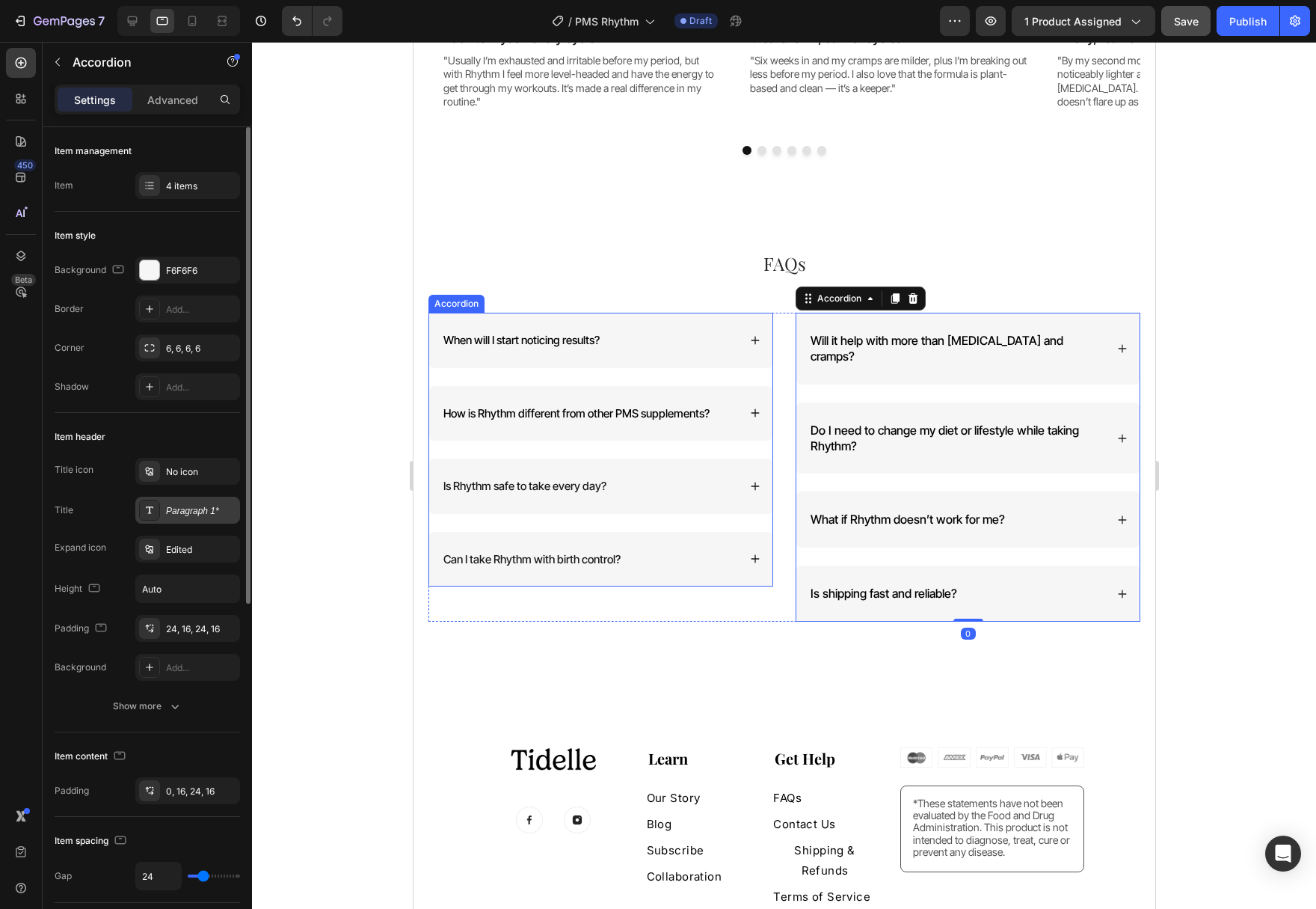
click at [172, 507] on div "Paragraph 1*" at bounding box center [201, 510] width 70 height 13
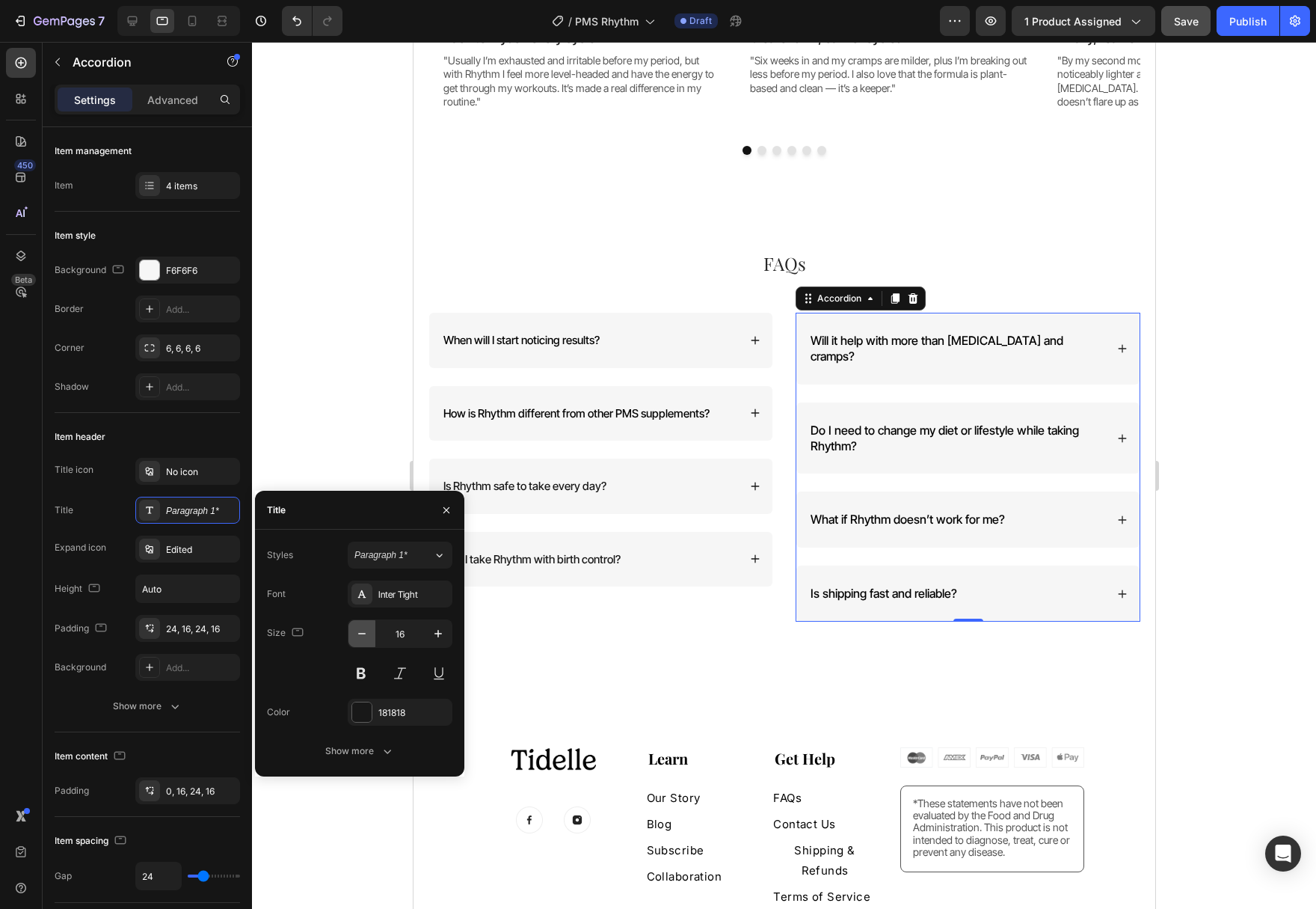
click at [360, 638] on icon "button" at bounding box center [361, 633] width 15 height 15
type input "15"
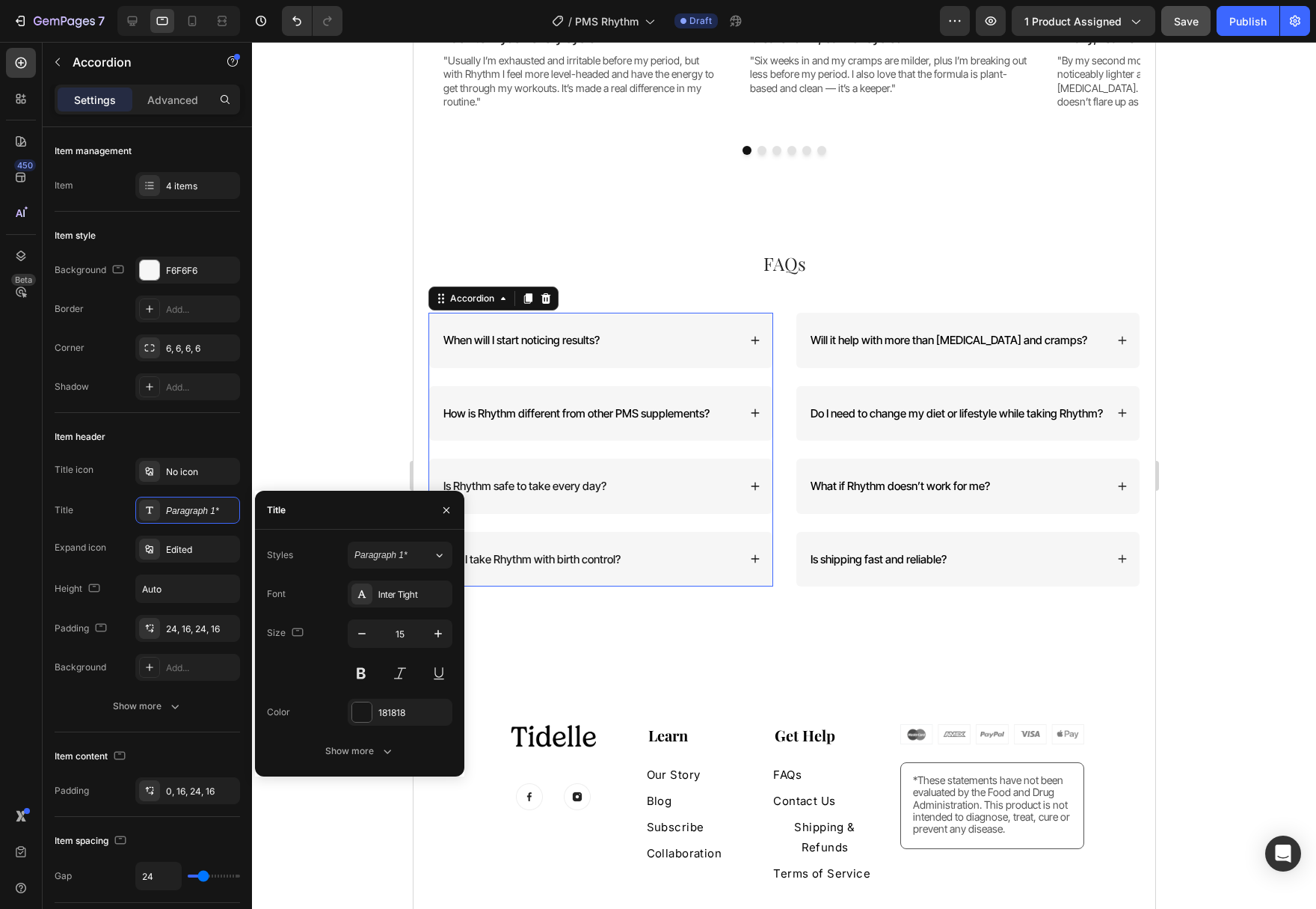
click at [747, 334] on div "When will I start noticing results?" at bounding box center [600, 340] width 343 height 56
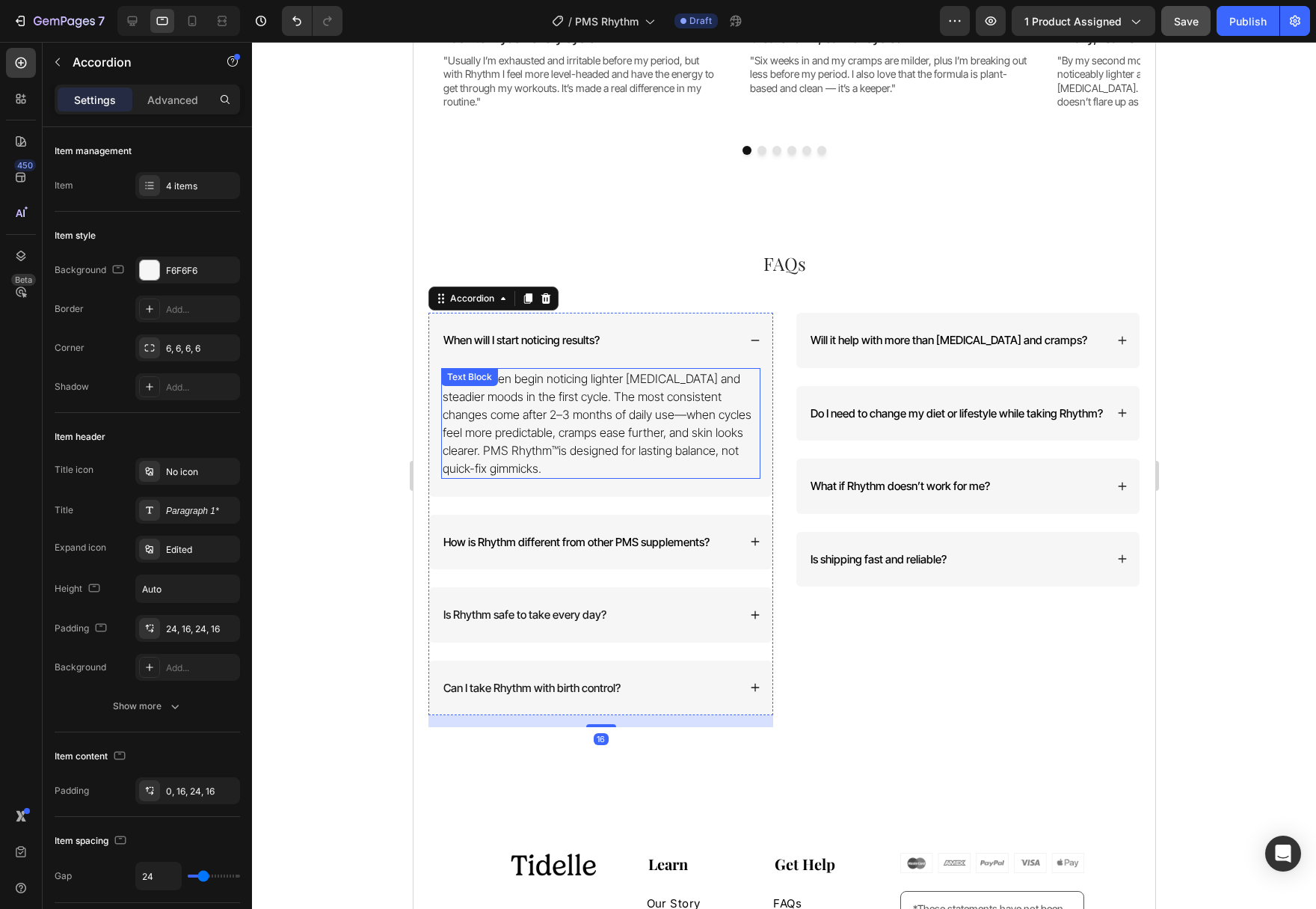
click at [639, 401] on p "Most women begin noticing lighter [MEDICAL_DATA] and steadier moods in the firs…" at bounding box center [600, 423] width 316 height 108
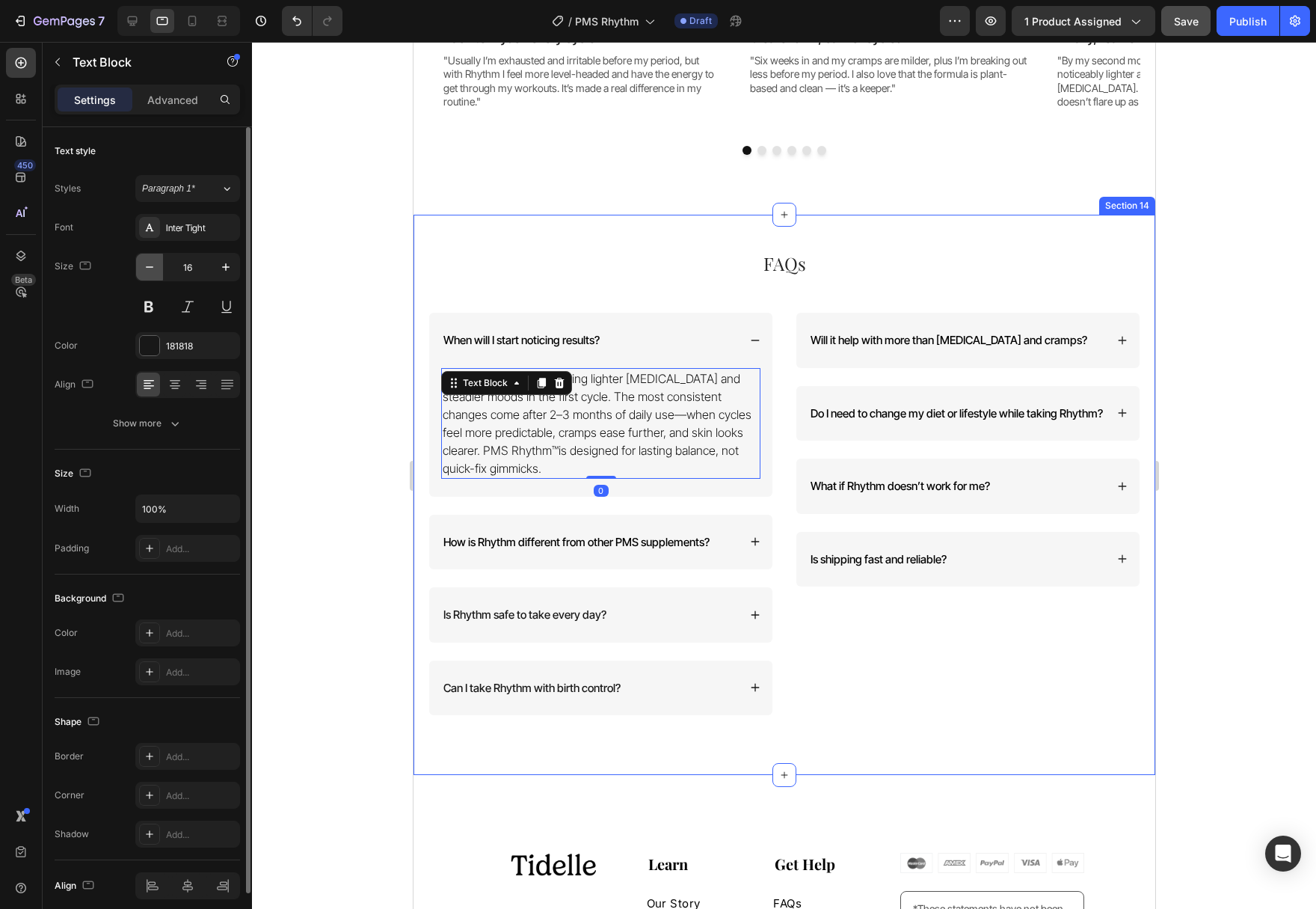
click at [157, 271] on button "button" at bounding box center [149, 266] width 27 height 27
click at [157, 270] on button "button" at bounding box center [149, 266] width 27 height 27
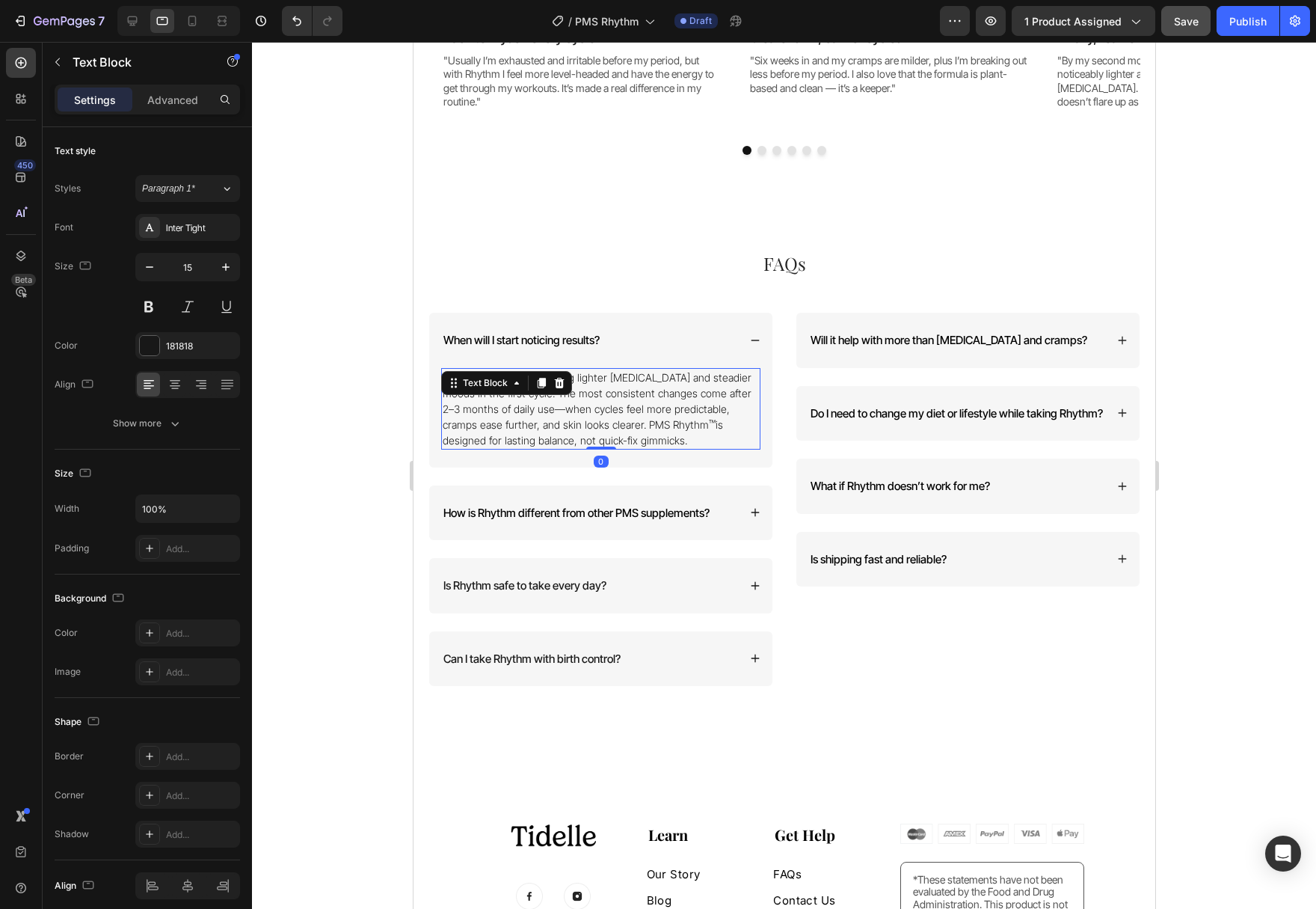
type input "14"
click at [749, 519] on div "How is Rhythm different from other PMS supplements?" at bounding box center [600, 513] width 343 height 56
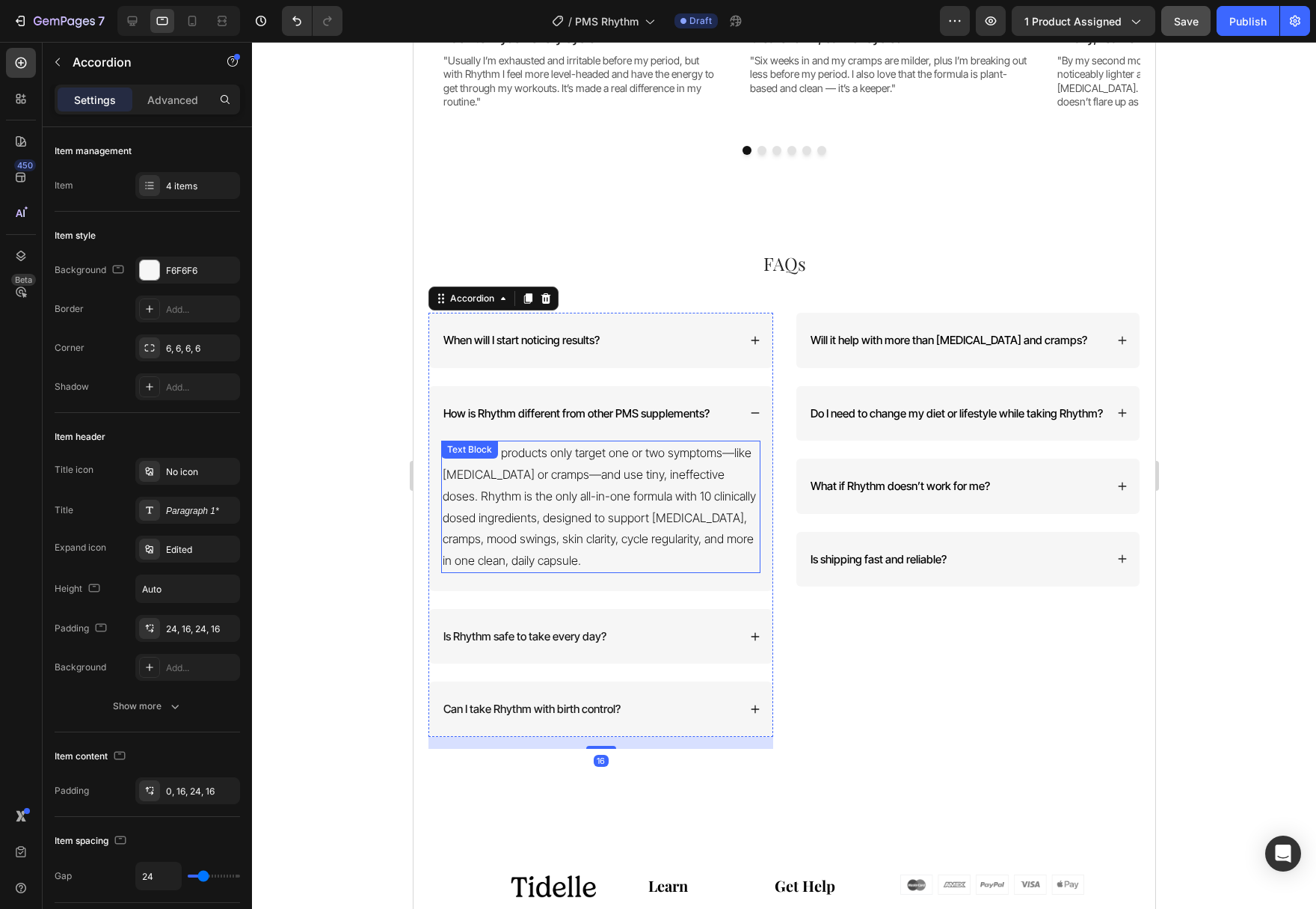
click at [591, 511] on p "Most PMS products only target one or two symptoms—like [MEDICAL_DATA] or cramps…" at bounding box center [600, 507] width 316 height 130
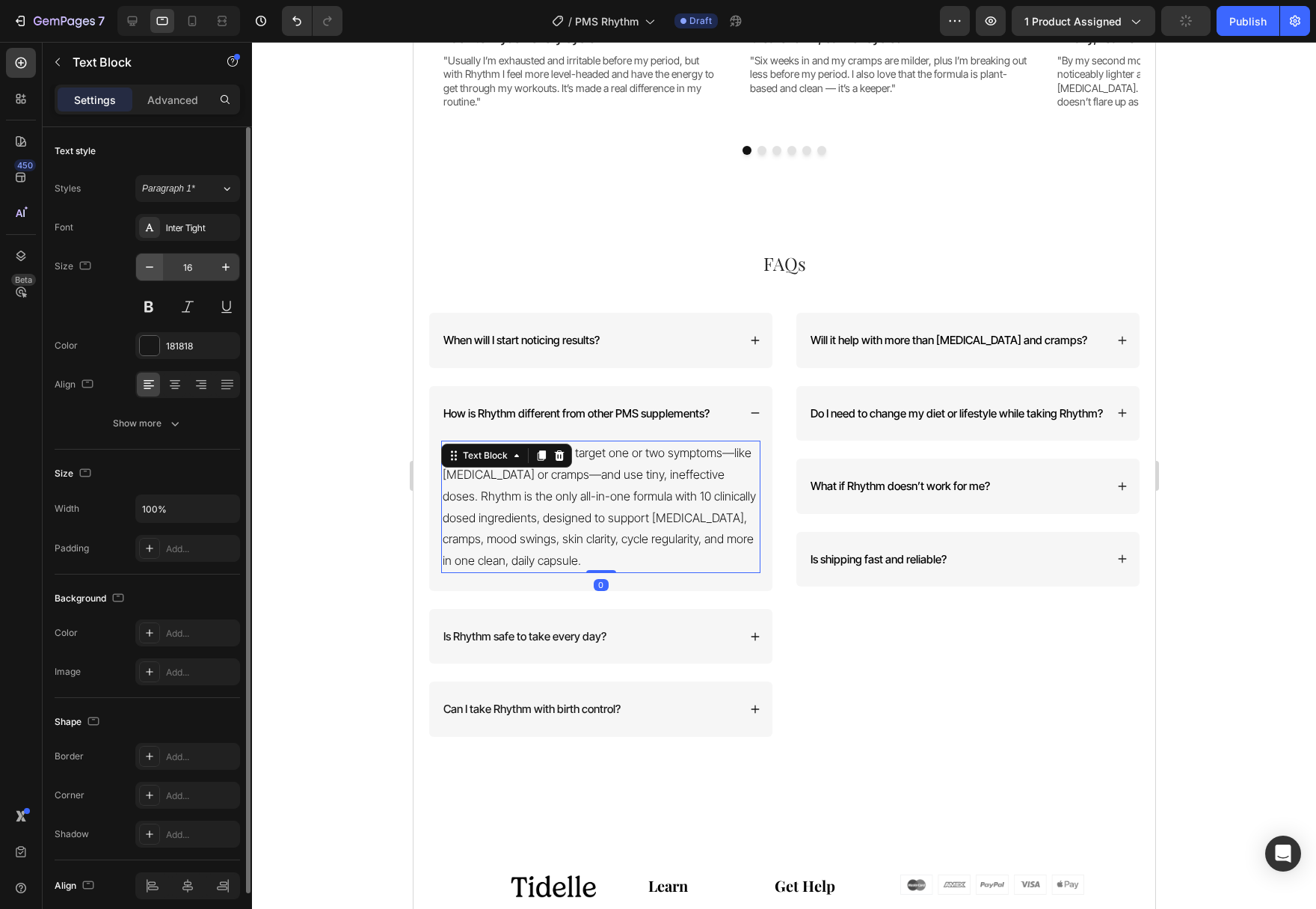
click at [151, 273] on icon "button" at bounding box center [149, 266] width 15 height 15
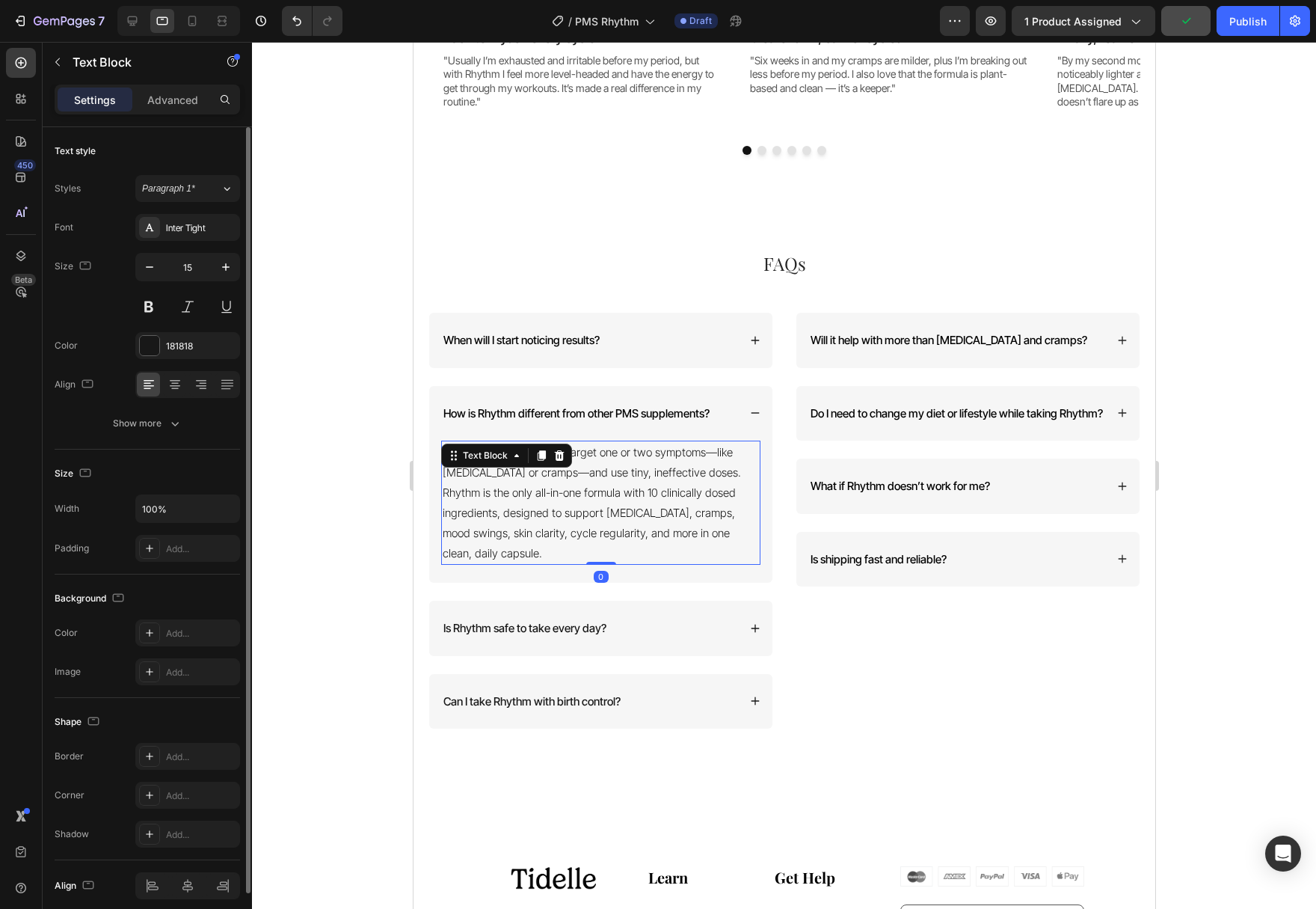
type input "14"
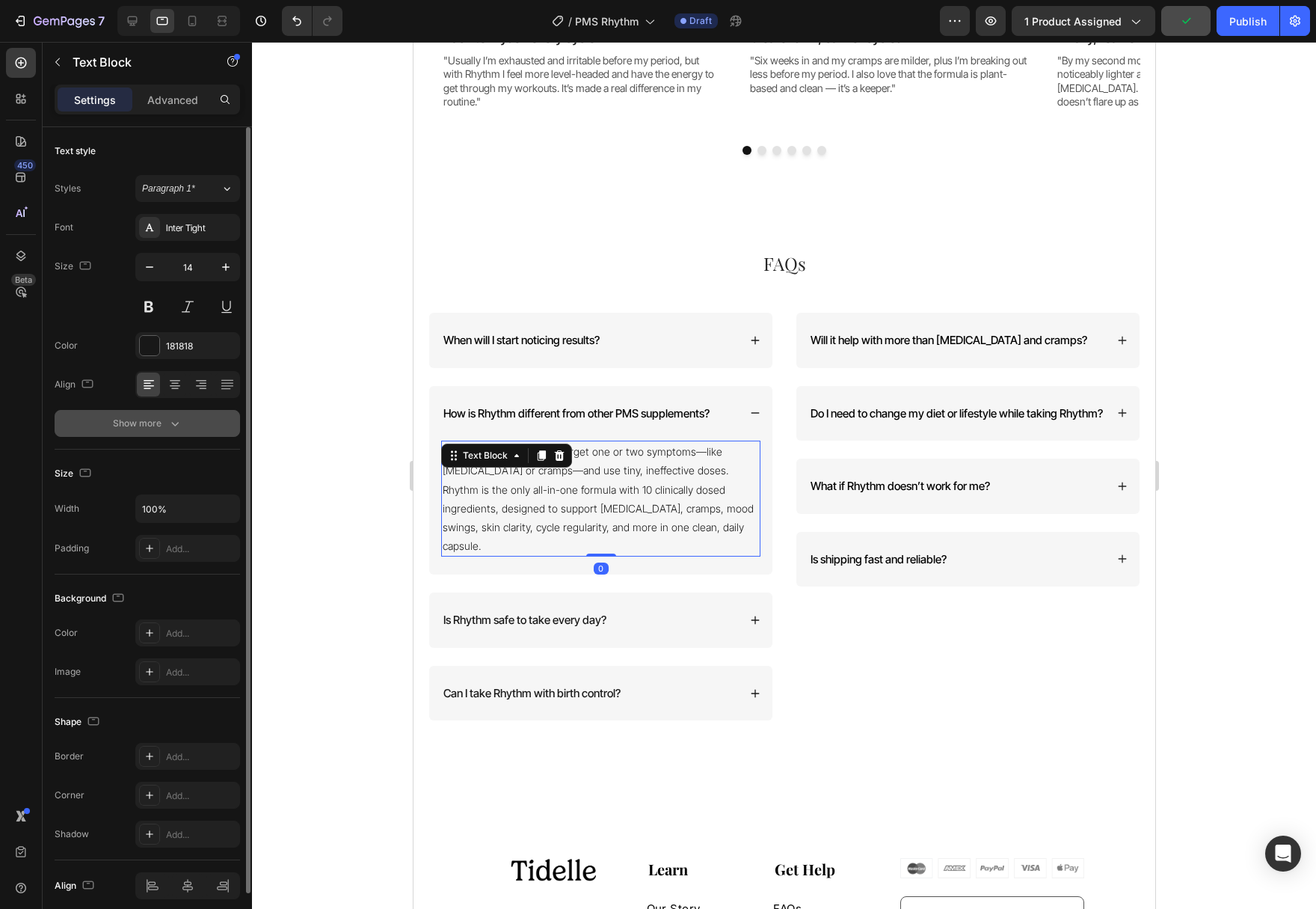
click at [162, 432] on button "Show more" at bounding box center [147, 423] width 185 height 27
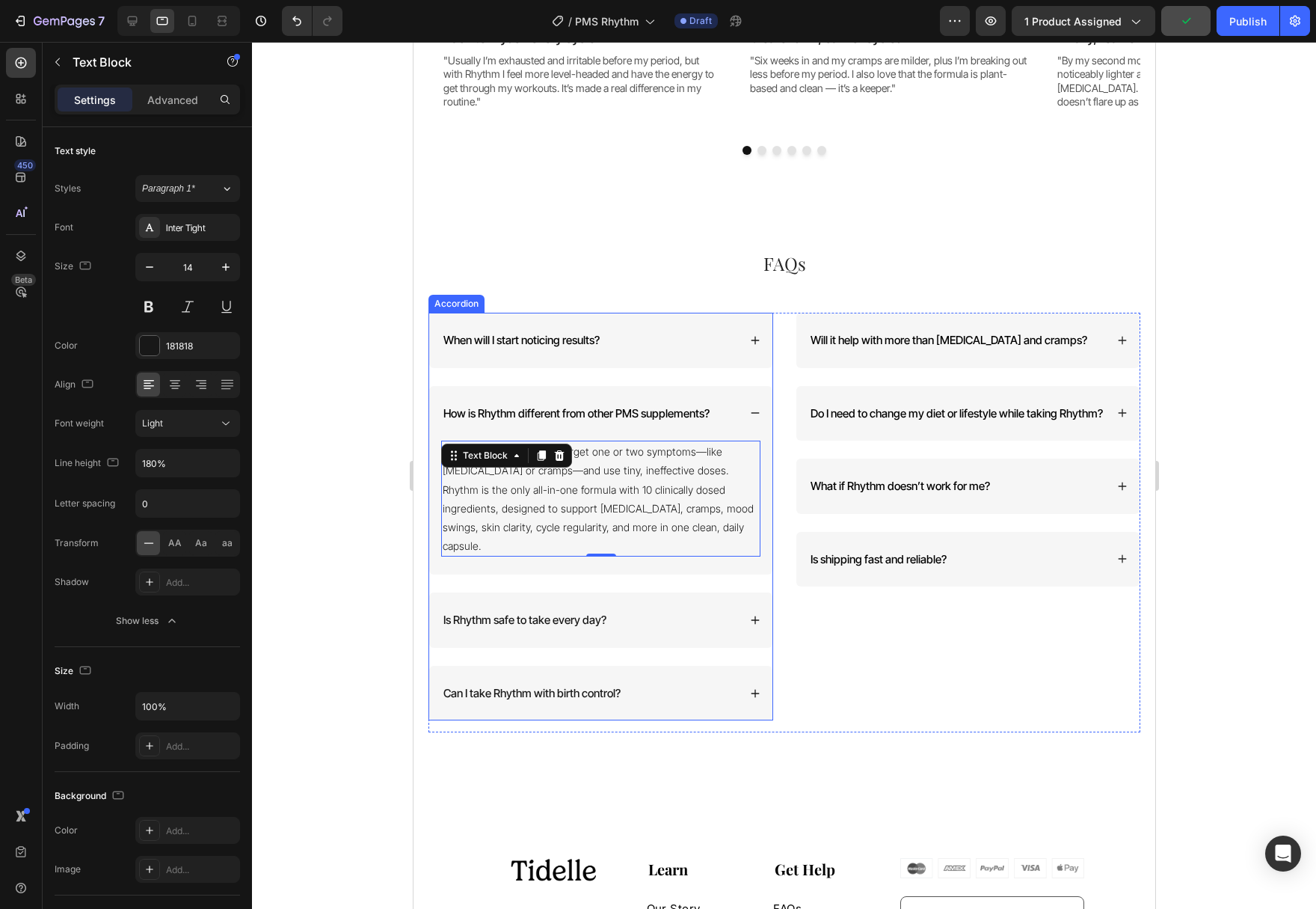
click at [757, 342] on icon at bounding box center [755, 340] width 10 height 10
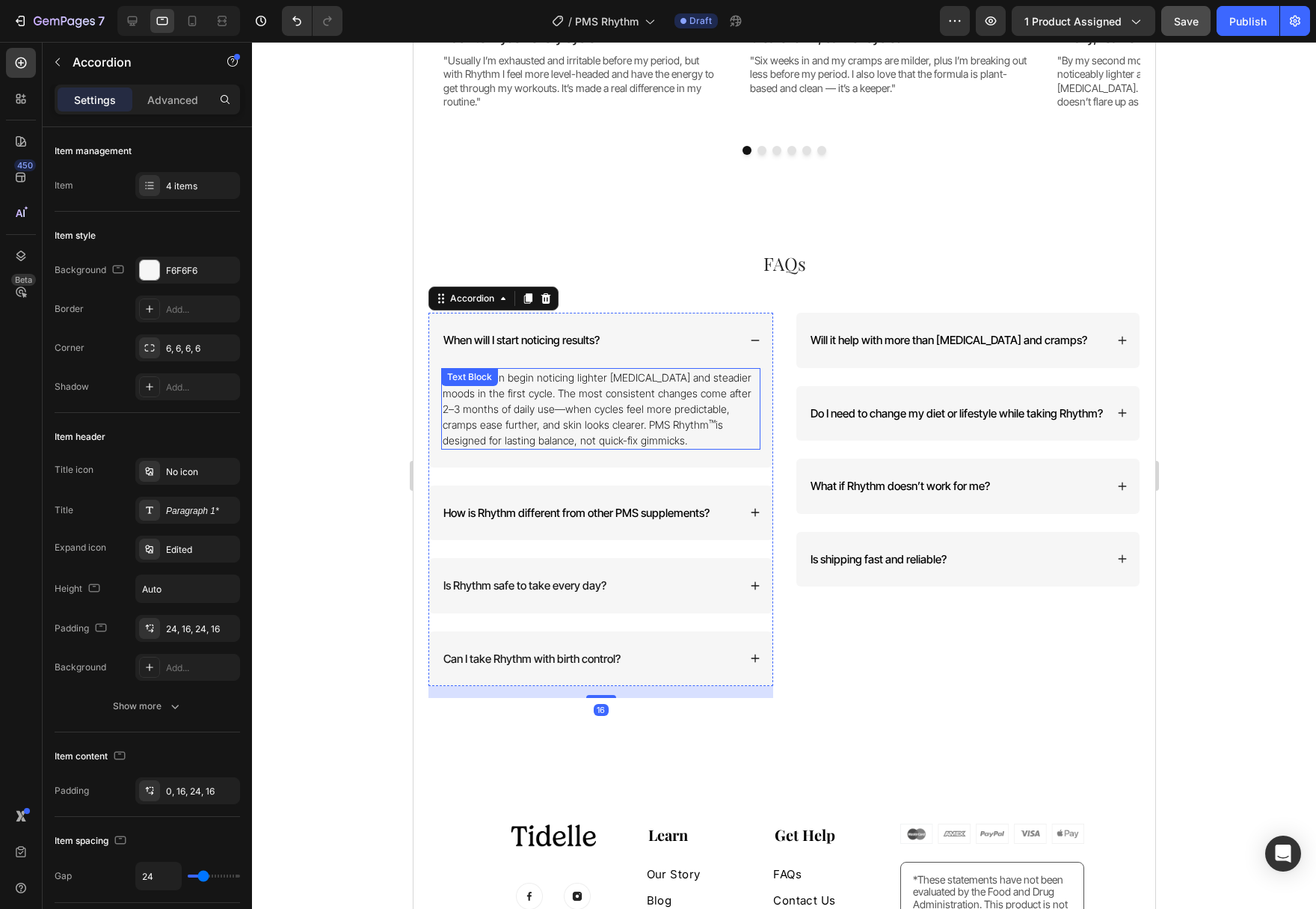
click at [676, 421] on p "Most women begin noticing lighter [MEDICAL_DATA] and steadier moods in the firs…" at bounding box center [600, 408] width 316 height 78
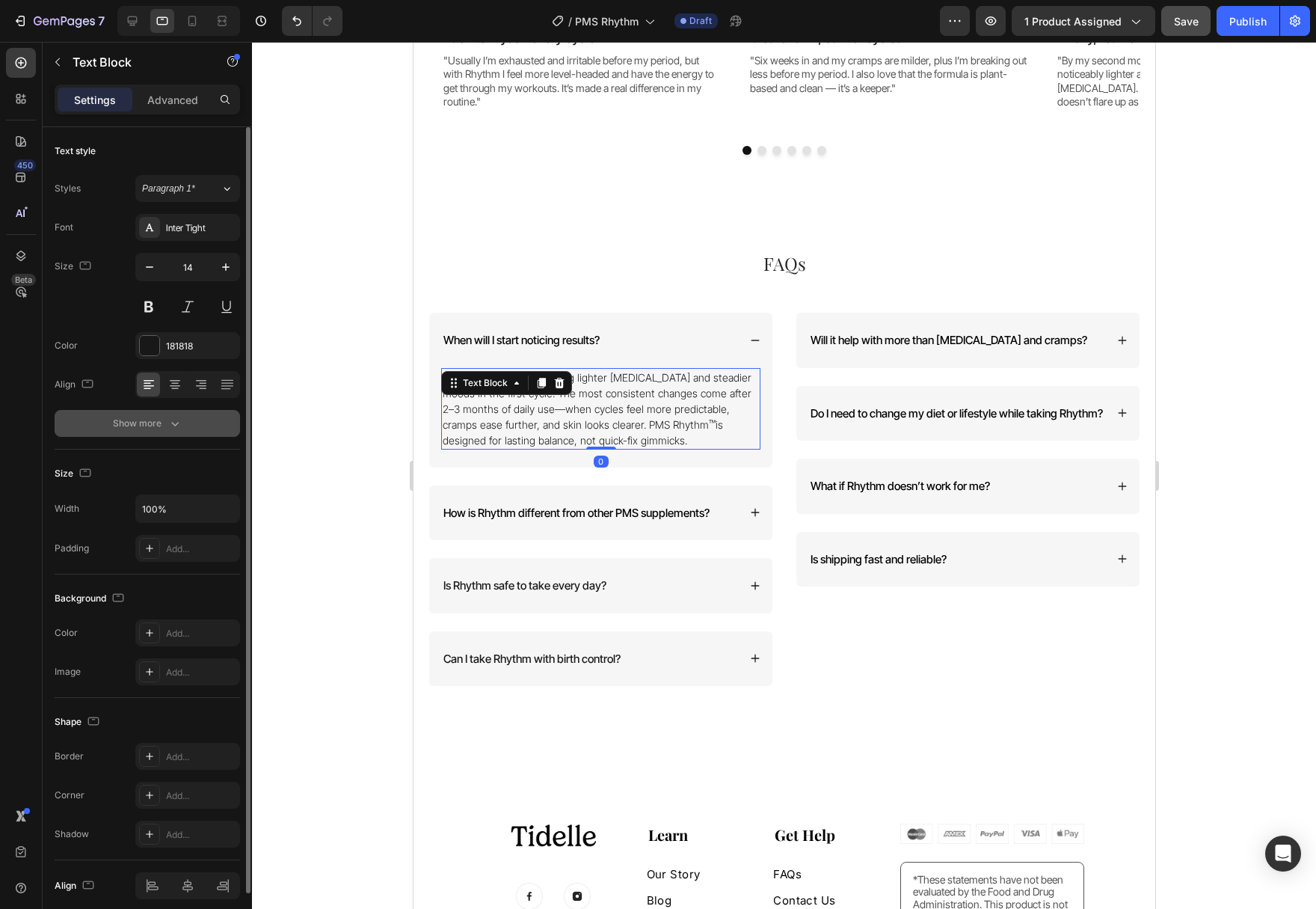
click at [188, 420] on button "Show more" at bounding box center [147, 423] width 185 height 27
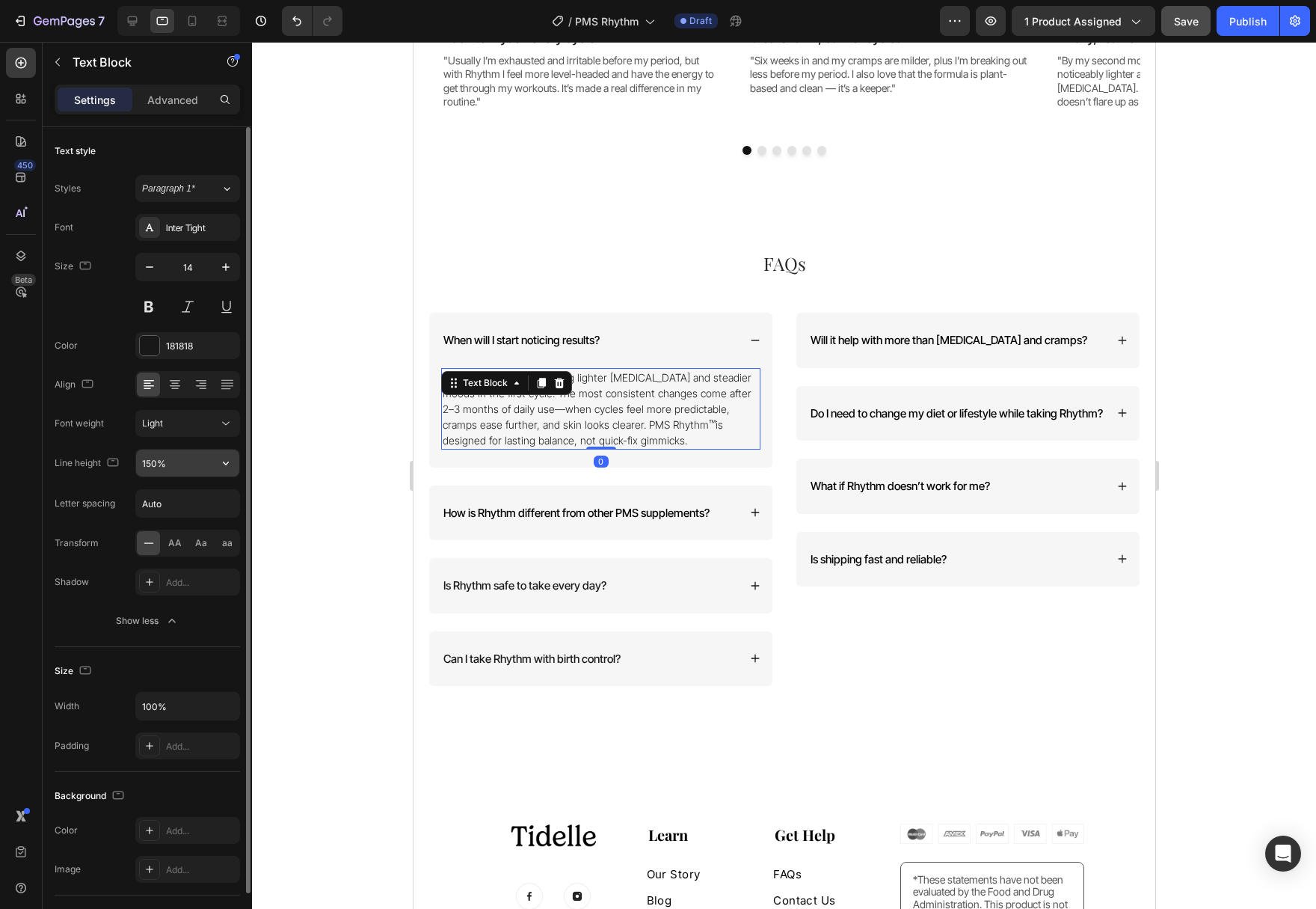
click at [229, 461] on icon "button" at bounding box center [225, 462] width 15 height 15
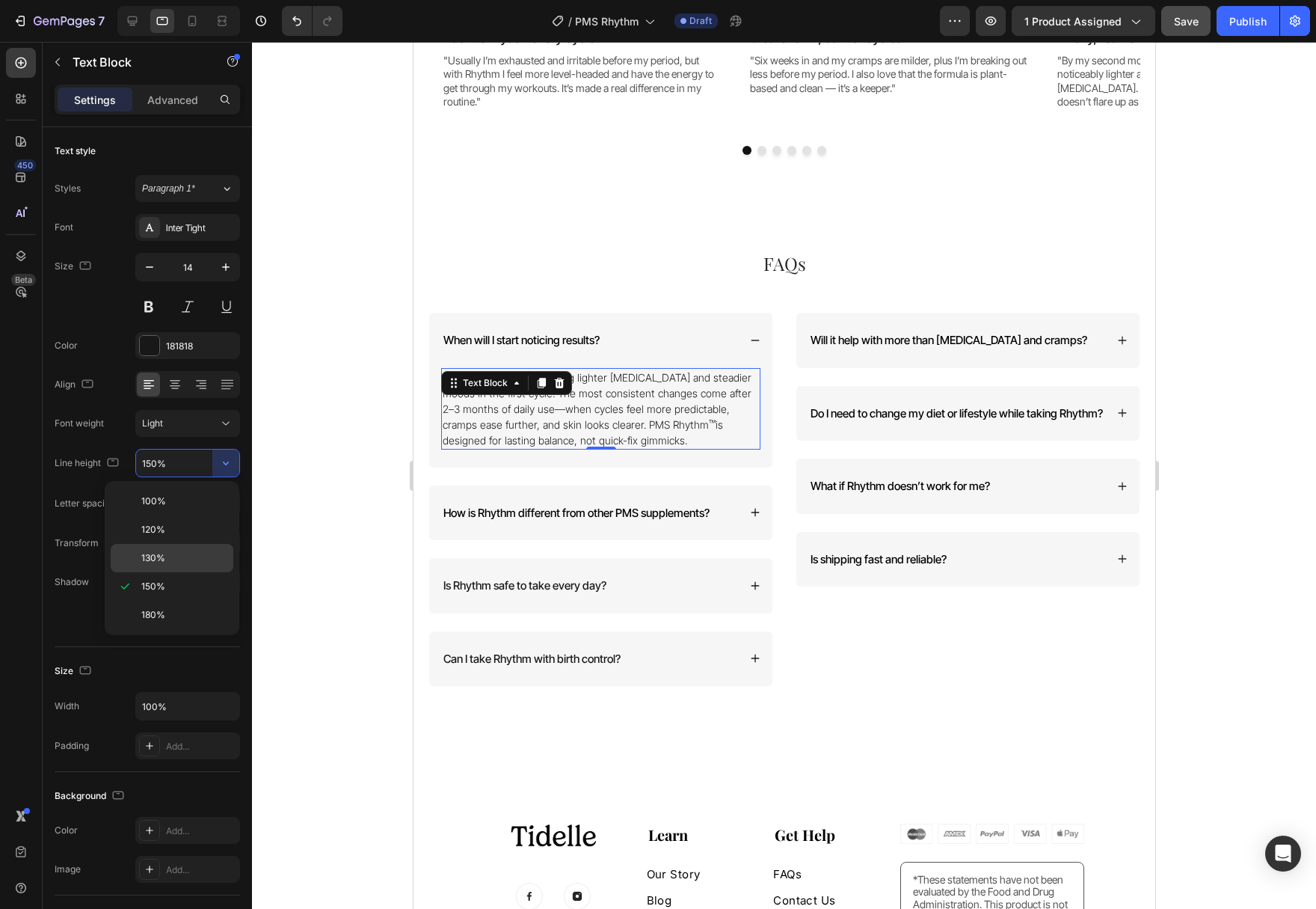
click at [205, 552] on p "130%" at bounding box center [184, 557] width 85 height 13
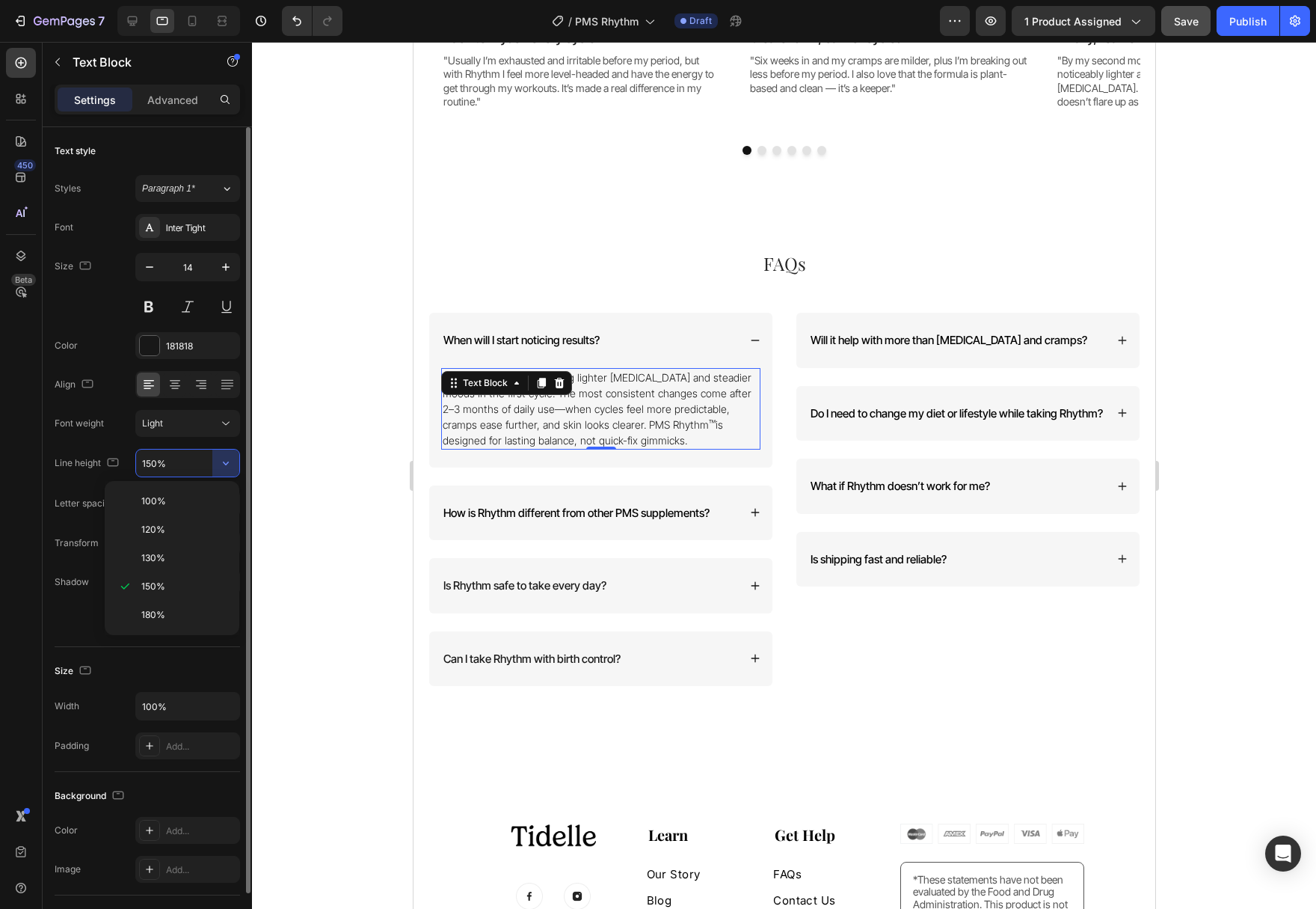
type input "130%"
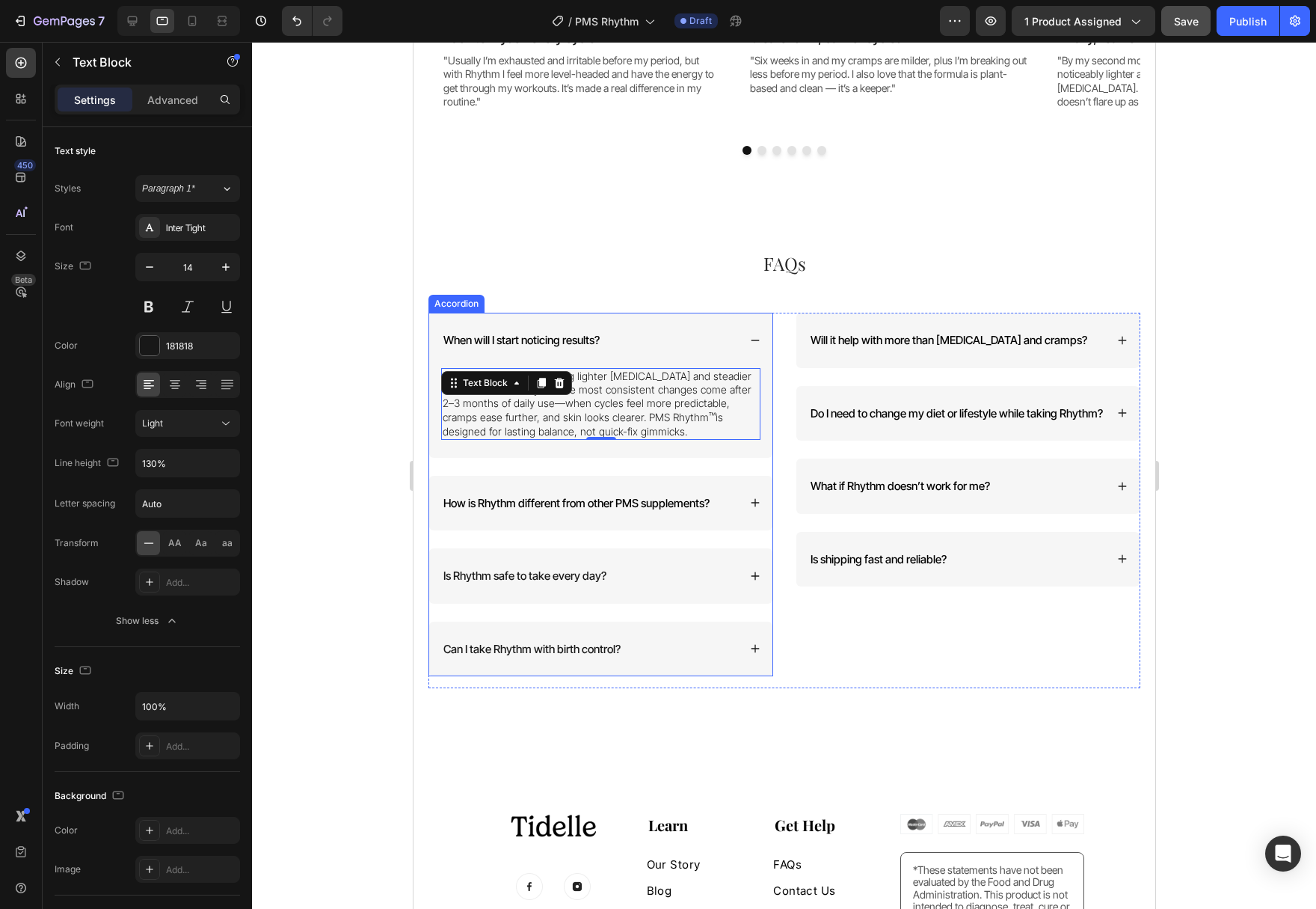
click at [744, 502] on div "How is Rhythm different from other PMS supplements?" at bounding box center [600, 503] width 343 height 56
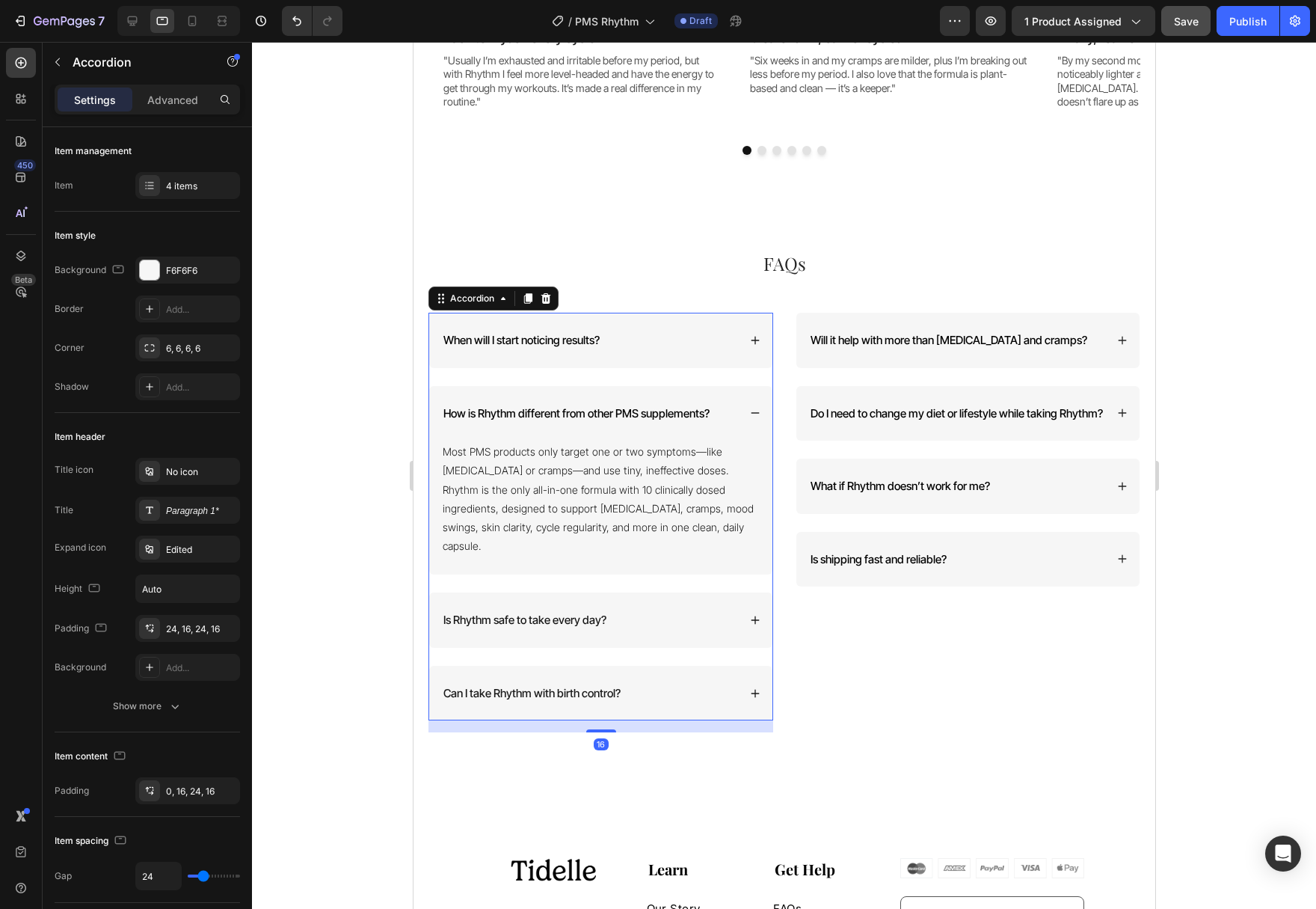
click at [597, 493] on p "Most PMS products only target one or two symptoms—like [MEDICAL_DATA] or cramps…" at bounding box center [600, 499] width 316 height 113
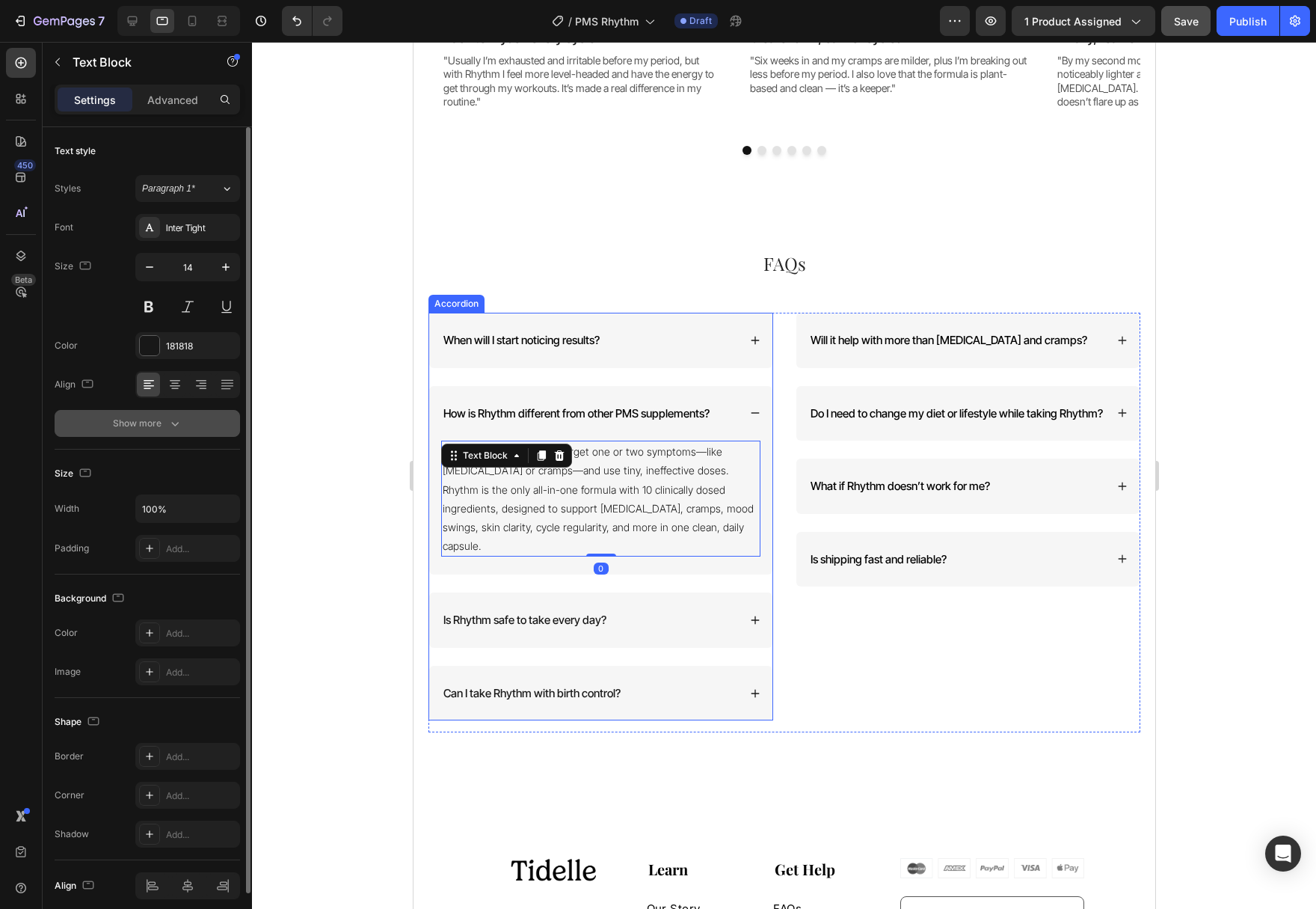
click at [160, 427] on div "Show more" at bounding box center [148, 423] width 70 height 15
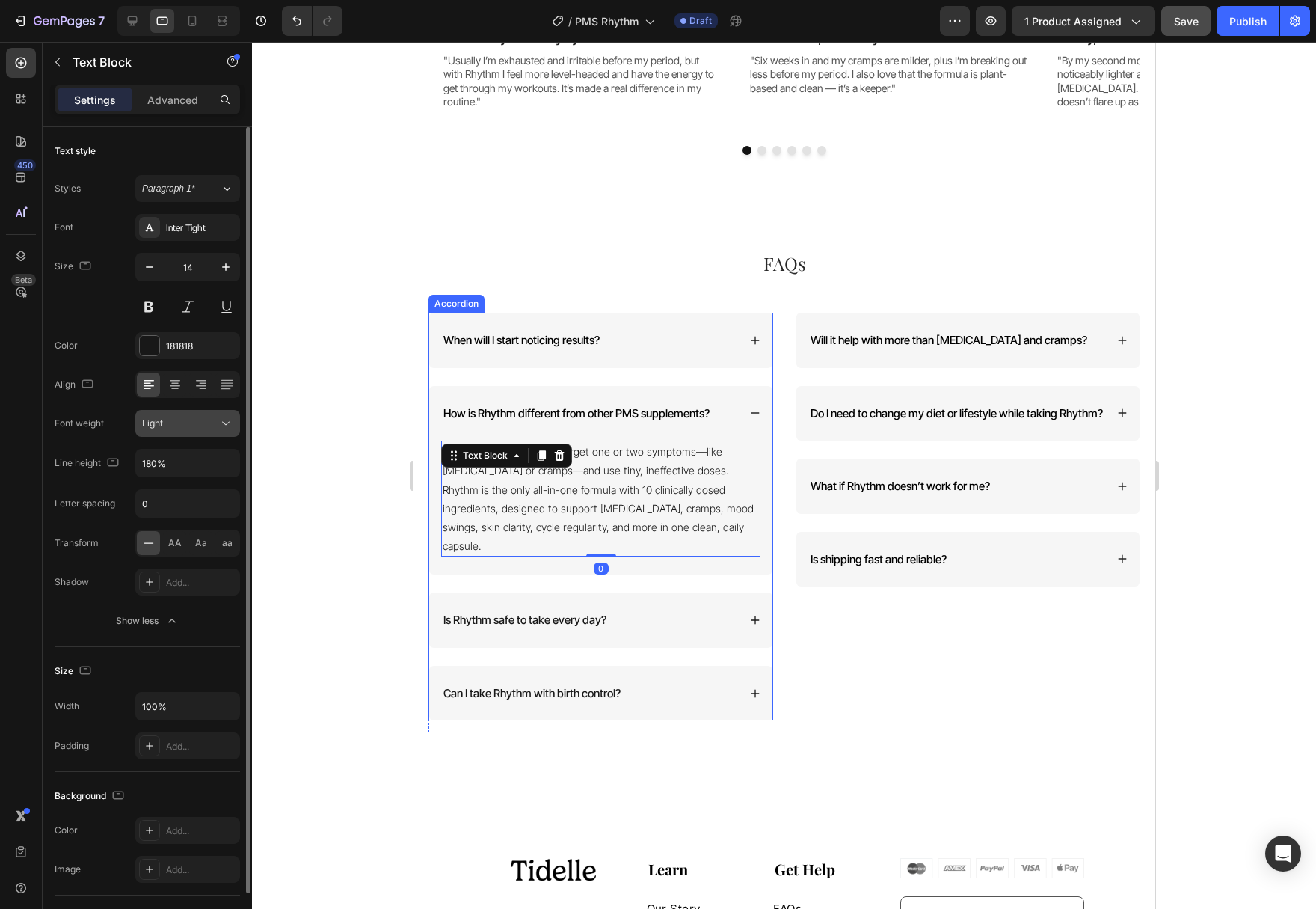
click at [229, 424] on icon at bounding box center [225, 423] width 15 height 15
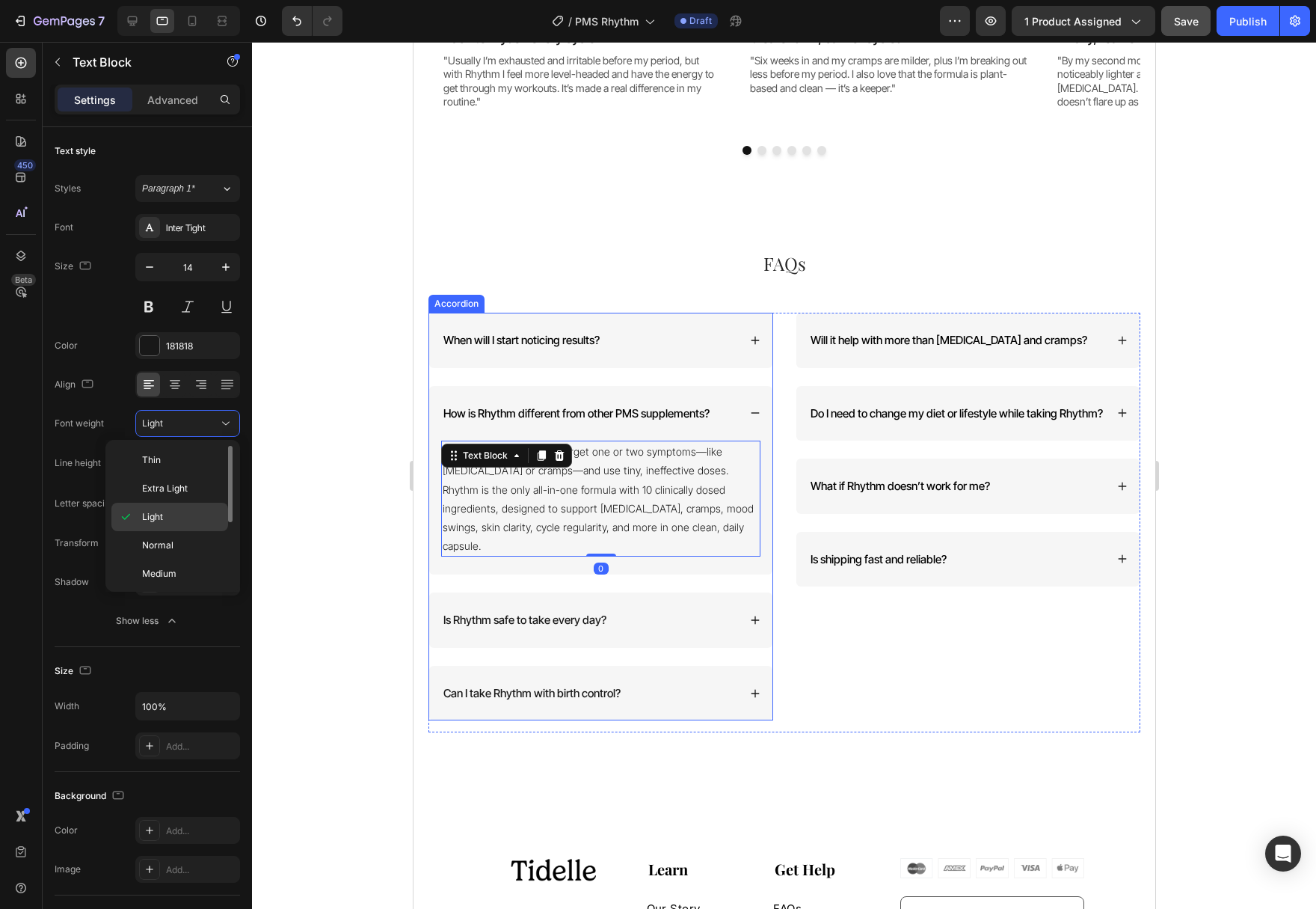
click at [209, 512] on p "Light" at bounding box center [181, 516] width 79 height 13
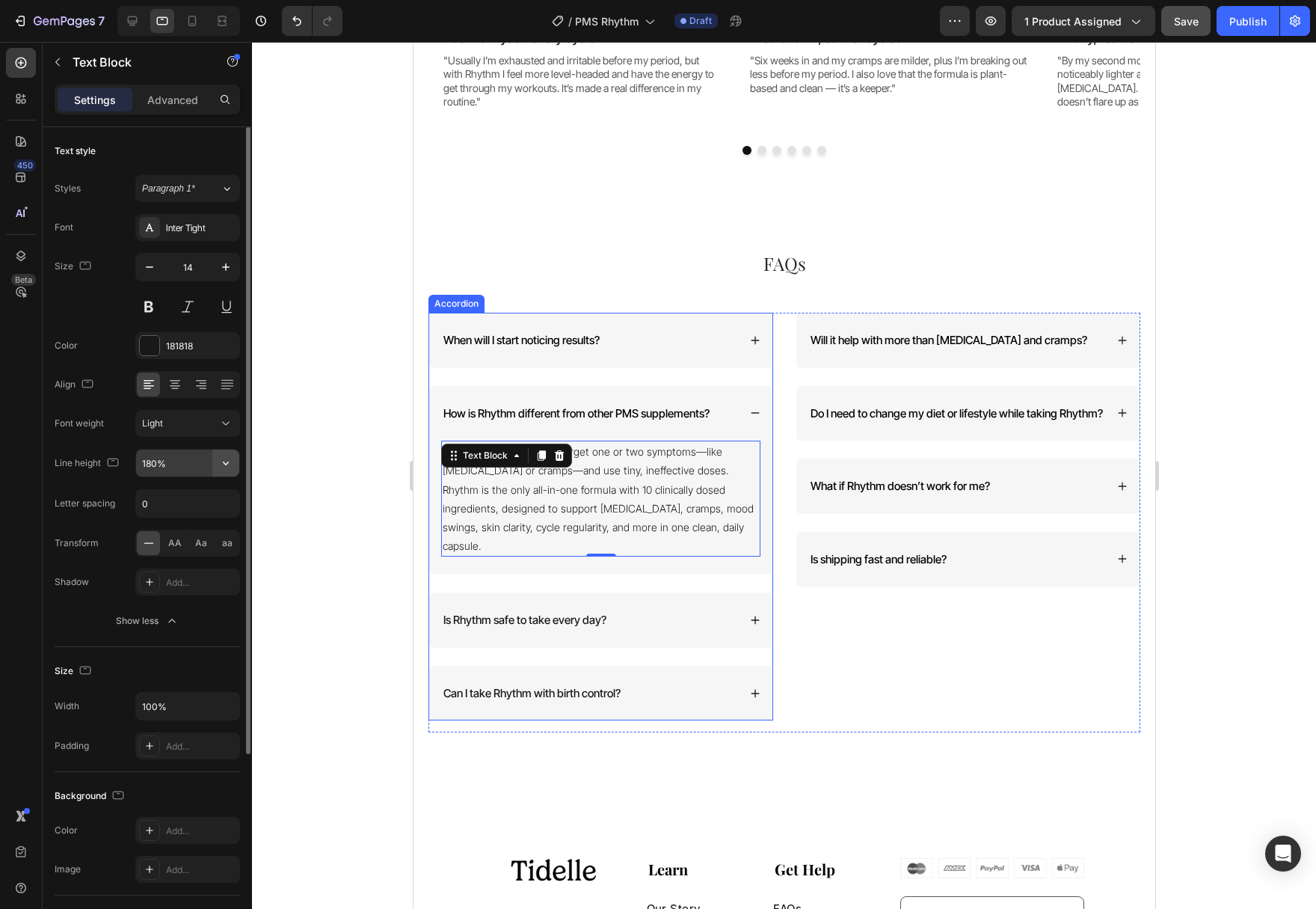
click at [215, 459] on button "button" at bounding box center [225, 462] width 27 height 27
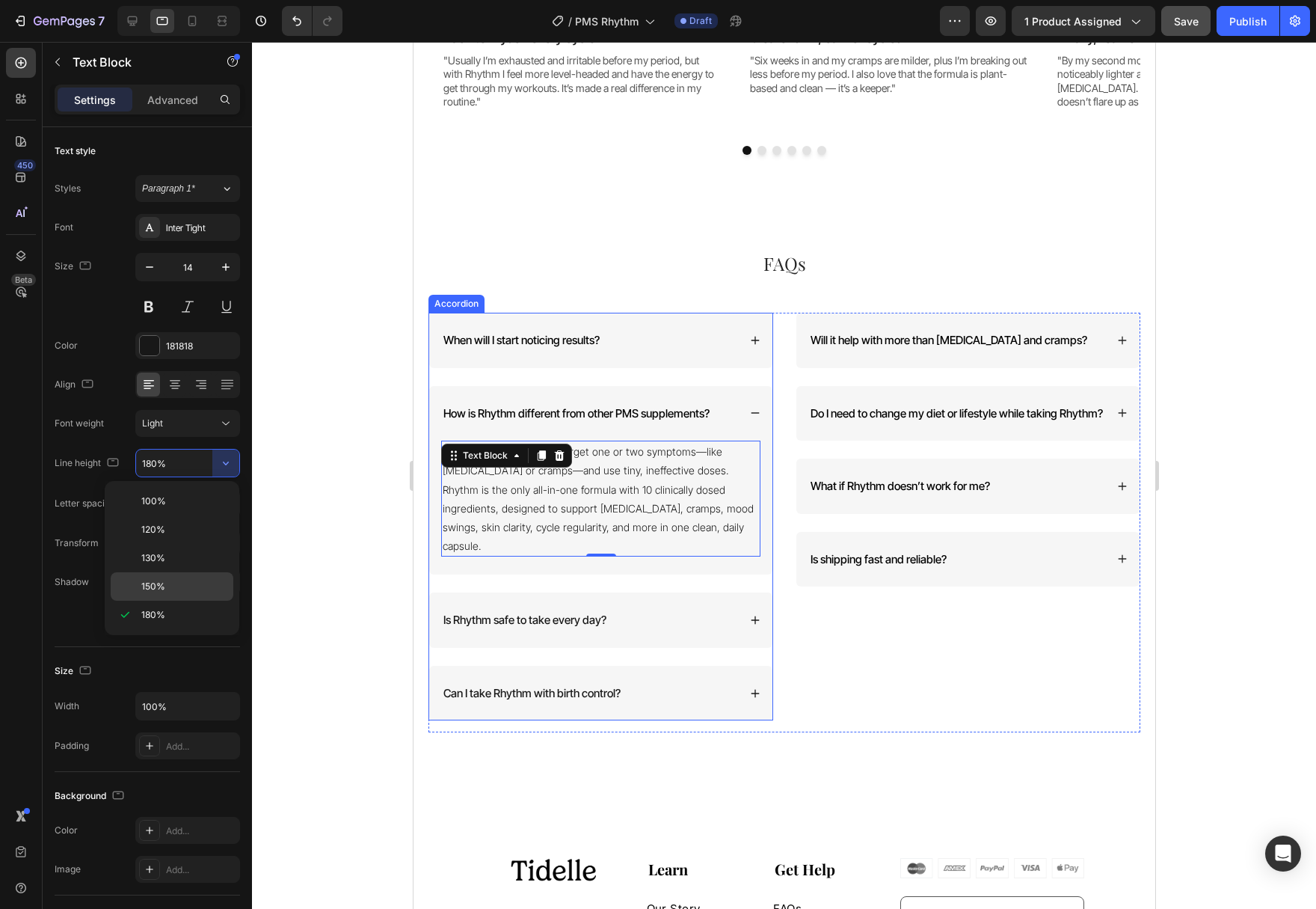
click at [205, 580] on p "150%" at bounding box center [184, 586] width 85 height 13
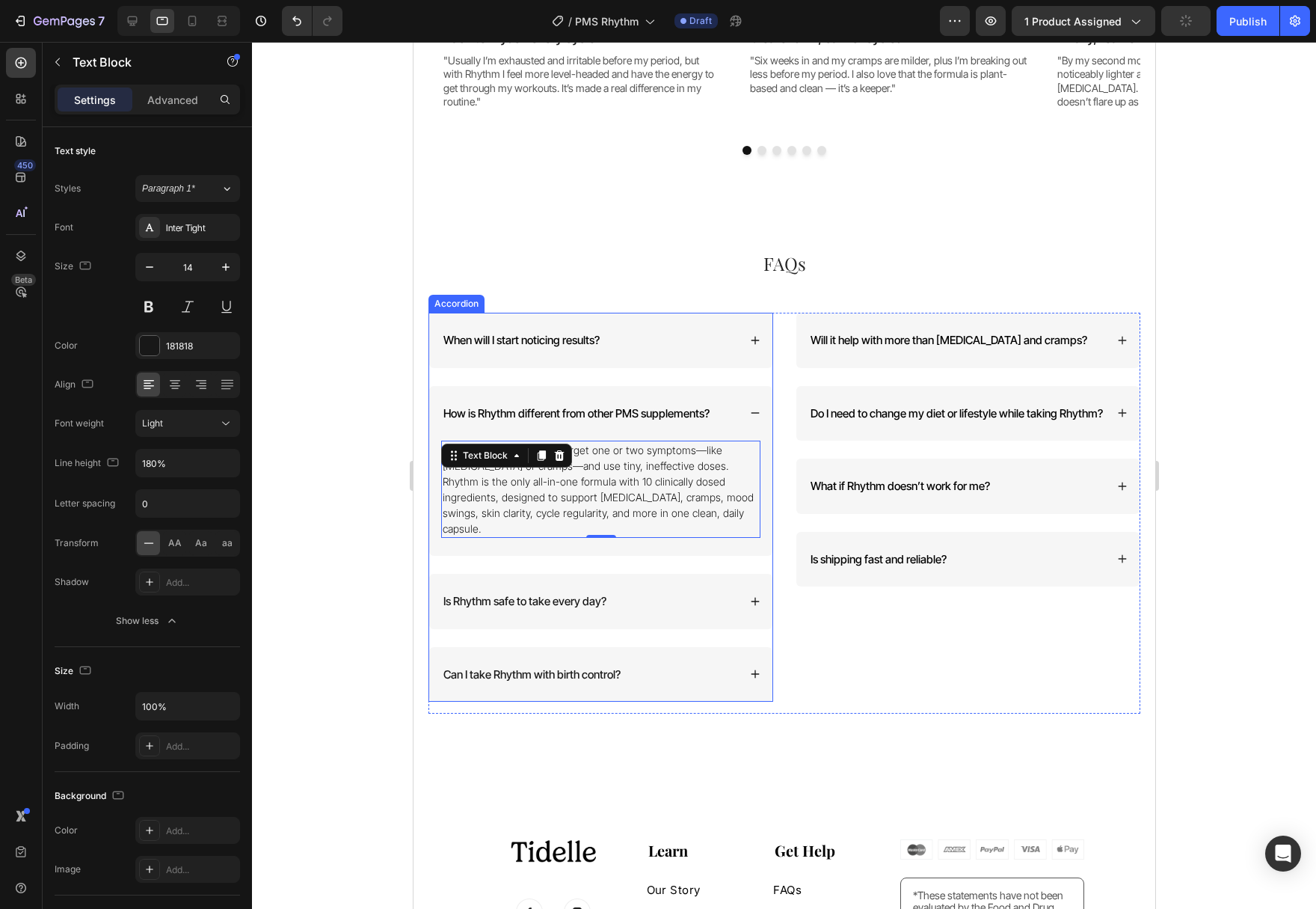
type input "150%"
click at [740, 596] on div "Is Rhythm safe to take every day?" at bounding box center [600, 602] width 343 height 56
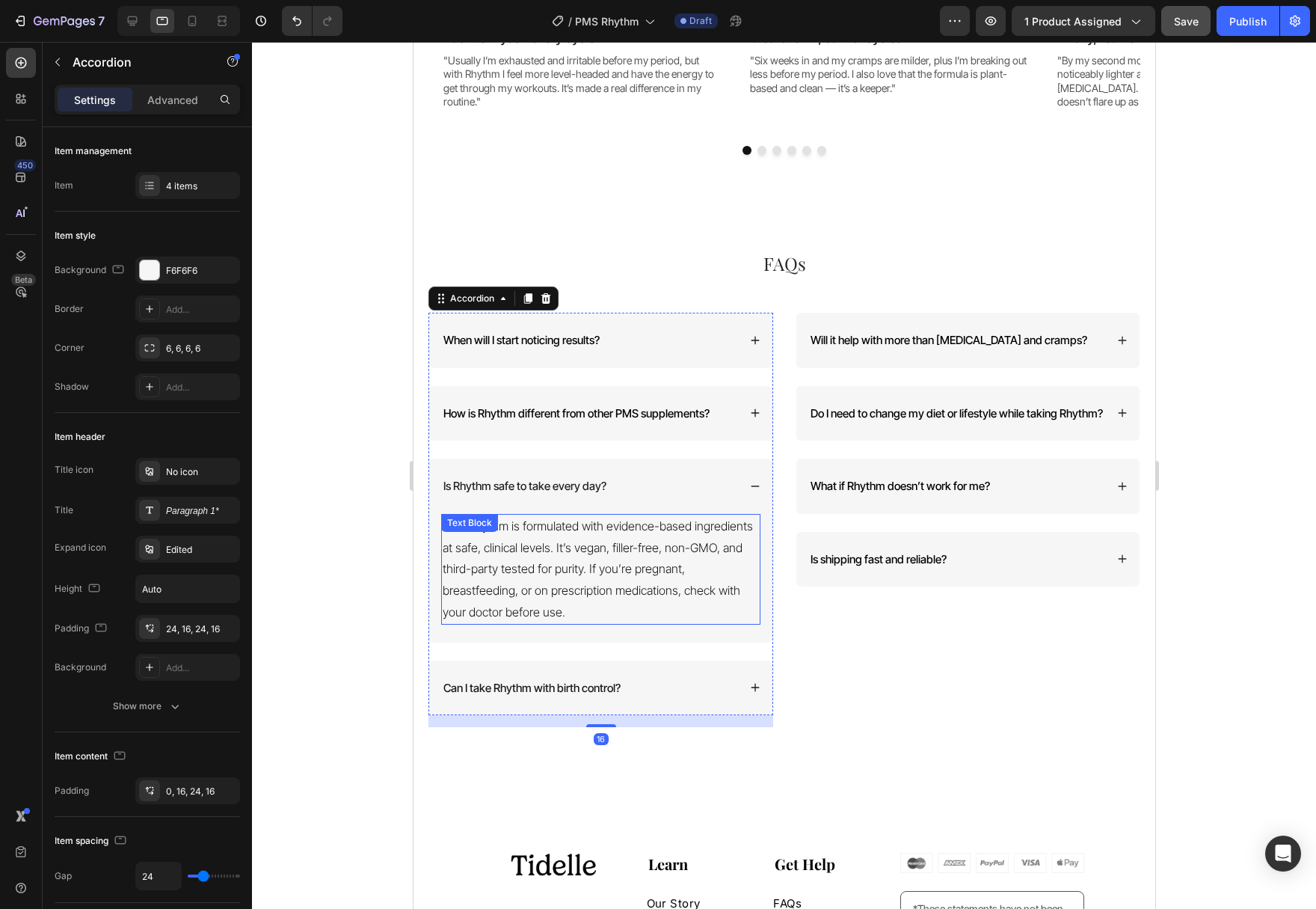
click at [613, 563] on p "Yes. Rhythm is formulated with evidence-based ingredients at safe, clinical lev…" at bounding box center [600, 569] width 316 height 108
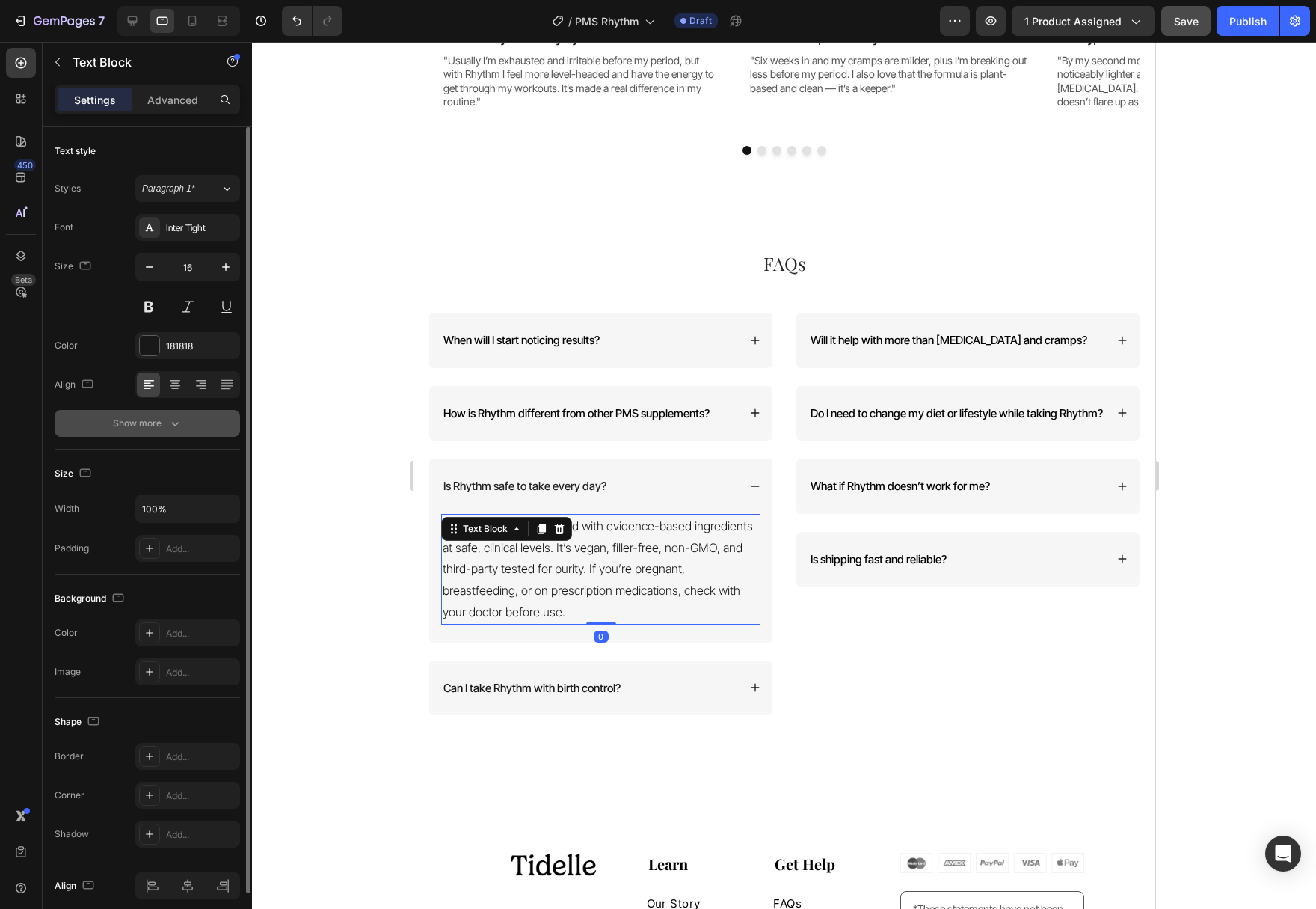
click at [177, 420] on icon "button" at bounding box center [174, 423] width 15 height 15
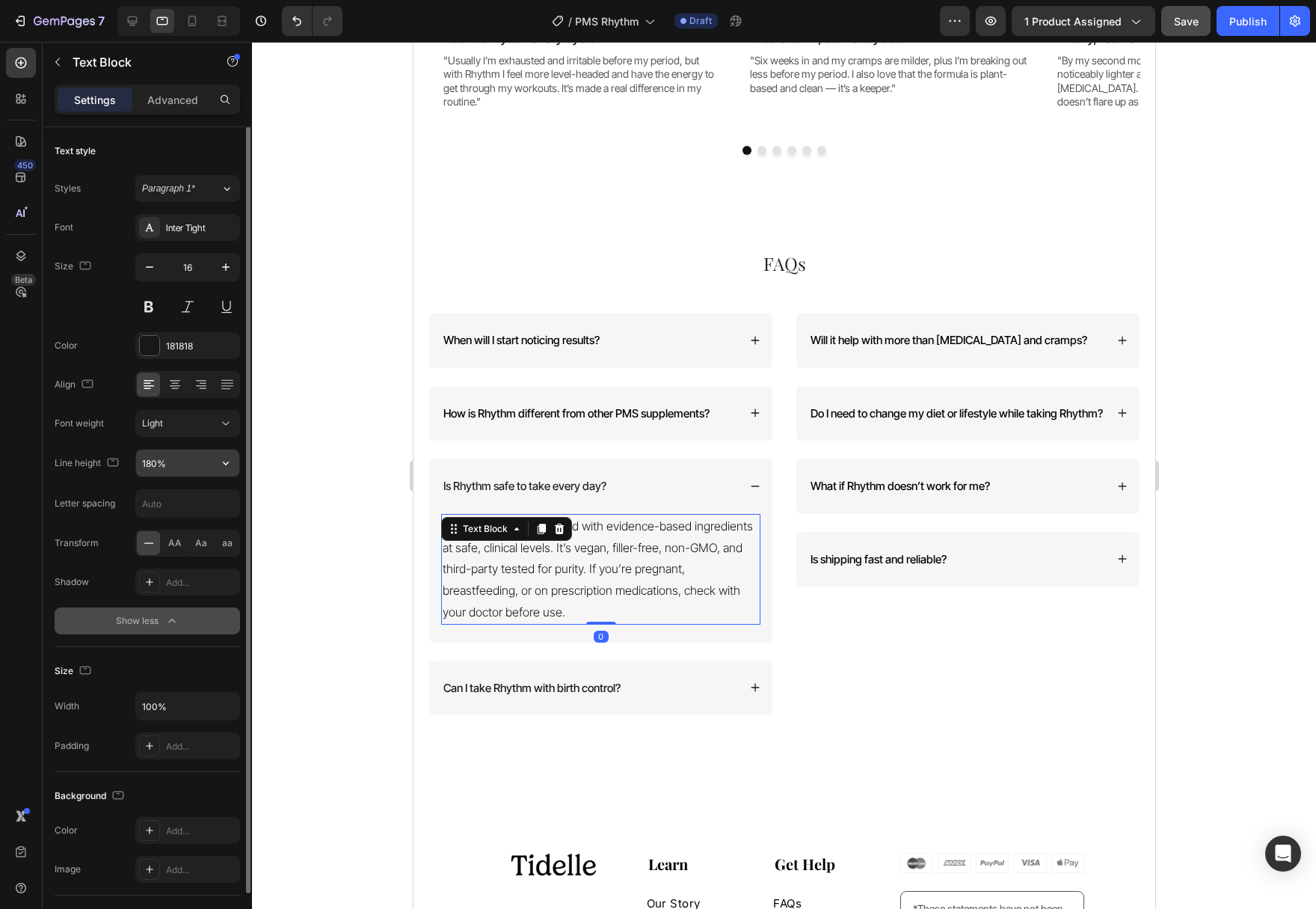
click at [221, 461] on icon "button" at bounding box center [225, 462] width 15 height 15
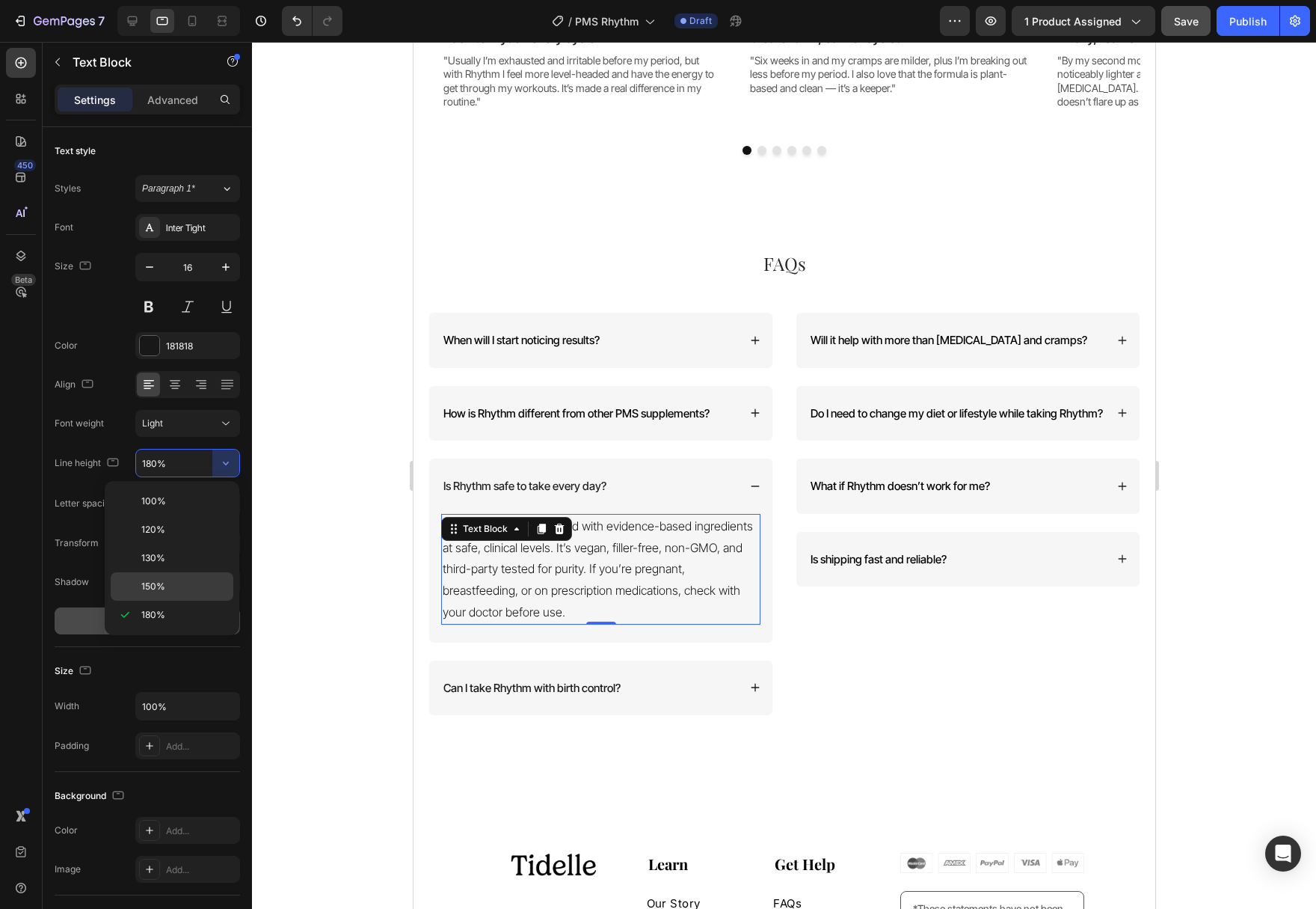
click at [202, 576] on div "150%" at bounding box center [171, 586] width 123 height 29
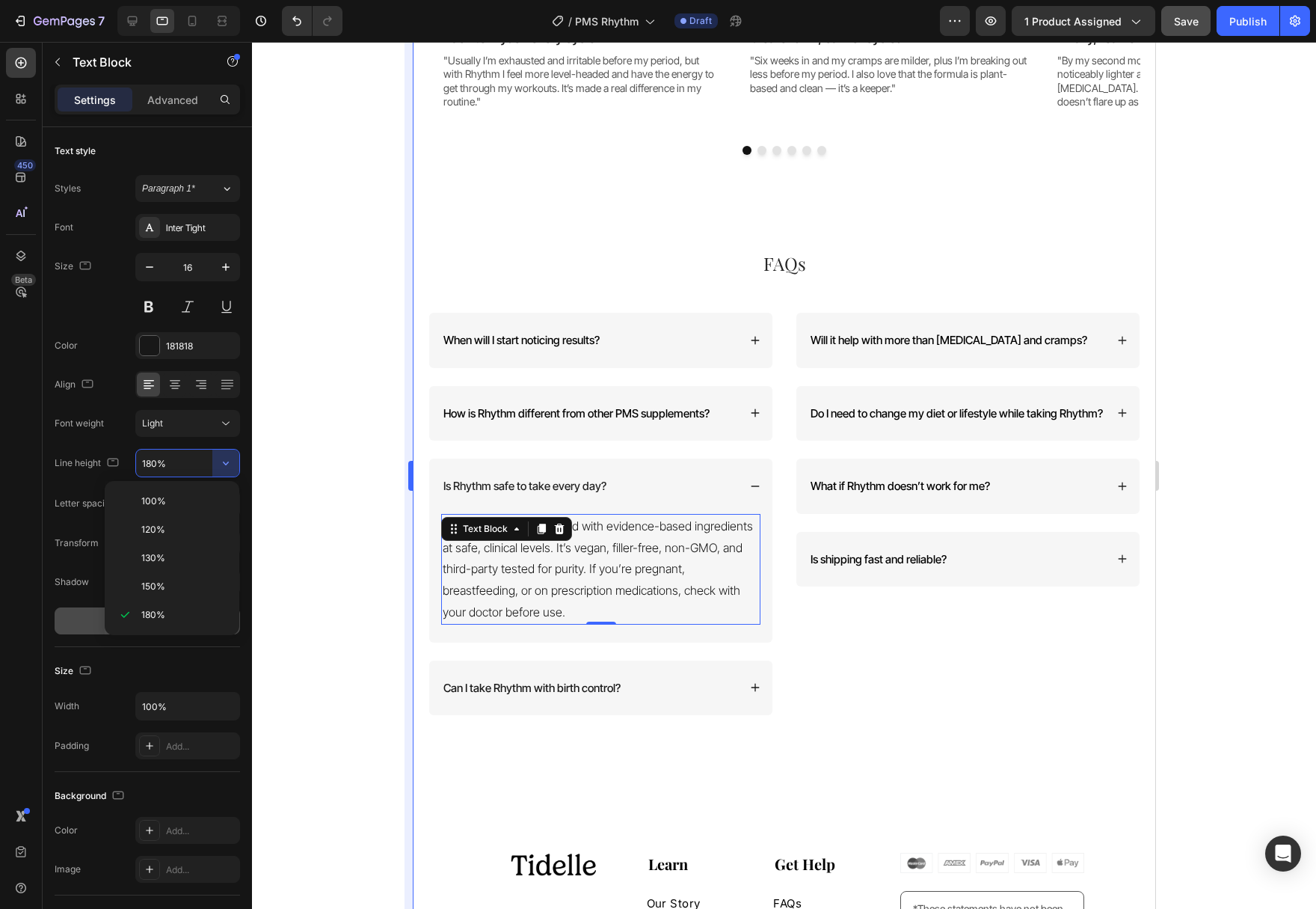
type input "150%"
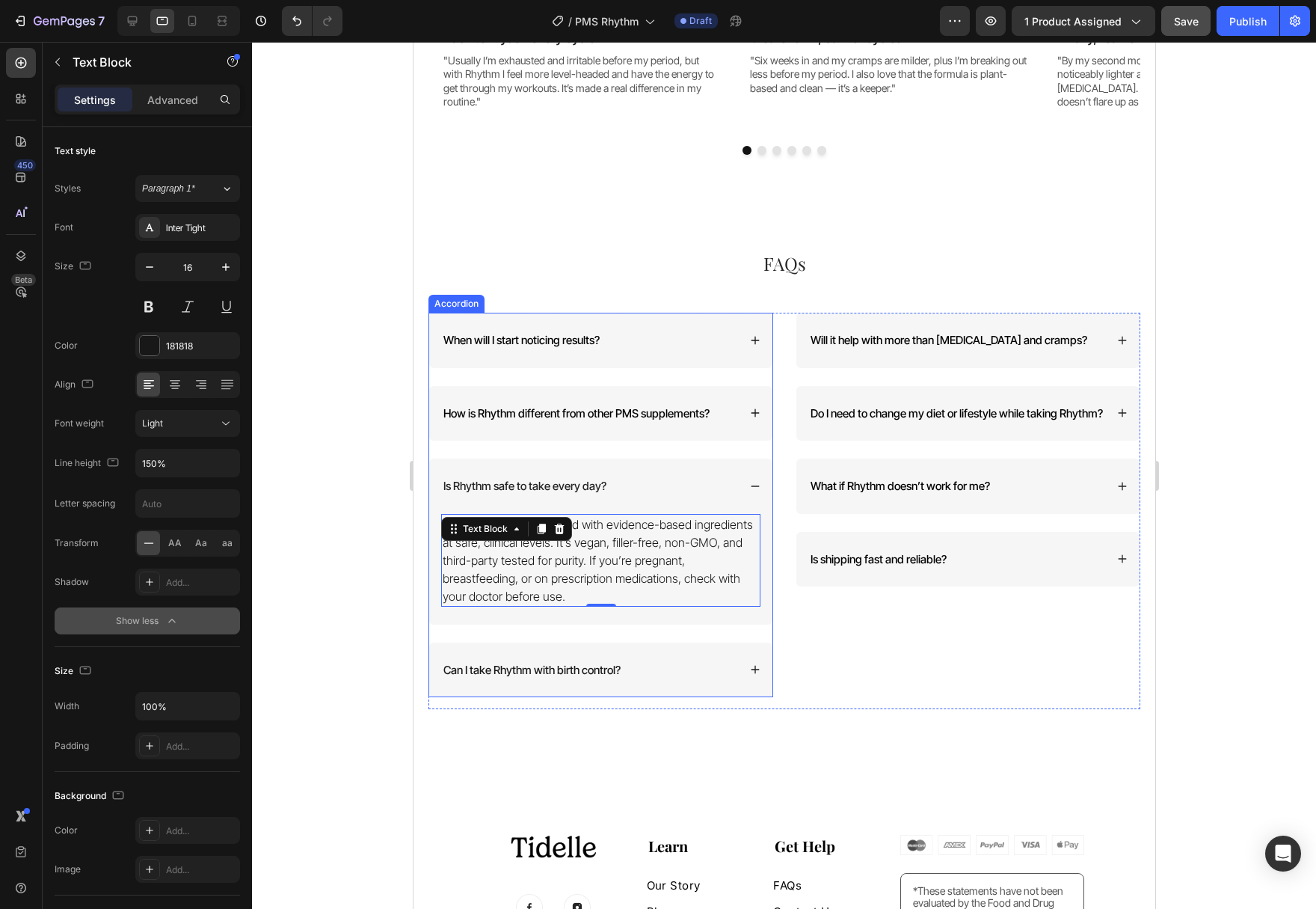
click at [745, 681] on div "Can I take Rhythm with birth control?" at bounding box center [600, 670] width 343 height 56
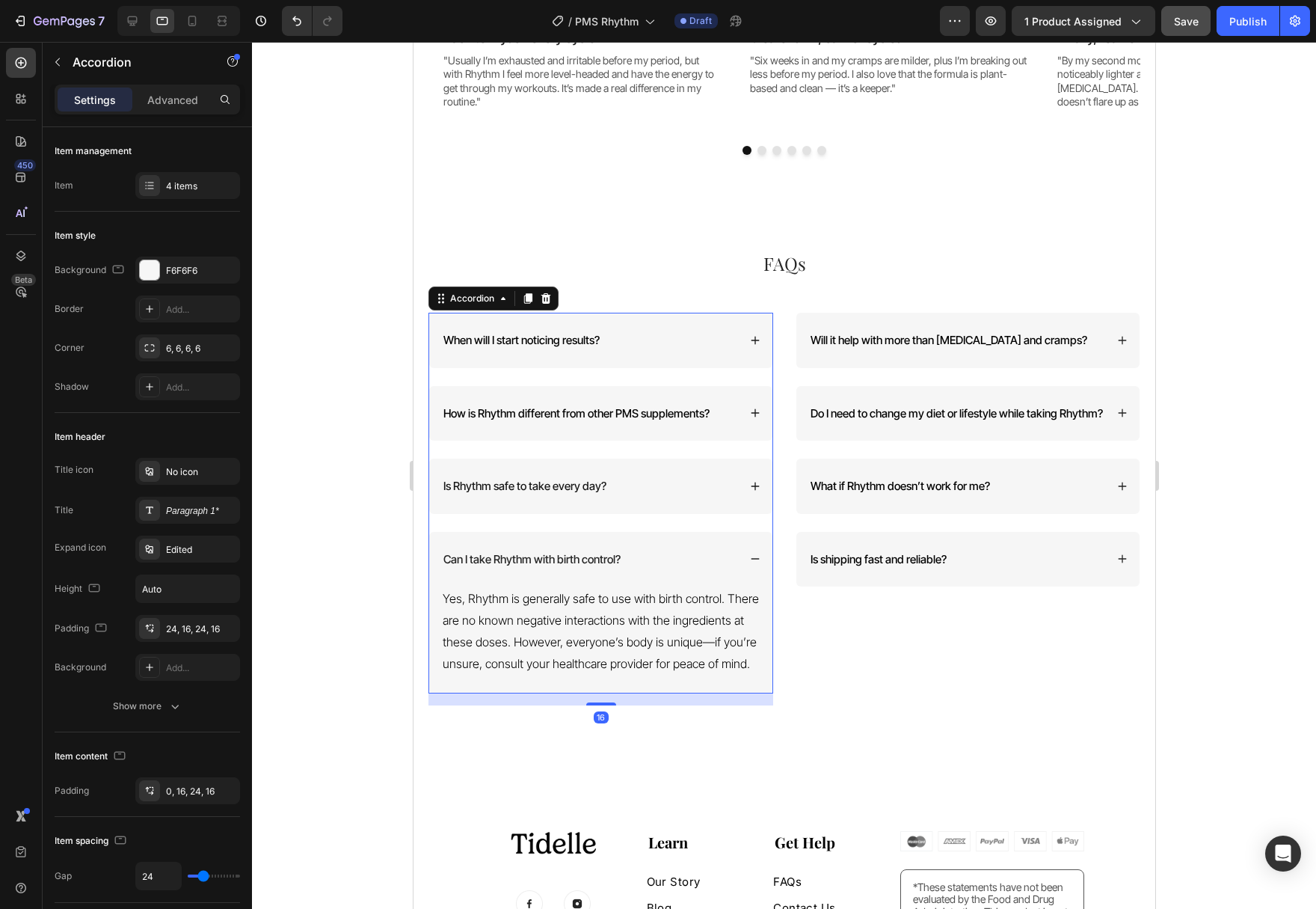
click at [567, 643] on span "Yes, Rhythm is generally safe to use with birth control. There are no known neg…" at bounding box center [600, 630] width 316 height 79
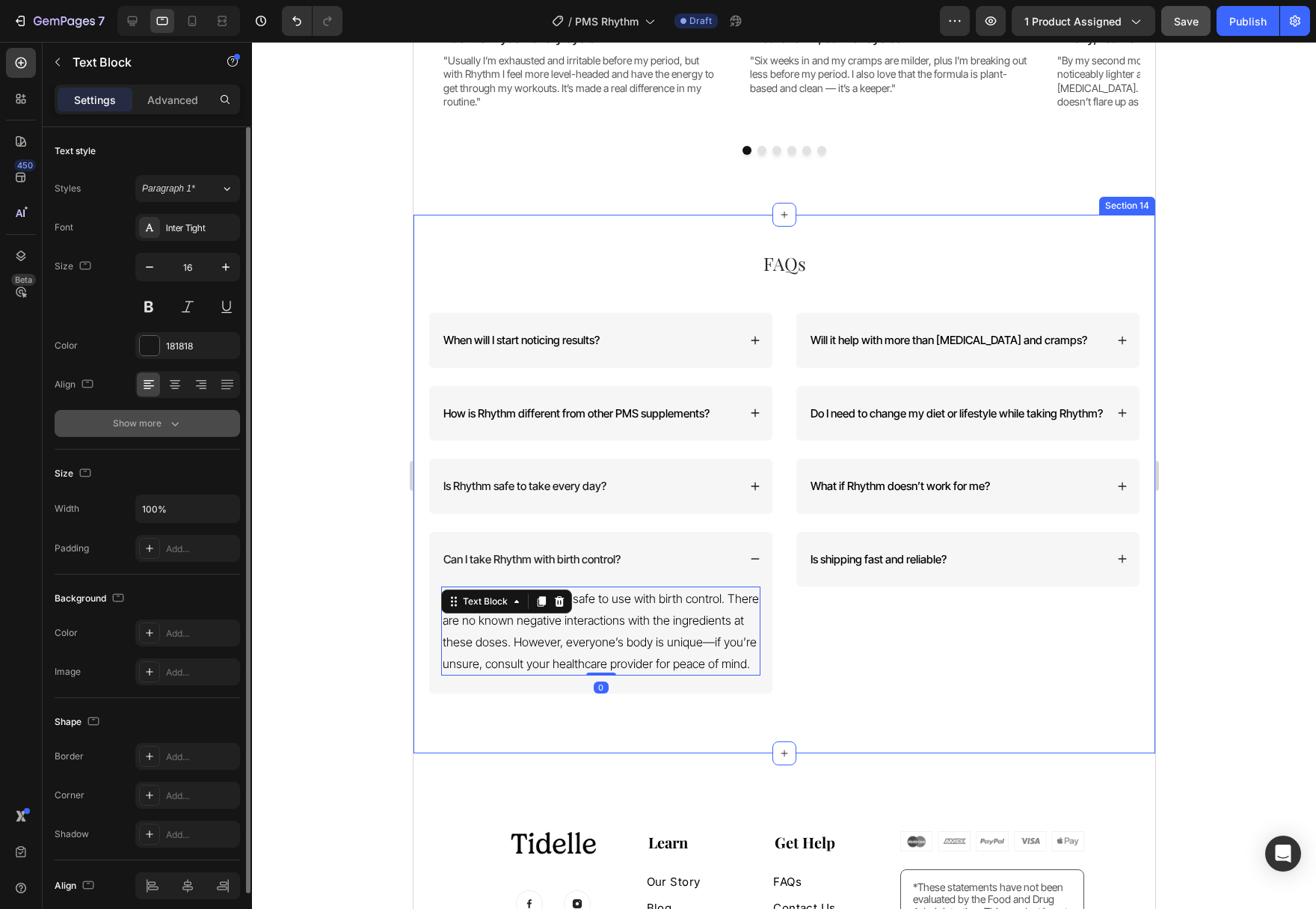
click at [164, 430] on div "Show more" at bounding box center [148, 423] width 70 height 15
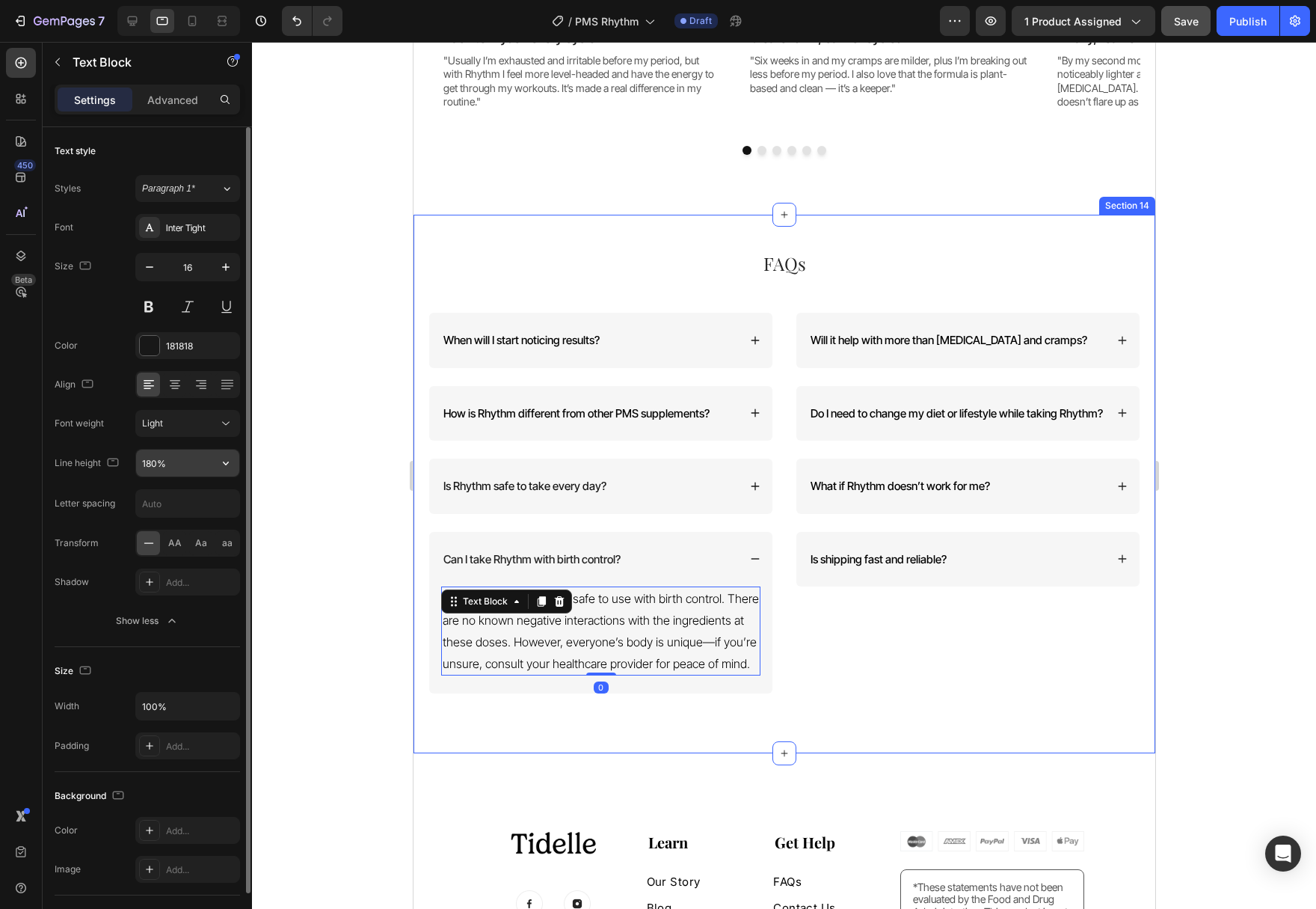
click at [228, 461] on icon "button" at bounding box center [225, 462] width 15 height 15
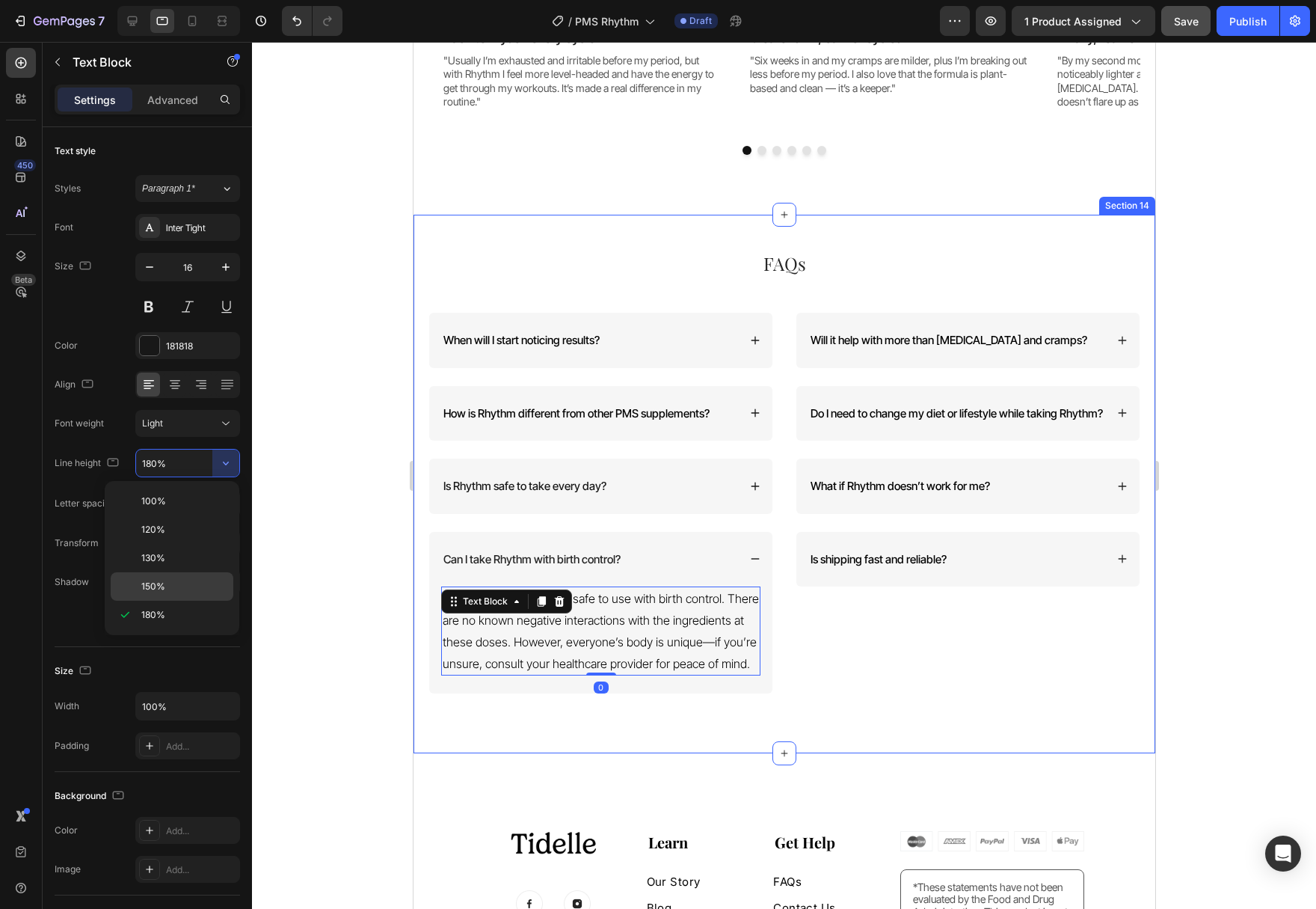
click at [194, 593] on div "150%" at bounding box center [171, 586] width 123 height 29
type input "150%"
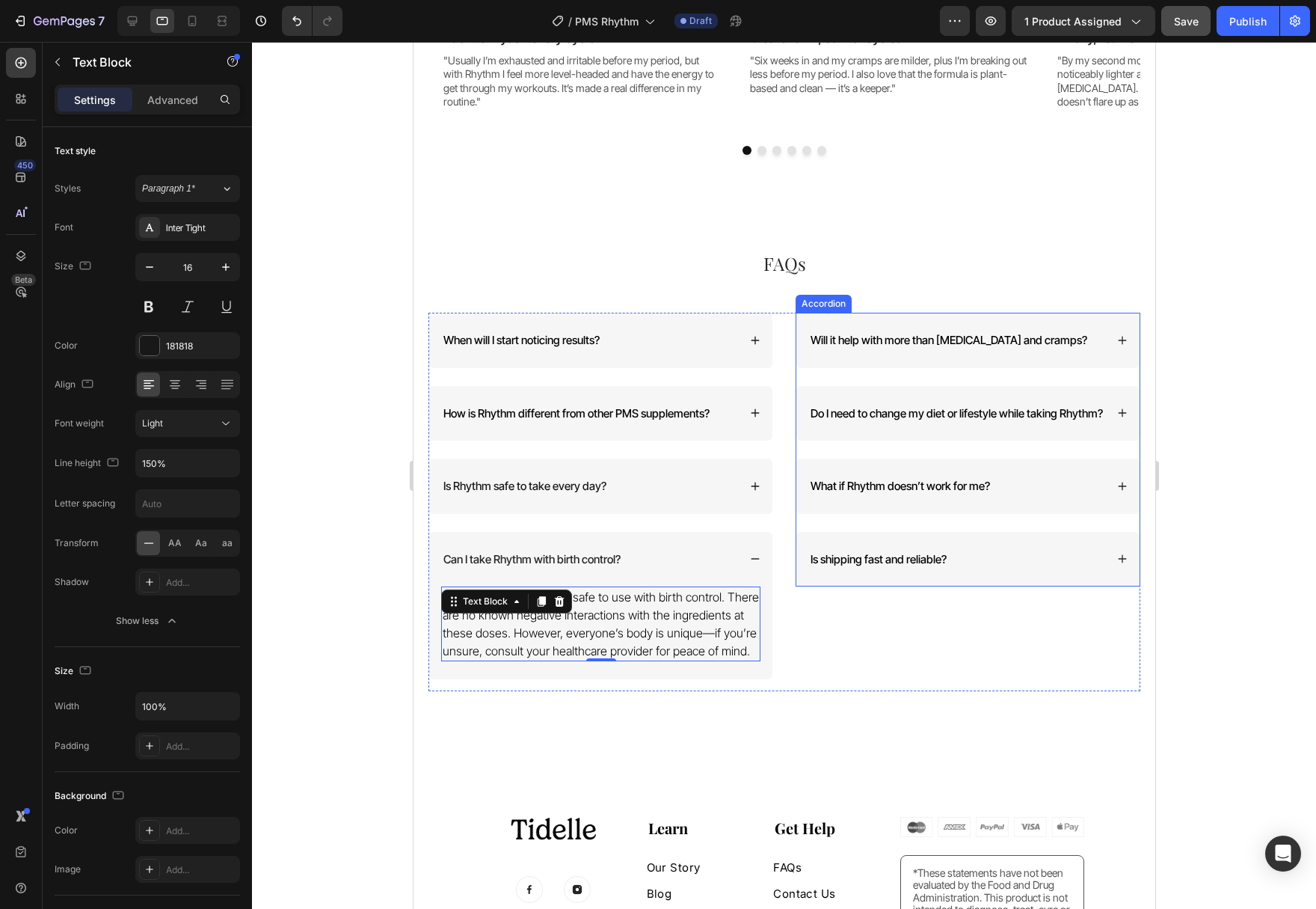
click at [1116, 344] on div "Will it help with more than [MEDICAL_DATA] and cramps?" at bounding box center [967, 340] width 343 height 56
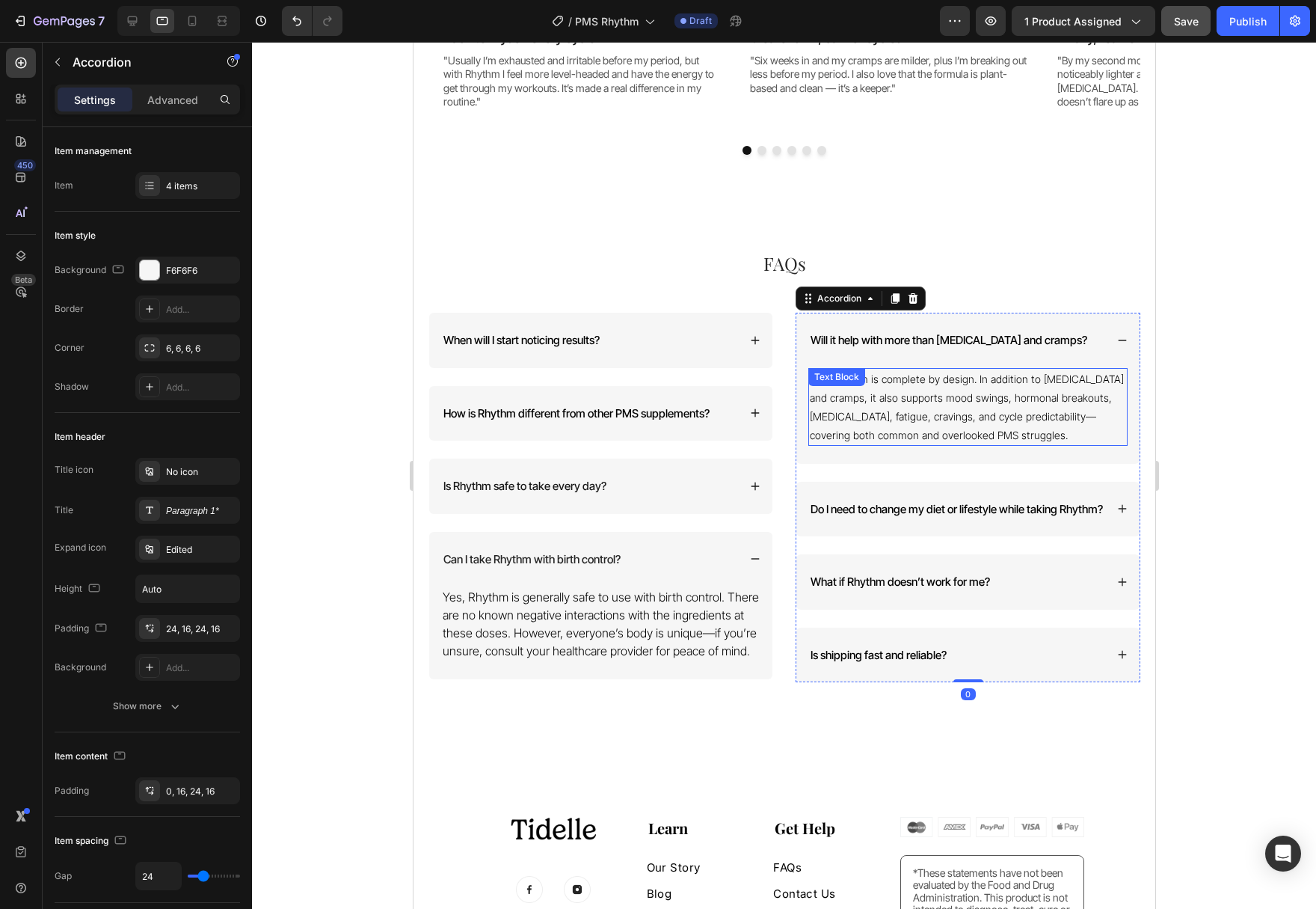
click at [940, 395] on span "Yes. Rhythm is complete by design. In addition to [MEDICAL_DATA] and cramps, it…" at bounding box center [965, 407] width 314 height 69
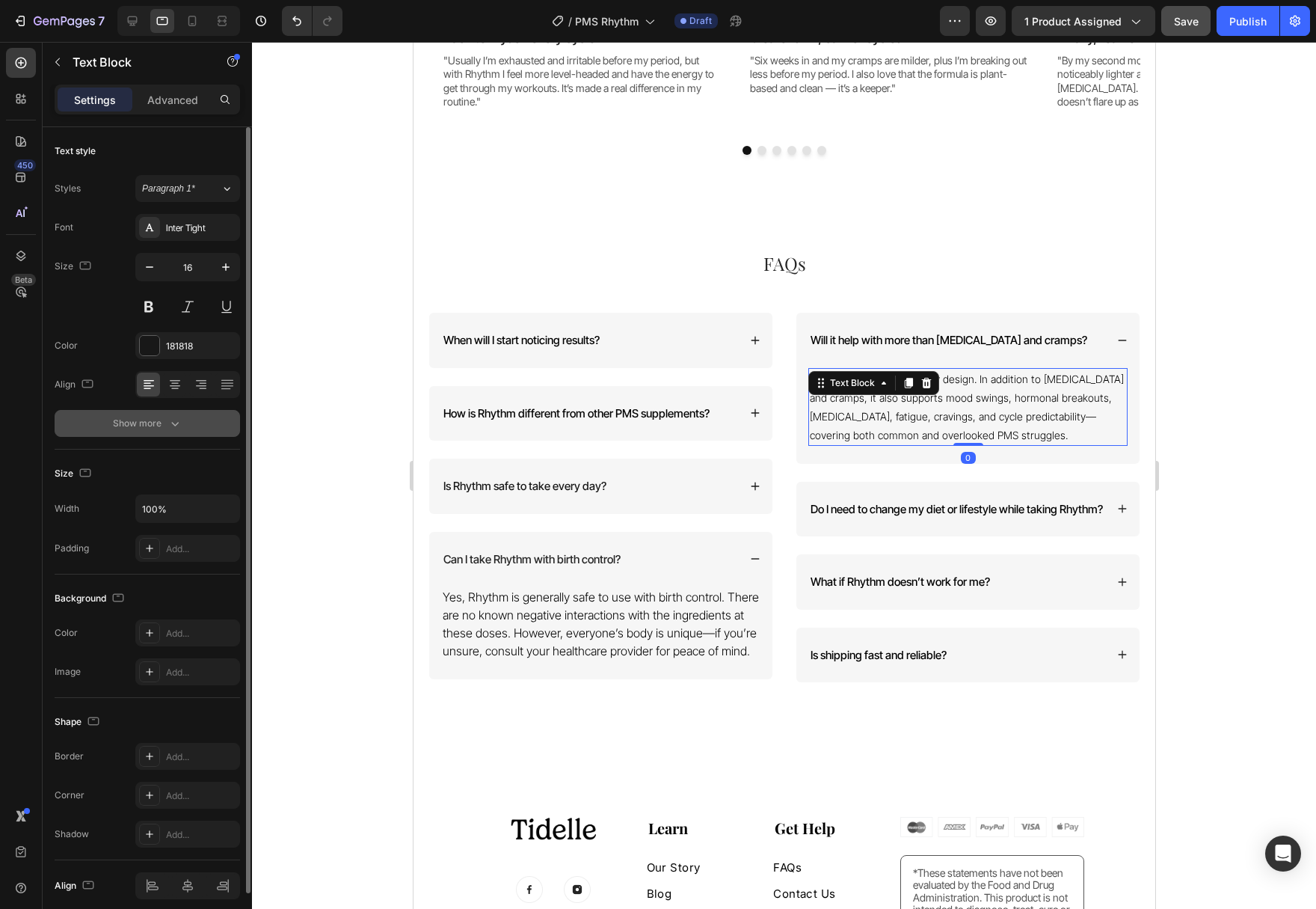
click at [176, 422] on icon "button" at bounding box center [174, 423] width 15 height 15
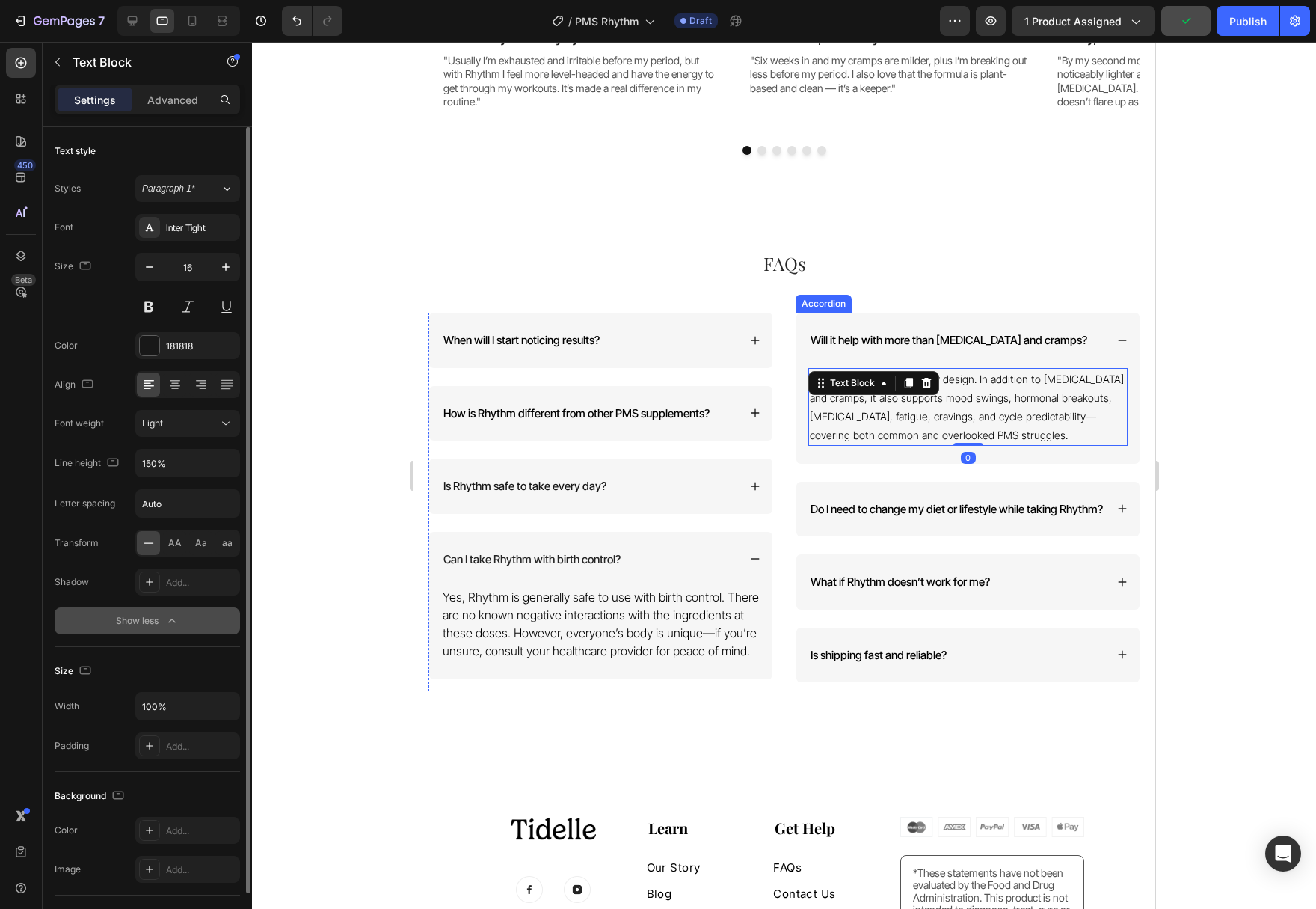
click at [1128, 518] on div "Do I need to change my diet or lifestyle while taking Rhythm?" at bounding box center [967, 509] width 343 height 56
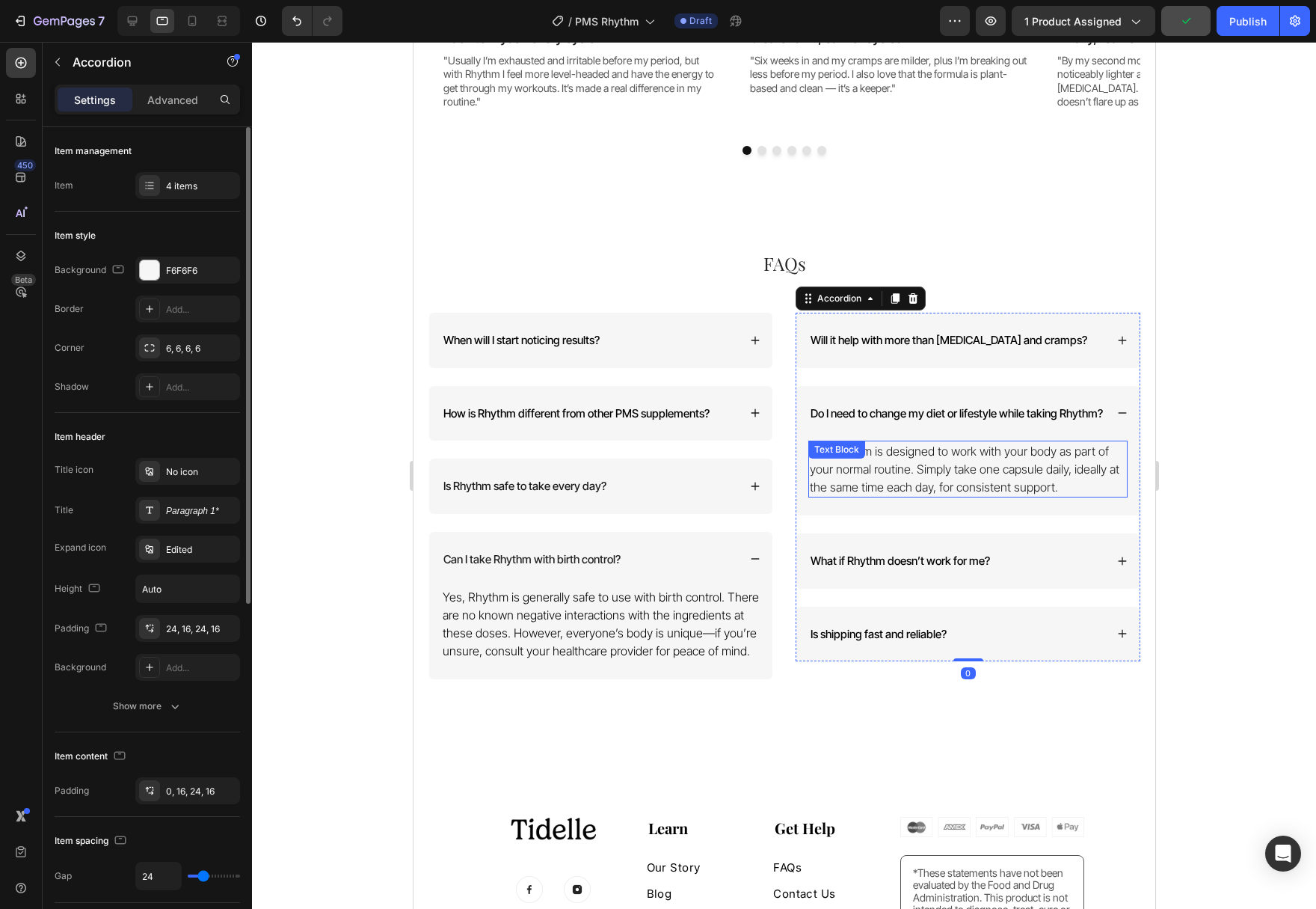
click at [928, 496] on p "No. Rhythm is designed to work with your body as part of your normal routine. S…" at bounding box center [966, 469] width 316 height 54
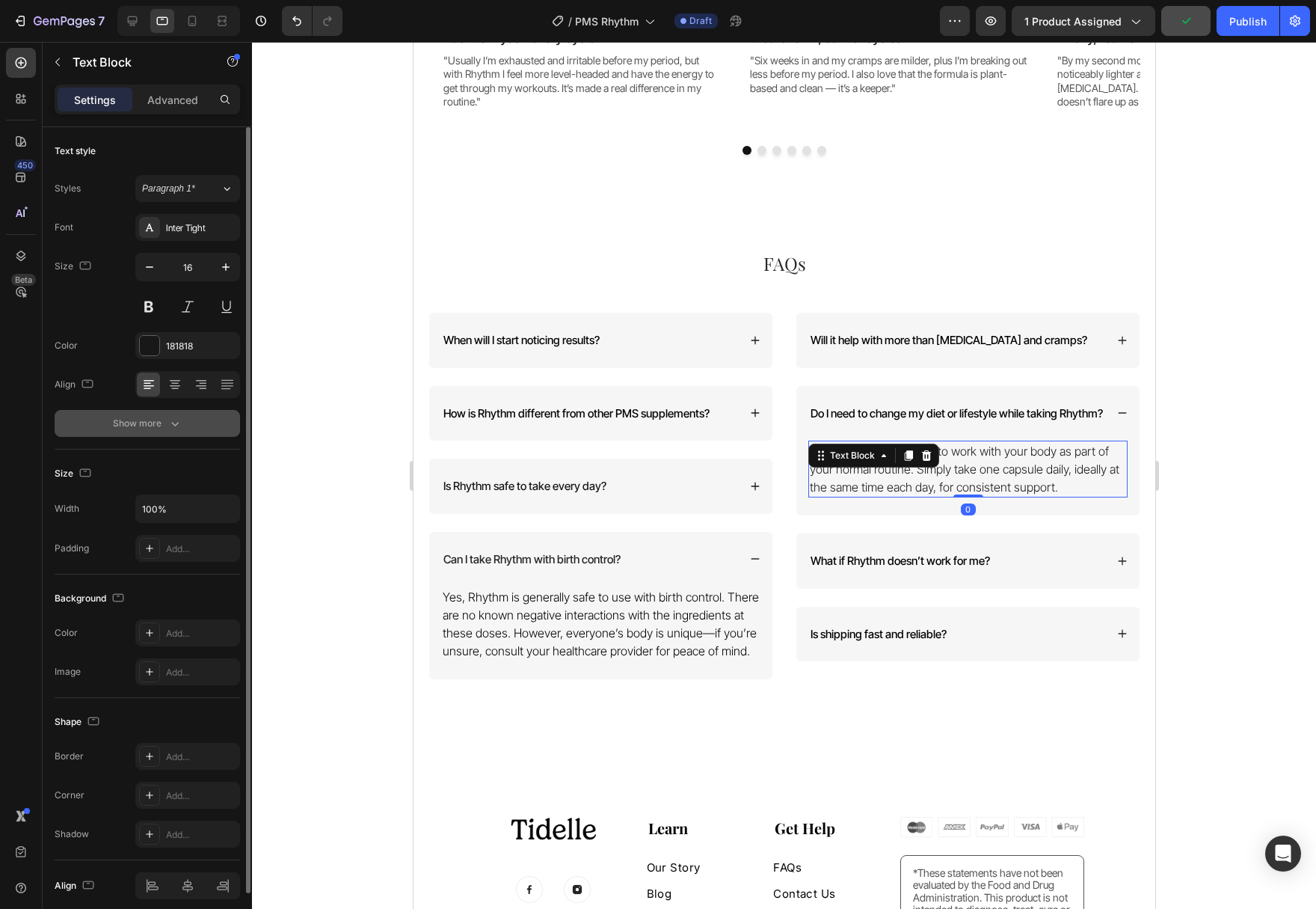
click at [190, 421] on button "Show more" at bounding box center [147, 423] width 185 height 27
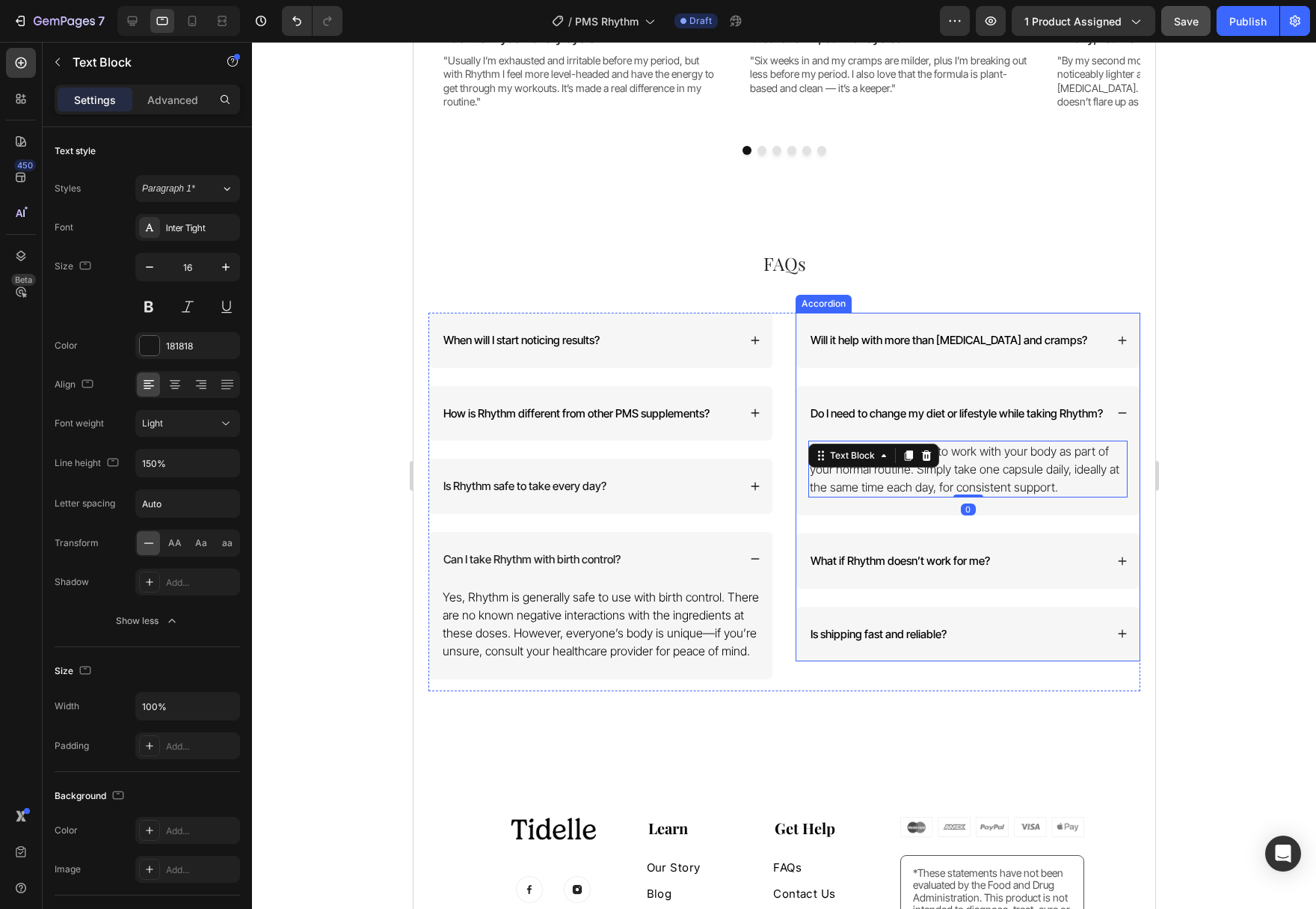
click at [1060, 586] on div "What if Rhythm doesn’t work for me?" at bounding box center [967, 561] width 343 height 56
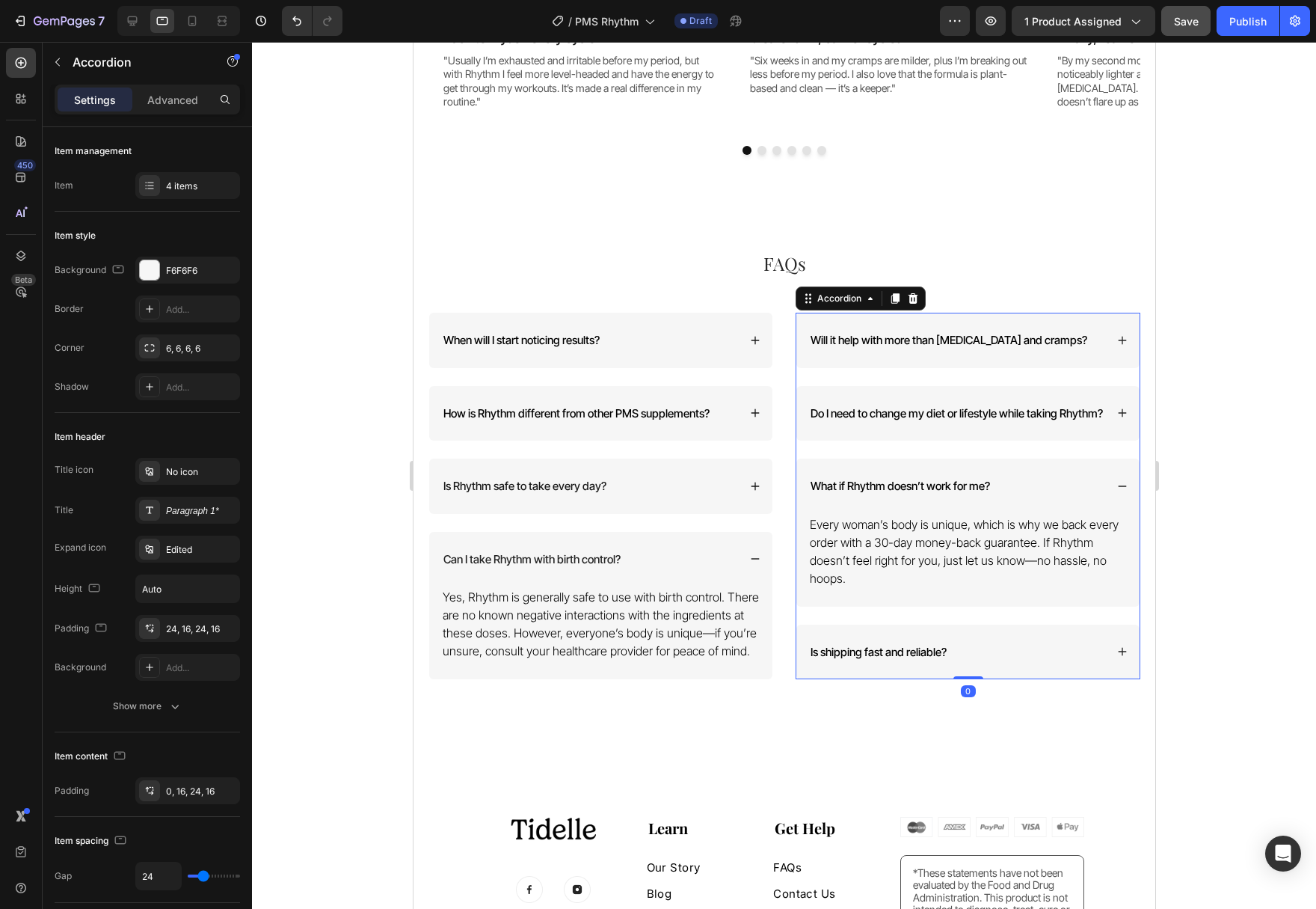
click at [1032, 577] on p "Every woman’s body is unique, which is why we back every order with a 30-day mo…" at bounding box center [966, 551] width 316 height 71
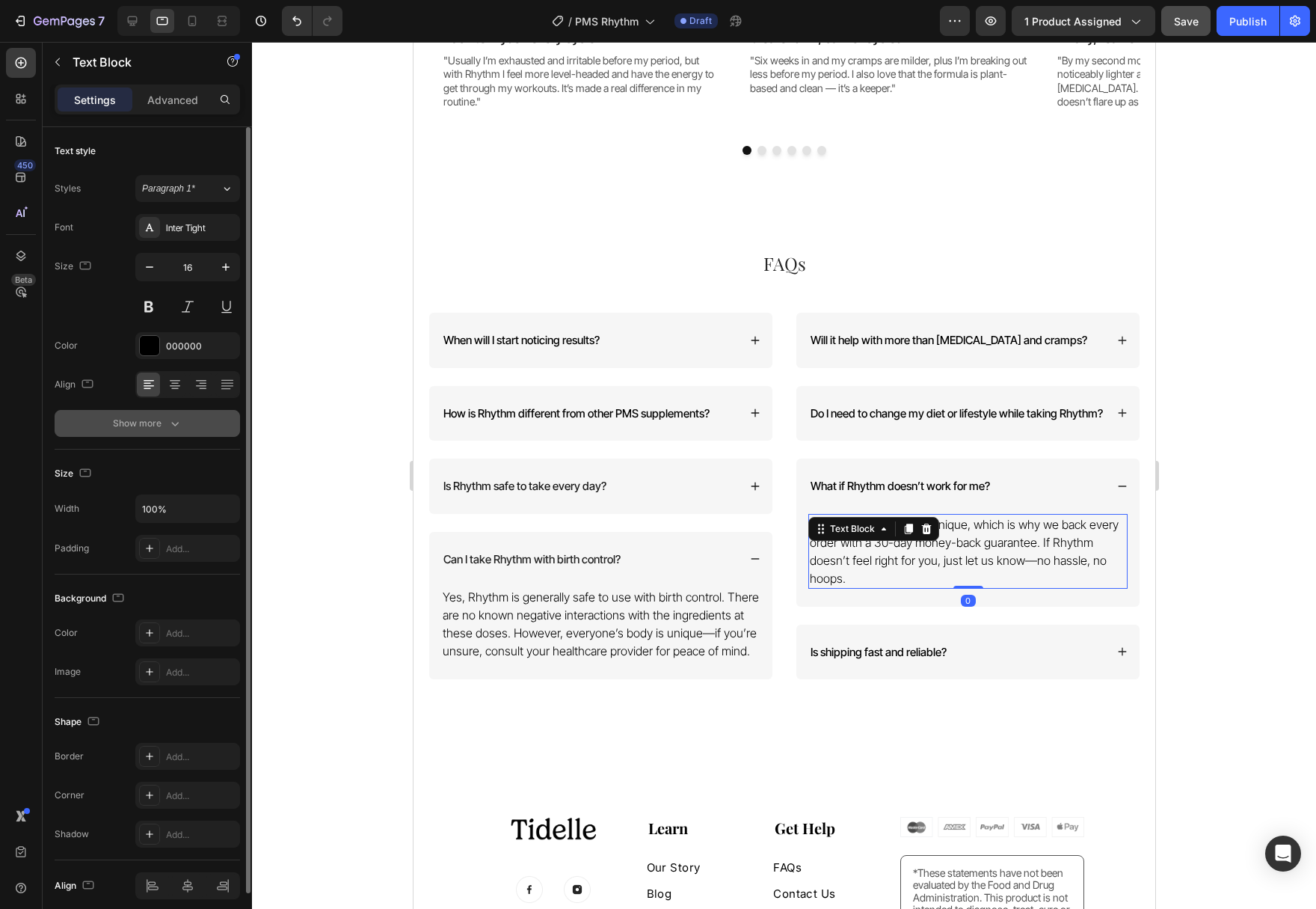
click at [192, 429] on button "Show more" at bounding box center [147, 423] width 185 height 27
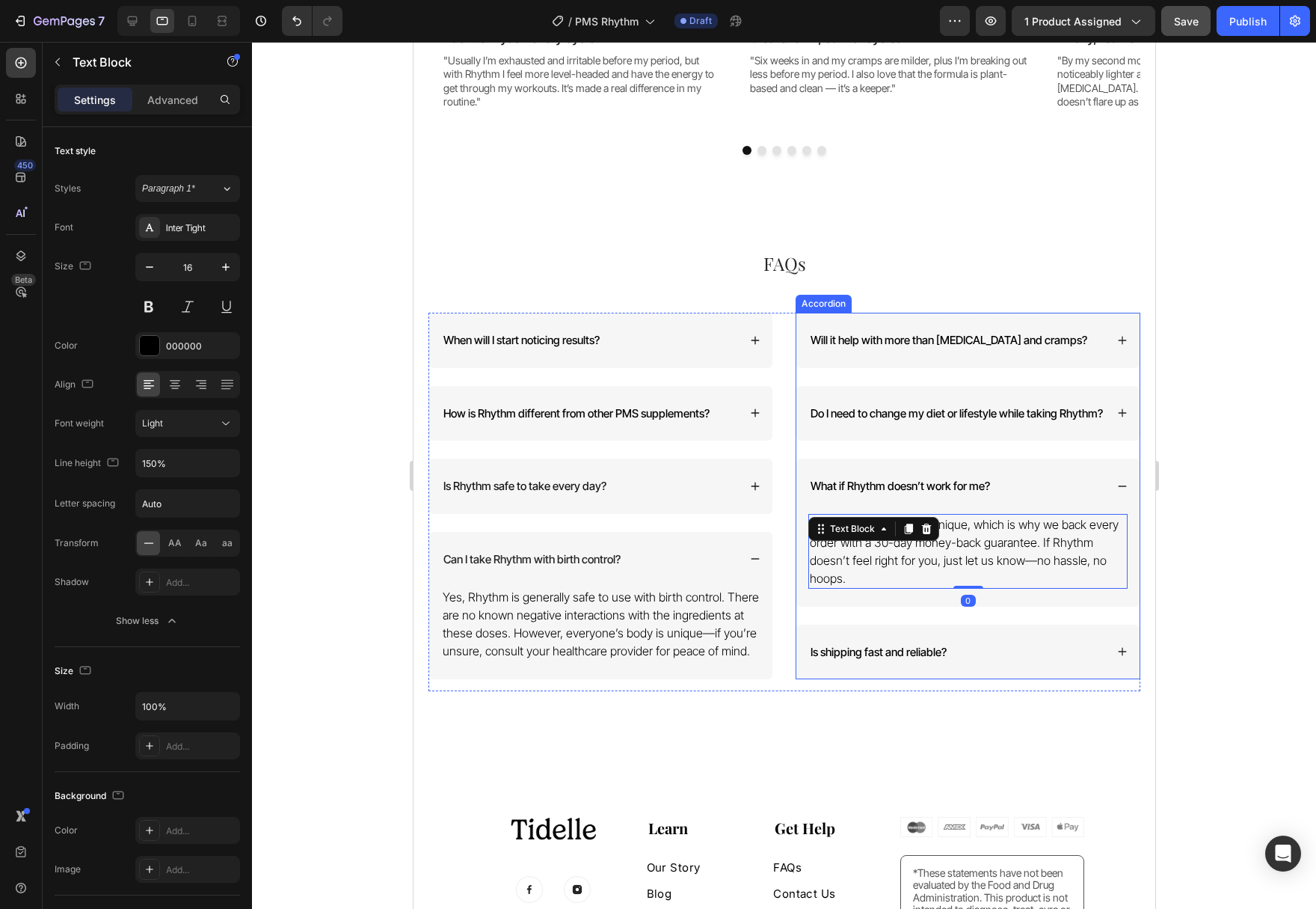
click at [982, 662] on div "Is shipping fast and reliable?" at bounding box center [956, 652] width 297 height 19
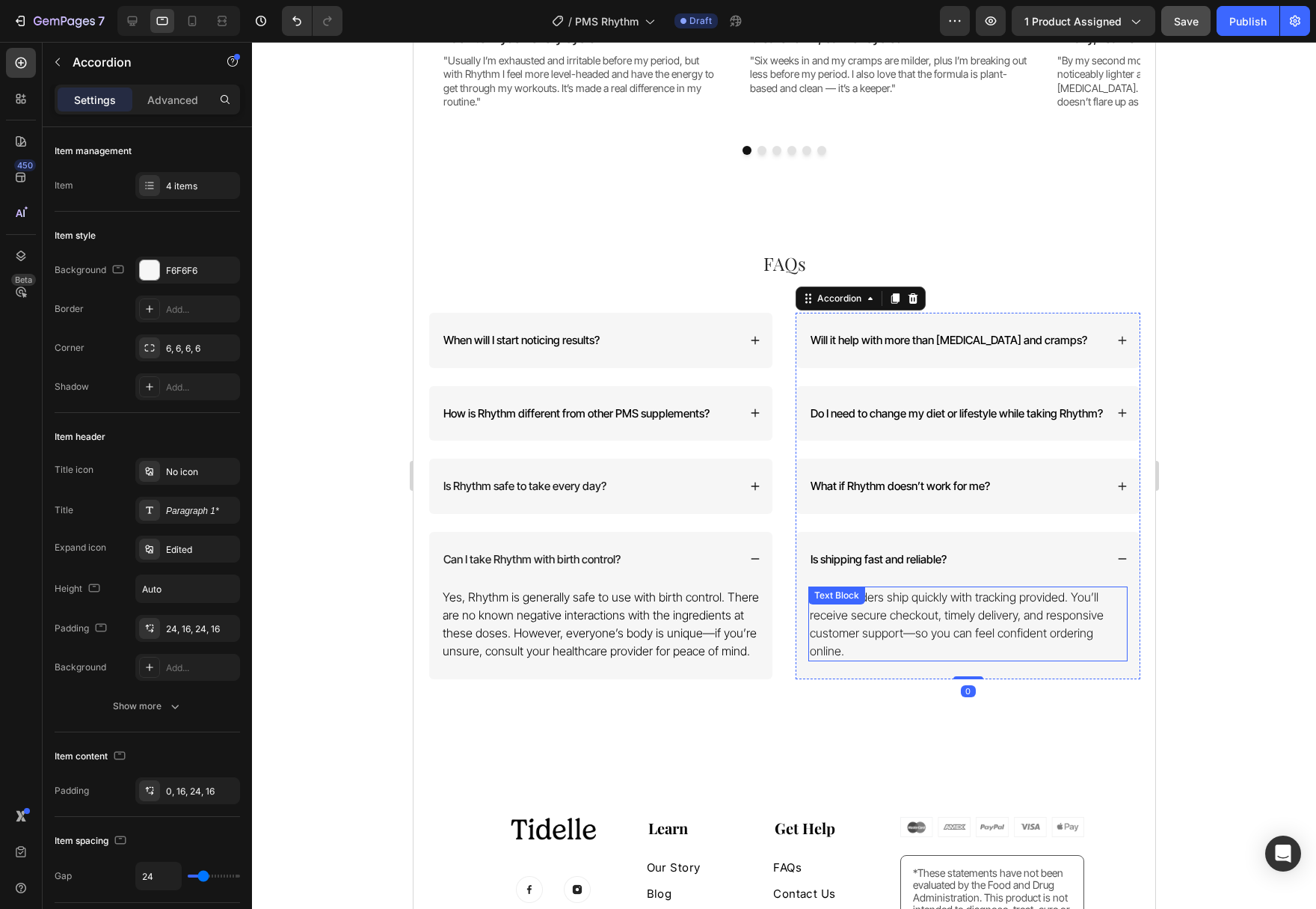
click at [960, 647] on p "Yes. All orders ship quickly with tracking provided. You’ll receive secure chec…" at bounding box center [966, 623] width 316 height 71
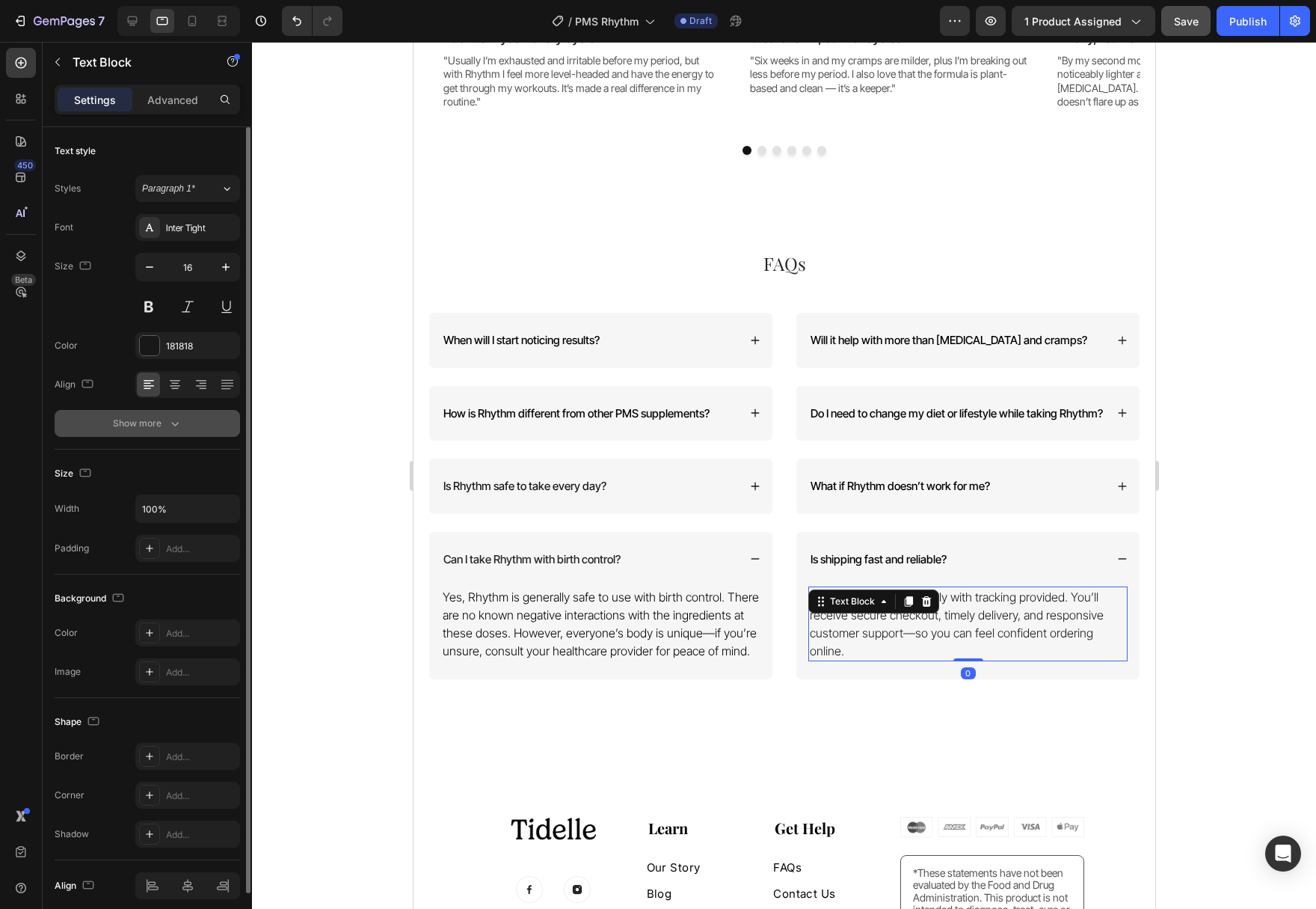
click at [183, 430] on button "Show more" at bounding box center [147, 423] width 185 height 27
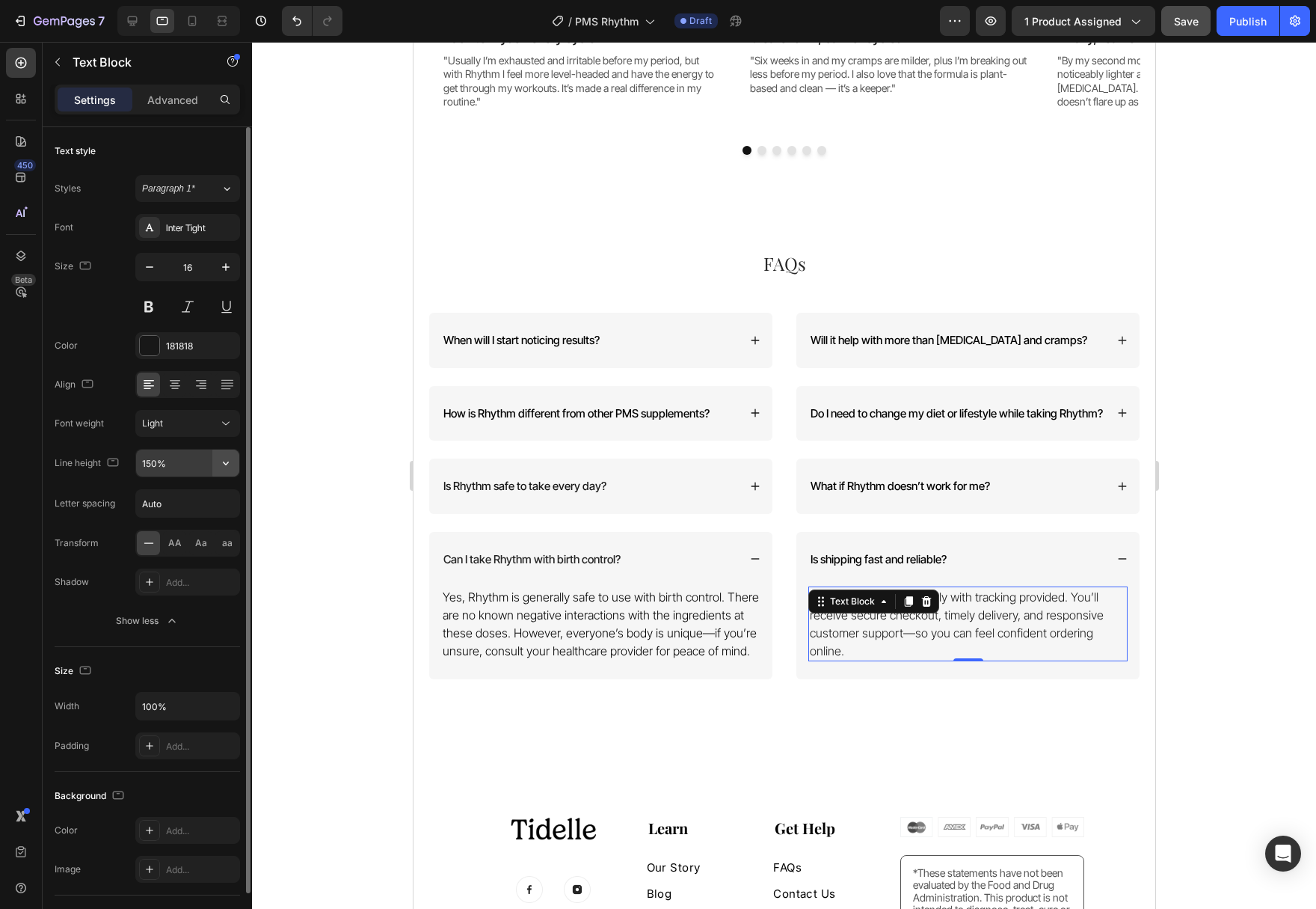
click at [227, 461] on icon "button" at bounding box center [225, 462] width 15 height 15
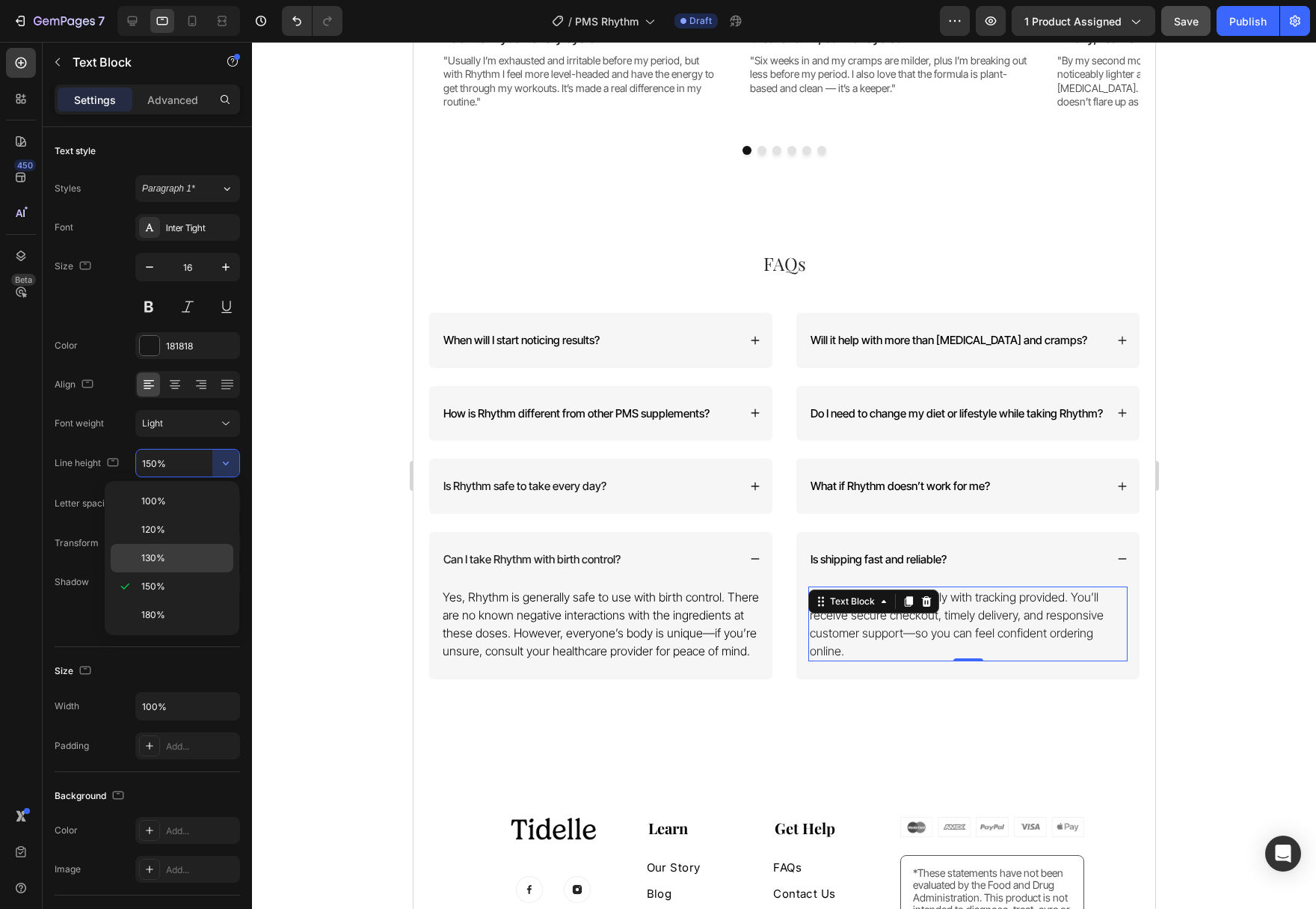
click at [185, 562] on p "130%" at bounding box center [184, 557] width 85 height 13
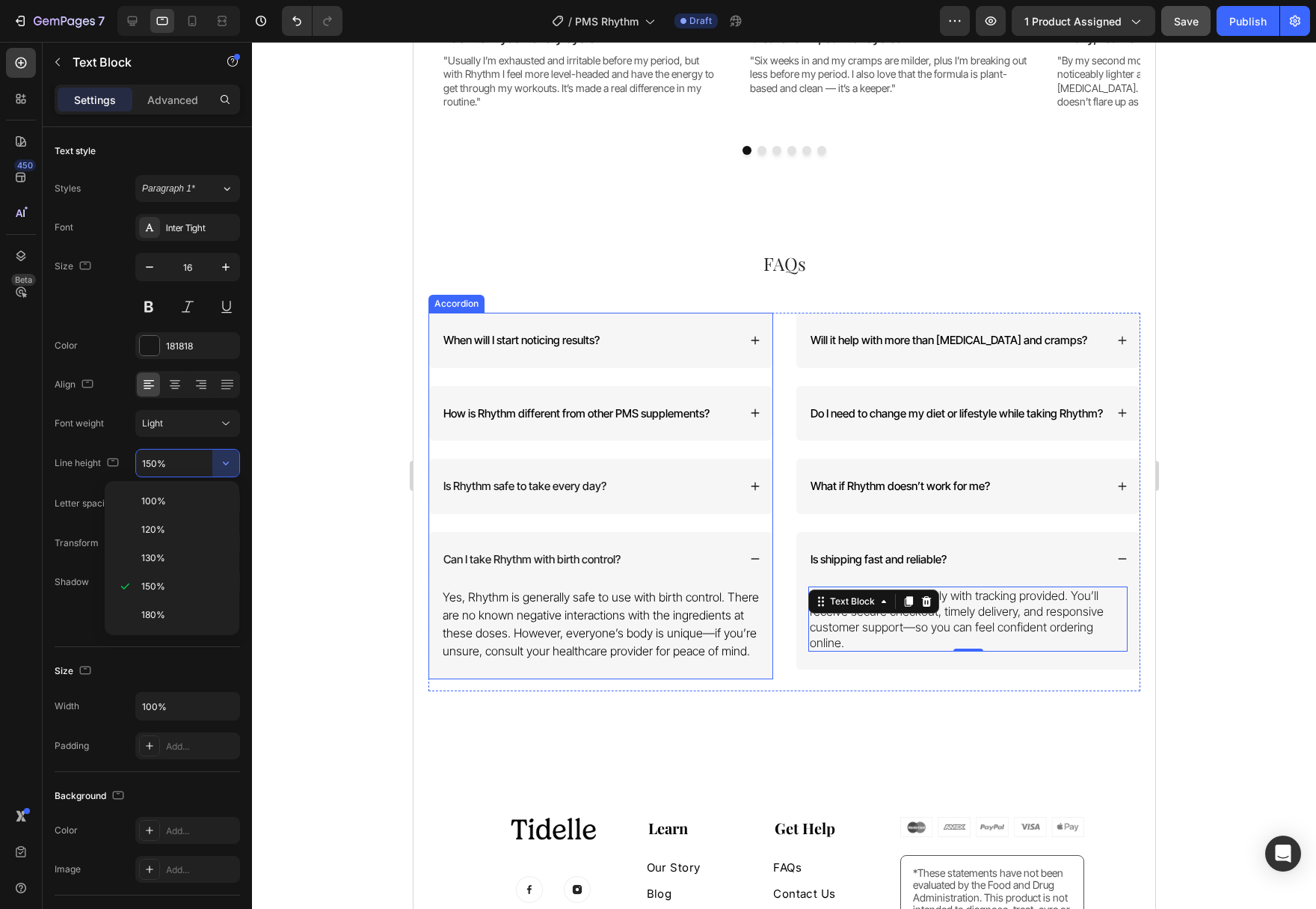
type input "130%"
click at [722, 638] on span "Yes, Rhythm is generally safe to use with birth control. There are no known neg…" at bounding box center [600, 623] width 316 height 69
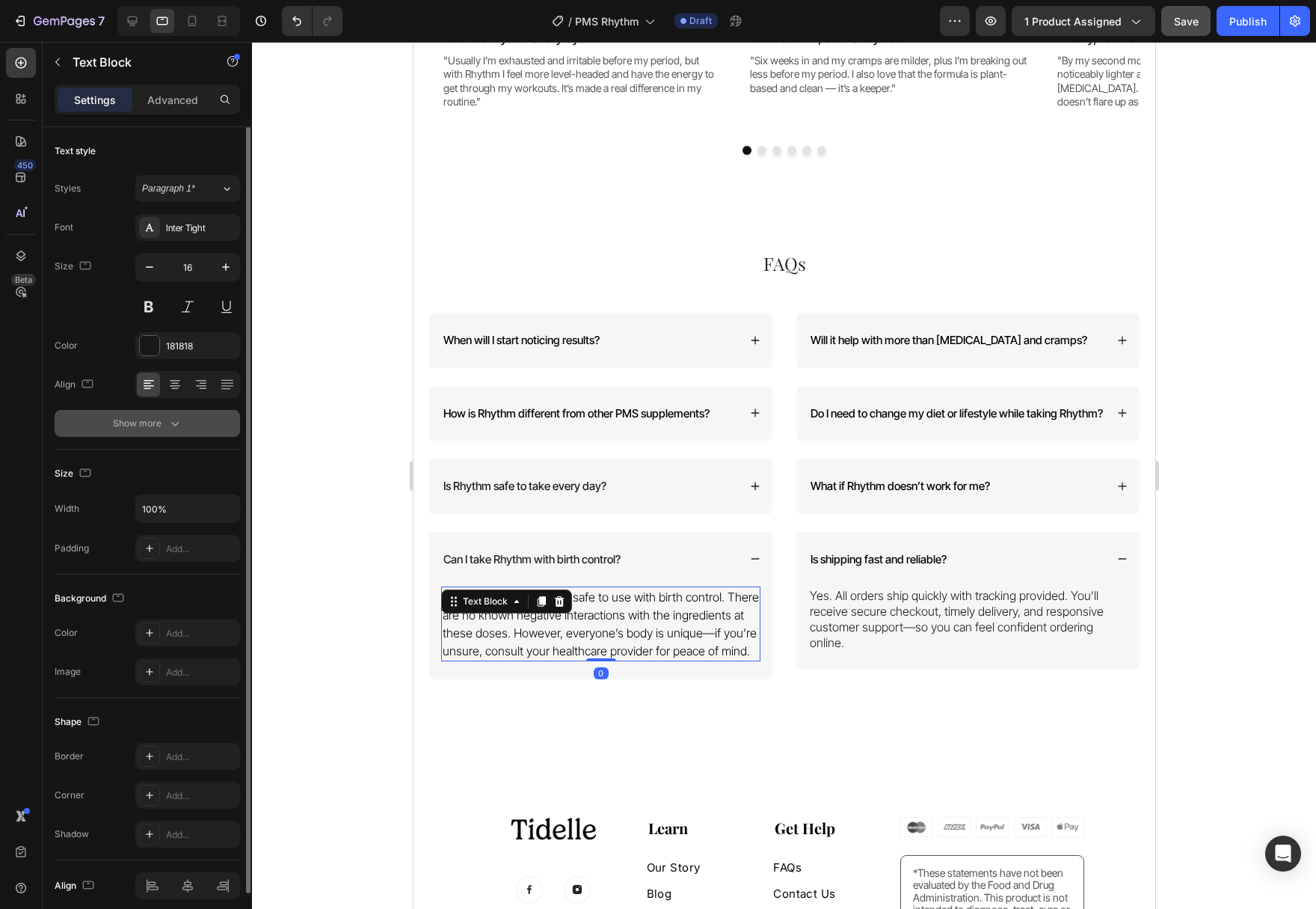
click at [200, 415] on button "Show more" at bounding box center [147, 423] width 185 height 27
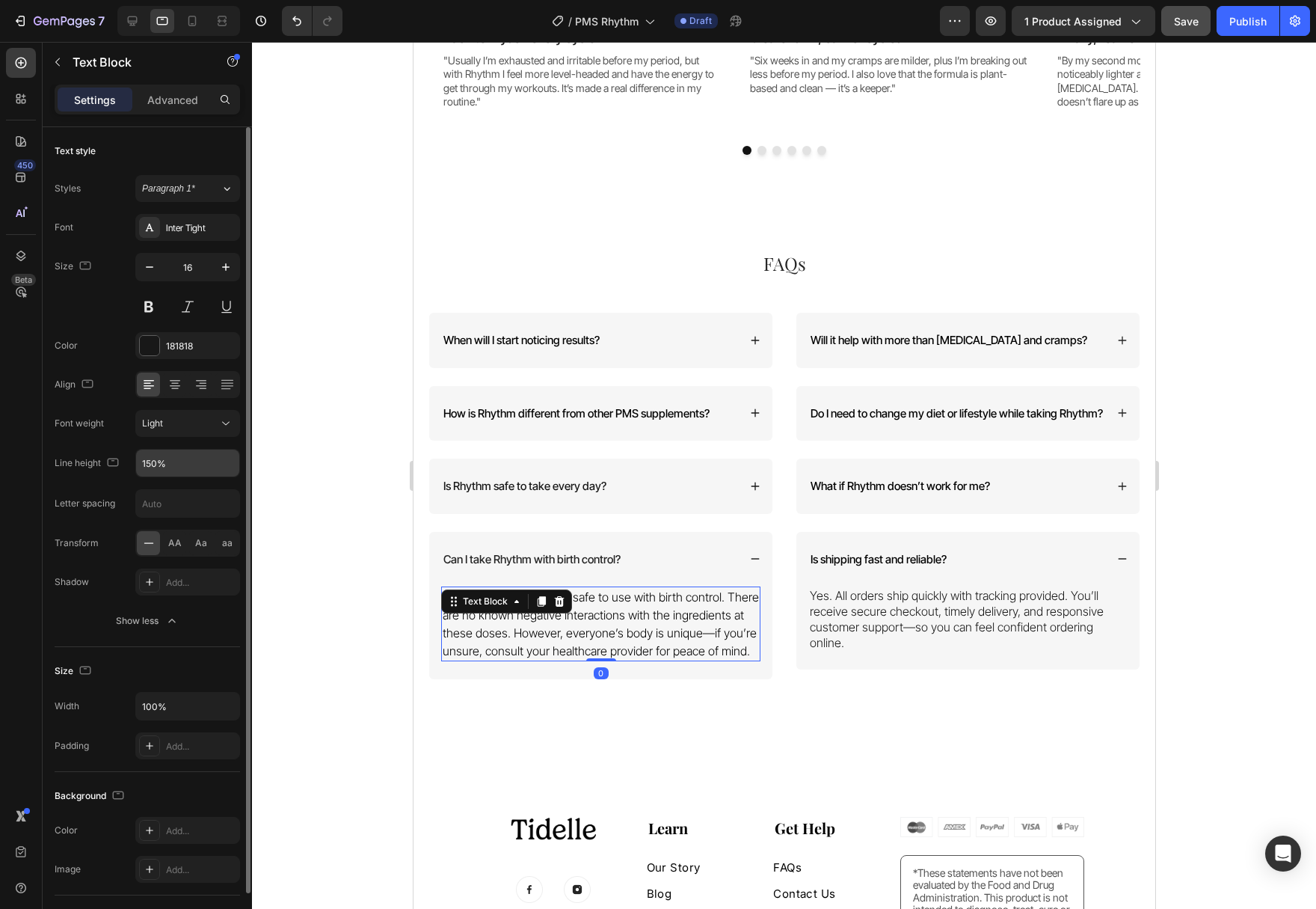
click at [227, 445] on div "Font Inter Tight Size 16 Color 181818 Align Font weight Light Line height 150% …" at bounding box center [147, 424] width 185 height 421
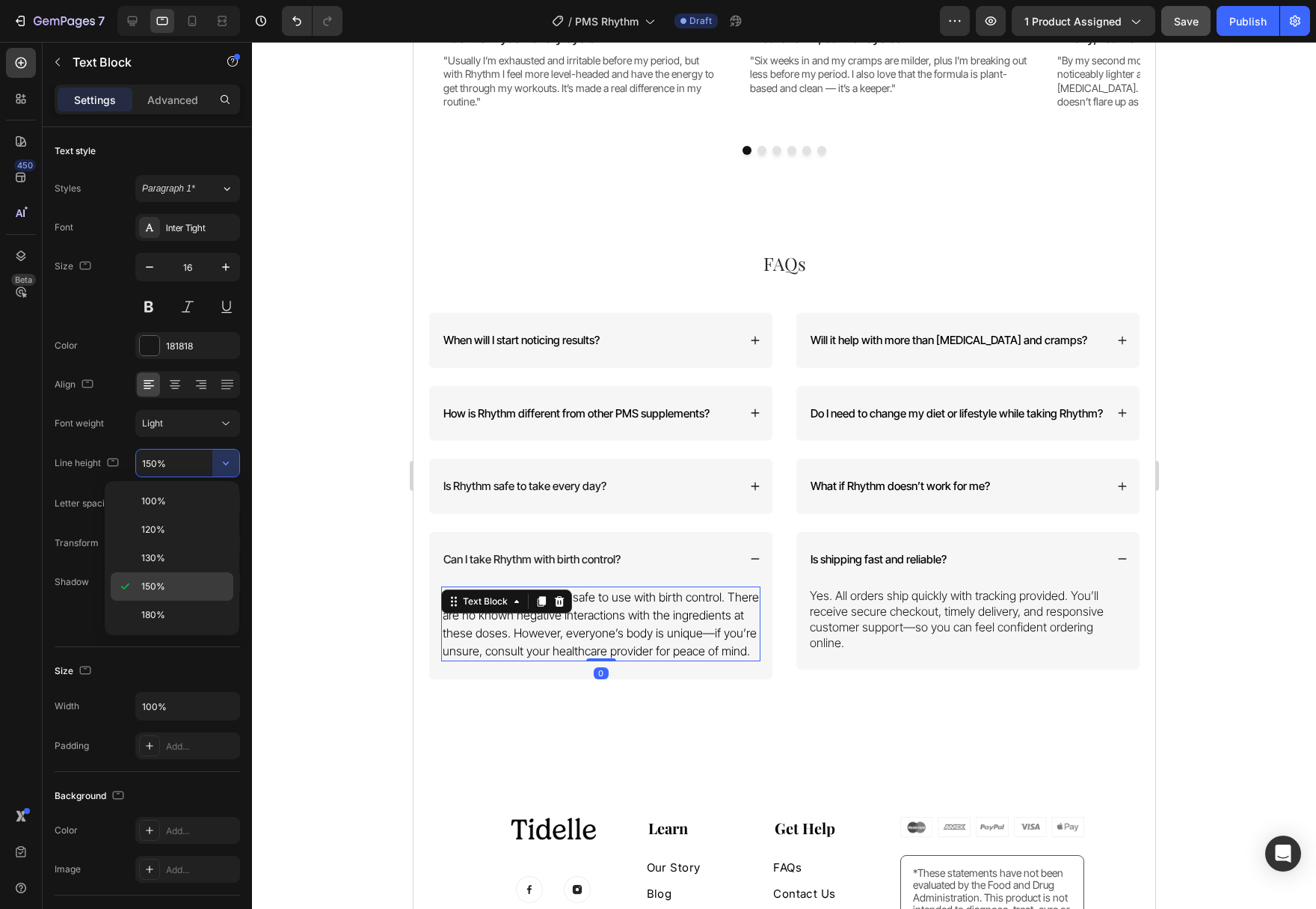
click at [186, 601] on div "150%" at bounding box center [171, 615] width 123 height 29
click at [186, 576] on div "Add..." at bounding box center [187, 582] width 104 height 27
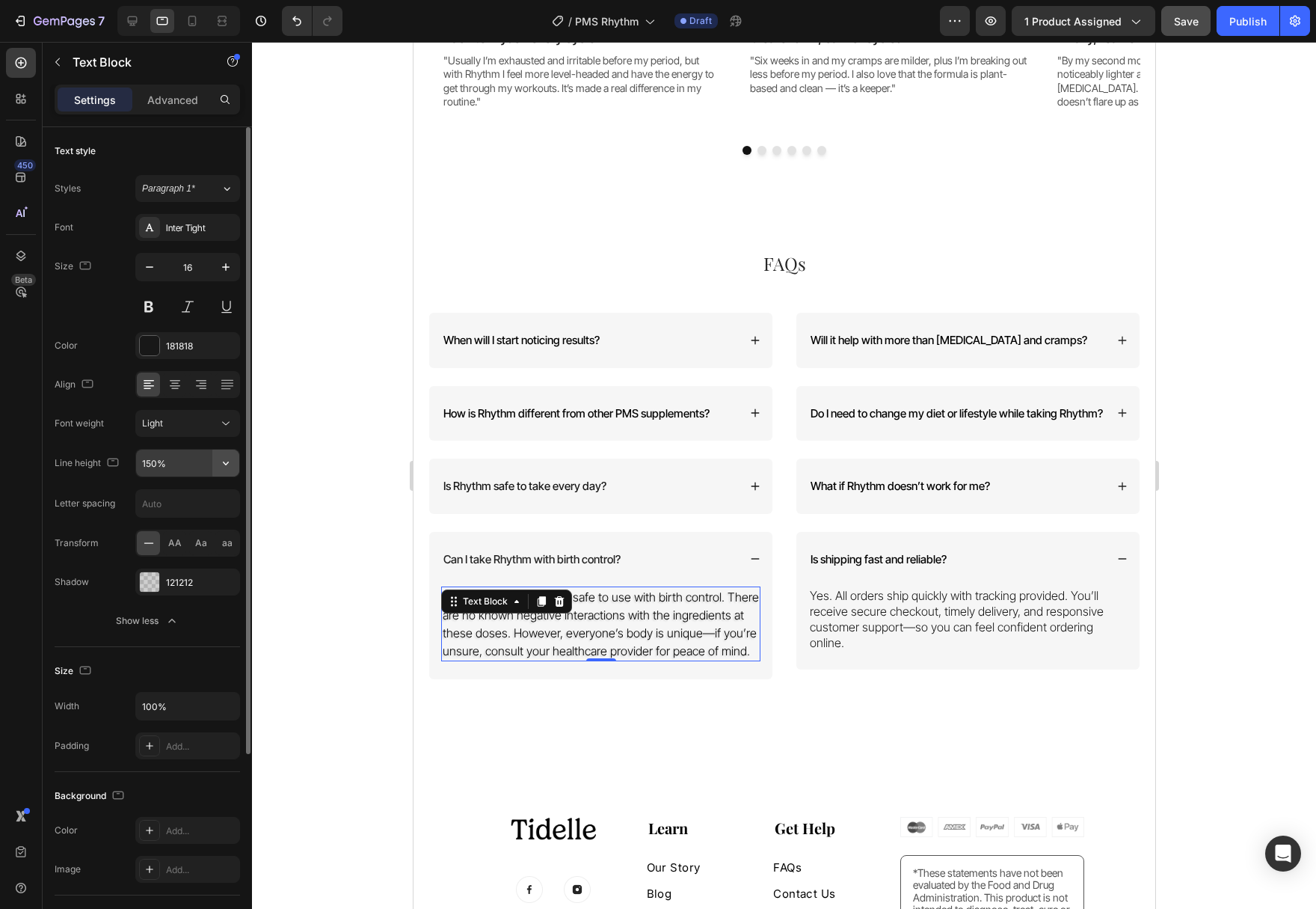
click at [225, 466] on icon "button" at bounding box center [225, 462] width 15 height 15
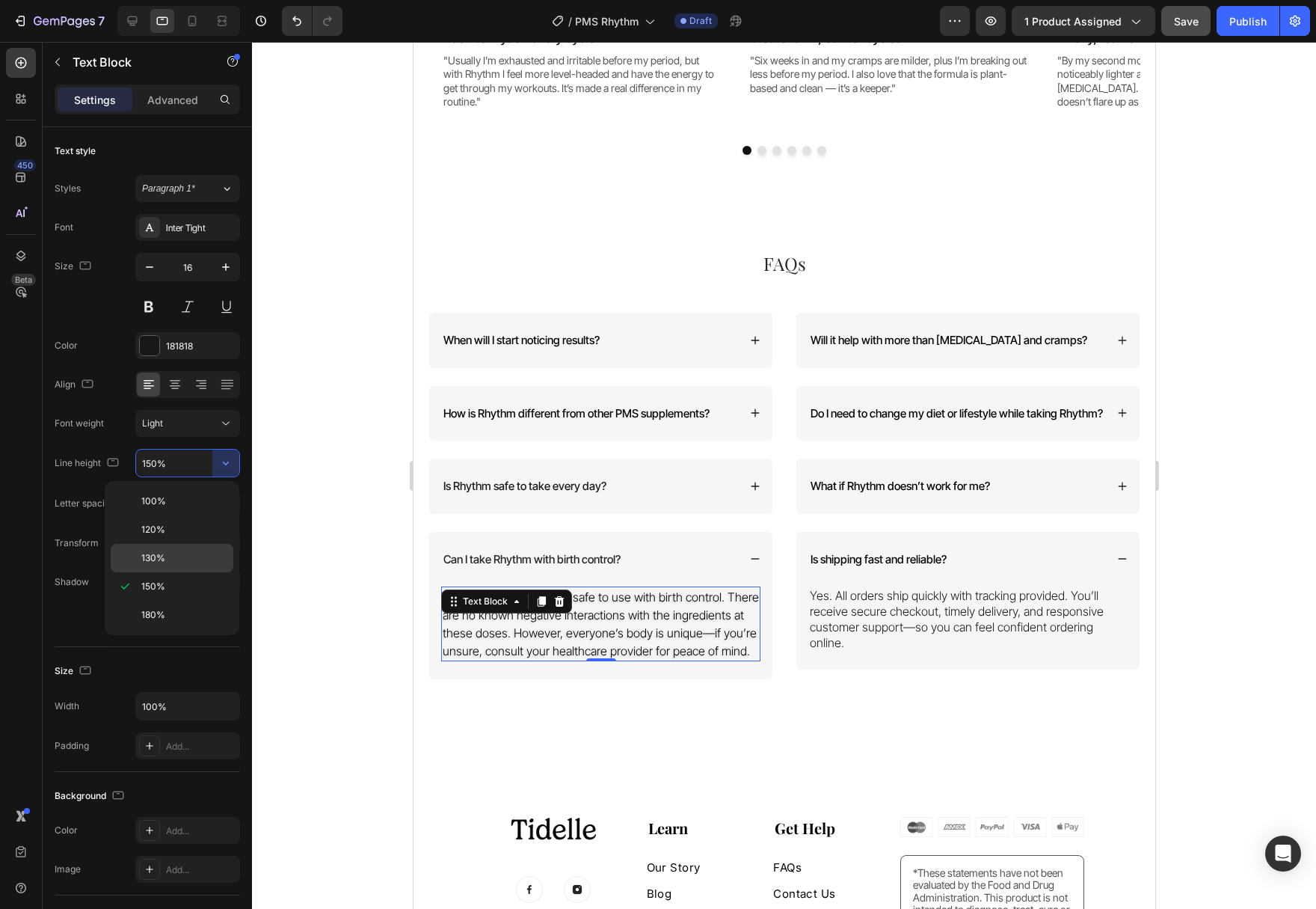
click at [195, 567] on div "130%" at bounding box center [171, 557] width 123 height 29
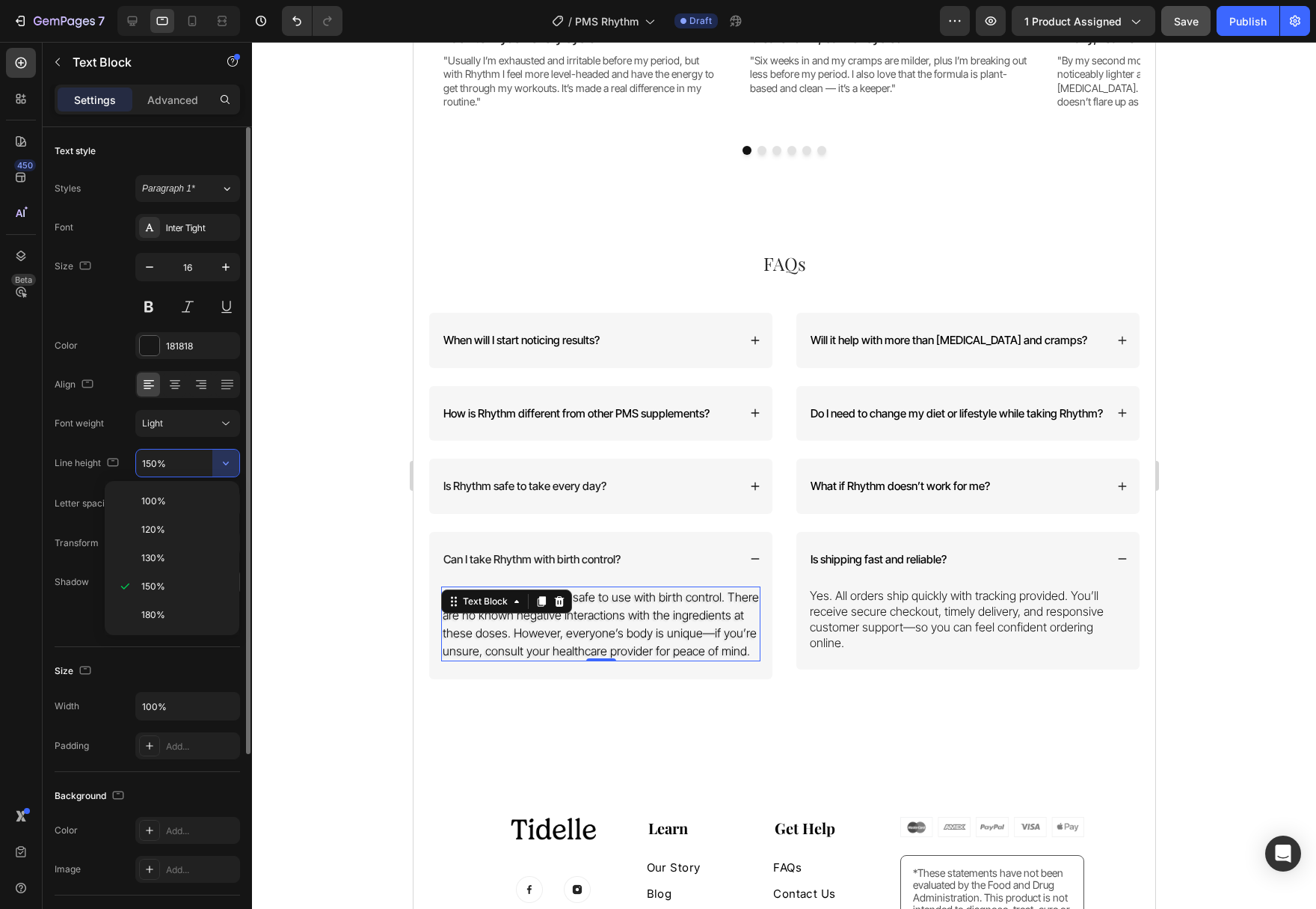
type input "130%"
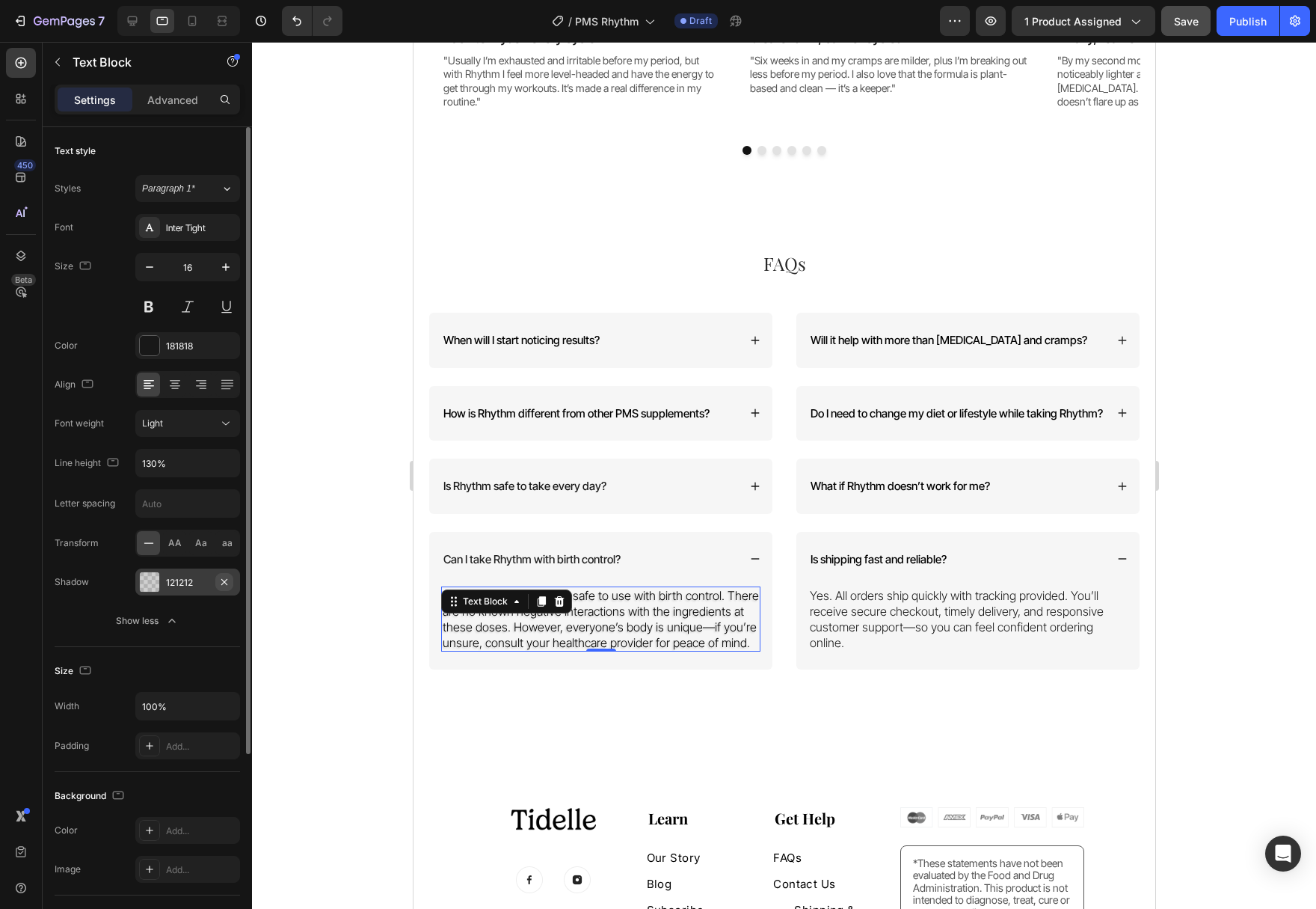
click at [223, 580] on icon "button" at bounding box center [225, 582] width 12 height 12
click at [1106, 514] on div "What if Rhythm doesn’t work for me?" at bounding box center [967, 487] width 343 height 56
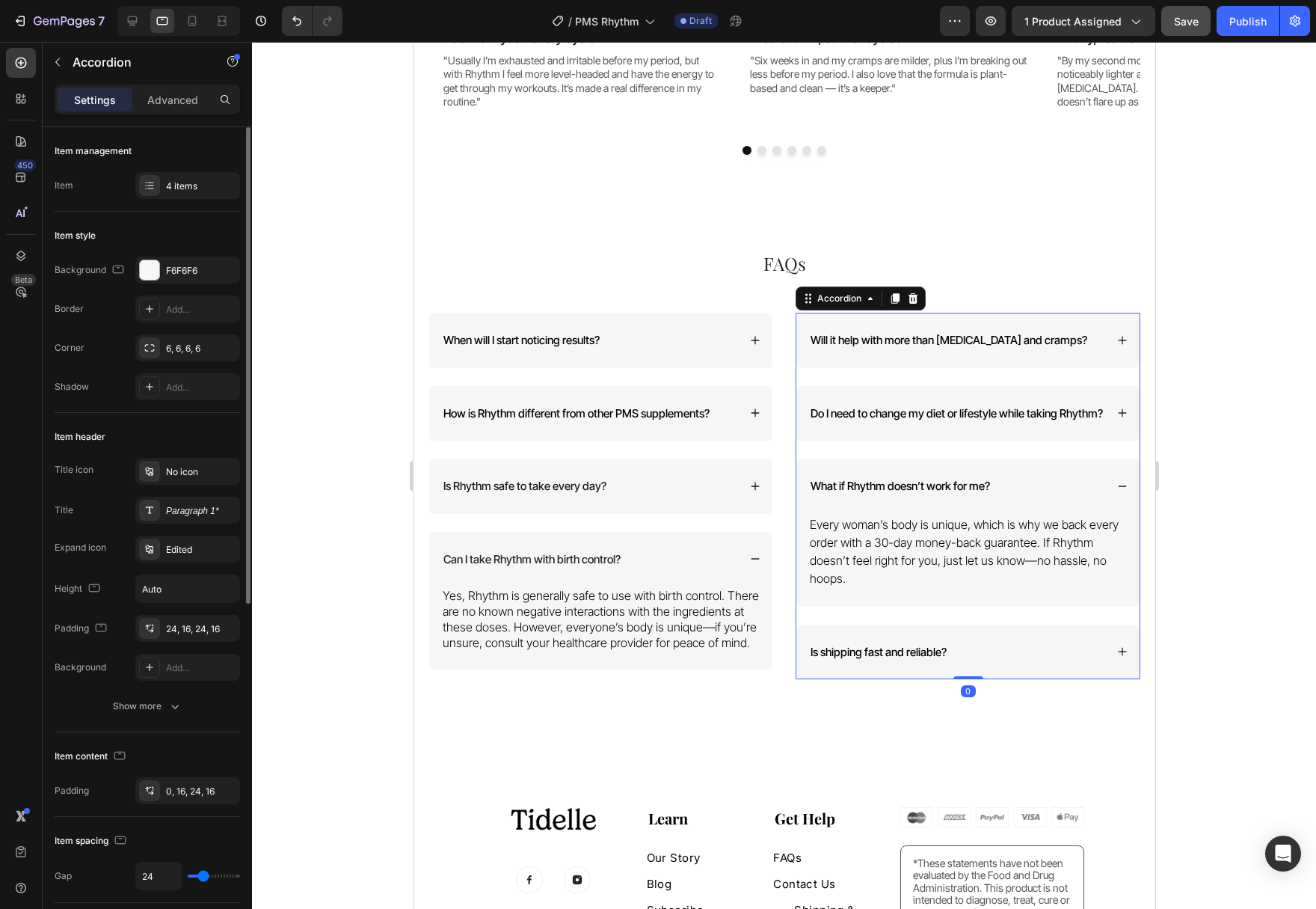
click at [937, 561] on p "Every woman’s body is unique, which is why we back every order with a 30-day mo…" at bounding box center [966, 551] width 316 height 71
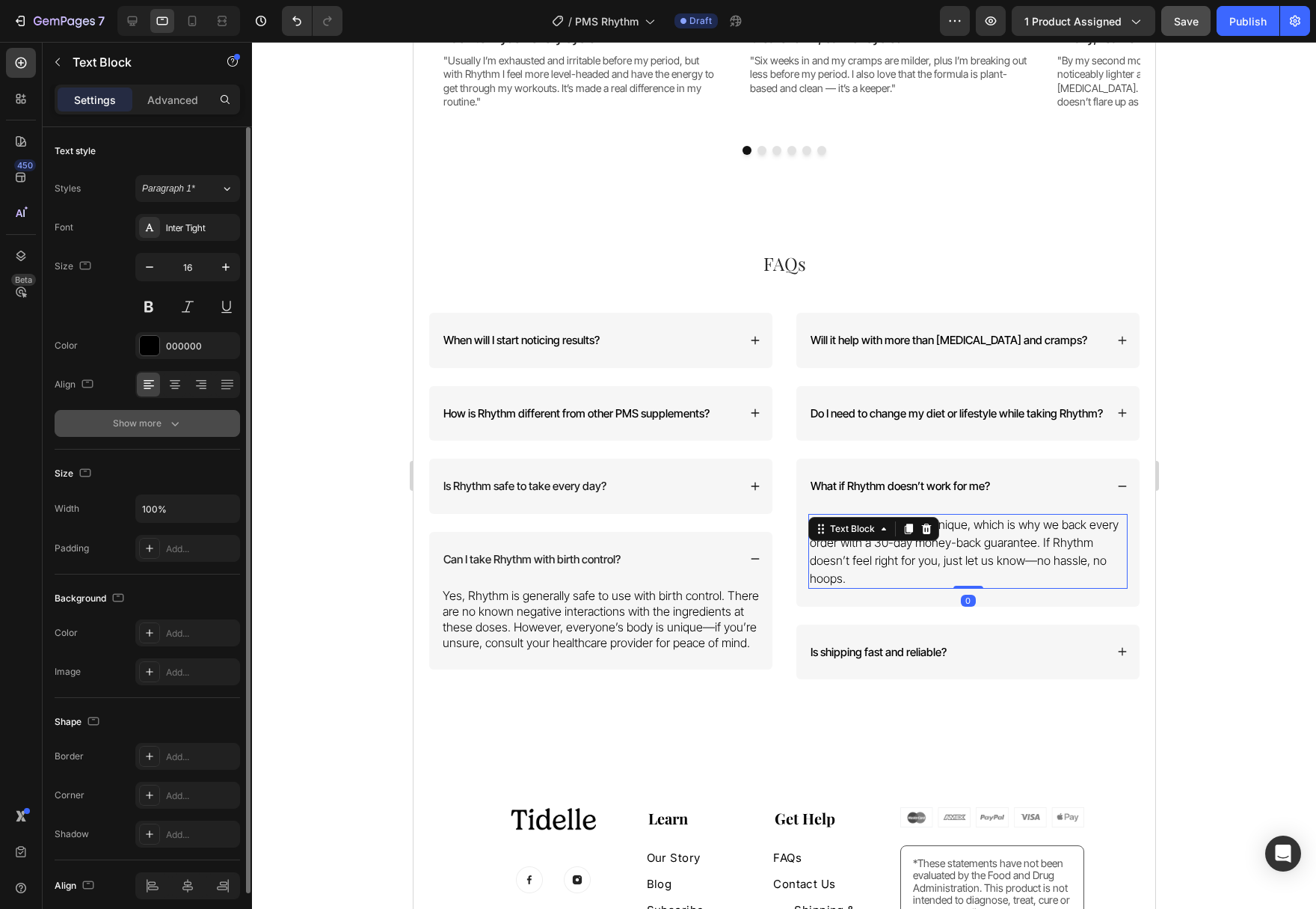
click at [162, 430] on div "Show more" at bounding box center [148, 423] width 70 height 15
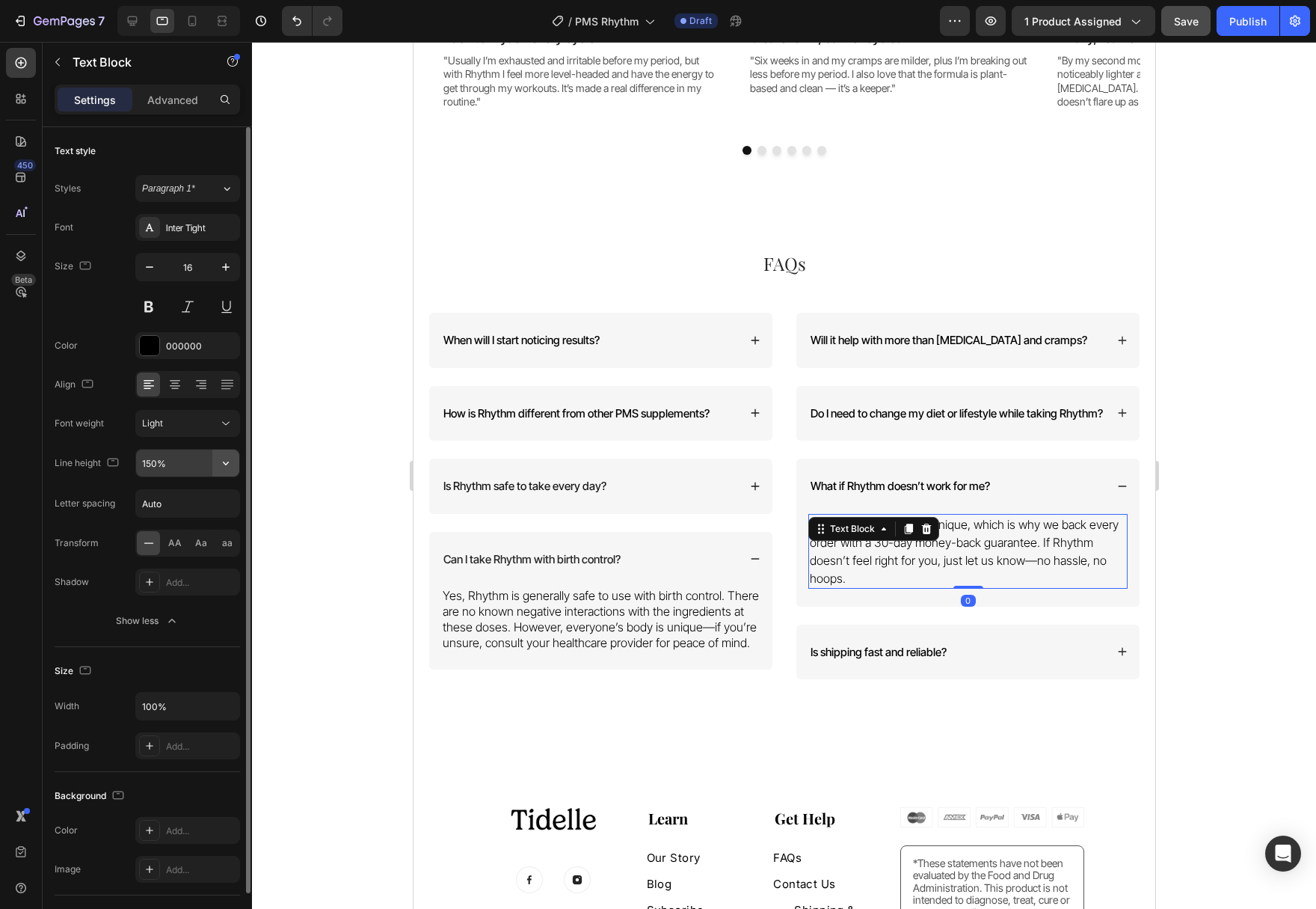
click at [227, 461] on icon "button" at bounding box center [225, 462] width 15 height 15
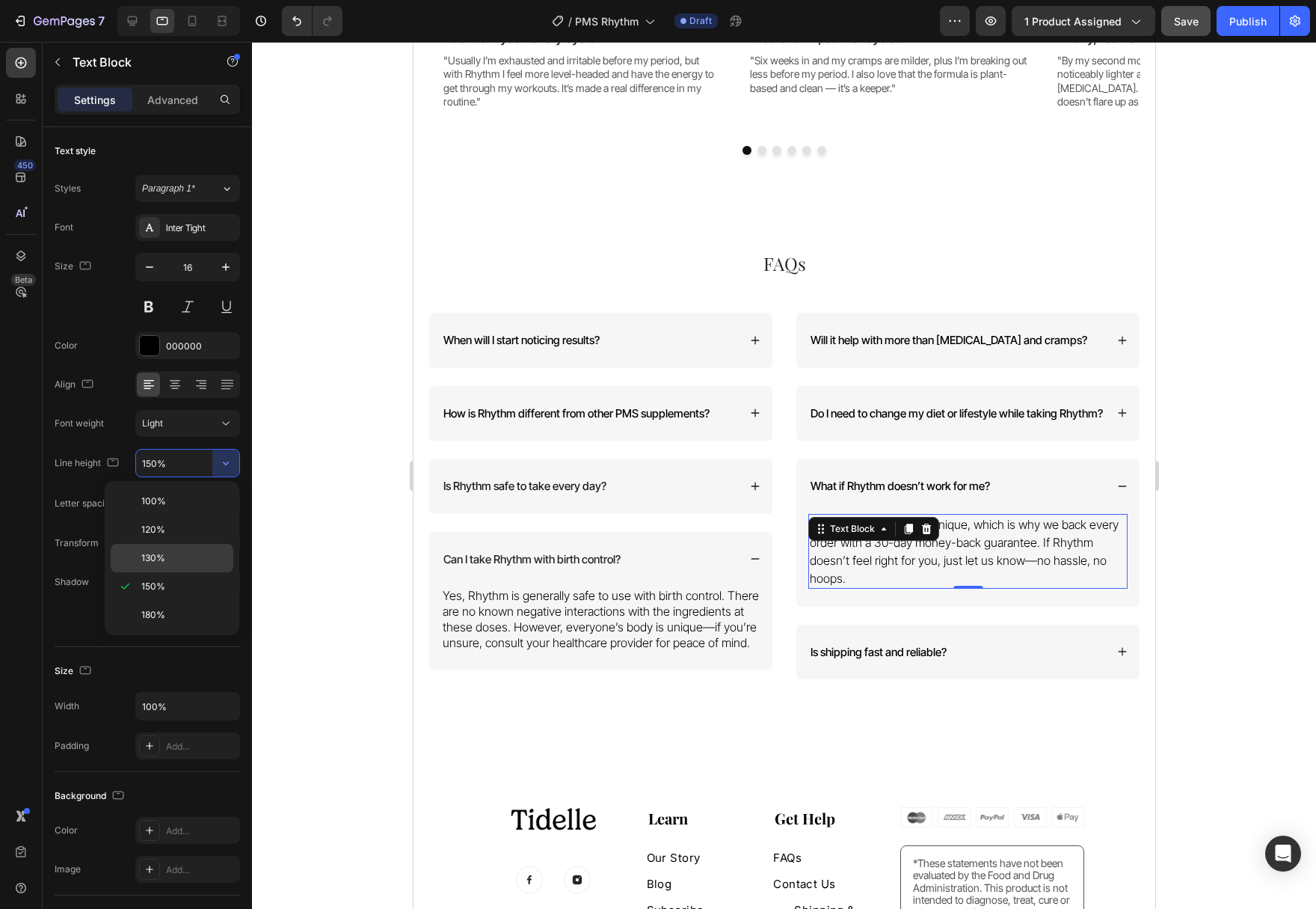
click at [191, 559] on p "130%" at bounding box center [184, 557] width 85 height 13
type input "130%"
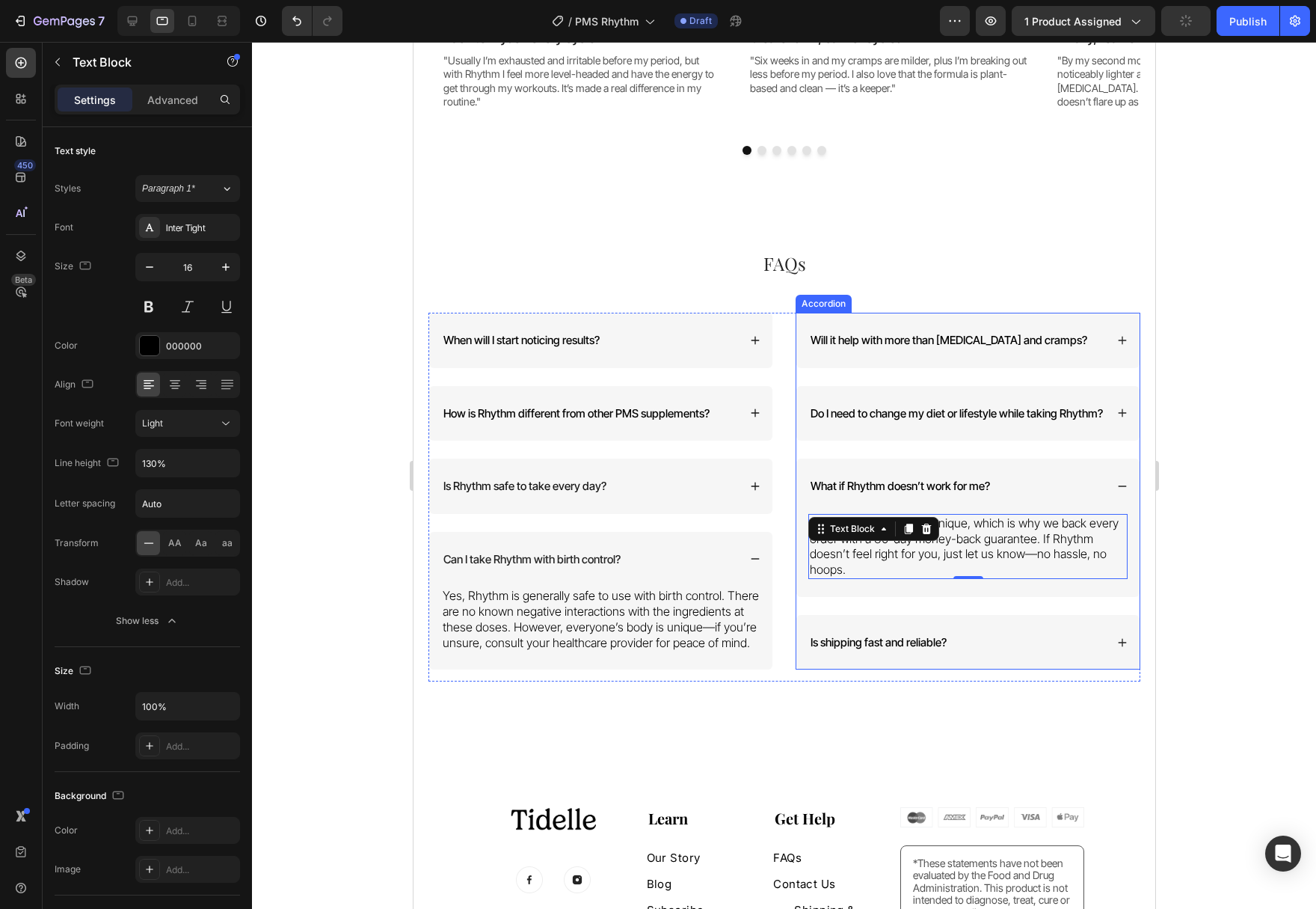
click at [1112, 421] on div "Do I need to change my diet or lifestyle while taking Rhythm?" at bounding box center [967, 414] width 343 height 56
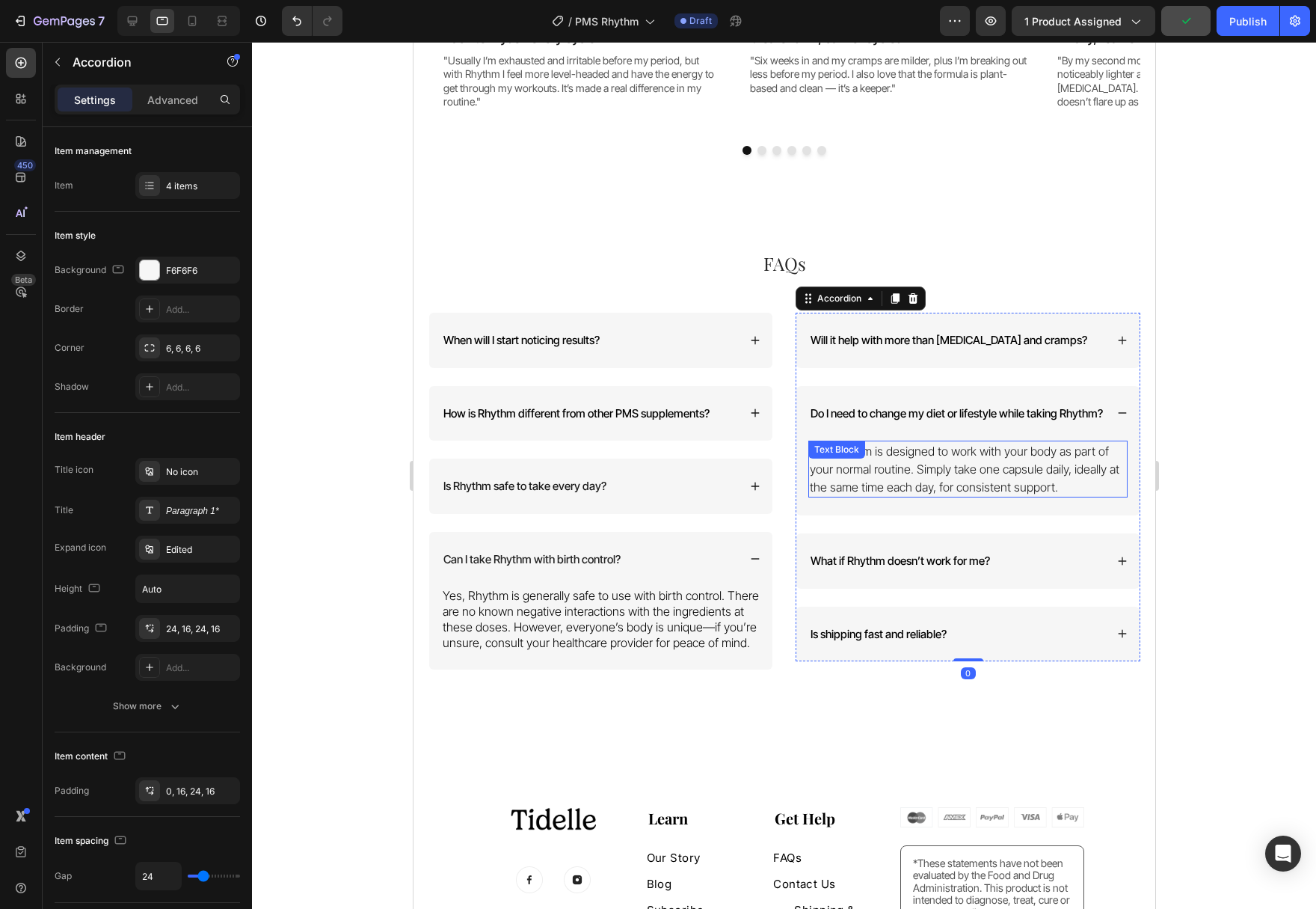
click at [938, 468] on div "No. Rhythm is designed to work with your body as part of your normal routine. S…" at bounding box center [967, 468] width 319 height 57
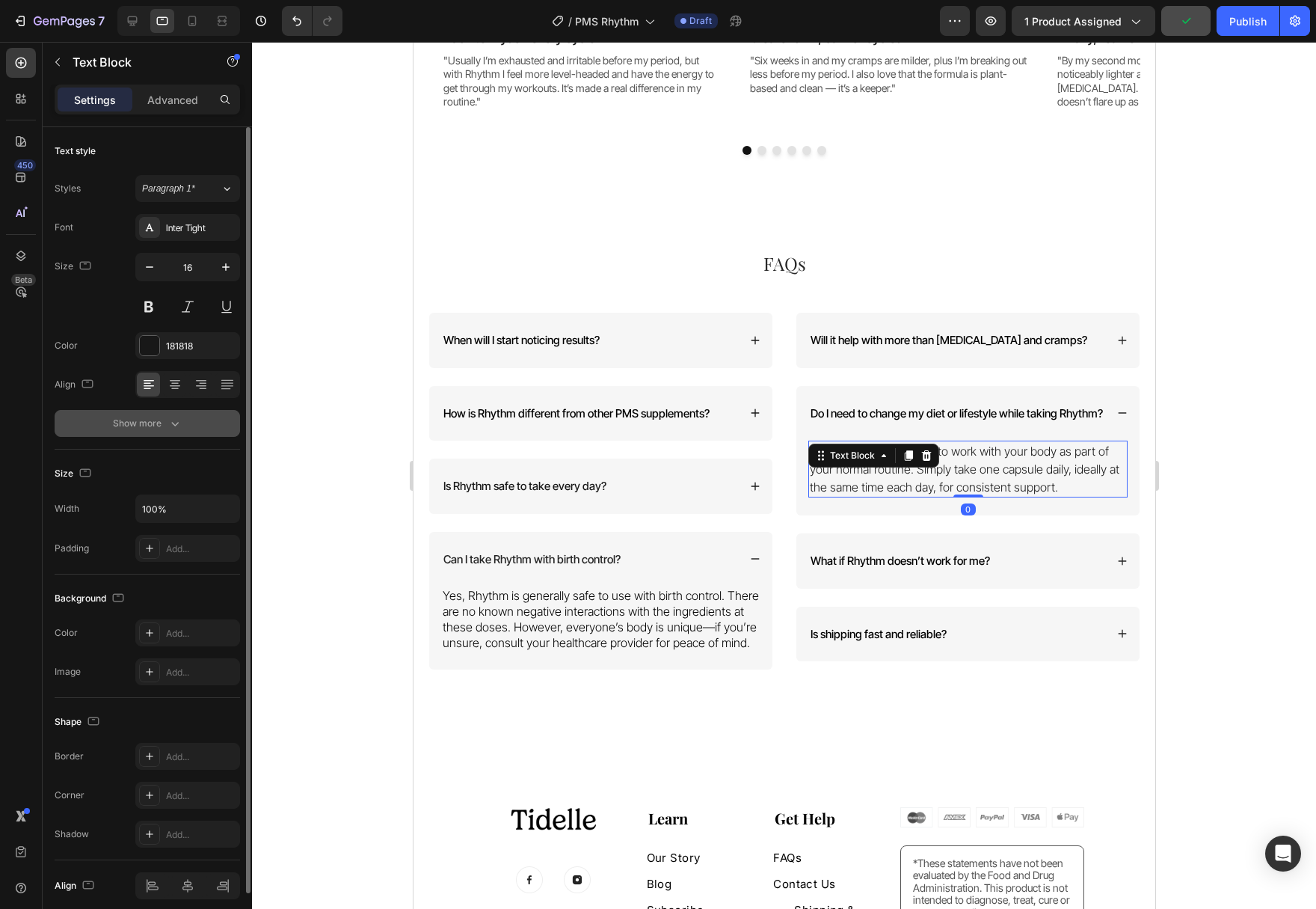
click at [178, 421] on icon "button" at bounding box center [174, 423] width 15 height 15
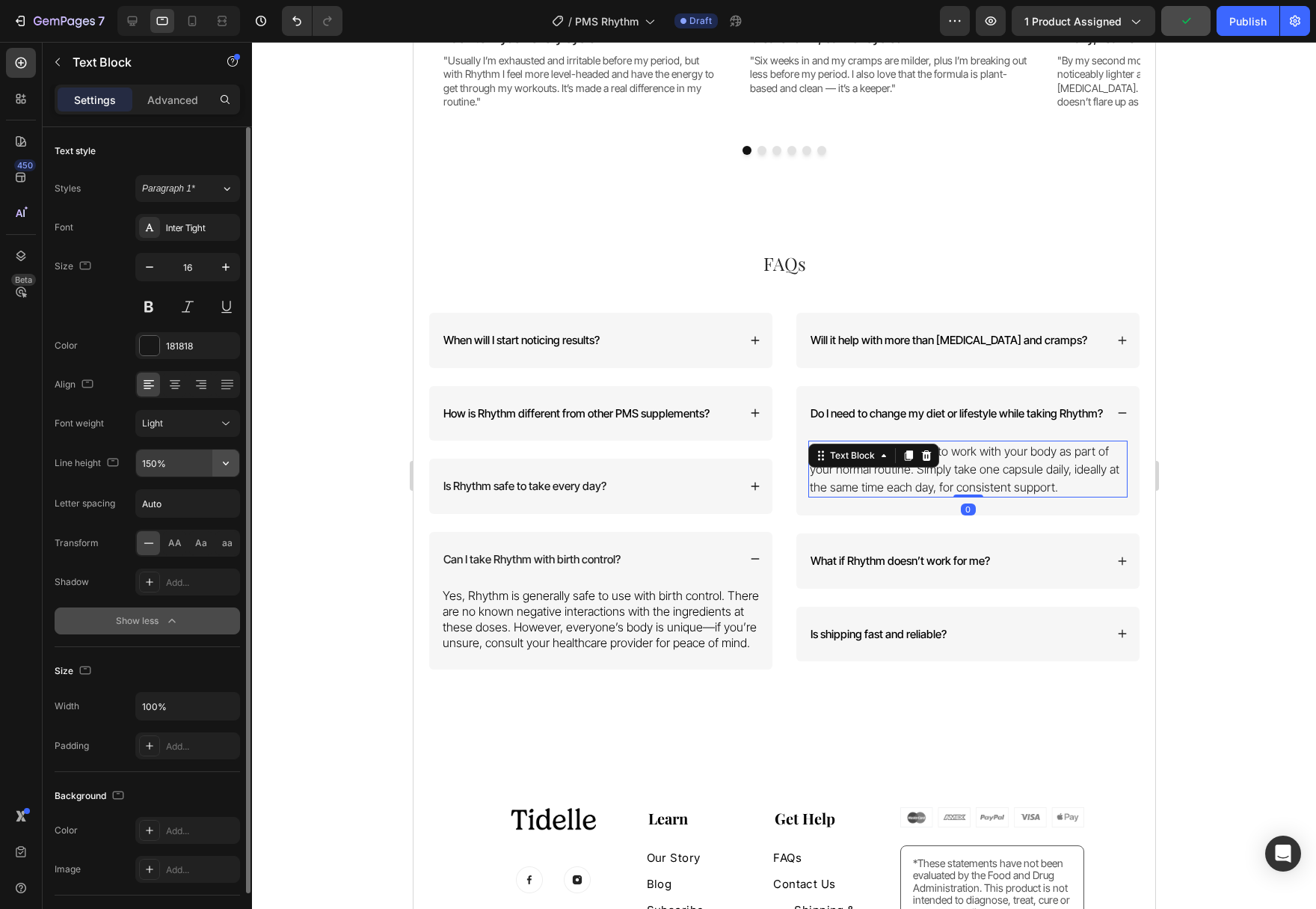
click at [225, 459] on icon "button" at bounding box center [225, 462] width 15 height 15
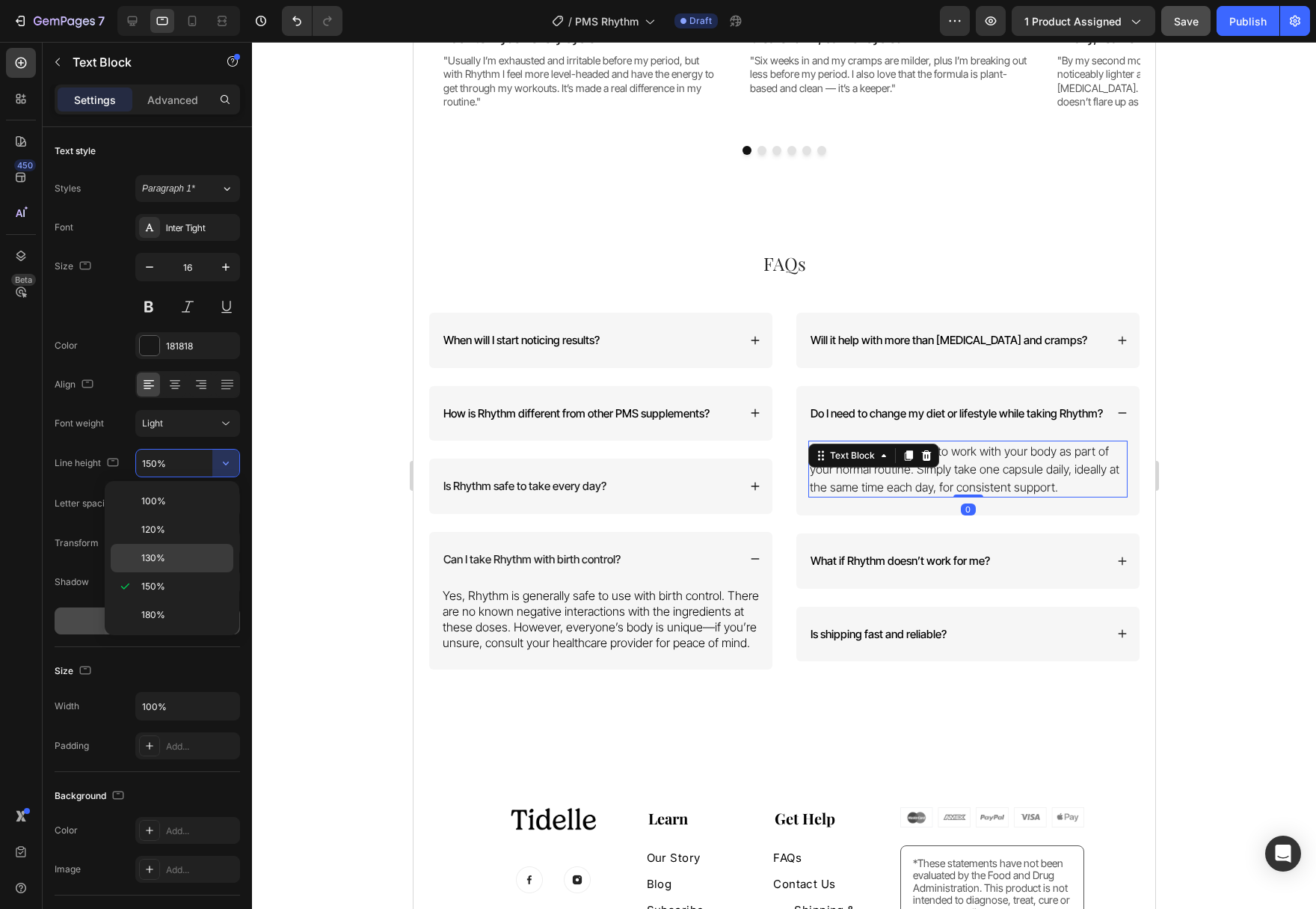
click at [182, 565] on div "130%" at bounding box center [171, 557] width 123 height 29
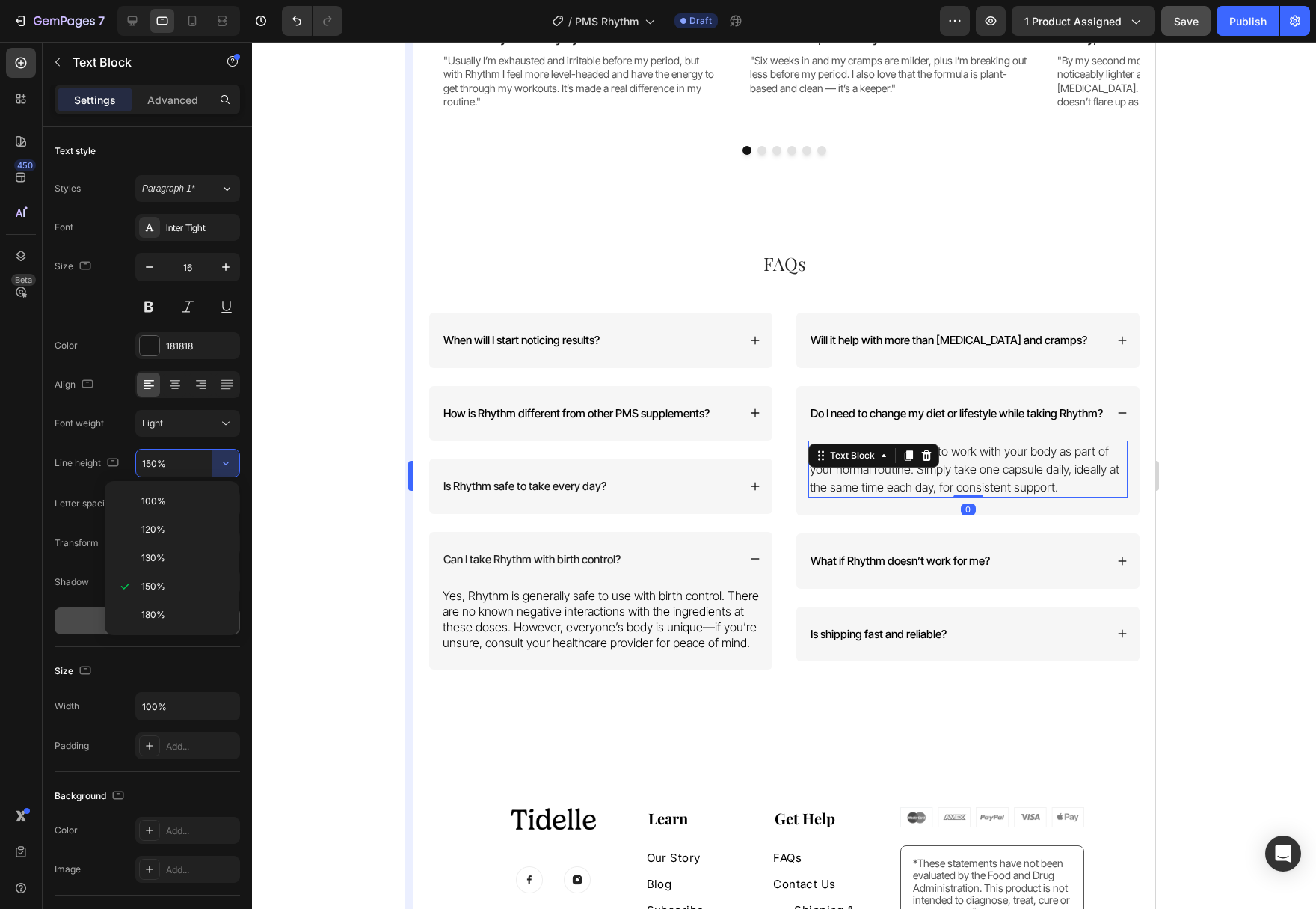
type input "130%"
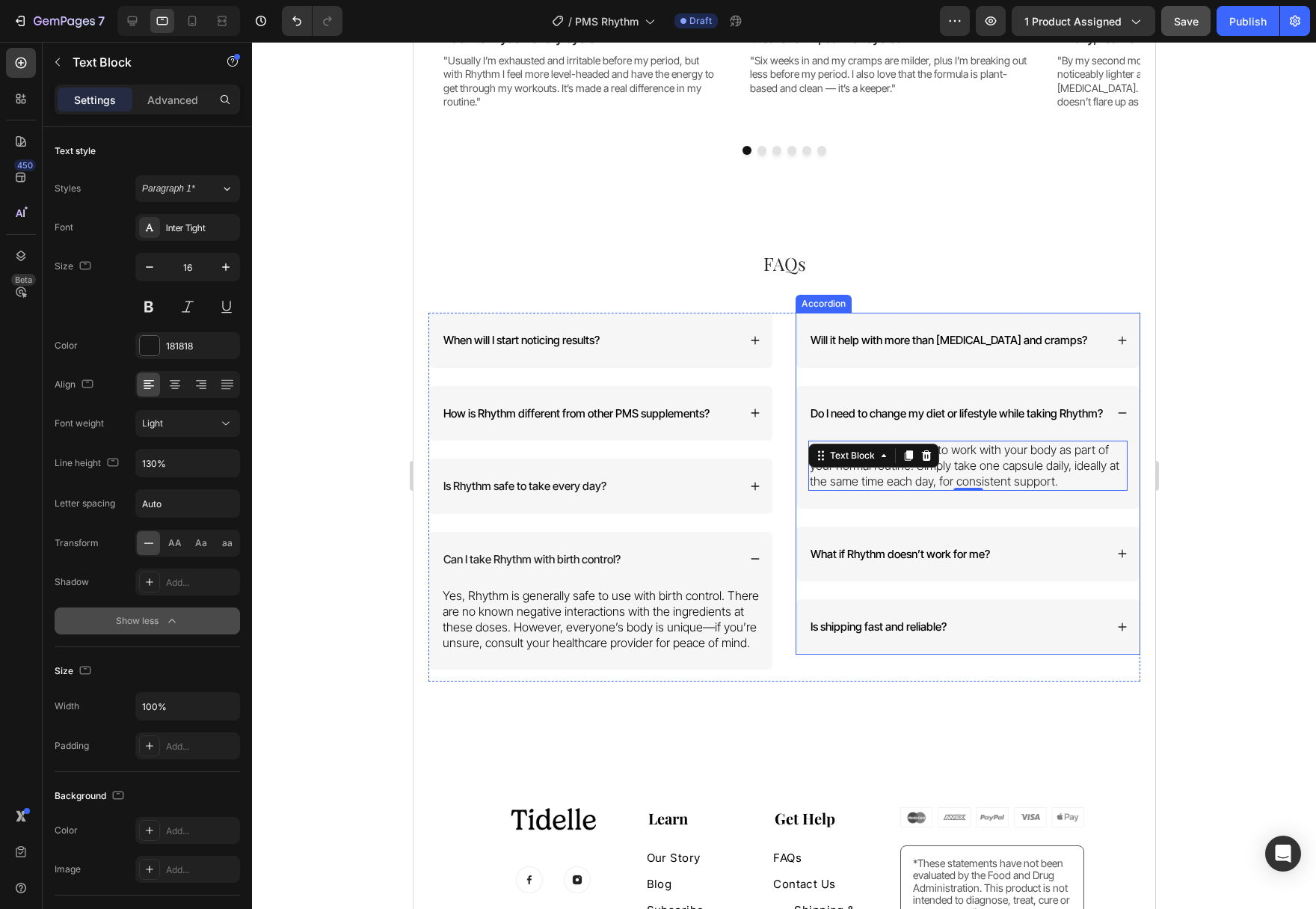
click at [1028, 347] on span "Will it help with more than [MEDICAL_DATA] and cramps?" at bounding box center [948, 340] width 277 height 14
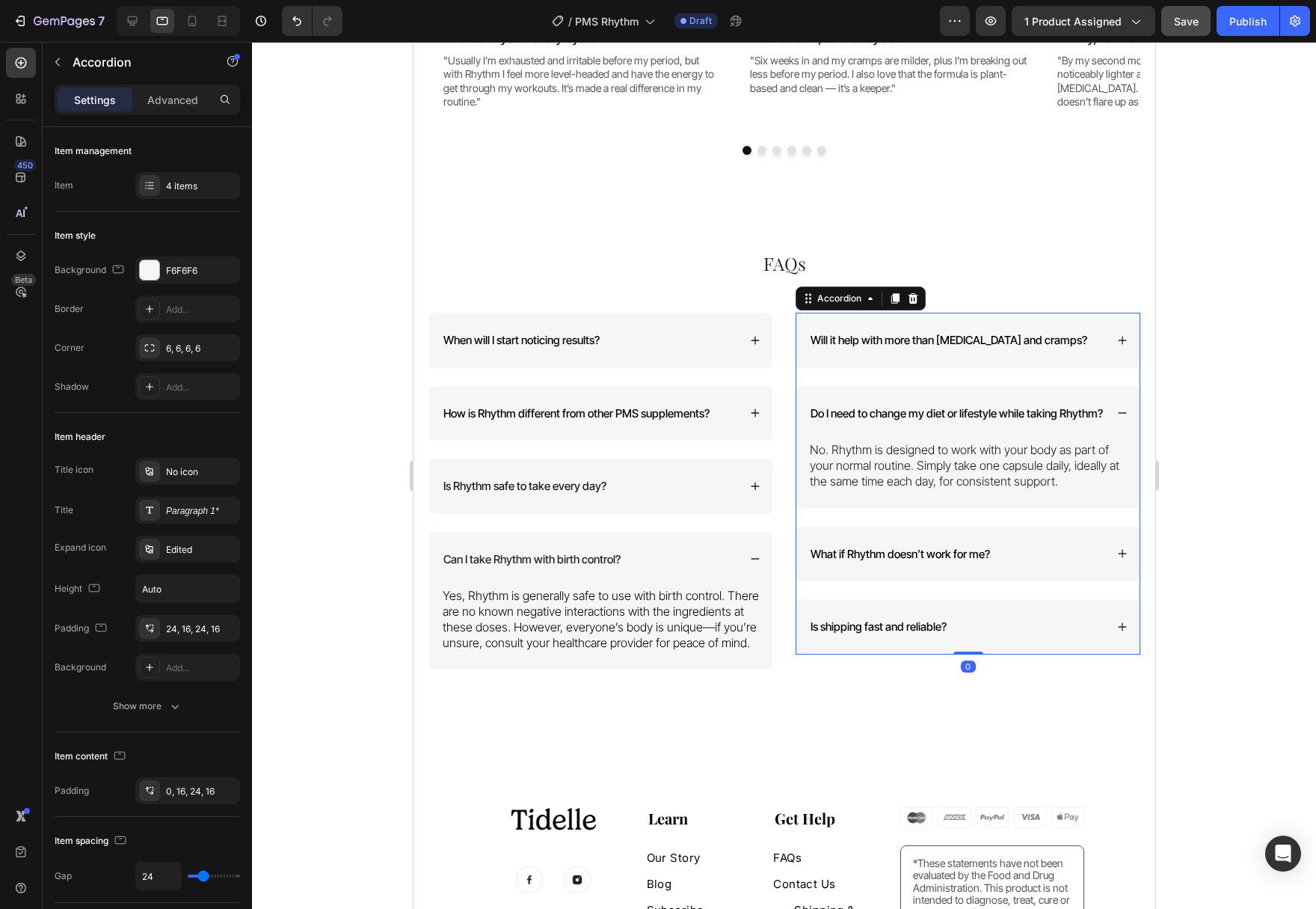
click at [1099, 337] on div "Will it help with more than [MEDICAL_DATA] and cramps?" at bounding box center [956, 340] width 297 height 19
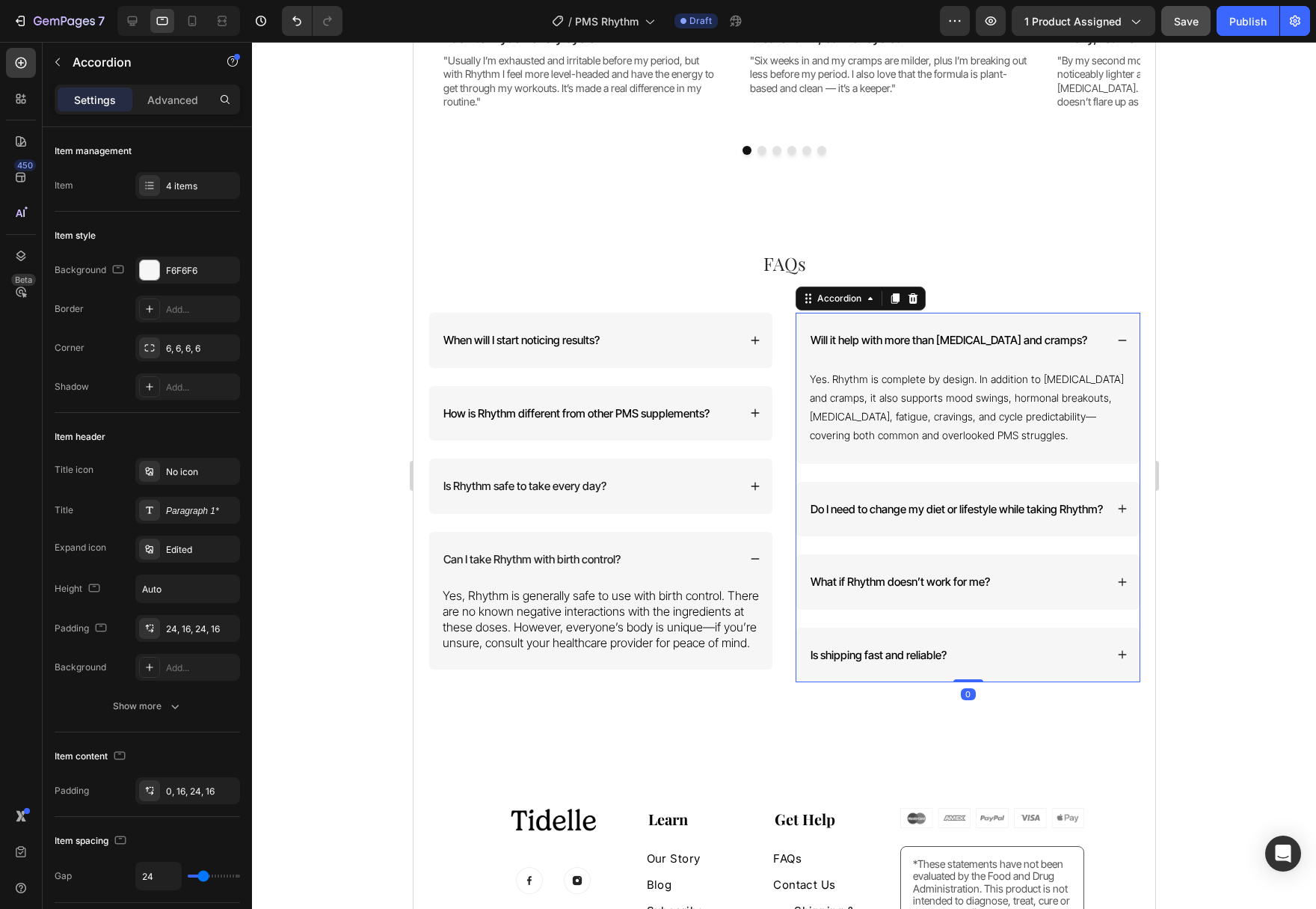
click at [984, 388] on p "Yes. Rhythm is complete by design. In addition to [MEDICAL_DATA] and cramps, it…" at bounding box center [966, 407] width 316 height 75
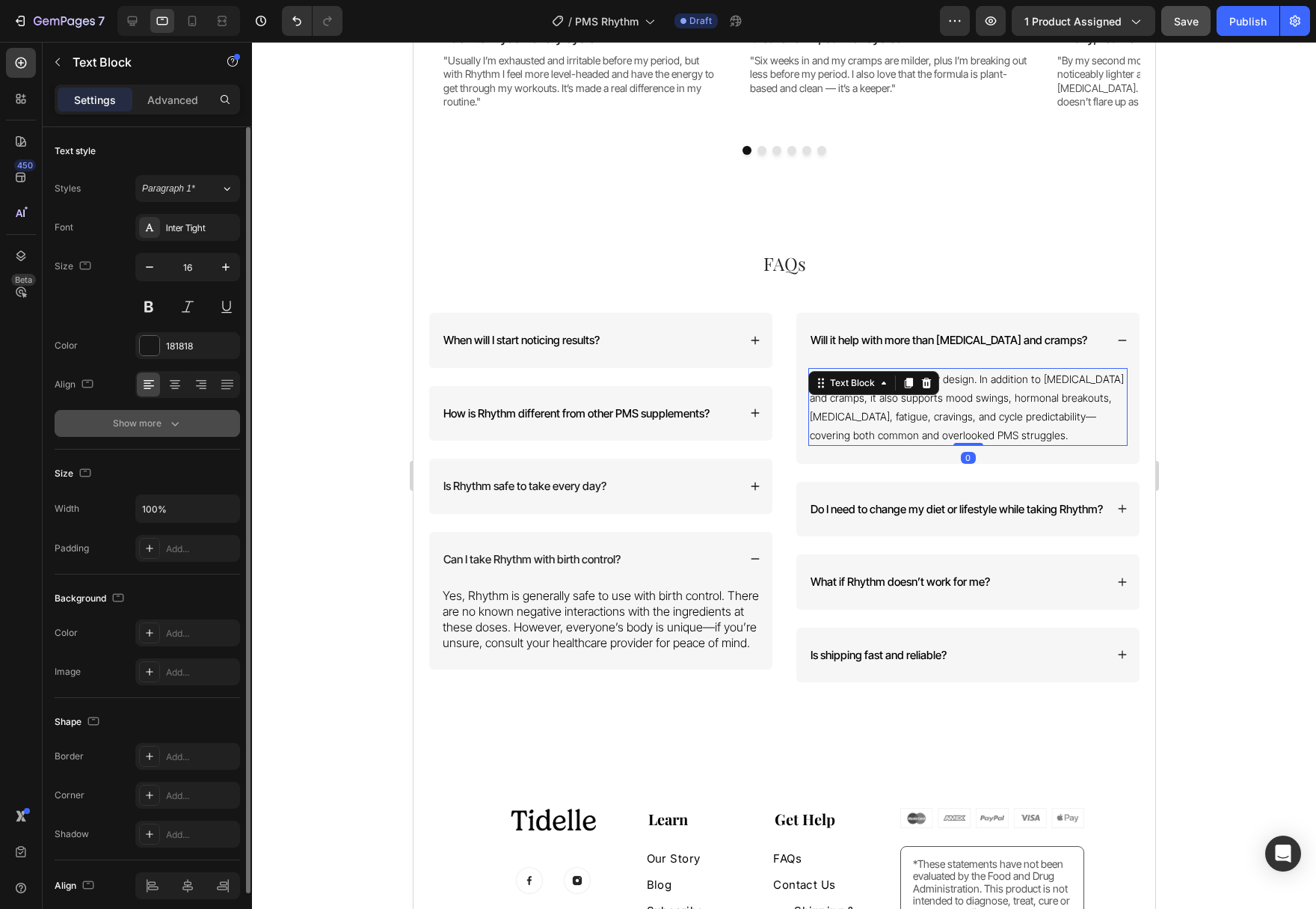
click at [168, 434] on button "Show more" at bounding box center [147, 423] width 185 height 27
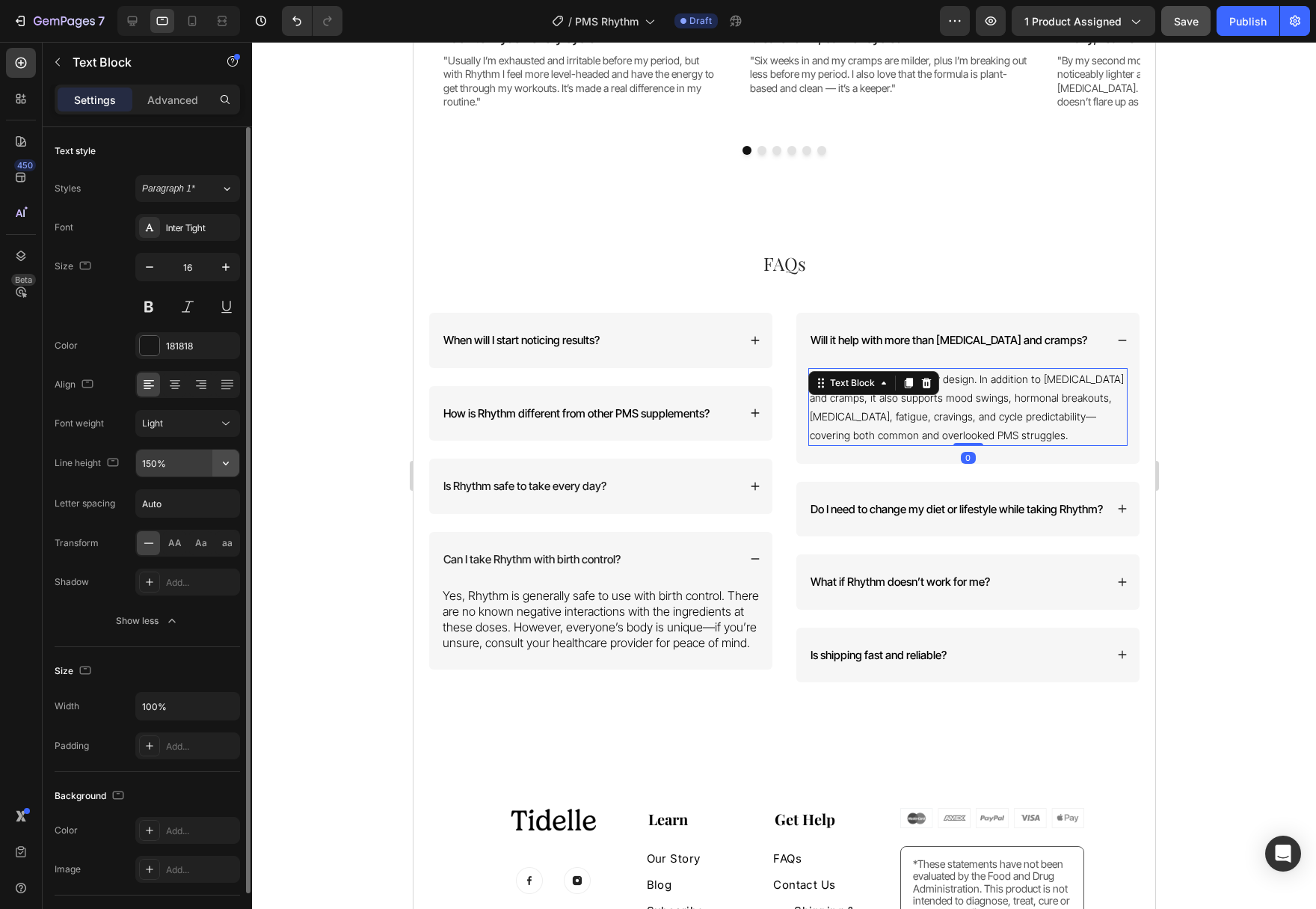
click at [227, 464] on icon "button" at bounding box center [225, 463] width 6 height 3
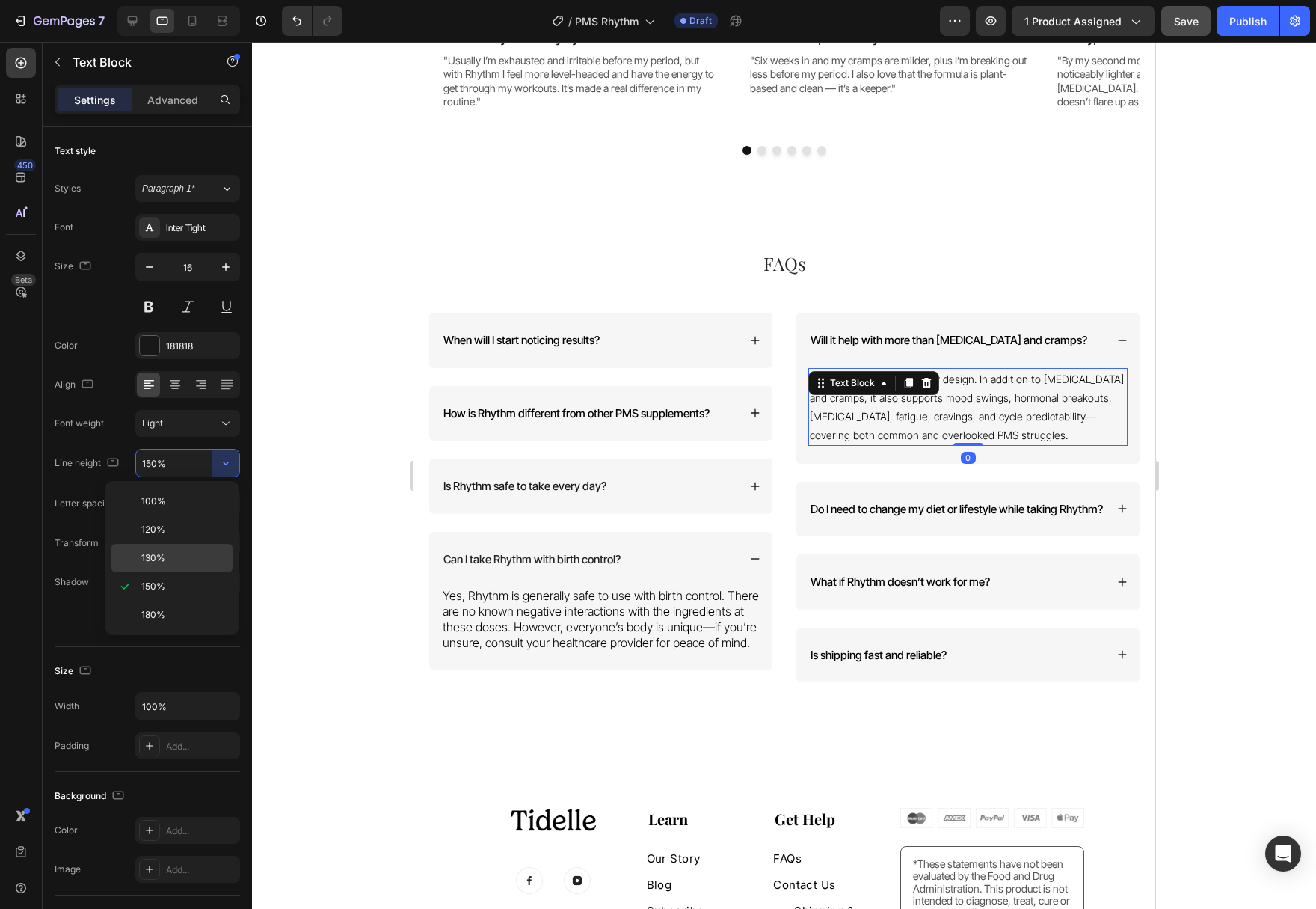
click at [169, 560] on p "130%" at bounding box center [184, 557] width 85 height 13
type input "130%"
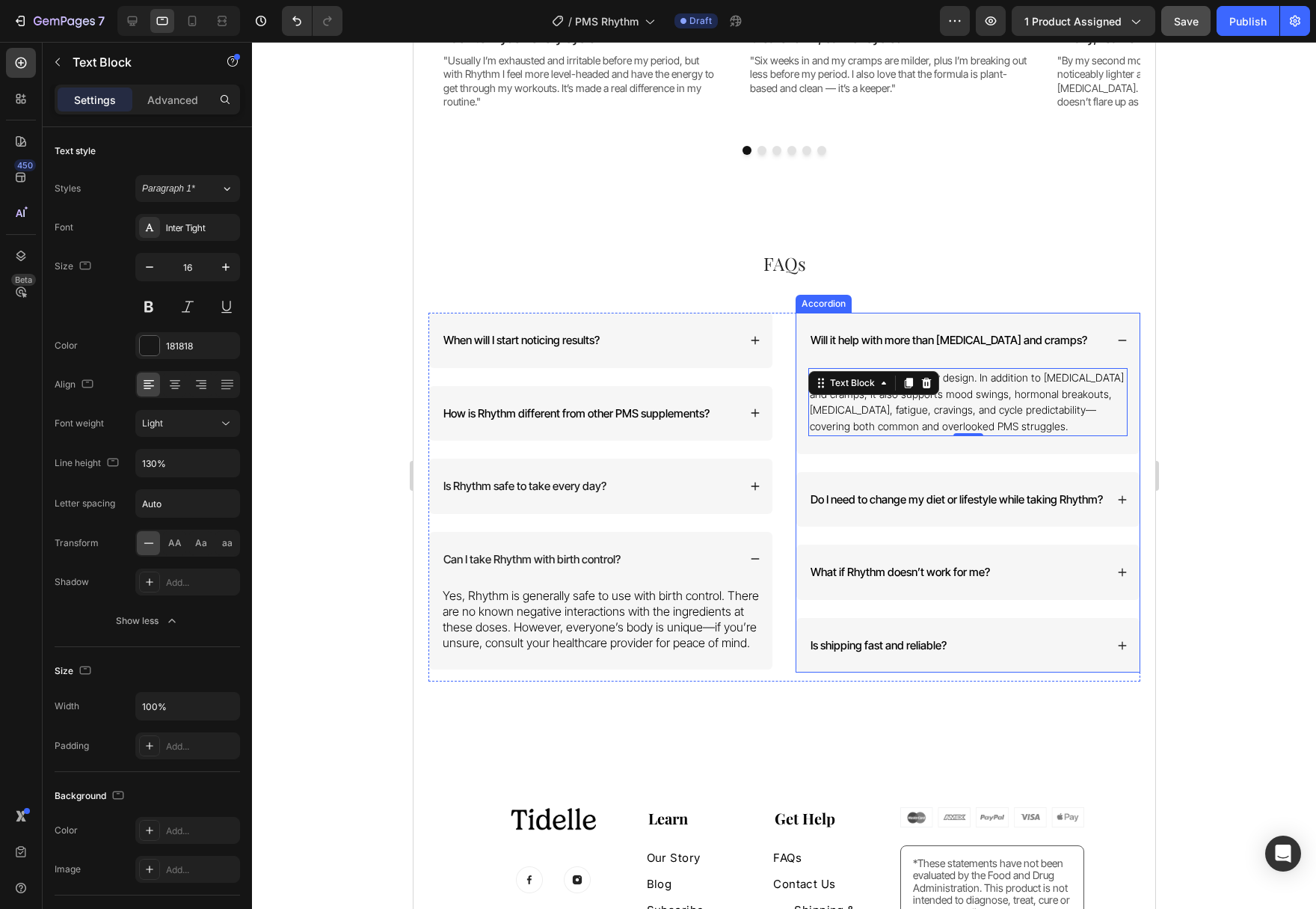
click at [1120, 505] on icon at bounding box center [1121, 500] width 10 height 10
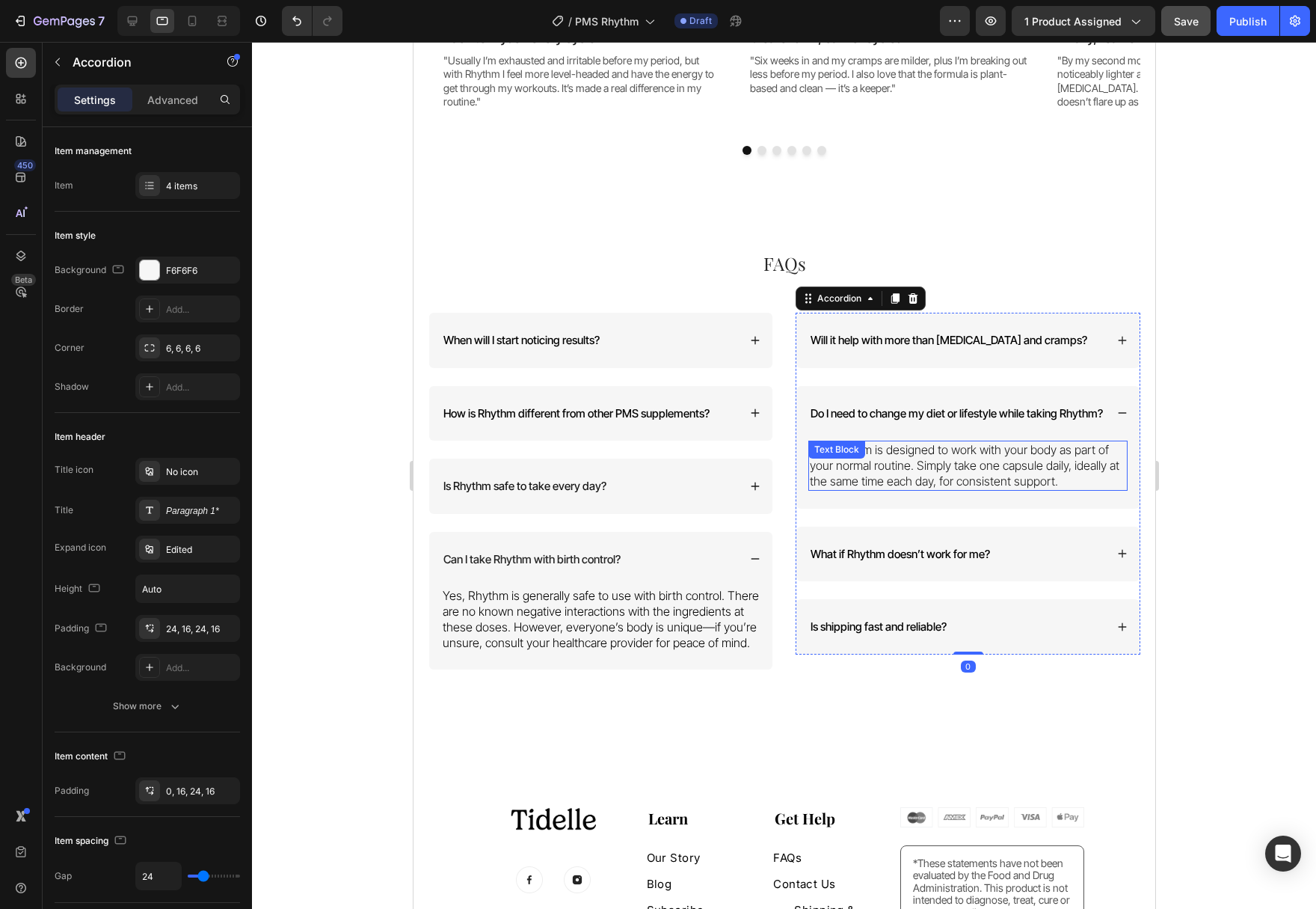
click at [1004, 477] on p "No. Rhythm is designed to work with your body as part of your normal routine. S…" at bounding box center [966, 465] width 316 height 46
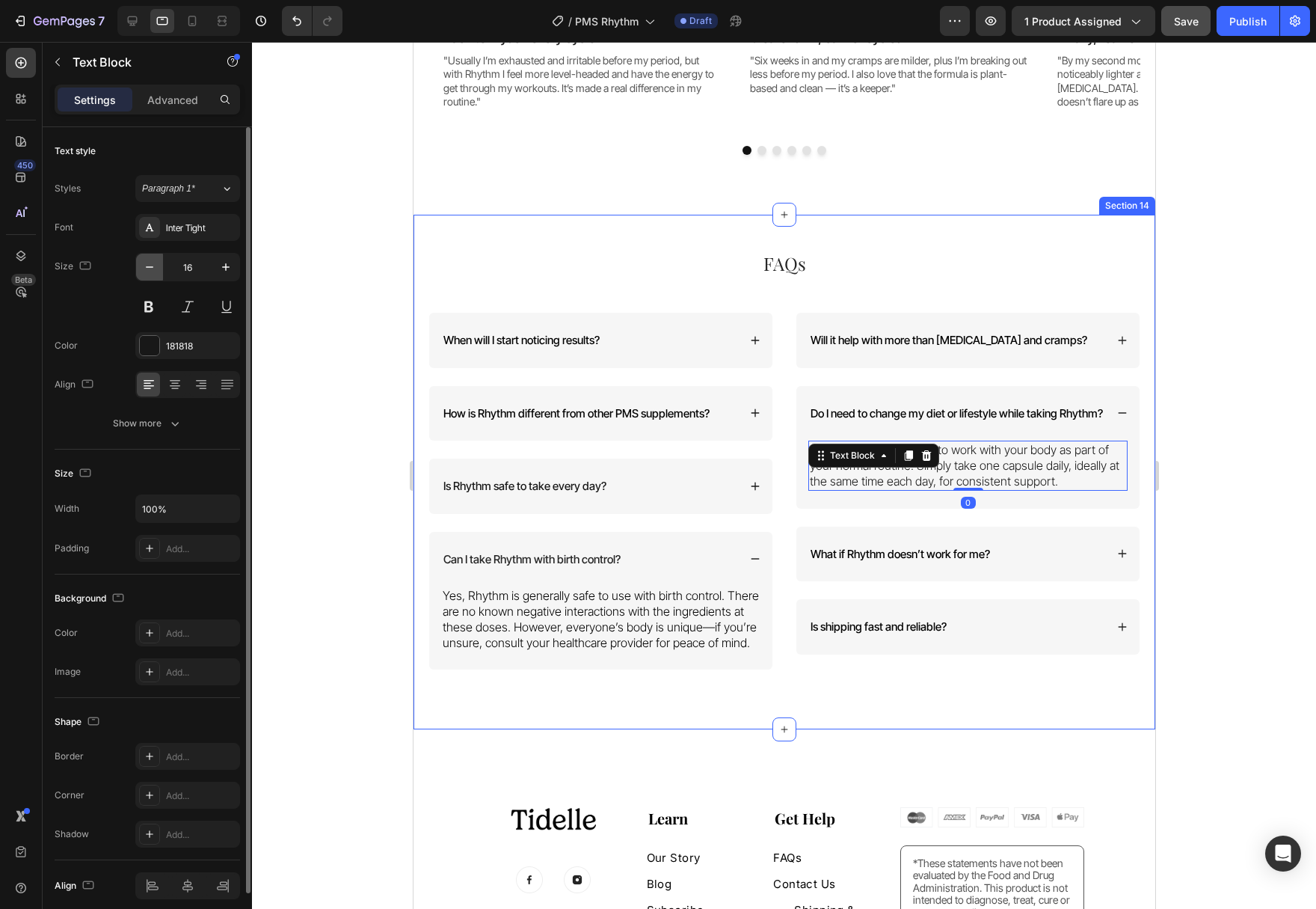
click at [144, 265] on icon "button" at bounding box center [149, 266] width 15 height 15
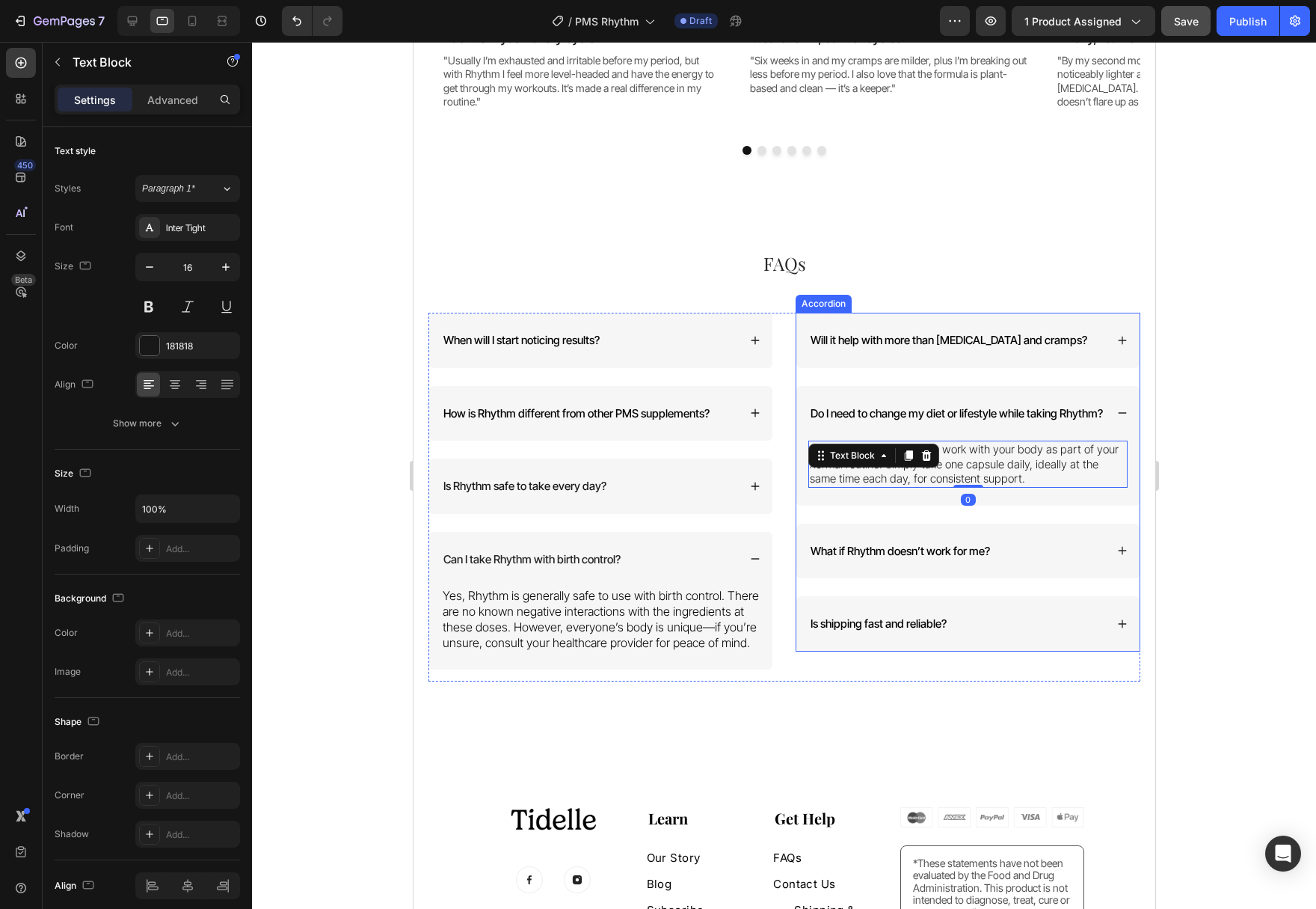
type input "15"
click at [1111, 335] on div "Will it help with more than [MEDICAL_DATA] and cramps?" at bounding box center [967, 340] width 343 height 56
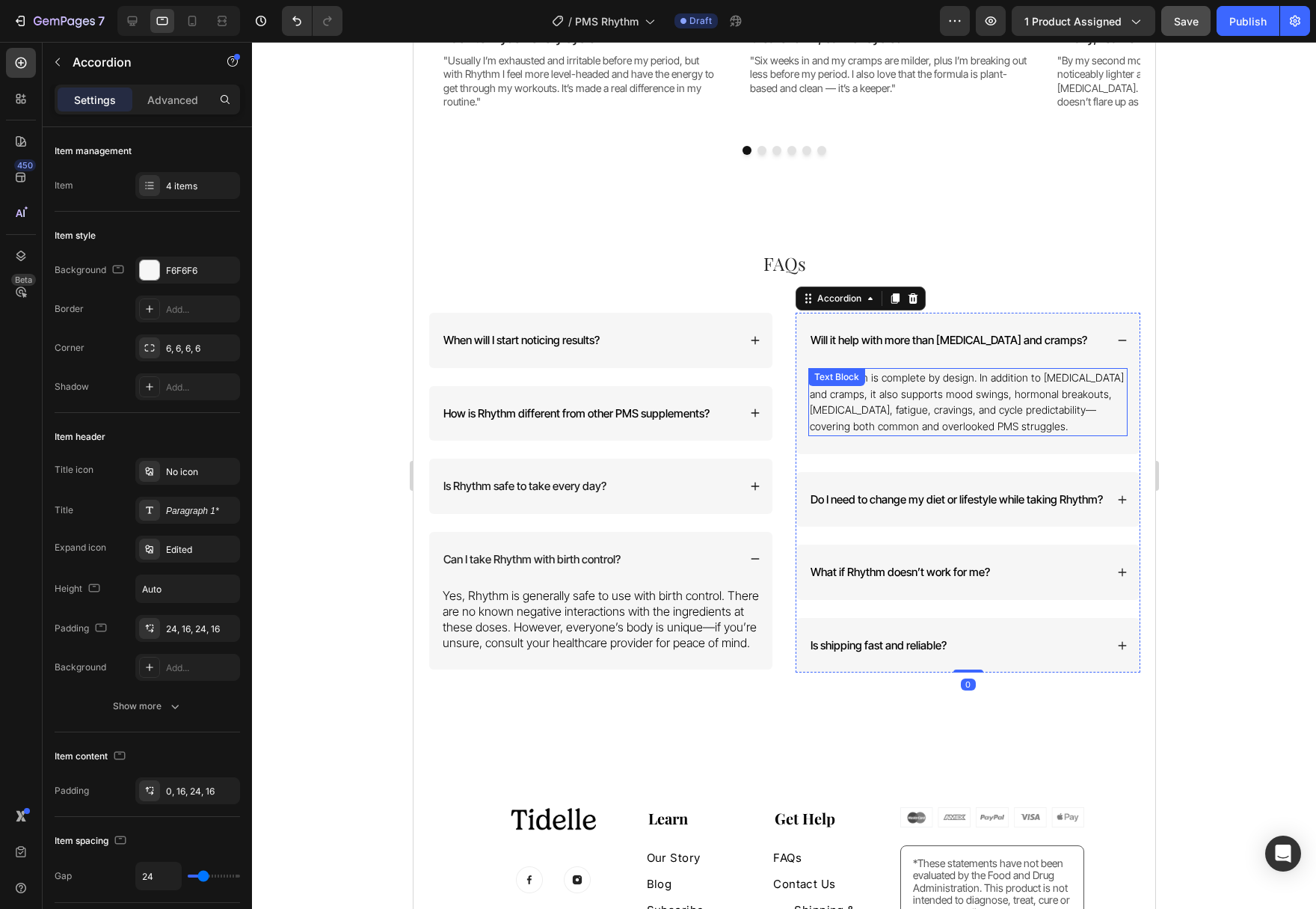
click at [931, 394] on div "Yes. Rhythm is complete by design. In addition to [MEDICAL_DATA] and cramps, it…" at bounding box center [967, 402] width 319 height 68
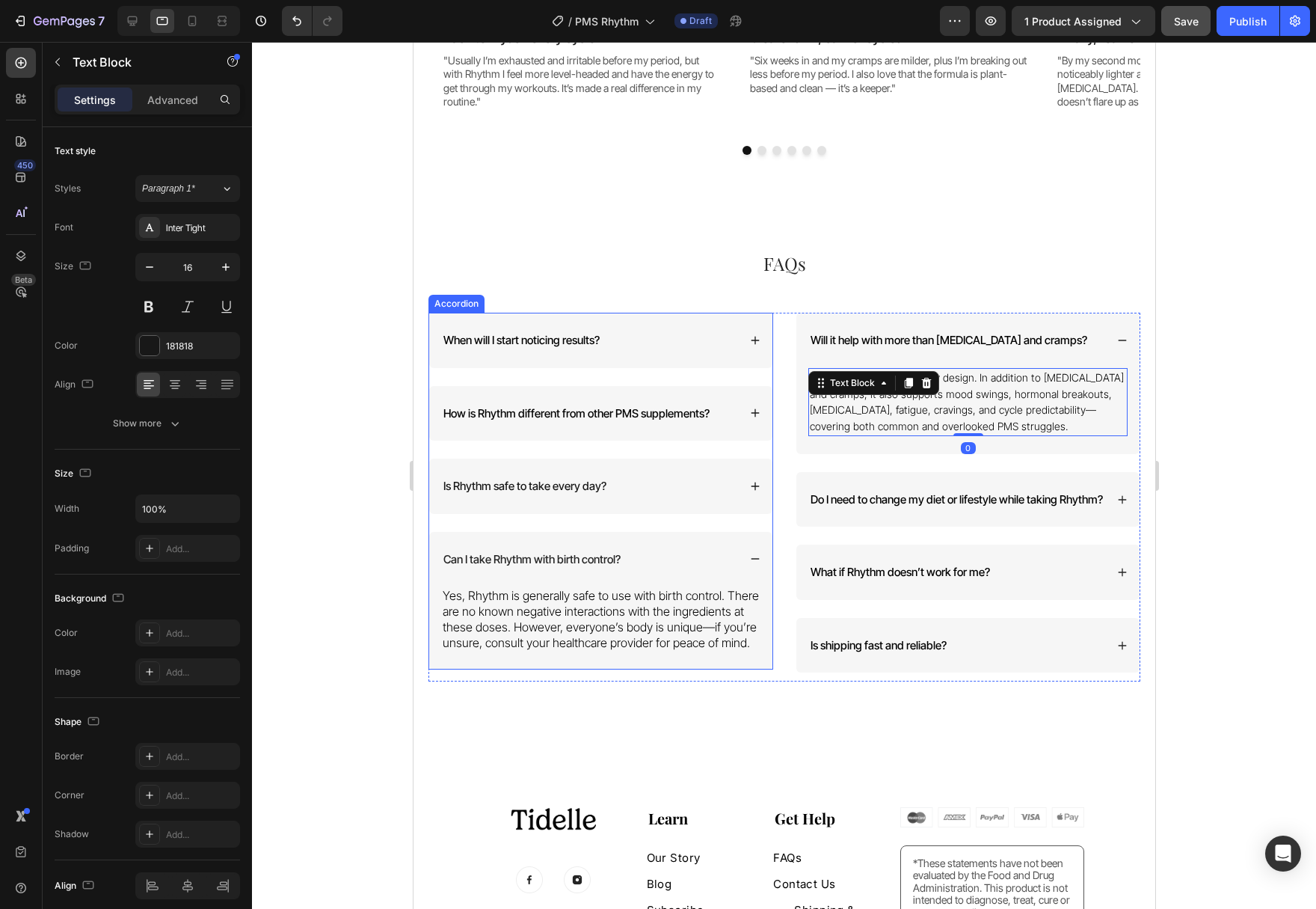
click at [736, 355] on div "When will I start noticing results?" at bounding box center [600, 340] width 343 height 56
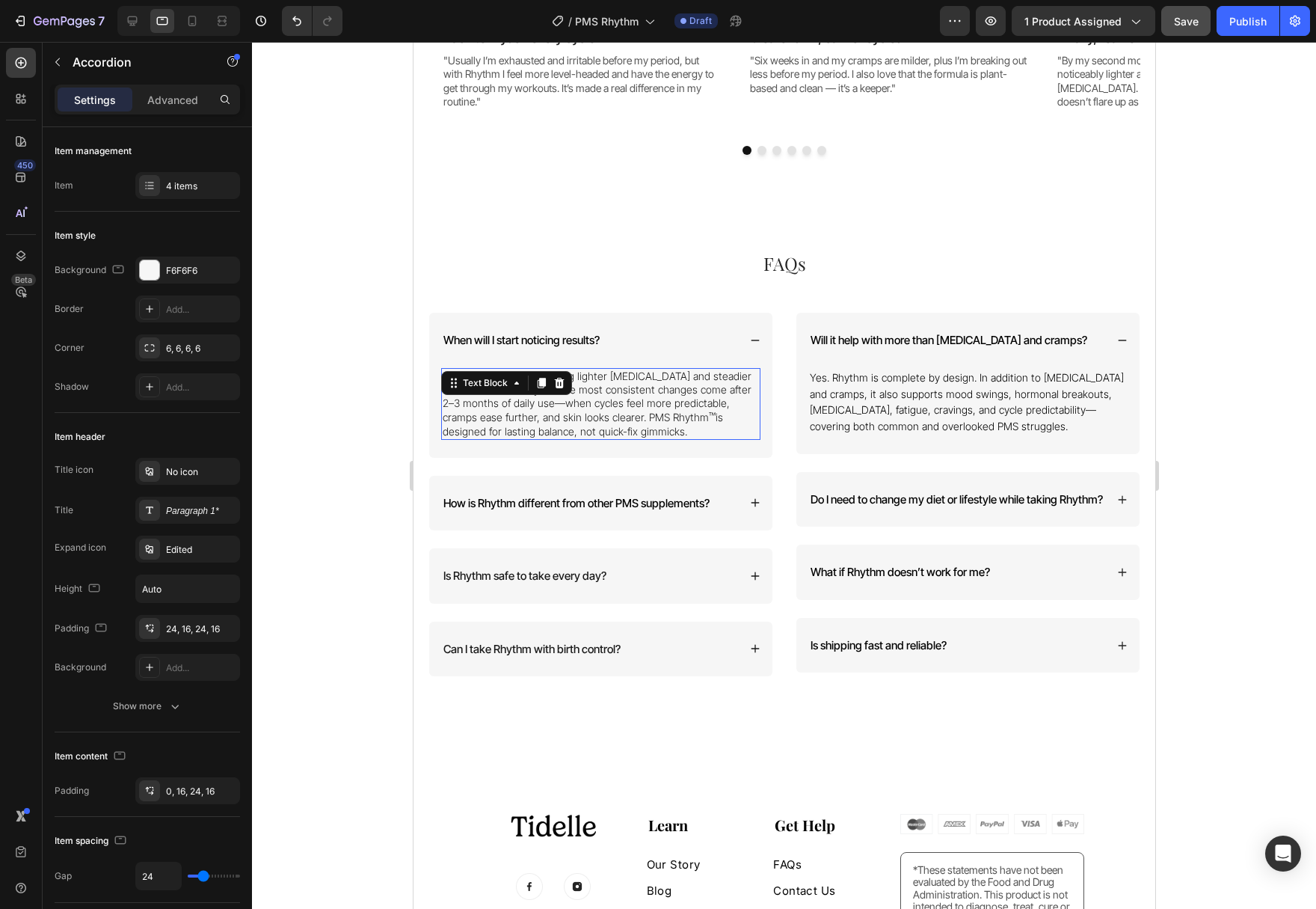
click at [622, 392] on p "Most women begin noticing lighter [MEDICAL_DATA] and steadier moods in the firs…" at bounding box center [600, 403] width 316 height 69
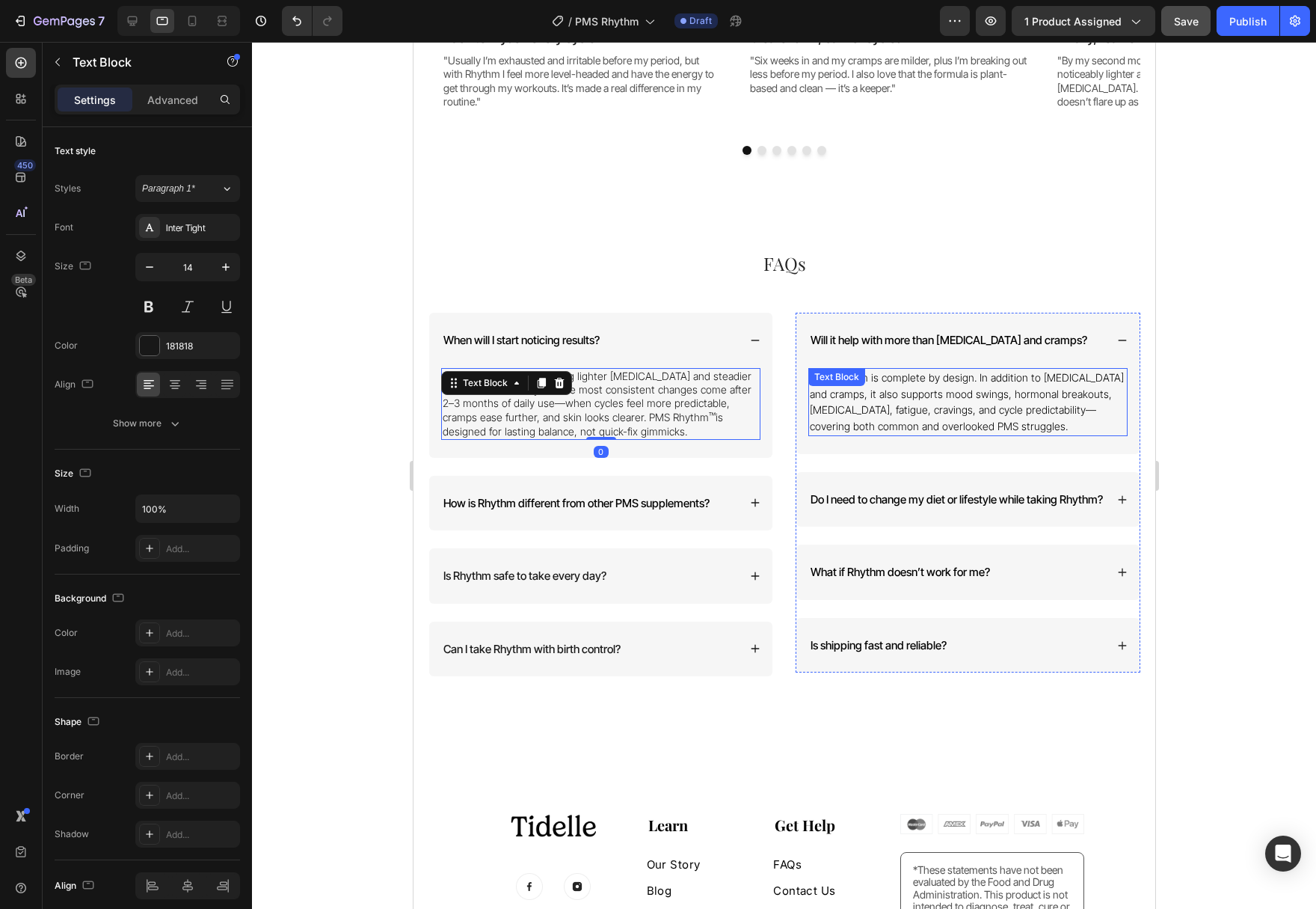
click at [874, 405] on span "Yes. Rhythm is complete by design. In addition to [MEDICAL_DATA] and cramps, it…" at bounding box center [965, 401] width 314 height 61
click at [708, 406] on p "Most women begin noticing lighter [MEDICAL_DATA] and steadier moods in the firs…" at bounding box center [600, 403] width 316 height 69
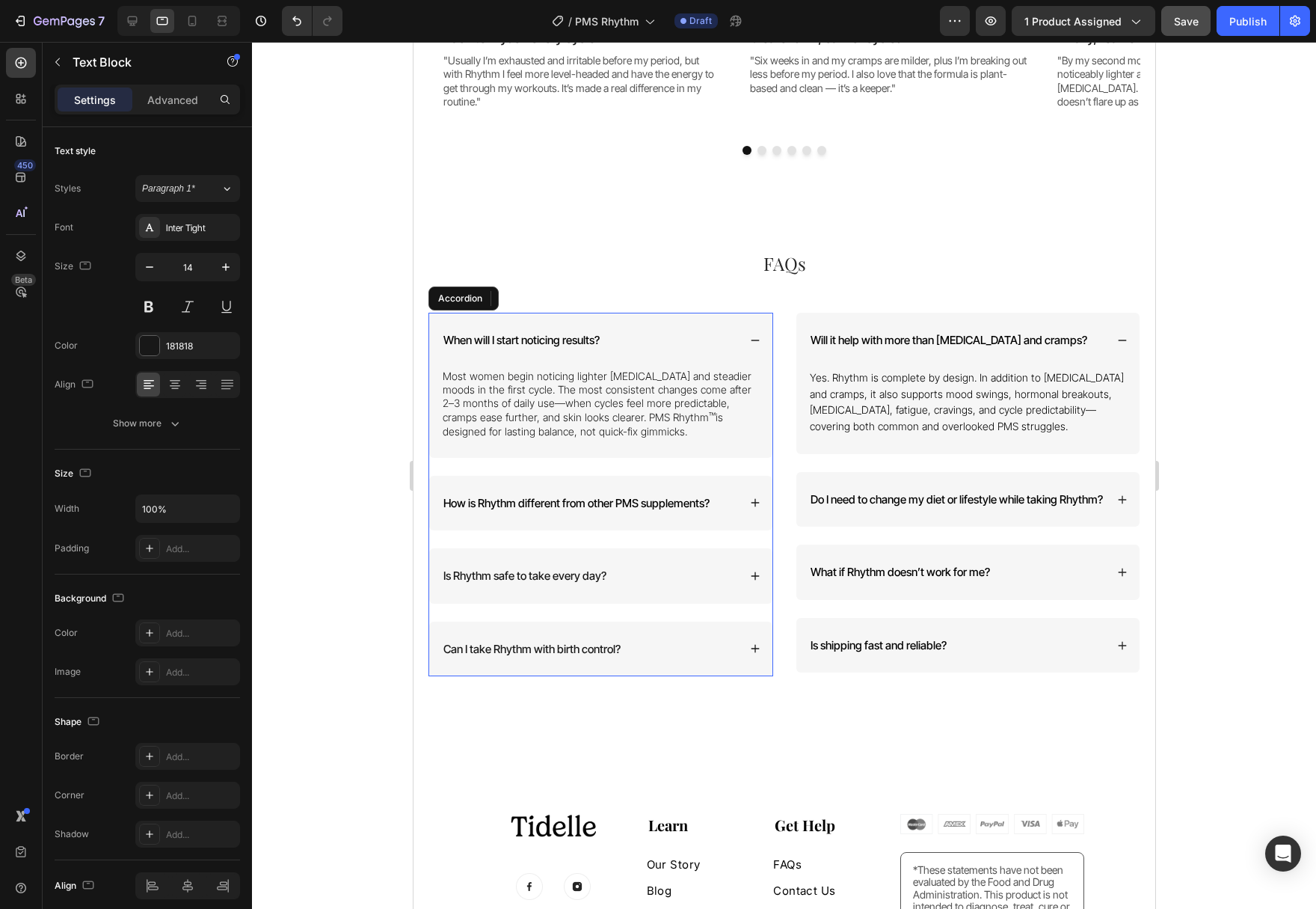
click at [590, 345] on span "When will I start noticing results?" at bounding box center [521, 340] width 157 height 14
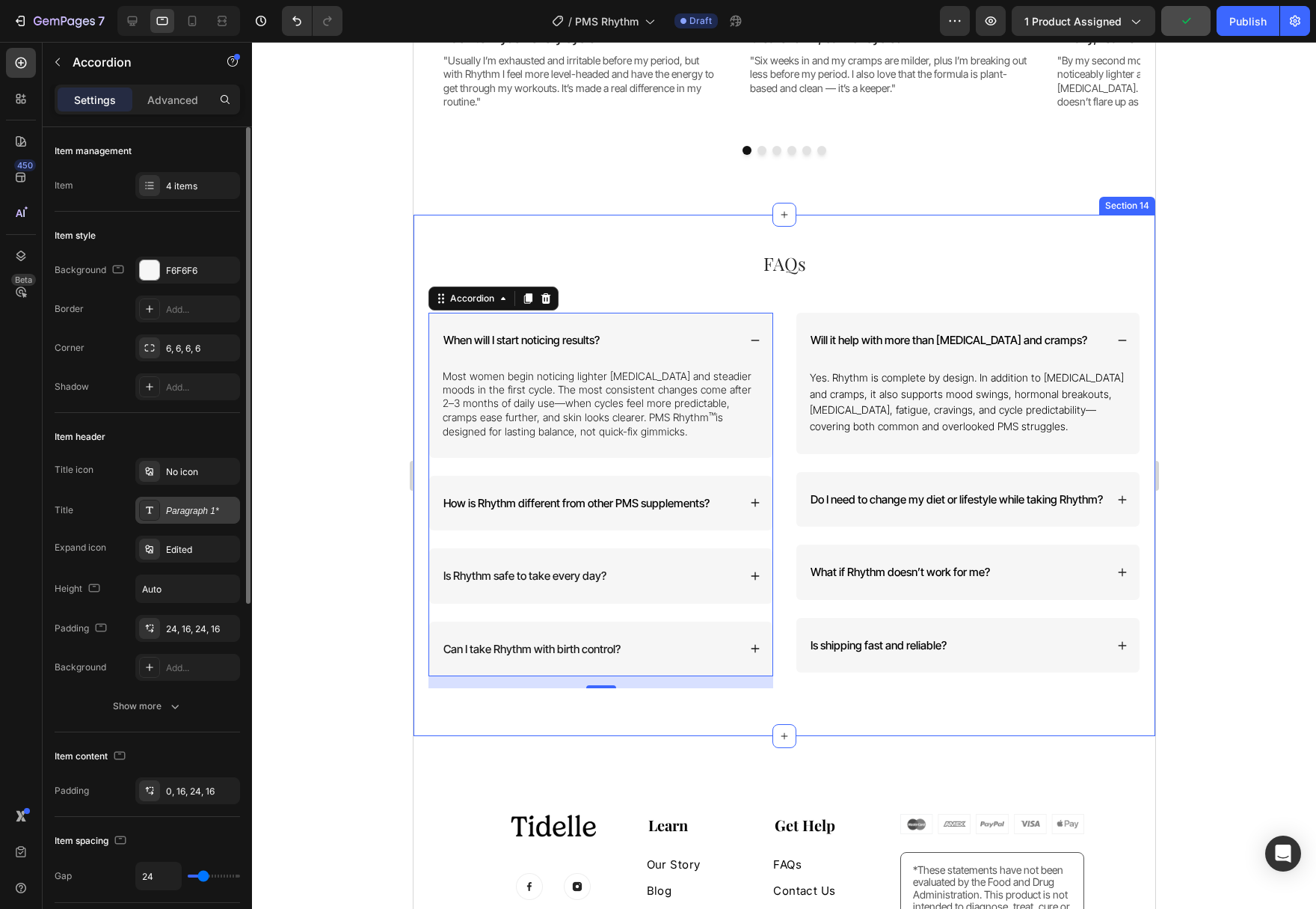
click at [178, 515] on div "Paragraph 1*" at bounding box center [201, 510] width 70 height 13
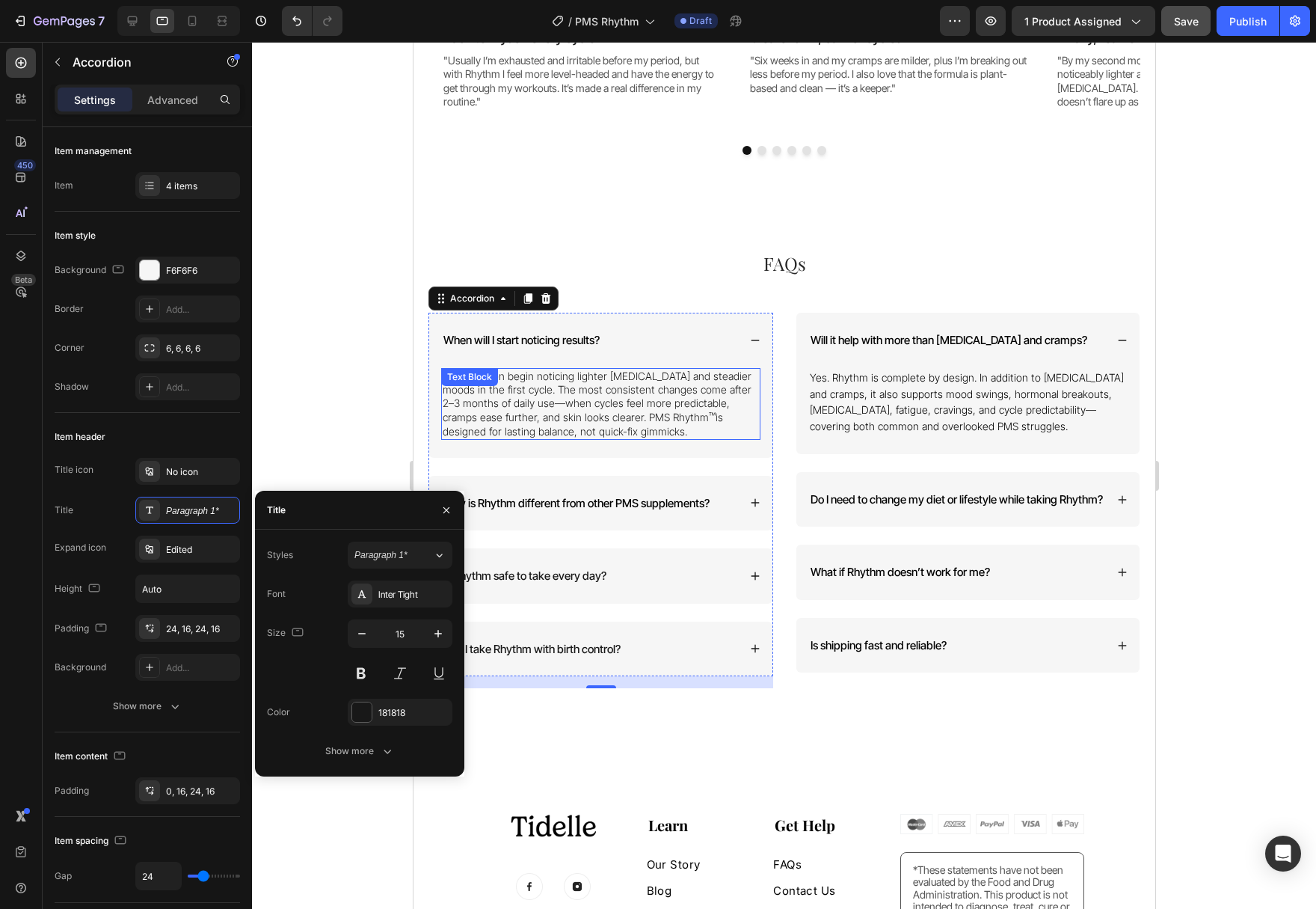
click at [903, 404] on span "Yes. Rhythm is complete by design. In addition to [MEDICAL_DATA] and cramps, it…" at bounding box center [965, 401] width 314 height 61
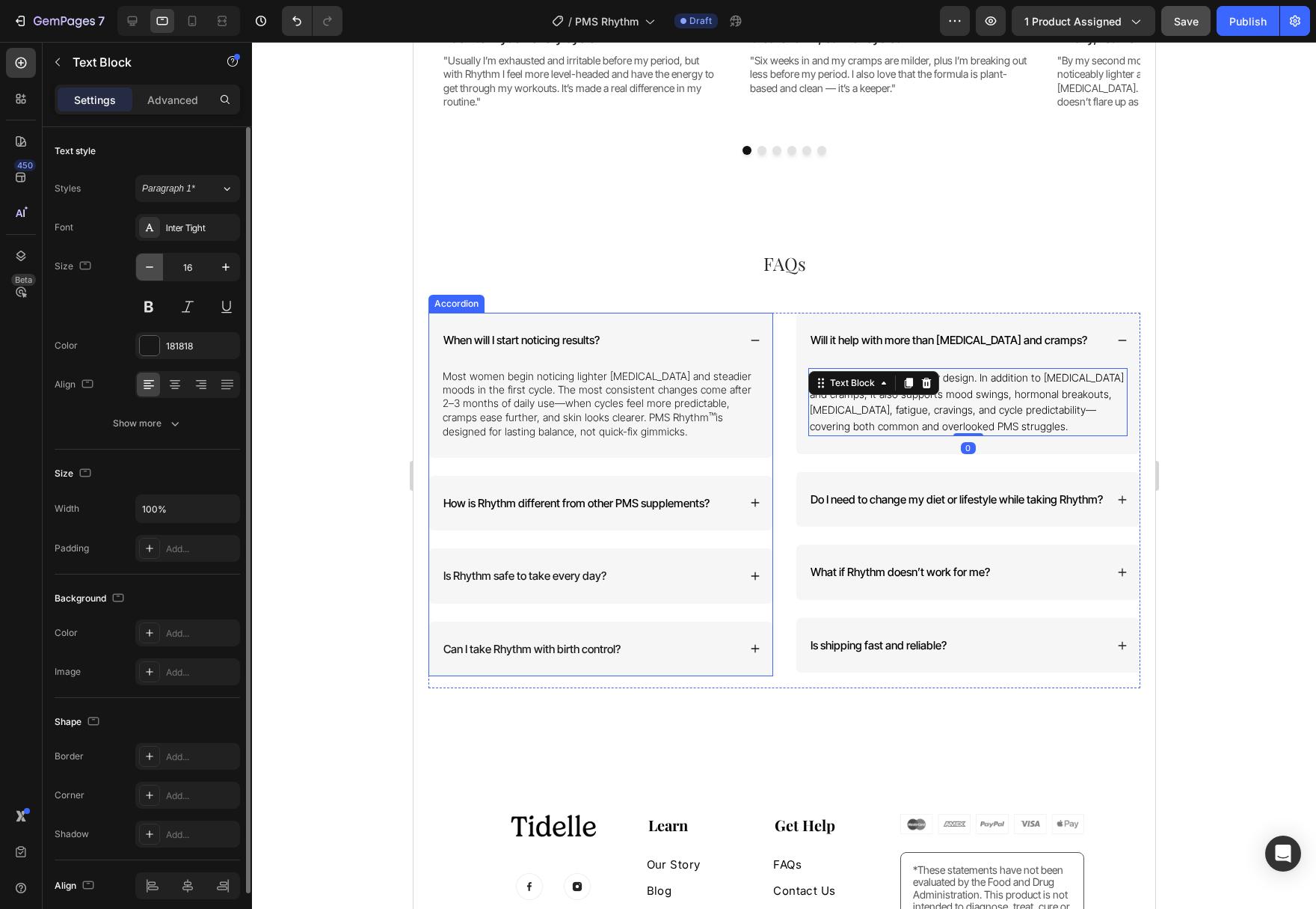
click at [144, 268] on icon "button" at bounding box center [149, 266] width 15 height 15
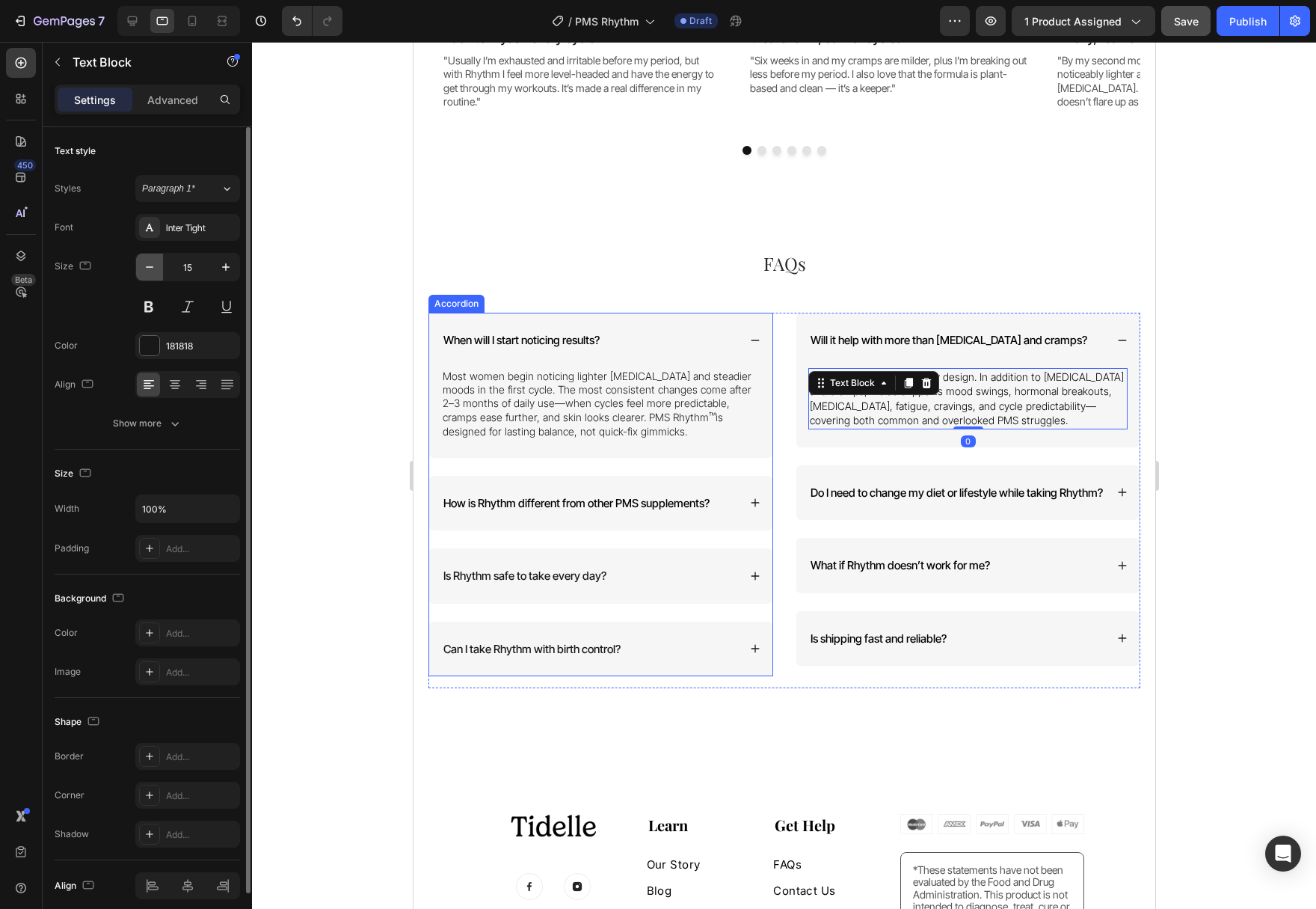
click at [144, 268] on icon "button" at bounding box center [149, 266] width 15 height 15
type input "14"
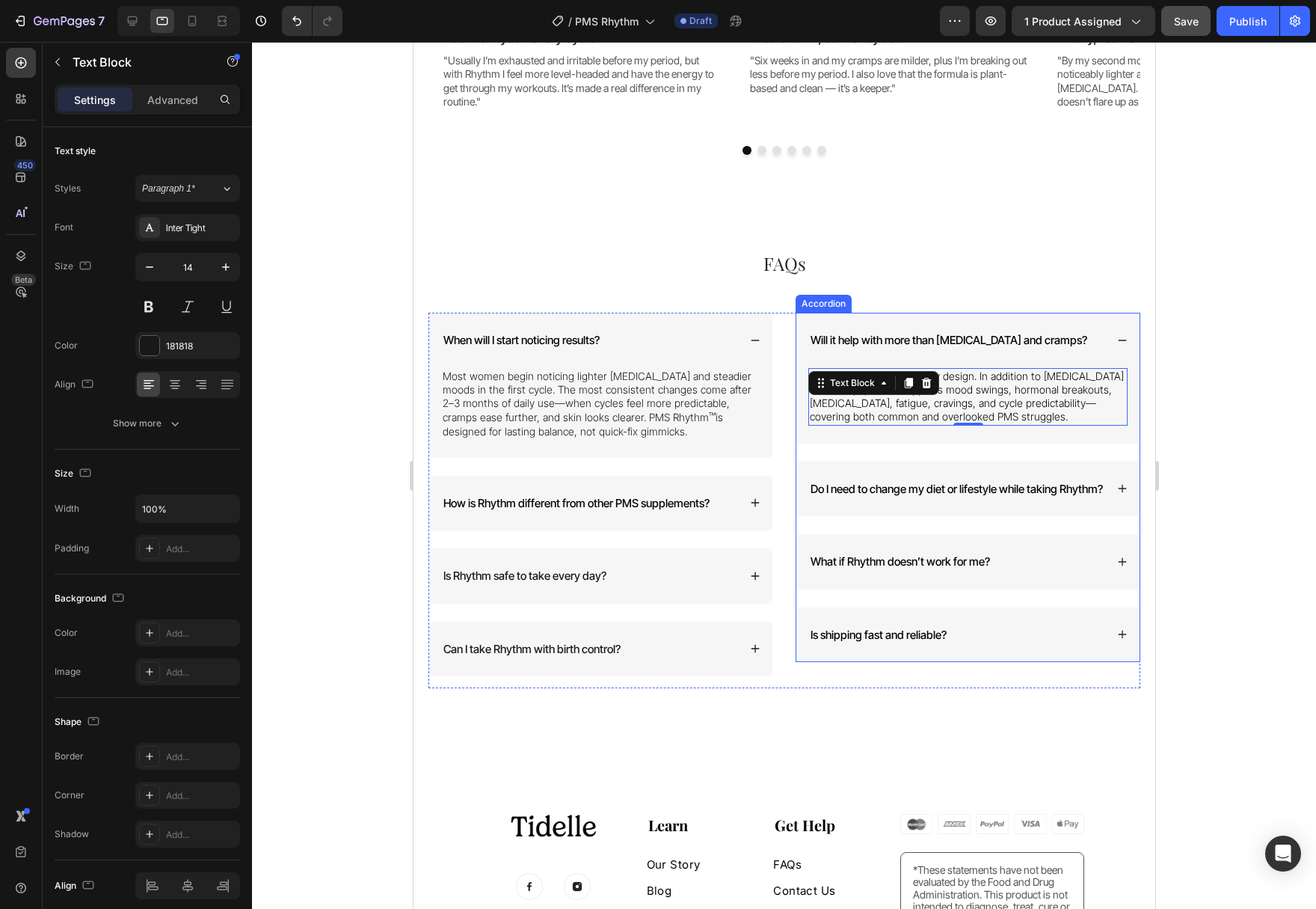
click at [1116, 496] on div "Do I need to change my diet or lifestyle while taking Rhythm?" at bounding box center [967, 489] width 343 height 56
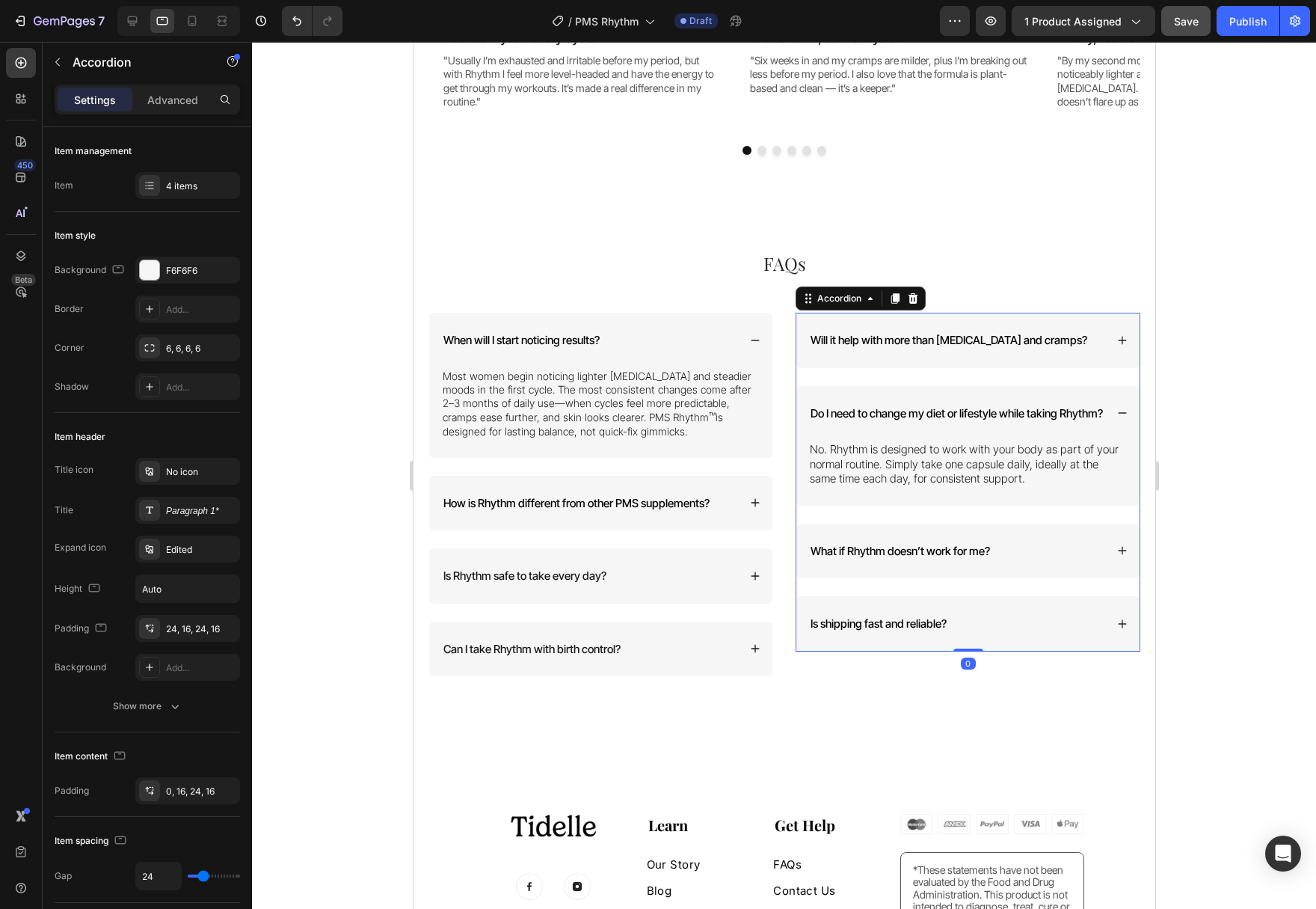
click at [903, 486] on p "No. Rhythm is designed to work with your body as part of your normal routine. S…" at bounding box center [966, 464] width 316 height 44
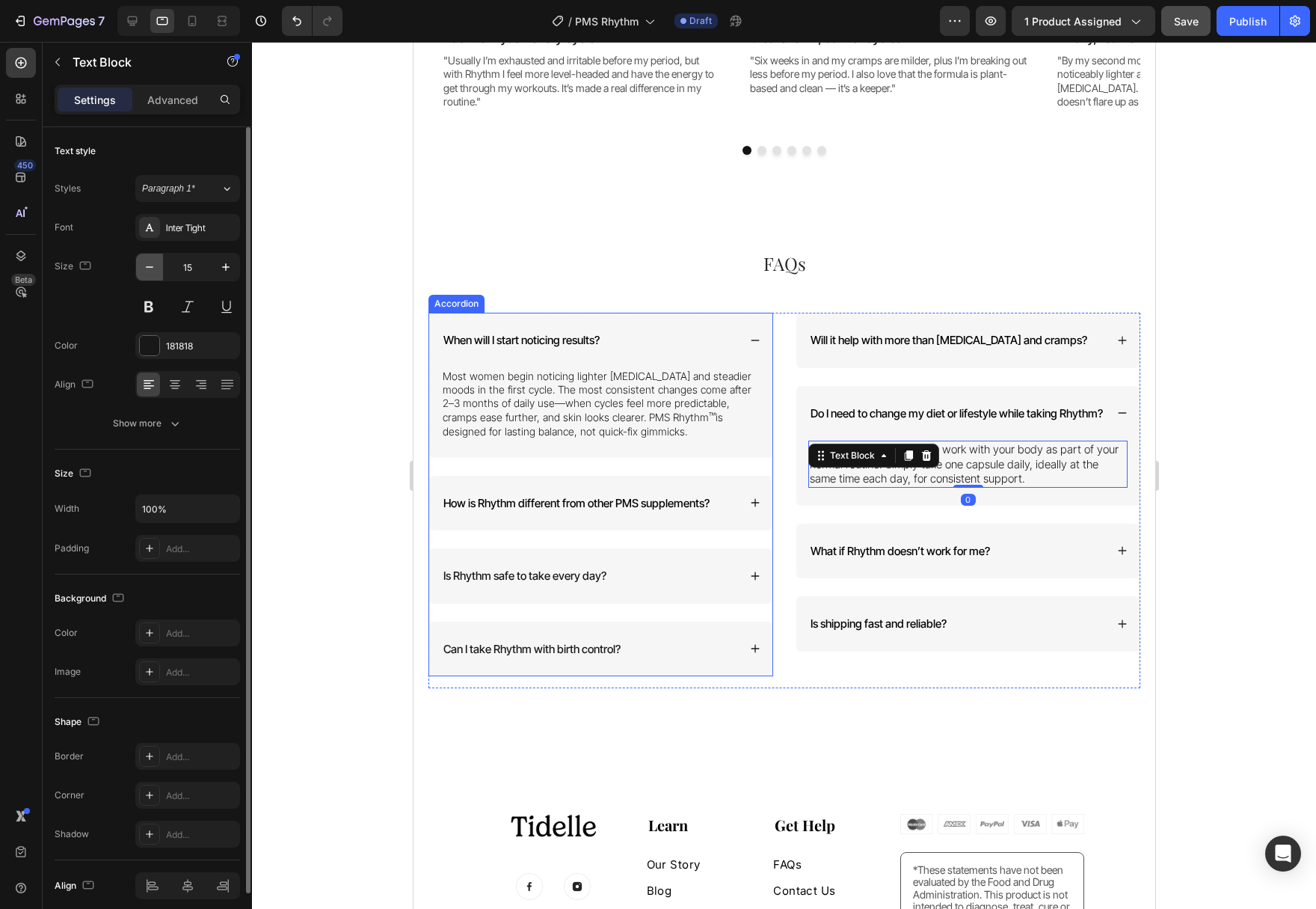
click at [152, 265] on icon "button" at bounding box center [149, 266] width 15 height 15
type input "14"
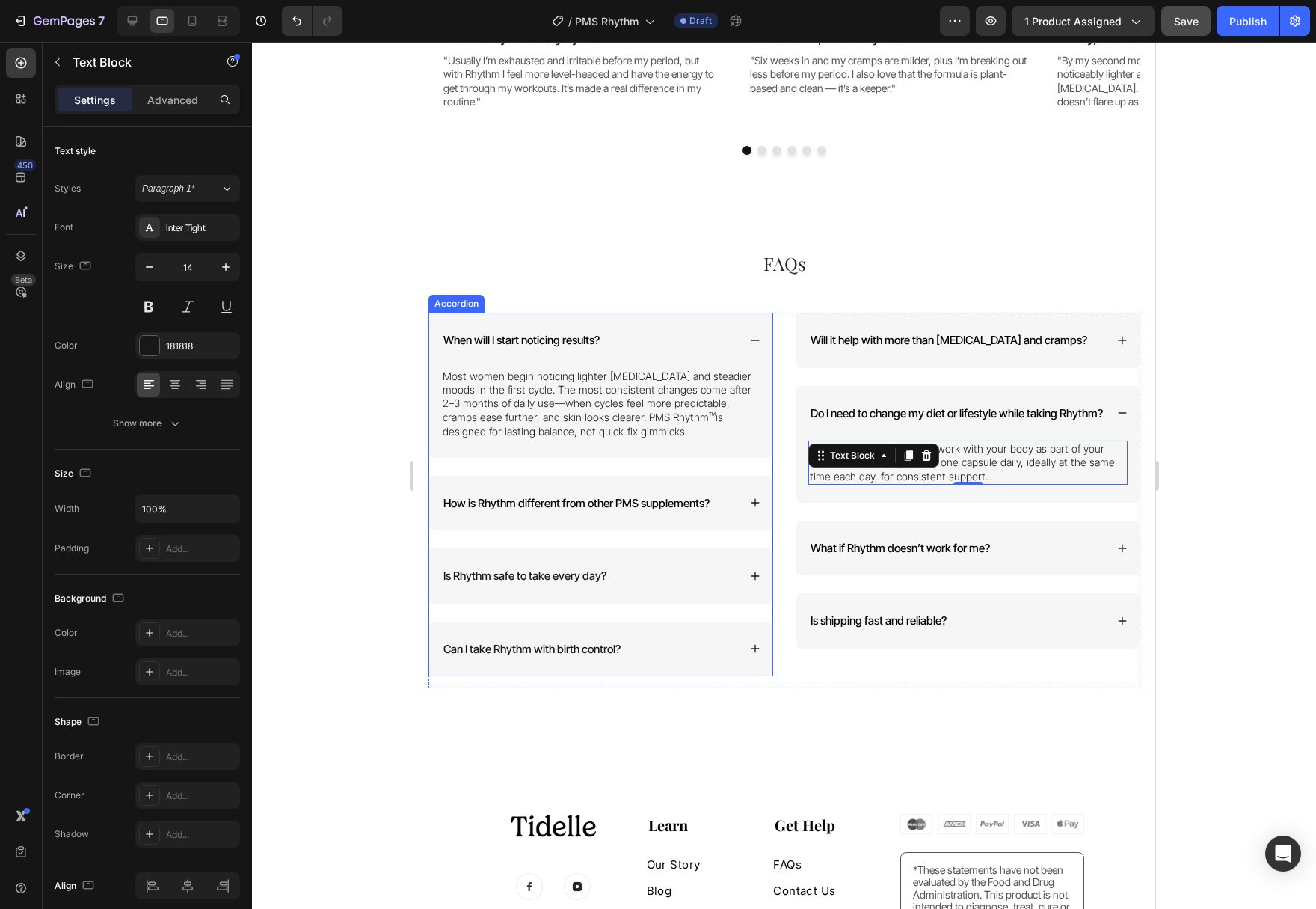
click at [758, 502] on icon at bounding box center [755, 502] width 10 height 10
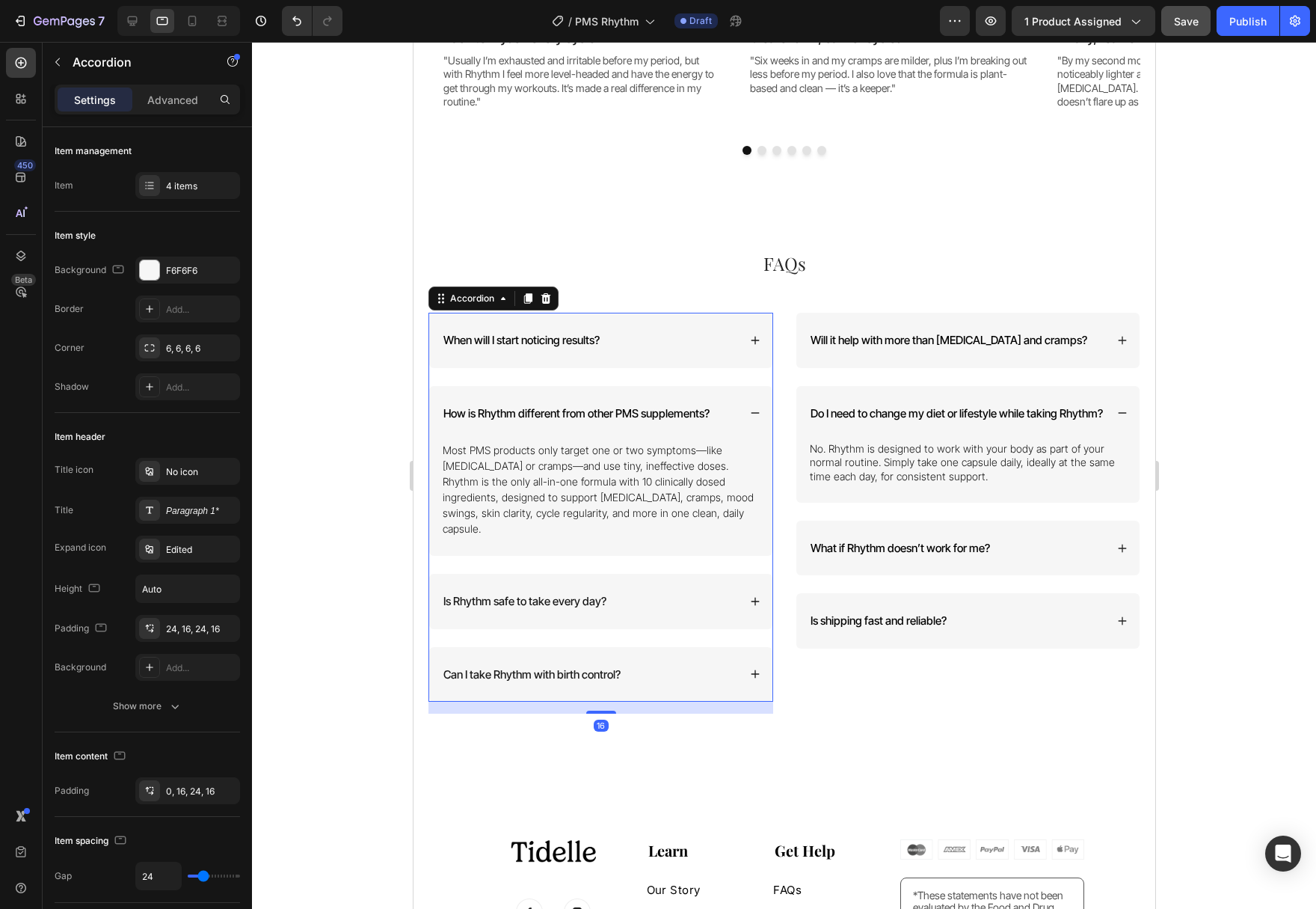
click at [751, 579] on div "Is Rhythm safe to take every day?" at bounding box center [600, 602] width 343 height 56
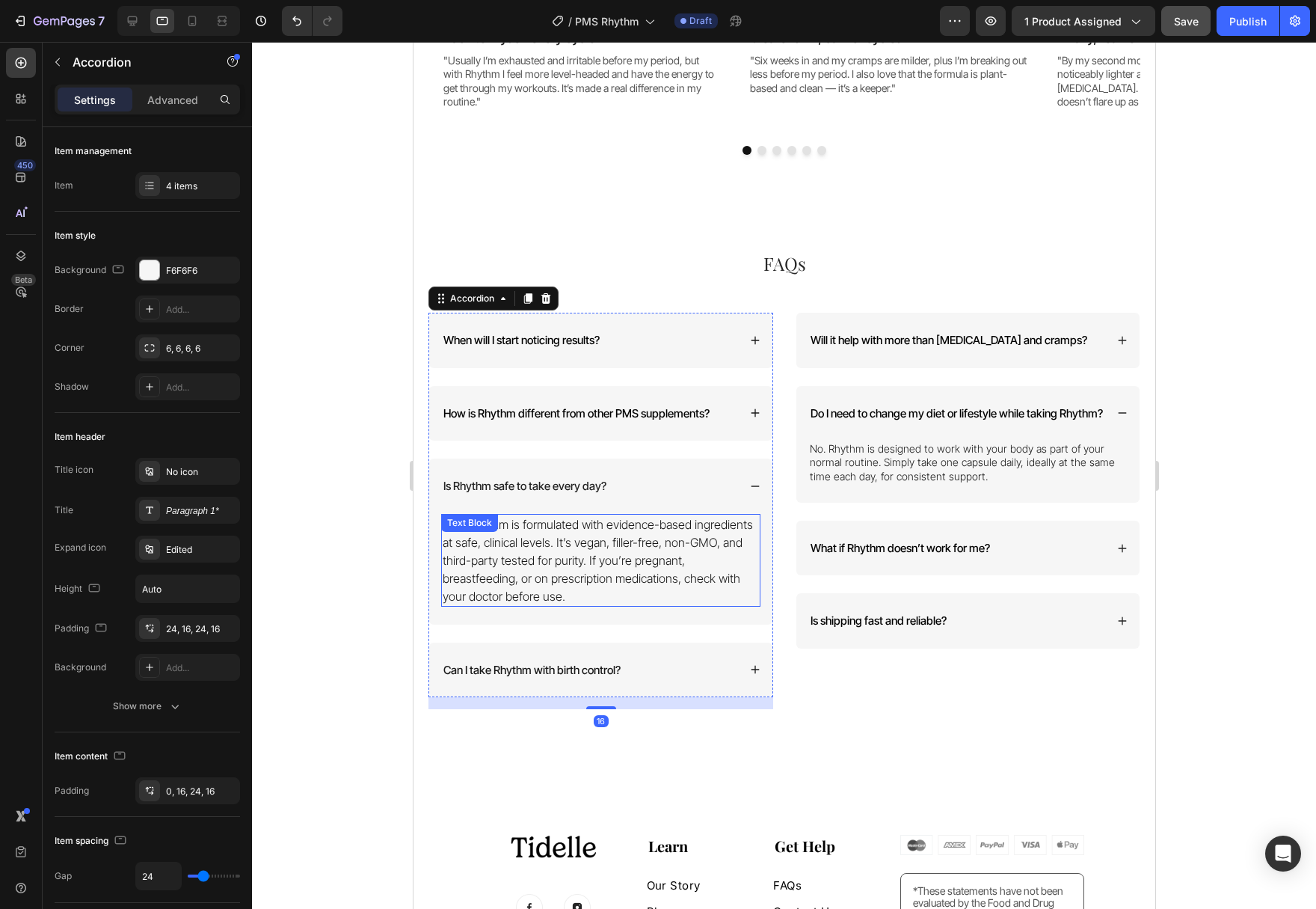
click at [644, 558] on p "Yes. Rhythm is formulated with evidence-based ingredients at safe, clinical lev…" at bounding box center [600, 560] width 316 height 90
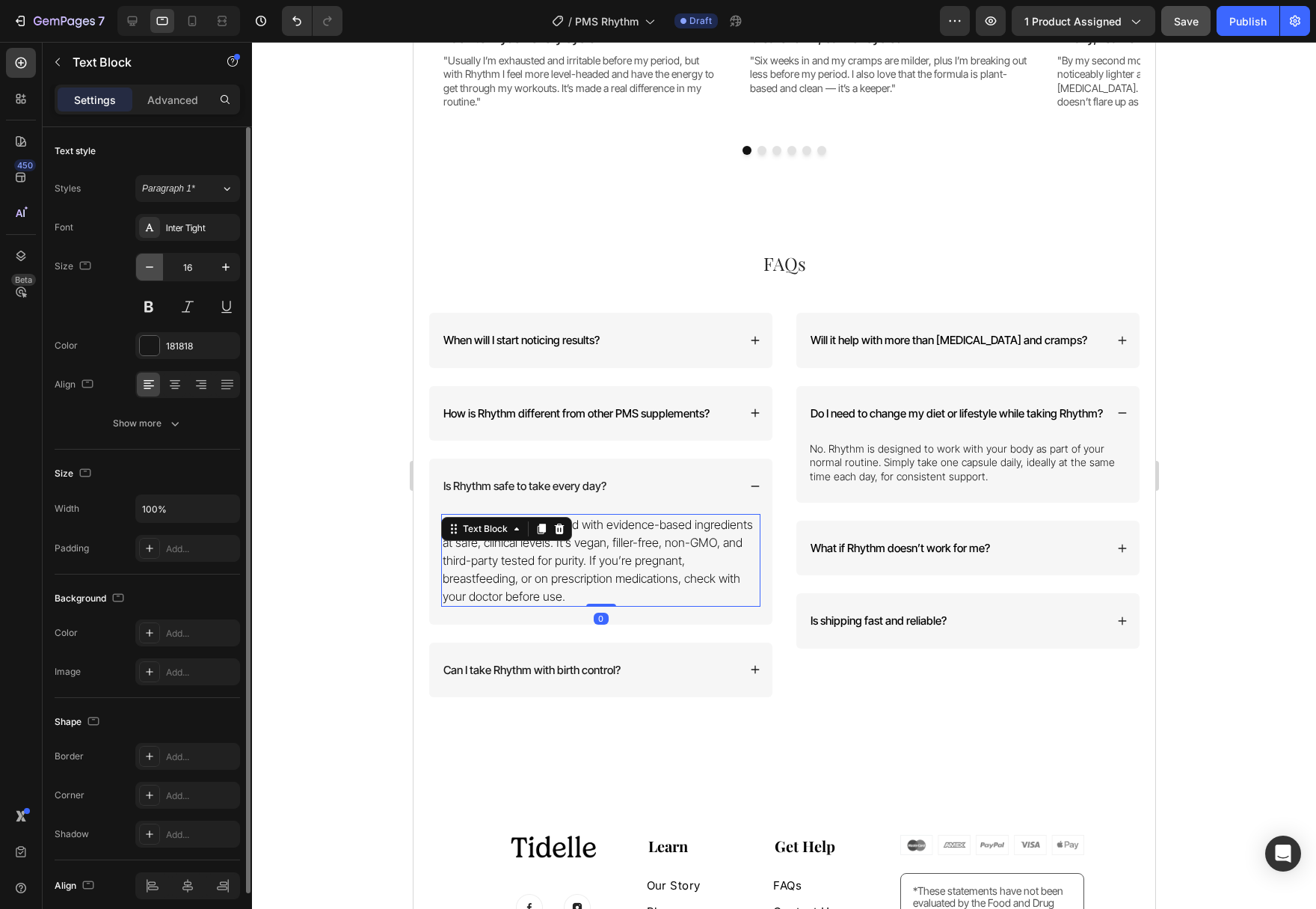
click at [146, 270] on icon "button" at bounding box center [149, 266] width 15 height 15
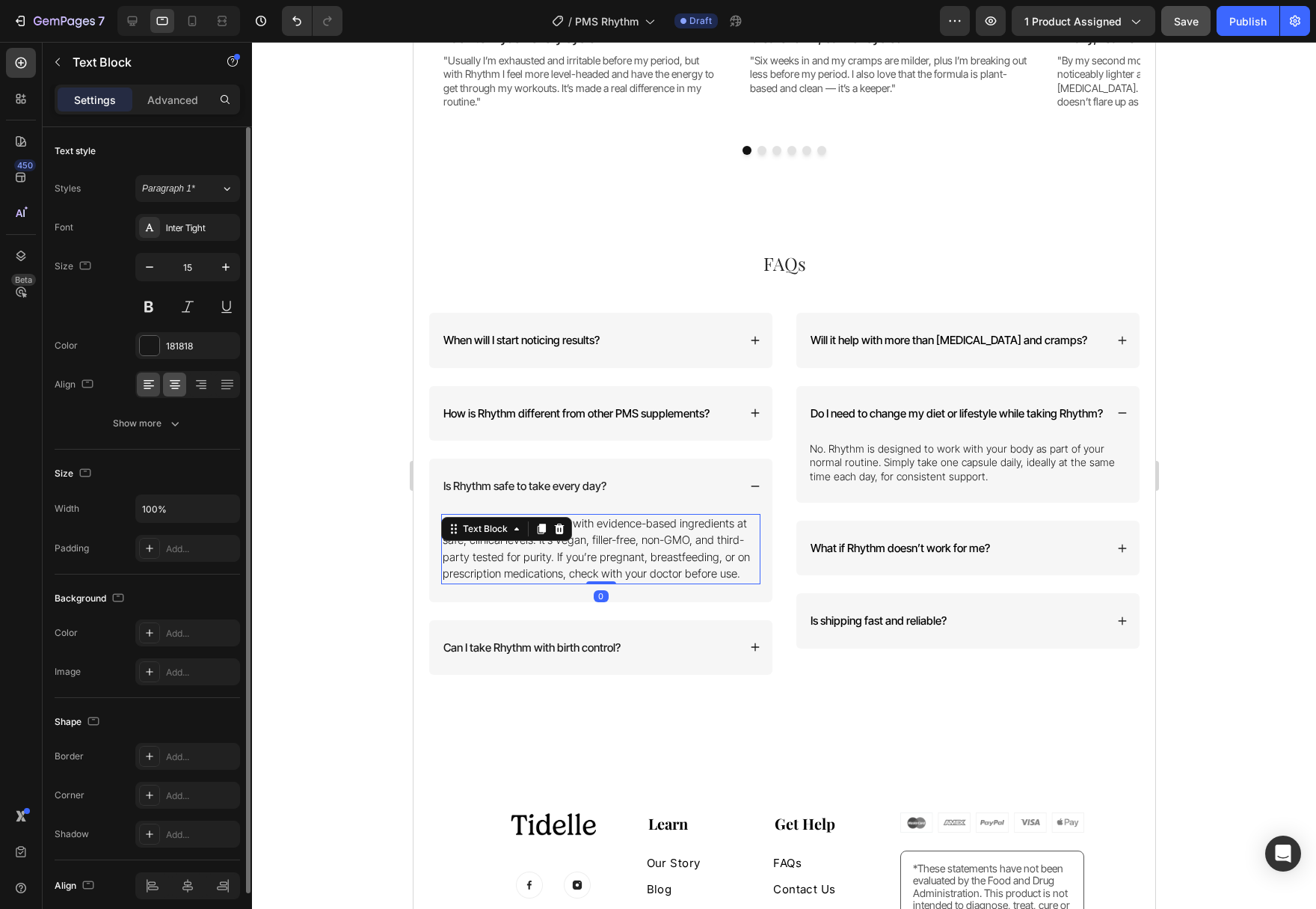
type input "14"
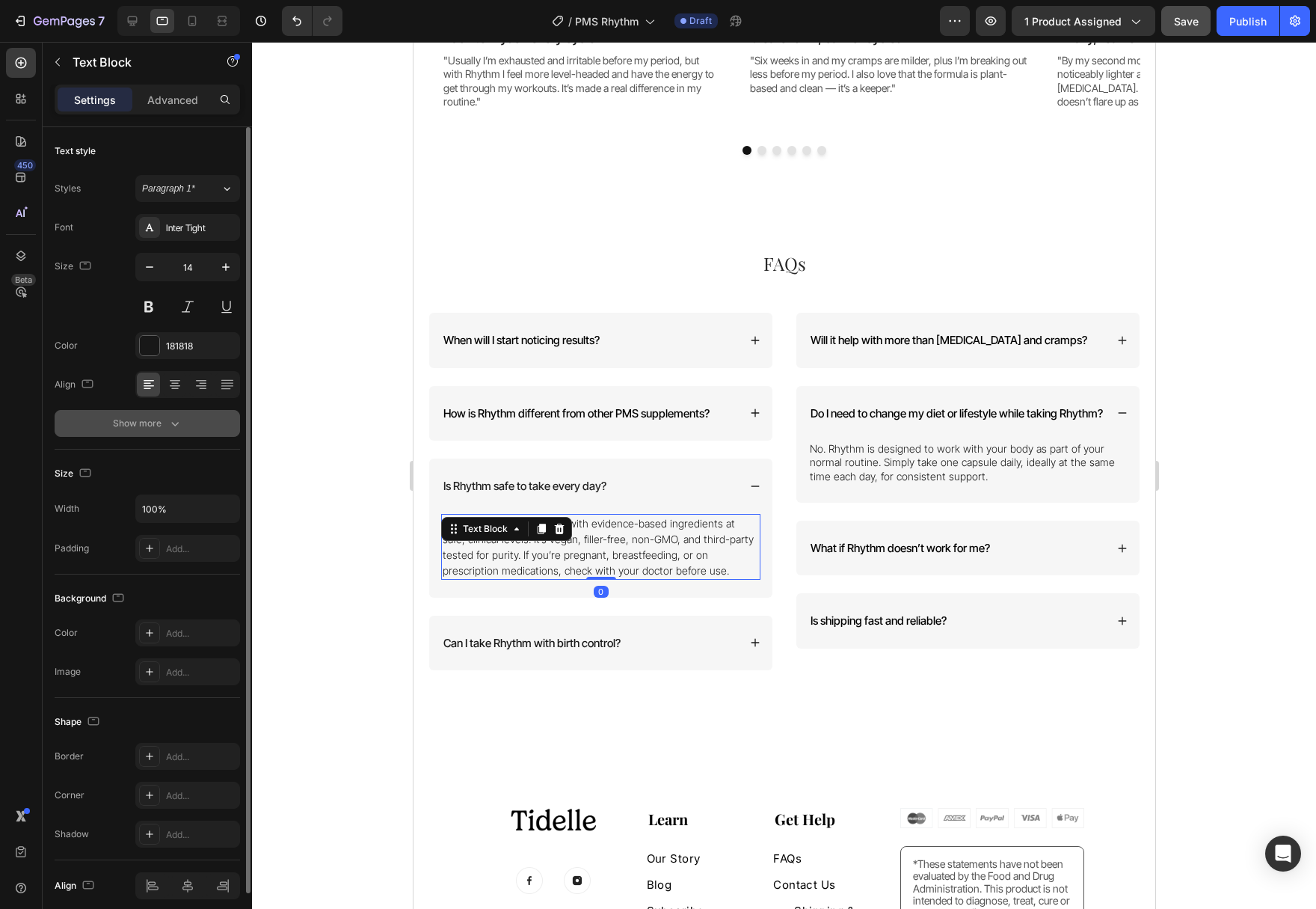
click at [179, 411] on button "Show more" at bounding box center [147, 423] width 185 height 27
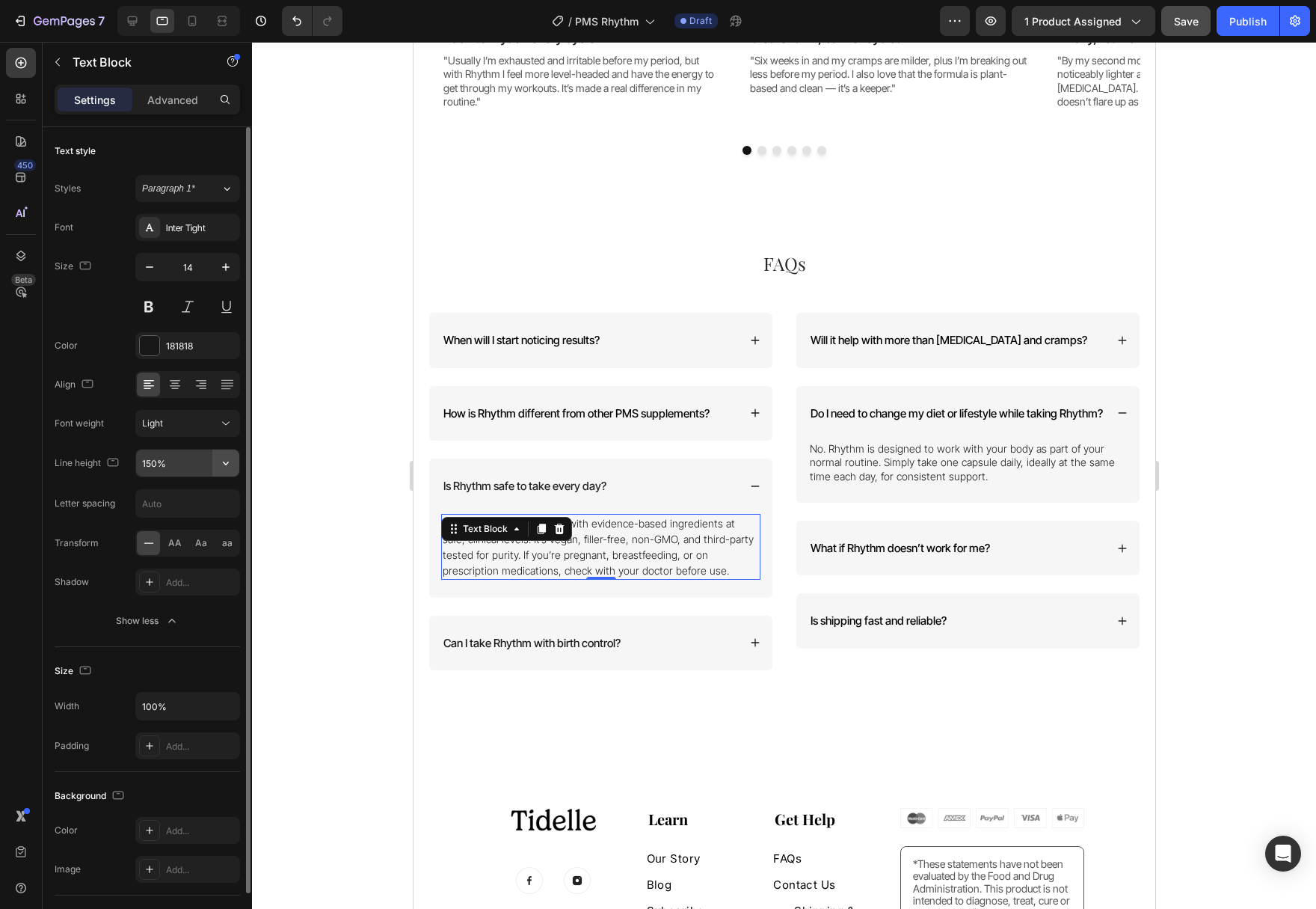
click at [231, 469] on icon "button" at bounding box center [225, 462] width 15 height 15
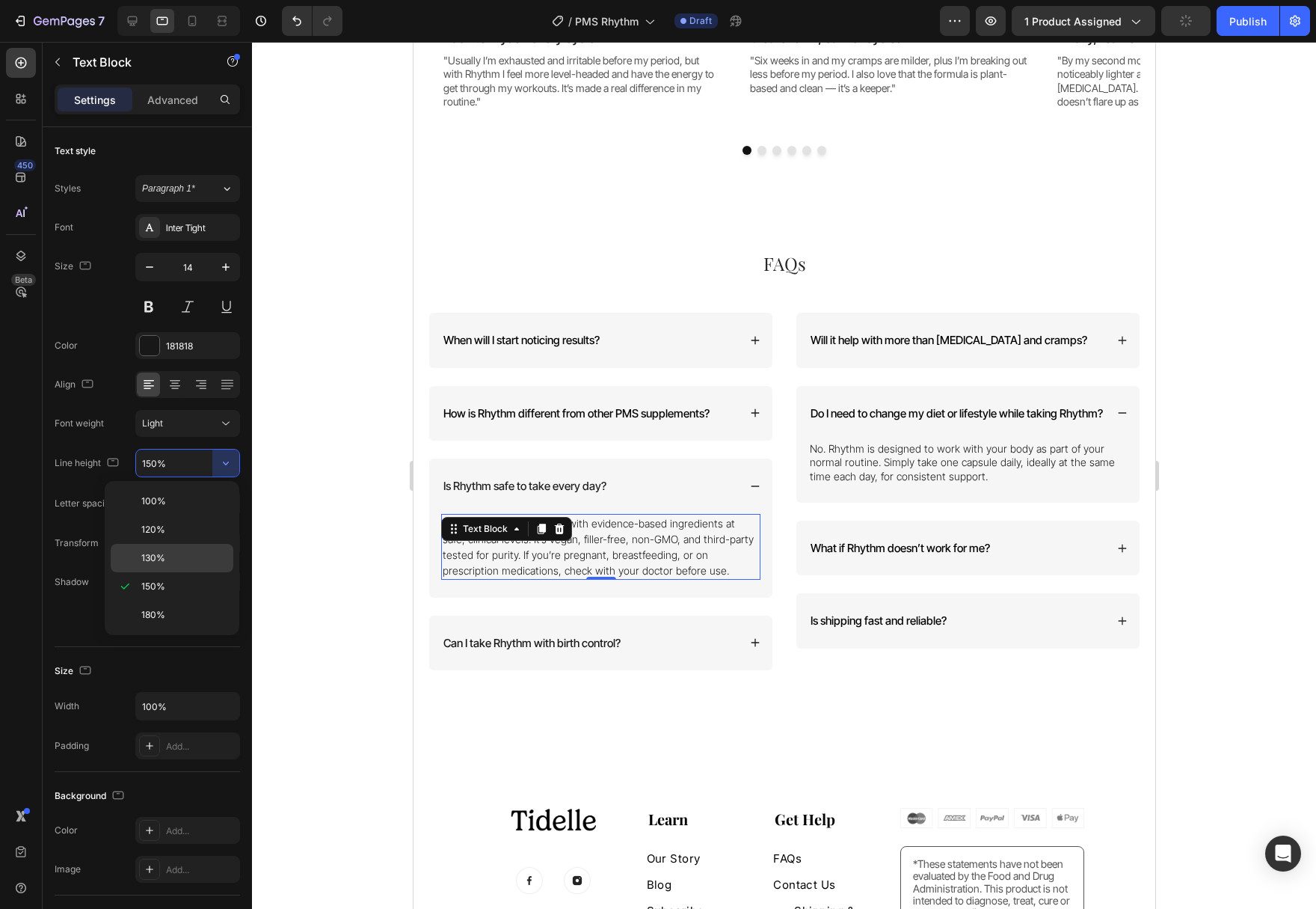
click at [192, 560] on p "130%" at bounding box center [184, 557] width 85 height 13
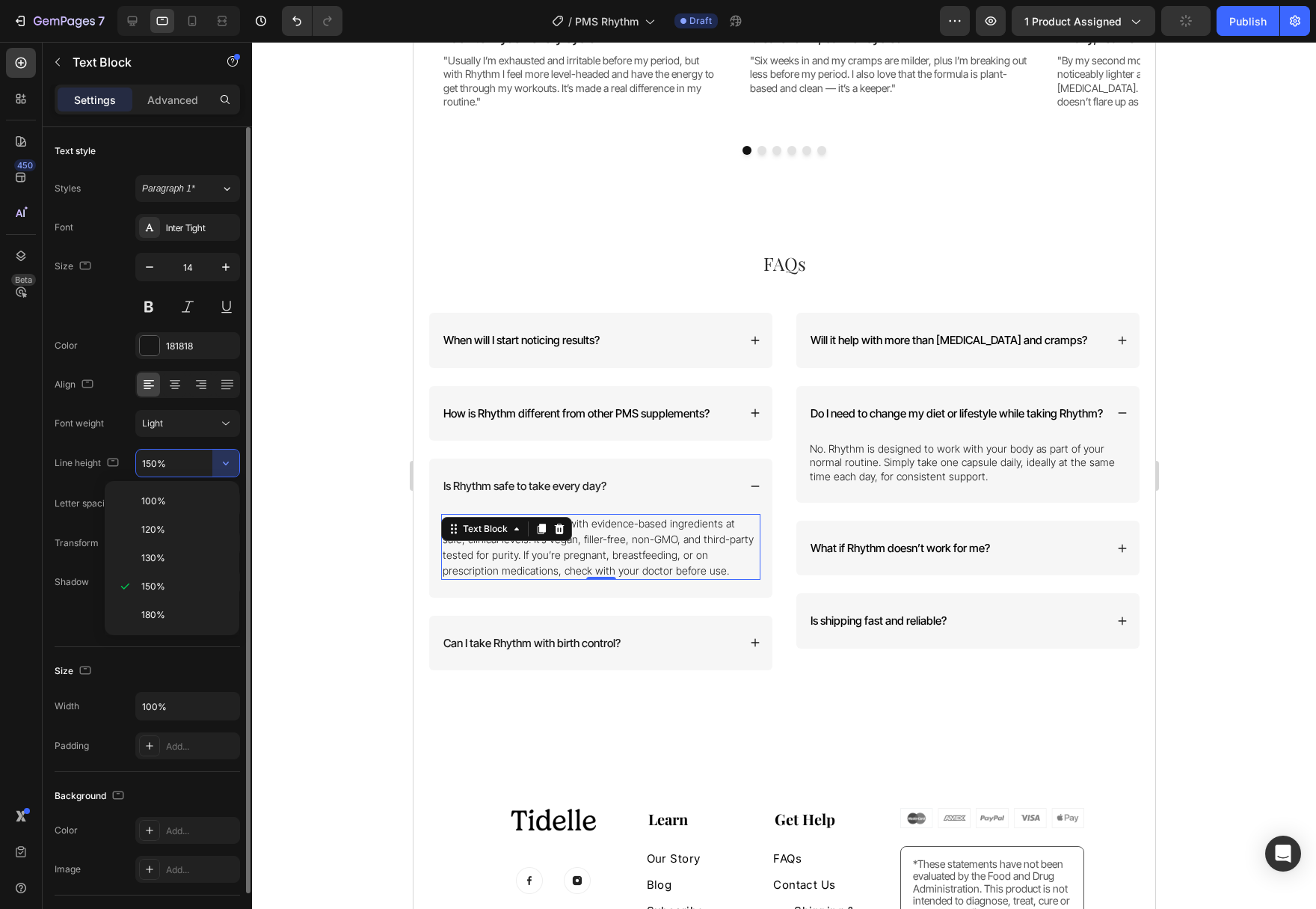
type input "130%"
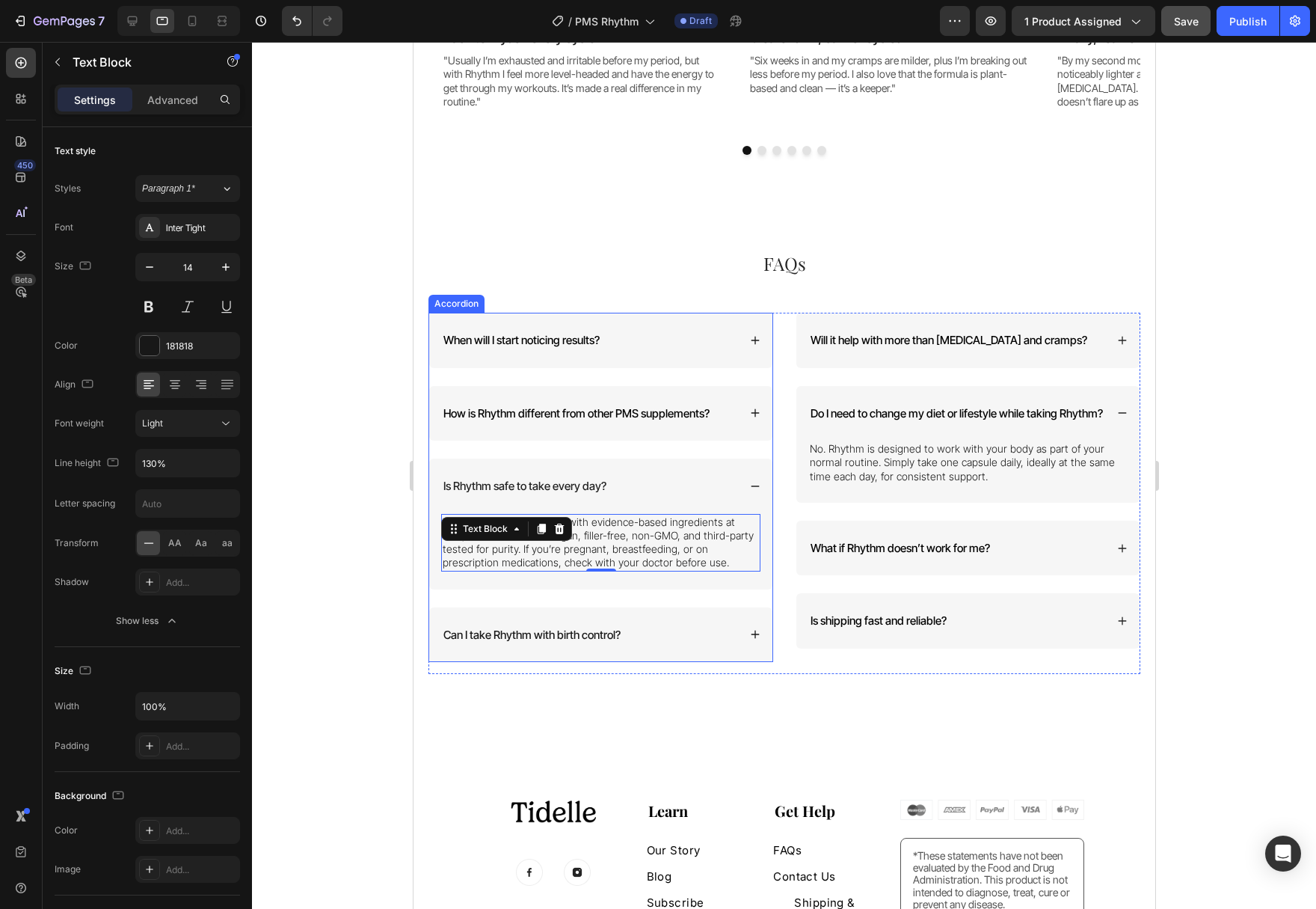
click at [745, 640] on div "Can I take Rhythm with birth control?" at bounding box center [600, 636] width 343 height 56
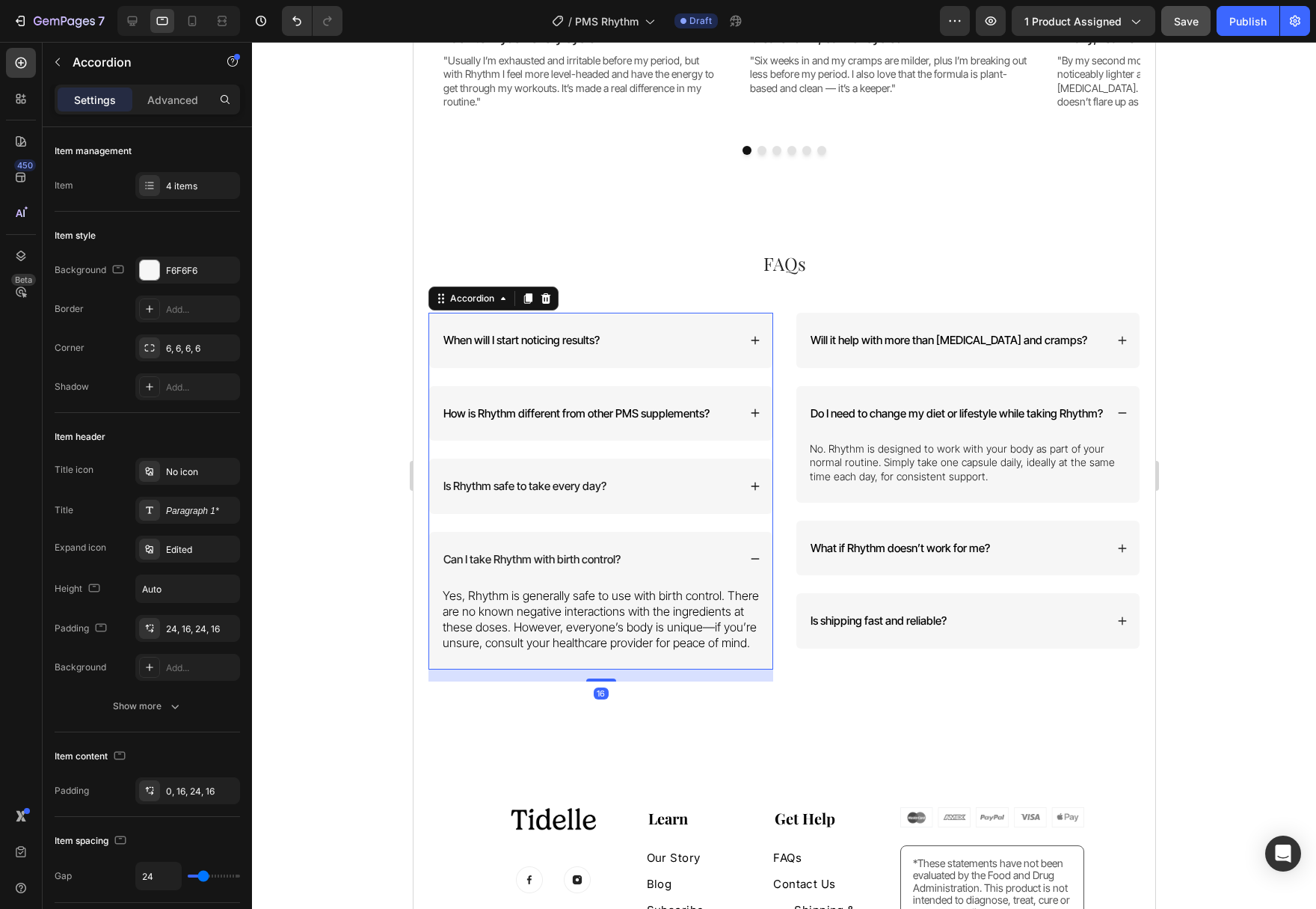
click at [623, 623] on span "Yes, Rhythm is generally safe to use with birth control. There are no known neg…" at bounding box center [600, 618] width 316 height 61
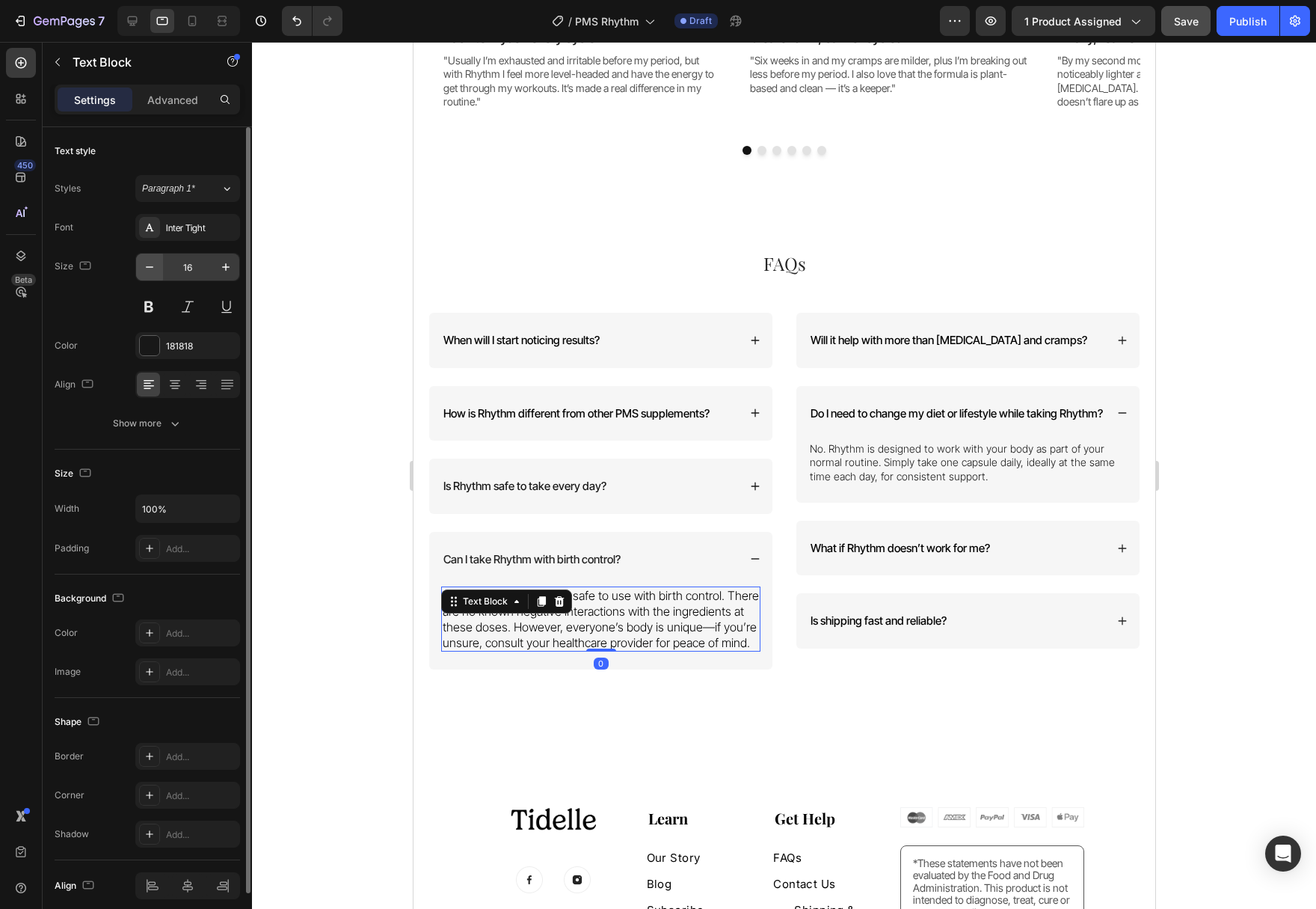
click at [146, 270] on icon "button" at bounding box center [149, 266] width 15 height 15
type input "14"
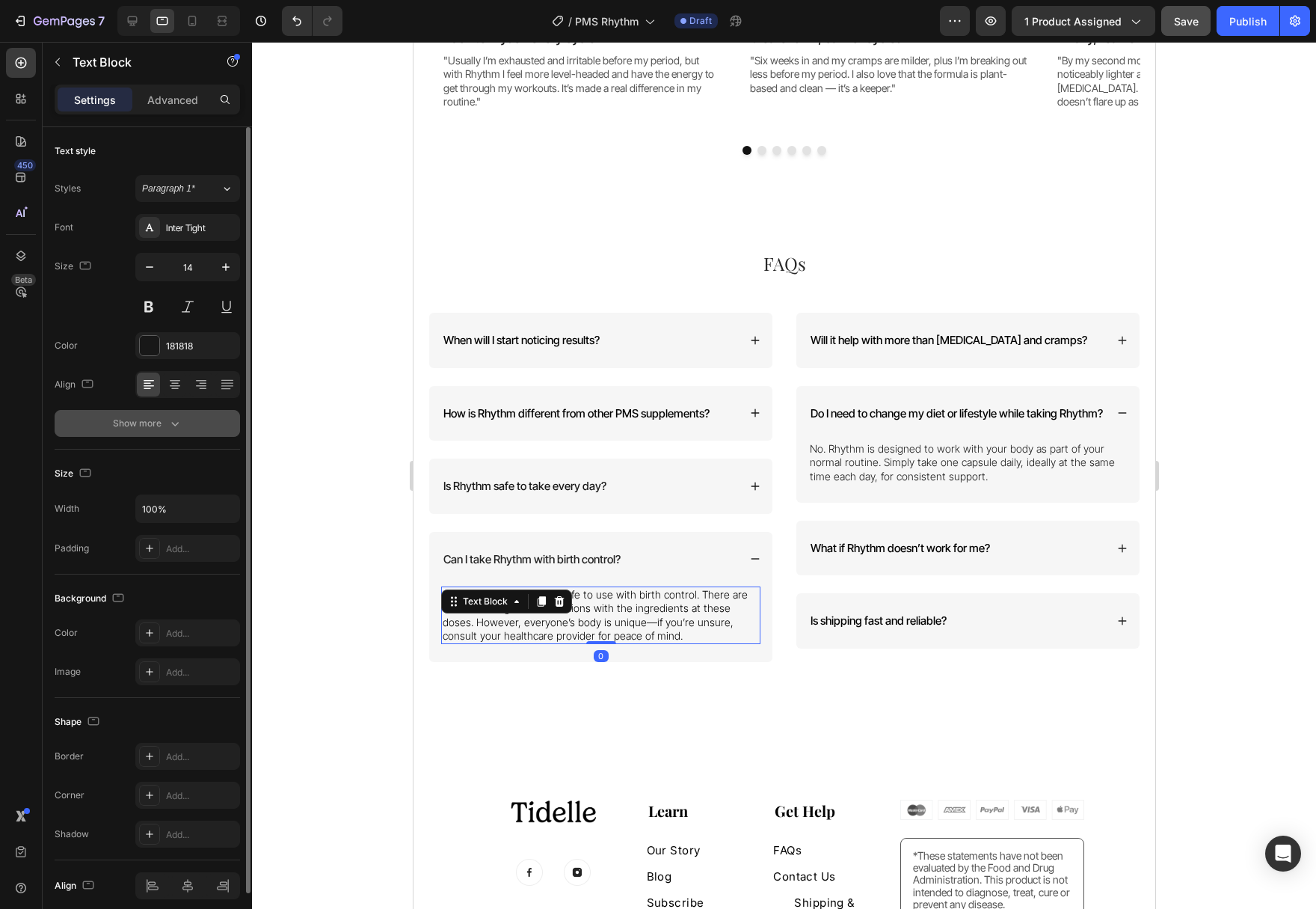
click at [187, 429] on button "Show more" at bounding box center [147, 423] width 185 height 27
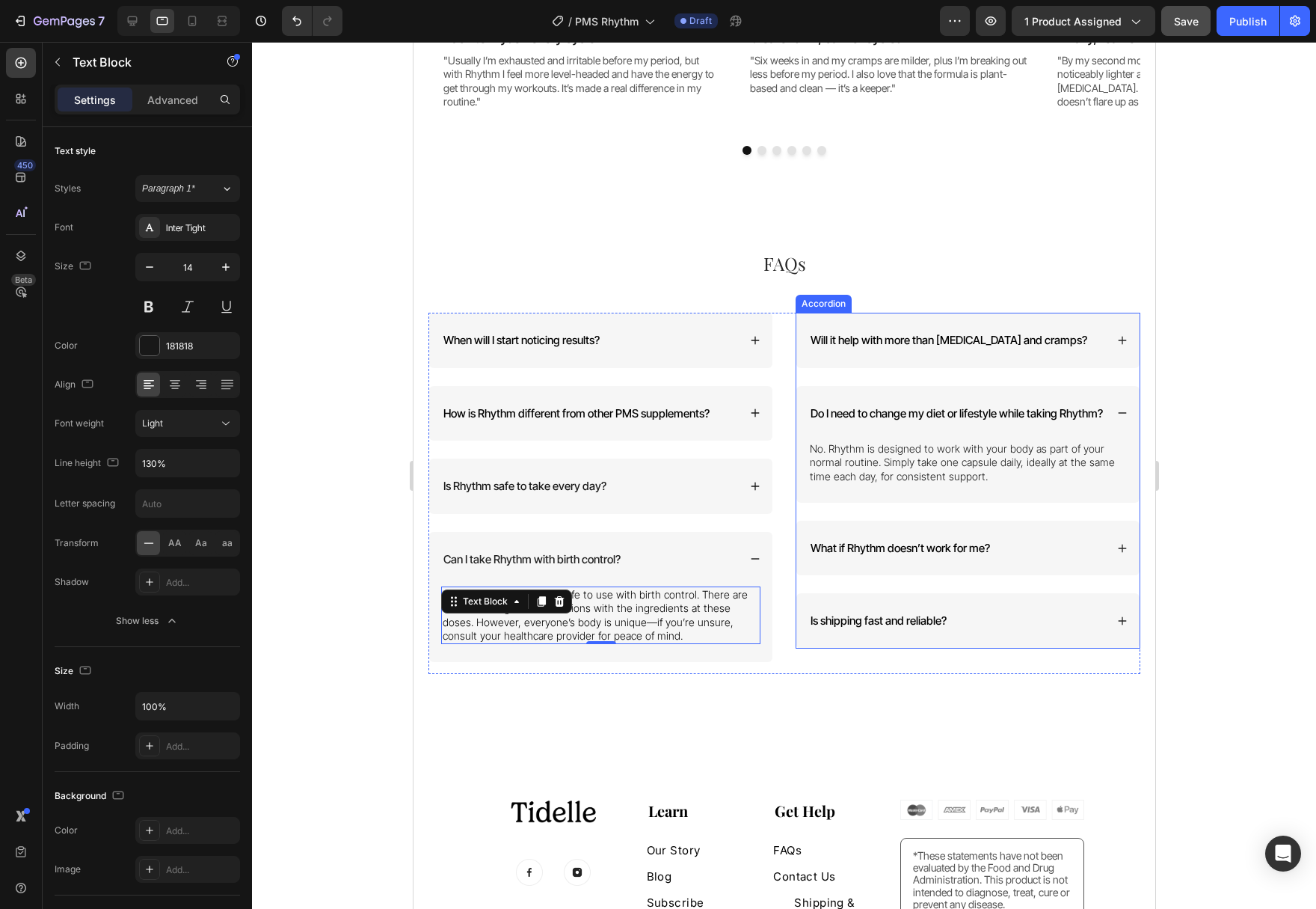
click at [1102, 646] on div "Is shipping fast and reliable?" at bounding box center [967, 621] width 343 height 56
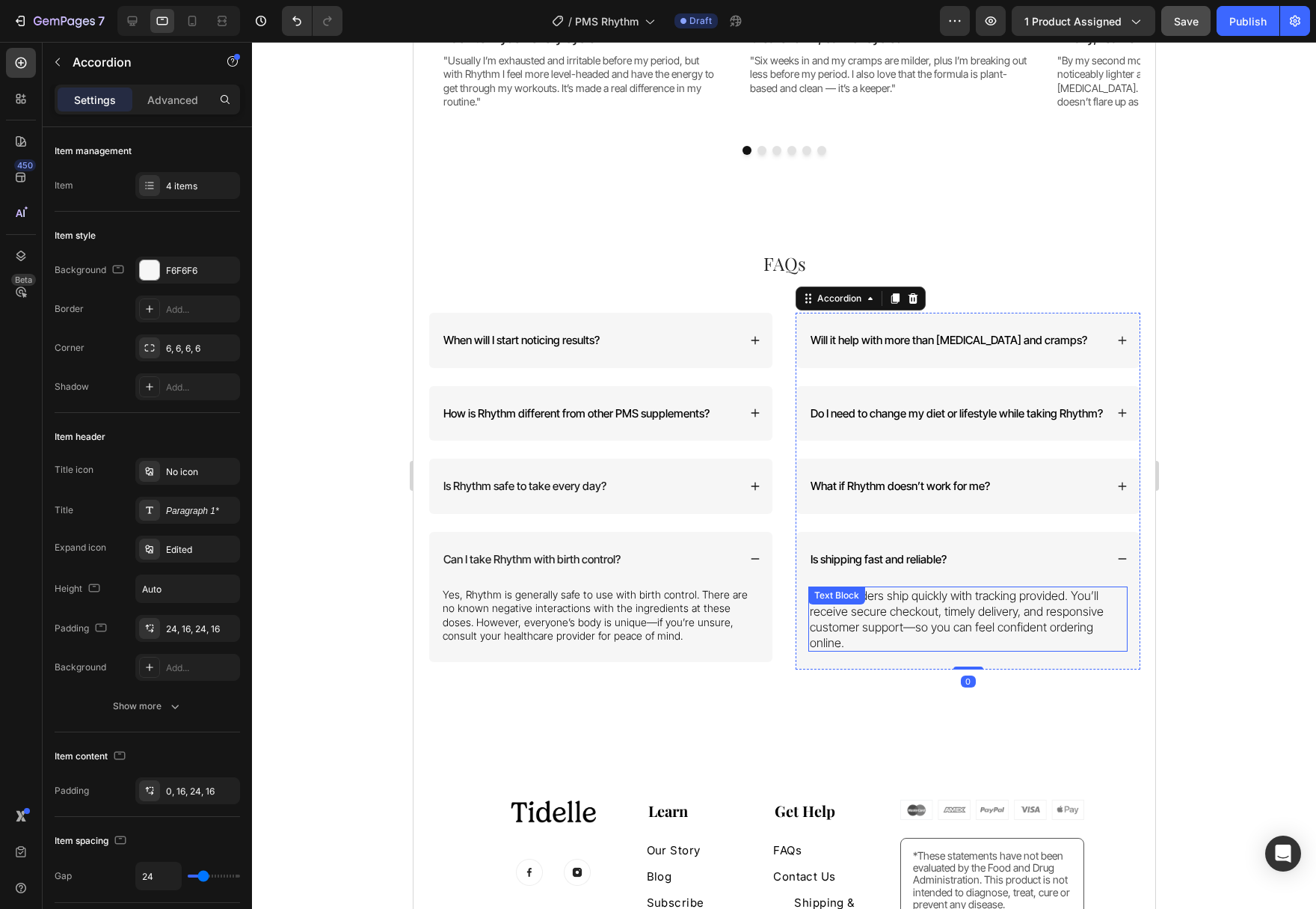
click at [938, 630] on p "Yes. All orders ship quickly with tracking provided. You’ll receive secure chec…" at bounding box center [966, 618] width 316 height 62
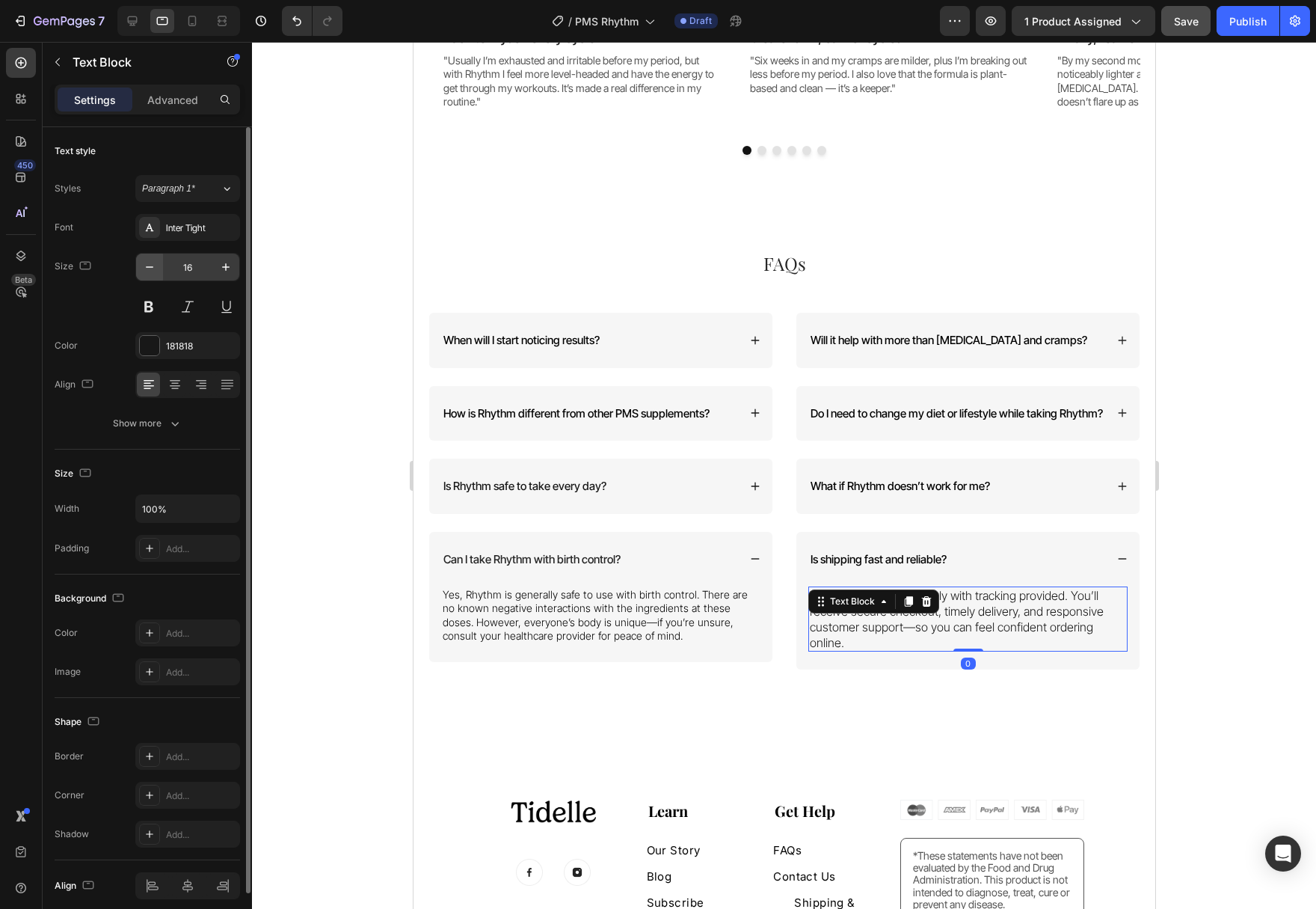
click at [154, 272] on icon "button" at bounding box center [149, 266] width 15 height 15
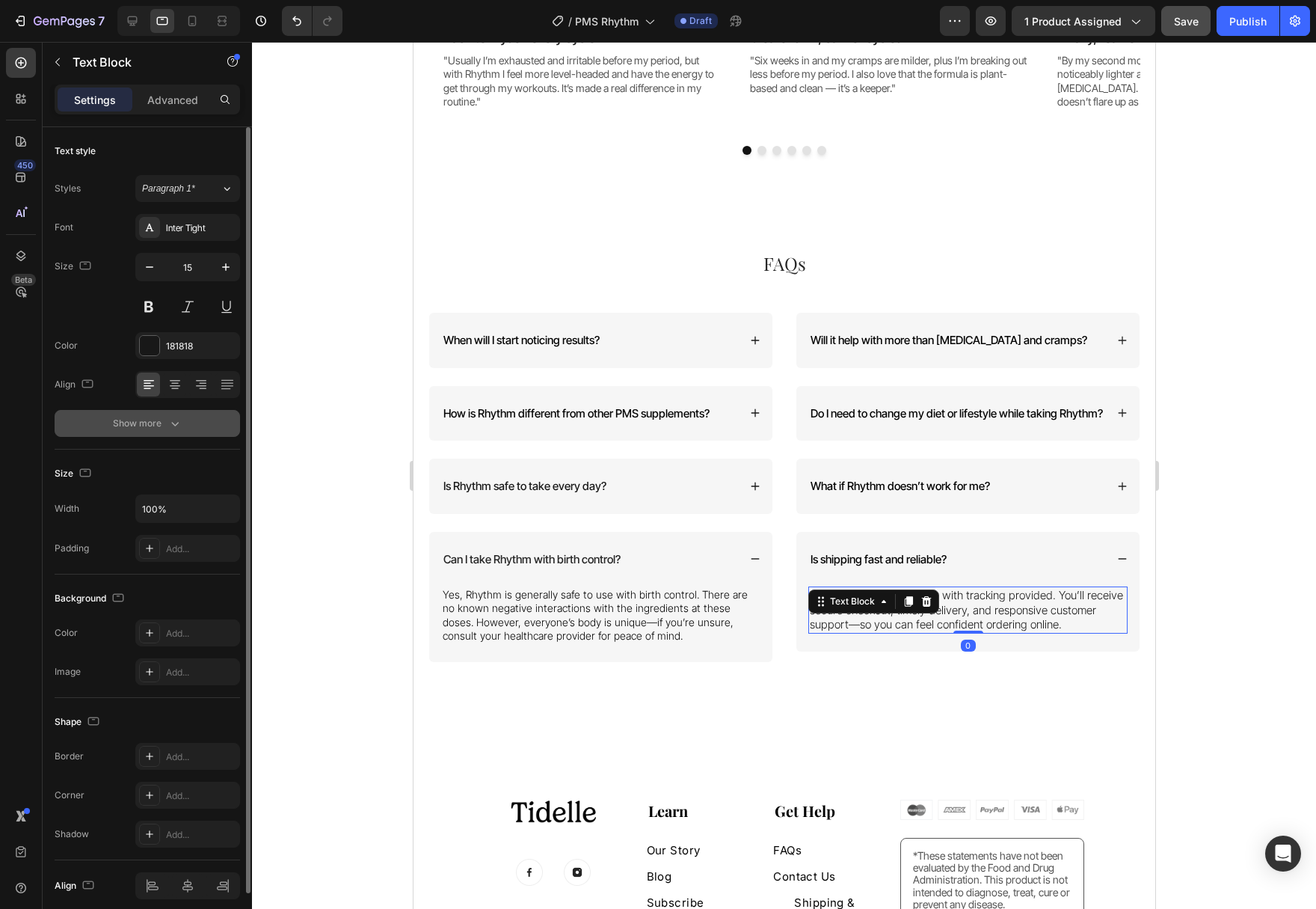
type input "14"
click at [196, 416] on button "Show more" at bounding box center [147, 423] width 185 height 27
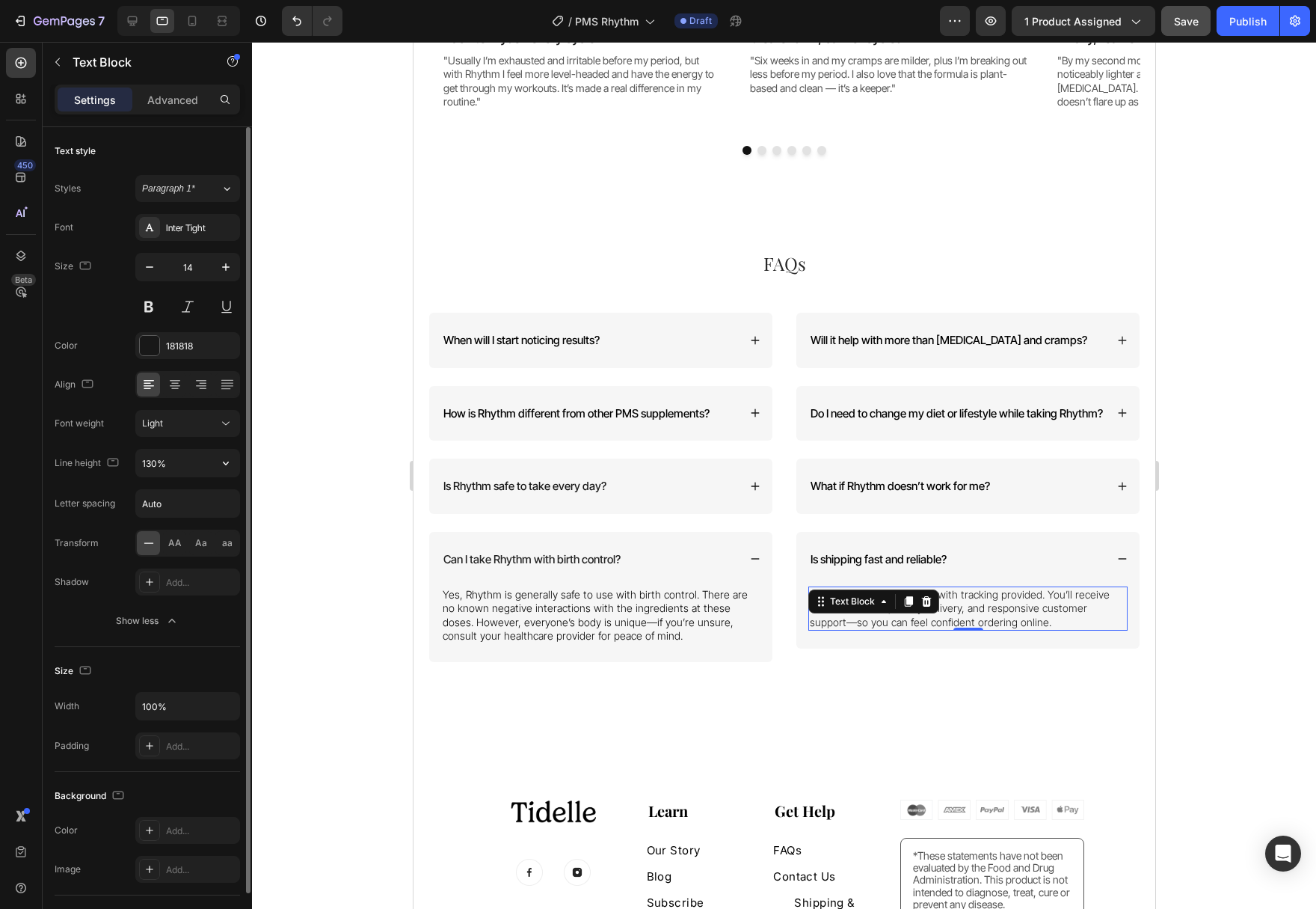
click at [226, 459] on icon "button" at bounding box center [225, 462] width 15 height 15
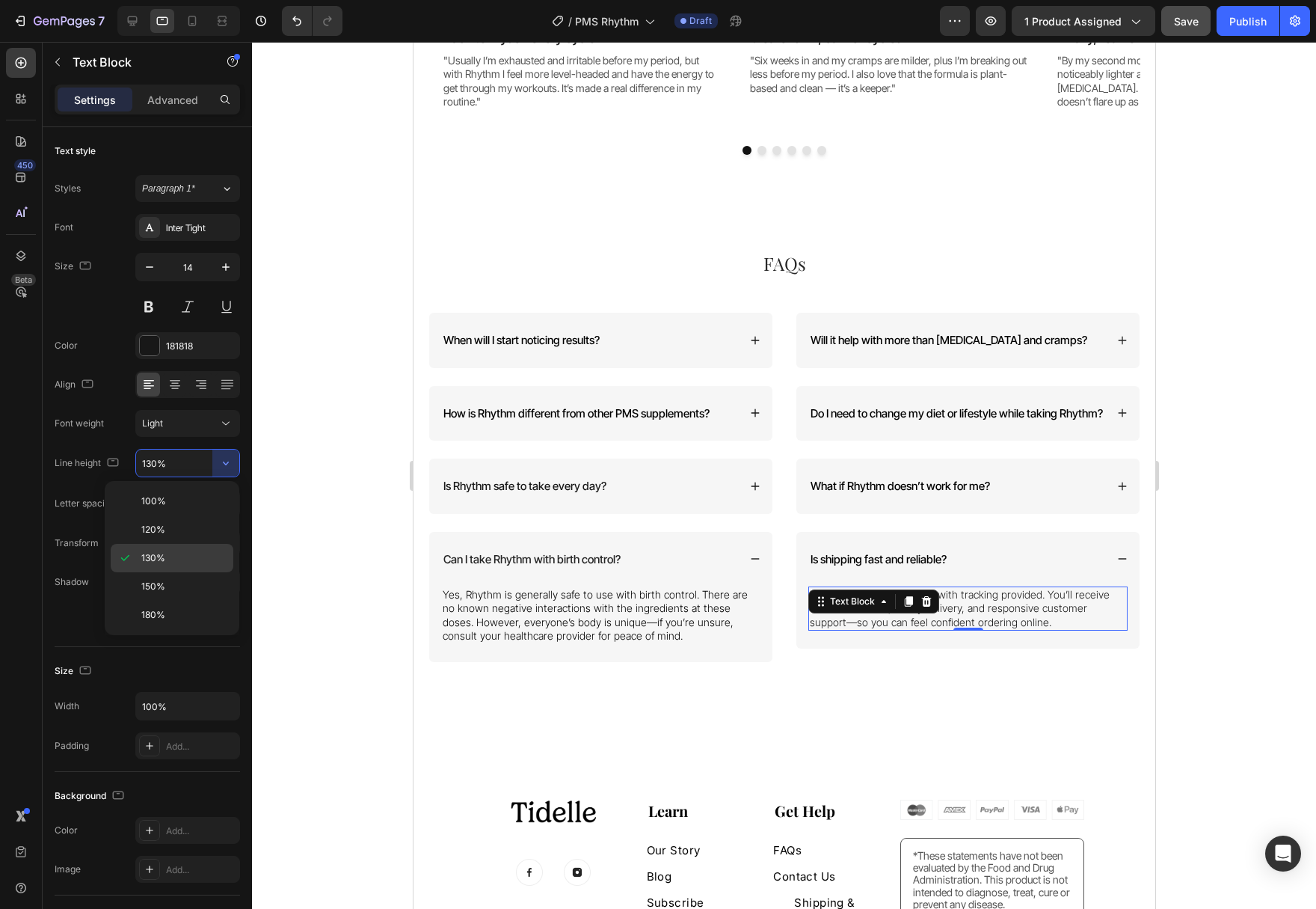
click at [205, 572] on div "130%" at bounding box center [171, 586] width 123 height 29
click at [1092, 512] on div "What if Rhythm doesn’t work for me?" at bounding box center [967, 487] width 343 height 56
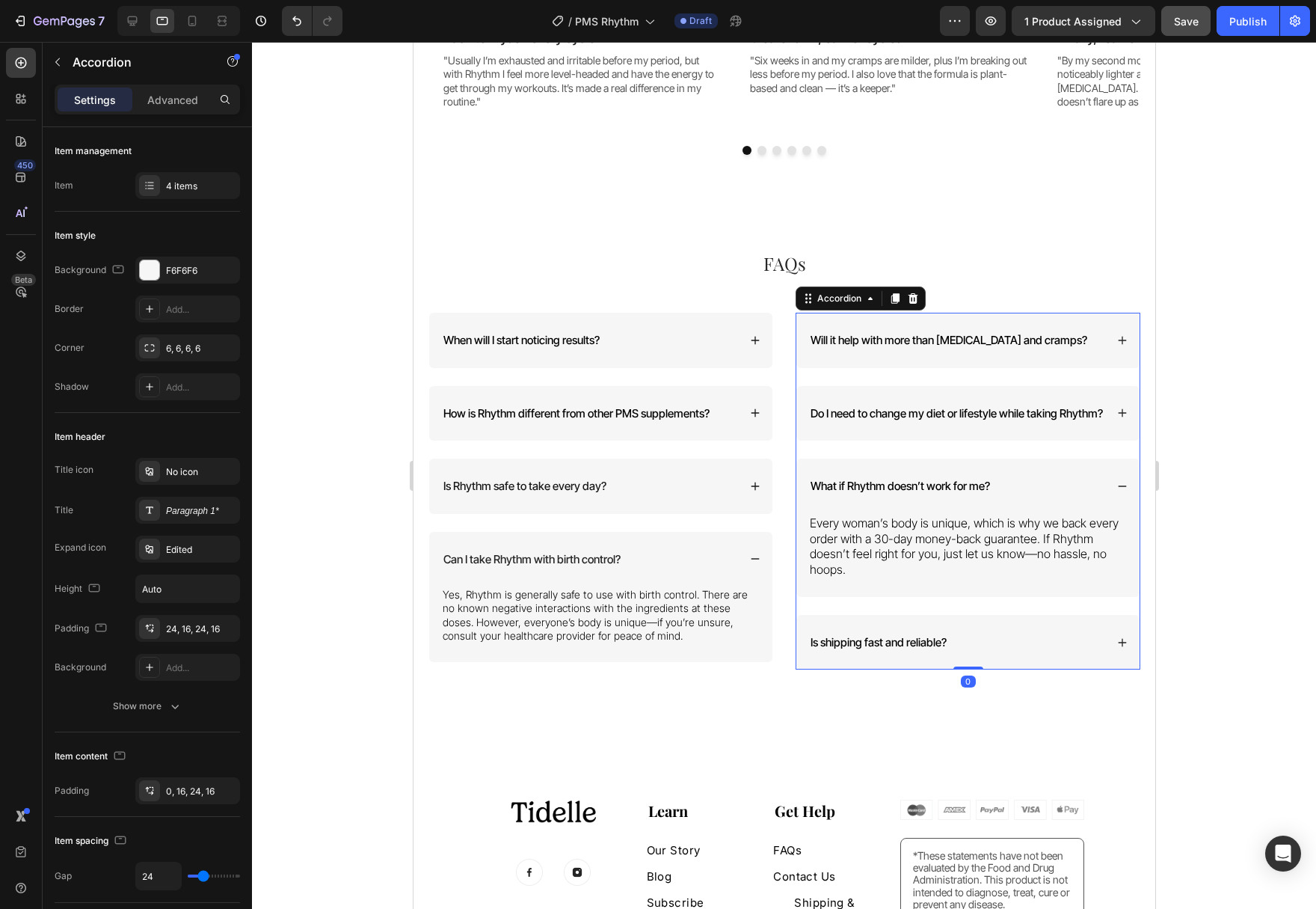
click at [1007, 554] on p "Every woman’s body is unique, which is why we back every order with a 30-day mo…" at bounding box center [966, 546] width 316 height 62
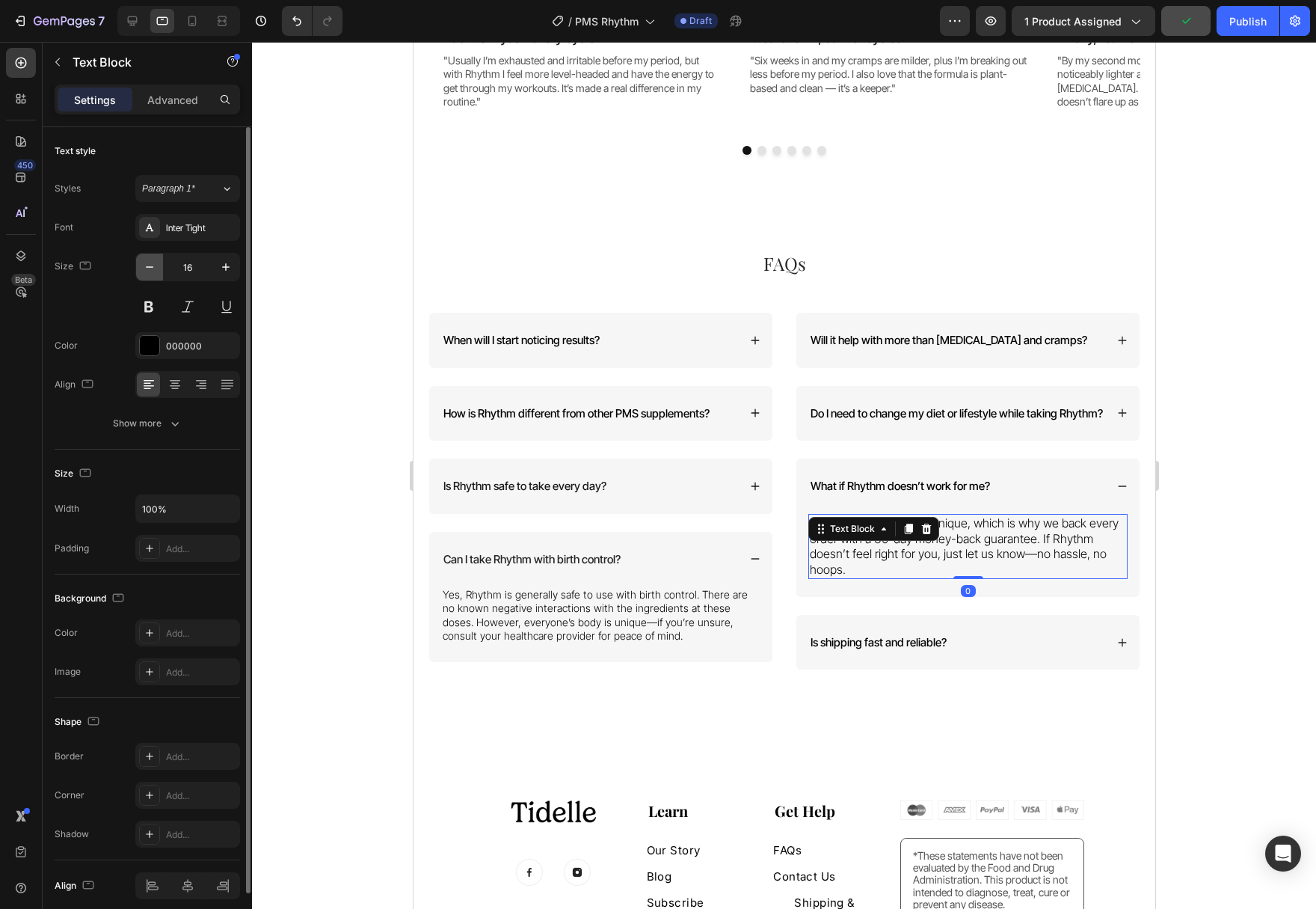
click at [150, 270] on icon "button" at bounding box center [149, 266] width 15 height 15
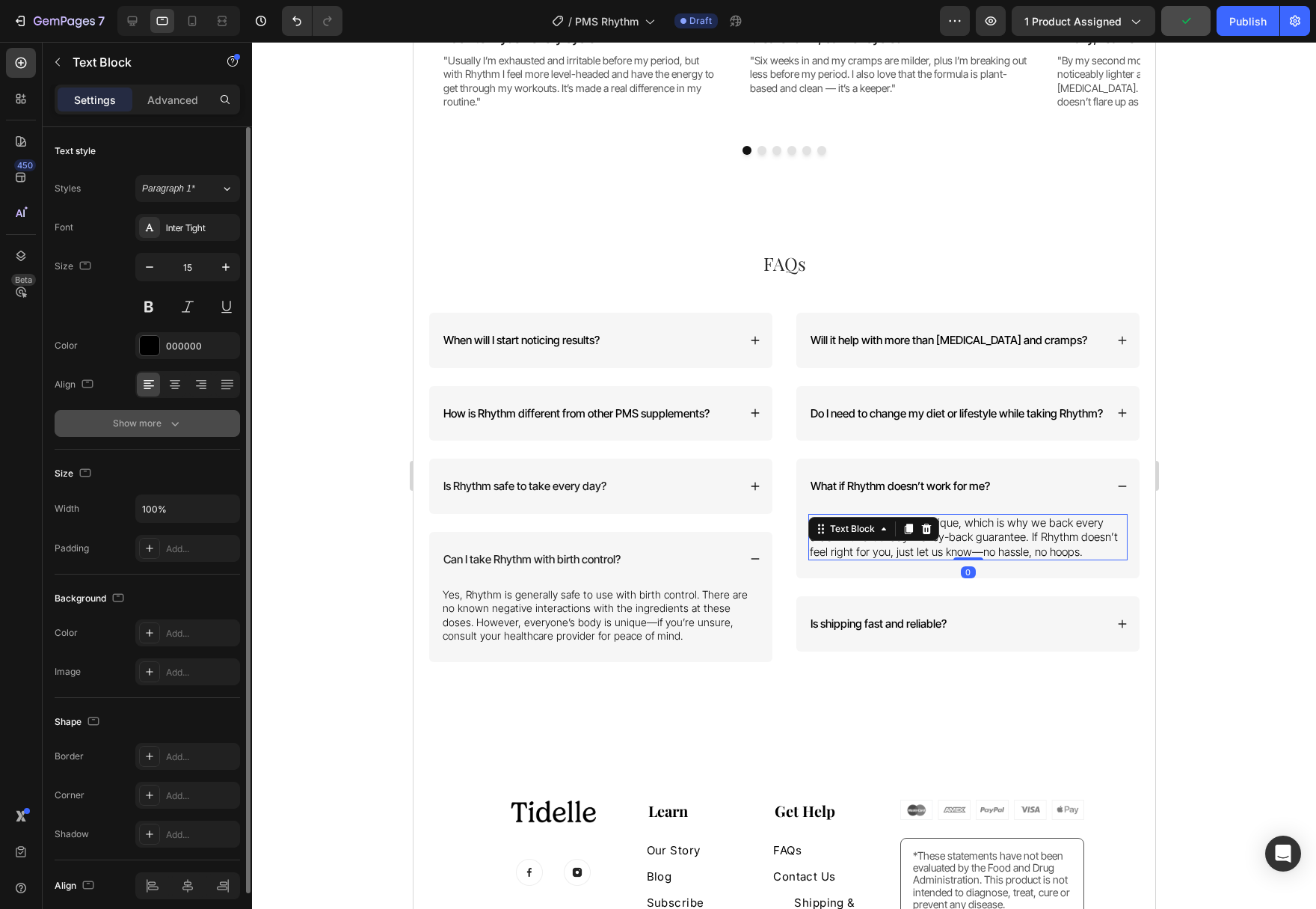
type input "14"
click at [166, 421] on div "Show more" at bounding box center [148, 423] width 70 height 15
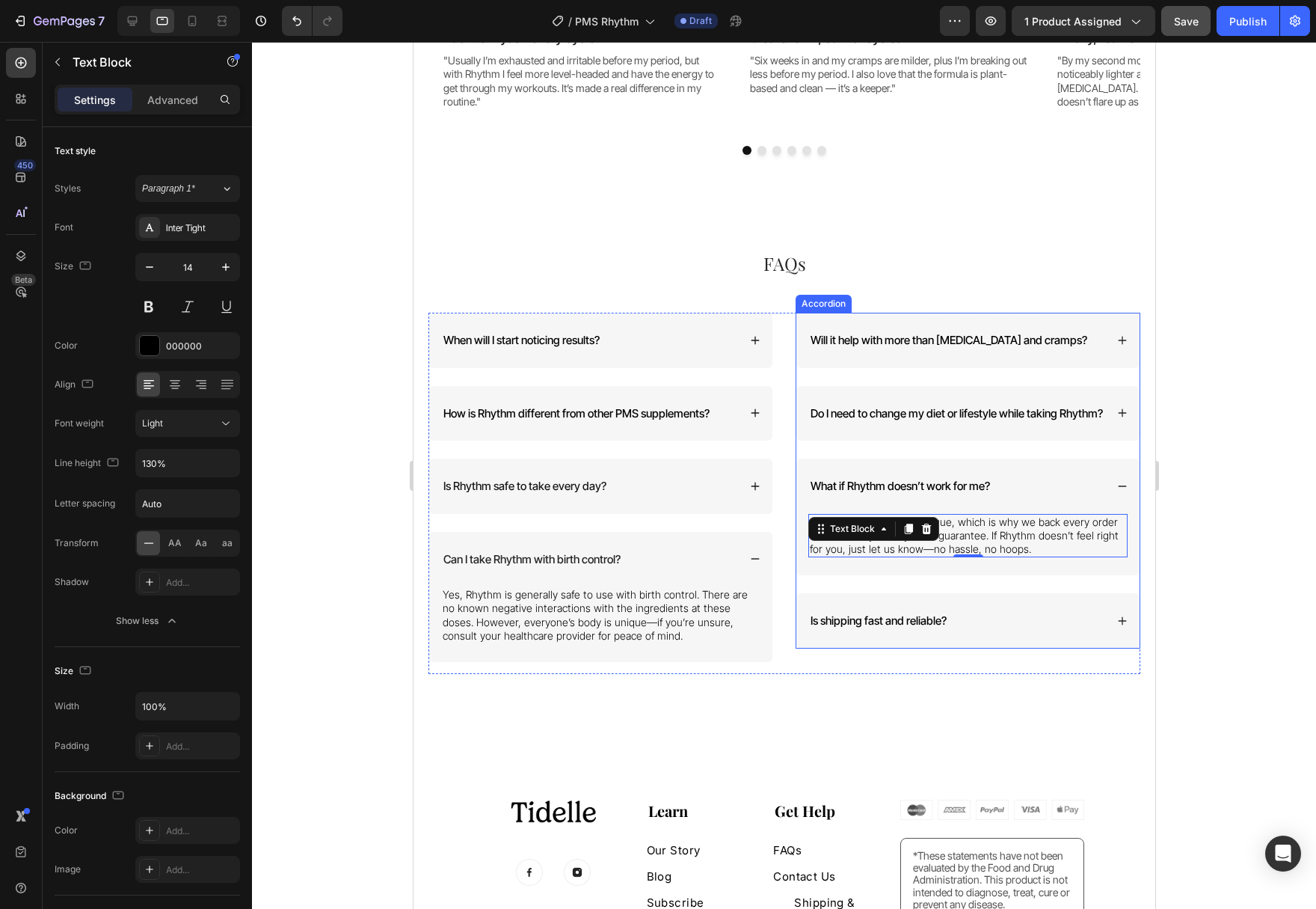
click at [1118, 428] on div "Do I need to change my diet or lifestyle while taking Rhythm?" at bounding box center [967, 414] width 343 height 56
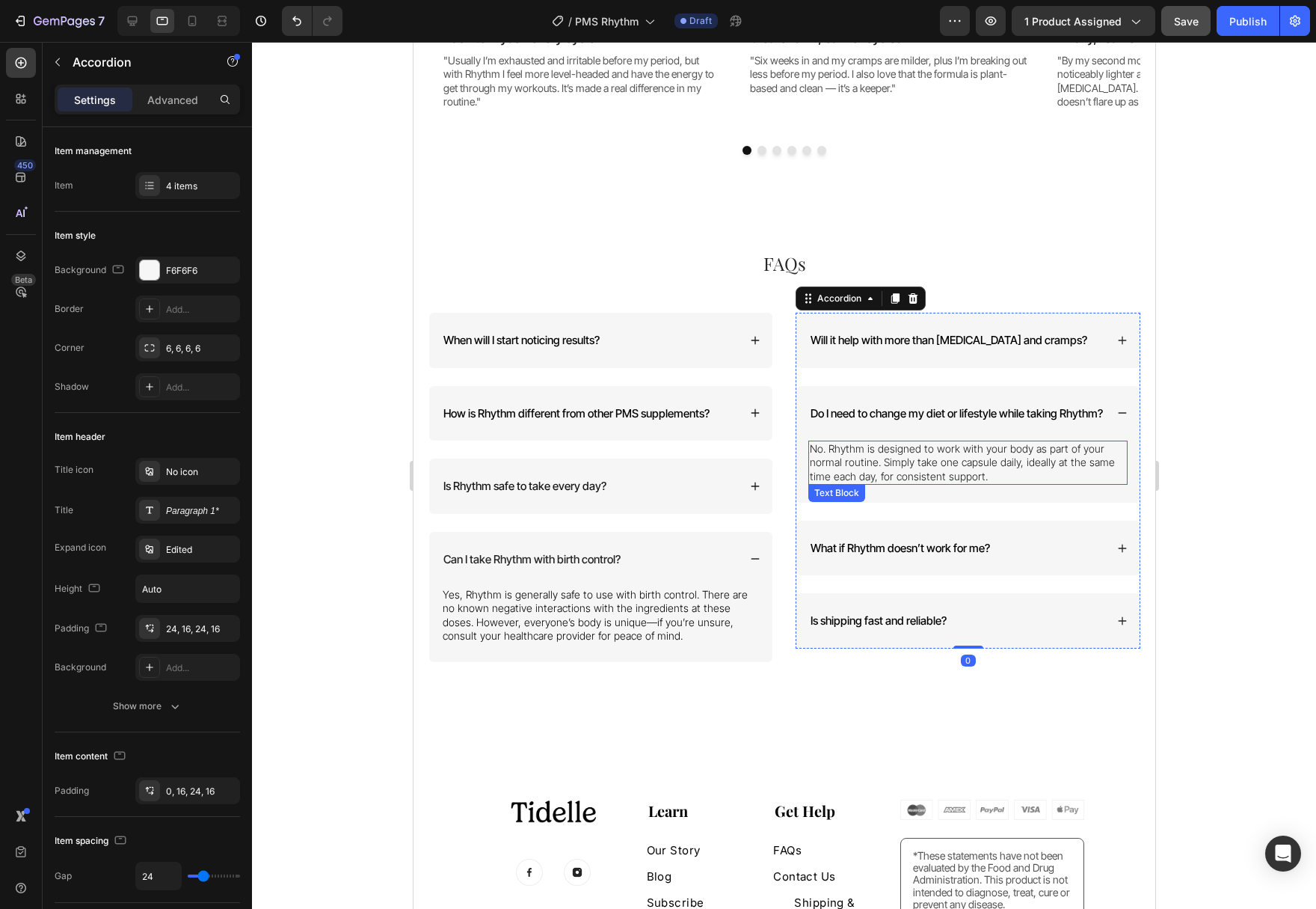
click at [939, 483] on p "No. Rhythm is designed to work with your body as part of your normal routine. S…" at bounding box center [966, 462] width 316 height 41
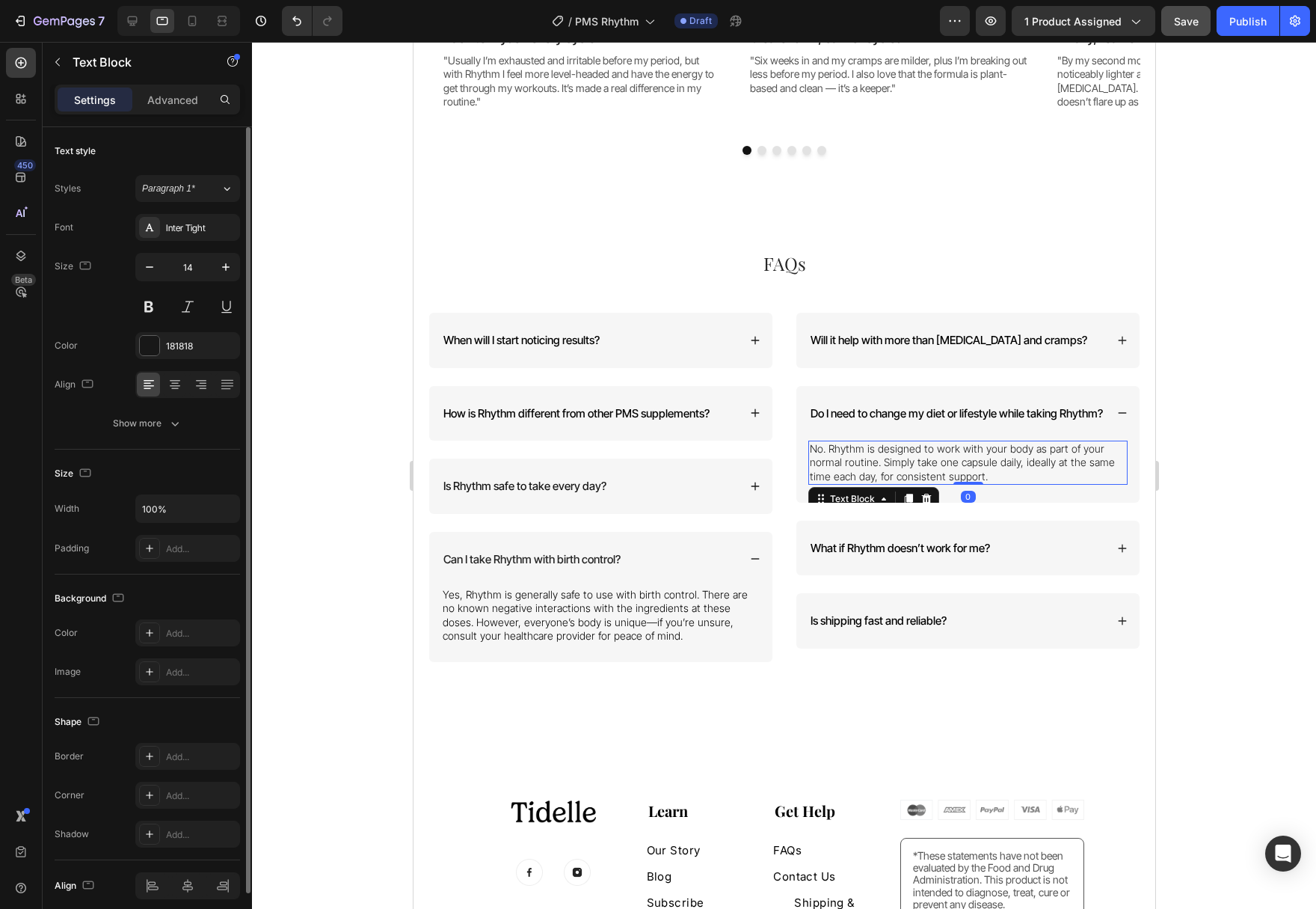
click at [162, 575] on div "Text style Styles Paragraph 1* Font Inter Tight Size 14 Color 181818 Align Show…" at bounding box center [147, 636] width 185 height 124
click at [160, 421] on div "Show more" at bounding box center [148, 423] width 70 height 15
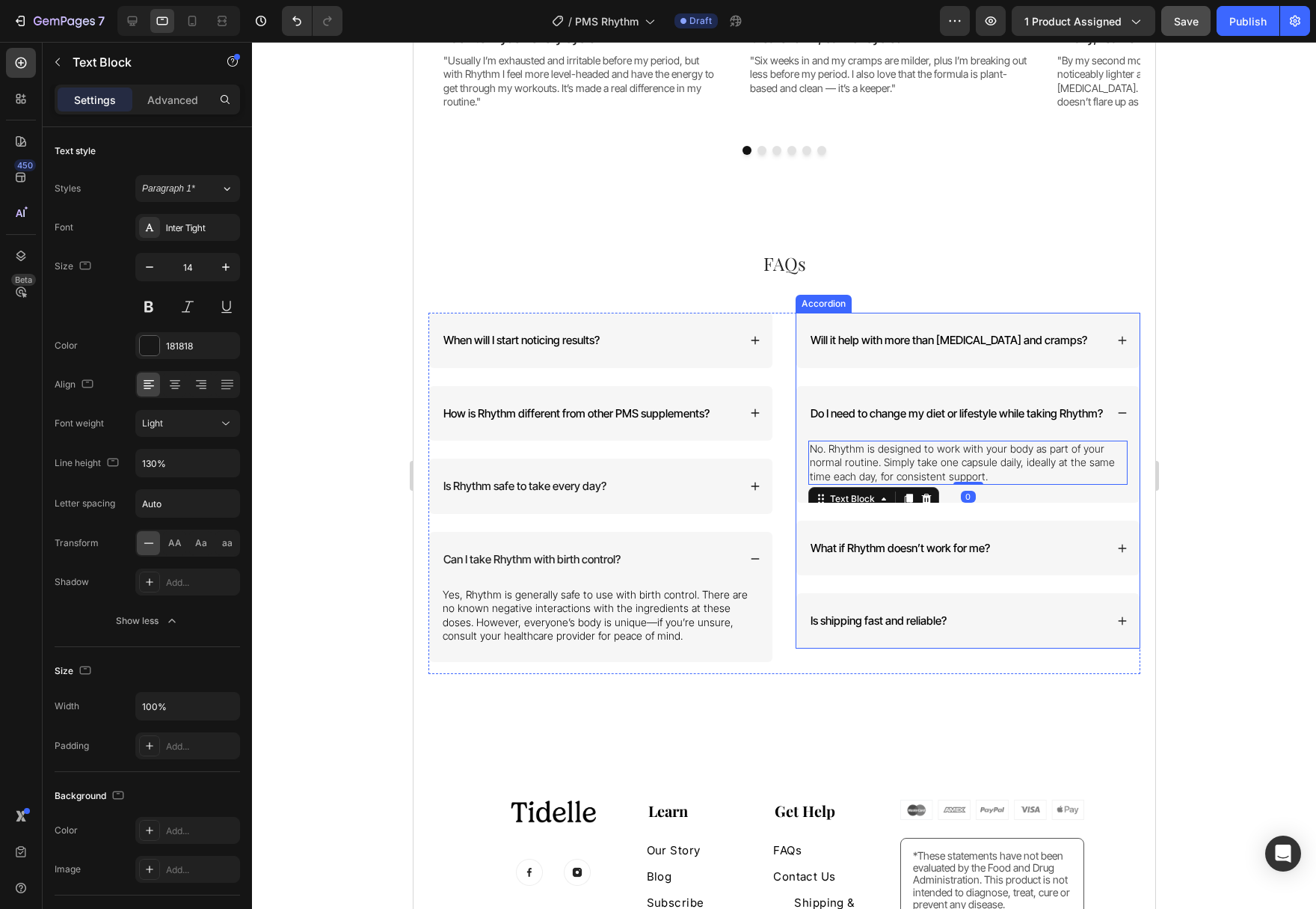
click at [1110, 347] on div "Will it help with more than [MEDICAL_DATA] and cramps?" at bounding box center [967, 340] width 343 height 56
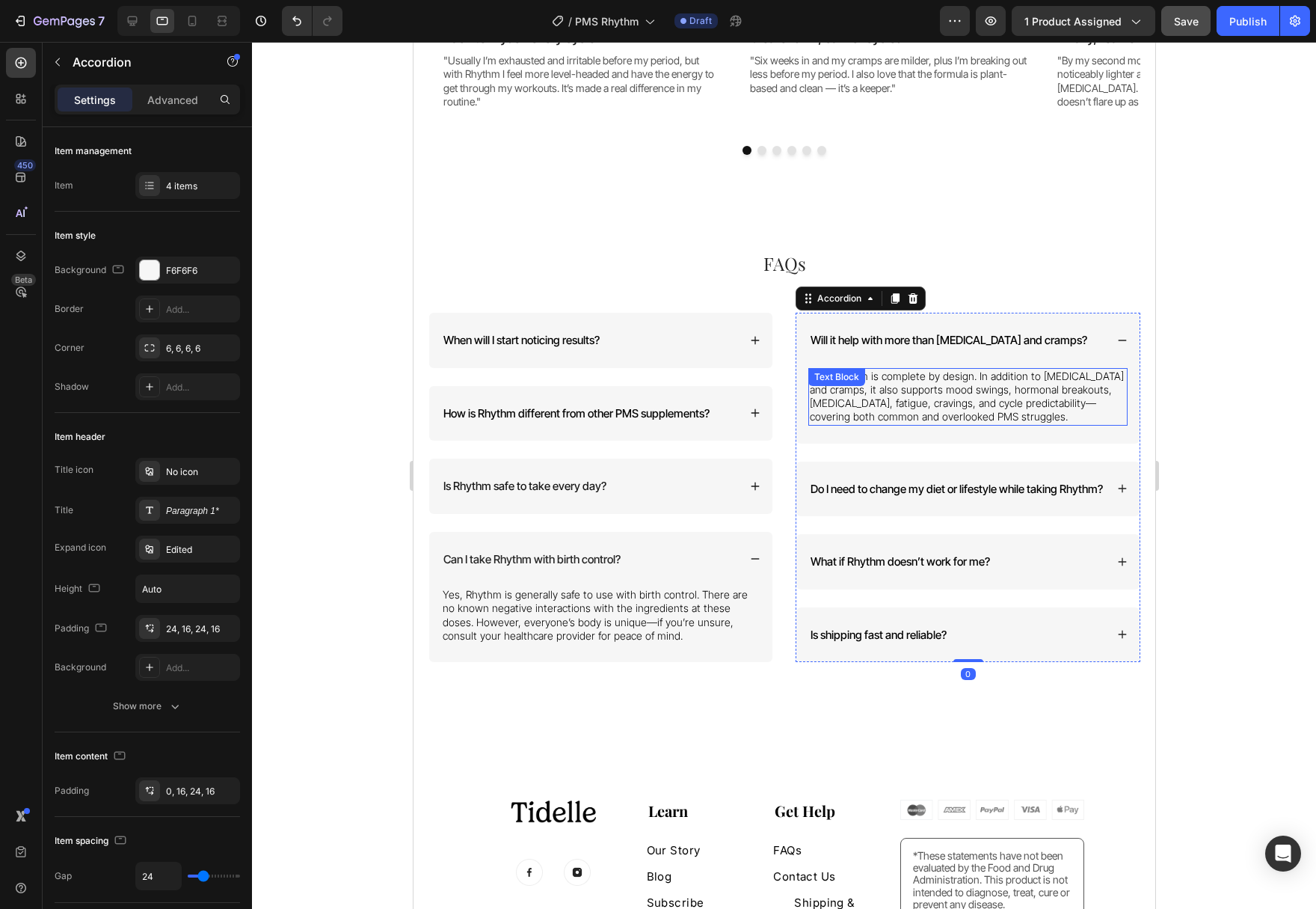
click at [952, 401] on span "Yes. Rhythm is complete by design. In addition to [MEDICAL_DATA] and cramps, it…" at bounding box center [965, 396] width 314 height 54
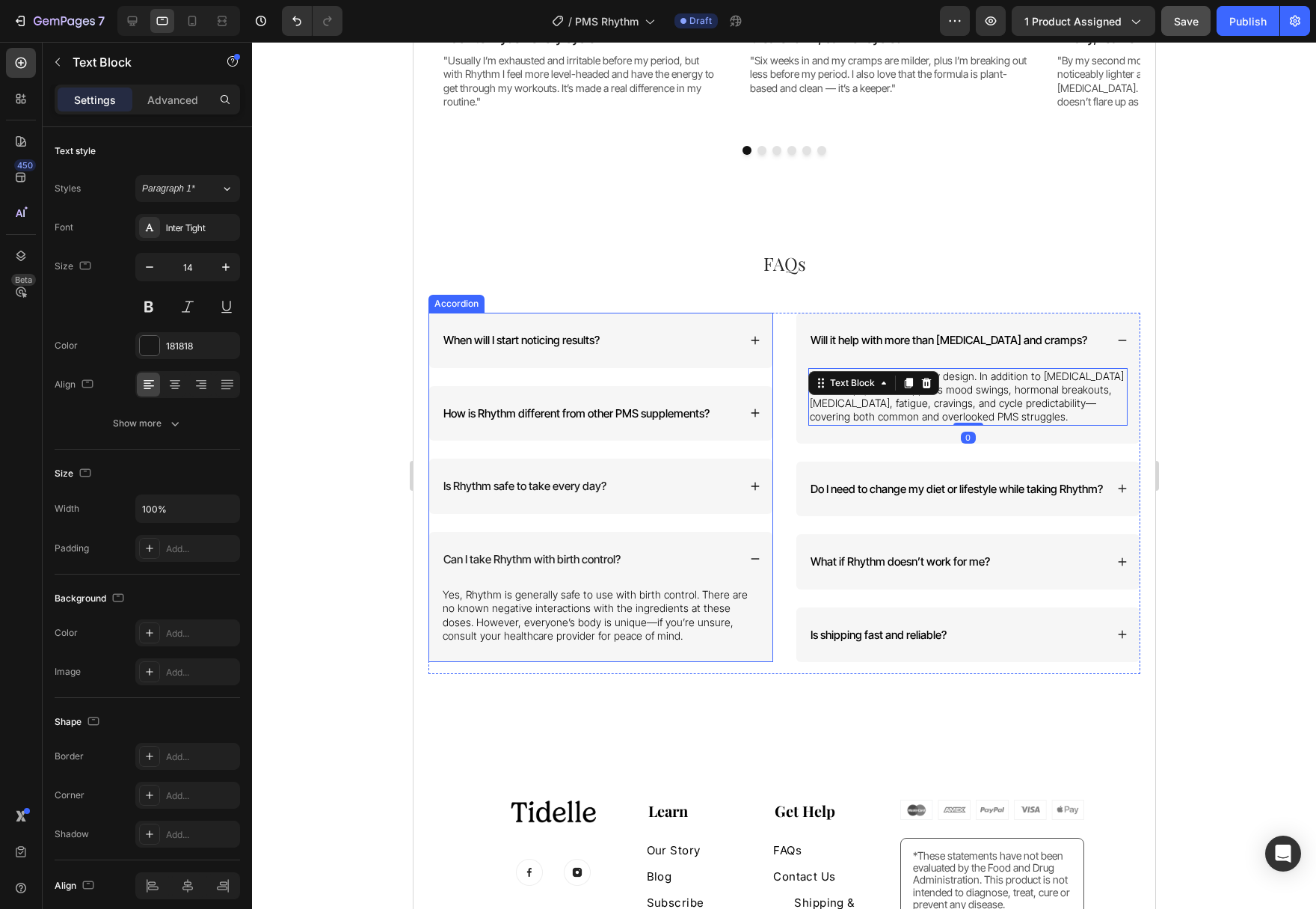
click at [748, 350] on div "When will I start noticing results?" at bounding box center [600, 340] width 343 height 56
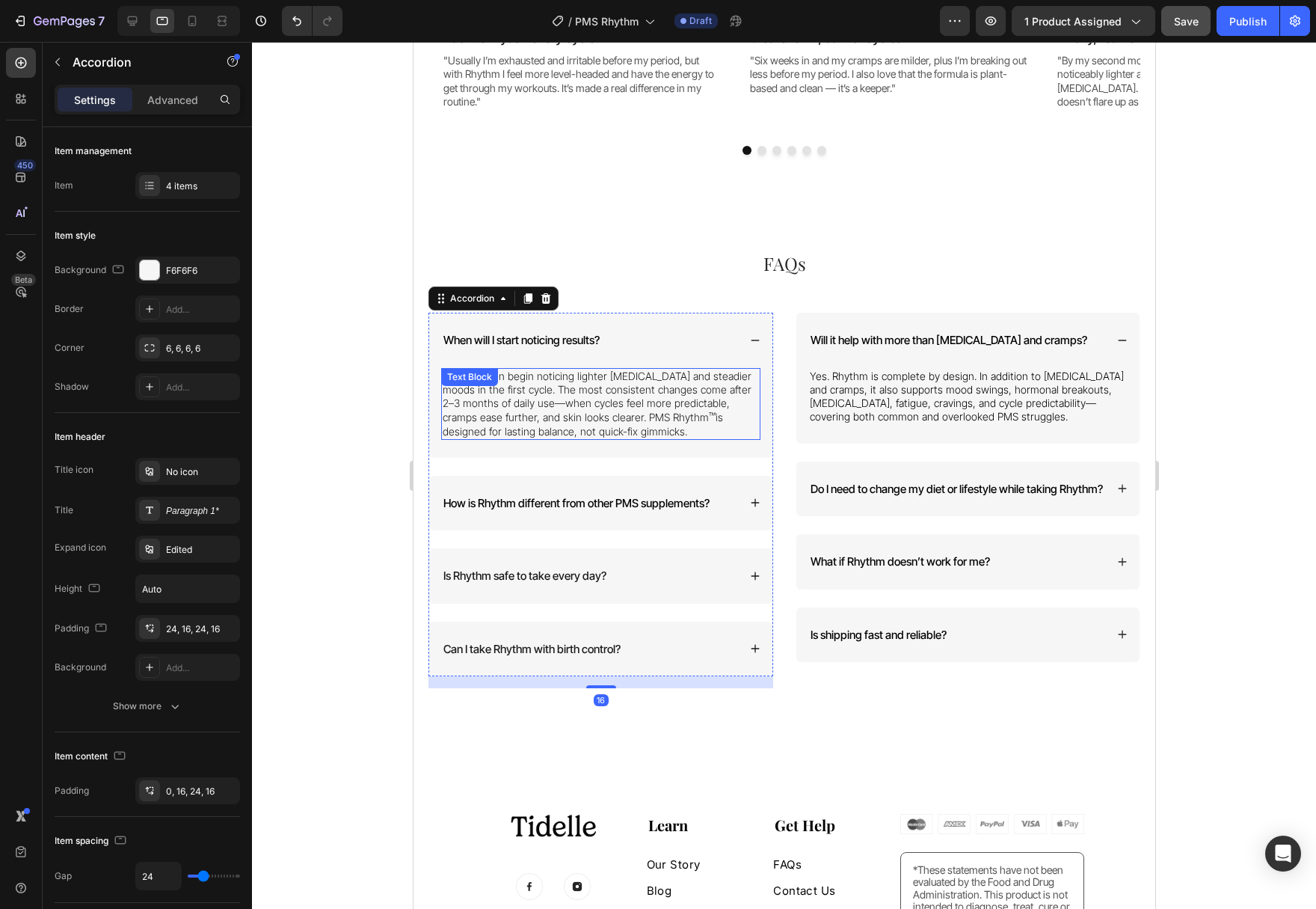
click at [676, 399] on p "Most women begin noticing lighter [MEDICAL_DATA] and steadier moods in the firs…" at bounding box center [600, 403] width 316 height 69
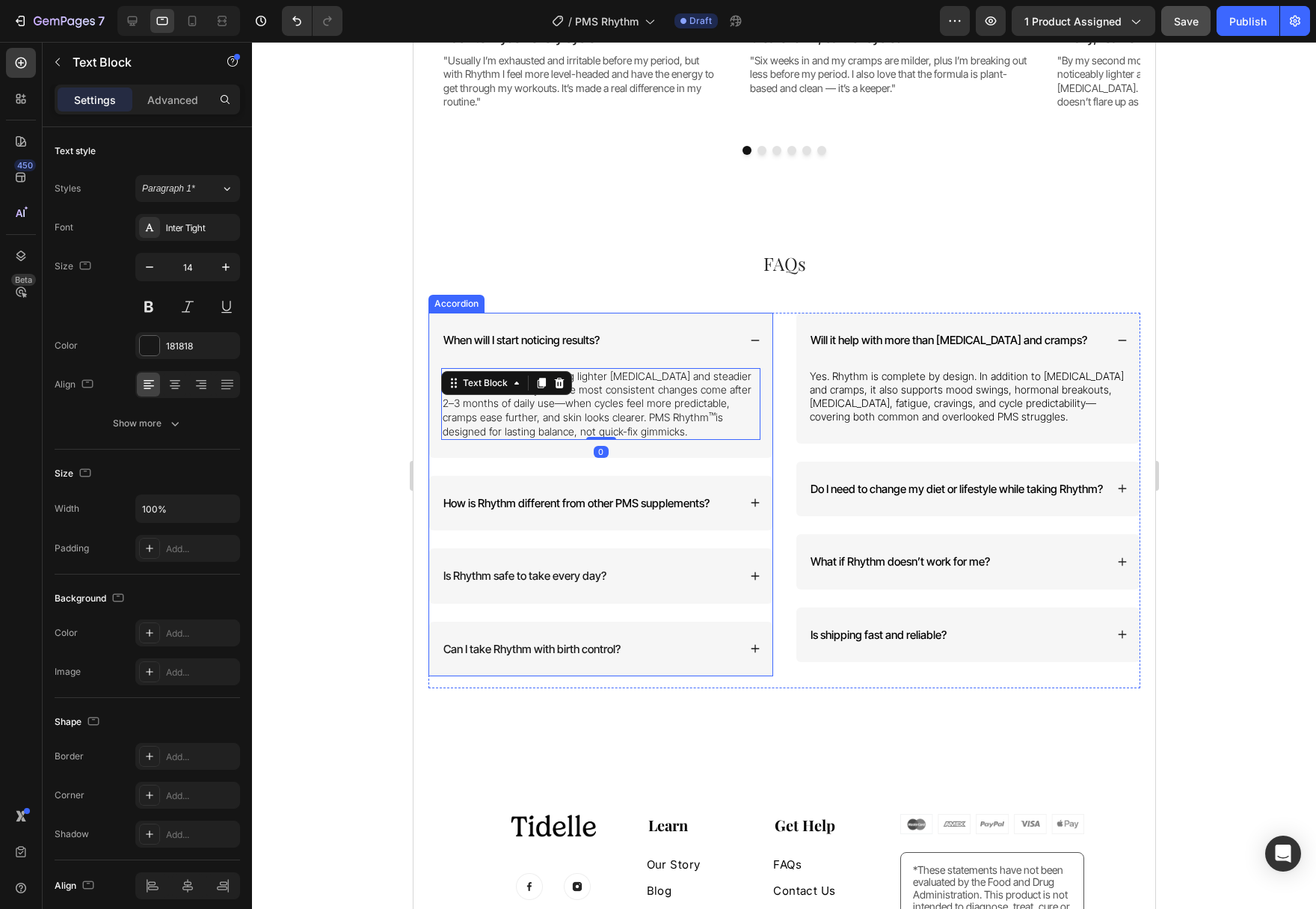
click at [758, 490] on div "How is Rhythm different from other PMS supplements?" at bounding box center [600, 503] width 343 height 56
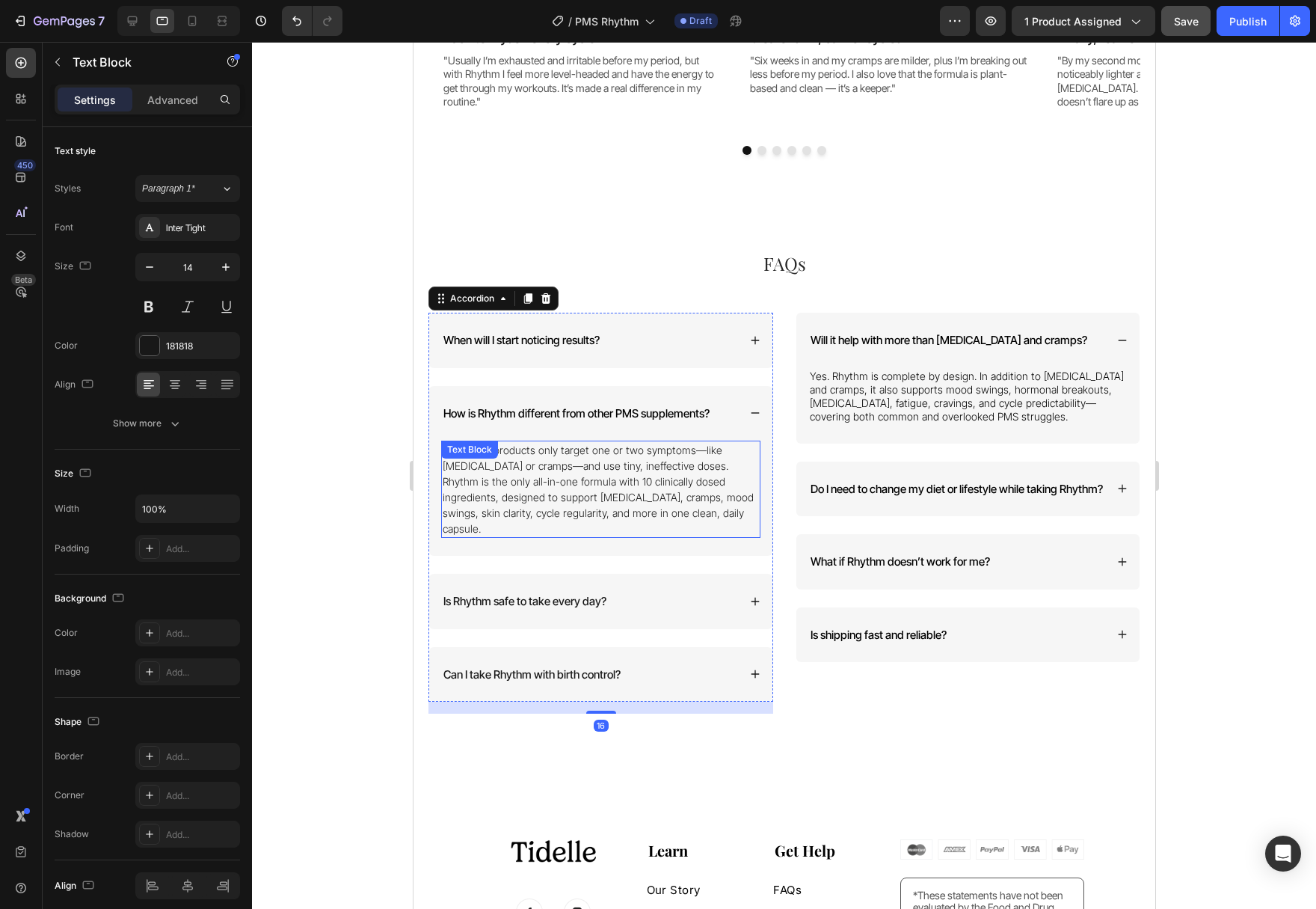
click at [637, 489] on p "Most PMS products only target one or two symptoms—like [MEDICAL_DATA] or cramps…" at bounding box center [600, 489] width 316 height 94
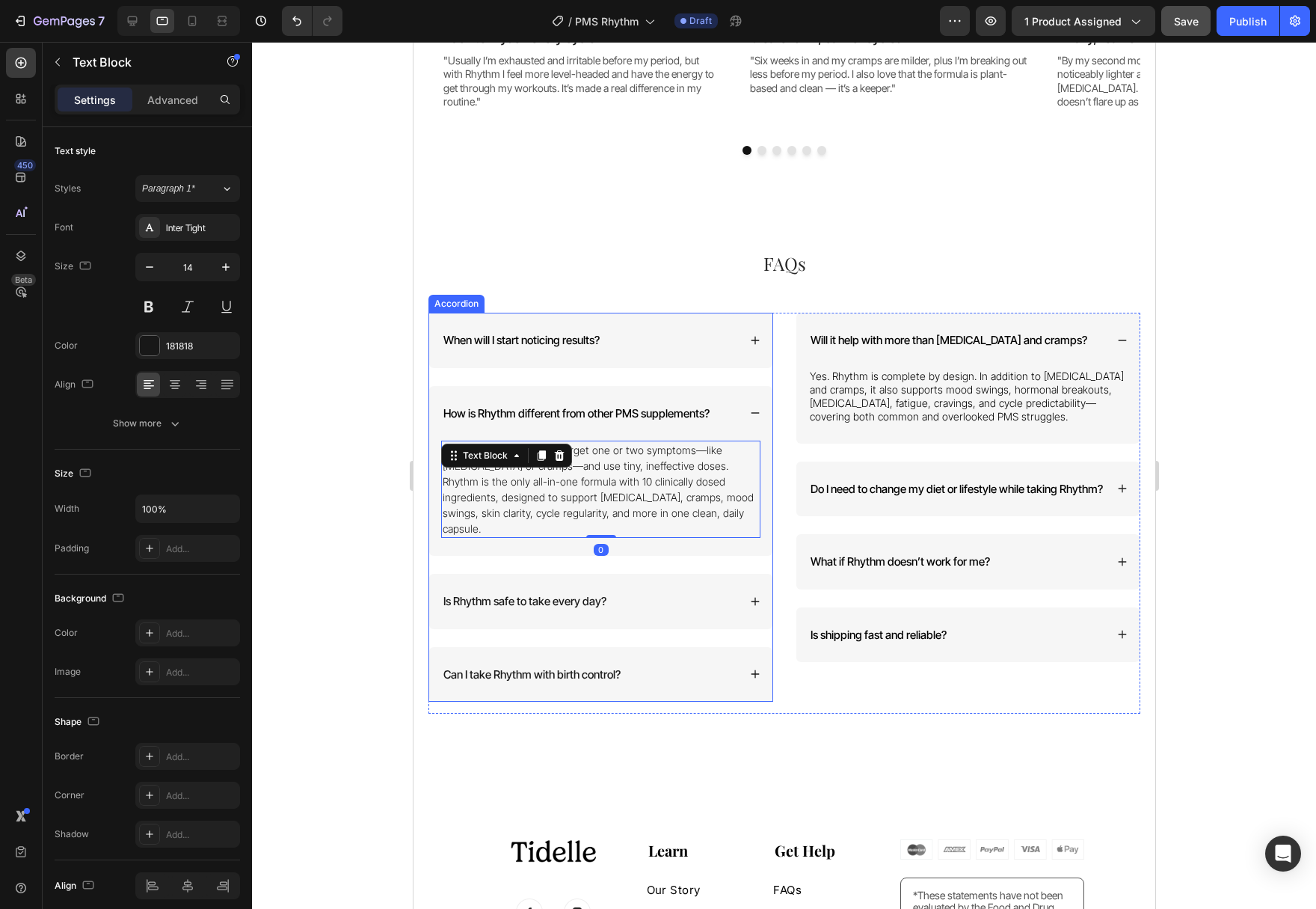
click at [760, 596] on icon at bounding box center [755, 602] width 10 height 10
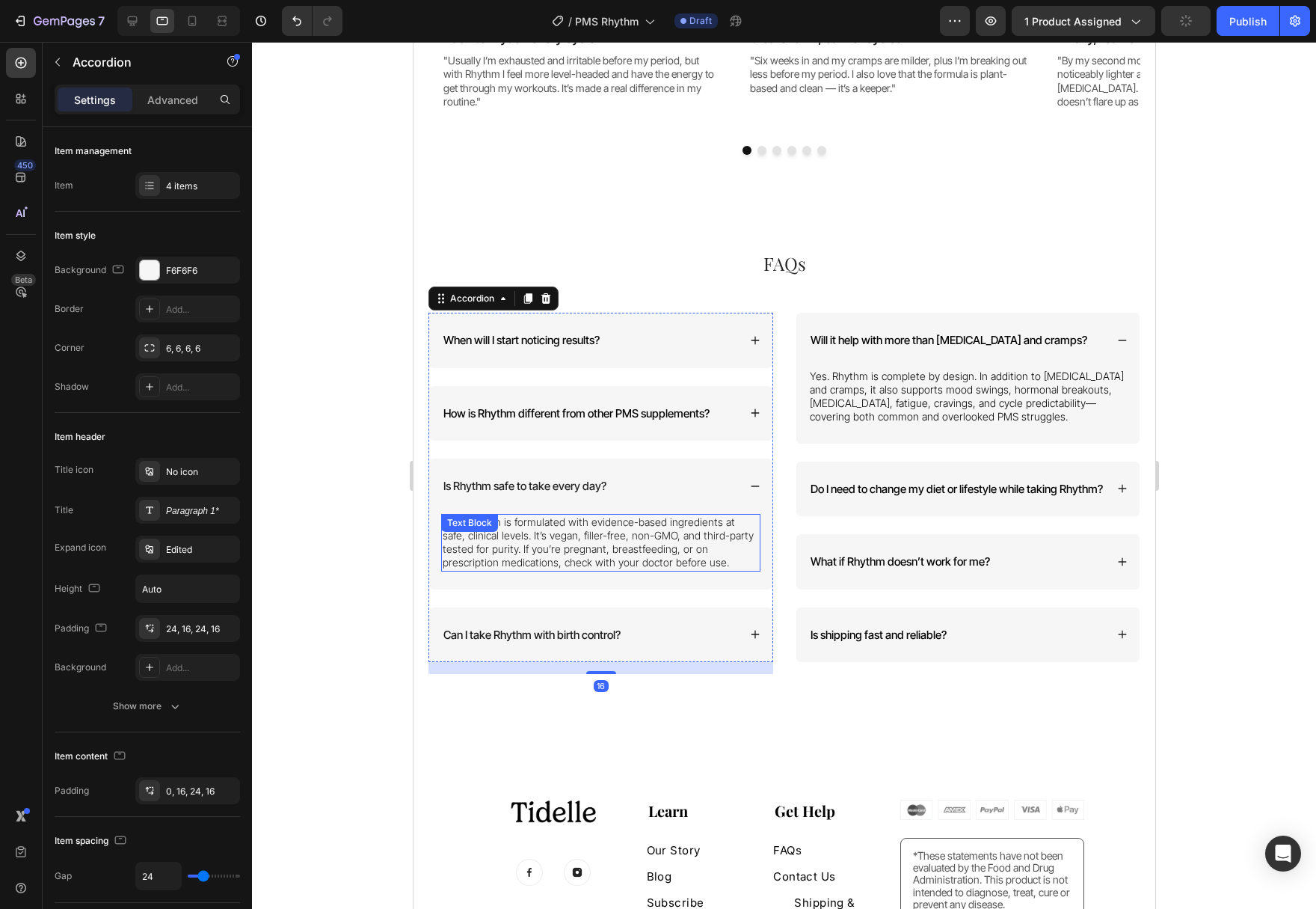
click at [632, 560] on p "Yes. Rhythm is formulated with evidence-based ingredients at safe, clinical lev…" at bounding box center [600, 542] width 316 height 55
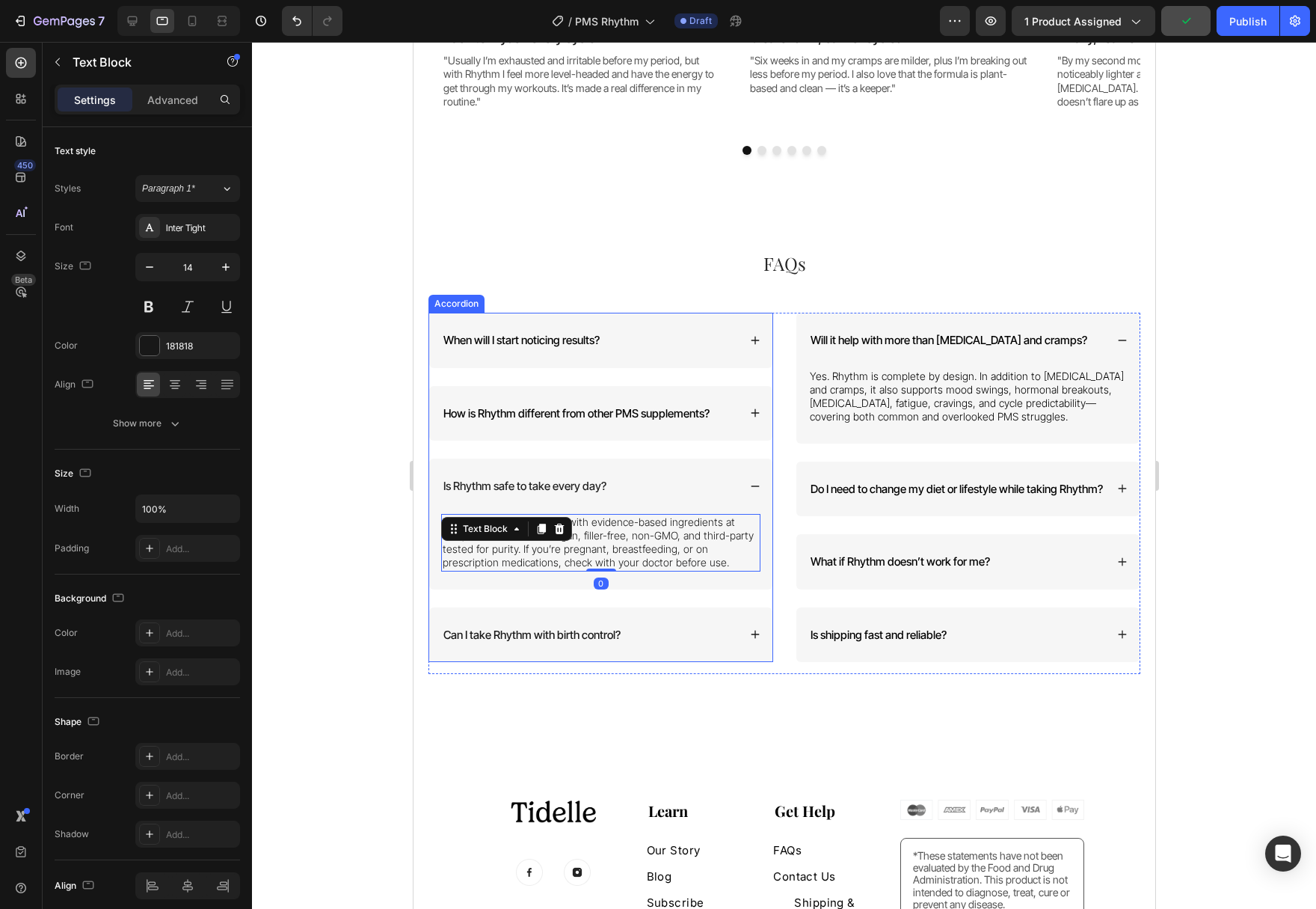
click at [752, 632] on icon at bounding box center [755, 634] width 10 height 10
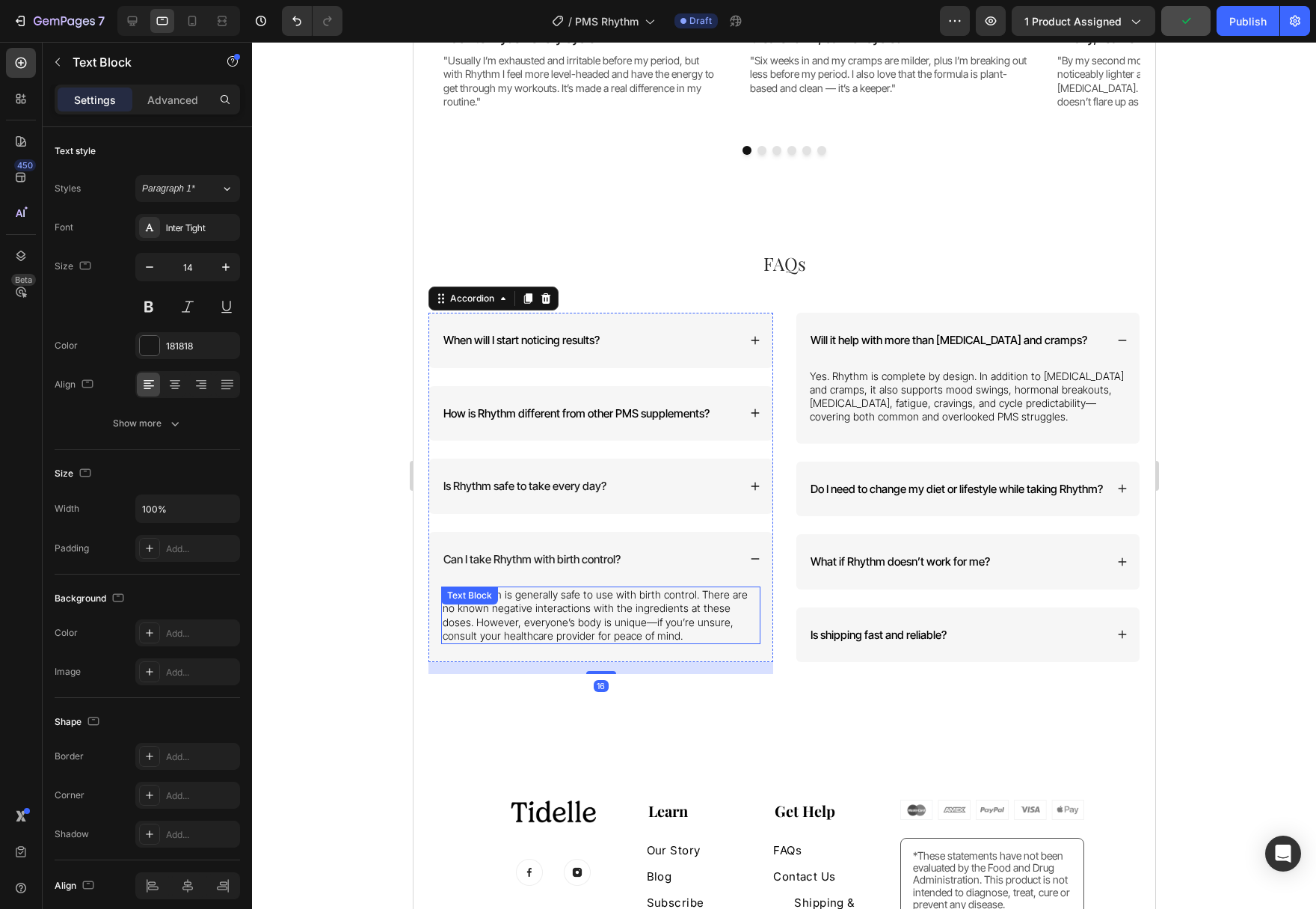
click at [653, 629] on p "Yes, Rhythm is generally safe to use with birth control. There are no known neg…" at bounding box center [600, 615] width 316 height 55
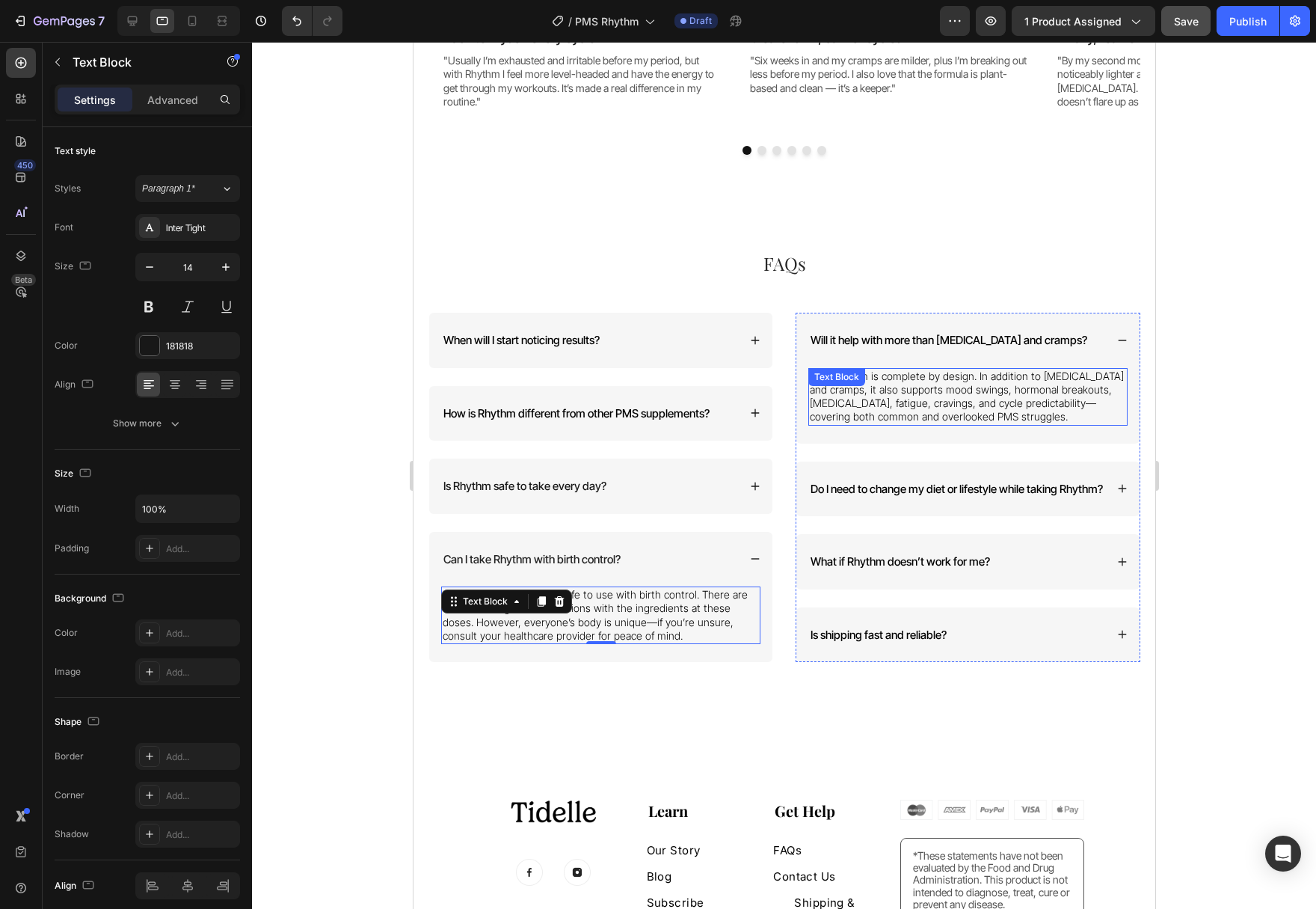
click at [1037, 394] on span "Yes. Rhythm is complete by design. In addition to [MEDICAL_DATA] and cramps, it…" at bounding box center [965, 396] width 314 height 54
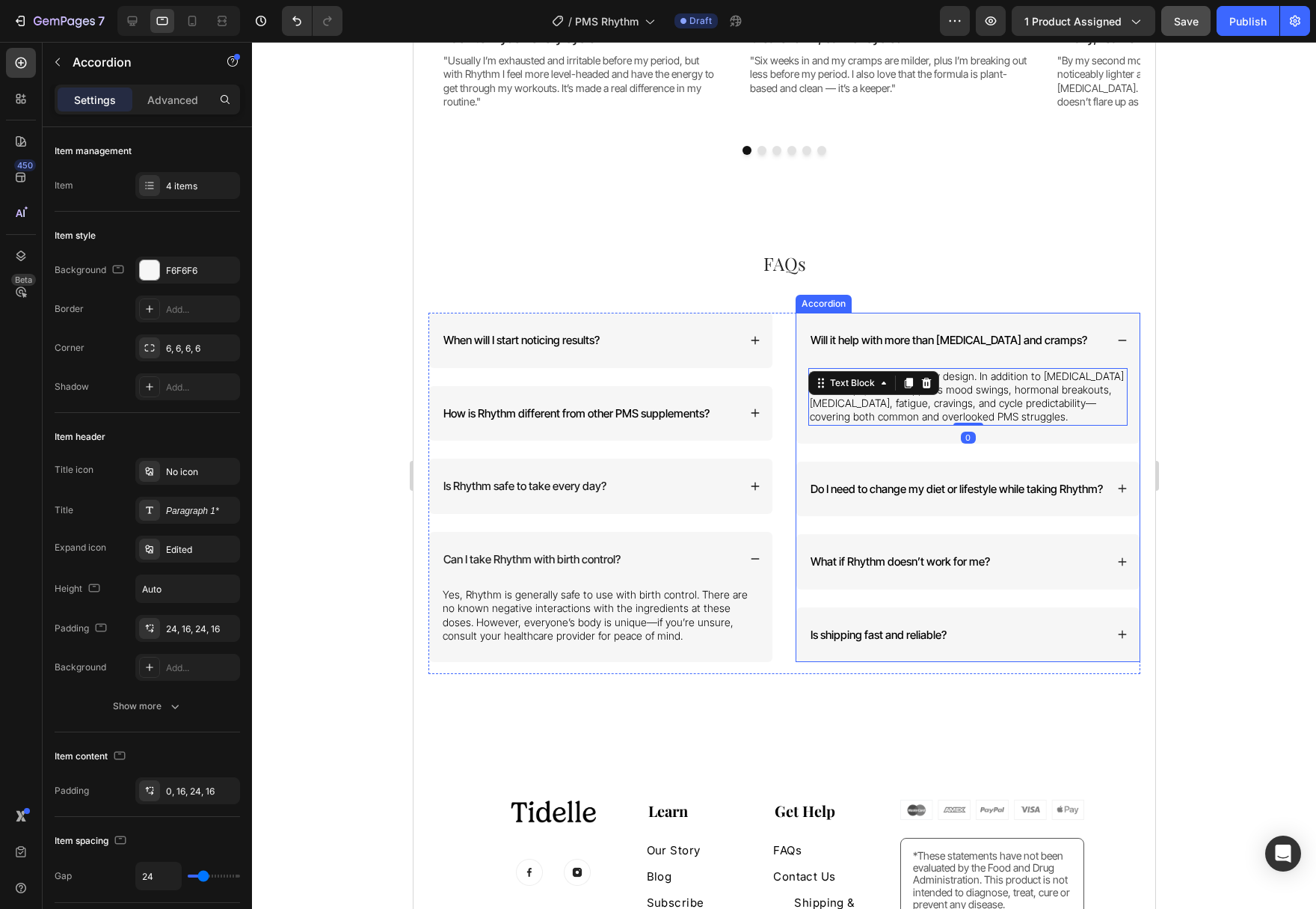
click at [1127, 488] on div "Do I need to change my diet or lifestyle while taking Rhythm?" at bounding box center [967, 489] width 343 height 56
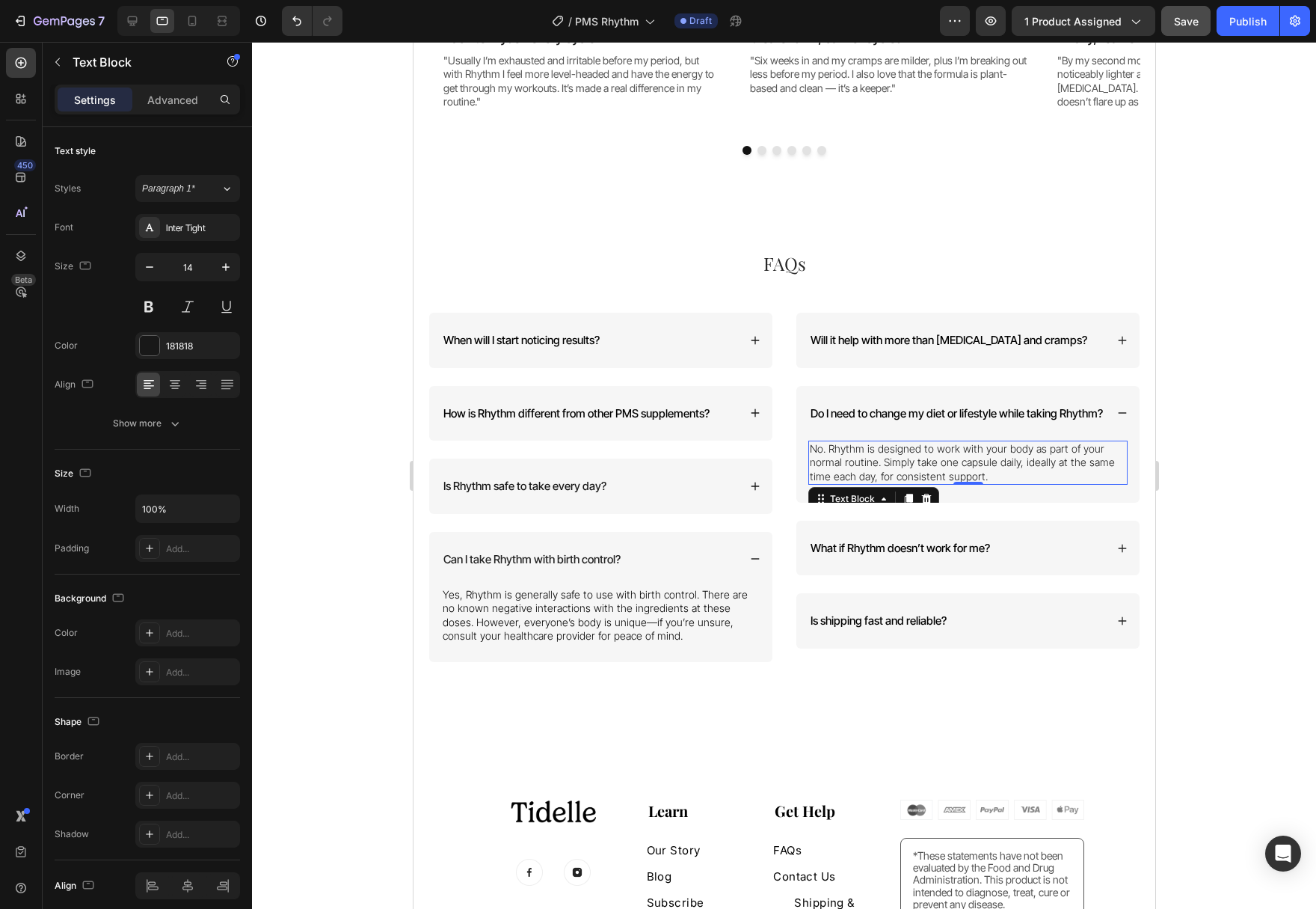
click at [987, 483] on p "No. Rhythm is designed to work with your body as part of your normal routine. S…" at bounding box center [966, 462] width 316 height 41
click at [1110, 570] on div "What if Rhythm doesn’t work for me?" at bounding box center [967, 549] width 343 height 56
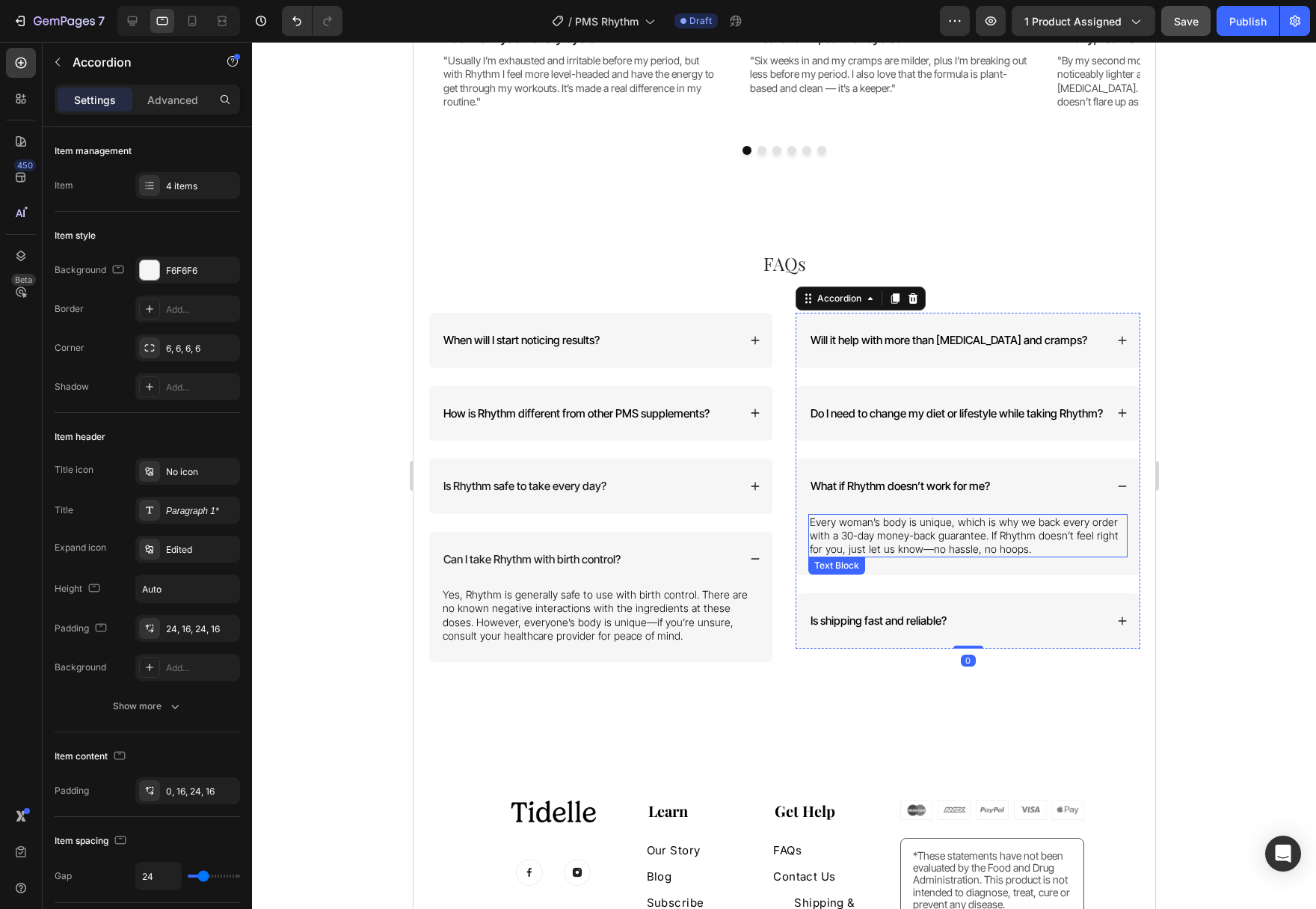
click at [944, 556] on p "Every woman’s body is unique, which is why we back every order with a 30-day mo…" at bounding box center [966, 535] width 316 height 41
click at [1118, 629] on div "Is shipping fast and reliable?" at bounding box center [967, 621] width 343 height 56
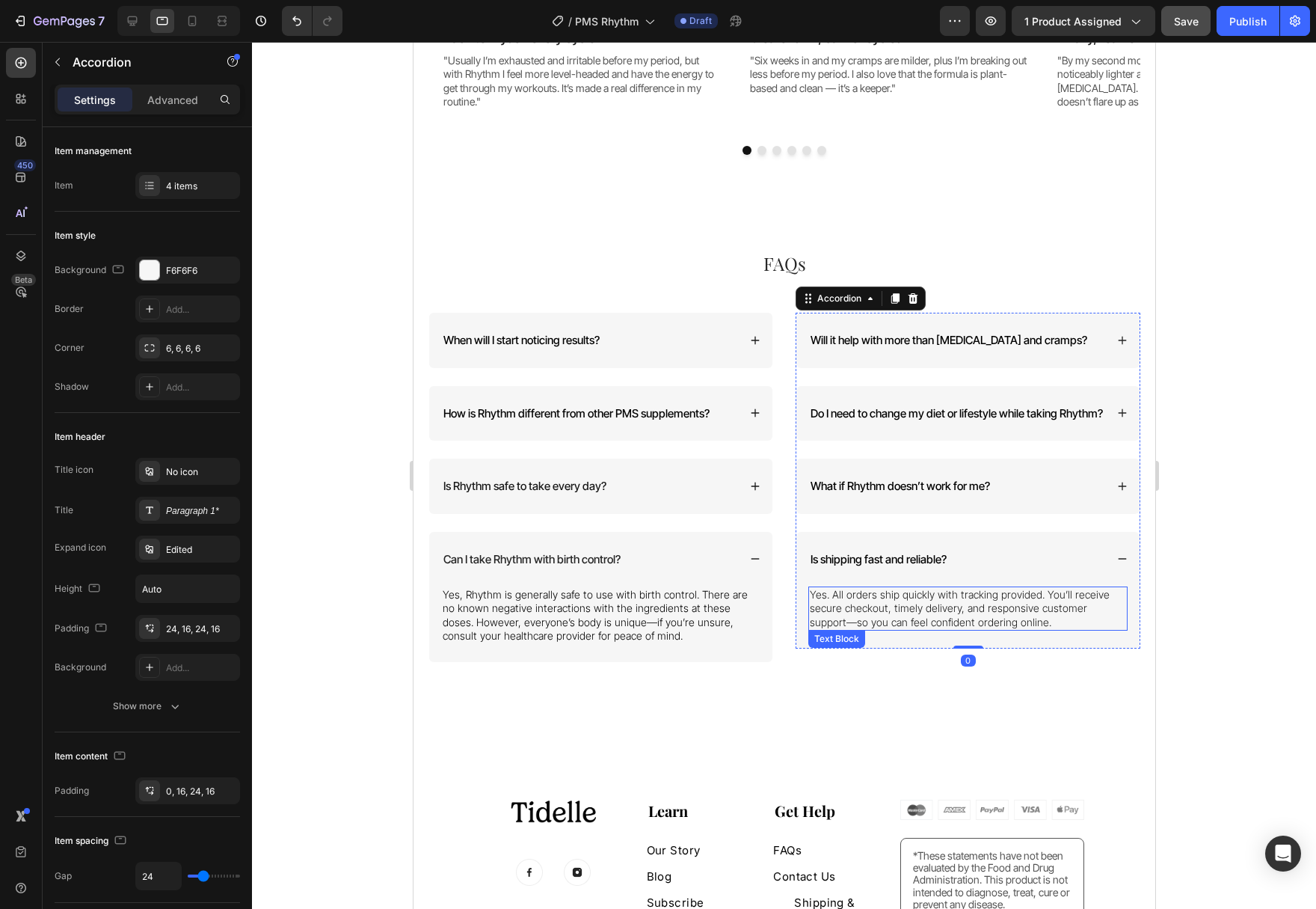
click at [970, 629] on p "Yes. All orders ship quickly with tracking provided. You’ll receive secure chec…" at bounding box center [966, 608] width 316 height 41
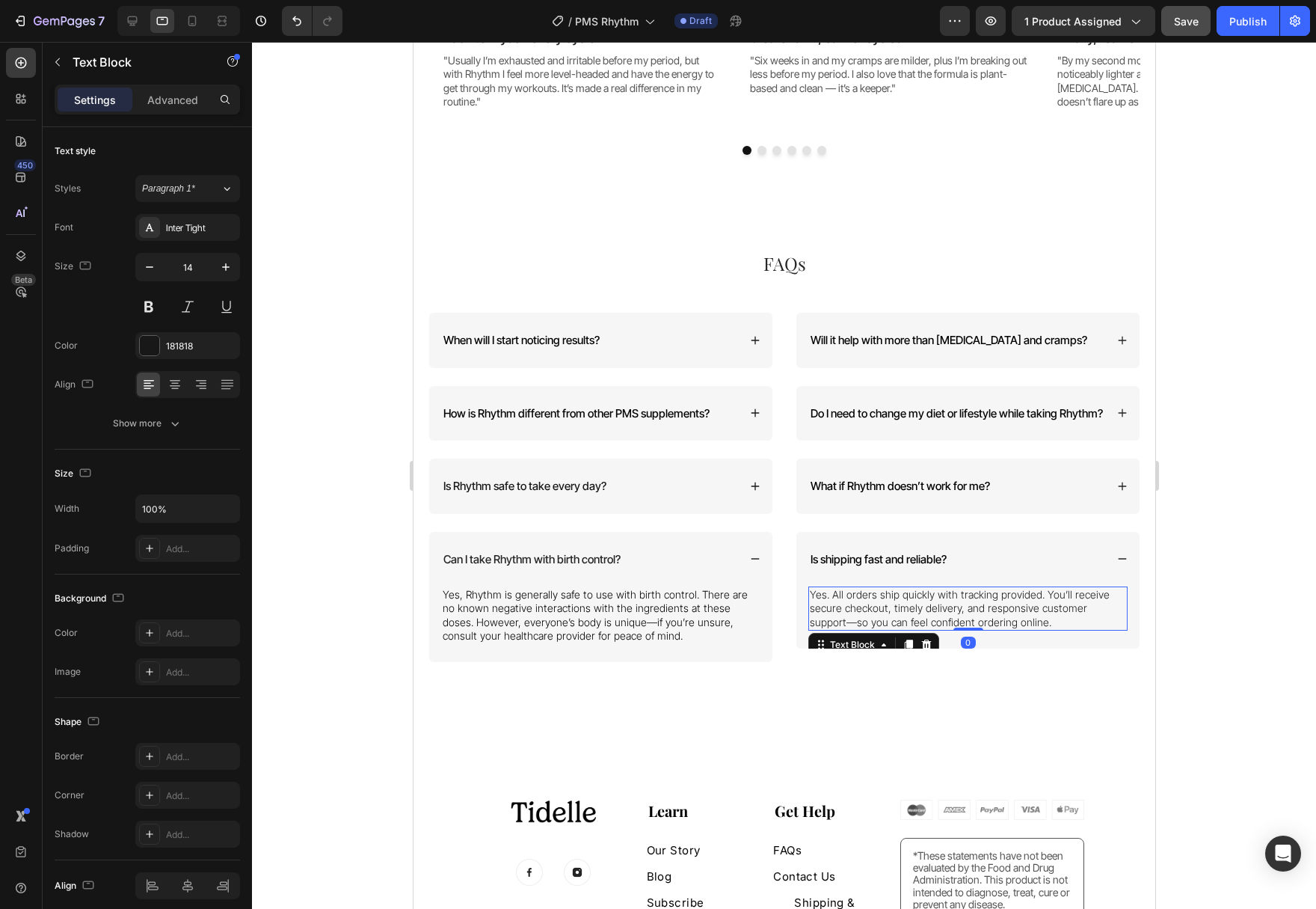
click at [1196, 592] on div at bounding box center [783, 475] width 1064 height 867
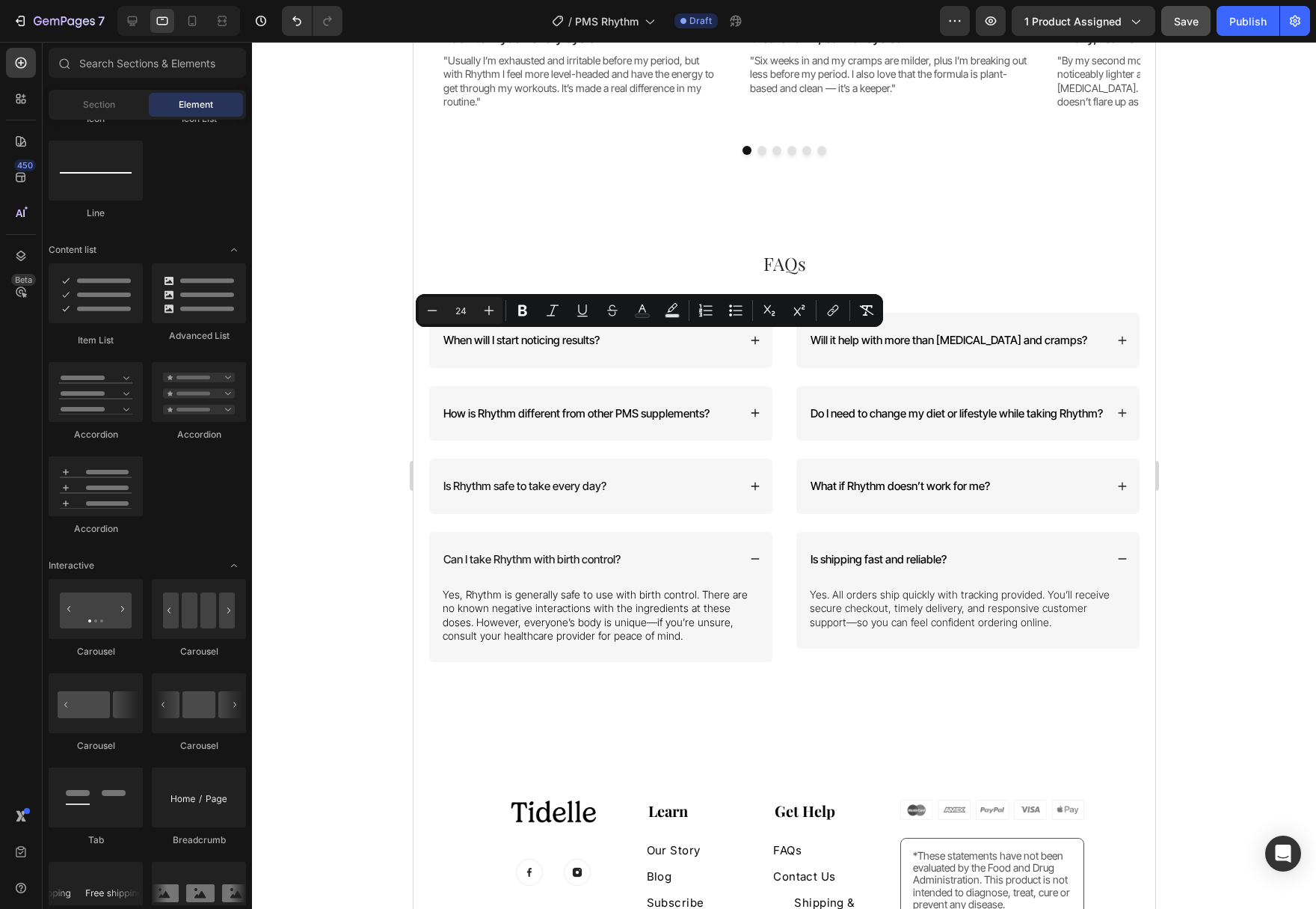
scroll to position [1068, 0]
click at [1178, 26] on span "Save" at bounding box center [1186, 21] width 24 height 13
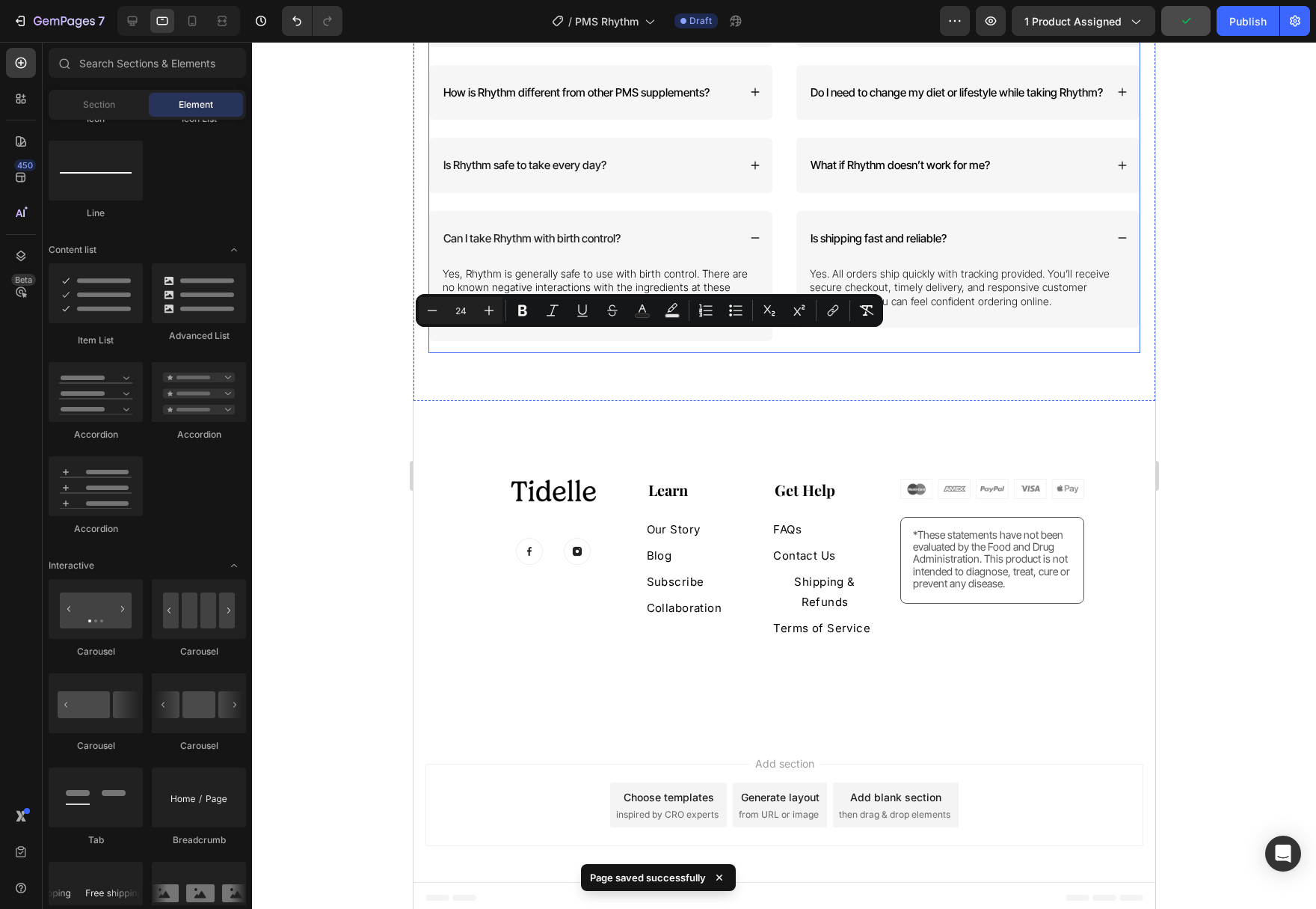
scroll to position [5511, 0]
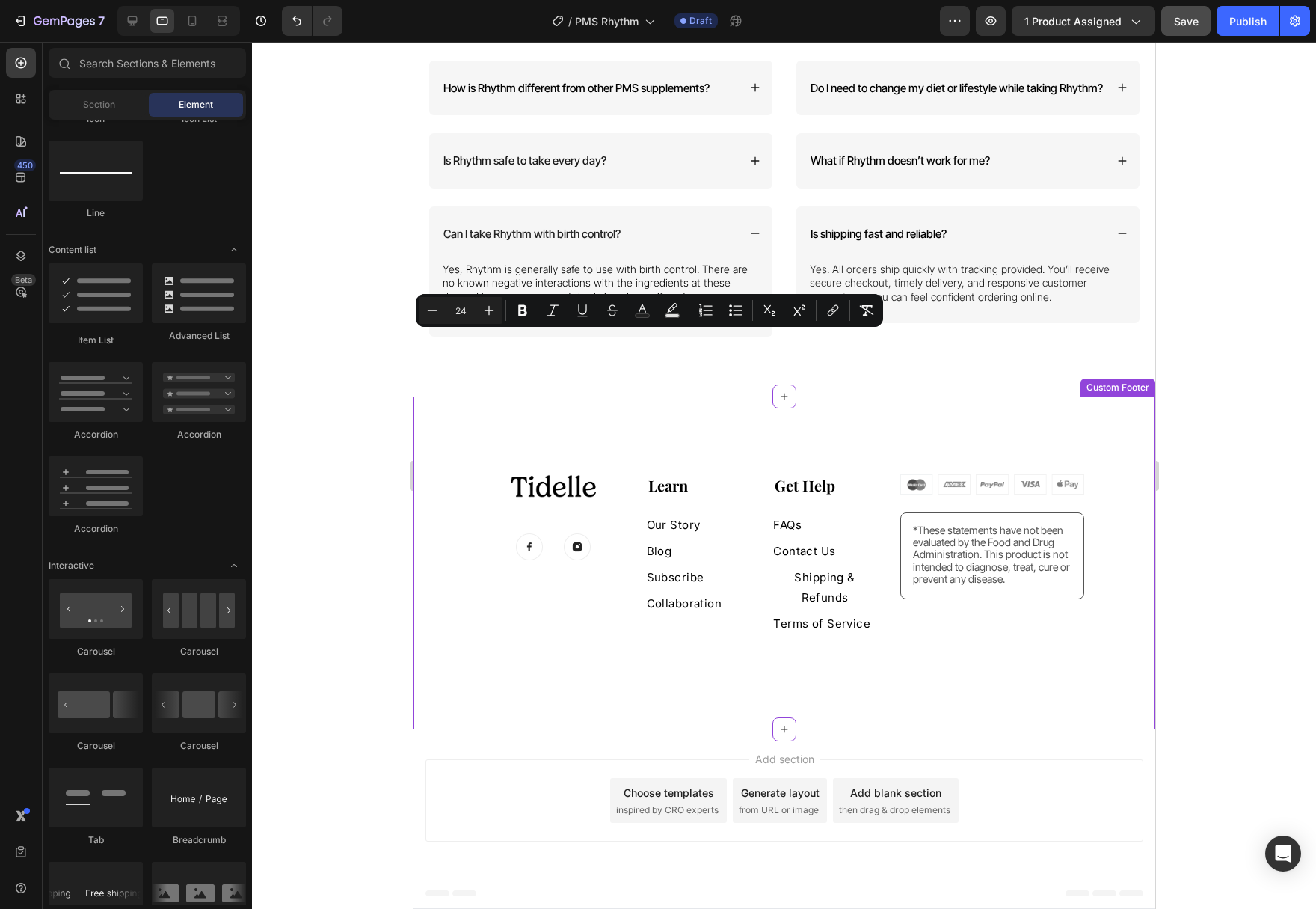
click at [878, 447] on div "Image Image Image Row Learn Heading Our Story Button Blog Button Subscribe Butt…" at bounding box center [783, 562] width 742 height 333
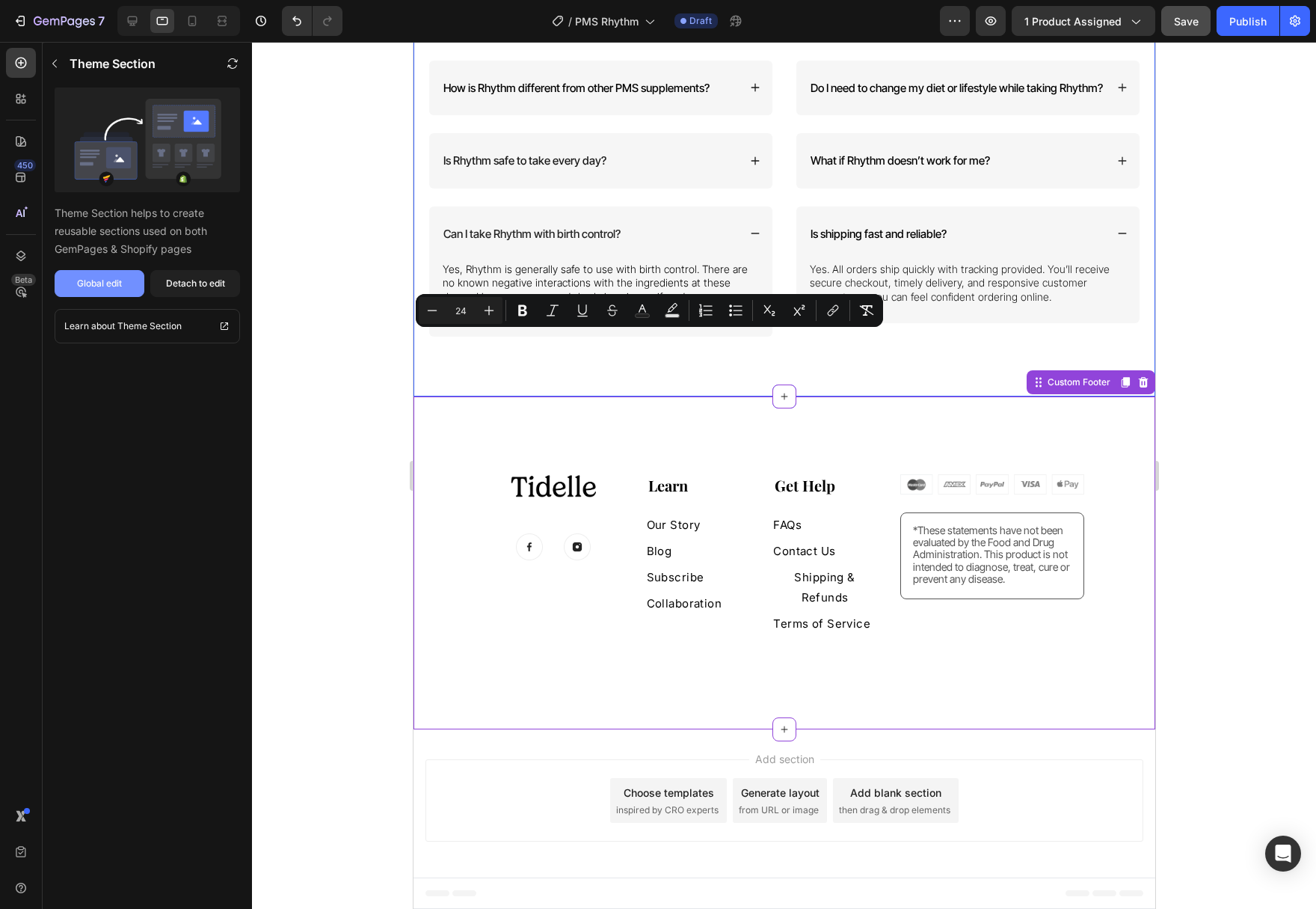
click at [114, 283] on div "Global edit" at bounding box center [99, 283] width 45 height 13
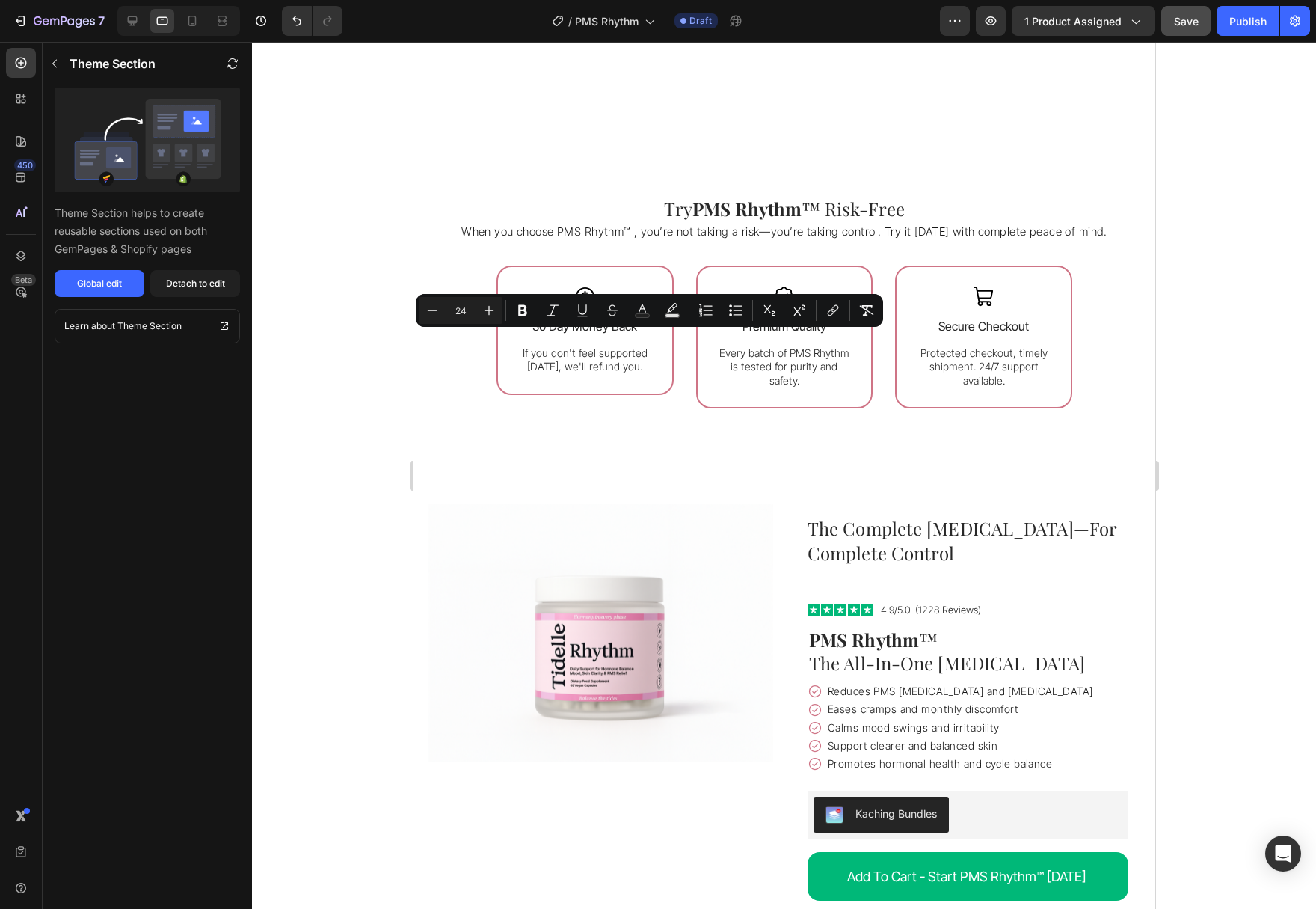
scroll to position [3738, 0]
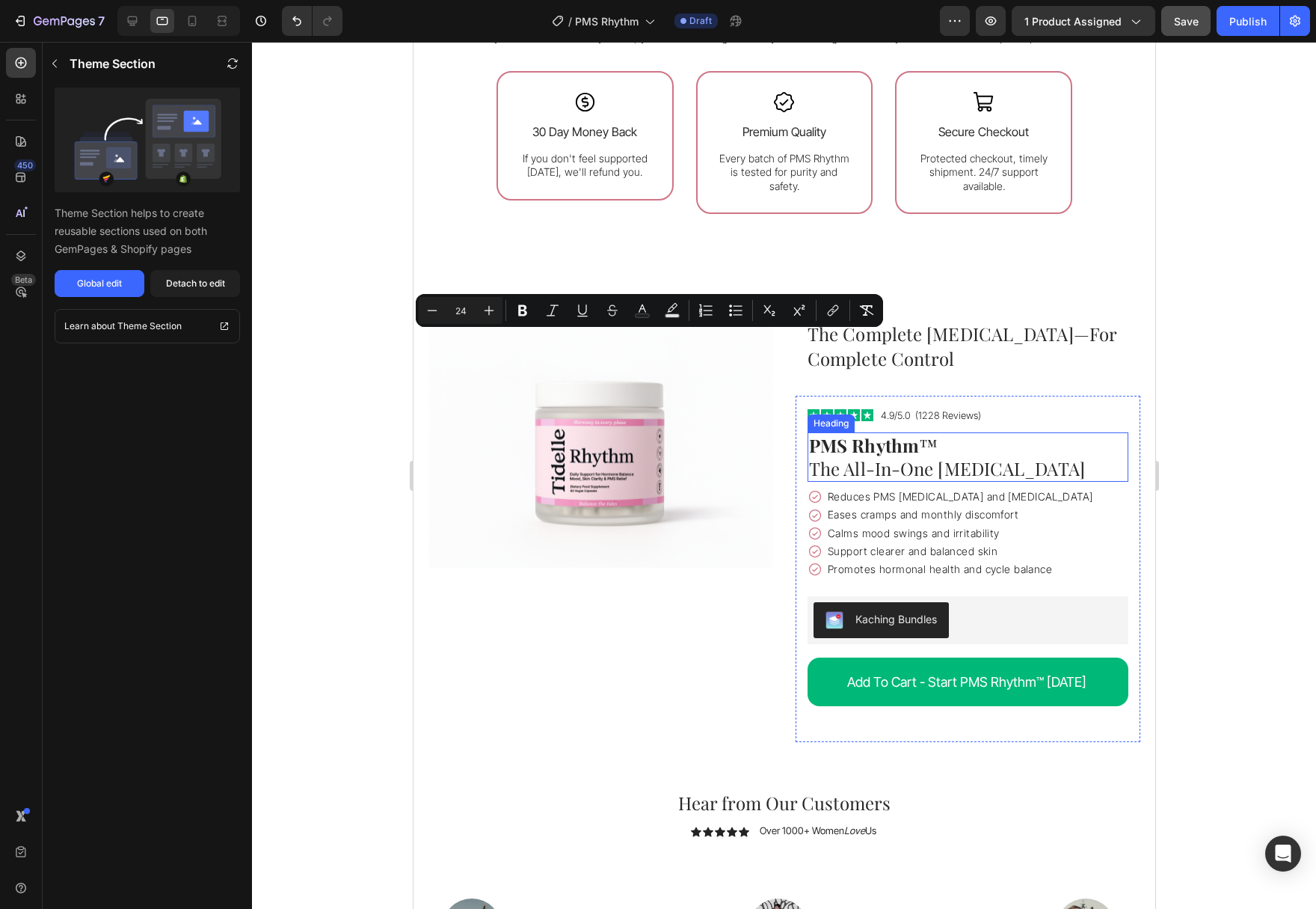
click at [1037, 450] on h1 "PMS Rhythm ™ The All-In-One [MEDICAL_DATA]" at bounding box center [967, 457] width 321 height 50
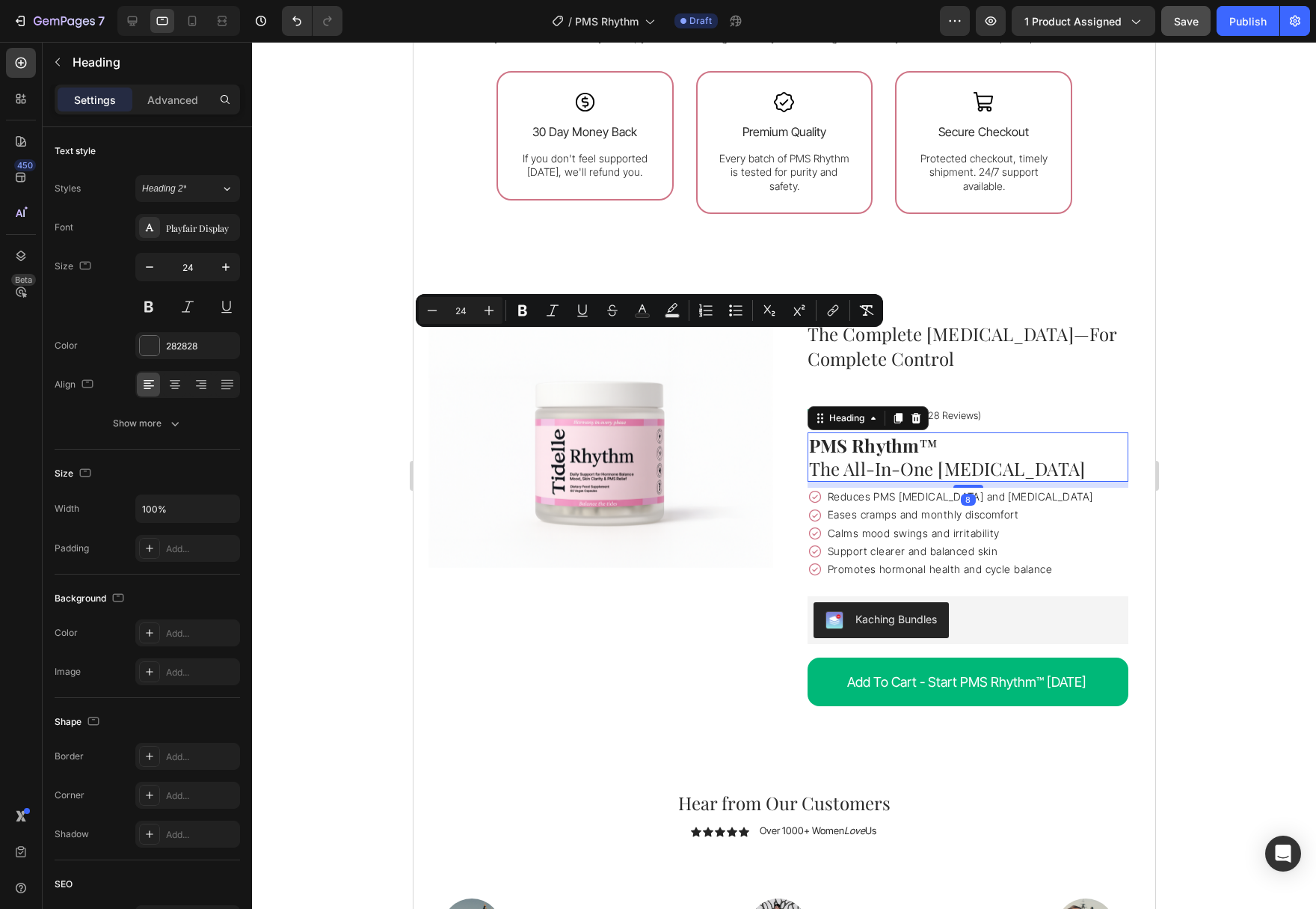
click at [1259, 407] on div at bounding box center [783, 475] width 1064 height 867
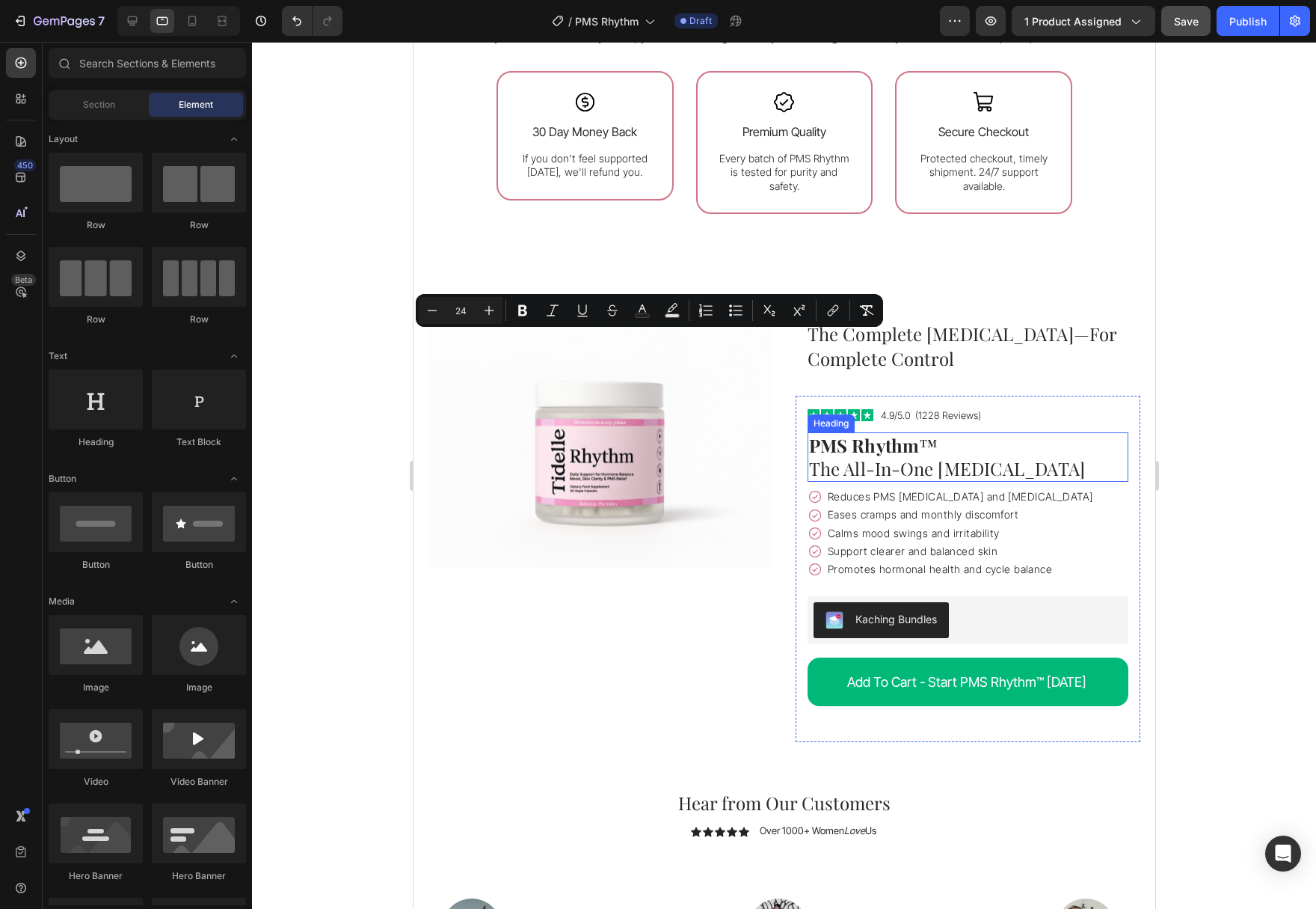
click at [1049, 448] on h1 "PMS Rhythm ™ The All-In-One [MEDICAL_DATA]" at bounding box center [967, 457] width 321 height 50
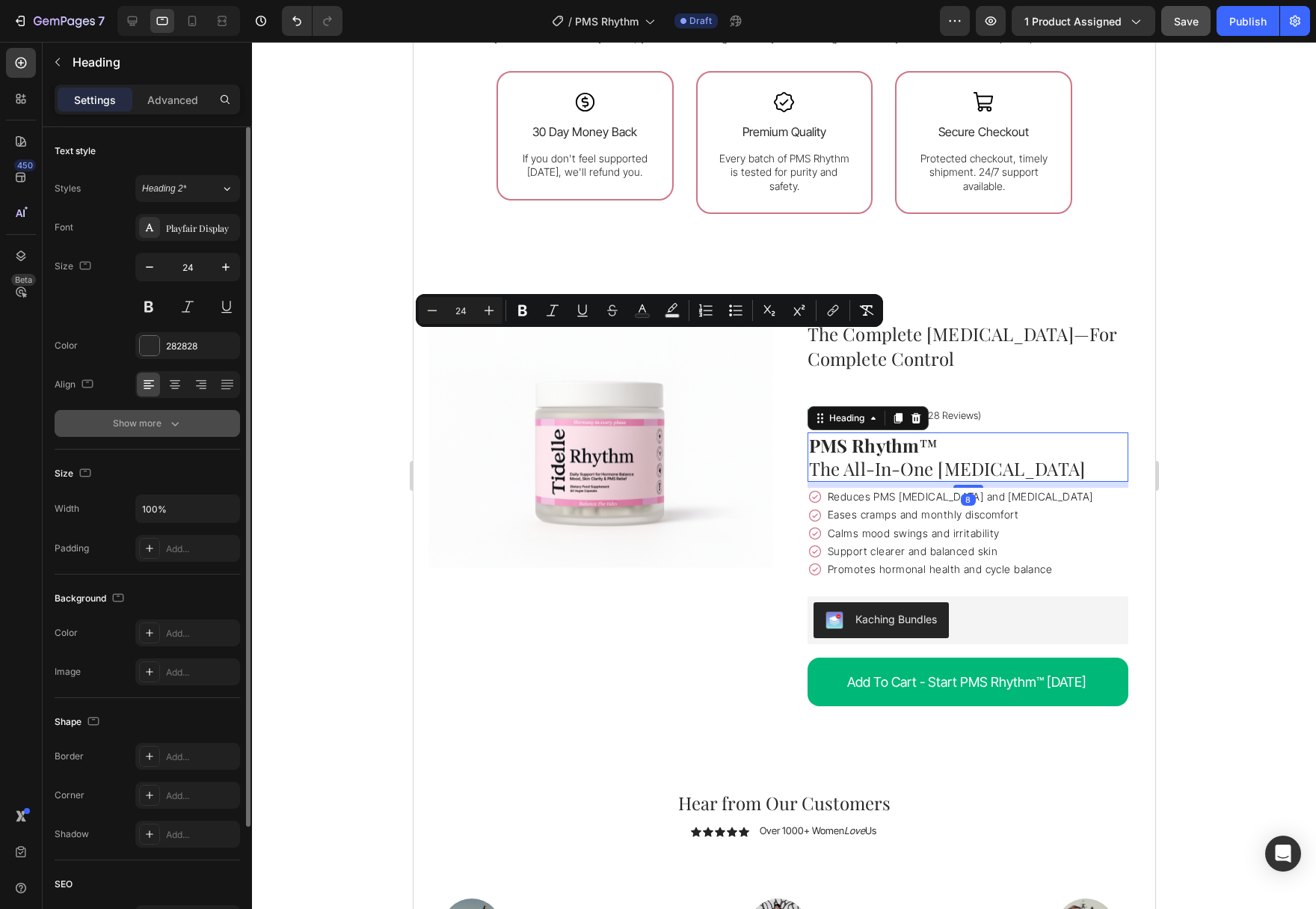
click at [196, 425] on button "Show more" at bounding box center [147, 423] width 185 height 27
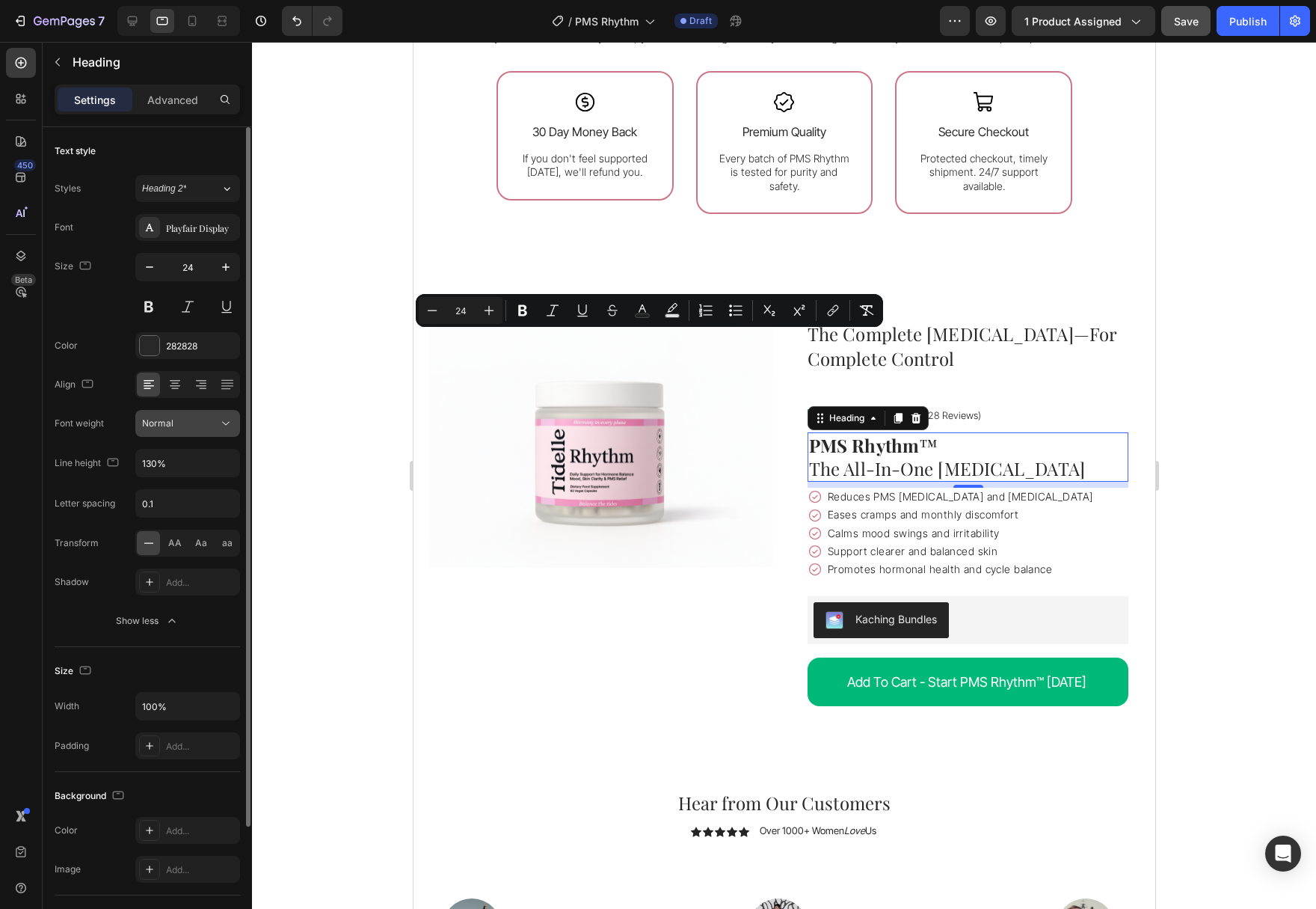
click at [198, 427] on div "Normal" at bounding box center [180, 422] width 77 height 13
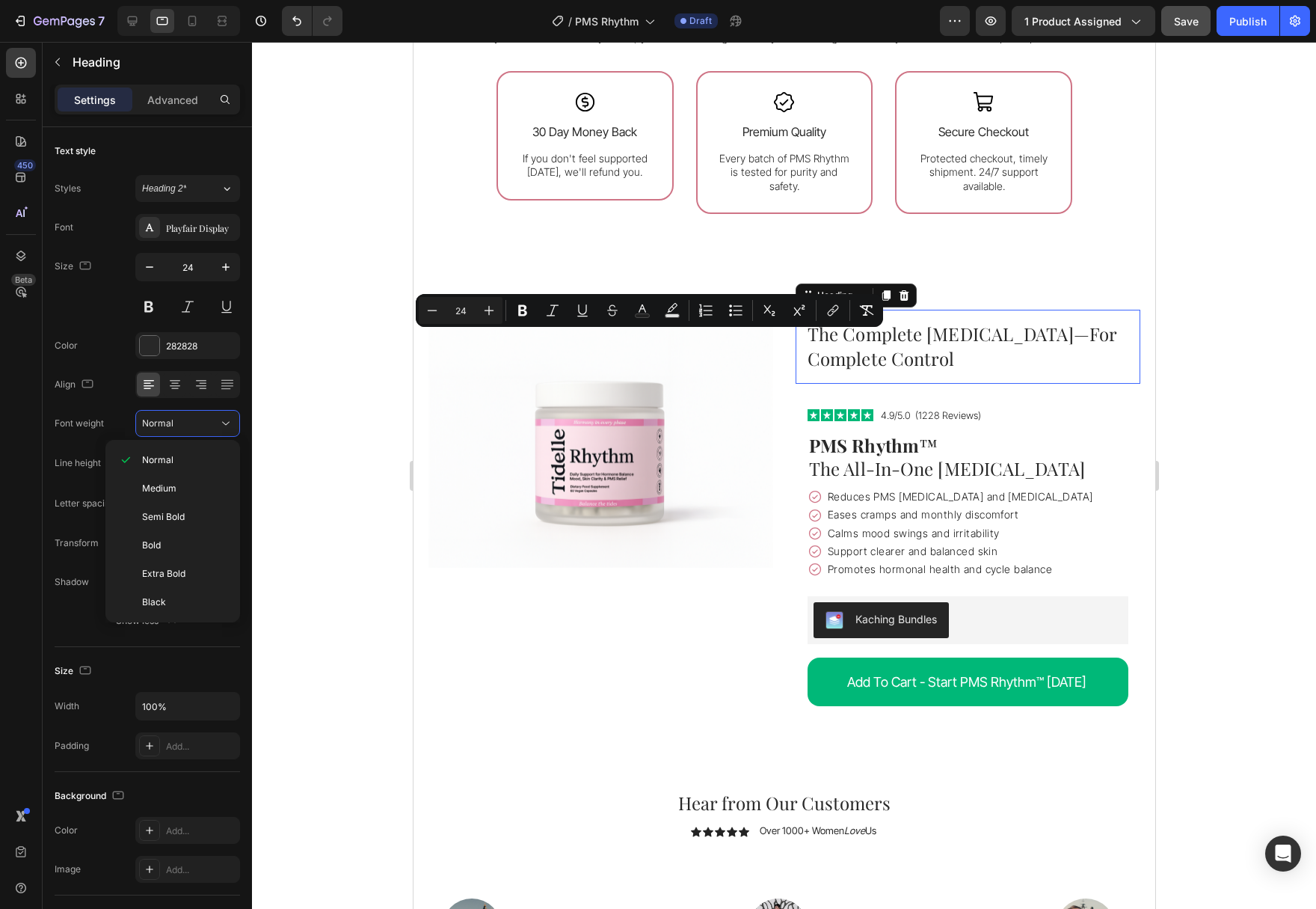
click at [1010, 360] on h2 "The Complete [MEDICAL_DATA]—For Complete Control" at bounding box center [967, 347] width 345 height 74
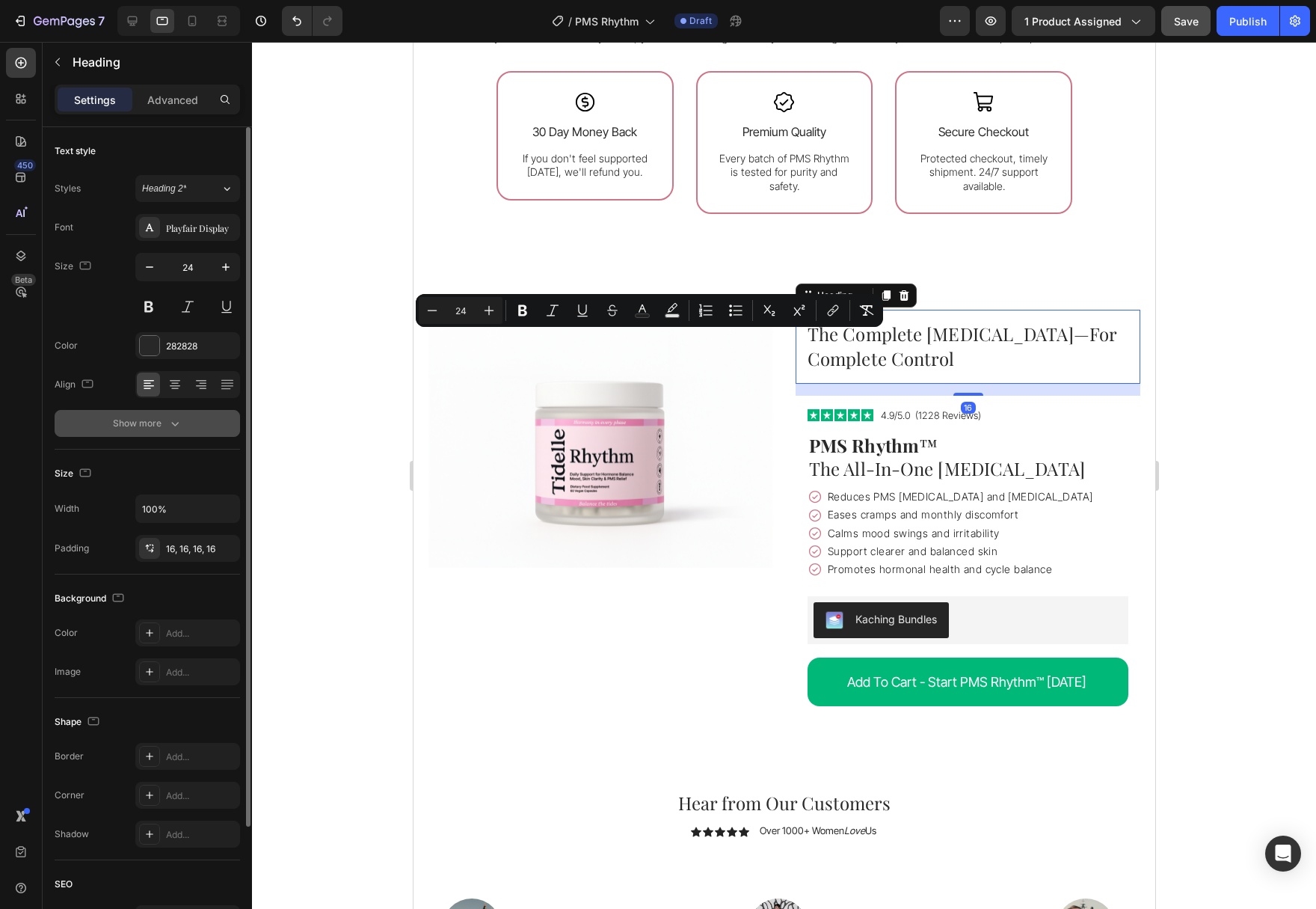
click at [157, 419] on div "Show more" at bounding box center [148, 423] width 70 height 15
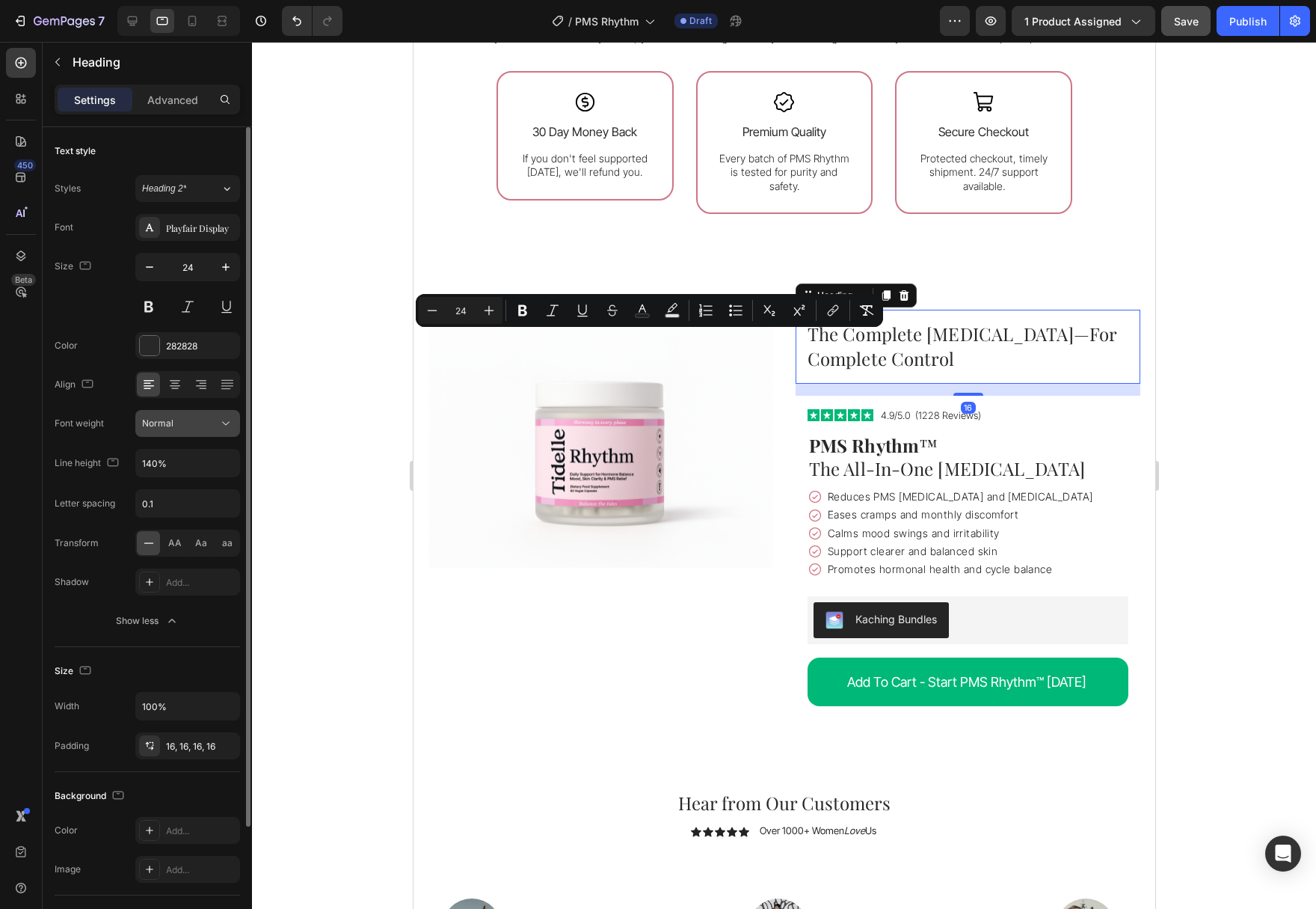
click at [227, 422] on icon at bounding box center [225, 423] width 15 height 15
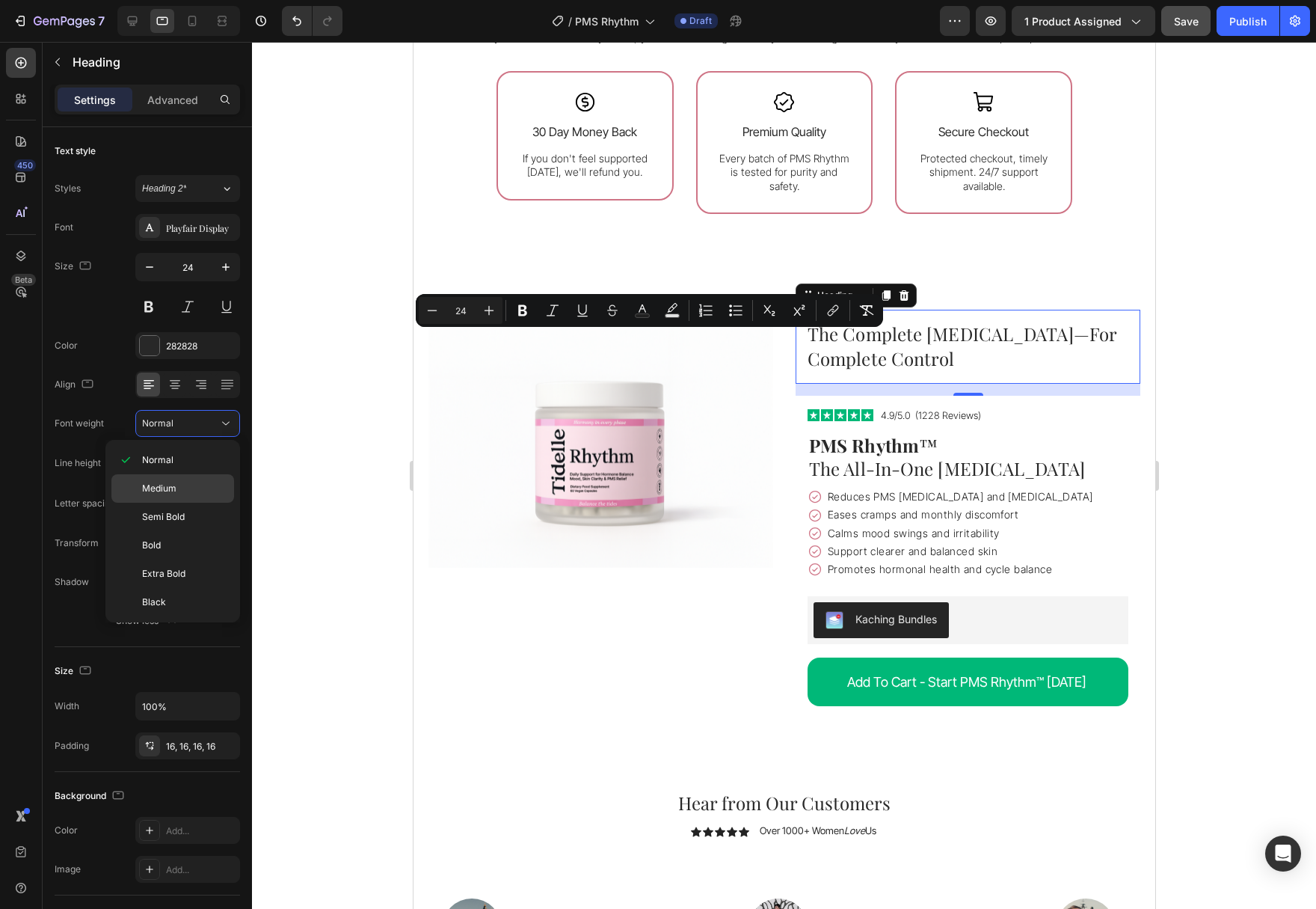
click at [193, 481] on p "Medium" at bounding box center [185, 488] width 85 height 13
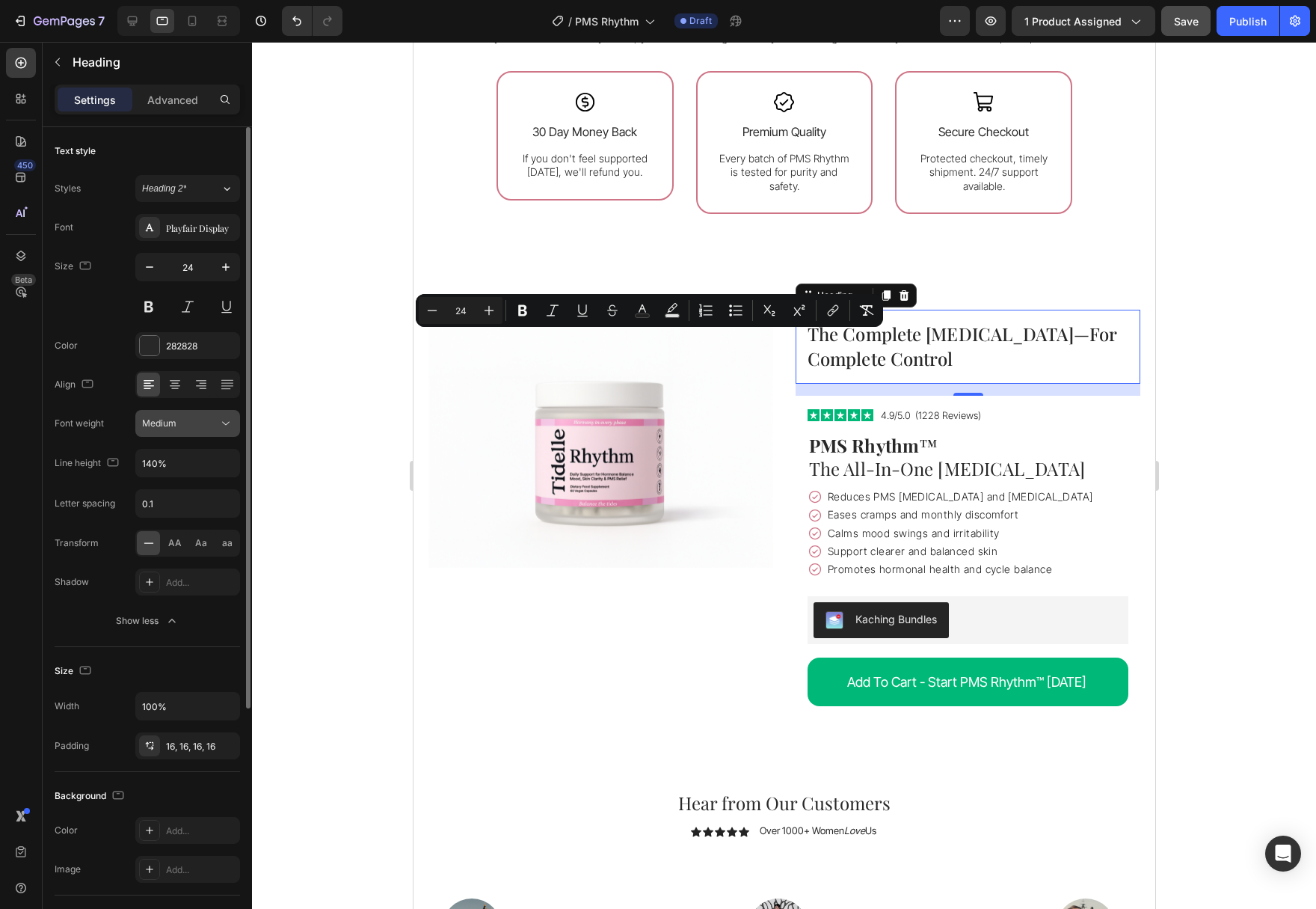
click at [231, 419] on icon at bounding box center [225, 423] width 15 height 15
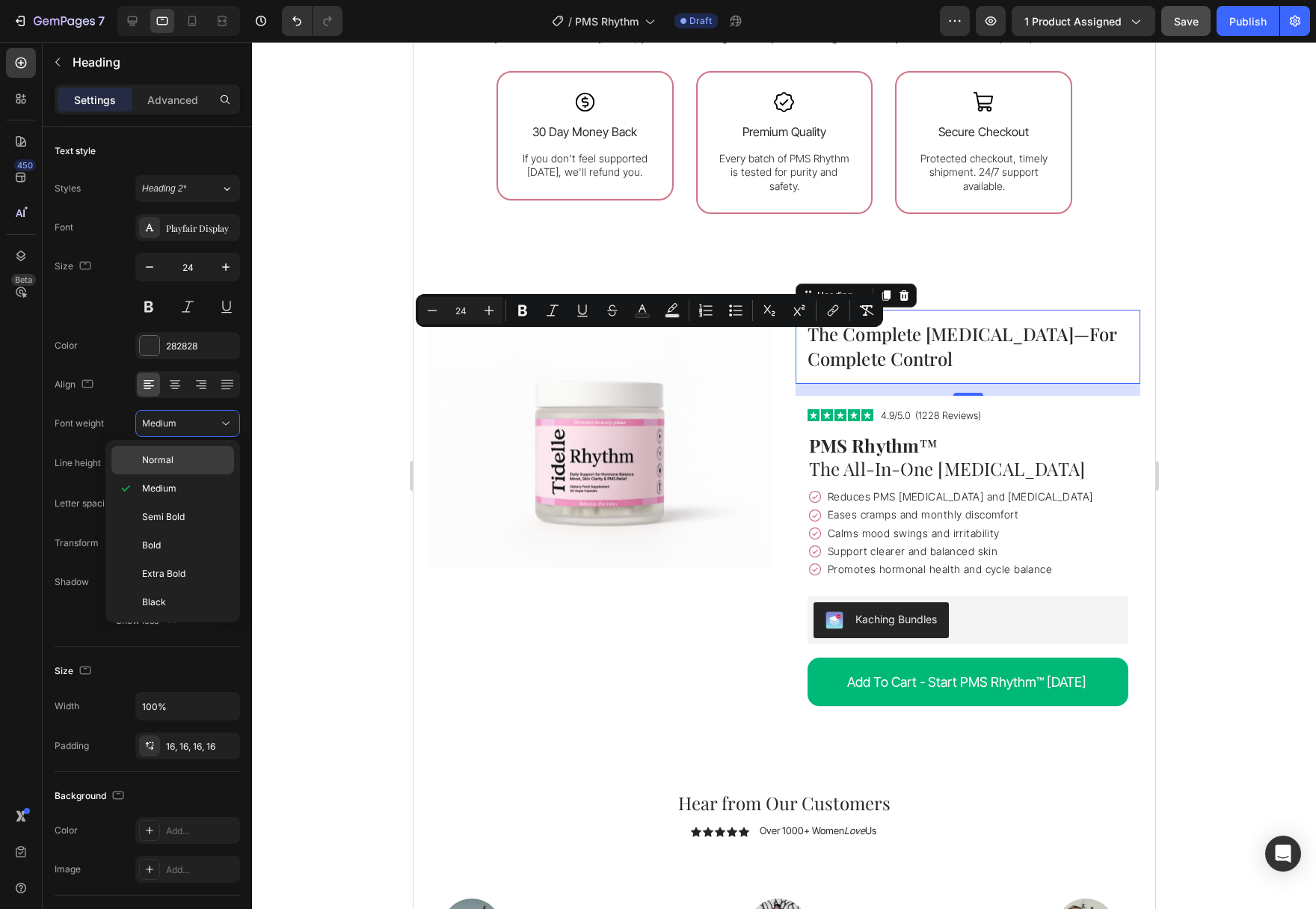
click at [202, 458] on p "Normal" at bounding box center [185, 460] width 85 height 13
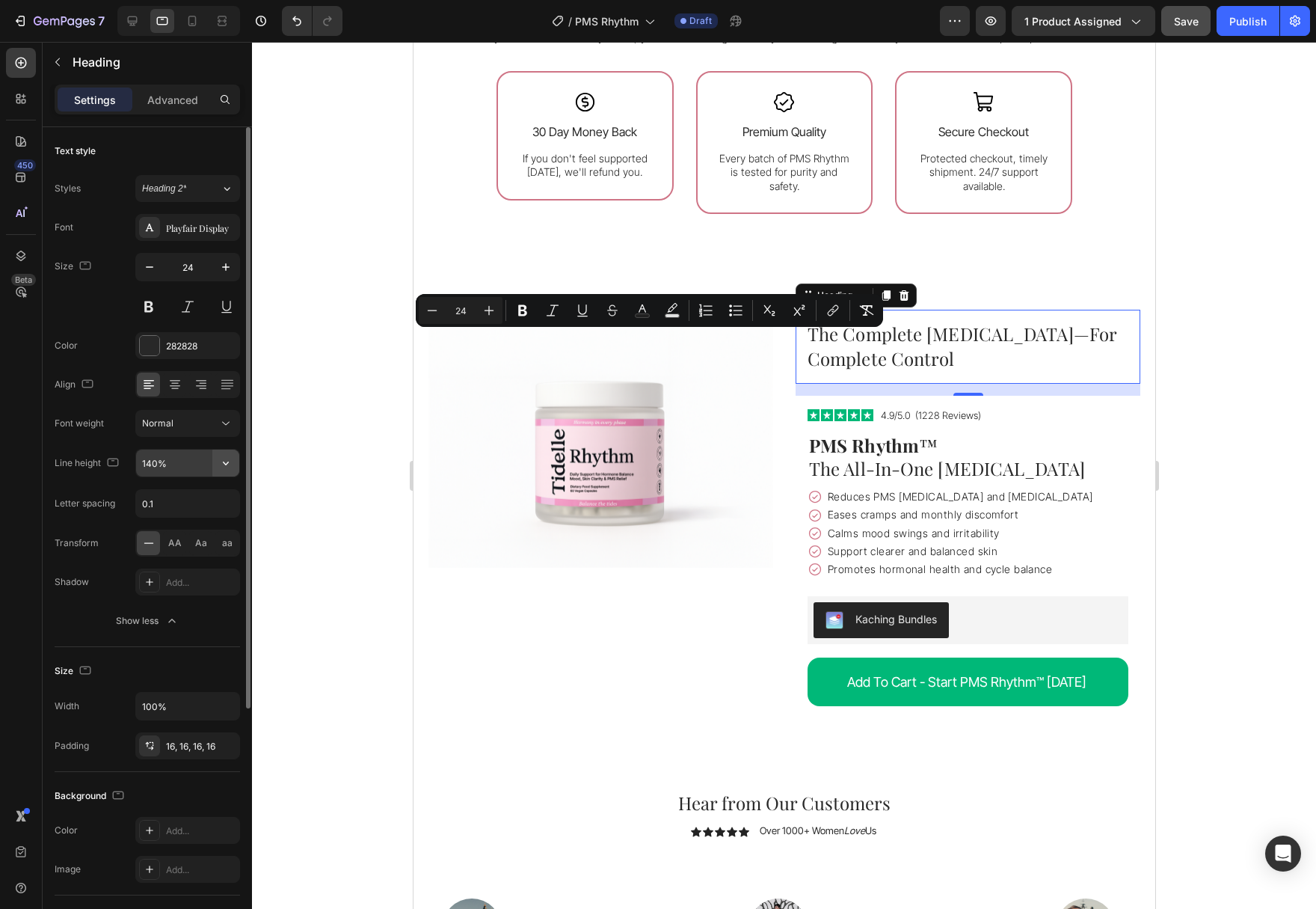
click at [220, 468] on icon "button" at bounding box center [225, 462] width 15 height 15
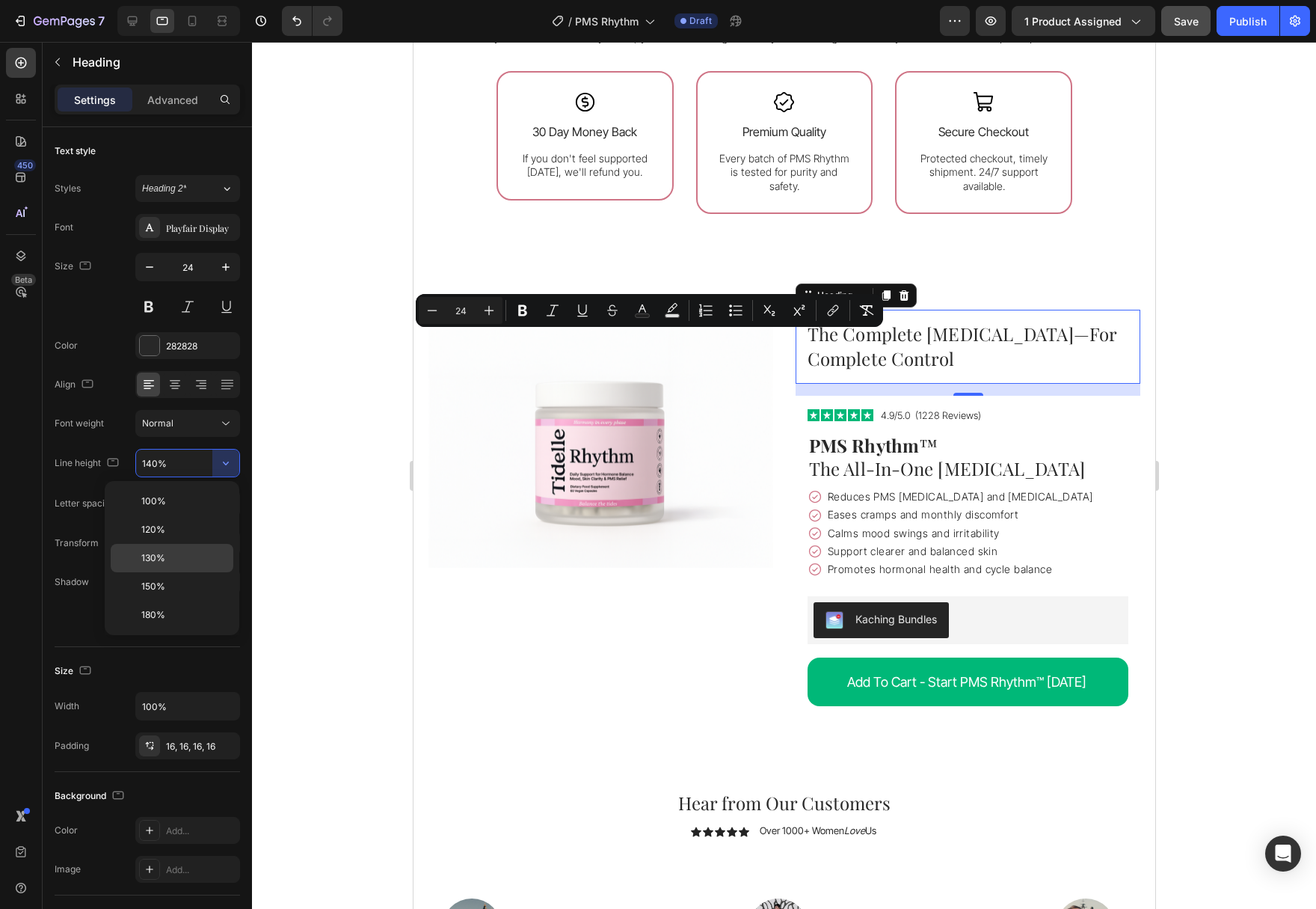
click at [199, 555] on p "130%" at bounding box center [184, 557] width 85 height 13
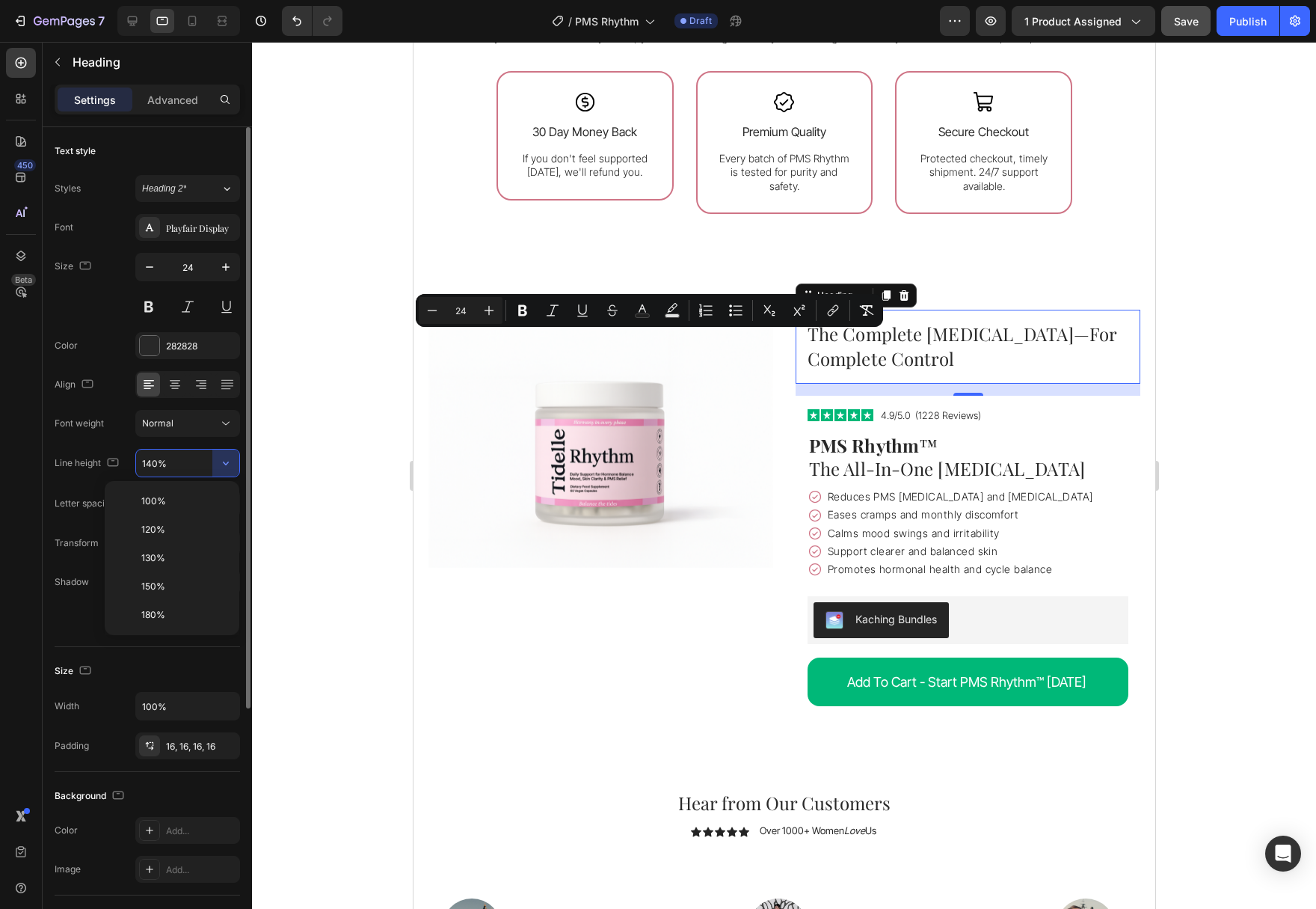
type input "130%"
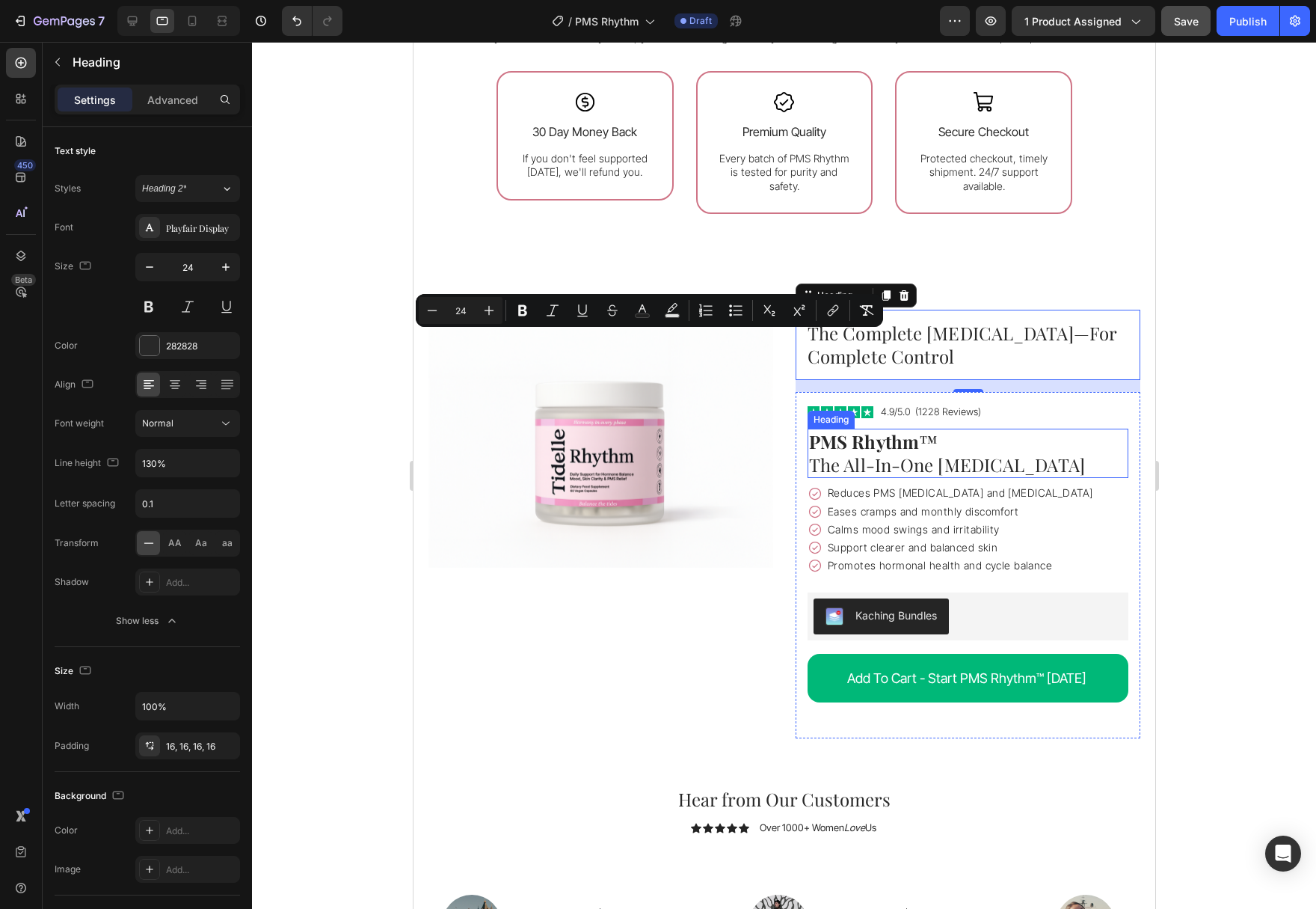
click at [1059, 456] on h1 "PMS Rhythm ™ The All-In-One [MEDICAL_DATA]" at bounding box center [967, 453] width 321 height 50
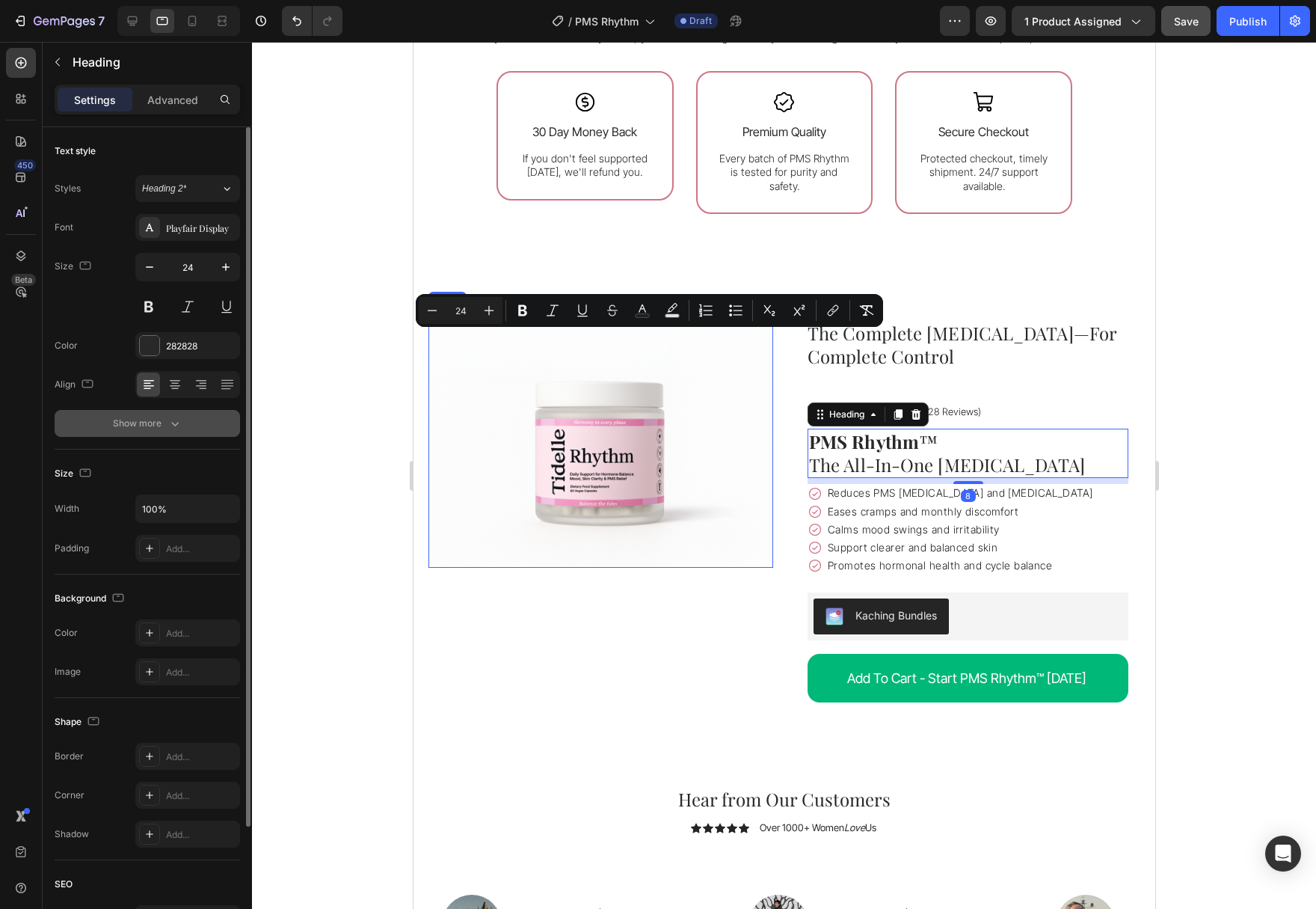
click at [169, 415] on button "Show more" at bounding box center [147, 423] width 185 height 27
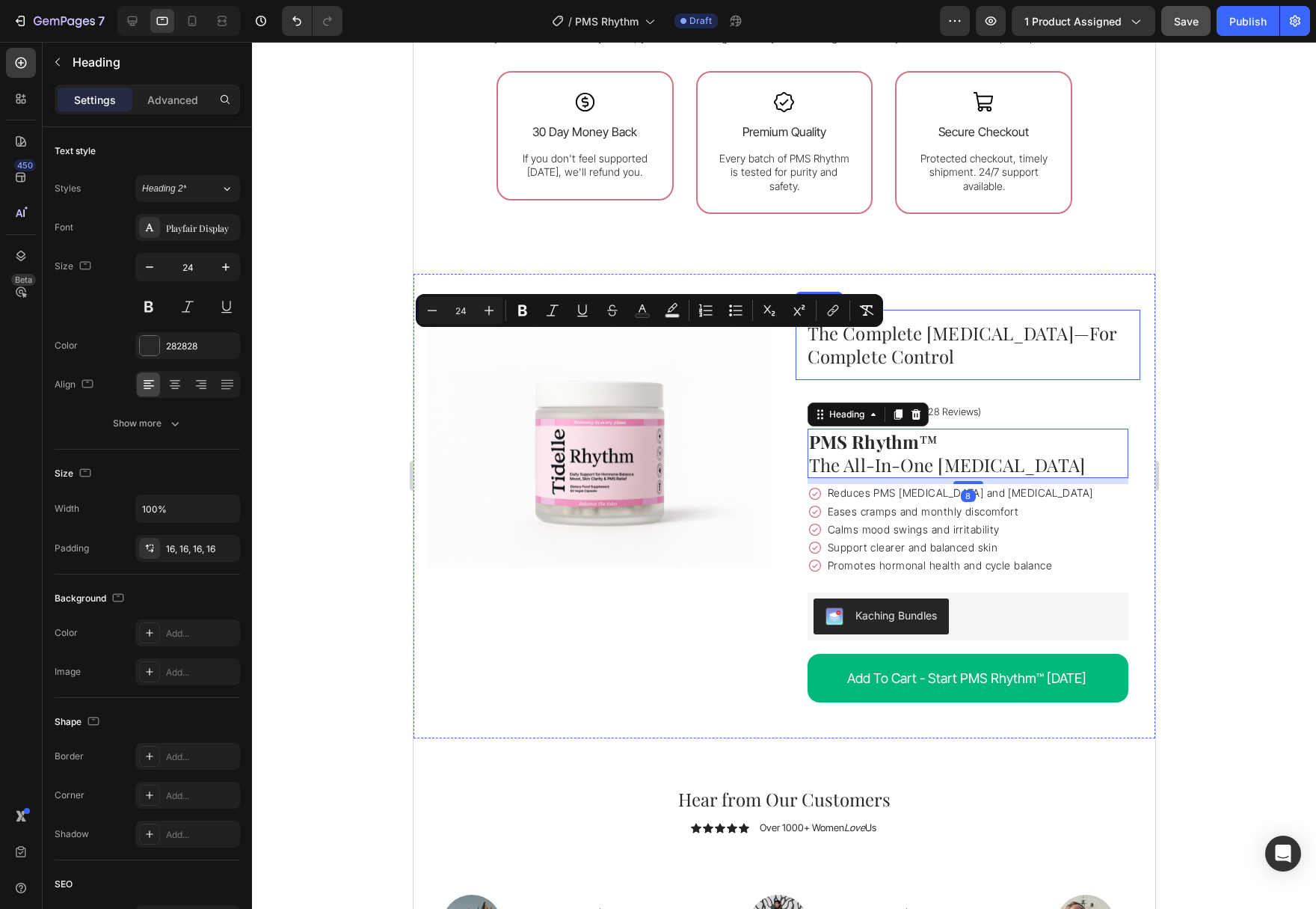
click at [1040, 349] on h2 "The Complete [MEDICAL_DATA]—For Complete Control" at bounding box center [967, 345] width 345 height 71
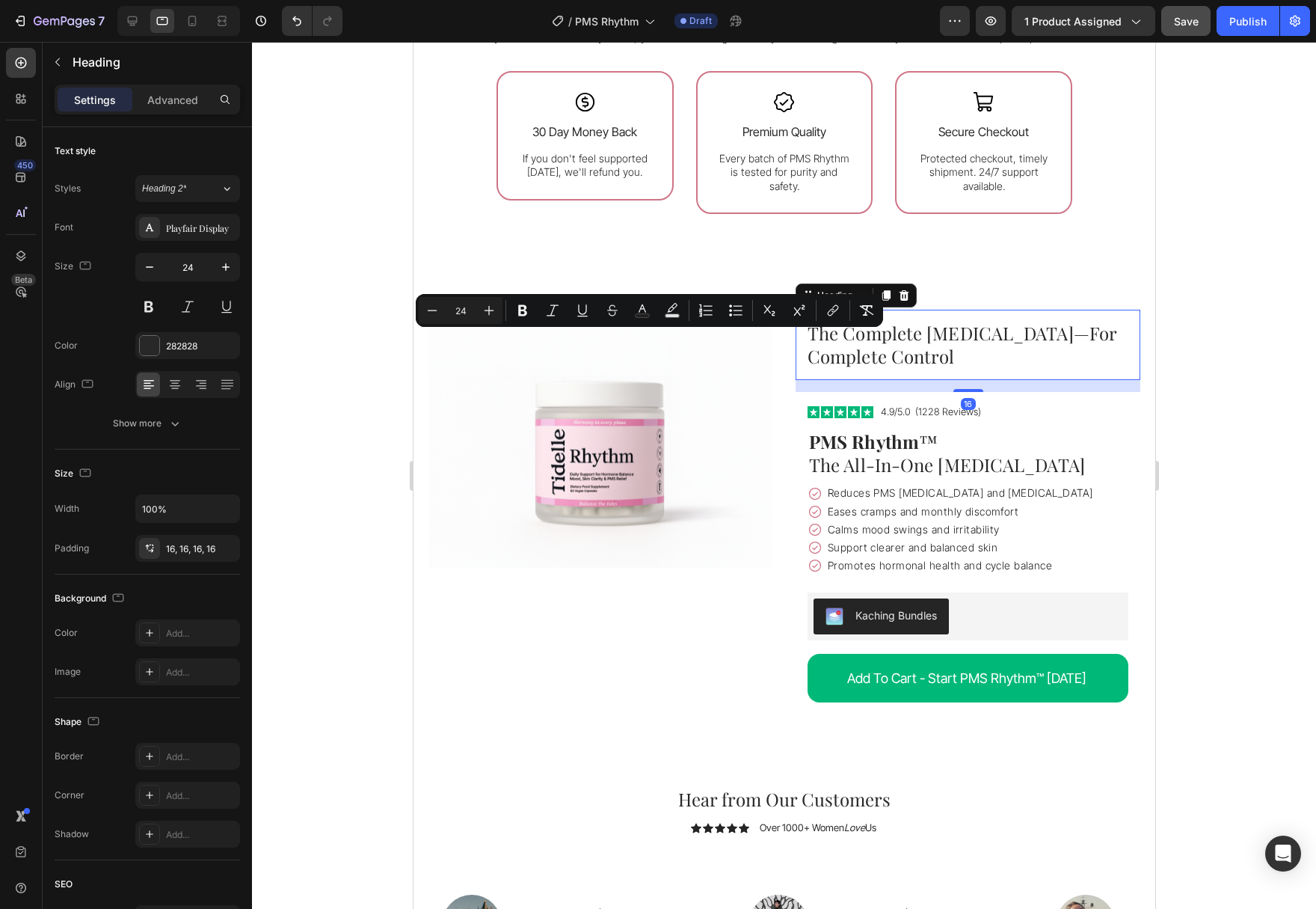
scroll to position [3281, 0]
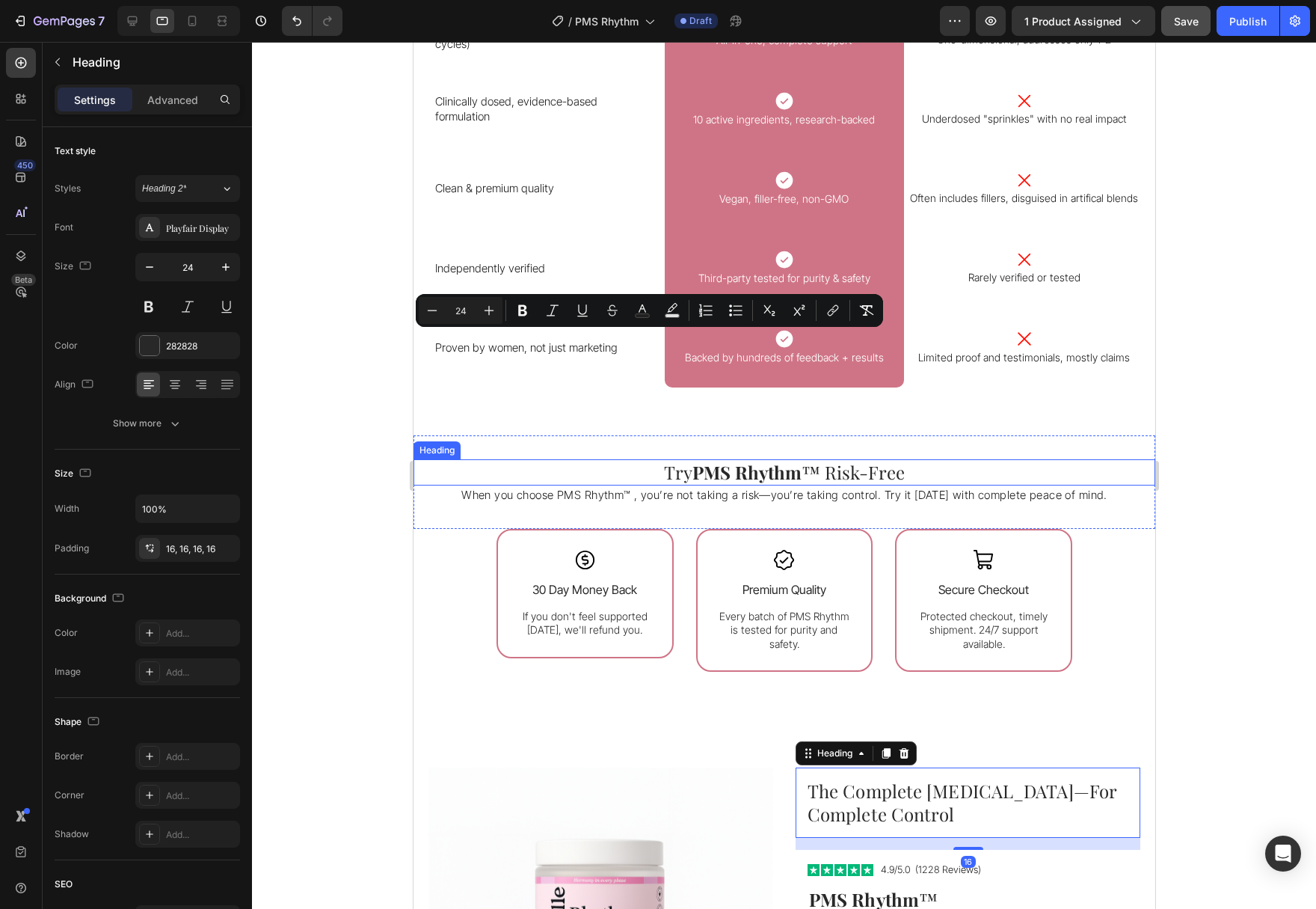
click at [916, 480] on h2 "Try PMS Rhythm ™ Risk-Free" at bounding box center [783, 472] width 742 height 26
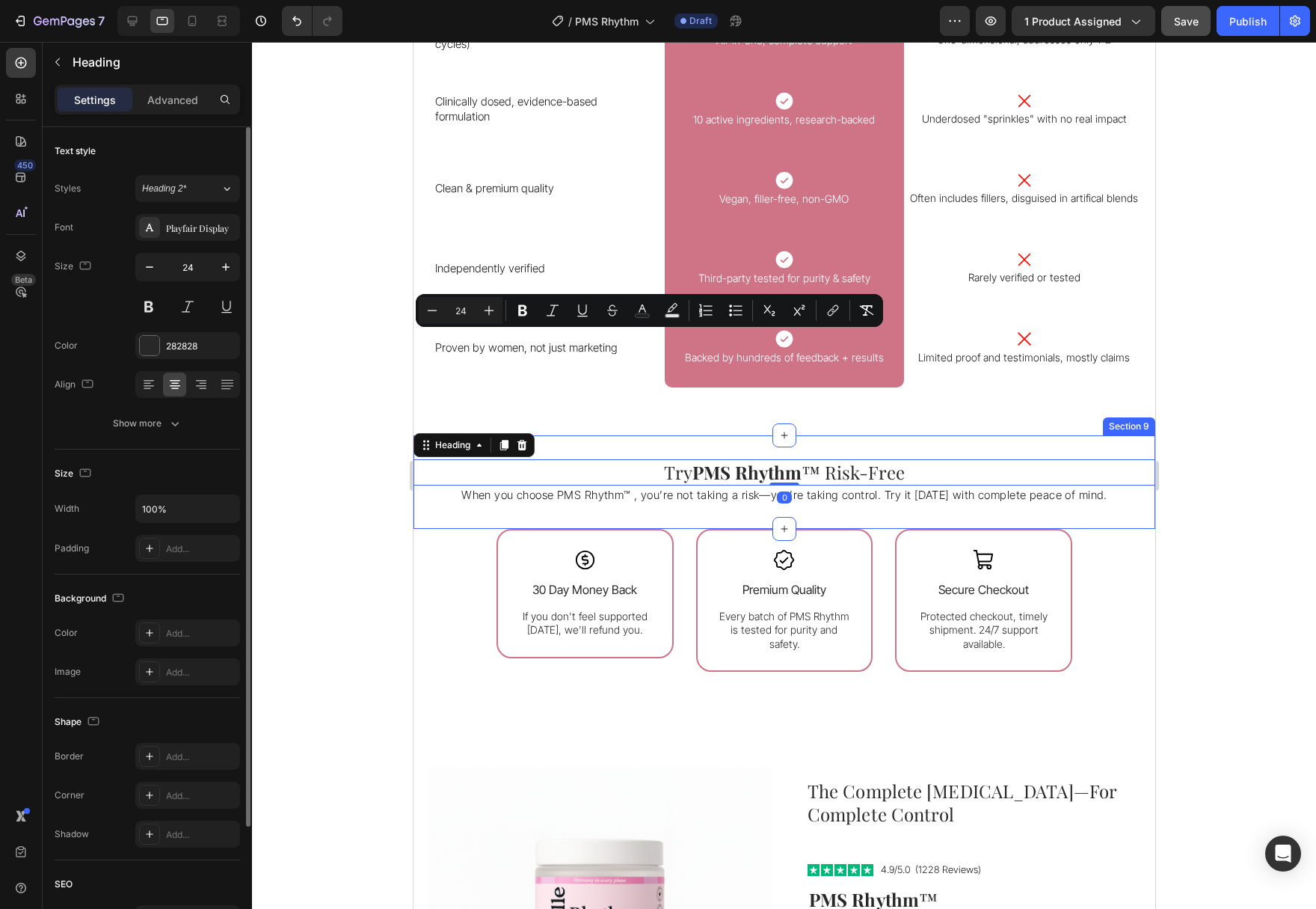
click at [178, 575] on div "Text style Styles Heading 2* Font Playfair Display Size 24 Color 282828 Align S…" at bounding box center [147, 636] width 185 height 124
click at [176, 422] on icon "button" at bounding box center [174, 423] width 15 height 15
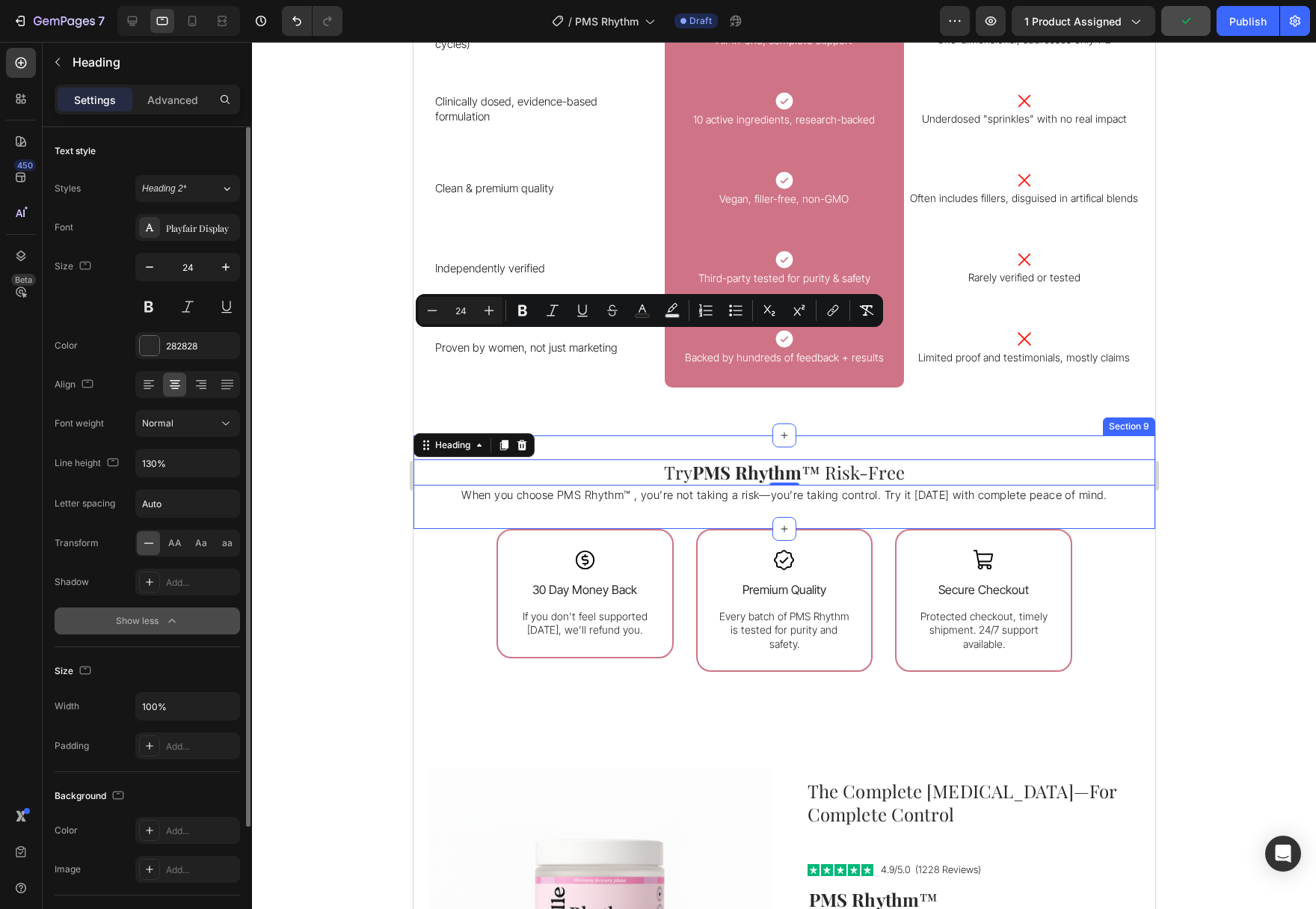
click at [1261, 560] on div at bounding box center [783, 475] width 1064 height 867
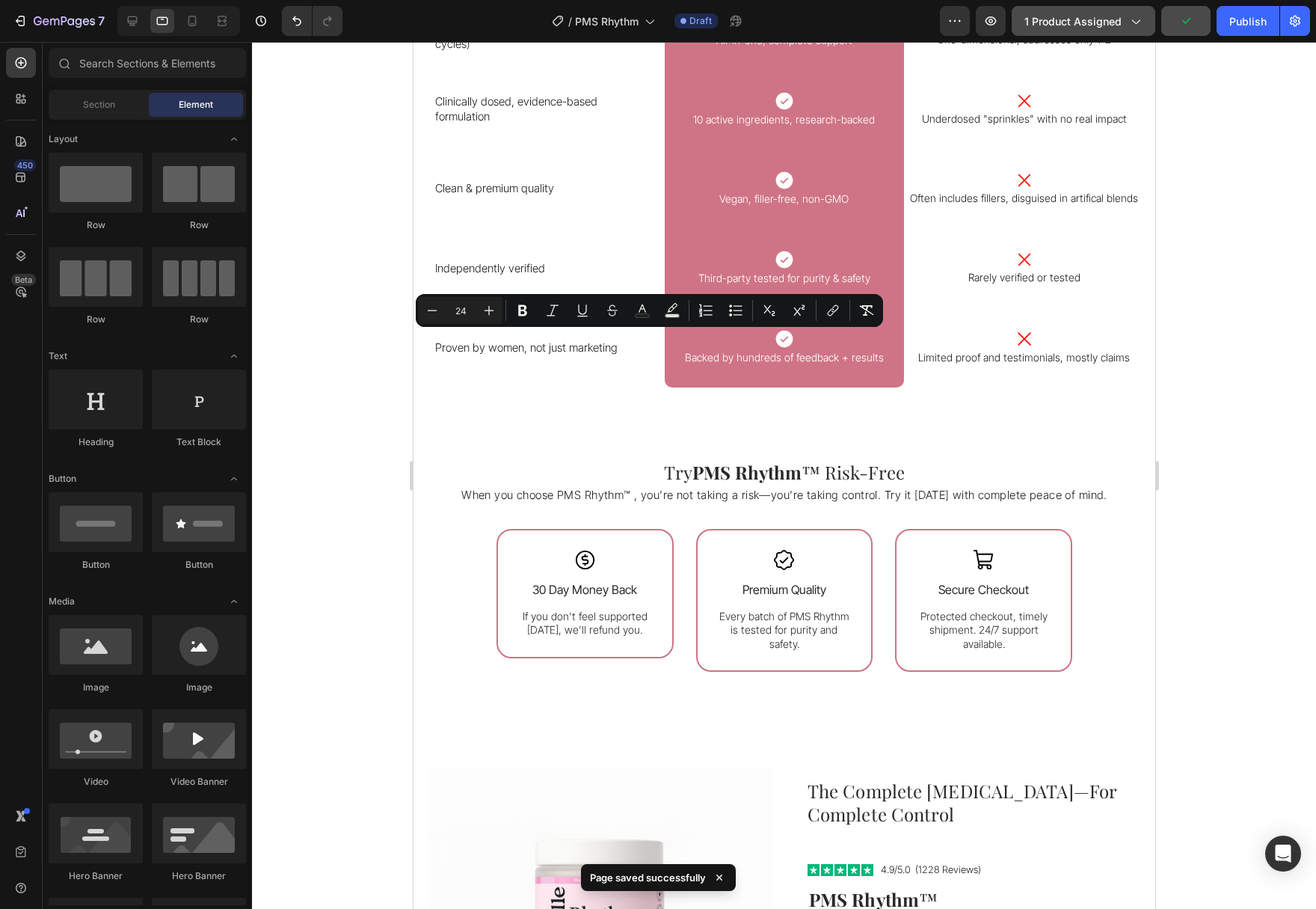
click at [1091, 28] on span "1 product assigned" at bounding box center [1073, 21] width 97 height 16
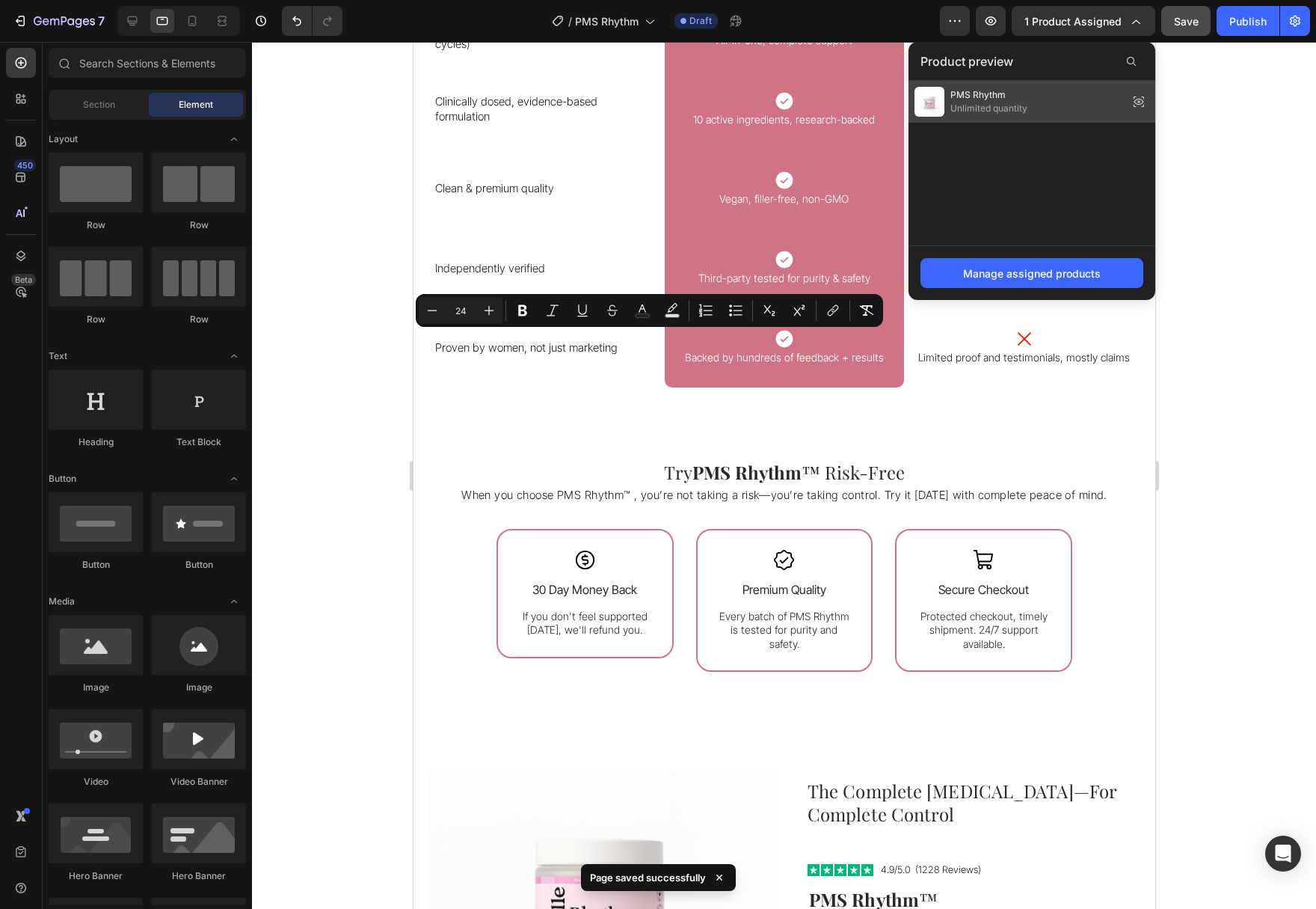
drag, startPoint x: 1032, startPoint y: 109, endPoint x: 621, endPoint y: 67, distance: 413.1
click at [1032, 109] on div "PMS Rhythm Unlimited quantity" at bounding box center [1031, 102] width 246 height 42
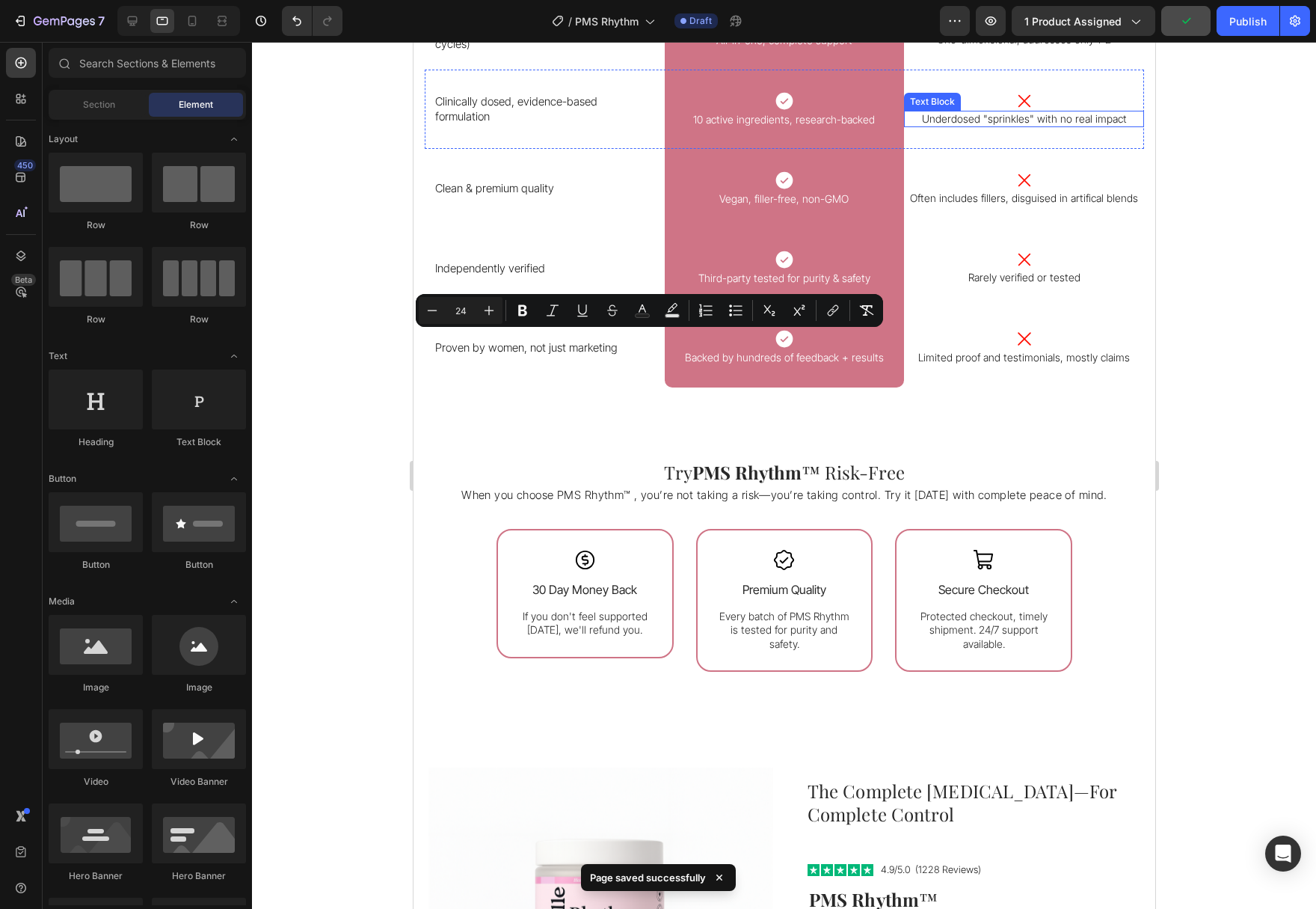
click at [1265, 236] on div at bounding box center [783, 475] width 1064 height 867
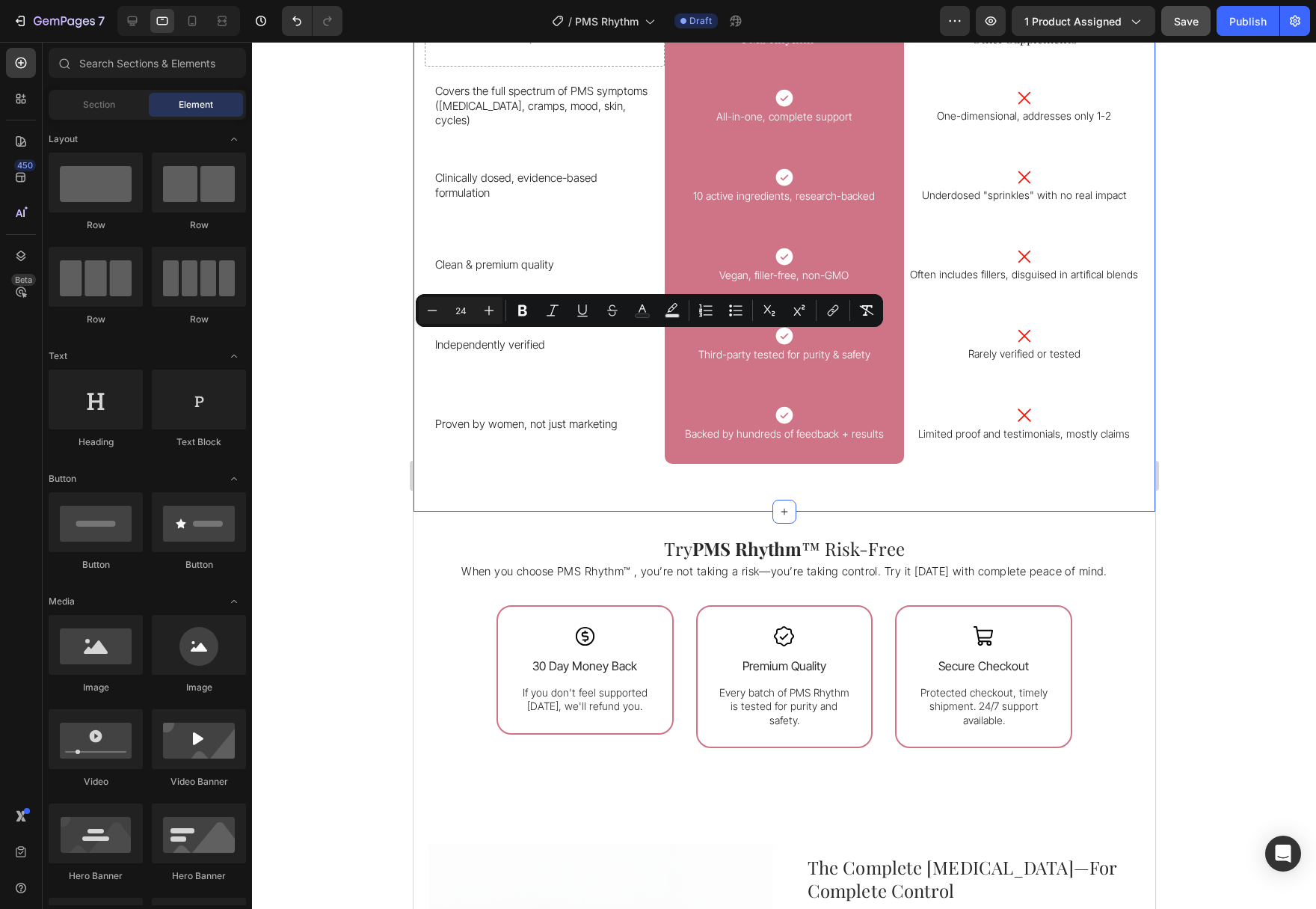
scroll to position [3586, 0]
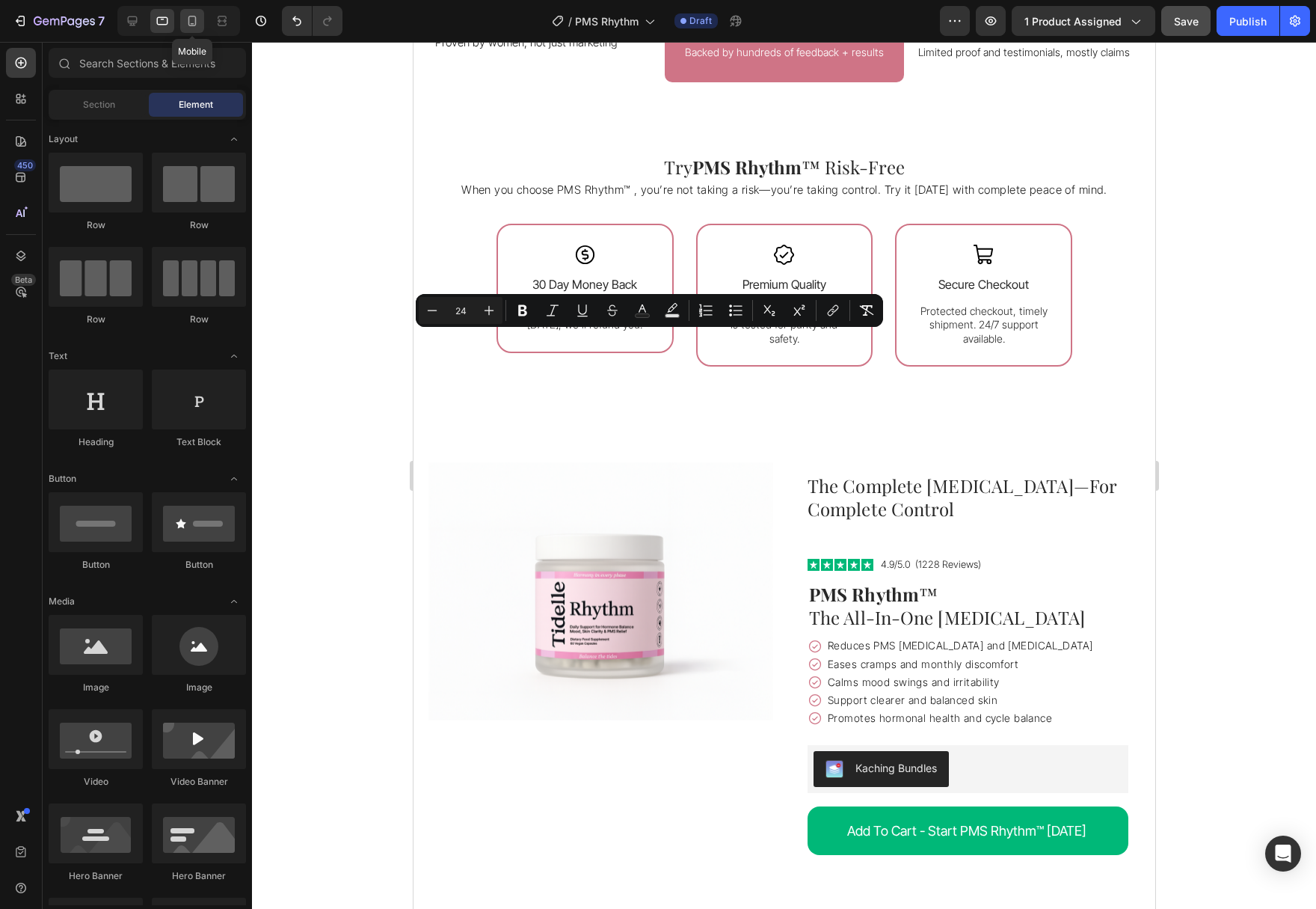
click at [183, 21] on div at bounding box center [191, 20] width 24 height 24
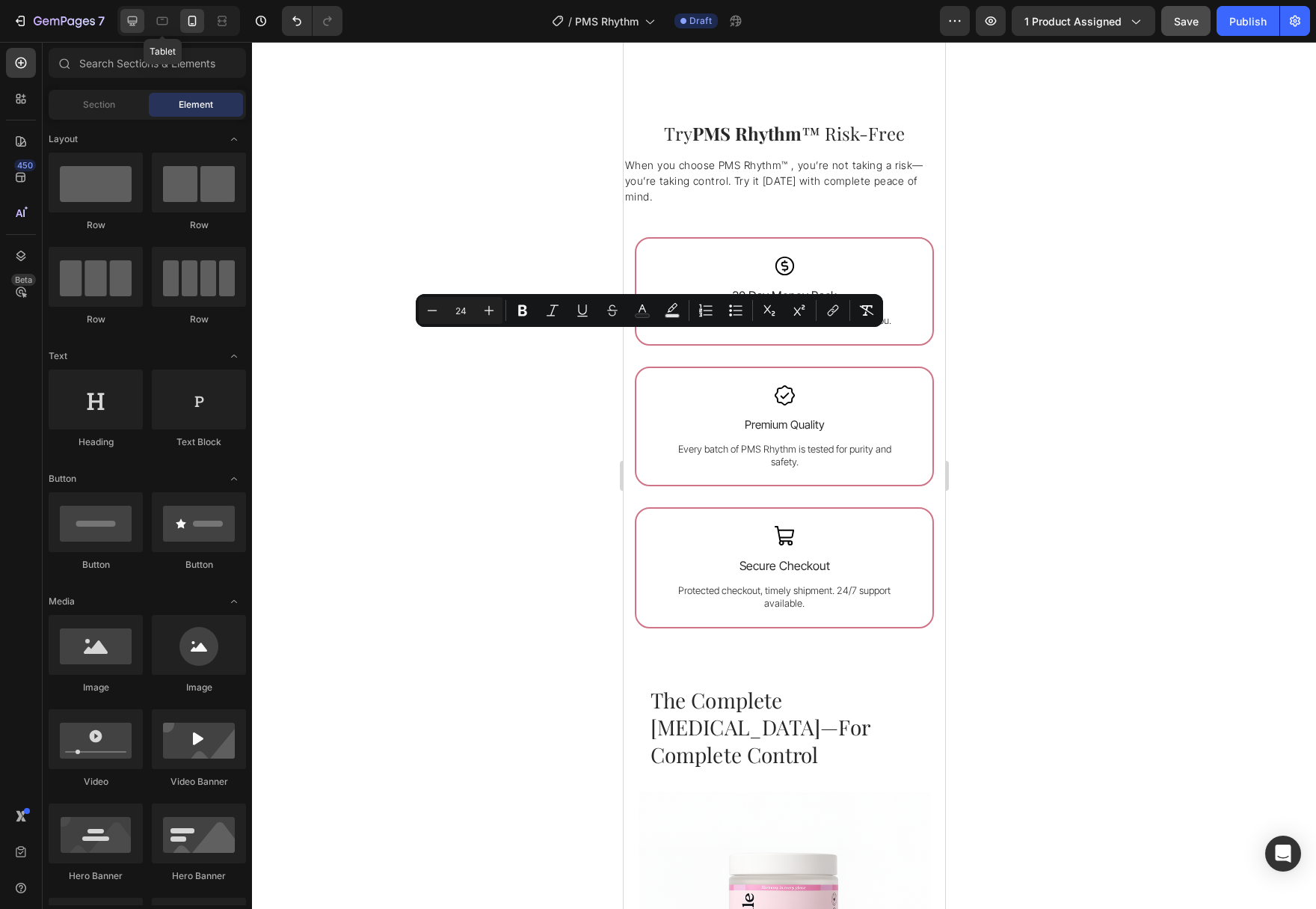
scroll to position [3651, 0]
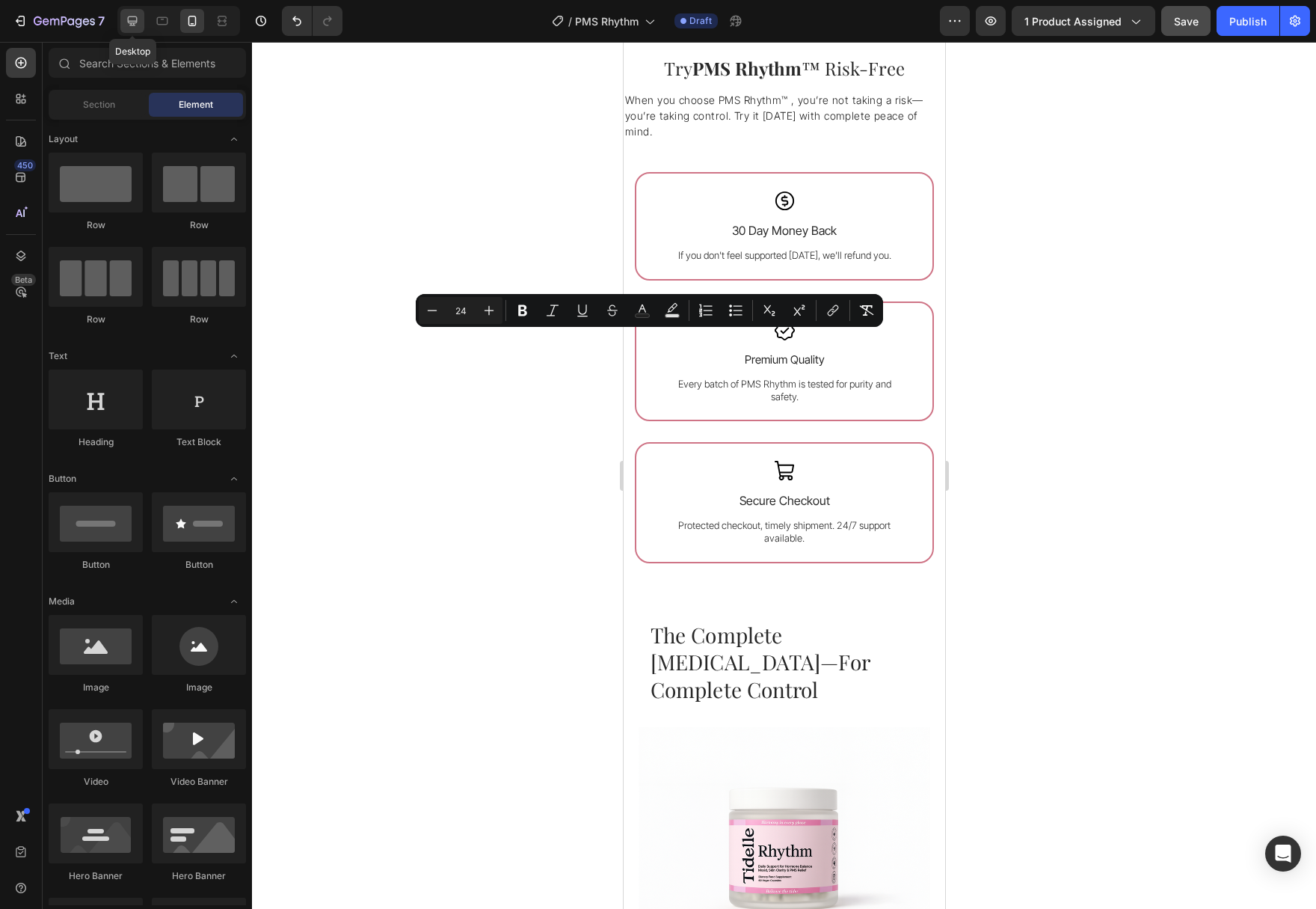
click at [131, 23] on icon at bounding box center [132, 21] width 10 height 10
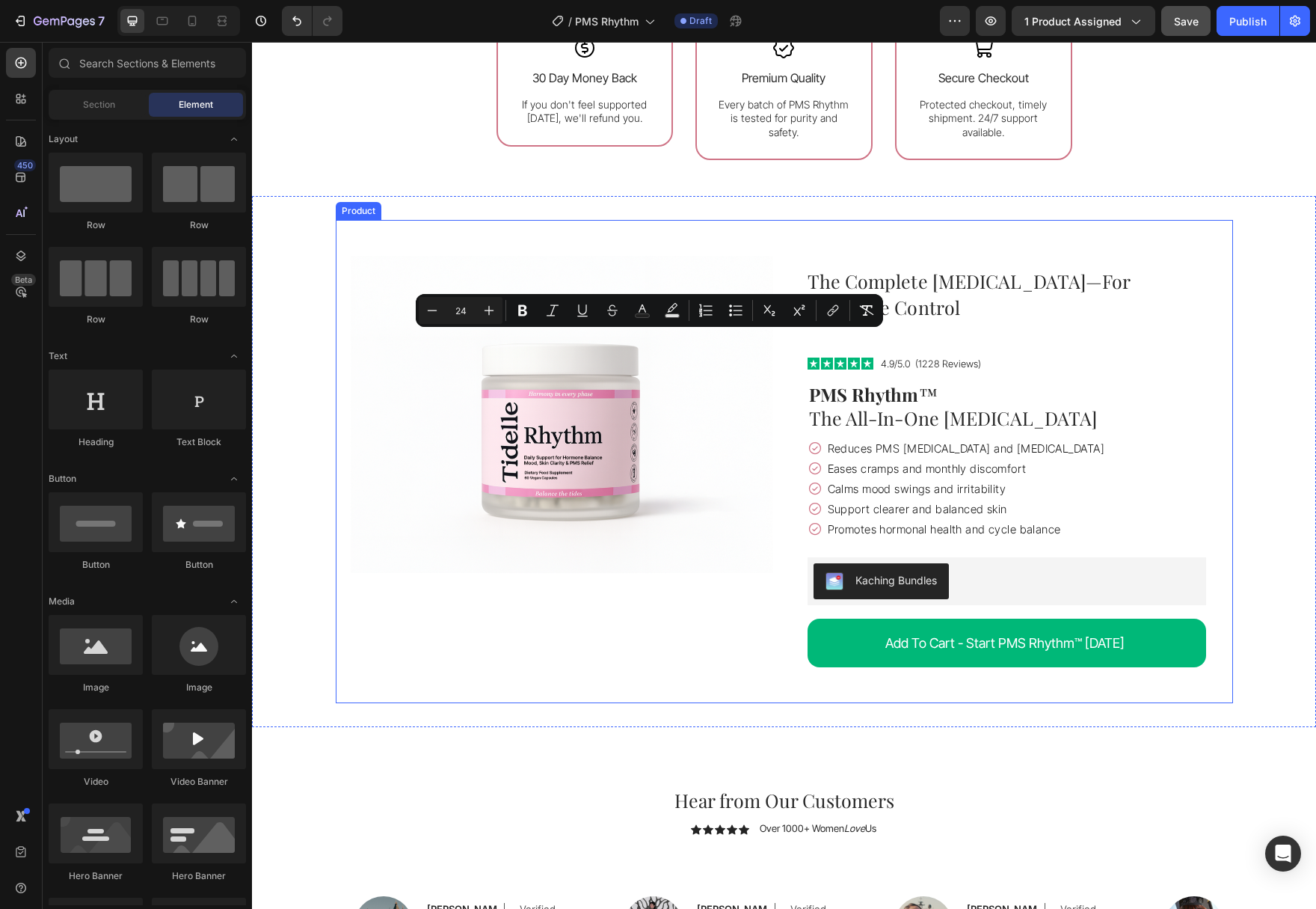
scroll to position [3880, 0]
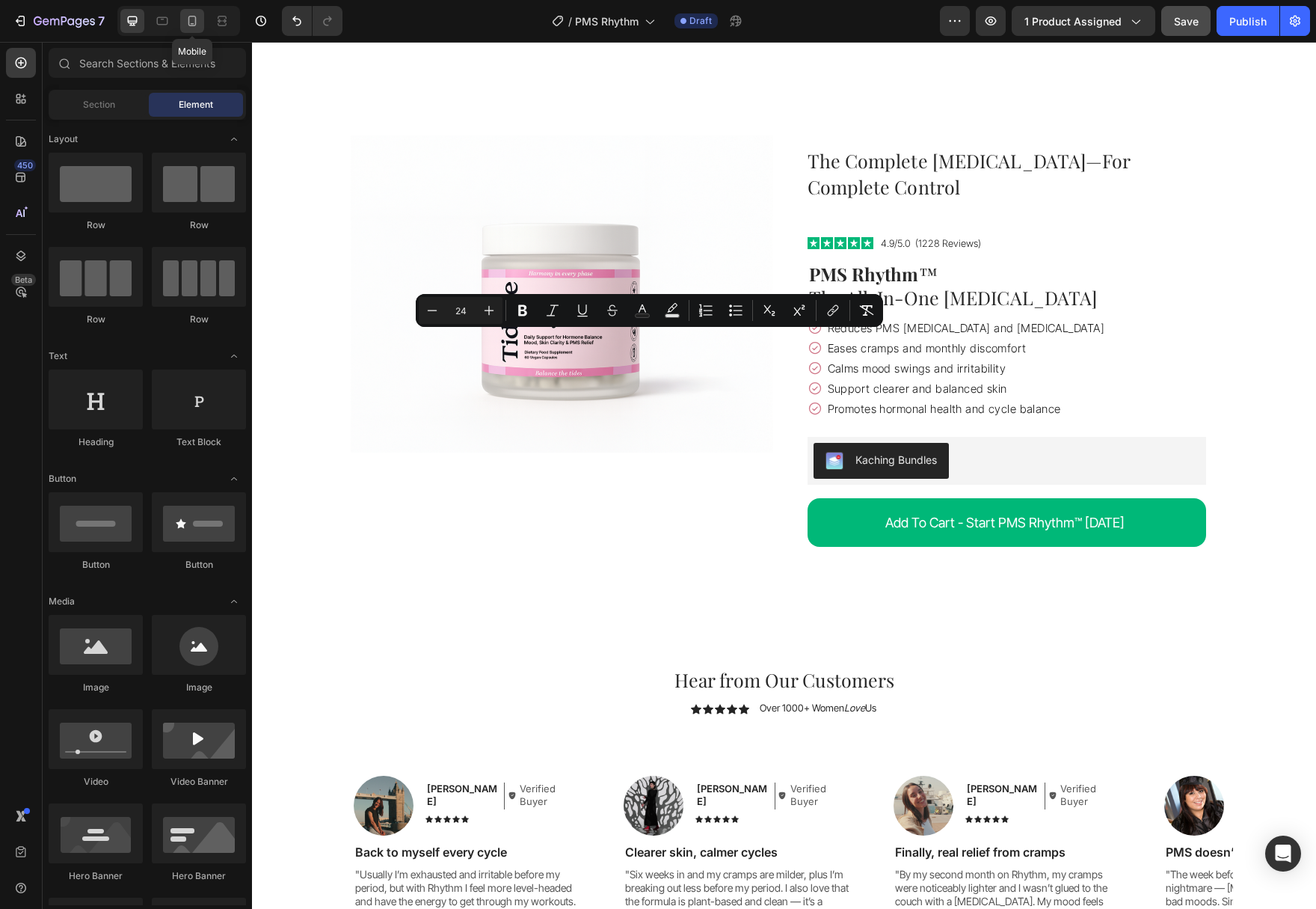
click at [201, 18] on div at bounding box center [191, 20] width 24 height 24
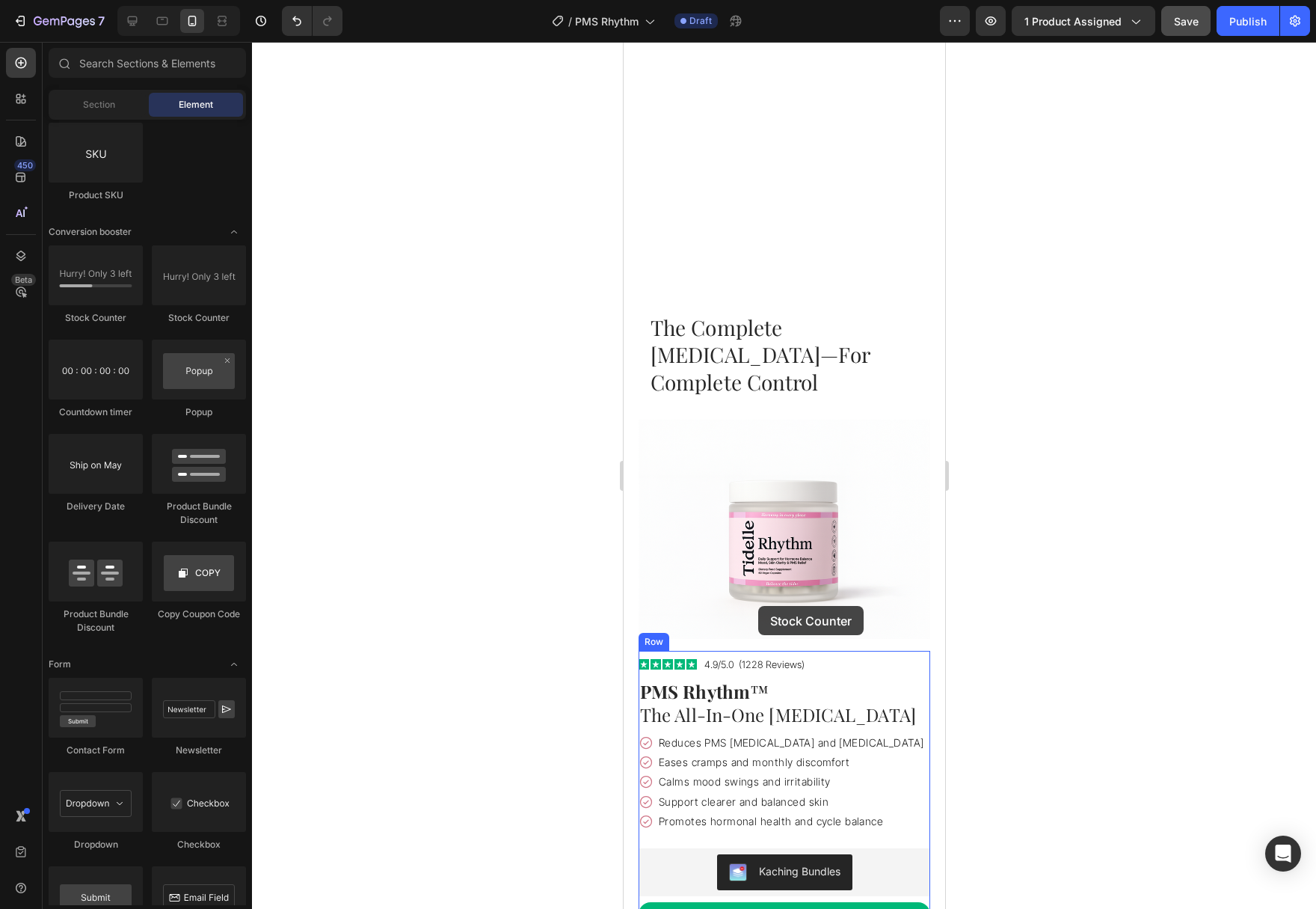
scroll to position [4121, 0]
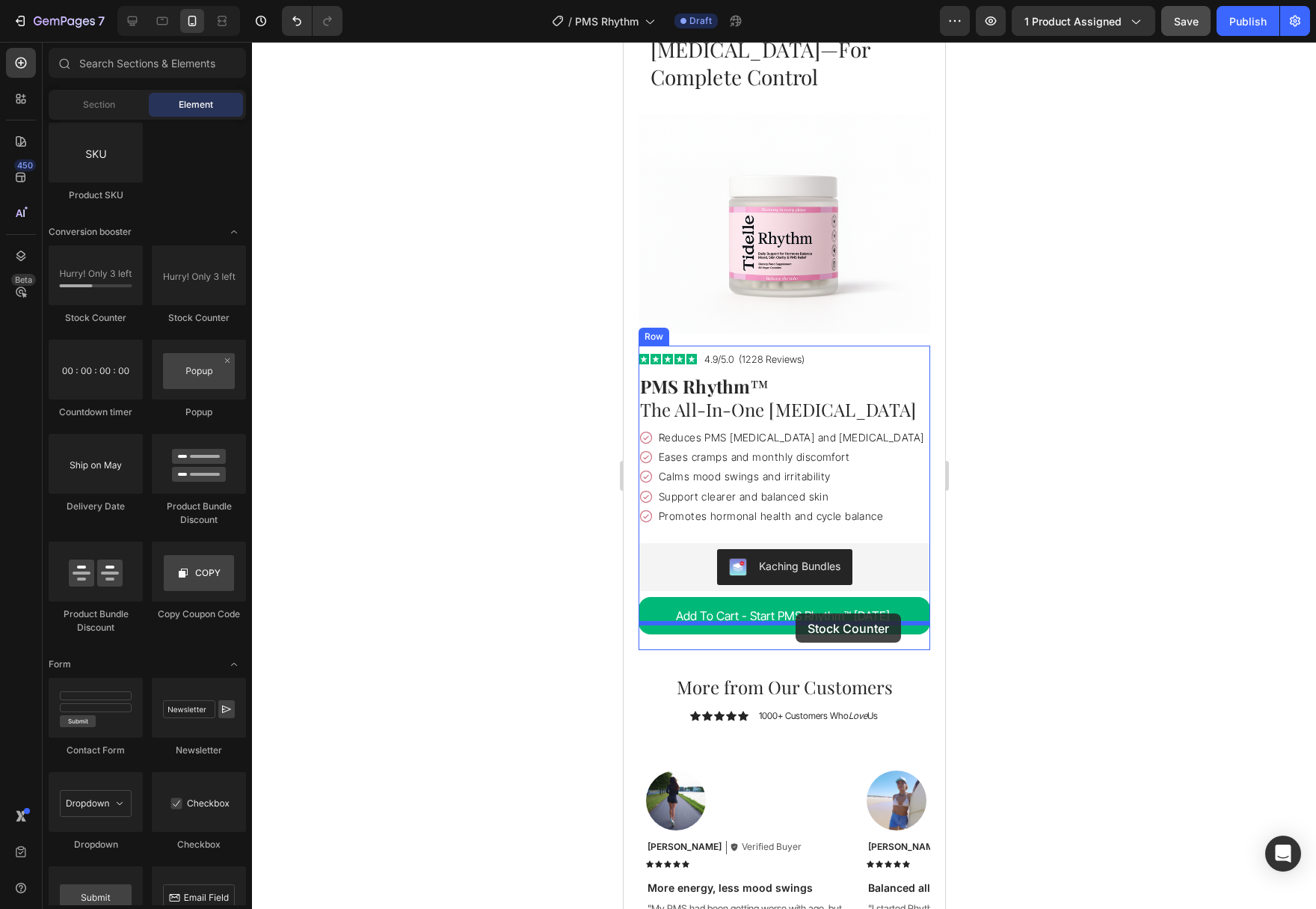
drag, startPoint x: 722, startPoint y: 312, endPoint x: 795, endPoint y: 613, distance: 309.7
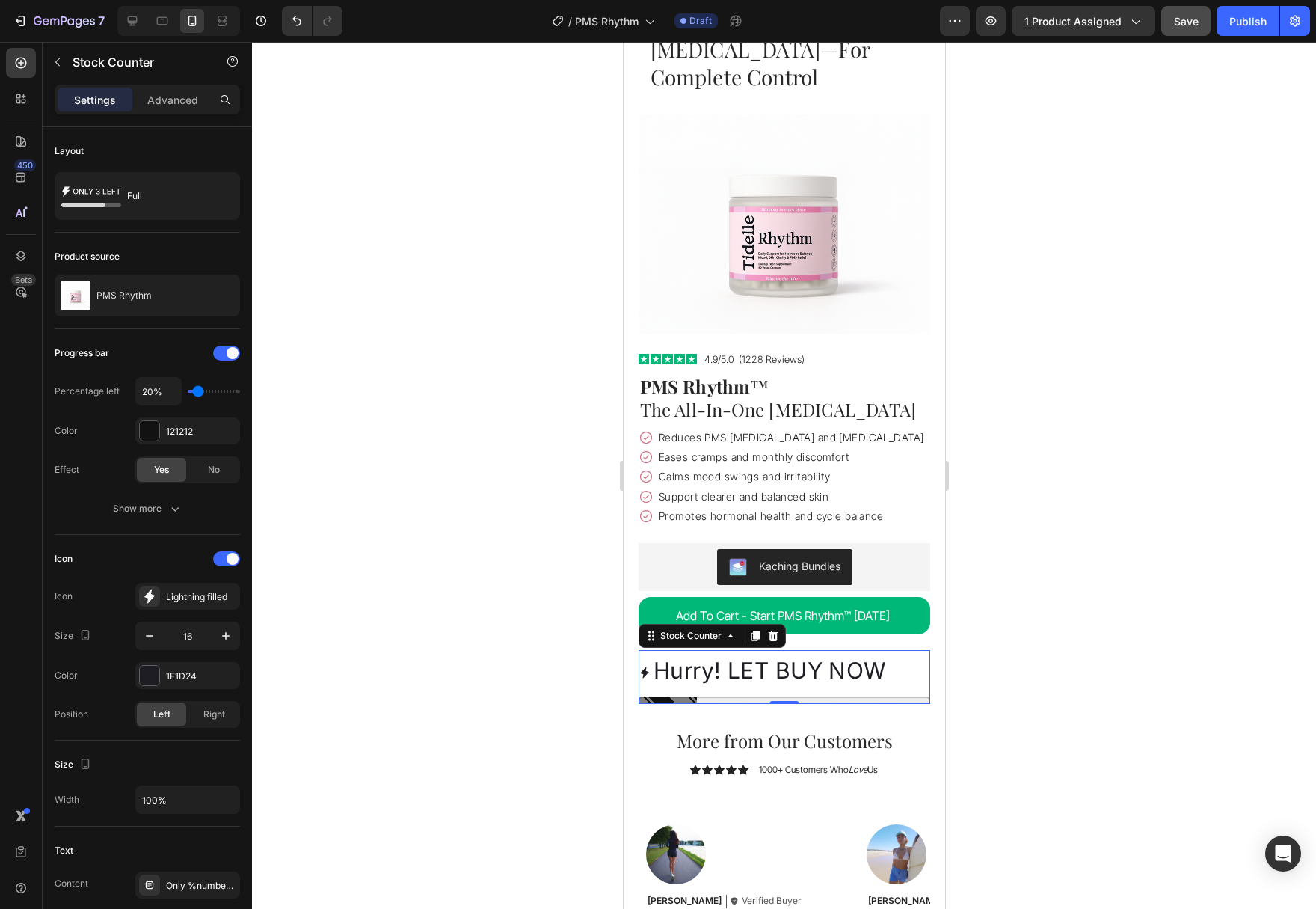
click at [754, 650] on p "Hurry! LET BUY NOW" at bounding box center [769, 670] width 233 height 40
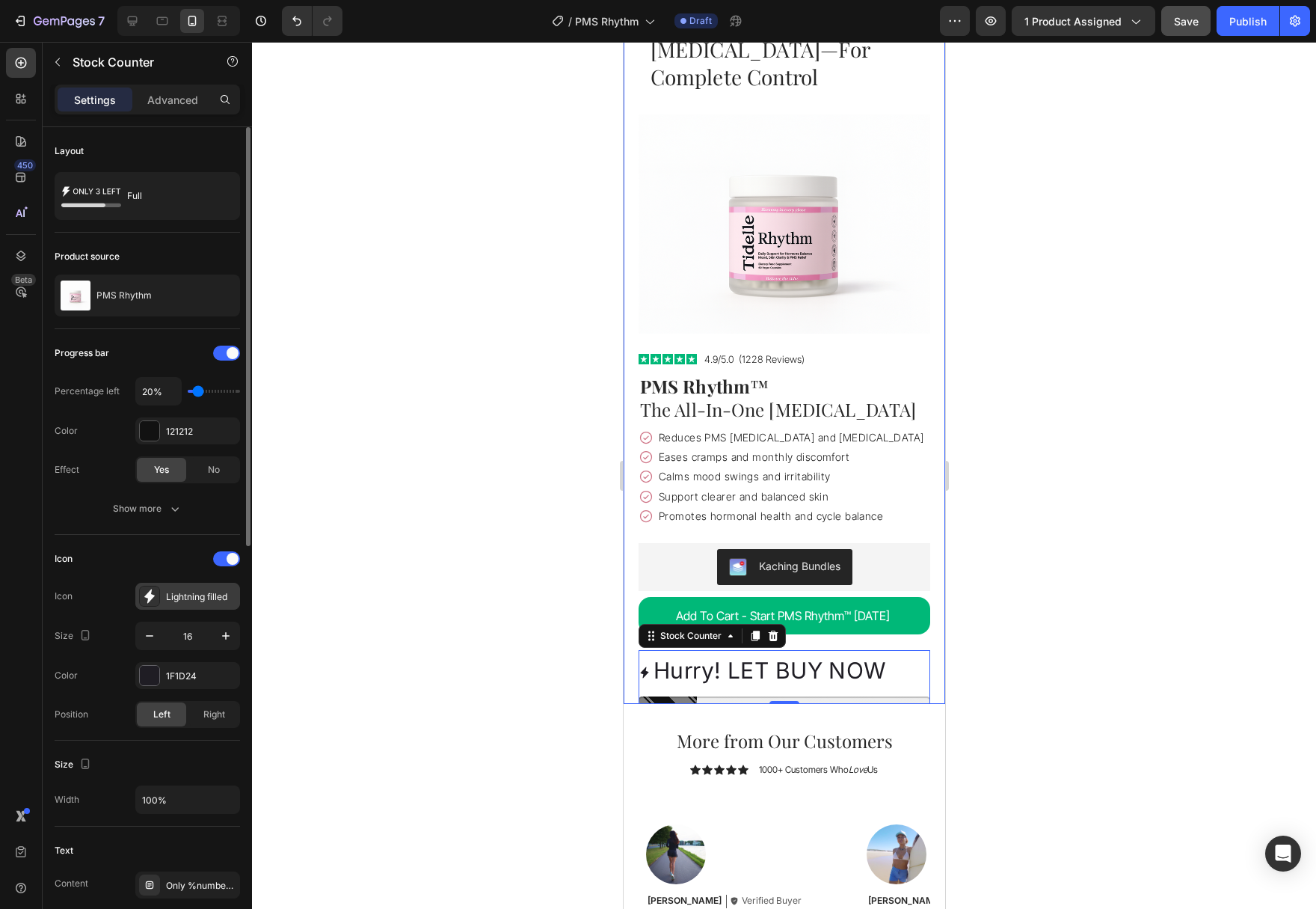
click at [185, 598] on div "Lightning filled" at bounding box center [201, 596] width 70 height 13
click at [151, 201] on div "Full" at bounding box center [172, 196] width 91 height 35
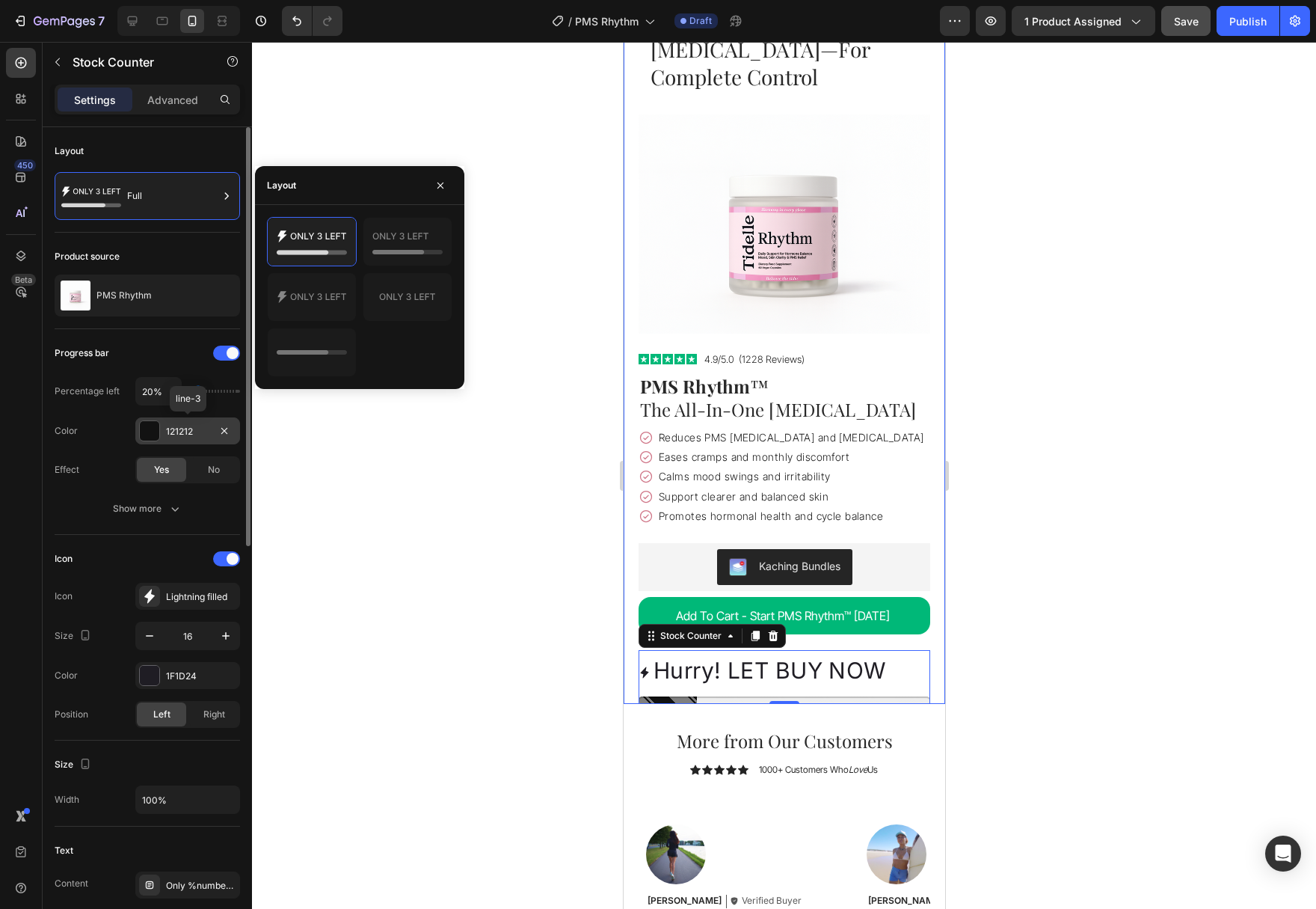
click at [151, 431] on div at bounding box center [150, 431] width 19 height 19
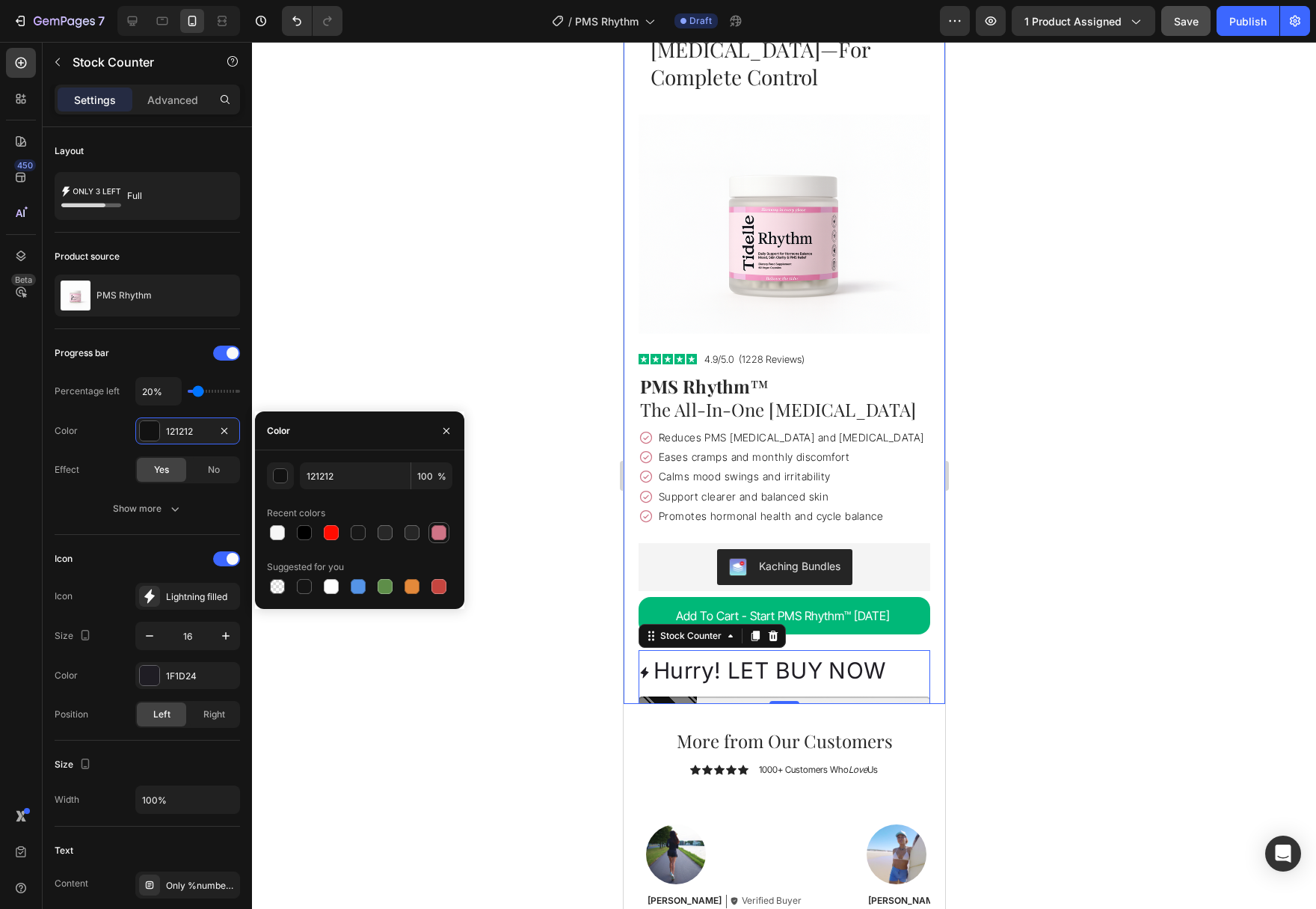
click at [441, 536] on div at bounding box center [439, 532] width 15 height 15
type input "CF7486"
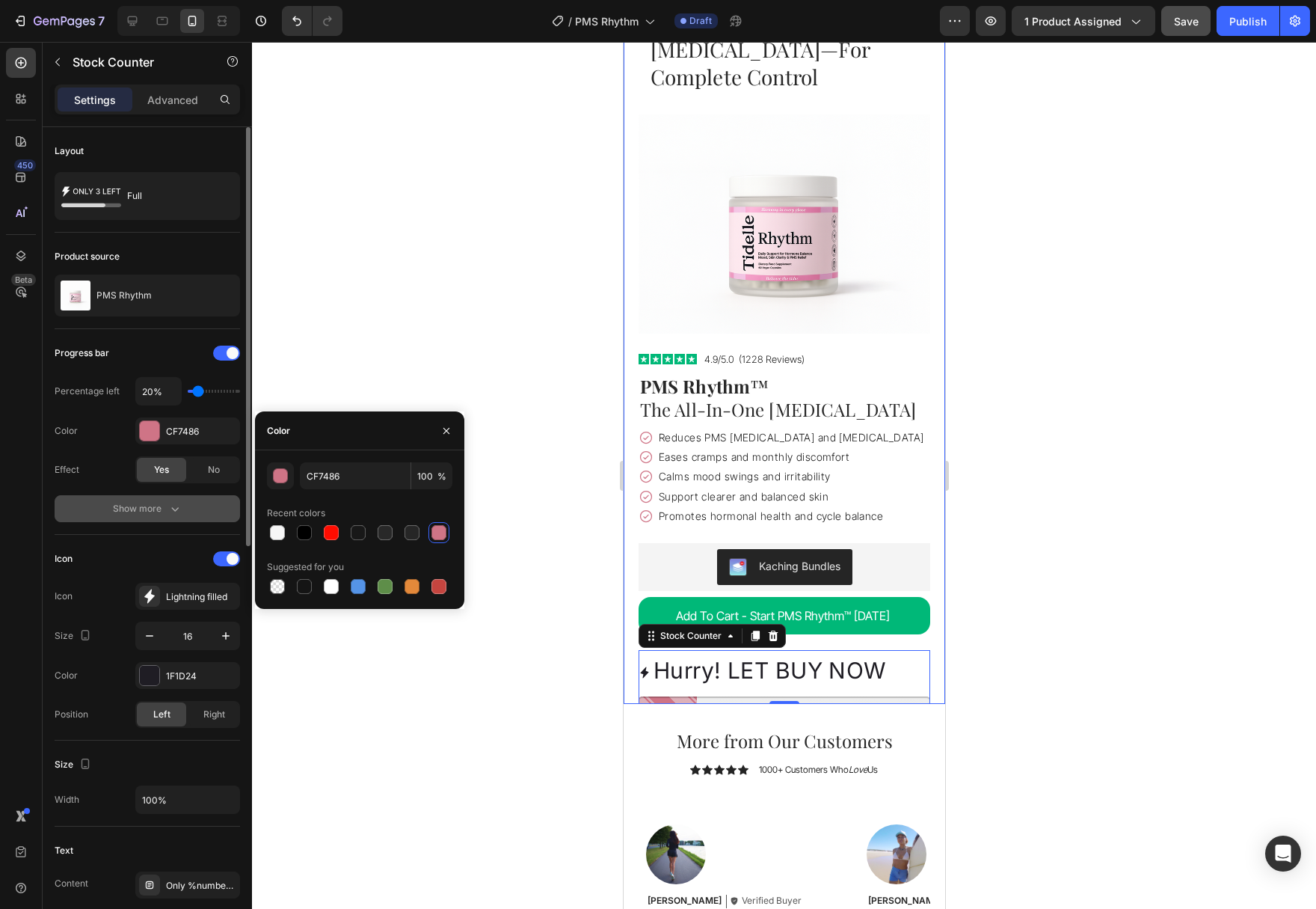
click at [168, 510] on icon "button" at bounding box center [174, 508] width 15 height 15
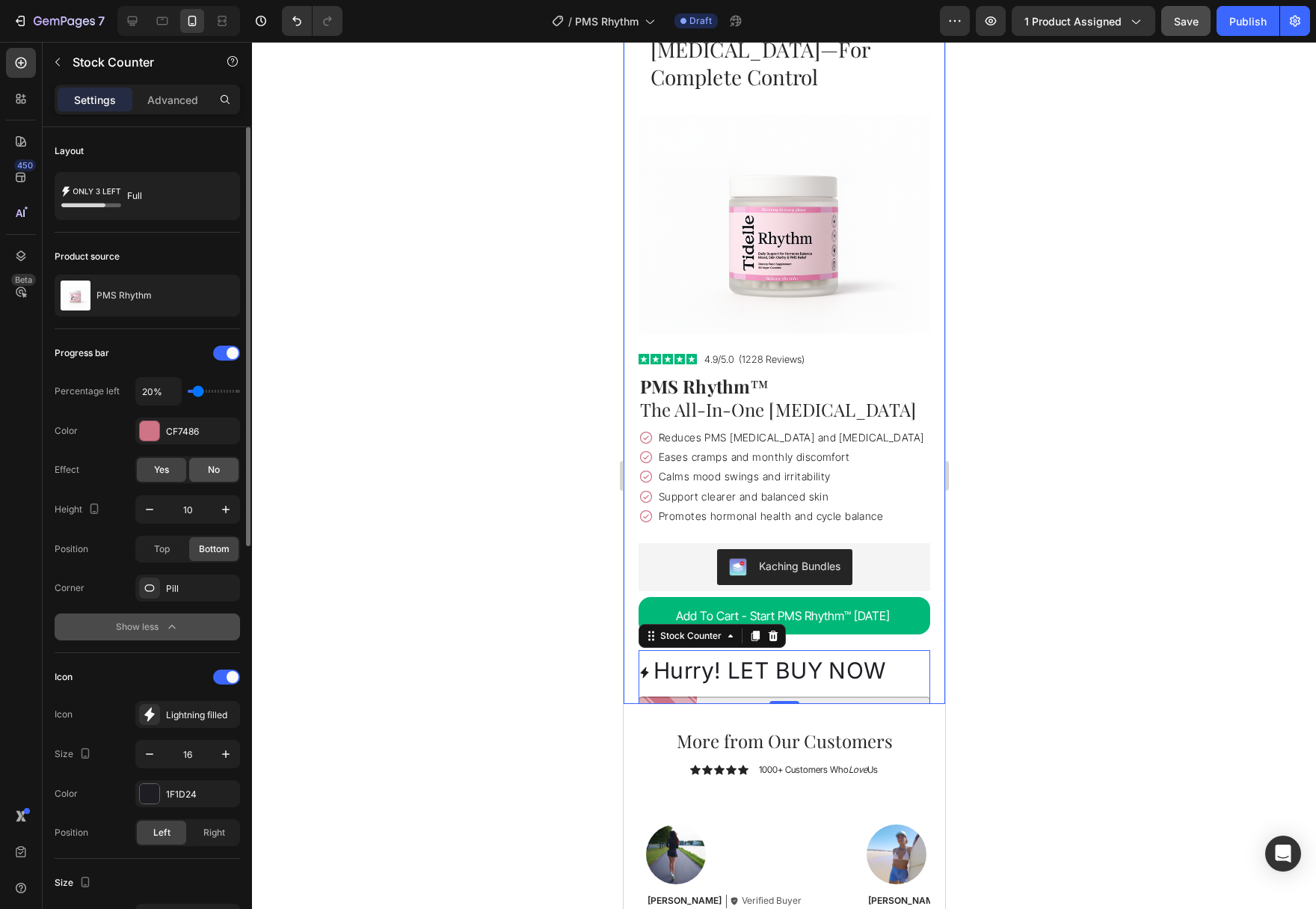
click at [205, 475] on div "No" at bounding box center [213, 469] width 50 height 24
click at [171, 468] on div "Yes" at bounding box center [161, 469] width 50 height 24
click at [158, 511] on button "button" at bounding box center [149, 509] width 27 height 27
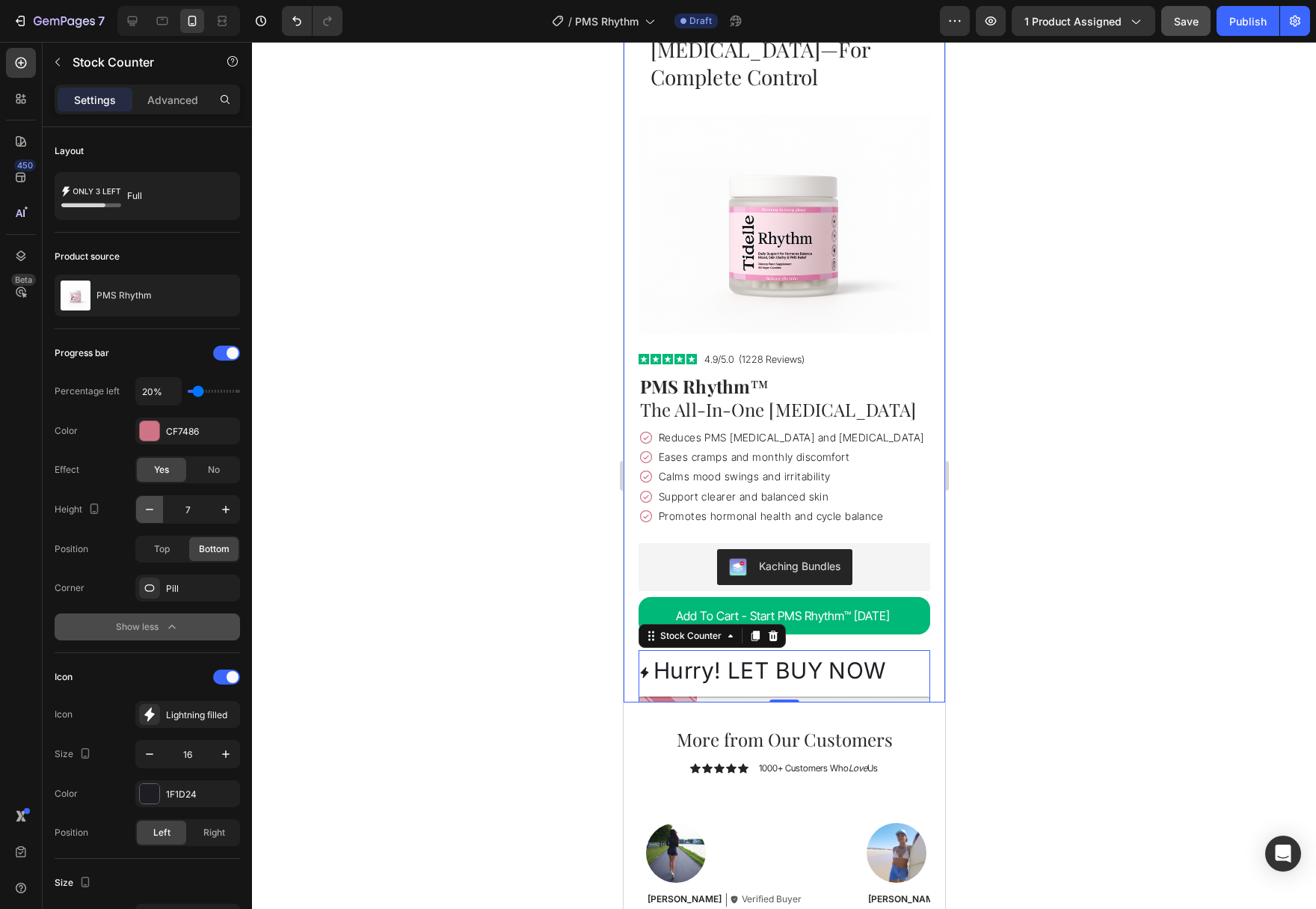
click at [158, 511] on button "button" at bounding box center [149, 509] width 27 height 27
click at [198, 511] on input "5" at bounding box center [187, 509] width 50 height 27
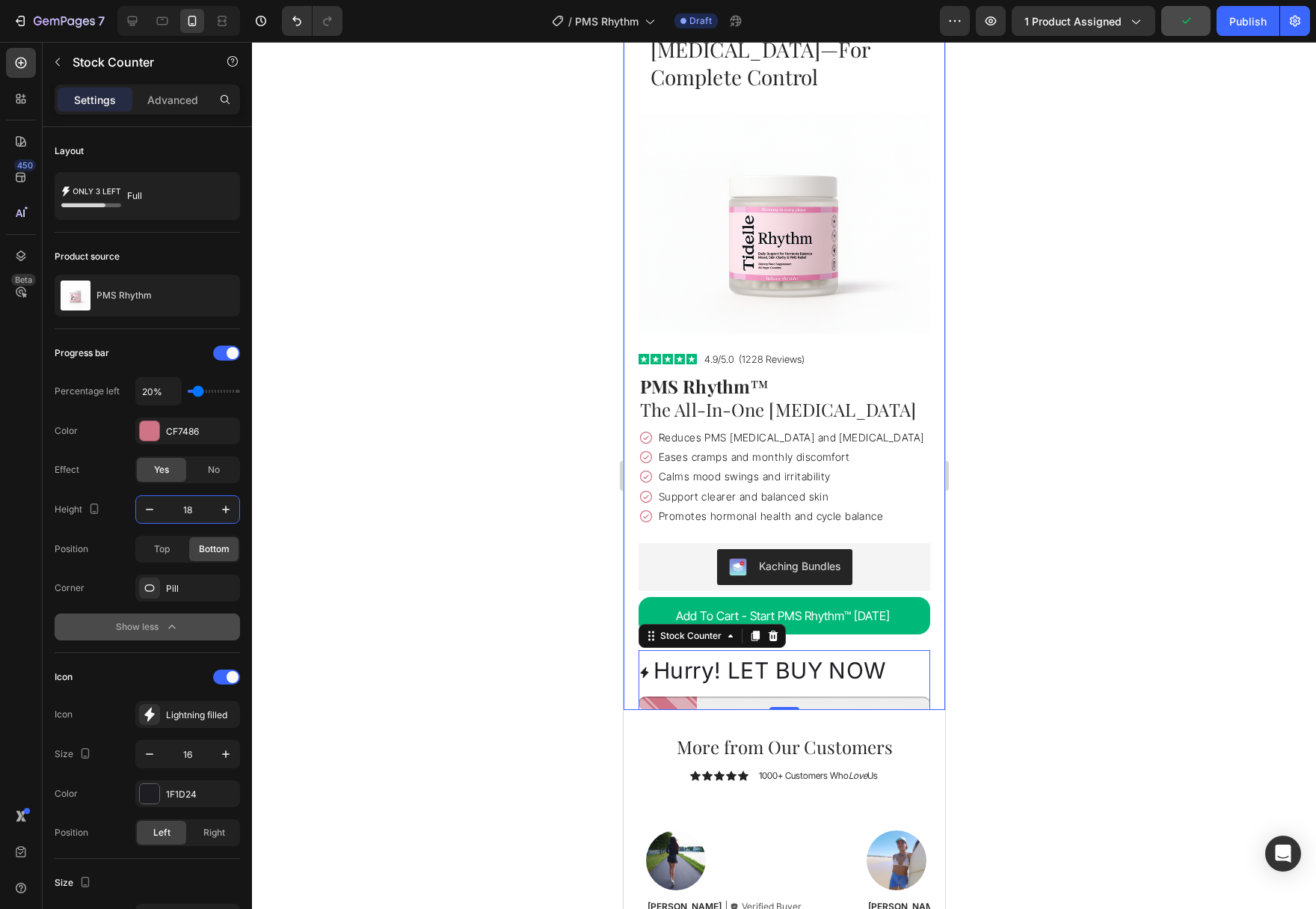
click at [191, 512] on input "18" at bounding box center [187, 509] width 50 height 27
drag, startPoint x: 188, startPoint y: 512, endPoint x: 212, endPoint y: 512, distance: 24.0
click at [212, 512] on input "18" at bounding box center [187, 509] width 50 height 27
drag, startPoint x: 198, startPoint y: 507, endPoint x: 143, endPoint y: 504, distance: 55.1
click at [163, 505] on input "18" at bounding box center [187, 509] width 50 height 27
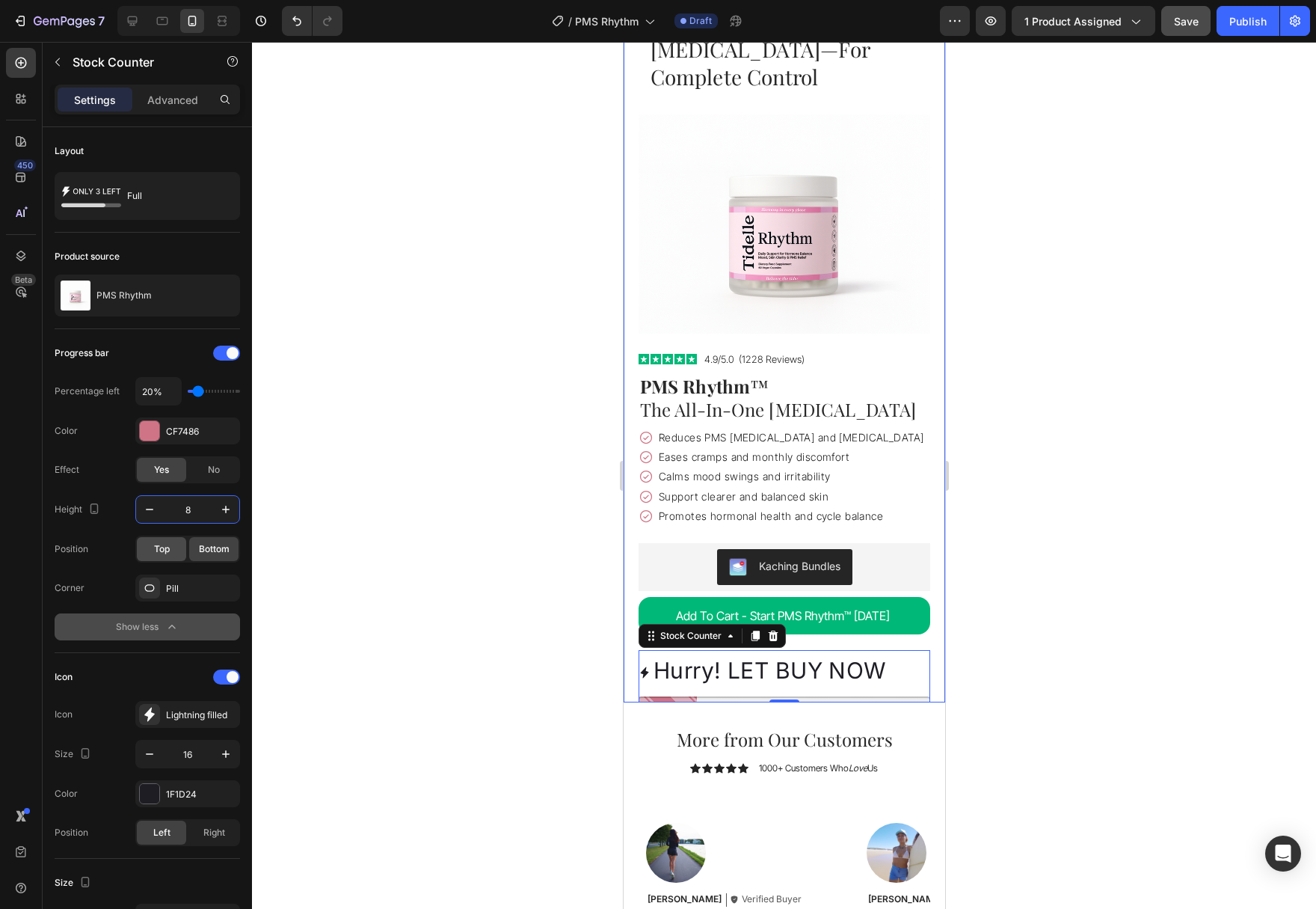
type input "8"
click at [156, 544] on span "Top" at bounding box center [162, 549] width 16 height 13
click at [213, 546] on span "Bottom" at bounding box center [213, 549] width 30 height 13
click at [171, 596] on div "Pill" at bounding box center [187, 588] width 104 height 27
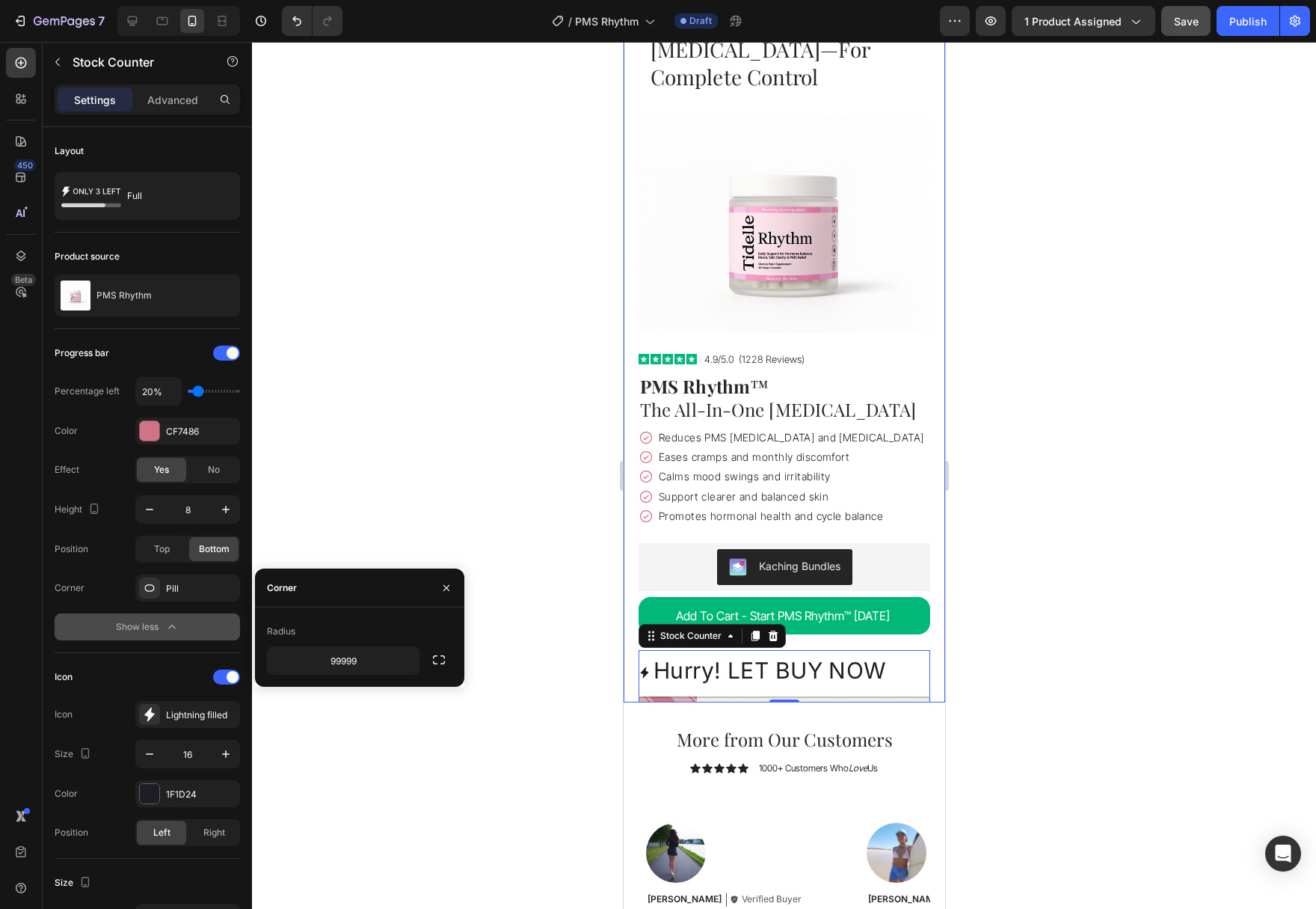
click at [155, 624] on div "Show less" at bounding box center [147, 626] width 64 height 15
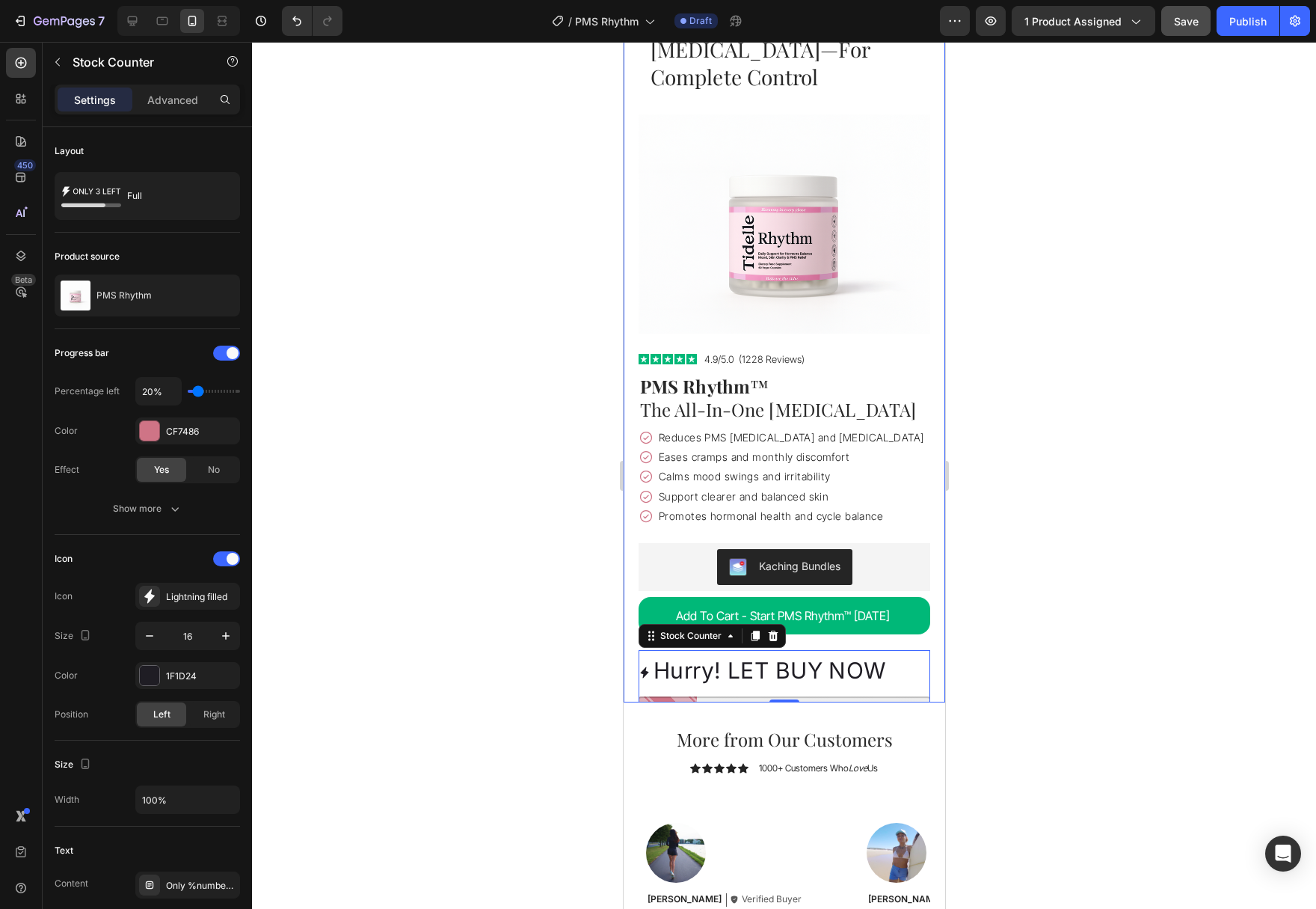
click at [173, 509] on icon "button" at bounding box center [175, 508] width 8 height 4
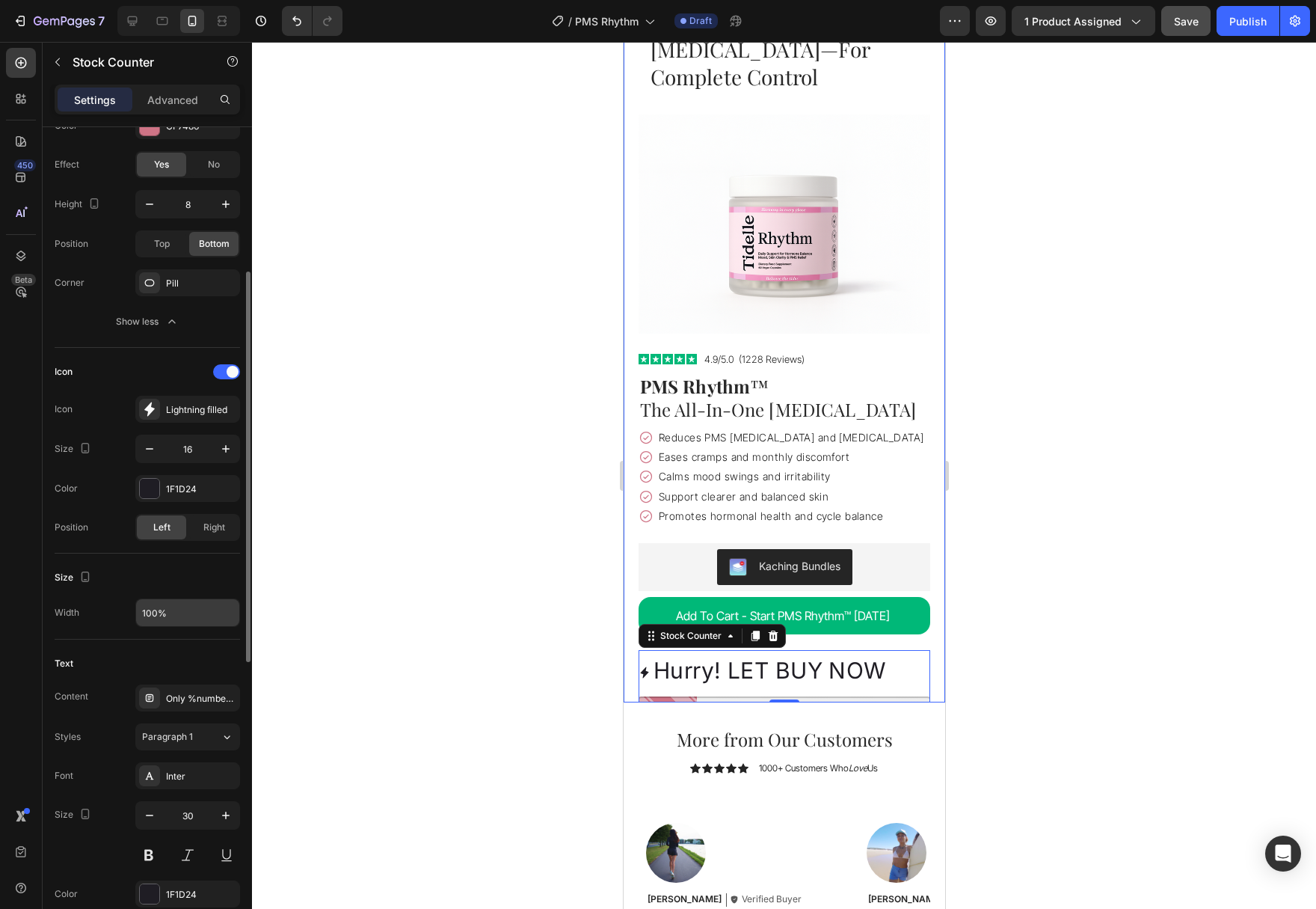
scroll to position [458, 0]
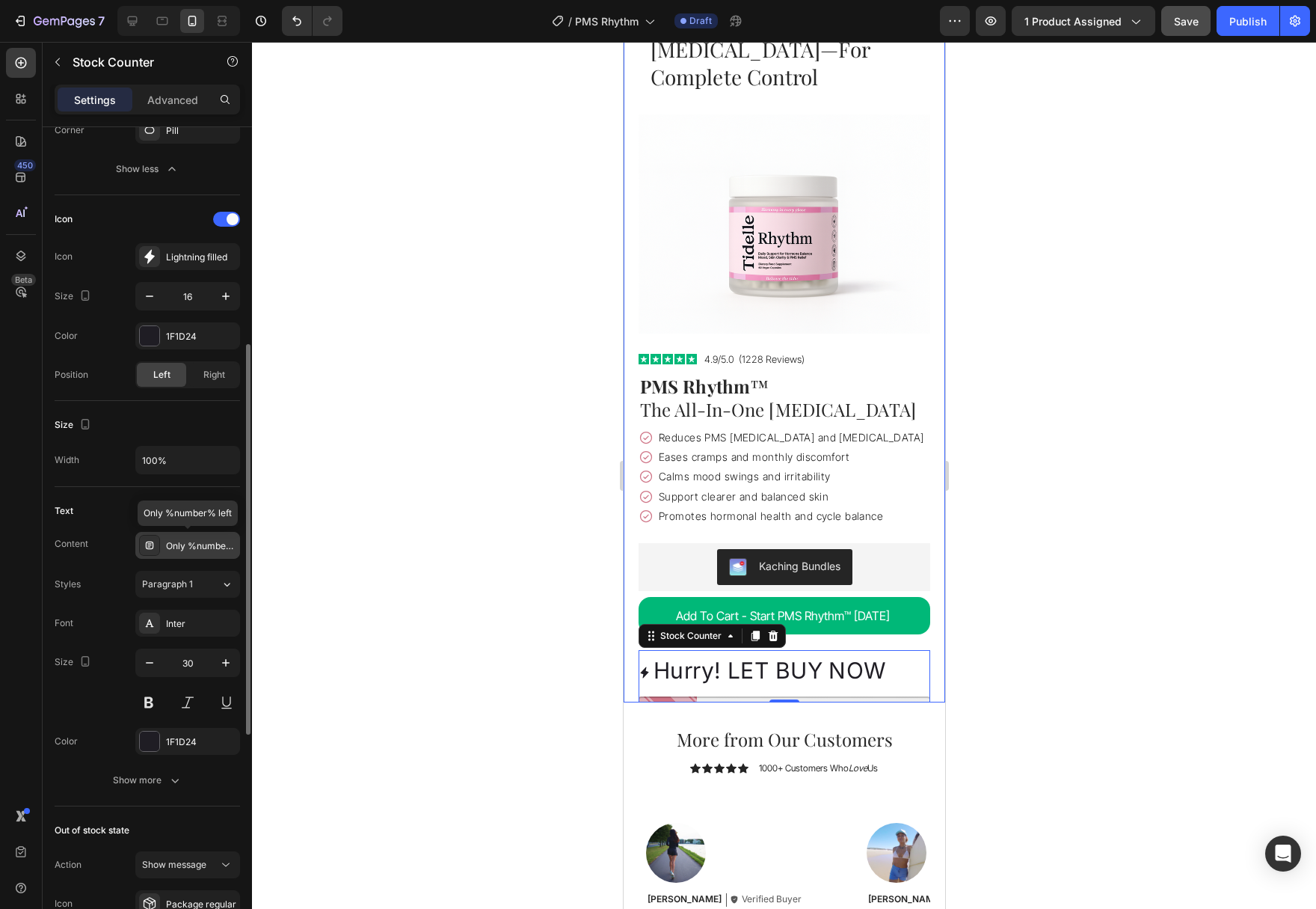
click at [206, 545] on div "Only %number% left" at bounding box center [201, 545] width 70 height 13
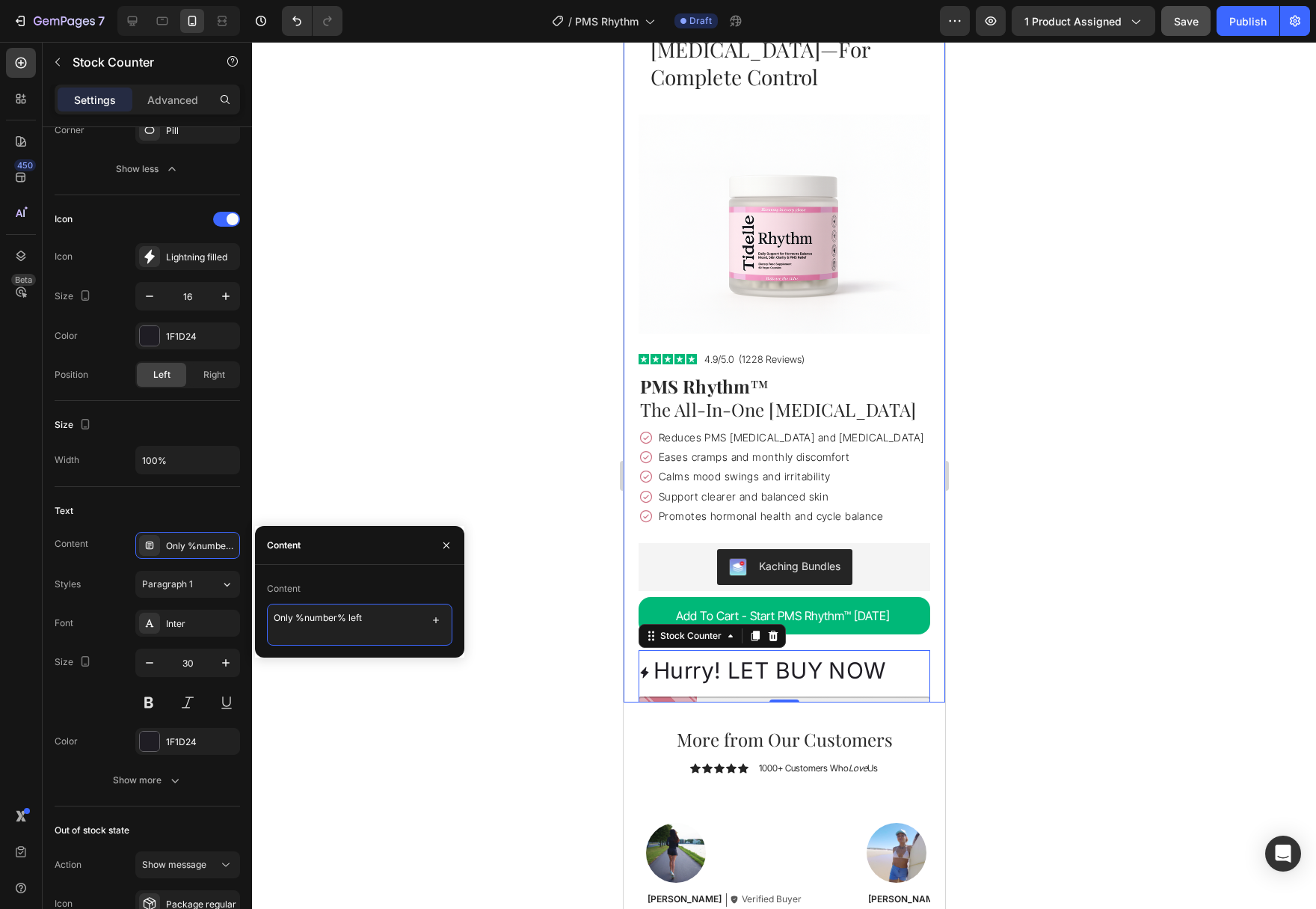
click at [399, 619] on textarea "Only %number% left" at bounding box center [359, 624] width 185 height 42
click at [151, 503] on div "Text" at bounding box center [147, 510] width 185 height 24
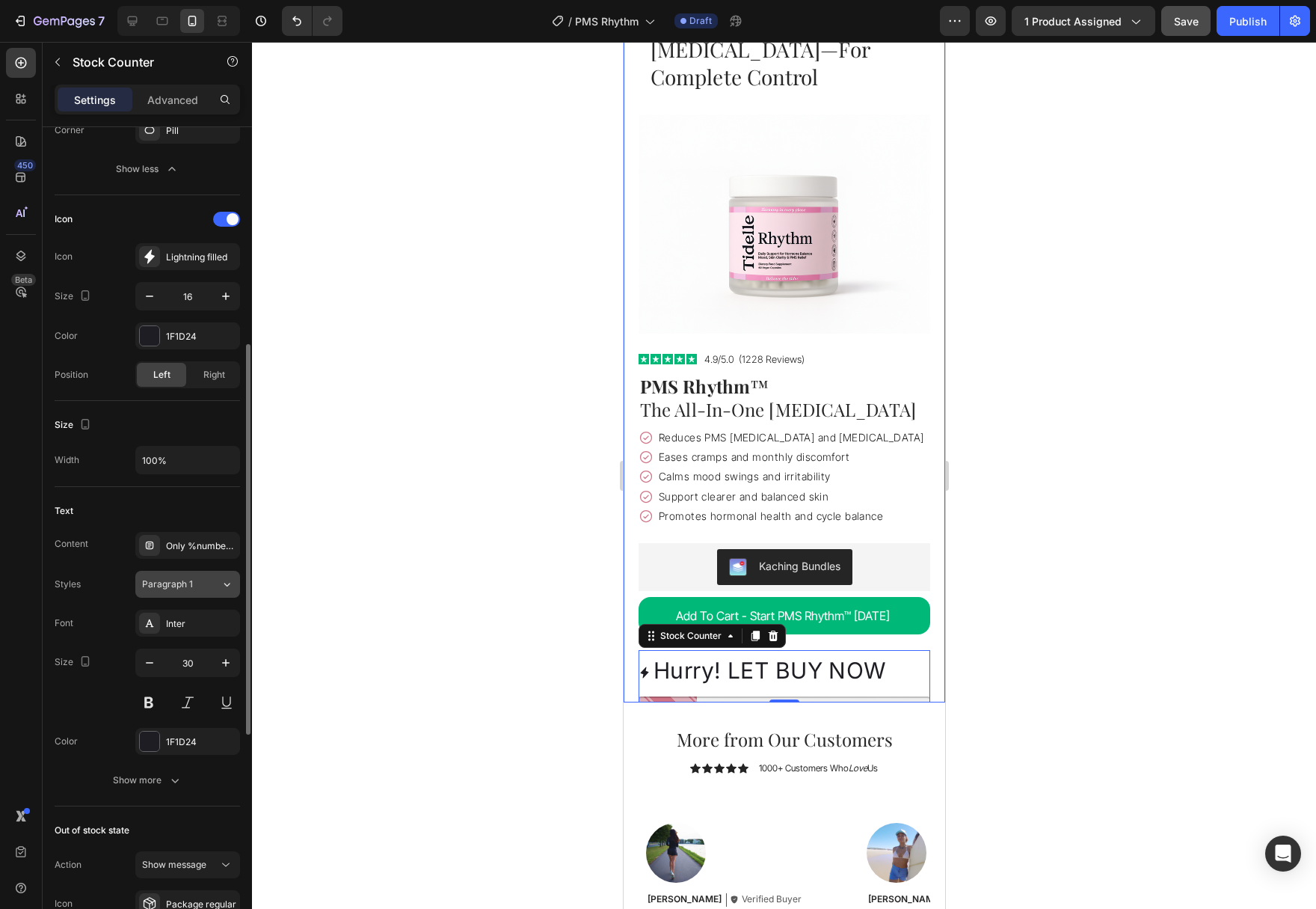
click at [178, 576] on button "Paragraph 1" at bounding box center [187, 583] width 104 height 27
click at [162, 536] on div "Only %number% left" at bounding box center [187, 545] width 104 height 27
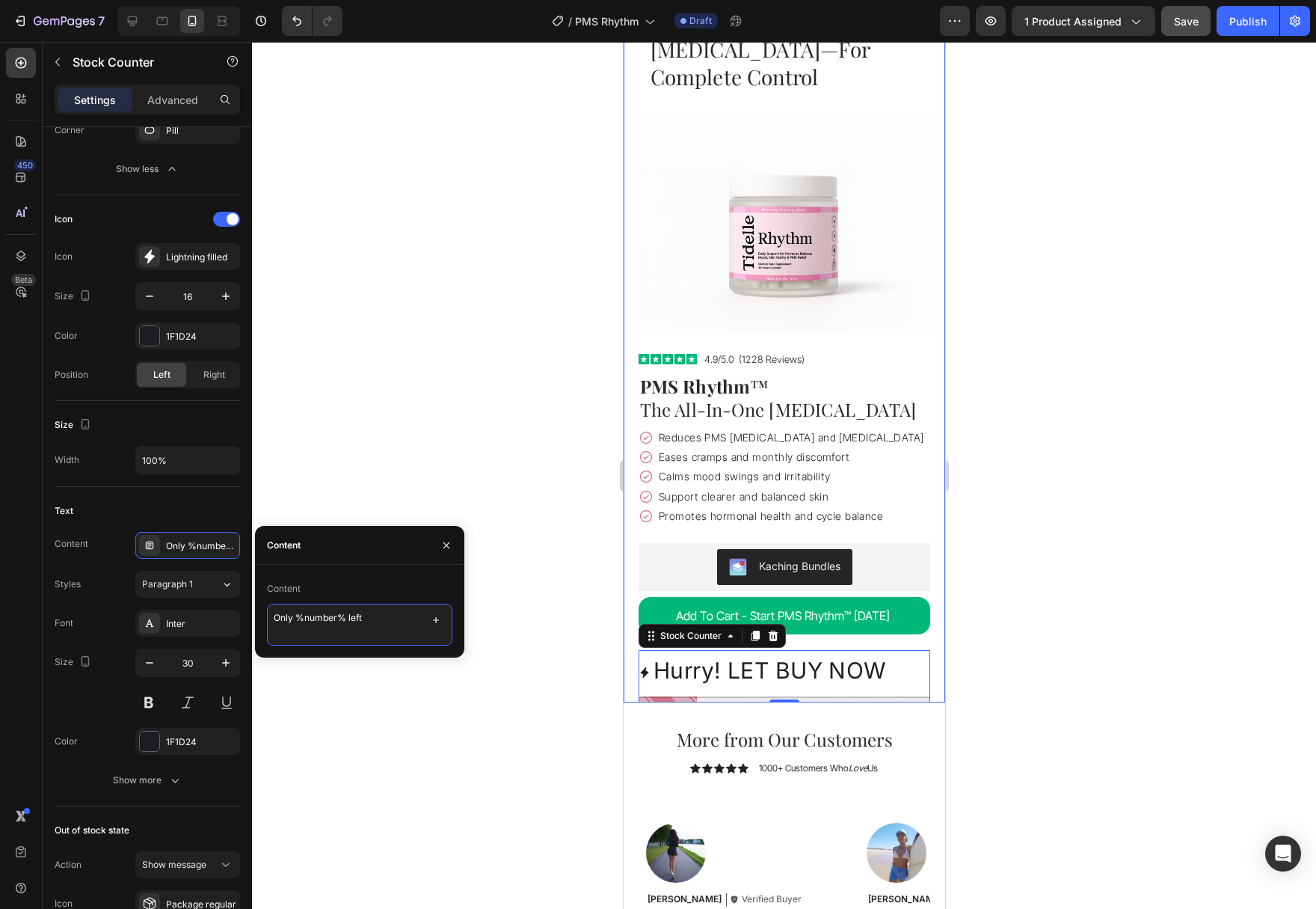
click at [352, 623] on textarea "Only %number% left" at bounding box center [359, 624] width 185 height 42
click at [352, 623] on textarea "Only %number% sdsds" at bounding box center [359, 624] width 185 height 42
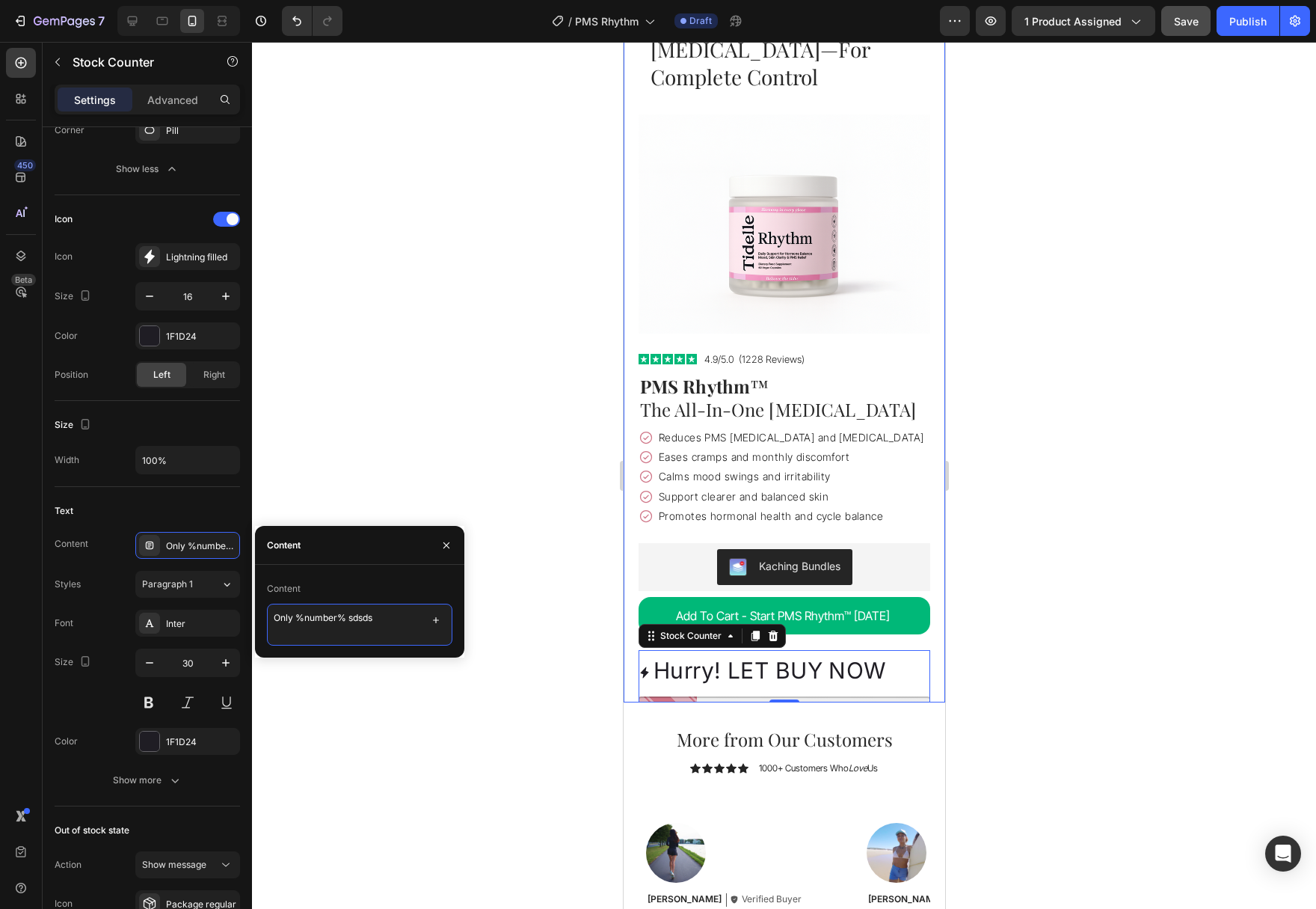
click at [370, 620] on textarea "Only %number% sdsds" at bounding box center [359, 624] width 185 height 42
click at [438, 621] on icon "button" at bounding box center [436, 620] width 12 height 12
click at [407, 671] on span "E.g: Only 2 left" at bounding box center [379, 670] width 109 height 13
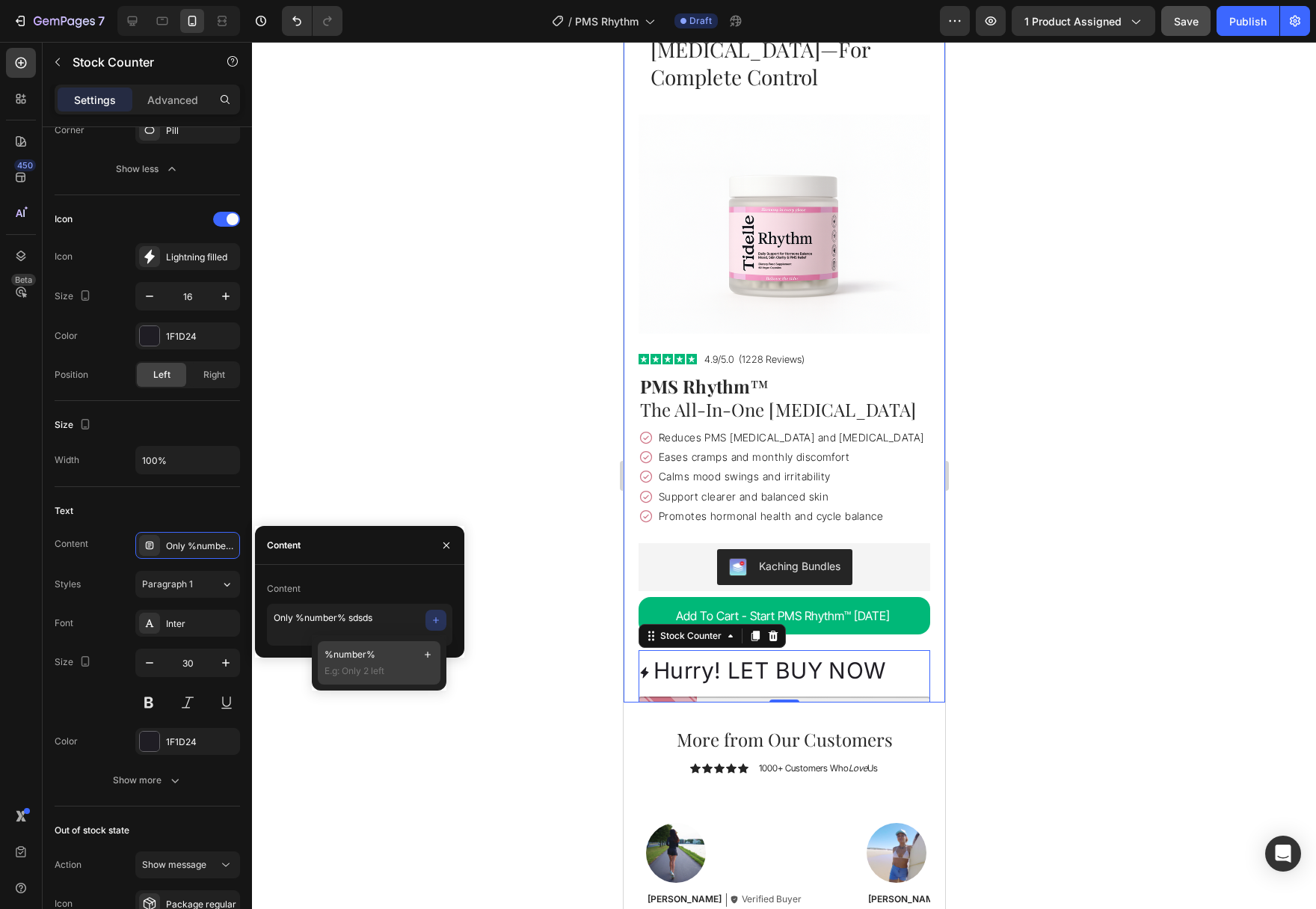
type textarea "Only %number% sdsds %number%"
click at [347, 628] on textarea "Only %number% sdsds %number%" at bounding box center [359, 624] width 185 height 42
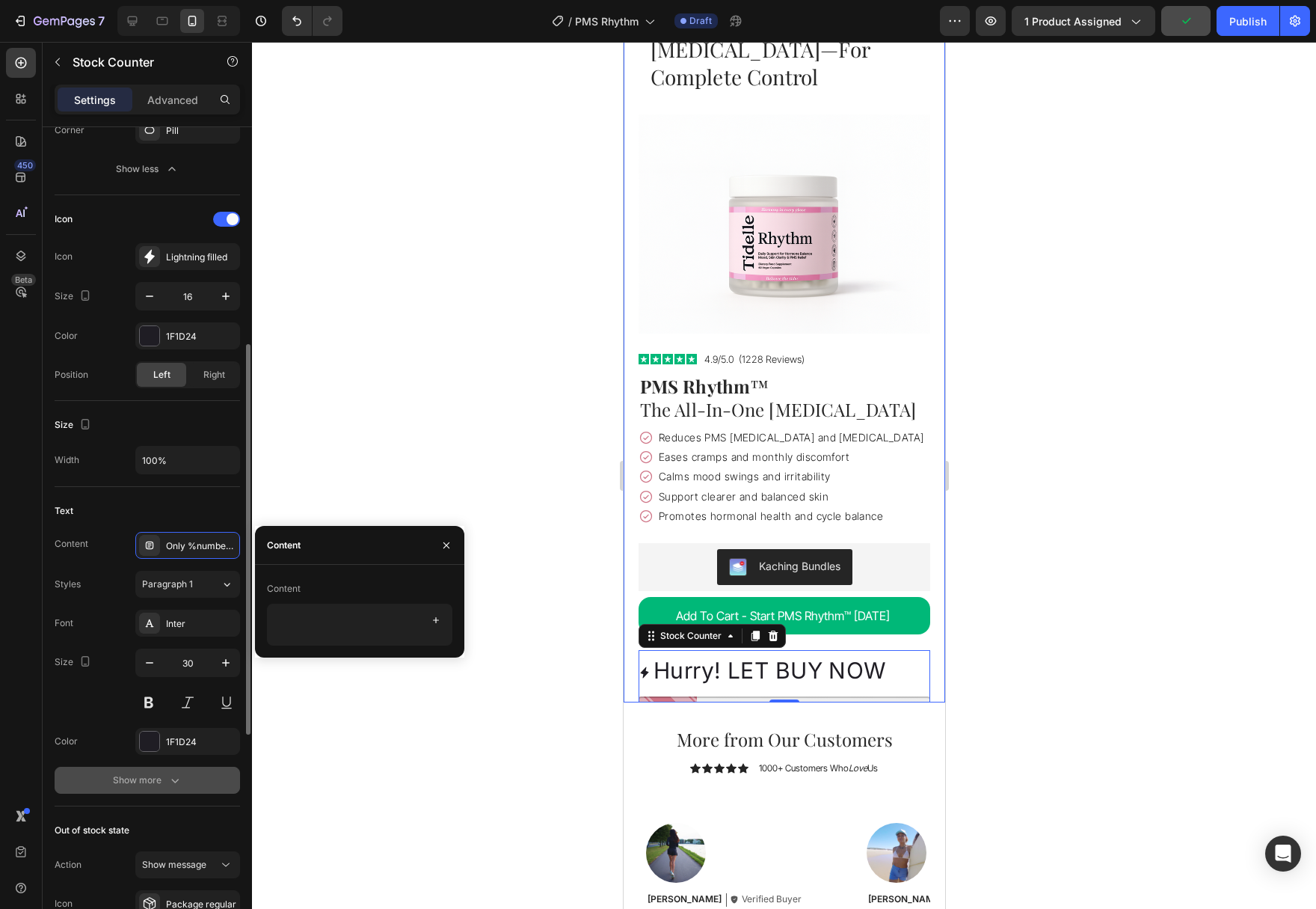
click at [188, 782] on button "Show more" at bounding box center [147, 779] width 185 height 27
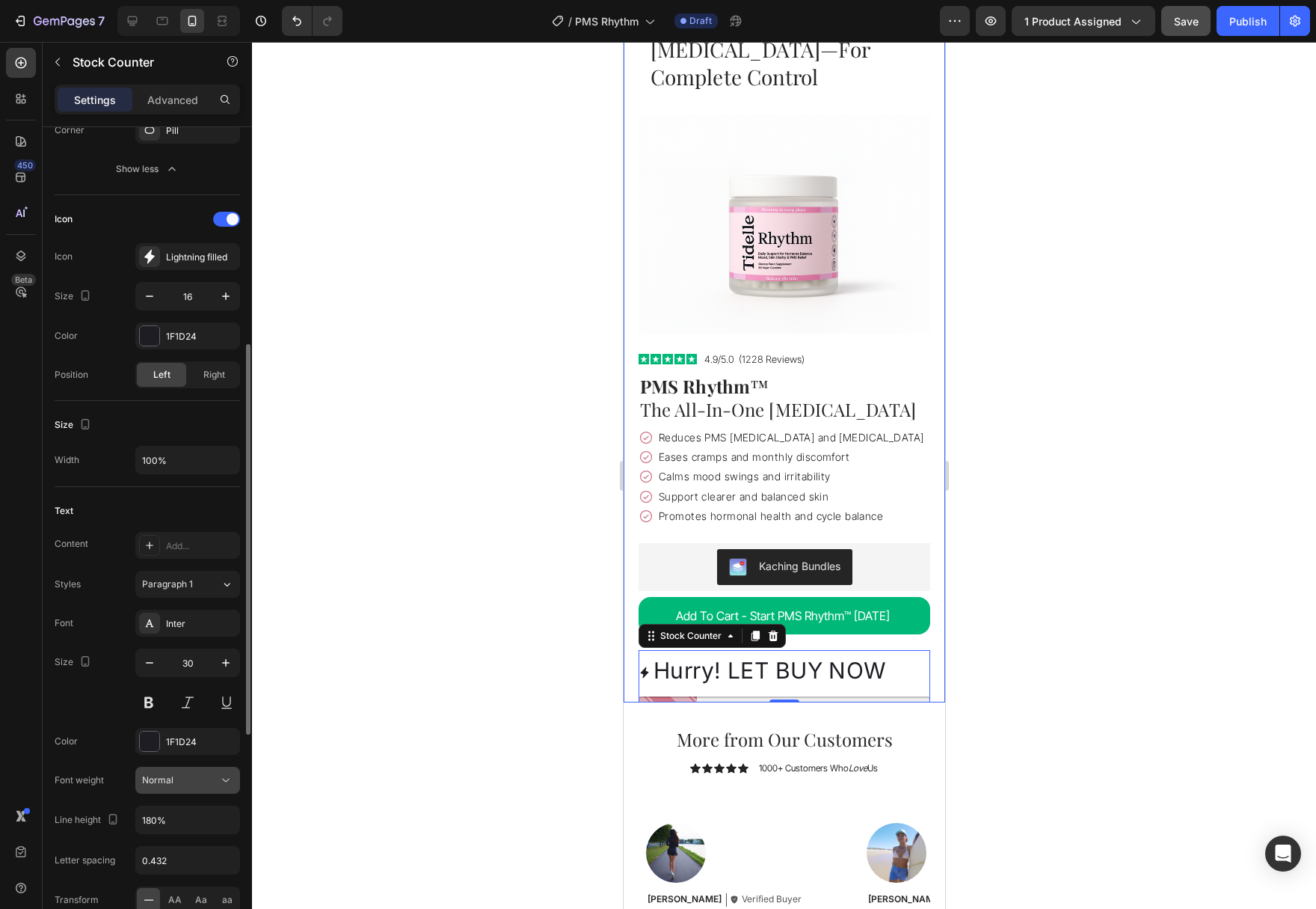
scroll to position [534, 0]
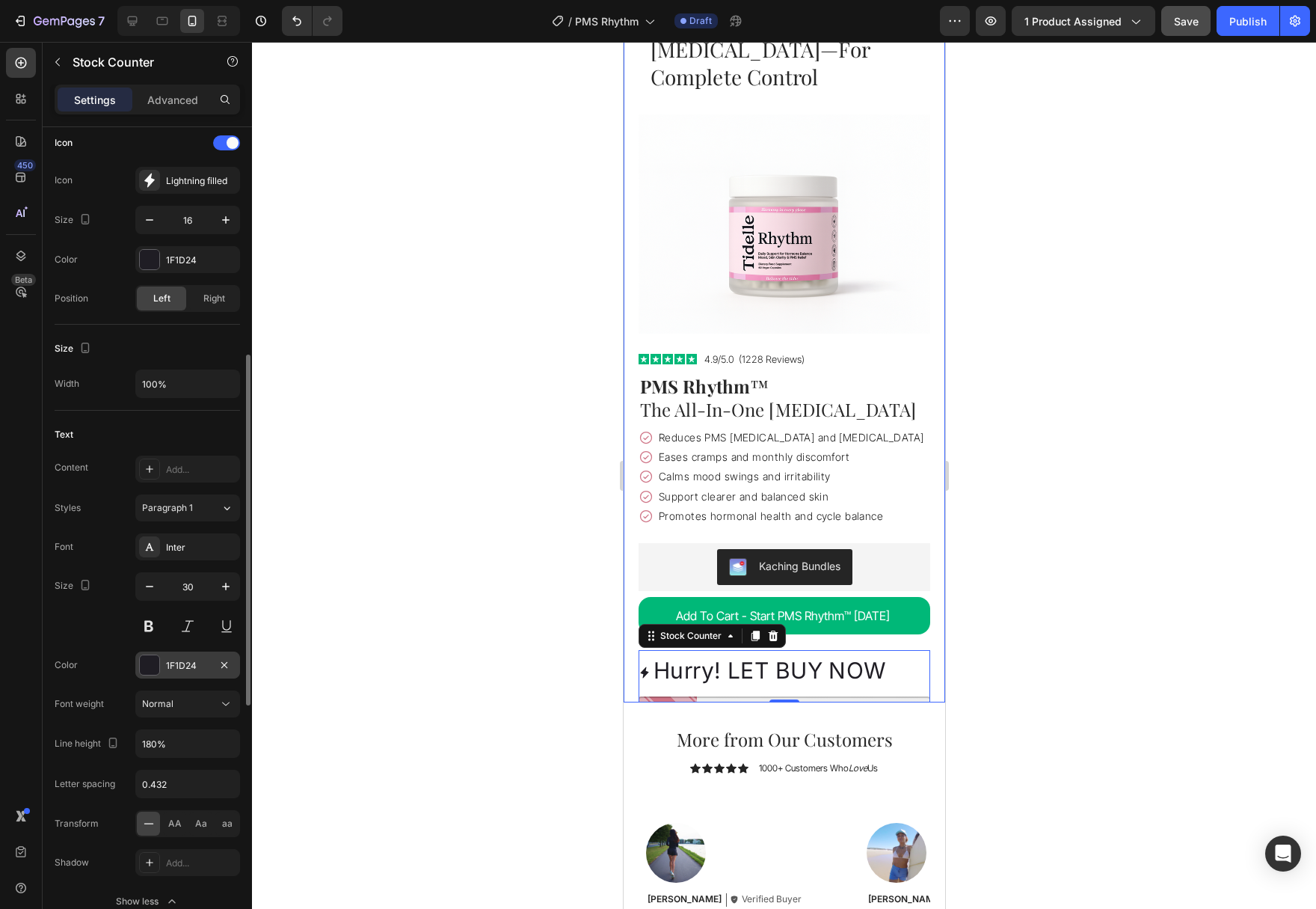
click at [159, 670] on div at bounding box center [150, 665] width 21 height 21
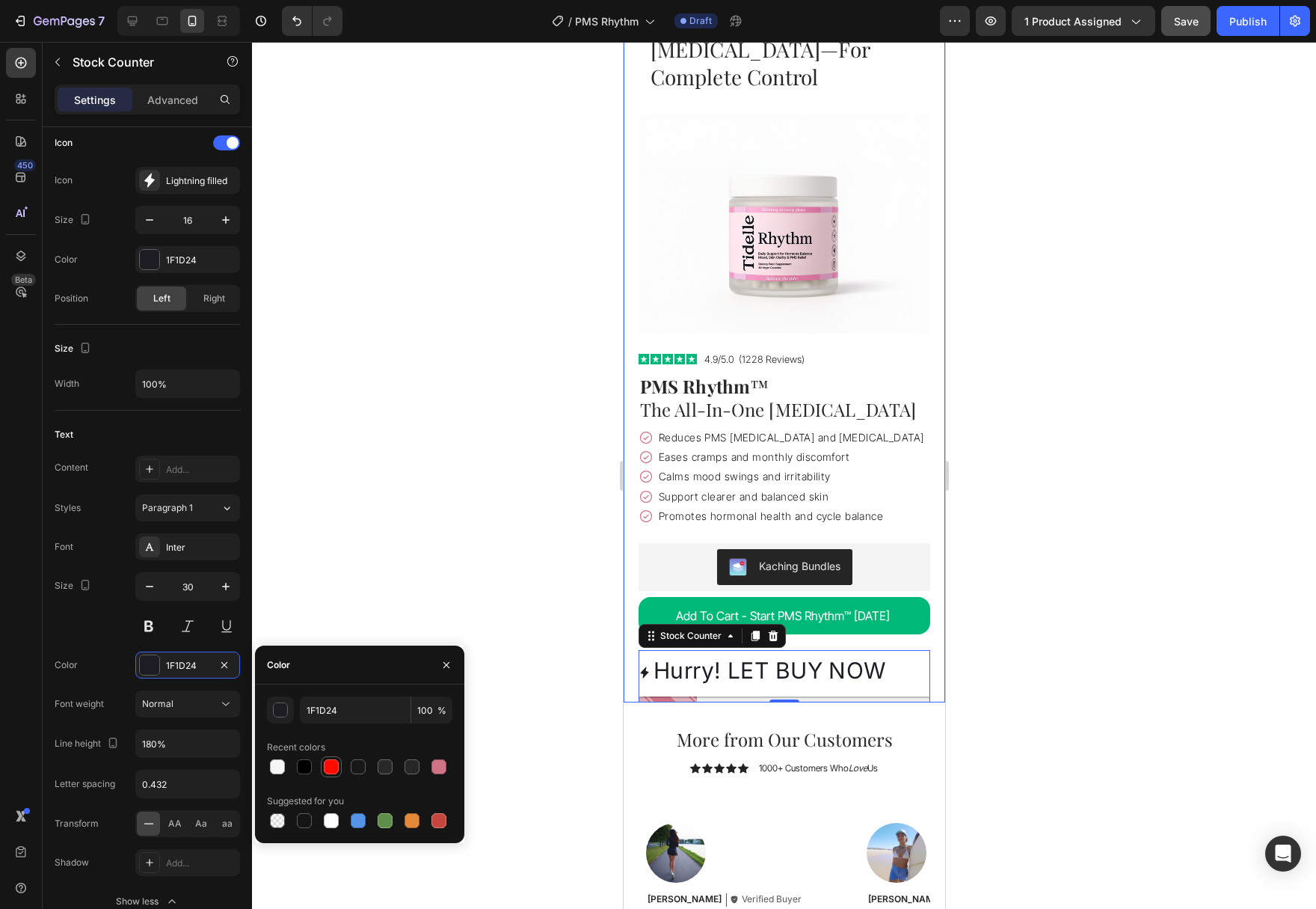
click at [332, 766] on div at bounding box center [331, 766] width 15 height 15
type input "FF0C00"
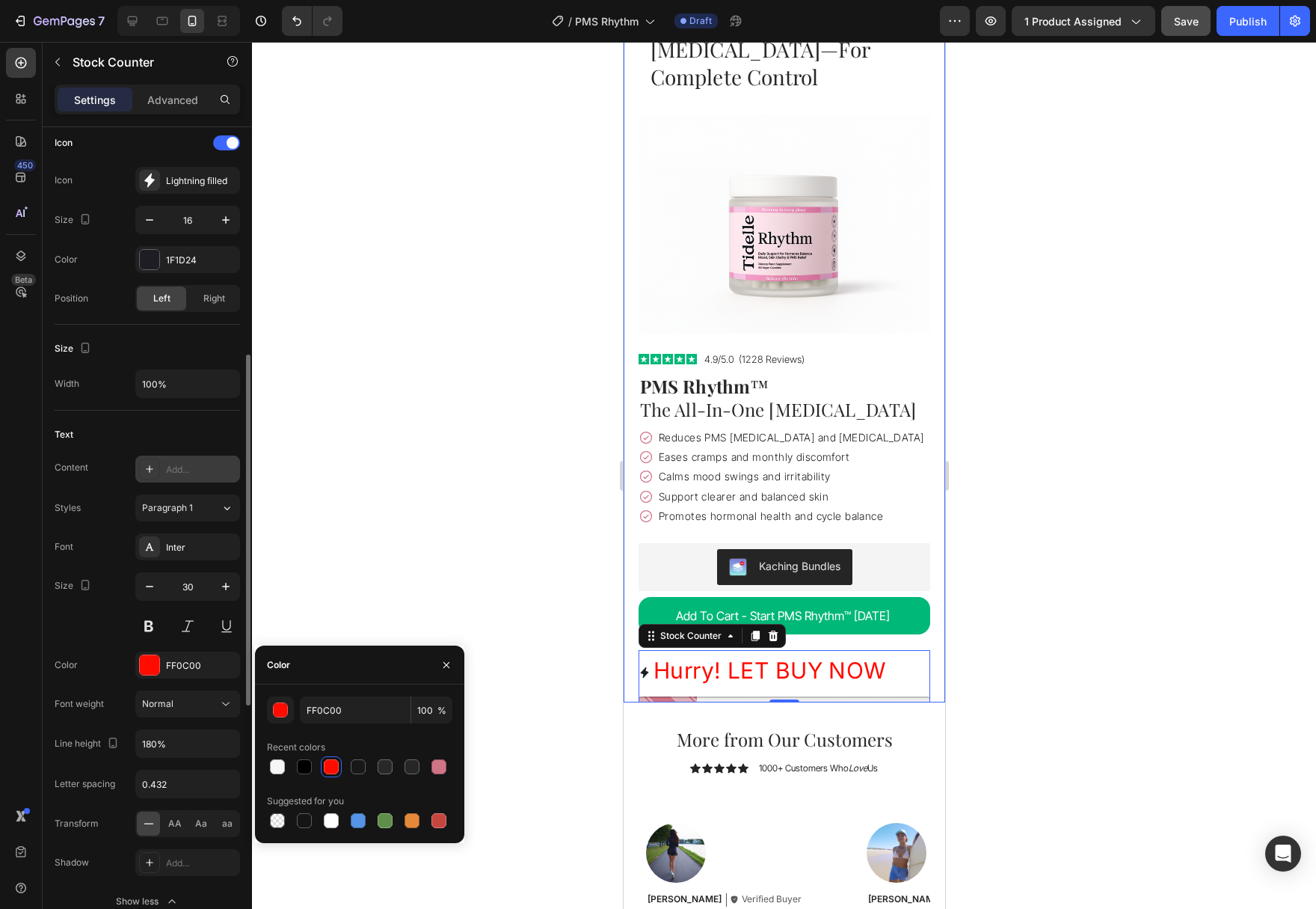
click at [200, 475] on div "Add..." at bounding box center [201, 469] width 70 height 13
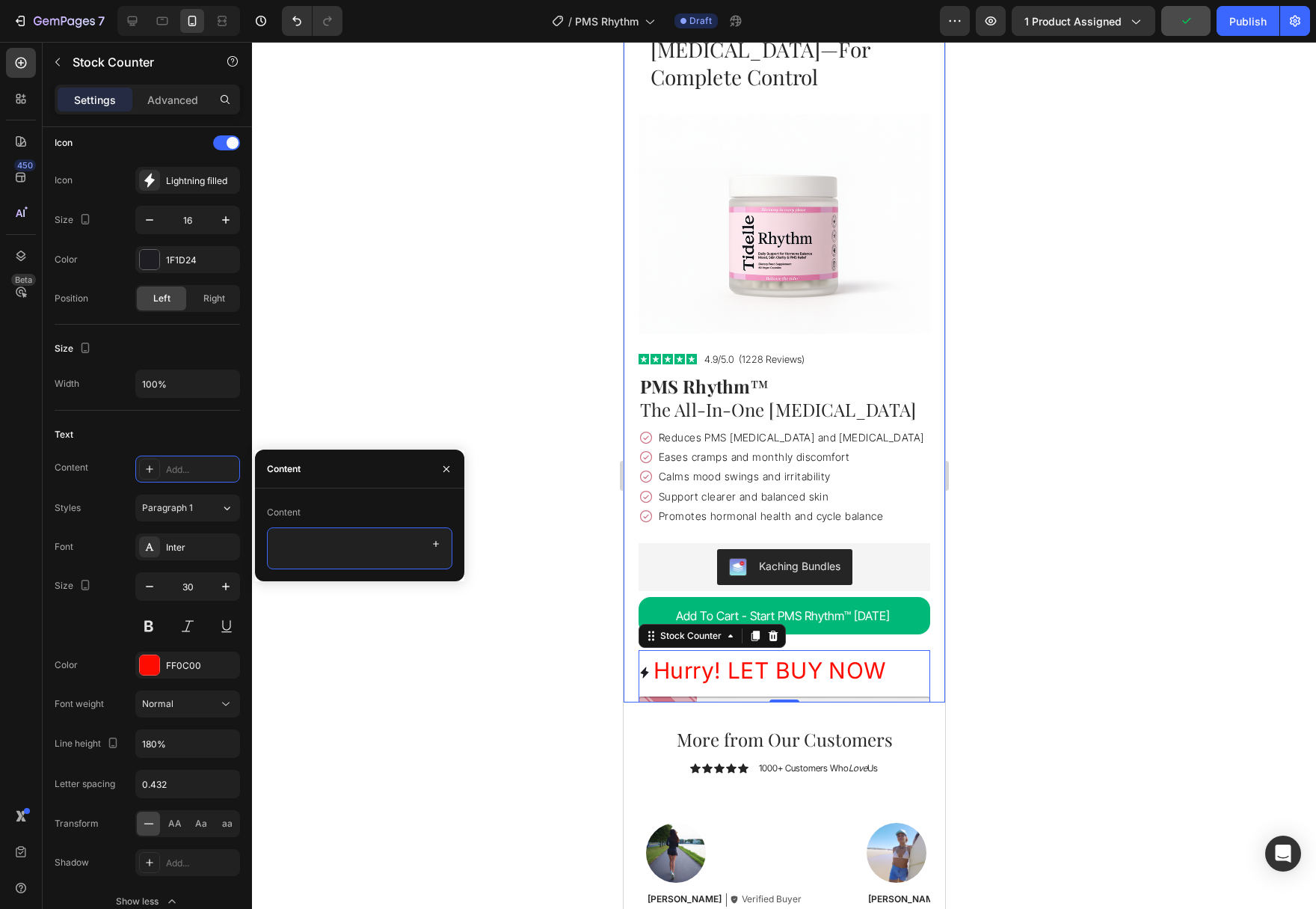
click at [390, 551] on textarea at bounding box center [359, 549] width 185 height 42
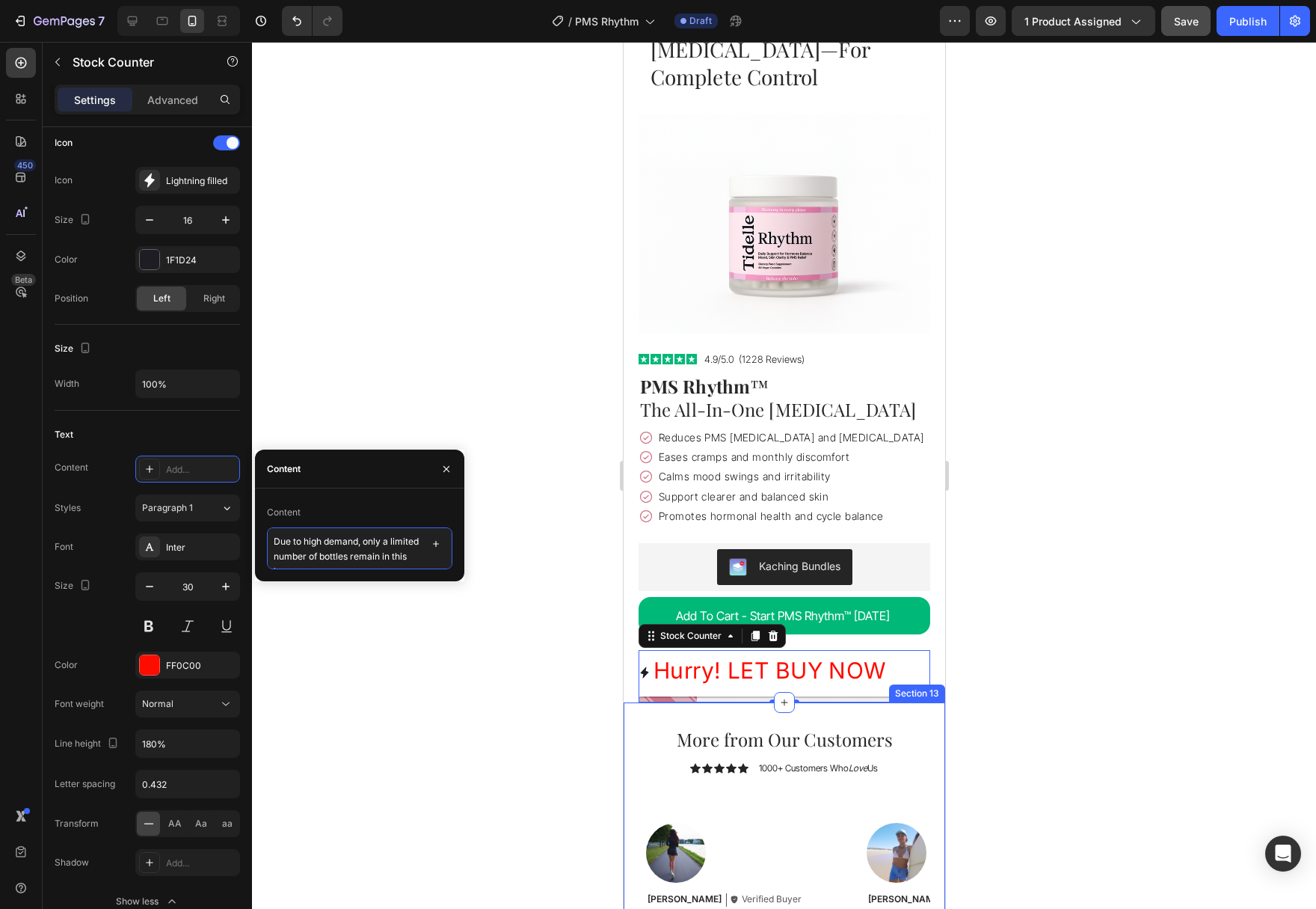
scroll to position [6, 0]
type textarea "Due to high demand, only a limited number of bottles remain in this batch."
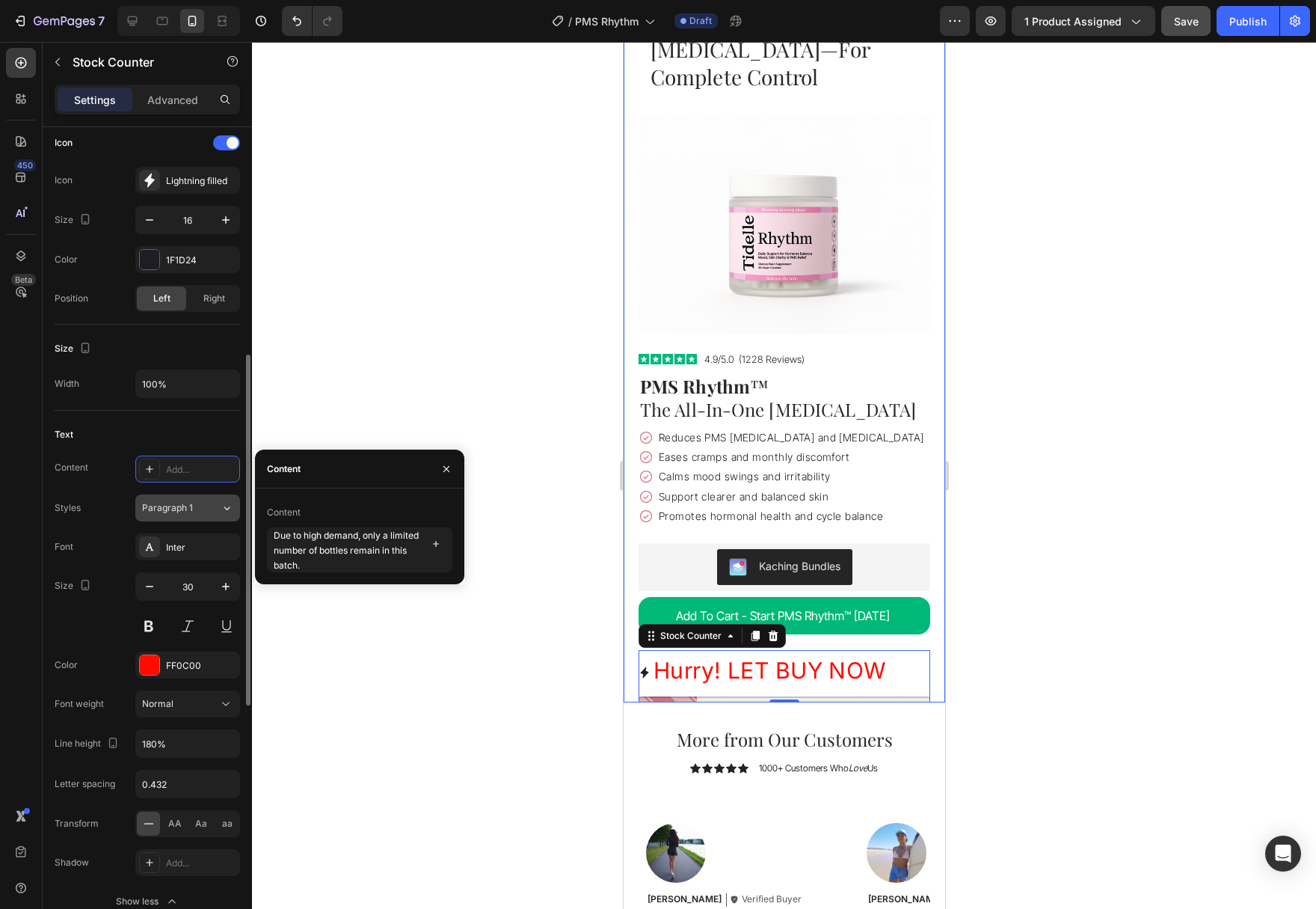
click at [205, 513] on div "Paragraph 1" at bounding box center [181, 508] width 78 height 13
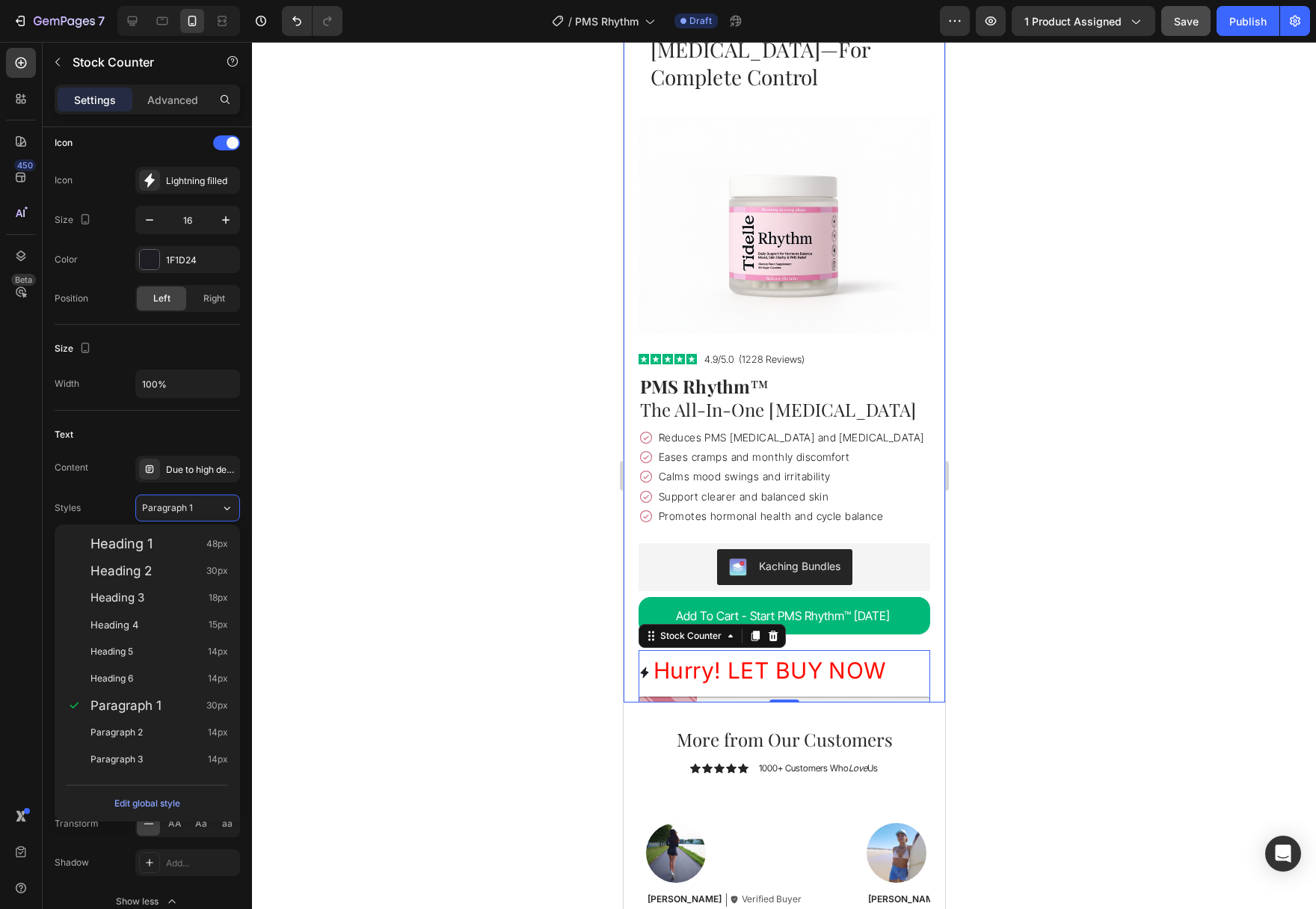
click at [357, 517] on div at bounding box center [783, 475] width 1064 height 867
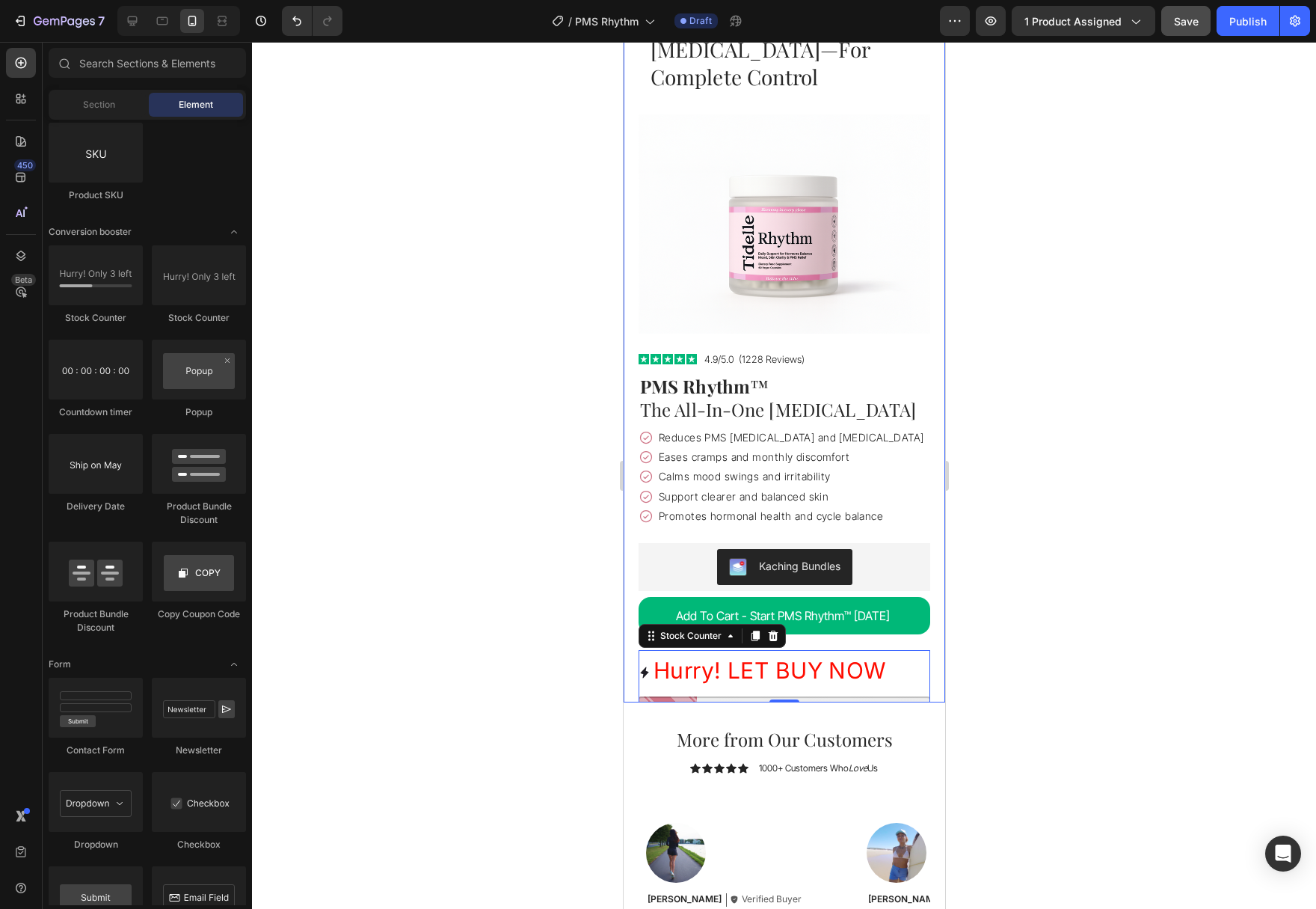
scroll to position [2975, 0]
click at [811, 653] on p "Hurry! LET BUY NOW" at bounding box center [769, 670] width 233 height 40
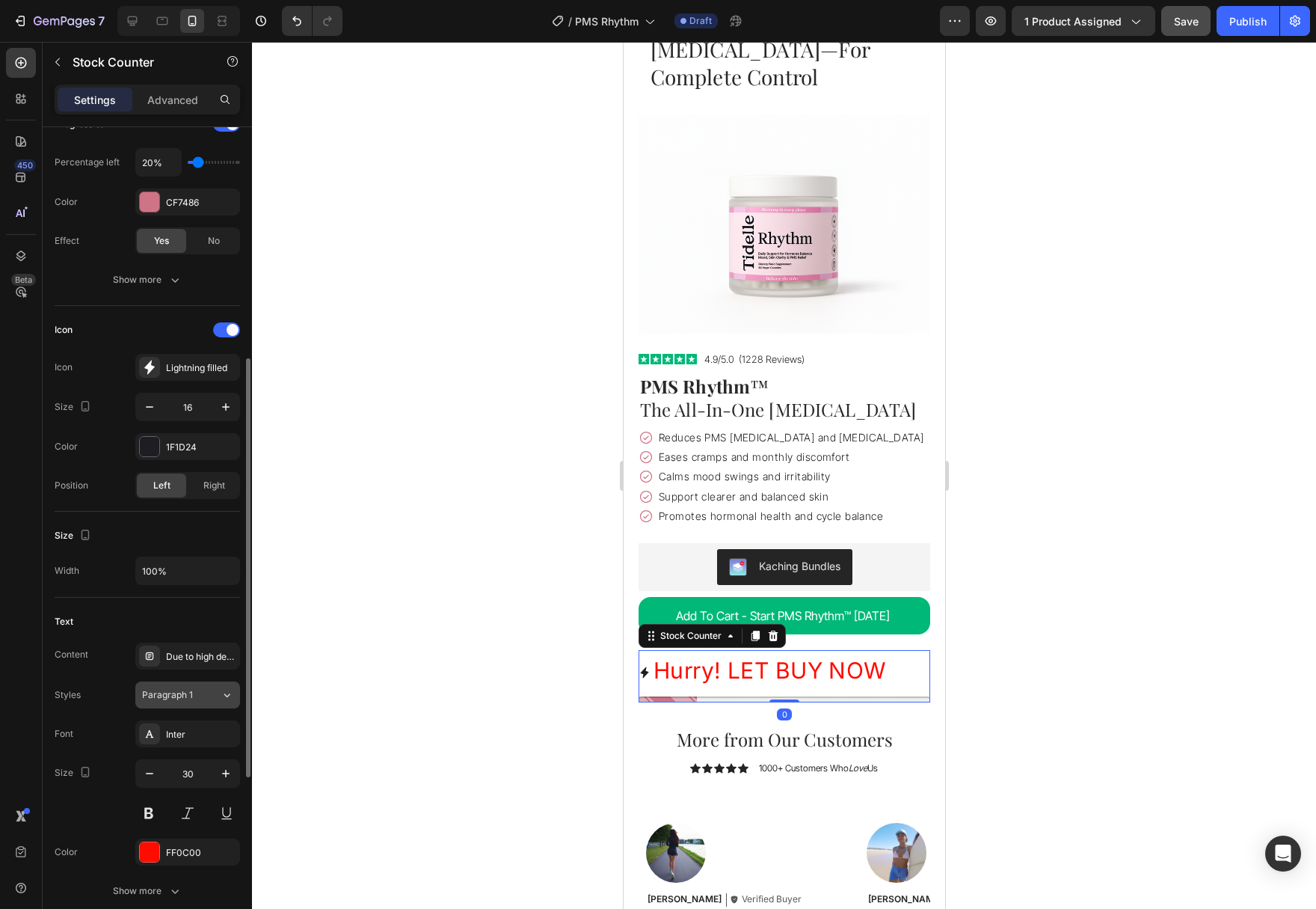
scroll to position [381, 0]
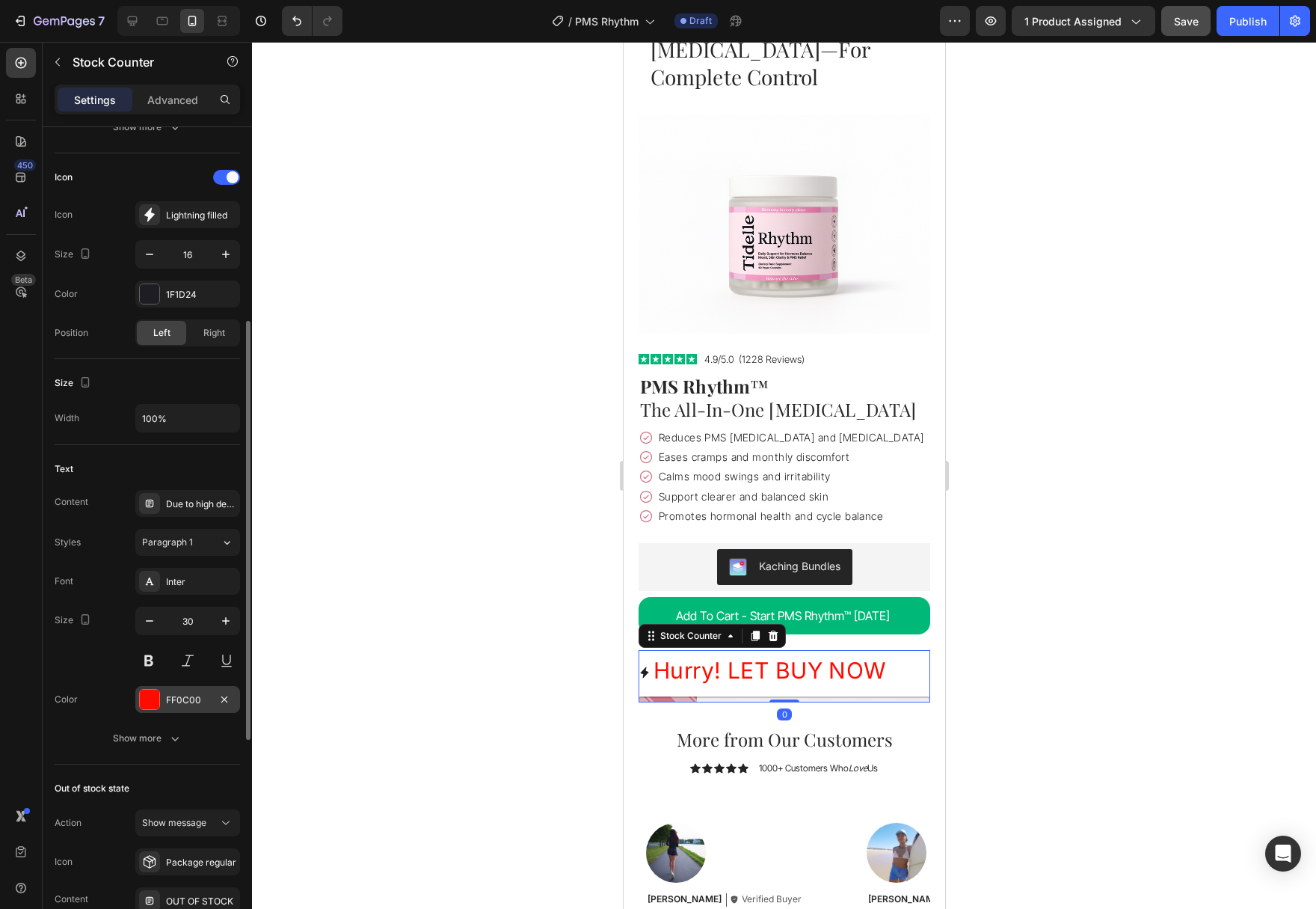
click at [148, 700] on div at bounding box center [150, 699] width 19 height 19
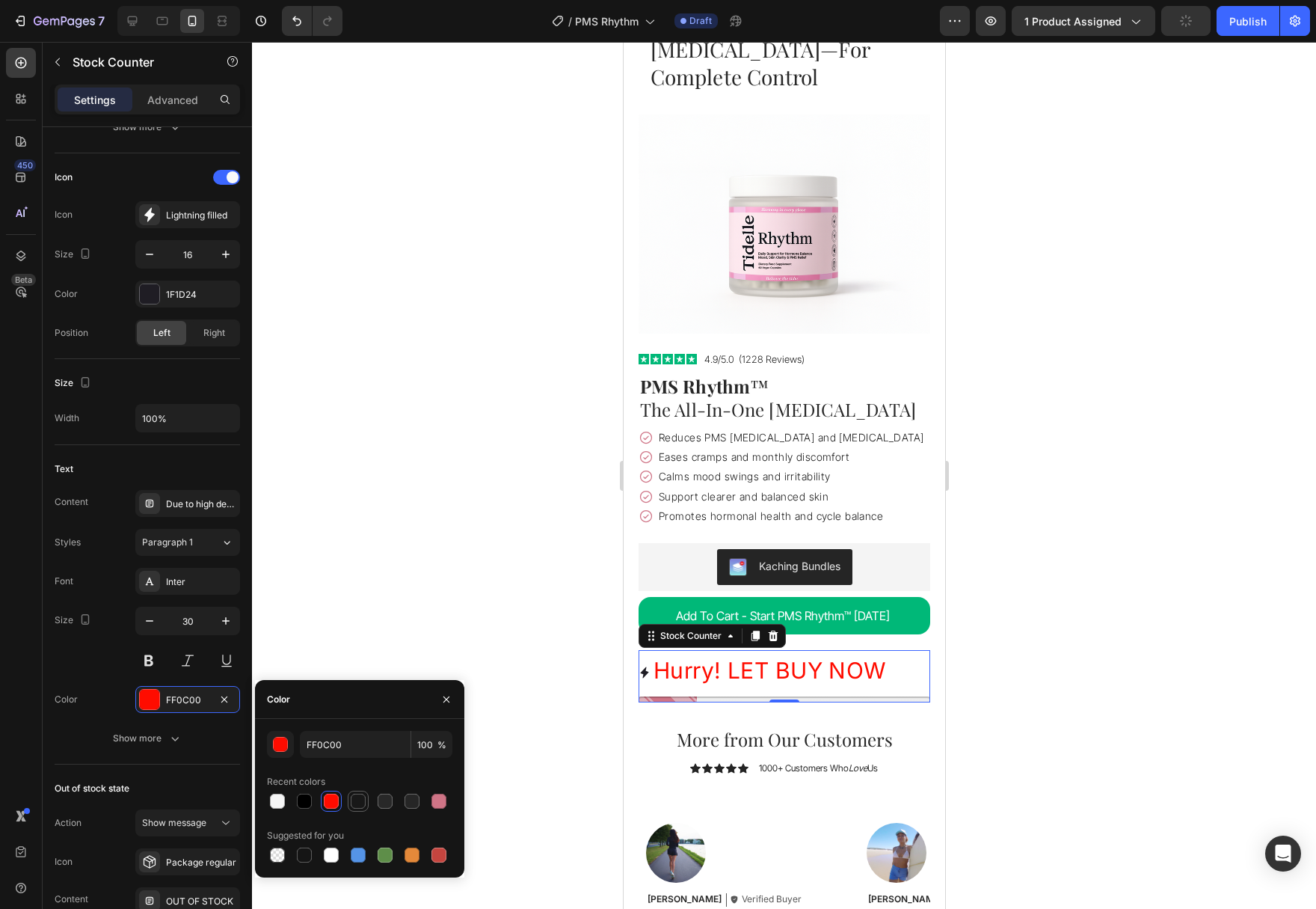
click at [352, 804] on div at bounding box center [358, 800] width 15 height 15
click at [384, 805] on div at bounding box center [385, 800] width 15 height 15
click at [421, 805] on div at bounding box center [412, 801] width 21 height 21
click at [351, 798] on div at bounding box center [358, 800] width 15 height 15
click at [379, 800] on div at bounding box center [385, 800] width 15 height 15
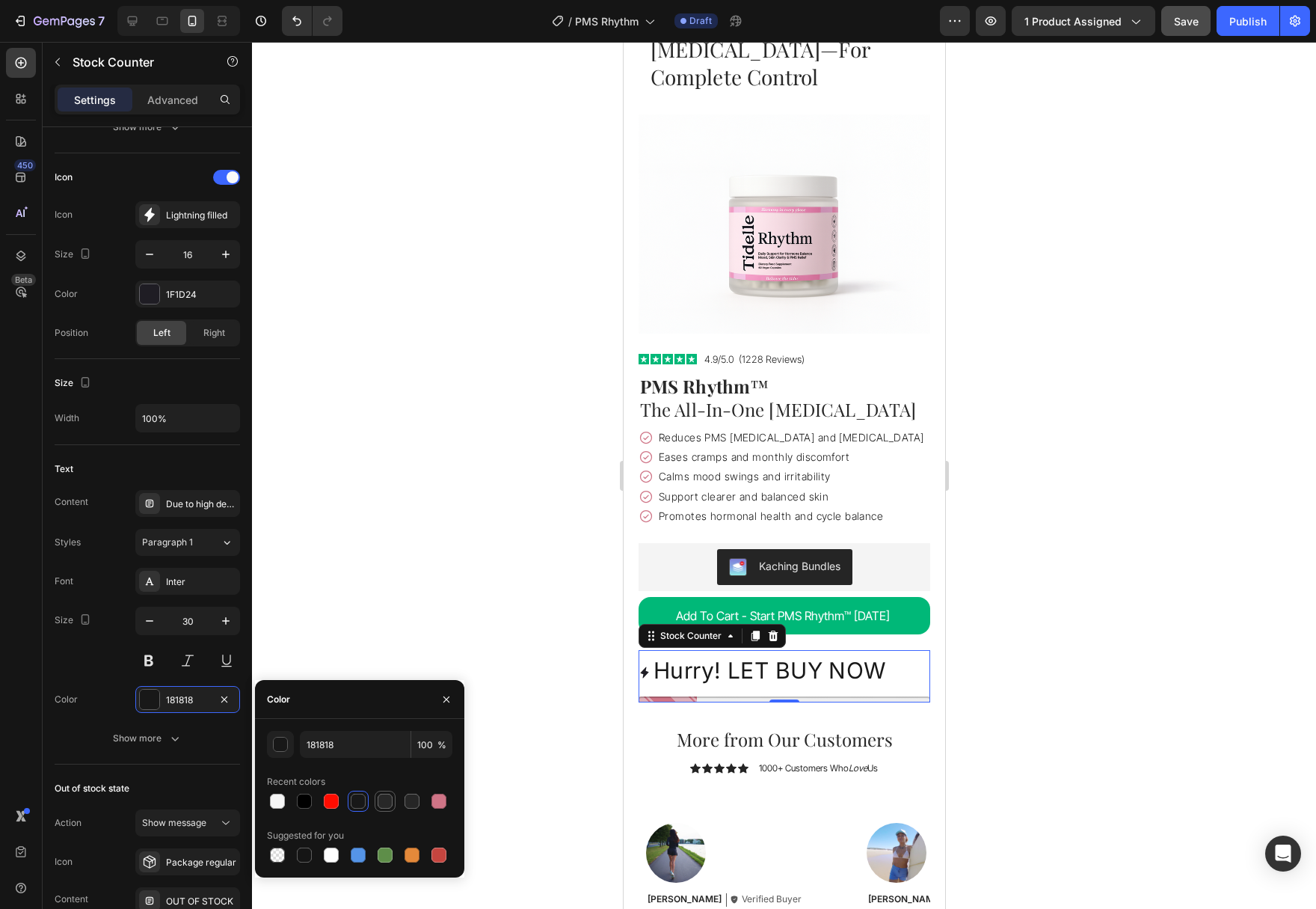
type input "282828"
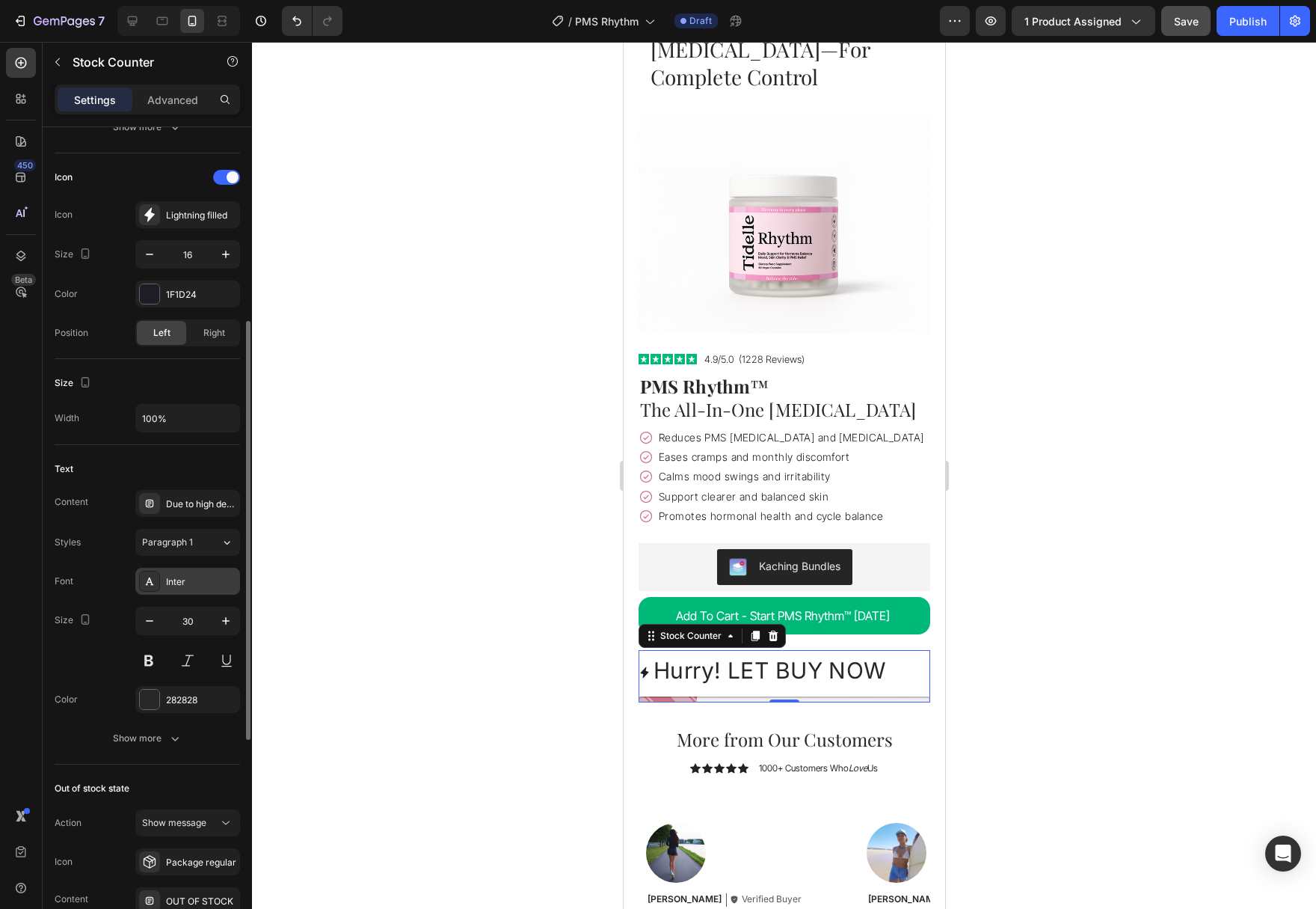
click at [178, 580] on div "Inter" at bounding box center [201, 582] width 70 height 13
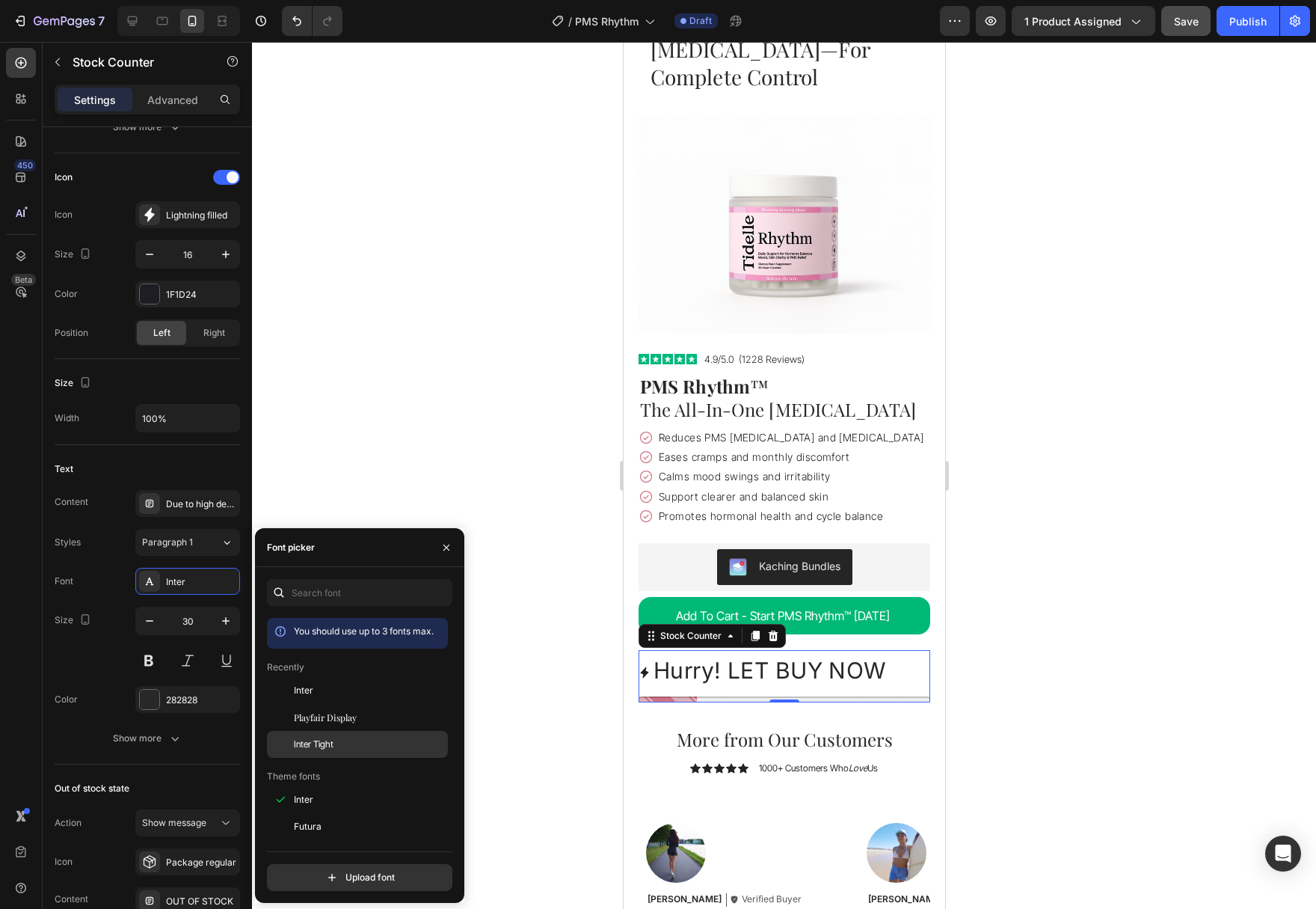
click at [350, 746] on div "Inter Tight" at bounding box center [370, 744] width 151 height 13
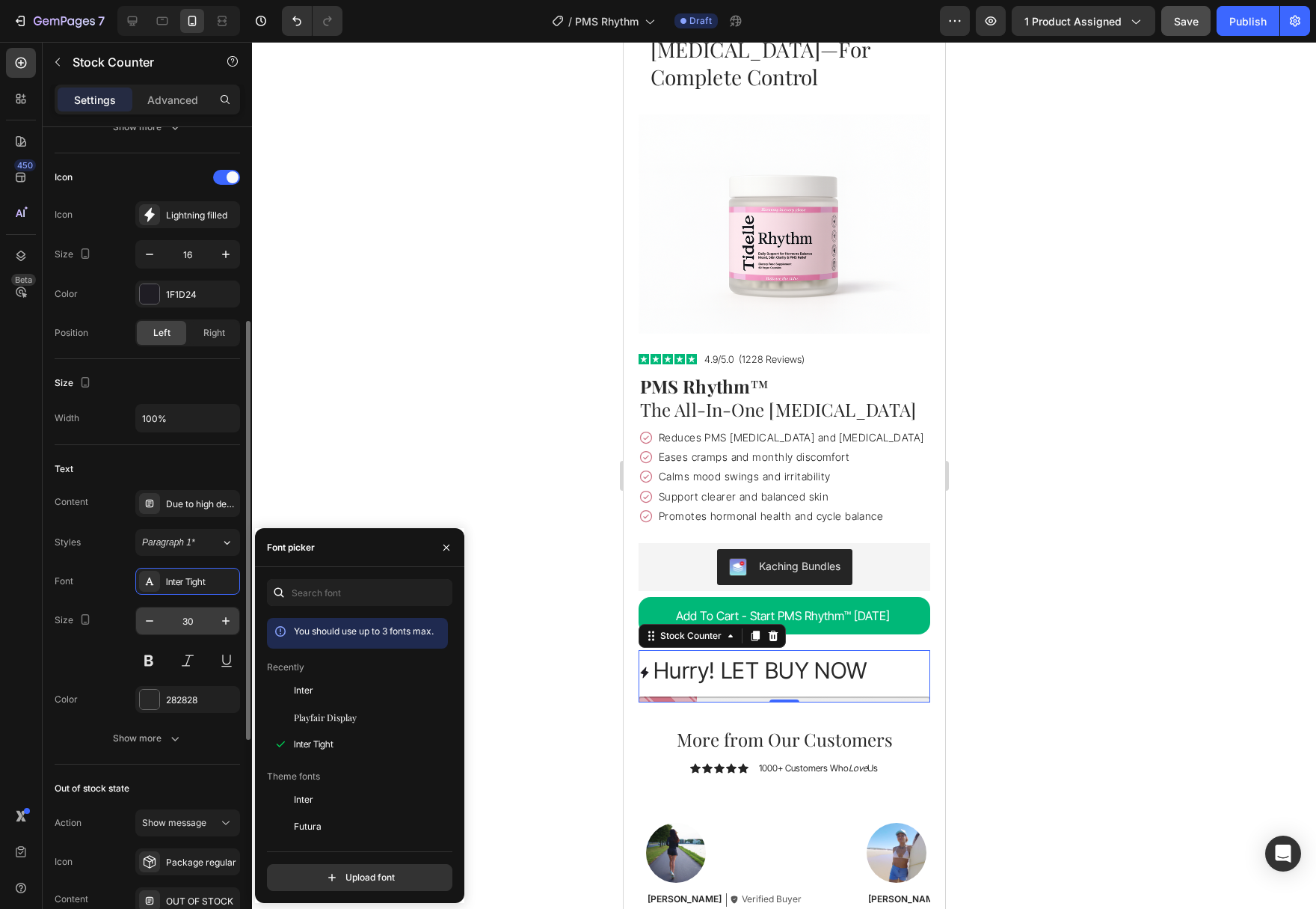
click at [193, 625] on input "30" at bounding box center [187, 621] width 50 height 27
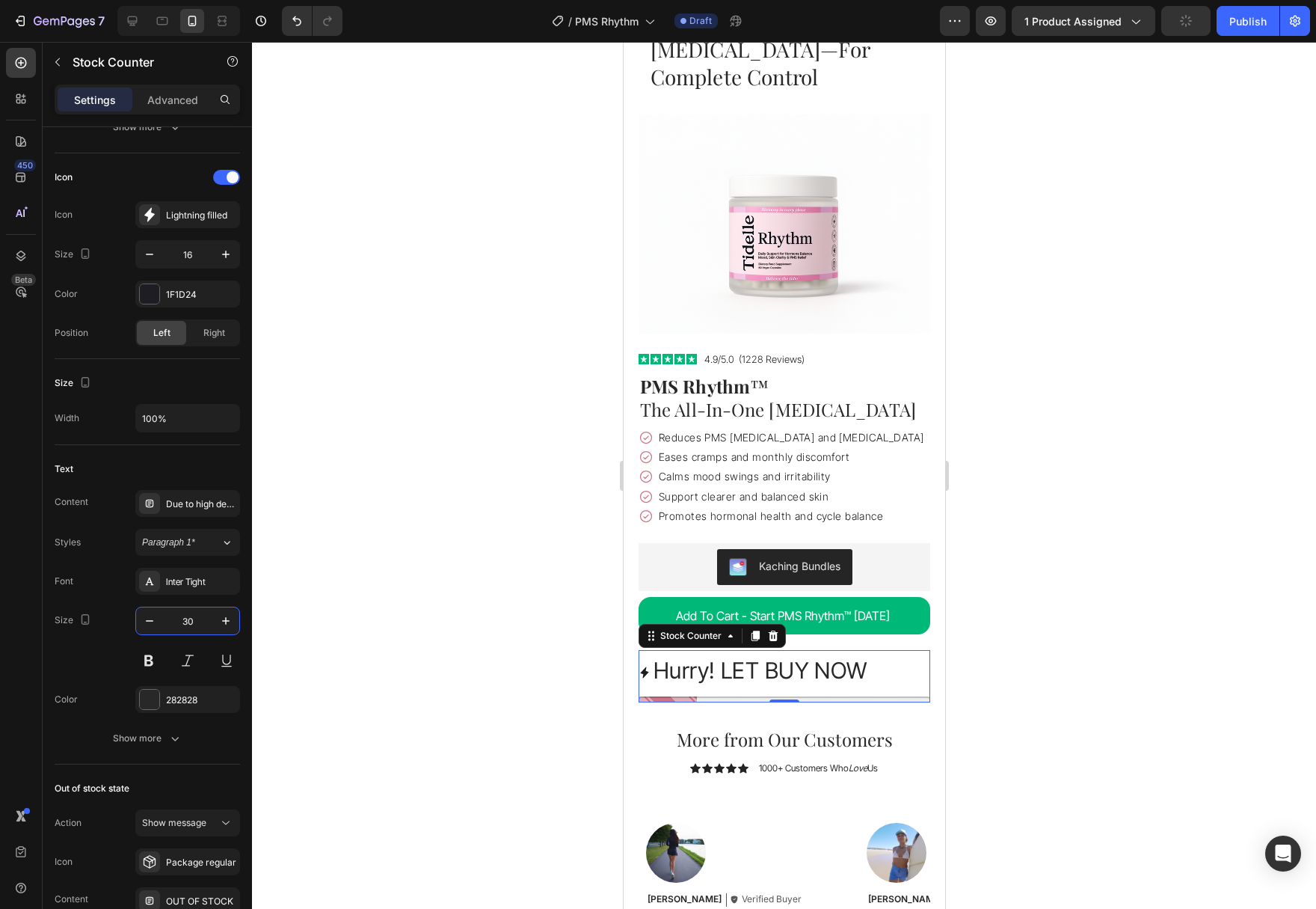
type input "5"
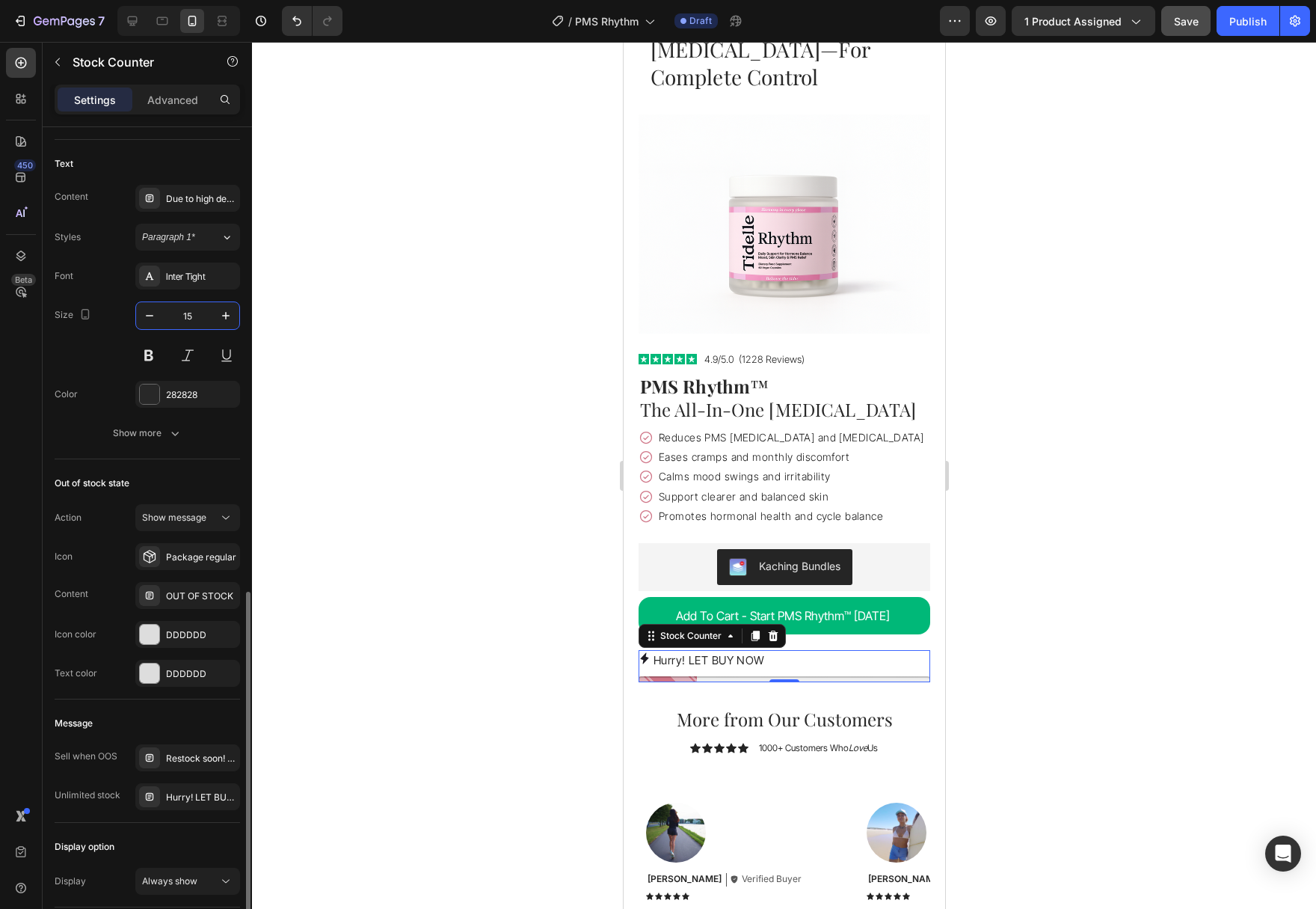
scroll to position [763, 0]
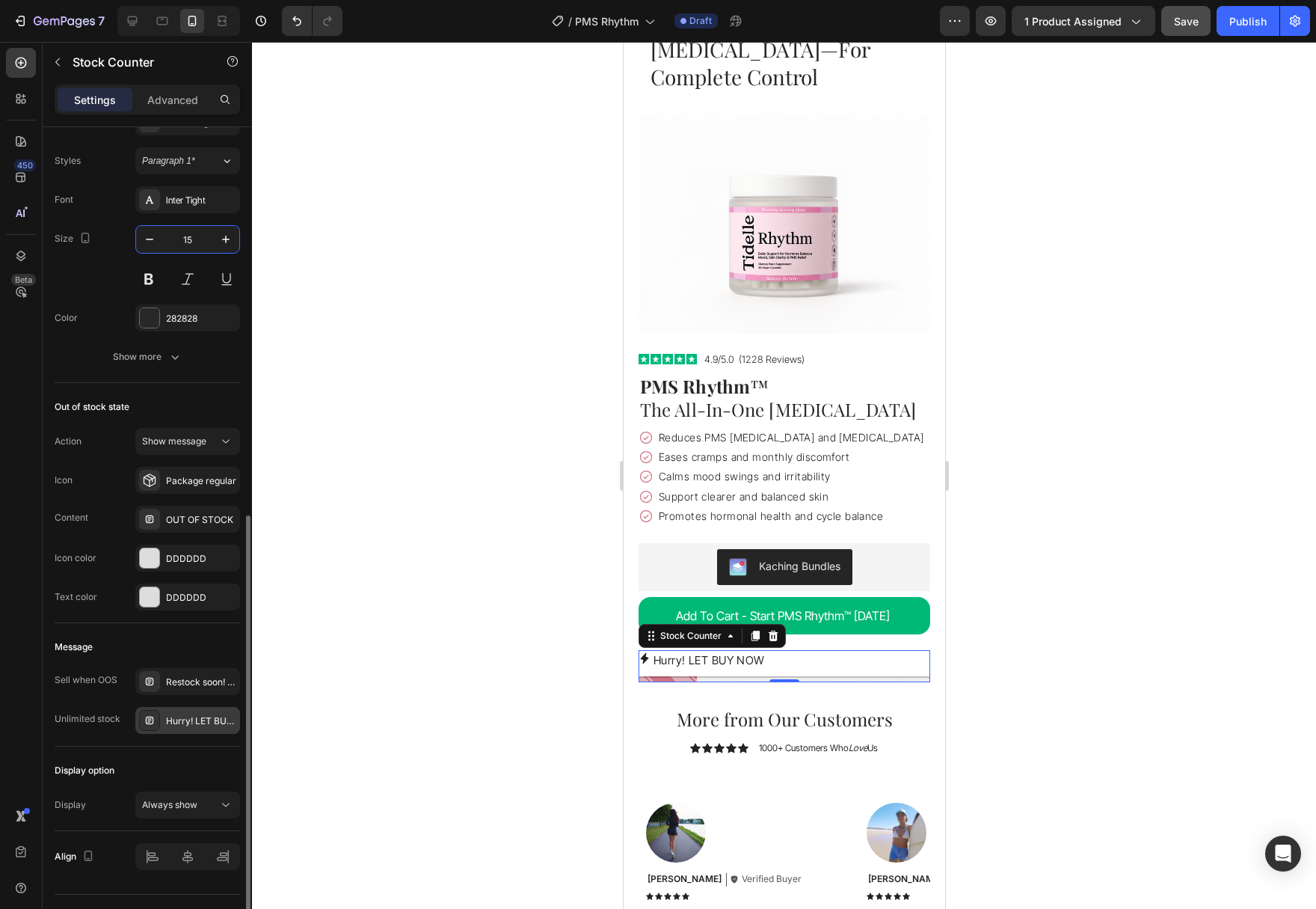
type input "15"
click at [190, 724] on div "Hurry! LET BUY NOW" at bounding box center [201, 720] width 70 height 13
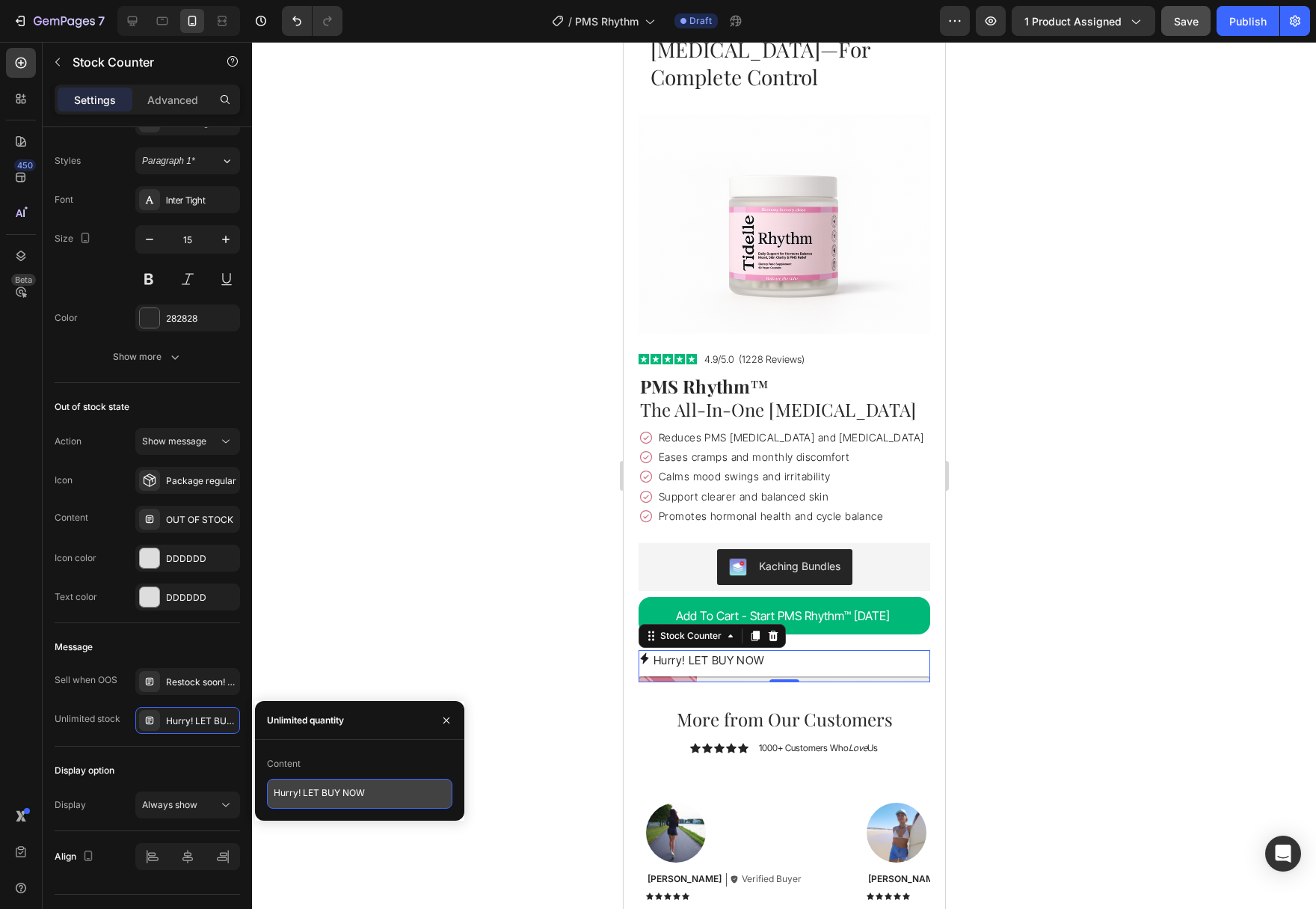
click at [404, 804] on textarea "Hurry! LET BUY NOW" at bounding box center [359, 793] width 185 height 30
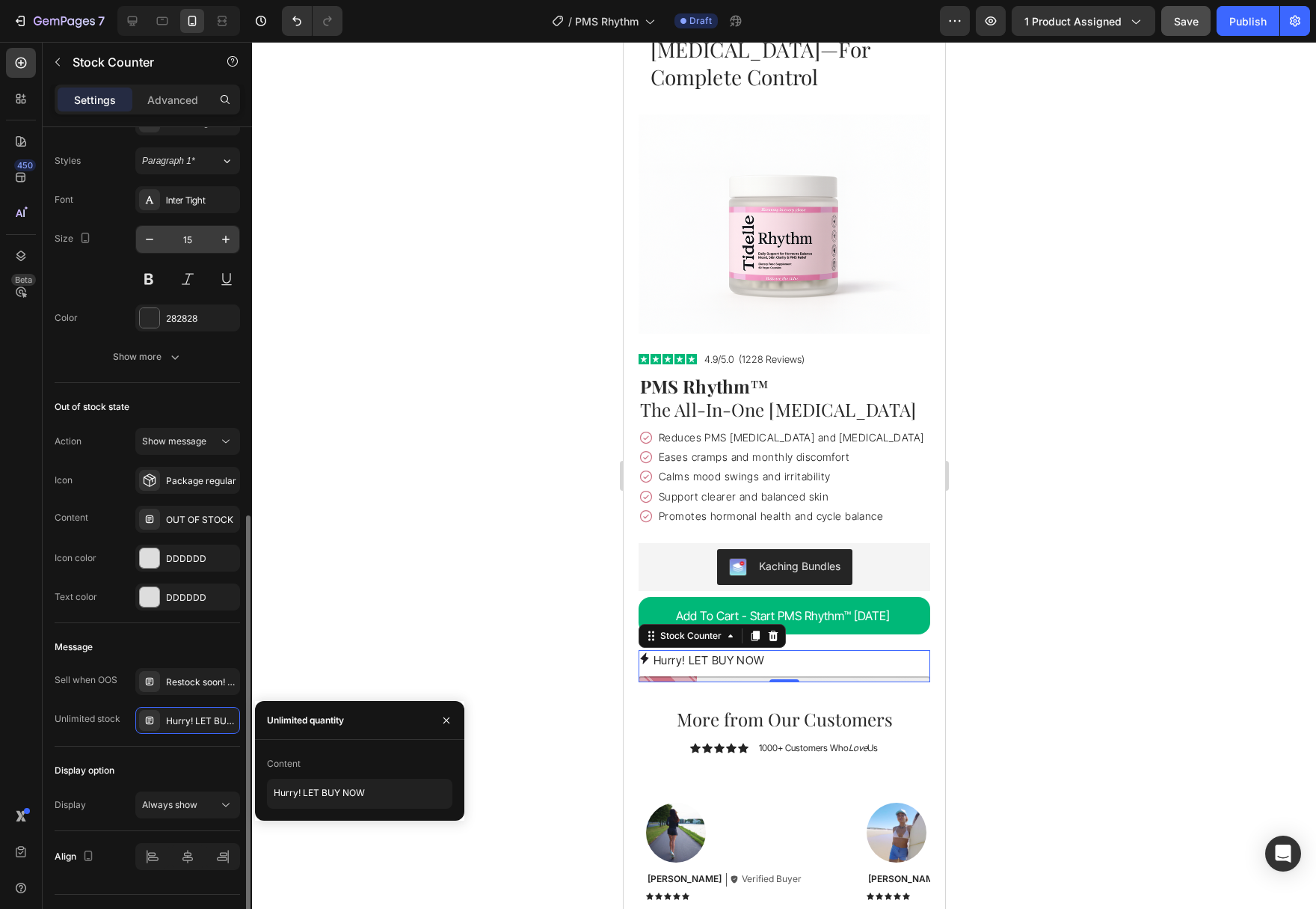
scroll to position [534, 0]
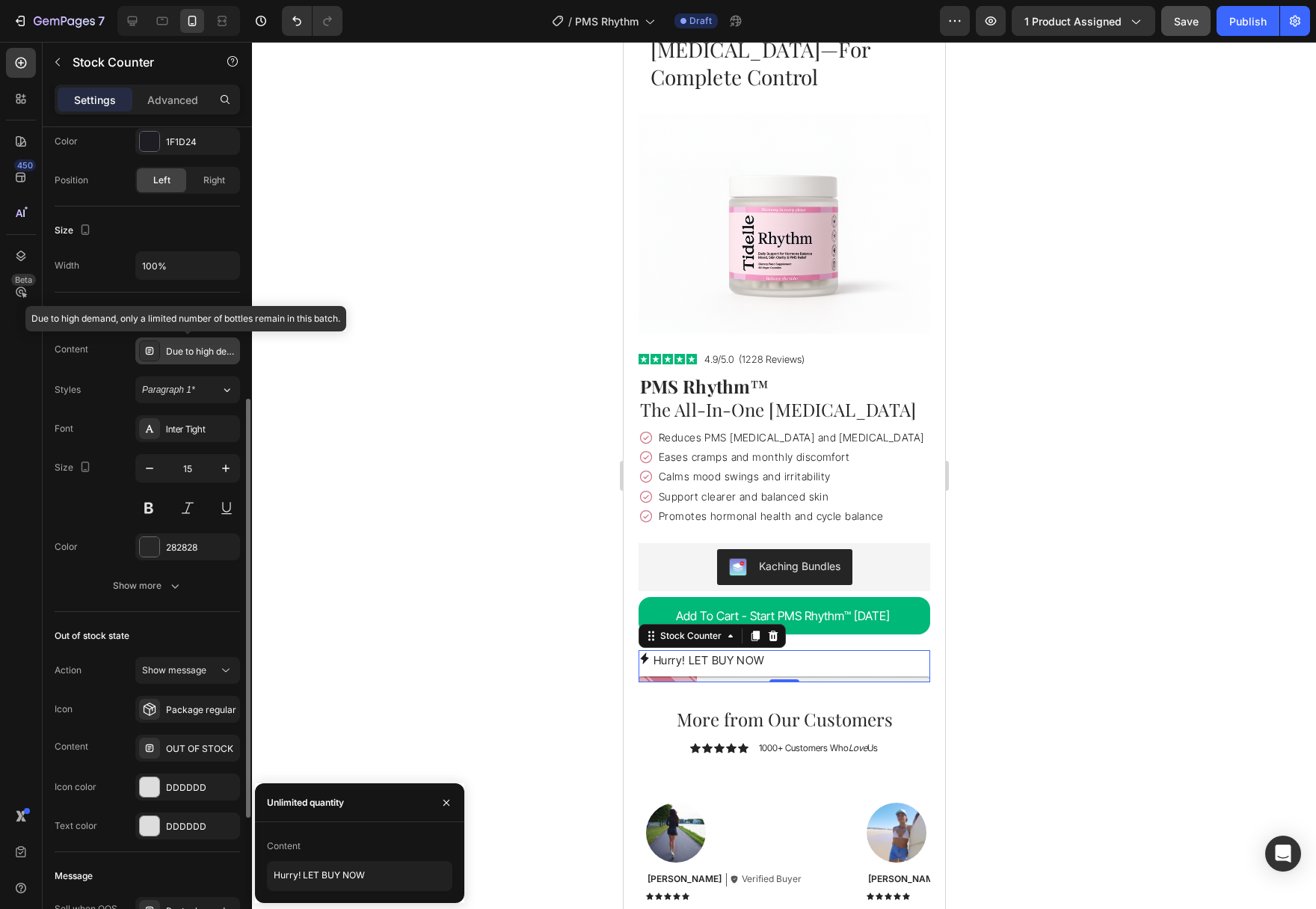
click at [187, 350] on div "Due to high demand, only a limited number of bottles remain in this batch." at bounding box center [201, 351] width 70 height 13
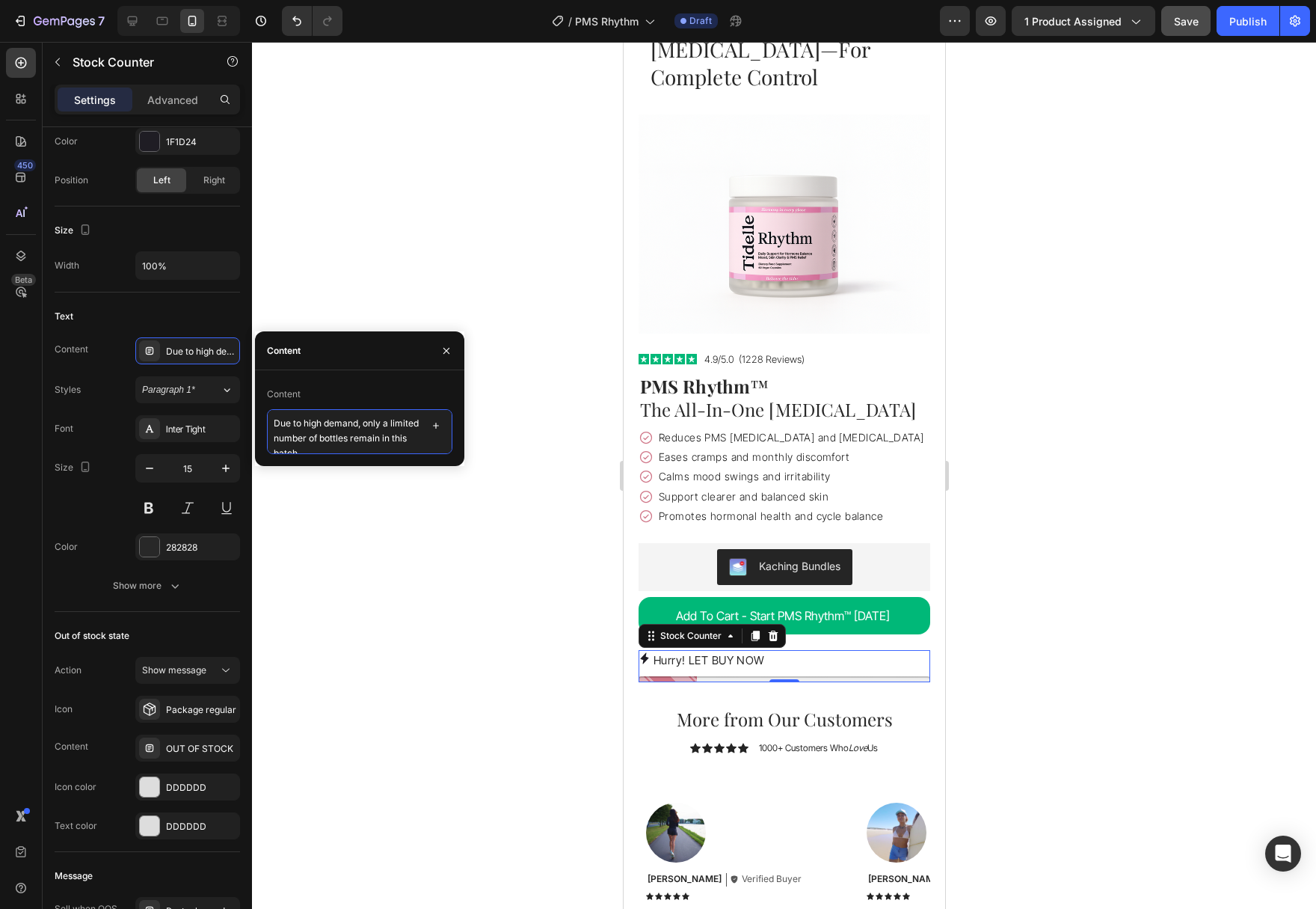
click at [365, 435] on textarea "Due to high demand, only a limited number of bottles remain in this batch." at bounding box center [359, 432] width 185 height 45
click at [364, 435] on textarea "Due to high demand, only a limited number of bottles remain in this batch." at bounding box center [359, 432] width 185 height 45
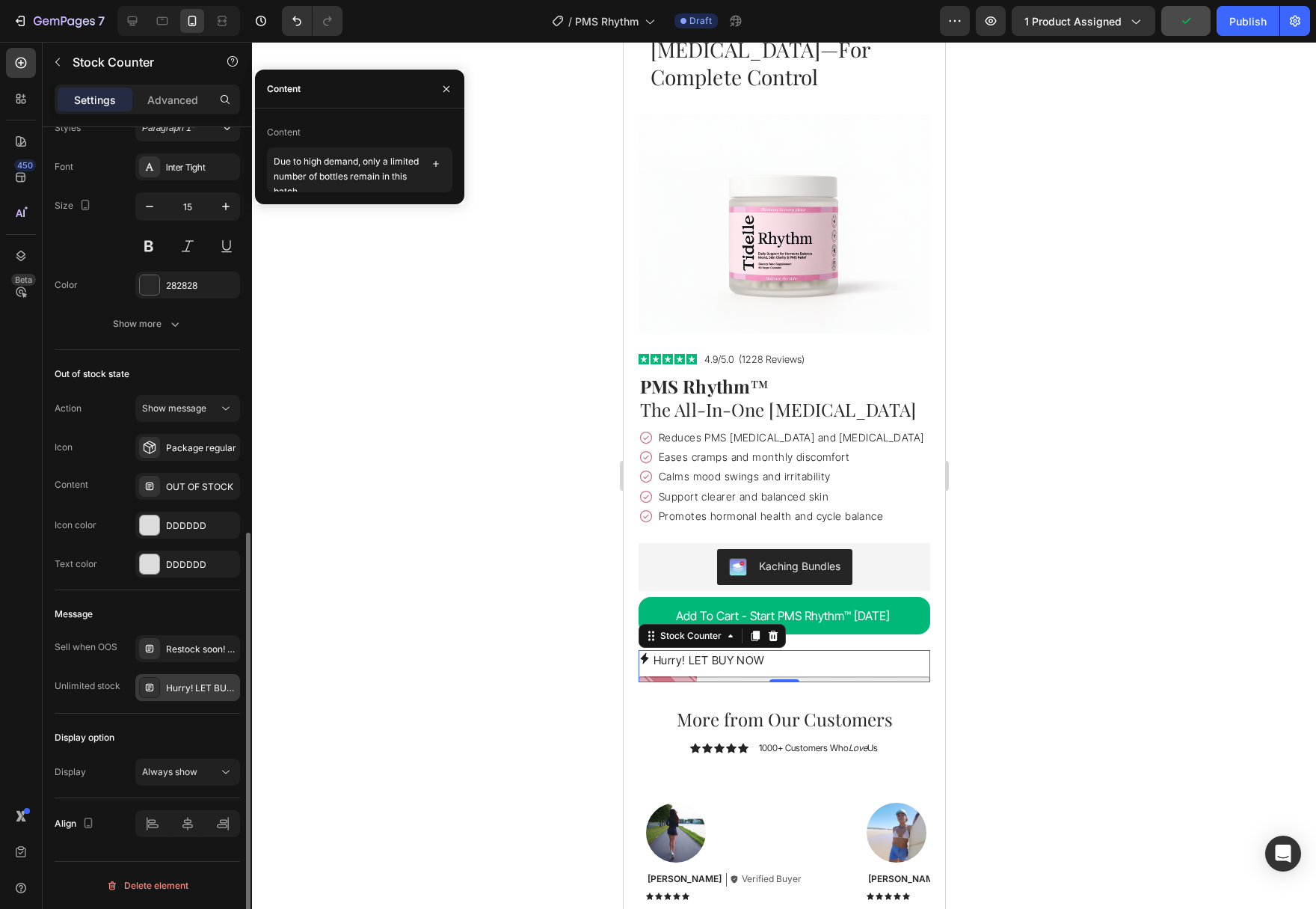
click at [193, 695] on div "Hurry! LET BUY NOW" at bounding box center [187, 687] width 104 height 27
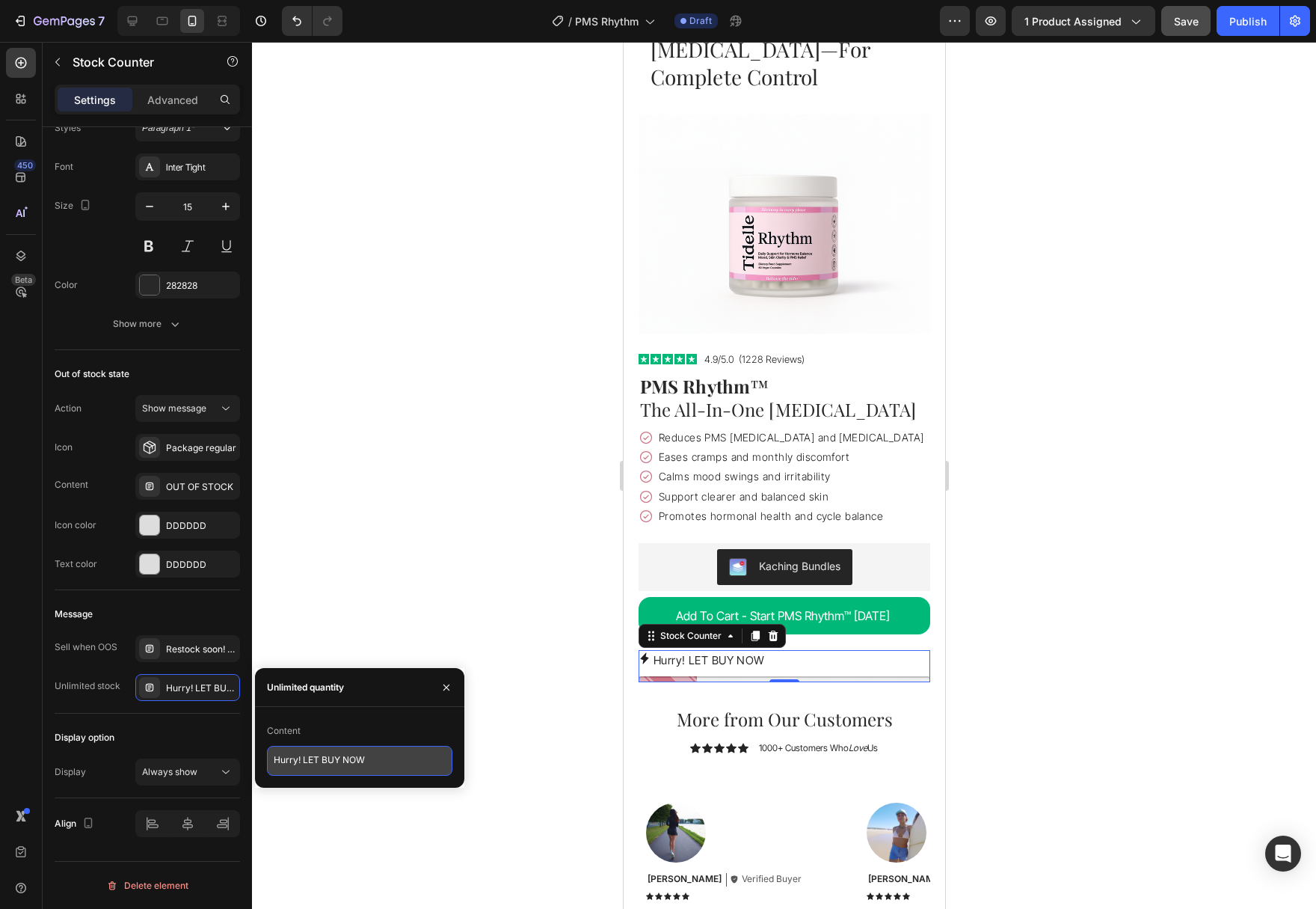
click at [351, 762] on textarea "Hurry! LET BUY NOW" at bounding box center [359, 760] width 185 height 30
paste textarea "Due to high demand, only a limited number of bottles remain in this batch."
type textarea "Due to high demand, only a limited number of bottles remain in this batch."
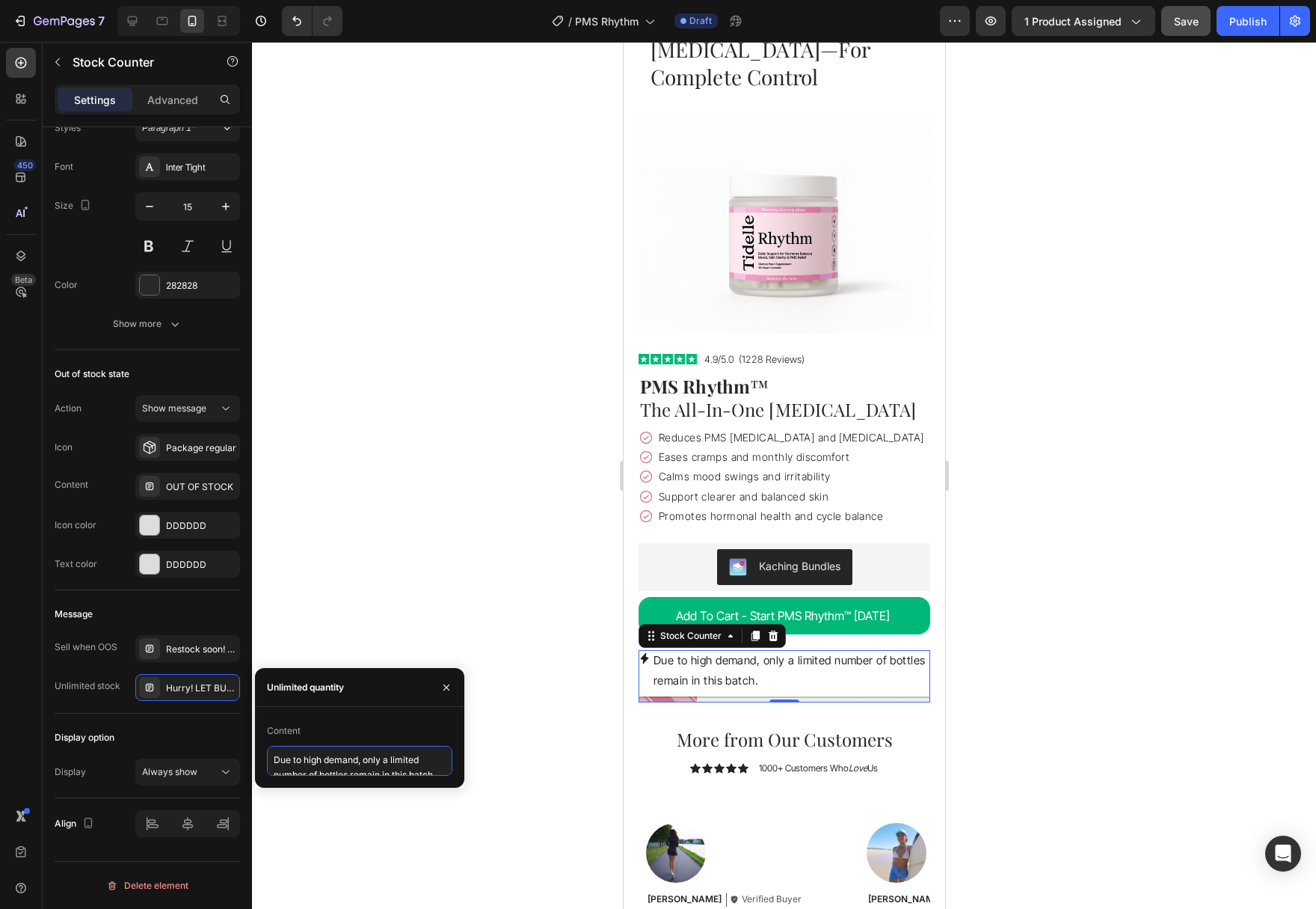
scroll to position [6, 0]
click at [197, 640] on div "Restock soon! PREORDER NOW" at bounding box center [187, 648] width 104 height 27
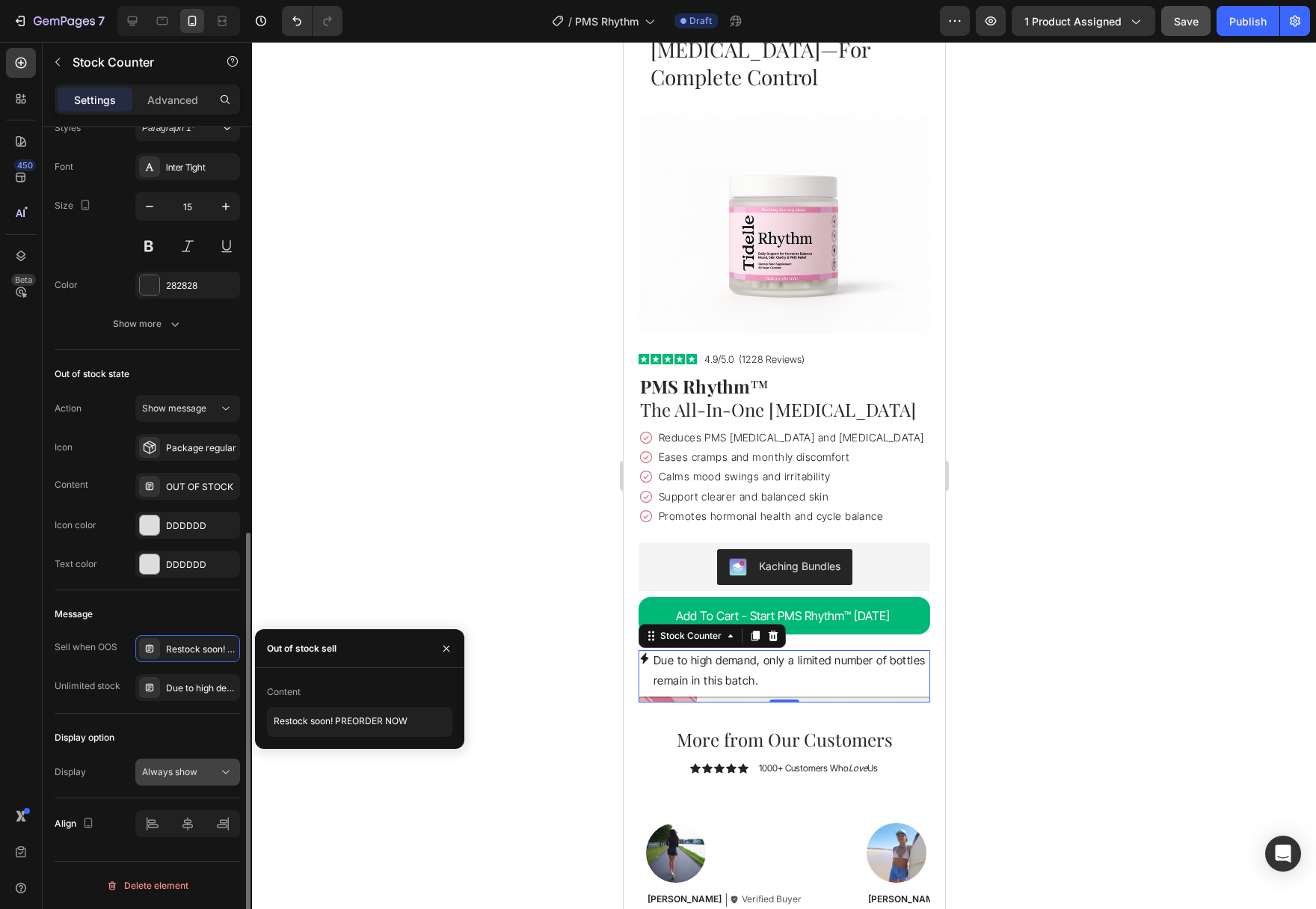
click at [218, 774] on div "Always show" at bounding box center [180, 771] width 77 height 13
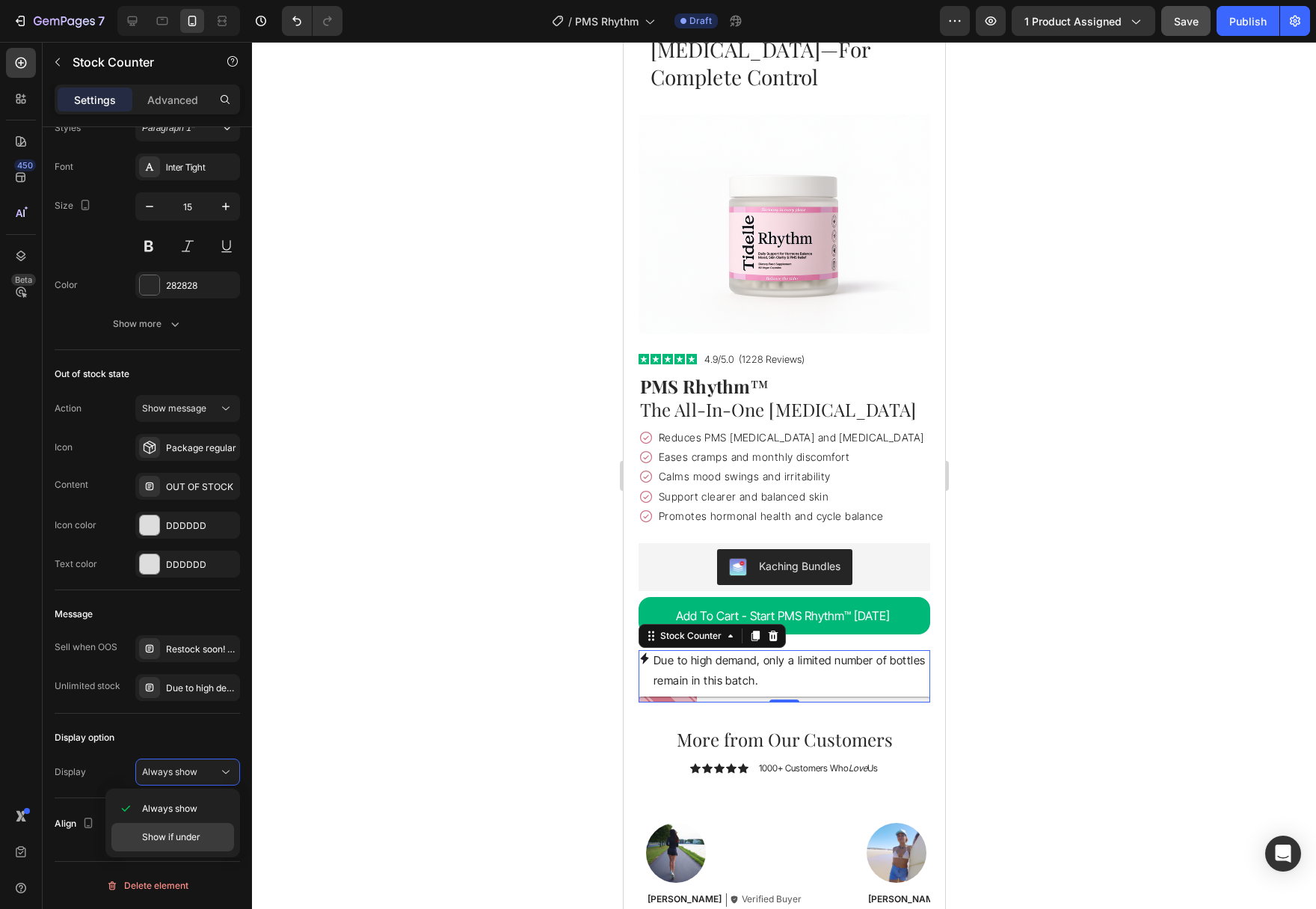
click at [184, 836] on span "Show if under" at bounding box center [171, 836] width 58 height 13
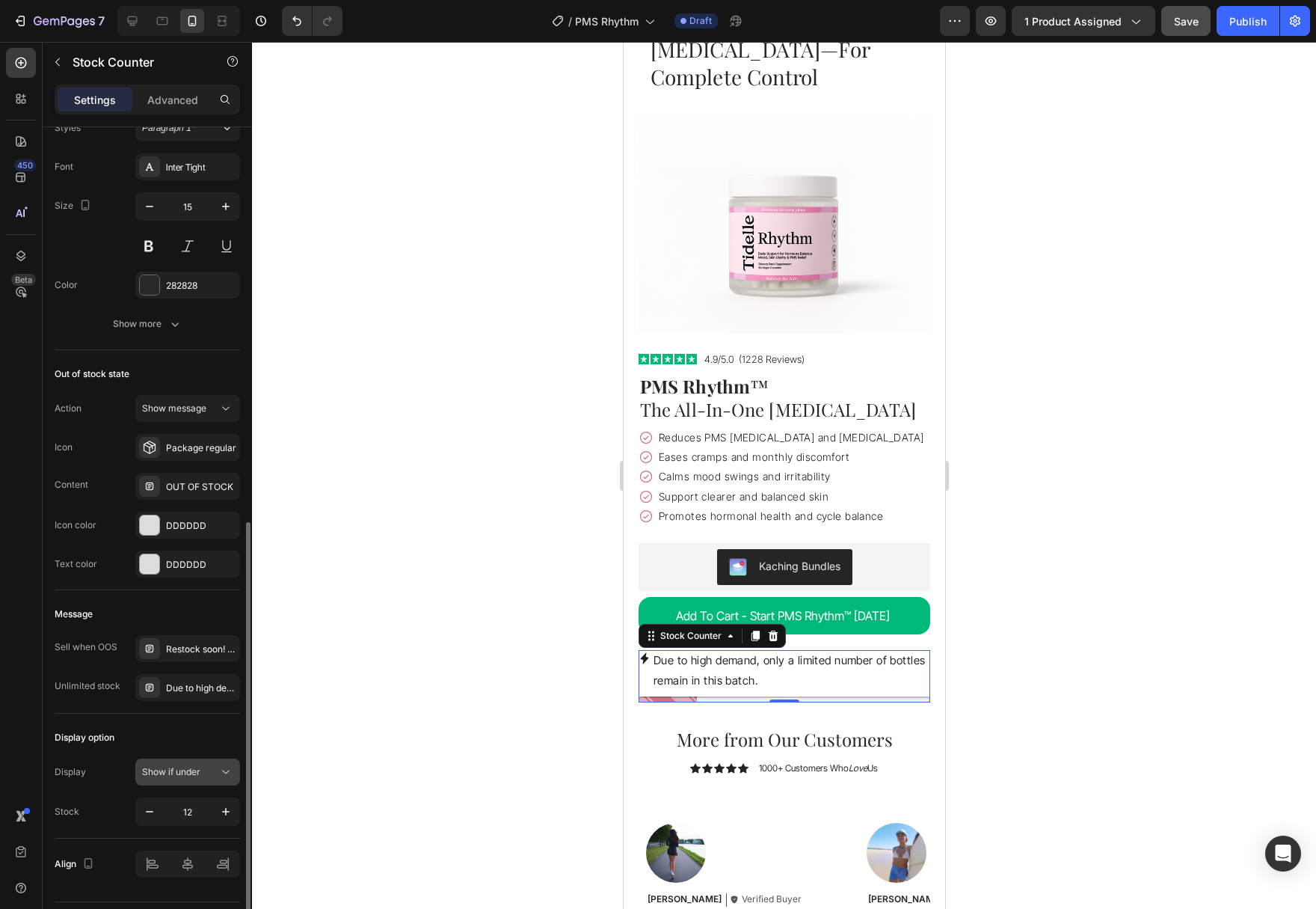
click at [219, 781] on button "Show if under" at bounding box center [187, 771] width 104 height 27
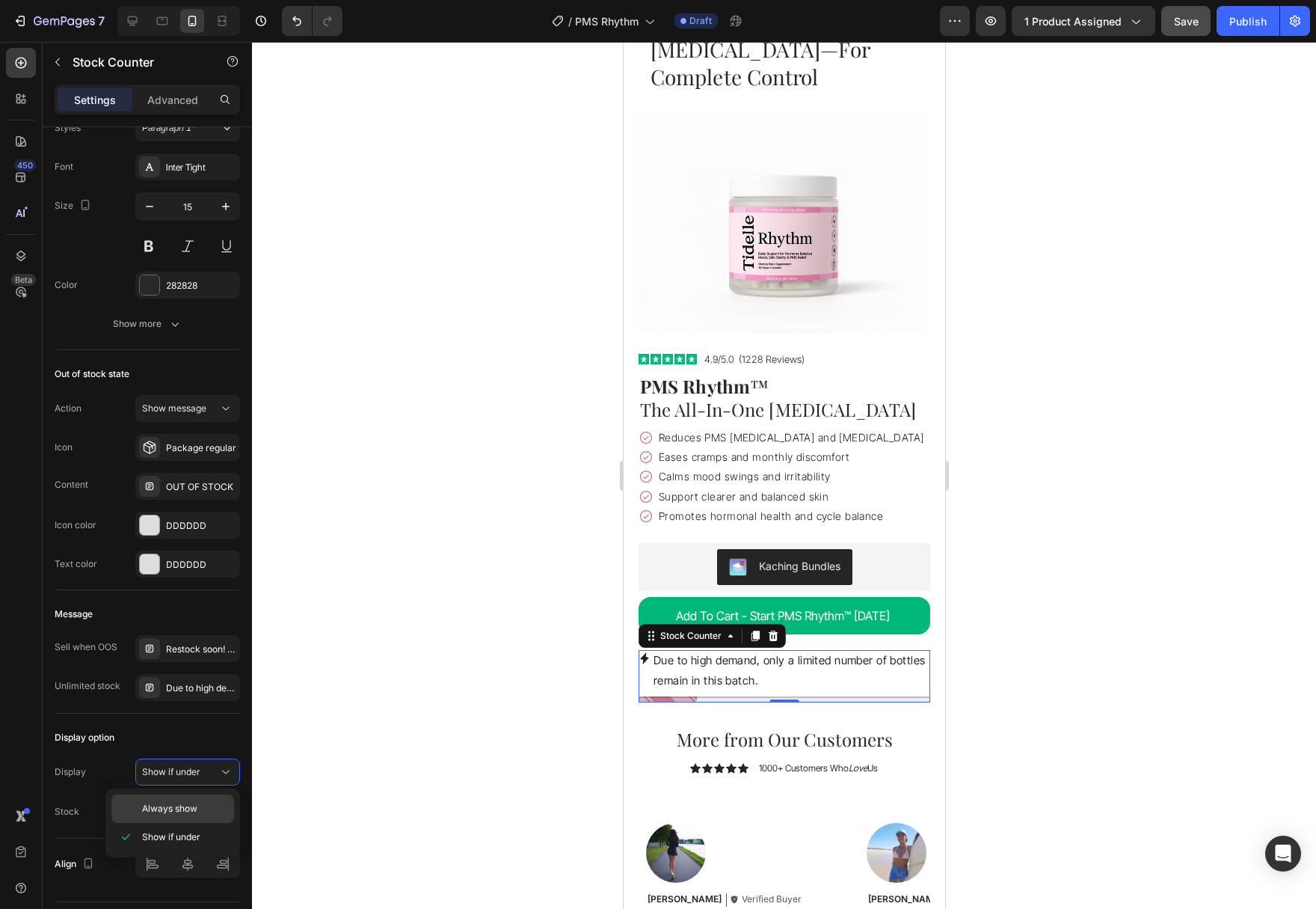
click at [204, 803] on p "Always show" at bounding box center [185, 808] width 85 height 13
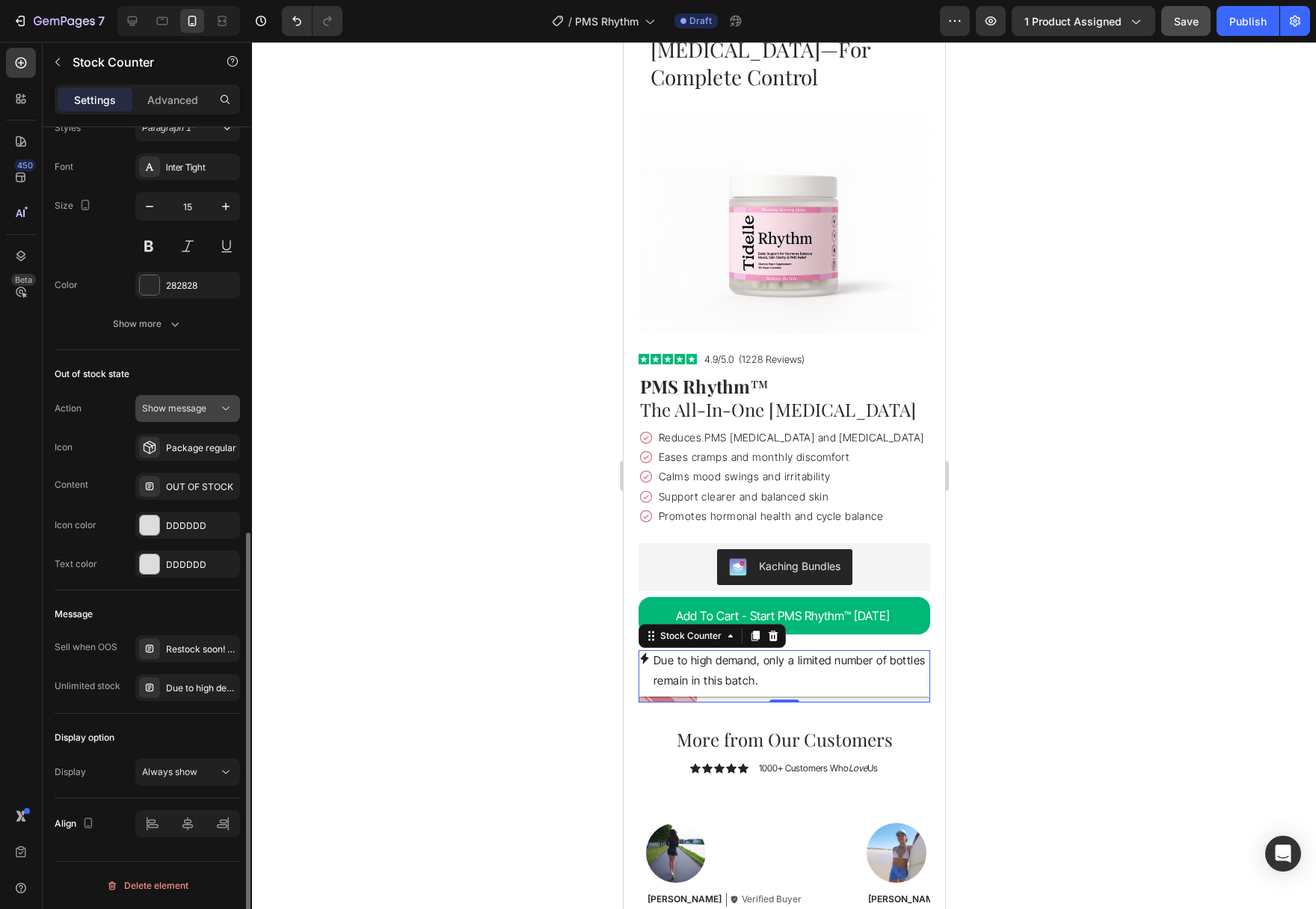
click at [207, 406] on div "Show message" at bounding box center [180, 407] width 77 height 13
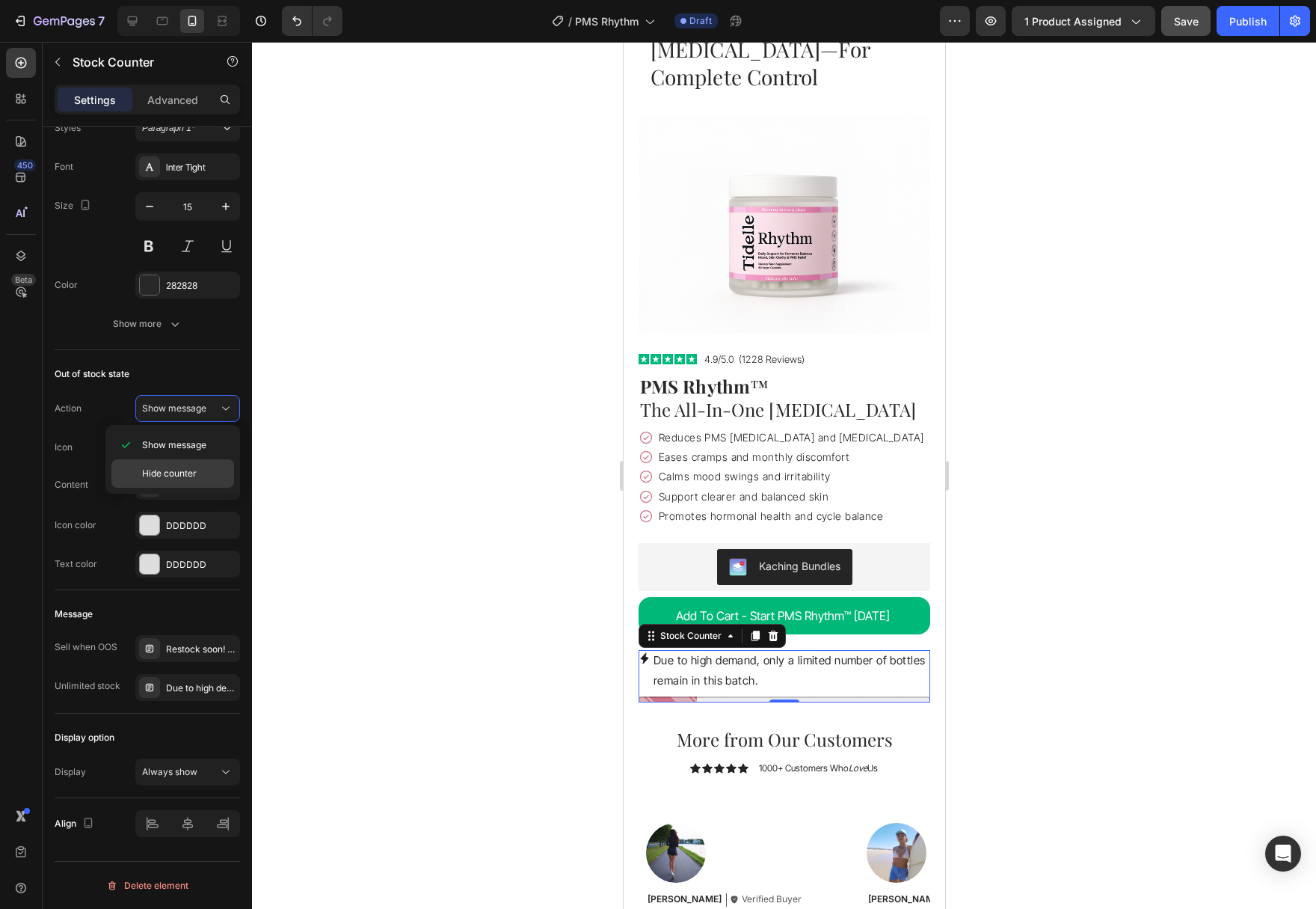
click at [198, 464] on div "Hide counter" at bounding box center [172, 473] width 123 height 29
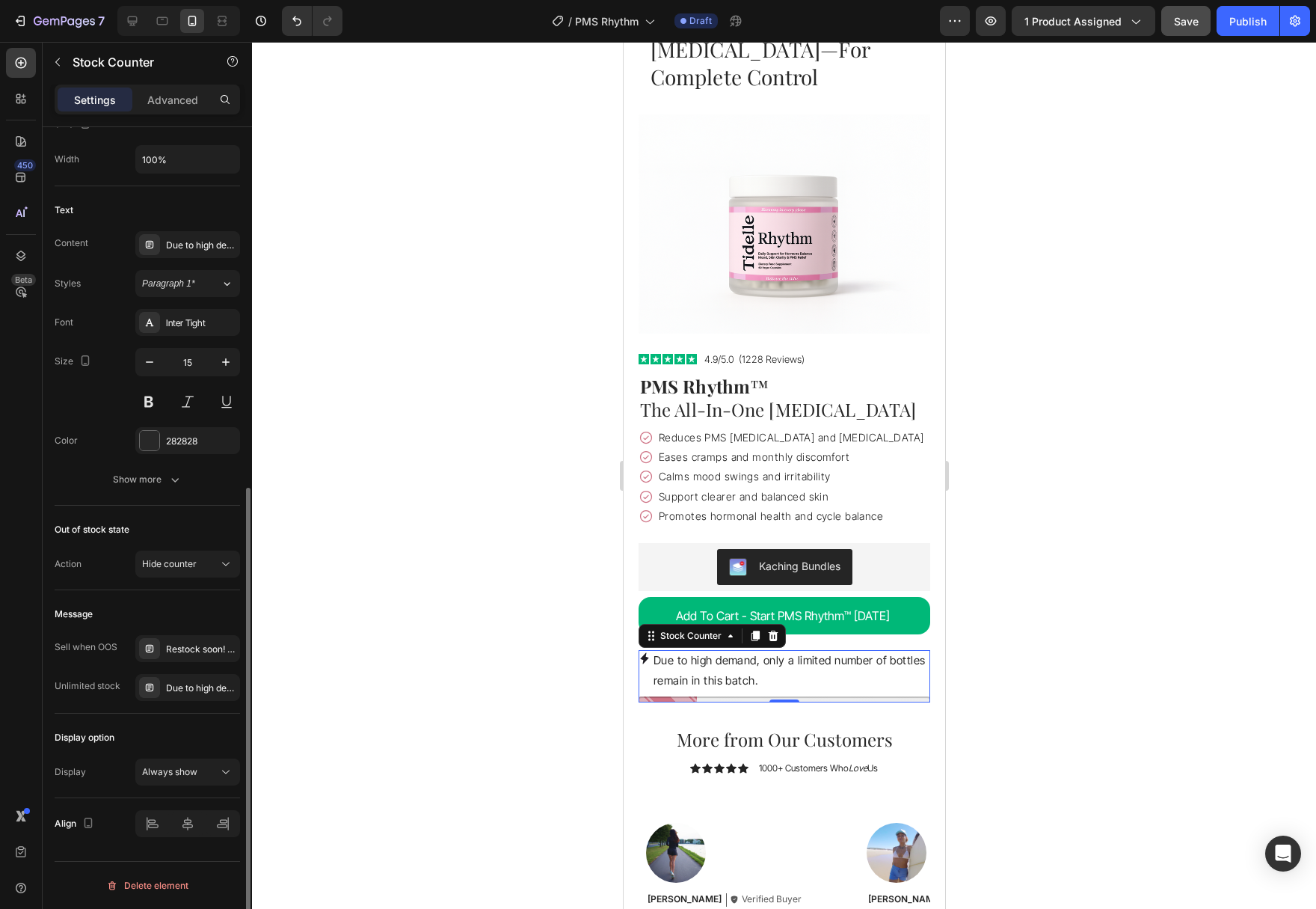
scroll to position [640, 0]
click at [192, 655] on div "Restock soon! PREORDER NOW" at bounding box center [201, 649] width 70 height 13
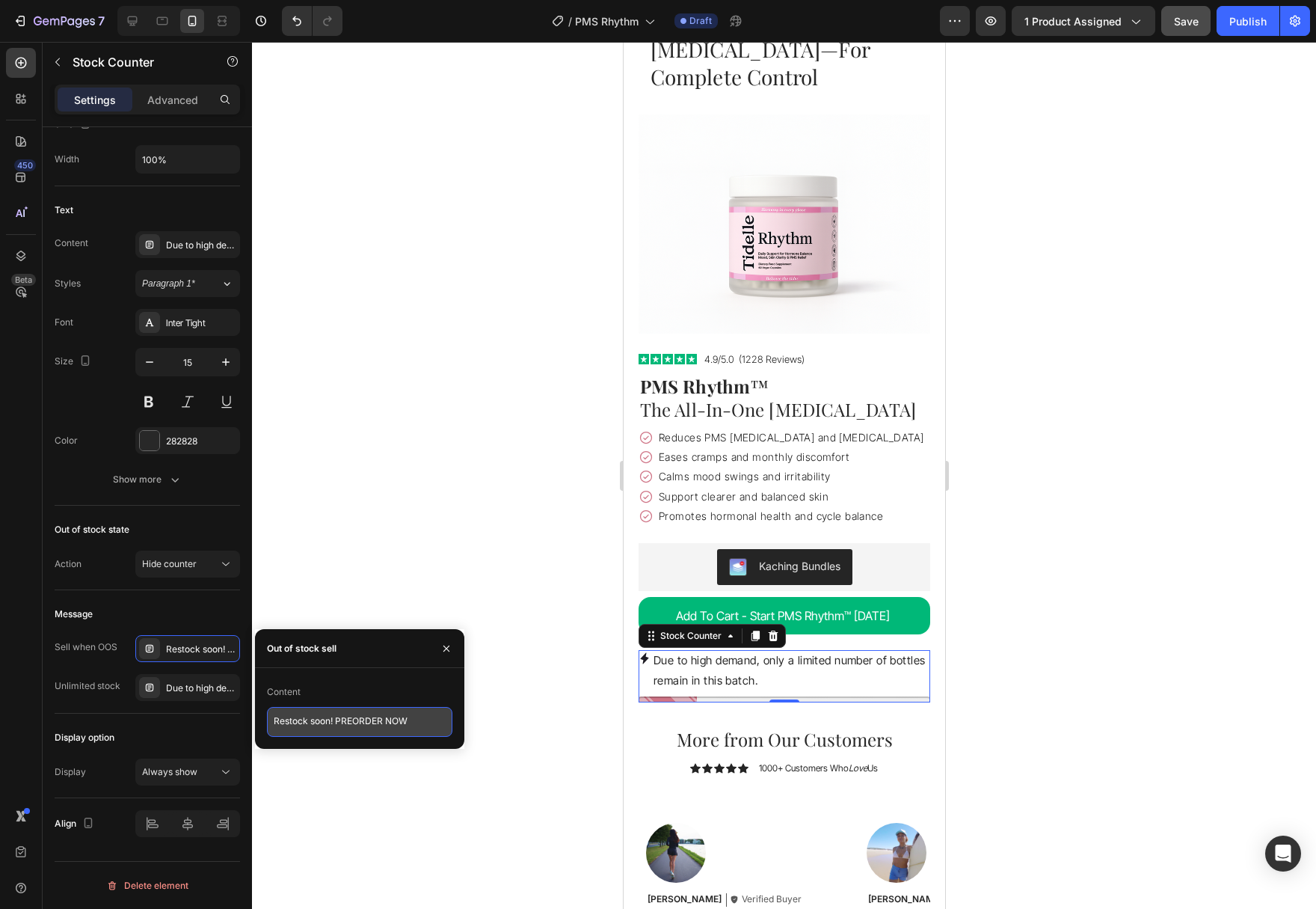
click at [383, 717] on textarea "Restock soon! PREORDER NOW" at bounding box center [359, 722] width 185 height 30
click at [455, 639] on button "button" at bounding box center [446, 648] width 24 height 24
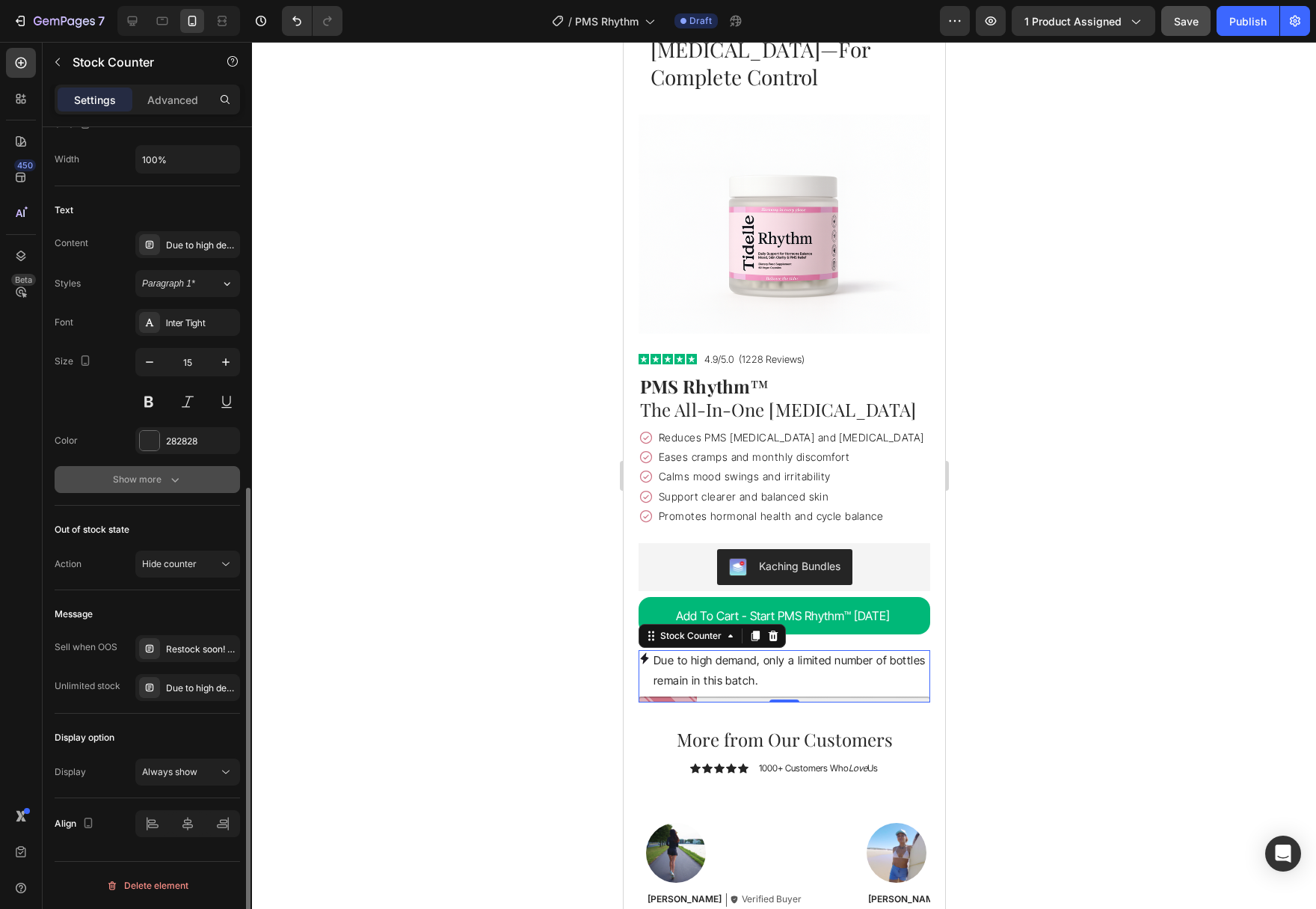
click at [191, 492] on button "Show more" at bounding box center [147, 479] width 185 height 27
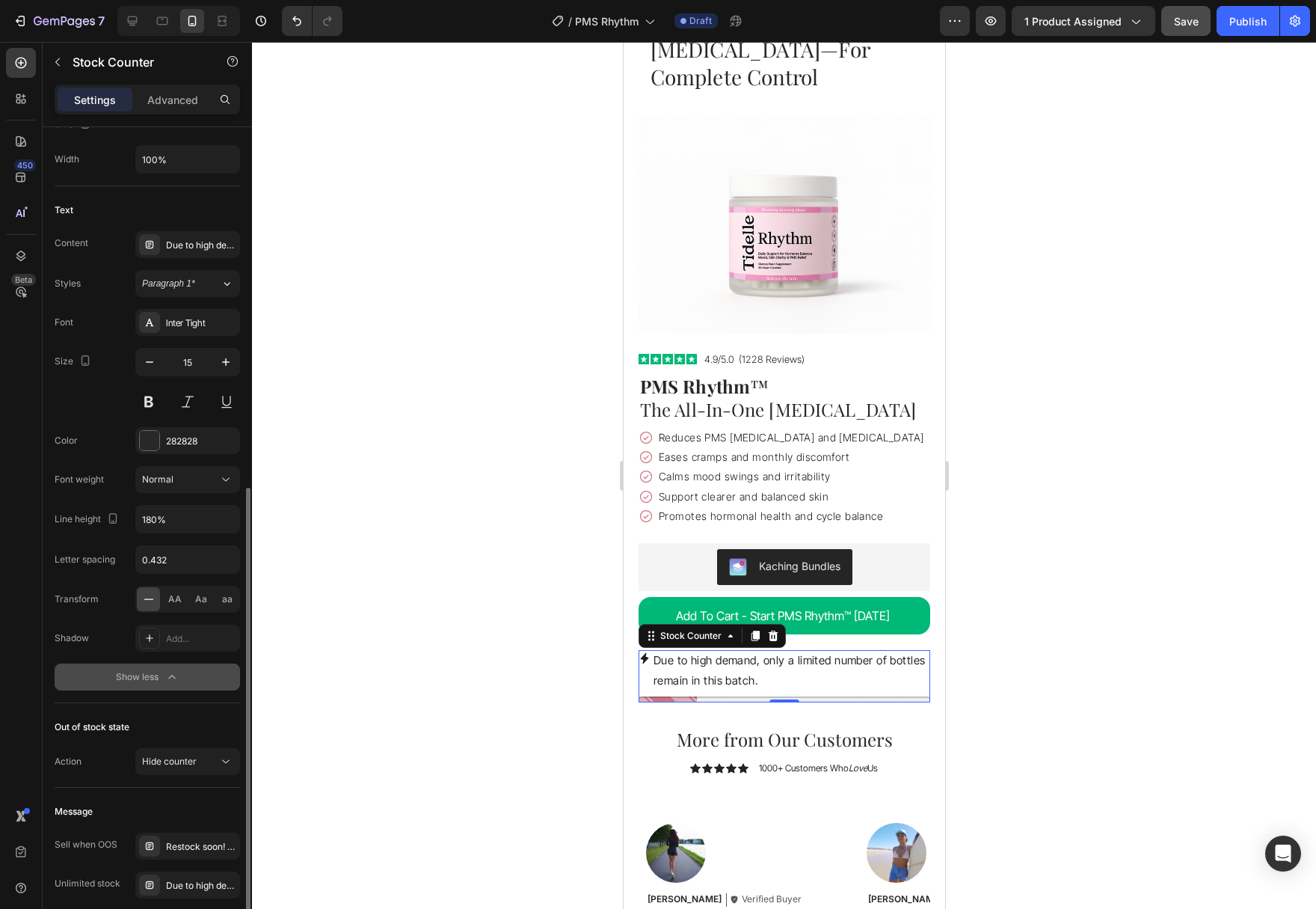
click at [185, 481] on div "Normal" at bounding box center [180, 479] width 77 height 13
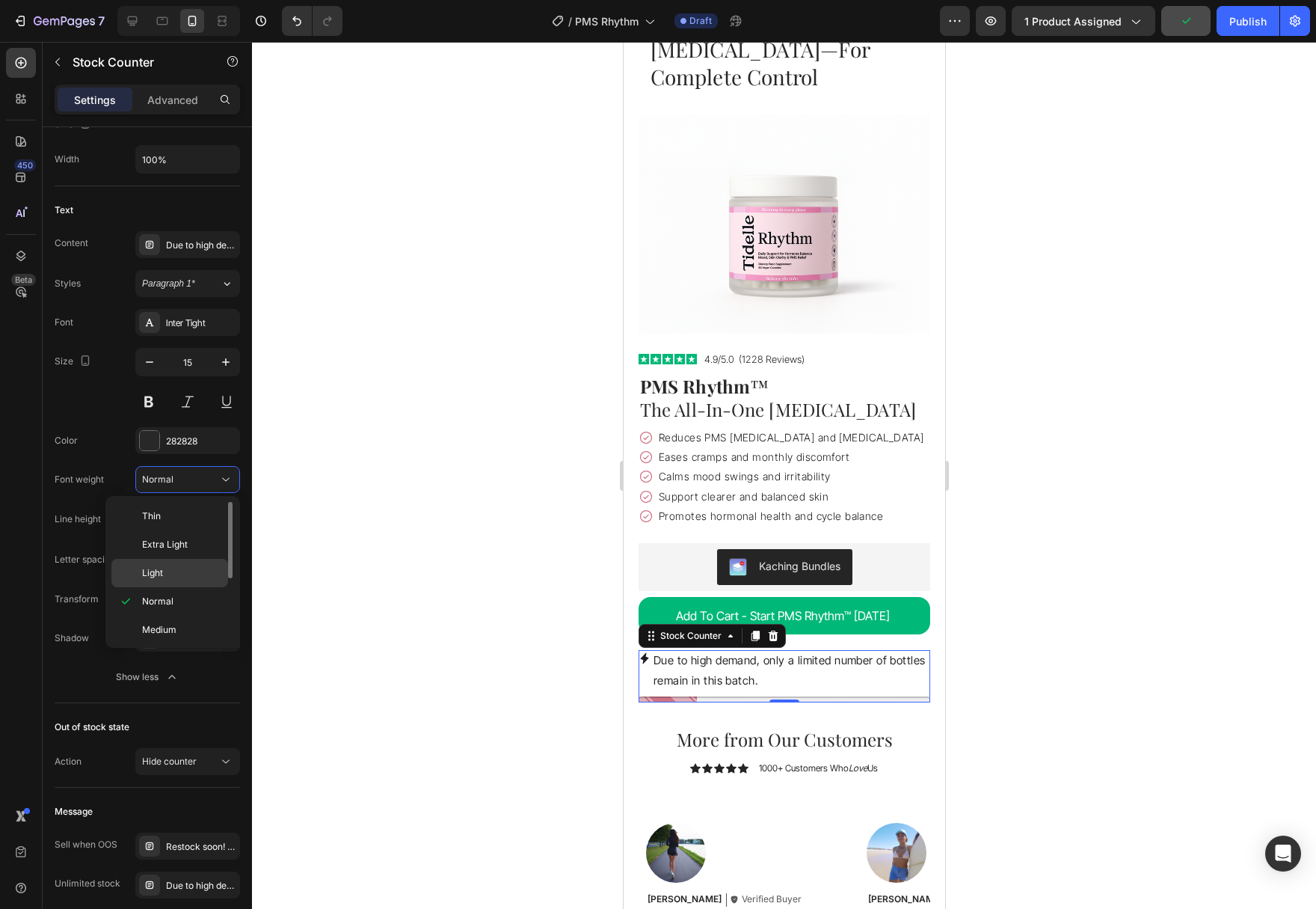
click at [173, 569] on p "Light" at bounding box center [181, 572] width 79 height 13
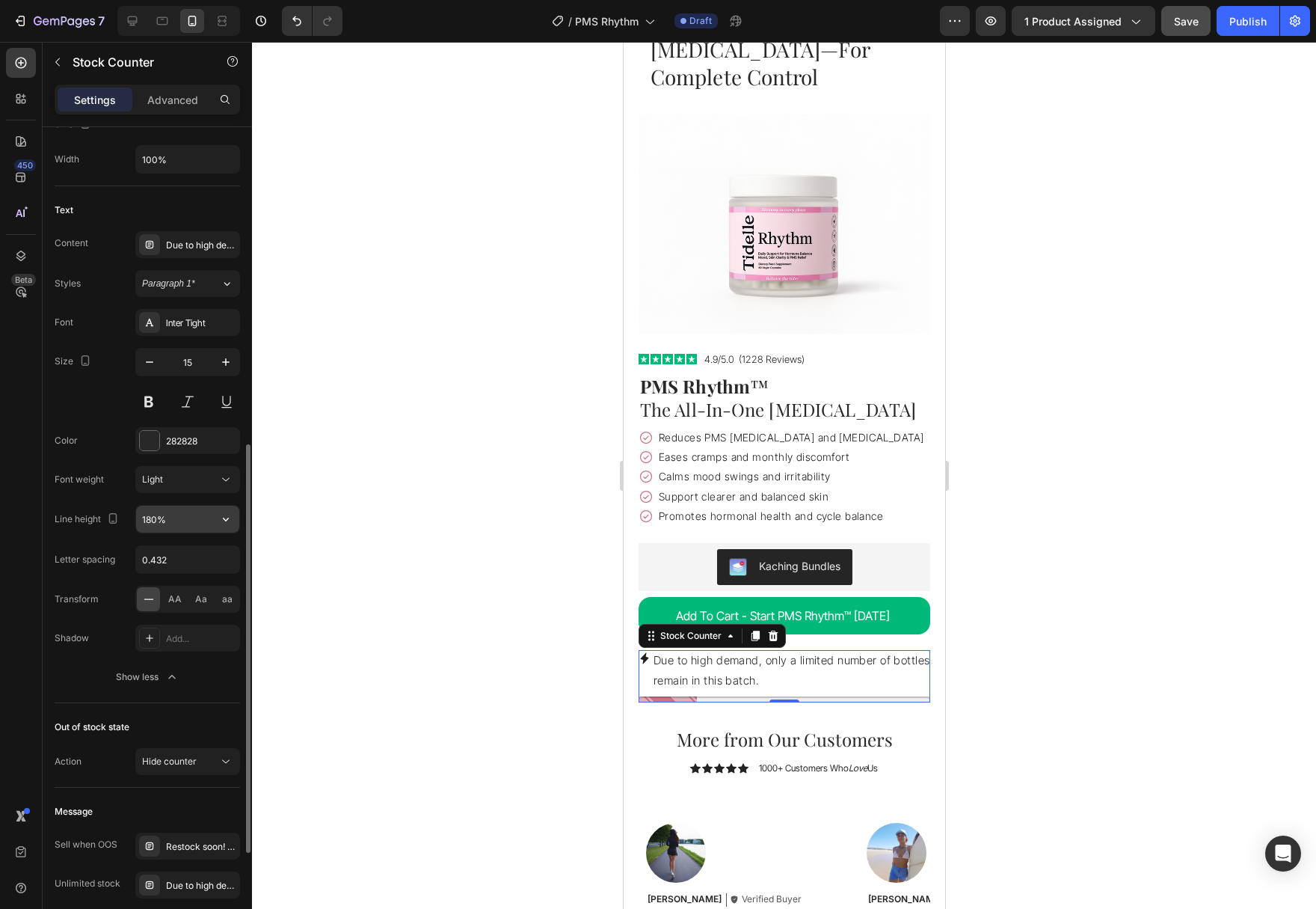
click at [188, 524] on input "180%" at bounding box center [187, 519] width 104 height 27
click at [229, 527] on button "button" at bounding box center [225, 519] width 27 height 27
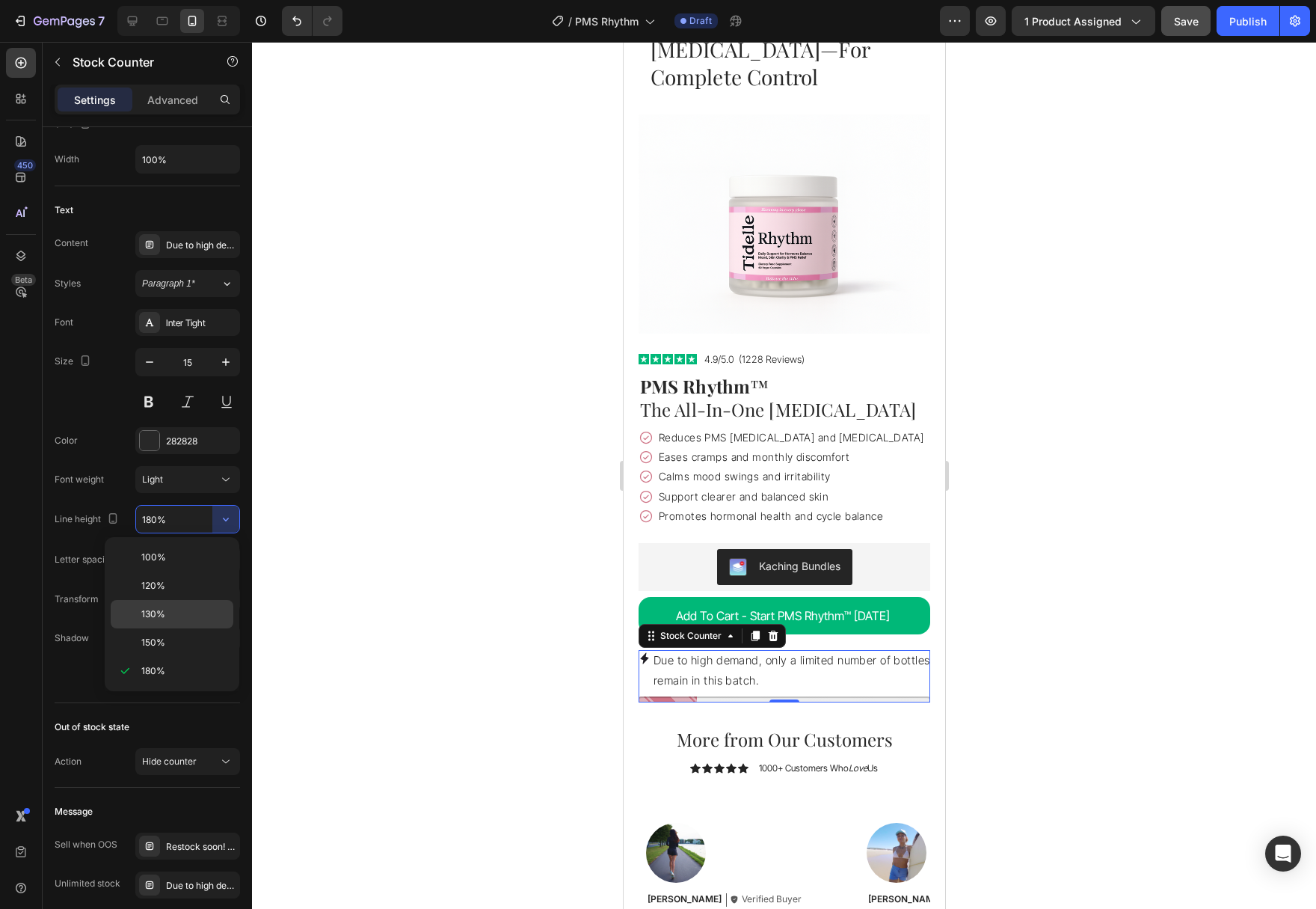
click at [202, 629] on div "130%" at bounding box center [171, 643] width 123 height 29
type input "130%"
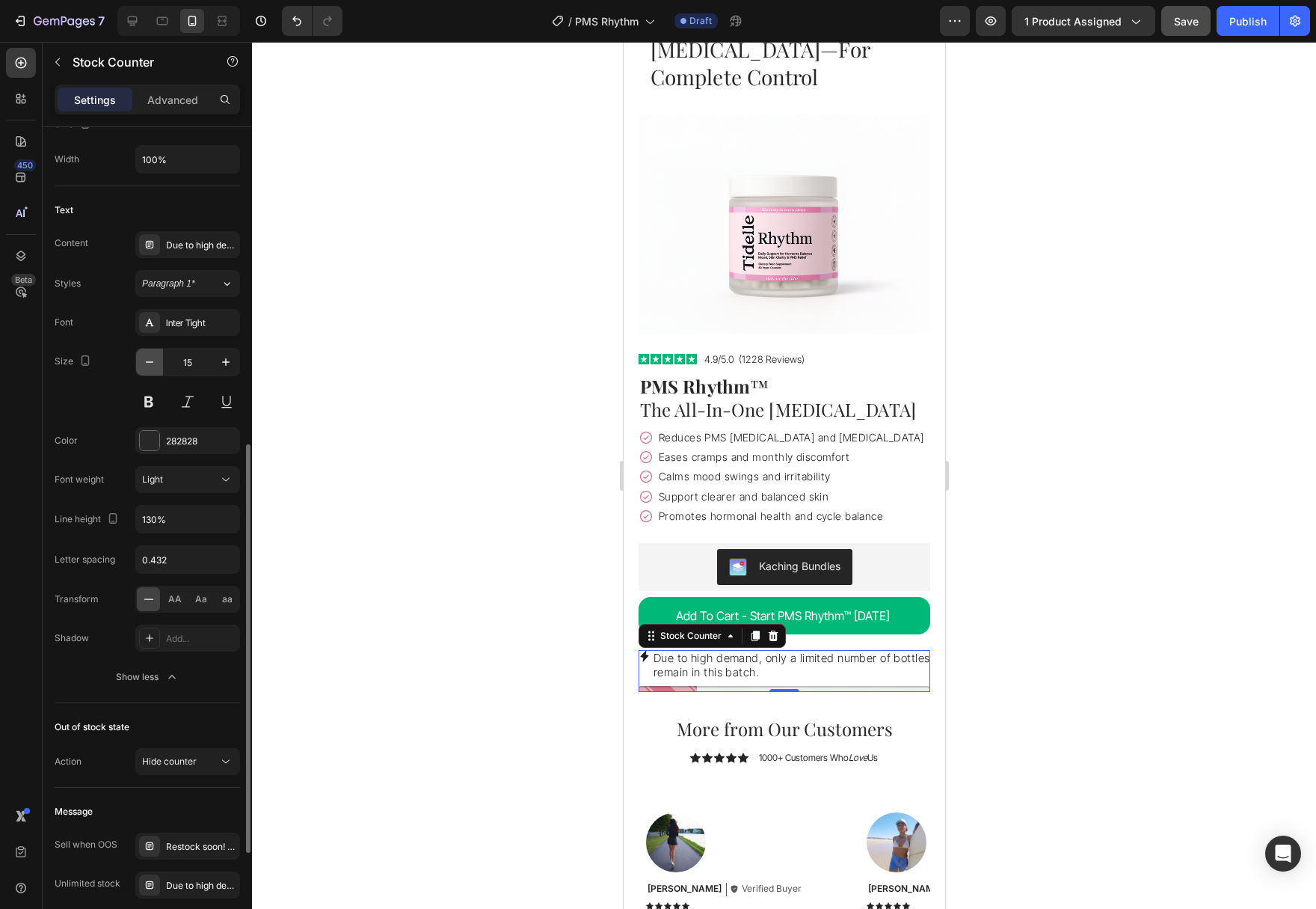
click at [144, 368] on icon "button" at bounding box center [149, 361] width 15 height 15
type input "14"
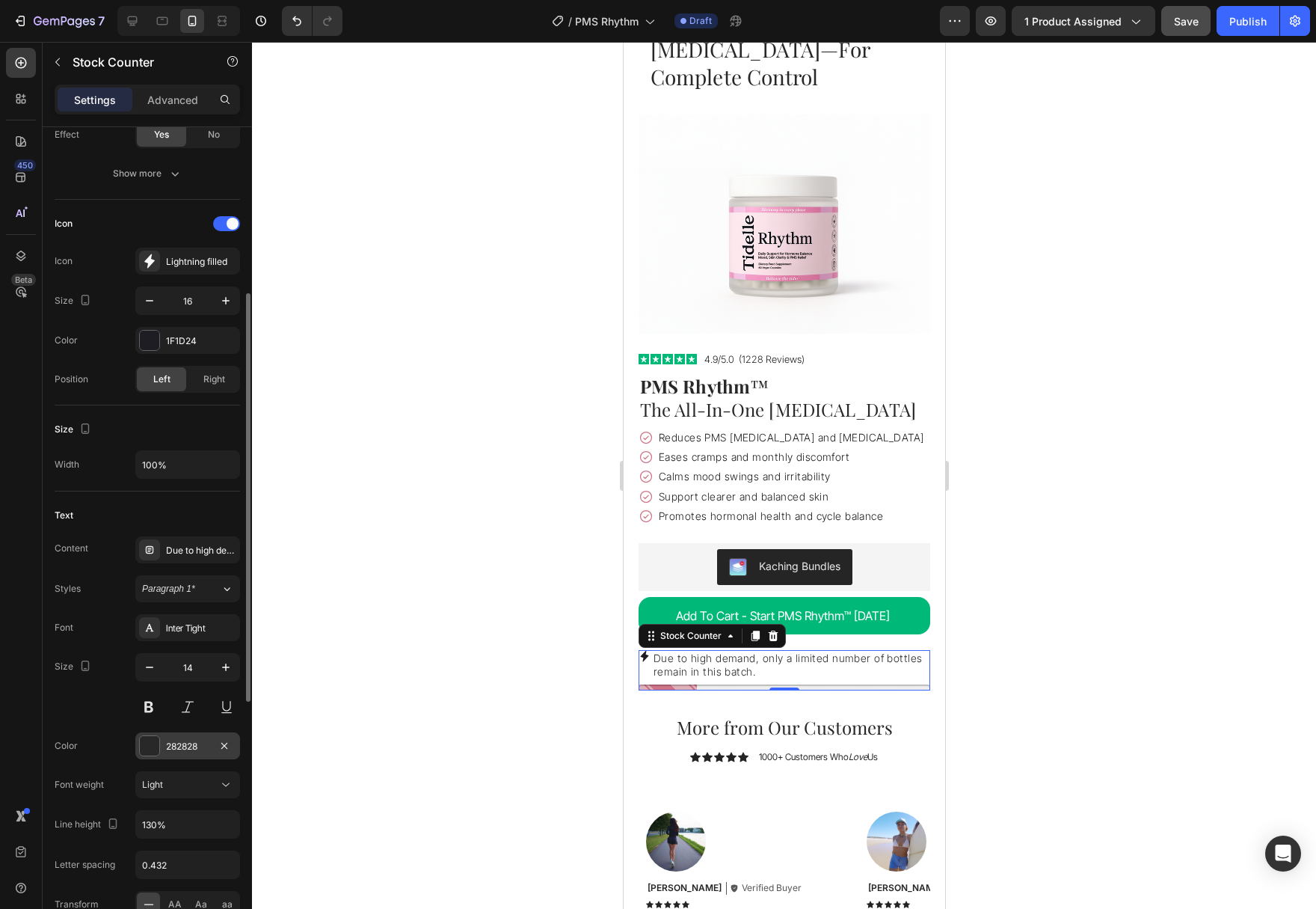
scroll to position [259, 0]
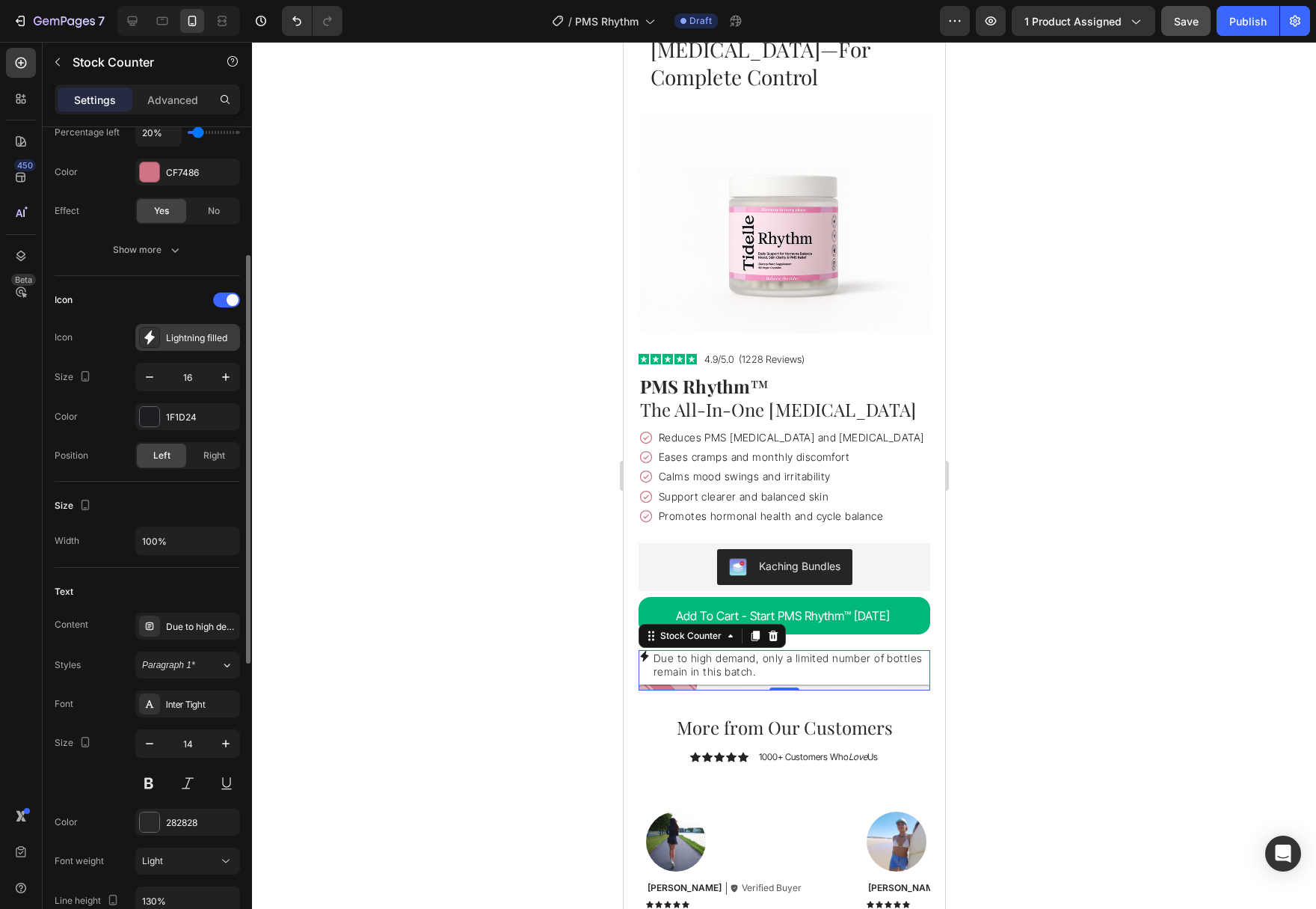
click at [148, 335] on icon at bounding box center [150, 338] width 10 height 14
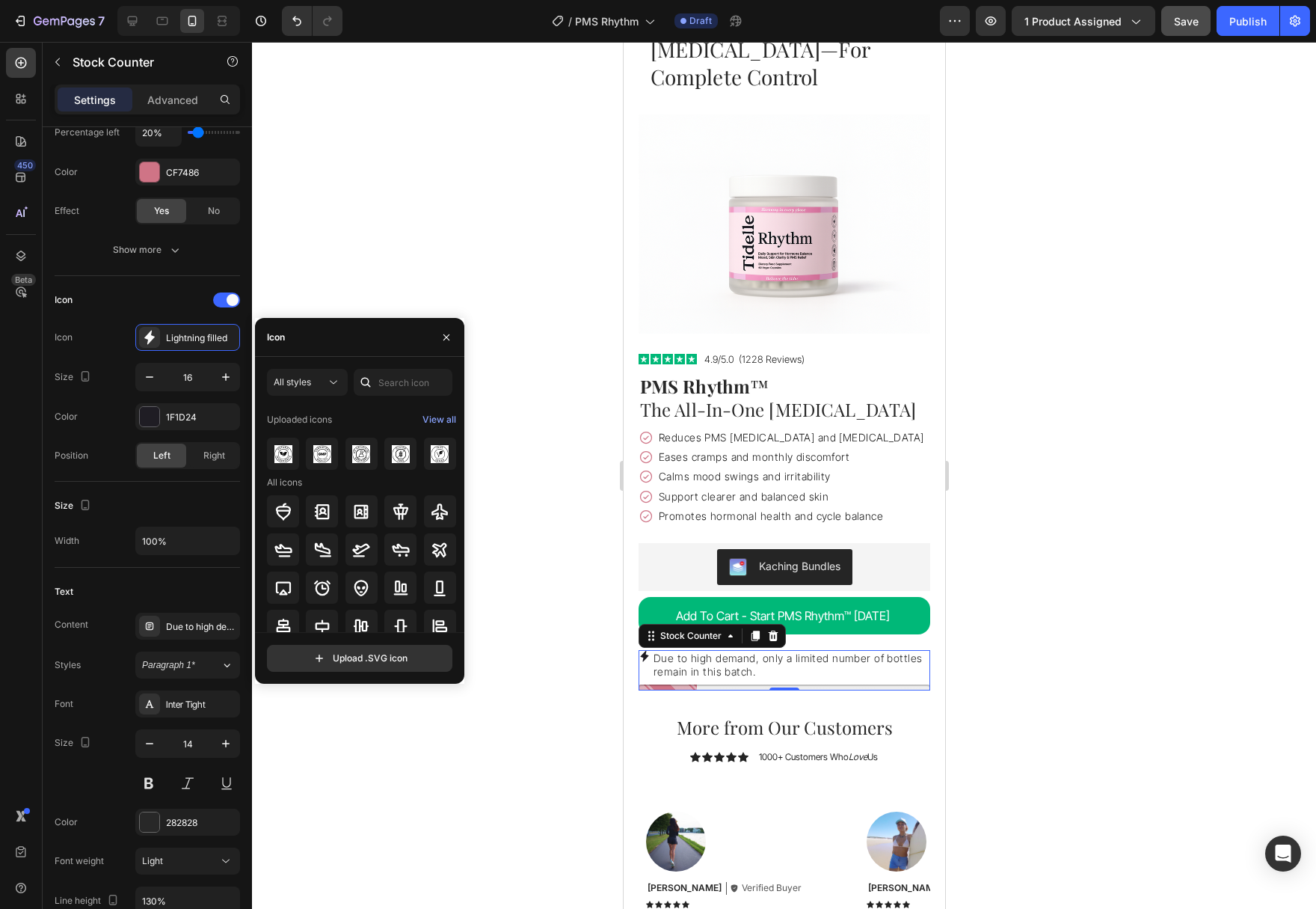
click at [423, 724] on div at bounding box center [362, 740] width 190 height 32
click at [425, 512] on div at bounding box center [440, 511] width 32 height 32
click at [233, 378] on button "button" at bounding box center [225, 376] width 27 height 27
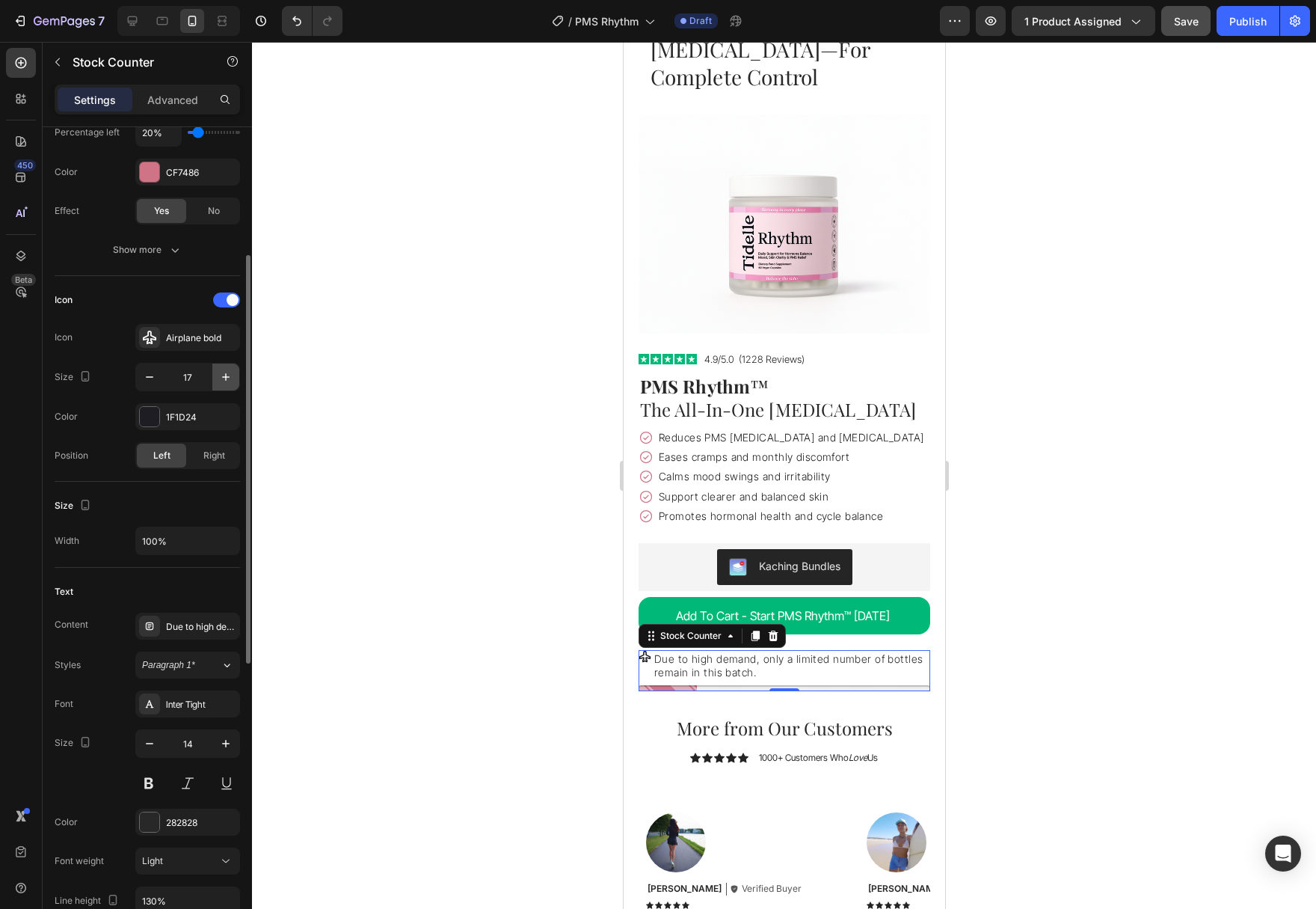
click at [232, 378] on icon "button" at bounding box center [225, 376] width 15 height 15
click at [231, 379] on icon "button" at bounding box center [225, 376] width 15 height 15
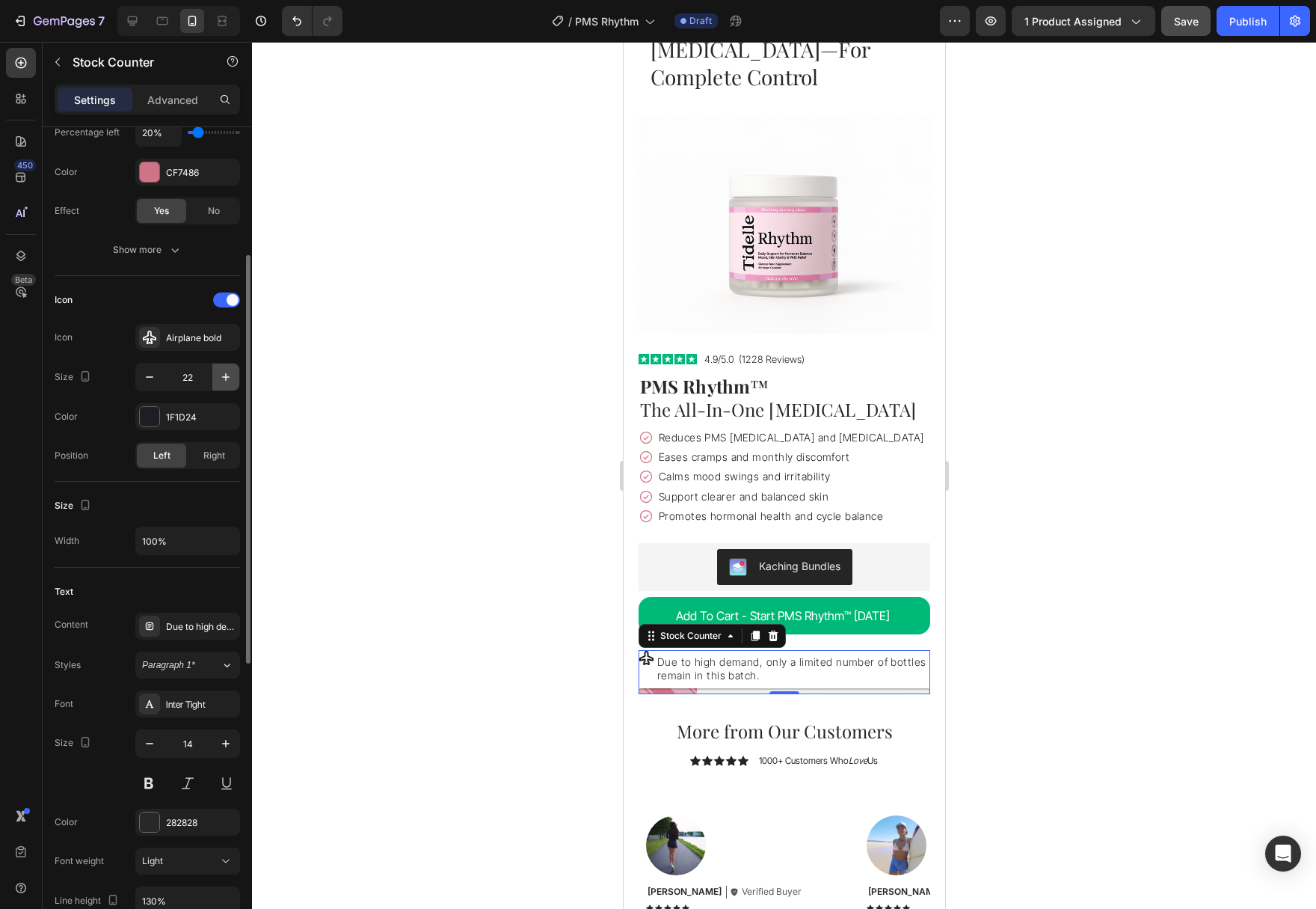
click at [231, 379] on icon "button" at bounding box center [225, 376] width 15 height 15
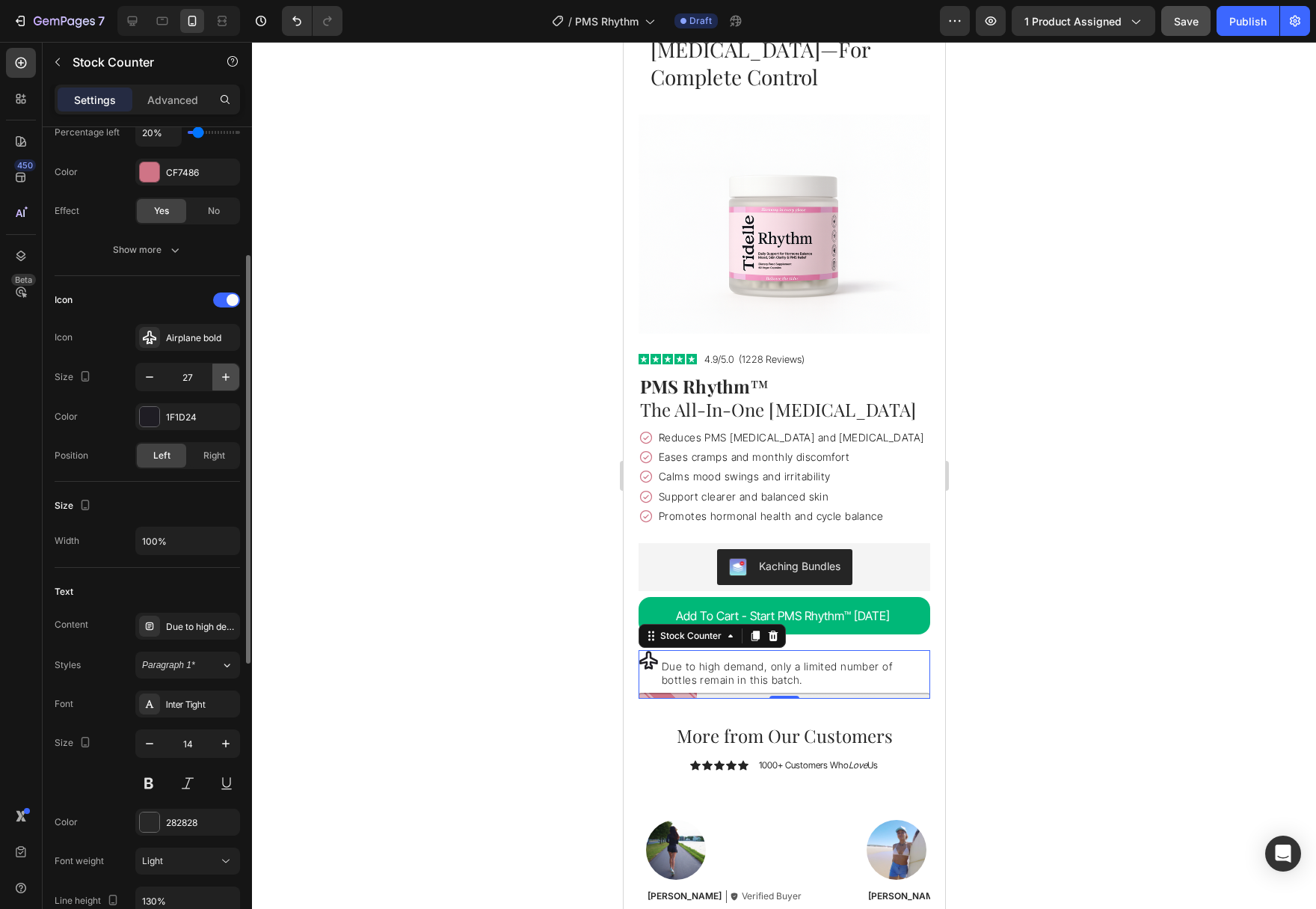
click at [231, 379] on icon "button" at bounding box center [225, 376] width 15 height 15
type input "28"
click at [648, 650] on icon at bounding box center [648, 659] width 18 height 18
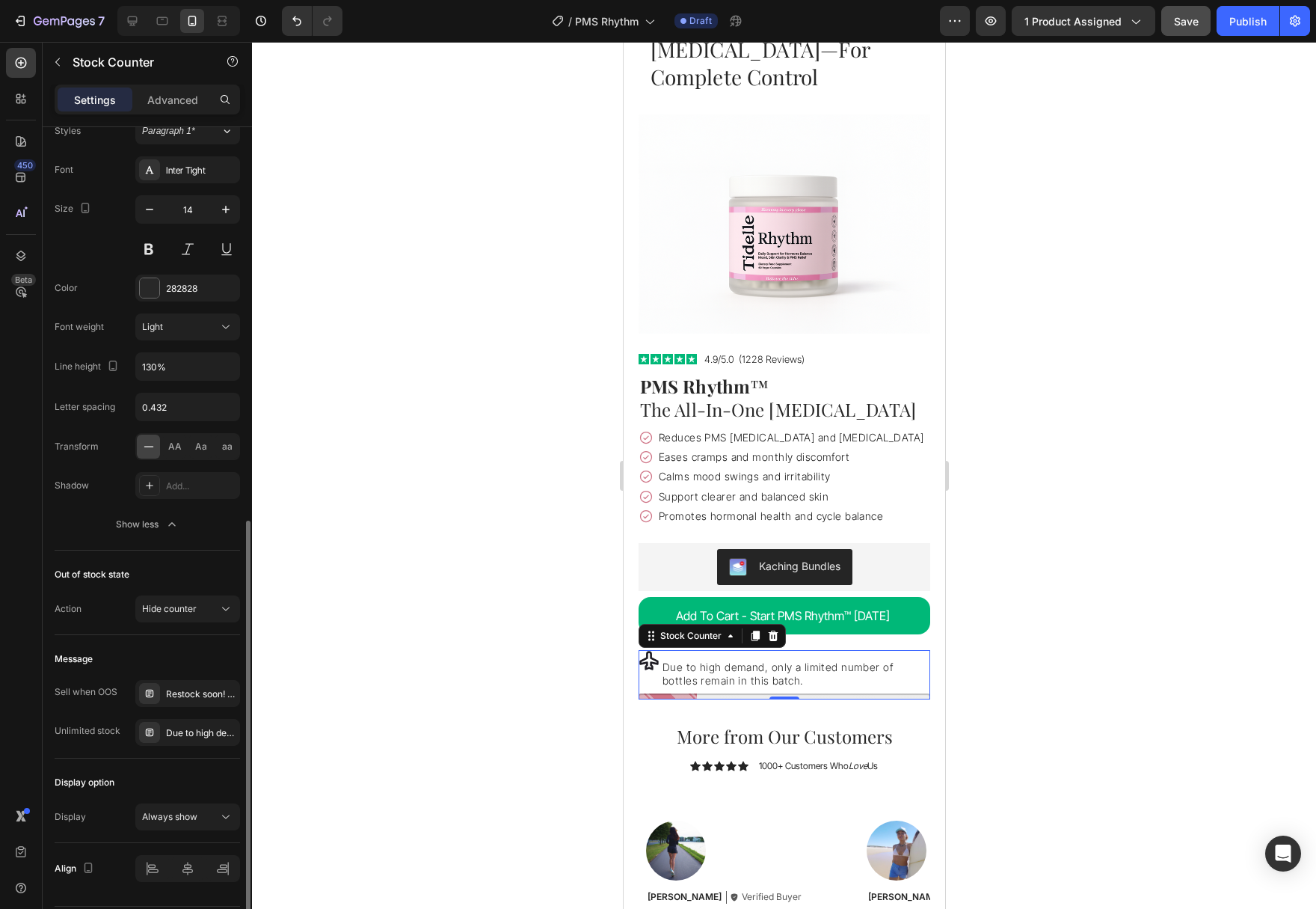
scroll to position [838, 0]
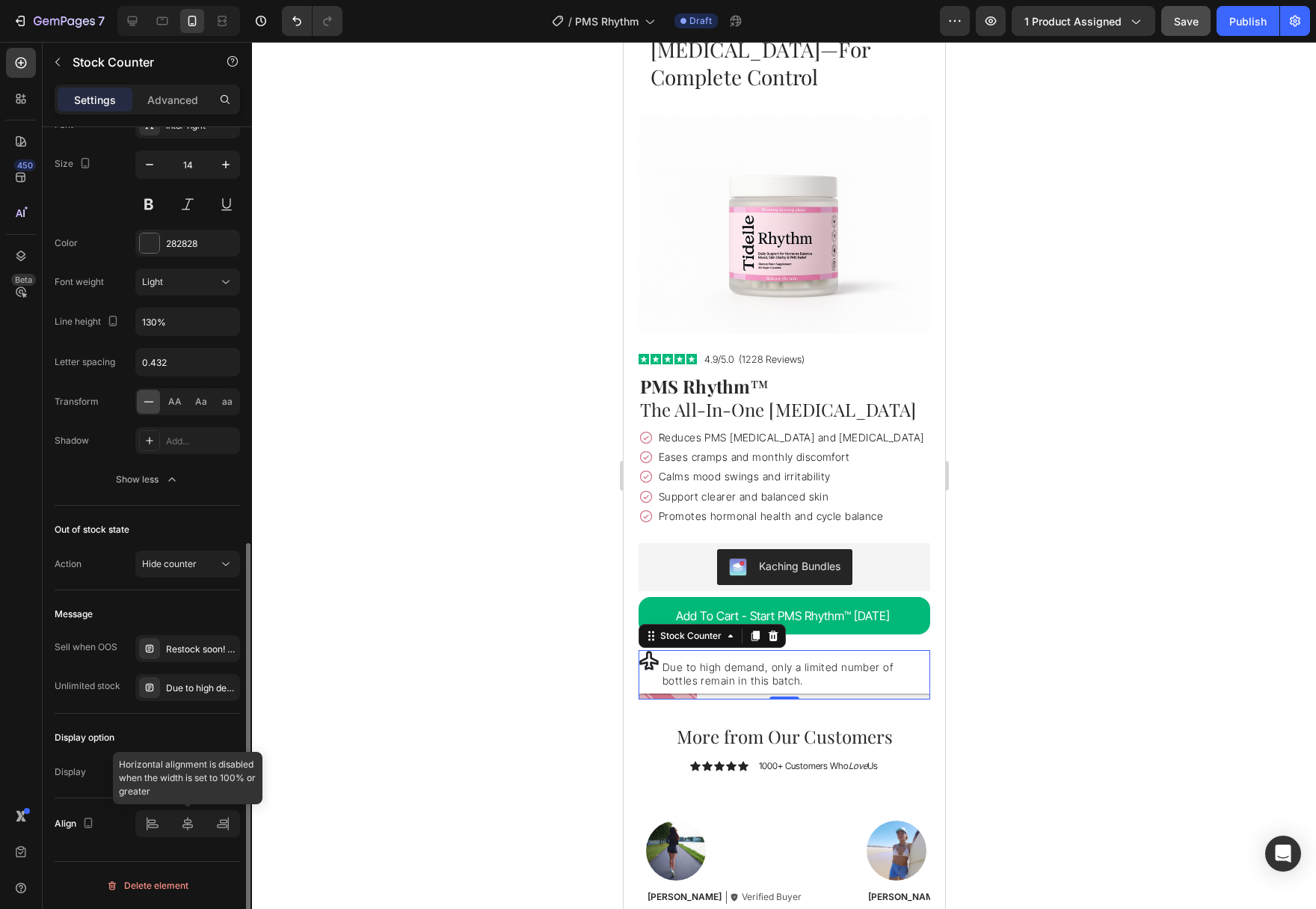
click at [191, 823] on div at bounding box center [187, 823] width 104 height 27
click at [157, 819] on div at bounding box center [187, 823] width 104 height 27
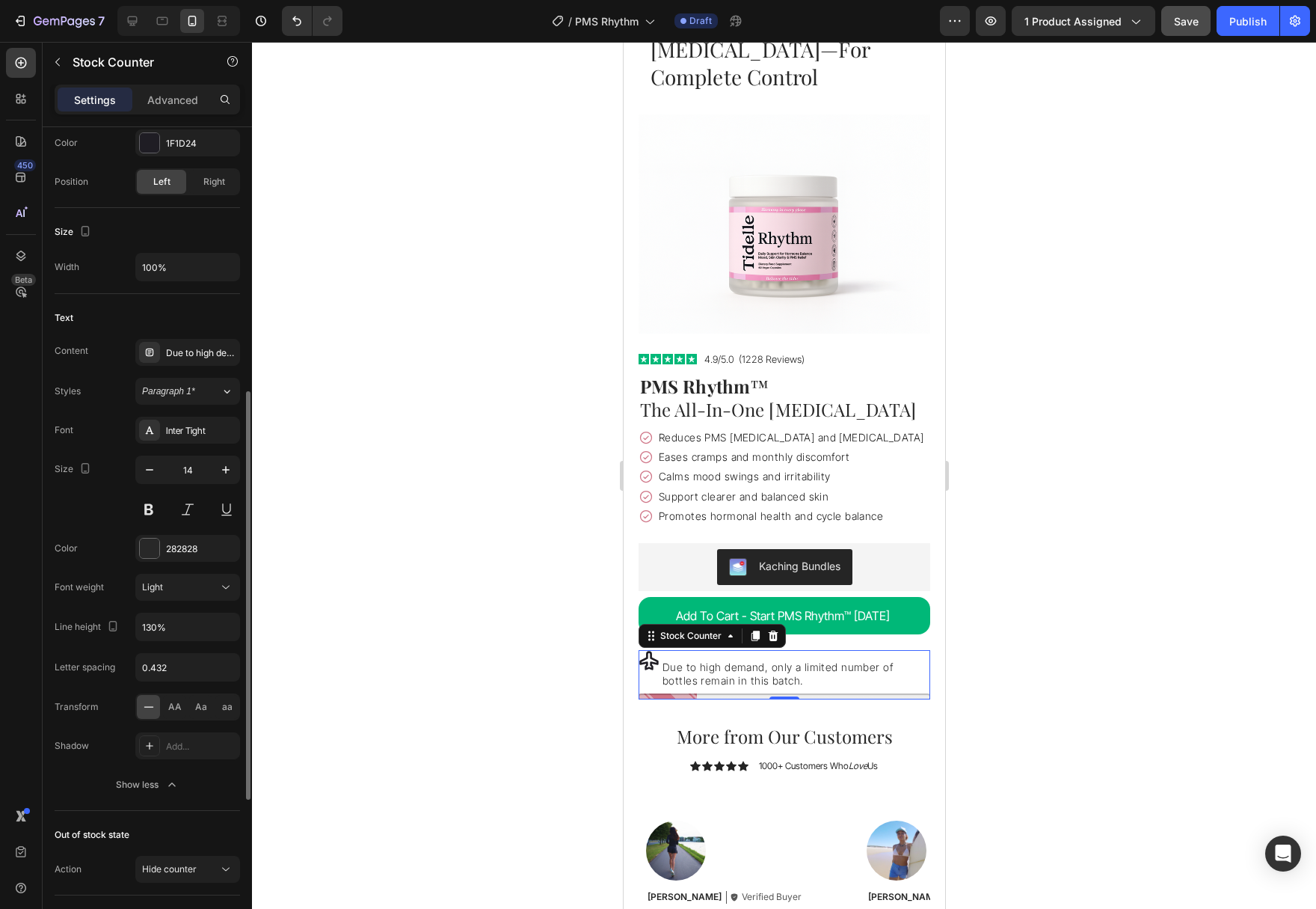
scroll to position [227, 0]
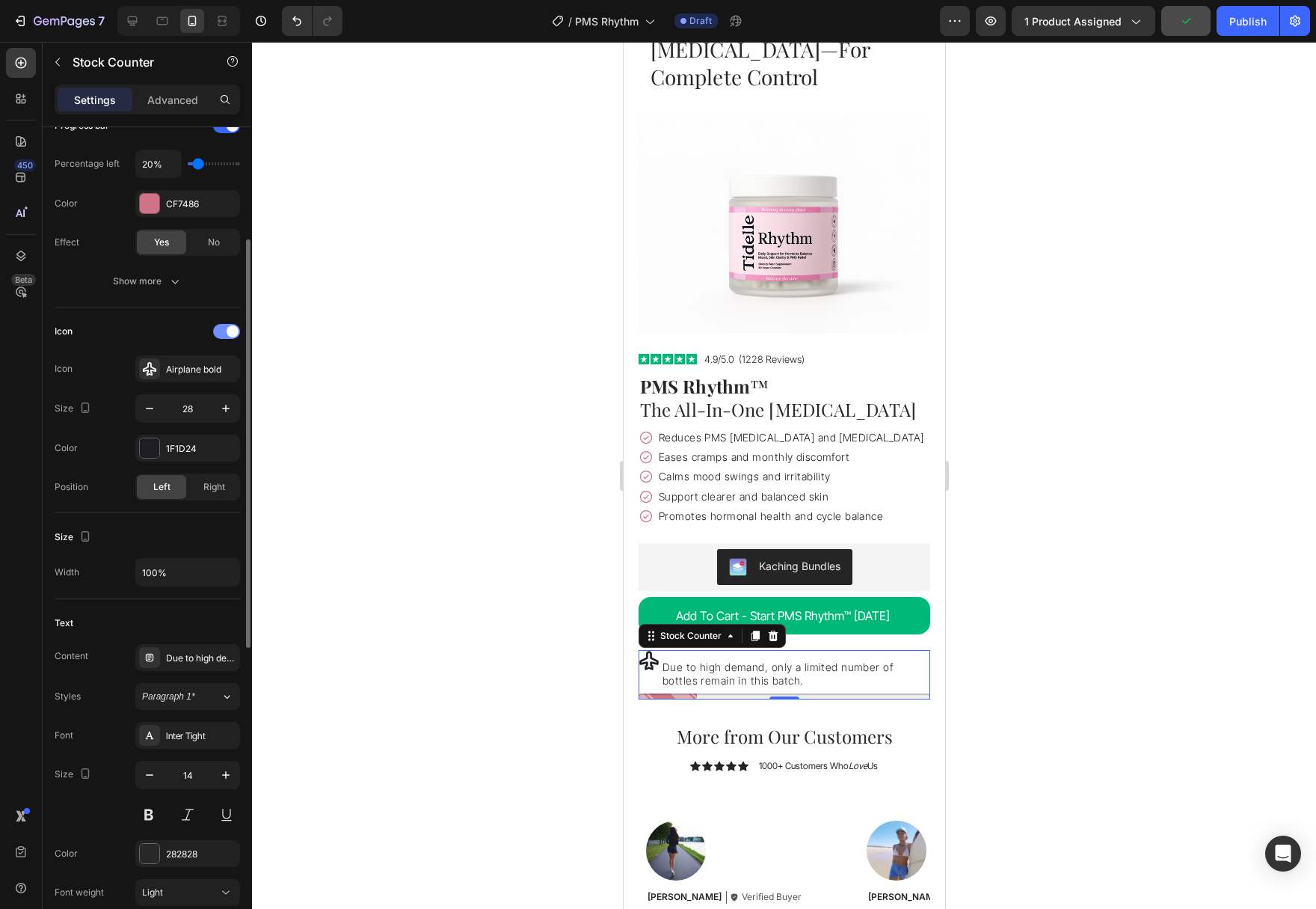
click at [225, 337] on div at bounding box center [226, 331] width 27 height 15
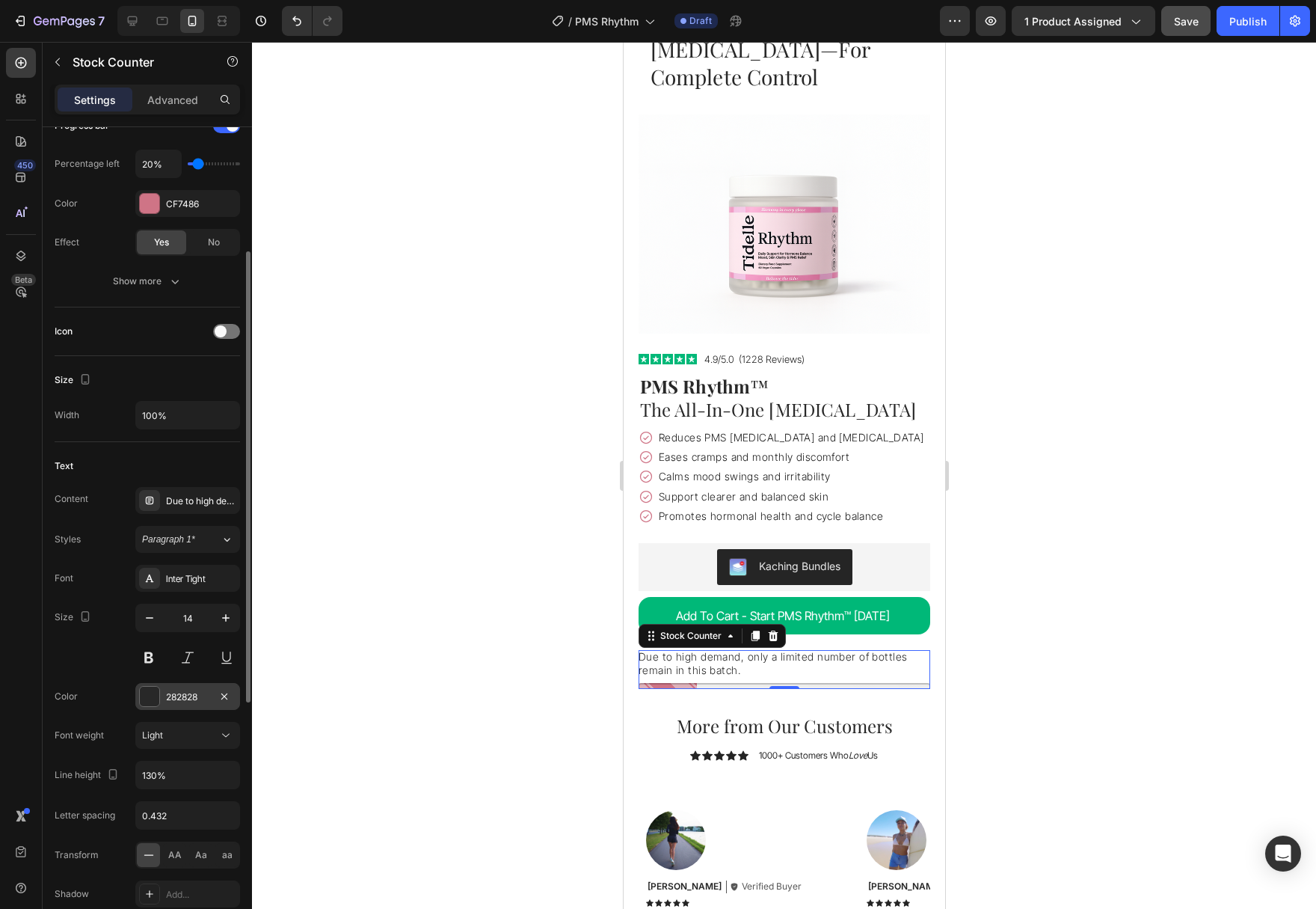
scroll to position [380, 0]
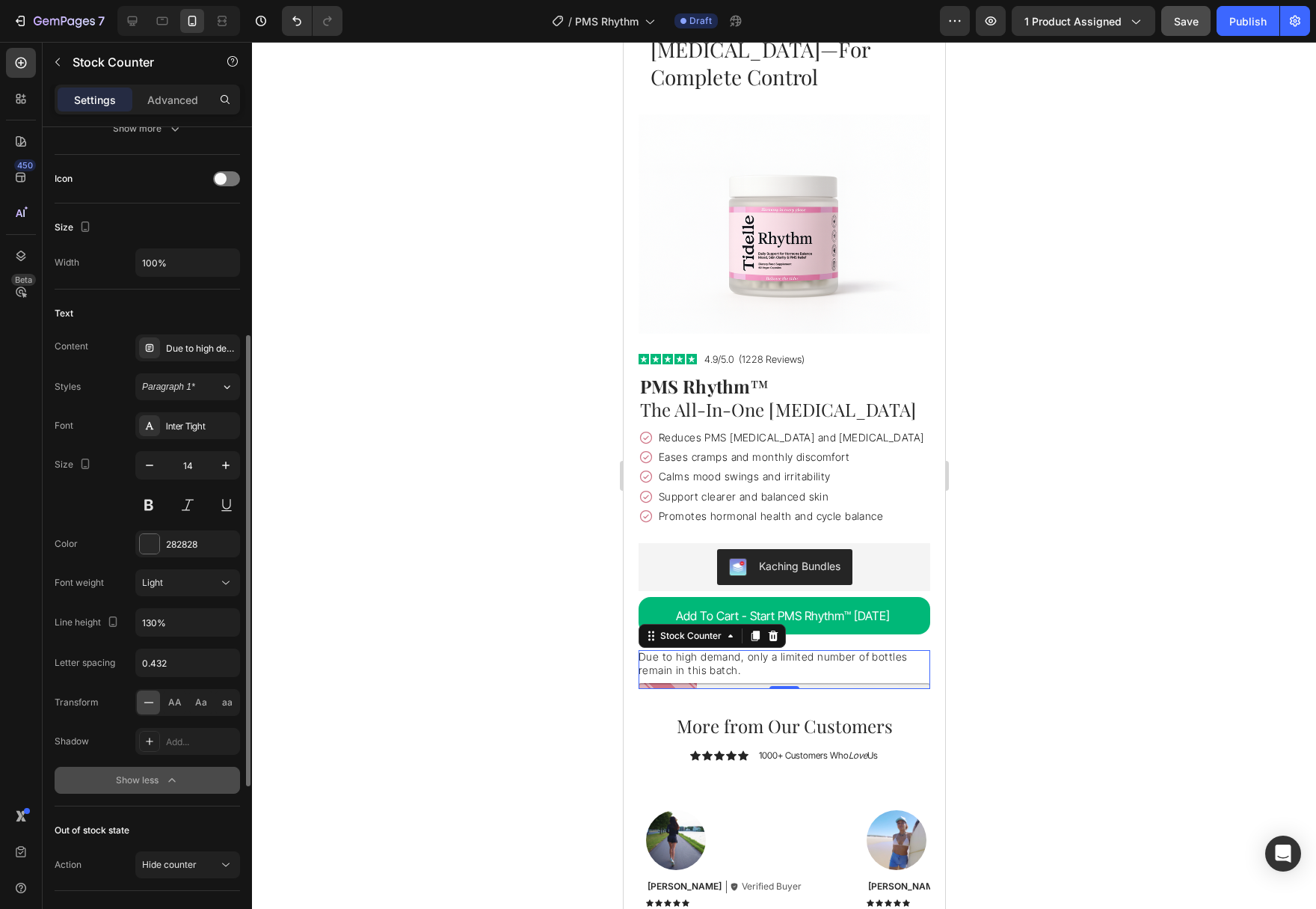
click at [166, 773] on icon "button" at bounding box center [171, 779] width 15 height 15
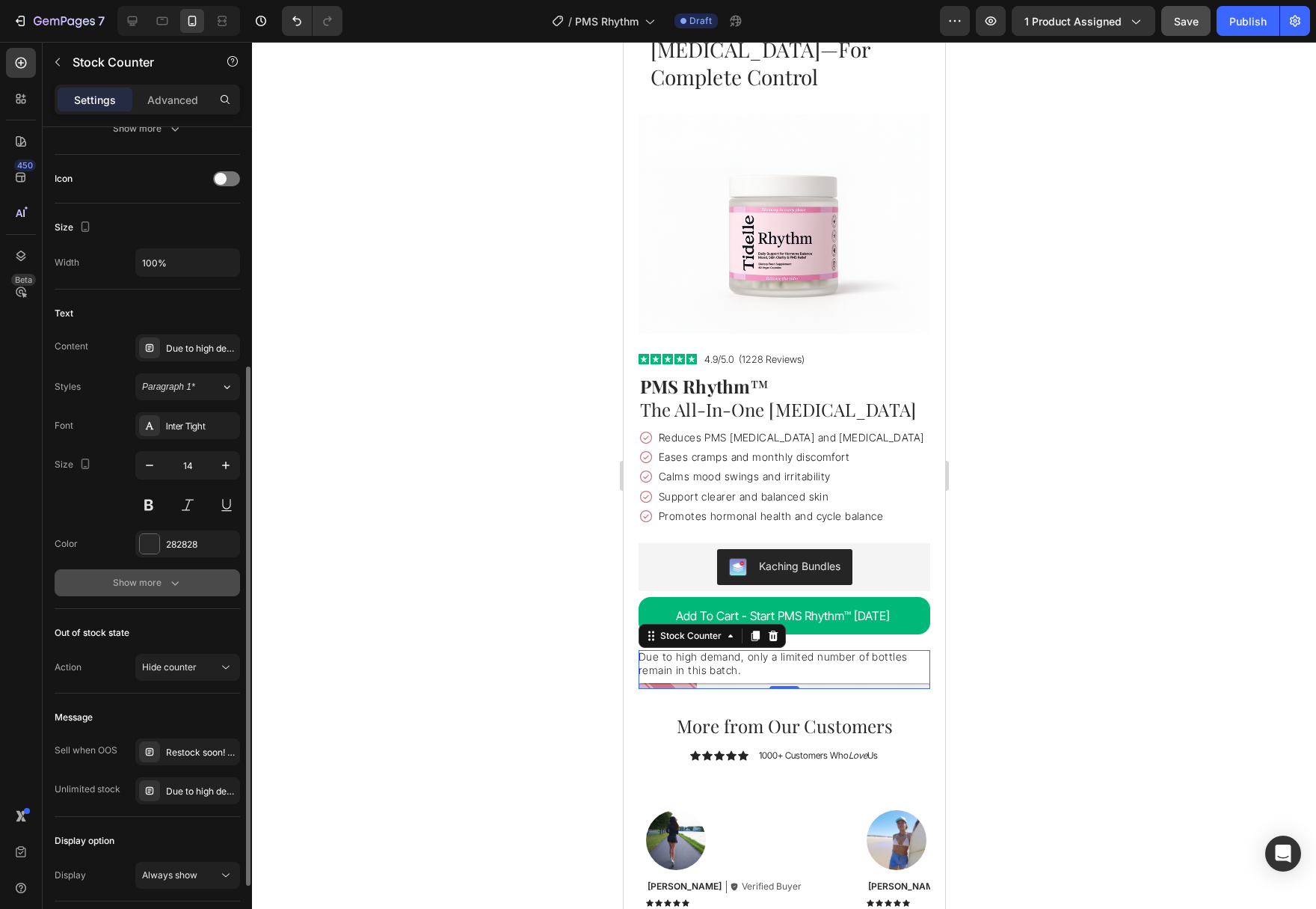
scroll to position [483, 0]
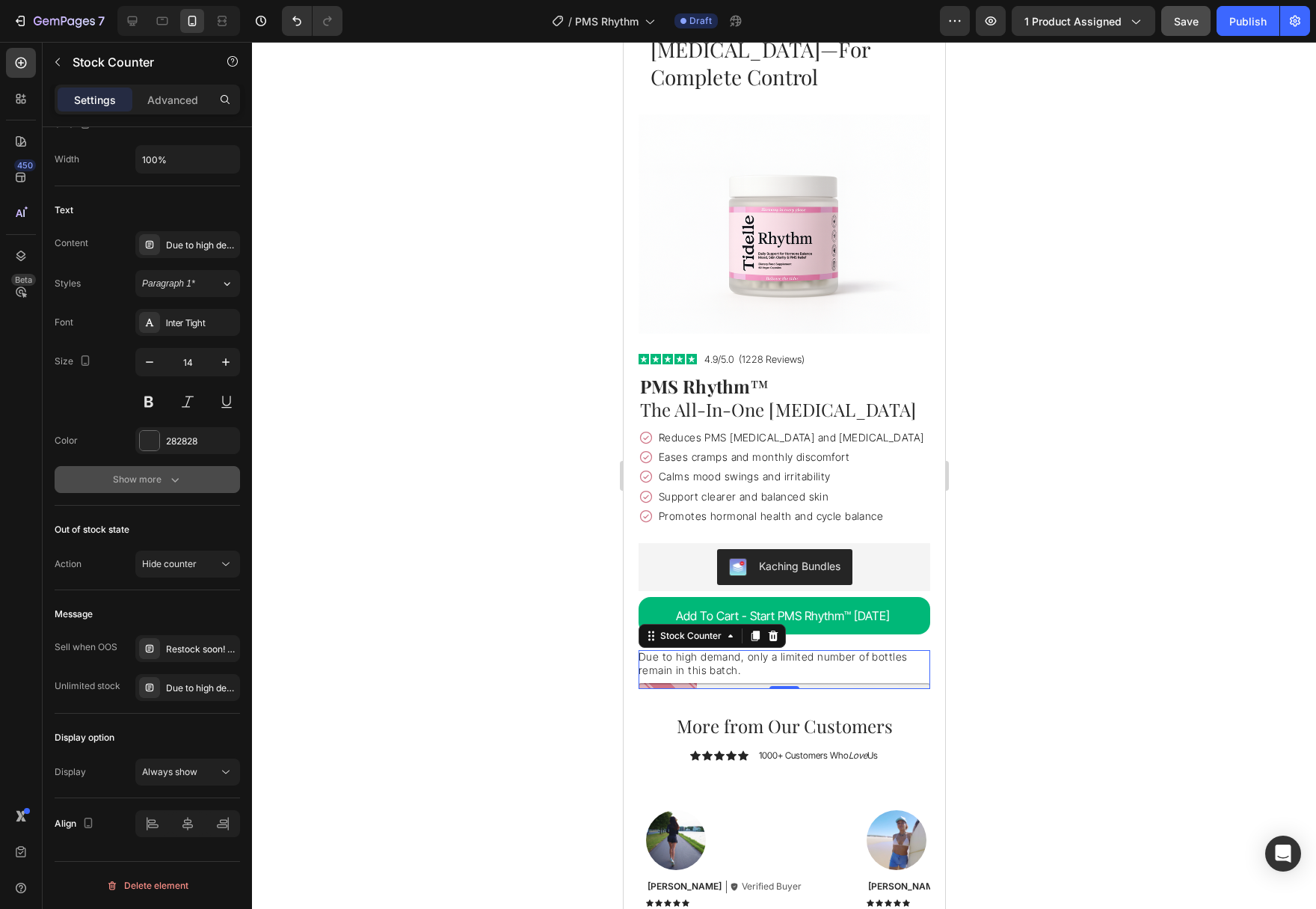
click at [181, 488] on button "Show more" at bounding box center [147, 479] width 185 height 27
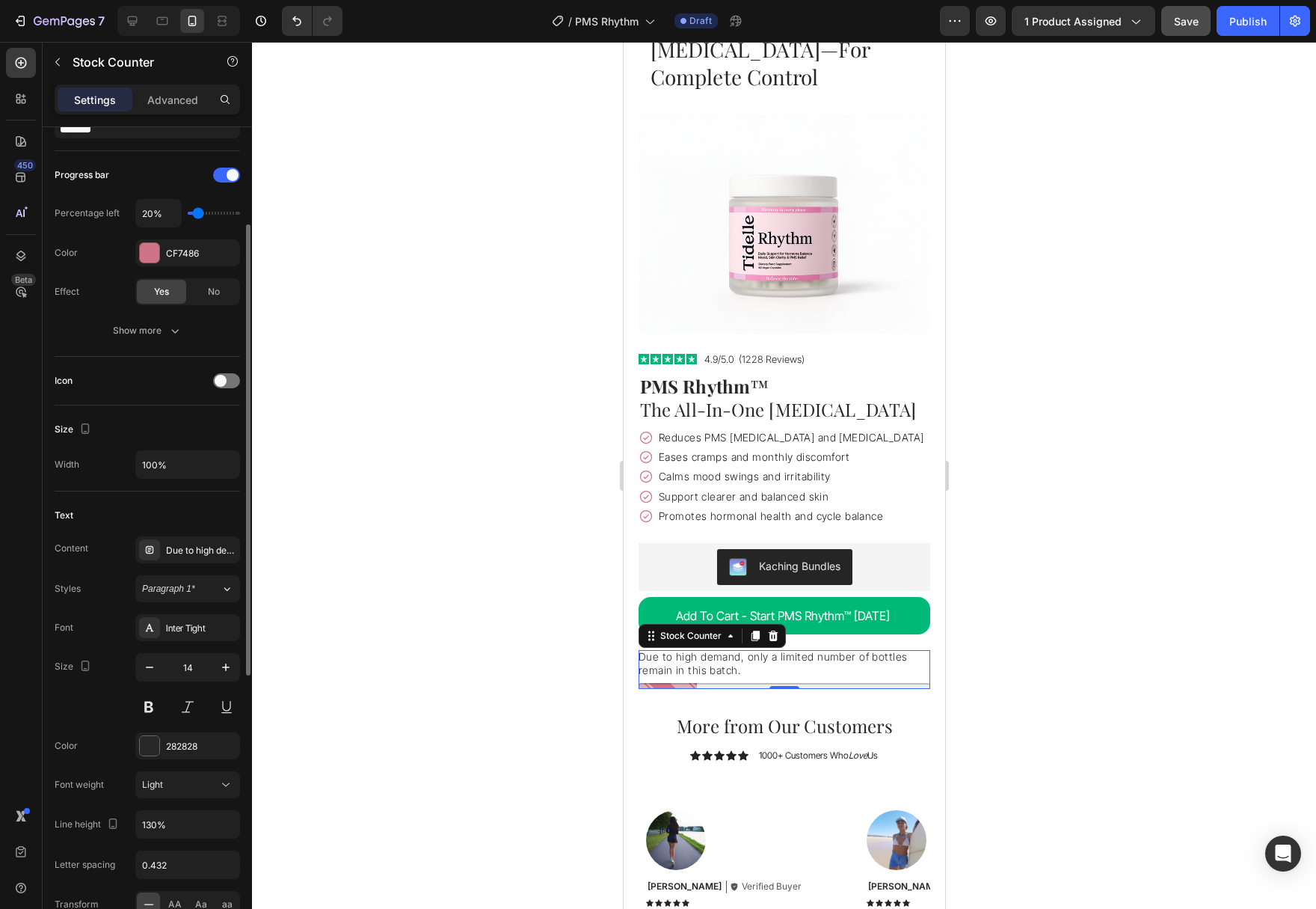
scroll to position [25, 0]
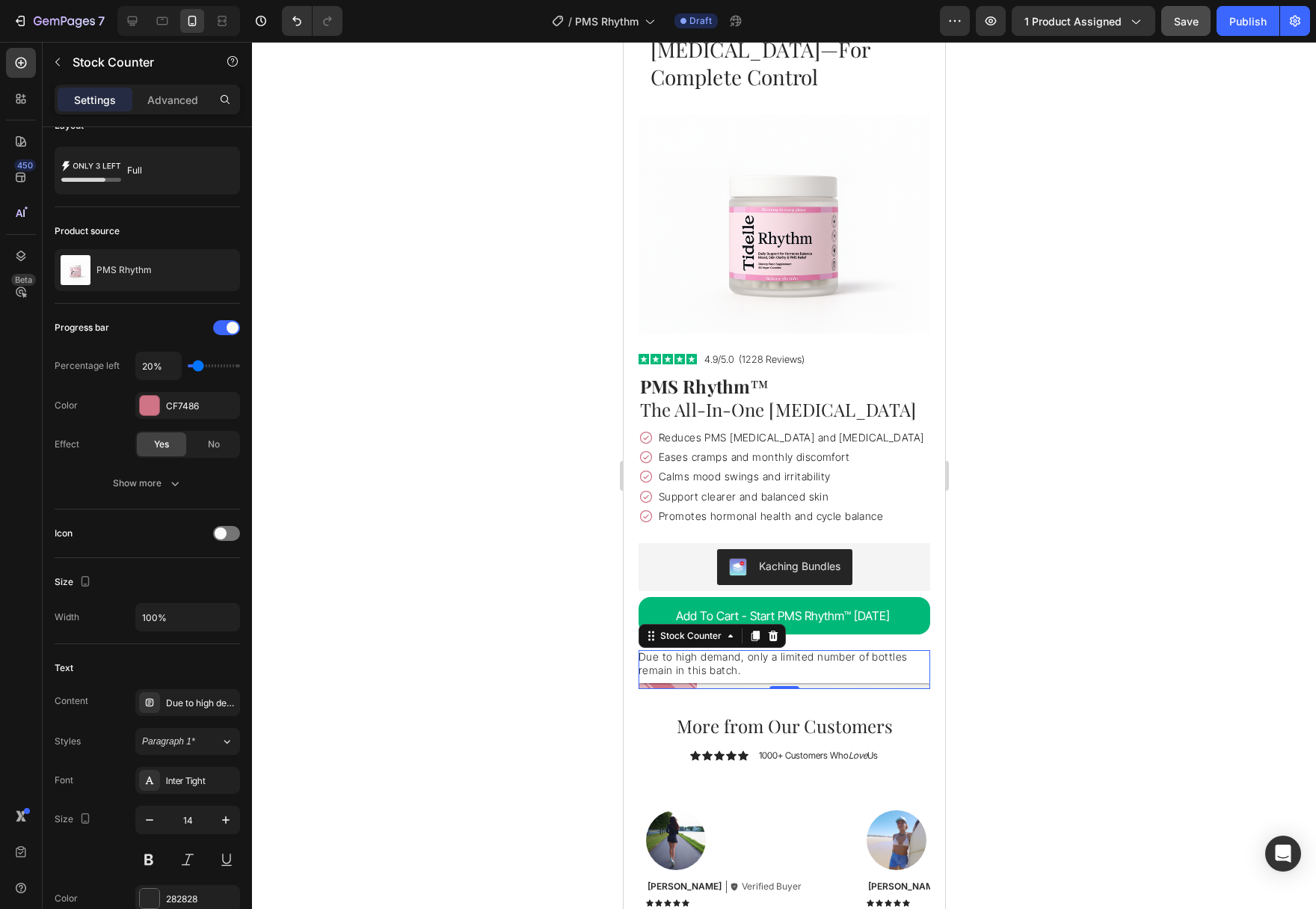
type input "10%"
type input "10"
type input "20%"
type input "20"
type input "30%"
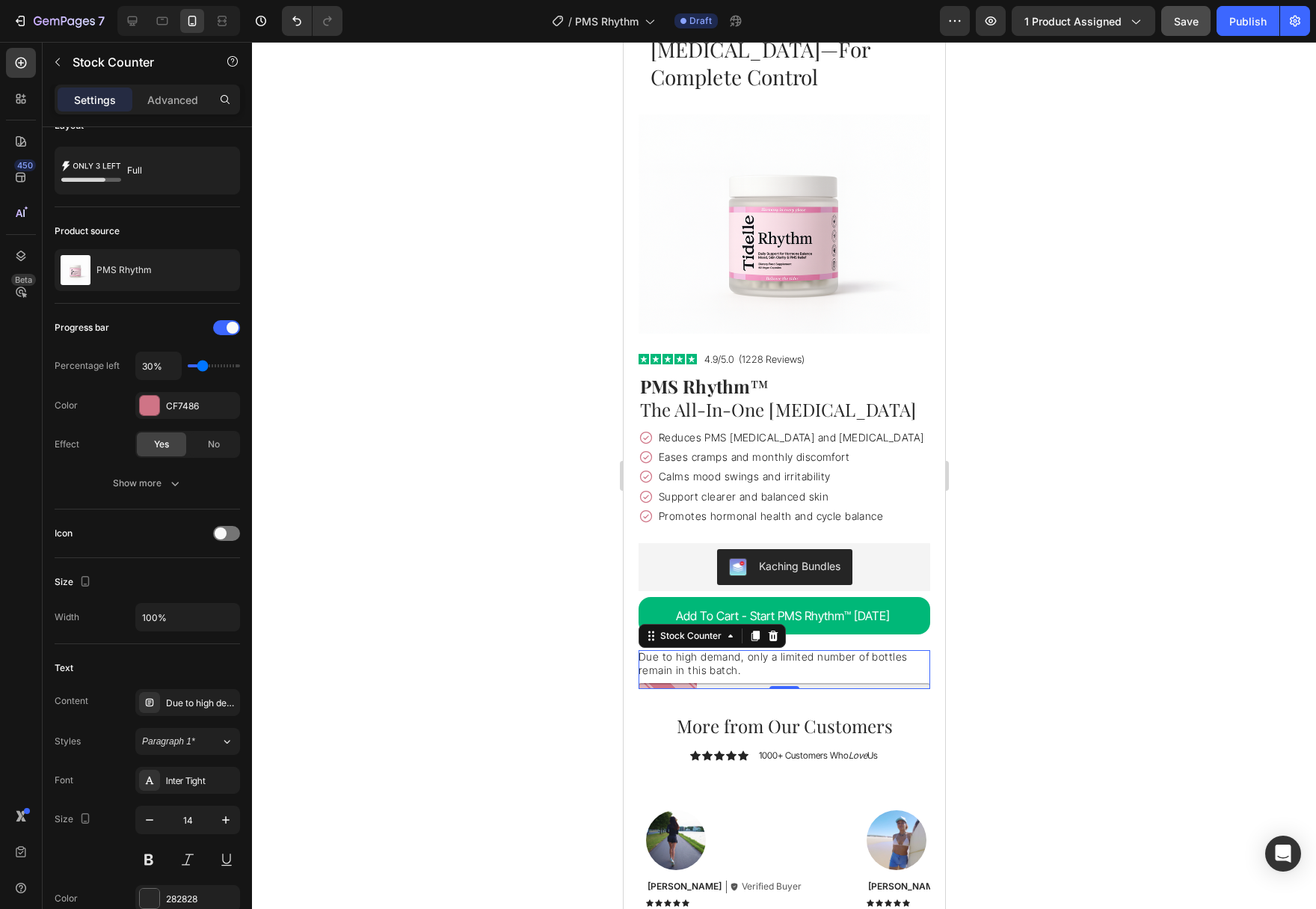
type input "30"
click at [201, 367] on input "range" at bounding box center [214, 365] width 52 height 3
click at [167, 371] on input "30%" at bounding box center [158, 366] width 45 height 27
type input "1%"
type input "10"
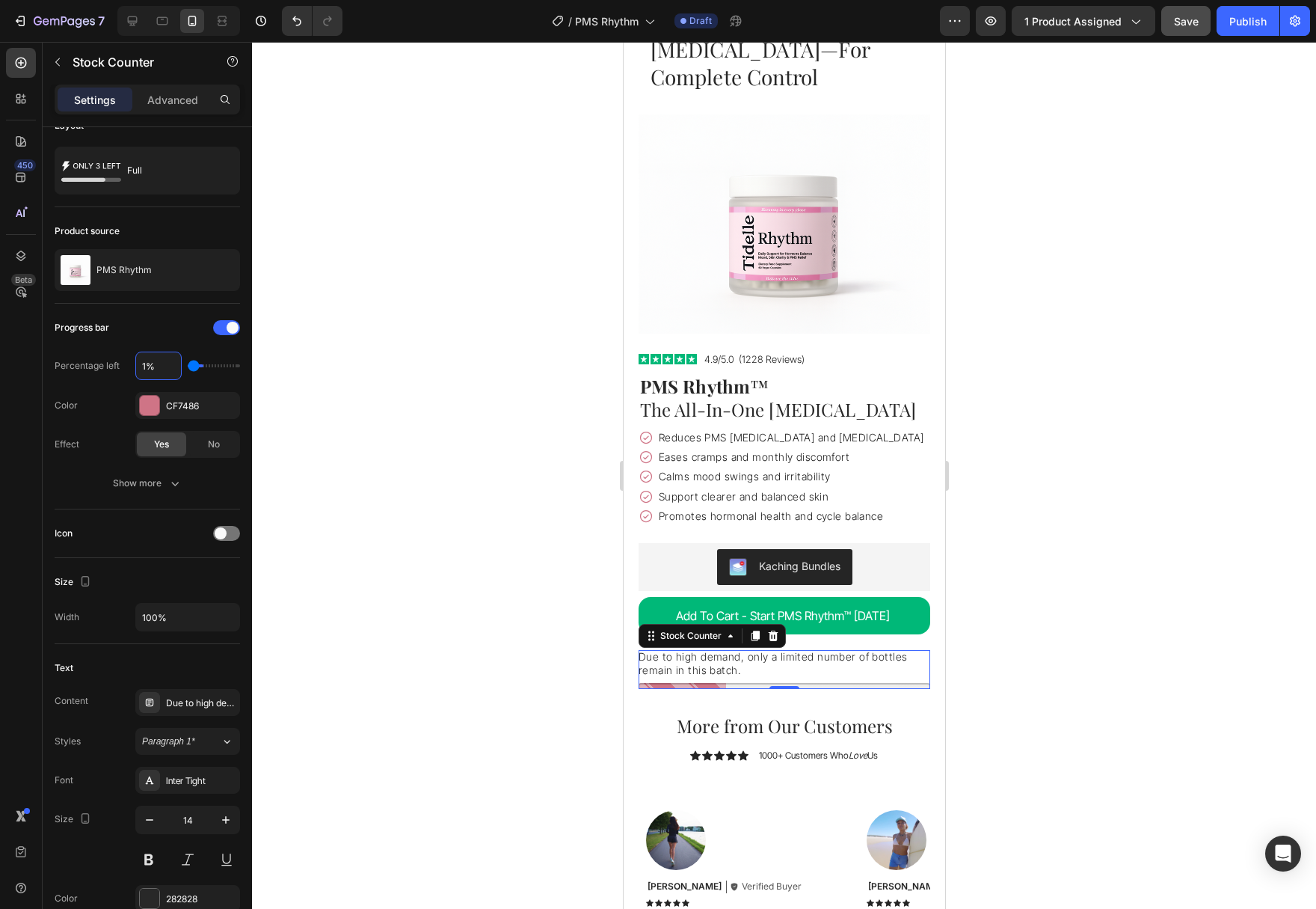
type input "18%"
type input "20"
click at [150, 326] on div "Progress bar" at bounding box center [147, 327] width 185 height 24
click at [167, 368] on input "18%" at bounding box center [158, 366] width 45 height 27
type input "1%"
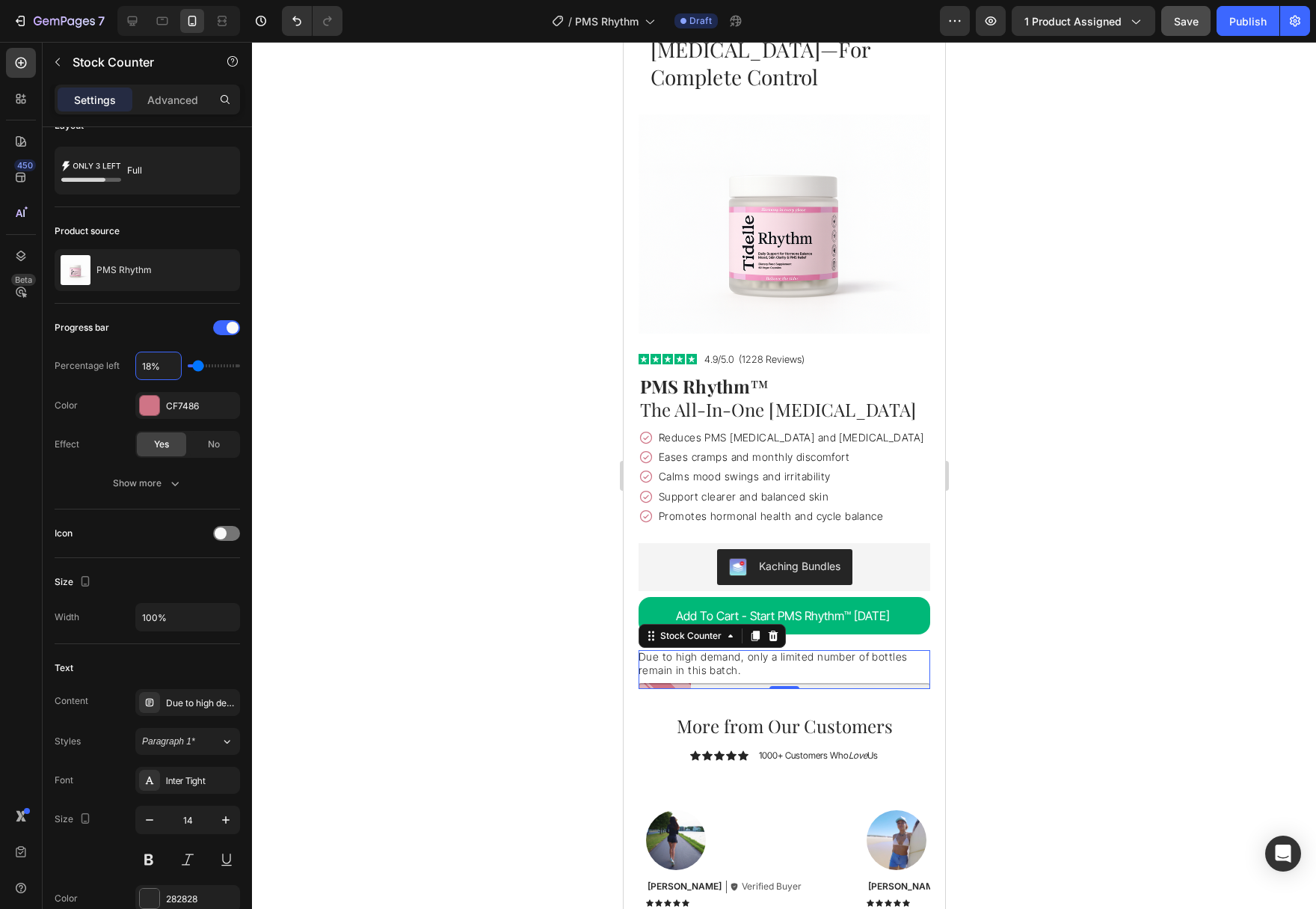
type input "10"
type input "15%"
type input "20"
click at [162, 362] on input "15%" at bounding box center [158, 366] width 45 height 27
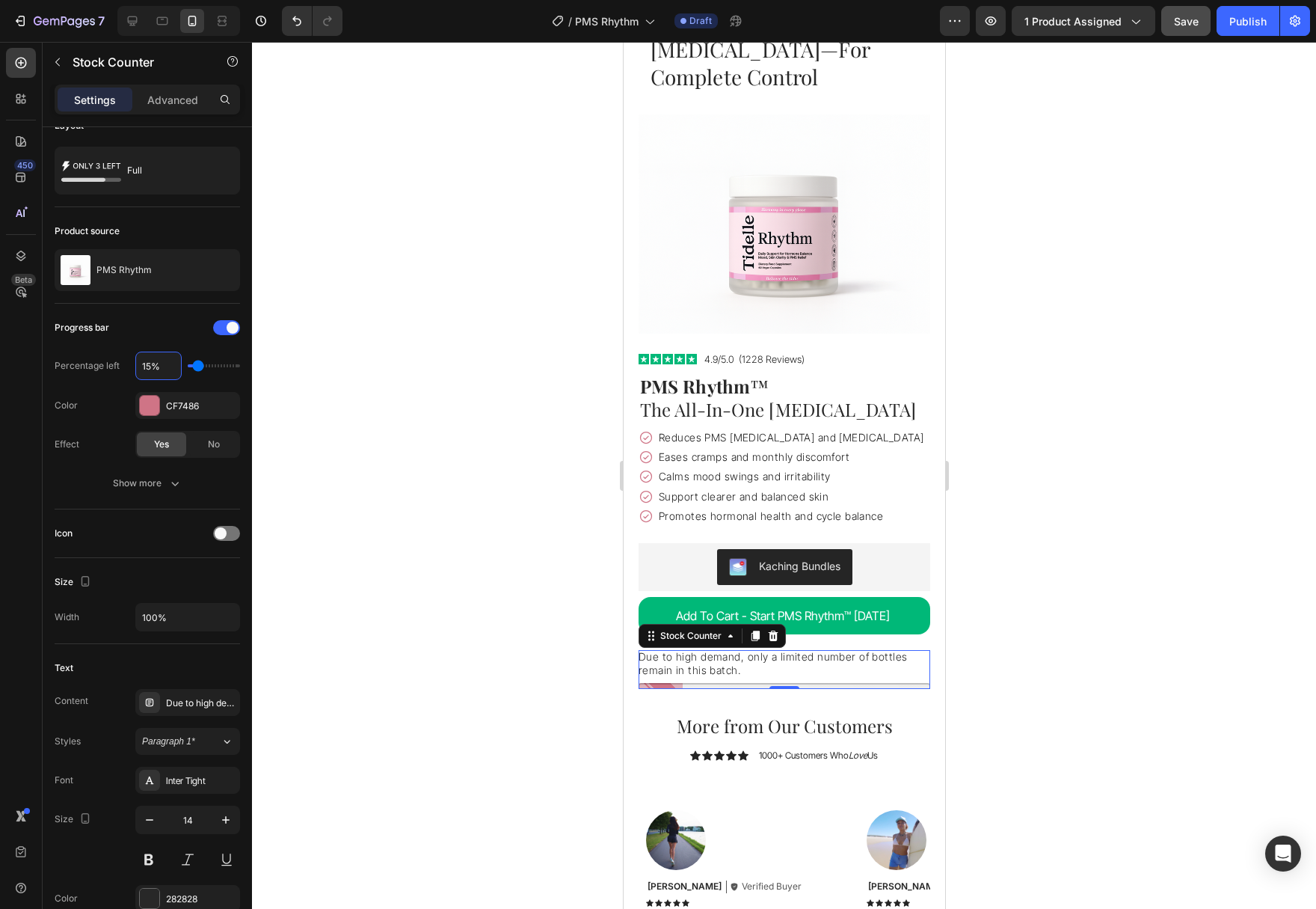
click at [162, 362] on input "15%" at bounding box center [158, 366] width 45 height 27
type input "1"
type input "10"
type input "18"
type input "20"
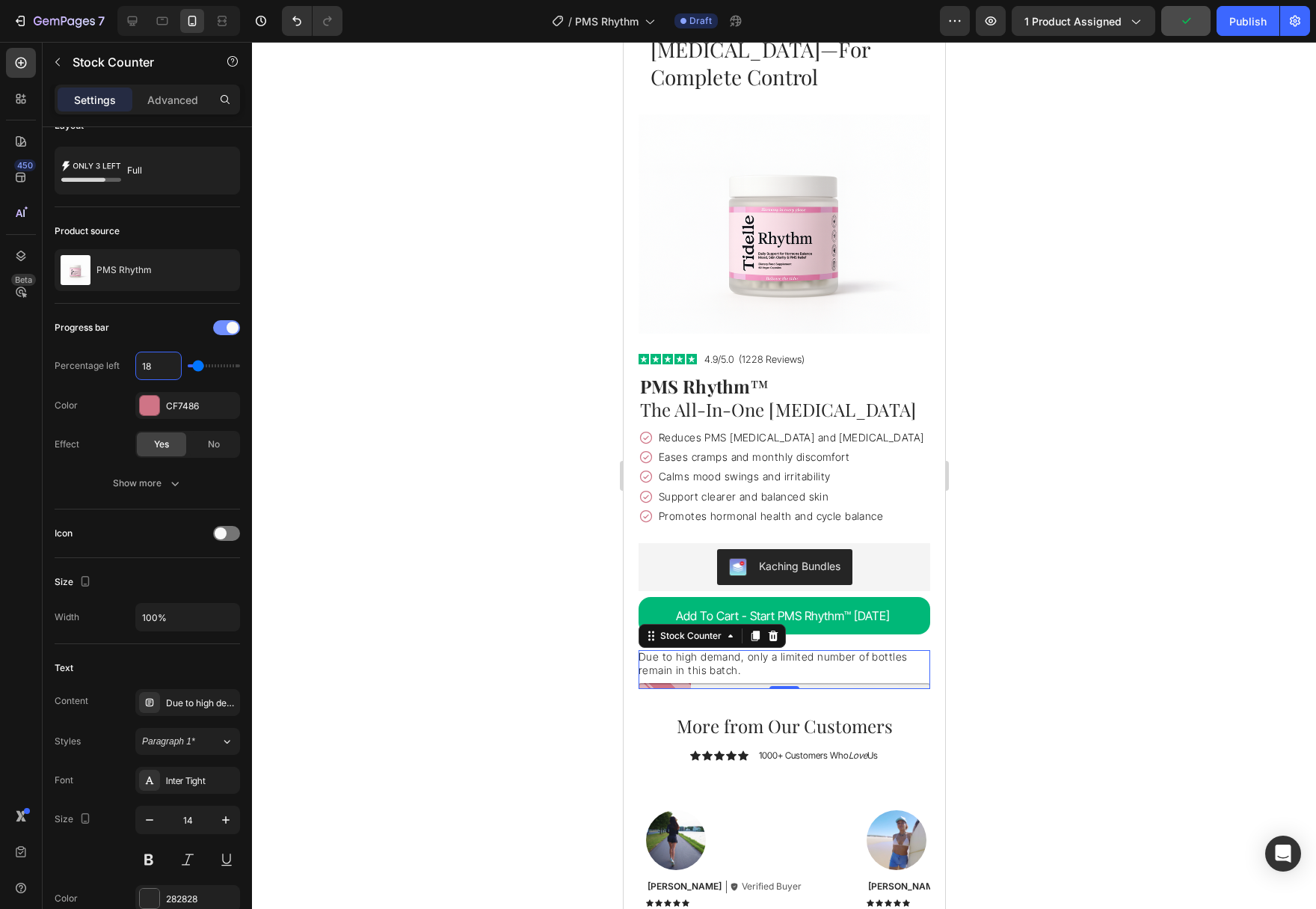
click at [231, 330] on span at bounding box center [232, 327] width 12 height 12
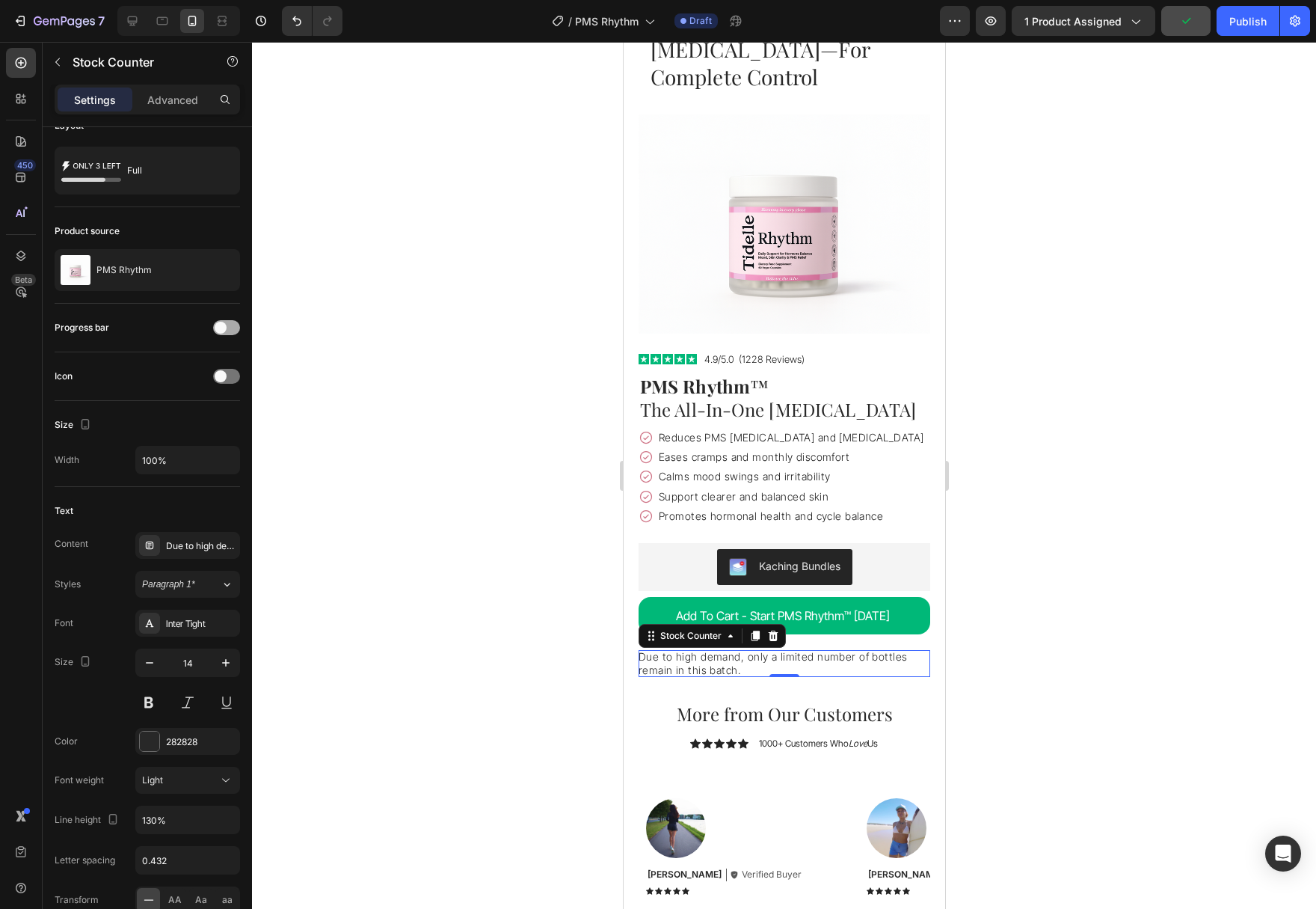
click at [231, 330] on div at bounding box center [226, 327] width 27 height 15
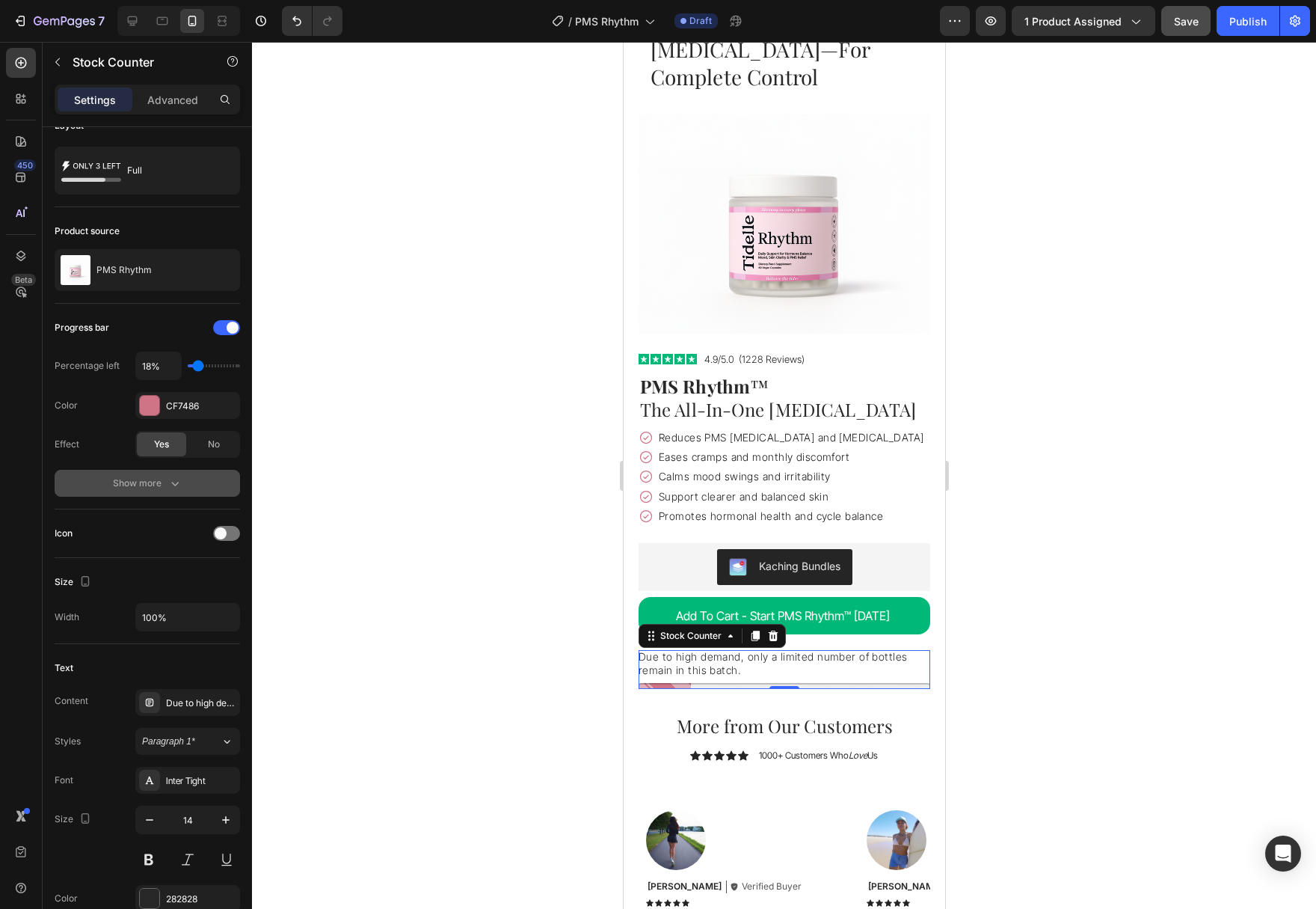
click at [183, 484] on button "Show more" at bounding box center [147, 482] width 185 height 27
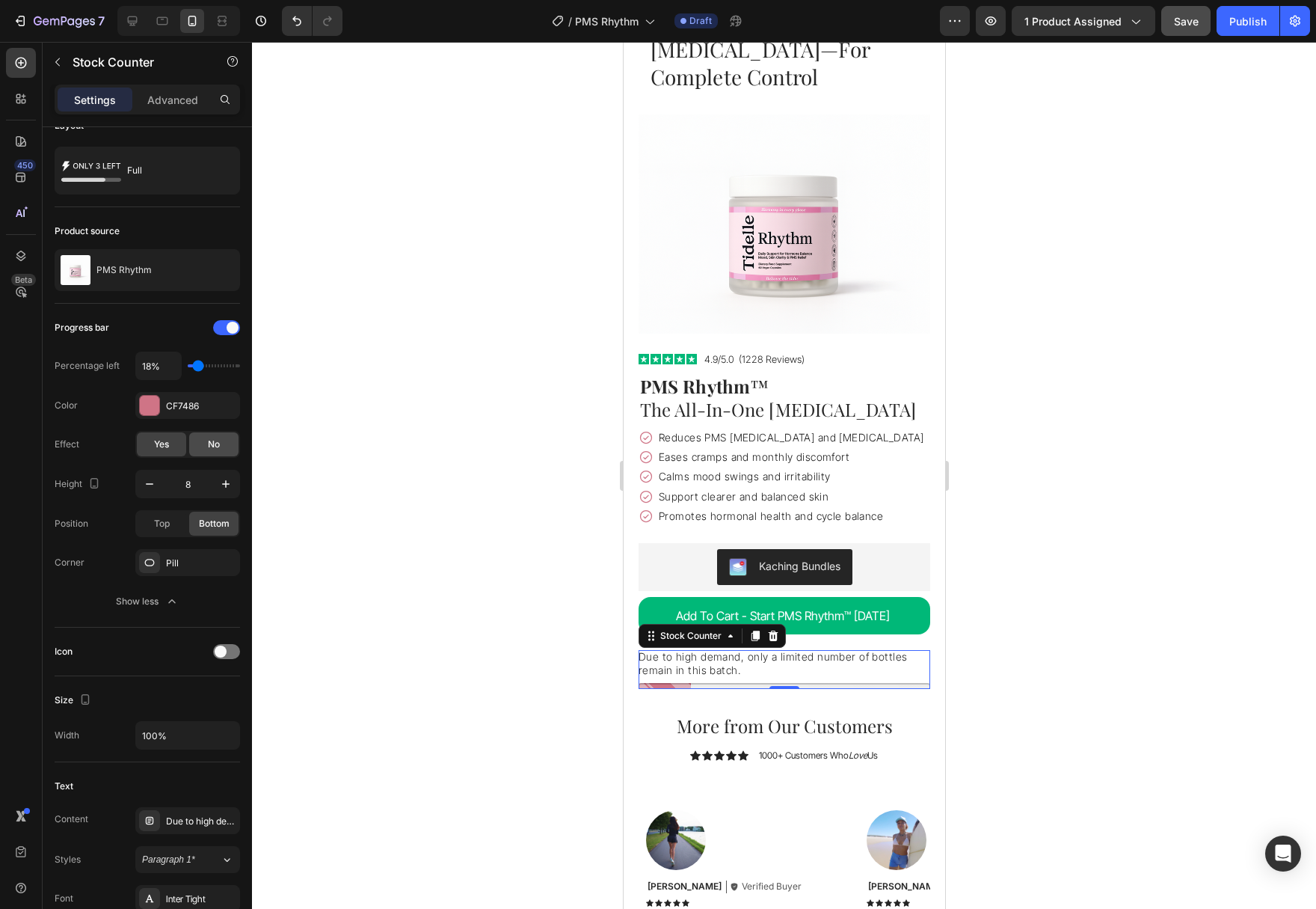
click at [204, 452] on div "No" at bounding box center [213, 444] width 50 height 24
click at [171, 453] on div "Yes" at bounding box center [161, 444] width 50 height 24
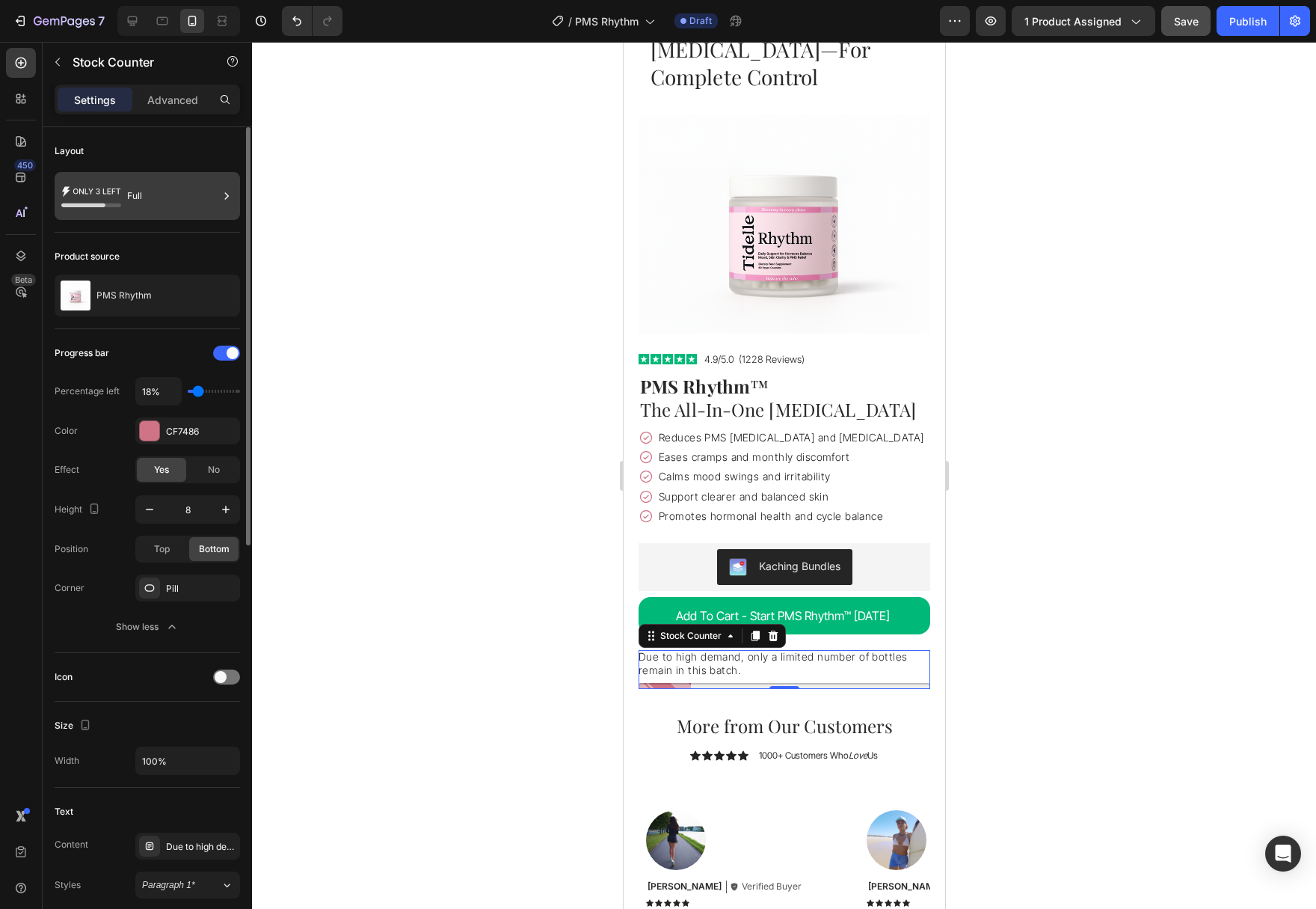
click at [178, 210] on div "Full" at bounding box center [172, 196] width 91 height 35
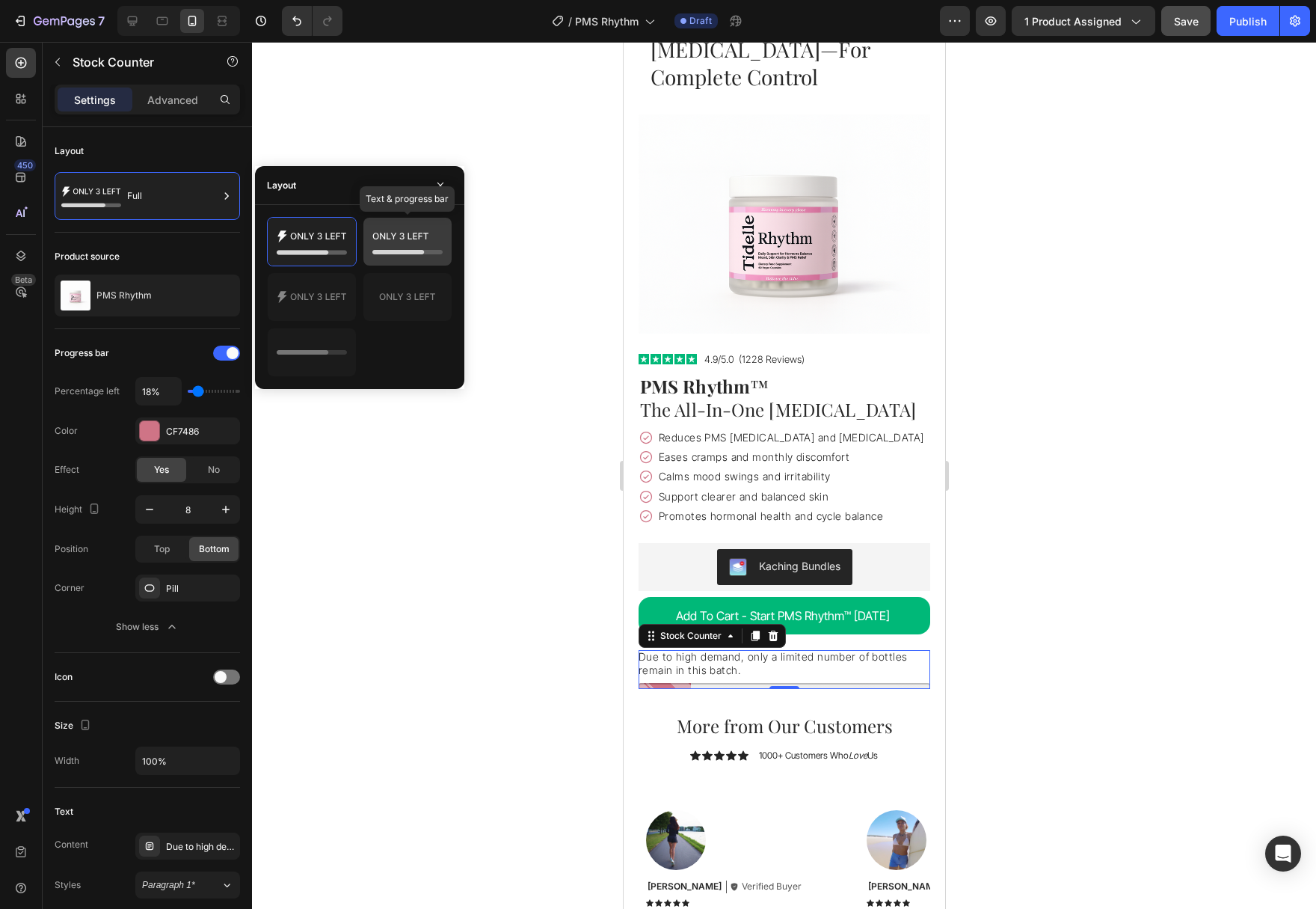
click at [369, 252] on div at bounding box center [406, 241] width 88 height 48
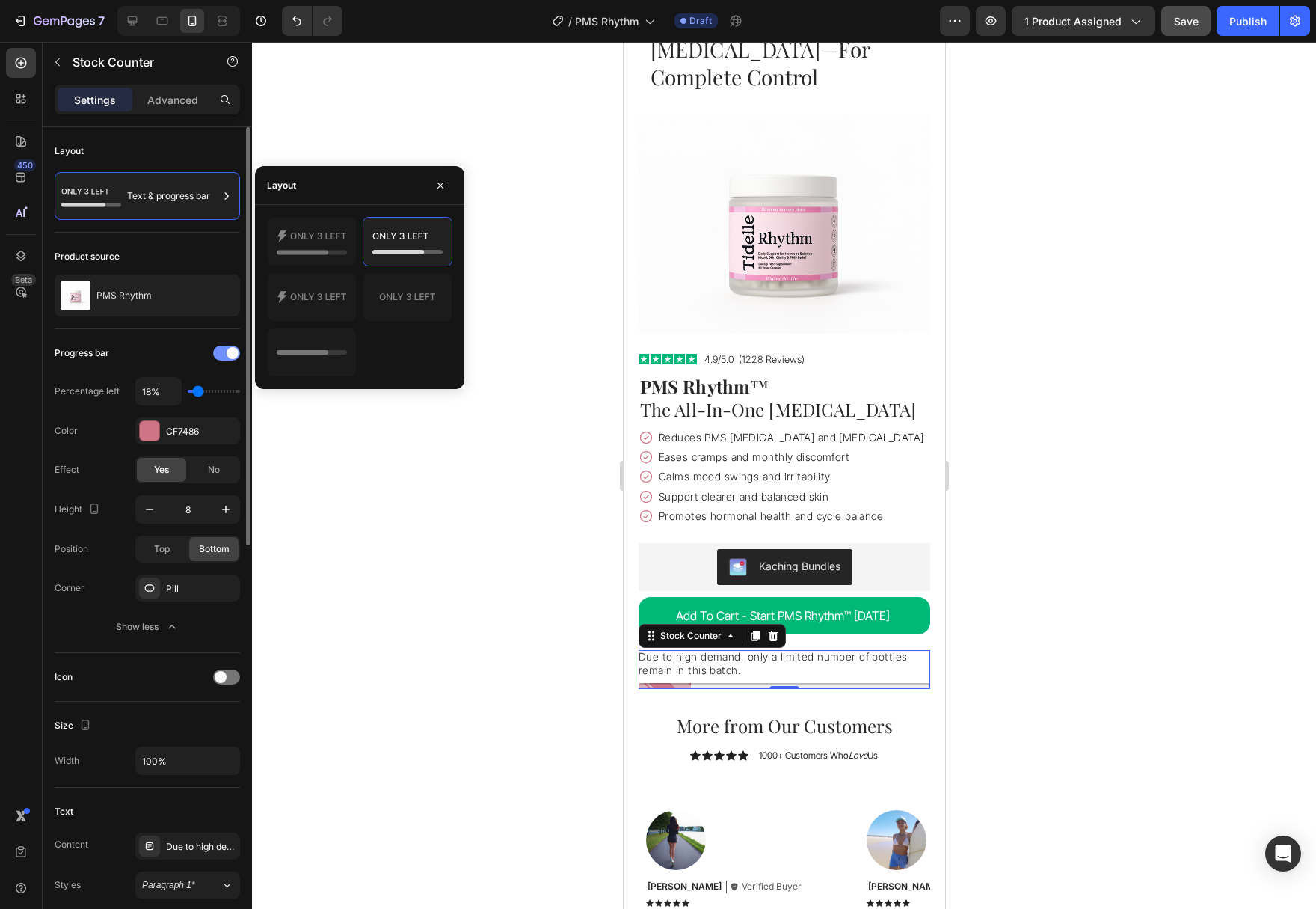
click at [222, 353] on div at bounding box center [226, 353] width 27 height 15
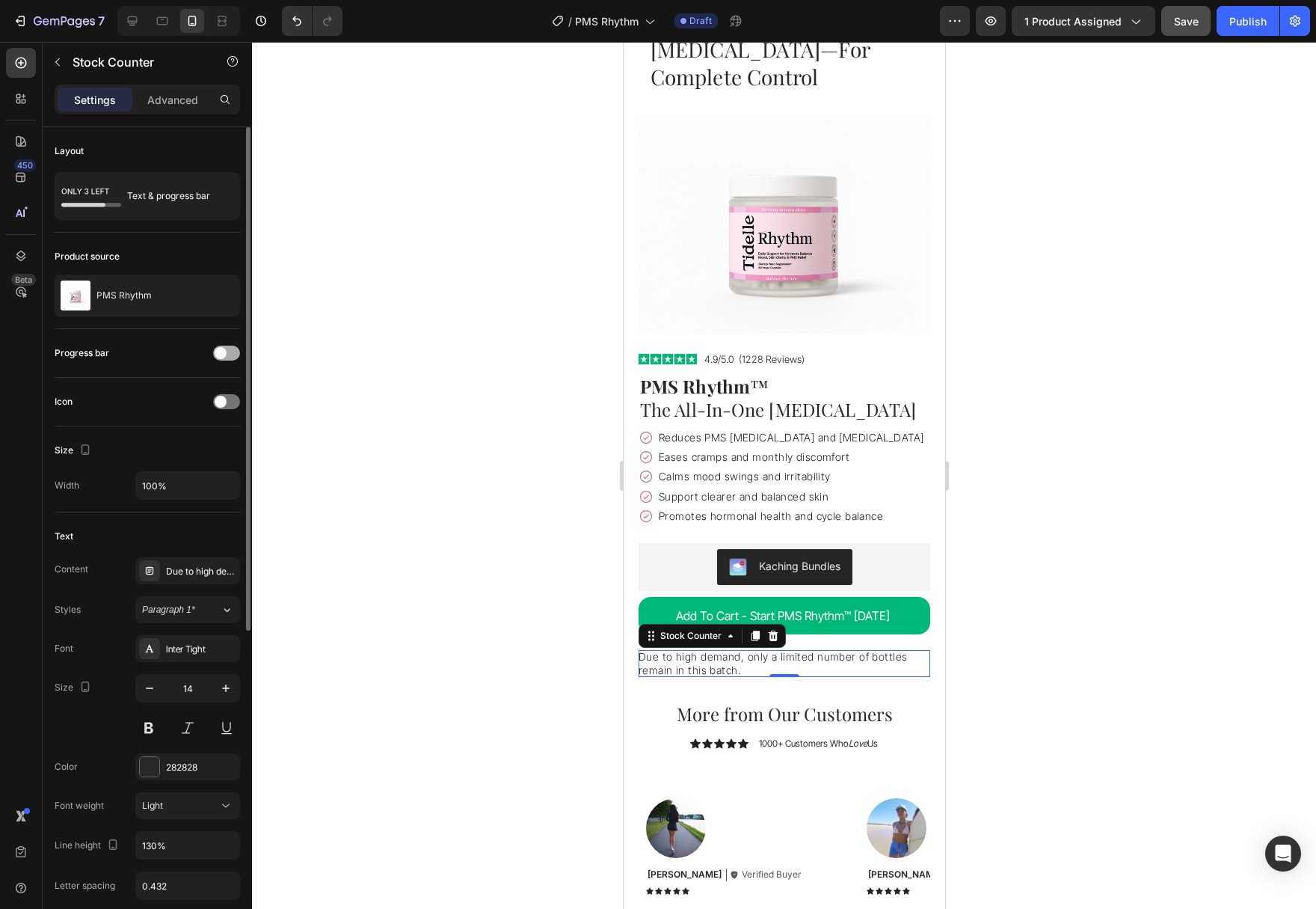
click at [222, 353] on span at bounding box center [221, 354] width 12 height 12
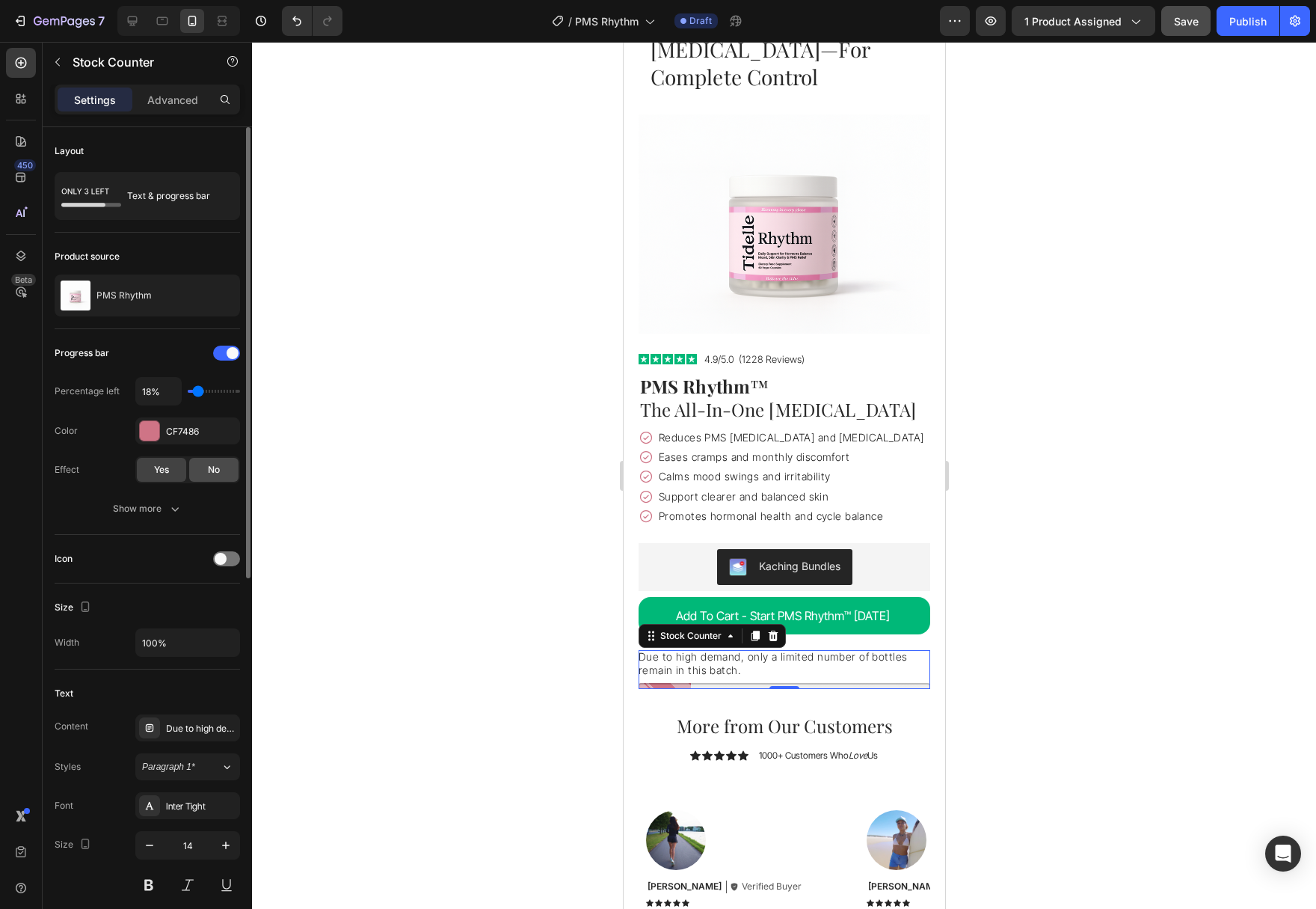
click at [207, 475] on div "No" at bounding box center [213, 469] width 50 height 24
click at [177, 473] on div "Yes" at bounding box center [161, 469] width 50 height 24
click at [144, 102] on div "Advanced" at bounding box center [172, 99] width 75 height 24
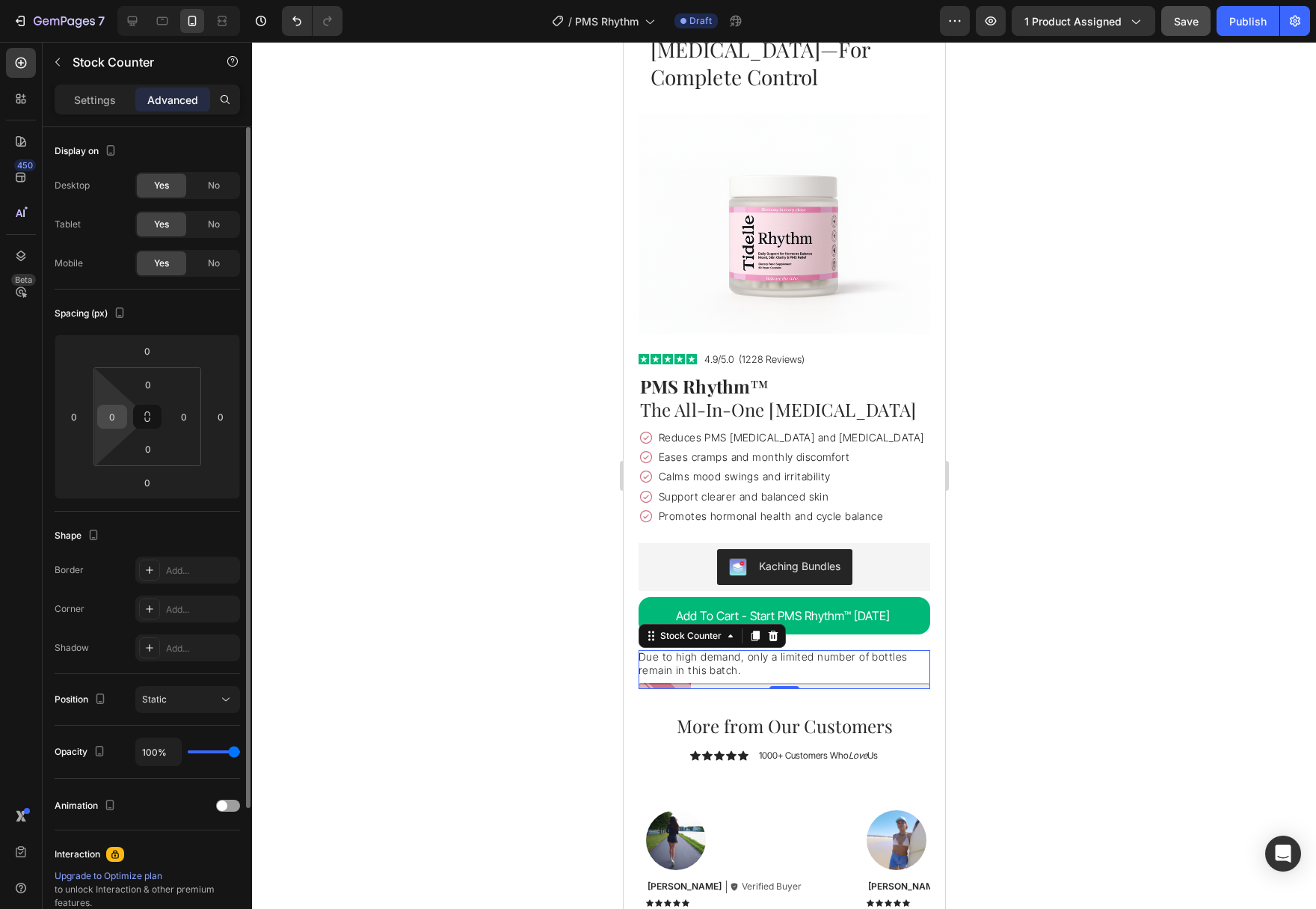
click at [109, 418] on input "0" at bounding box center [112, 417] width 23 height 23
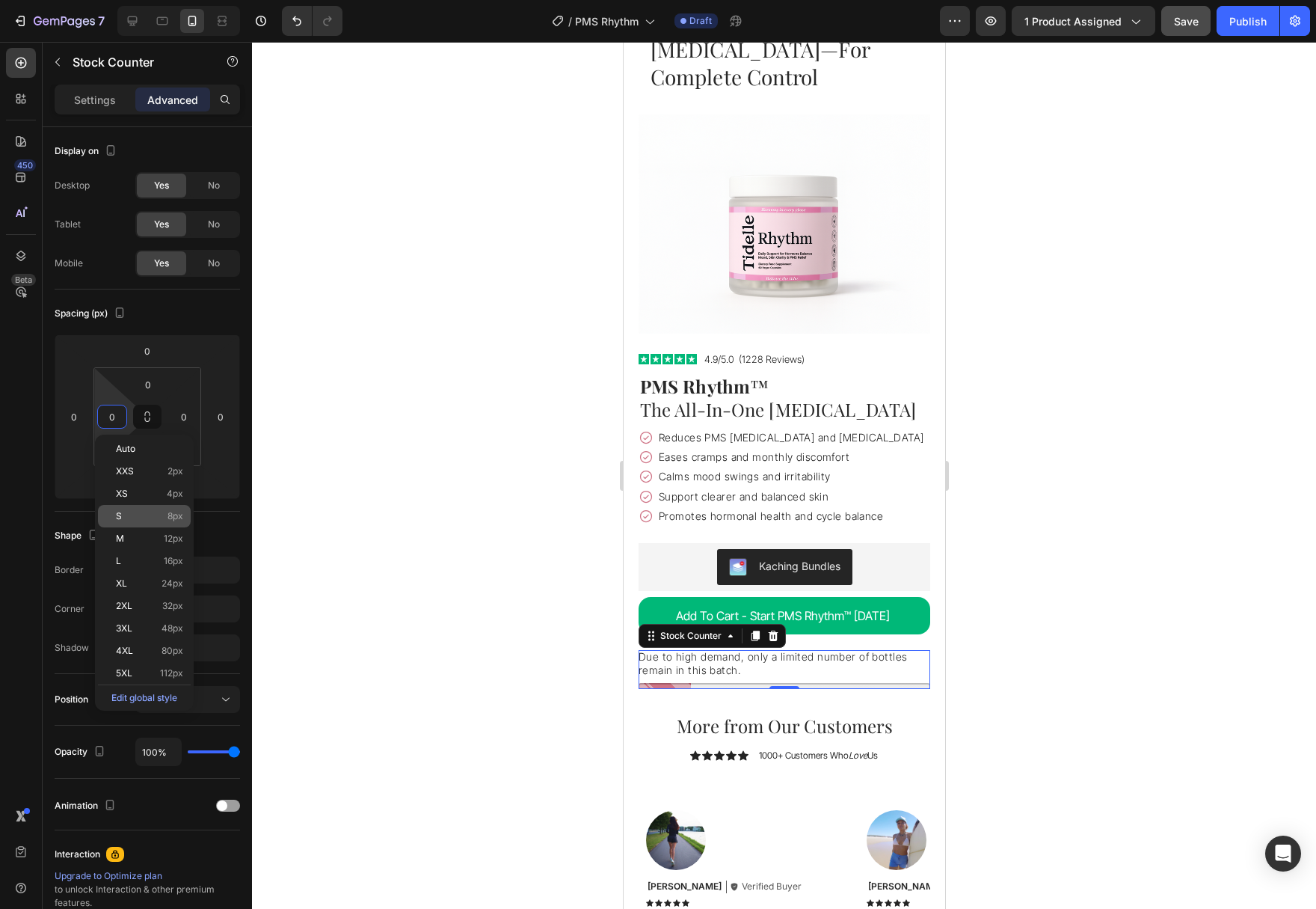
click at [147, 519] on p "S 8px" at bounding box center [149, 516] width 67 height 10
type input "8"
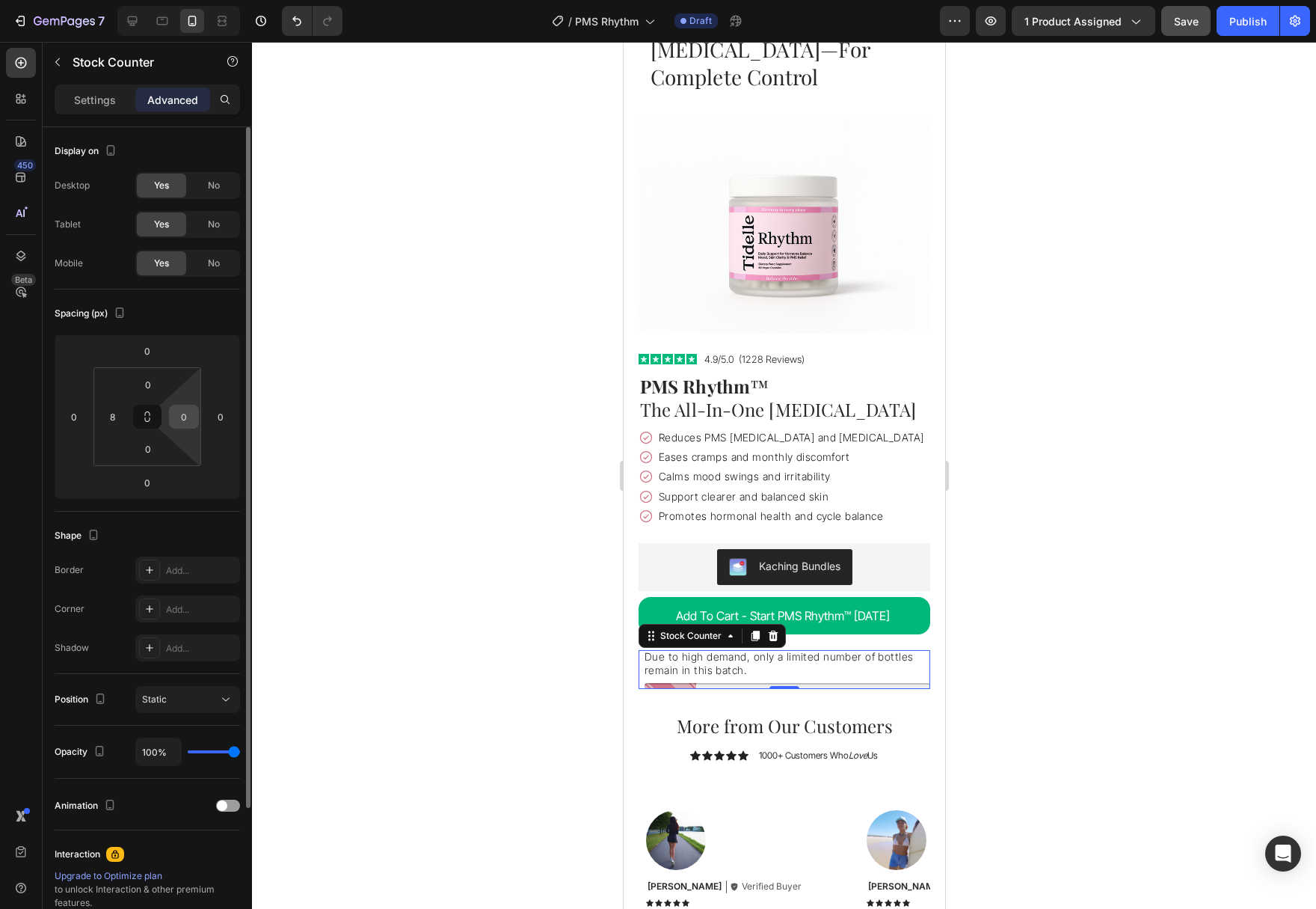
click at [191, 425] on input "0" at bounding box center [184, 417] width 23 height 23
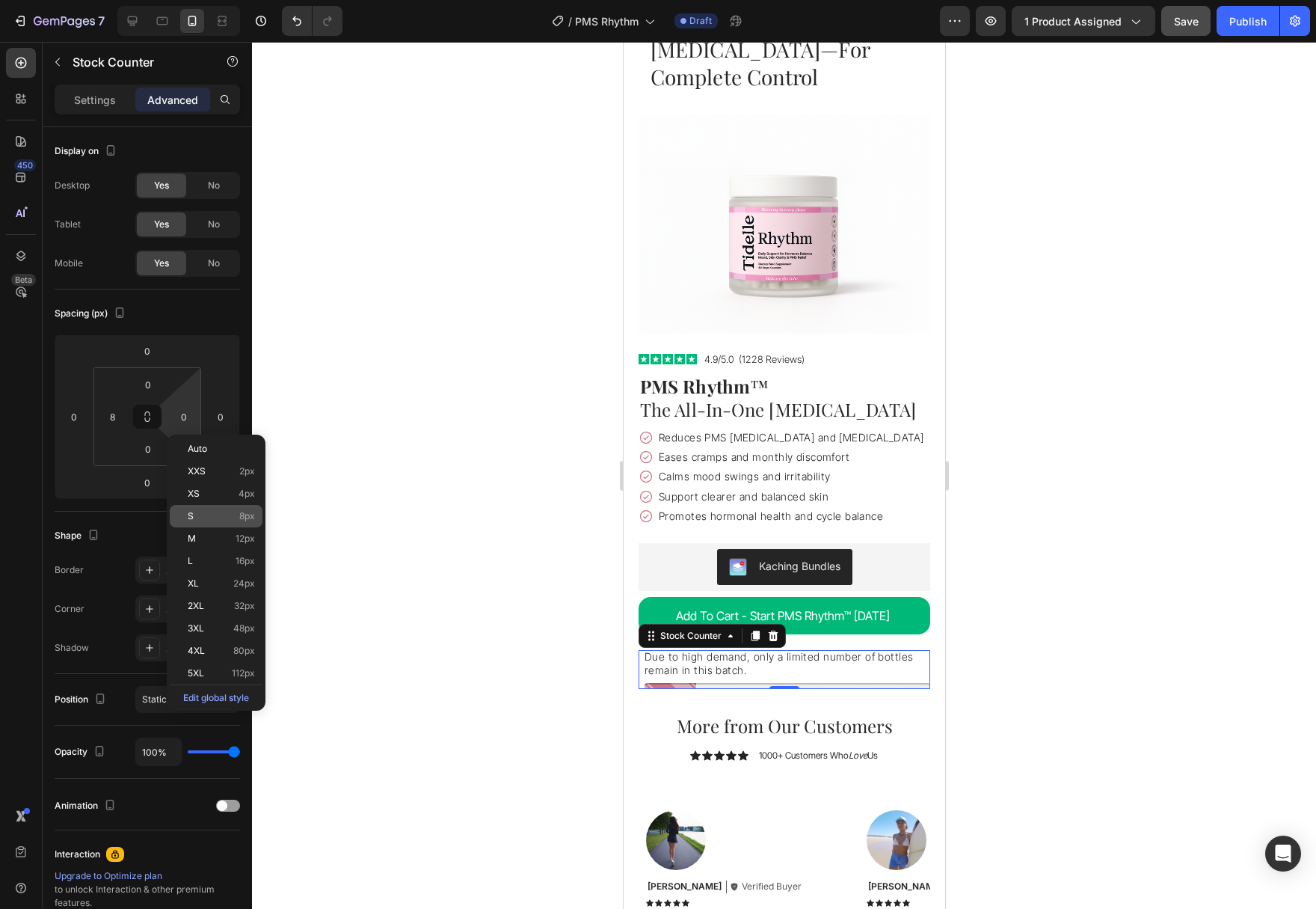
click at [215, 512] on p "S 8px" at bounding box center [221, 516] width 67 height 10
type input "8"
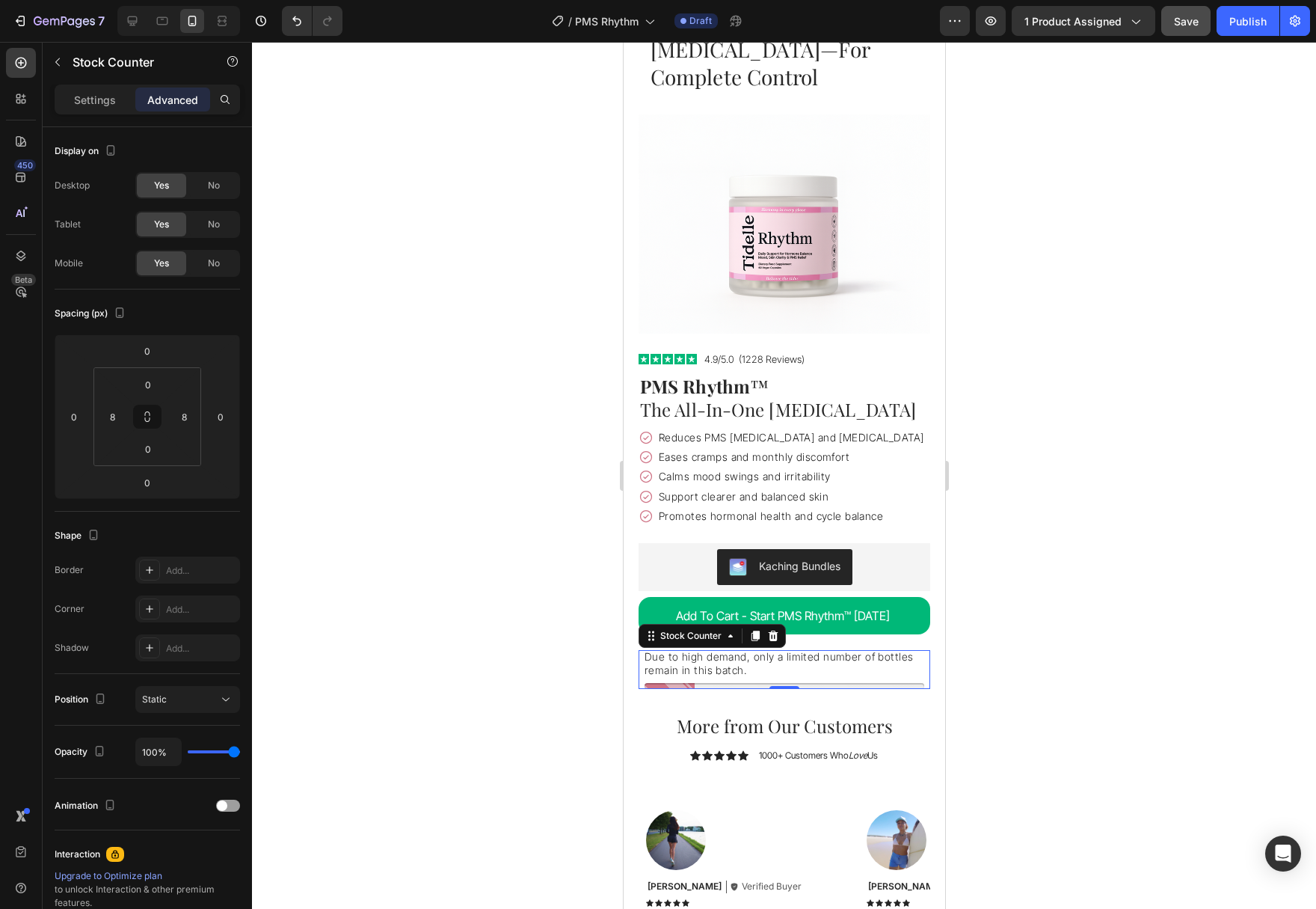
click at [394, 562] on div at bounding box center [783, 475] width 1064 height 867
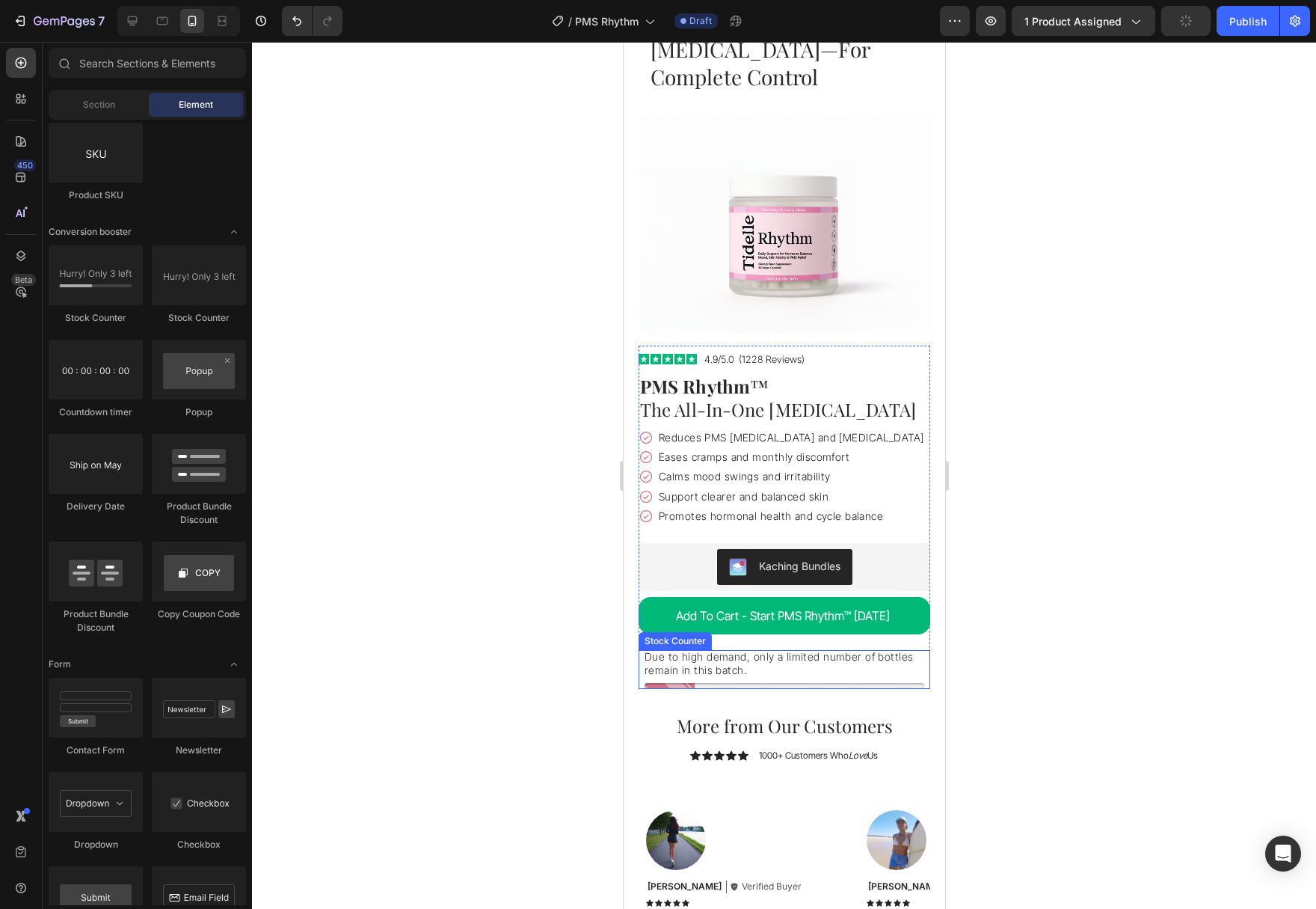
click at [779, 650] on p "Due to high demand, only a limited number of bottles remain in this batch." at bounding box center [783, 663] width 279 height 27
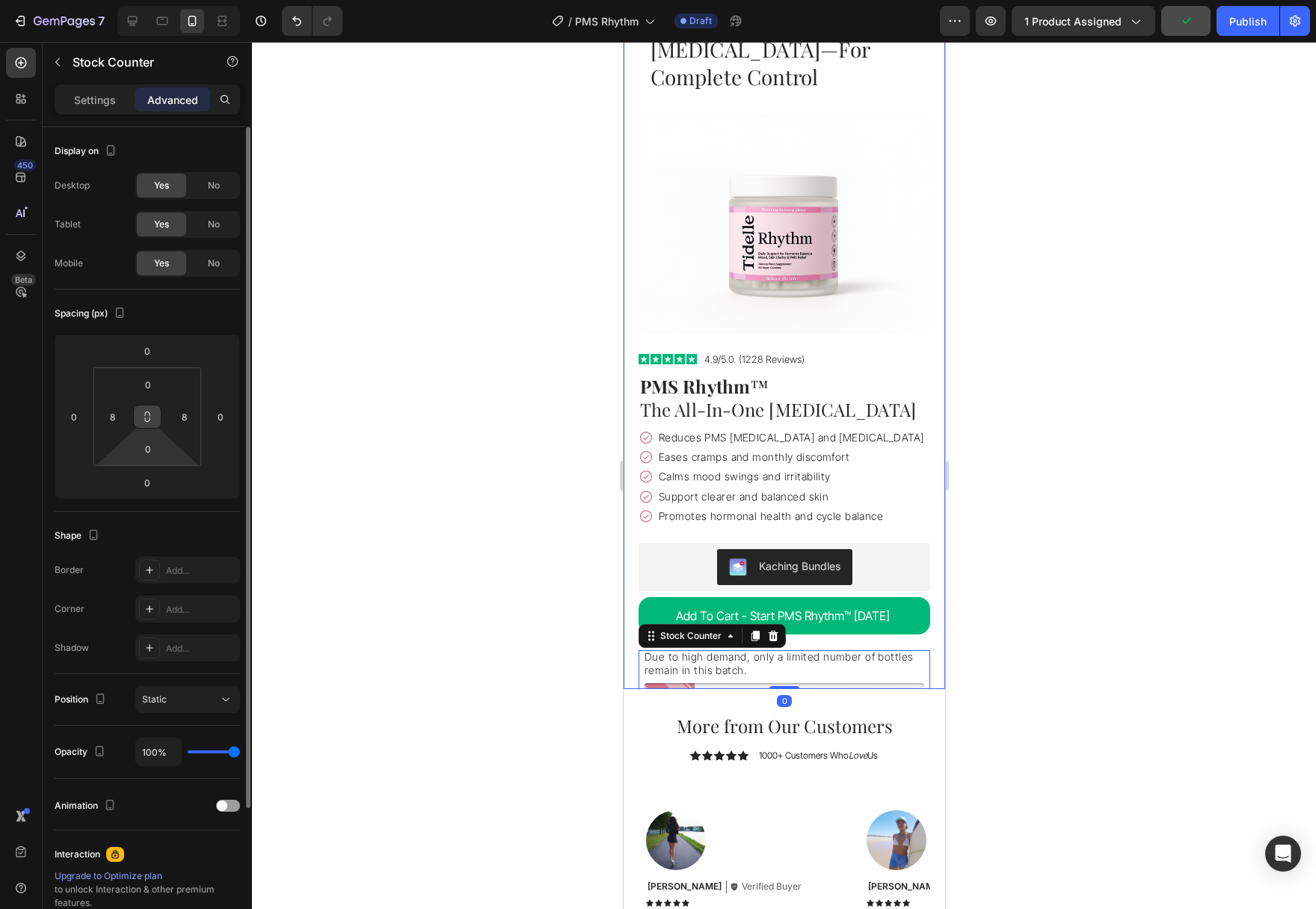
click at [152, 418] on icon at bounding box center [147, 417] width 12 height 12
click at [151, 426] on button at bounding box center [147, 416] width 29 height 24
click at [157, 448] on input "0" at bounding box center [148, 449] width 30 height 23
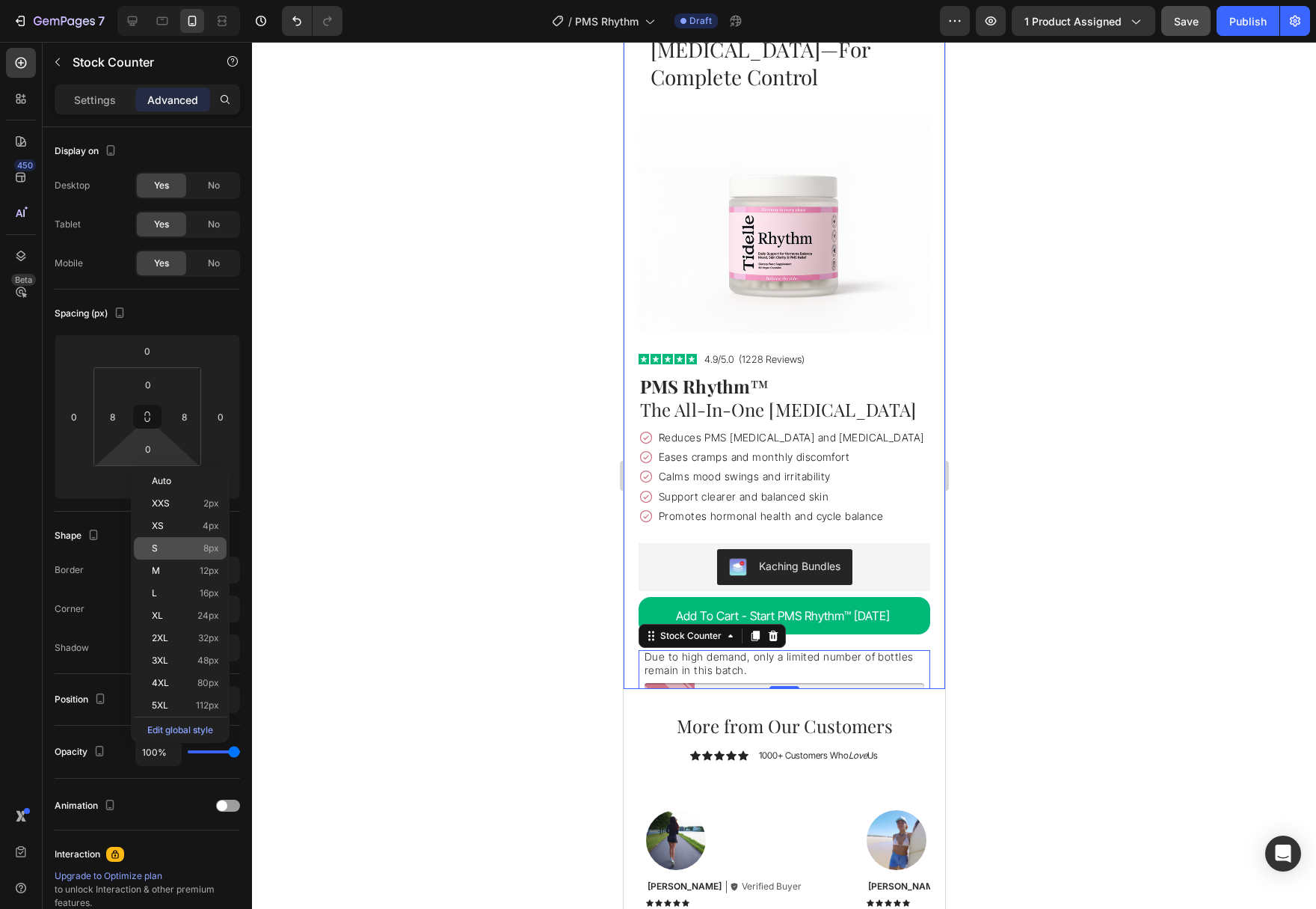
click at [191, 549] on p "S 8px" at bounding box center [185, 549] width 67 height 10
type input "8"
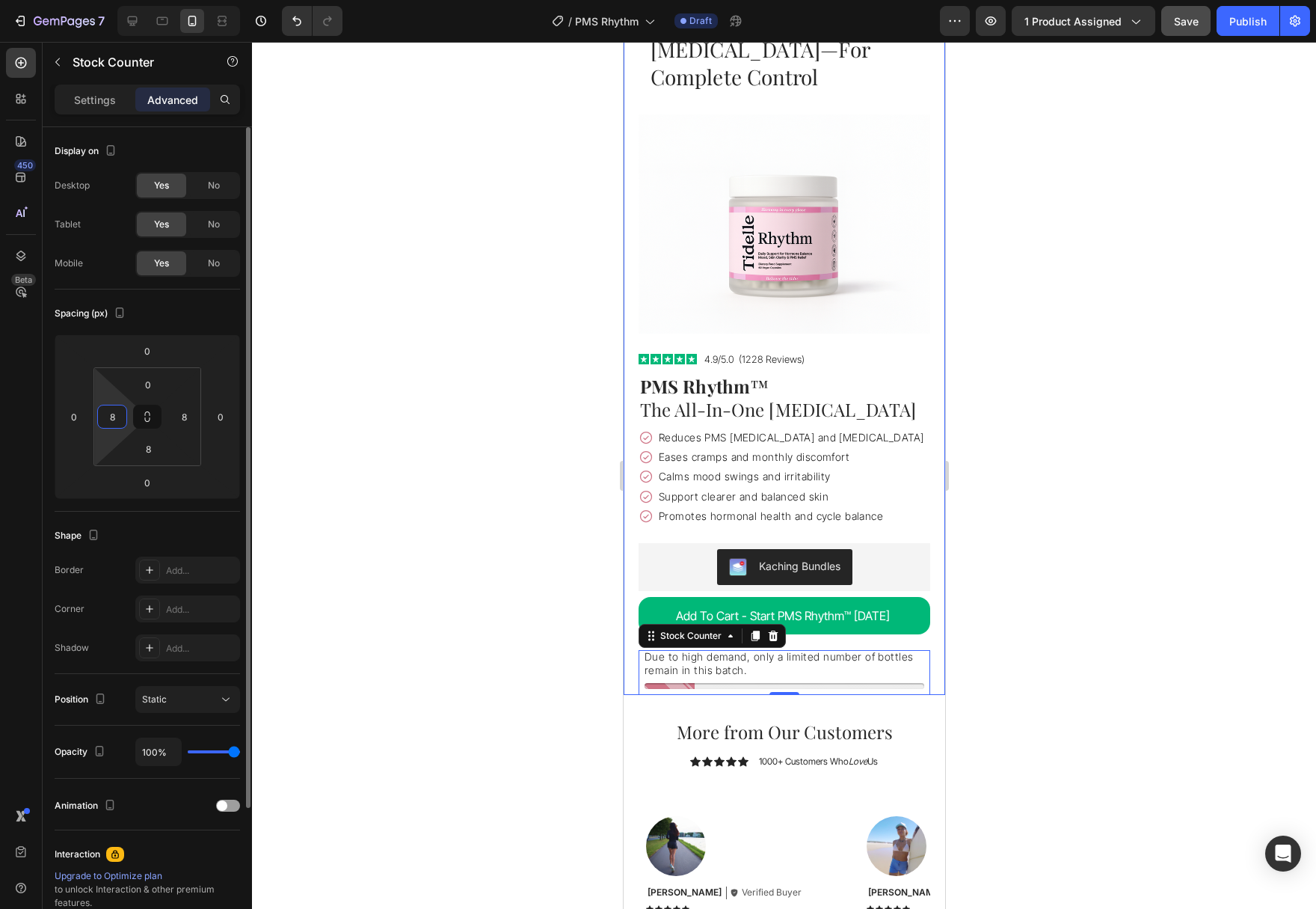
click at [109, 416] on input "8" at bounding box center [112, 417] width 23 height 23
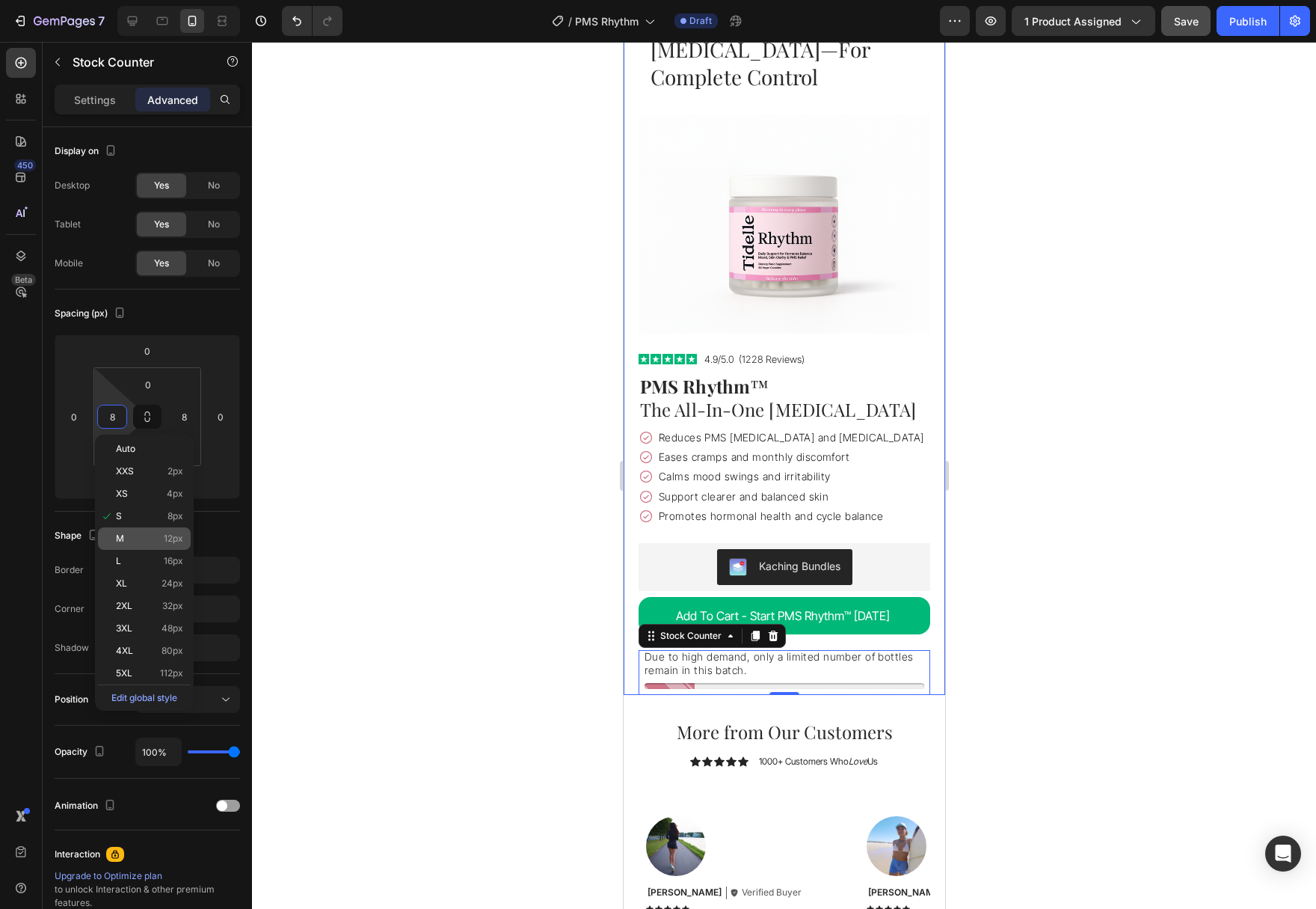
click at [143, 535] on p "M 12px" at bounding box center [149, 538] width 67 height 10
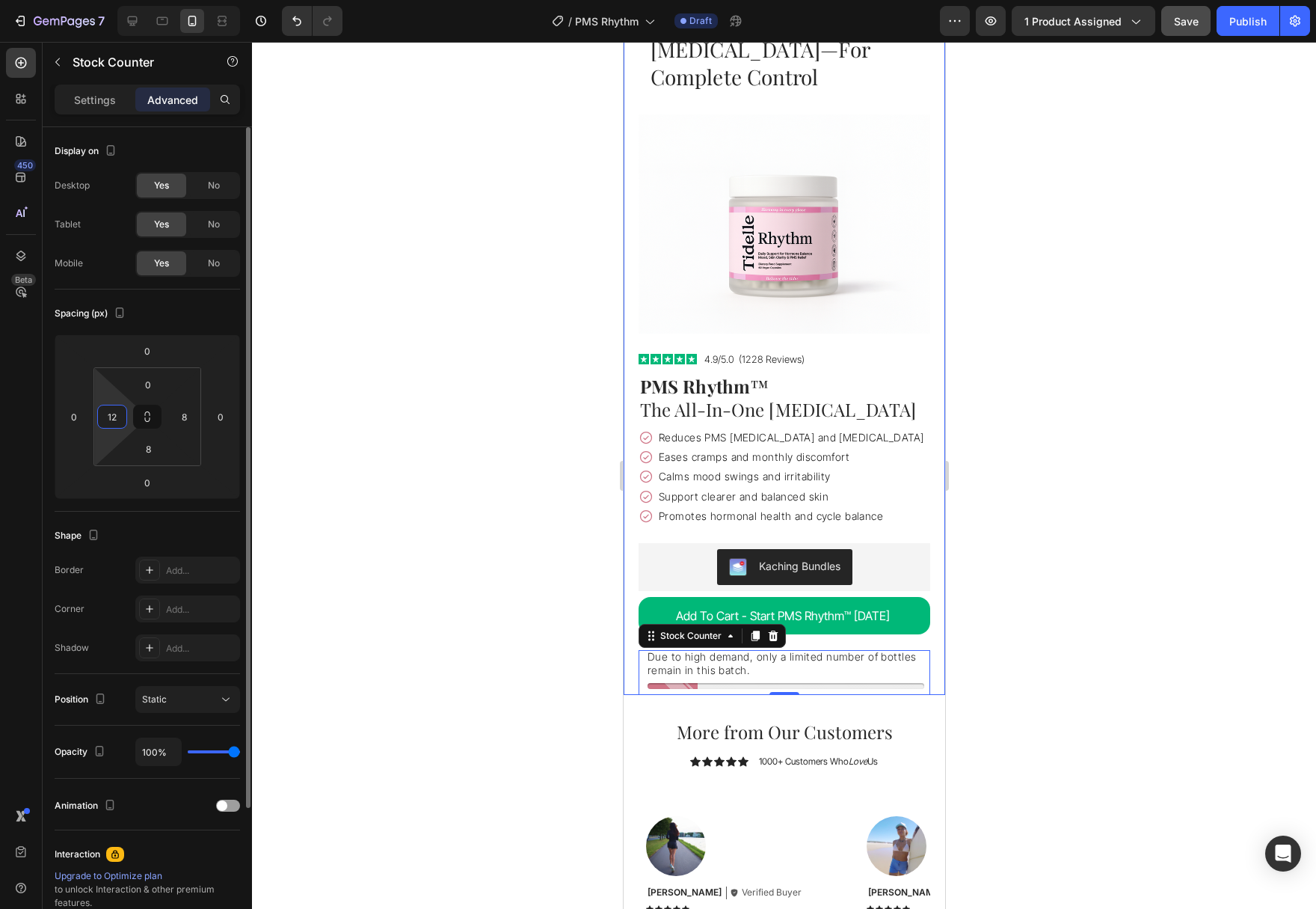
click at [119, 427] on input "12" at bounding box center [112, 417] width 23 height 23
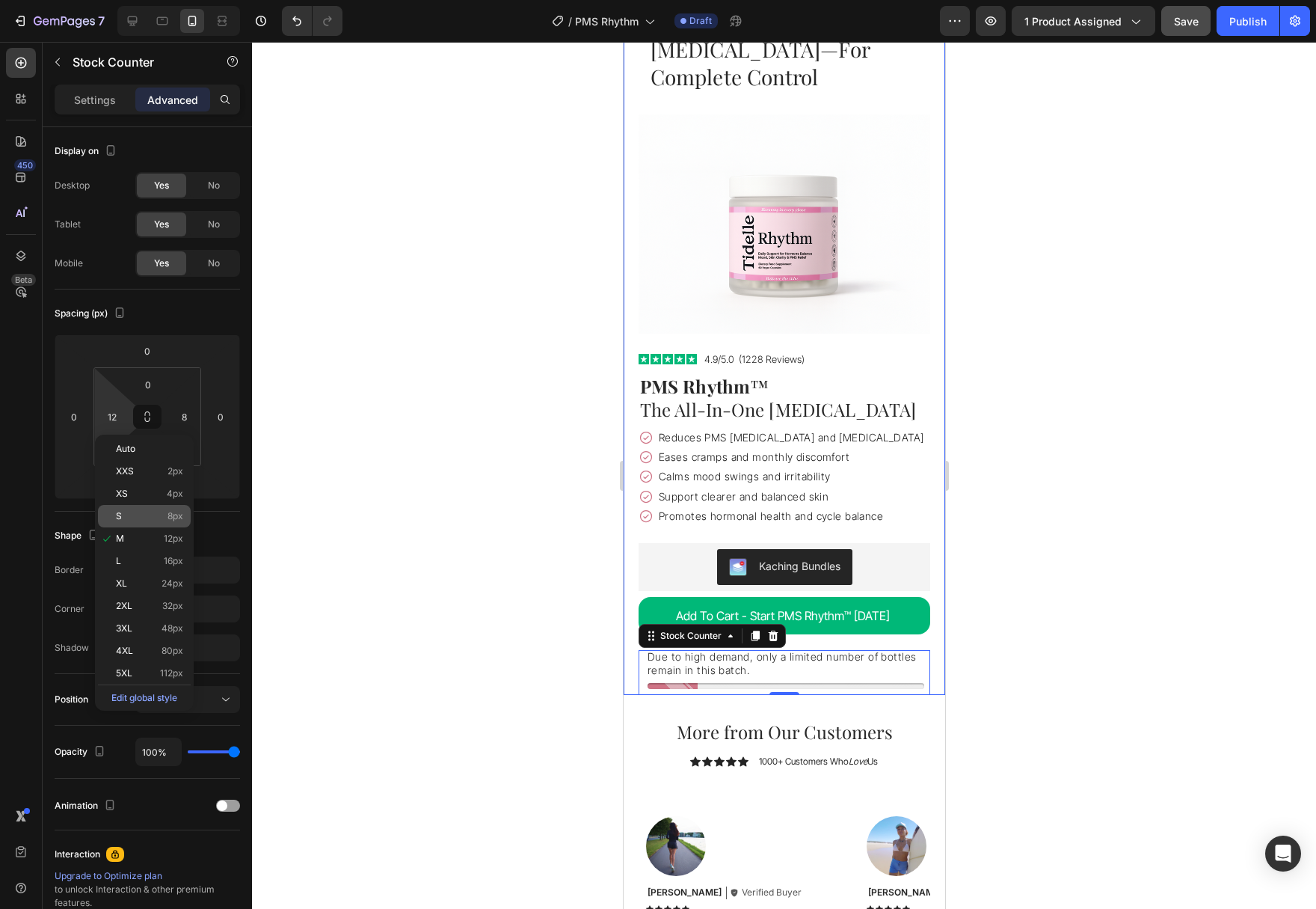
click at [135, 517] on p "S 8px" at bounding box center [149, 516] width 67 height 10
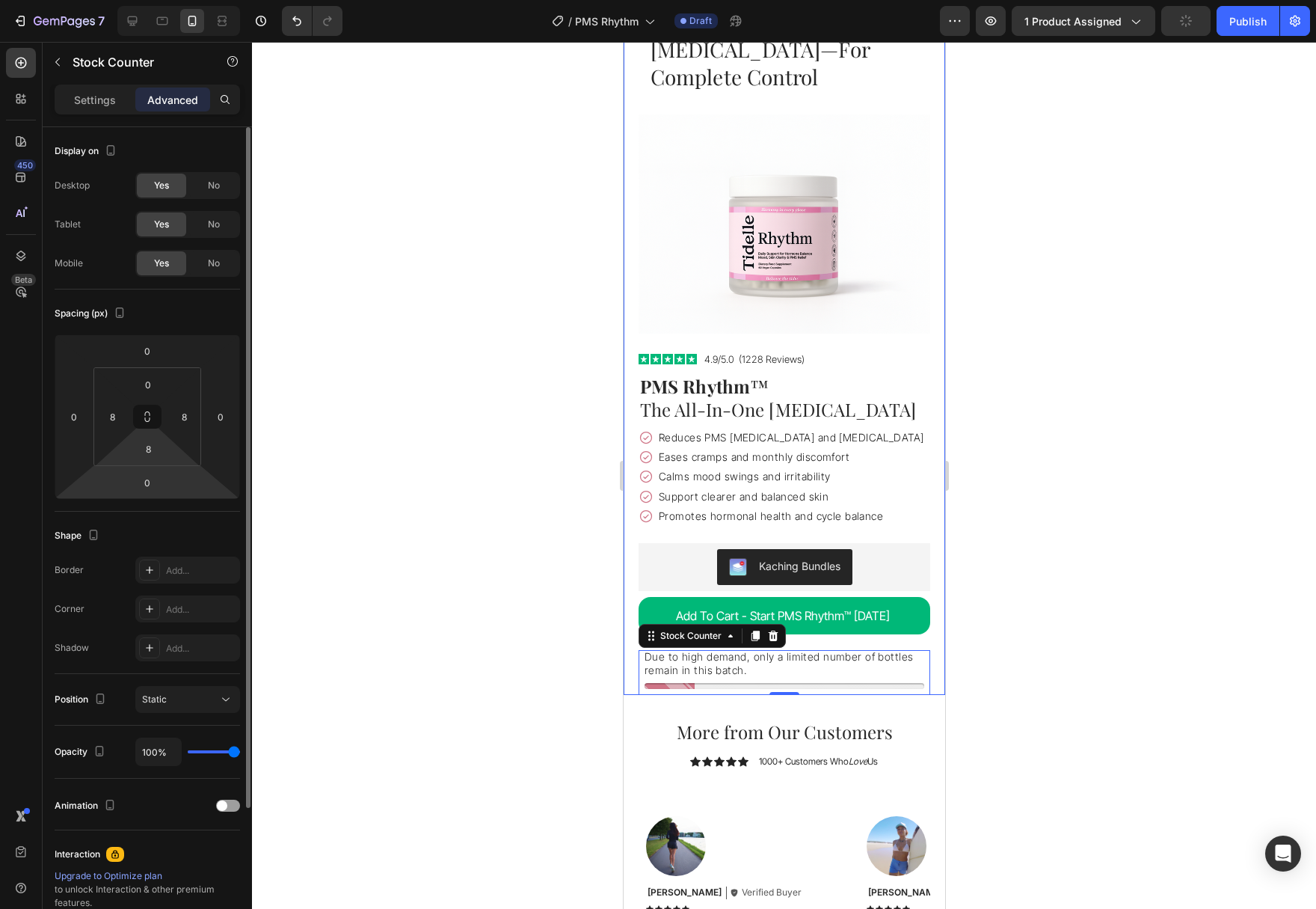
click at [145, 0] on html "7 Version history / PMS Rhythm Draft Preview 1 product assigned Publish 450 Bet…" at bounding box center [658, 0] width 1316 height 0
click at [148, 0] on html "7 Version history / PMS Rhythm Draft Preview 1 product assigned Publish 450 Bet…" at bounding box center [658, 0] width 1316 height 0
click at [148, 423] on button at bounding box center [147, 416] width 29 height 24
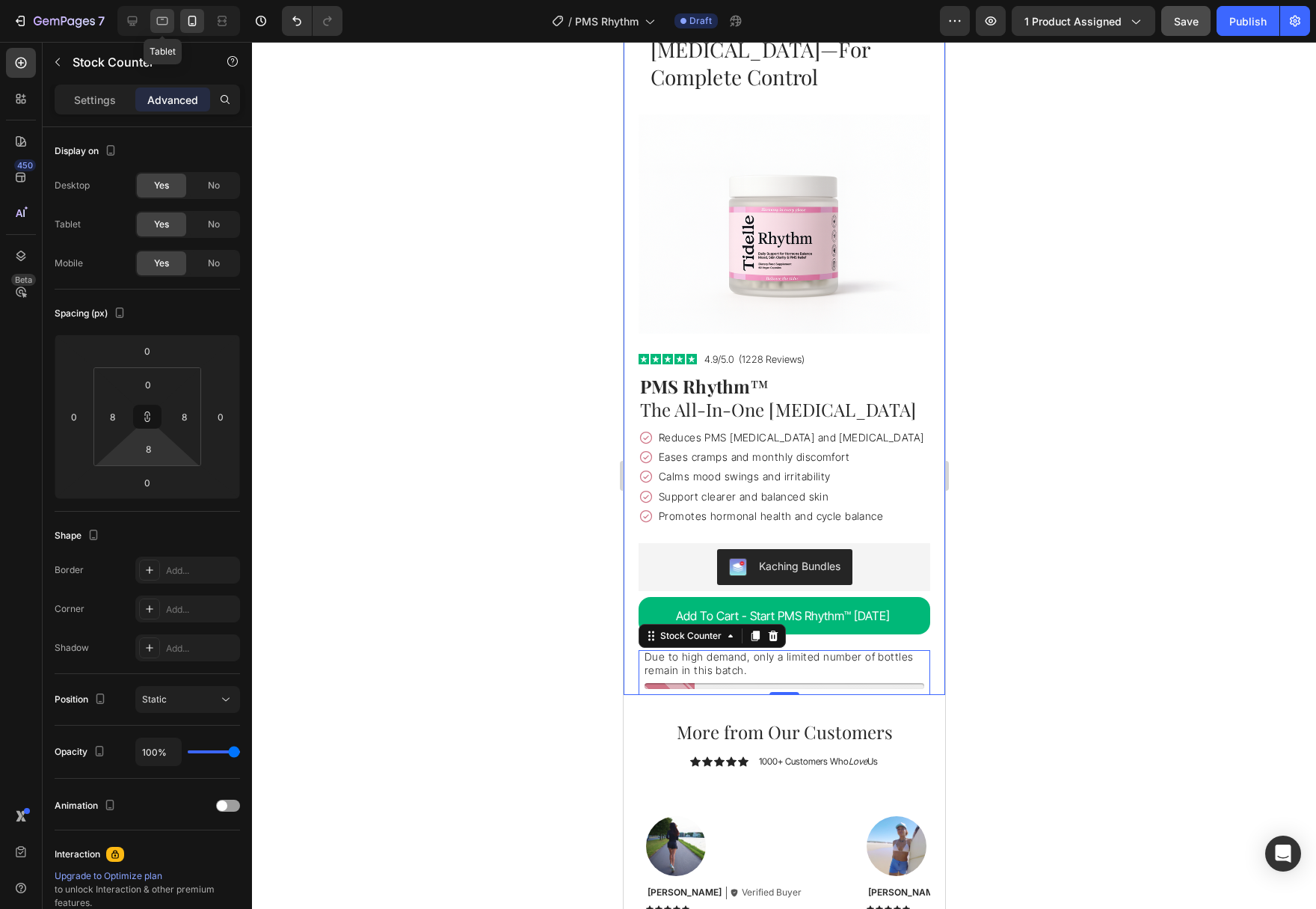
drag, startPoint x: 165, startPoint y: 16, endPoint x: 156, endPoint y: 17, distance: 9.1
click at [163, 16] on icon at bounding box center [162, 20] width 15 height 15
type input "0"
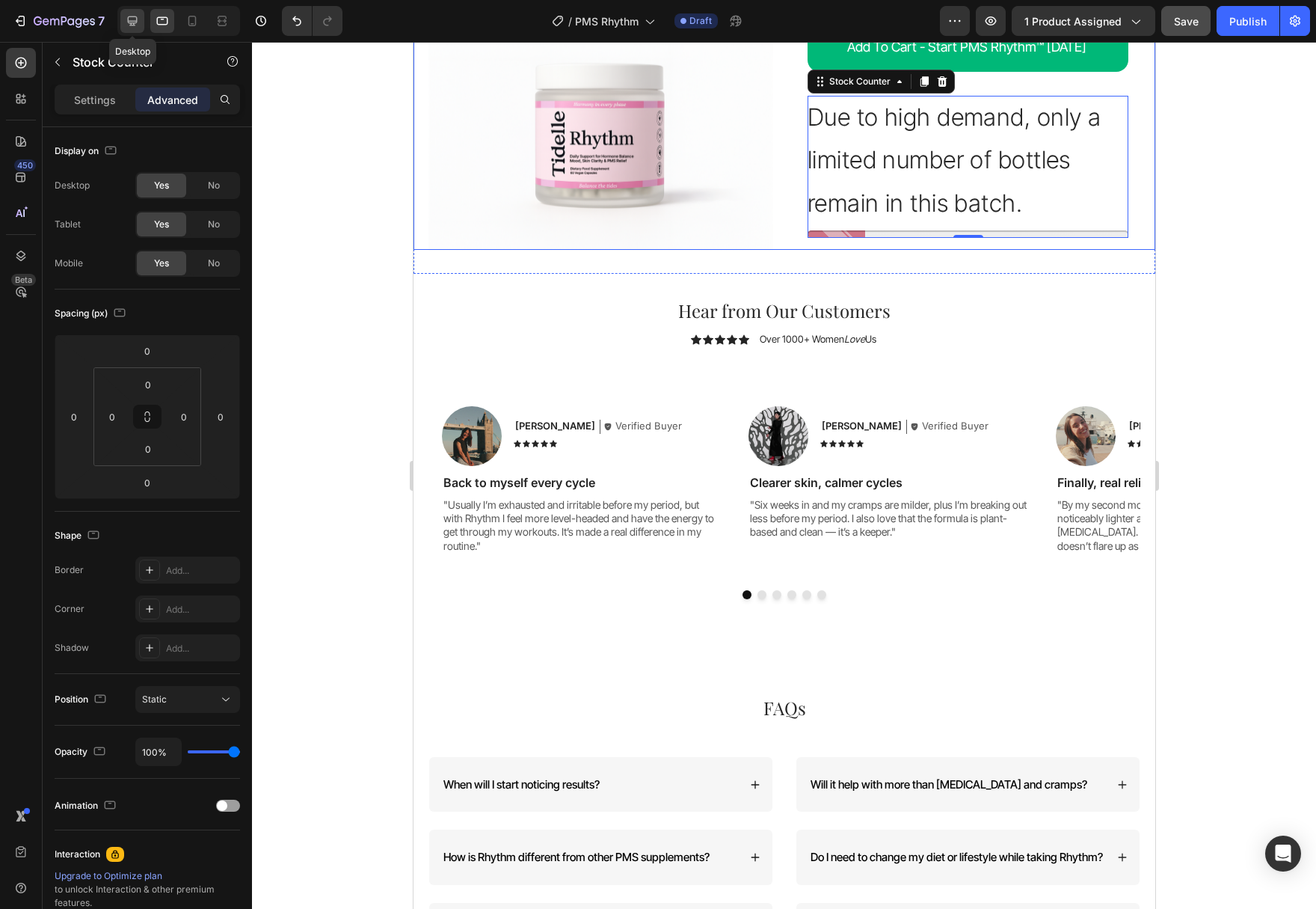
scroll to position [4377, 0]
click at [195, 25] on icon at bounding box center [191, 21] width 8 height 10
type input "8"
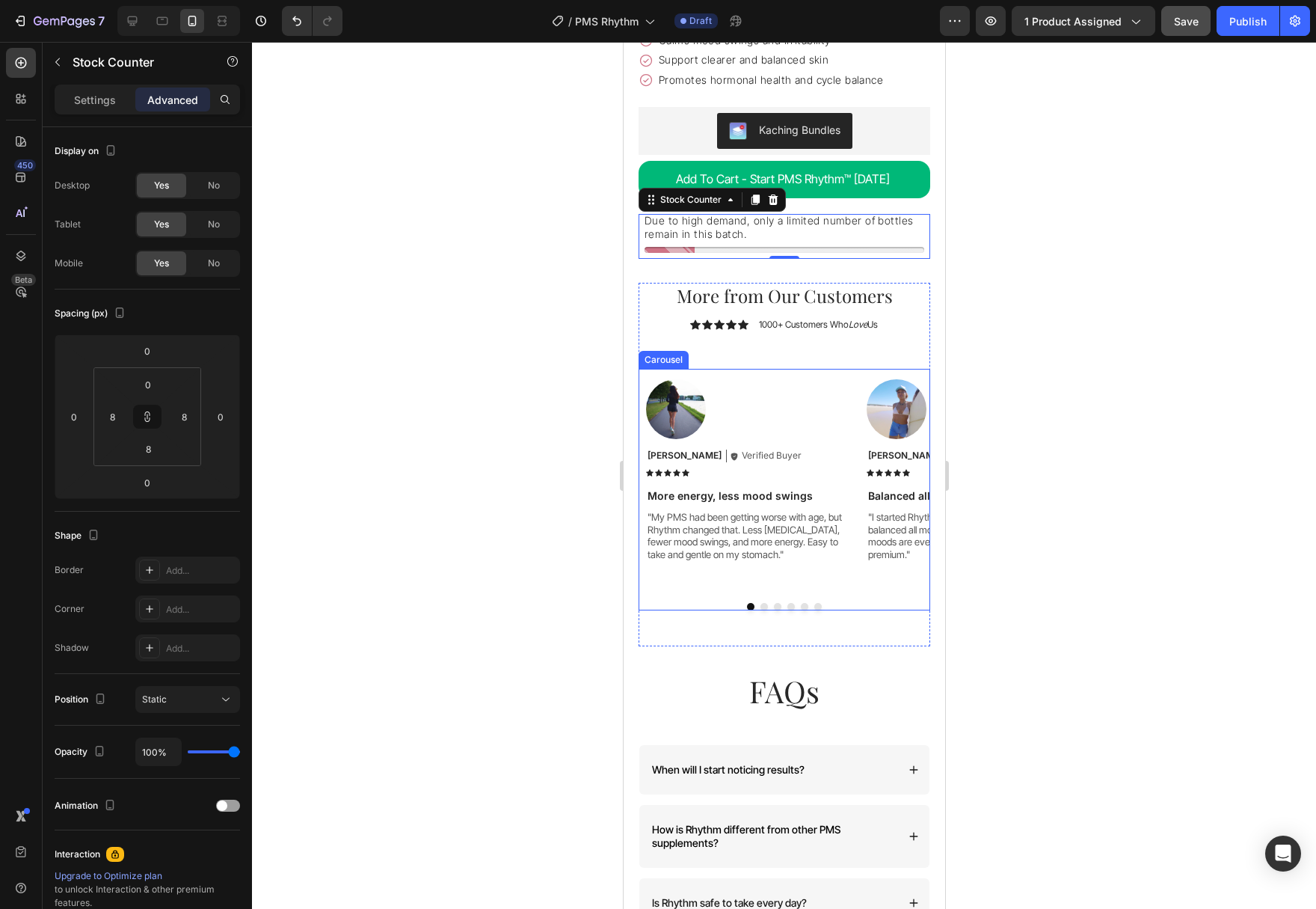
scroll to position [4164, 0]
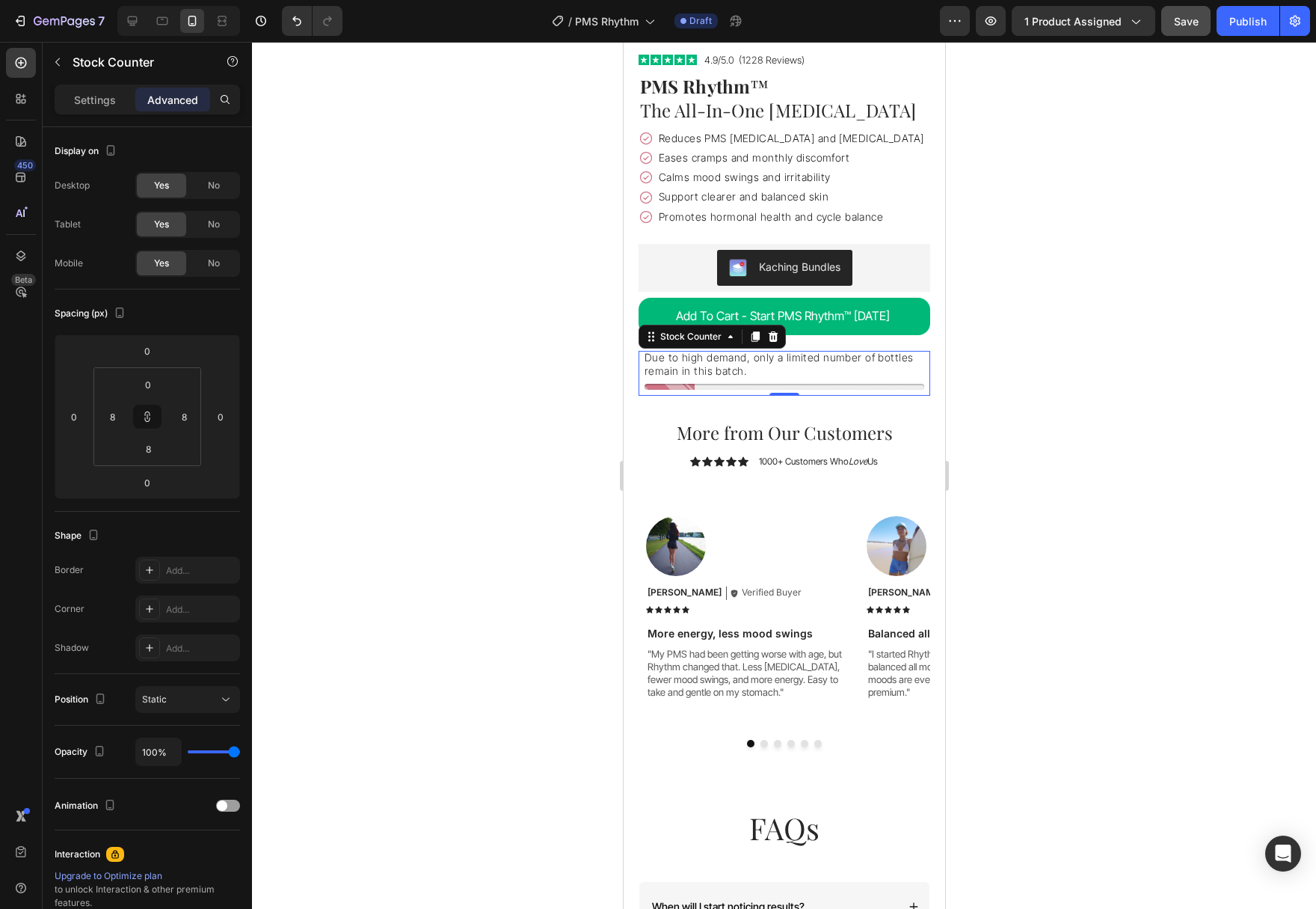
click at [802, 351] on p "Due to high demand, only a limited number of bottles remain in this batch." at bounding box center [783, 364] width 279 height 27
click at [101, 109] on div "Settings" at bounding box center [95, 99] width 75 height 24
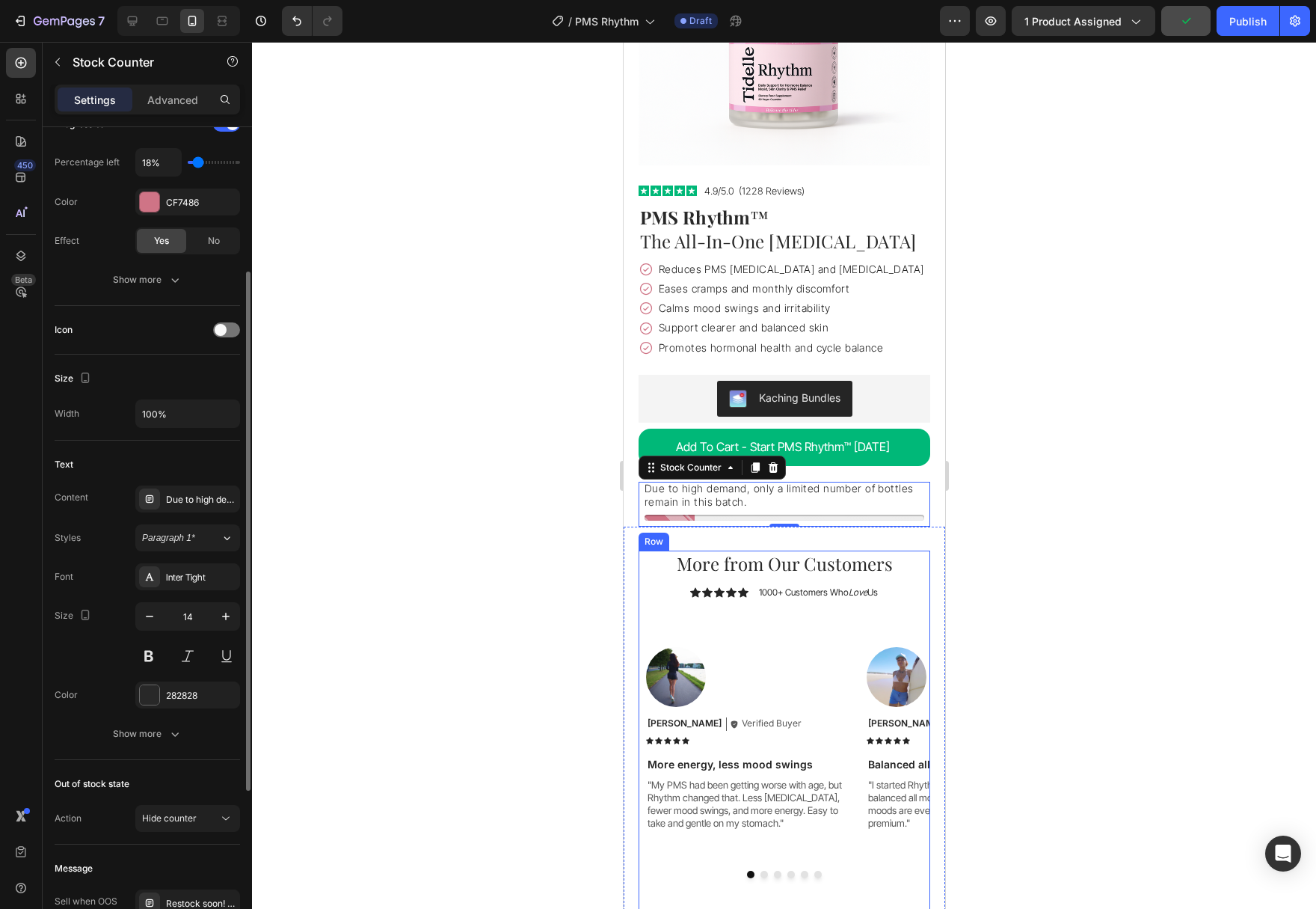
scroll to position [4011, 0]
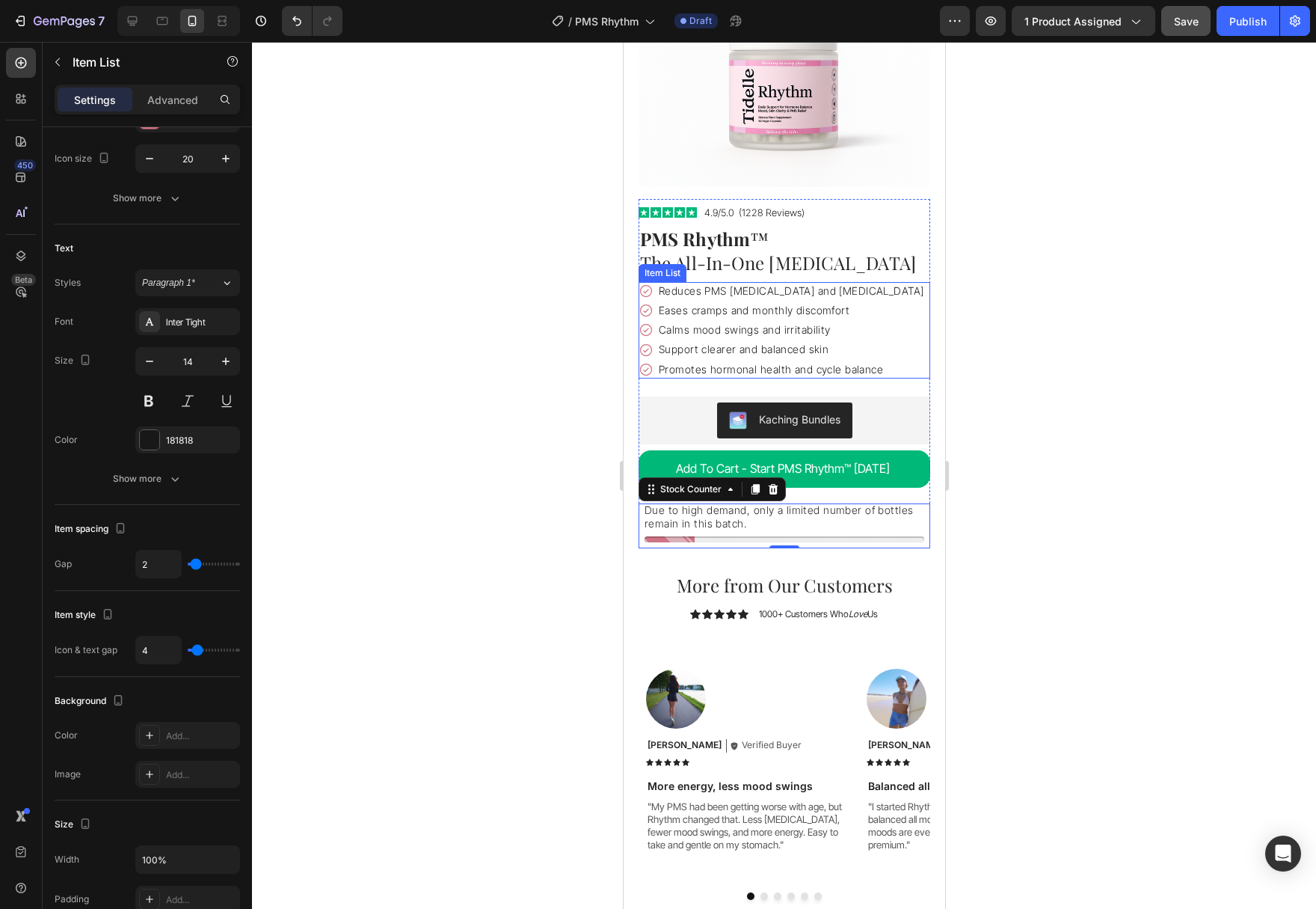
click at [770, 363] on p "Promotes hormonal health and cycle balance" at bounding box center [790, 369] width 265 height 13
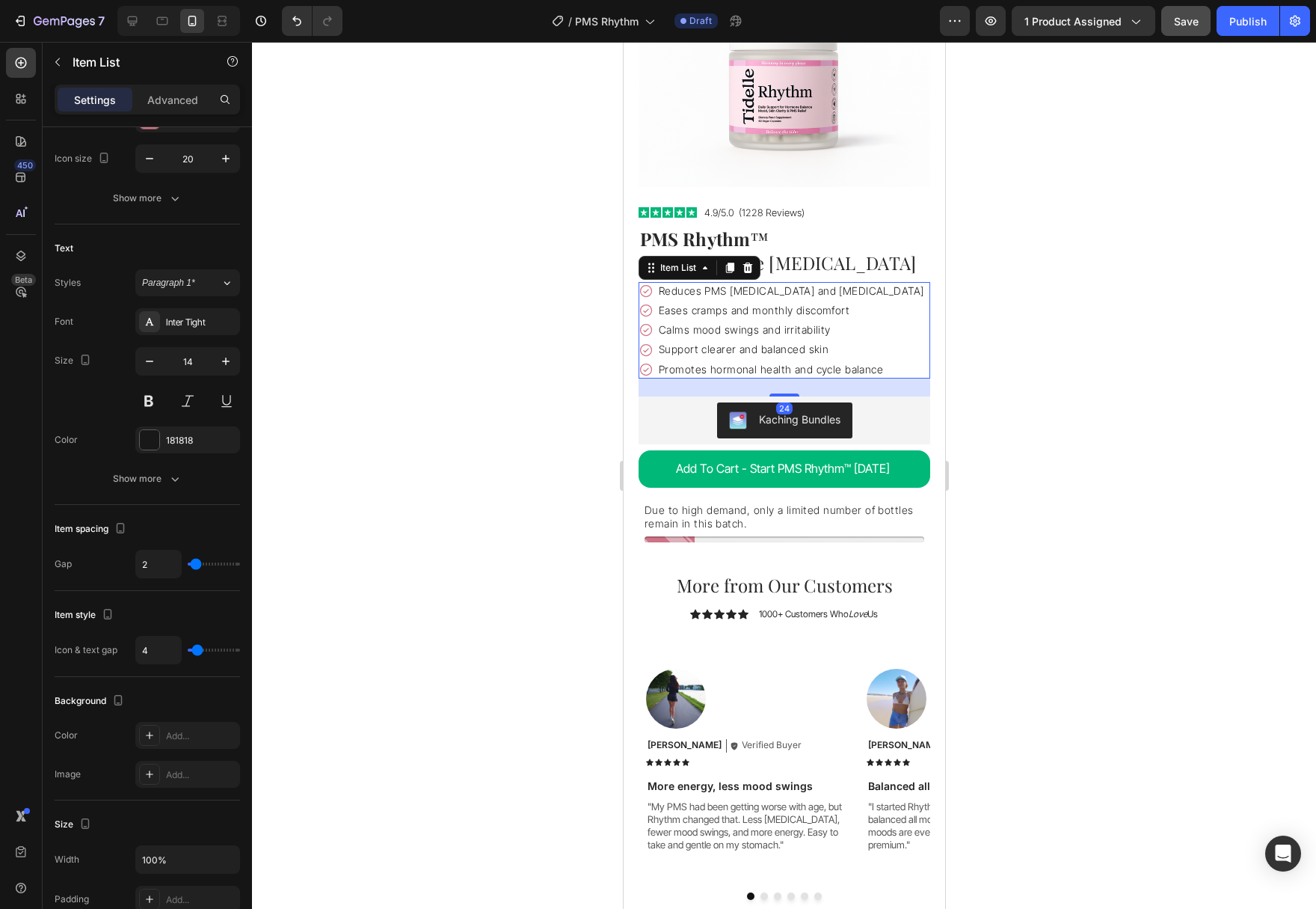
scroll to position [0, 0]
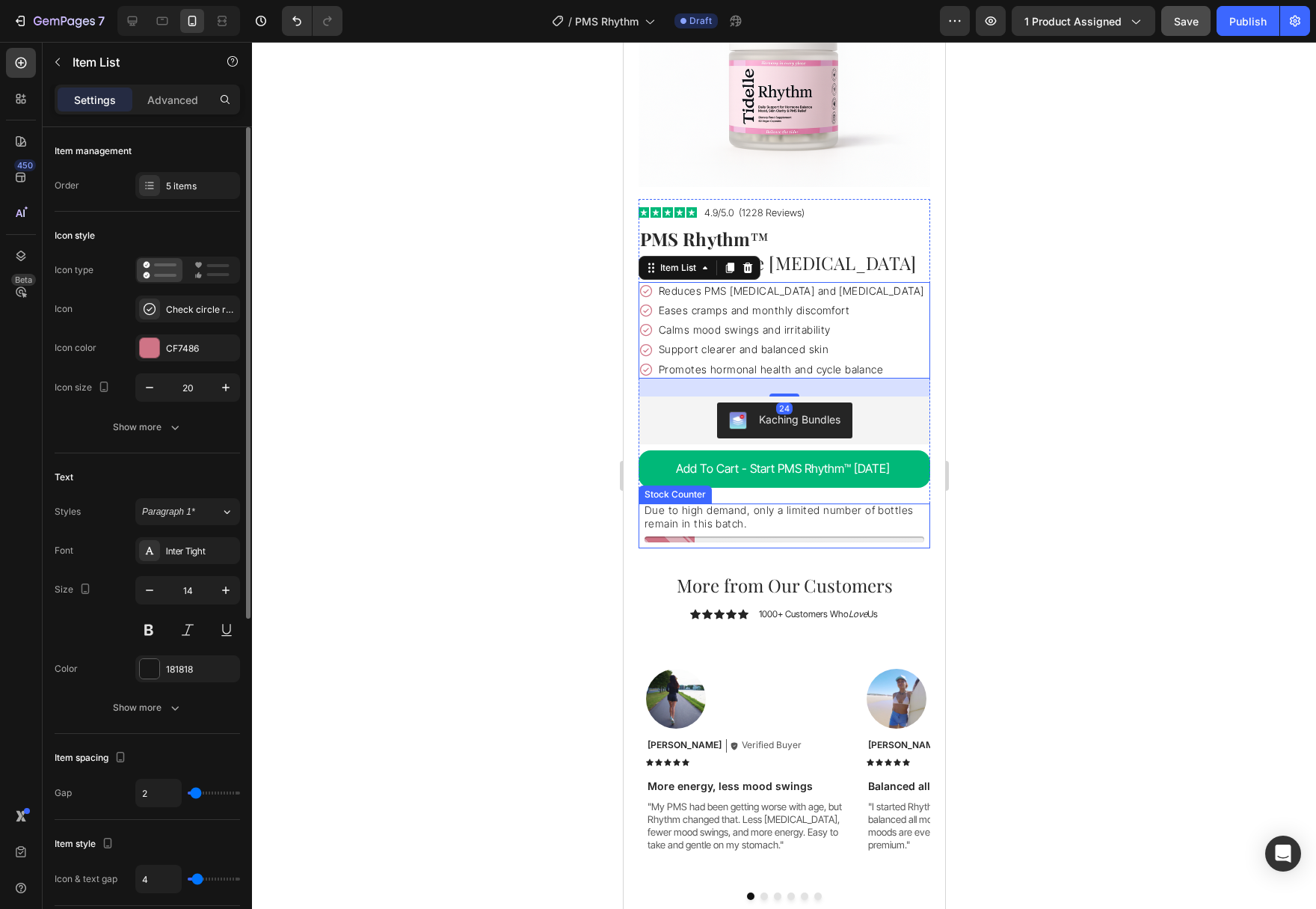
click at [787, 503] on p "Due to high demand, only a limited number of bottles remain in this batch." at bounding box center [783, 516] width 279 height 27
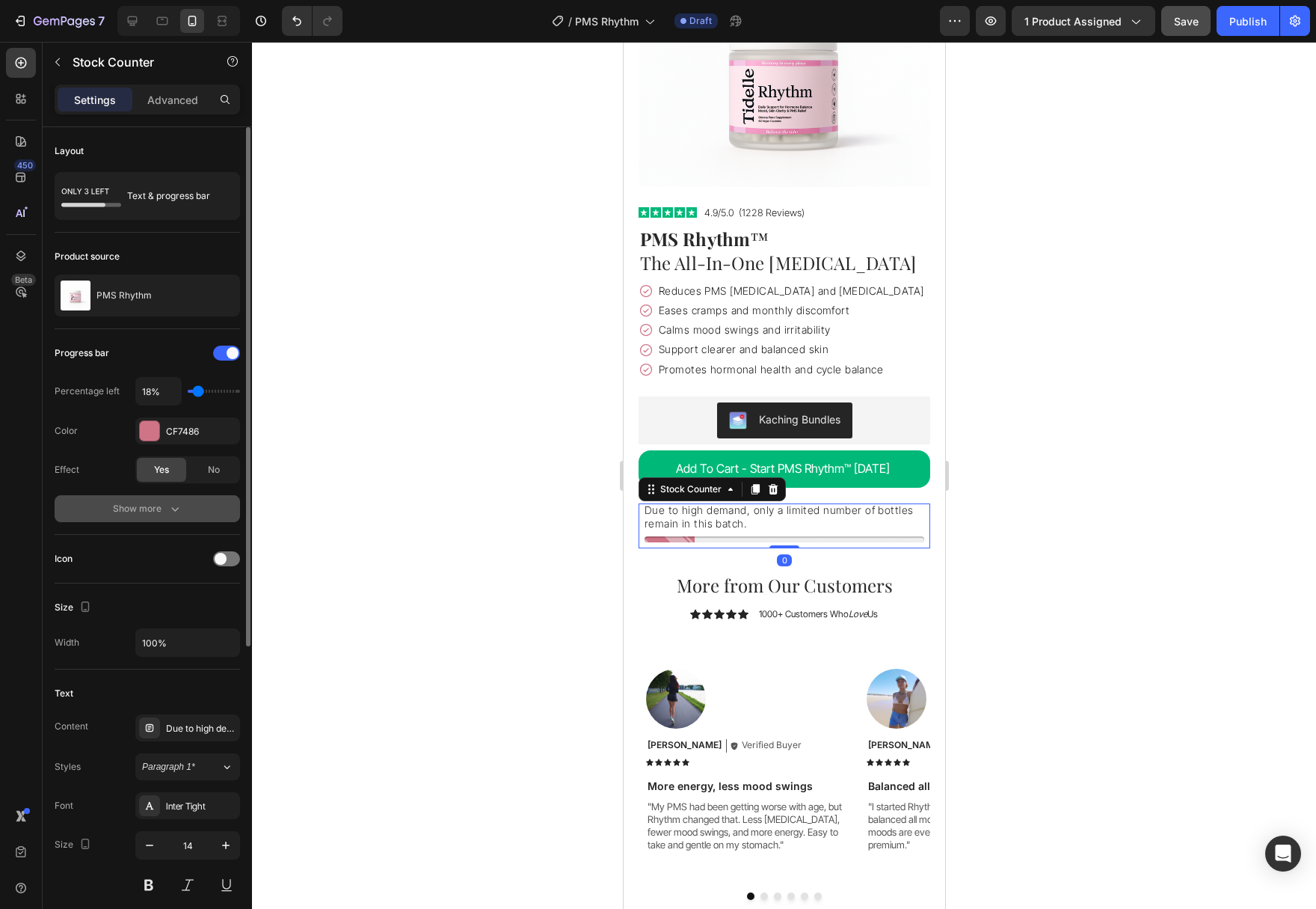
click at [167, 498] on button "Show more" at bounding box center [147, 508] width 185 height 27
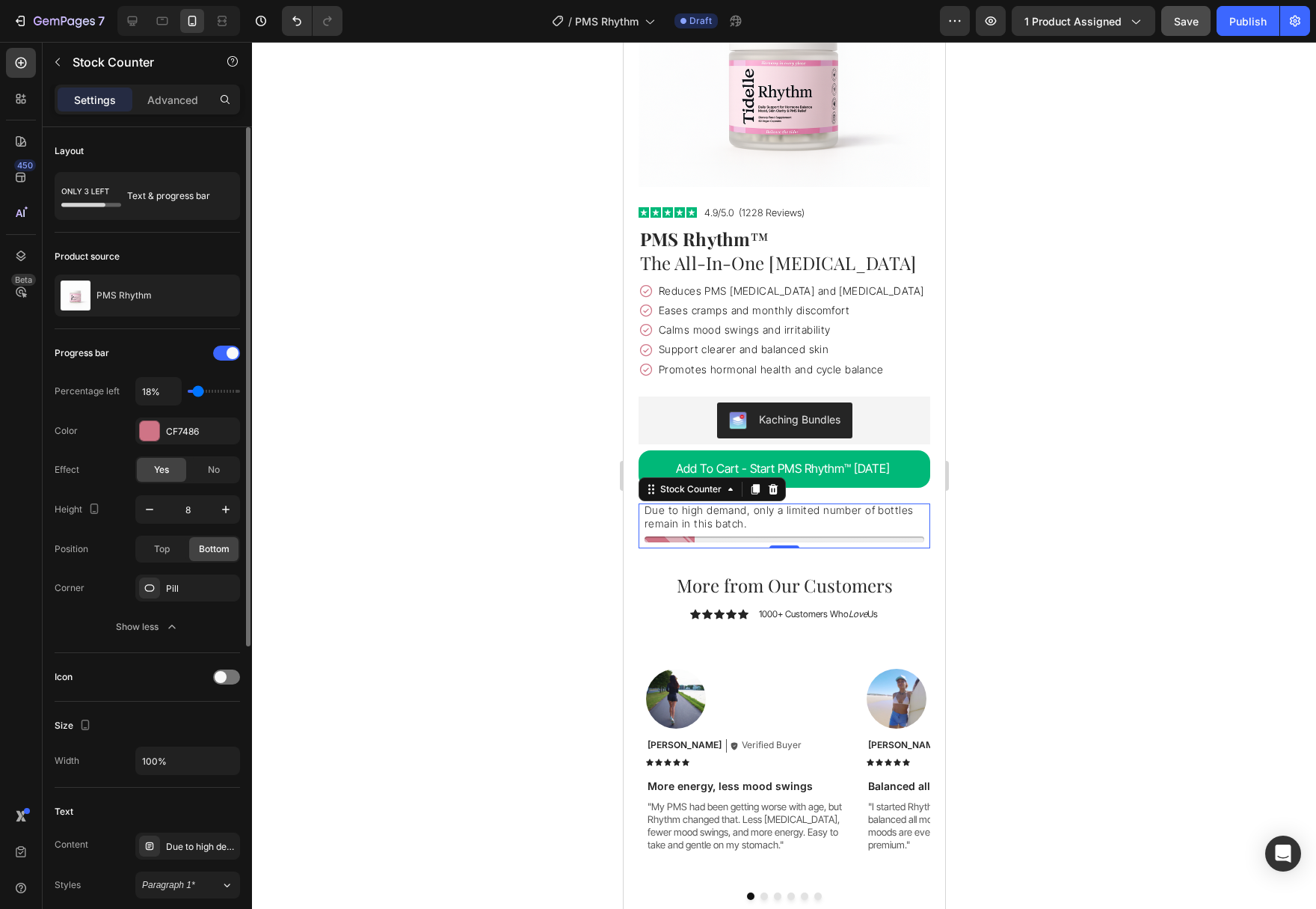
scroll to position [229, 0]
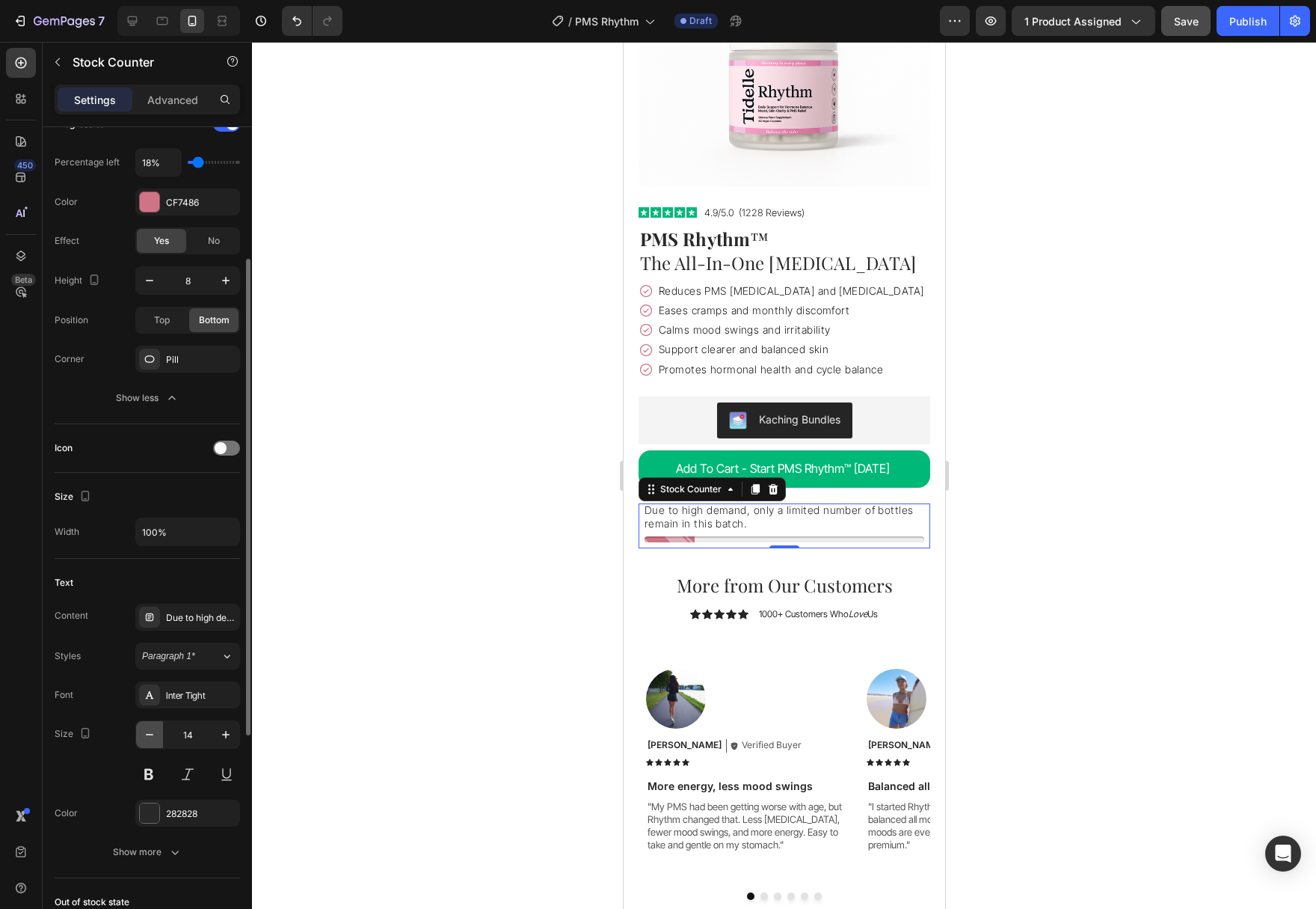
click at [151, 736] on icon "button" at bounding box center [149, 734] width 15 height 15
type input "13"
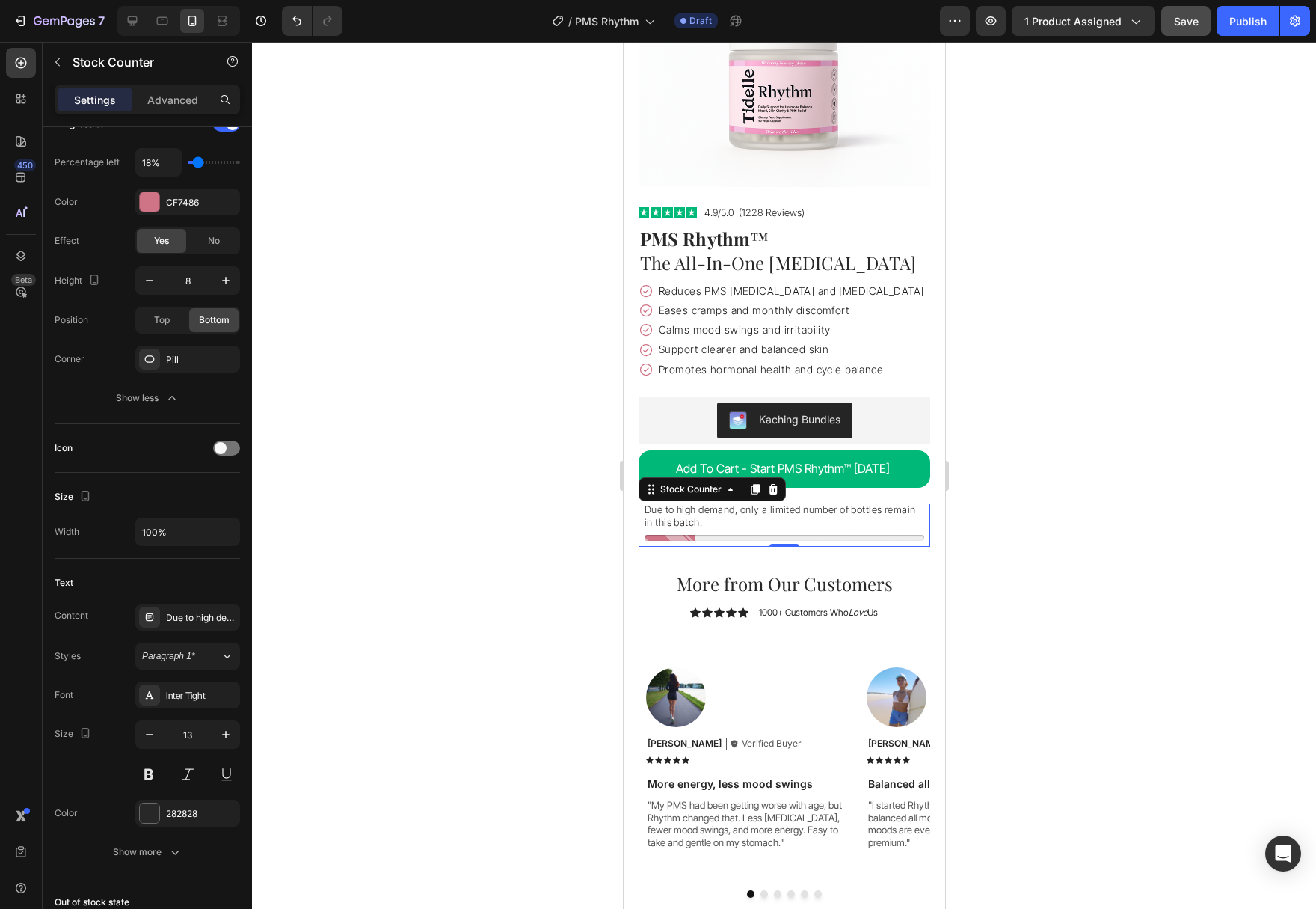
click at [478, 714] on div at bounding box center [783, 475] width 1064 height 867
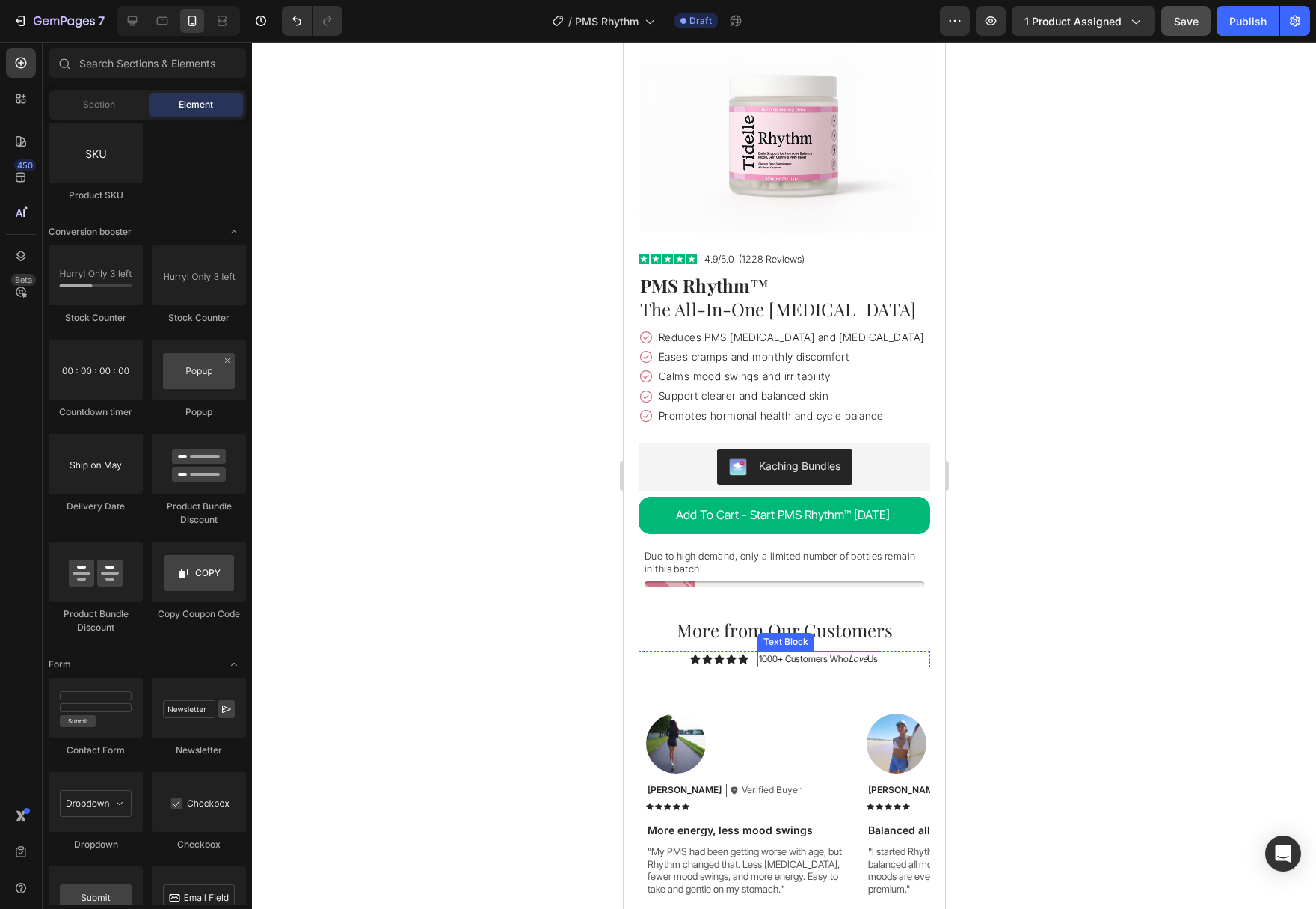
scroll to position [3935, 0]
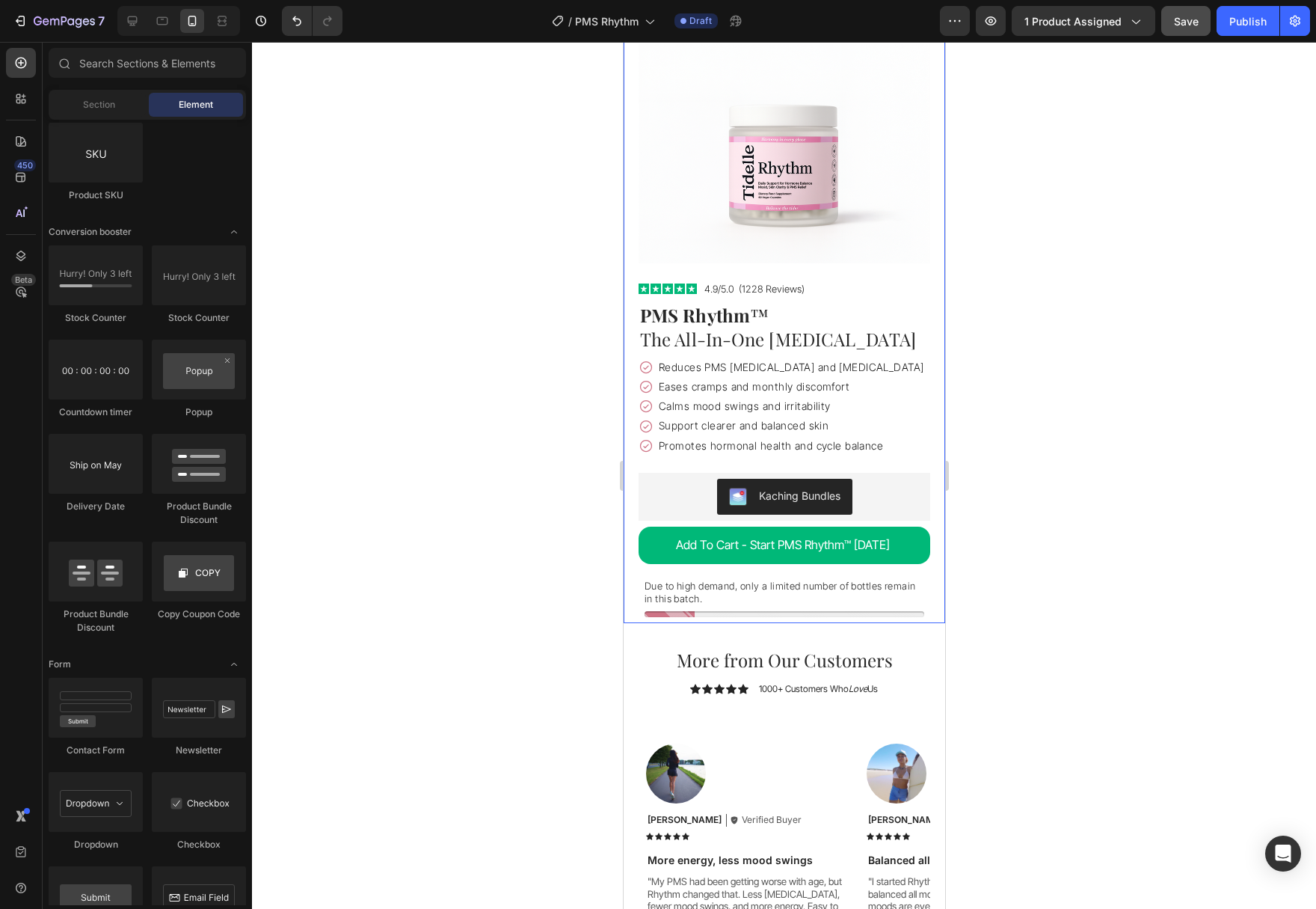
click at [441, 486] on div at bounding box center [783, 475] width 1064 height 867
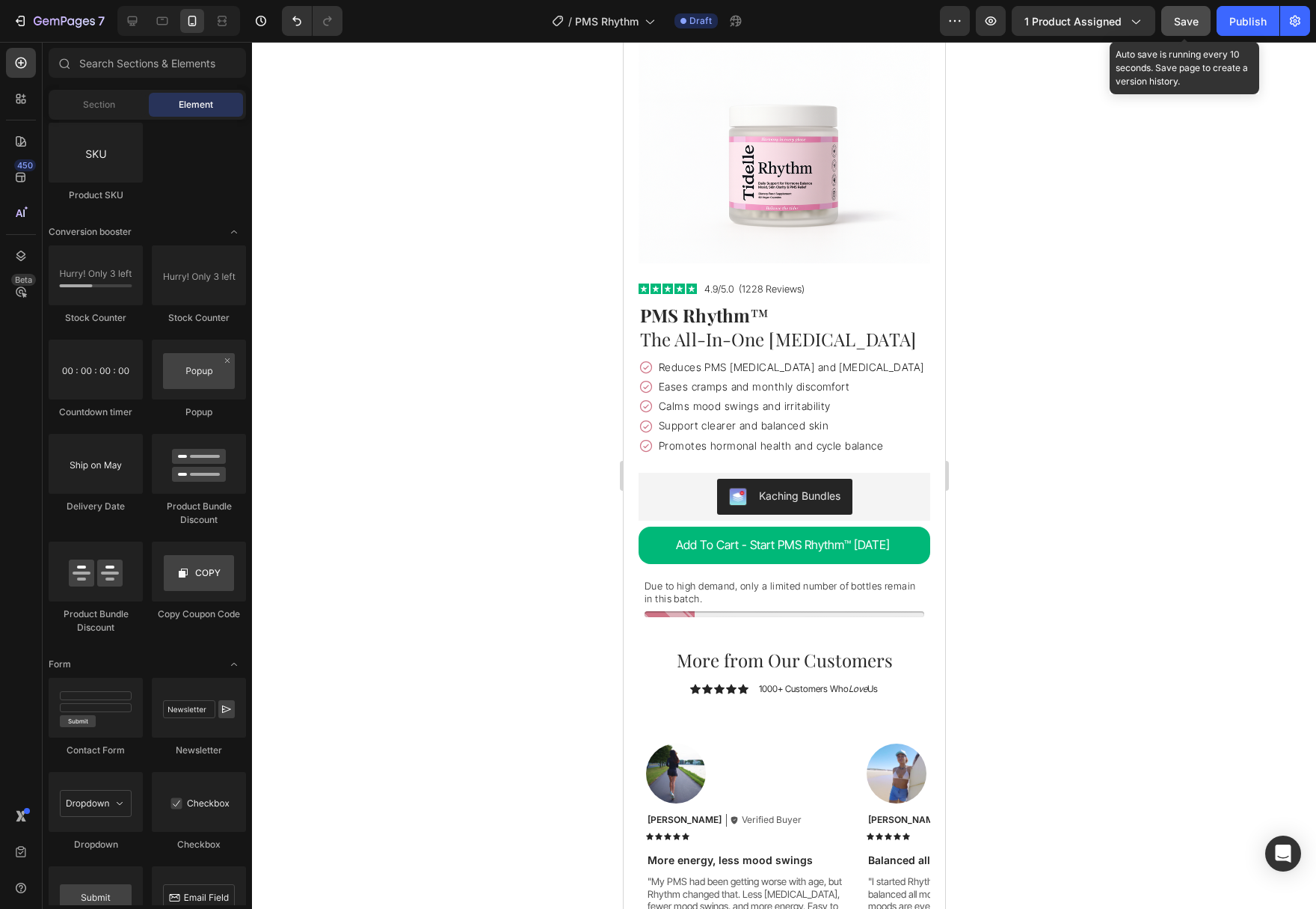
click at [1184, 26] on span "Save" at bounding box center [1186, 21] width 24 height 13
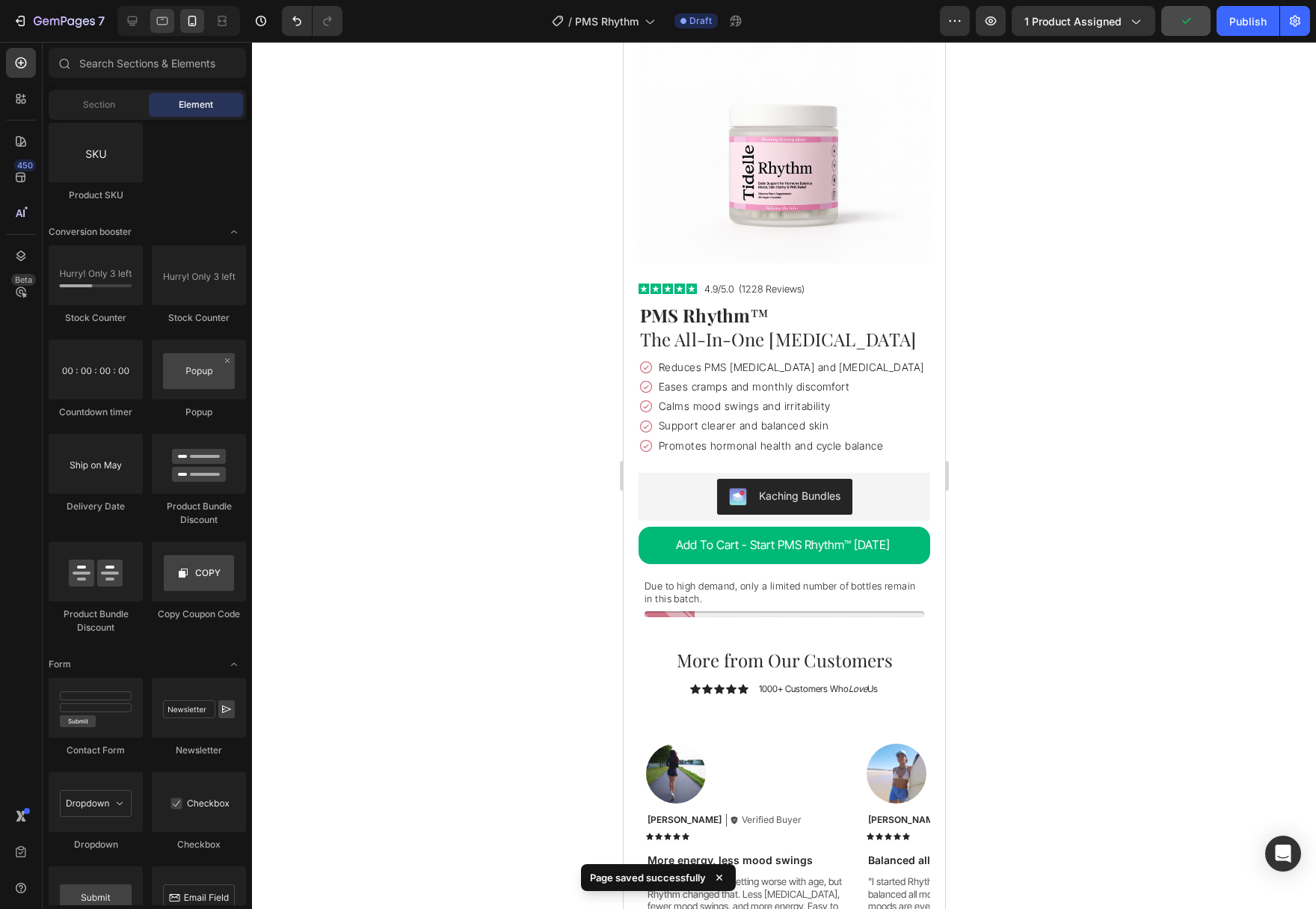
click at [164, 18] on icon at bounding box center [162, 20] width 15 height 15
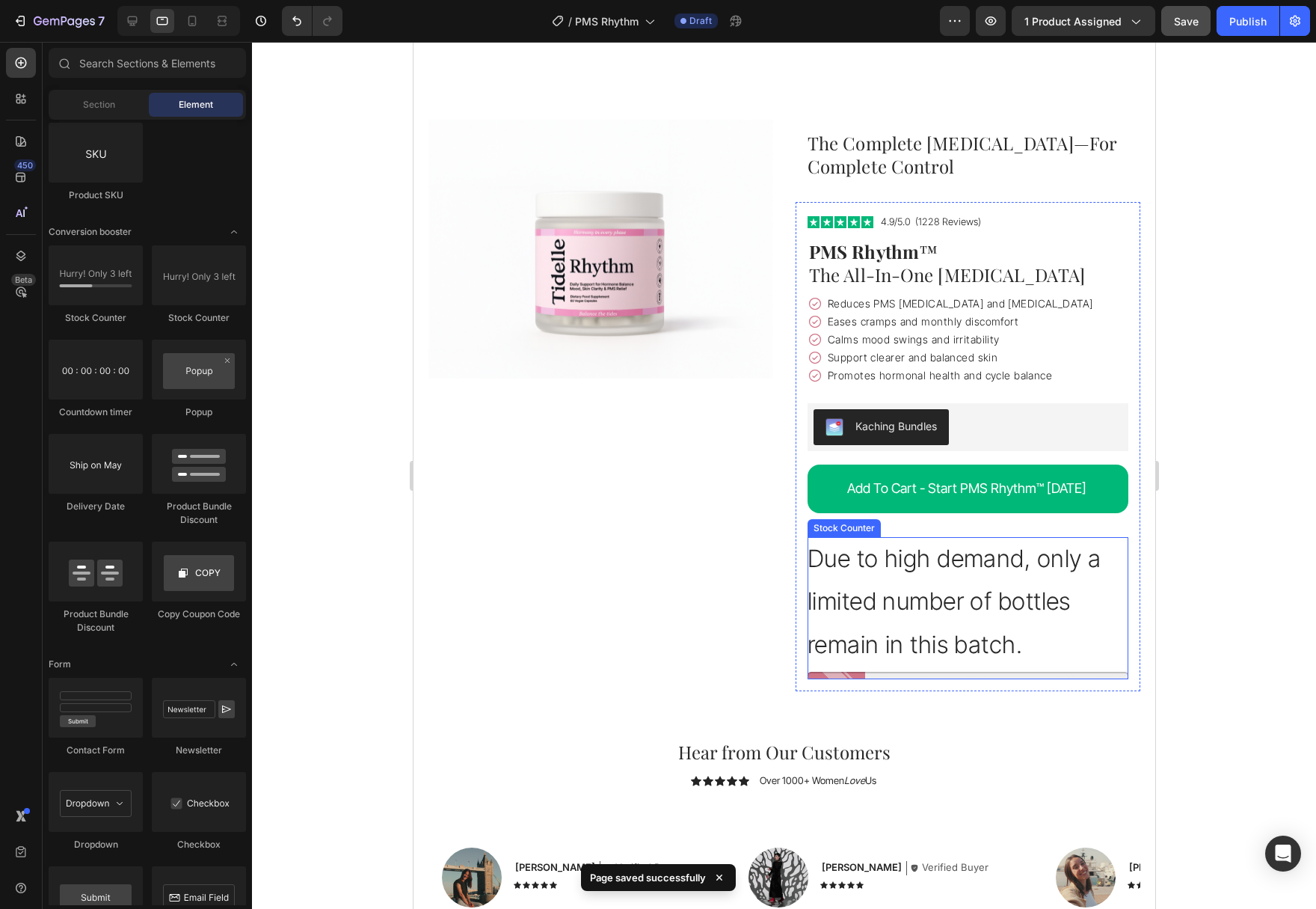
click at [925, 582] on p "Due to high demand, only a limited number of bottles remain in this batch." at bounding box center [967, 602] width 321 height 130
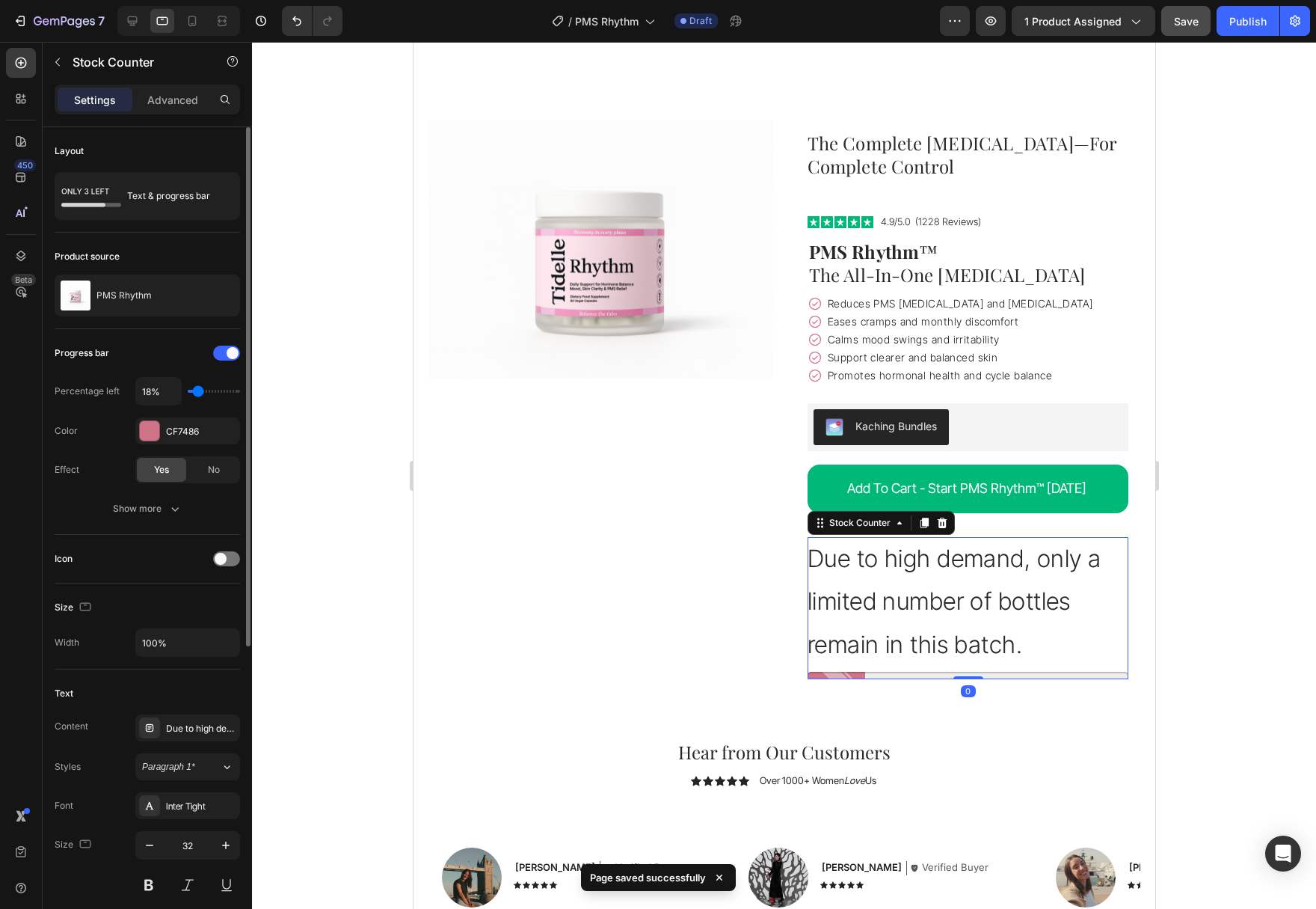
scroll to position [77, 0]
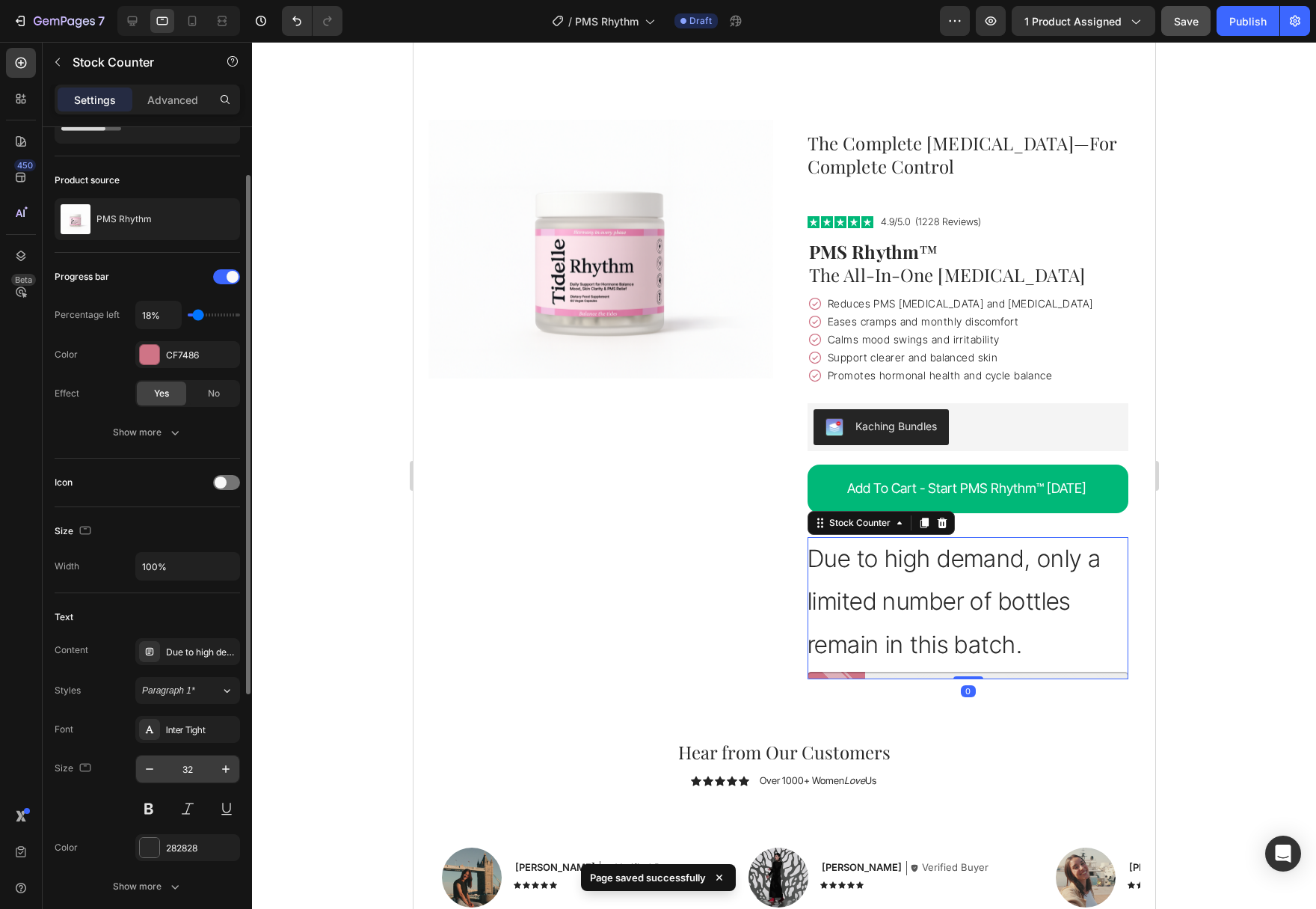
click at [193, 771] on input "32" at bounding box center [187, 769] width 50 height 27
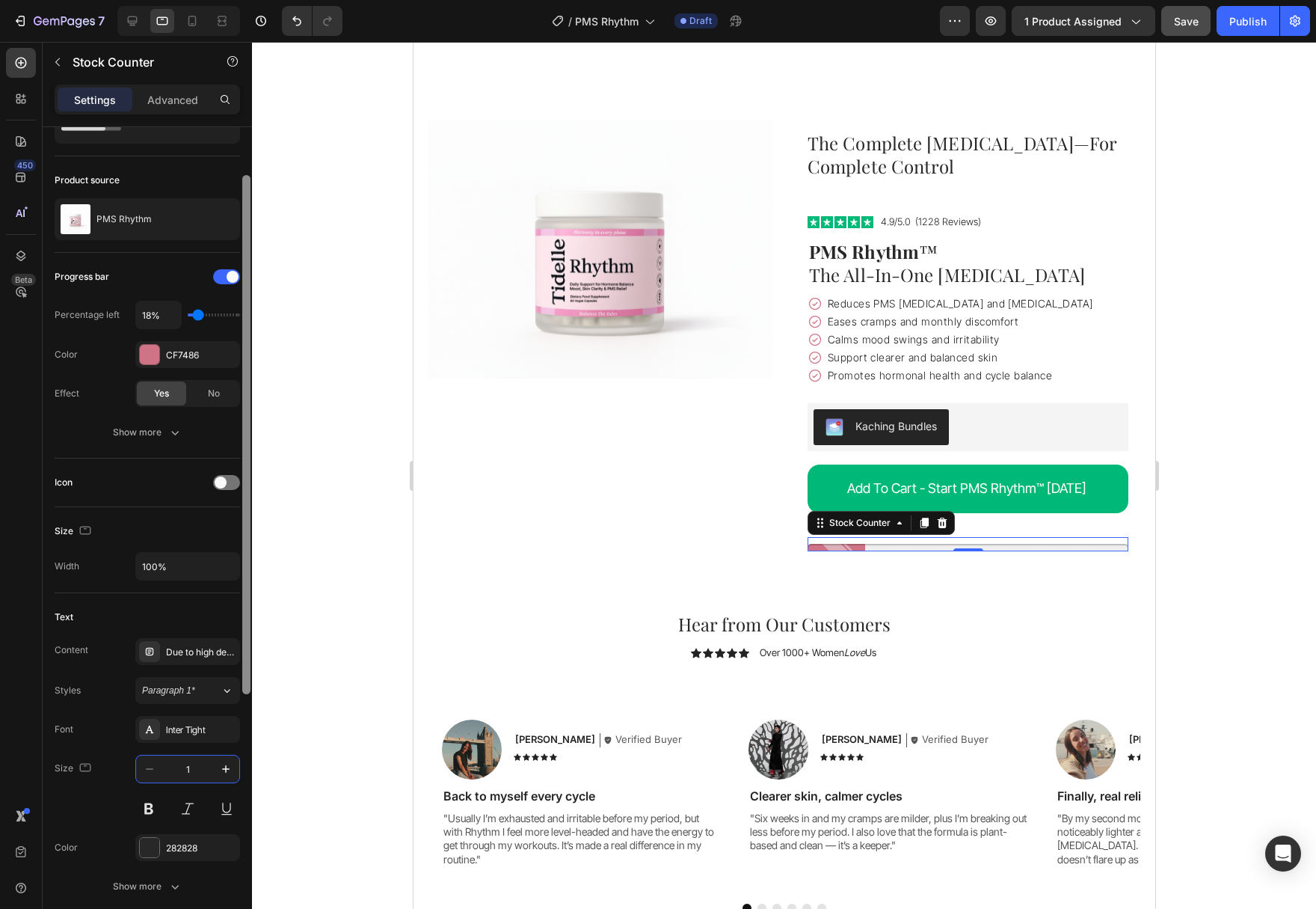
type input "13"
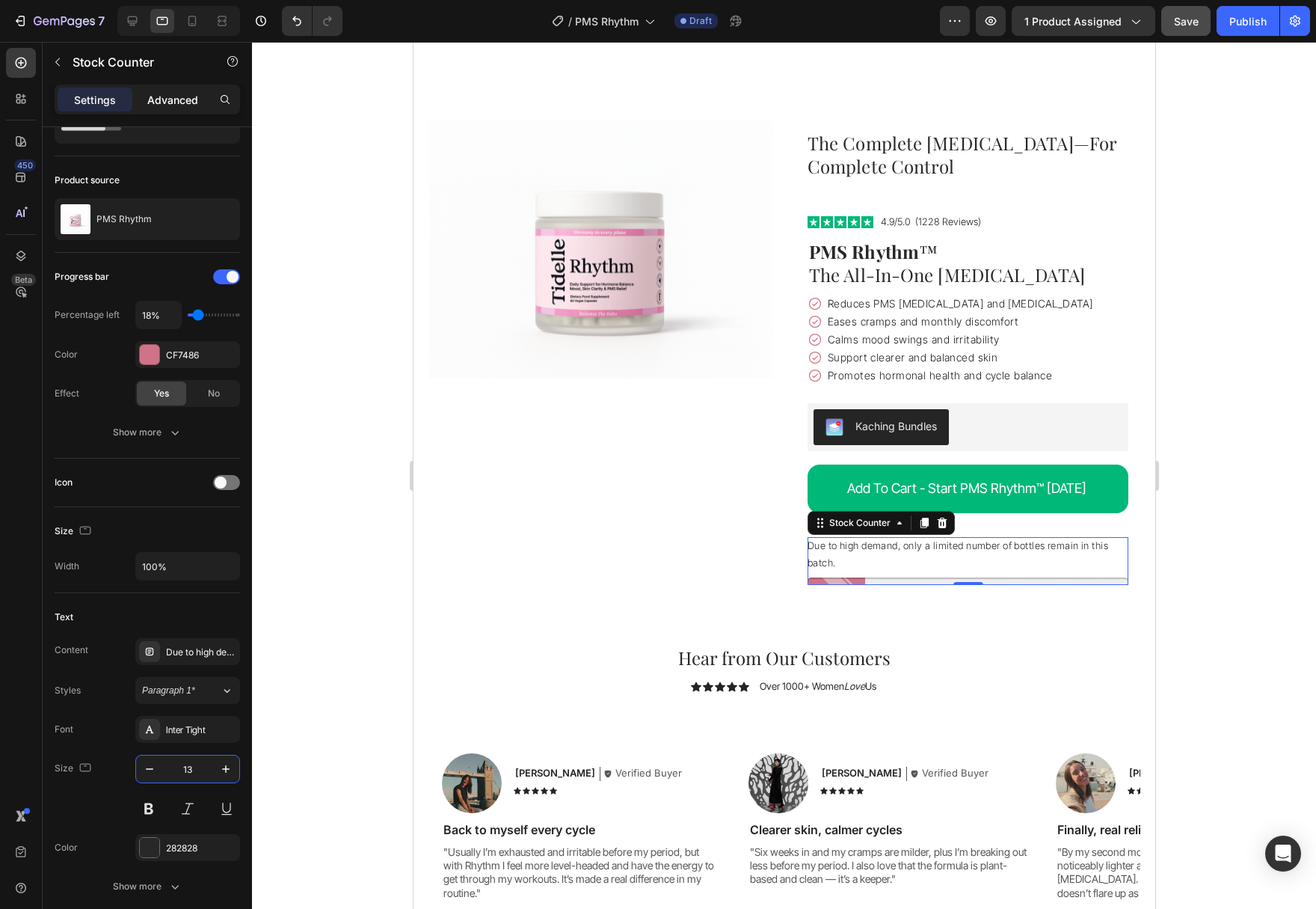
click at [154, 100] on p "Advanced" at bounding box center [172, 100] width 50 height 16
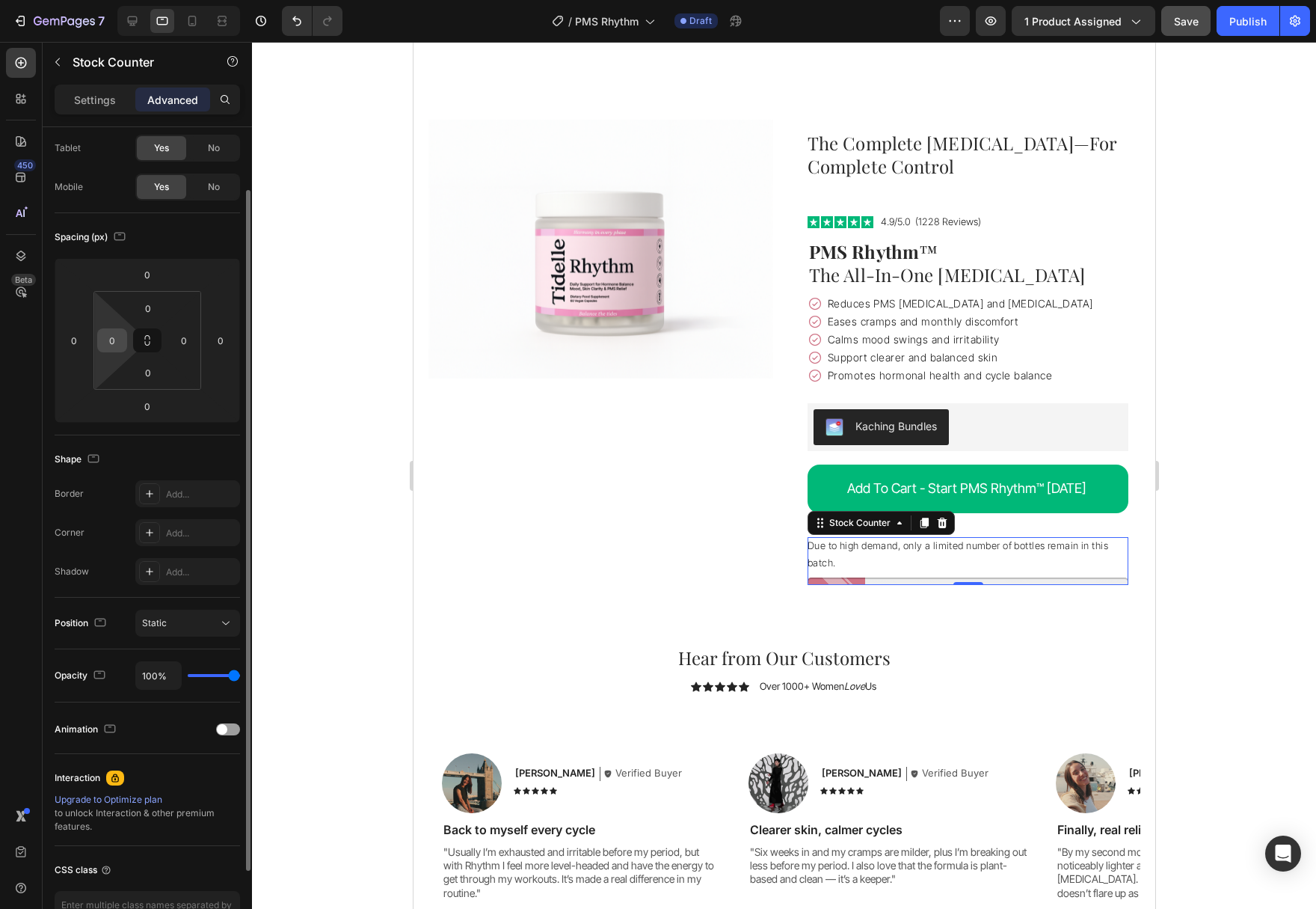
click at [113, 337] on input "0" at bounding box center [112, 340] width 23 height 23
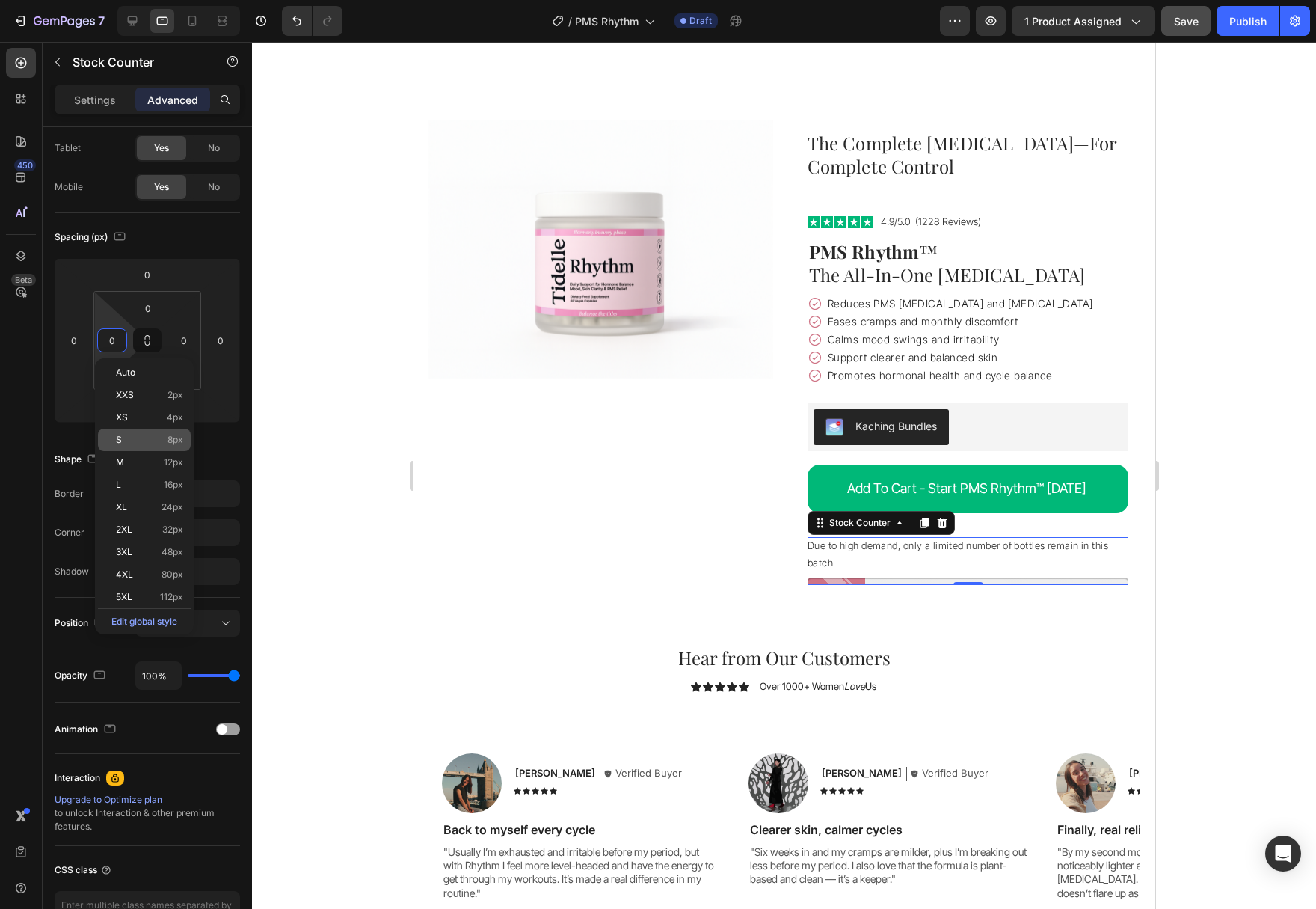
click at [149, 442] on p "S 8px" at bounding box center [149, 440] width 67 height 10
type input "8"
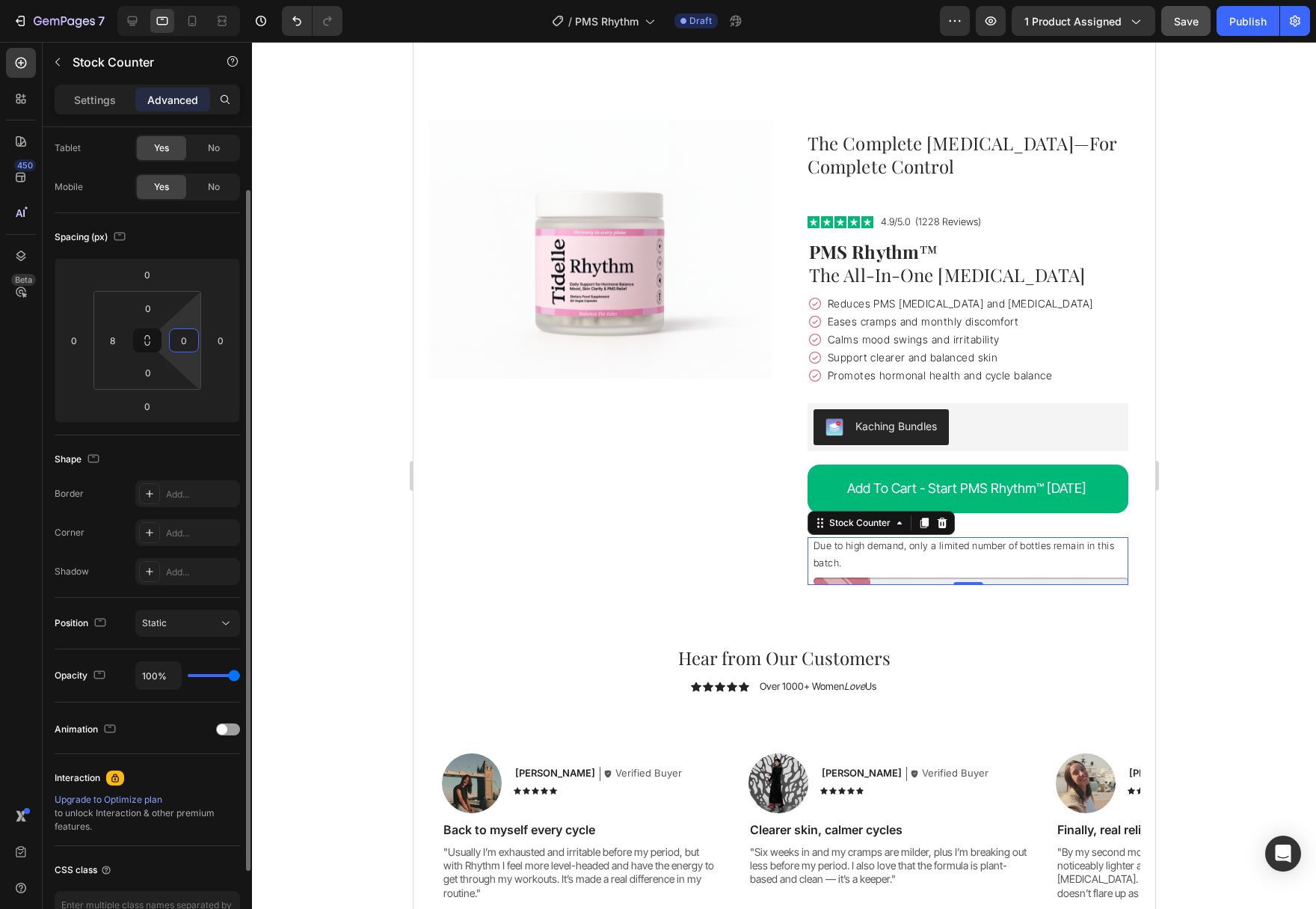
click at [187, 340] on input "0" at bounding box center [184, 340] width 23 height 23
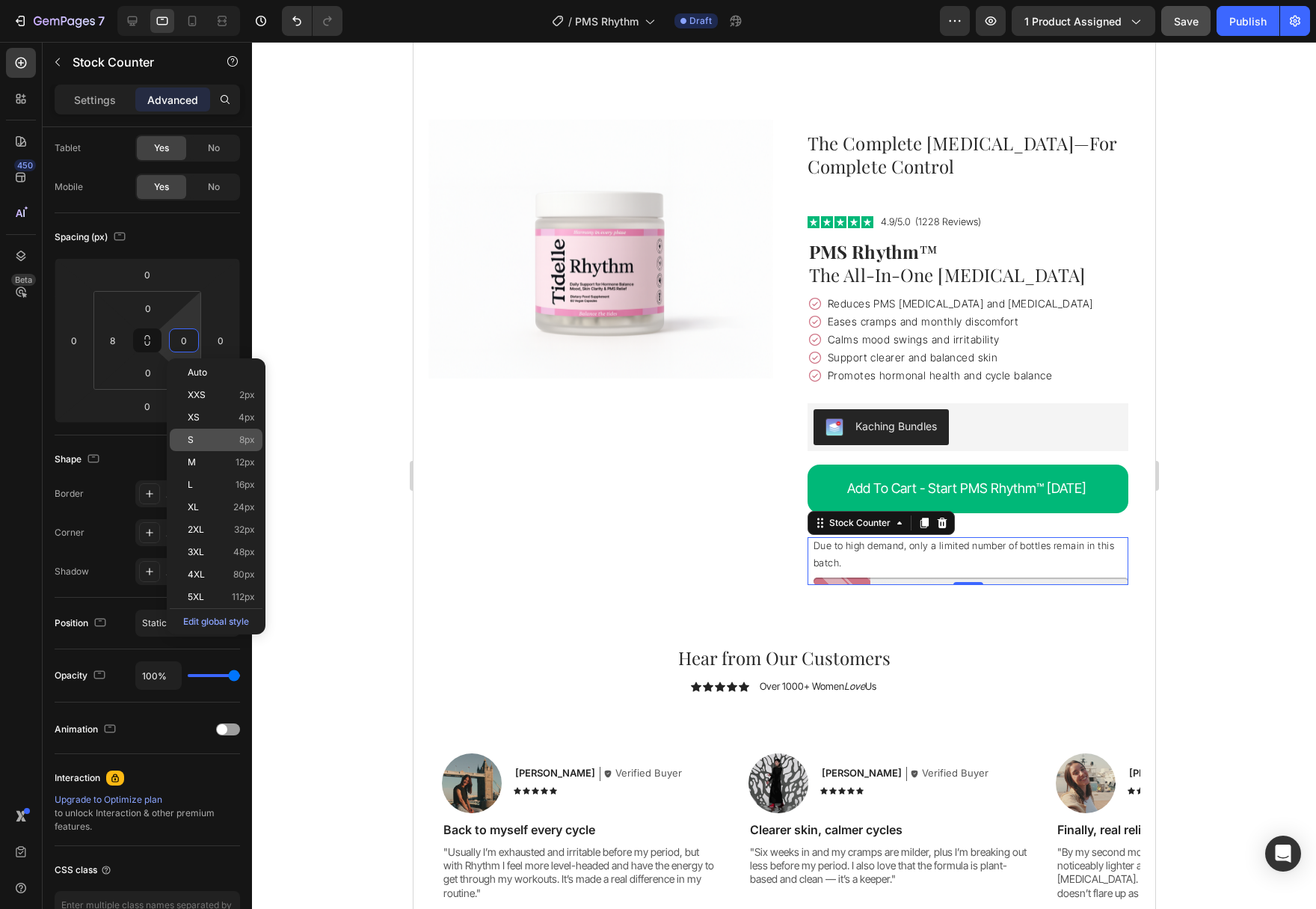
click at [216, 434] on p "S 8px" at bounding box center [221, 440] width 67 height 10
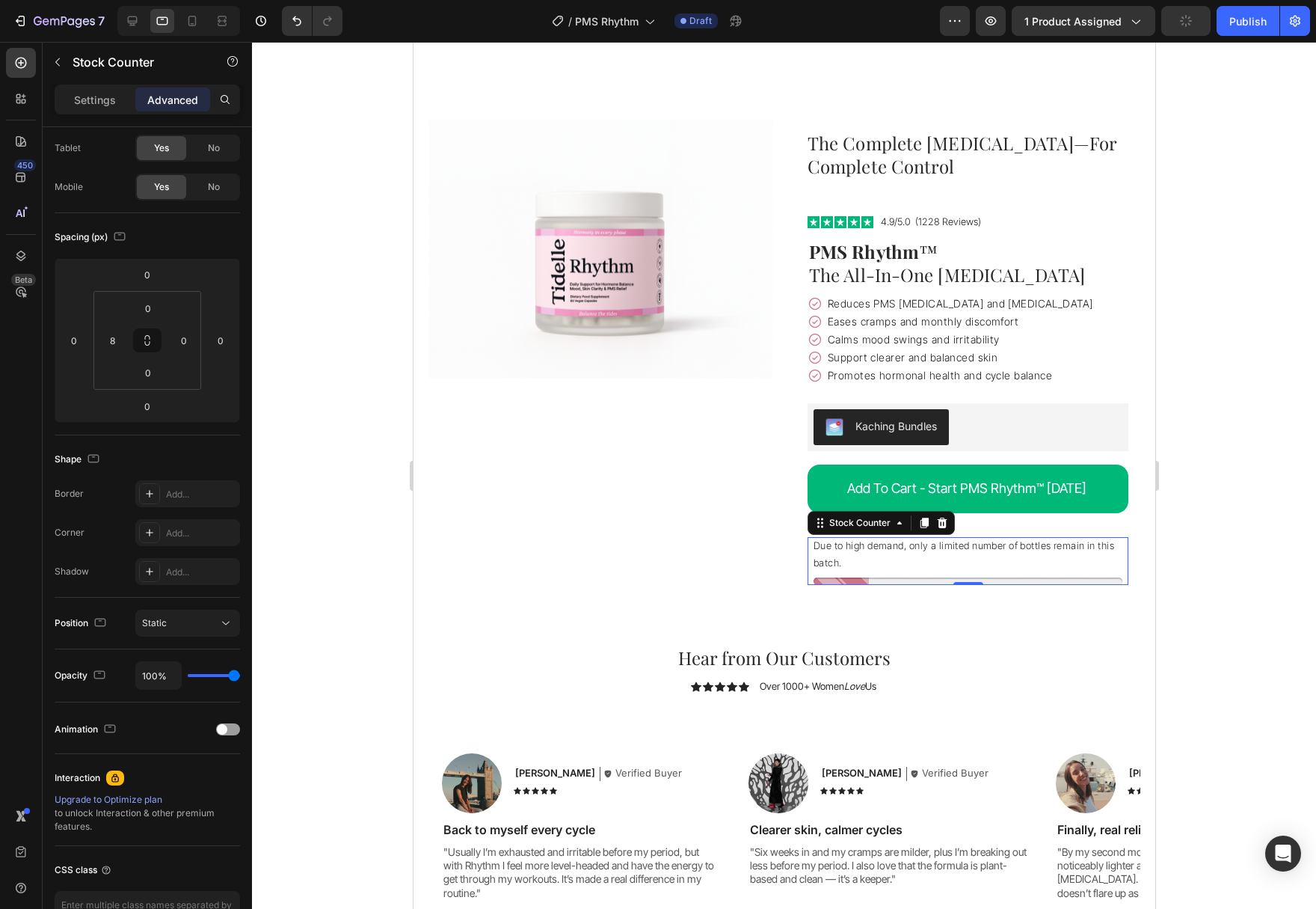
type input "8"
click at [106, 103] on p "Settings" at bounding box center [95, 100] width 42 height 16
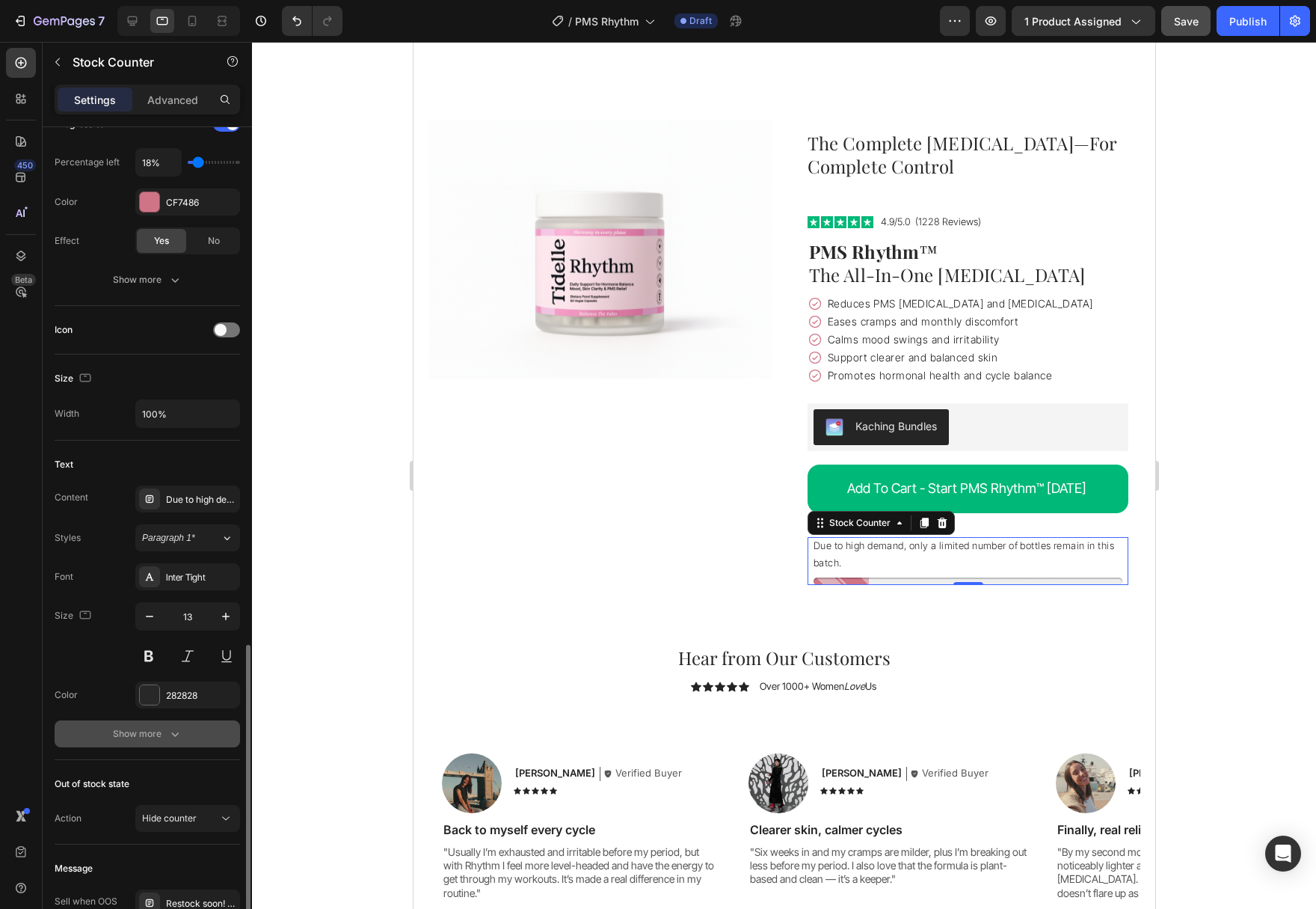
scroll to position [458, 0]
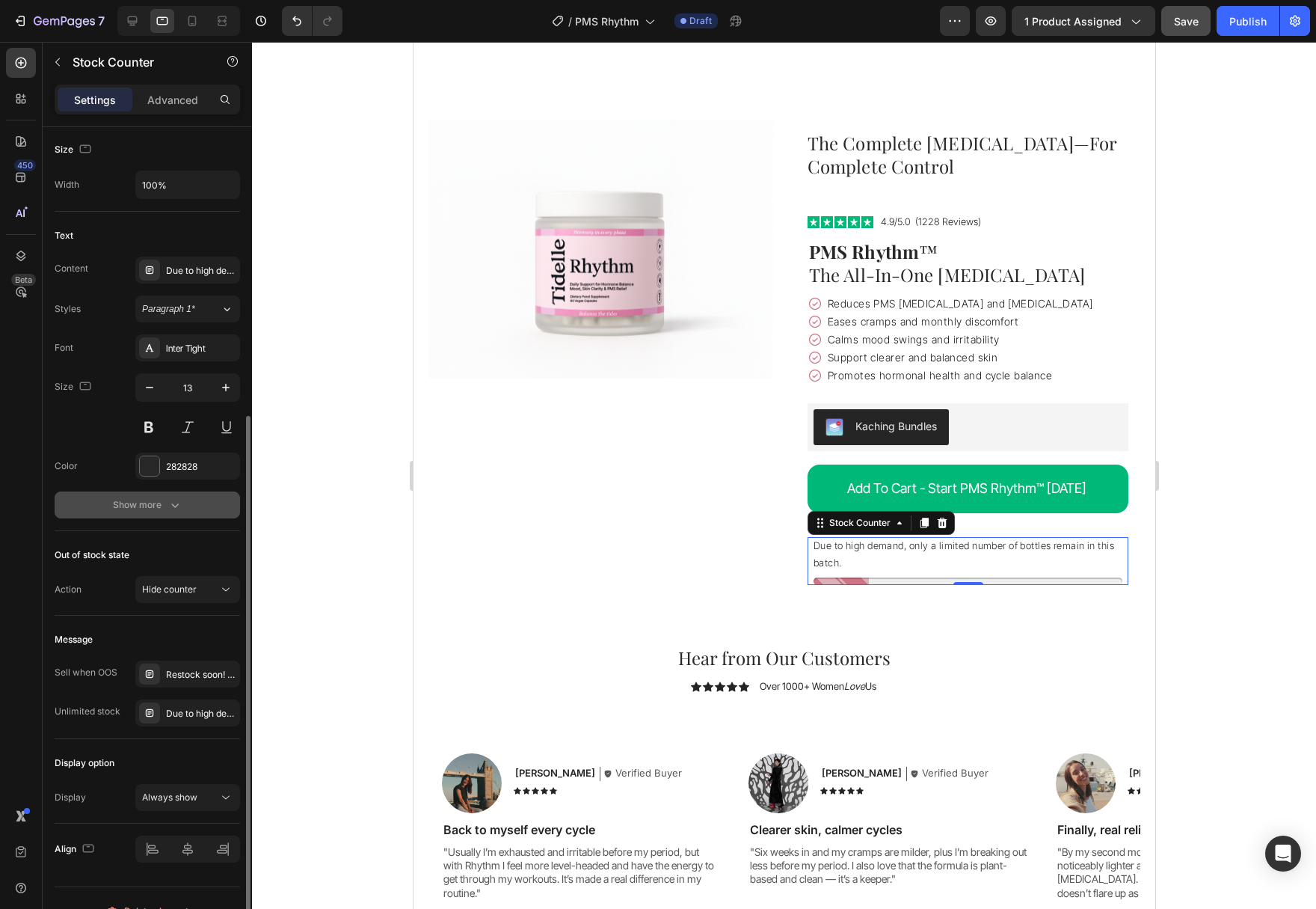
click at [177, 513] on button "Show more" at bounding box center [147, 504] width 185 height 27
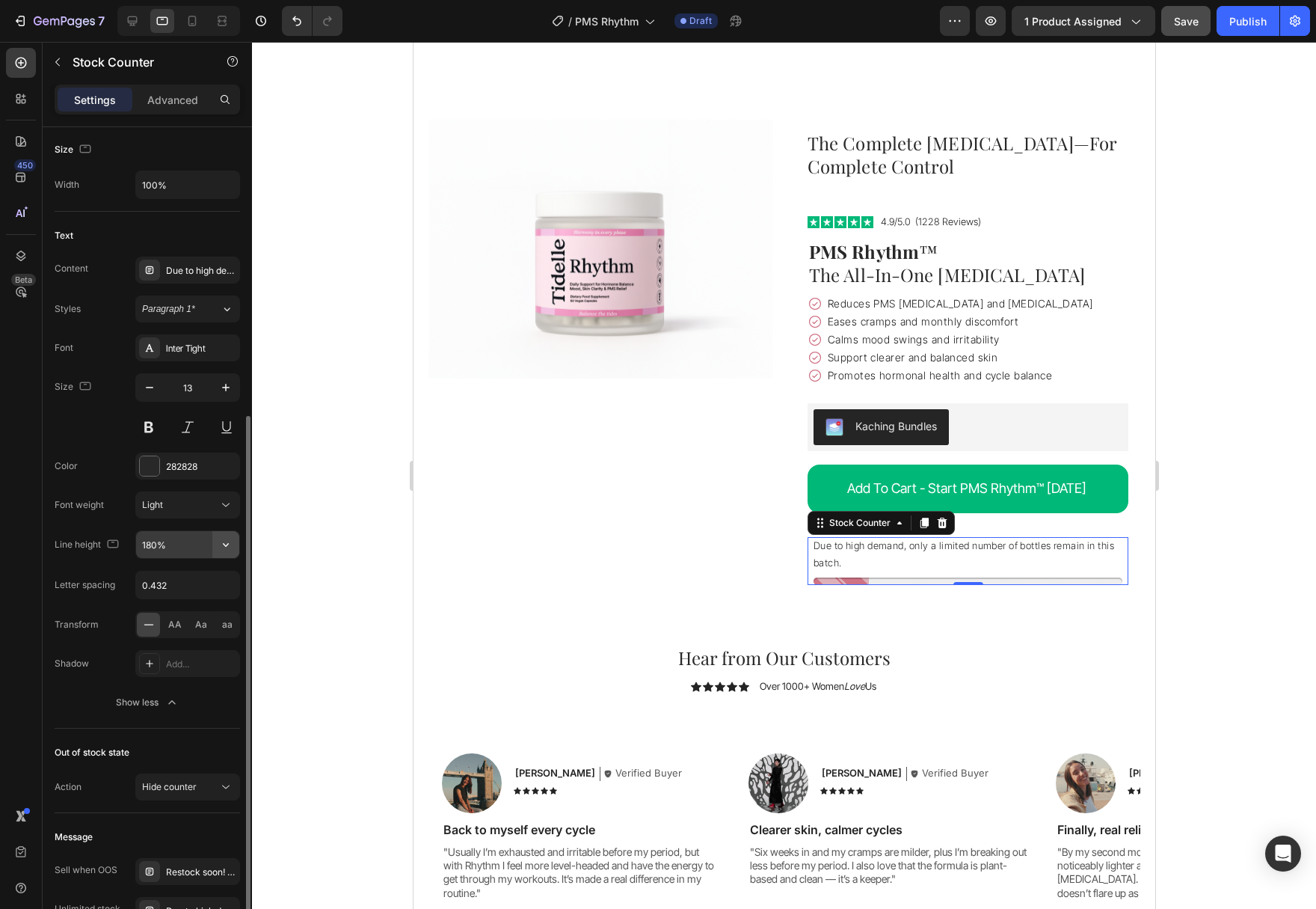
click at [226, 546] on icon "button" at bounding box center [225, 545] width 6 height 3
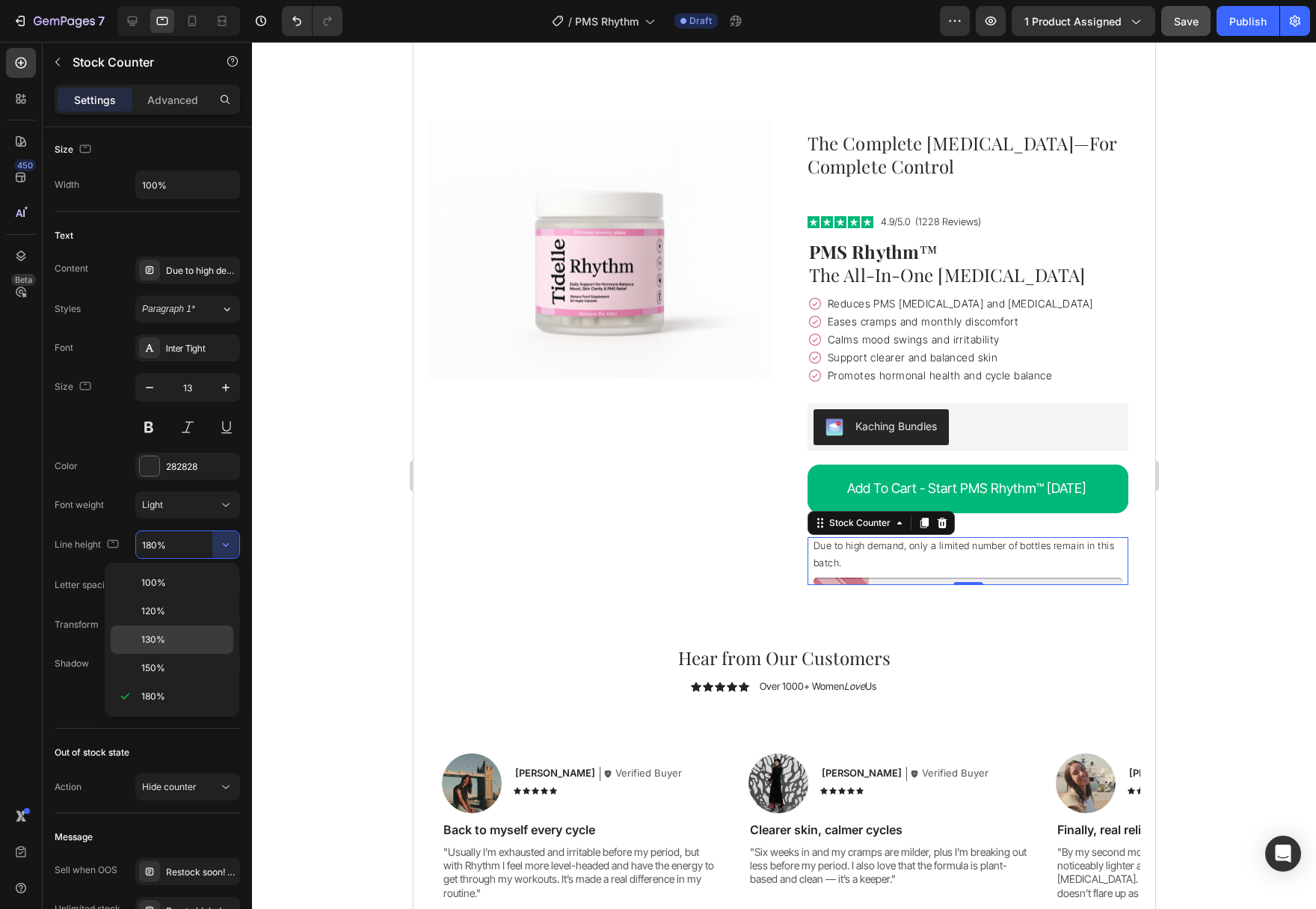
click at [188, 654] on div "130%" at bounding box center [171, 668] width 123 height 29
type input "130%"
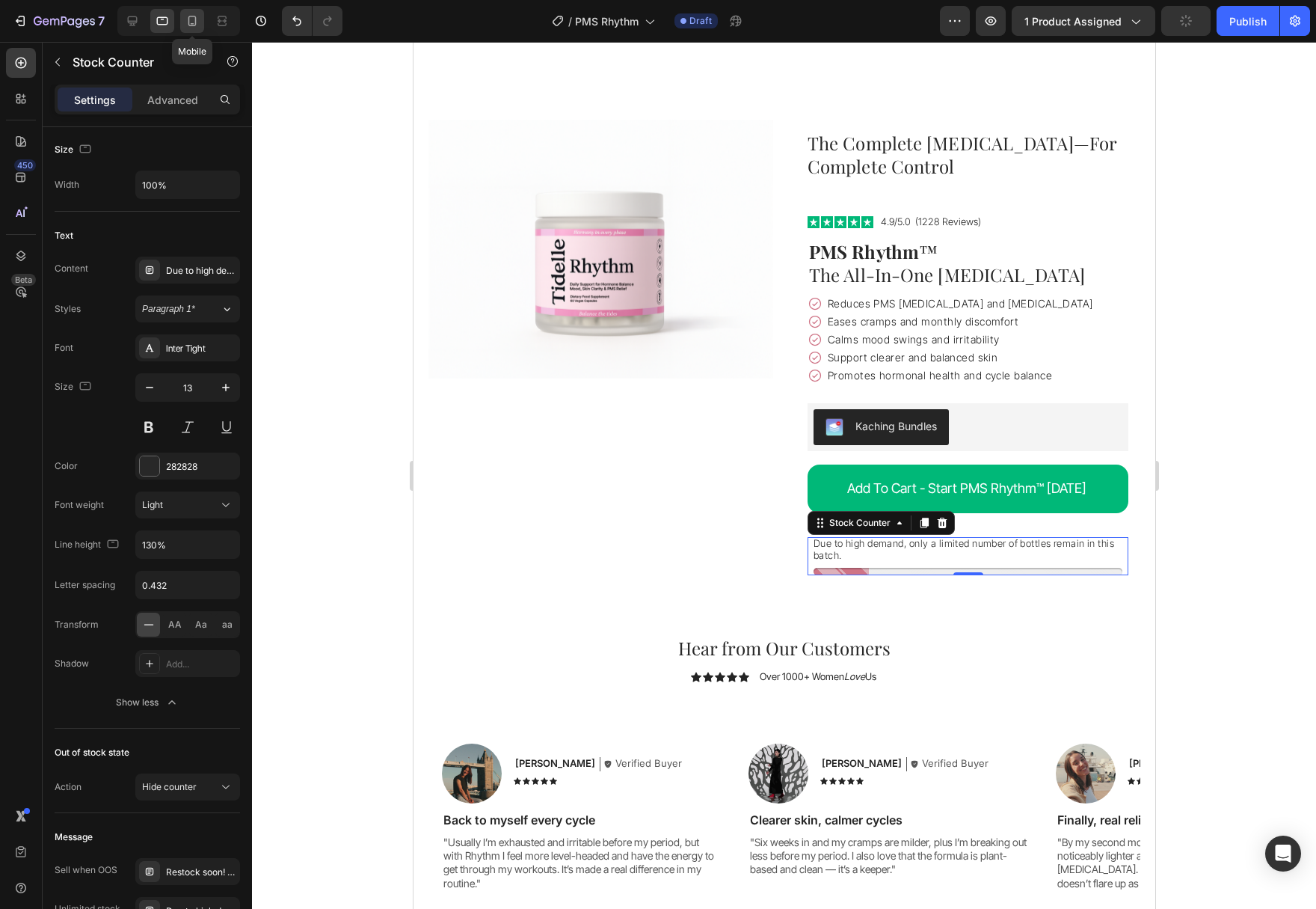
click at [185, 21] on div at bounding box center [191, 20] width 24 height 24
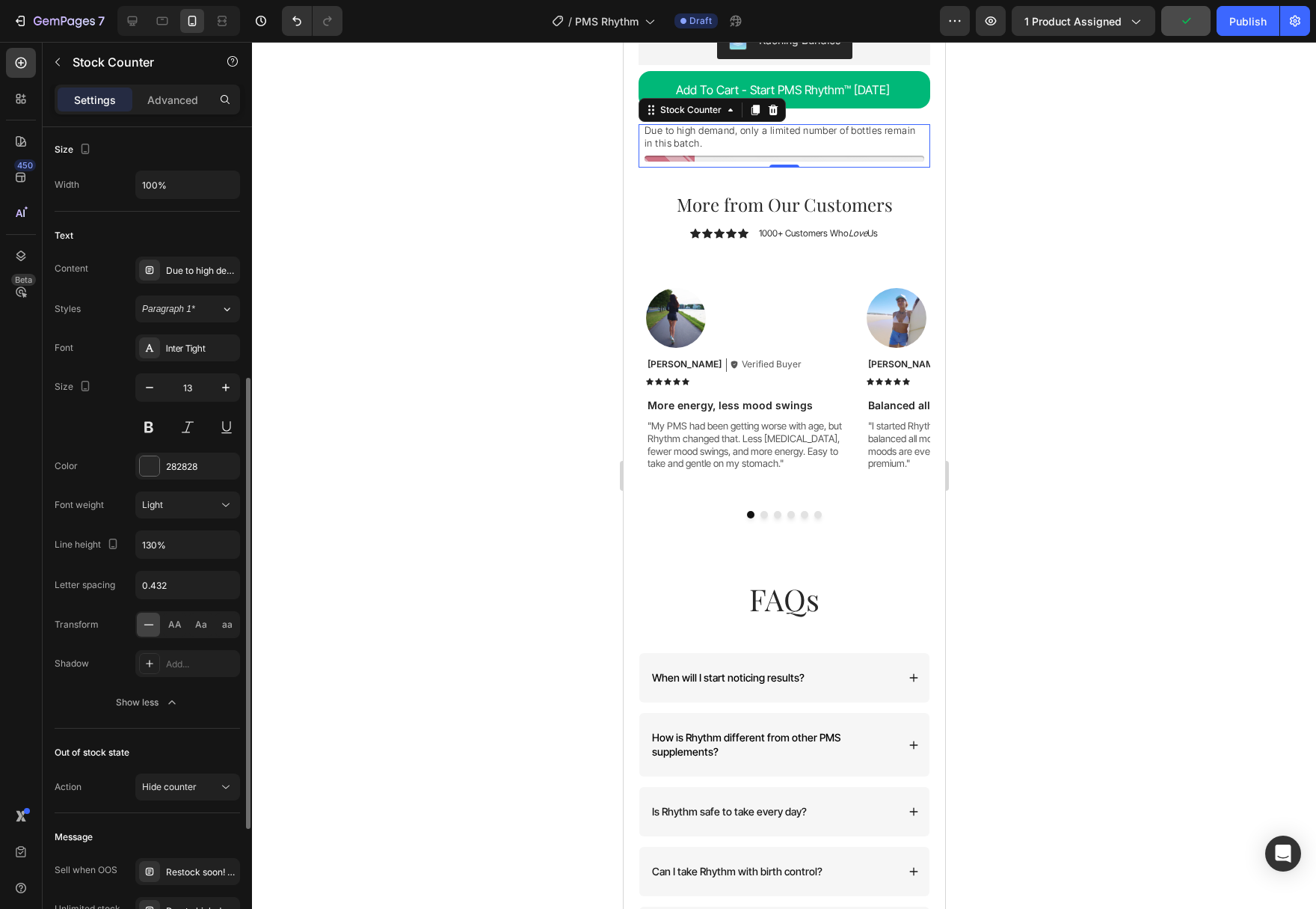
scroll to position [4649, 0]
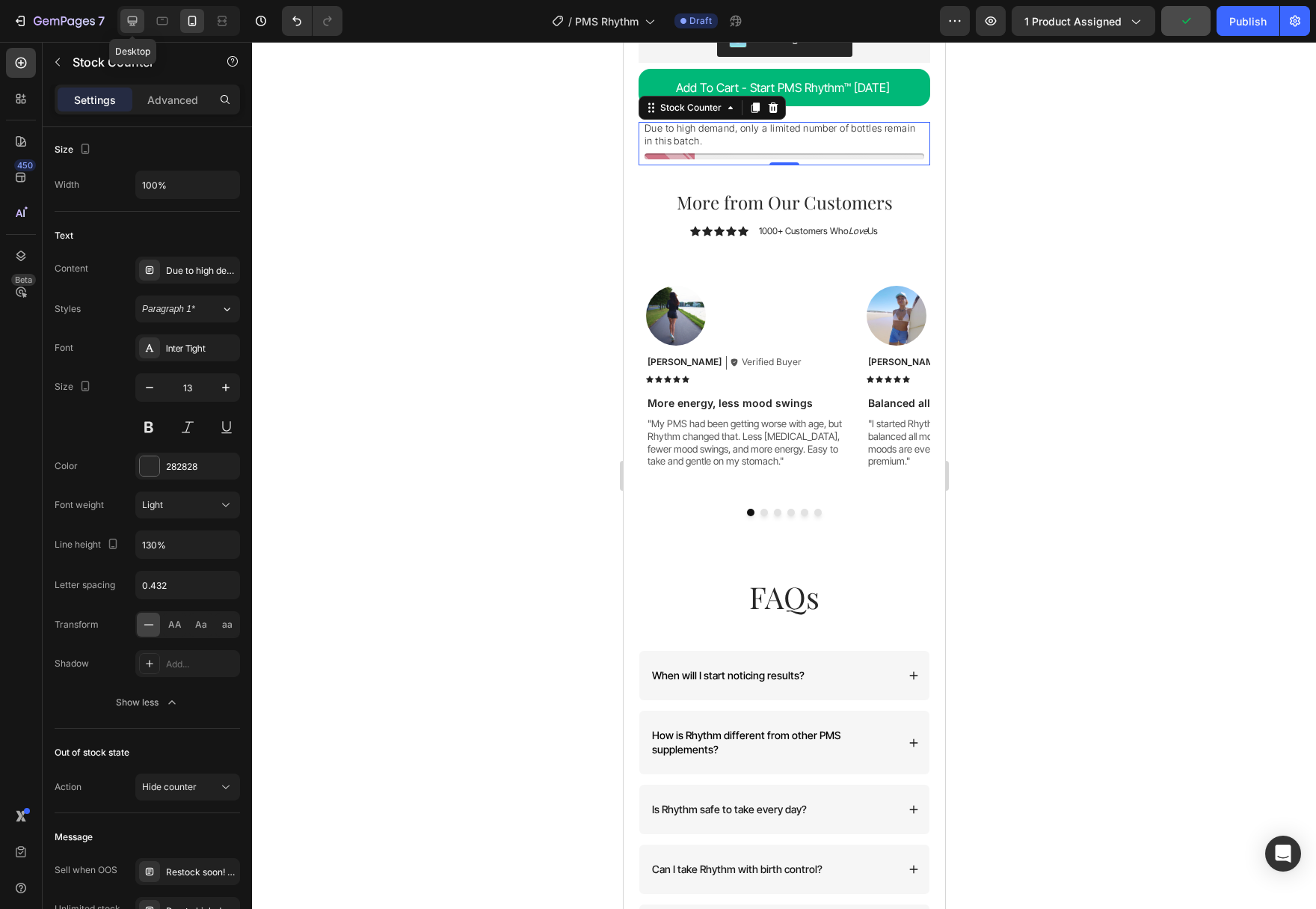
click at [135, 23] on icon at bounding box center [132, 21] width 10 height 10
type input "40"
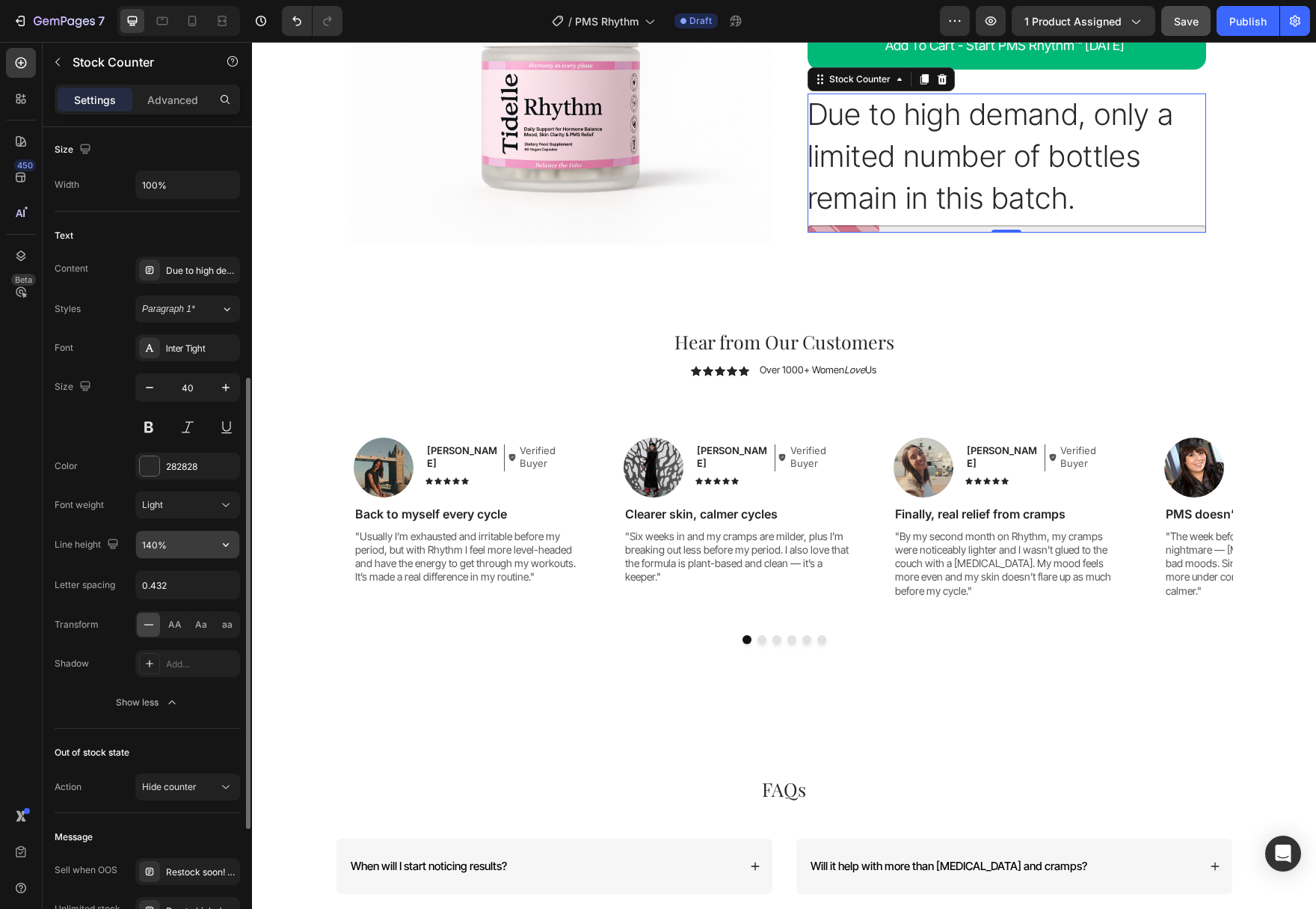
scroll to position [4612, 0]
click at [218, 549] on button "button" at bounding box center [225, 544] width 27 height 27
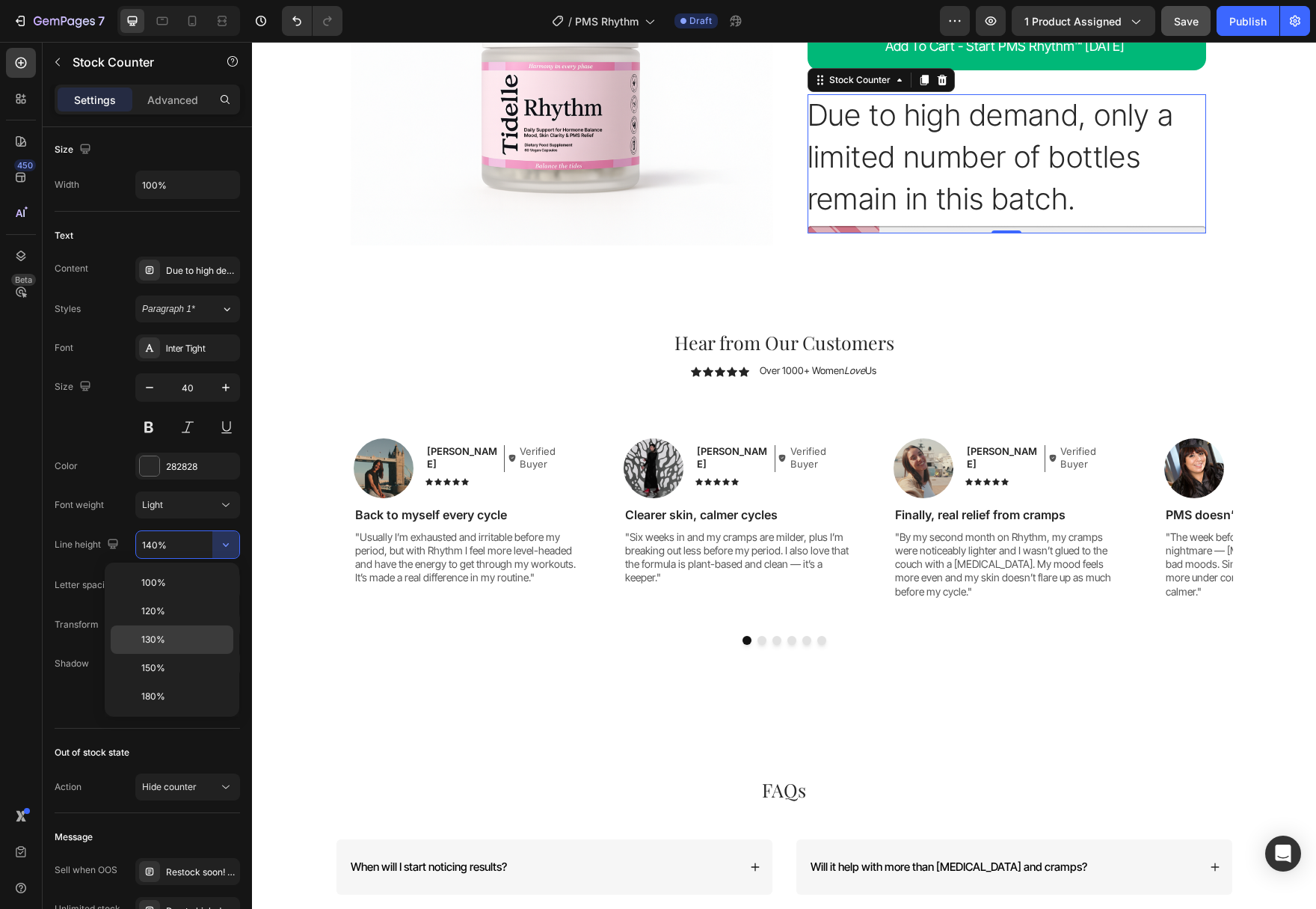
click at [191, 635] on p "130%" at bounding box center [184, 639] width 85 height 13
type input "130%"
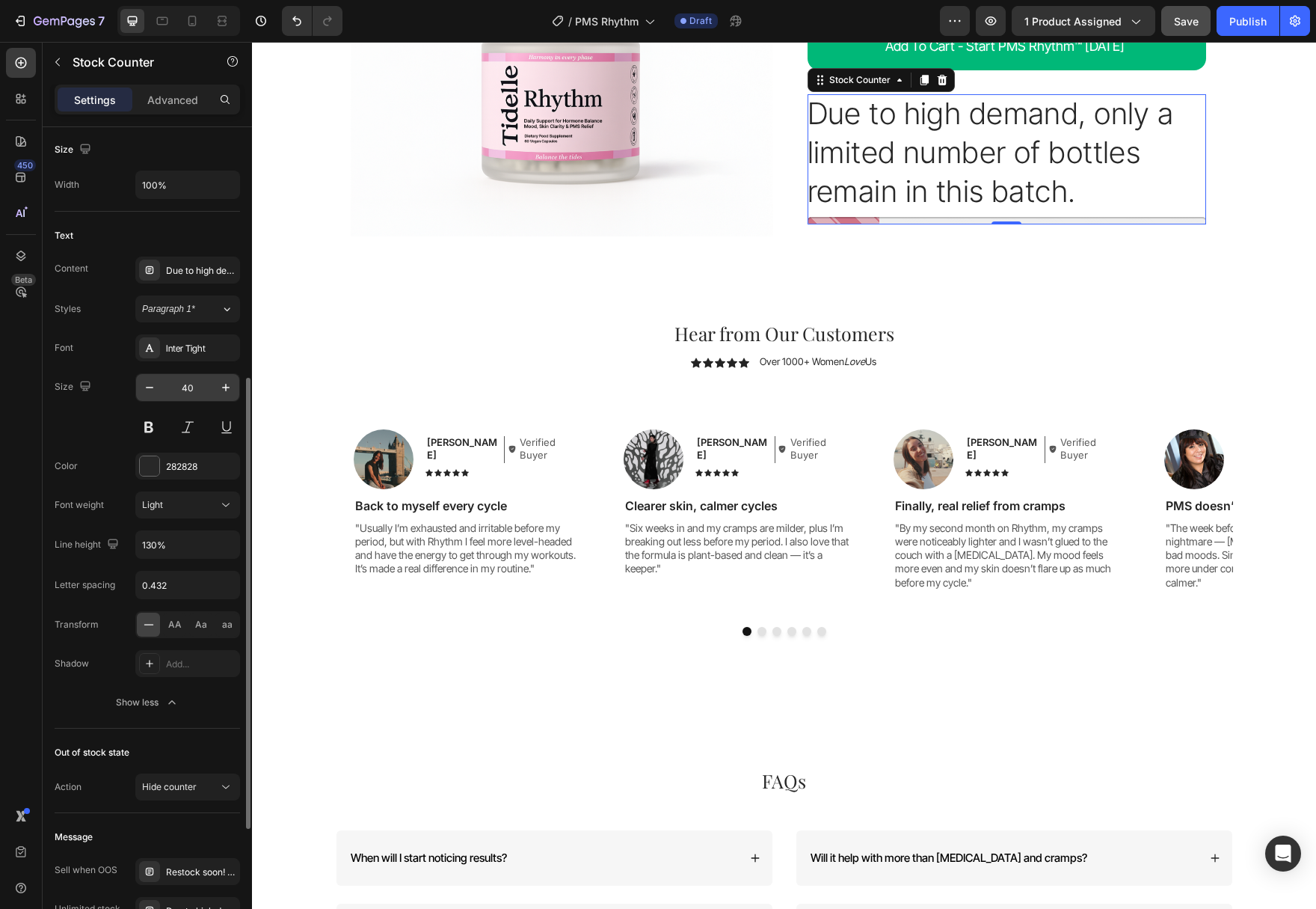
click at [188, 392] on input "40" at bounding box center [187, 387] width 50 height 27
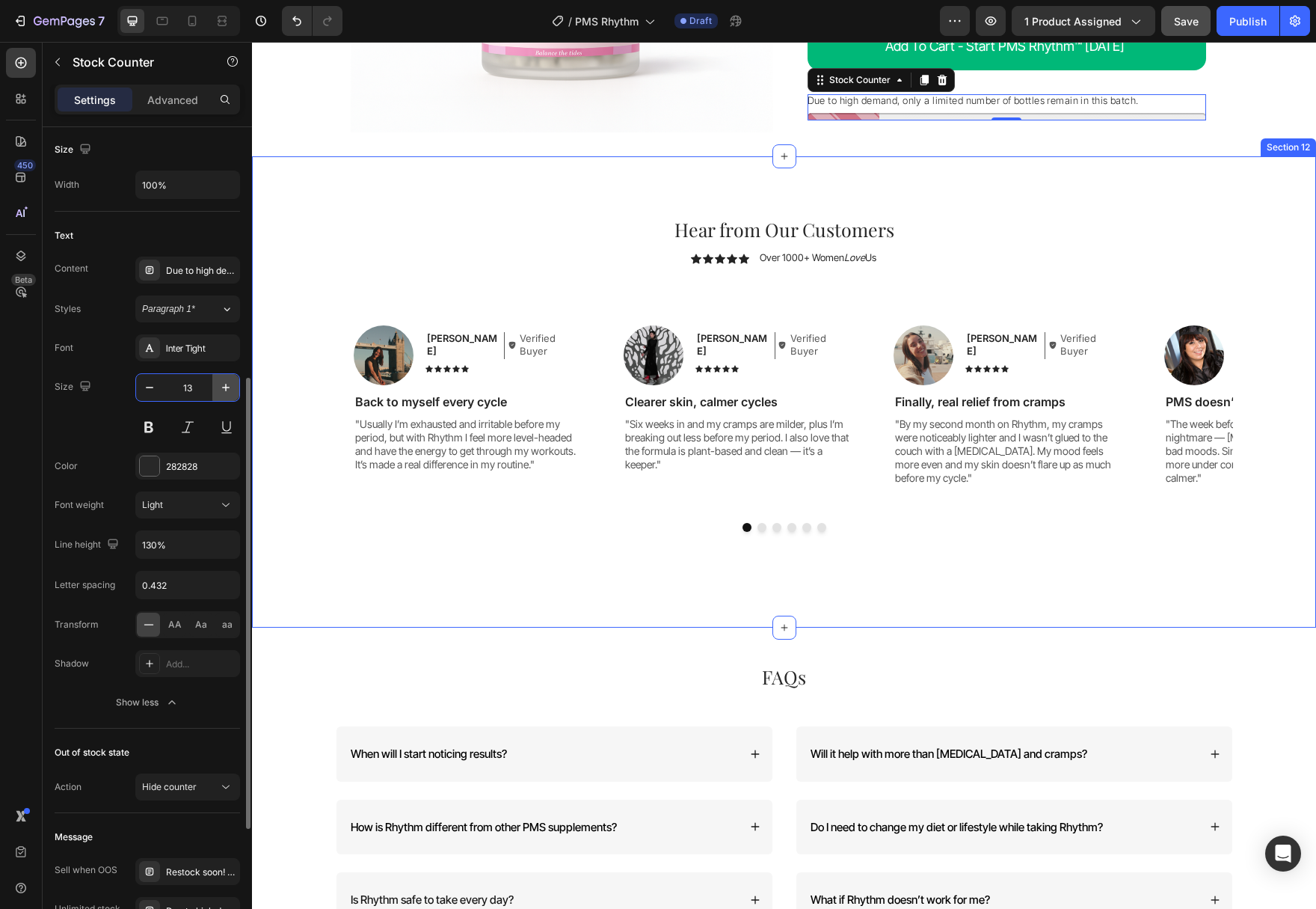
click at [238, 390] on button "button" at bounding box center [225, 387] width 27 height 27
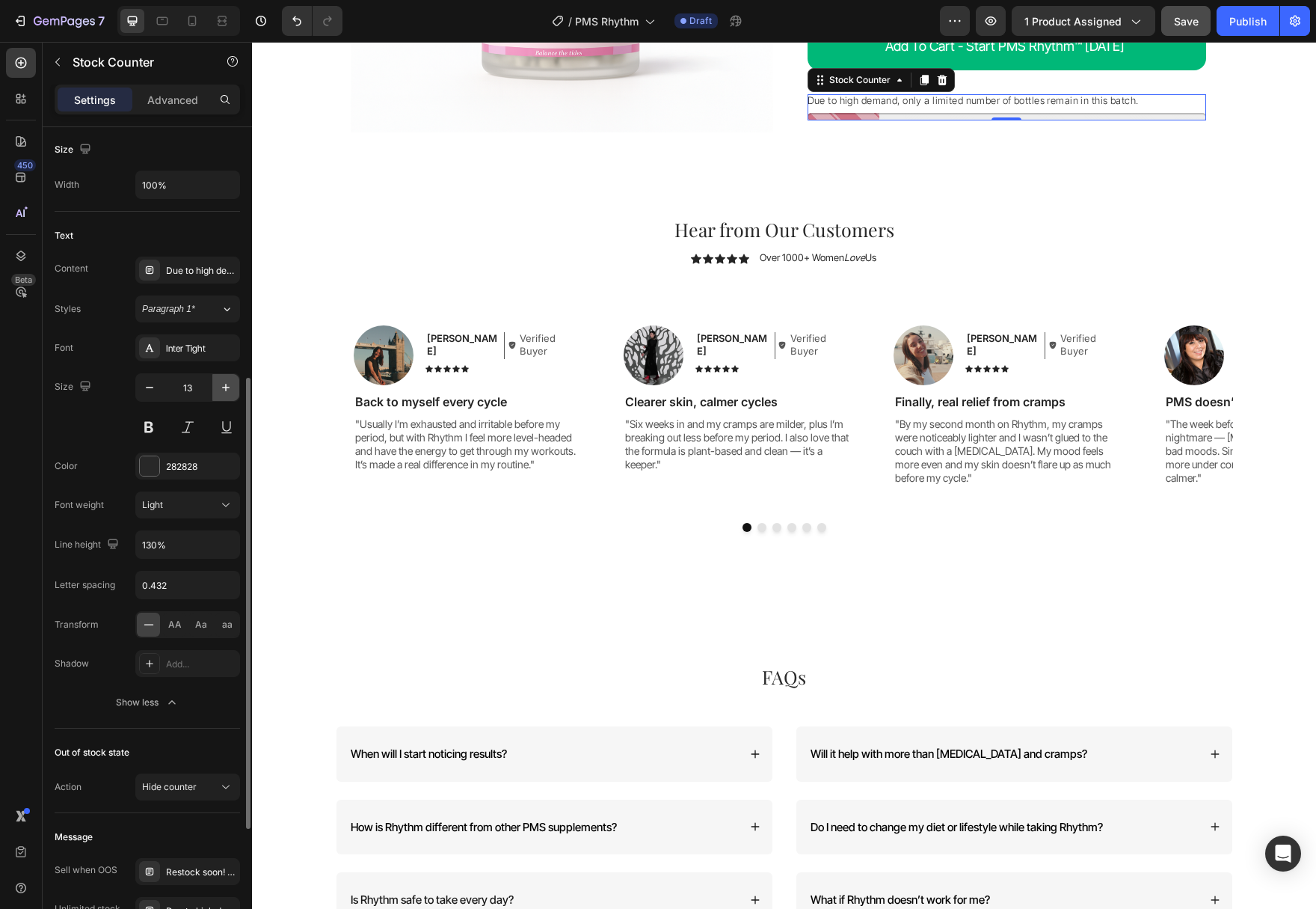
type input "14"
click at [165, 98] on p "Advanced" at bounding box center [172, 100] width 50 height 16
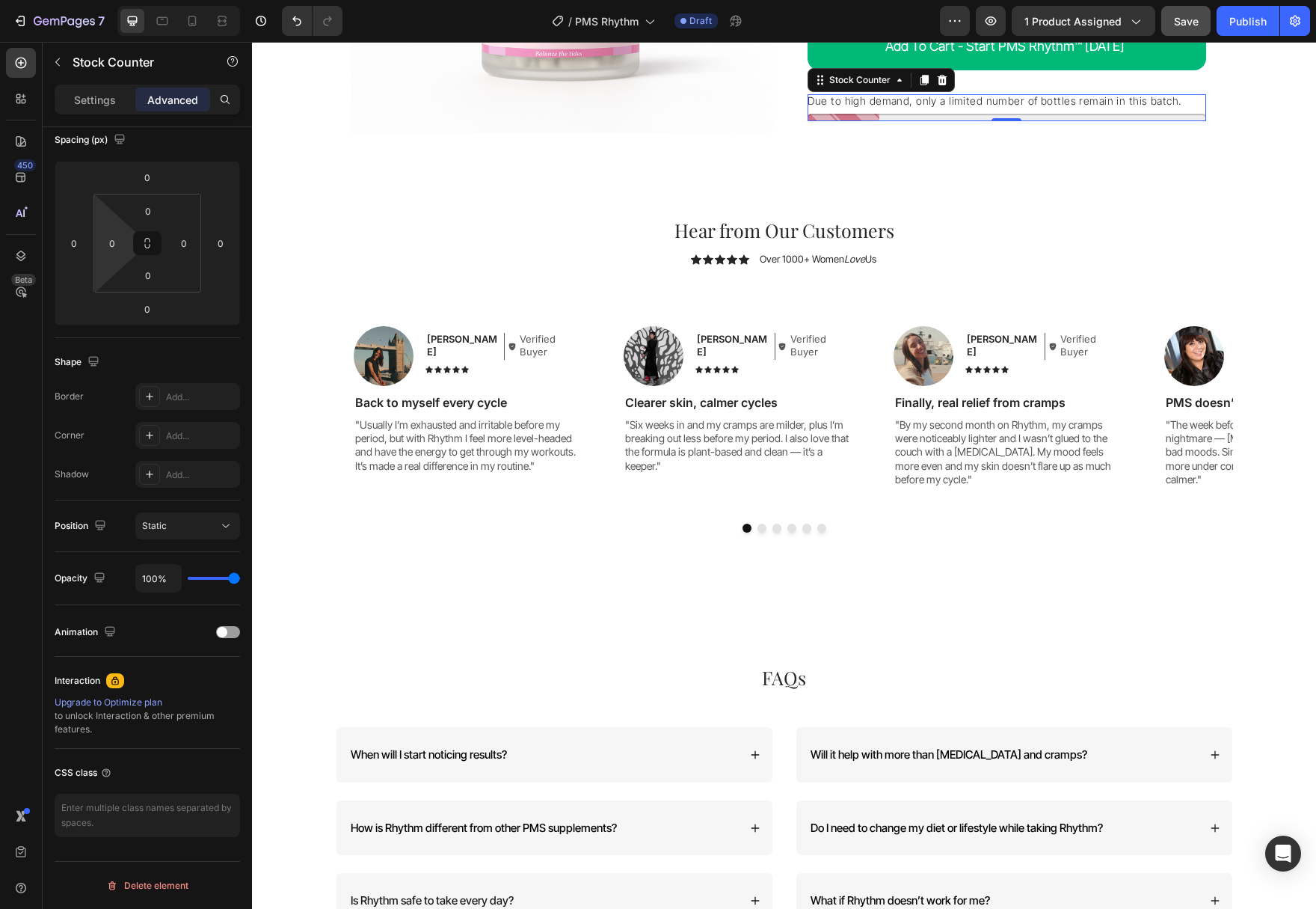
click at [114, 249] on input "0" at bounding box center [112, 243] width 23 height 23
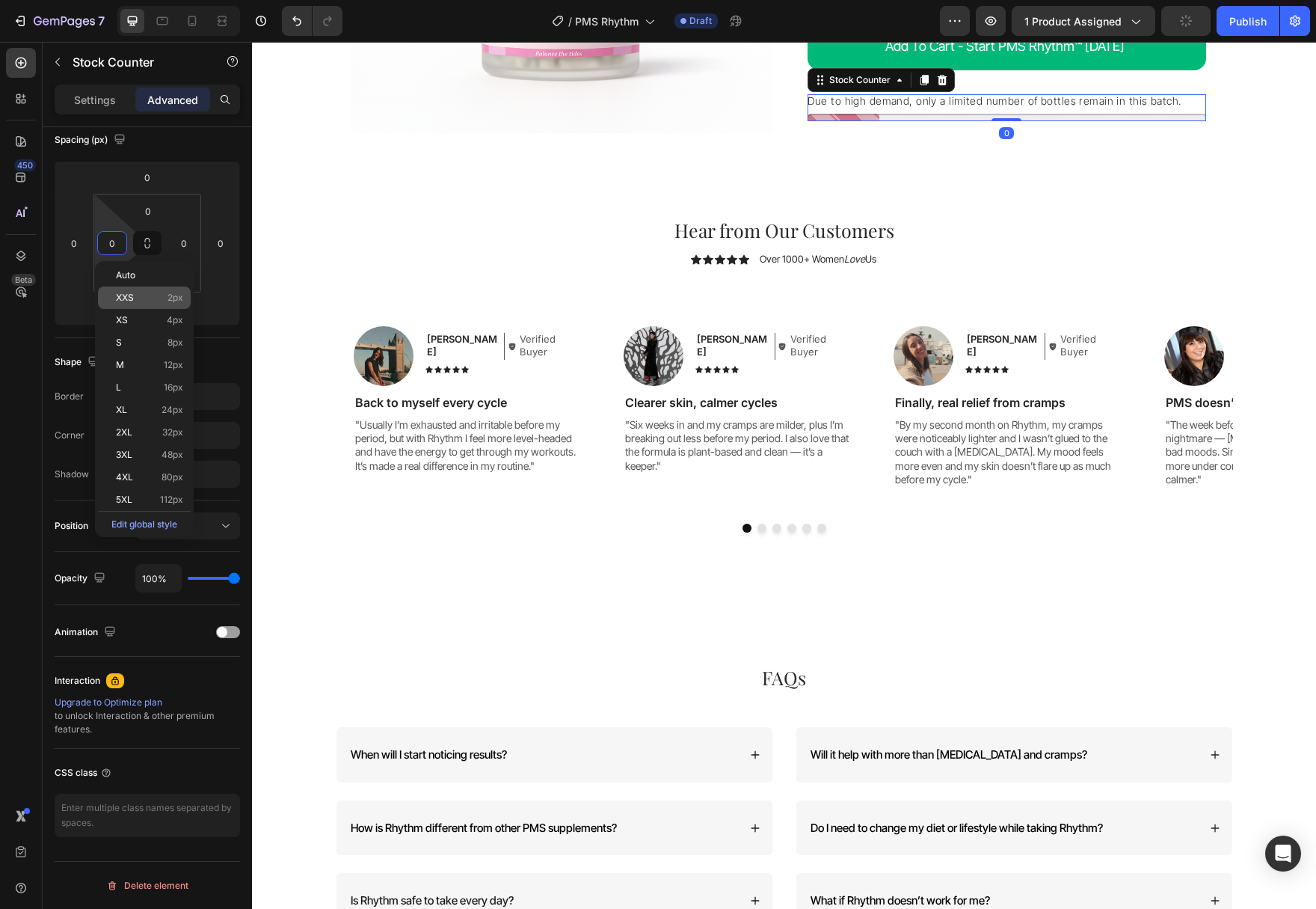
click at [142, 345] on p "S 8px" at bounding box center [149, 342] width 67 height 10
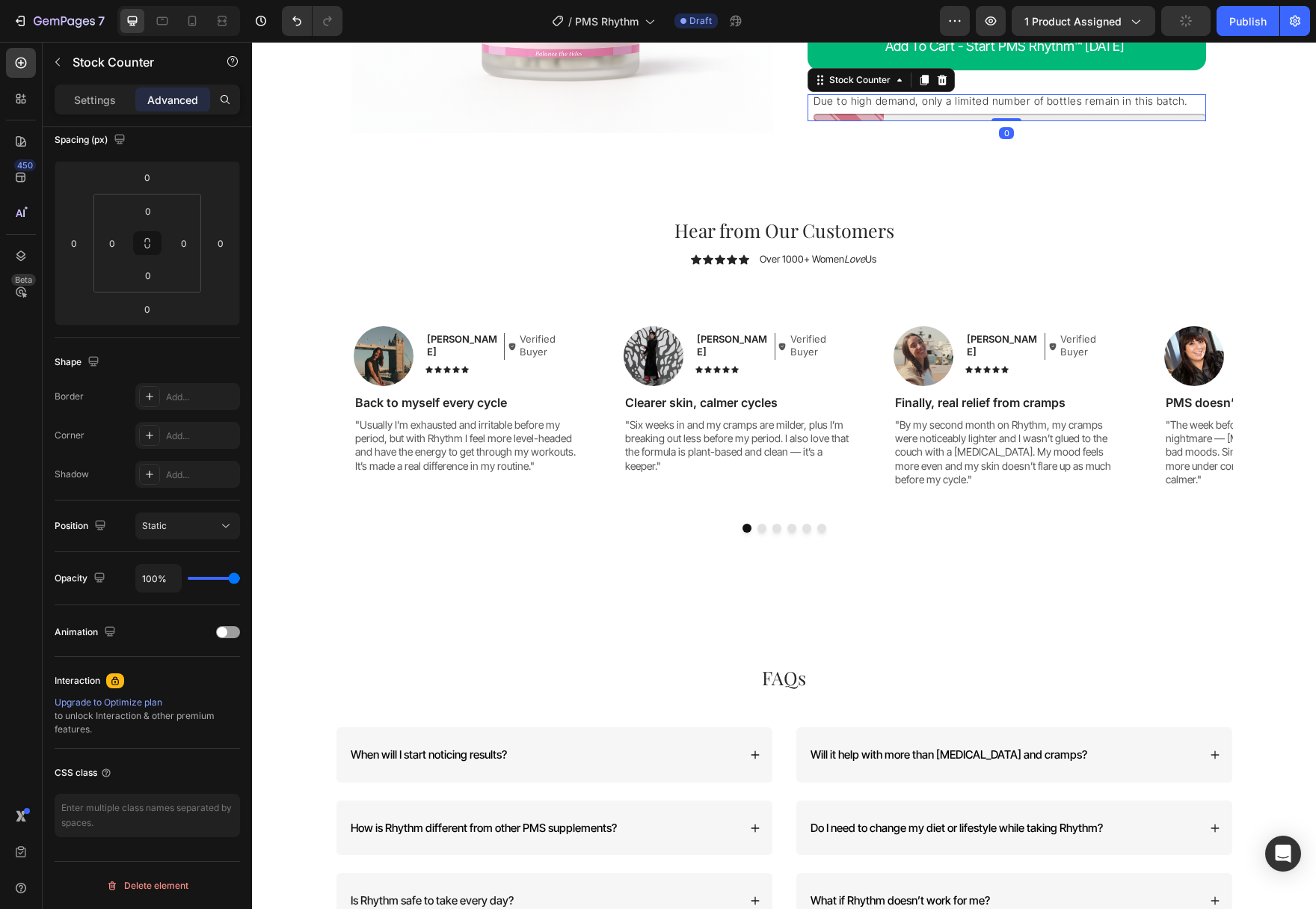
type input "8"
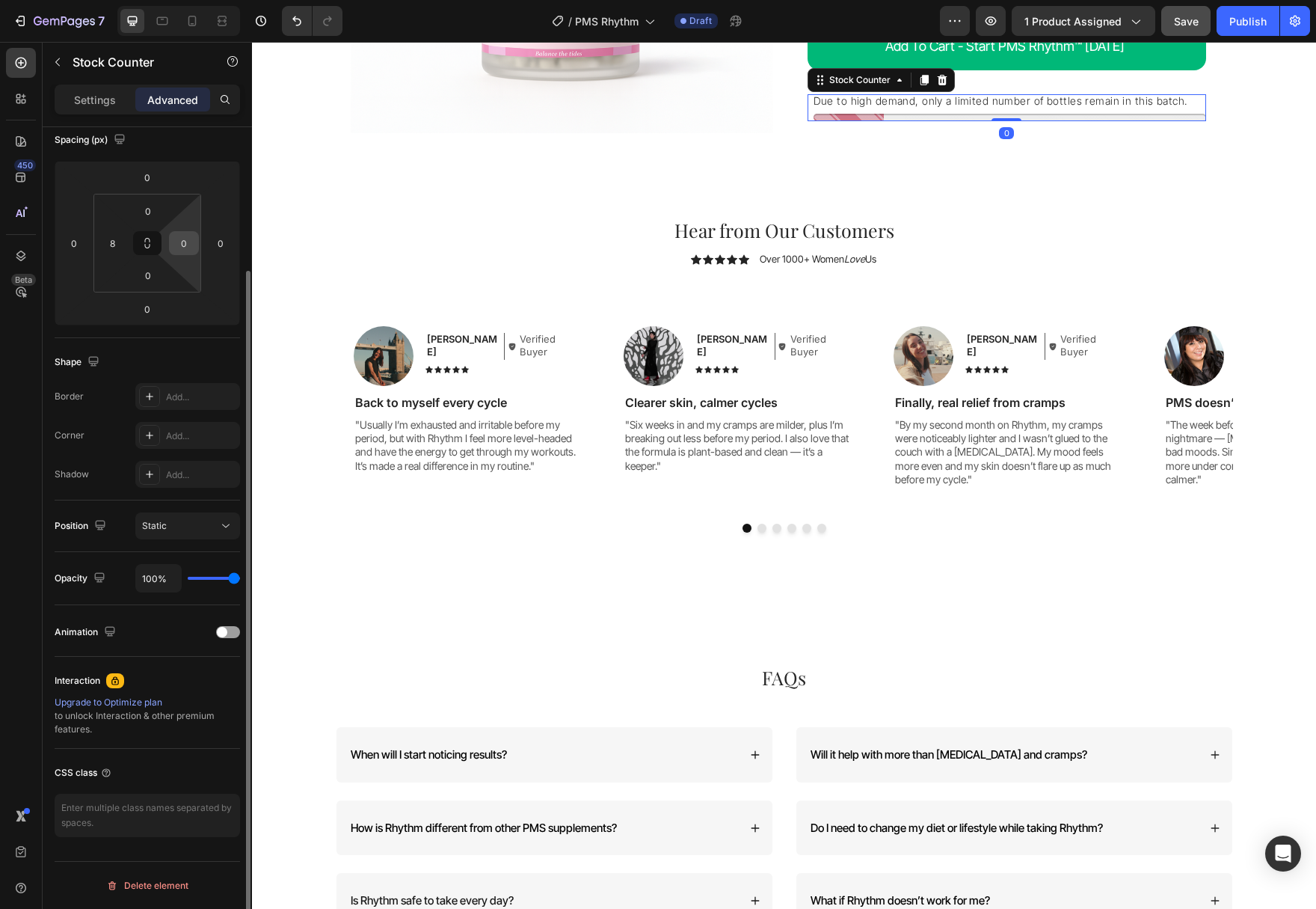
click at [195, 243] on div "0" at bounding box center [184, 242] width 30 height 24
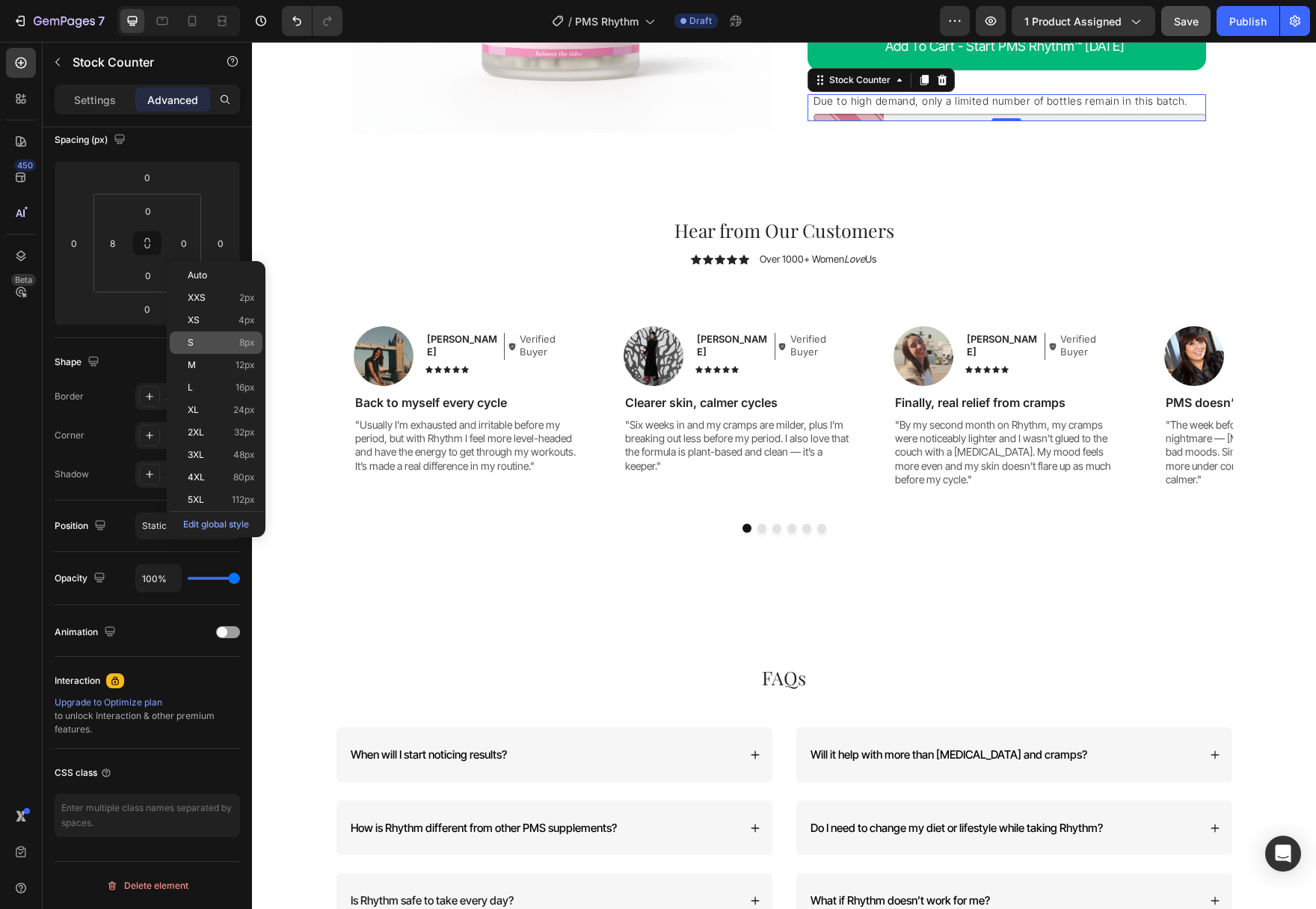
click at [208, 347] on div "S 8px" at bounding box center [216, 343] width 93 height 23
type input "8"
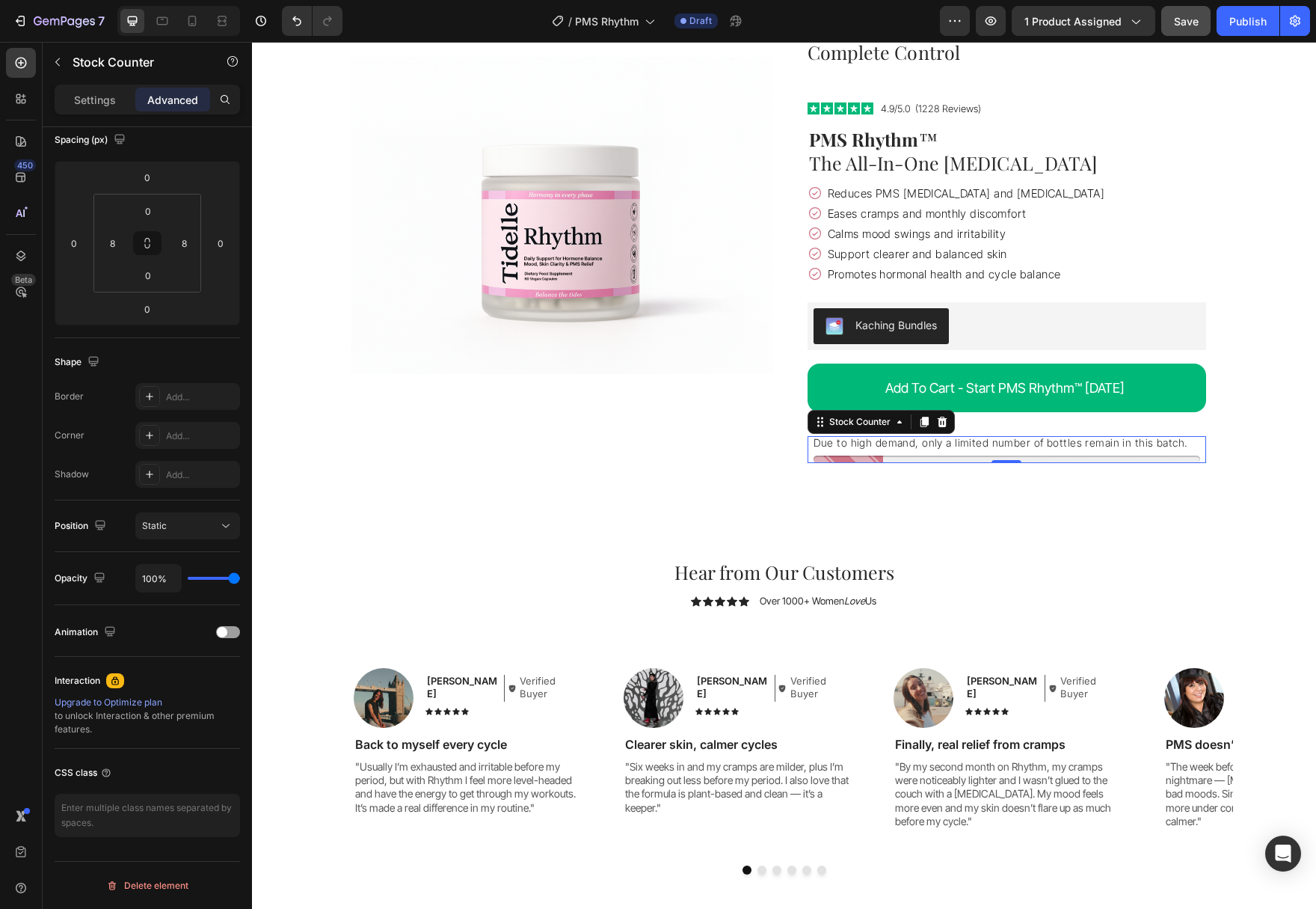
scroll to position [4230, 0]
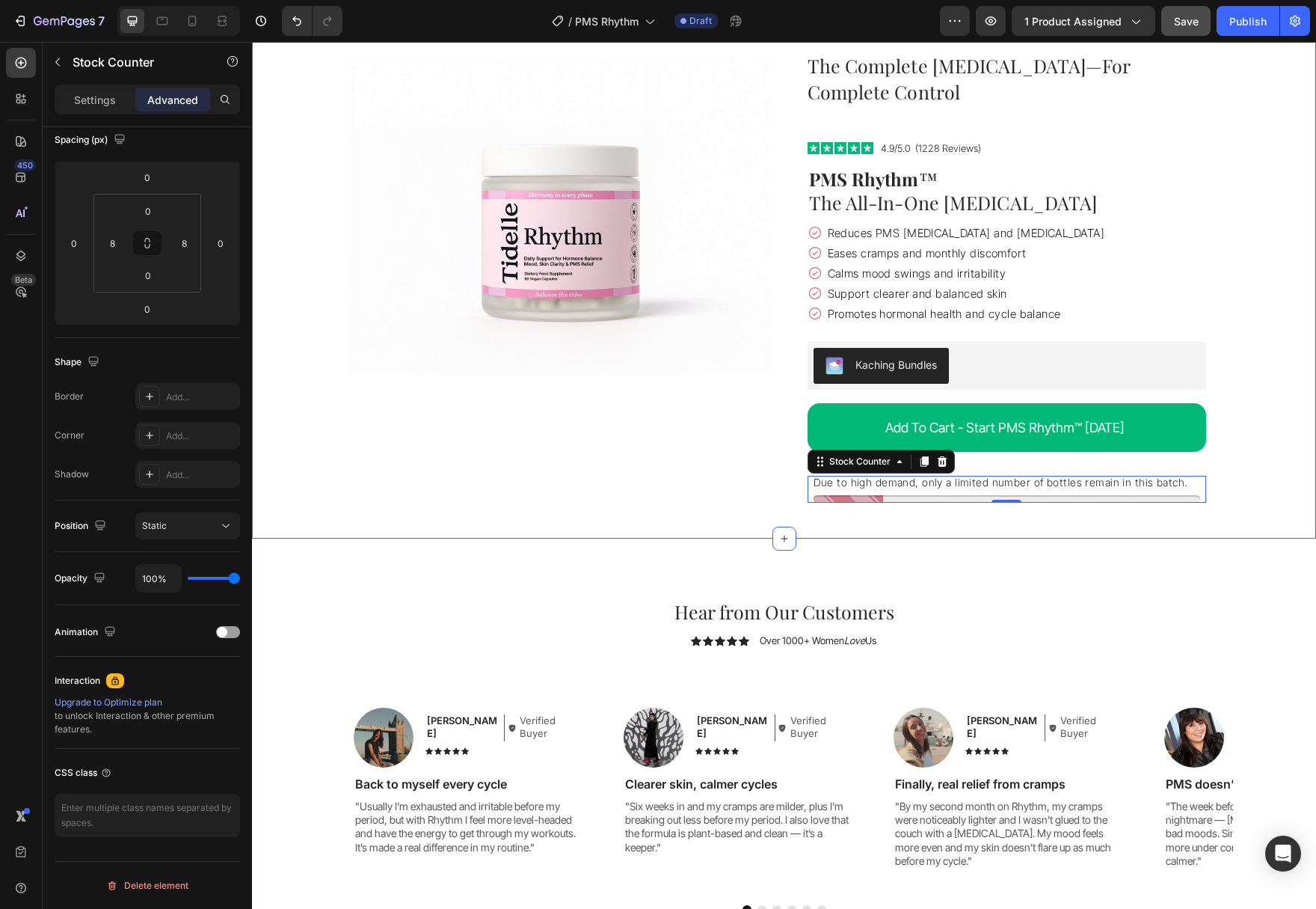
click at [1266, 432] on div "Image Row The Complete [MEDICAL_DATA]—For Complete Control Heading Image Icon I…" at bounding box center [783, 259] width 1064 height 510
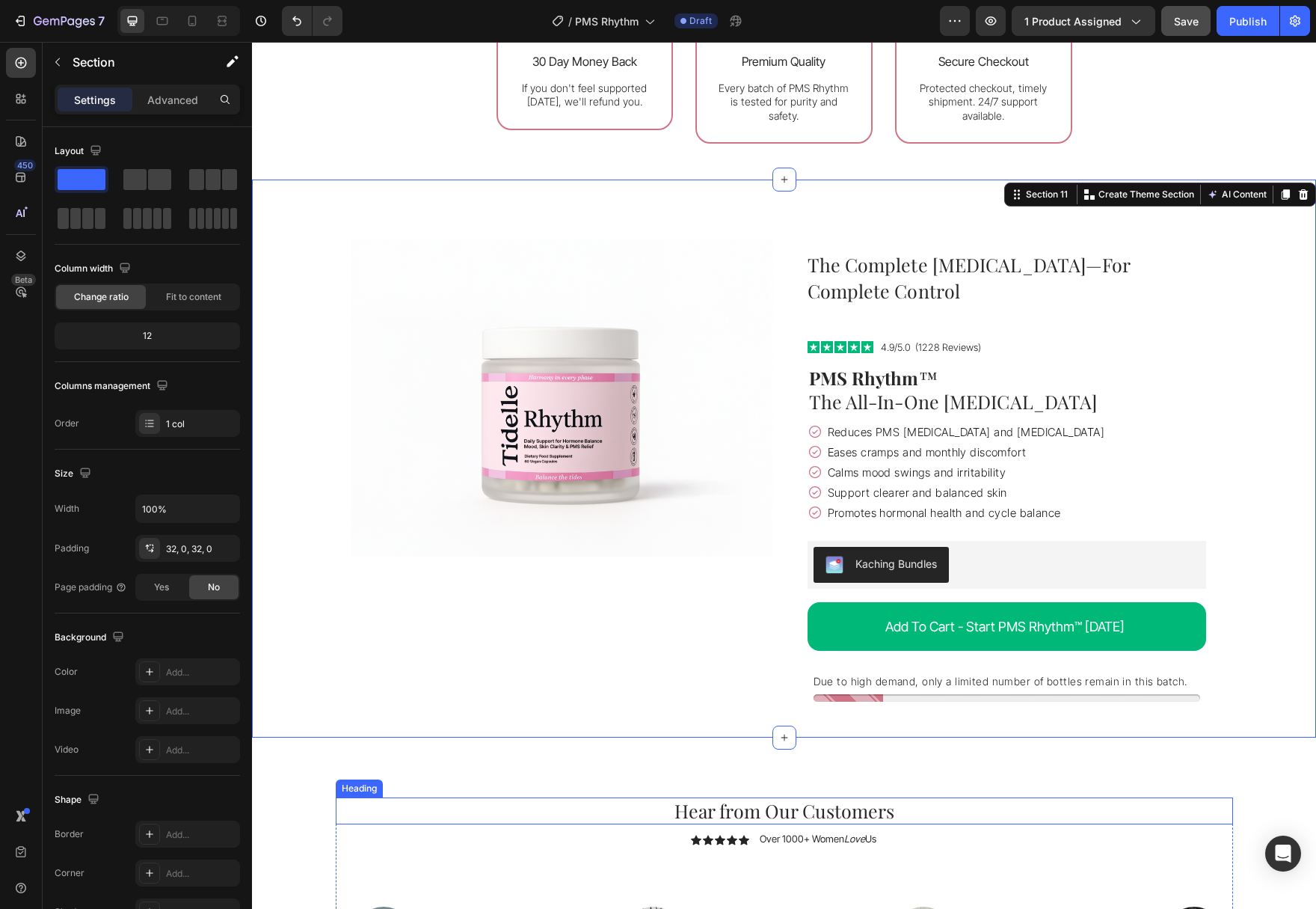
scroll to position [3773, 0]
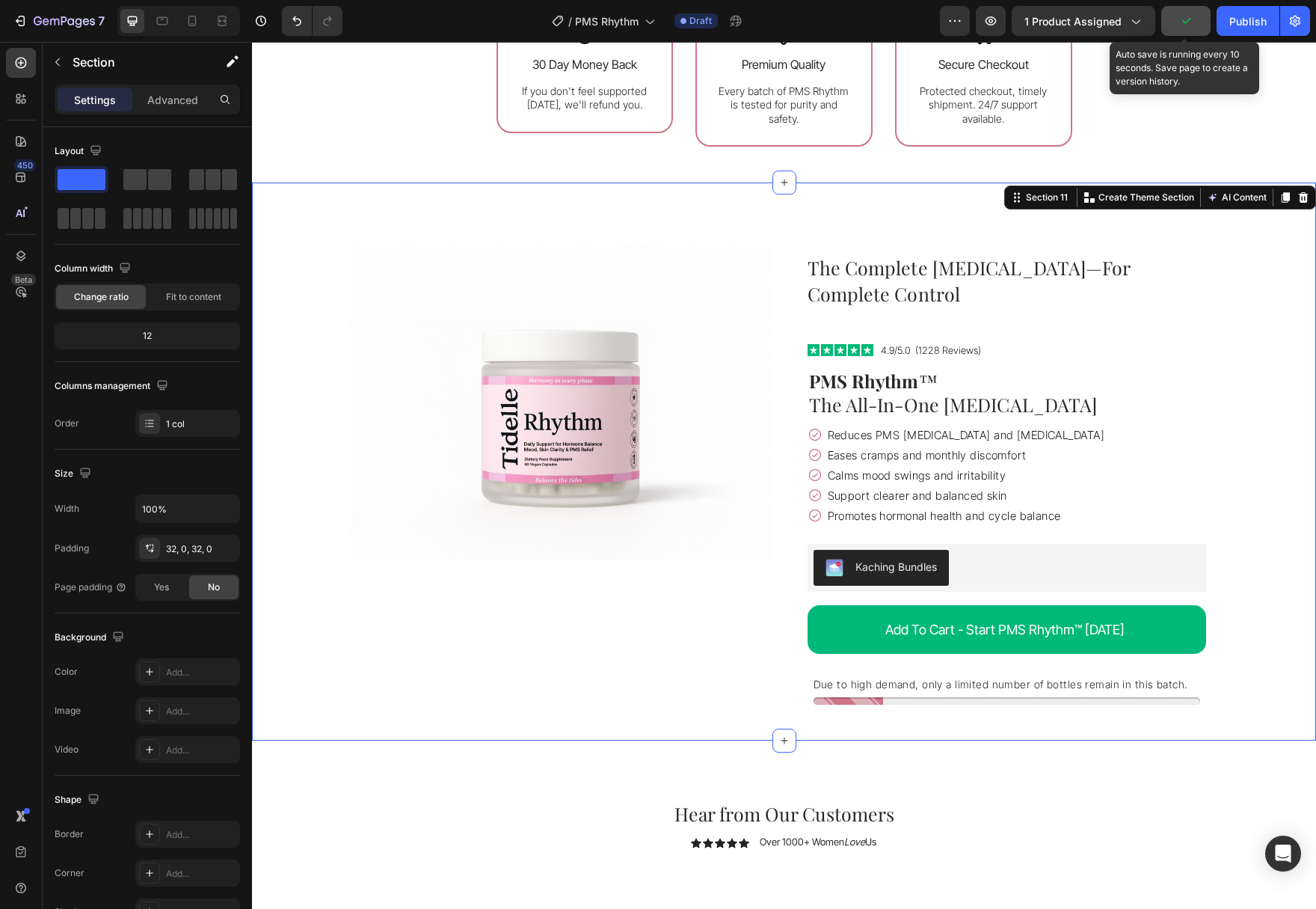
click at [1188, 26] on icon "button" at bounding box center [1185, 20] width 15 height 15
click at [189, 18] on icon at bounding box center [191, 21] width 8 height 10
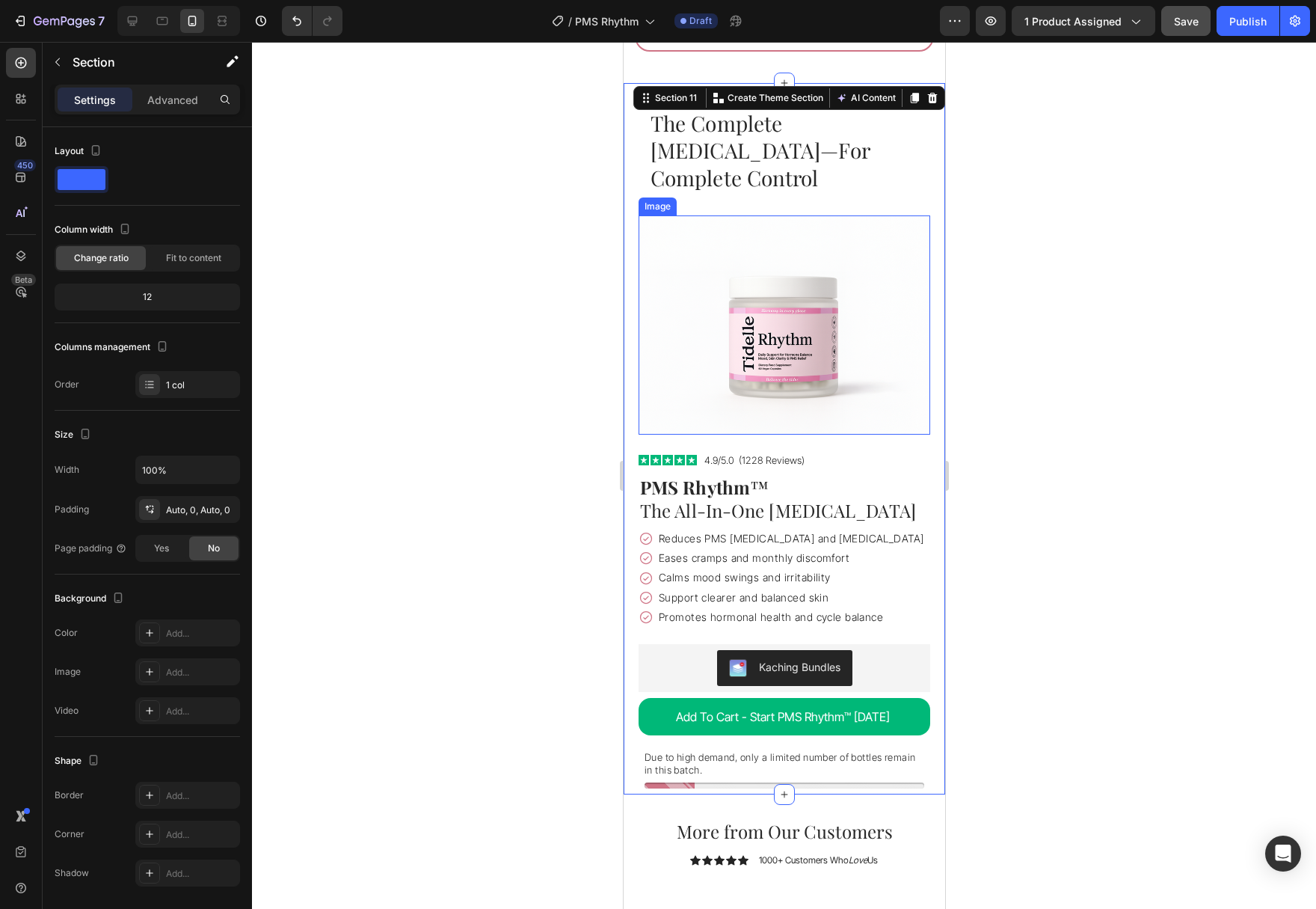
scroll to position [4008, 0]
click at [1179, 385] on div at bounding box center [783, 475] width 1064 height 867
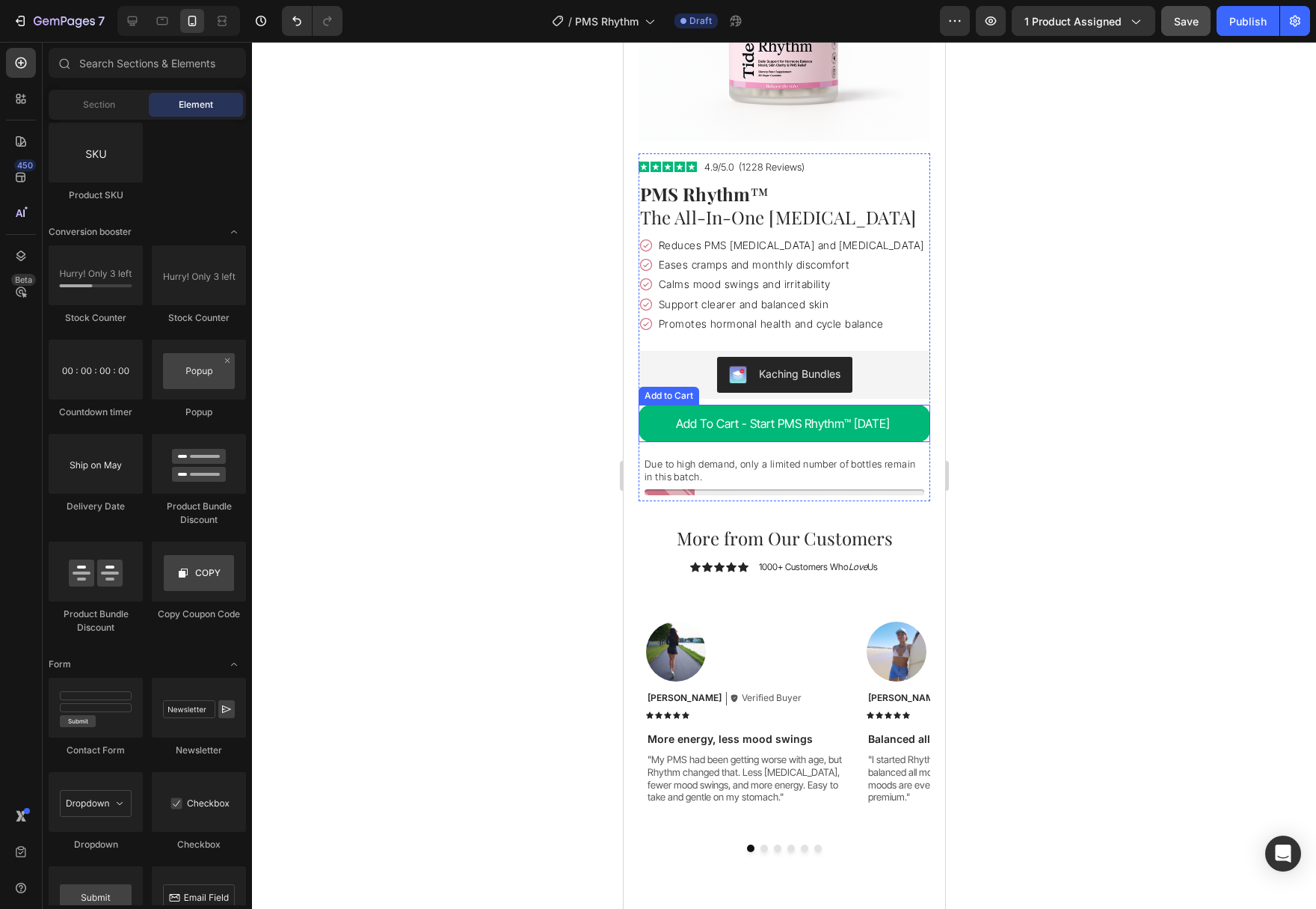
scroll to position [3551, 0]
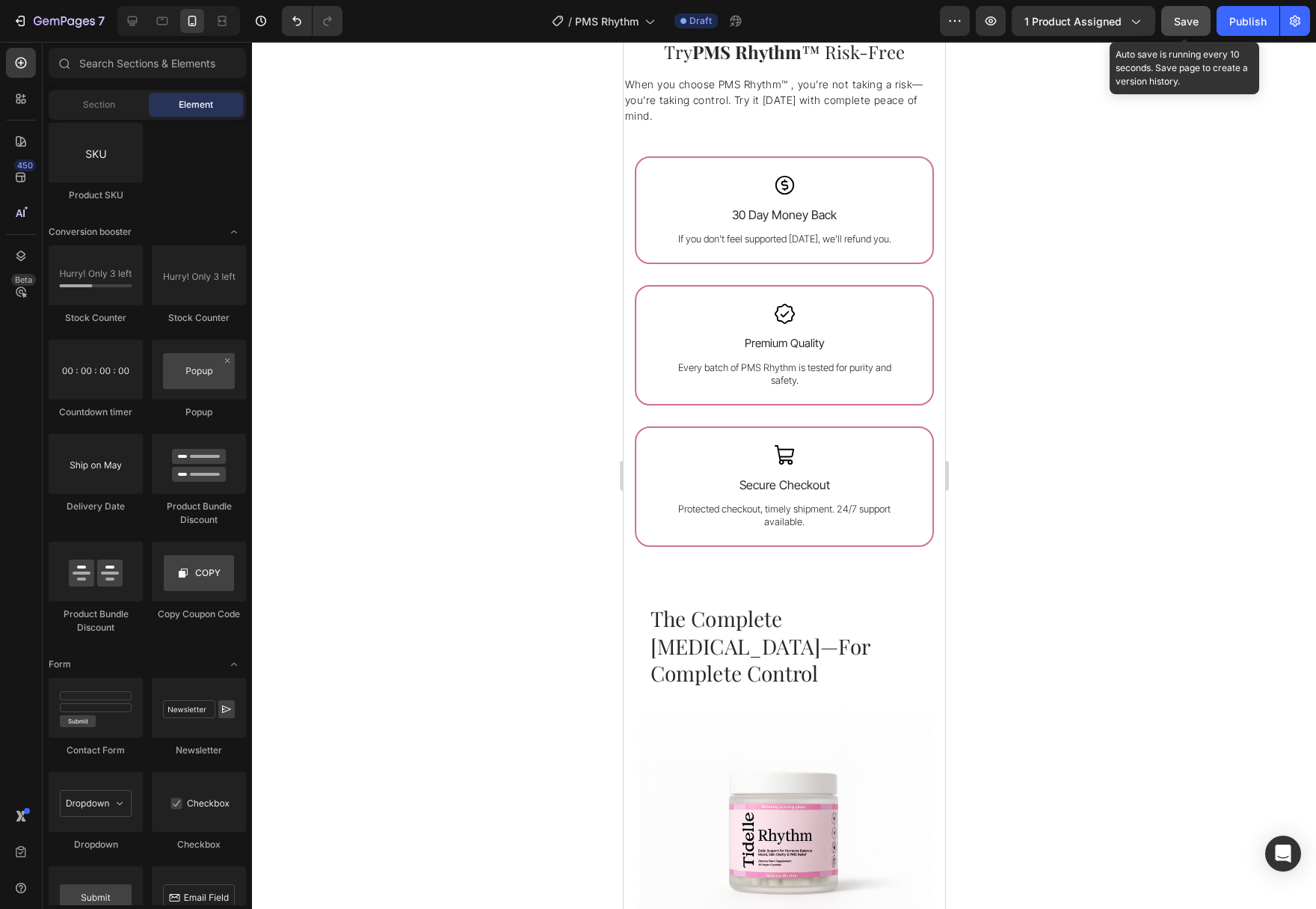
click at [1186, 23] on span "Save" at bounding box center [1186, 21] width 24 height 13
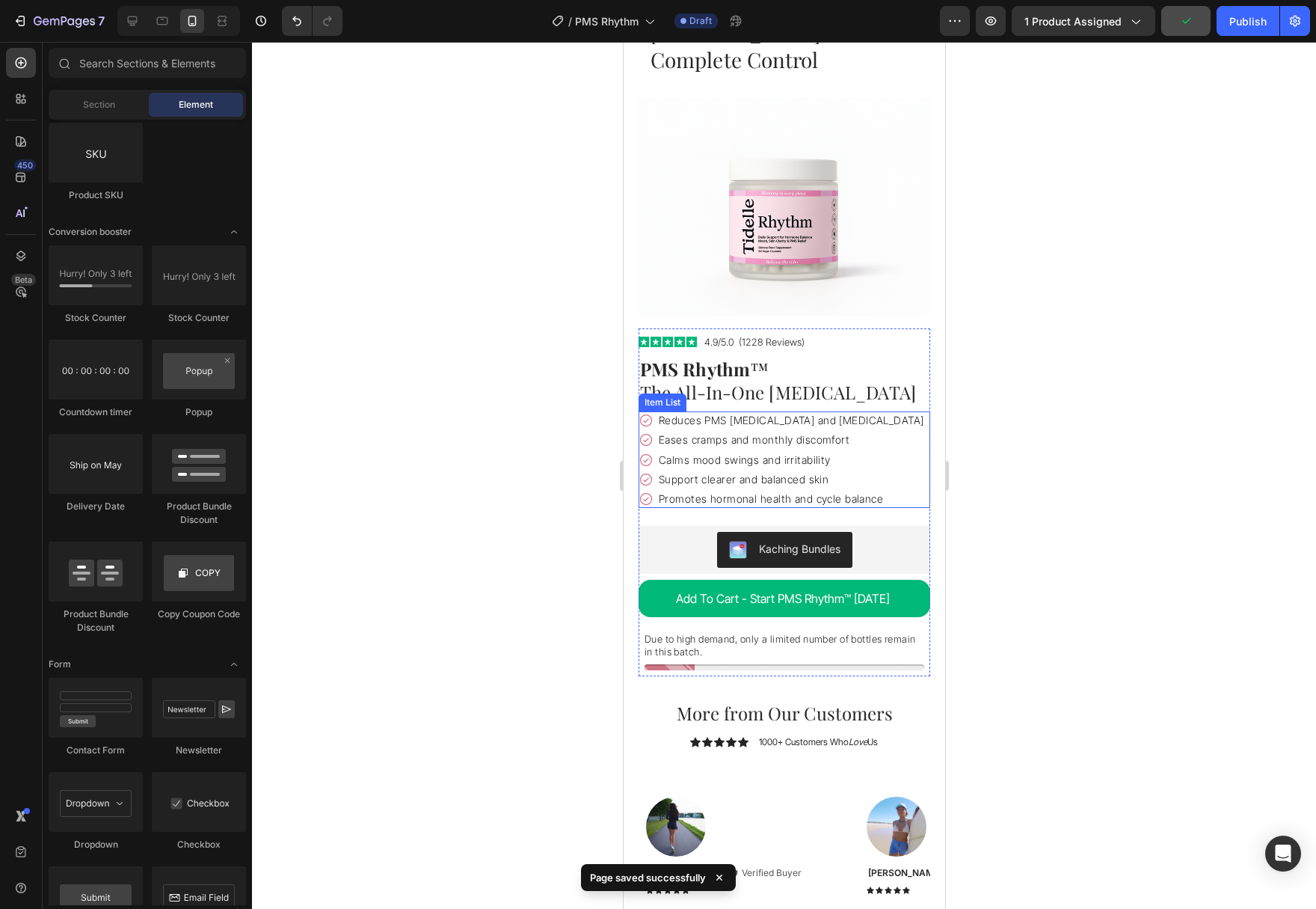
scroll to position [3703, 0]
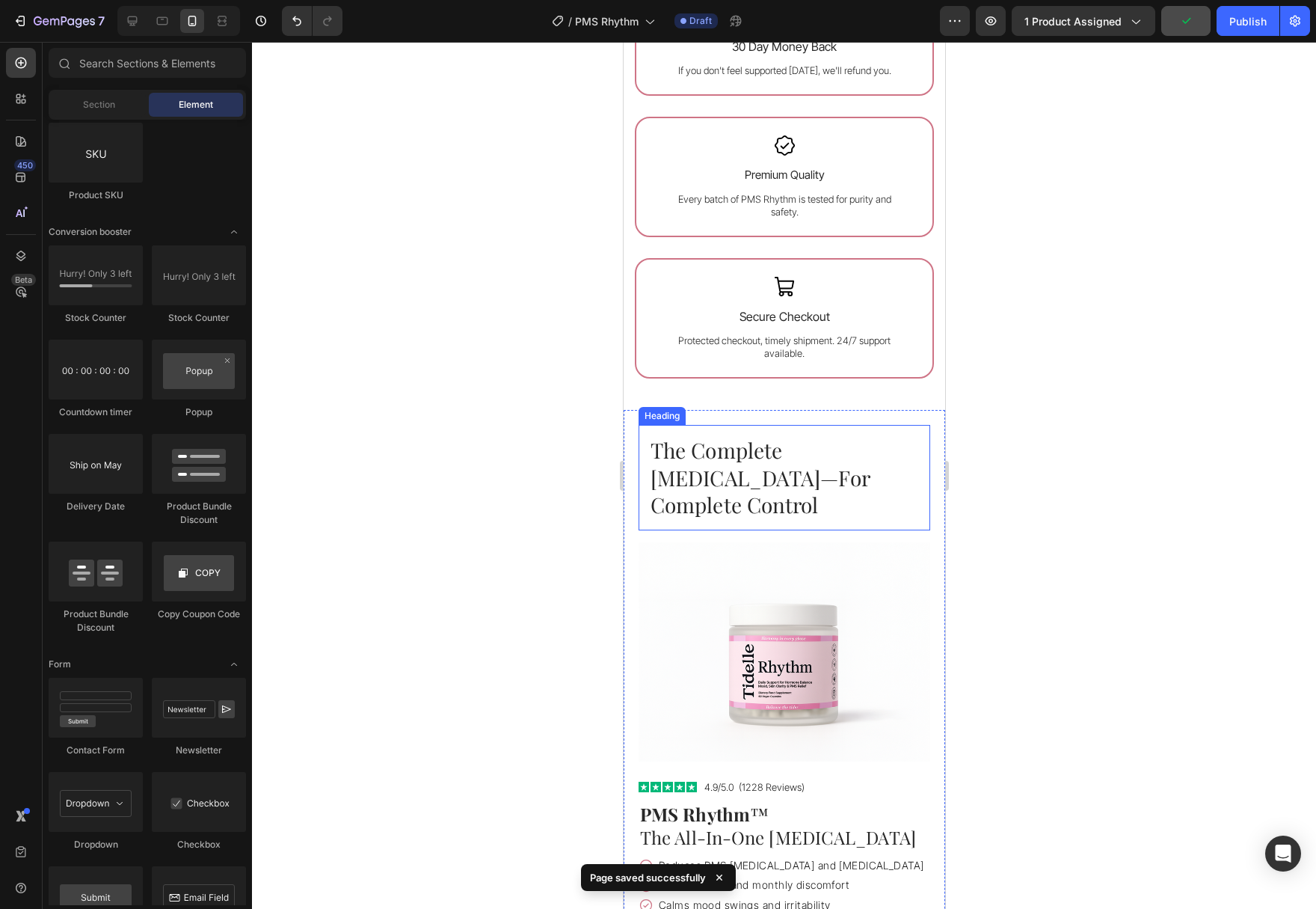
click at [827, 458] on h2 "The Complete [MEDICAL_DATA]—For Complete Control" at bounding box center [783, 477] width 292 height 105
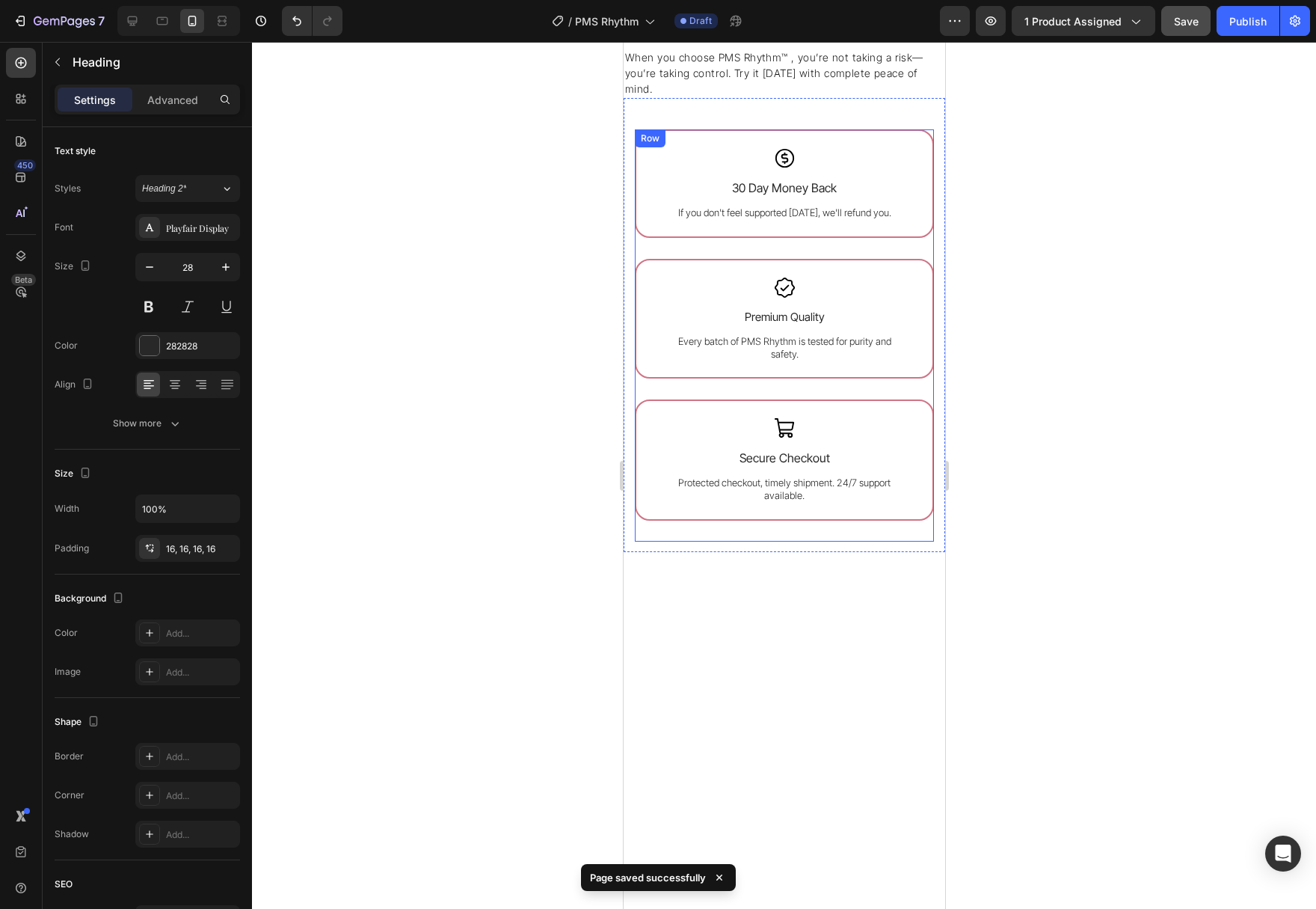
scroll to position [3093, 0]
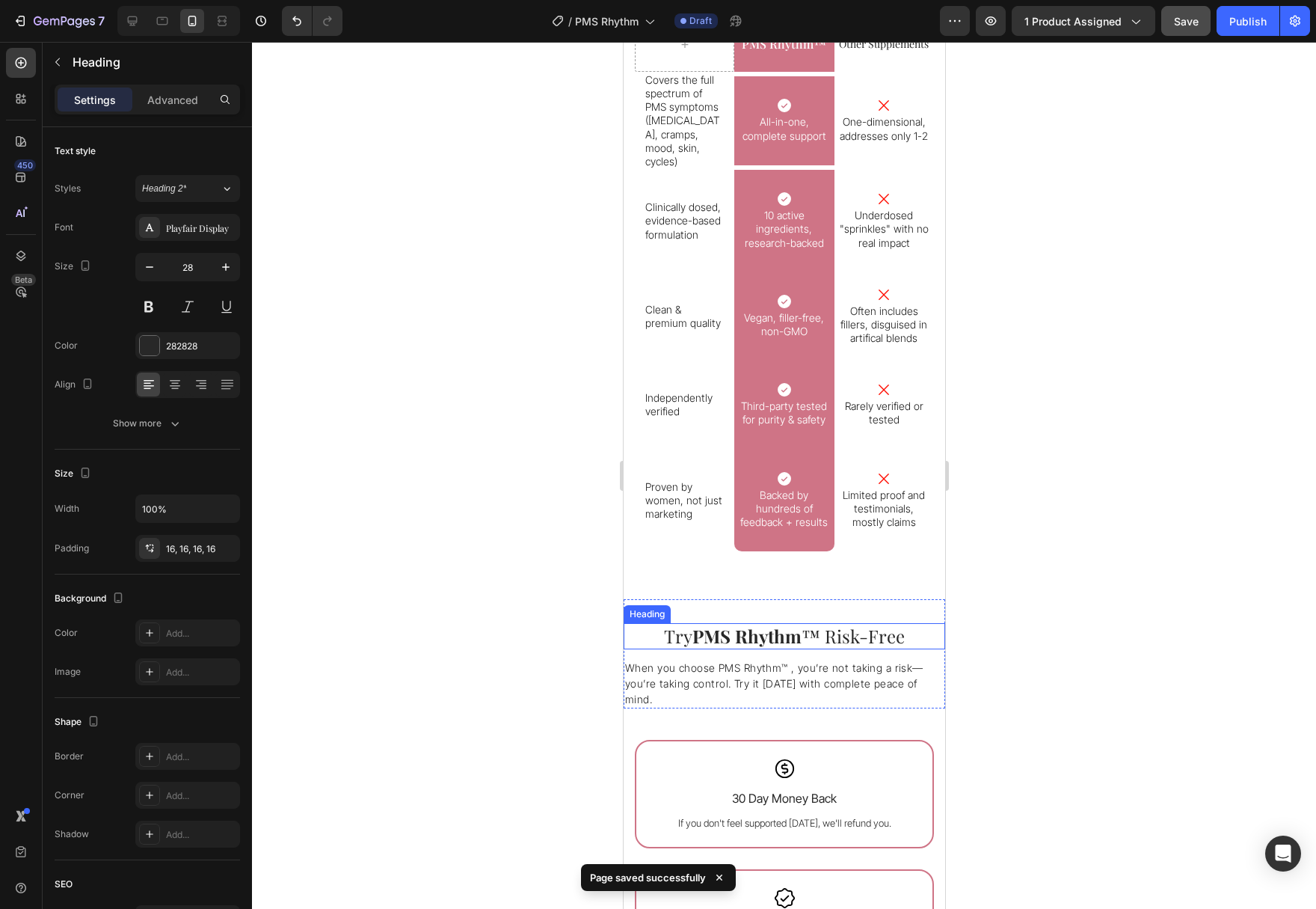
click at [831, 634] on h2 "Try PMS Rhythm ™ Risk-Free" at bounding box center [783, 636] width 321 height 26
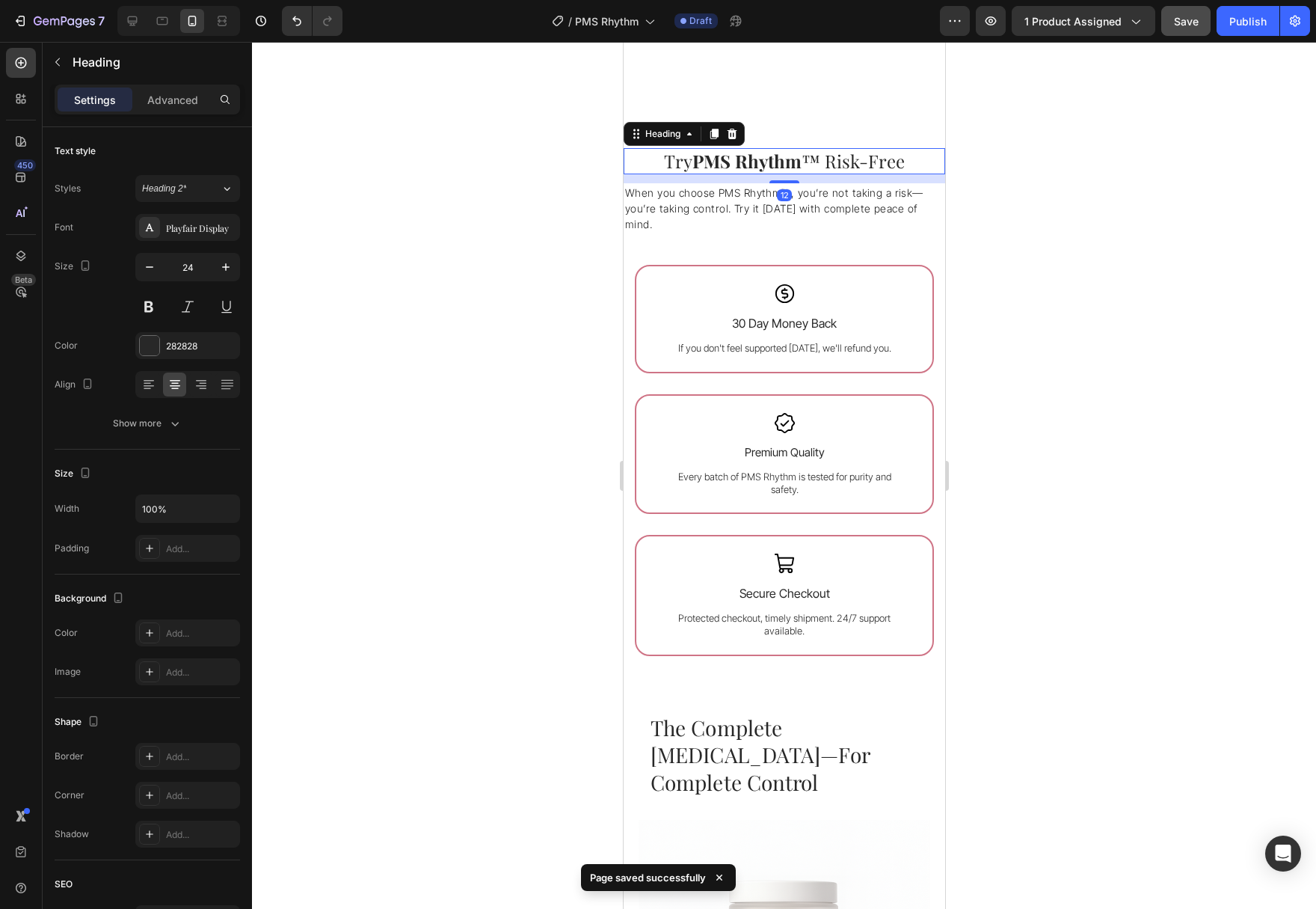
scroll to position [3703, 0]
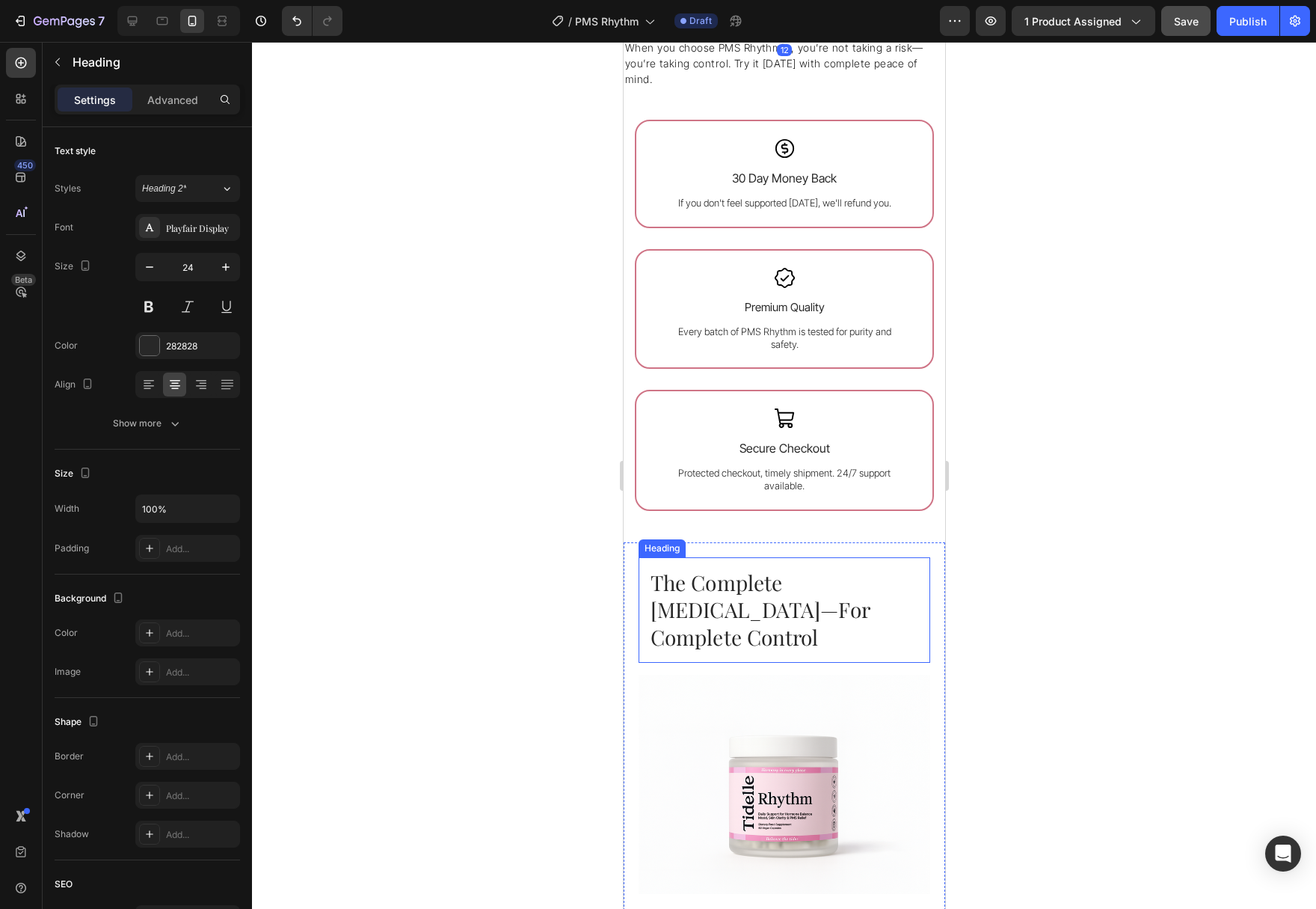
click at [840, 595] on h2 "The Complete [MEDICAL_DATA]—For Complete Control" at bounding box center [783, 609] width 292 height 105
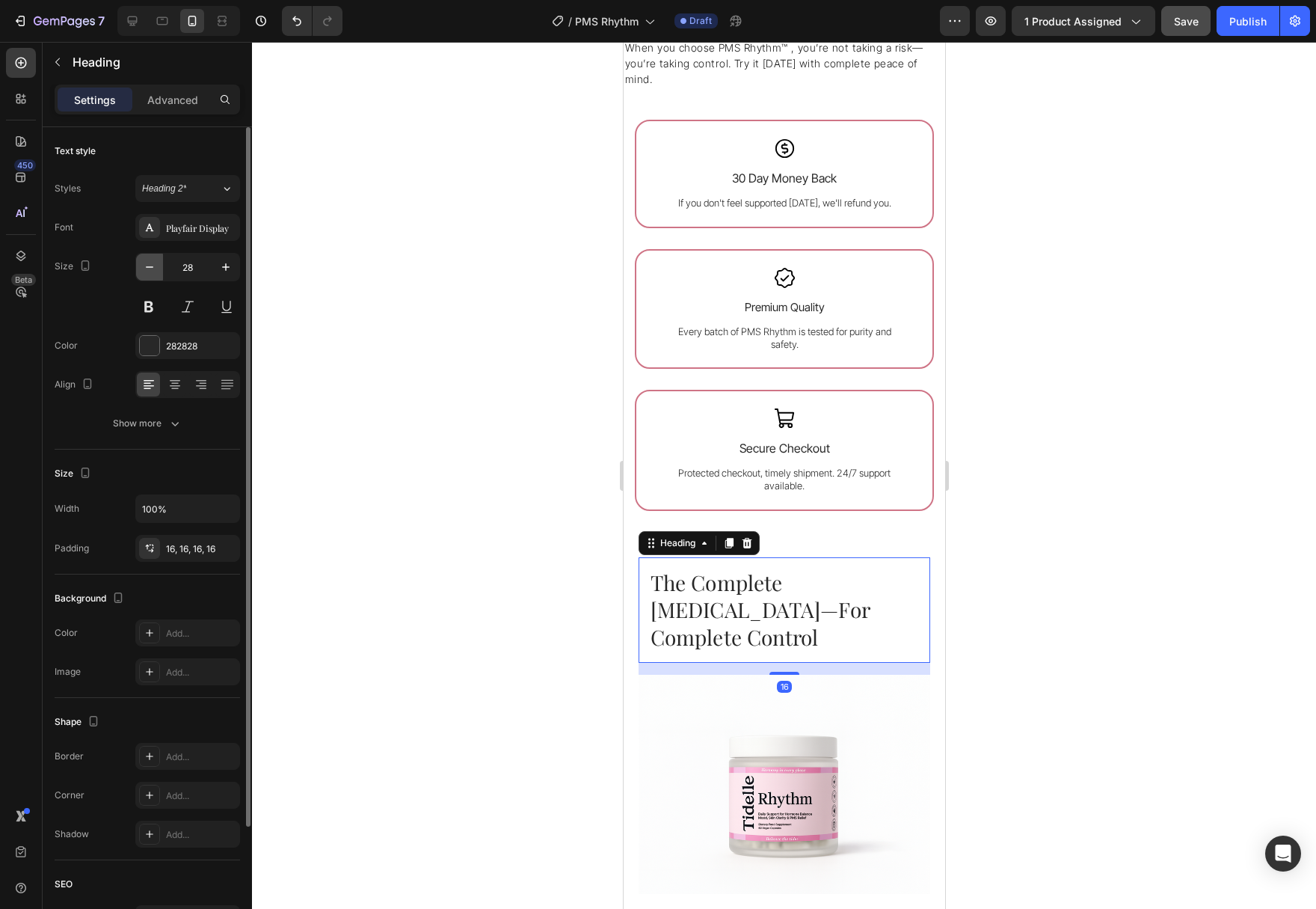
click at [158, 275] on button "button" at bounding box center [149, 266] width 27 height 27
click at [158, 275] on button "button" at bounding box center [149, 266] width 27 height 27
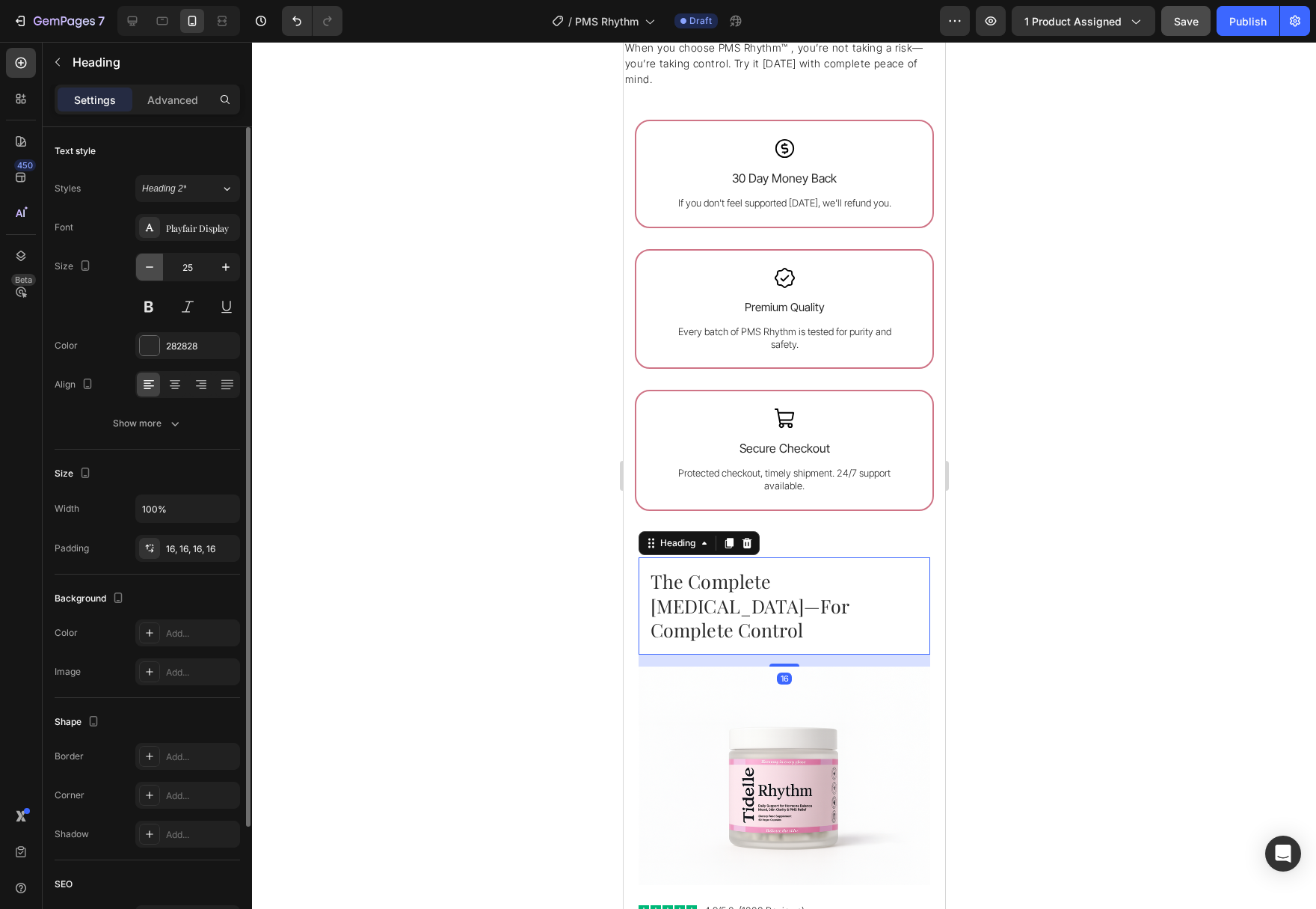
click at [158, 275] on button "button" at bounding box center [149, 266] width 27 height 27
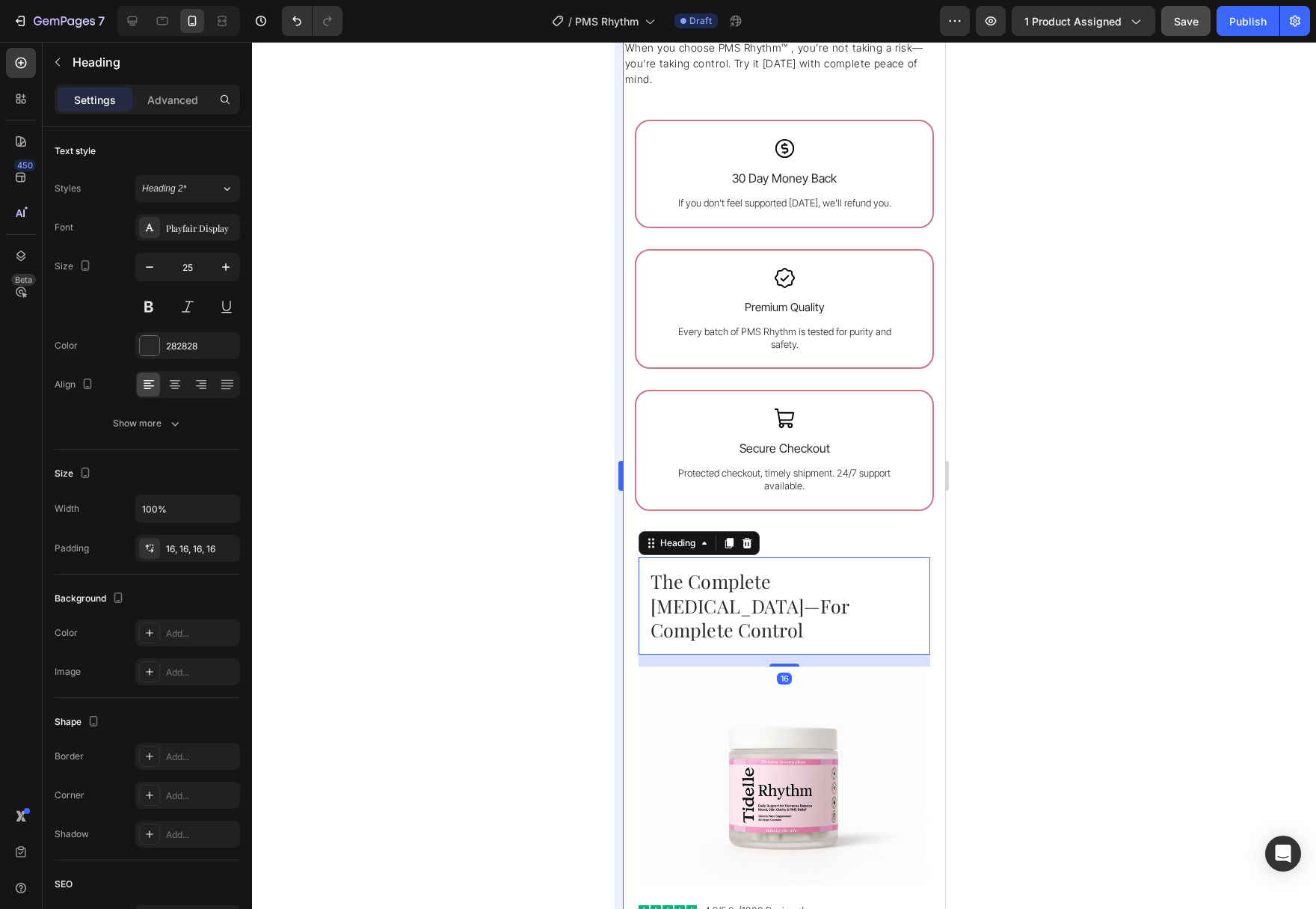
type input "24"
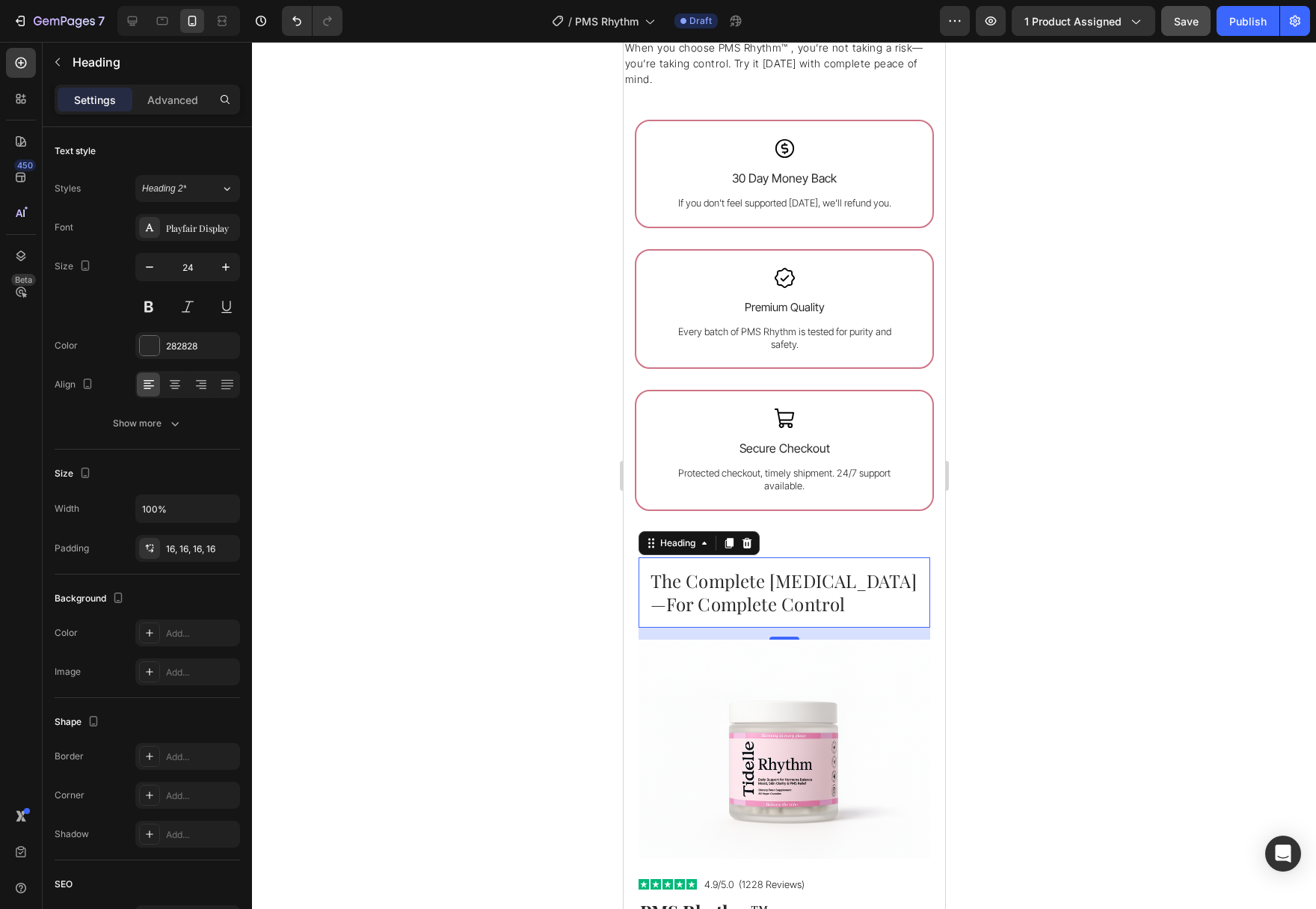
click at [1176, 22] on span "Save" at bounding box center [1186, 21] width 24 height 13
click at [158, 23] on icon at bounding box center [162, 20] width 15 height 15
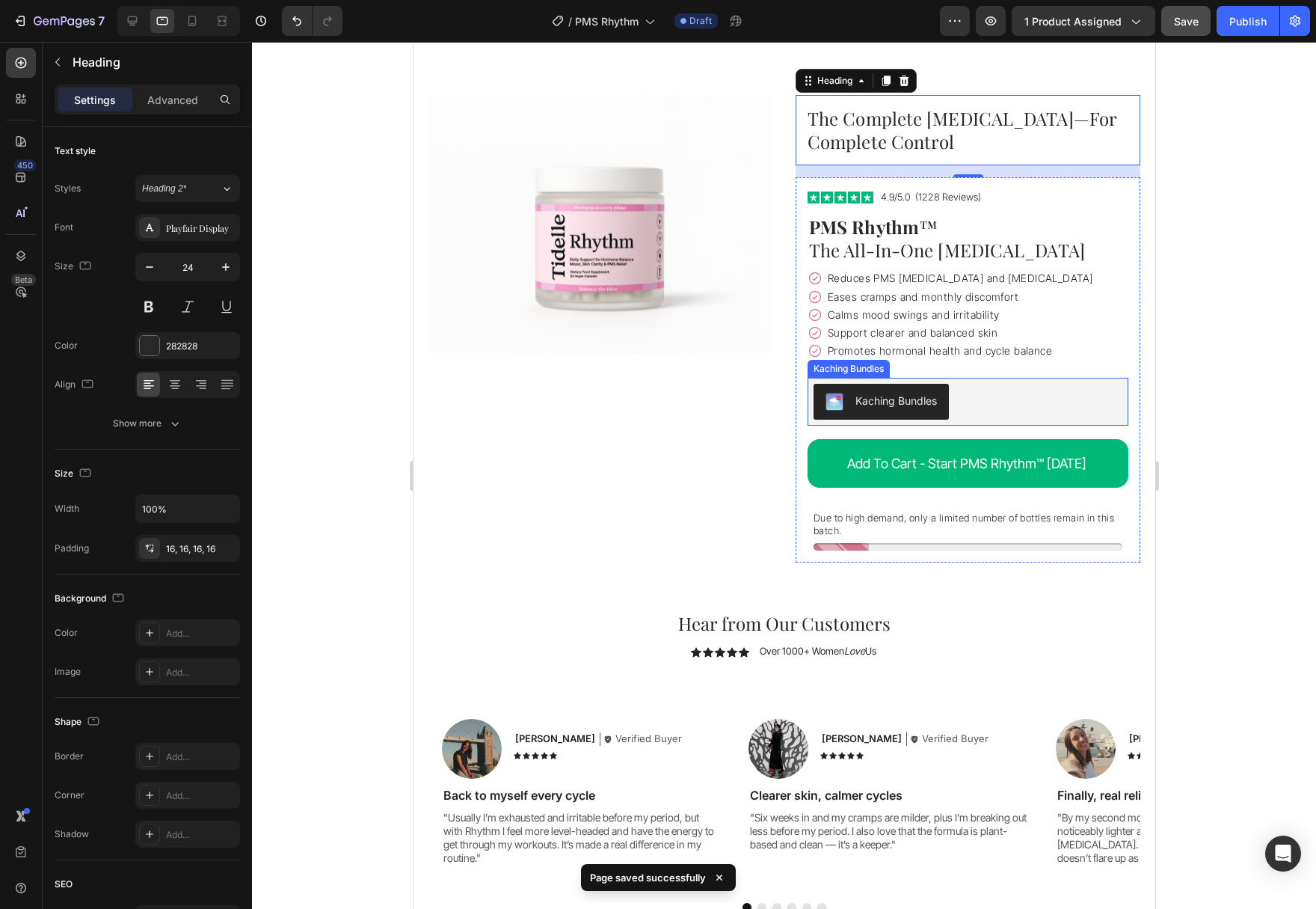
scroll to position [3343, 0]
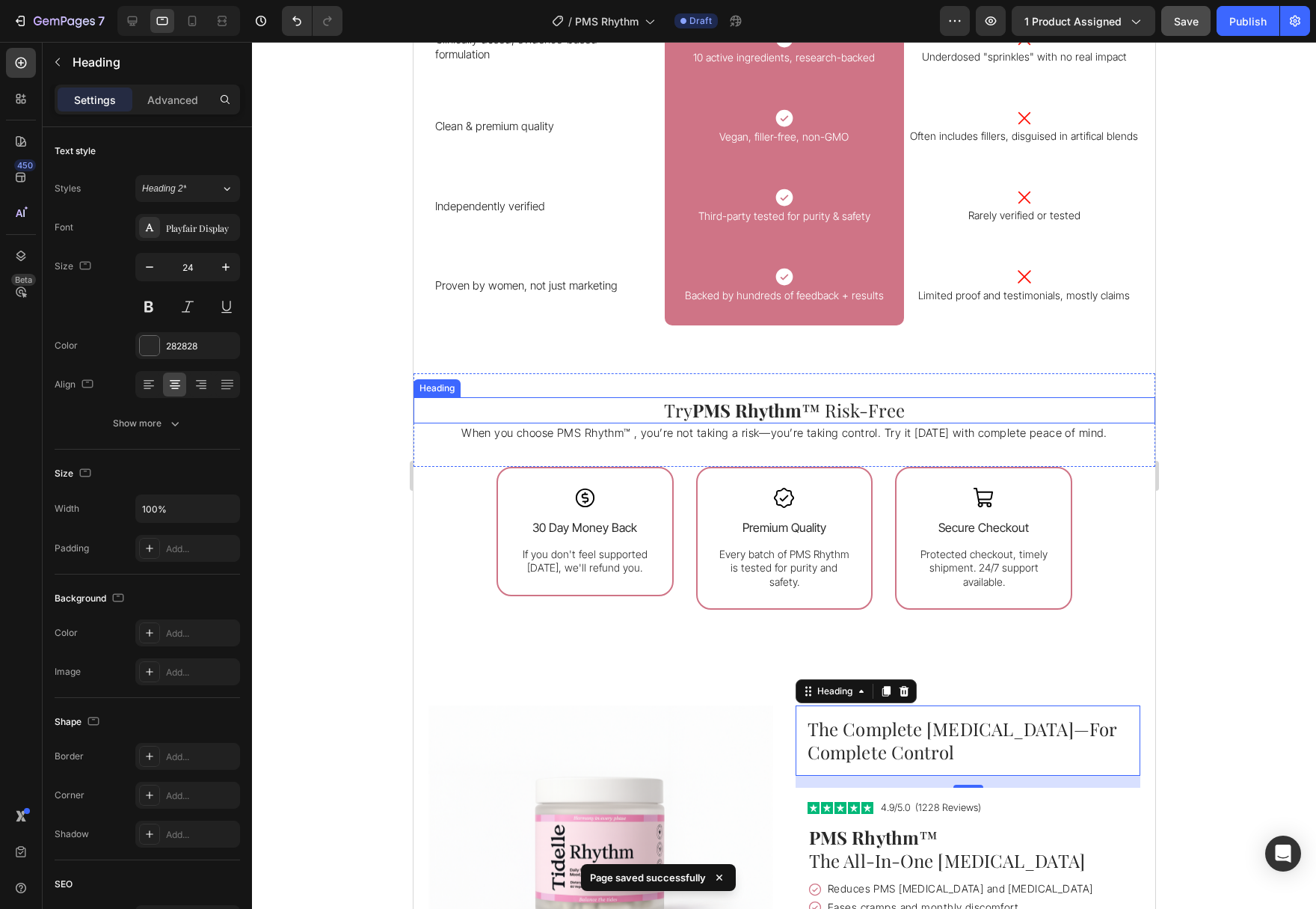
click at [1016, 412] on h2 "Try PMS Rhythm ™ Risk-Free" at bounding box center [783, 410] width 742 height 26
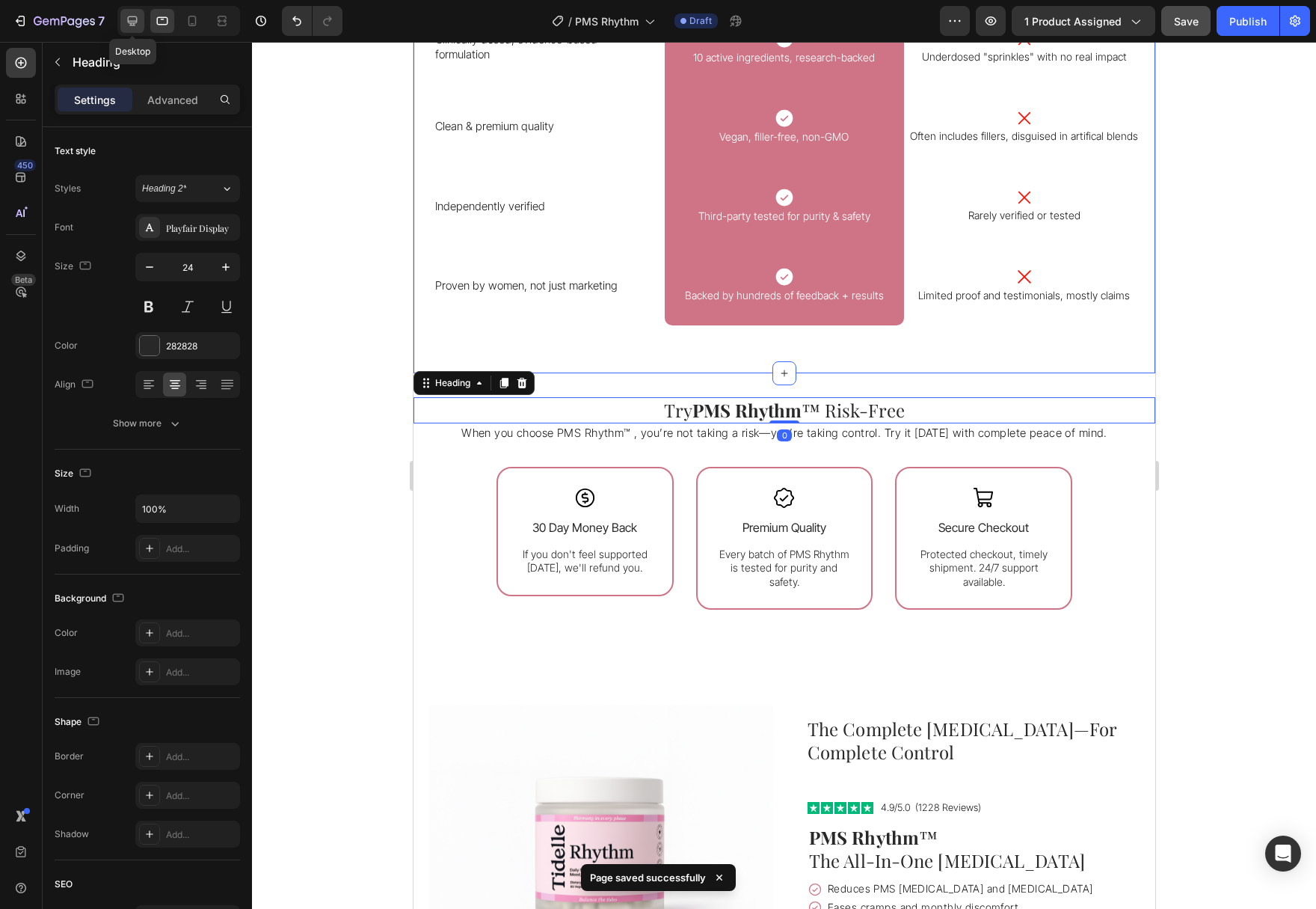
click at [139, 14] on icon at bounding box center [131, 20] width 15 height 15
type input "25"
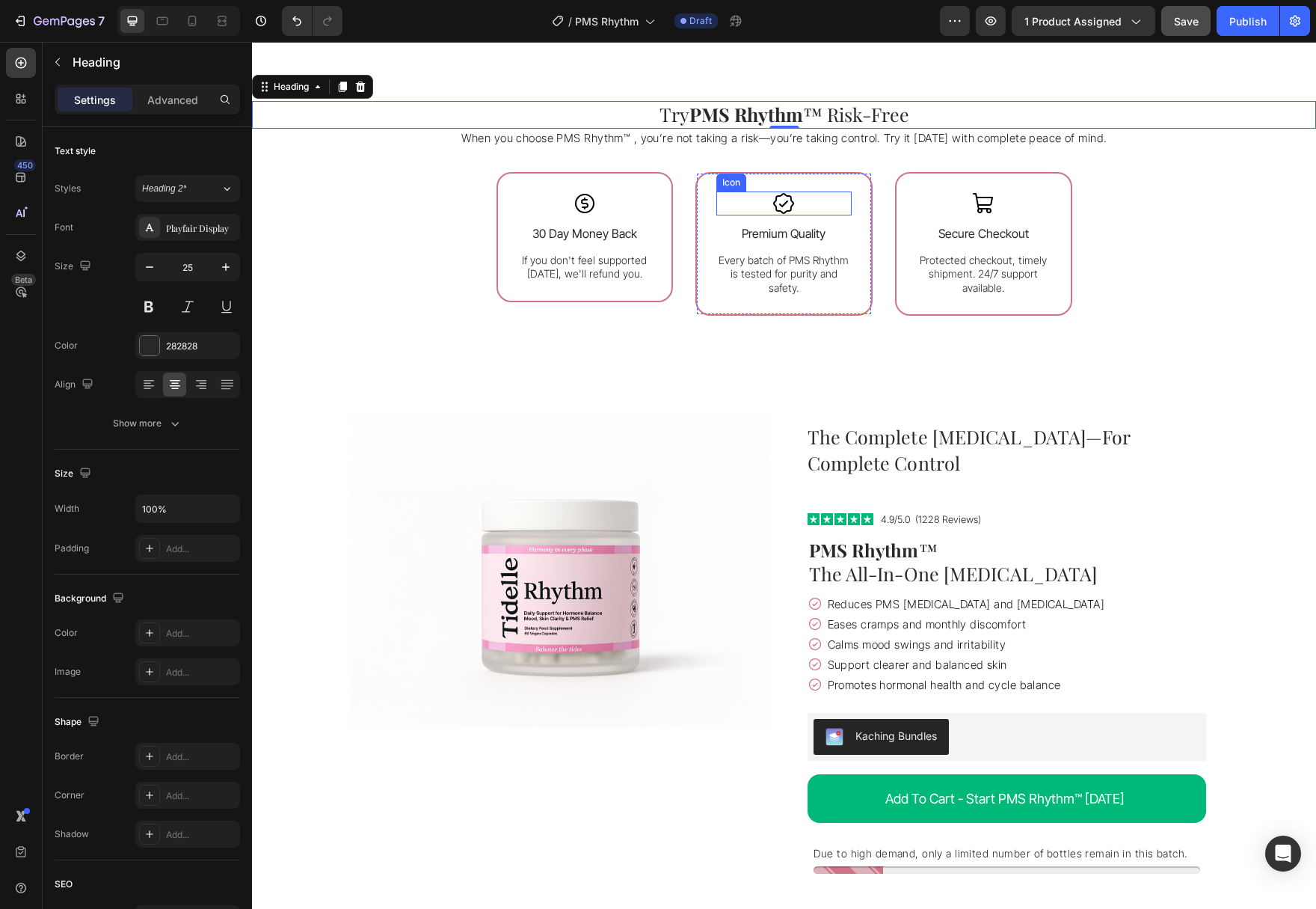
scroll to position [3610, 0]
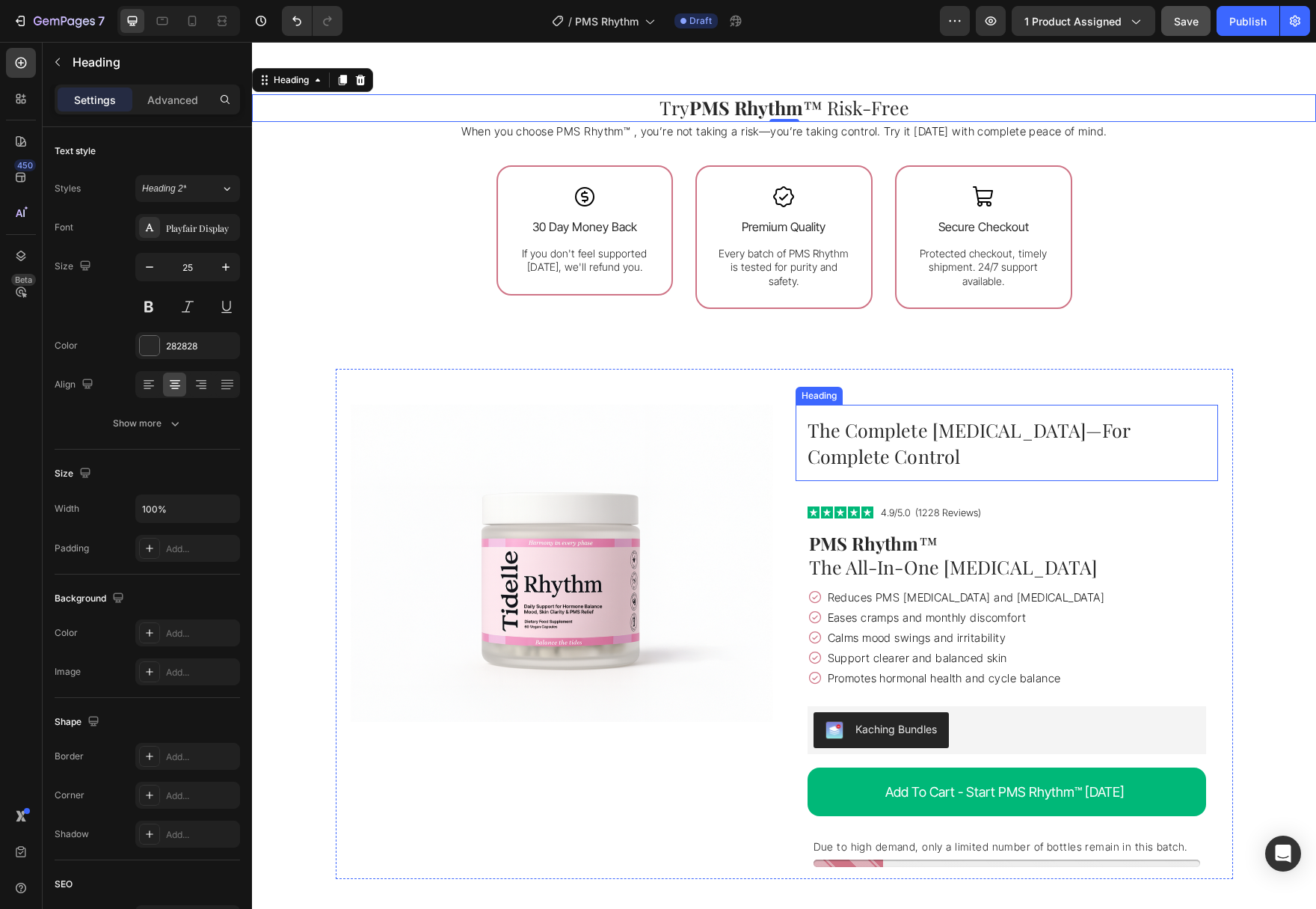
click at [1062, 465] on h2 "The Complete [MEDICAL_DATA]—For Complete Control" at bounding box center [1006, 443] width 422 height 77
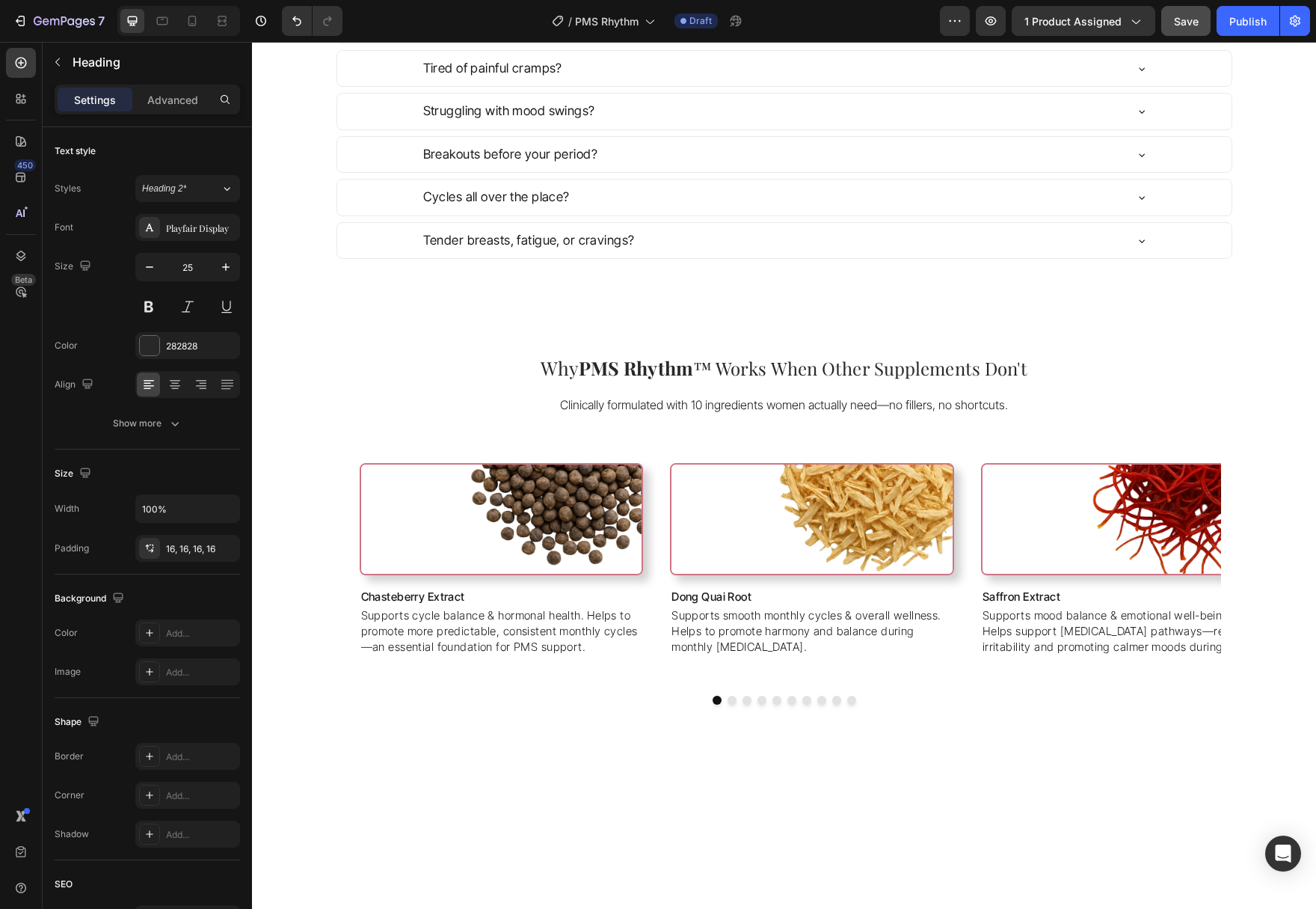
scroll to position [533, 0]
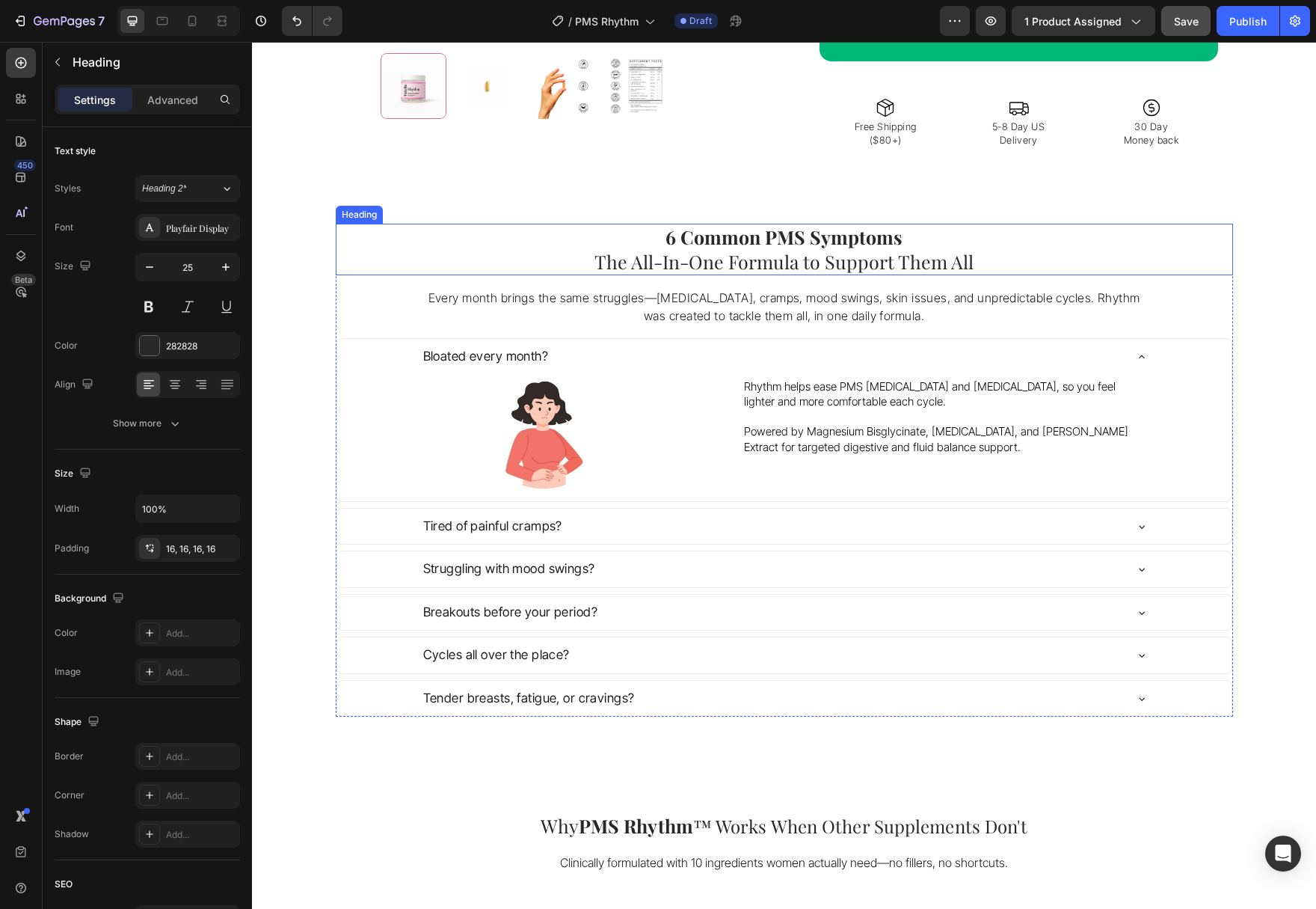
click at [930, 260] on h2 "6 Common PMS Symptoms The All-In-One Formula to Support Them All" at bounding box center [784, 249] width 897 height 51
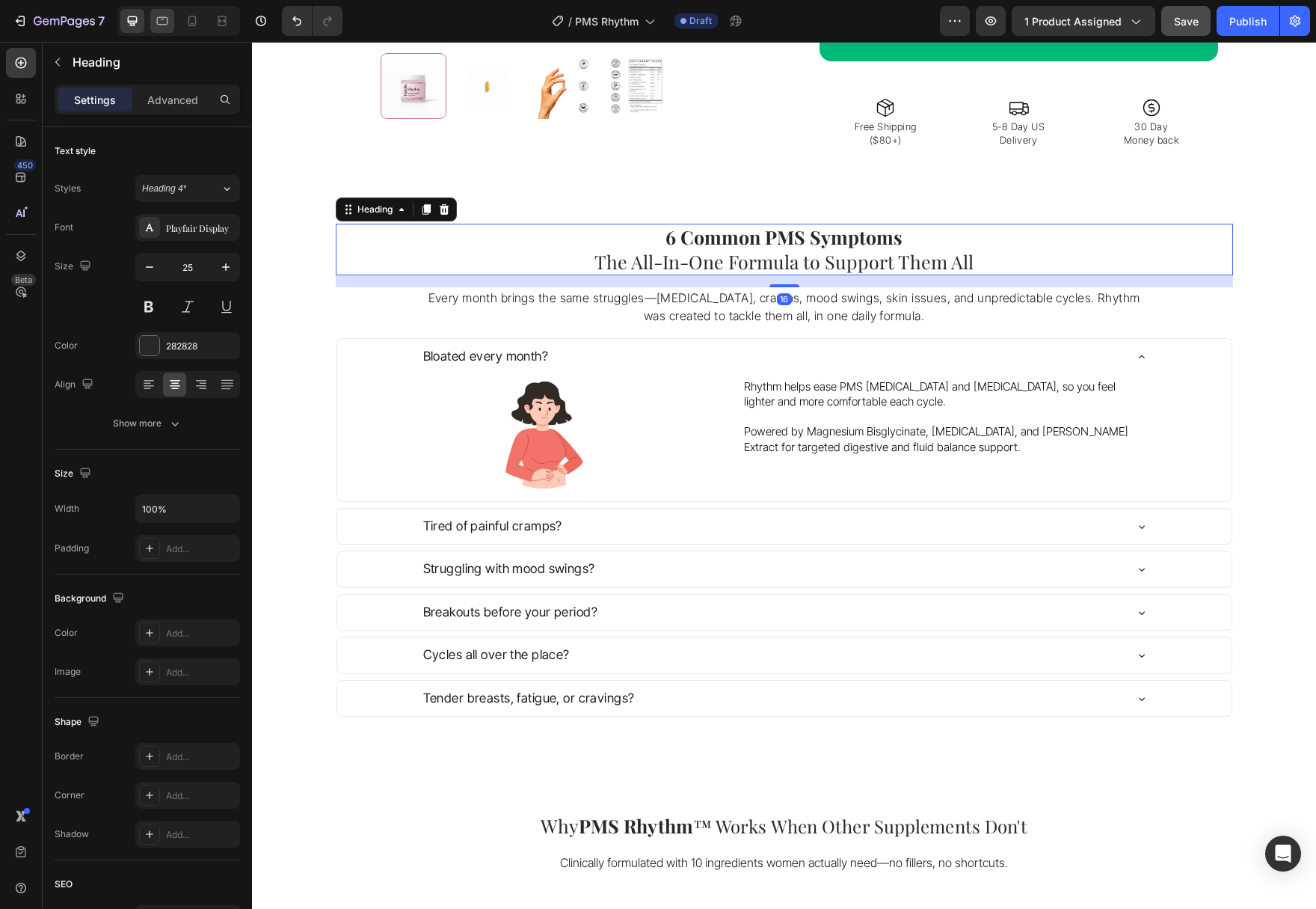
drag, startPoint x: 172, startPoint y: 17, endPoint x: 164, endPoint y: 16, distance: 8.1
click at [172, 17] on div at bounding box center [162, 20] width 24 height 24
type input "24"
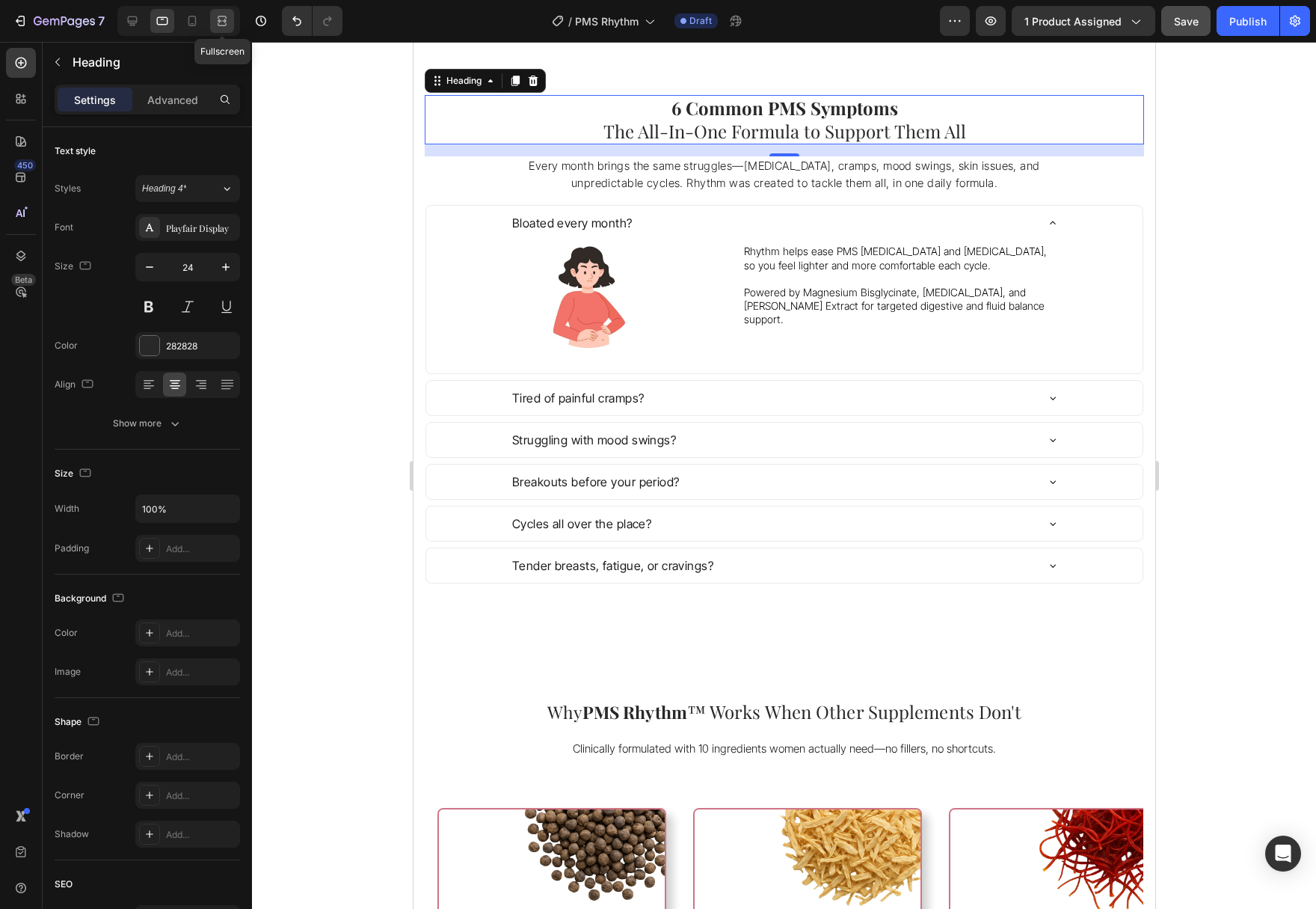
scroll to position [639, 0]
click at [189, 22] on icon at bounding box center [191, 21] width 8 height 10
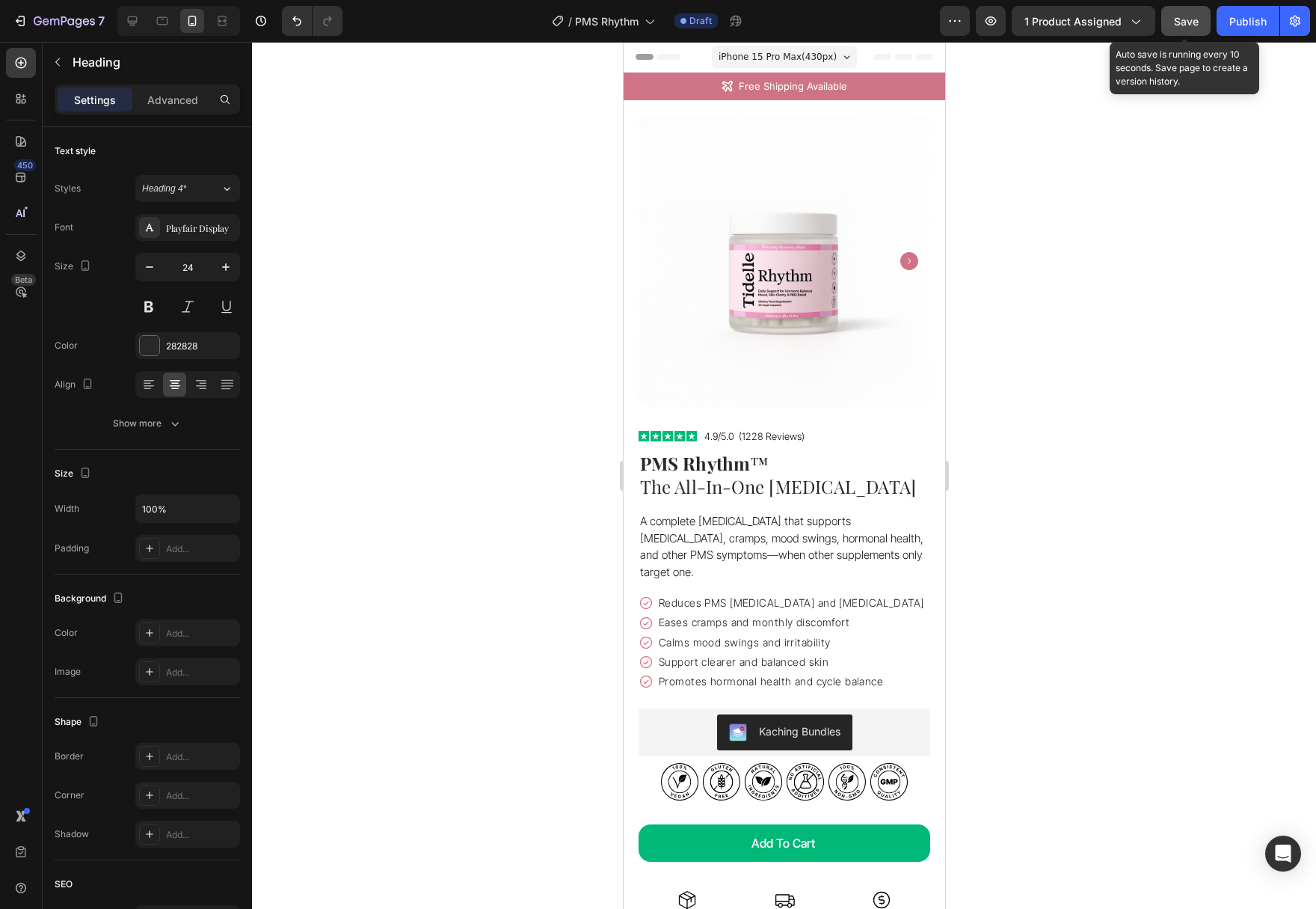
click at [1185, 23] on span "Save" at bounding box center [1186, 21] width 24 height 13
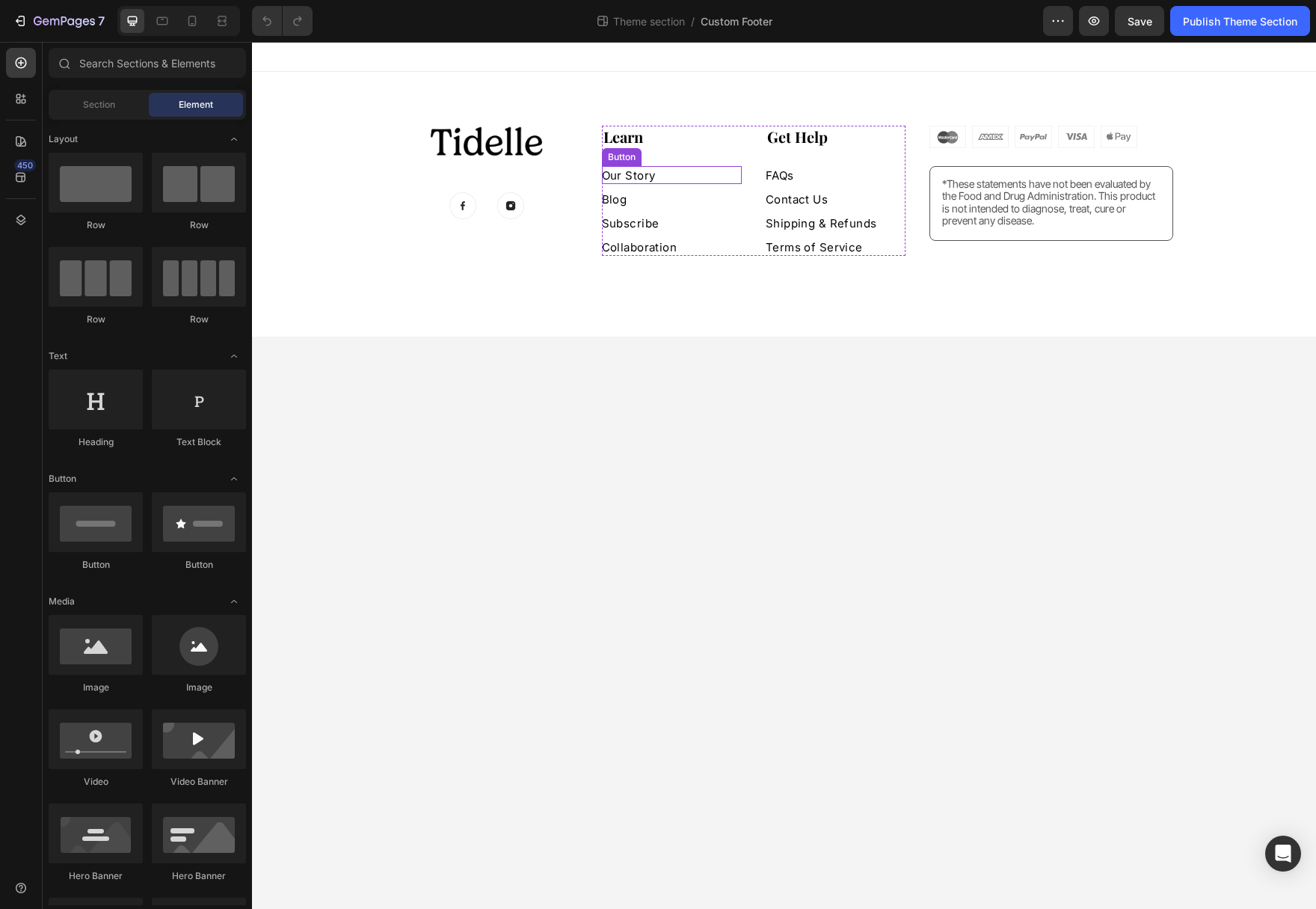
click at [666, 179] on div "Our Story Button" at bounding box center [671, 175] width 140 height 18
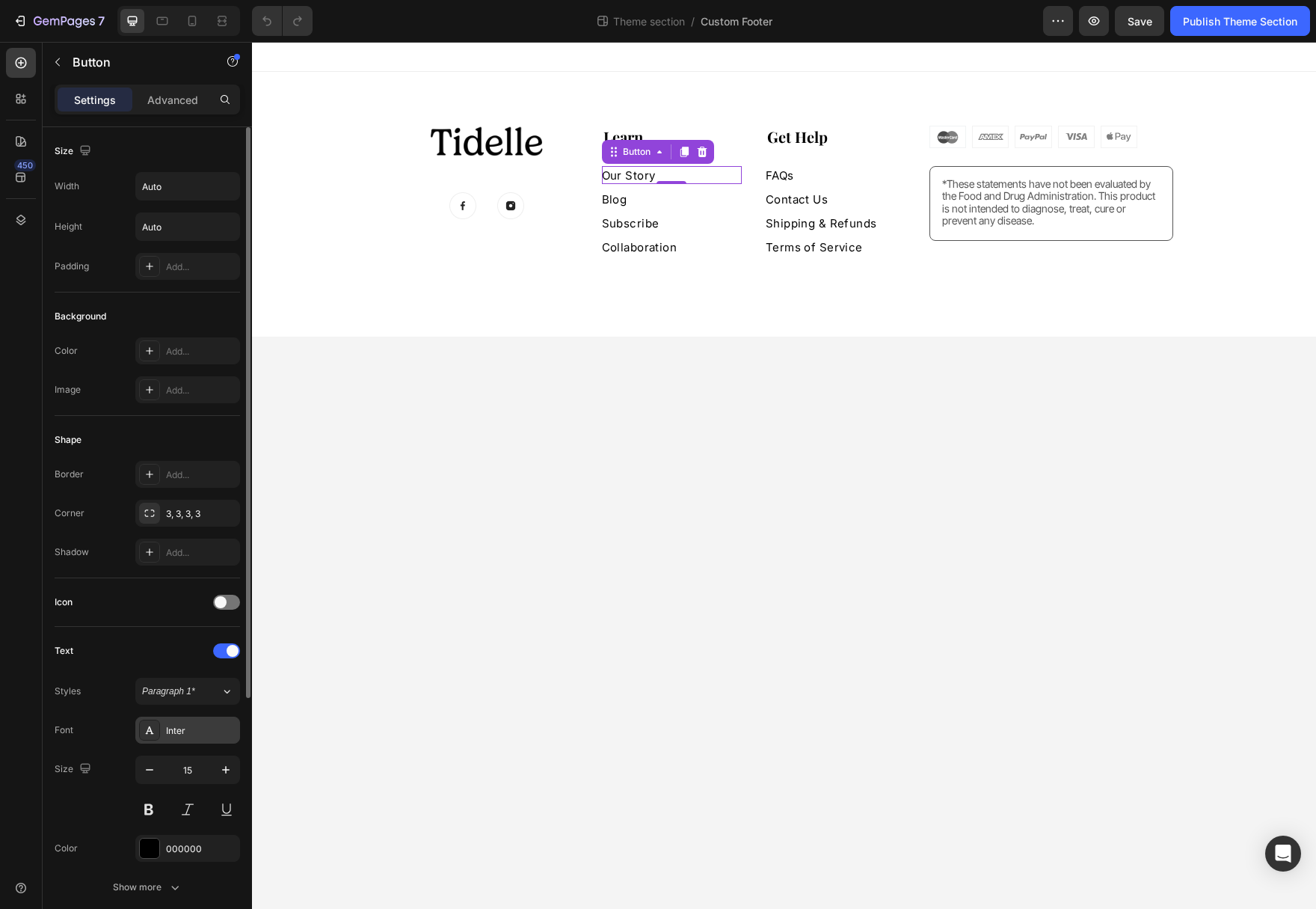
click at [197, 729] on div "Inter" at bounding box center [201, 731] width 70 height 13
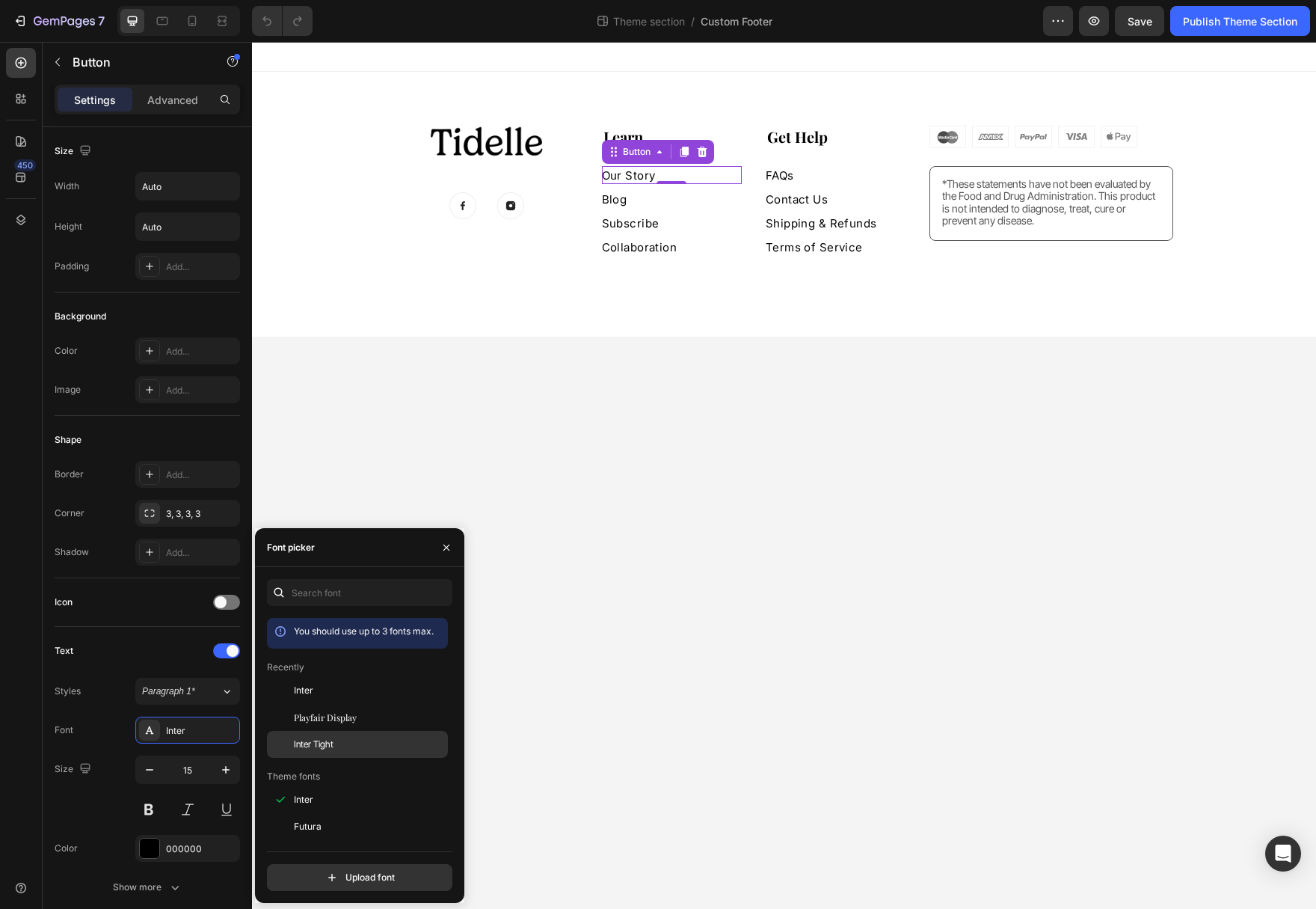
click at [331, 744] on span "Inter Tight" at bounding box center [314, 744] width 40 height 13
click at [649, 205] on div "Blog Button 0" at bounding box center [671, 199] width 140 height 18
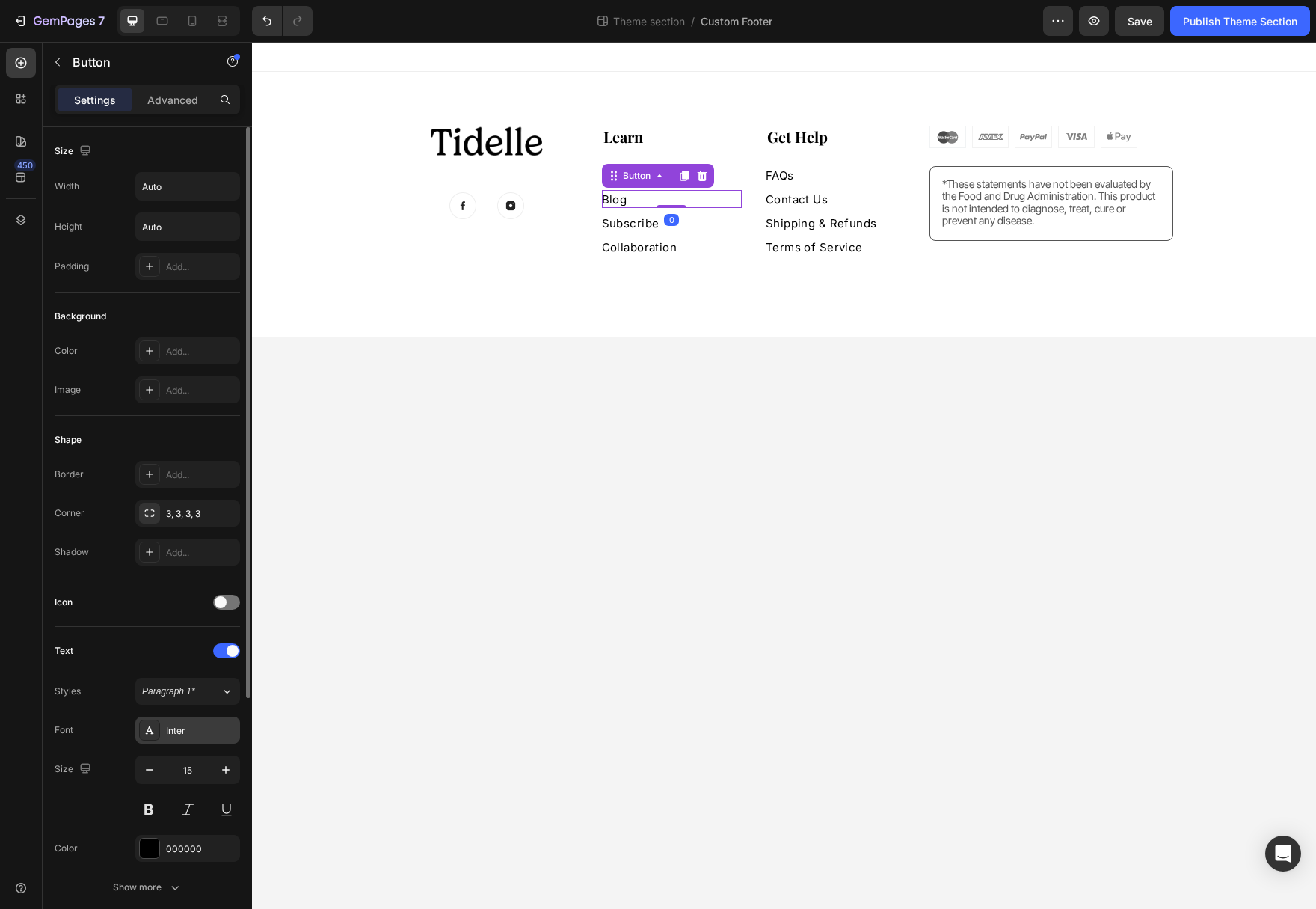
click at [222, 731] on div "Inter" at bounding box center [201, 731] width 70 height 13
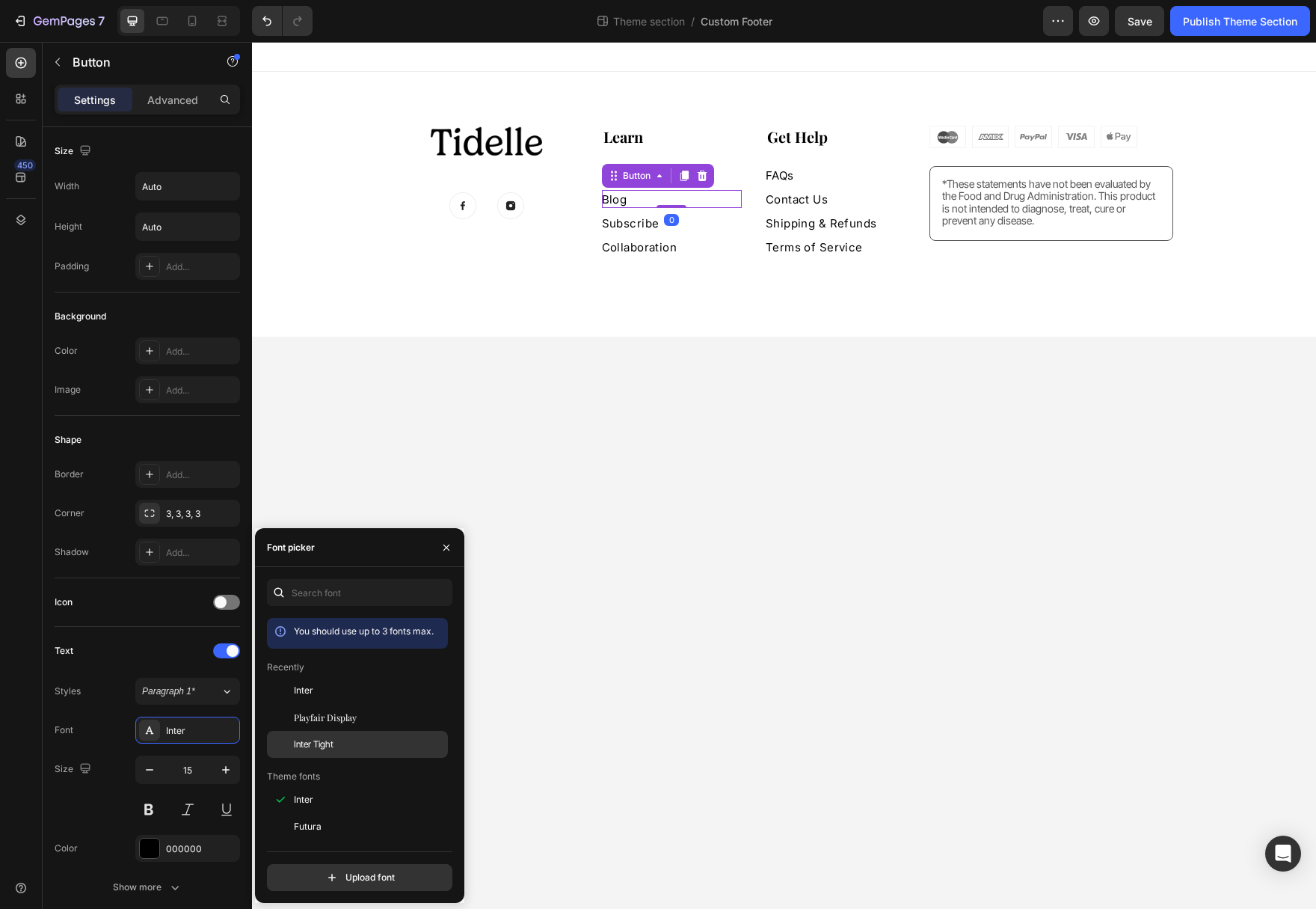
click at [355, 744] on div "Inter Tight" at bounding box center [370, 744] width 151 height 13
click at [676, 223] on div "0" at bounding box center [671, 220] width 15 height 12
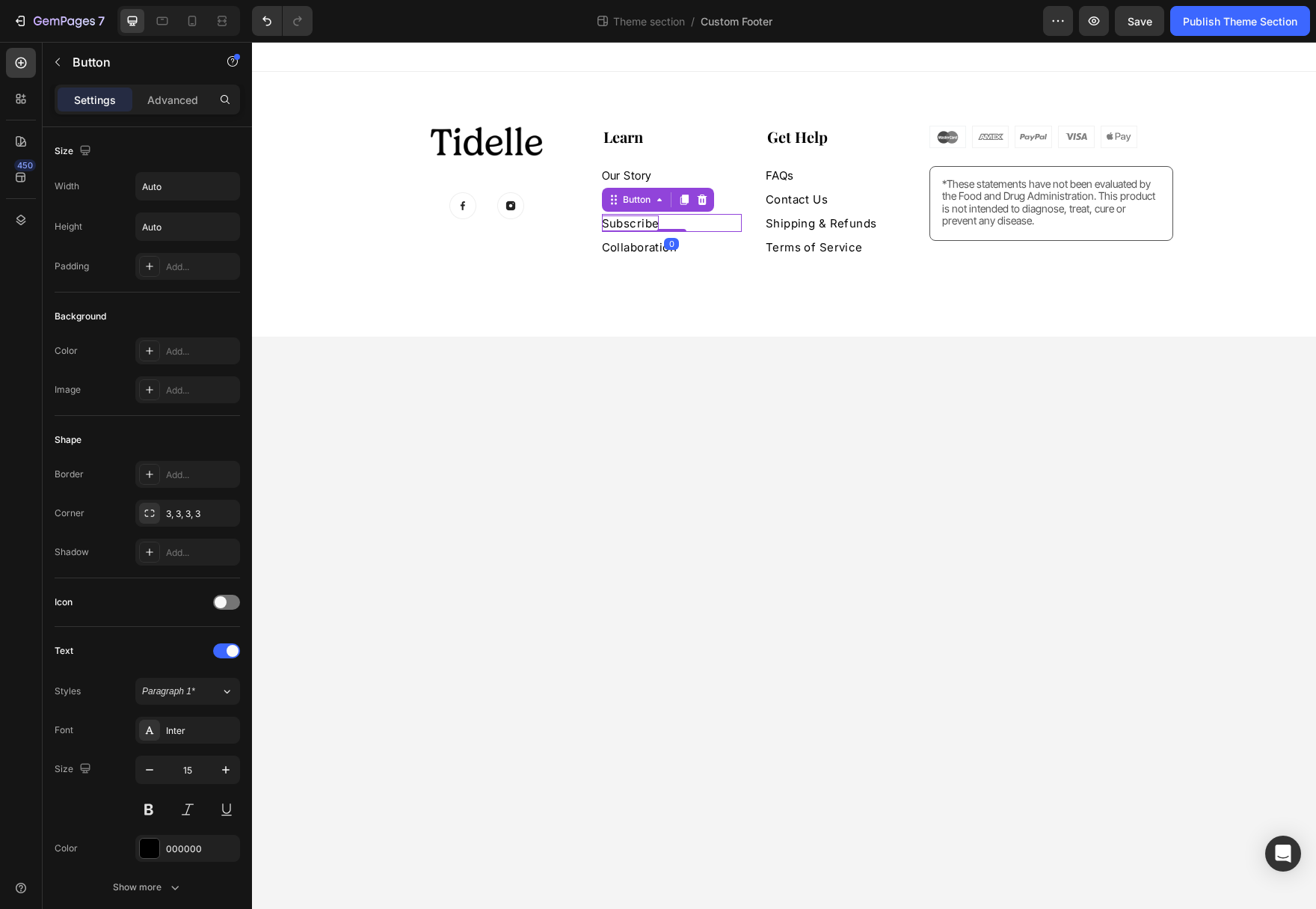
click at [647, 224] on p "Subscribe" at bounding box center [630, 223] width 57 height 16
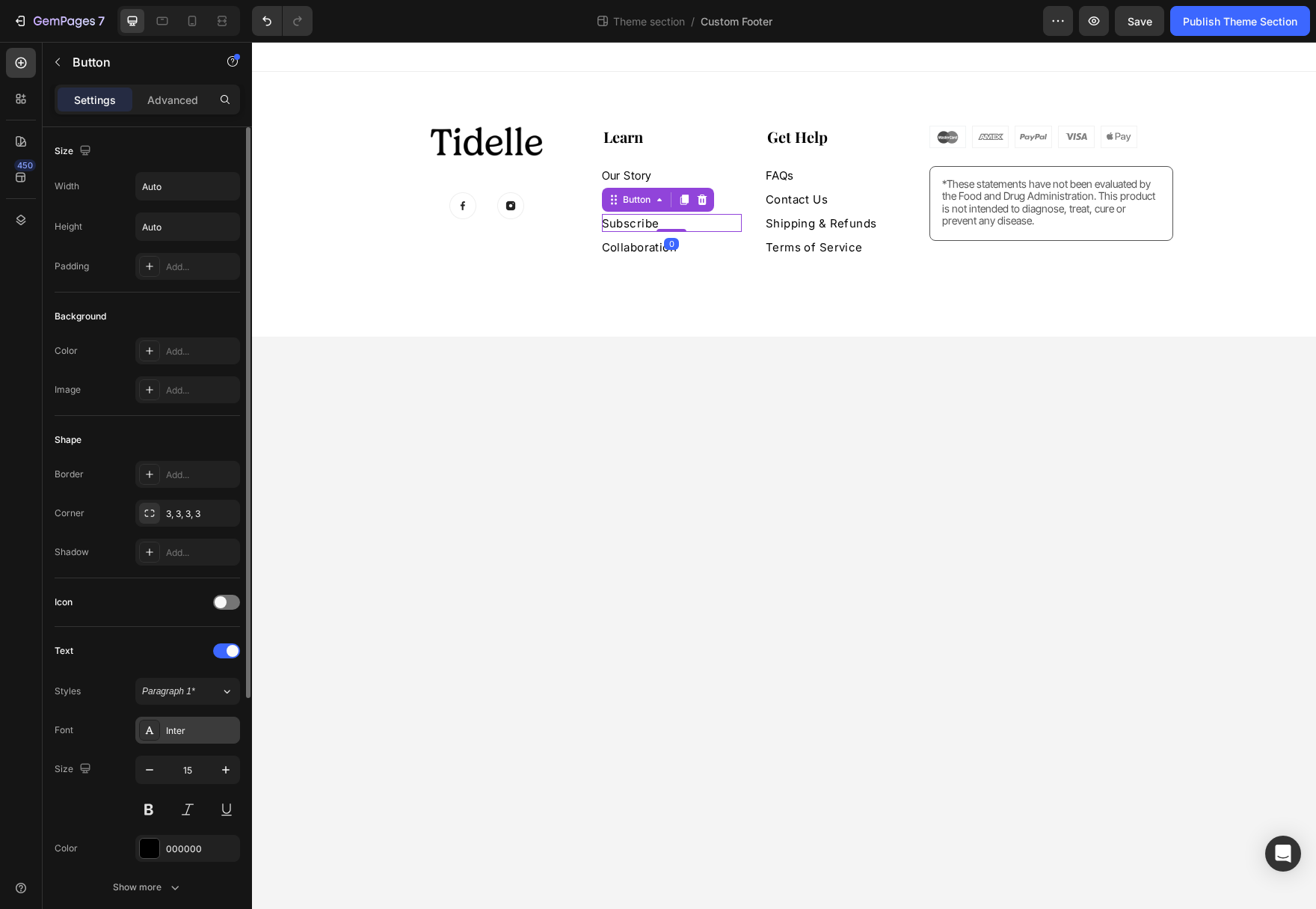
click at [201, 732] on div "Inter" at bounding box center [201, 731] width 70 height 13
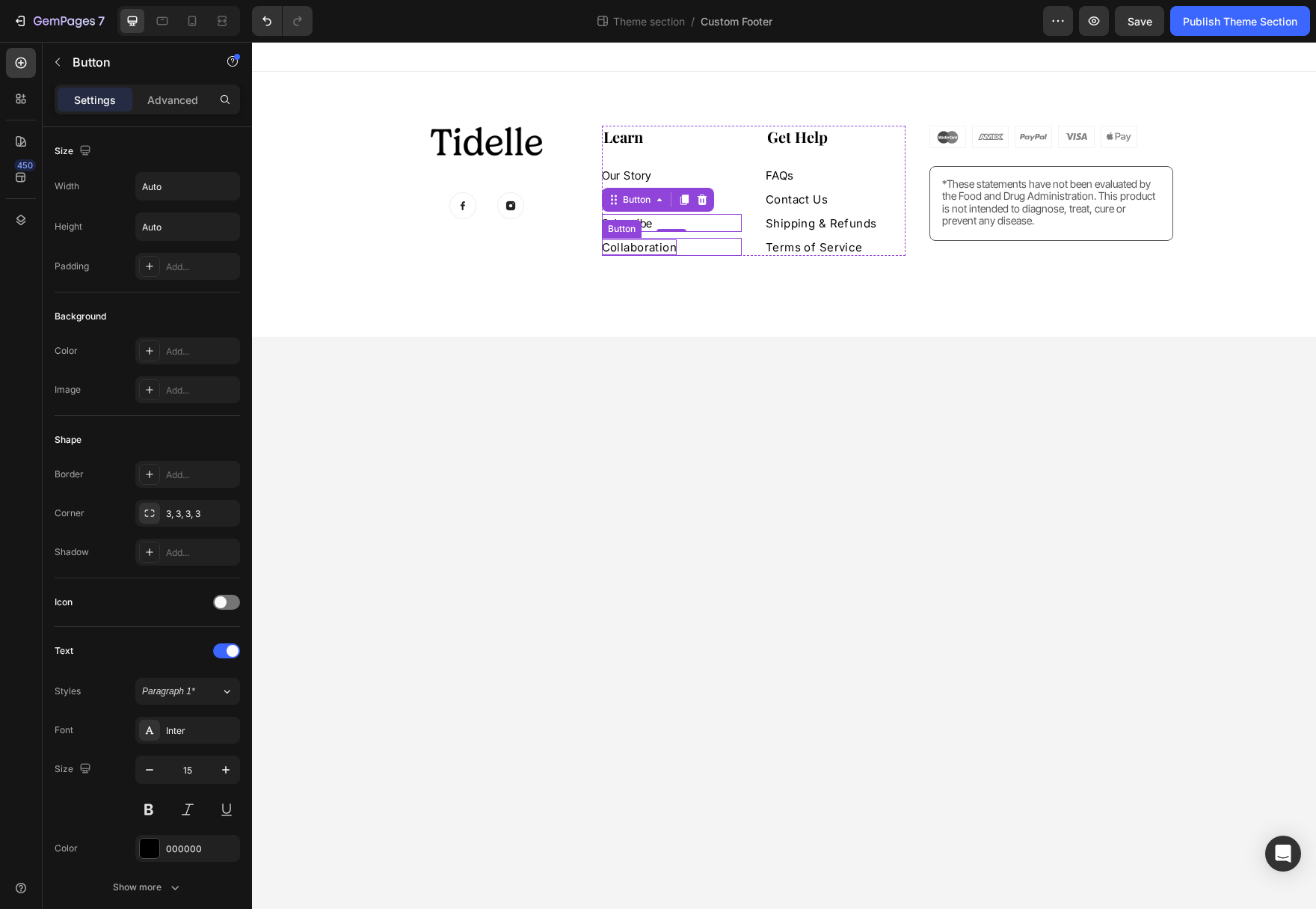
click at [650, 252] on p "Collaboration" at bounding box center [639, 247] width 76 height 16
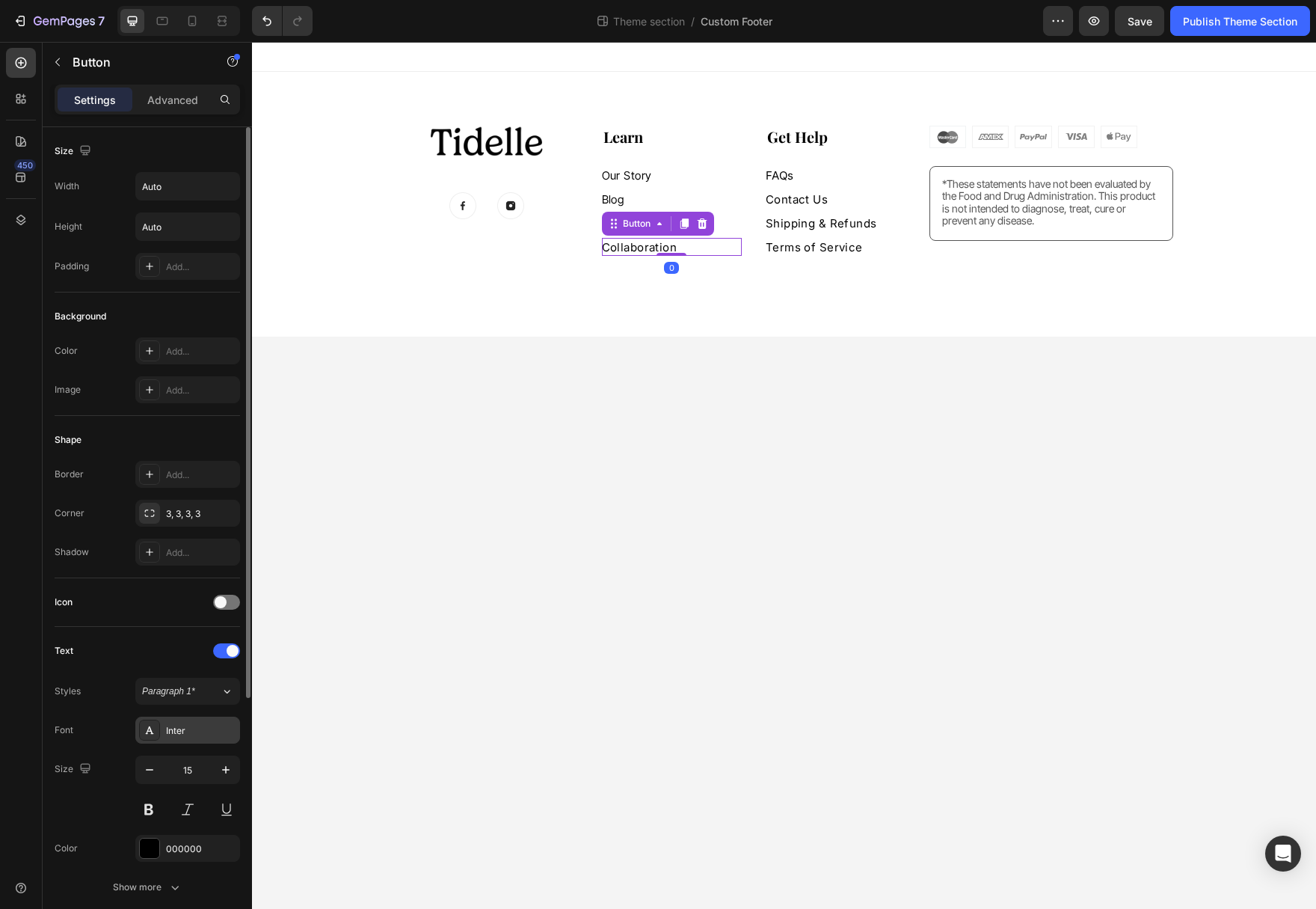
click at [197, 735] on div "Inter" at bounding box center [201, 731] width 70 height 13
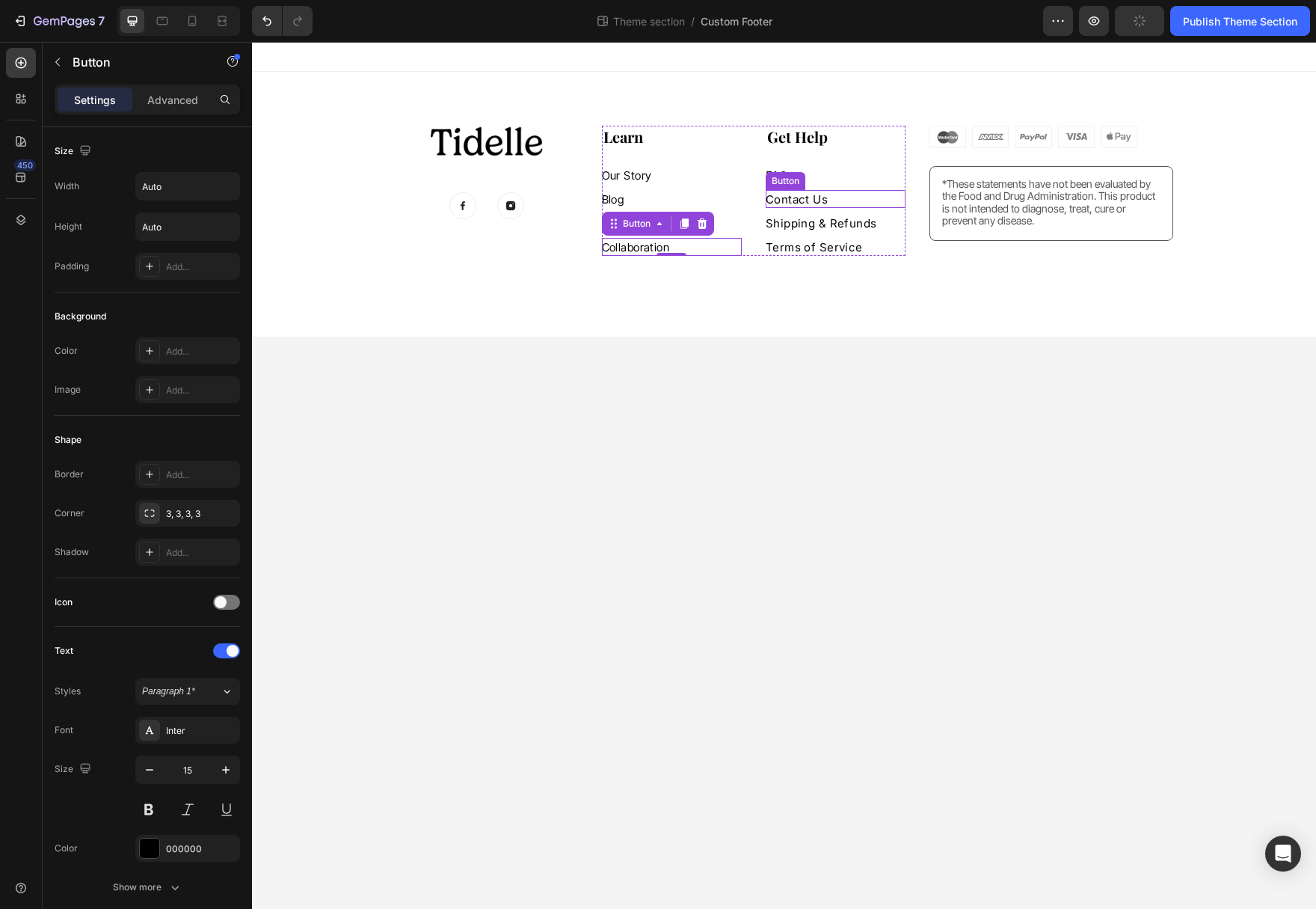
click at [789, 178] on div "Button" at bounding box center [785, 180] width 34 height 13
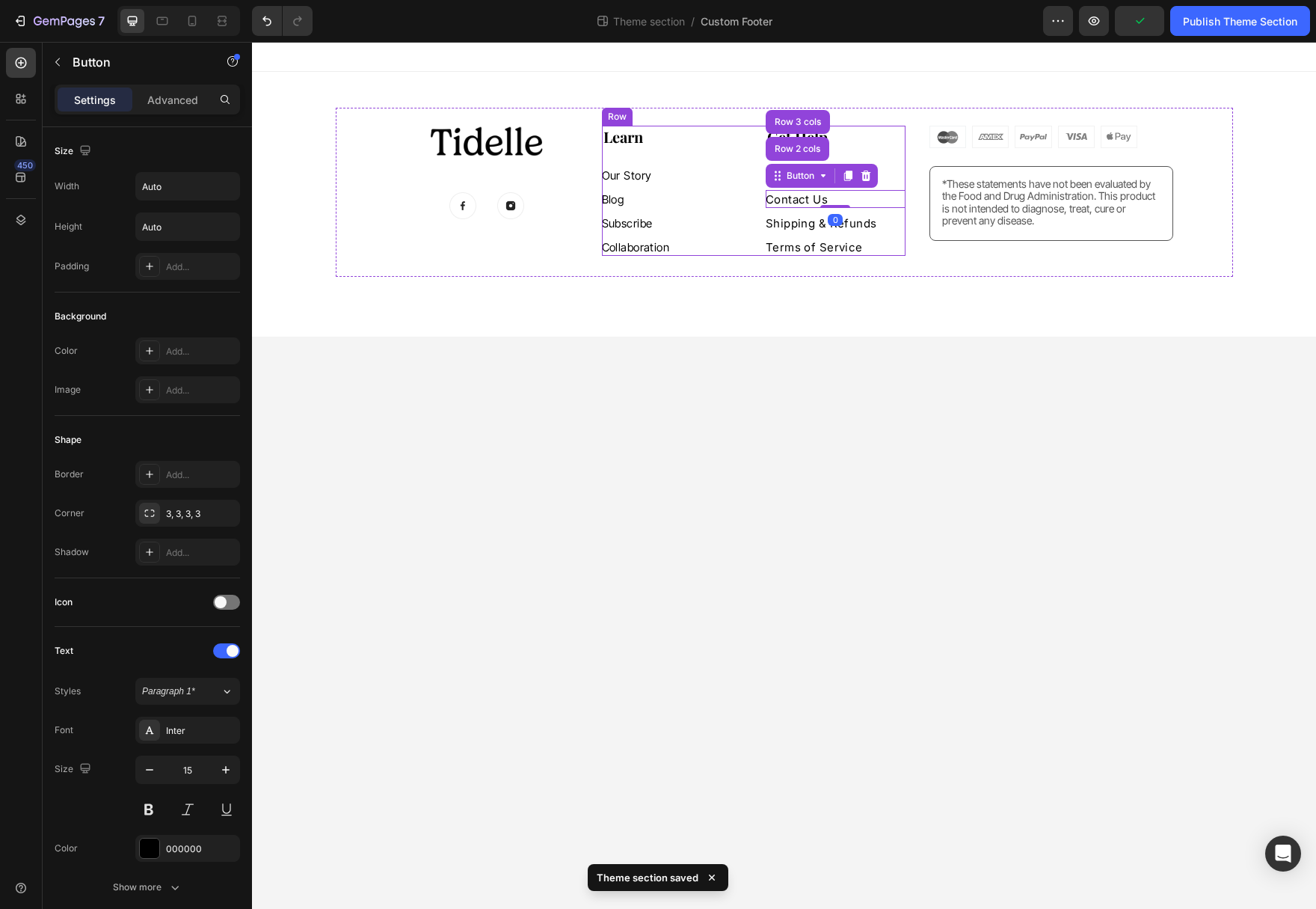
click at [877, 212] on div "Shipping & Refunds Button" at bounding box center [836, 219] width 140 height 24
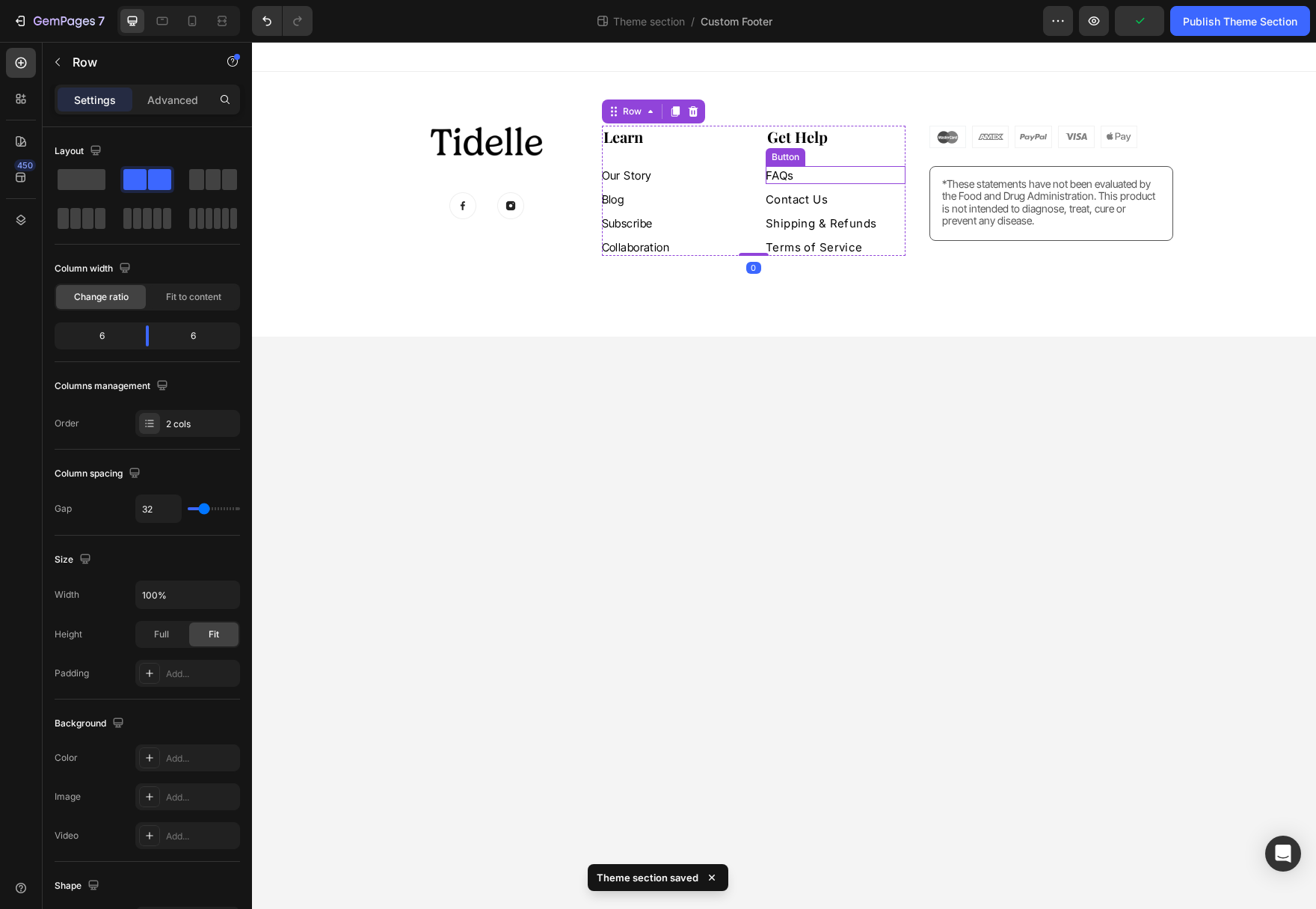
click at [797, 178] on div "FAQs Button" at bounding box center [836, 175] width 140 height 18
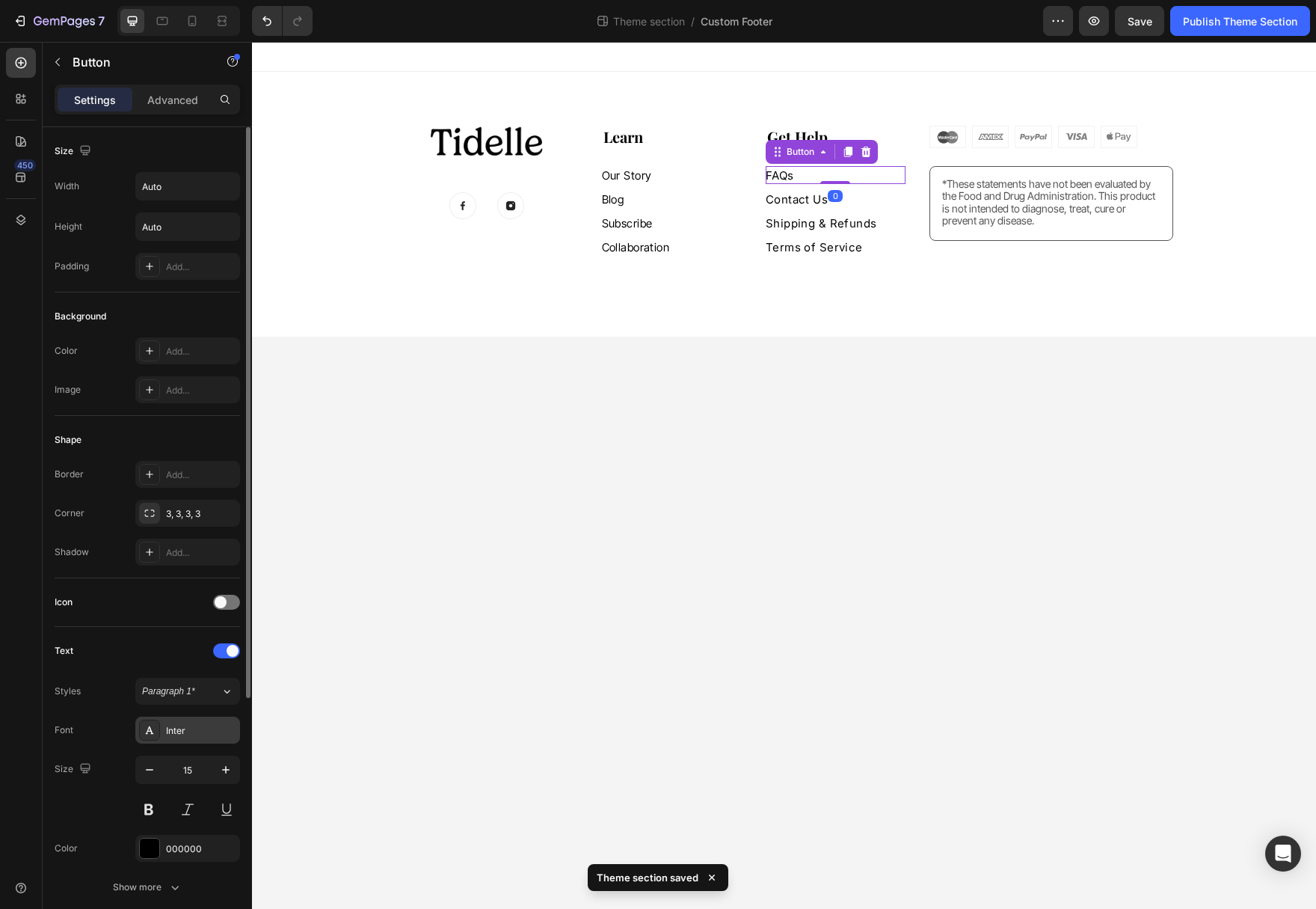
click at [208, 728] on div "Inter" at bounding box center [201, 731] width 70 height 13
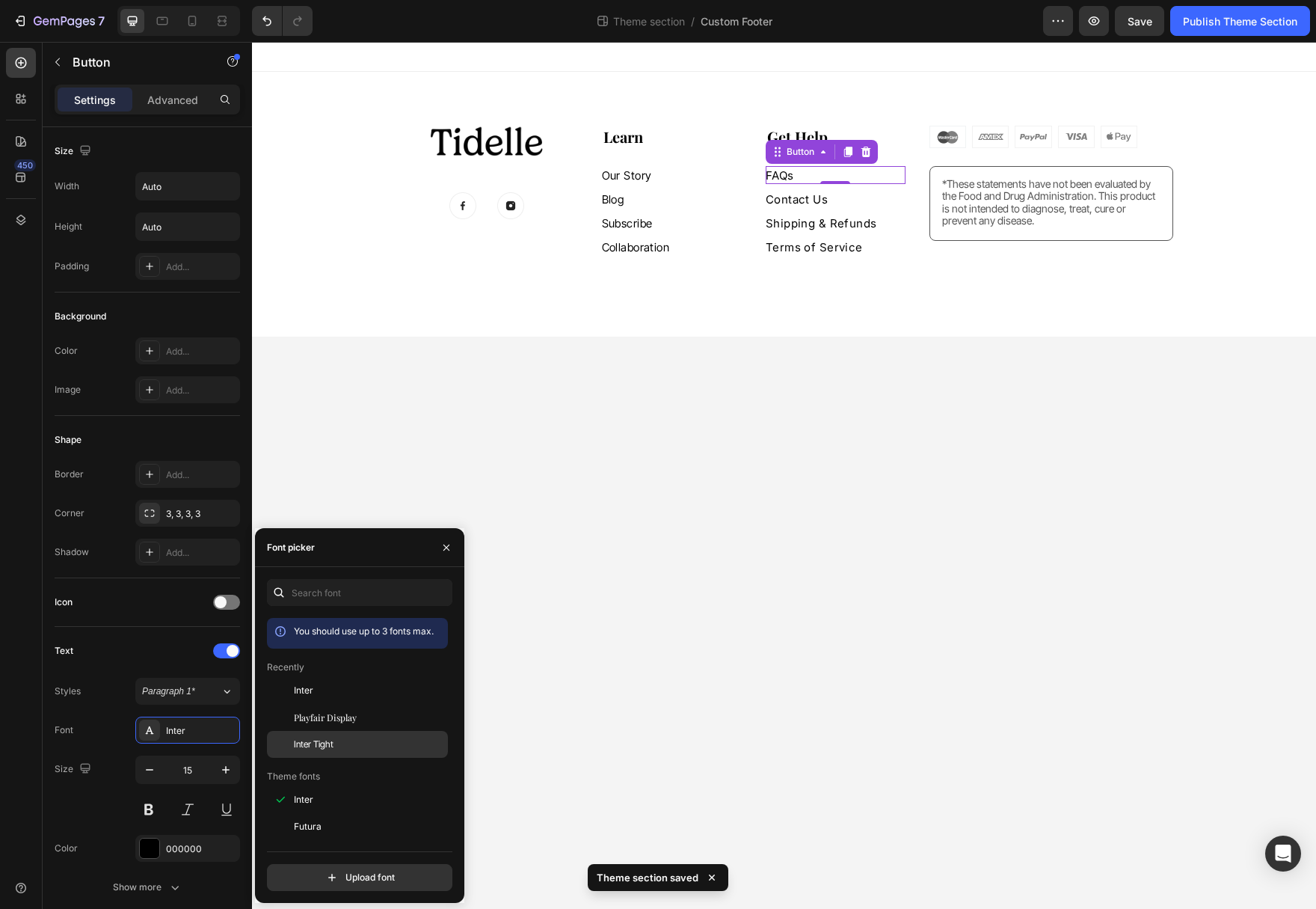
click at [323, 748] on span "Inter Tight" at bounding box center [314, 744] width 40 height 13
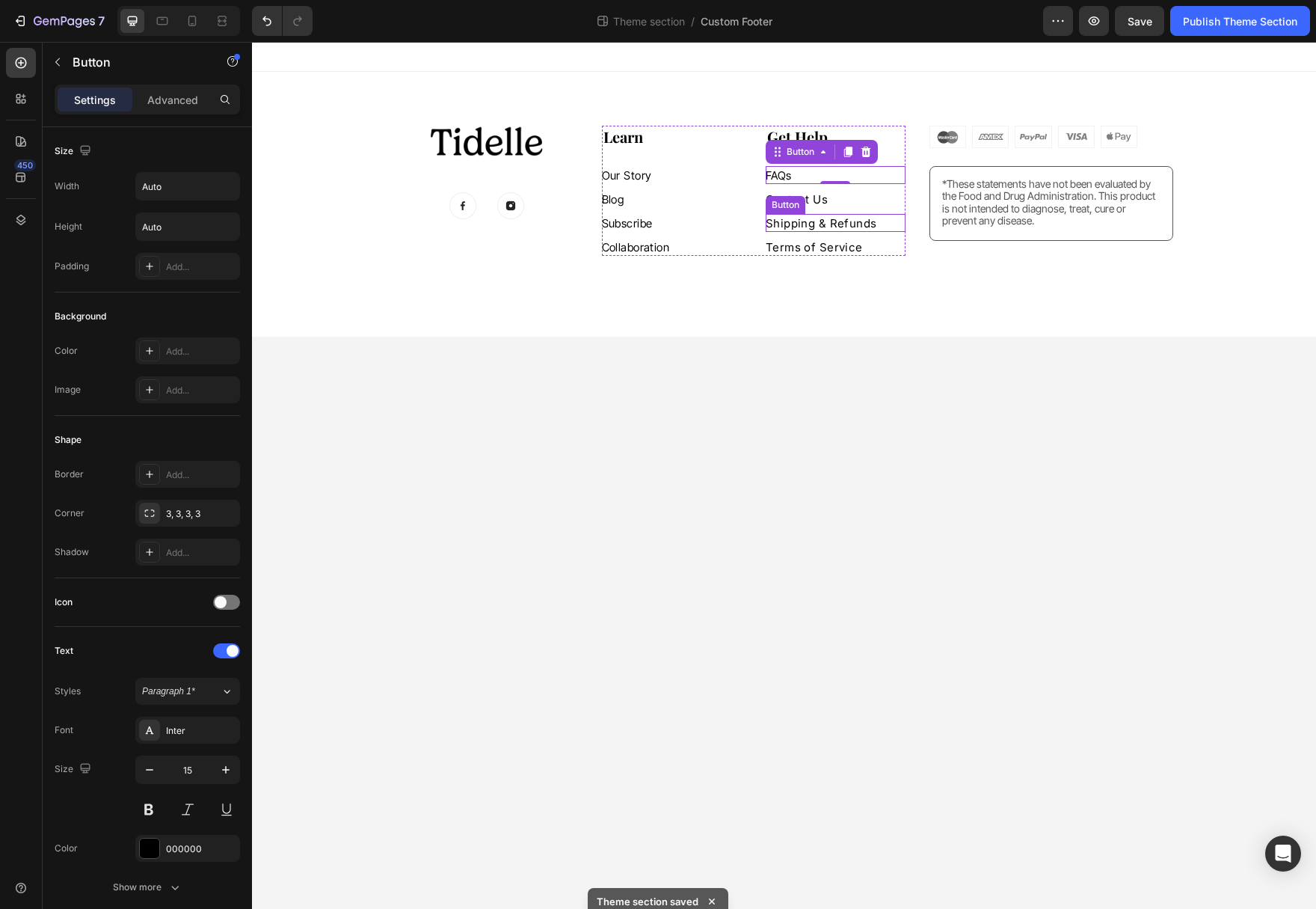
click at [789, 203] on div "Button" at bounding box center [785, 205] width 34 height 13
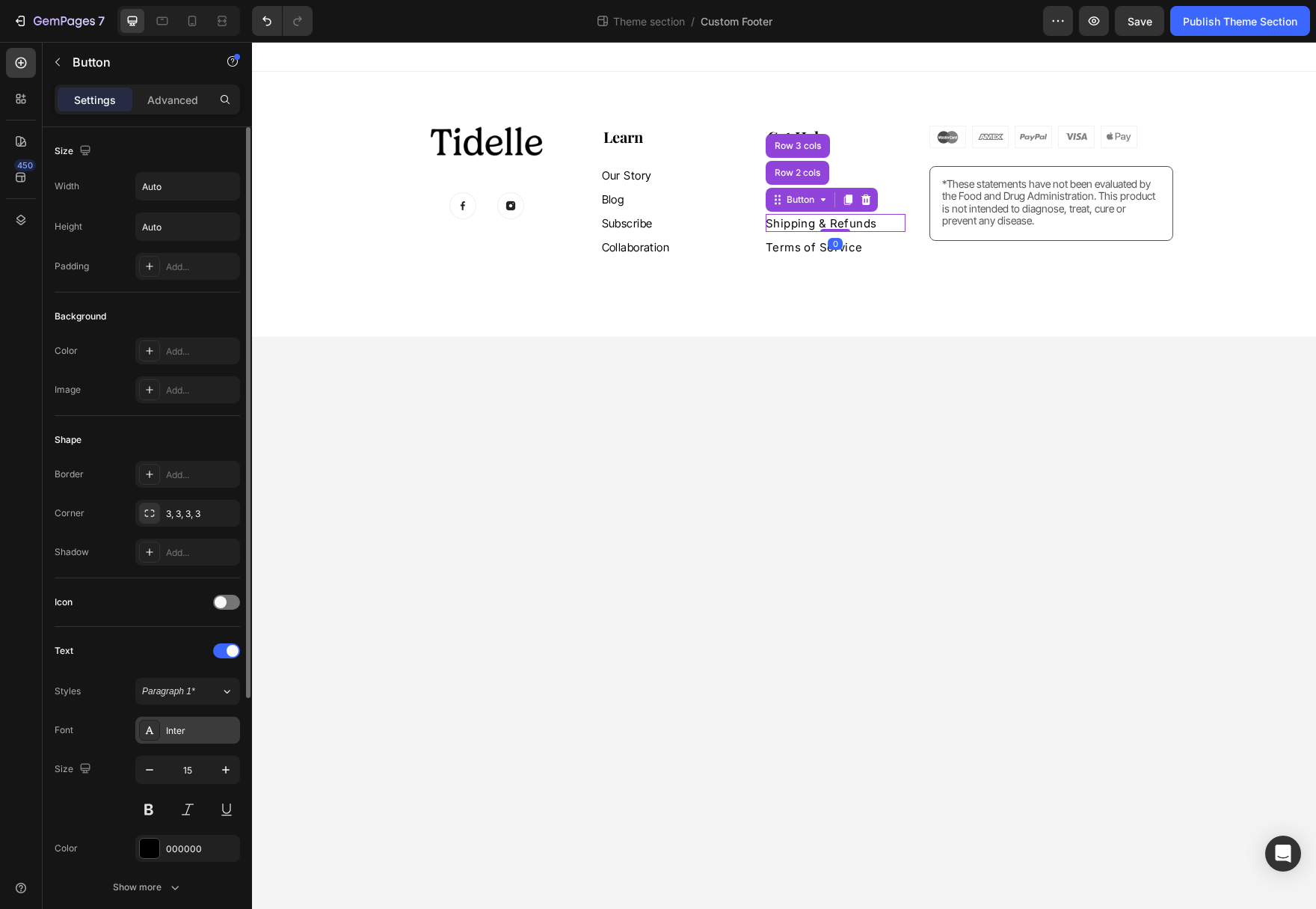
click at [191, 730] on div "Inter" at bounding box center [201, 731] width 70 height 13
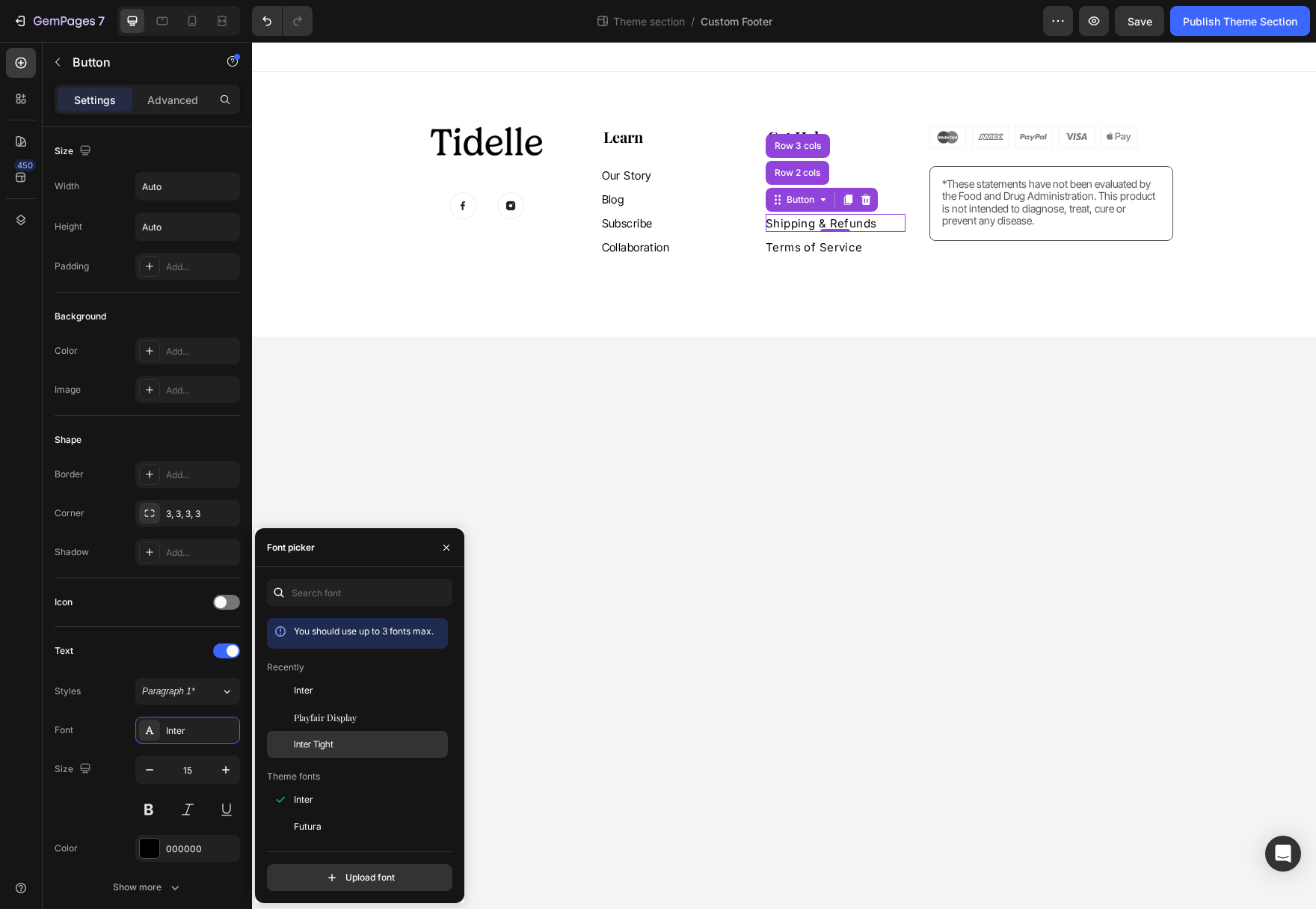
click at [333, 742] on div "Inter Tight" at bounding box center [370, 744] width 151 height 13
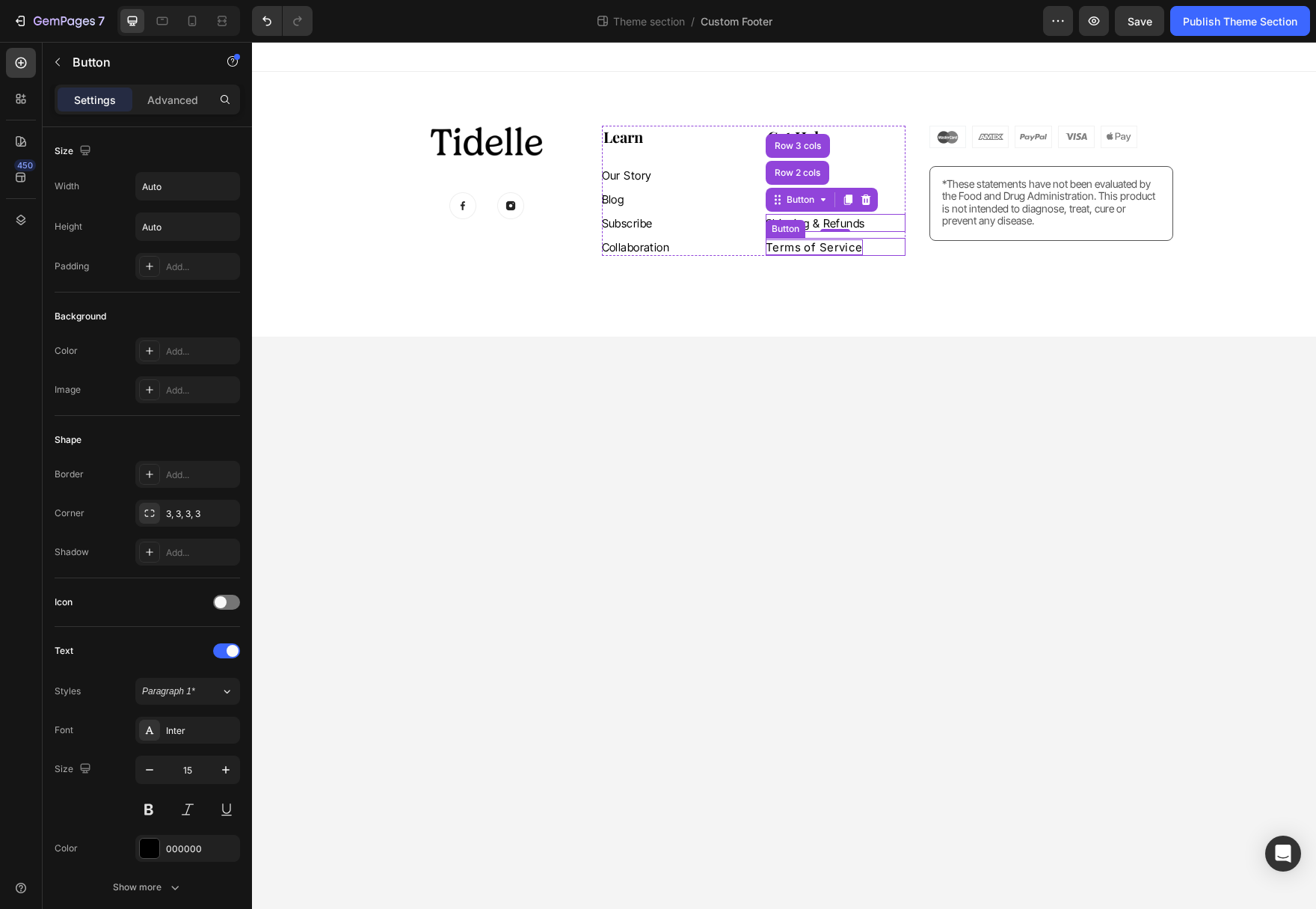
click at [818, 250] on p "Terms of Service" at bounding box center [815, 247] width 97 height 16
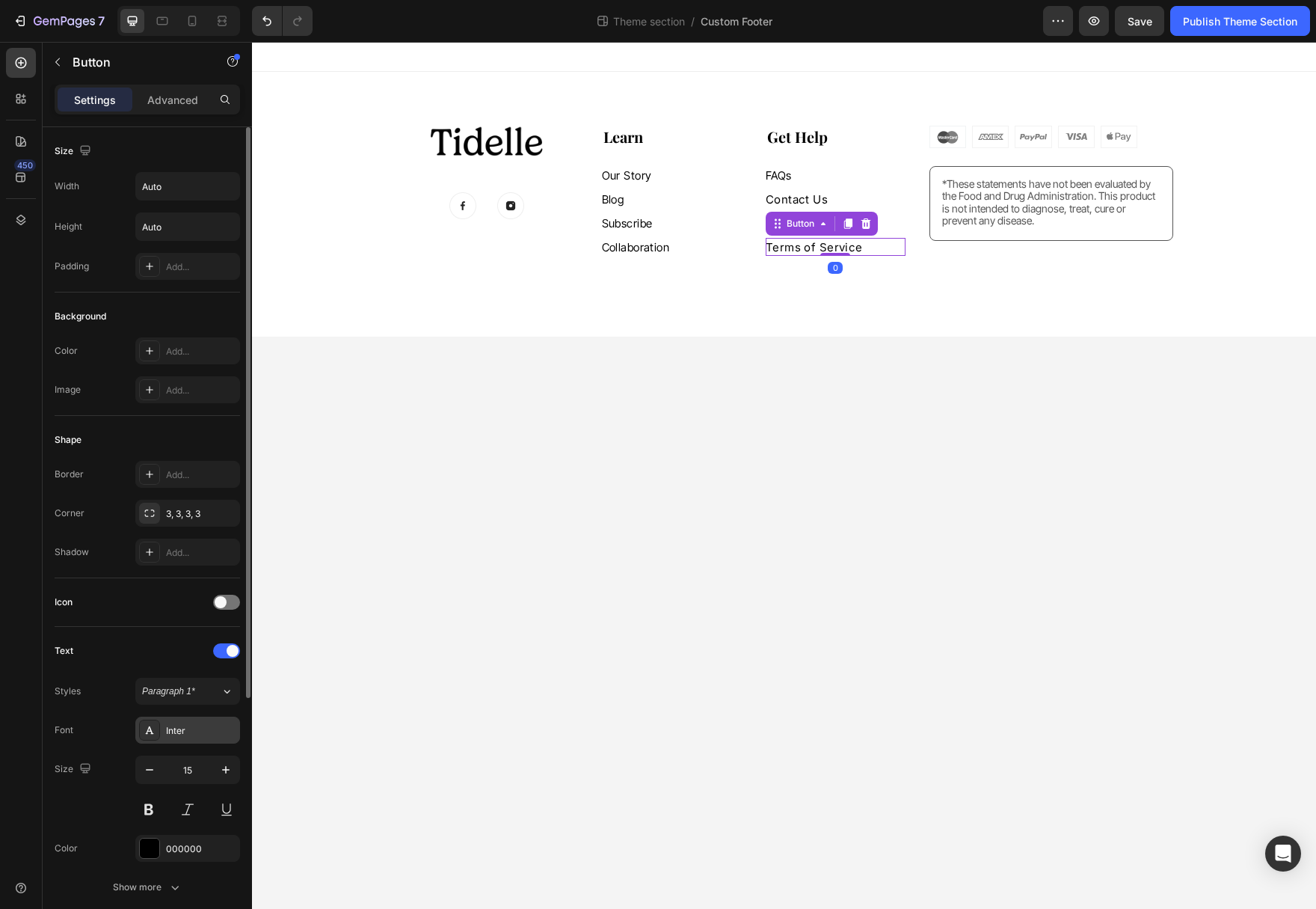
click at [190, 730] on div "Inter" at bounding box center [201, 731] width 70 height 13
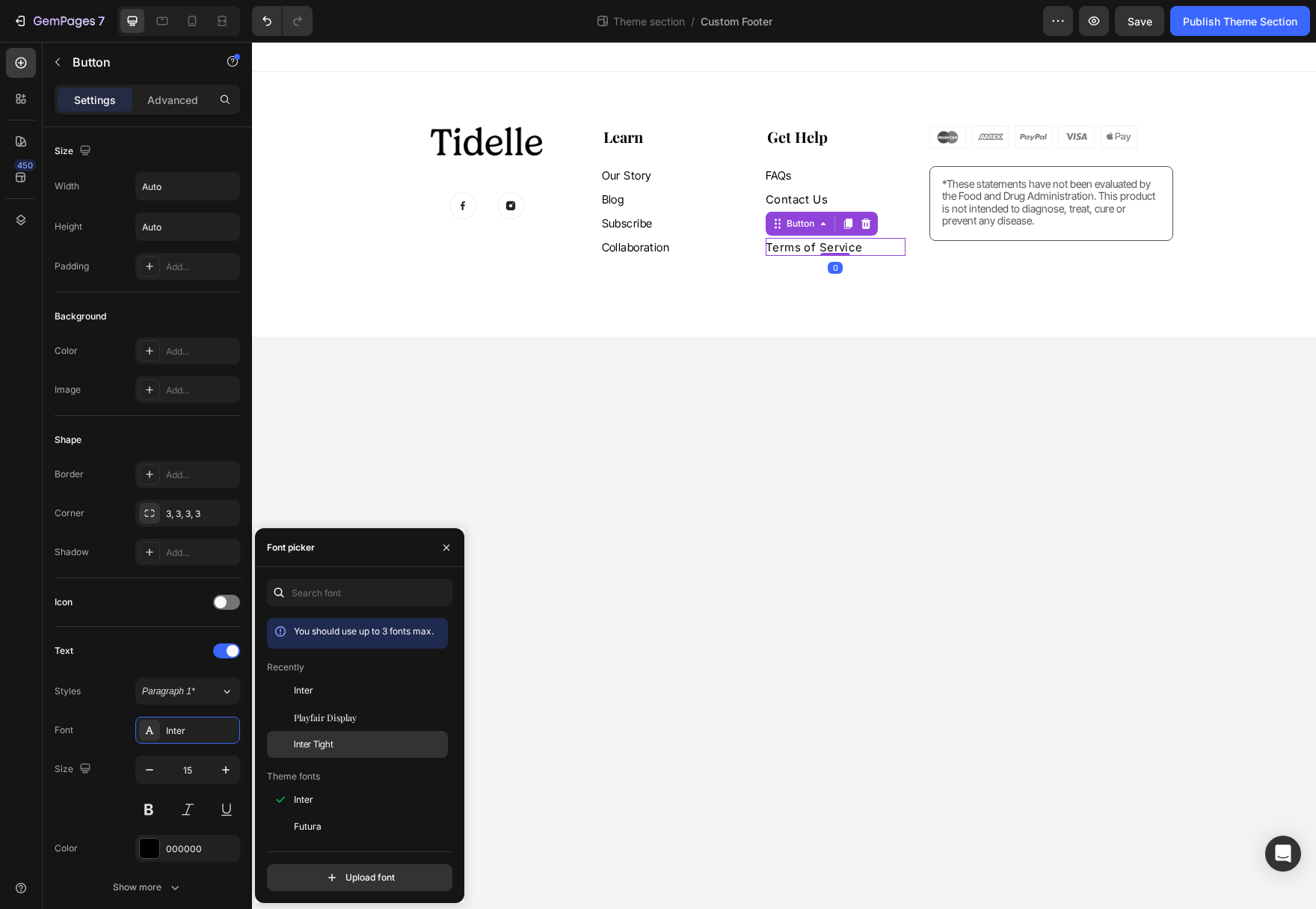
click at [324, 748] on span "Inter Tight" at bounding box center [314, 744] width 40 height 13
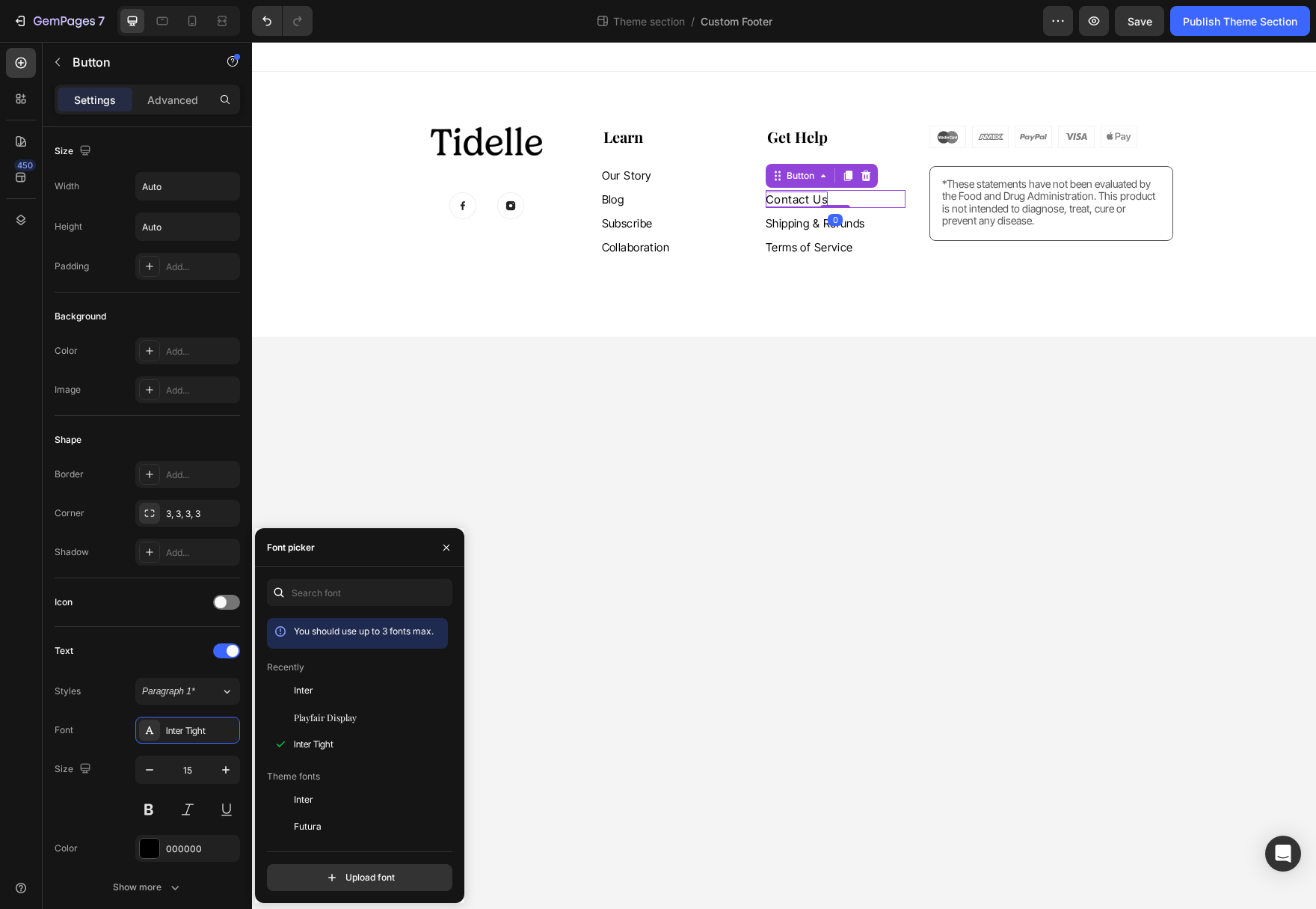
click at [791, 202] on p "Contact Us" at bounding box center [796, 199] width 62 height 16
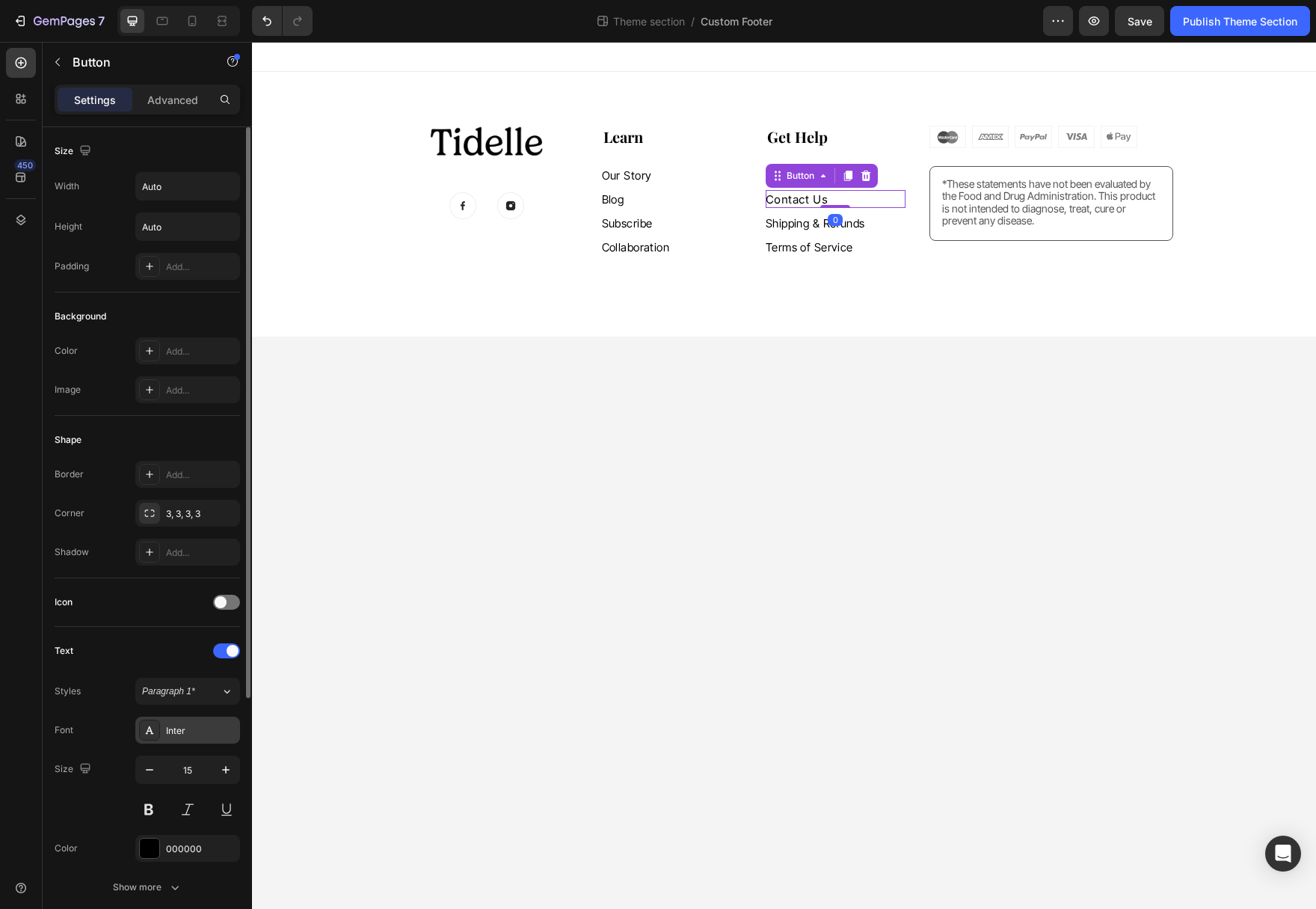
click at [209, 729] on div "Inter" at bounding box center [201, 731] width 70 height 13
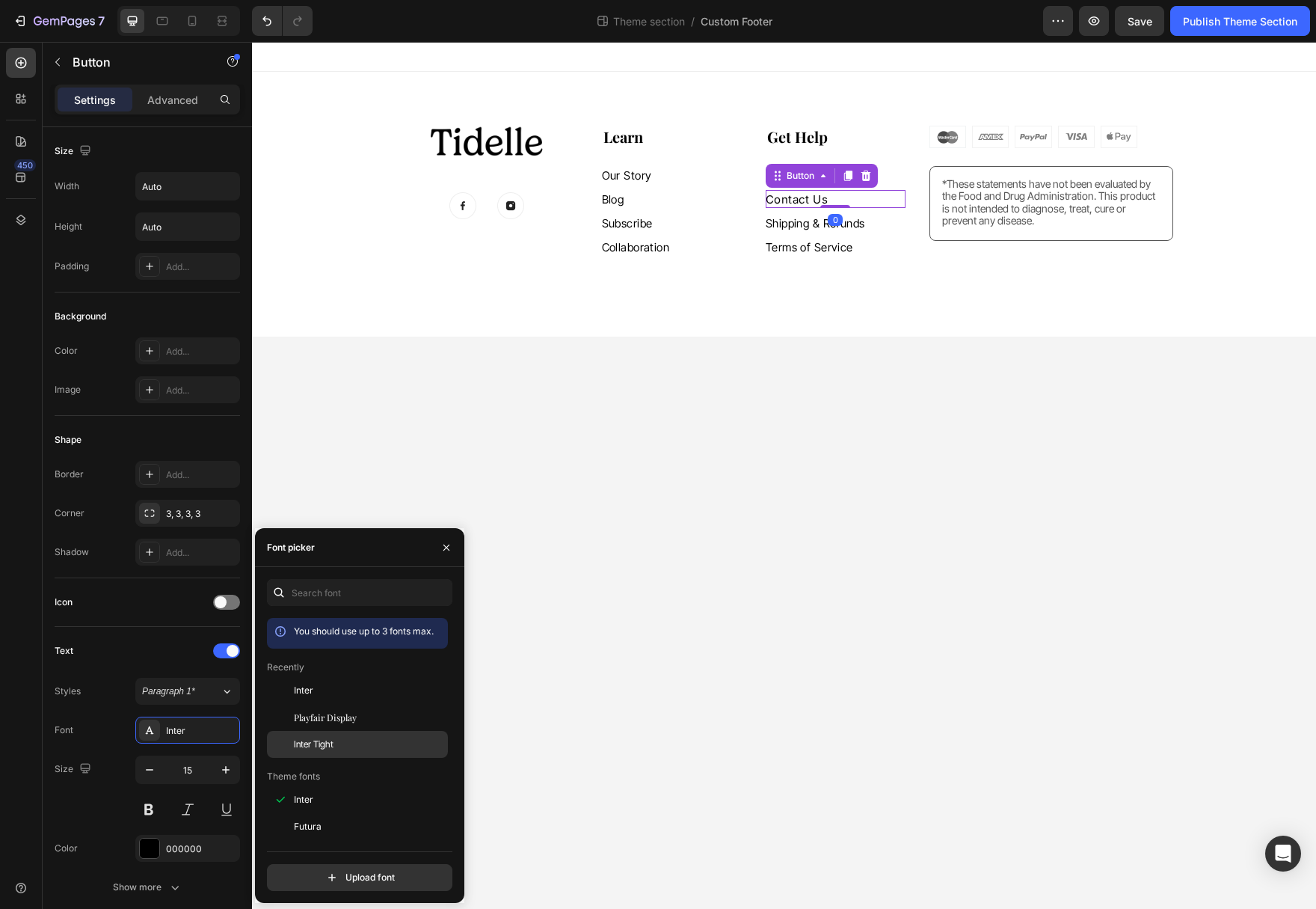
click at [341, 750] on div "Inter Tight" at bounding box center [370, 744] width 151 height 13
click at [691, 548] on body "Image Image Image Row Learn Heading Our Story Button Blog Button Subscribe Butt…" at bounding box center [783, 475] width 1064 height 867
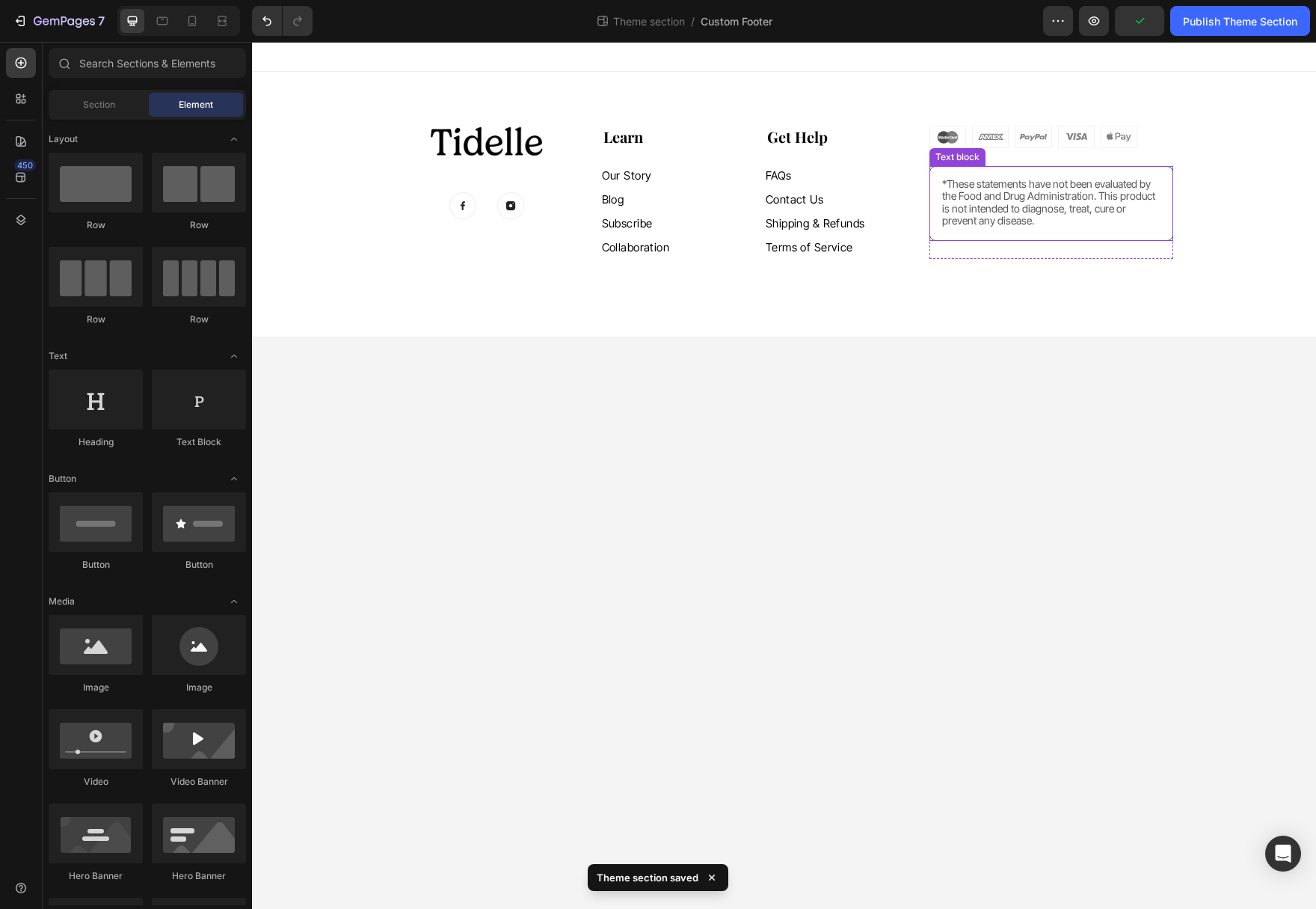
click at [1010, 212] on span "*These statements have not been evaluated by the Food and Drug Administration. …" at bounding box center [1048, 202] width 213 height 50
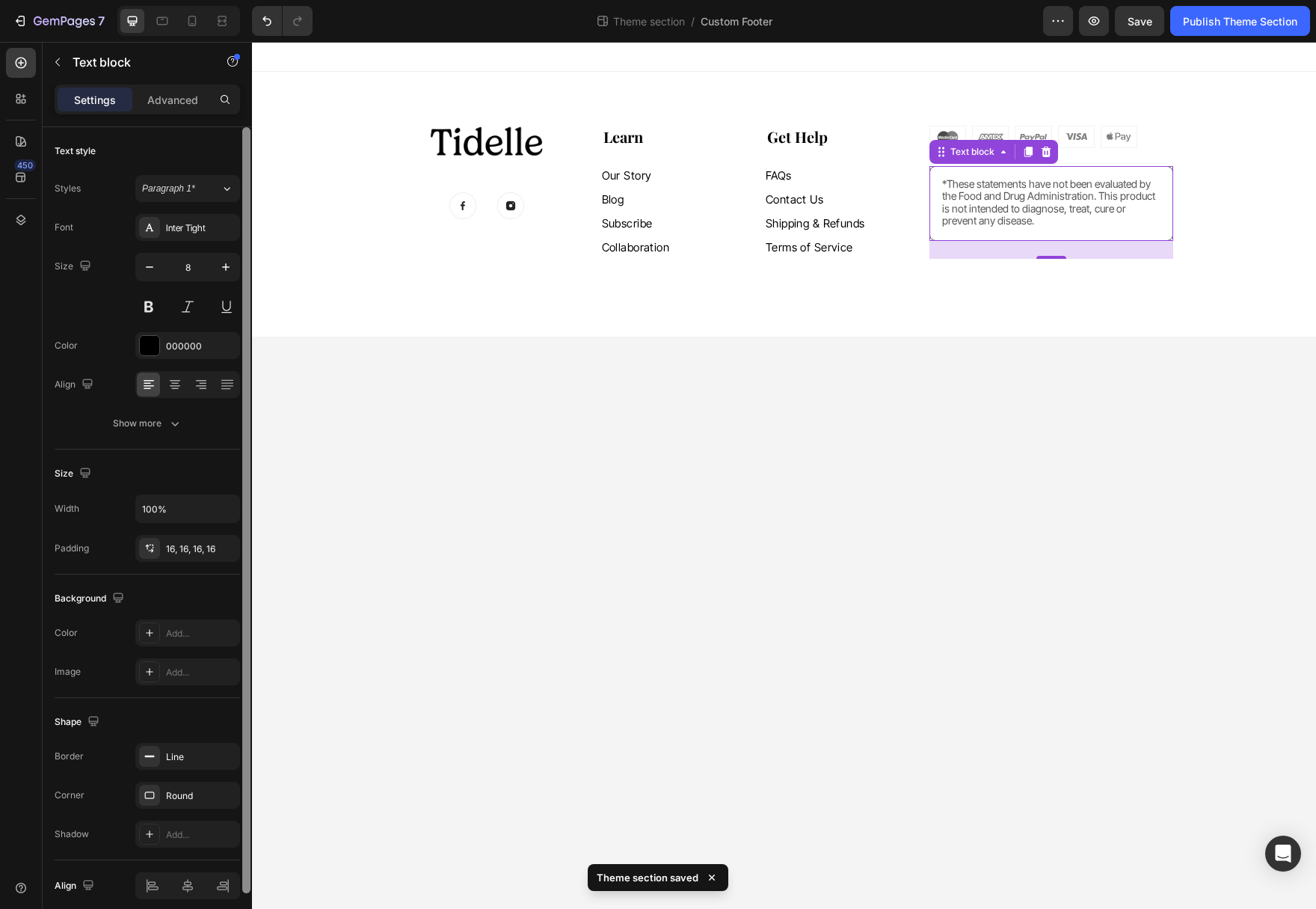
scroll to position [62, 0]
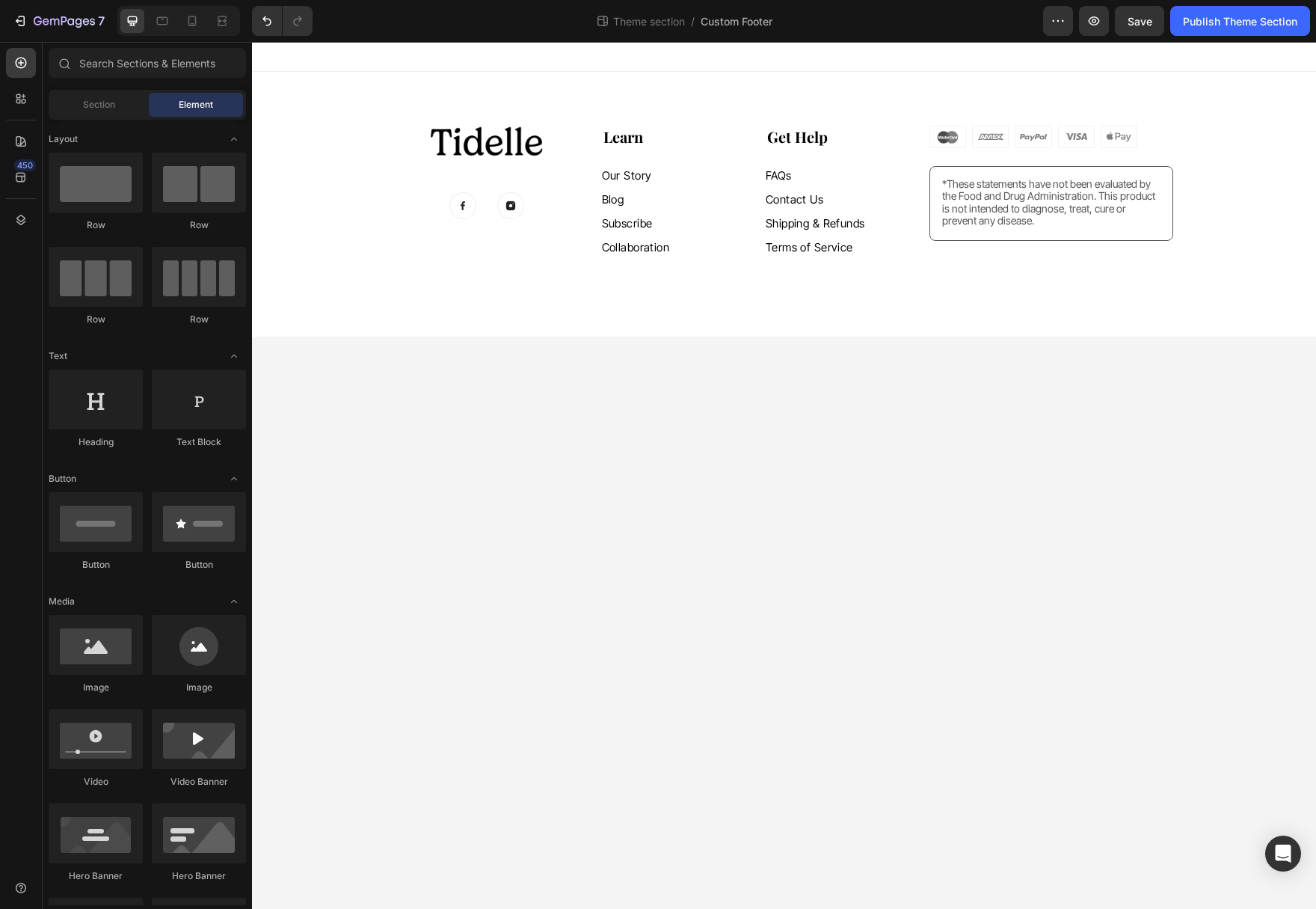
click at [796, 457] on body "Image Image Image Row Learn Heading Our Story Button Blog Button Subscribe Butt…" at bounding box center [783, 475] width 1064 height 867
click at [191, 24] on icon at bounding box center [191, 20] width 15 height 15
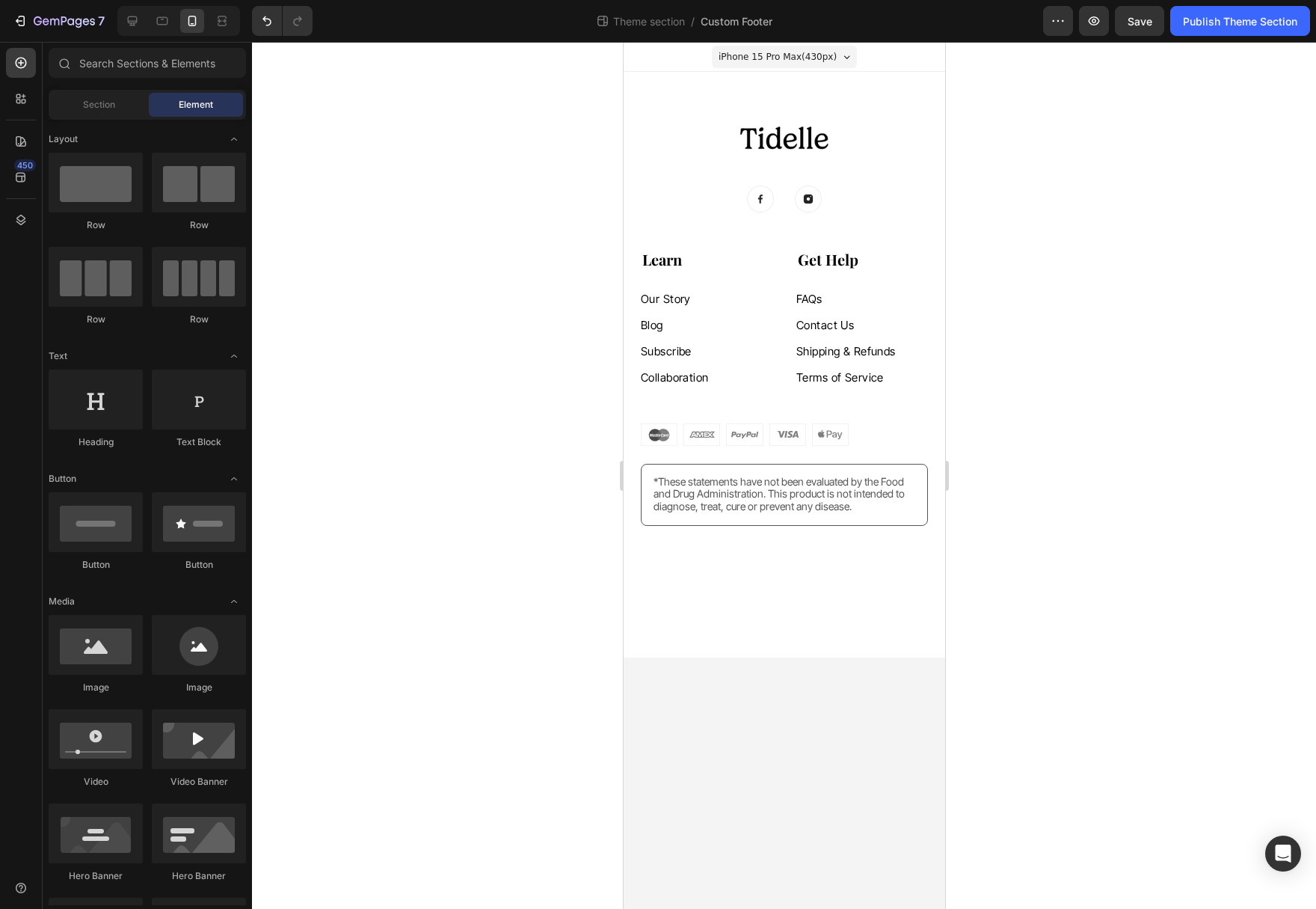
click at [819, 51] on span "iPhone 15 Pro Max ( 430 px)" at bounding box center [777, 57] width 118 height 15
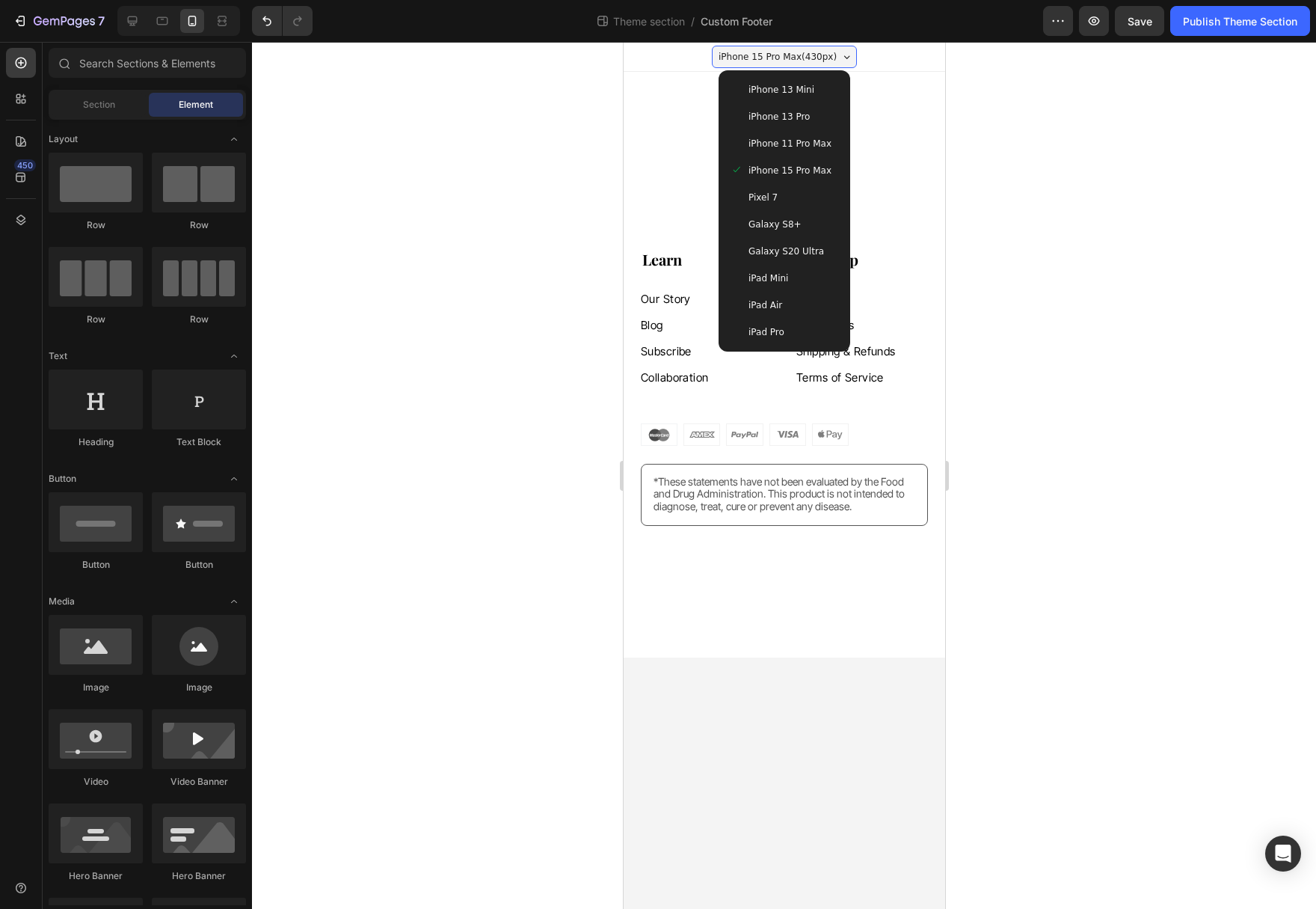
click at [803, 87] on span "iPhone 13 Mini" at bounding box center [781, 89] width 66 height 15
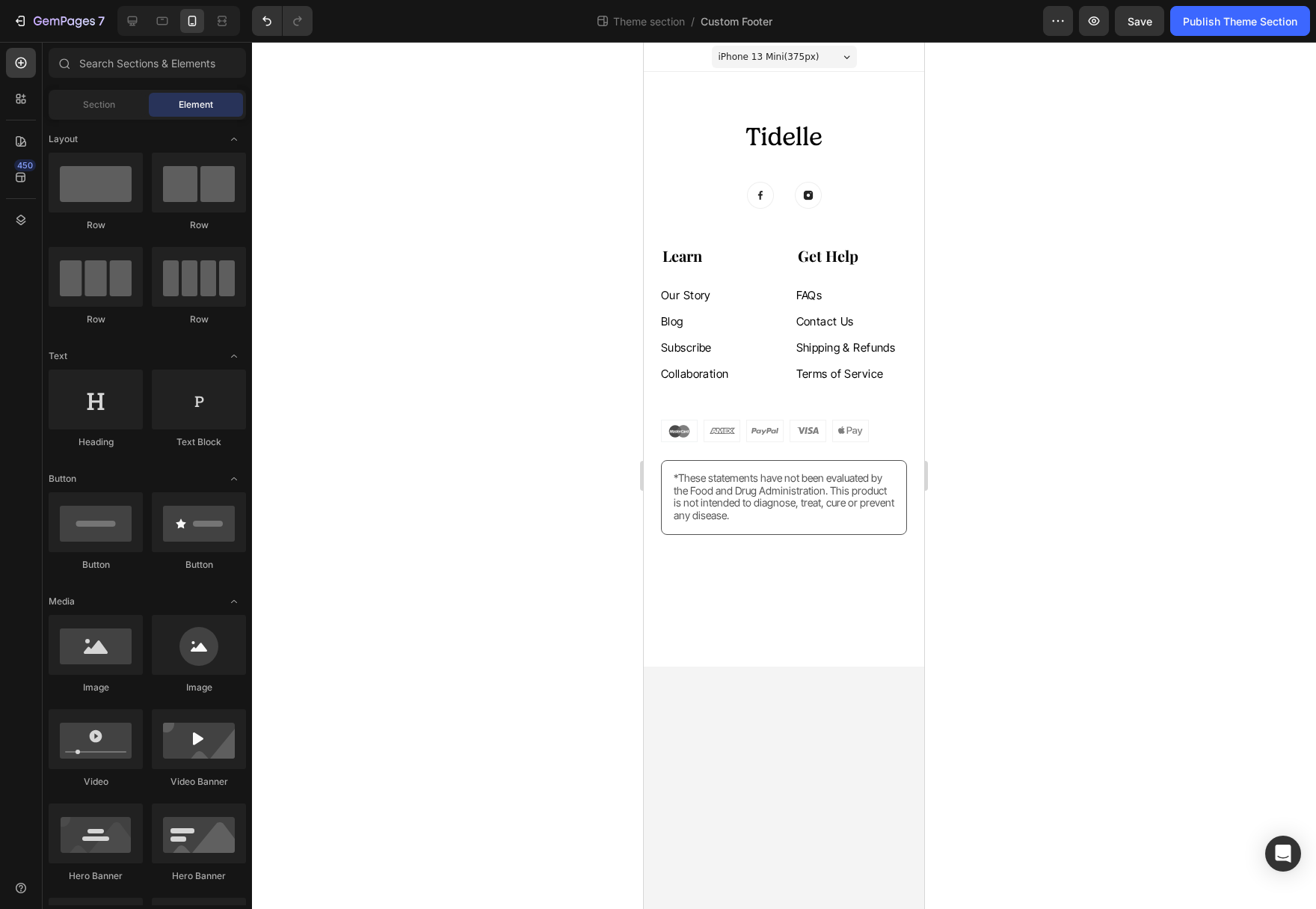
click at [789, 61] on span "iPhone 13 Mini ( 375 px)" at bounding box center [769, 57] width 101 height 15
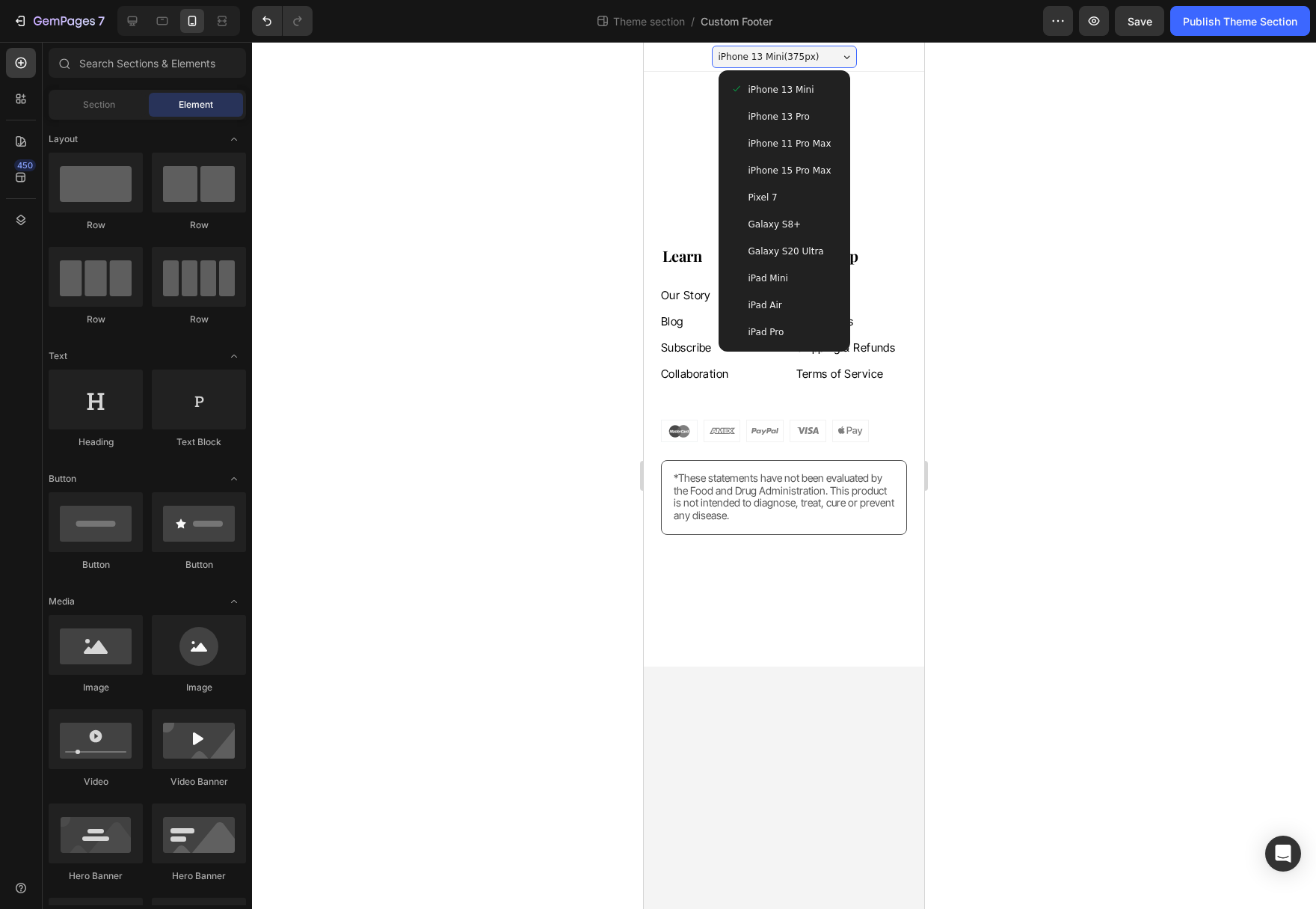
click at [789, 124] on span "iPhone 13 Pro" at bounding box center [779, 116] width 61 height 15
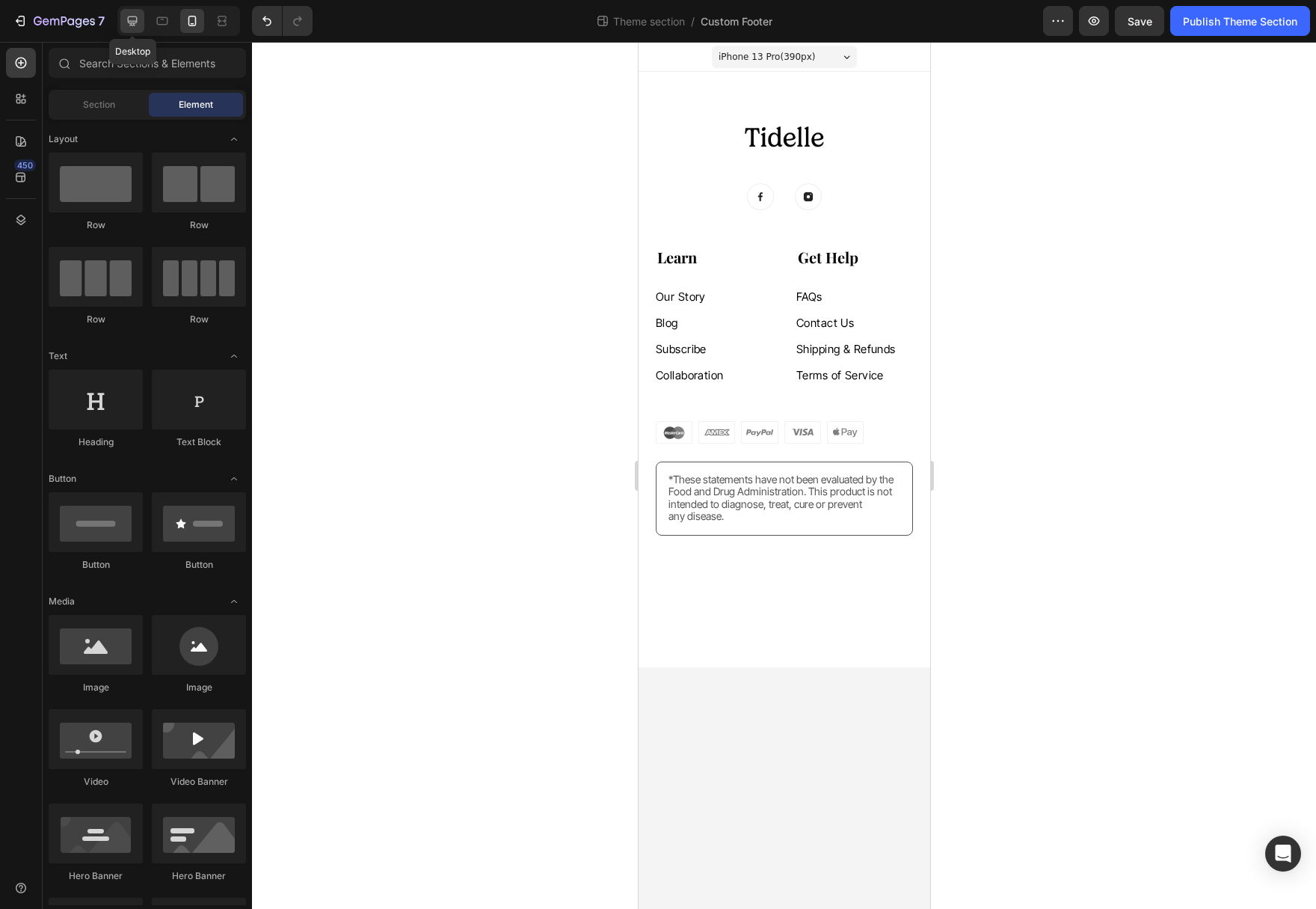
click at [144, 17] on div at bounding box center [131, 20] width 24 height 24
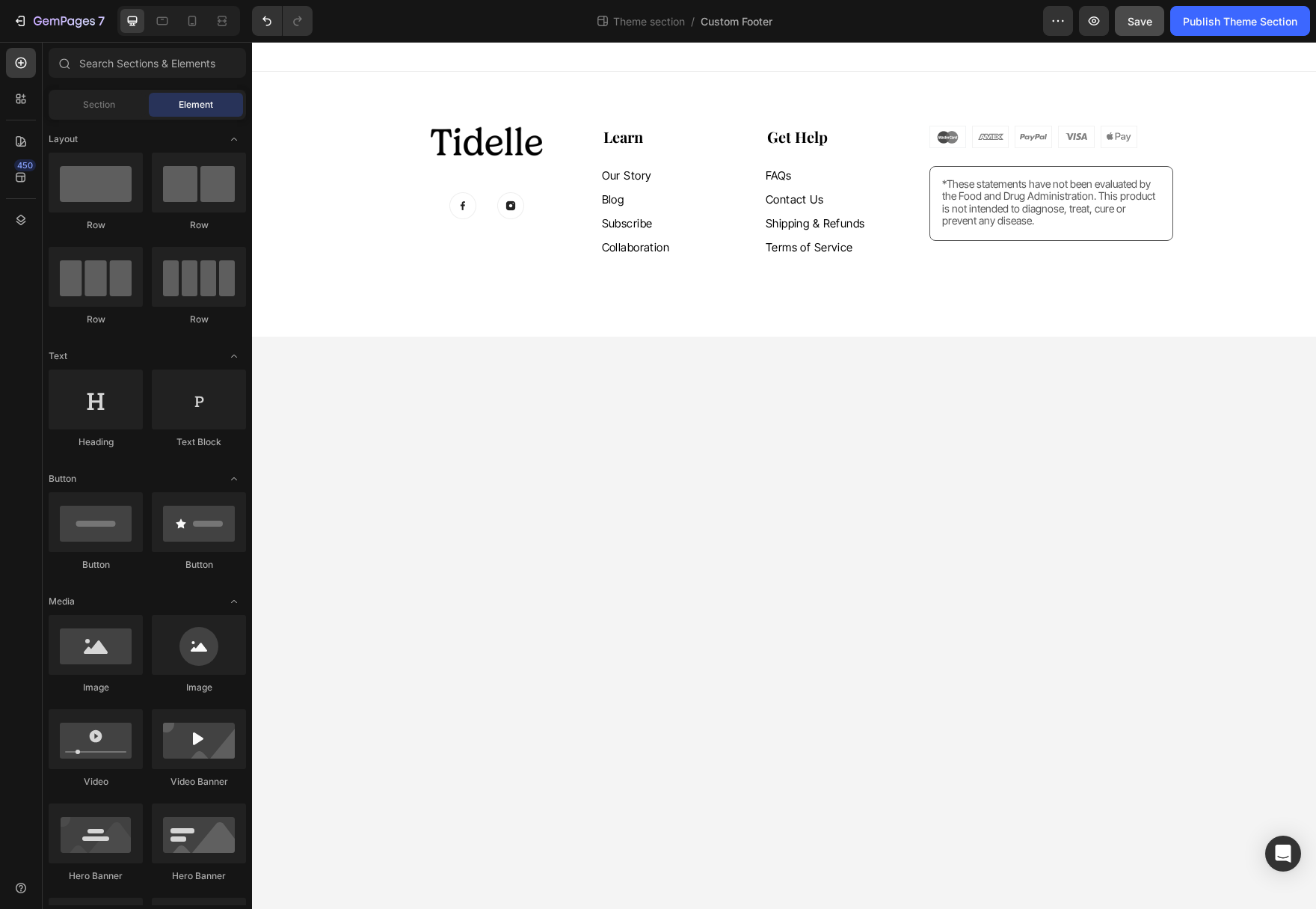
click at [1141, 18] on span "Save" at bounding box center [1139, 21] width 24 height 13
drag, startPoint x: 1232, startPoint y: 27, endPoint x: 983, endPoint y: 3, distance: 250.2
click at [1232, 27] on div "Publish Theme Section" at bounding box center [1239, 21] width 114 height 16
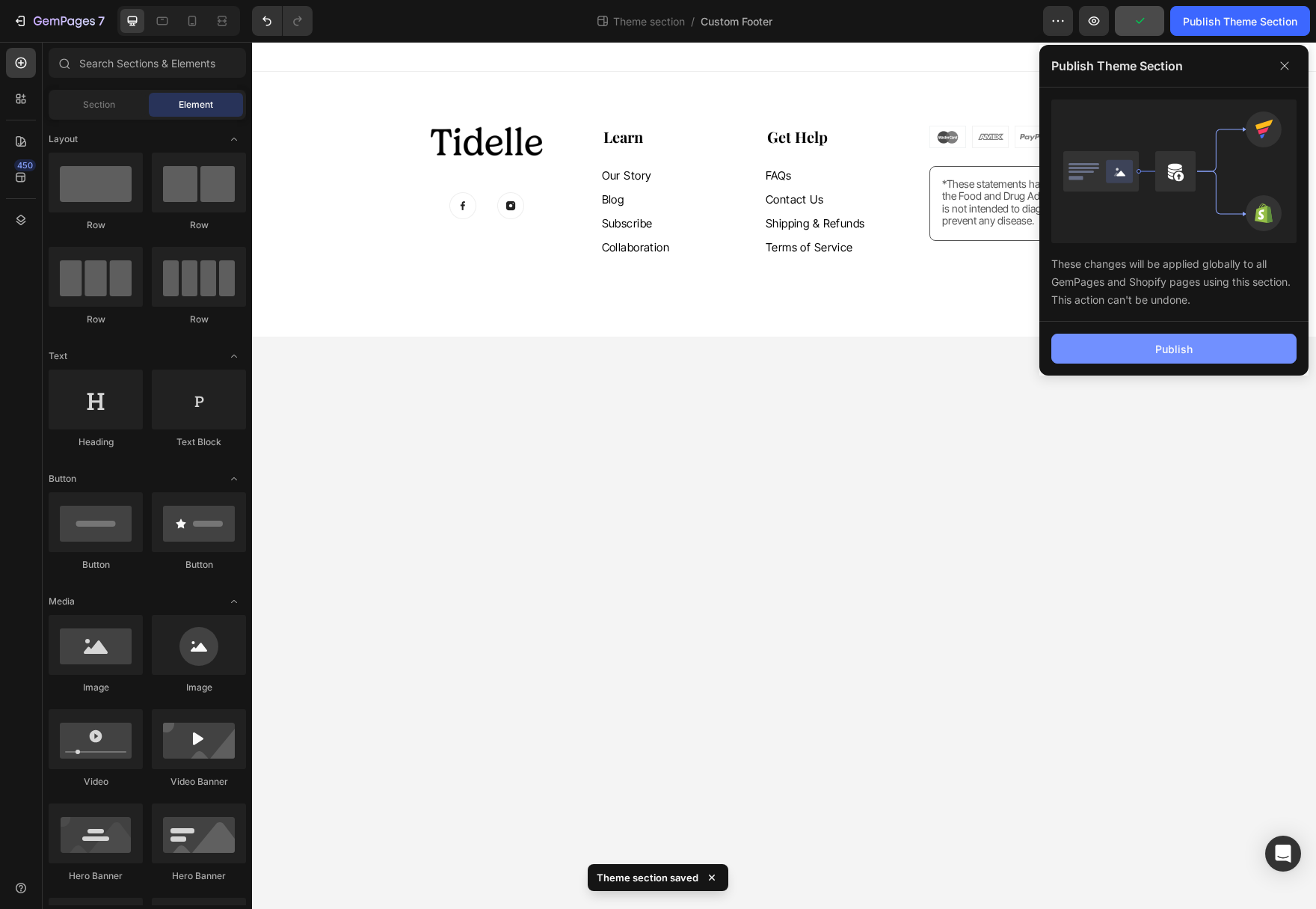
click at [1190, 354] on div "Publish" at bounding box center [1173, 349] width 37 height 16
